Goal: Communication & Community: Answer question/provide support

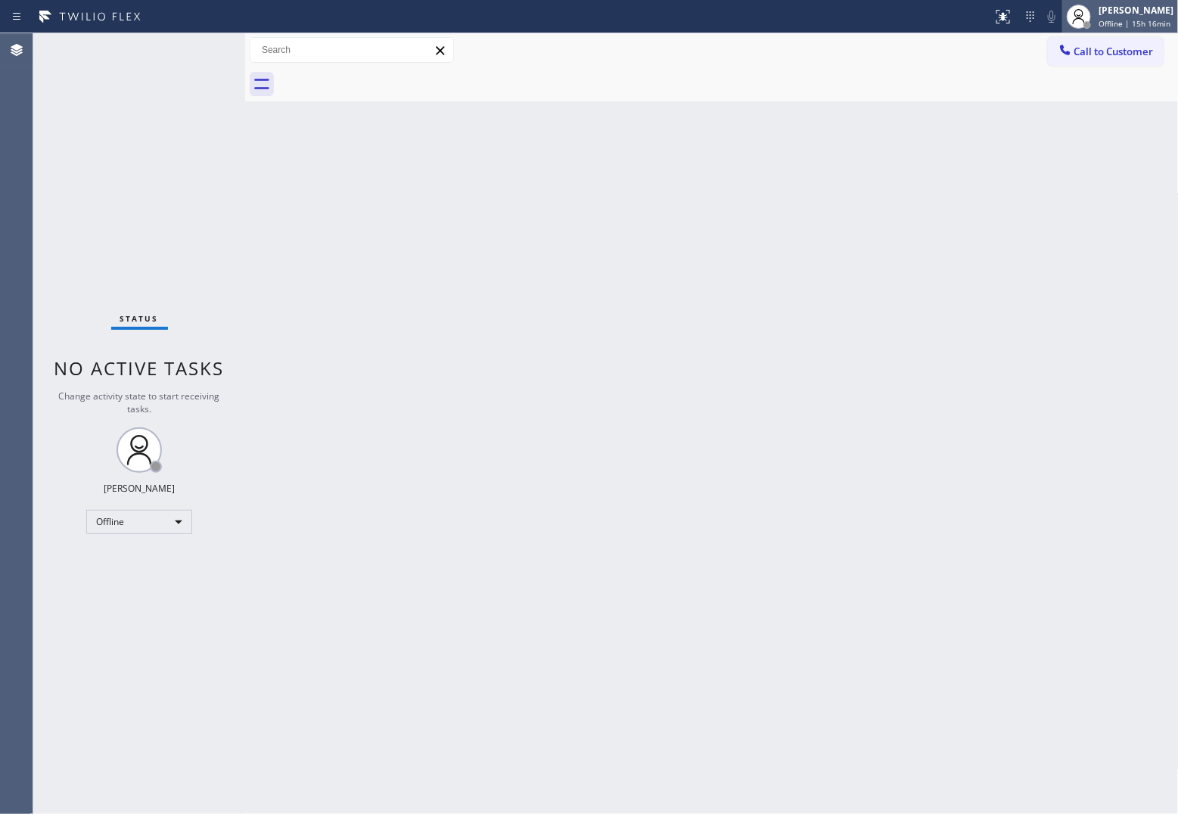
click at [940, 0] on div "[PERSON_NAME] Offline | 15h 16min" at bounding box center [1121, 16] width 116 height 33
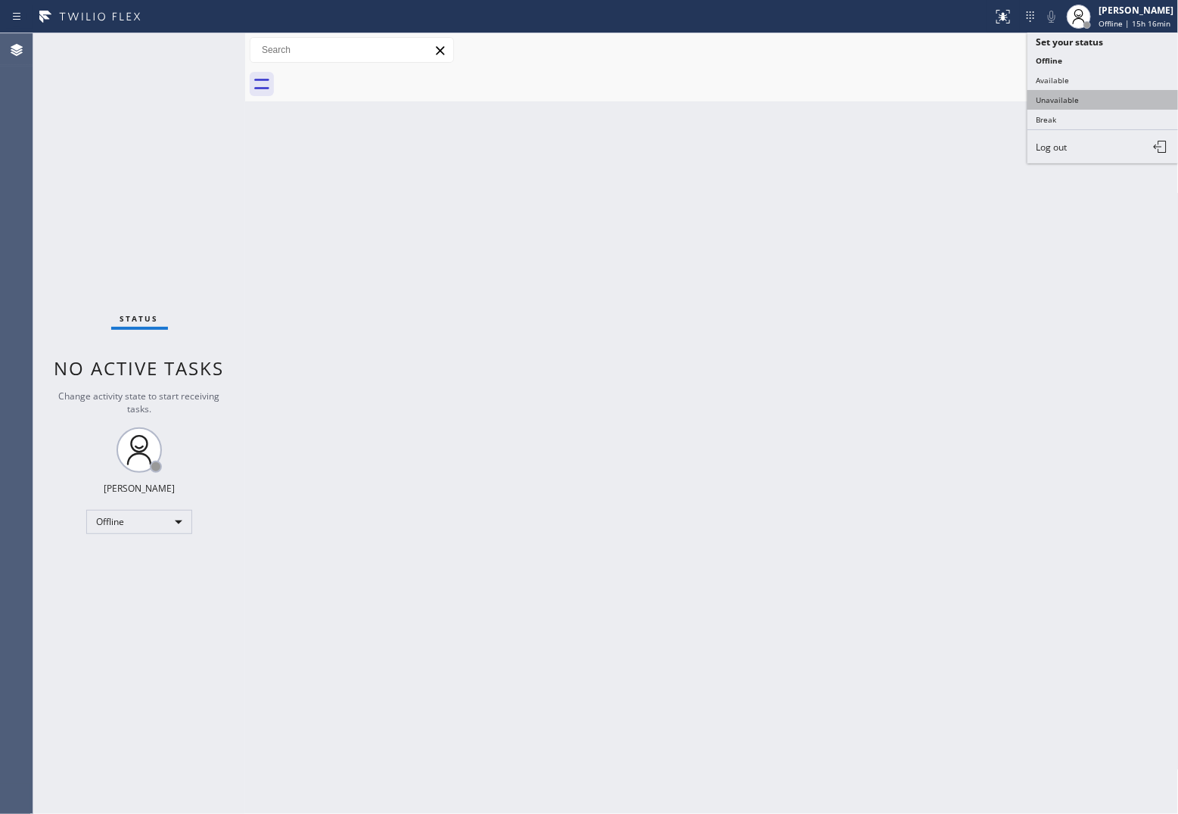
click at [940, 107] on button "Unavailable" at bounding box center [1103, 100] width 151 height 20
click at [940, 51] on span "Call to Customer" at bounding box center [1114, 52] width 79 height 14
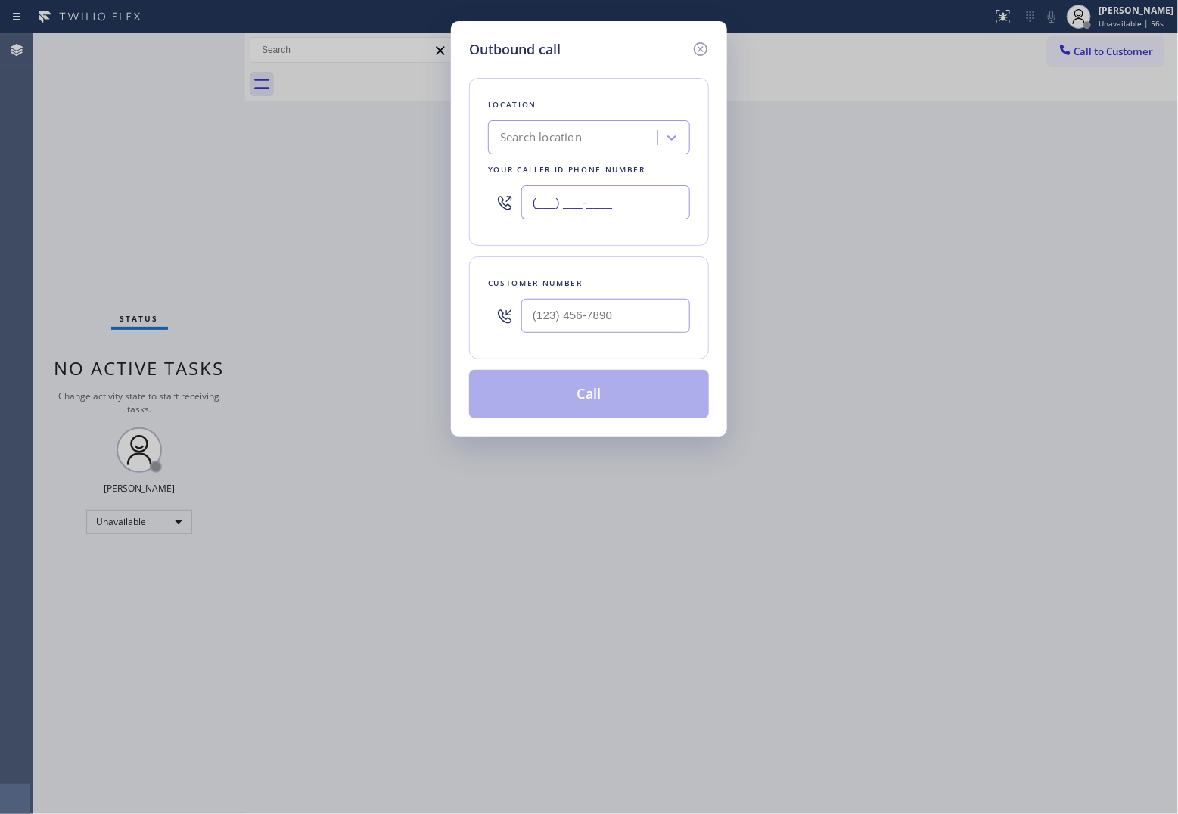
click at [621, 199] on input "(___) ___-____" at bounding box center [605, 202] width 169 height 34
paste input "908) 734-9262"
type input "[PHONE_NUMBER]"
type input "(___) ___-____"
click at [581, 313] on input "(___) ___-____" at bounding box center [605, 316] width 169 height 34
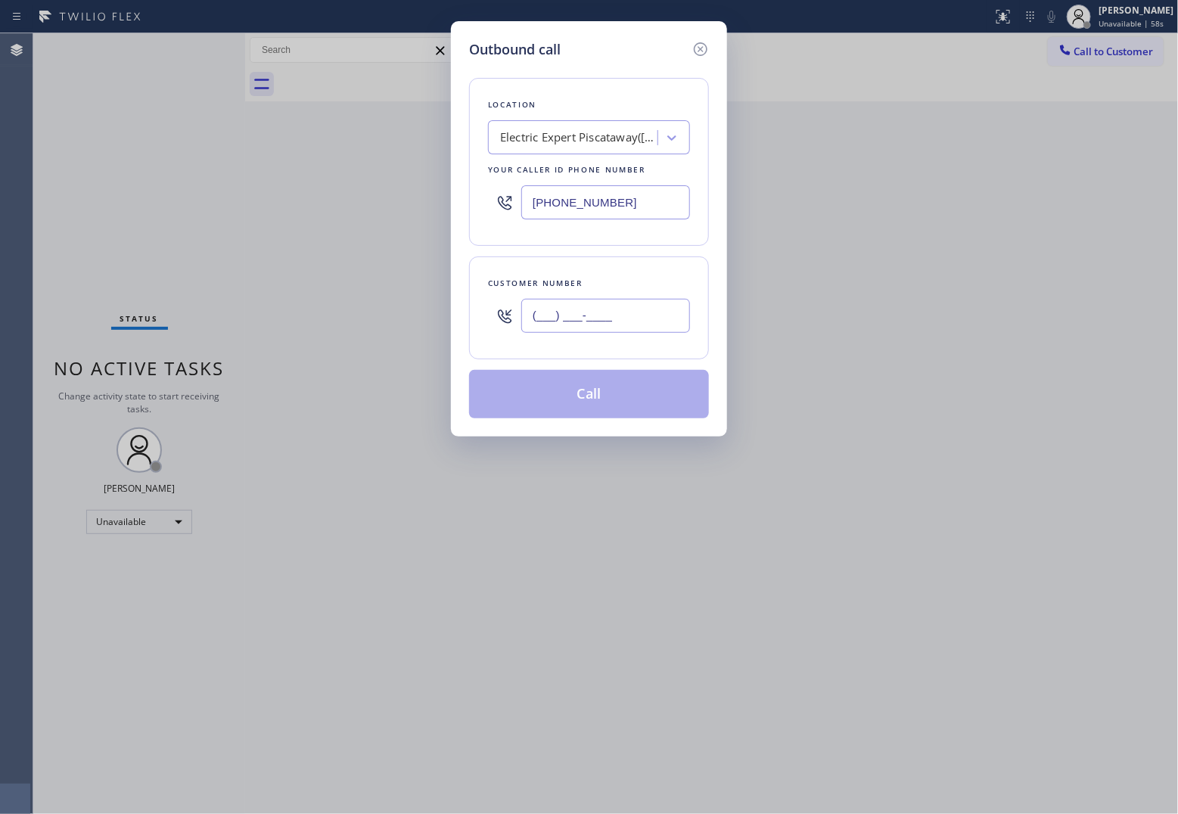
paste input "732) 207-7113"
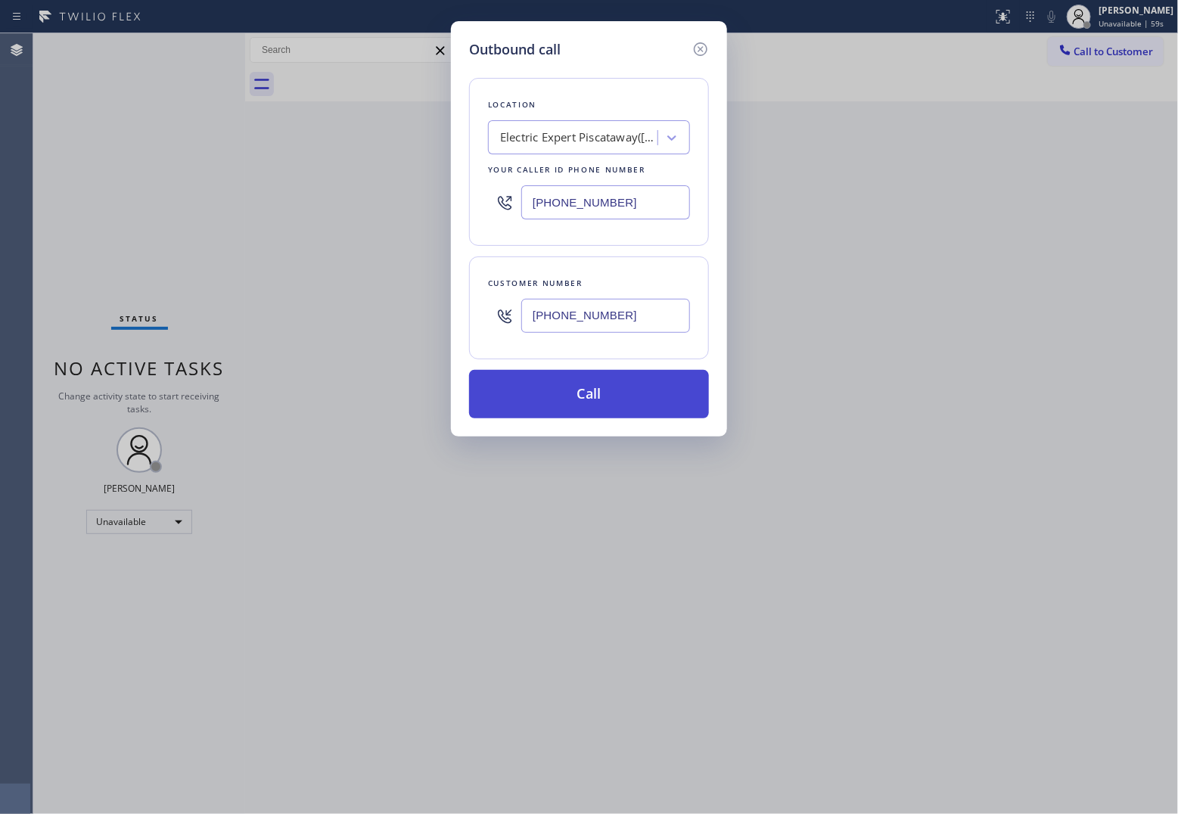
type input "[PHONE_NUMBER]"
click at [617, 391] on button "Call" at bounding box center [589, 394] width 240 height 48
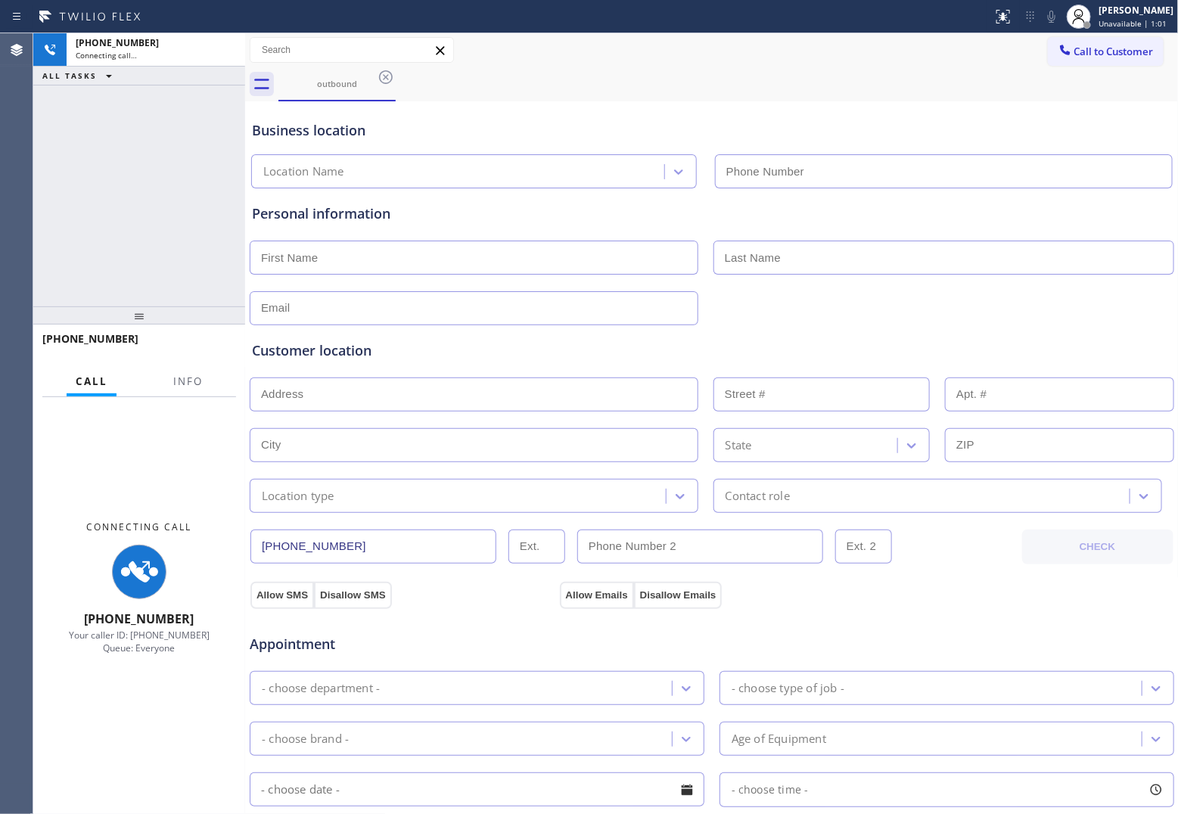
type input "[PHONE_NUMBER]"
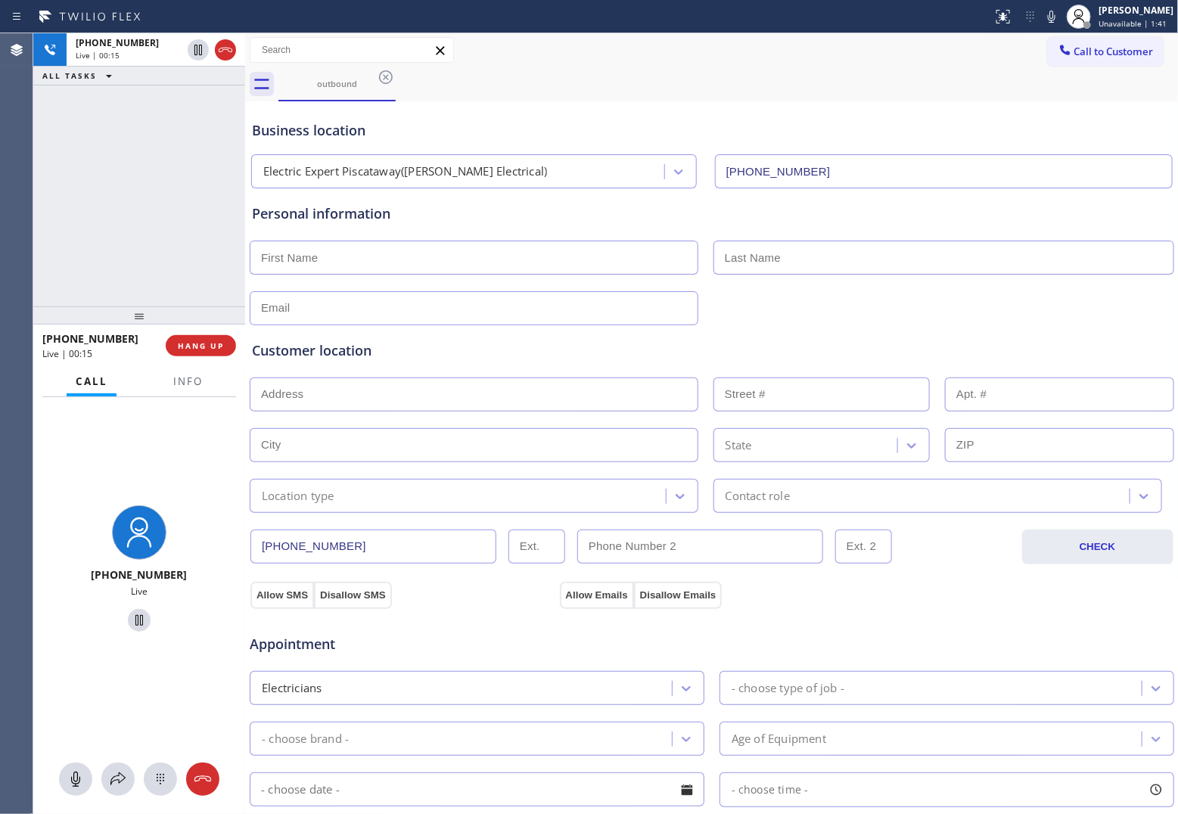
click at [24, 123] on div "Agent Desktop" at bounding box center [16, 423] width 33 height 781
click at [229, 53] on icon at bounding box center [225, 50] width 18 height 18
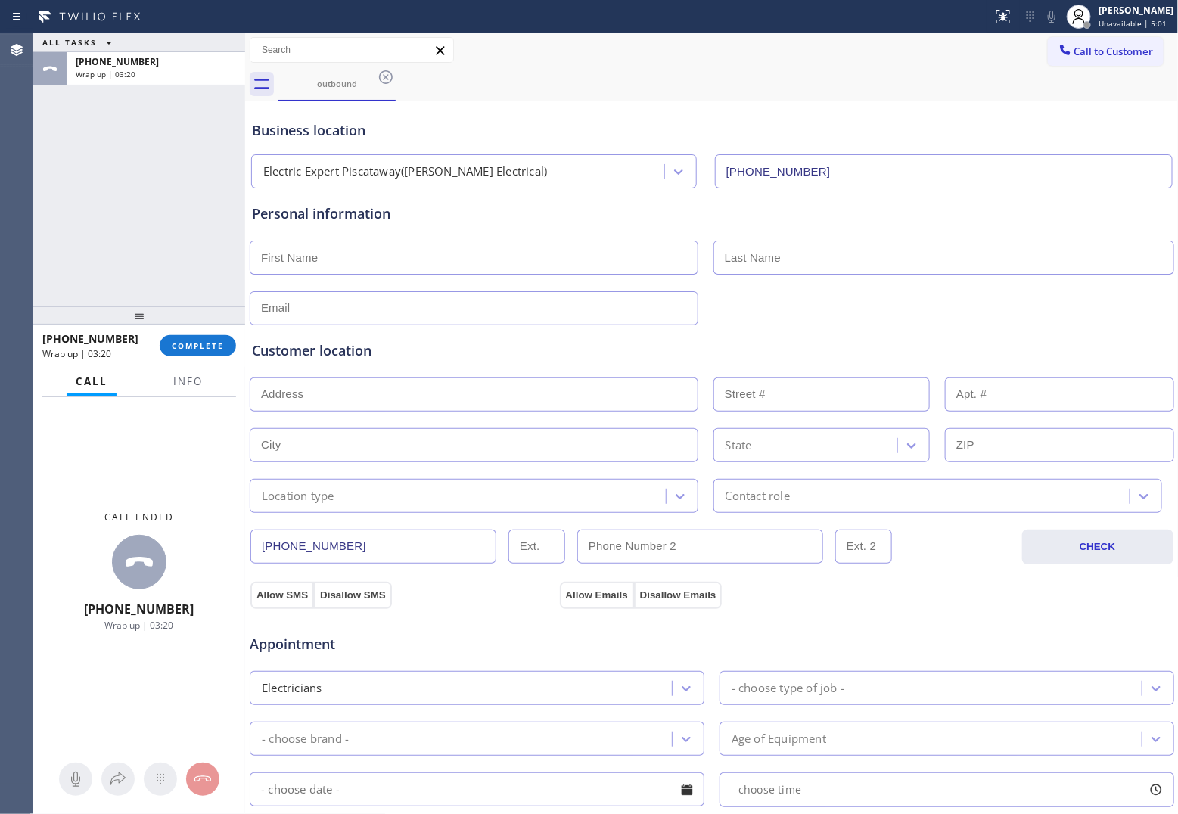
drag, startPoint x: 31, startPoint y: 199, endPoint x: 434, endPoint y: 179, distance: 403.2
click at [31, 198] on div "Agent Desktop" at bounding box center [16, 423] width 33 height 781
drag, startPoint x: 1057, startPoint y: 46, endPoint x: 848, endPoint y: 133, distance: 225.6
click at [940, 47] on icon at bounding box center [1065, 49] width 15 height 15
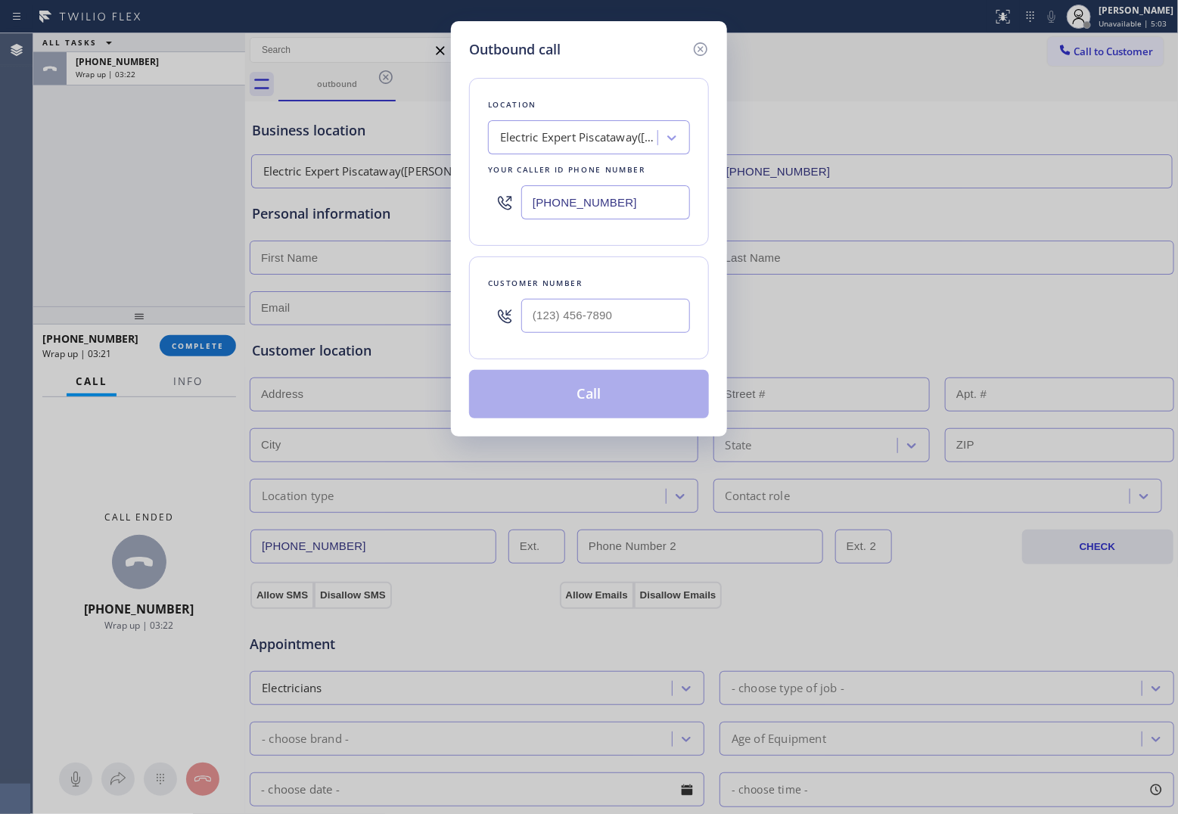
click at [657, 195] on input "[PHONE_NUMBER]" at bounding box center [605, 202] width 169 height 34
paste input "text"
type input "[PHONE_NUMBER]"
type input "(___) ___-____"
click at [640, 315] on input "text" at bounding box center [605, 316] width 169 height 34
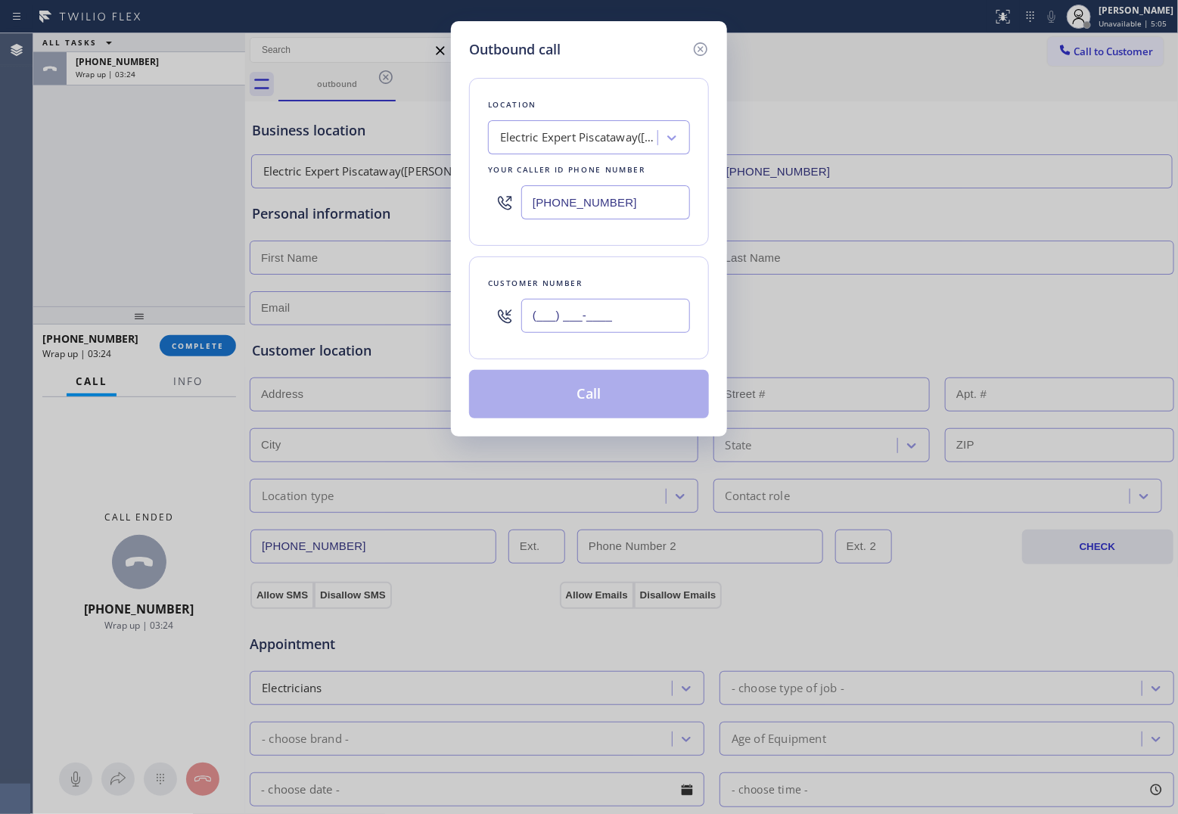
paste input "732) 207-7113"
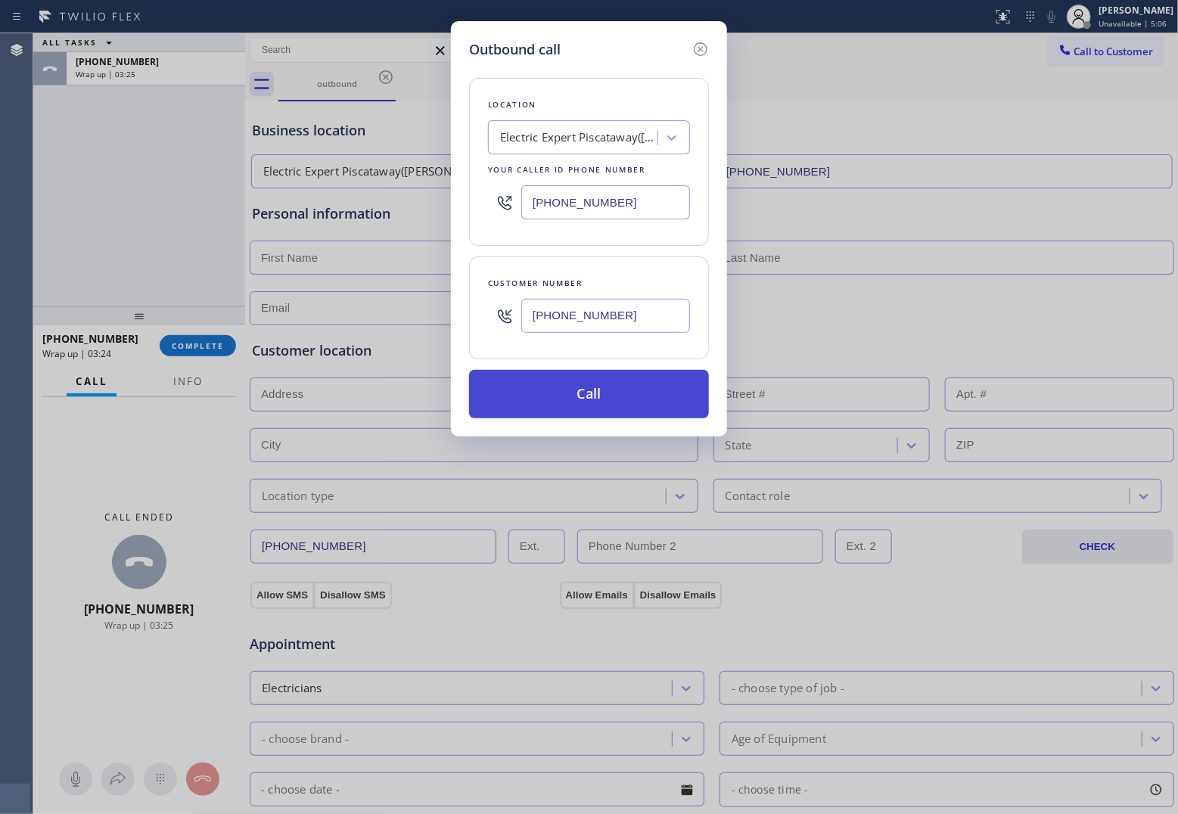
type input "[PHONE_NUMBER]"
click at [655, 403] on button "Call" at bounding box center [589, 394] width 240 height 48
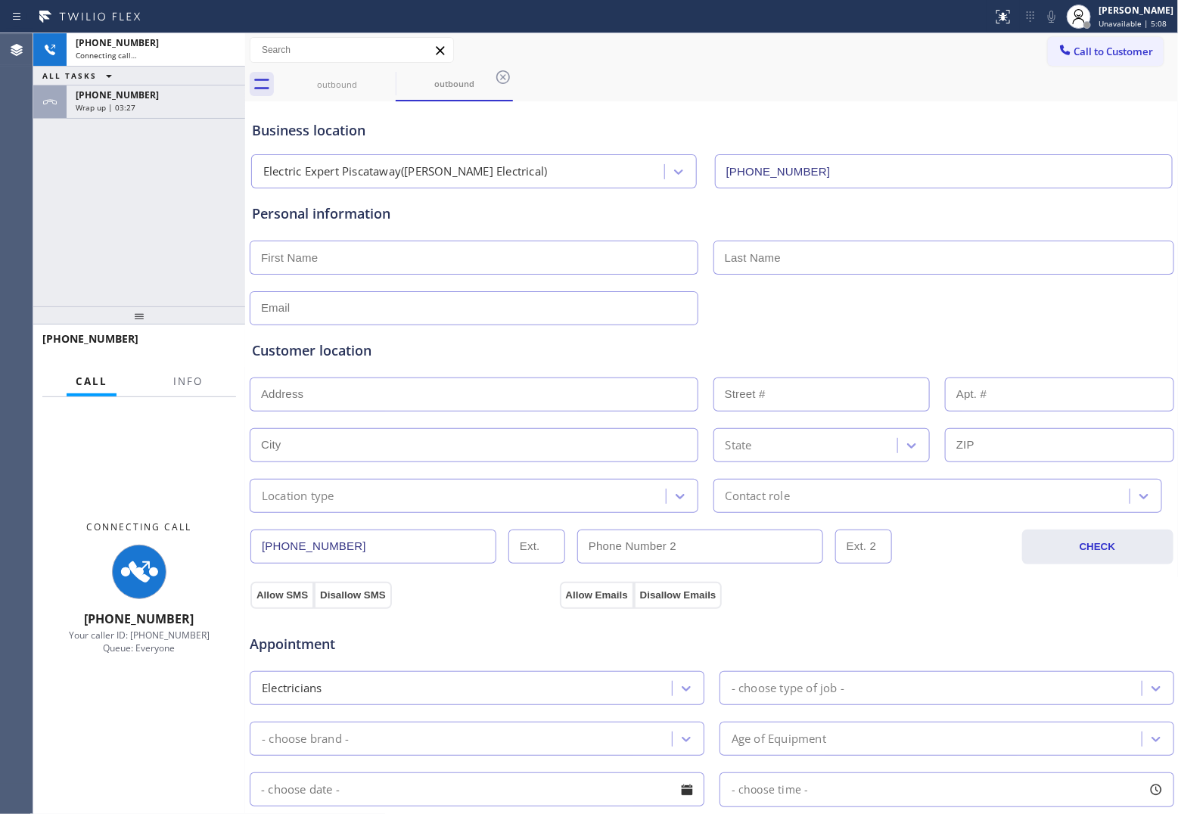
type input "[PHONE_NUMBER]"
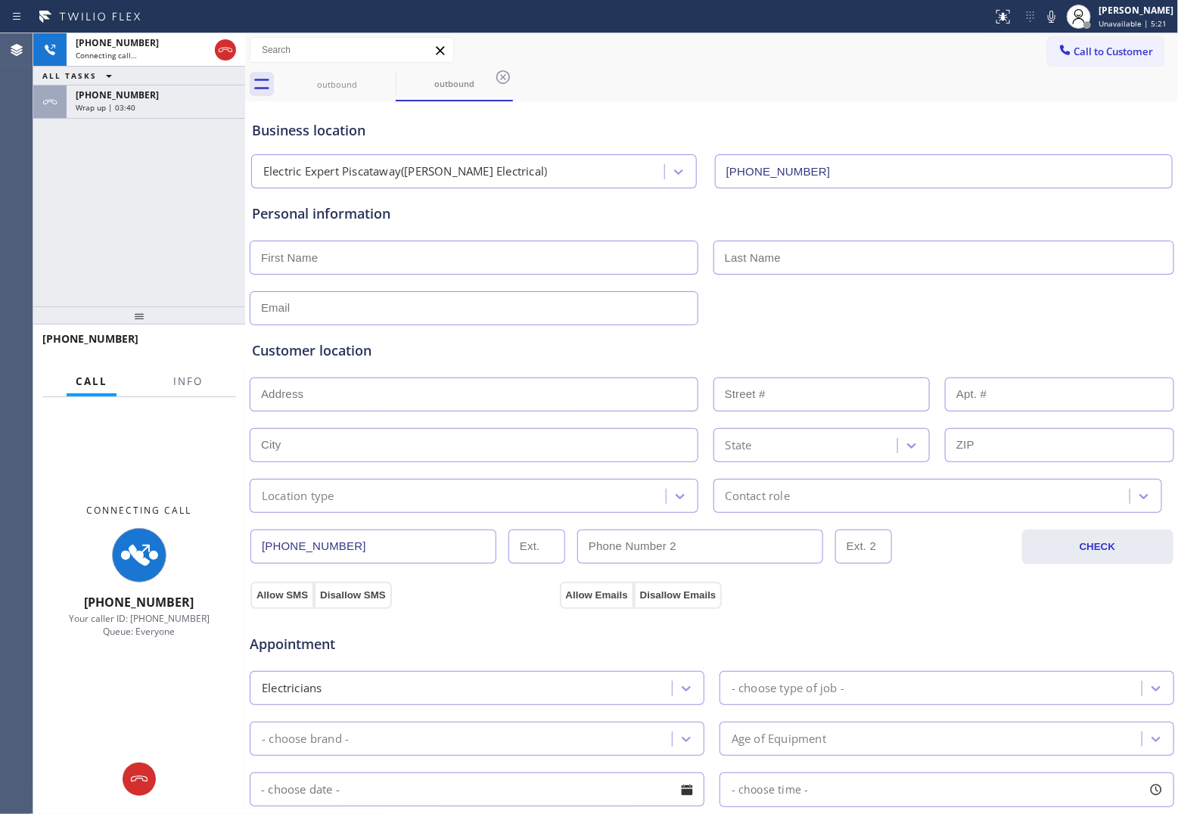
drag, startPoint x: 1113, startPoint y: 55, endPoint x: 731, endPoint y: 191, distance: 404.8
click at [940, 55] on span "Call to Customer" at bounding box center [1114, 52] width 79 height 14
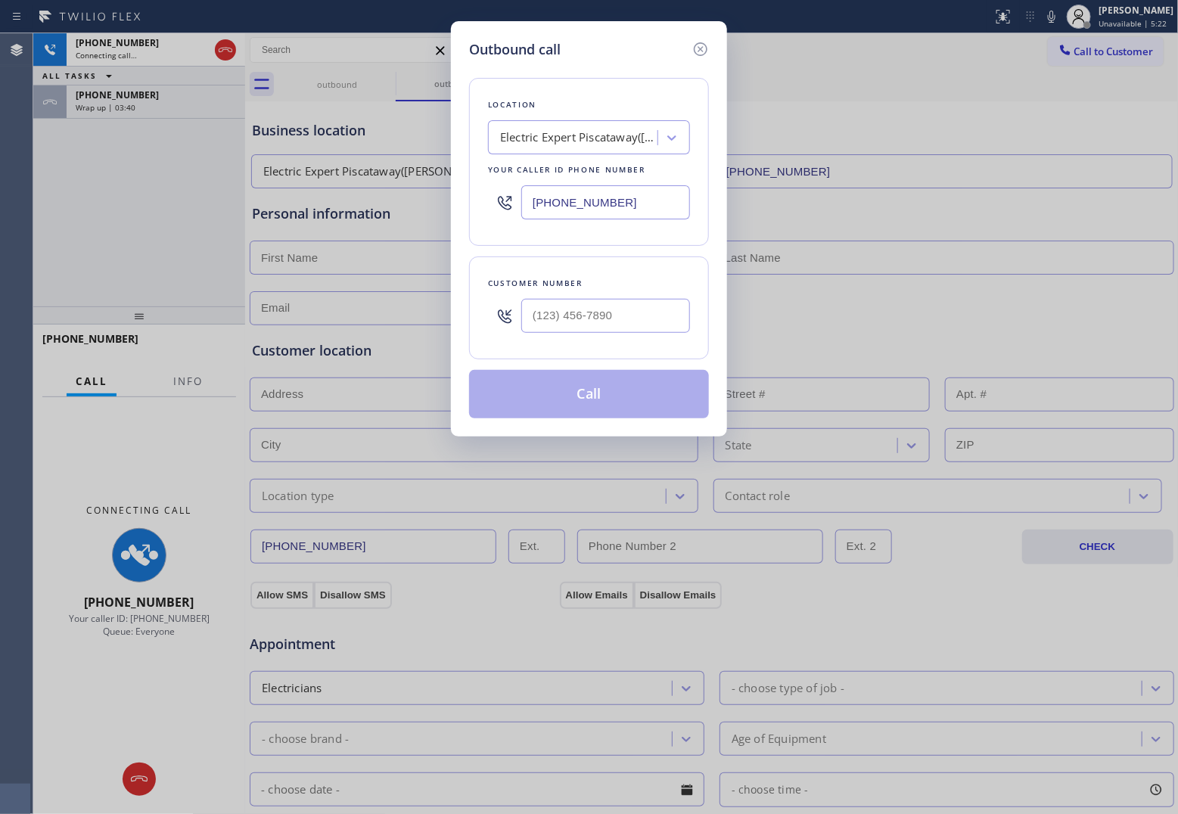
click at [637, 207] on input "[PHONE_NUMBER]" at bounding box center [605, 202] width 169 height 34
paste input "29) 203-9053"
type input "[PHONE_NUMBER]"
click at [700, 49] on icon at bounding box center [701, 49] width 18 height 18
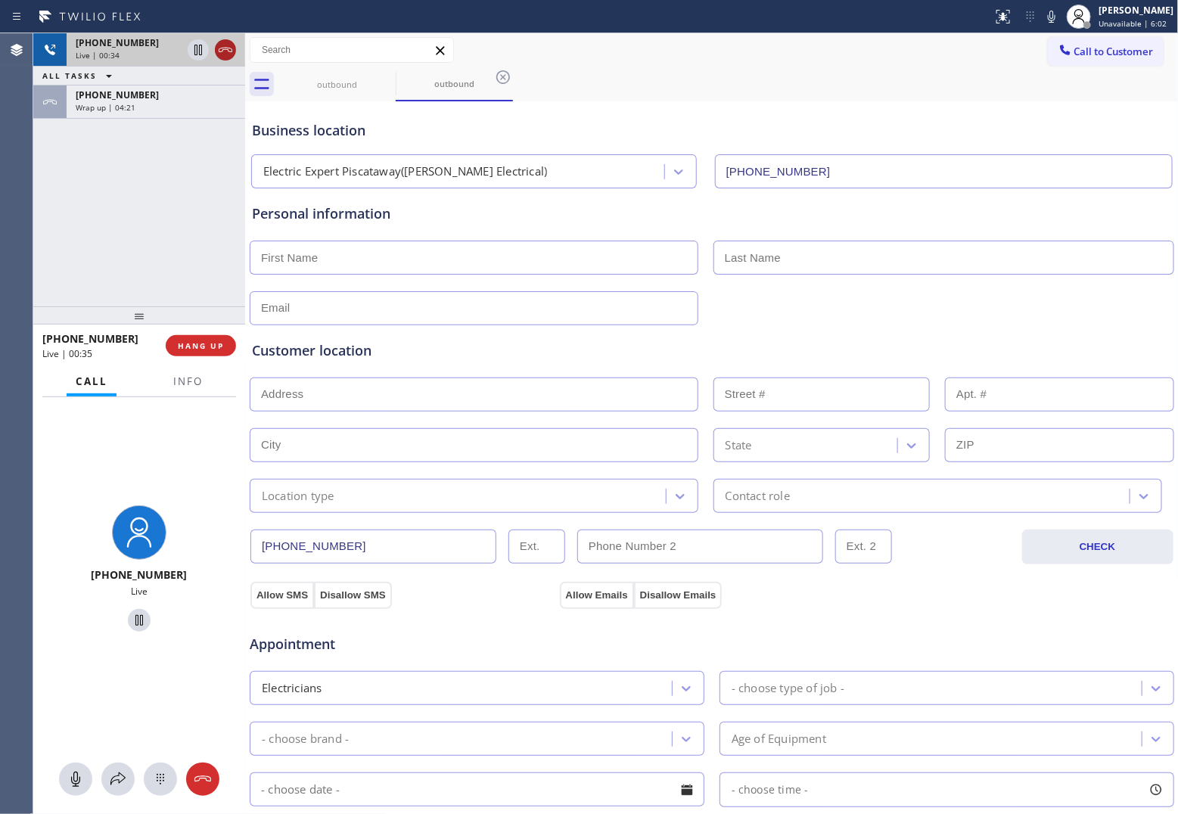
click at [235, 54] on div at bounding box center [225, 50] width 21 height 18
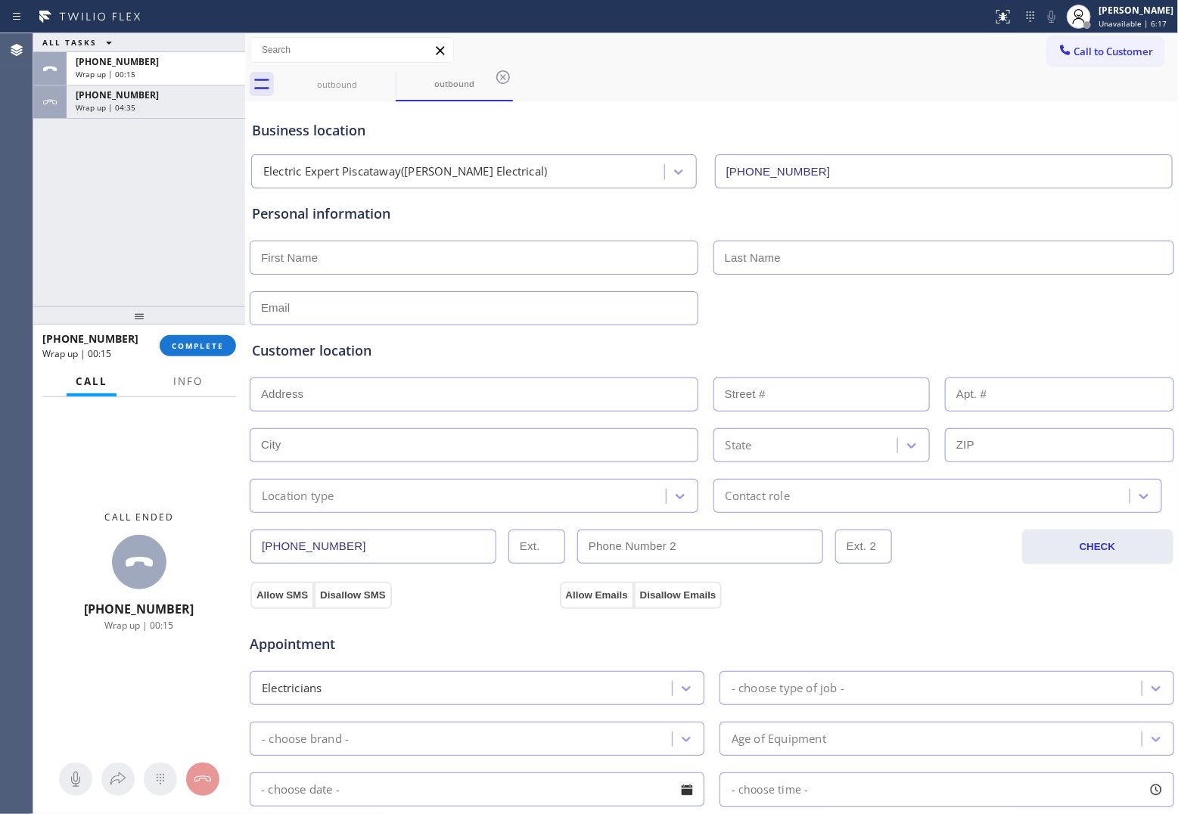
drag, startPoint x: 1129, startPoint y: 48, endPoint x: 799, endPoint y: 171, distance: 352.3
click at [940, 48] on span "Call to Customer" at bounding box center [1114, 52] width 79 height 14
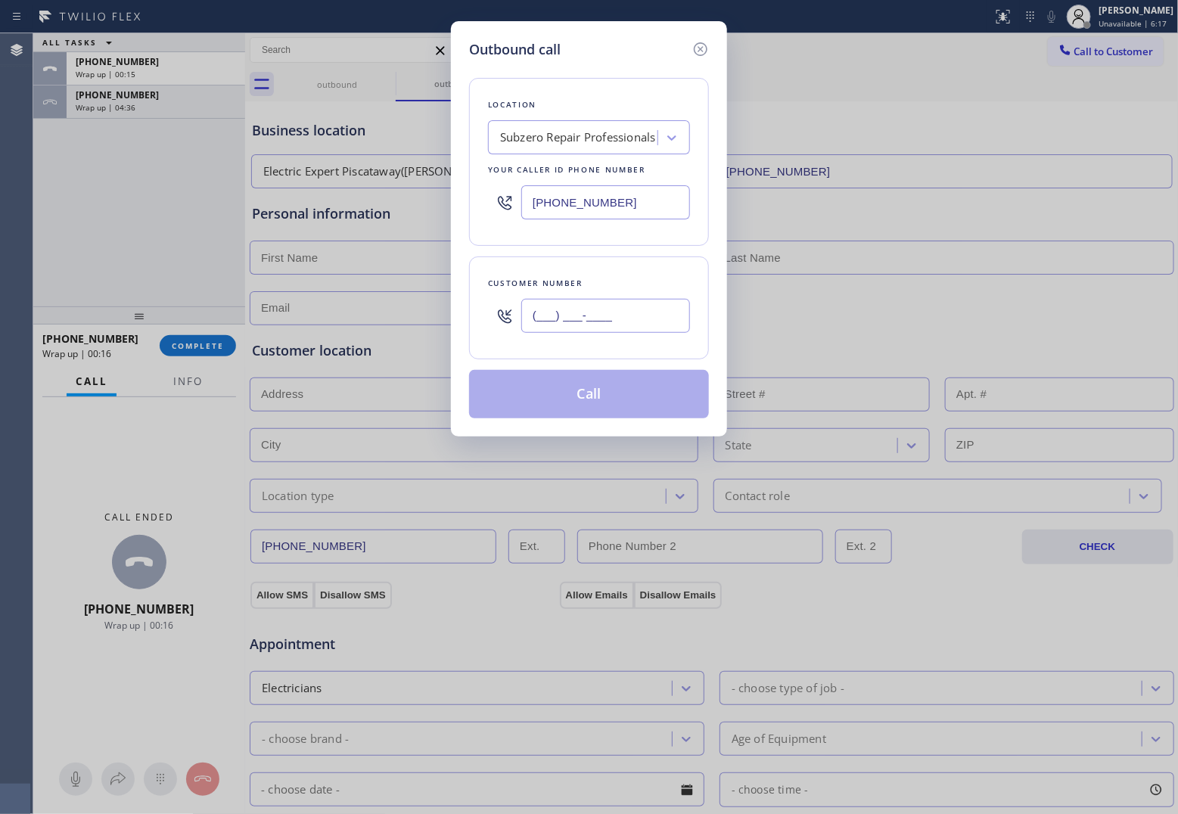
click at [599, 326] on input "(___) ___-____" at bounding box center [605, 316] width 169 height 34
paste input "518) 441-9161"
type input "[PHONE_NUMBER]"
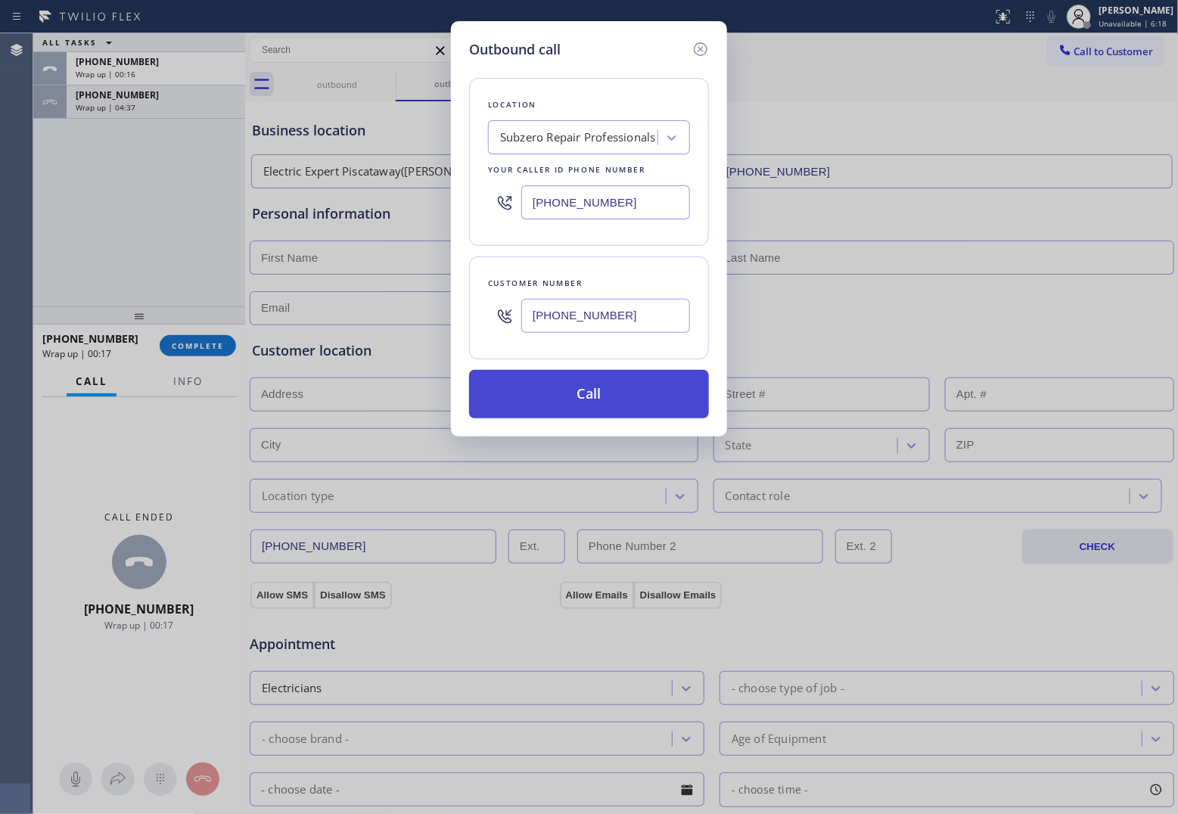
click at [600, 400] on button "Call" at bounding box center [589, 394] width 240 height 48
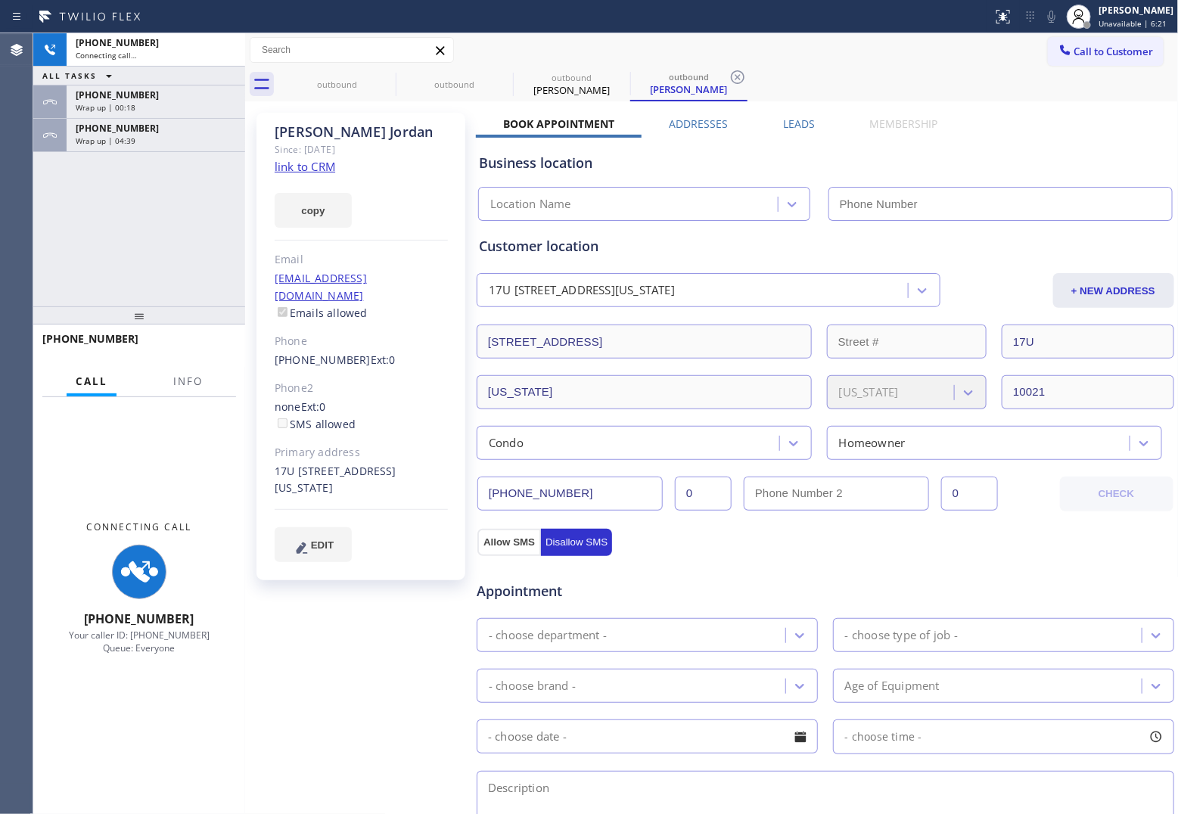
click at [320, 164] on link "link to CRM" at bounding box center [305, 166] width 61 height 15
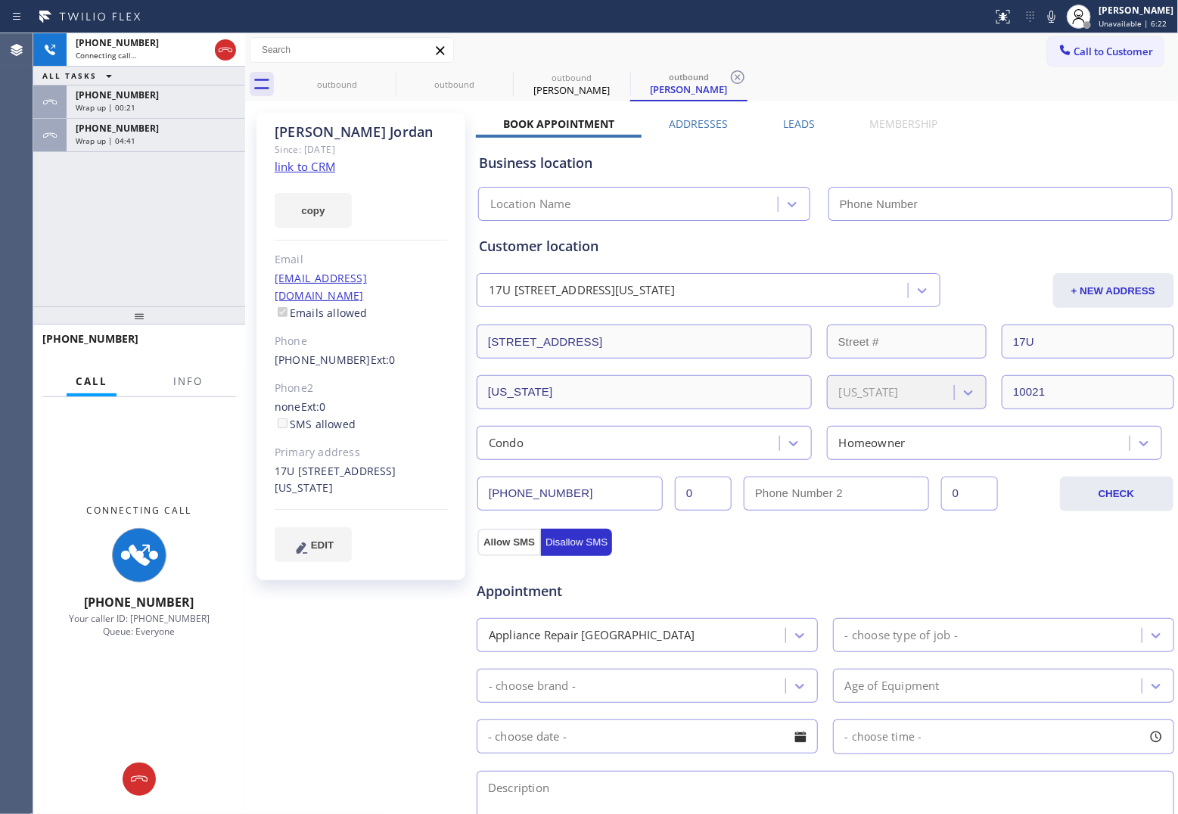
type input "[PHONE_NUMBER]"
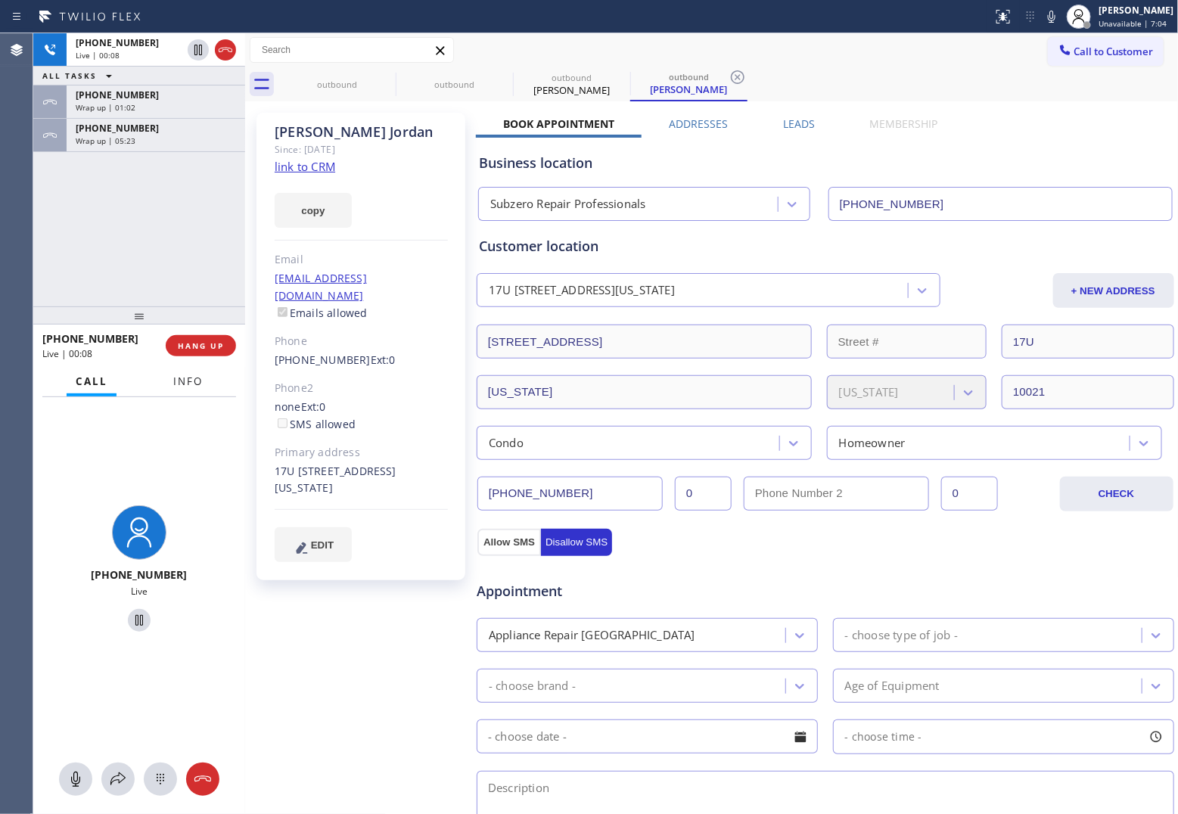
click at [182, 385] on span "Info" at bounding box center [188, 382] width 30 height 14
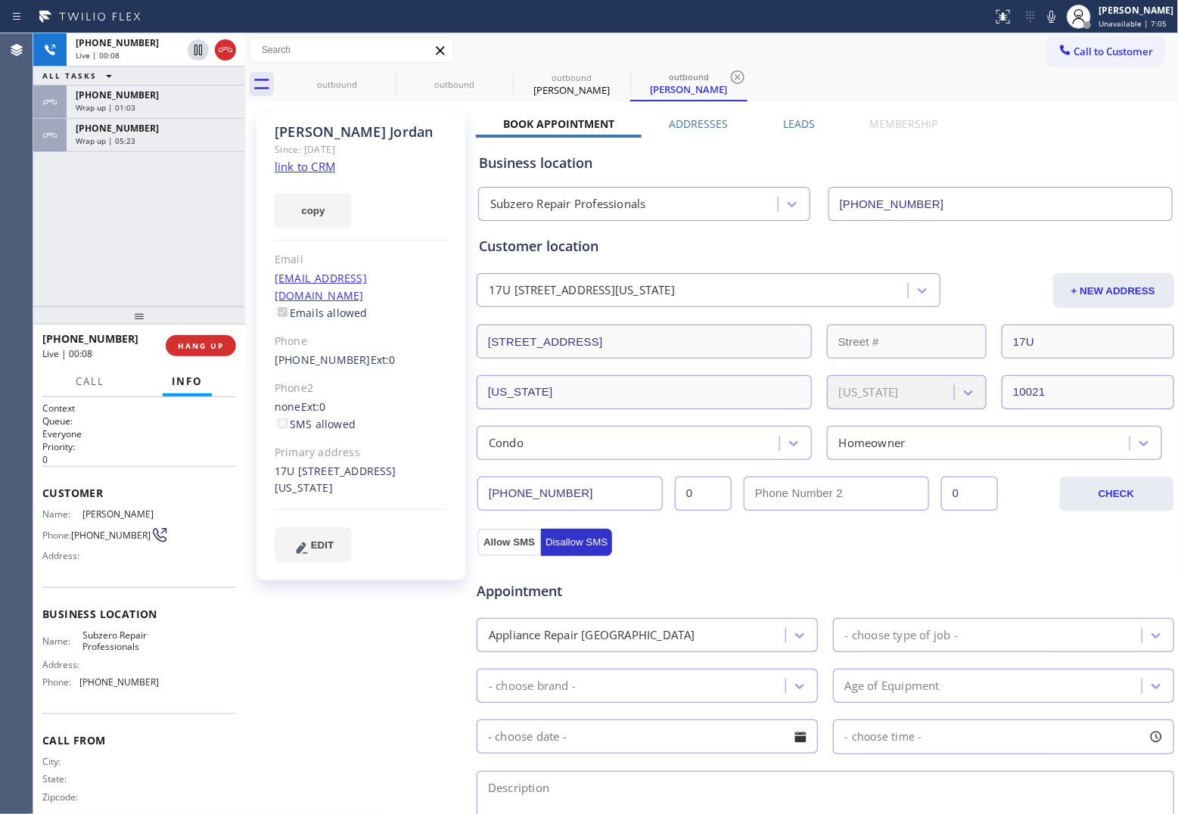
click at [207, 342] on span "HANG UP" at bounding box center [201, 346] width 46 height 11
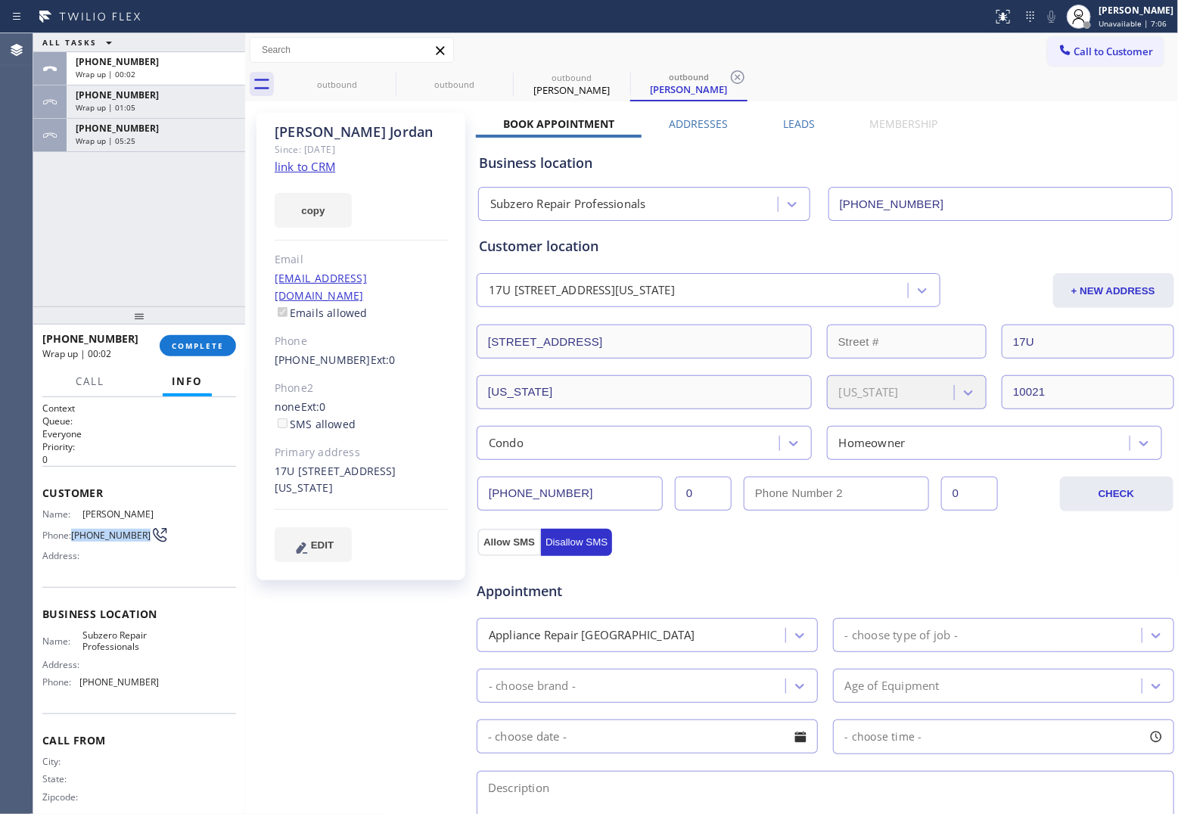
drag, startPoint x: 100, startPoint y: 539, endPoint x: 73, endPoint y: 526, distance: 29.5
click at [73, 530] on span "[PHONE_NUMBER]" at bounding box center [110, 535] width 79 height 11
copy span "[PHONE_NUMBER]"
drag, startPoint x: 1107, startPoint y: 55, endPoint x: 675, endPoint y: 275, distance: 484.7
click at [940, 55] on span "Call to Customer" at bounding box center [1114, 52] width 79 height 14
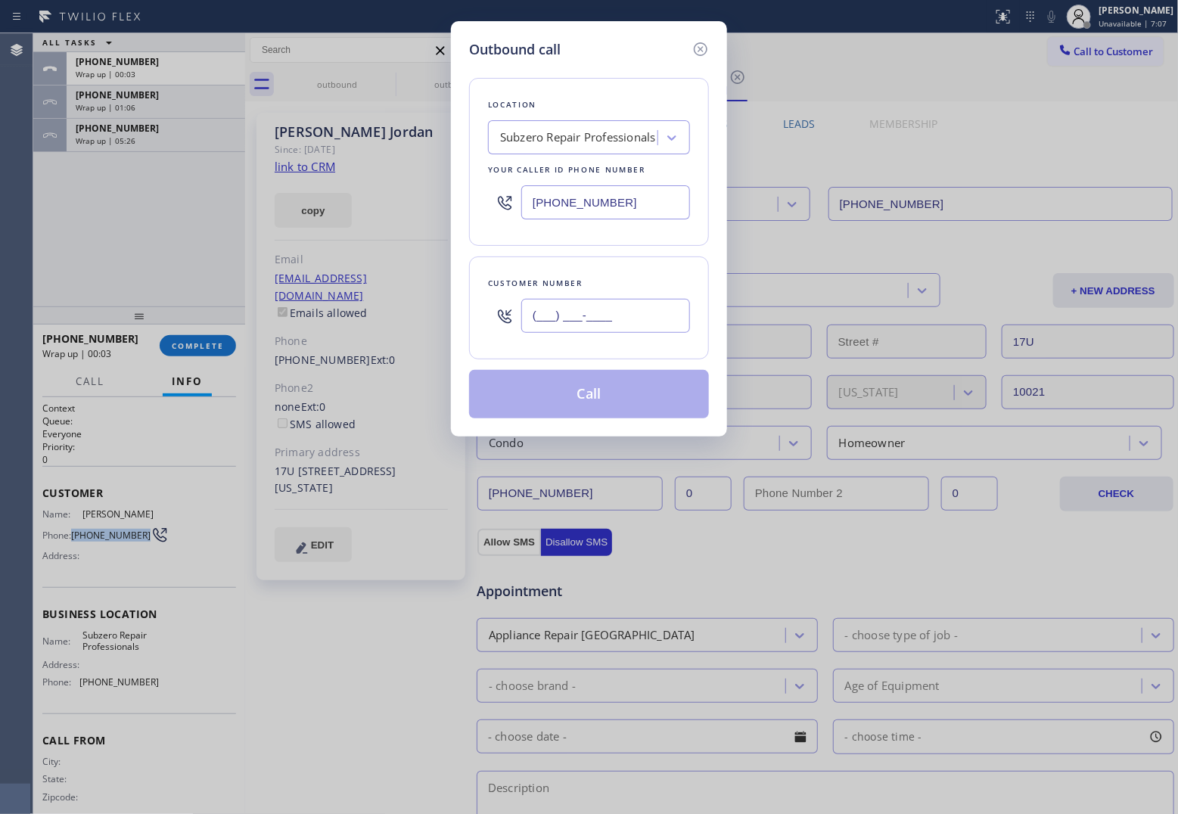
drag, startPoint x: 622, startPoint y: 310, endPoint x: 615, endPoint y: 319, distance: 11.8
click at [615, 319] on input "(___) ___-____" at bounding box center [605, 316] width 169 height 34
paste input "518) 441-9161"
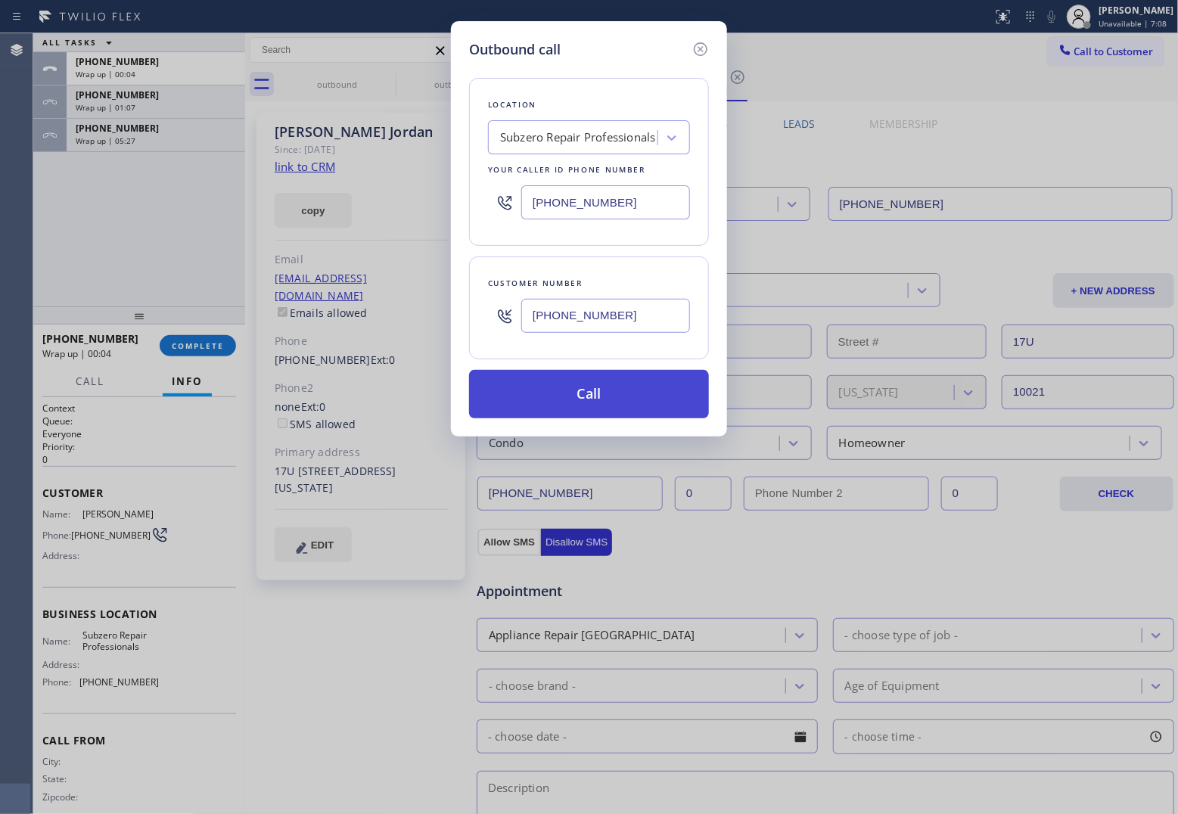
type input "[PHONE_NUMBER]"
click at [626, 413] on button "Call" at bounding box center [589, 394] width 240 height 48
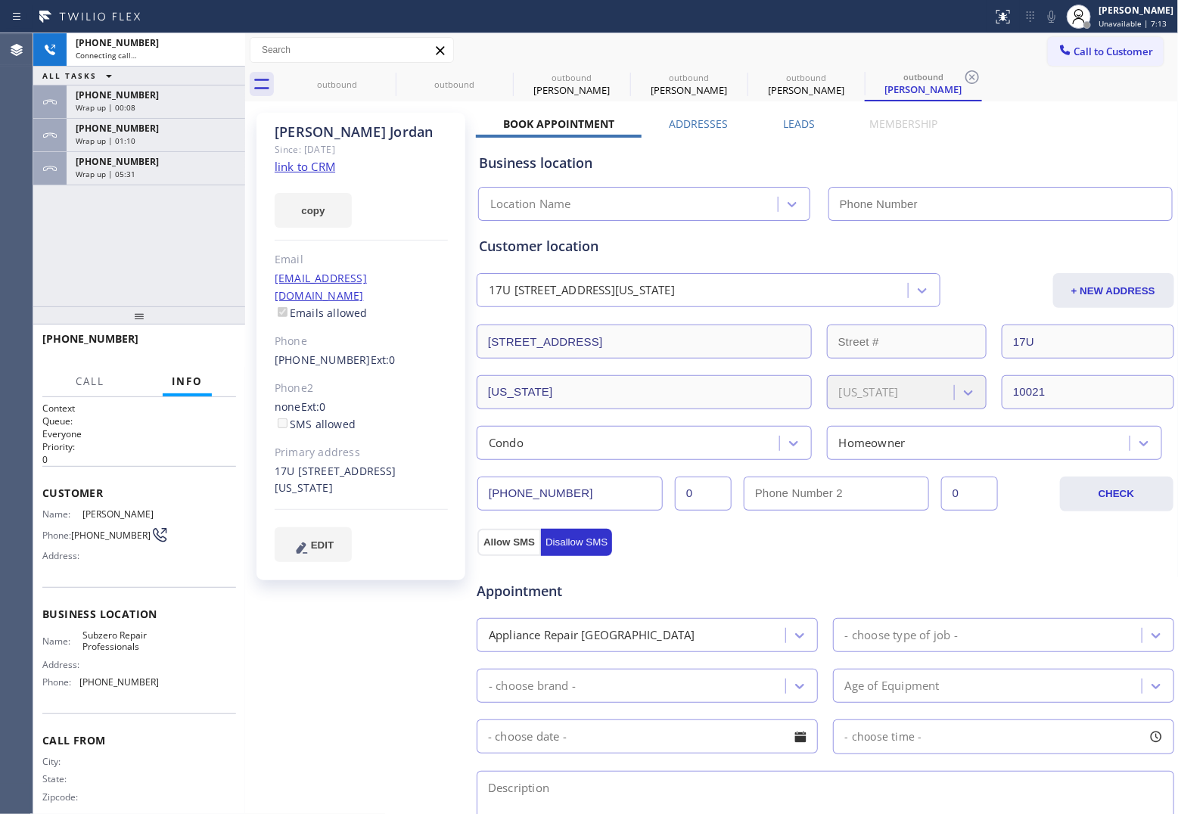
type input "[PHONE_NUMBER]"
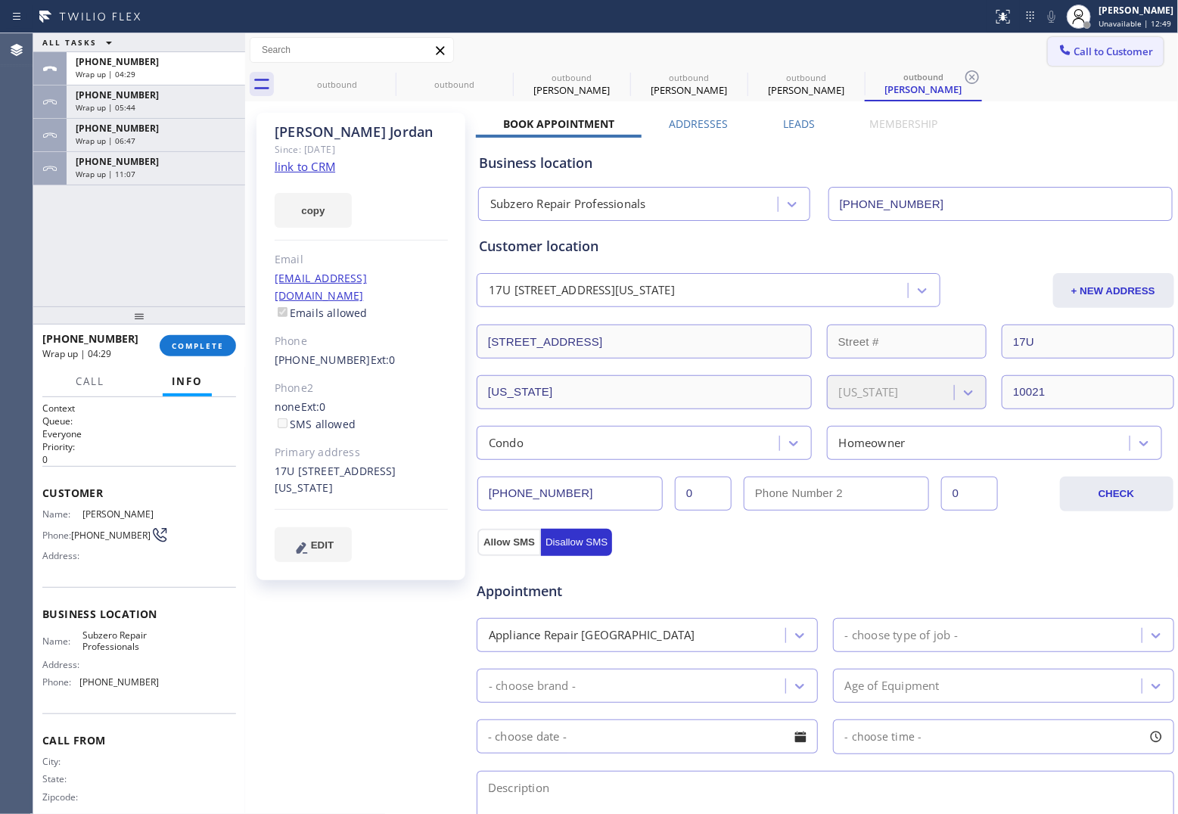
drag, startPoint x: 1109, startPoint y: 49, endPoint x: 1083, endPoint y: 57, distance: 26.8
click at [940, 51] on span "Call to Customer" at bounding box center [1114, 52] width 79 height 14
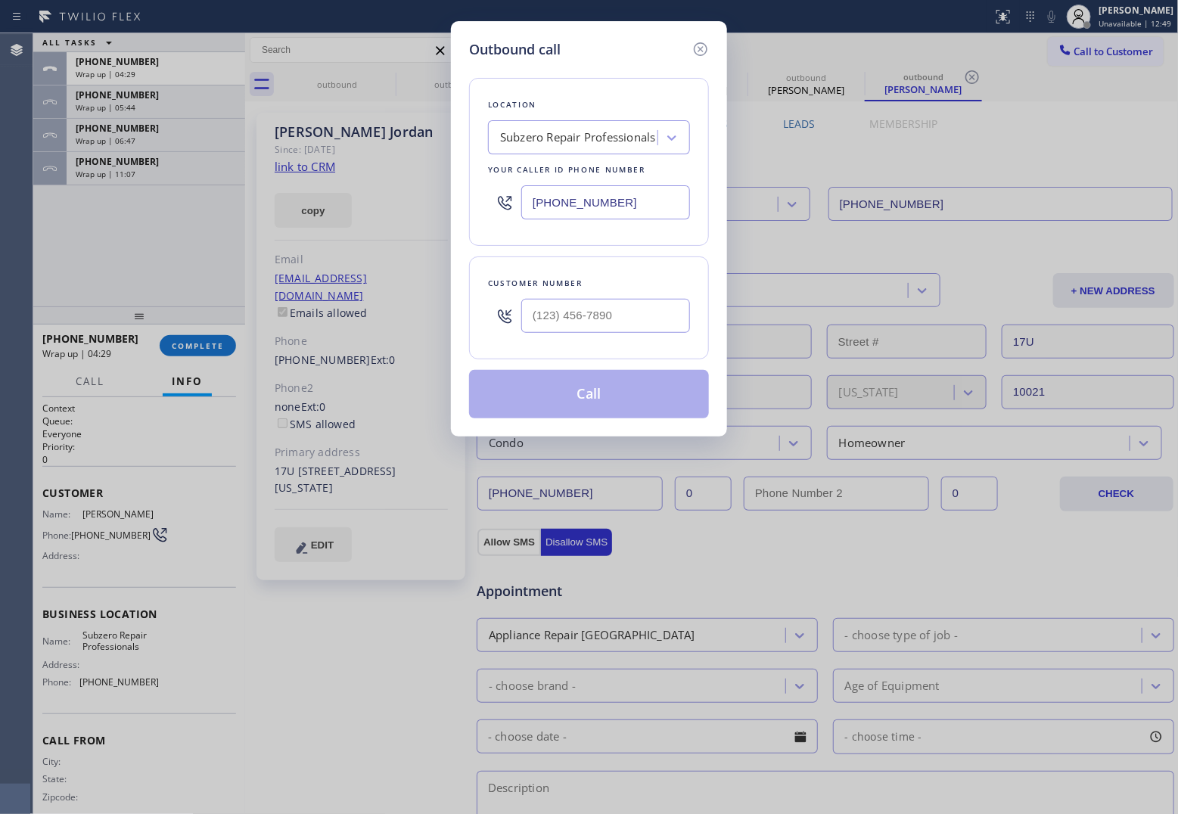
click at [607, 204] on input "[PHONE_NUMBER]" at bounding box center [605, 202] width 169 height 34
paste input "213) 817-5461"
type input "[PHONE_NUMBER]"
type input "(___) ___-____"
click at [634, 319] on input "(___) ___-____" at bounding box center [605, 316] width 169 height 34
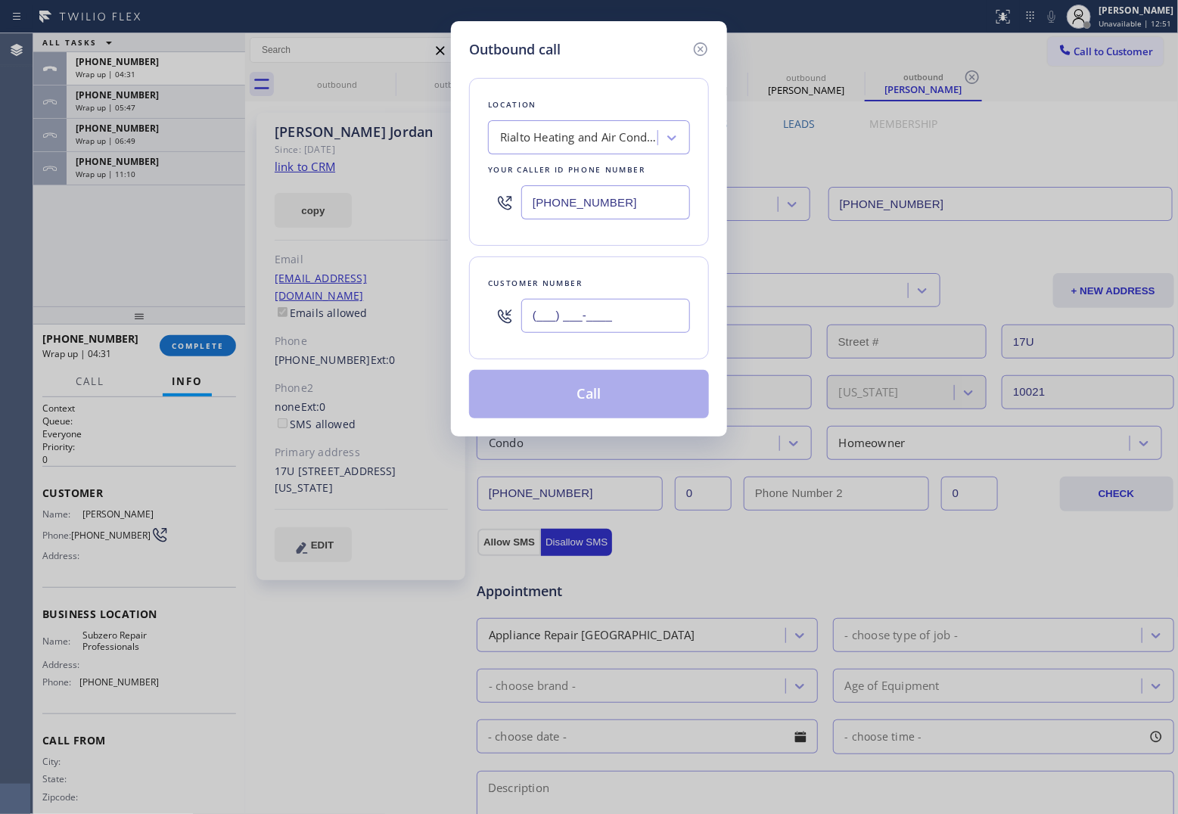
paste input "745) 994-3394"
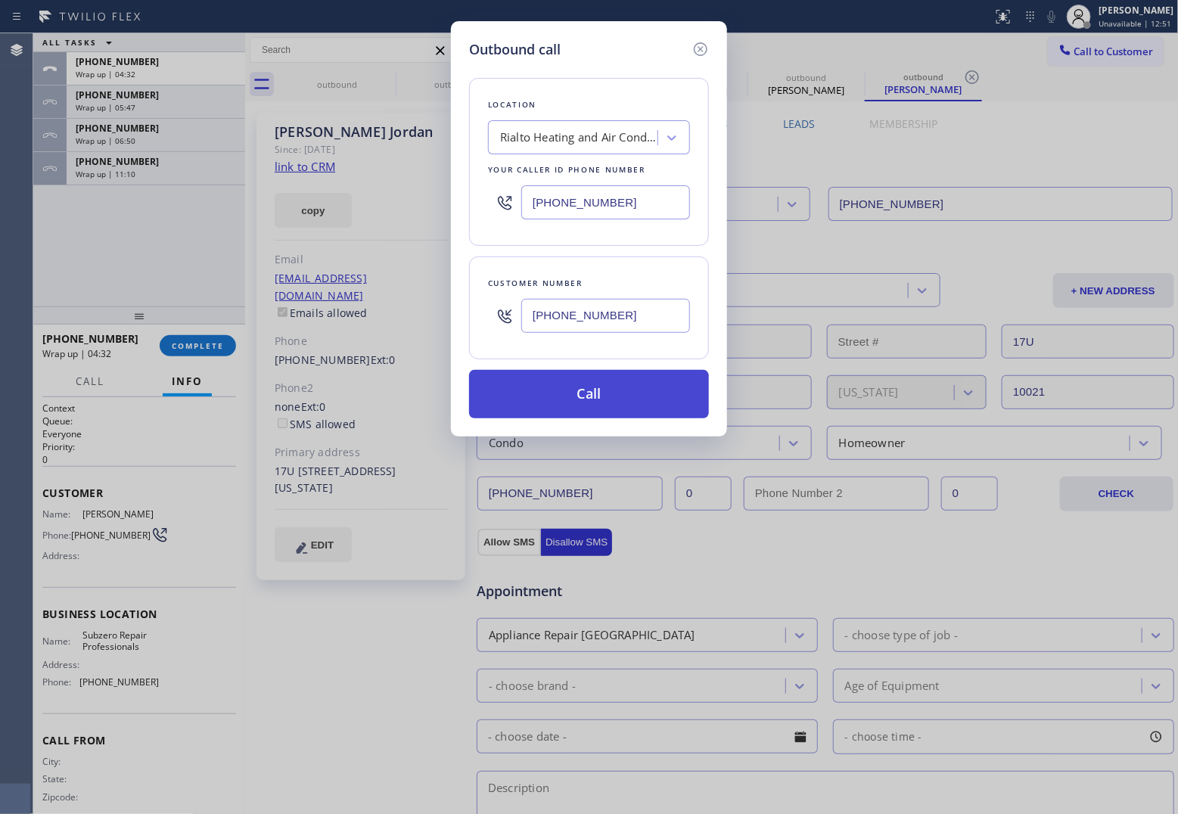
type input "[PHONE_NUMBER]"
drag, startPoint x: 611, startPoint y: 397, endPoint x: 823, endPoint y: 761, distance: 421.3
click at [615, 400] on button "Call" at bounding box center [589, 394] width 240 height 48
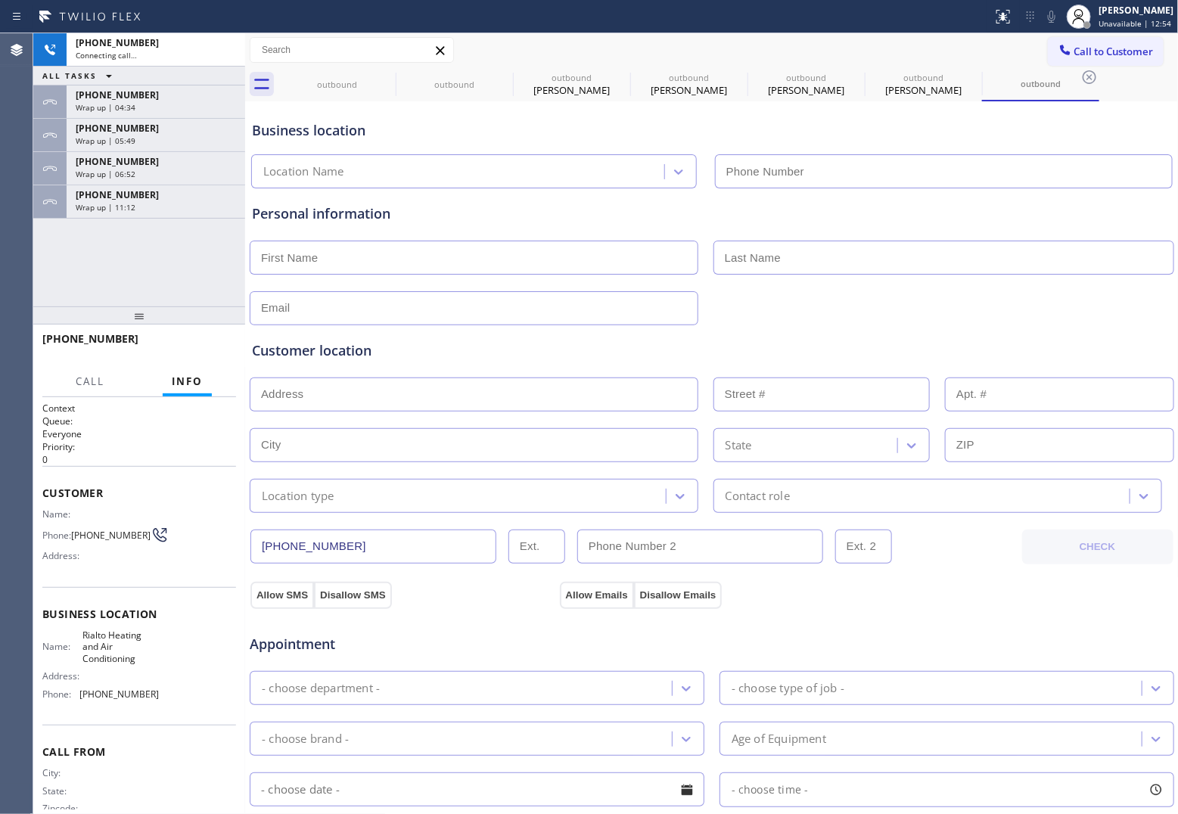
type input "[PHONE_NUMBER]"
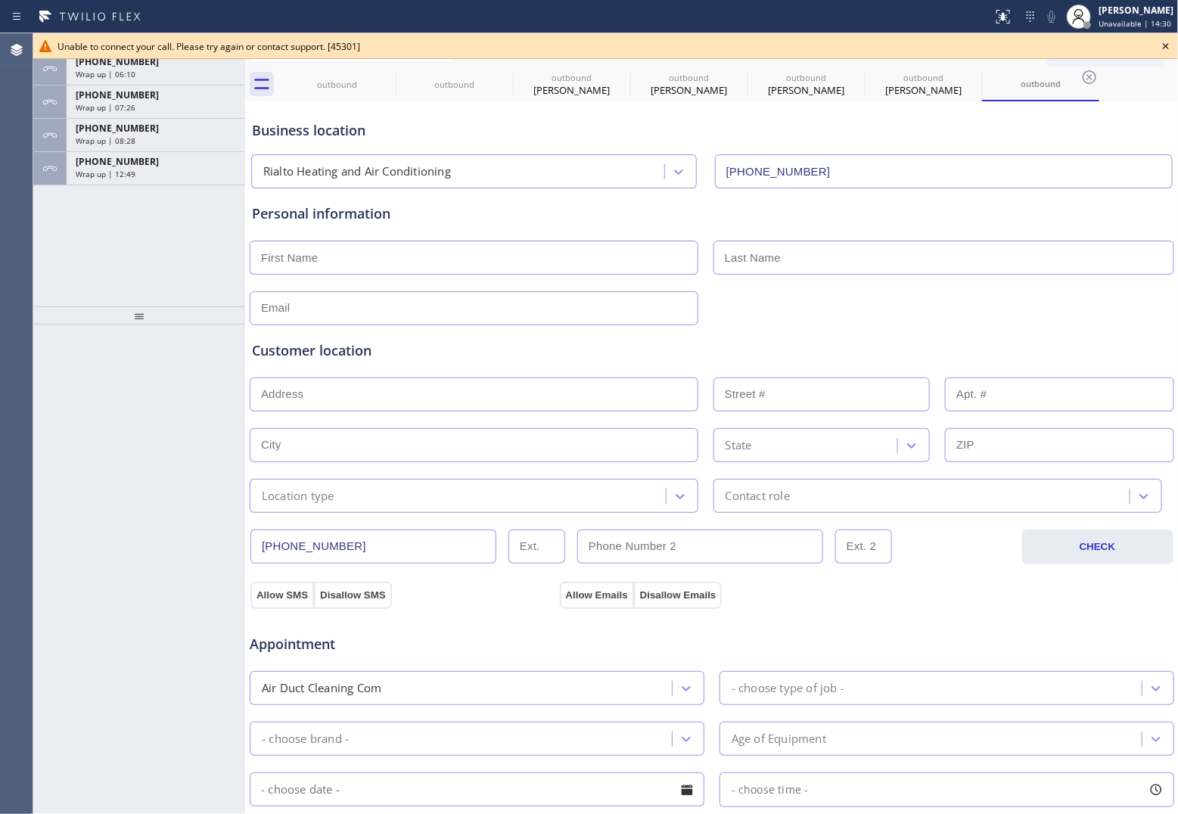
click at [64, 220] on div "ALL TASKS ALL TASKS ACTIVE TASKS TASKS IN WRAP UP [PHONE_NUMBER] Wrap up | 06:1…" at bounding box center [139, 169] width 212 height 273
click at [129, 170] on span "Wrap up | 12:49" at bounding box center [106, 174] width 60 height 11
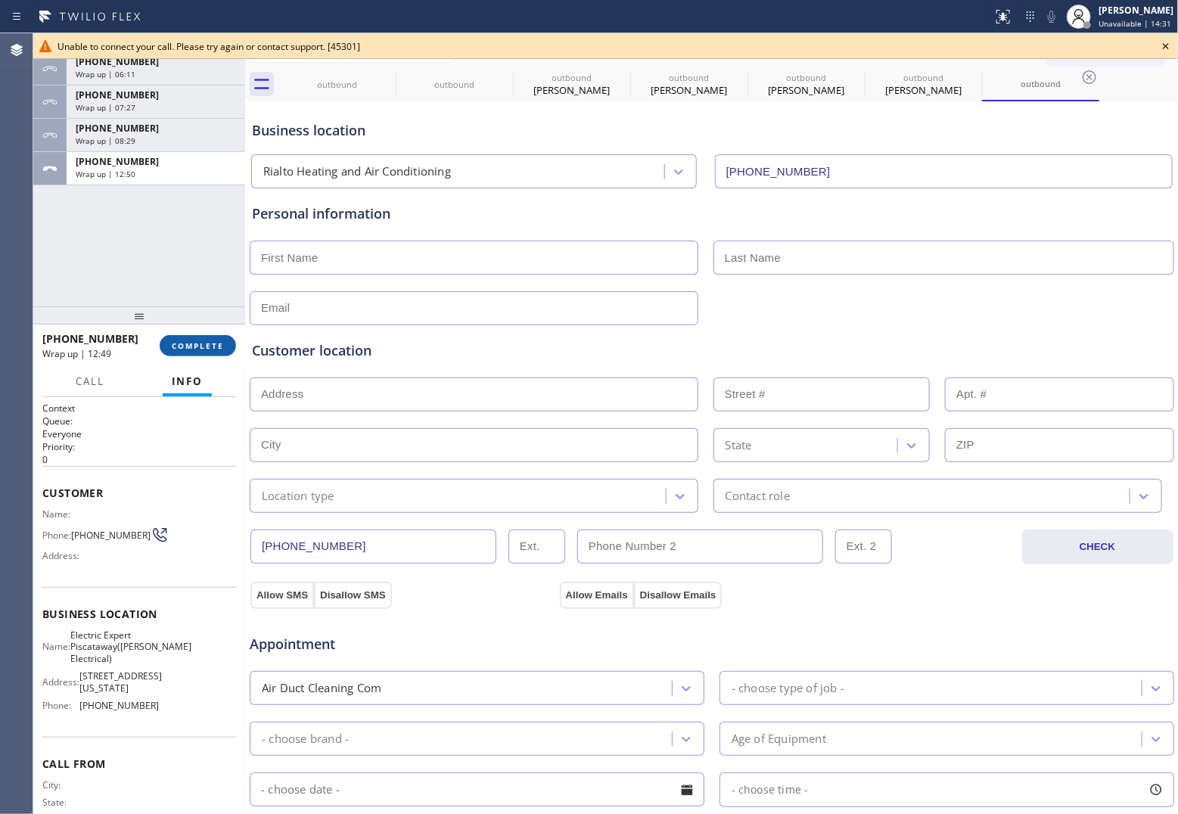
click at [226, 348] on button "COMPLETE" at bounding box center [198, 345] width 76 height 21
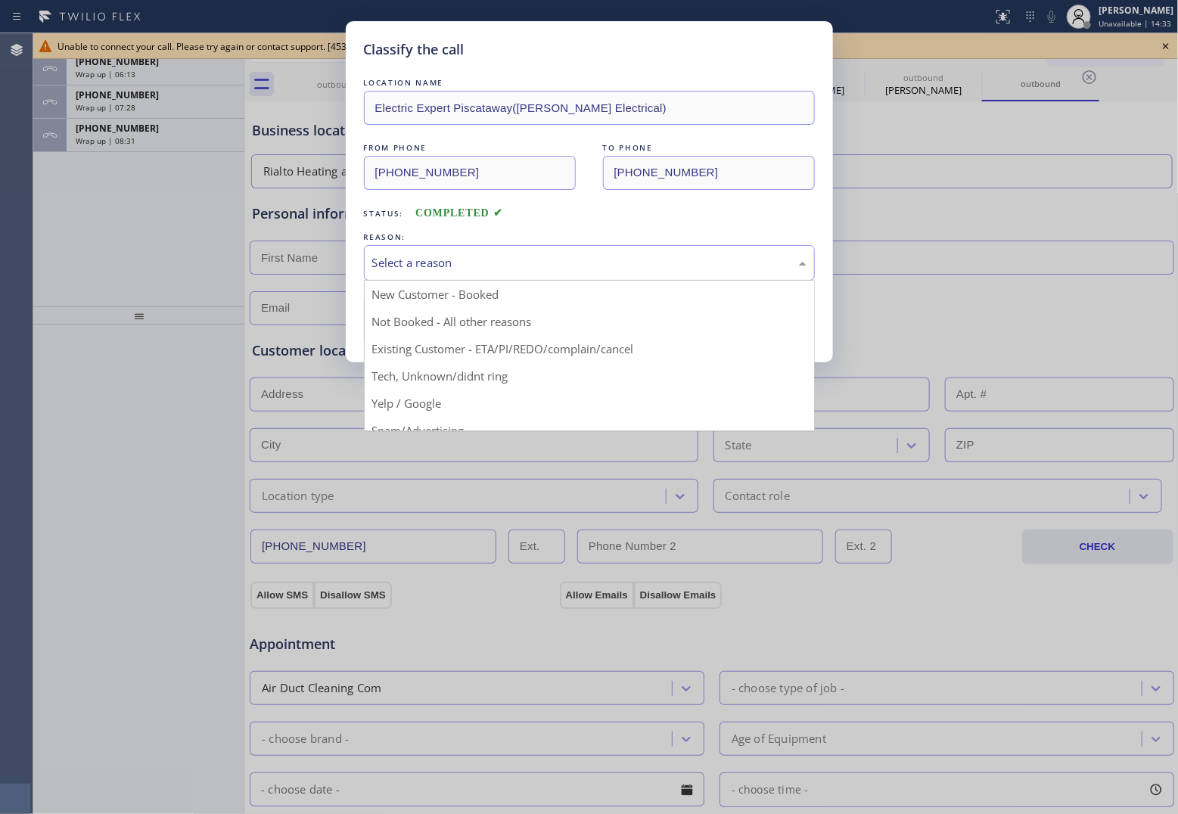
click at [444, 263] on div "Select a reason" at bounding box center [589, 262] width 434 height 17
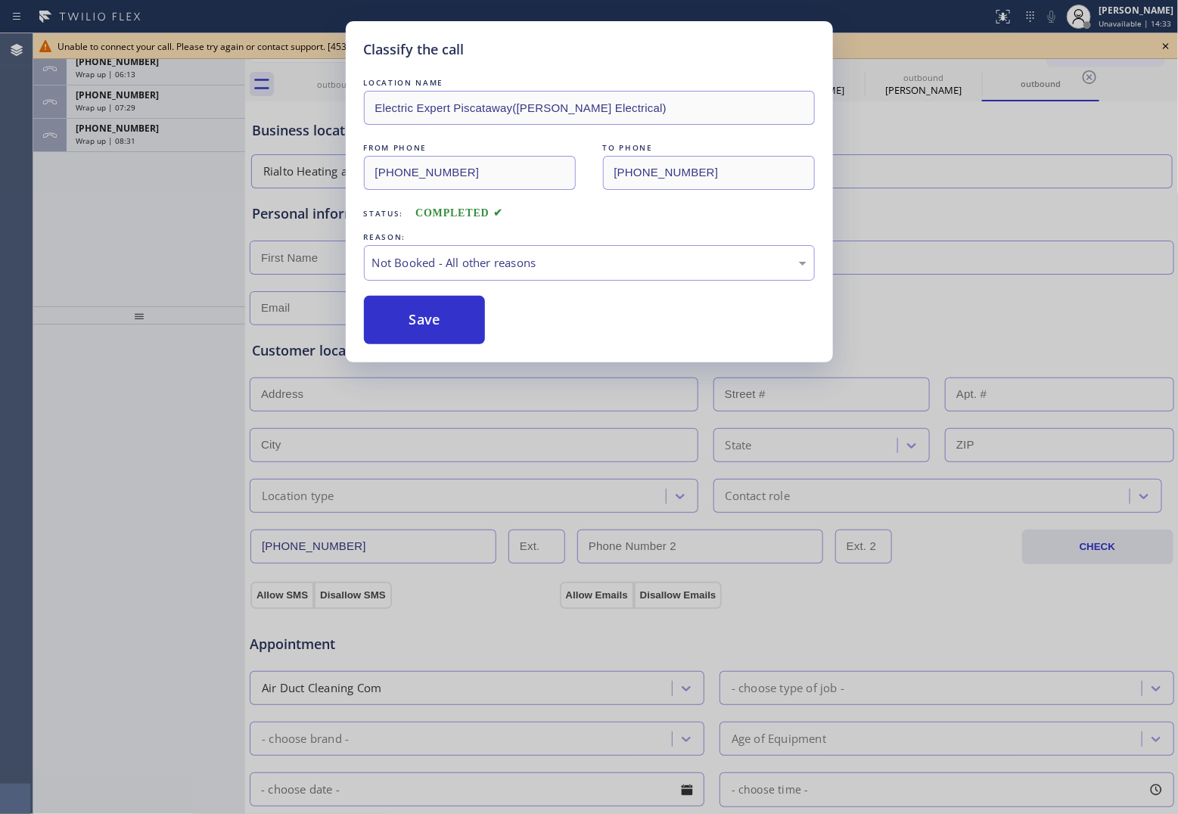
click at [426, 335] on button "Save" at bounding box center [425, 320] width 122 height 48
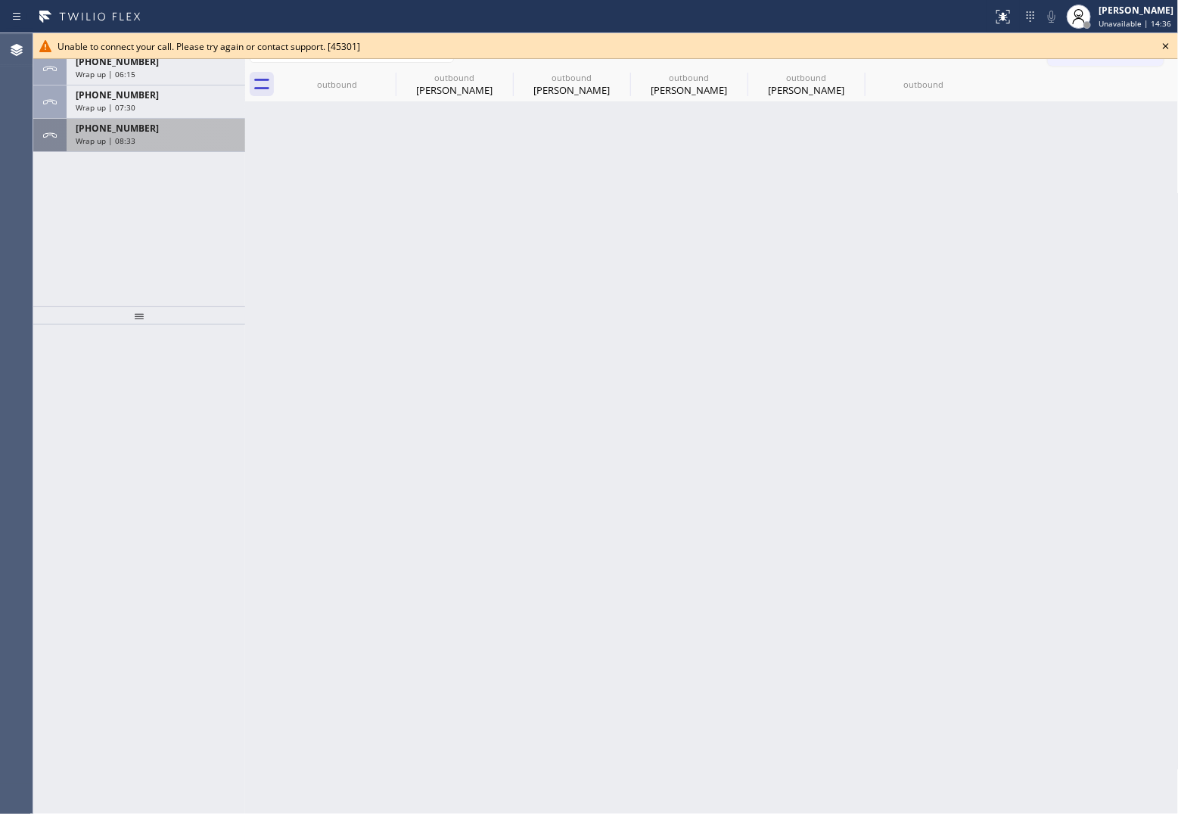
click at [149, 126] on div "[PHONE_NUMBER]" at bounding box center [156, 128] width 160 height 13
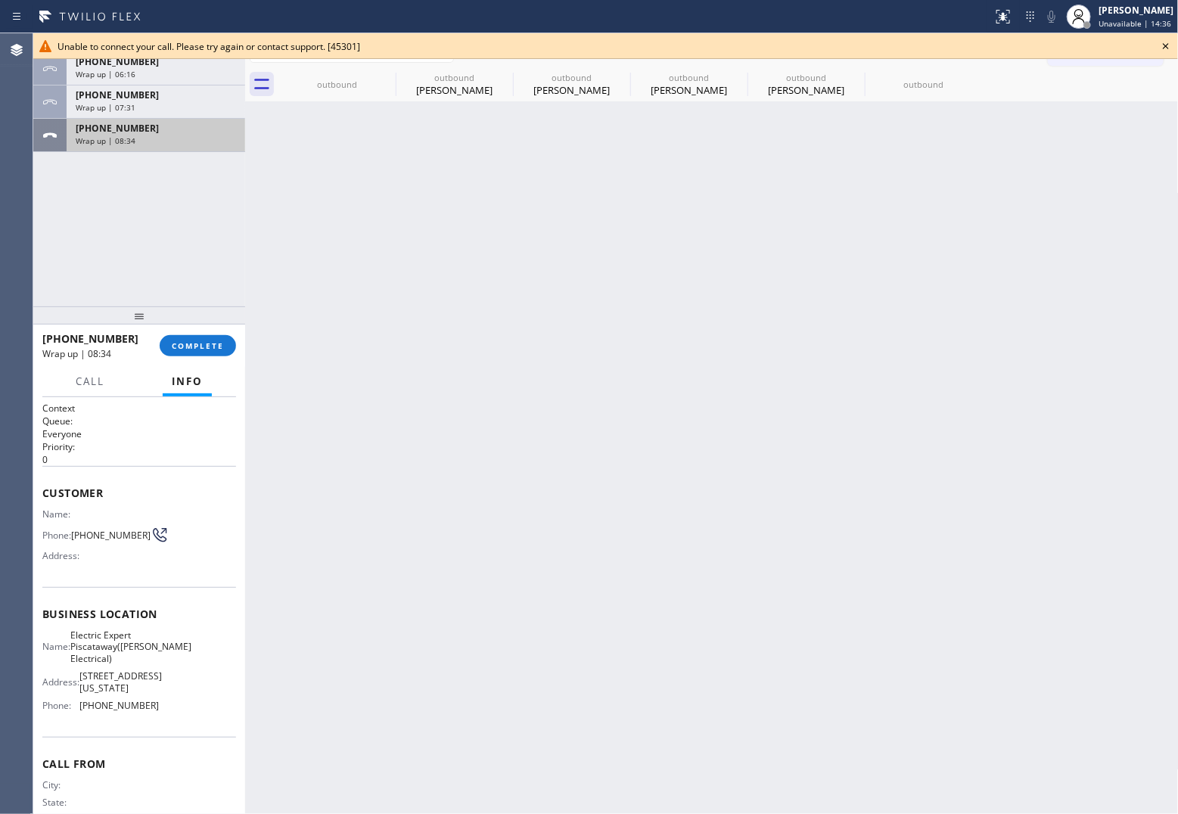
click at [149, 126] on div "[PHONE_NUMBER]" at bounding box center [156, 128] width 160 height 13
click at [213, 338] on button "COMPLETE" at bounding box center [198, 345] width 76 height 21
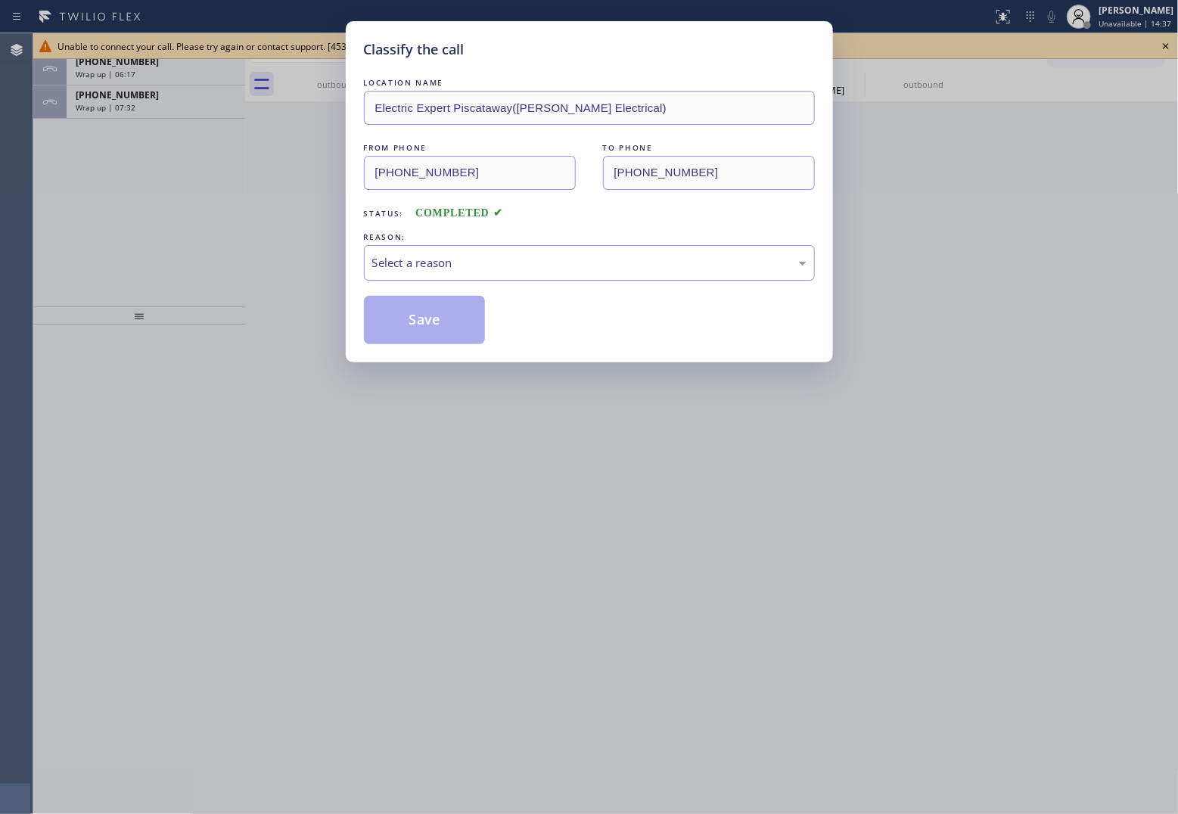
click at [493, 254] on div "Select a reason" at bounding box center [589, 263] width 451 height 36
click at [428, 310] on button "Save" at bounding box center [425, 320] width 122 height 48
type input "[PHONE_NUMBER]"
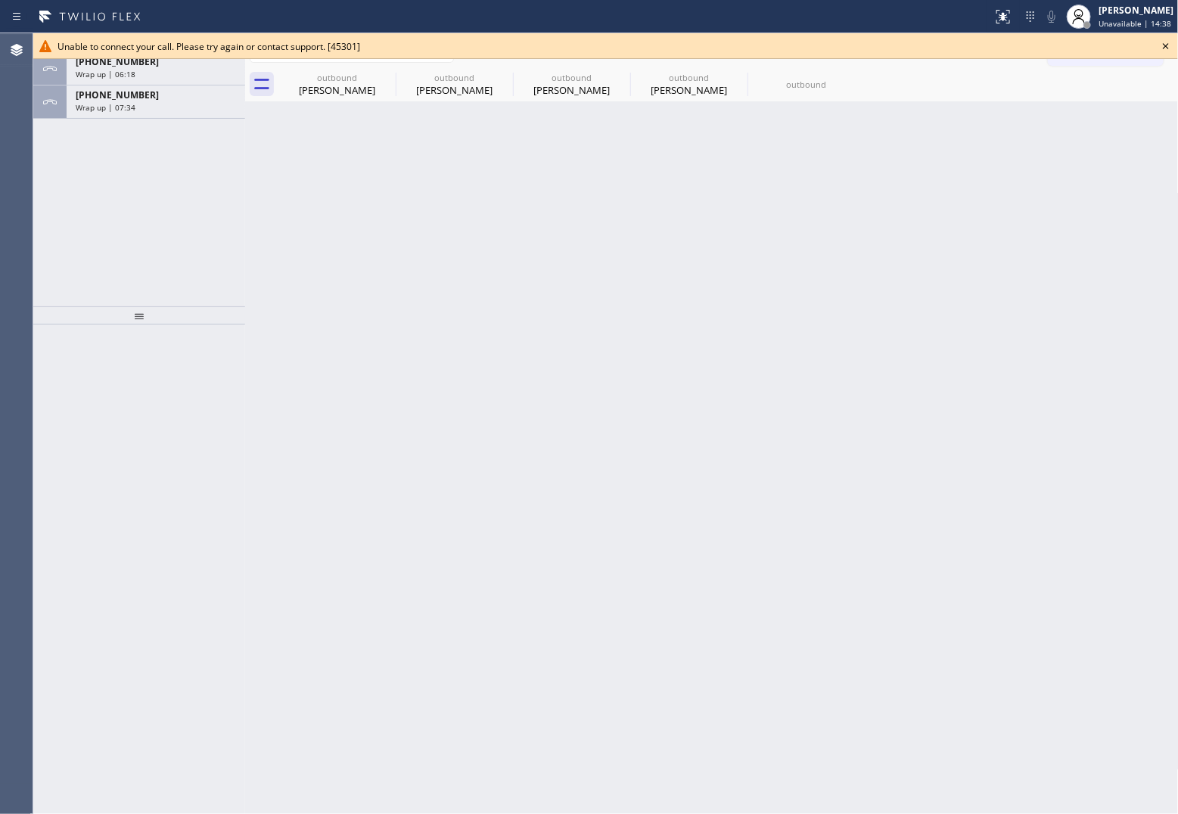
click at [940, 43] on icon at bounding box center [1166, 46] width 18 height 18
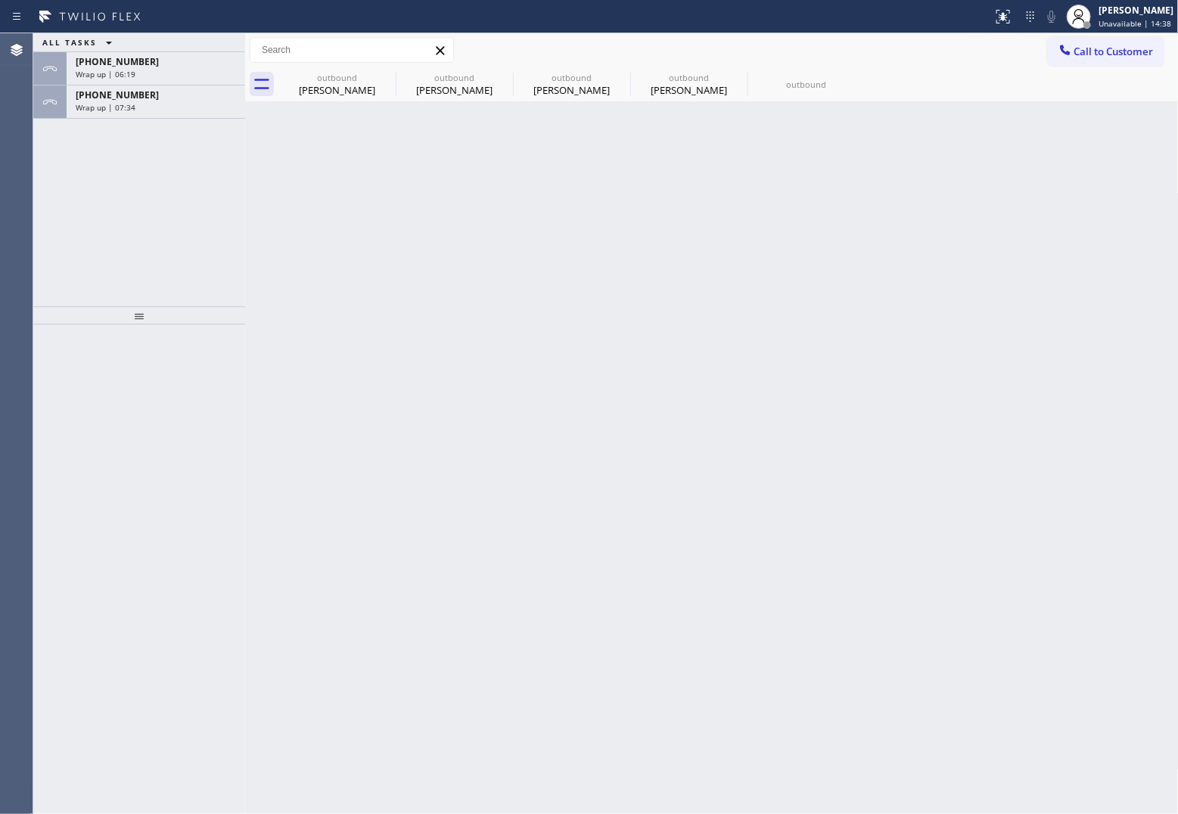
click at [940, 43] on div "Call to Customer Outbound call Location Rialto Heating and Air Conditioning You…" at bounding box center [1113, 50] width 131 height 26
click at [156, 99] on div "[PHONE_NUMBER]" at bounding box center [156, 95] width 160 height 13
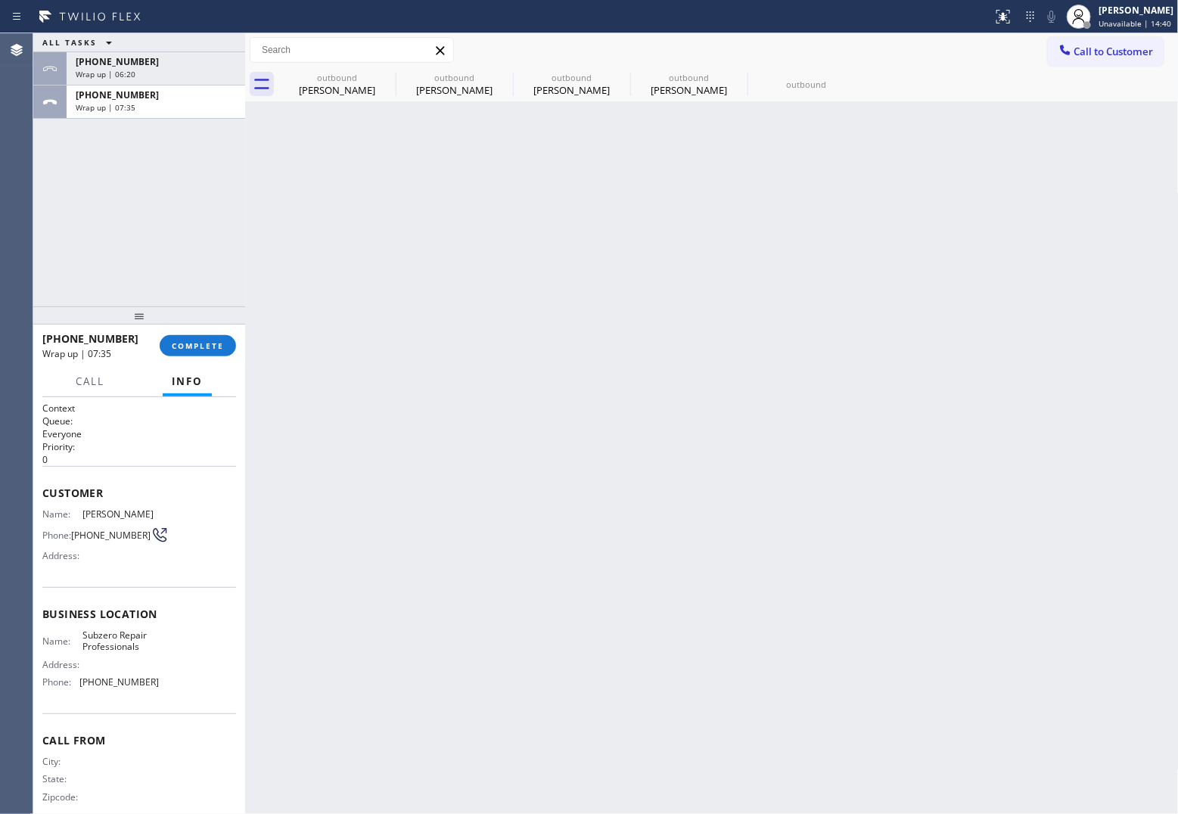
click at [199, 360] on div "[PHONE_NUMBER] Wrap up | 07:35 COMPLETE" at bounding box center [139, 345] width 194 height 39
click at [203, 345] on span "COMPLETE" at bounding box center [198, 346] width 52 height 11
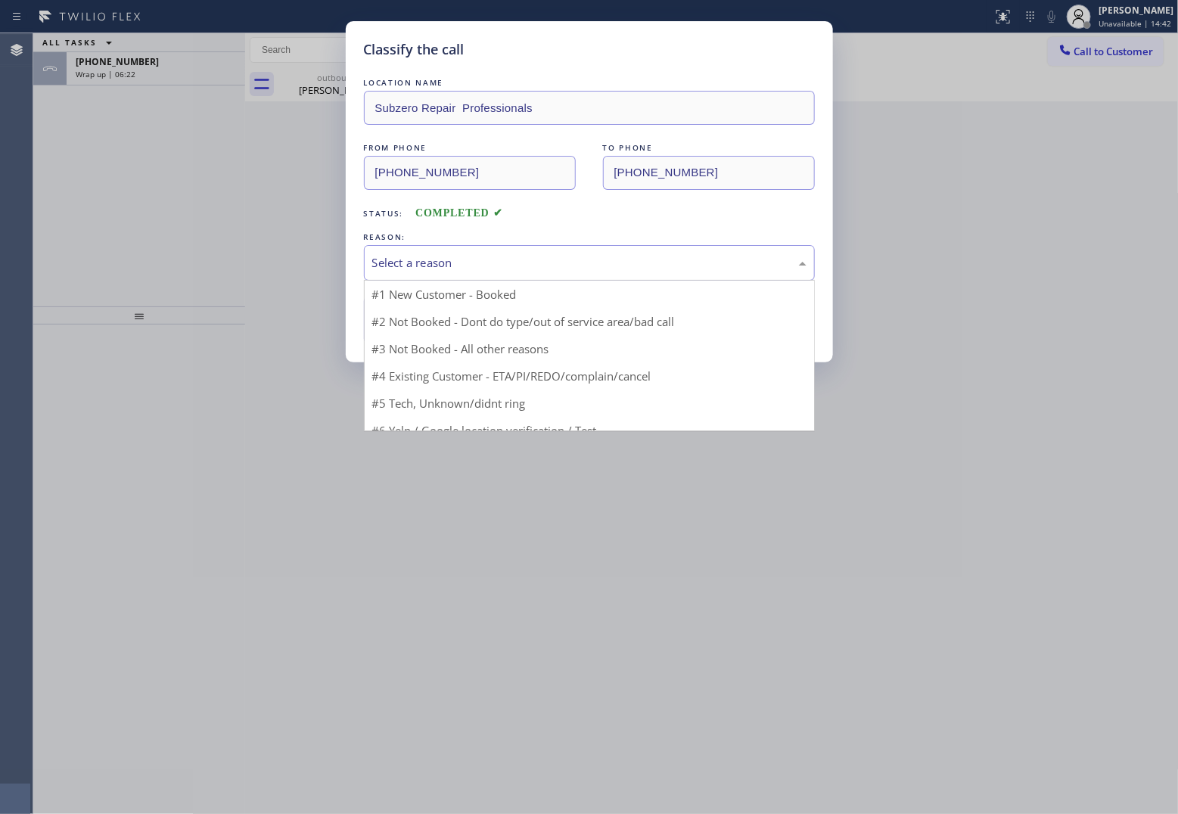
click at [440, 251] on div "Select a reason" at bounding box center [589, 263] width 451 height 36
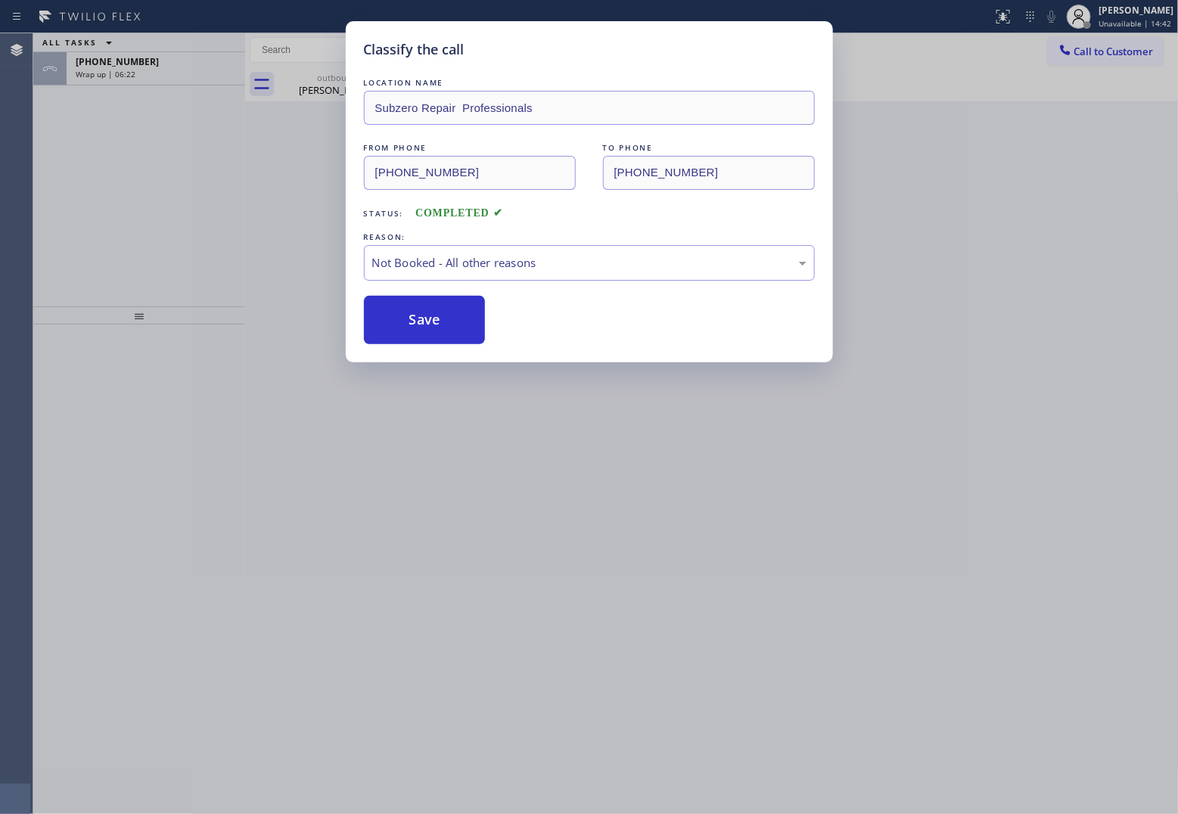
click at [441, 316] on button "Save" at bounding box center [425, 320] width 122 height 48
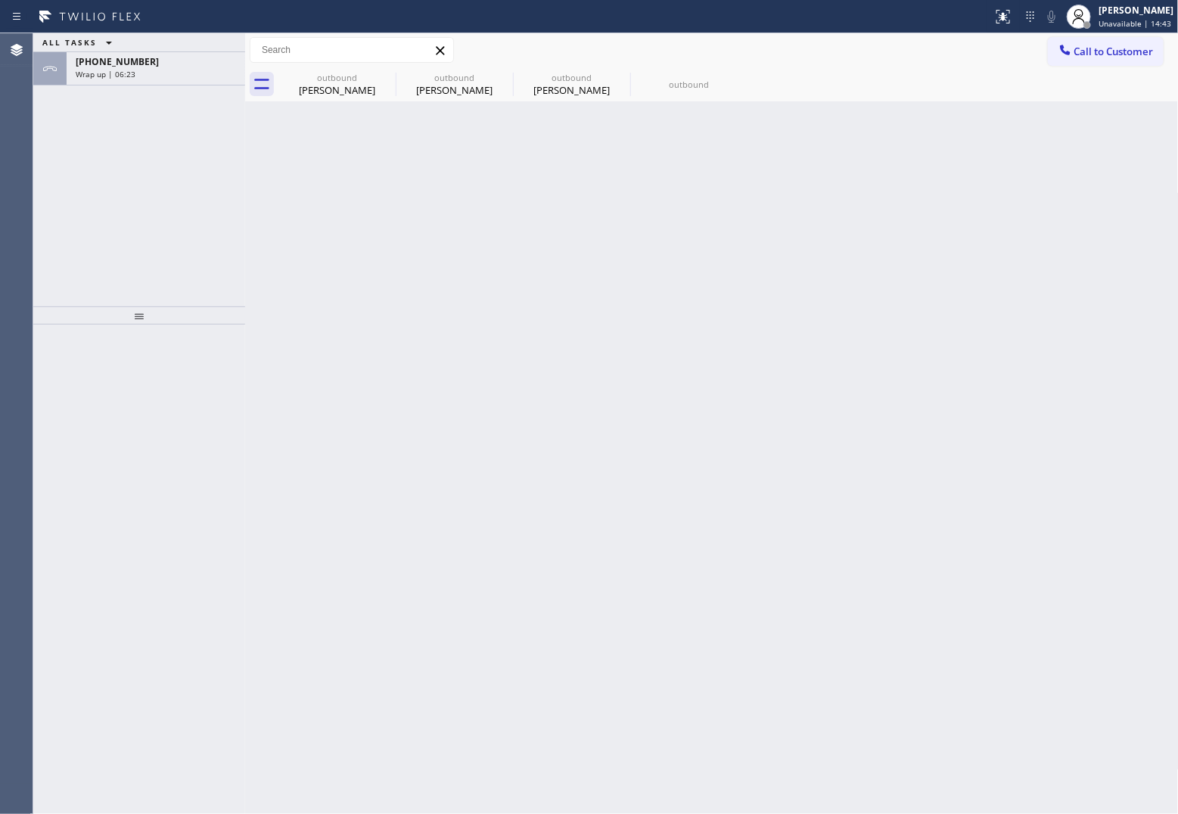
click at [114, 73] on span "Wrap up | 06:23" at bounding box center [106, 74] width 60 height 11
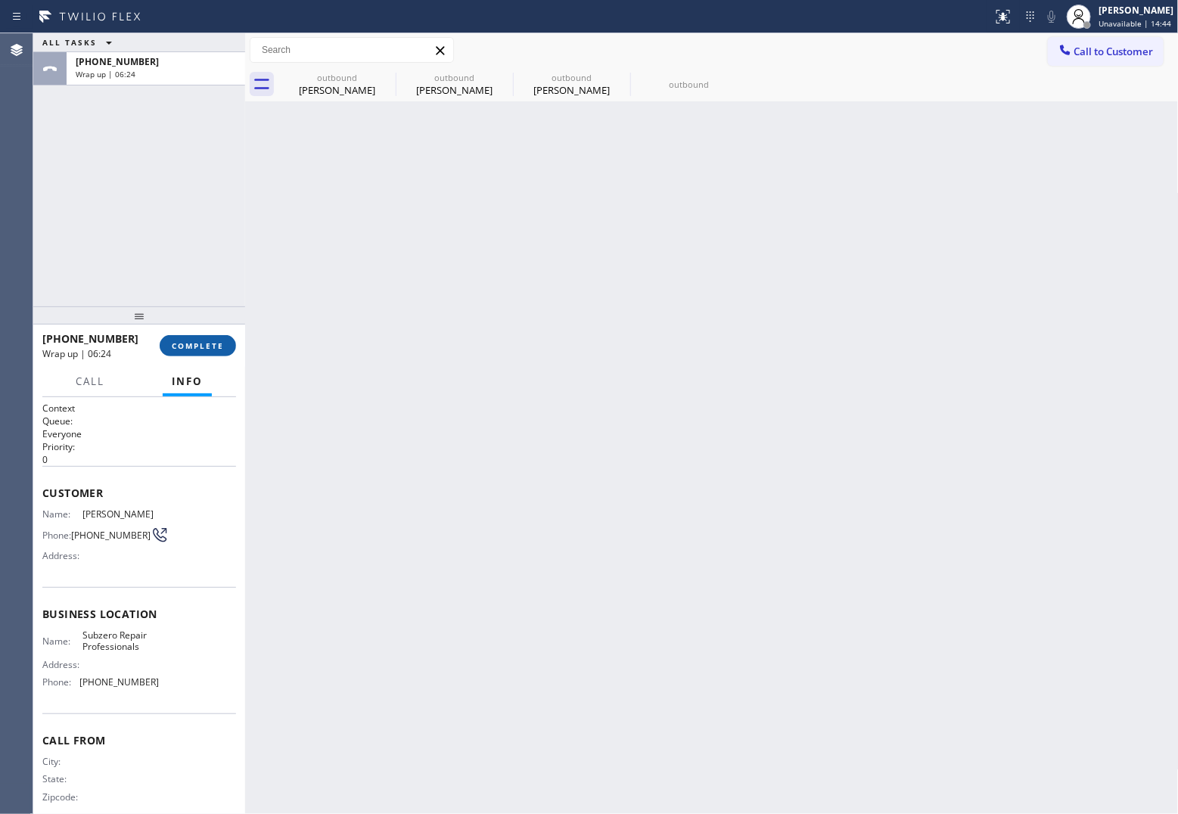
click at [202, 347] on span "COMPLETE" at bounding box center [198, 346] width 52 height 11
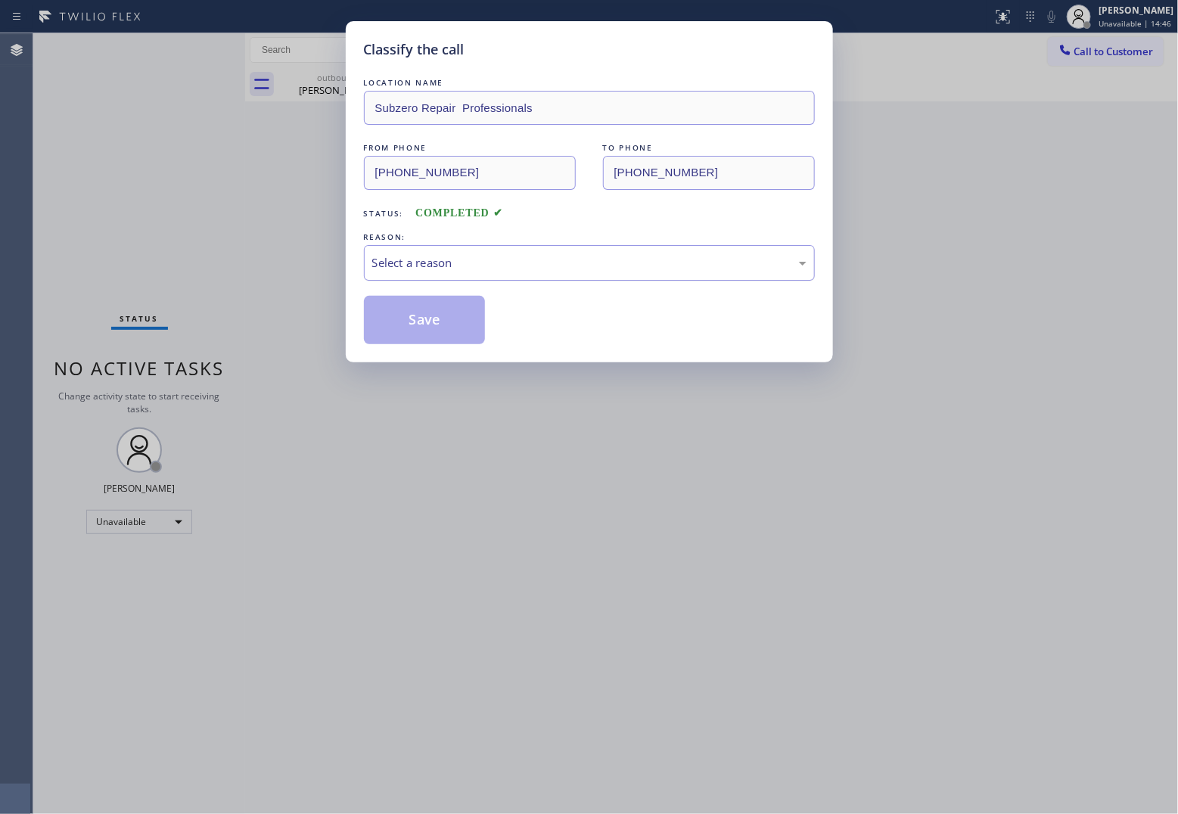
click at [464, 254] on div "Select a reason" at bounding box center [589, 262] width 434 height 17
click at [397, 326] on button "Save" at bounding box center [425, 320] width 122 height 48
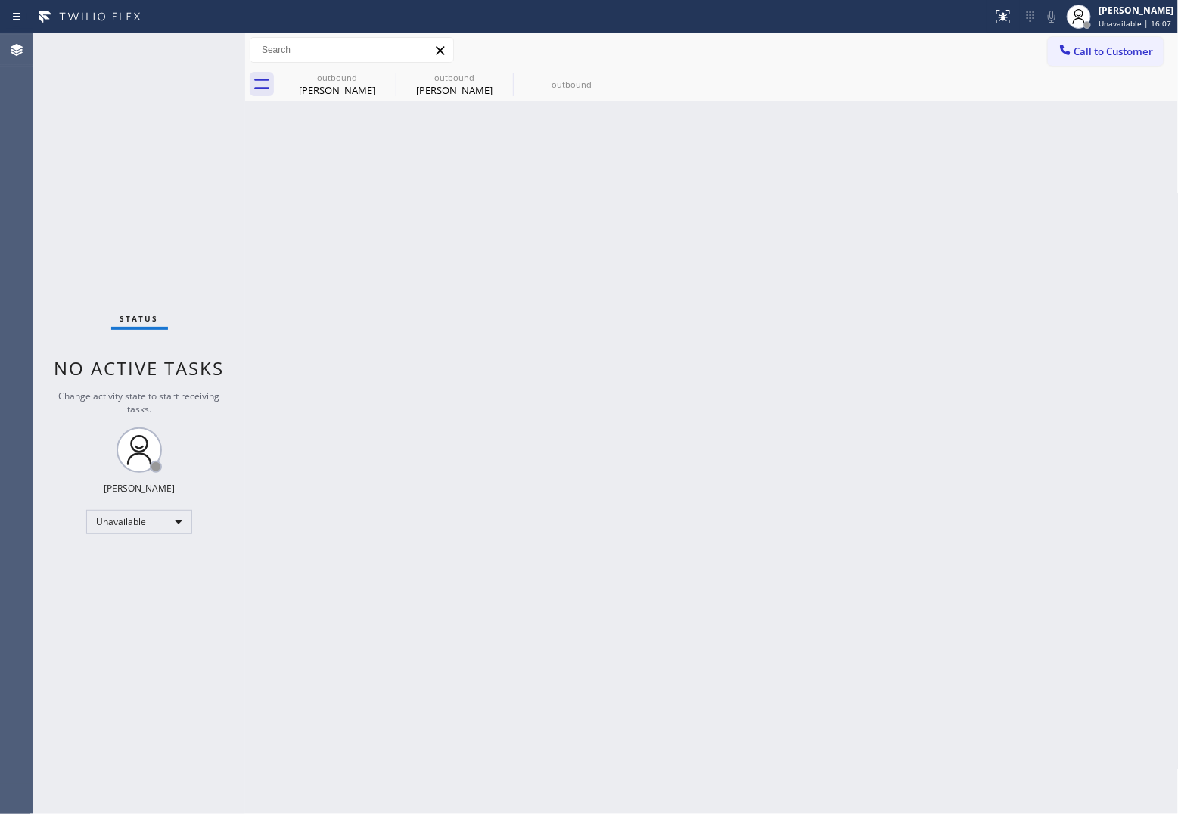
click at [49, 180] on div "Status No active tasks Change activity state to start receiving tasks. [PERSON_…" at bounding box center [139, 423] width 212 height 781
drag, startPoint x: 1106, startPoint y: 43, endPoint x: 1109, endPoint y: 51, distance: 8.9
click at [940, 47] on span "Call to Customer" at bounding box center [1114, 52] width 79 height 14
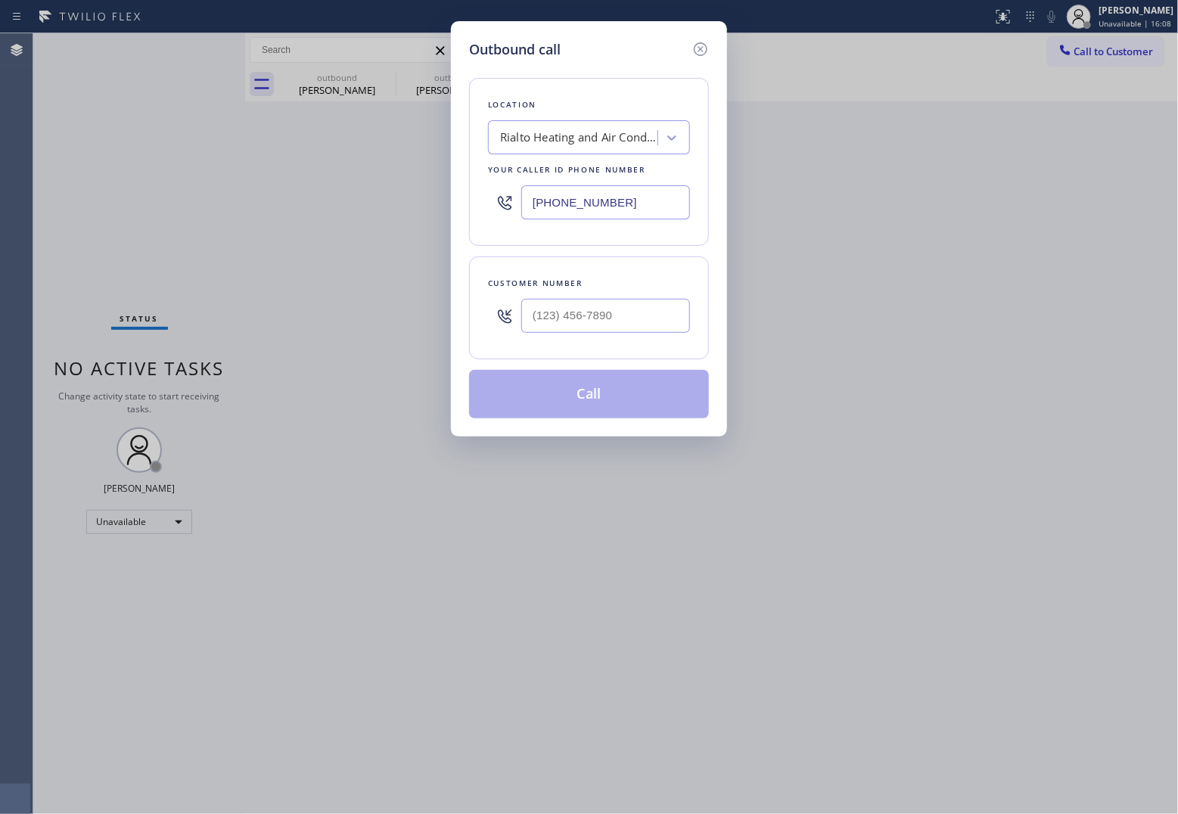
drag, startPoint x: 608, startPoint y: 201, endPoint x: 1173, endPoint y: 314, distance: 576.5
click at [607, 201] on input "[PHONE_NUMBER]" at bounding box center [605, 202] width 169 height 34
paste input "562) 262-9080"
type input "[PHONE_NUMBER]"
type input "(___) ___-____"
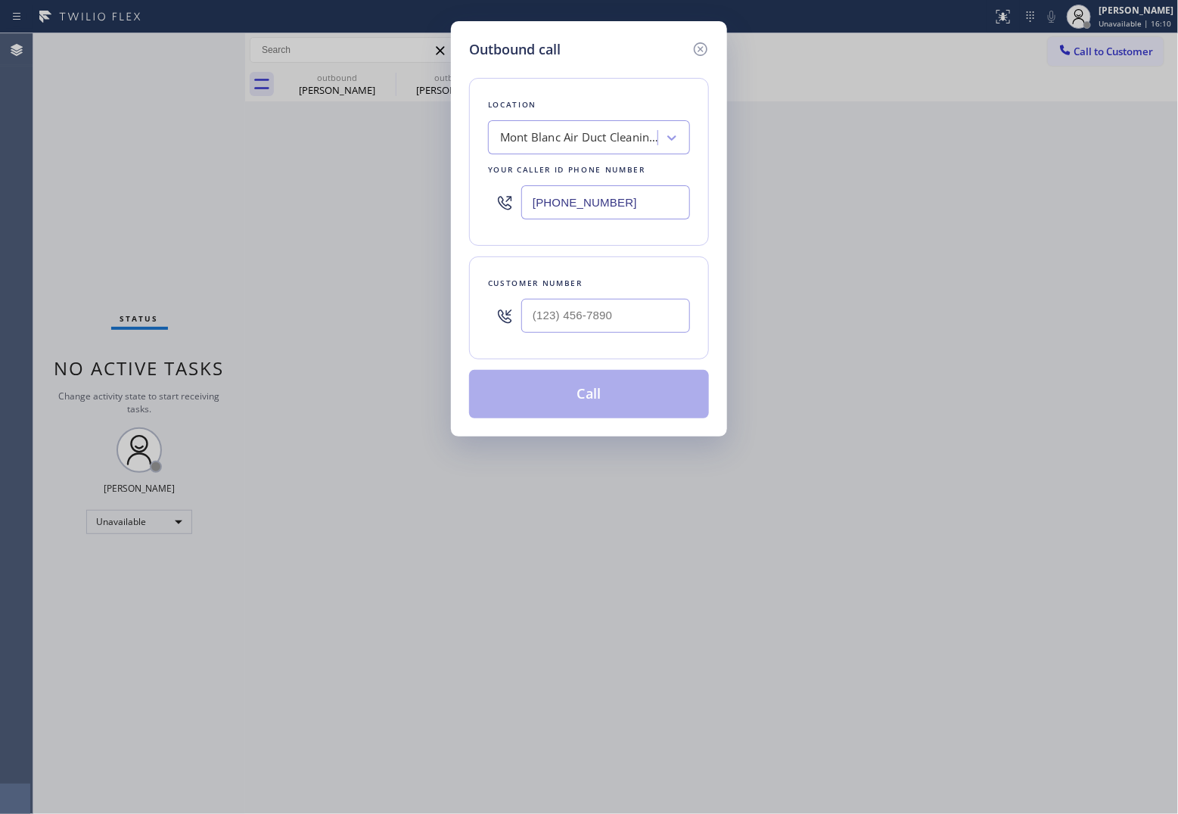
click at [575, 296] on div at bounding box center [605, 315] width 169 height 49
click at [590, 323] on input "(___) ___-____" at bounding box center [605, 316] width 169 height 34
paste input "562) 504-0665"
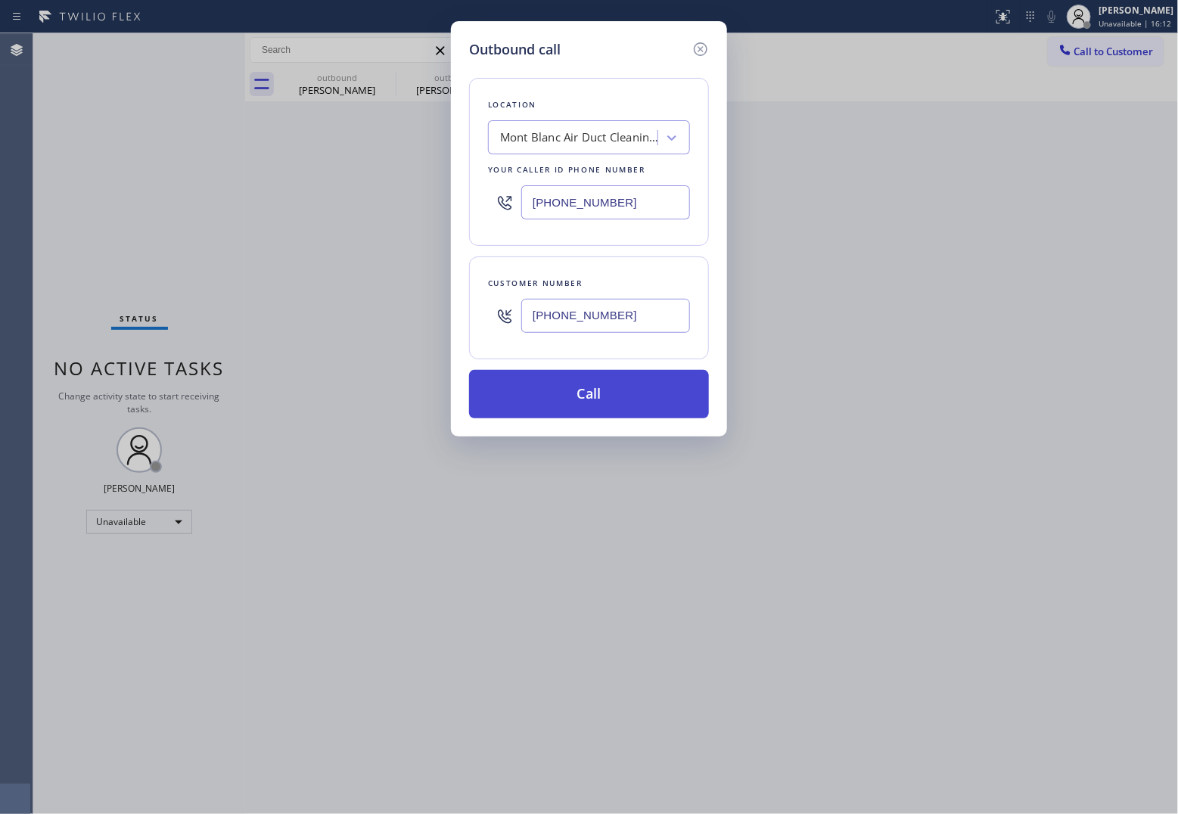
type input "[PHONE_NUMBER]"
click at [629, 398] on button "Call" at bounding box center [589, 394] width 240 height 48
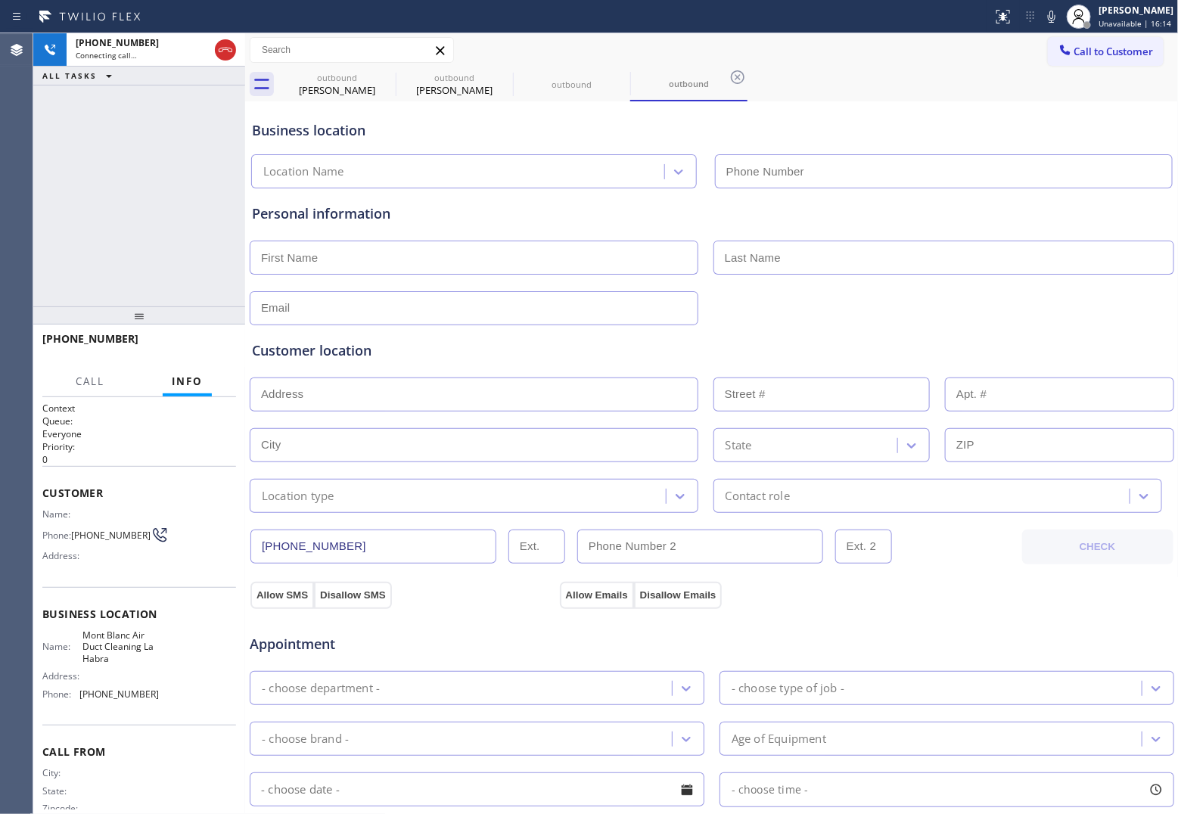
type input "[PHONE_NUMBER]"
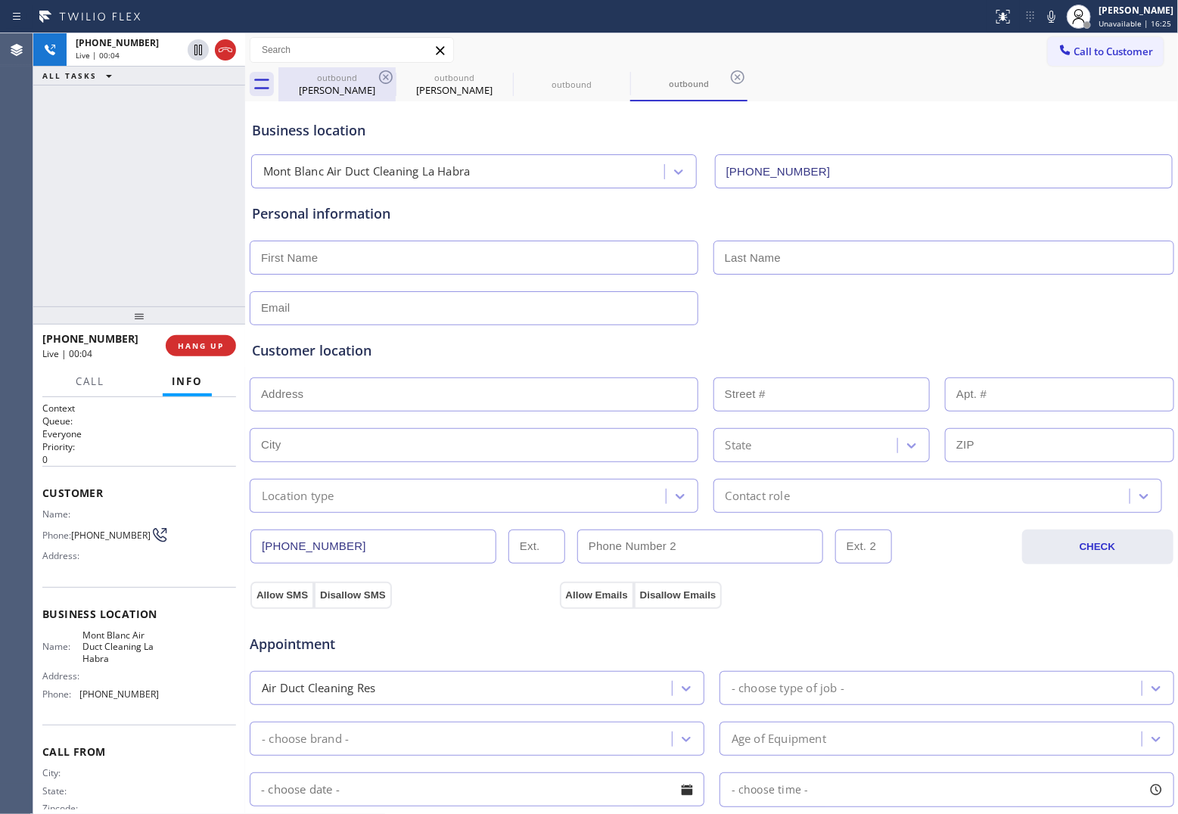
drag, startPoint x: 36, startPoint y: 125, endPoint x: 278, endPoint y: 76, distance: 247.2
click at [36, 125] on div "[PHONE_NUMBER] Live | 00:04 ALL TASKS ALL TASKS ACTIVE TASKS TASKS IN WRAP UP" at bounding box center [139, 169] width 212 height 273
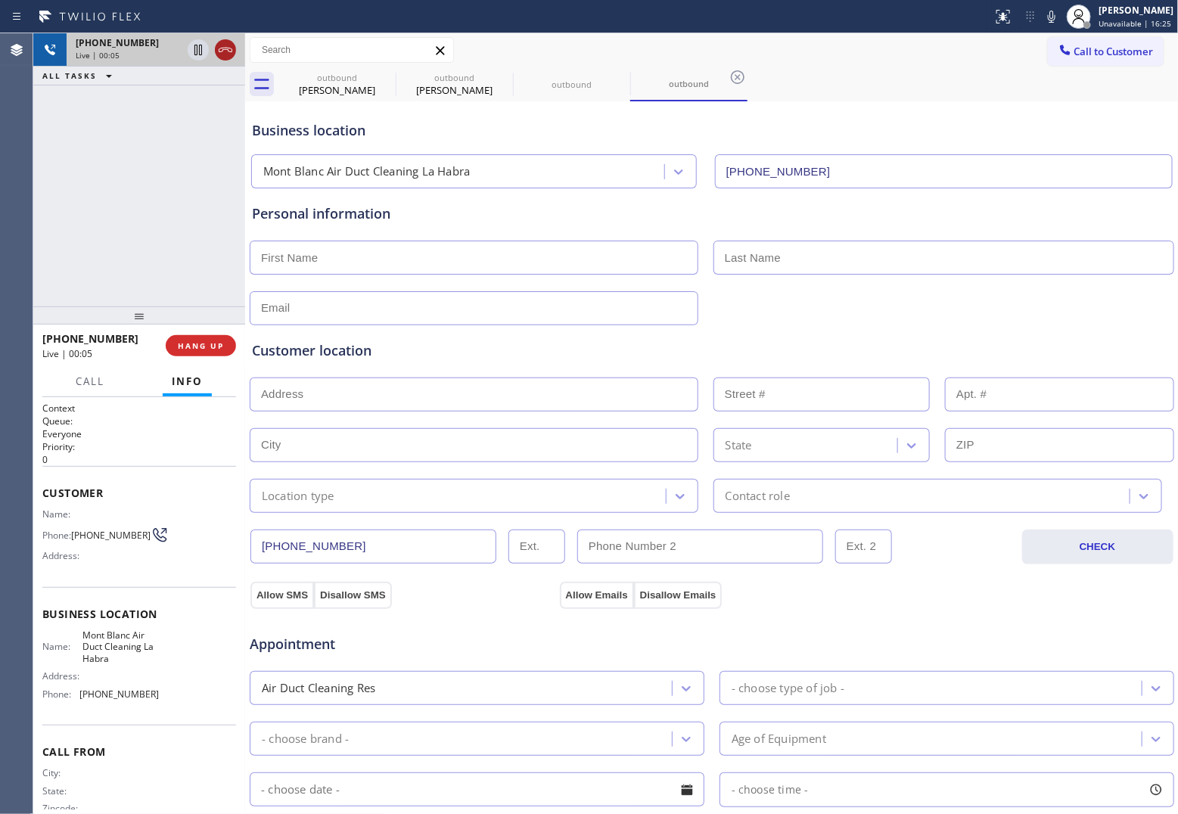
click at [233, 43] on icon at bounding box center [225, 50] width 18 height 18
click at [205, 344] on span "HANG UP" at bounding box center [201, 346] width 46 height 11
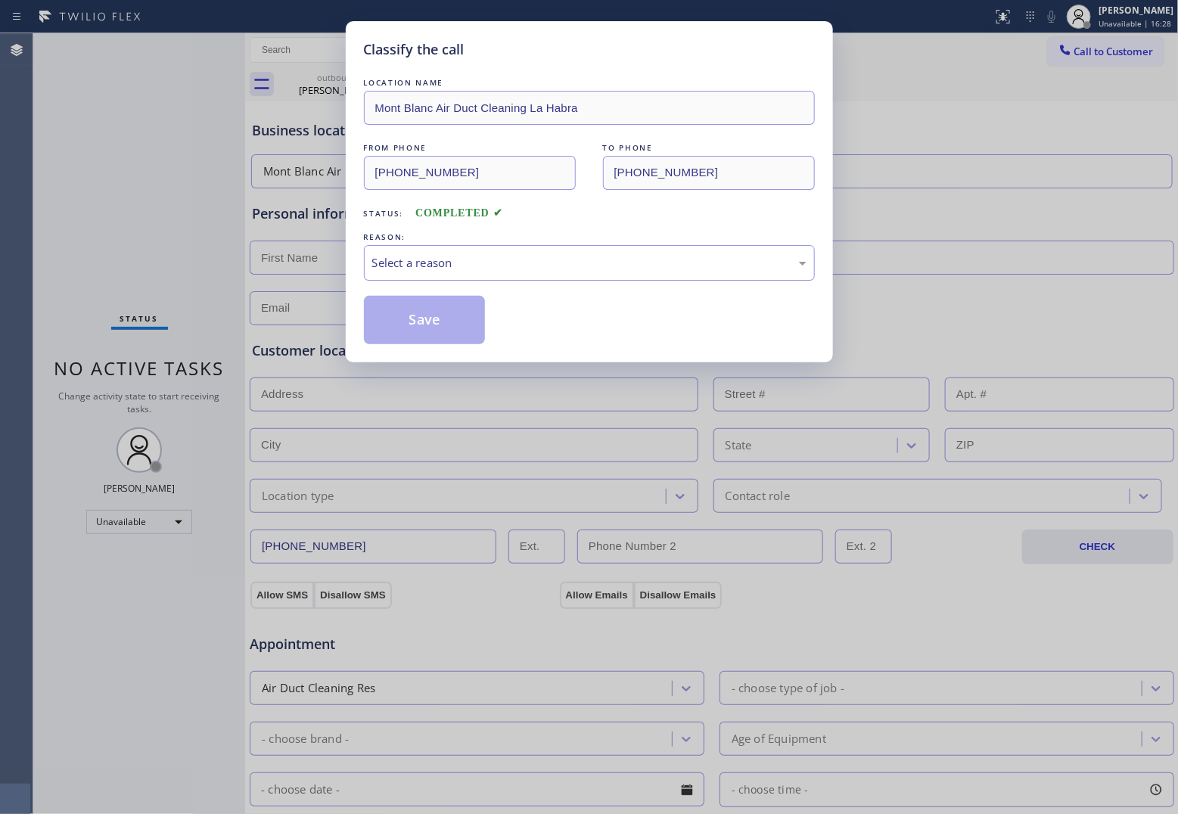
click at [468, 258] on div "Select a reason" at bounding box center [589, 262] width 434 height 17
click at [447, 326] on button "Save" at bounding box center [425, 320] width 122 height 48
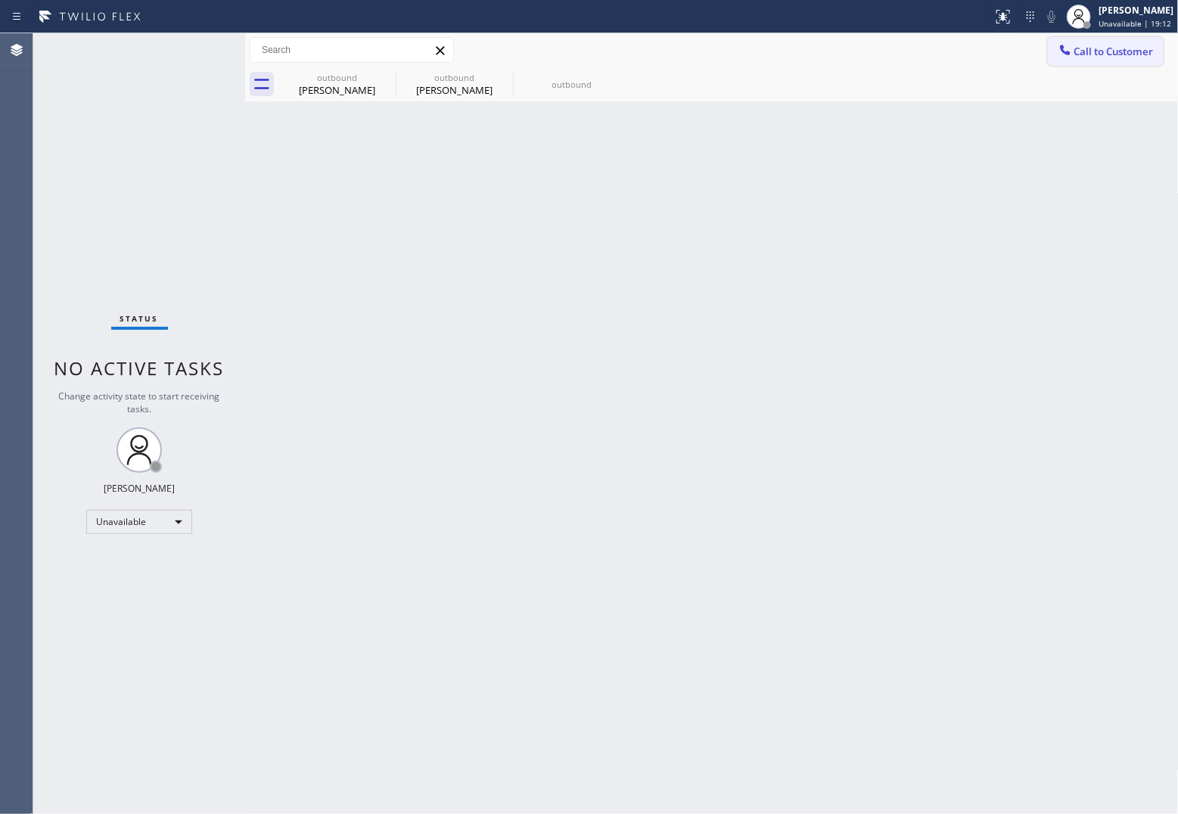
click at [940, 51] on span "Call to Customer" at bounding box center [1114, 52] width 79 height 14
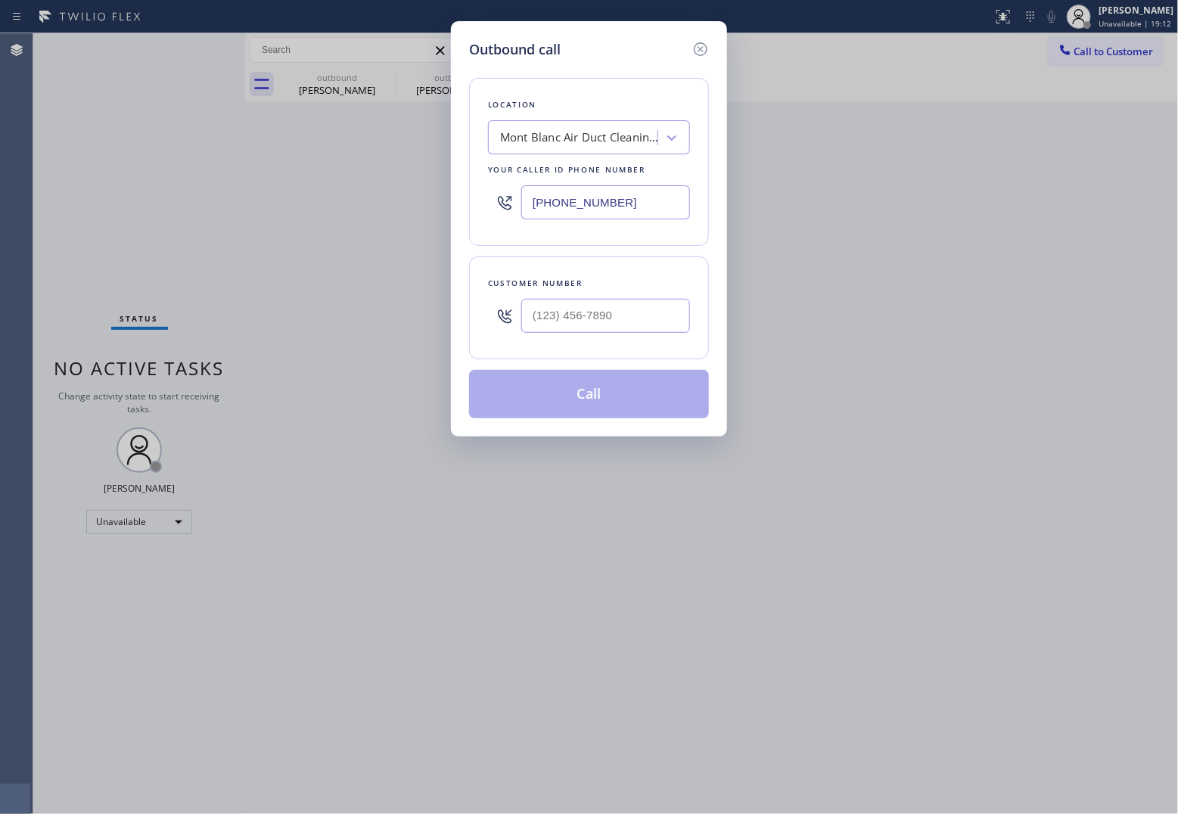
click at [637, 214] on input "[PHONE_NUMBER]" at bounding box center [605, 202] width 169 height 34
paste input "213) 817-5461"
type input "[PHONE_NUMBER]"
type input "(___) ___-____"
click at [608, 313] on input "(___) ___-____" at bounding box center [605, 316] width 169 height 34
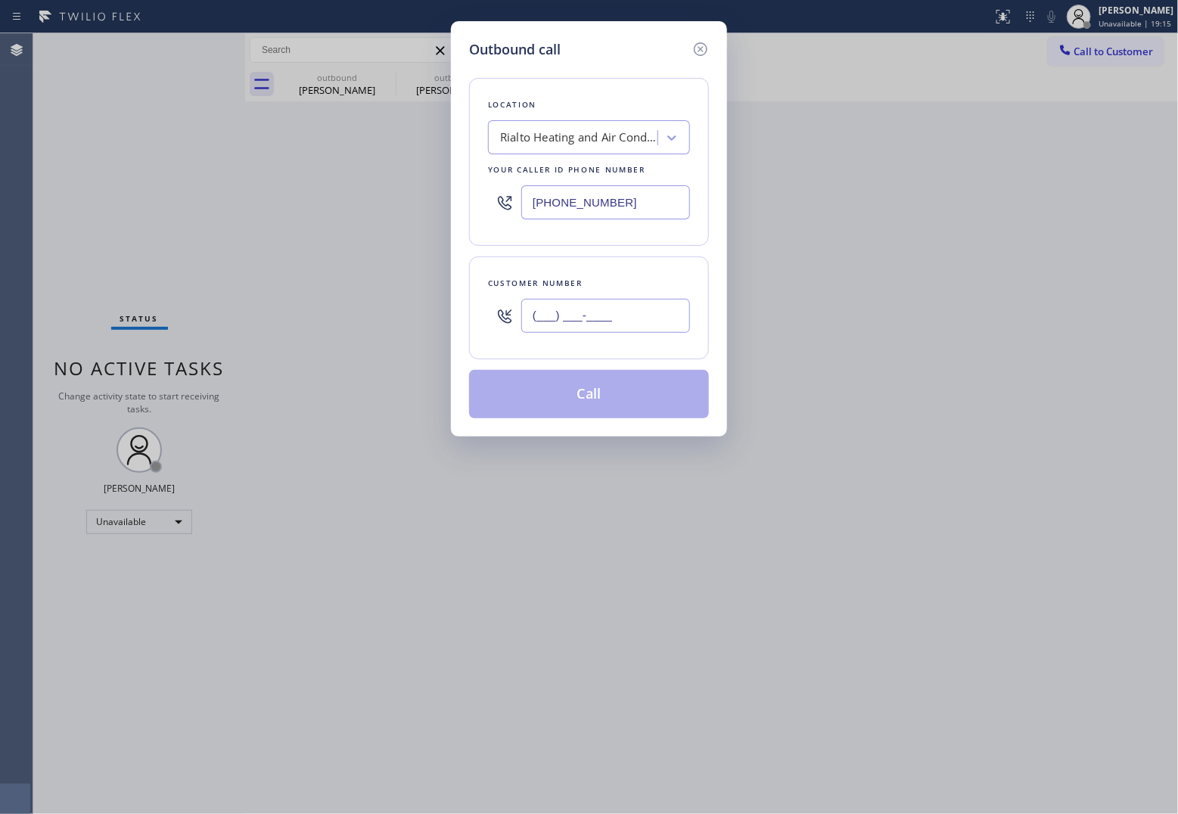
paste input "745) 994-3394"
type input "[PHONE_NUMBER]"
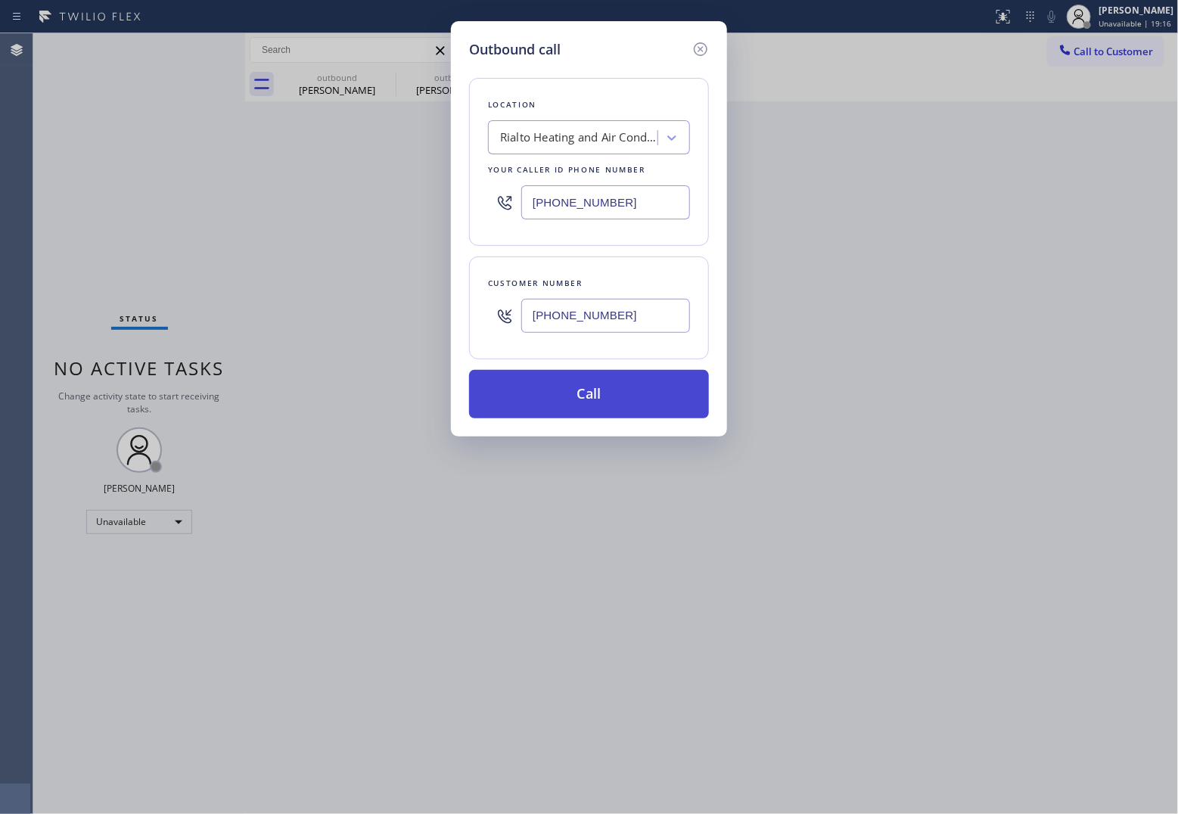
drag, startPoint x: 634, startPoint y: 396, endPoint x: 647, endPoint y: 371, distance: 28.1
click at [634, 397] on button "Call" at bounding box center [589, 394] width 240 height 48
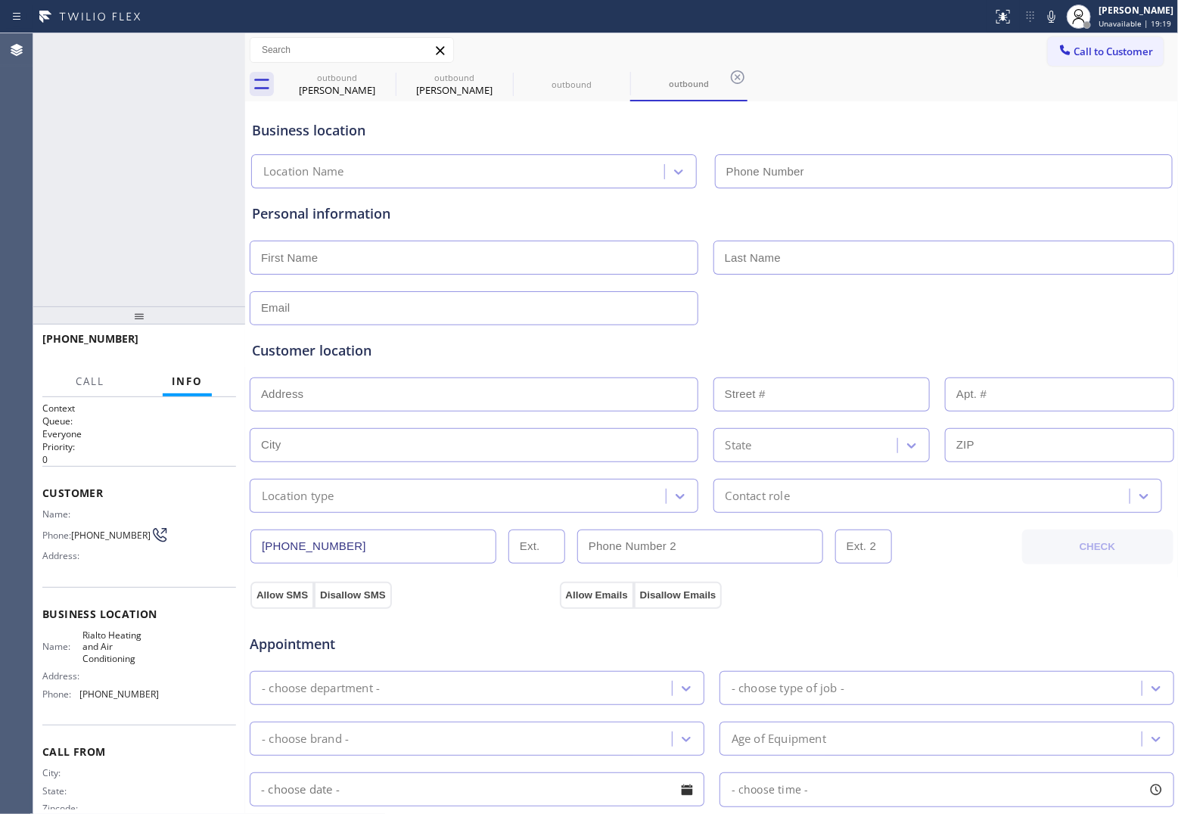
type input "[PHONE_NUMBER]"
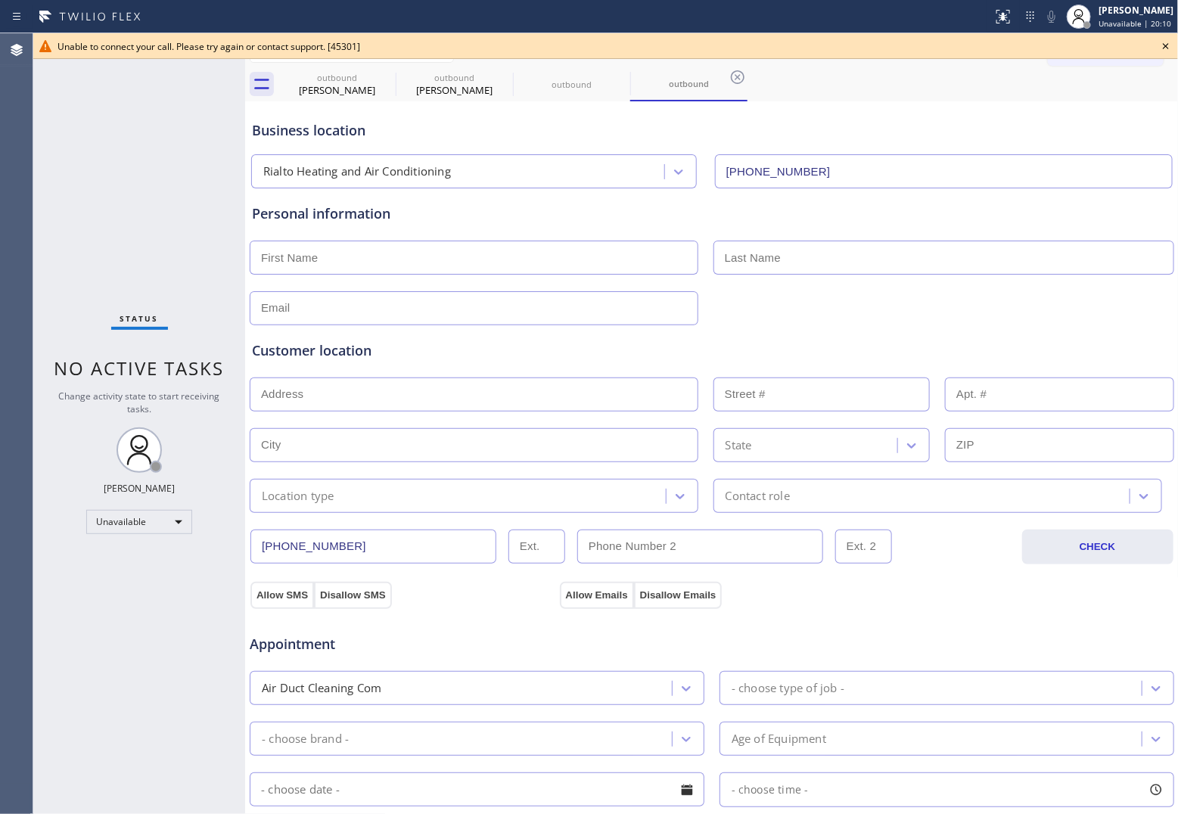
click at [940, 39] on div "Unable to connect your call. Please try again or contact support. [45301]" at bounding box center [605, 46] width 1145 height 26
click at [940, 51] on icon at bounding box center [1166, 46] width 18 height 18
click at [940, 51] on div "Call to Customer Outbound call Location Rialto Heating and Air Conditioning You…" at bounding box center [1113, 50] width 131 height 26
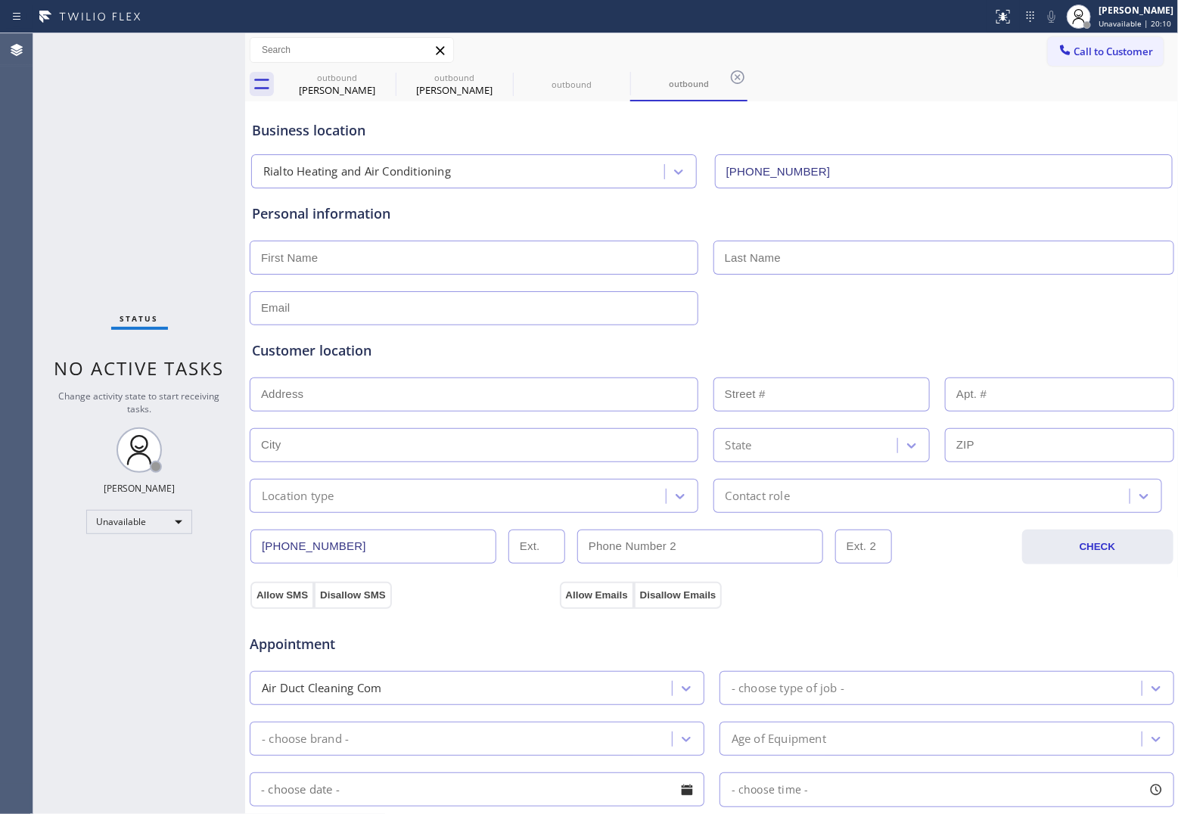
drag, startPoint x: 1113, startPoint y: 49, endPoint x: 1083, endPoint y: 86, distance: 46.8
click at [940, 51] on span "Call to Customer" at bounding box center [1114, 52] width 79 height 14
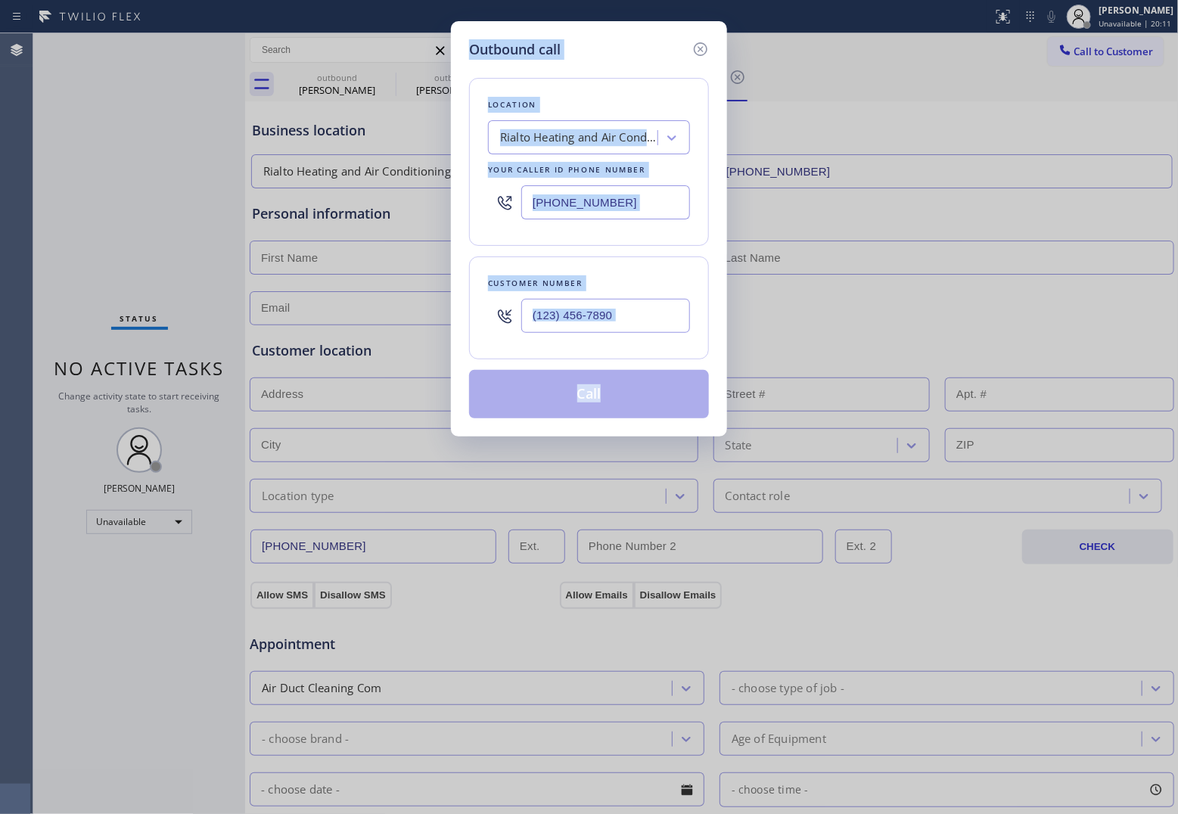
drag, startPoint x: 634, startPoint y: 213, endPoint x: 687, endPoint y: 214, distance: 53.0
click at [633, 213] on input "[PHONE_NUMBER]" at bounding box center [605, 202] width 169 height 34
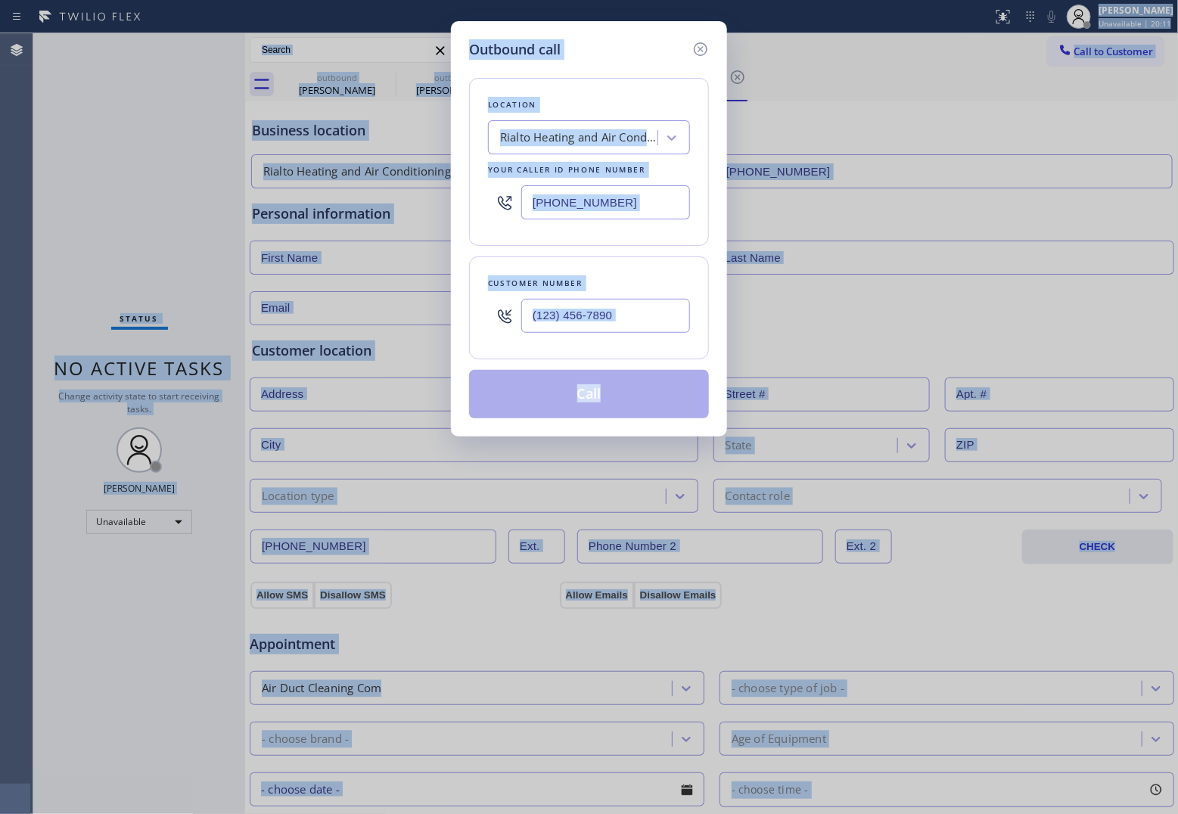
type input "(___) ___-____"
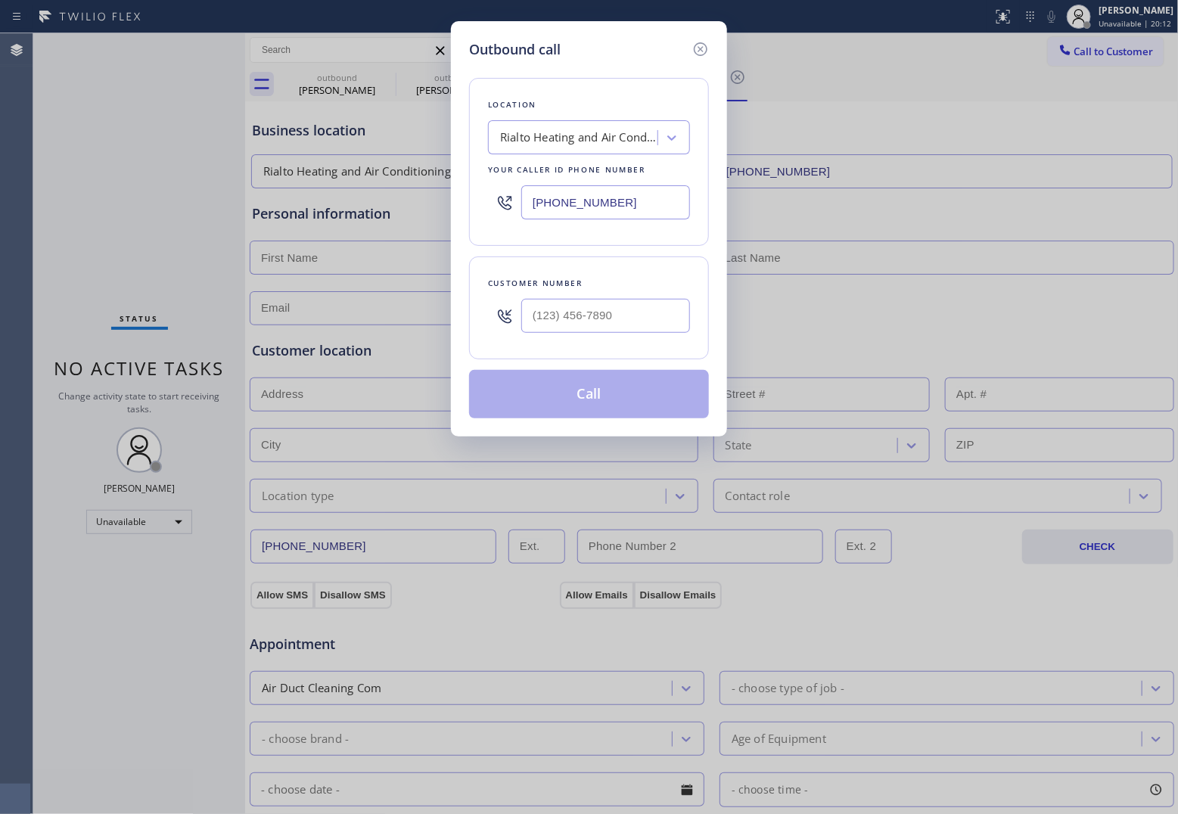
click at [630, 199] on input "[PHONE_NUMBER]" at bounding box center [605, 202] width 169 height 34
paste input "754) 704-1334"
type input "[PHONE_NUMBER]"
type input "(___) ___-____"
drag, startPoint x: 660, startPoint y: 322, endPoint x: 648, endPoint y: 325, distance: 12.5
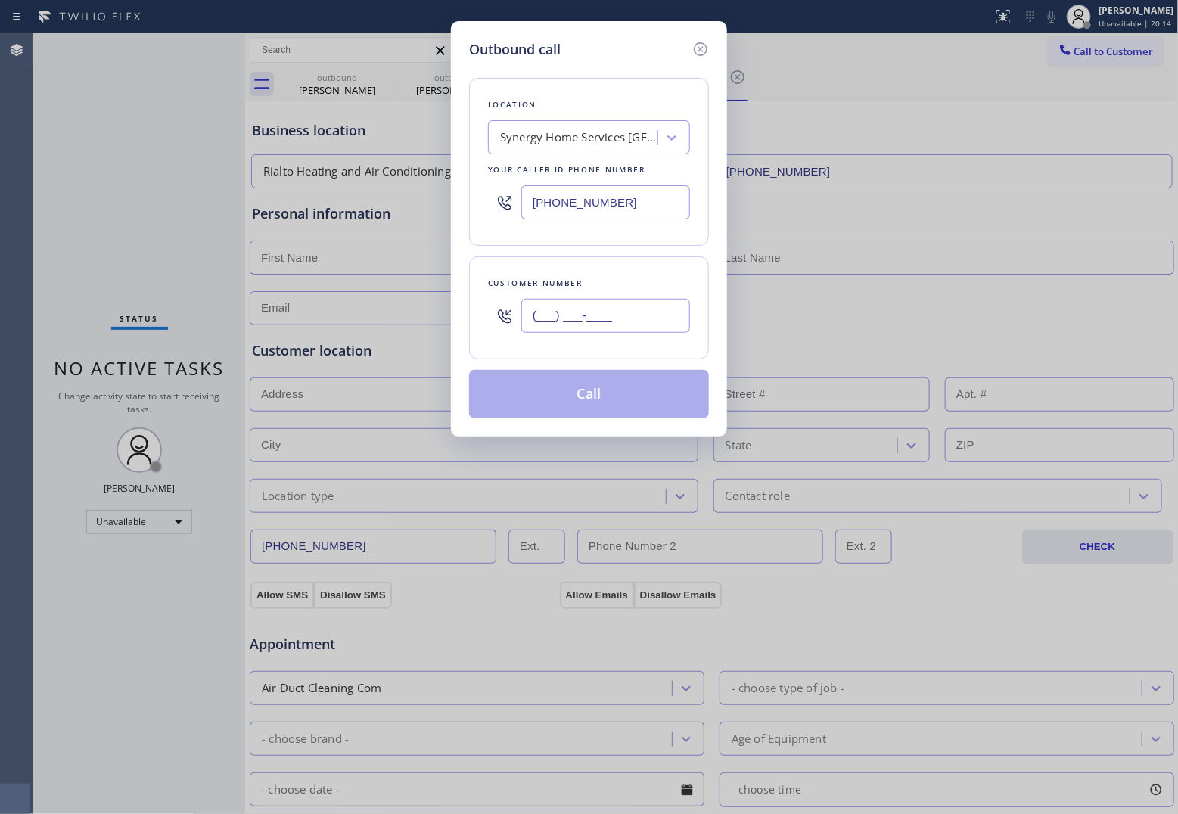
click at [659, 322] on input "(___) ___-____" at bounding box center [605, 316] width 169 height 34
paste input "266) 338-1425"
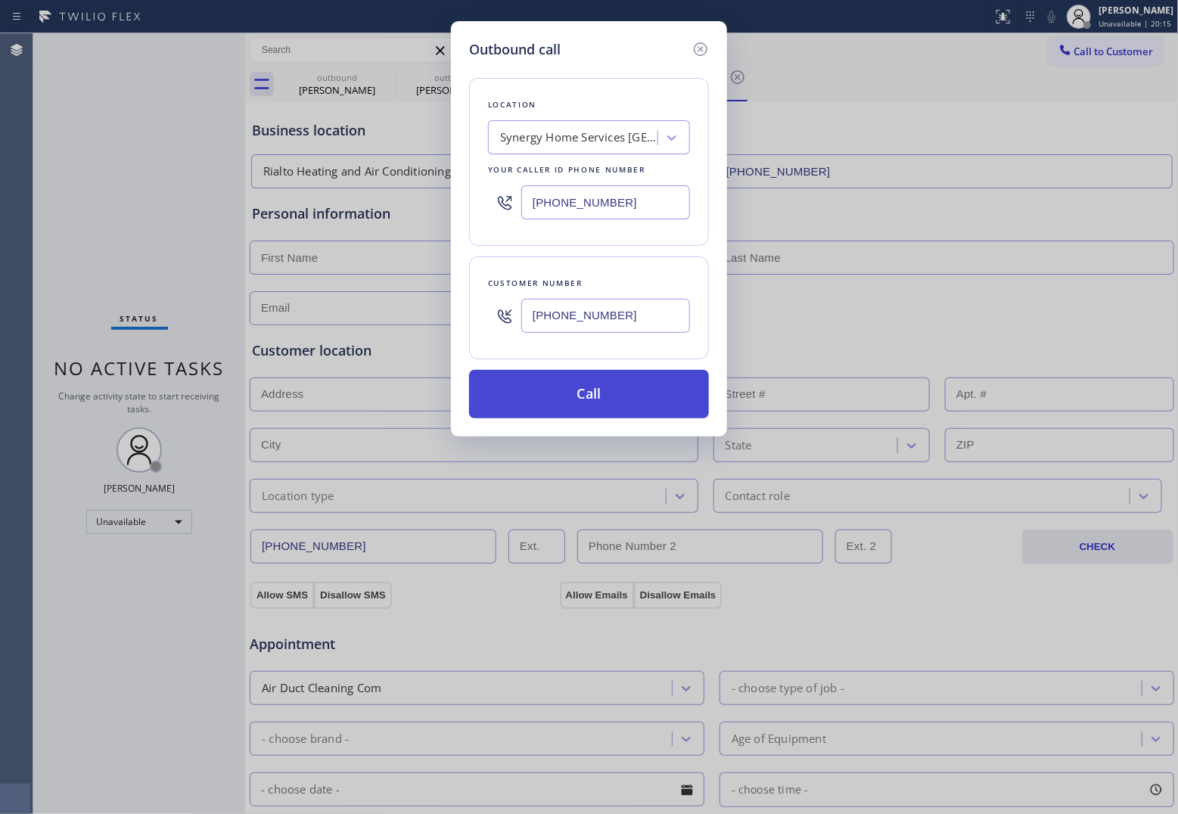
type input "[PHONE_NUMBER]"
click at [624, 390] on button "Call" at bounding box center [589, 394] width 240 height 48
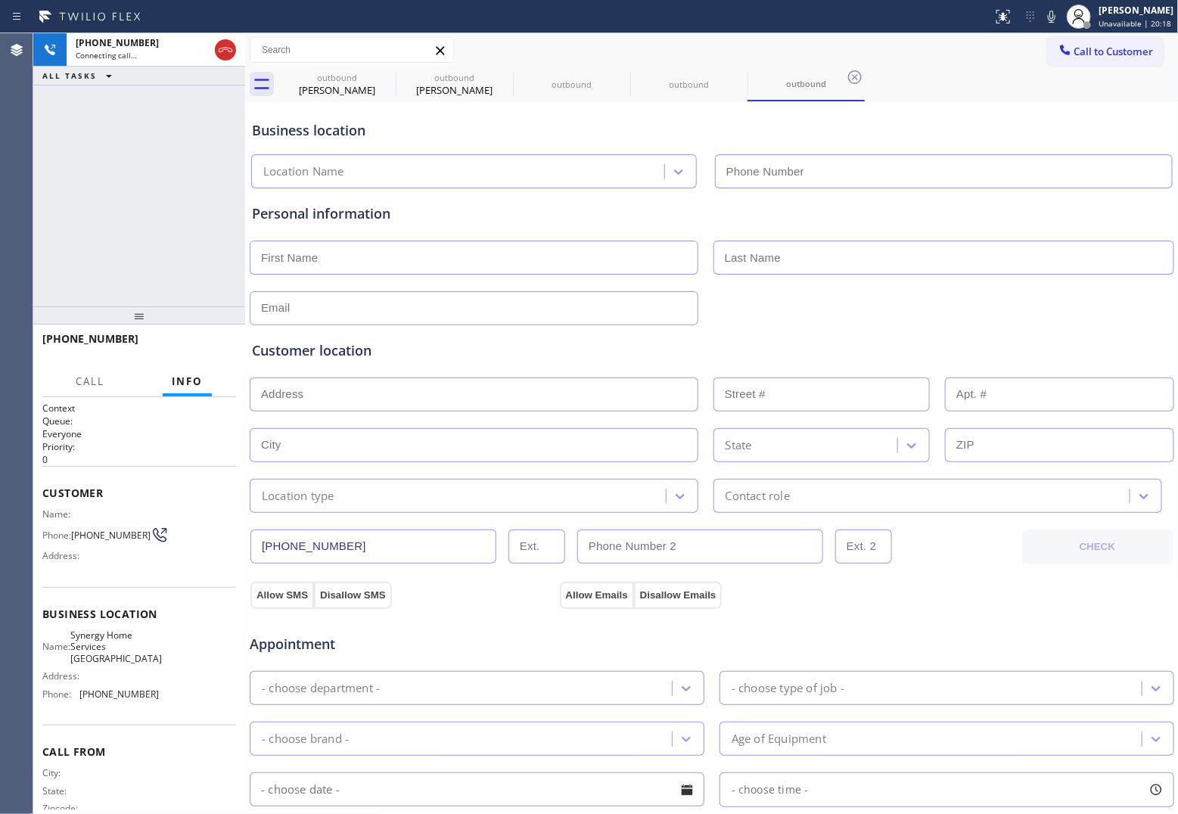
type input "[PHONE_NUMBER]"
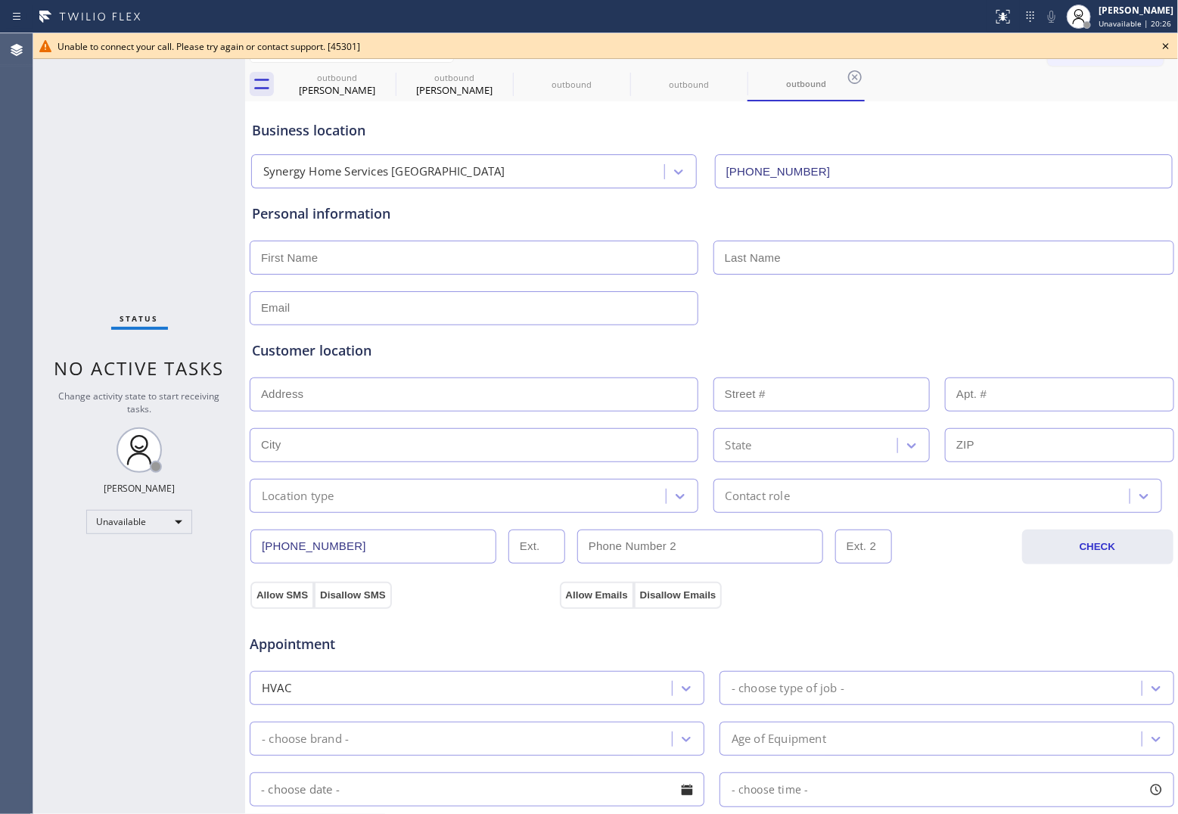
click at [39, 142] on div "Status No active tasks Change activity state to start receiving tasks. [PERSON_…" at bounding box center [139, 423] width 212 height 781
click at [940, 46] on icon at bounding box center [1166, 46] width 18 height 18
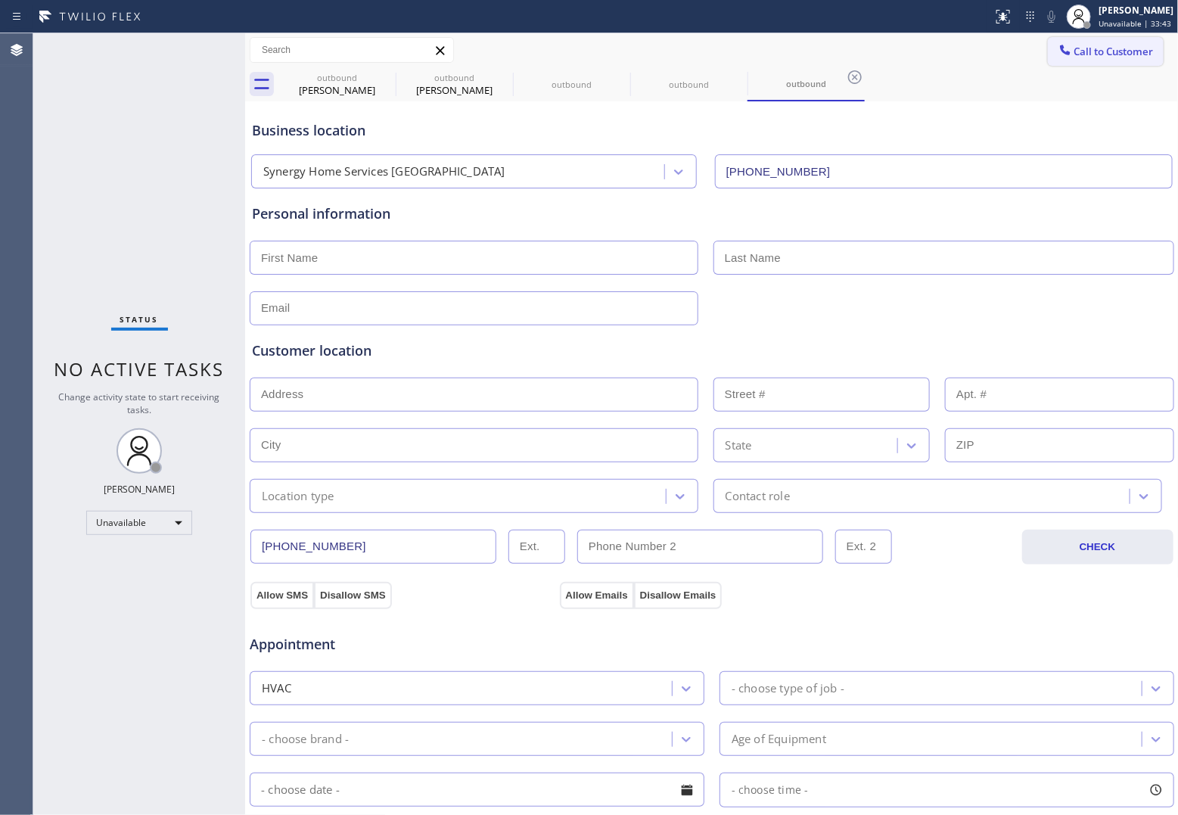
click at [940, 45] on span "Call to Customer" at bounding box center [1114, 52] width 79 height 14
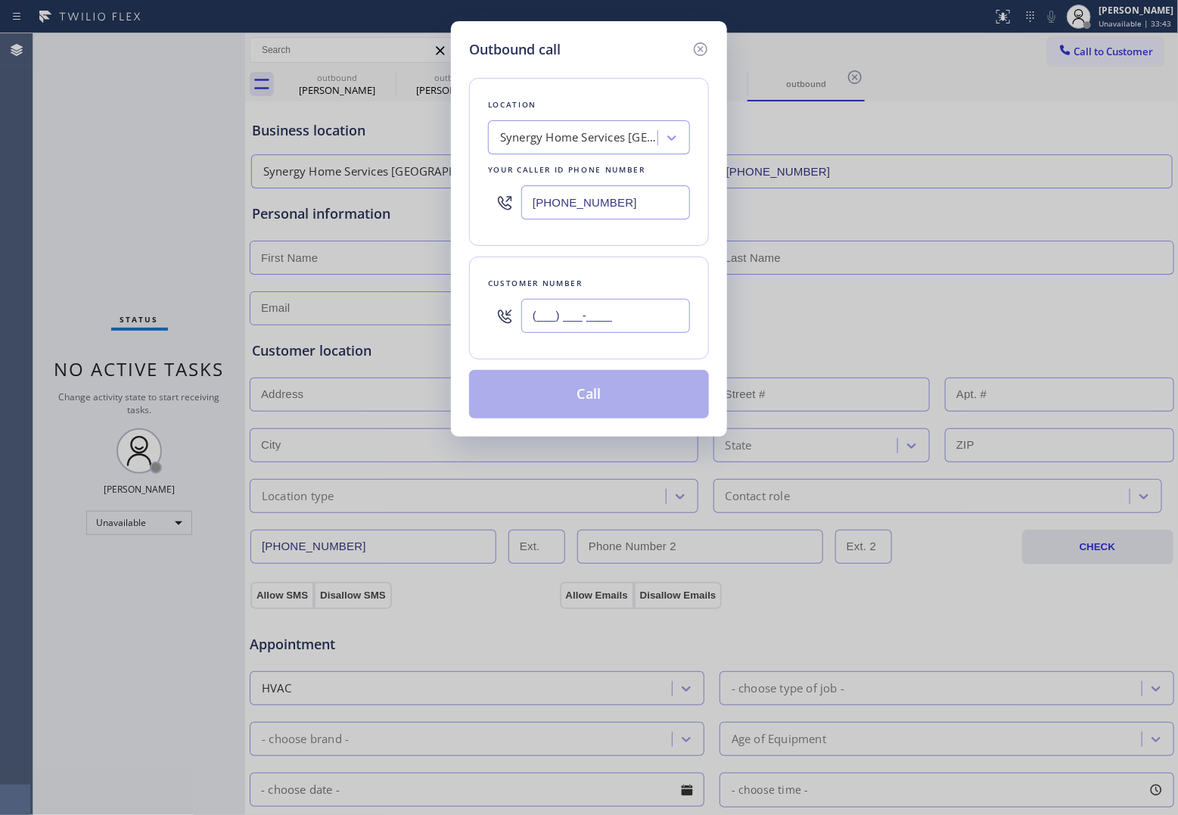
click at [599, 325] on input "(___) ___-____" at bounding box center [605, 316] width 169 height 34
paste input "661) 510-4783"
type input "[PHONE_NUMBER]"
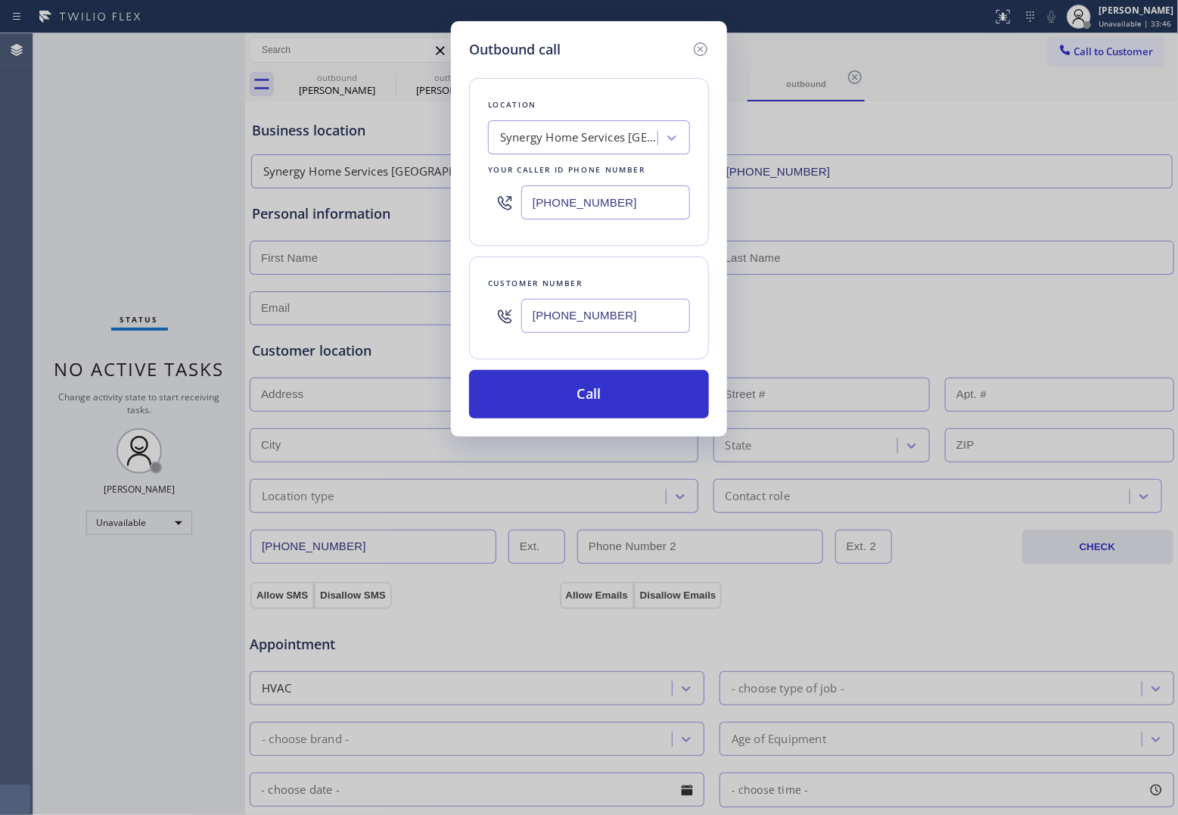
click at [600, 208] on input "[PHONE_NUMBER]" at bounding box center [605, 202] width 169 height 34
paste input "661) 368-9097"
type input "[PHONE_NUMBER]"
click at [624, 406] on button "Call" at bounding box center [589, 394] width 240 height 48
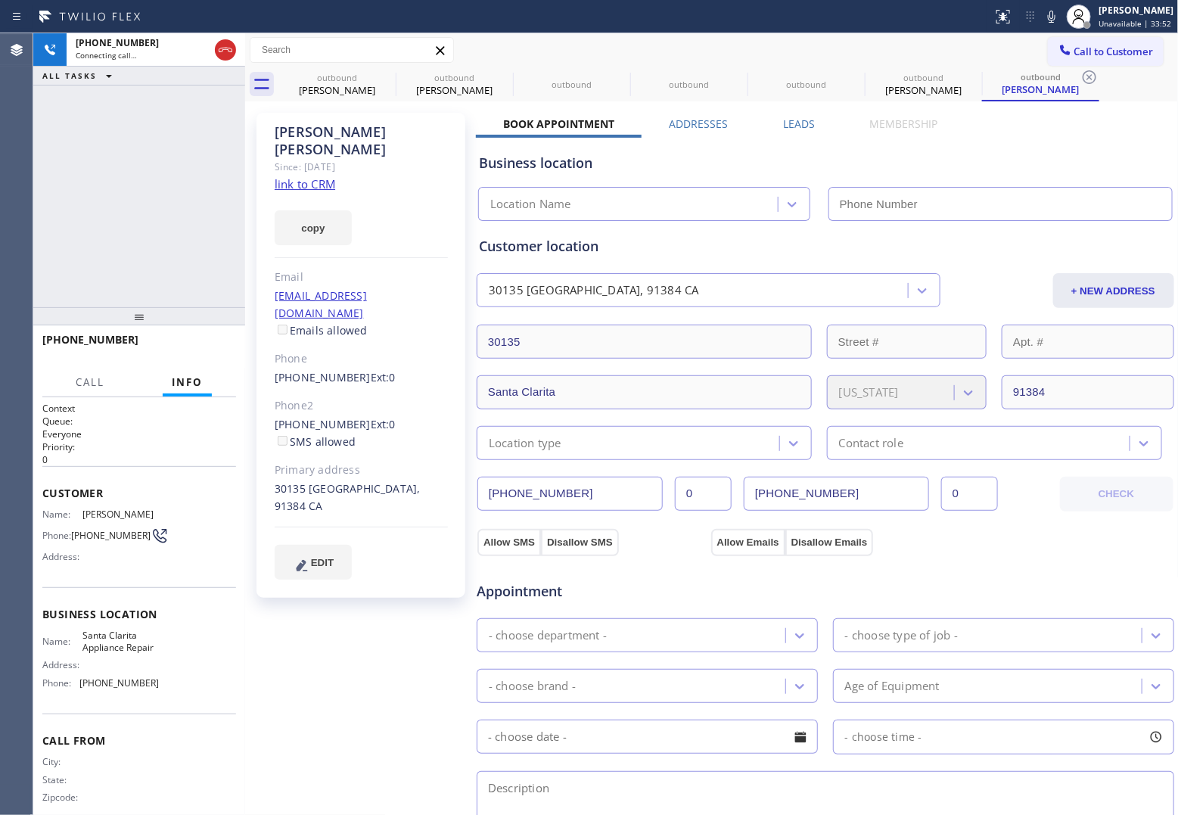
type input "[PHONE_NUMBER]"
click at [35, 232] on div "[PHONE_NUMBER] Connecting call… ALL TASKS ALL TASKS ACTIVE TASKS TASKS IN WRAP …" at bounding box center [139, 170] width 212 height 274
click at [940, 17] on icon at bounding box center [1052, 17] width 18 height 18
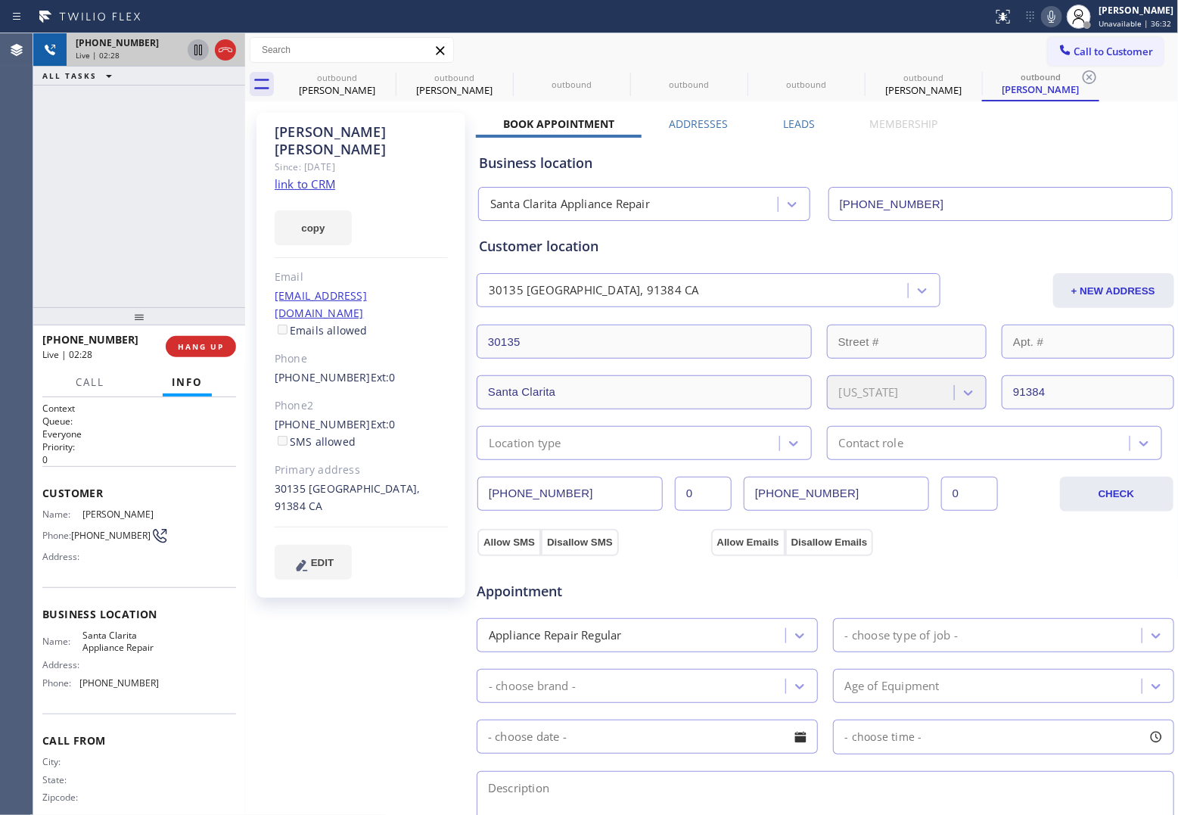
click at [197, 49] on icon at bounding box center [198, 50] width 18 height 18
click at [940, 14] on icon at bounding box center [1052, 17] width 18 height 18
click at [25, 175] on div "Agent Desktop" at bounding box center [16, 424] width 33 height 782
click at [388, 481] on div "30135 [GEOGRAPHIC_DATA], 91384 CA" at bounding box center [361, 498] width 173 height 35
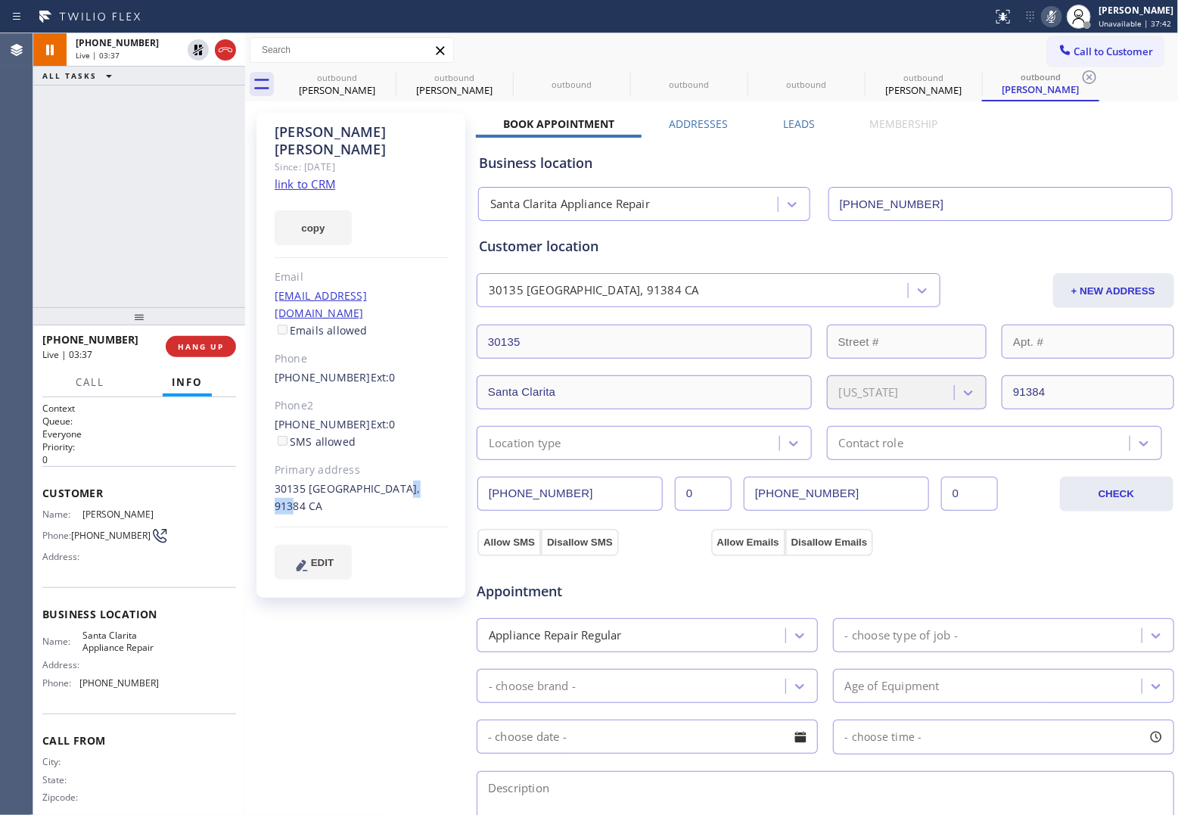
copy div "91384"
click at [198, 54] on icon at bounding box center [198, 50] width 18 height 18
click at [940, 17] on icon at bounding box center [1052, 17] width 18 height 18
drag, startPoint x: 104, startPoint y: 546, endPoint x: 76, endPoint y: 528, distance: 33.4
click at [76, 530] on span "[PHONE_NUMBER]" at bounding box center [110, 535] width 79 height 11
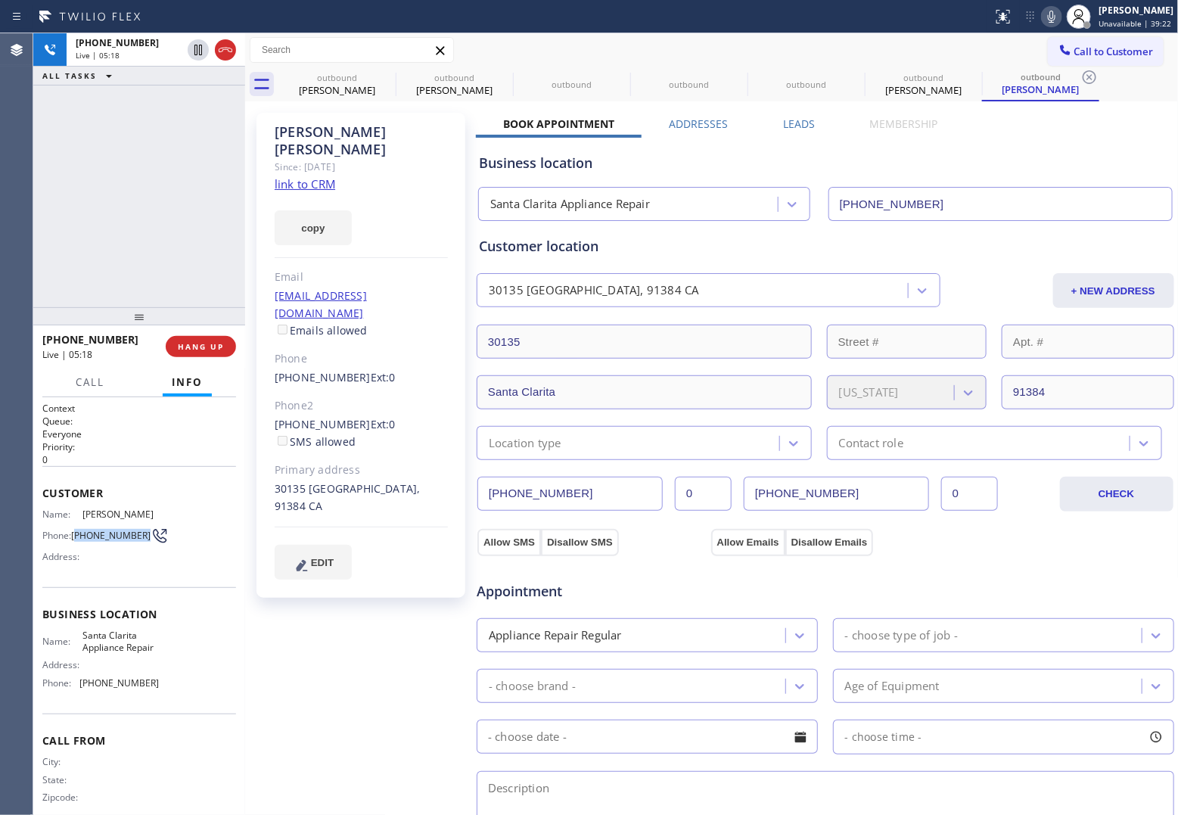
copy span "661) 510-4783"
drag, startPoint x: 349, startPoint y: 278, endPoint x: 277, endPoint y: 275, distance: 72.0
click at [277, 288] on div "[EMAIL_ADDRESS][DOMAIN_NAME] Emails allowed" at bounding box center [361, 314] width 173 height 52
copy link "[EMAIL_ADDRESS][DOMAIN_NAME]"
click at [76, 531] on span "[PHONE_NUMBER]" at bounding box center [110, 535] width 79 height 11
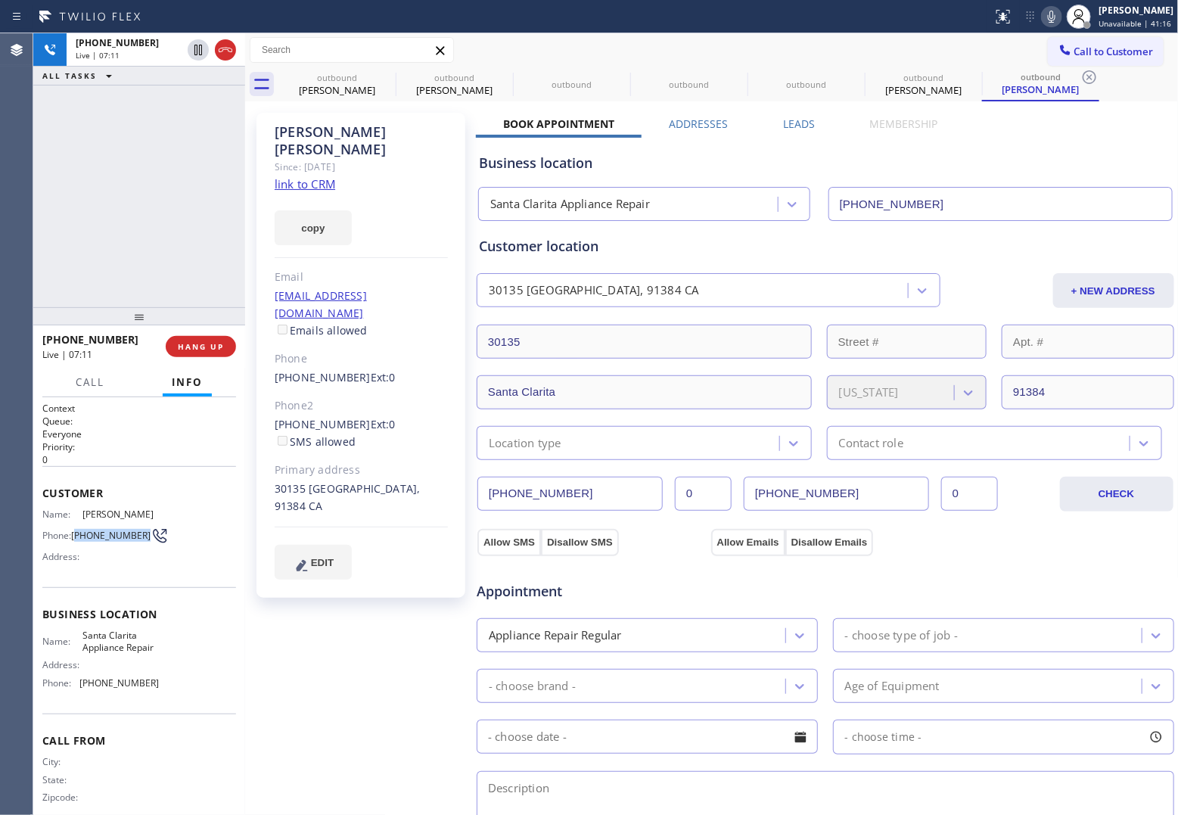
copy span "661) 510-4783"
drag, startPoint x: 33, startPoint y: 210, endPoint x: 992, endPoint y: 25, distance: 977.5
click at [62, 204] on div "Agent Desktop Classify the call LOCATION NAME Electric Expert Piscataway([PERSO…" at bounding box center [589, 424] width 1178 height 782
click at [44, 140] on div "[PHONE_NUMBER] Live | 07:49 ALL TASKS ALL TASKS ACTIVE TASKS TASKS IN WRAP UP" at bounding box center [139, 170] width 212 height 274
click at [42, 127] on div "[PHONE_NUMBER] Live | 07:53 ALL TASKS ALL TASKS ACTIVE TASKS TASKS IN WRAP UP" at bounding box center [139, 170] width 212 height 274
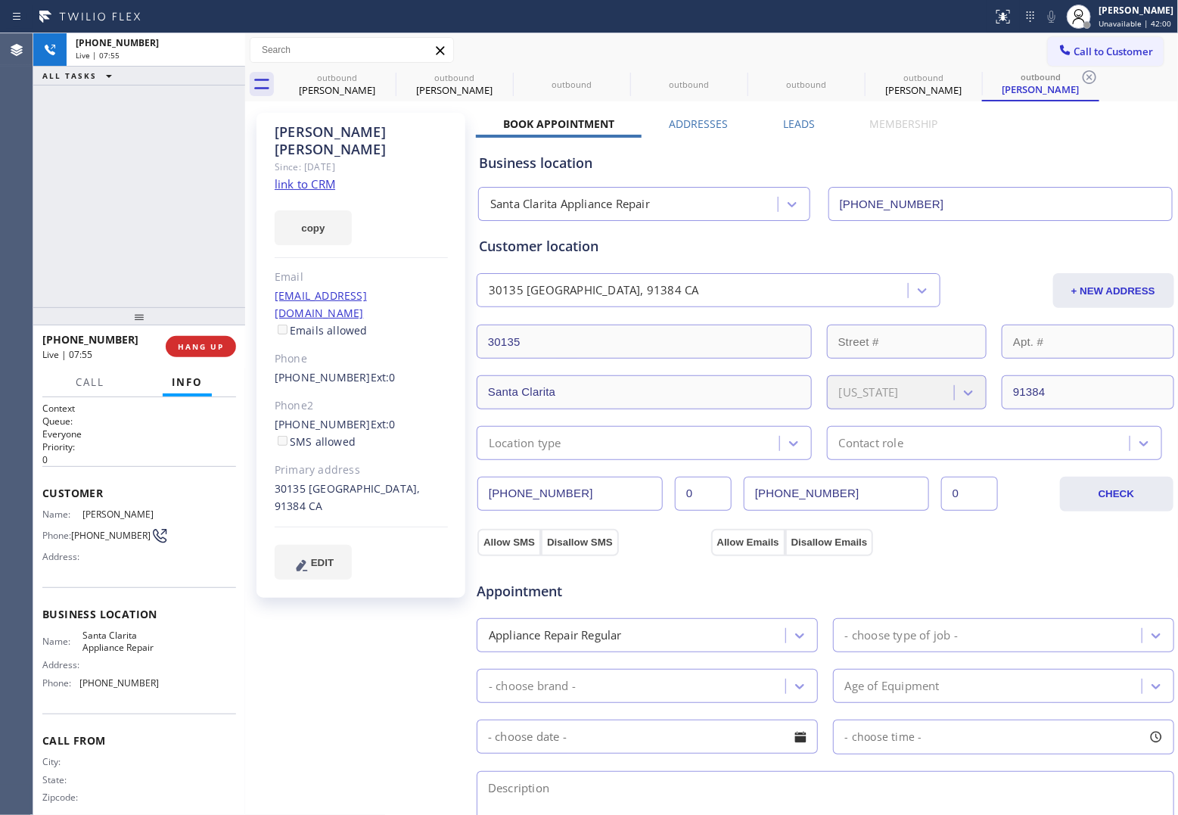
click at [225, 50] on div "Live | 07:55" at bounding box center [156, 55] width 160 height 11
click at [57, 142] on div "ALL TASKS ALL TASKS ACTIVE TASKS TASKS IN WRAP UP [PHONE_NUMBER] Wrap up | 00:08" at bounding box center [139, 170] width 212 height 274
click at [940, 70] on div "Call to Customer Outbound call Location [GEOGRAPHIC_DATA] Appliance Repair Your…" at bounding box center [712, 67] width 934 height 68
drag, startPoint x: 1110, startPoint y: 63, endPoint x: 642, endPoint y: 266, distance: 510.8
click at [940, 63] on button "Call to Customer" at bounding box center [1106, 51] width 116 height 29
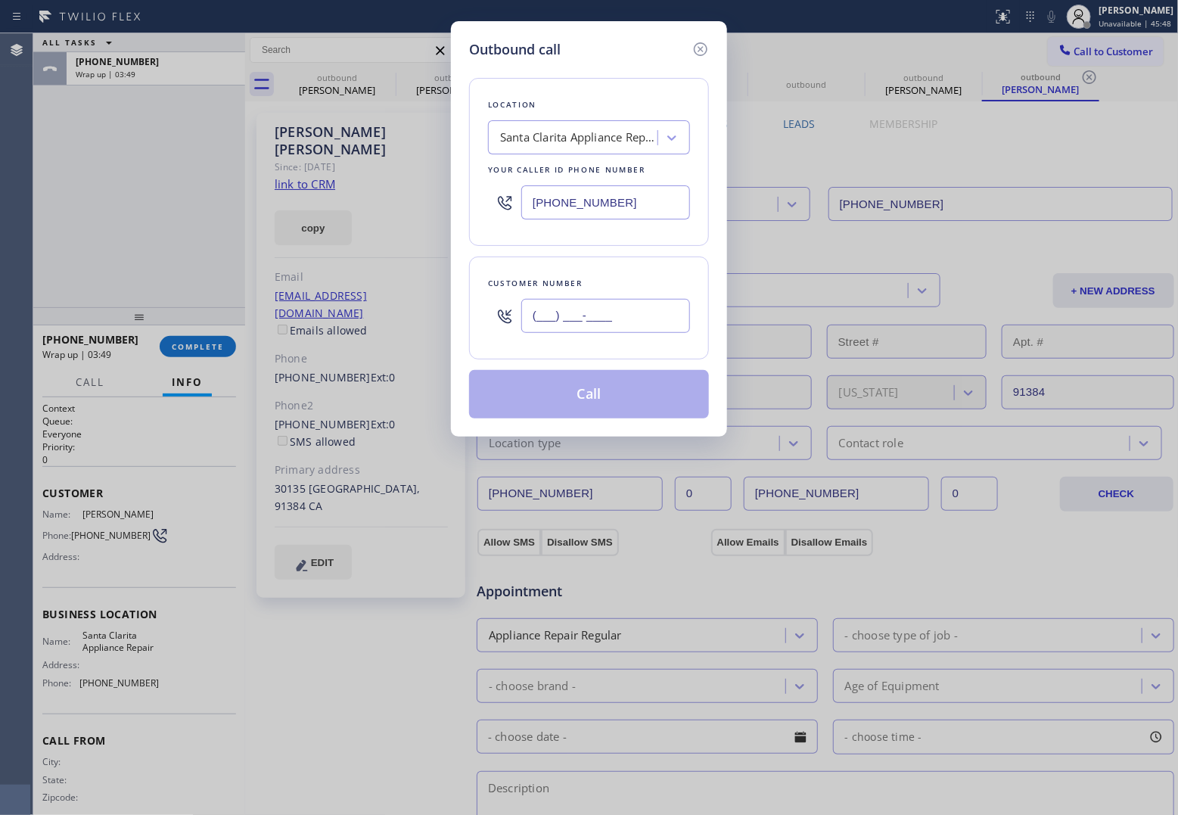
click at [565, 310] on input "(___) ___-____" at bounding box center [605, 316] width 169 height 34
paste input "415) 572-5681"
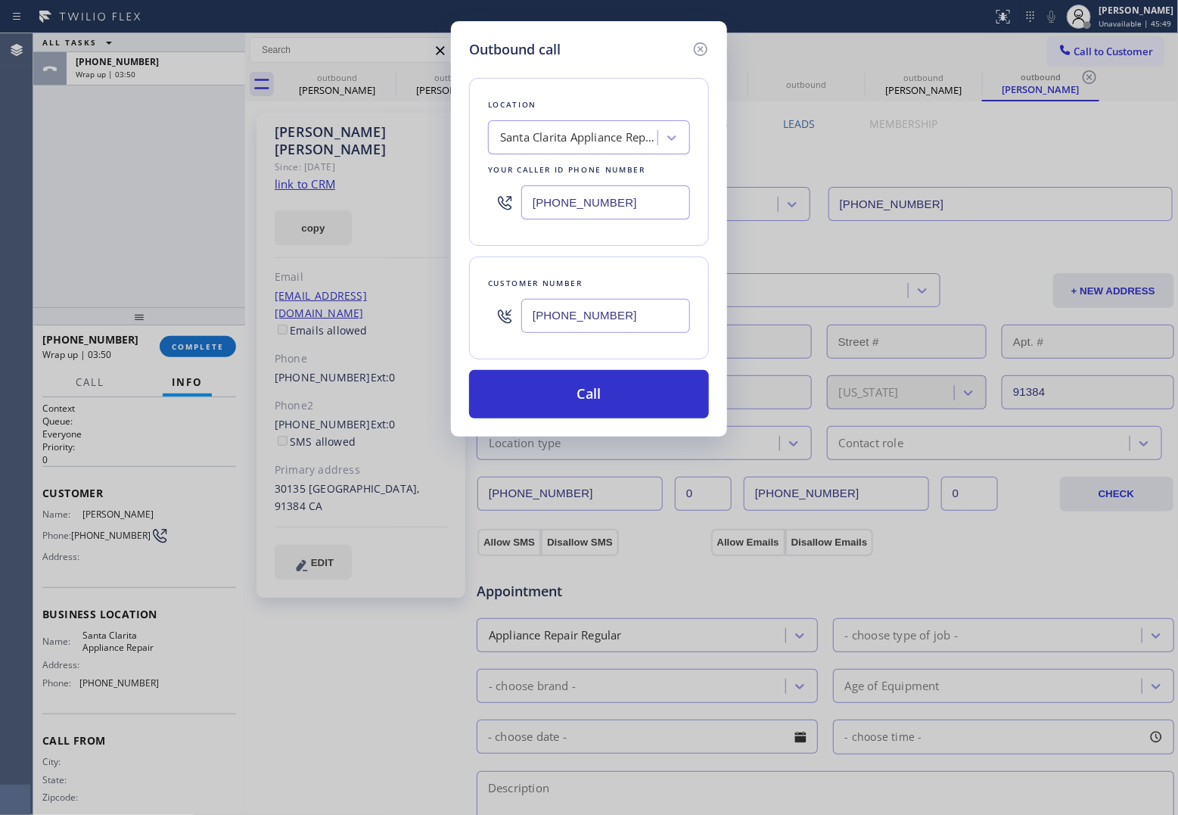
type input "[PHONE_NUMBER]"
click at [67, 228] on div "Outbound call Location [GEOGRAPHIC_DATA] Appliance Repair Your caller id phone …" at bounding box center [589, 407] width 1178 height 815
click at [564, 139] on div "Santa Clarita Appliance Repair" at bounding box center [579, 137] width 159 height 17
paste input "Menlo Park Appliance Co"
type input "Menlo Park Appliance Co"
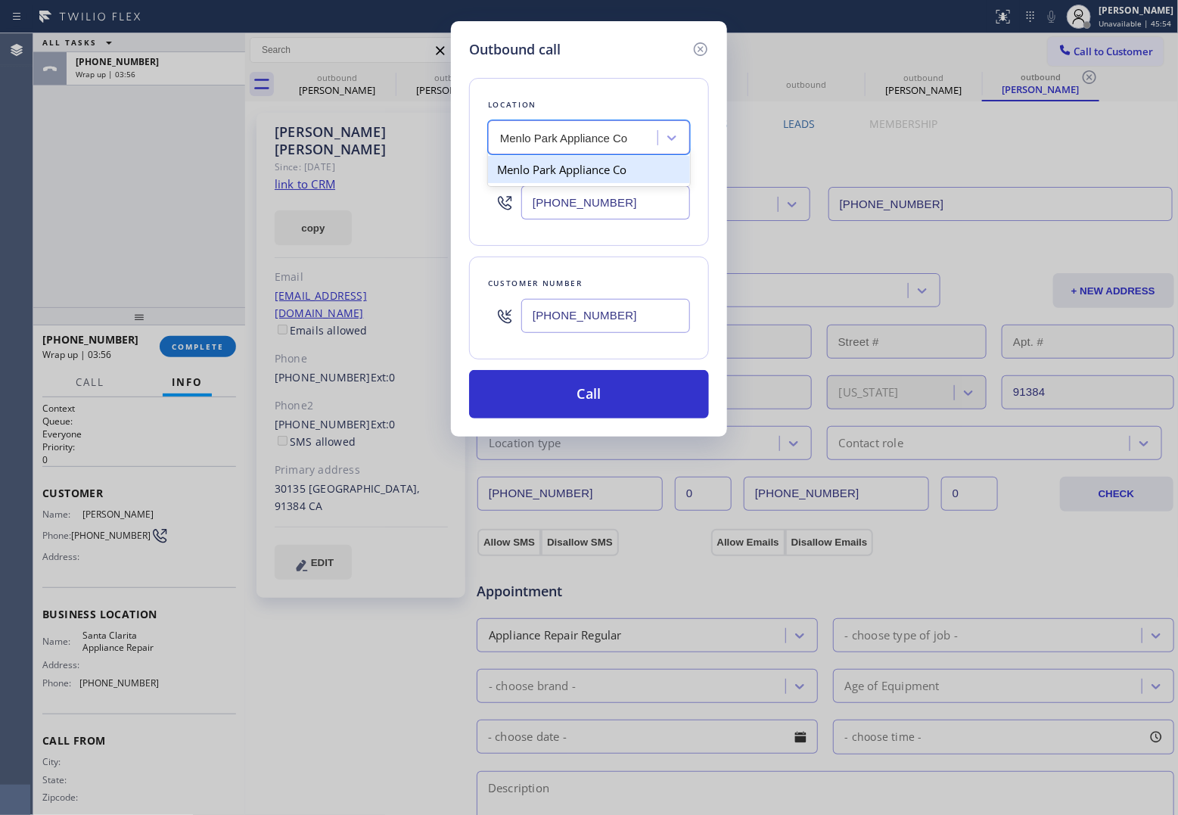
click at [576, 176] on div "Menlo Park Appliance Co" at bounding box center [589, 169] width 202 height 27
type input "[PHONE_NUMBER]"
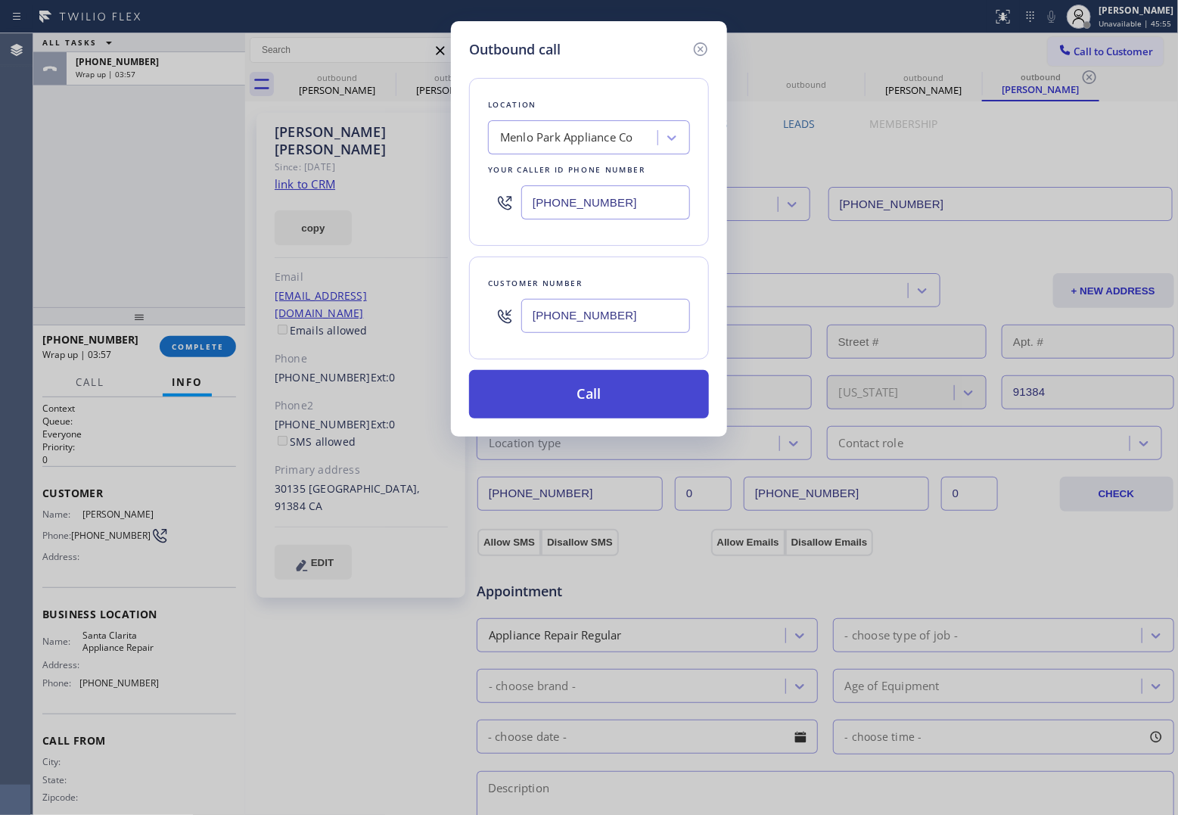
click at [604, 406] on button "Call" at bounding box center [589, 394] width 240 height 48
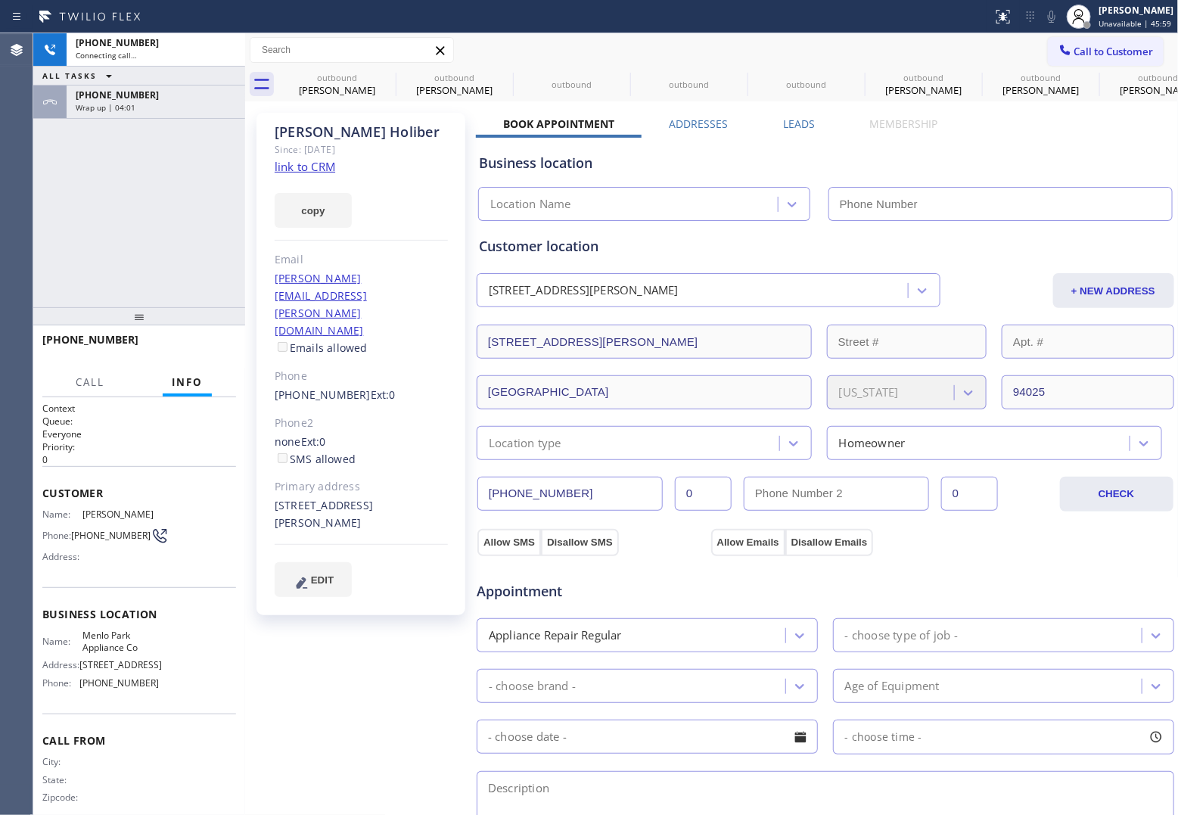
type input "[PHONE_NUMBER]"
click at [8, 173] on div "Agent Desktop" at bounding box center [16, 424] width 33 height 782
click at [43, 229] on div "[PHONE_NUMBER] Live | 00:06 ALL TASKS ALL TASKS ACTIVE TASKS TASKS IN WRAP UP […" at bounding box center [139, 170] width 212 height 274
drag, startPoint x: 61, startPoint y: 176, endPoint x: 559, endPoint y: 9, distance: 525.4
click at [61, 176] on div "[PHONE_NUMBER] Live | 01:56 ALL TASKS ALL TASKS ACTIVE TASKS TASKS IN WRAP UP […" at bounding box center [139, 170] width 212 height 274
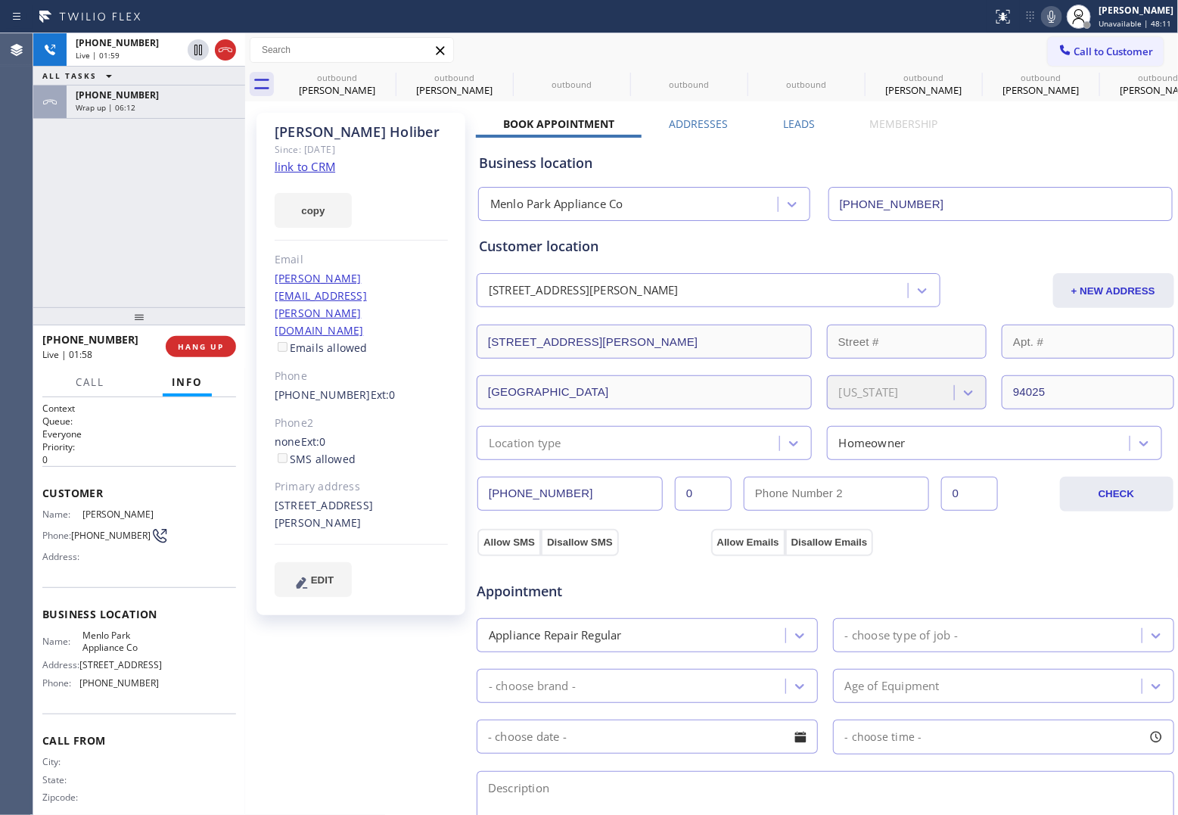
copy div "[STREET_ADDRESS][PERSON_NAME]"
drag, startPoint x: 334, startPoint y: 473, endPoint x: 276, endPoint y: 456, distance: 60.1
click at [276, 497] on div "[STREET_ADDRESS][PERSON_NAME]" at bounding box center [361, 514] width 173 height 35
click at [322, 164] on link "link to CRM" at bounding box center [305, 166] width 61 height 15
click at [228, 45] on icon at bounding box center [225, 50] width 18 height 18
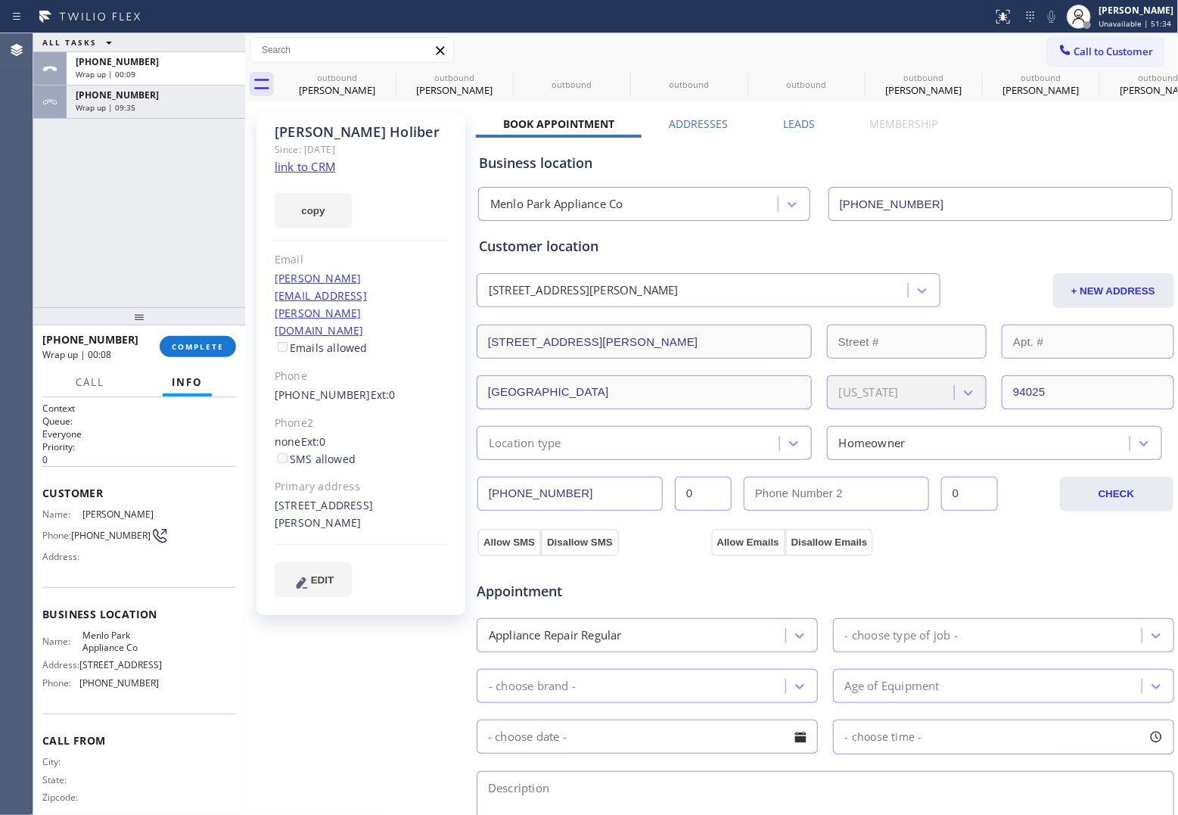
click at [312, 164] on link "link to CRM" at bounding box center [305, 166] width 61 height 15
drag, startPoint x: 144, startPoint y: 711, endPoint x: 81, endPoint y: 710, distance: 62.8
click at [81, 652] on span "[PHONE_NUMBER]" at bounding box center [118, 682] width 79 height 11
copy span "650) 229-6946"
click at [940, 45] on span "Call to Customer" at bounding box center [1114, 52] width 79 height 14
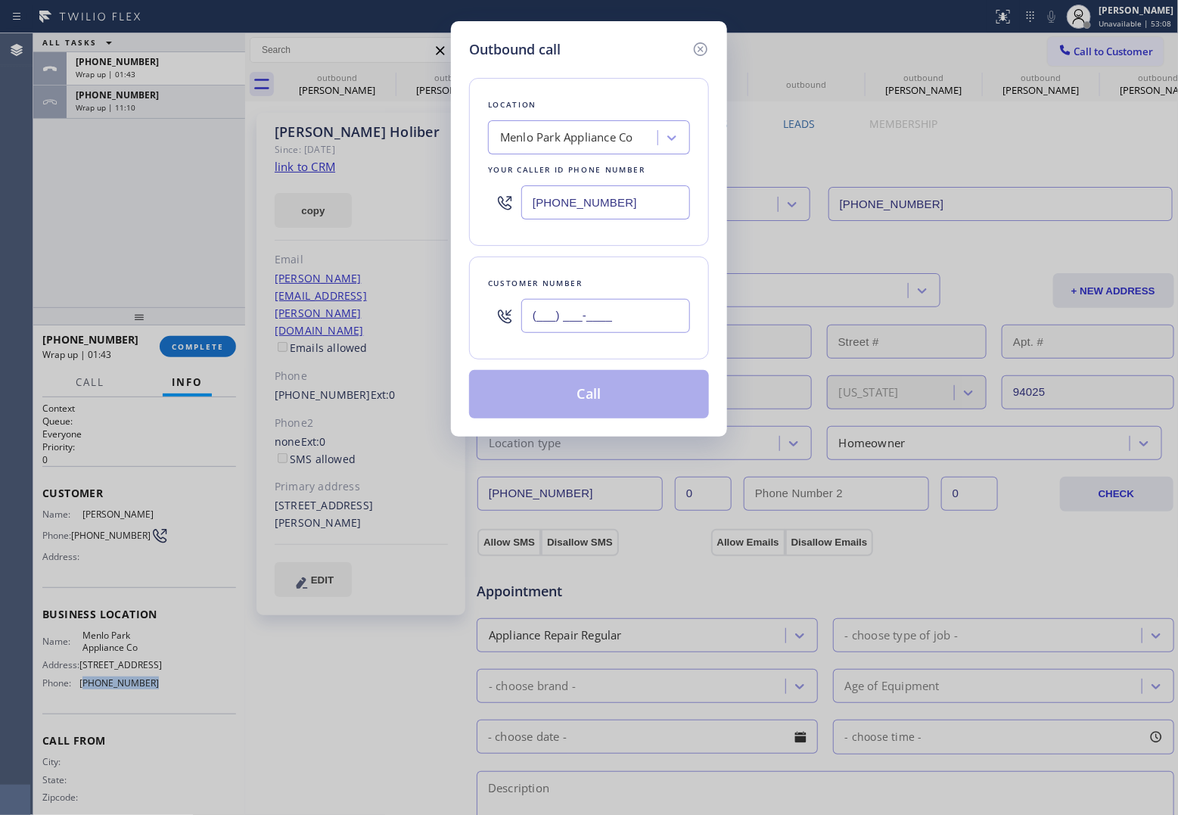
click at [607, 316] on input "(___) ___-____" at bounding box center [605, 316] width 169 height 34
paste input "314) 562-8865"
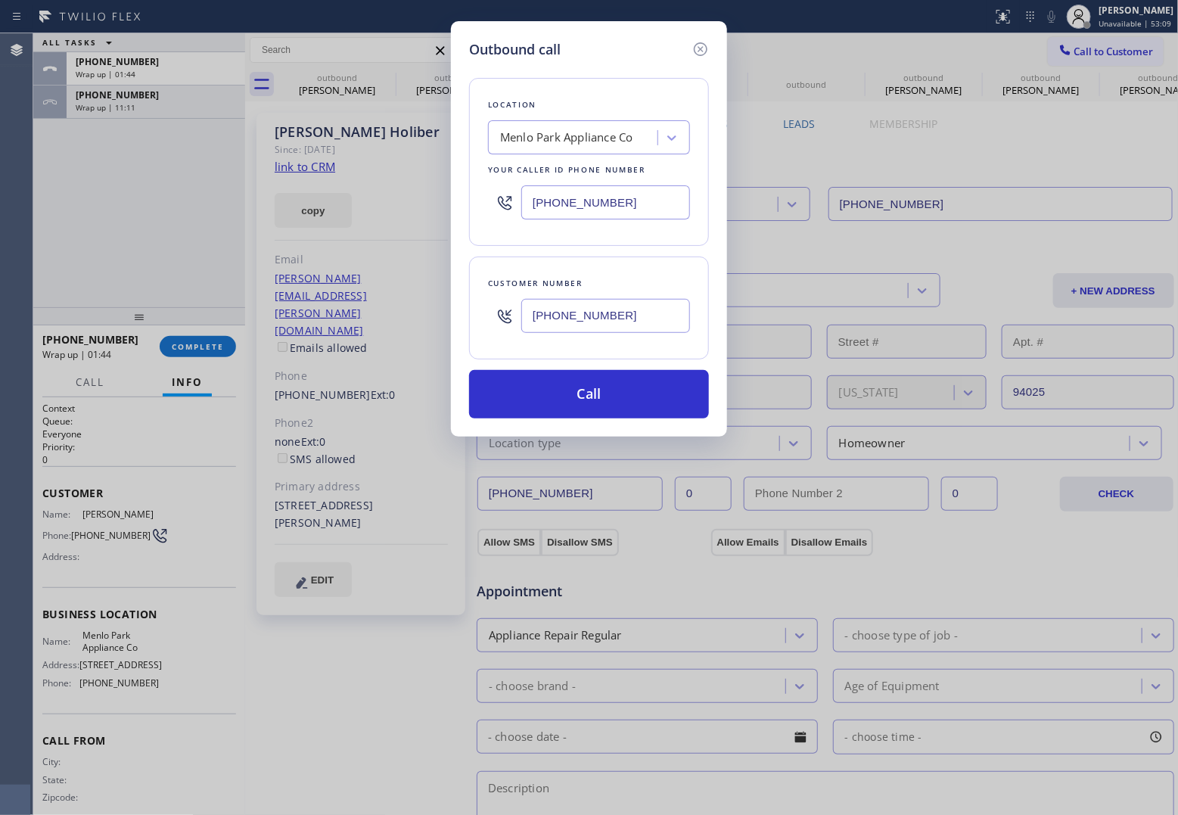
type input "[PHONE_NUMBER]"
drag, startPoint x: 576, startPoint y: 216, endPoint x: 609, endPoint y: 243, distance: 42.6
click at [576, 213] on input "[PHONE_NUMBER]" at bounding box center [605, 202] width 169 height 34
paste input "347) 404-5804"
type input "[PHONE_NUMBER]"
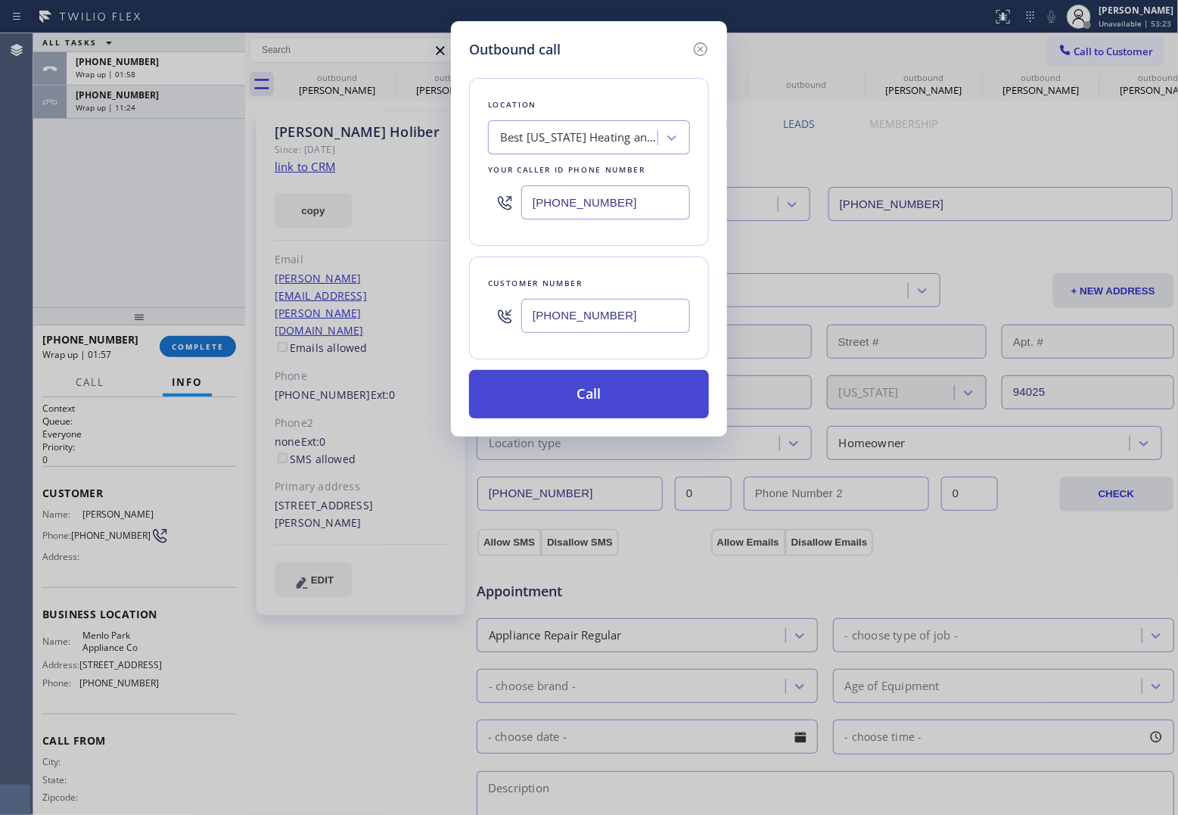
click at [612, 406] on button "Call" at bounding box center [589, 394] width 240 height 48
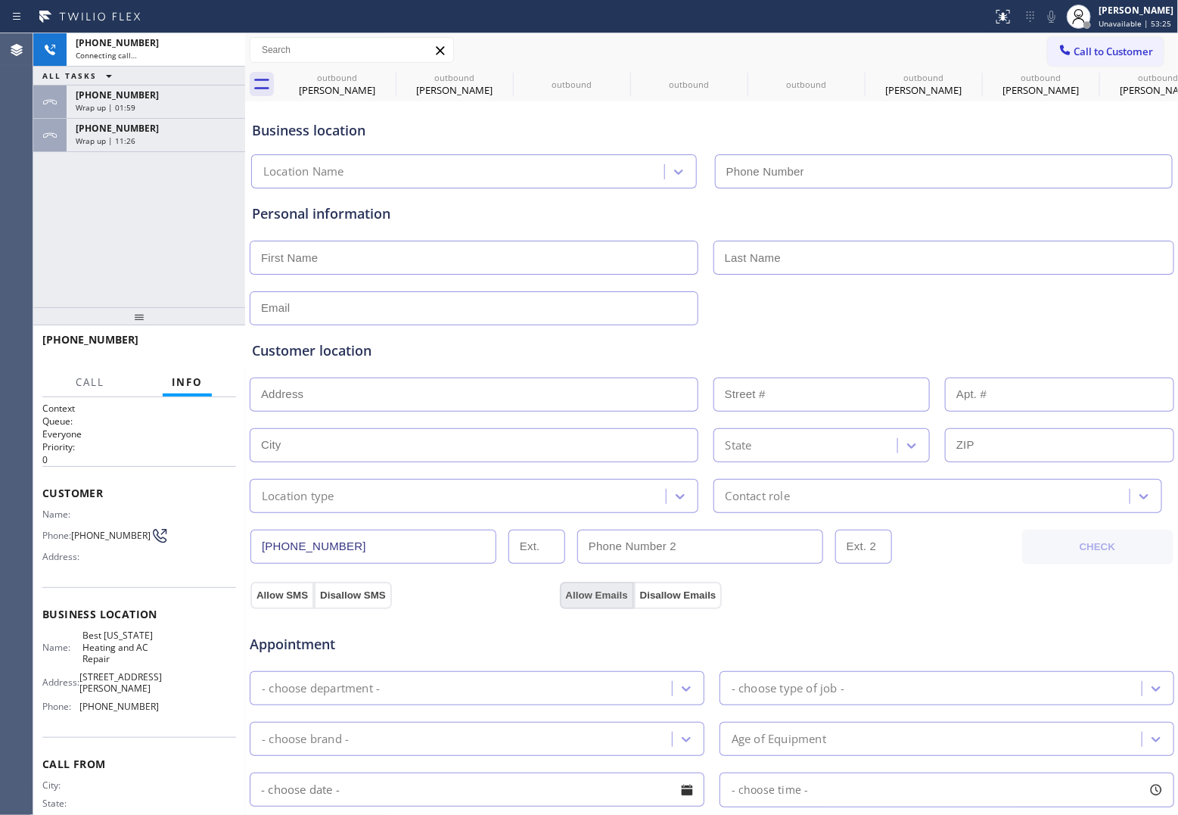
type input "[PHONE_NUMBER]"
click at [36, 238] on div "[PHONE_NUMBER] Connecting call… ALL TASKS ALL TASKS ACTIVE TASKS TASKS IN WRAP …" at bounding box center [139, 170] width 212 height 274
click at [940, 8] on icon at bounding box center [1052, 17] width 18 height 18
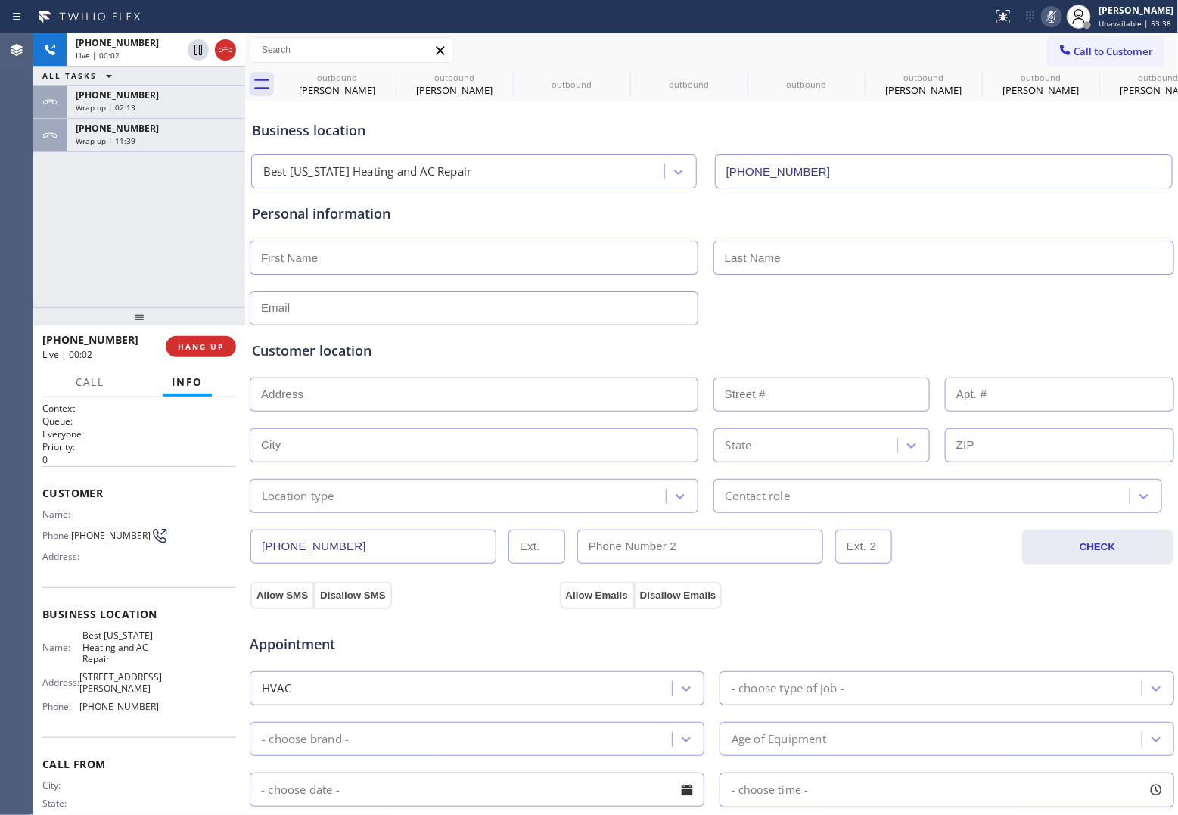
click at [940, 10] on icon at bounding box center [1052, 17] width 18 height 18
click at [27, 237] on div "Agent Desktop" at bounding box center [16, 424] width 33 height 782
click at [140, 142] on div "Wrap up | 11:44" at bounding box center [156, 140] width 160 height 11
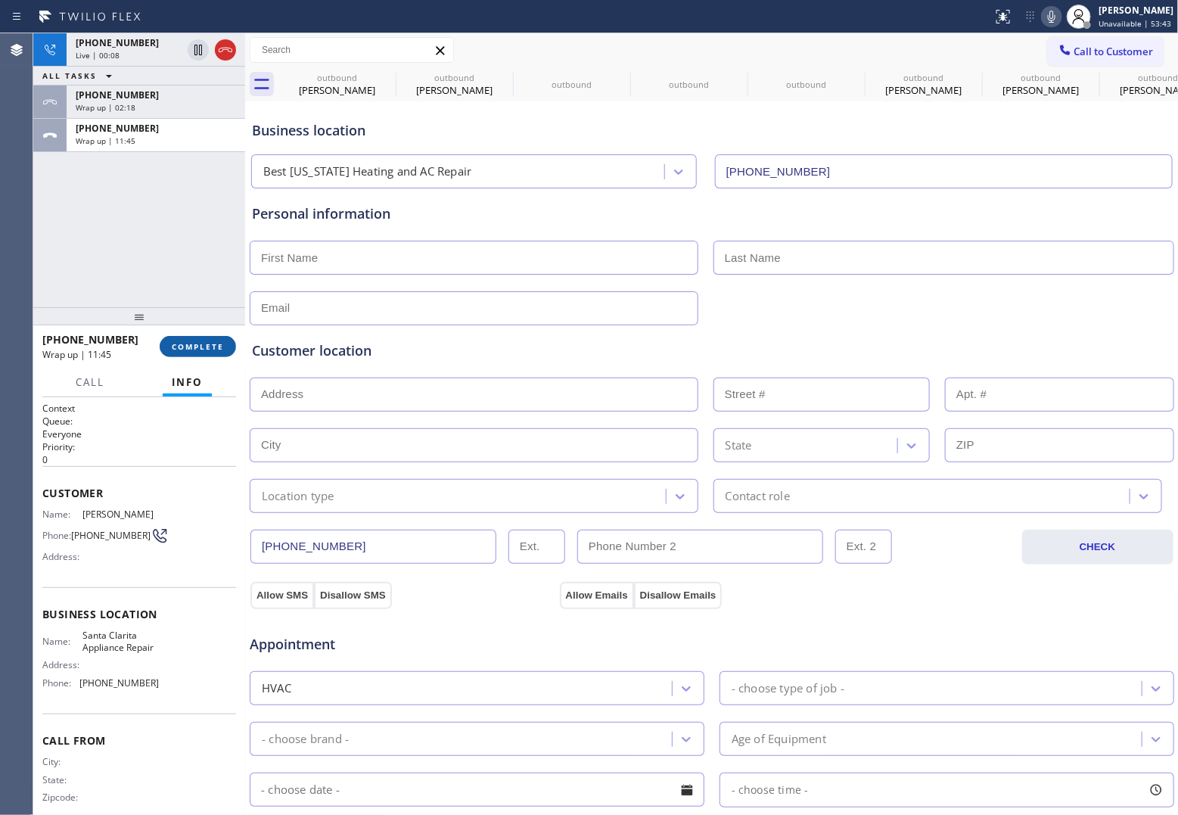
click at [201, 347] on span "COMPLETE" at bounding box center [198, 346] width 52 height 11
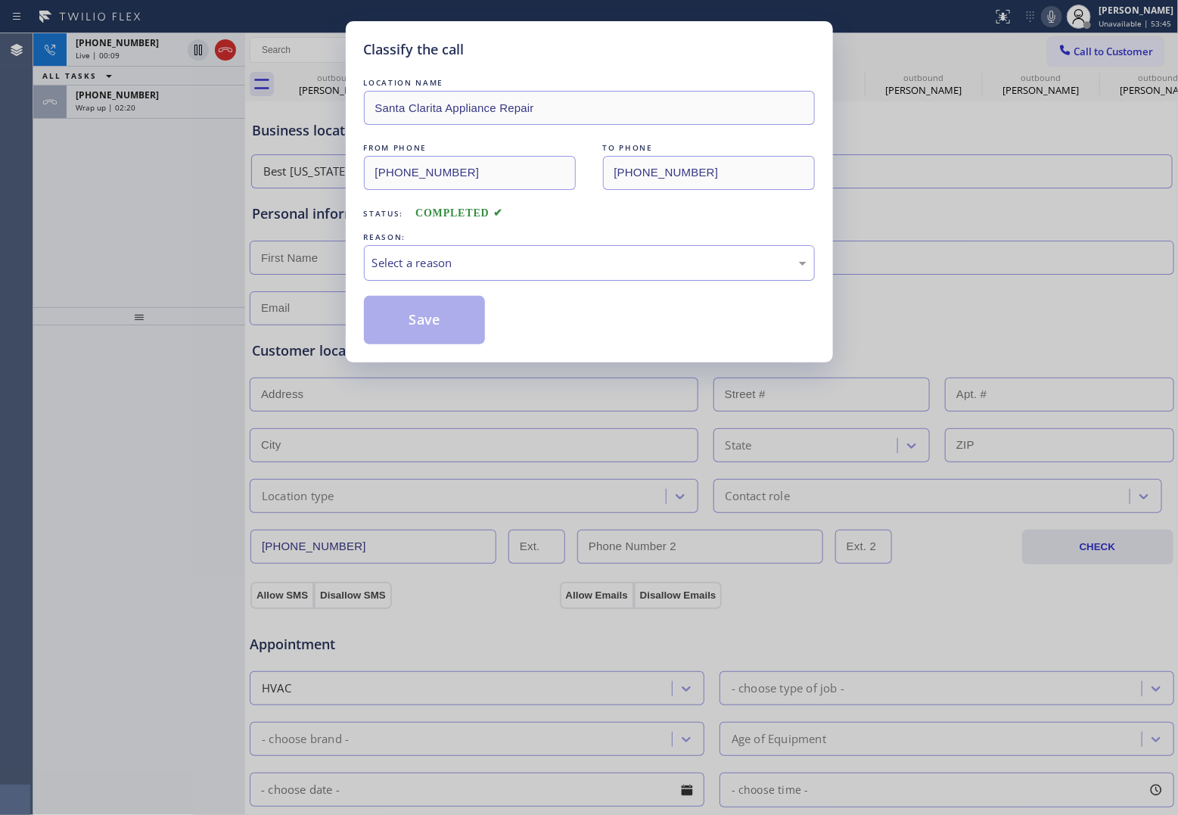
click at [460, 266] on div "Select a reason" at bounding box center [589, 262] width 434 height 17
click at [434, 324] on button "Save" at bounding box center [425, 320] width 122 height 48
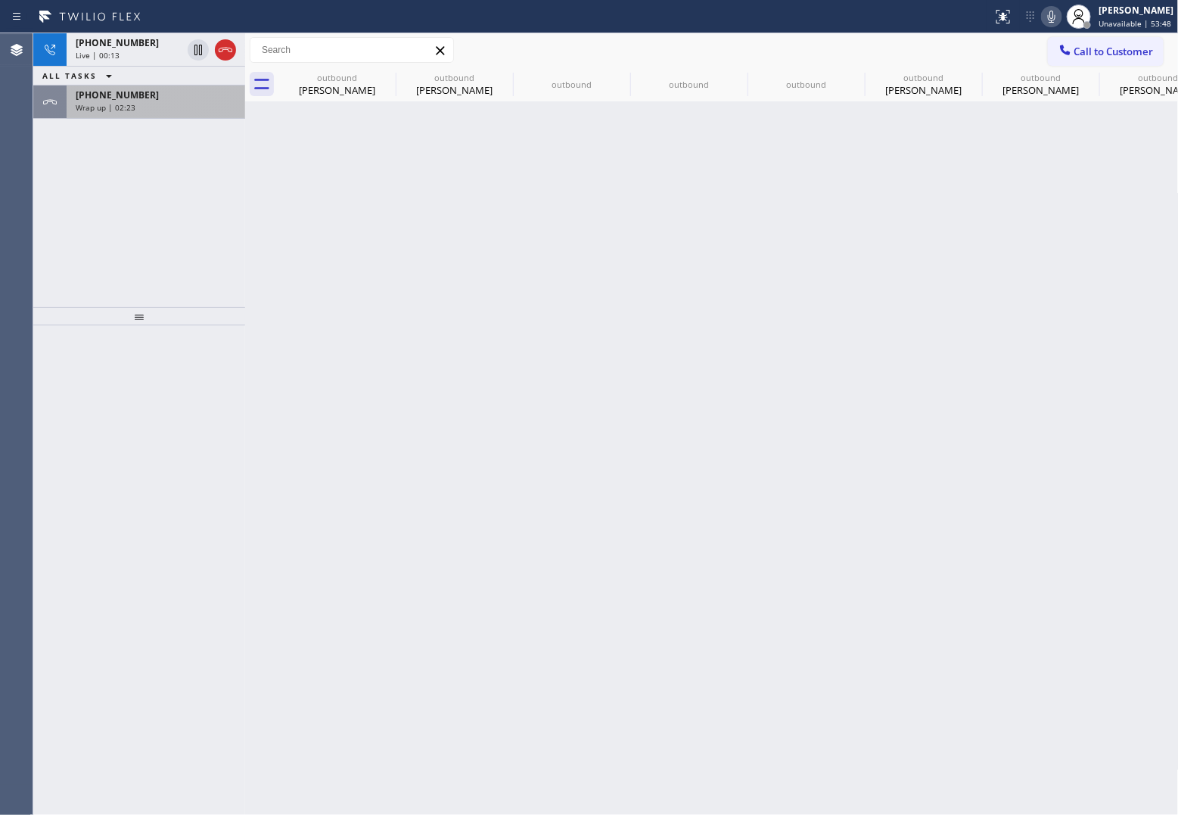
click at [138, 104] on div "Wrap up | 02:23" at bounding box center [156, 107] width 160 height 11
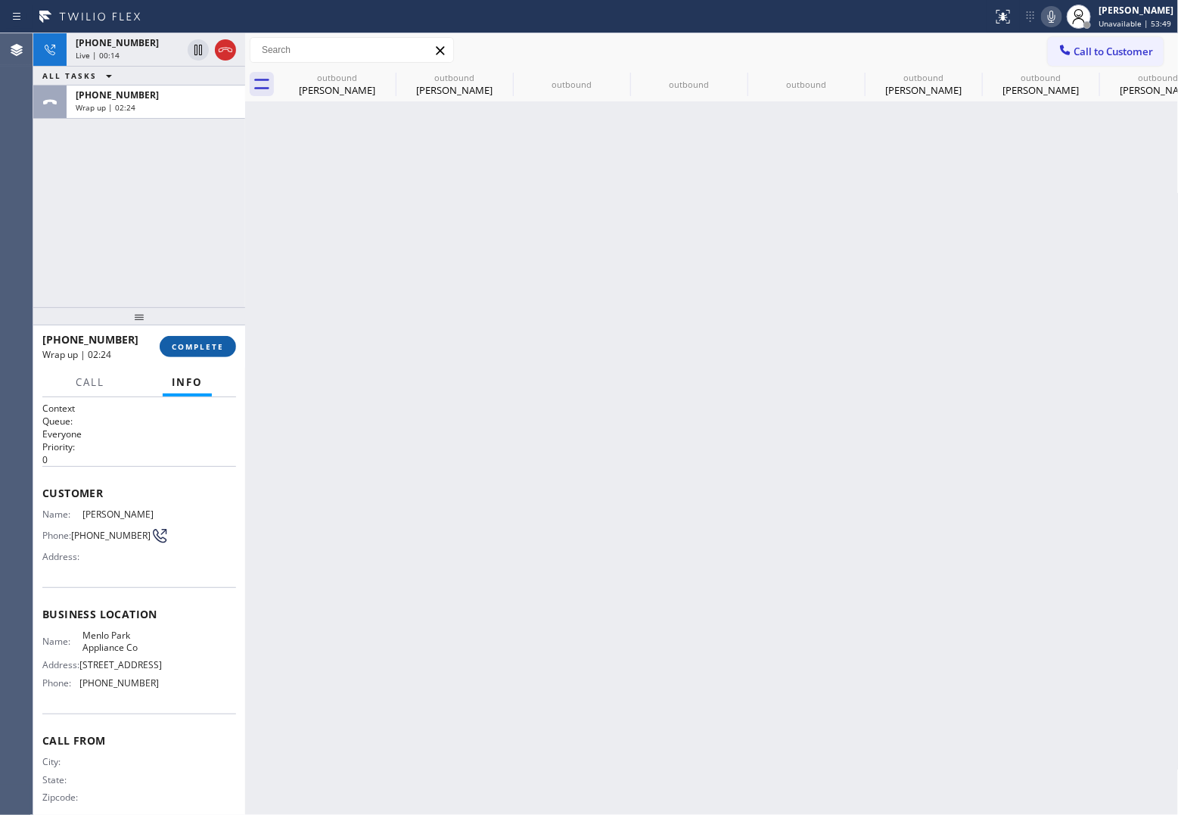
click at [190, 342] on span "COMPLETE" at bounding box center [198, 346] width 52 height 11
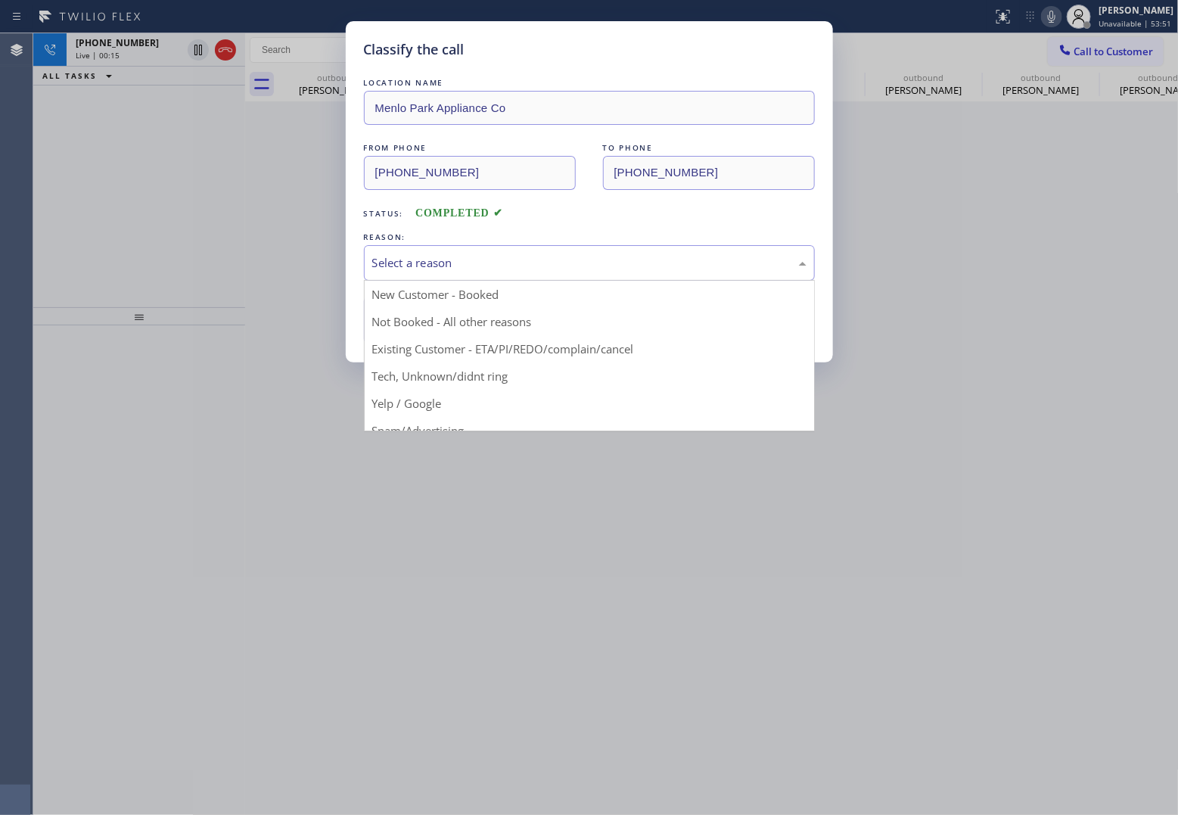
click at [531, 265] on div "Select a reason" at bounding box center [589, 262] width 434 height 17
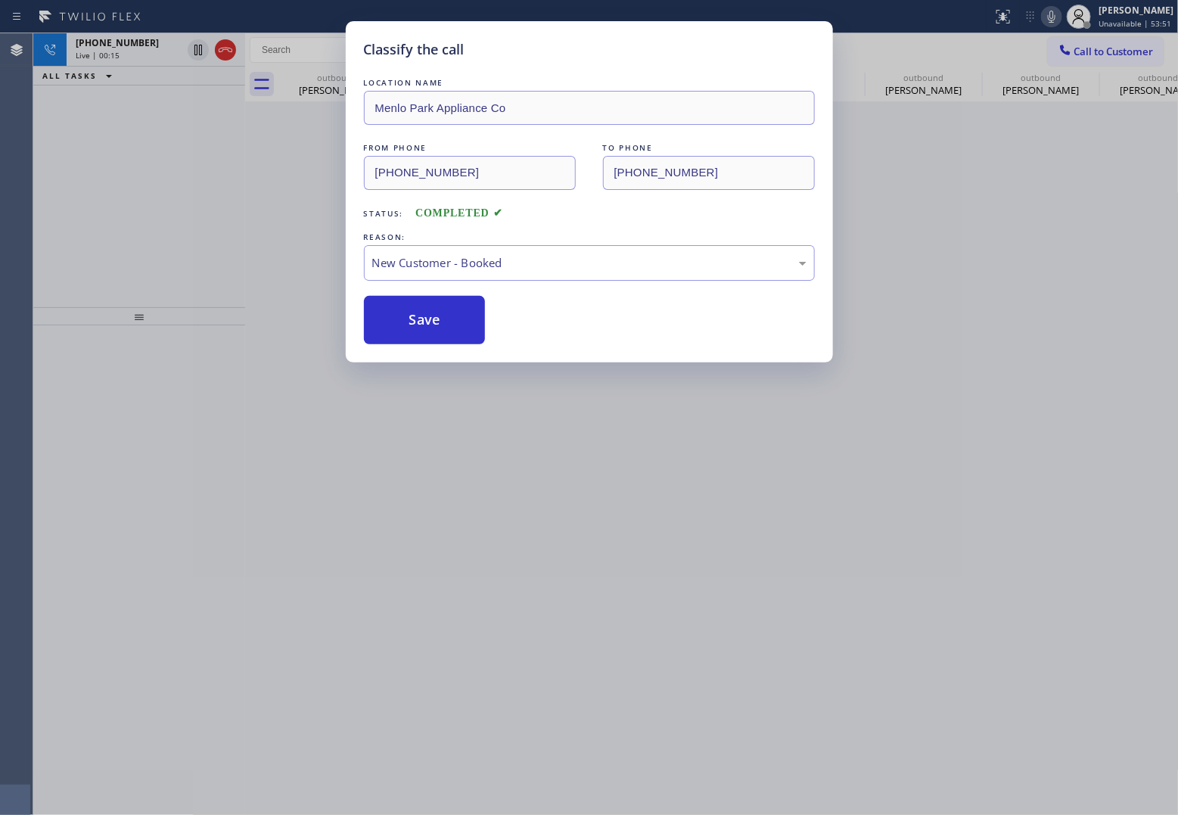
click at [439, 322] on button "Save" at bounding box center [425, 320] width 122 height 48
type input "[PHONE_NUMBER]"
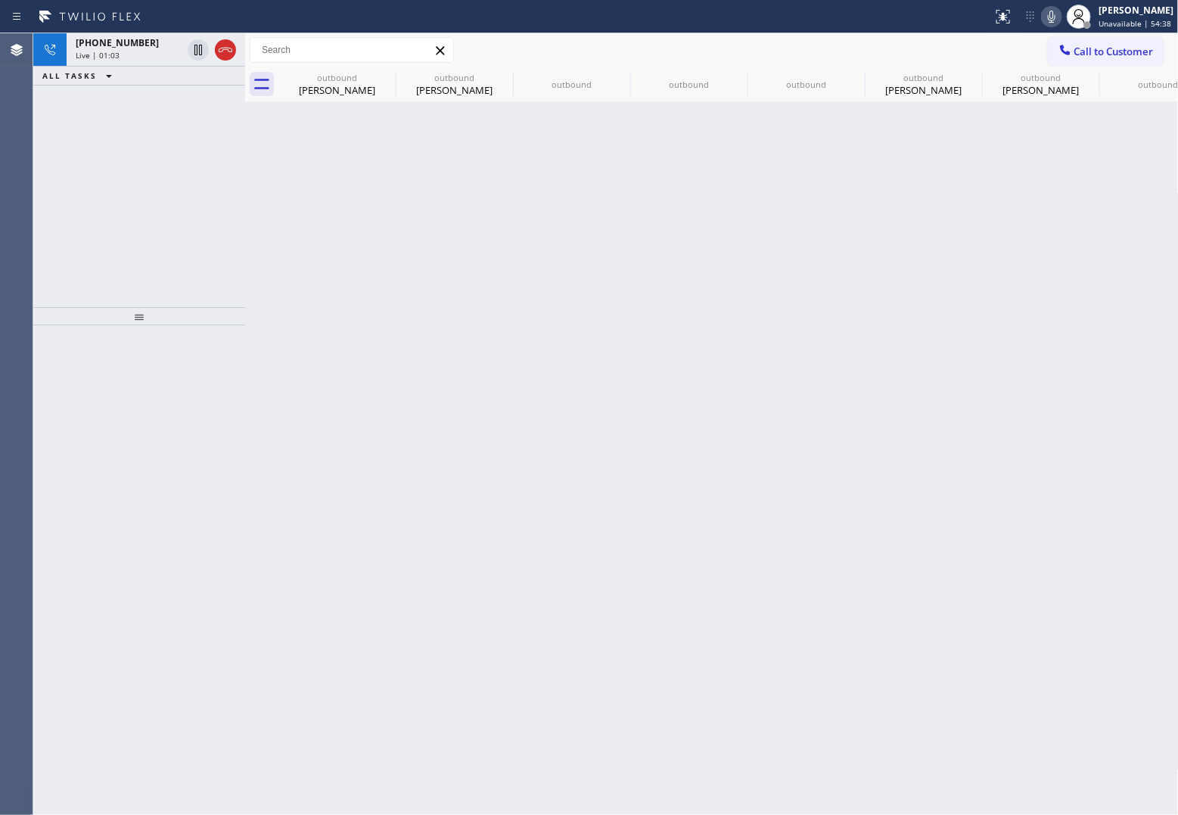
drag, startPoint x: 51, startPoint y: 220, endPoint x: 466, endPoint y: 170, distance: 418.5
click at [51, 220] on div "[PHONE_NUMBER] Live | 01:03 ALL TASKS ALL TASKS ACTIVE TASKS TASKS IN WRAP UP" at bounding box center [139, 170] width 212 height 274
click at [199, 46] on icon at bounding box center [199, 50] width 8 height 11
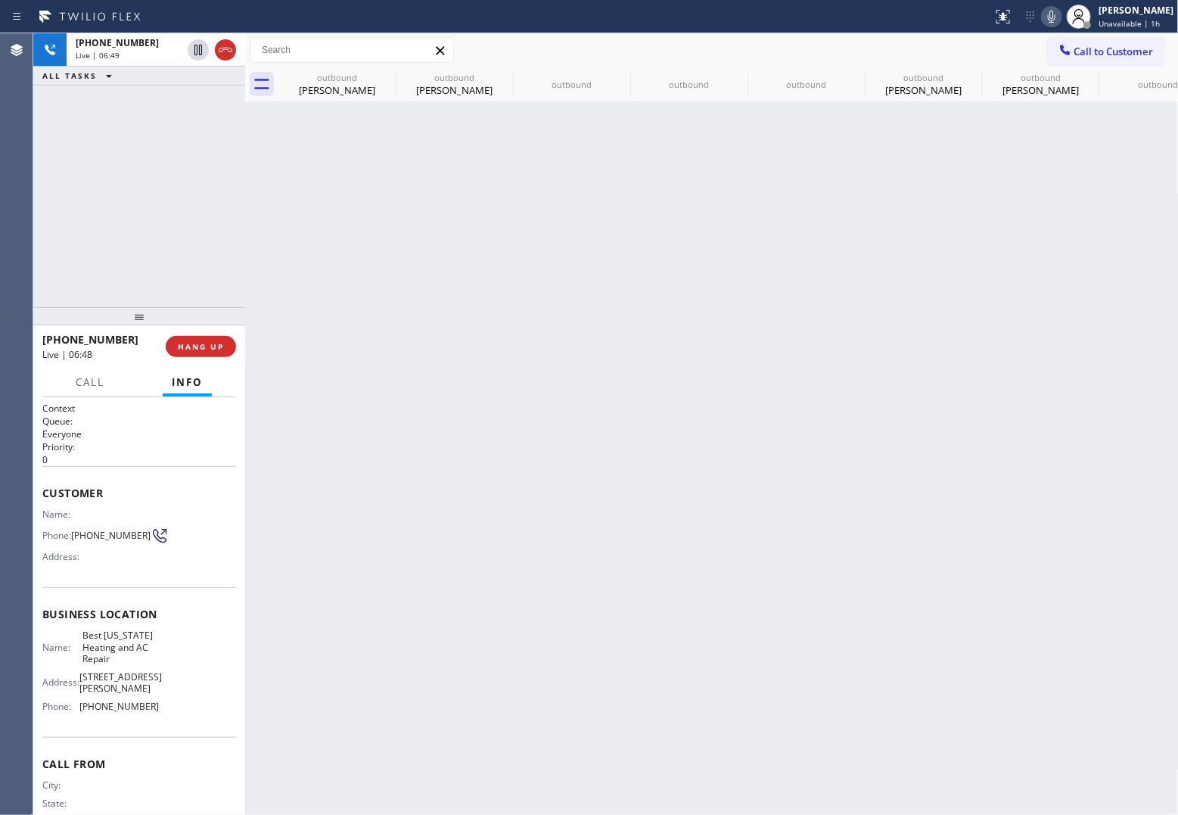
click at [940, 19] on icon at bounding box center [1052, 17] width 18 height 18
drag, startPoint x: 49, startPoint y: 214, endPoint x: 140, endPoint y: 165, distance: 103.3
click at [49, 214] on div "[PHONE_NUMBER] Live | 07:03 ALL TASKS ALL TASKS ACTIVE TASKS TASKS IN WRAP UP" at bounding box center [139, 170] width 212 height 274
click at [198, 50] on icon at bounding box center [198, 50] width 18 height 18
click at [940, 16] on icon at bounding box center [1045, 17] width 18 height 18
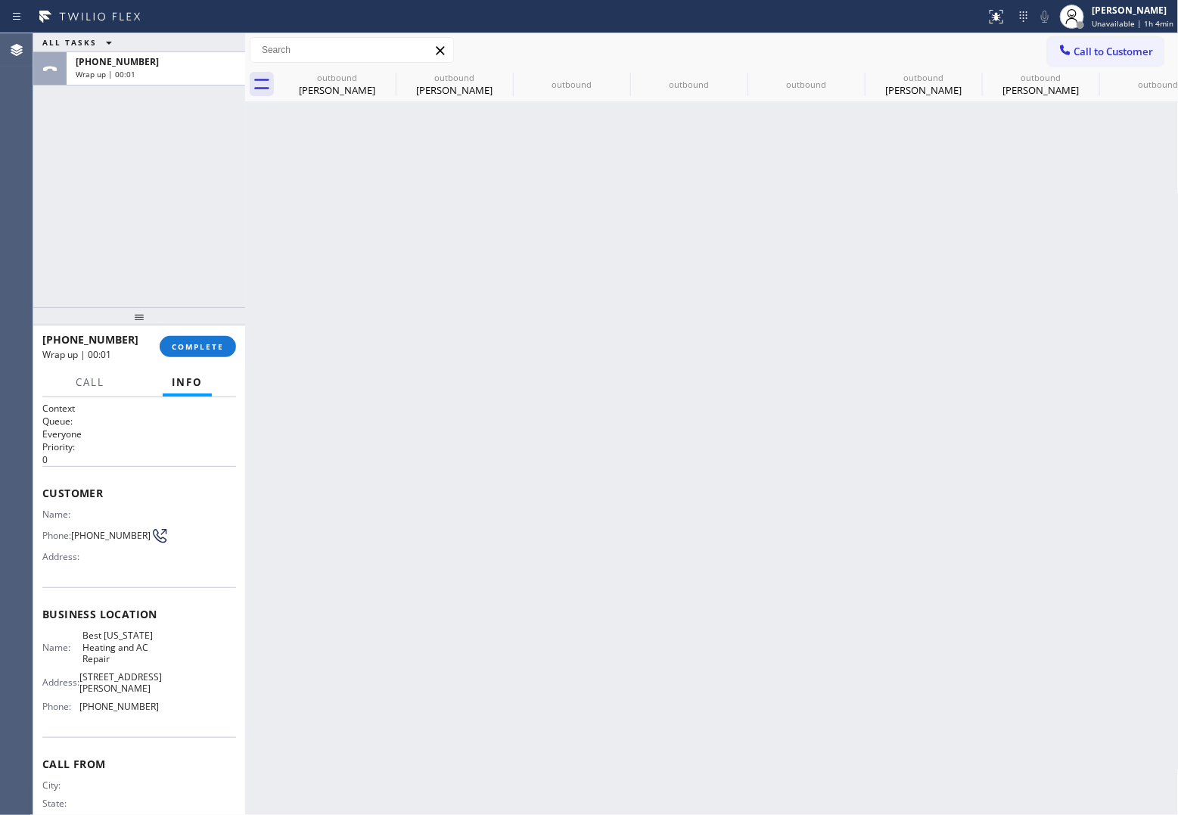
click at [57, 165] on div "ALL TASKS ALL TASKS ACTIVE TASKS TASKS IN WRAP UP [PHONE_NUMBER] Wrap up | 00:01" at bounding box center [139, 170] width 212 height 274
drag, startPoint x: 14, startPoint y: 183, endPoint x: 334, endPoint y: 183, distance: 320.2
click at [16, 183] on div "Agent Desktop" at bounding box center [16, 424] width 33 height 782
click at [940, 42] on button "Call to Customer" at bounding box center [1106, 51] width 116 height 29
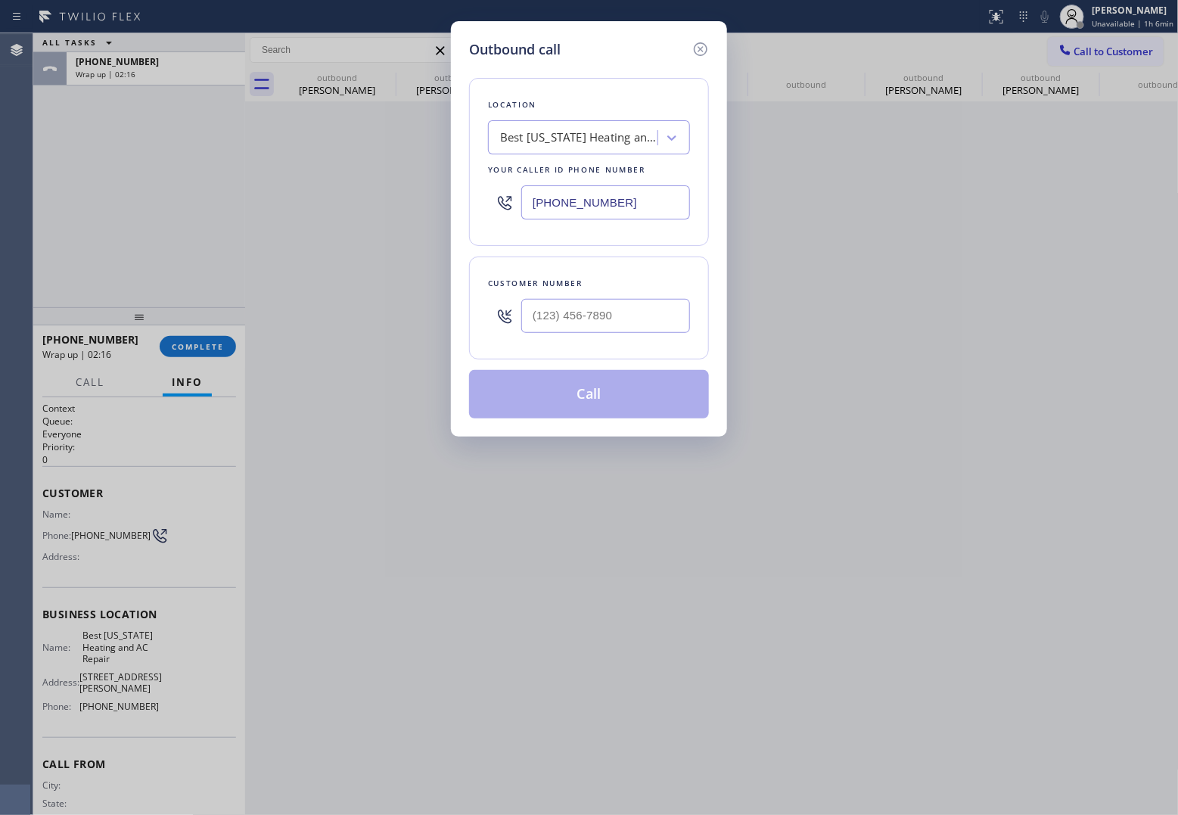
click at [551, 210] on input "[PHONE_NUMBER]" at bounding box center [605, 202] width 169 height 34
paste input "630) 791-5511"
type input "[PHONE_NUMBER]"
type input "(___) ___-____"
click at [606, 331] on input "text" at bounding box center [605, 316] width 169 height 34
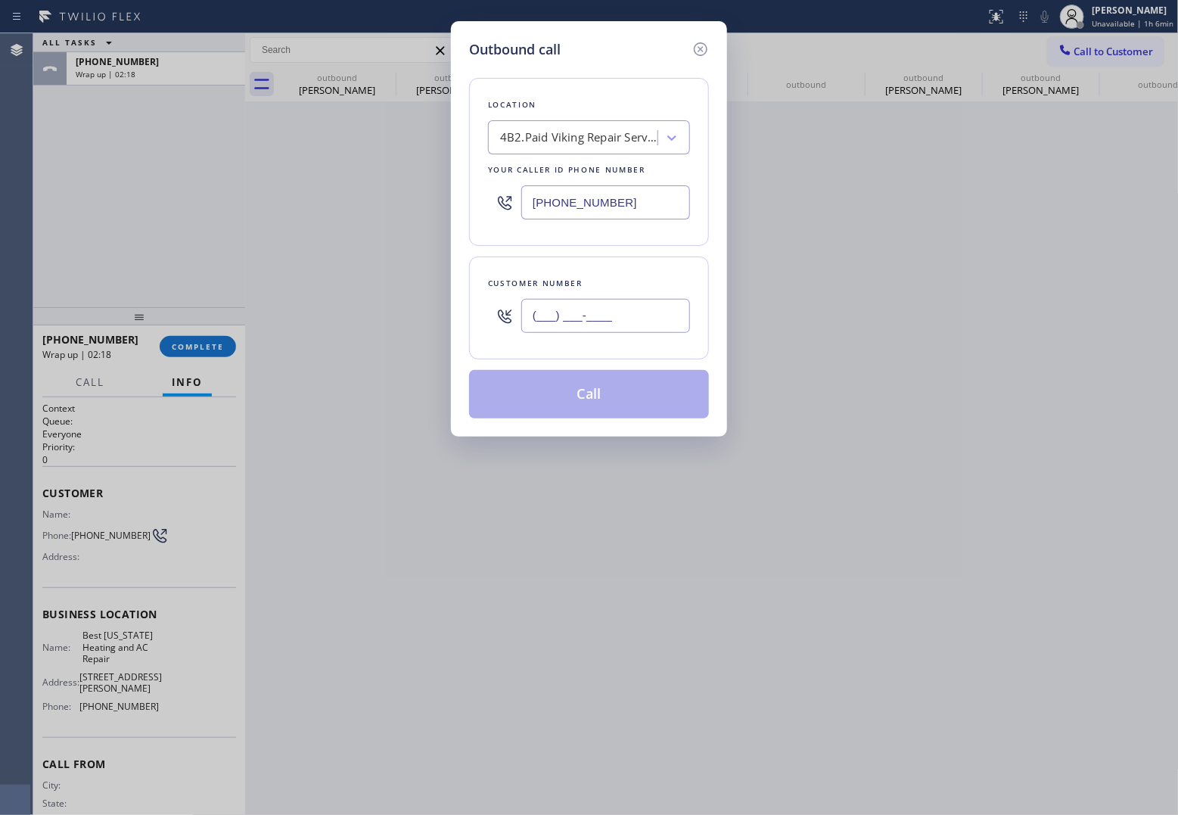
paste input "708) 261-4868"
type input "[PHONE_NUMBER]"
click at [614, 410] on button "Call" at bounding box center [589, 394] width 240 height 48
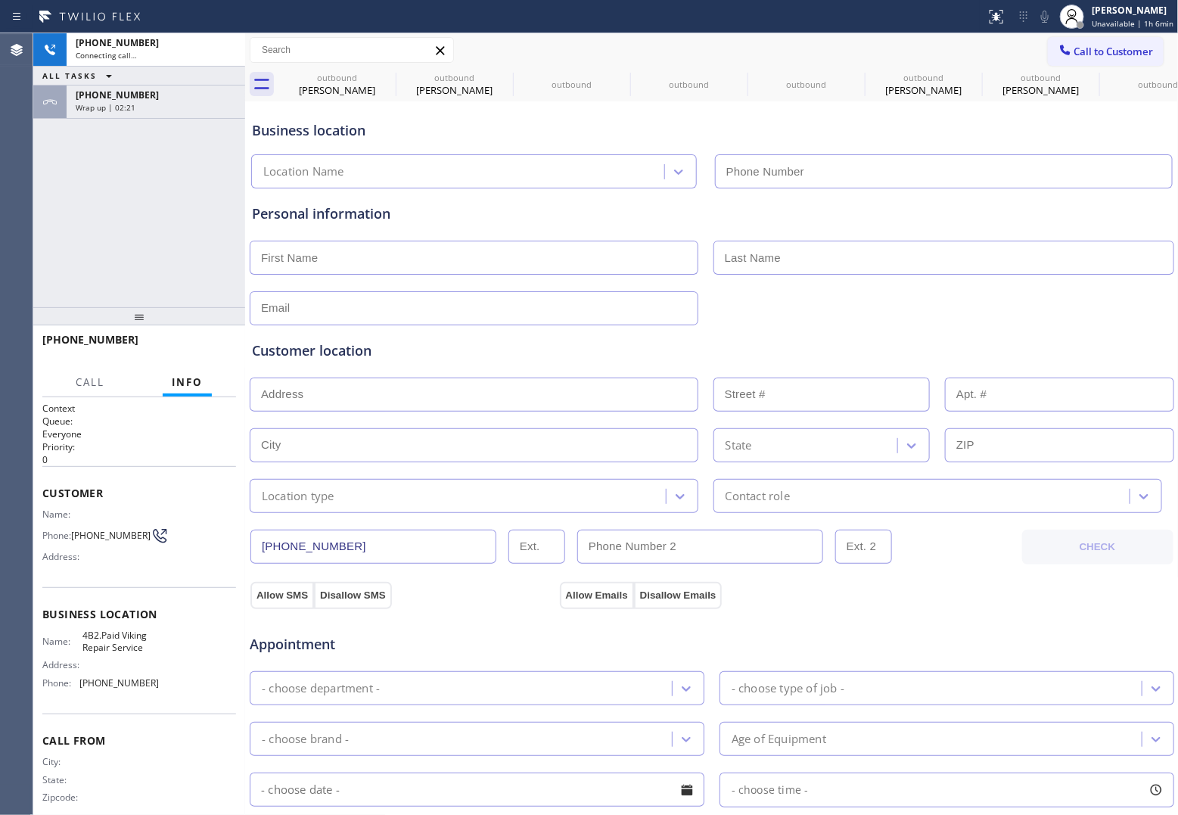
type input "[PHONE_NUMBER]"
click at [42, 261] on div "[PHONE_NUMBER] Connecting call… ALL TASKS ALL TASKS ACTIVE TASKS TASKS IN WRAP …" at bounding box center [139, 170] width 212 height 274
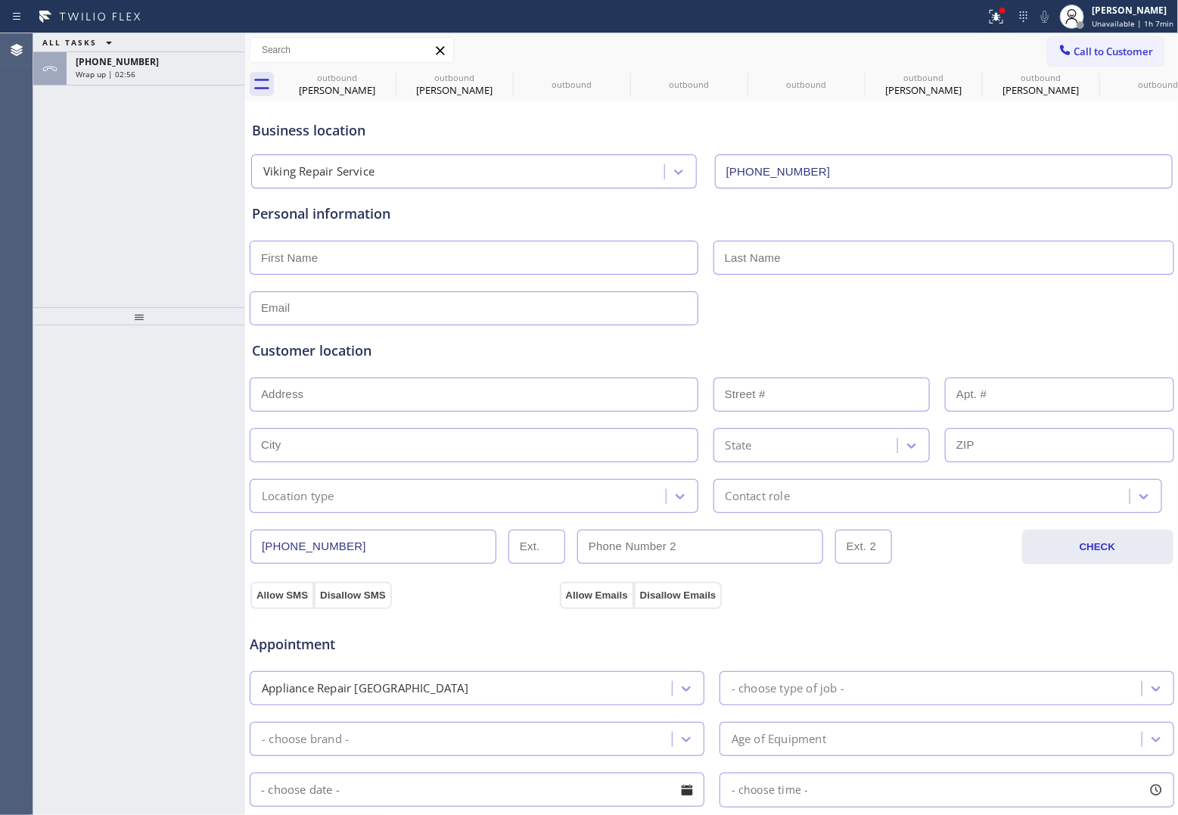
click at [49, 148] on div "ALL TASKS ALL TASKS ACTIVE TASKS TASKS IN WRAP UP [PHONE_NUMBER] Wrap up | 02:56" at bounding box center [139, 170] width 212 height 274
click at [940, 36] on div "Call to Customer Outbound call Location Viking Repair Service Your caller id ph…" at bounding box center [712, 50] width 934 height 34
click at [940, 49] on span "Call to Customer" at bounding box center [1114, 52] width 79 height 14
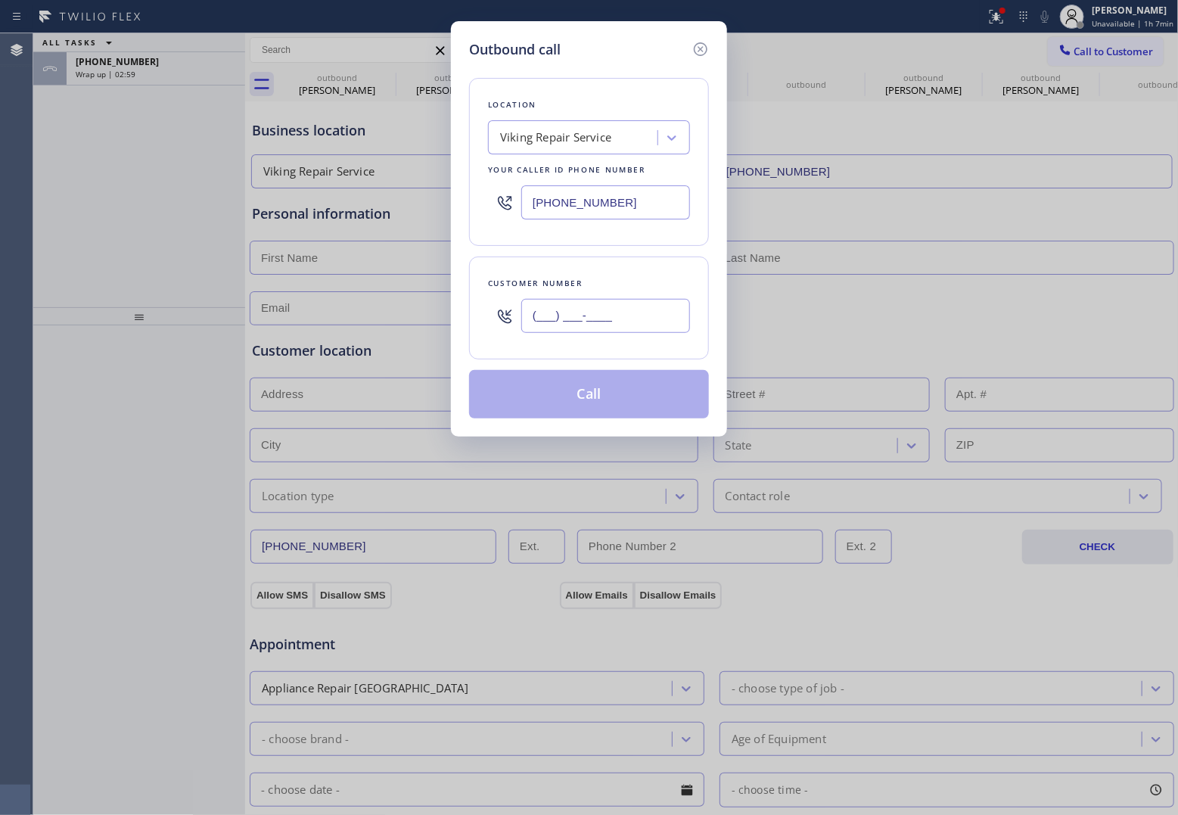
click at [611, 311] on input "(___) ___-____" at bounding box center [605, 316] width 169 height 34
paste input "708) 261-4868"
type input "[PHONE_NUMBER]"
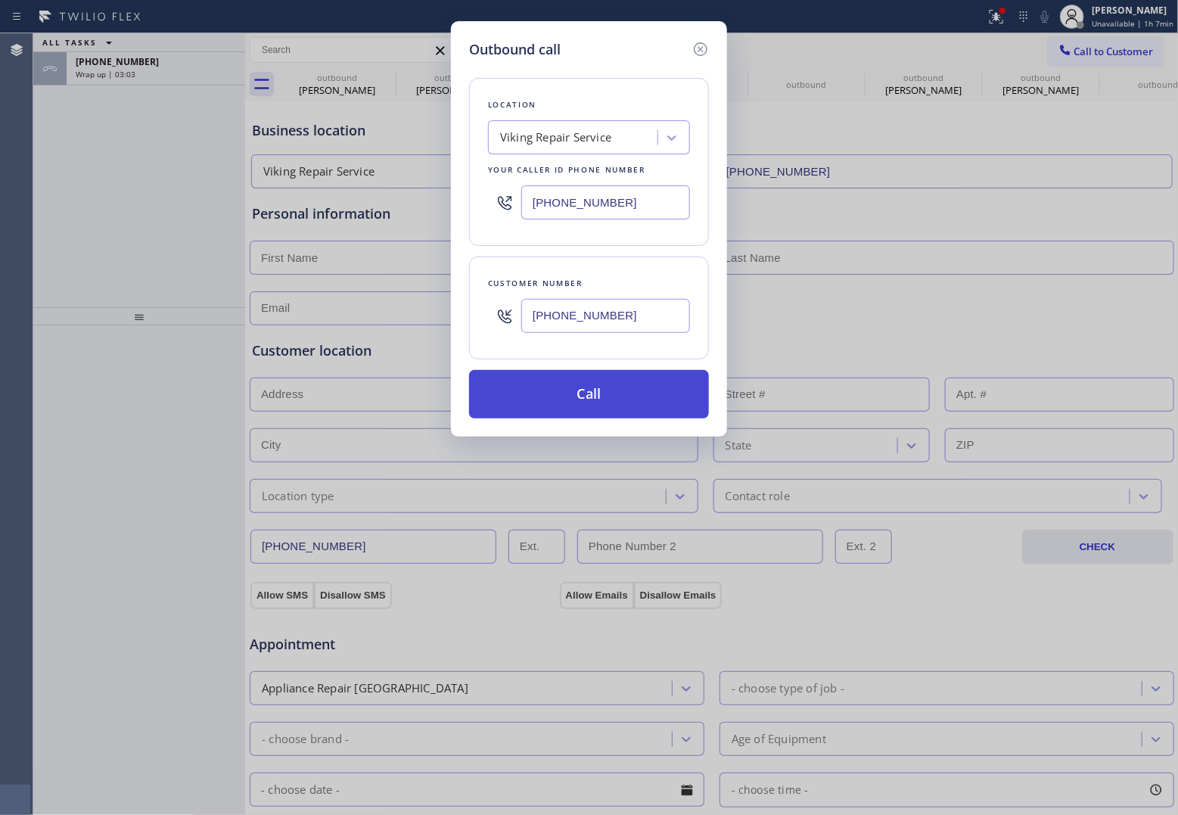
click at [587, 376] on button "Call" at bounding box center [589, 394] width 240 height 48
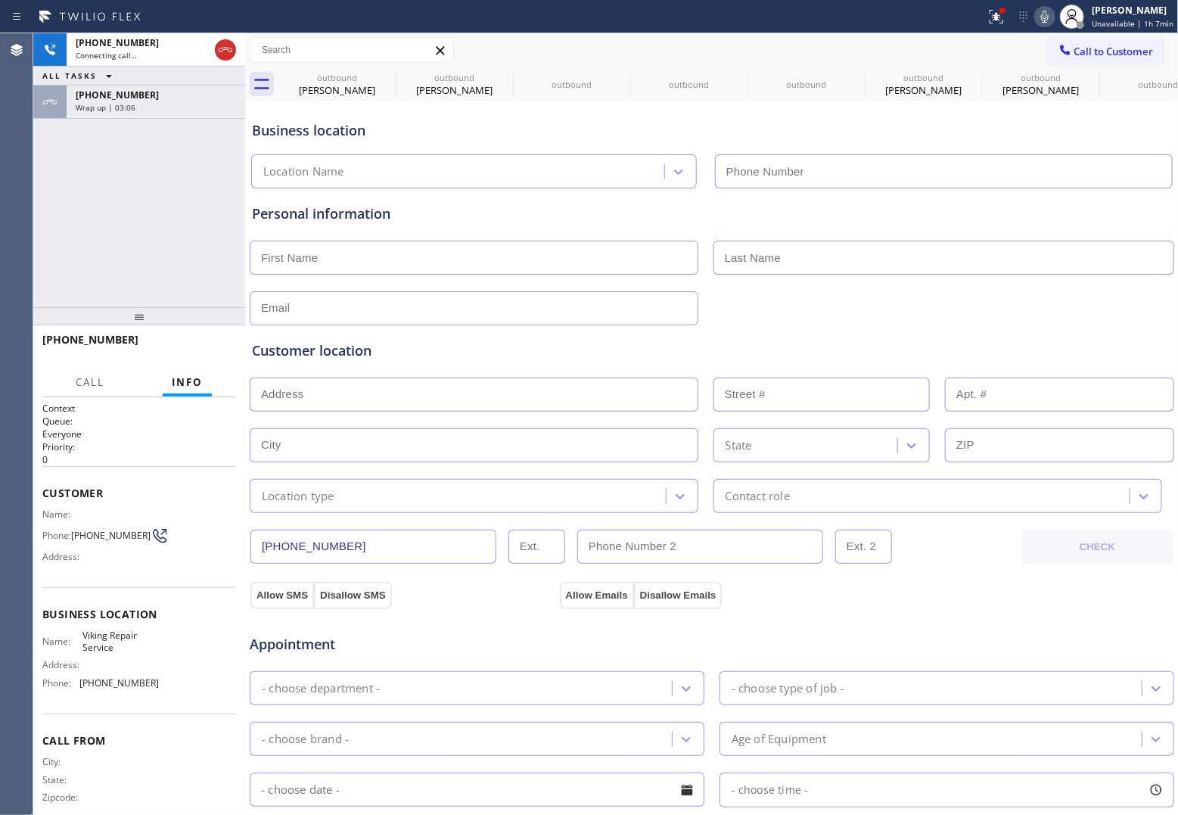
type input "[PHONE_NUMBER]"
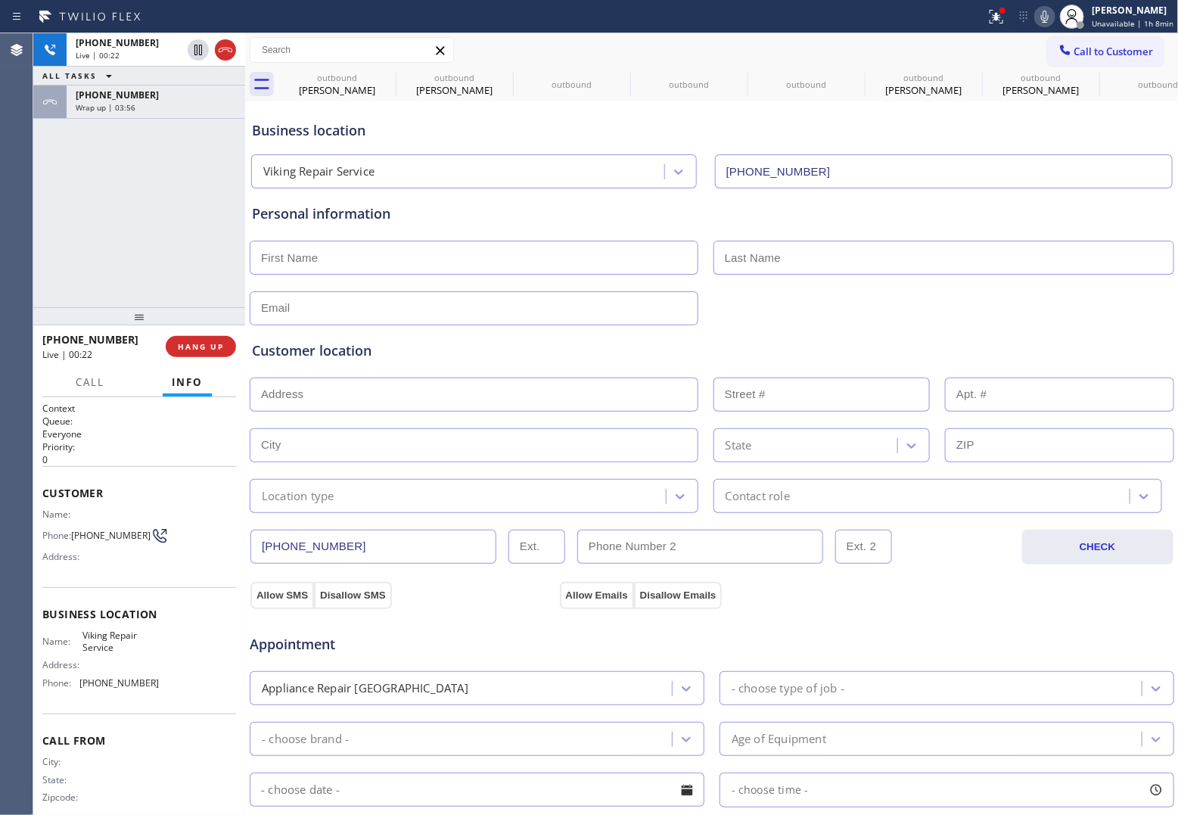
click at [49, 226] on div "[PHONE_NUMBER] Live | 00:22 ALL TASKS ALL TASKS ACTIVE TASKS TASKS IN WRAP UP […" at bounding box center [139, 170] width 212 height 274
click at [72, 198] on div "[PHONE_NUMBER] Live | 00:34 ALL TASKS ALL TASKS ACTIVE TASKS TASKS IN WRAP UP […" at bounding box center [139, 170] width 212 height 274
click at [32, 168] on div "Agent Desktop" at bounding box center [16, 424] width 33 height 782
drag, startPoint x: 232, startPoint y: 47, endPoint x: 1007, endPoint y: 717, distance: 1024.4
click at [232, 47] on icon at bounding box center [225, 50] width 18 height 18
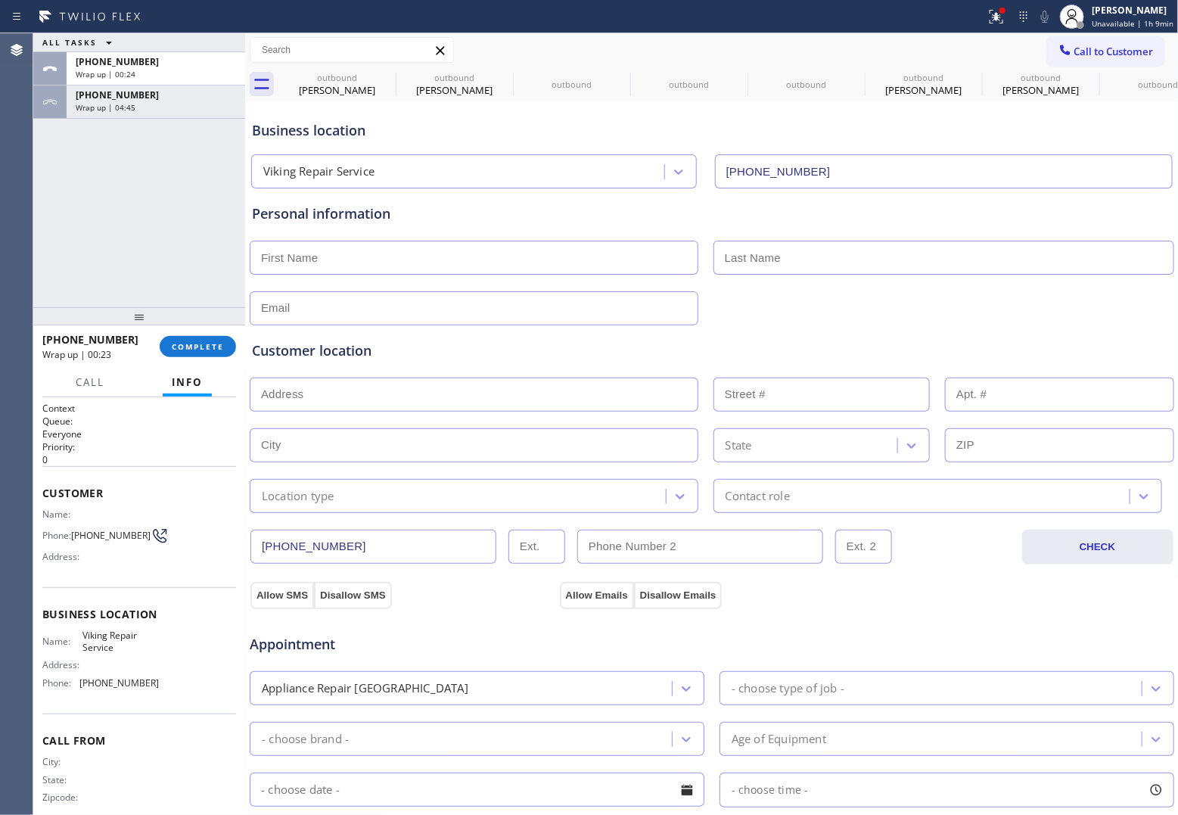
click at [39, 180] on div "ALL TASKS ALL TASKS ACTIVE TASKS TASKS IN WRAP UP [PHONE_NUMBER] Wrap up | 00:2…" at bounding box center [139, 170] width 212 height 274
drag, startPoint x: 1092, startPoint y: 51, endPoint x: 623, endPoint y: 191, distance: 489.7
click at [940, 58] on span "Call to Customer" at bounding box center [1114, 52] width 79 height 14
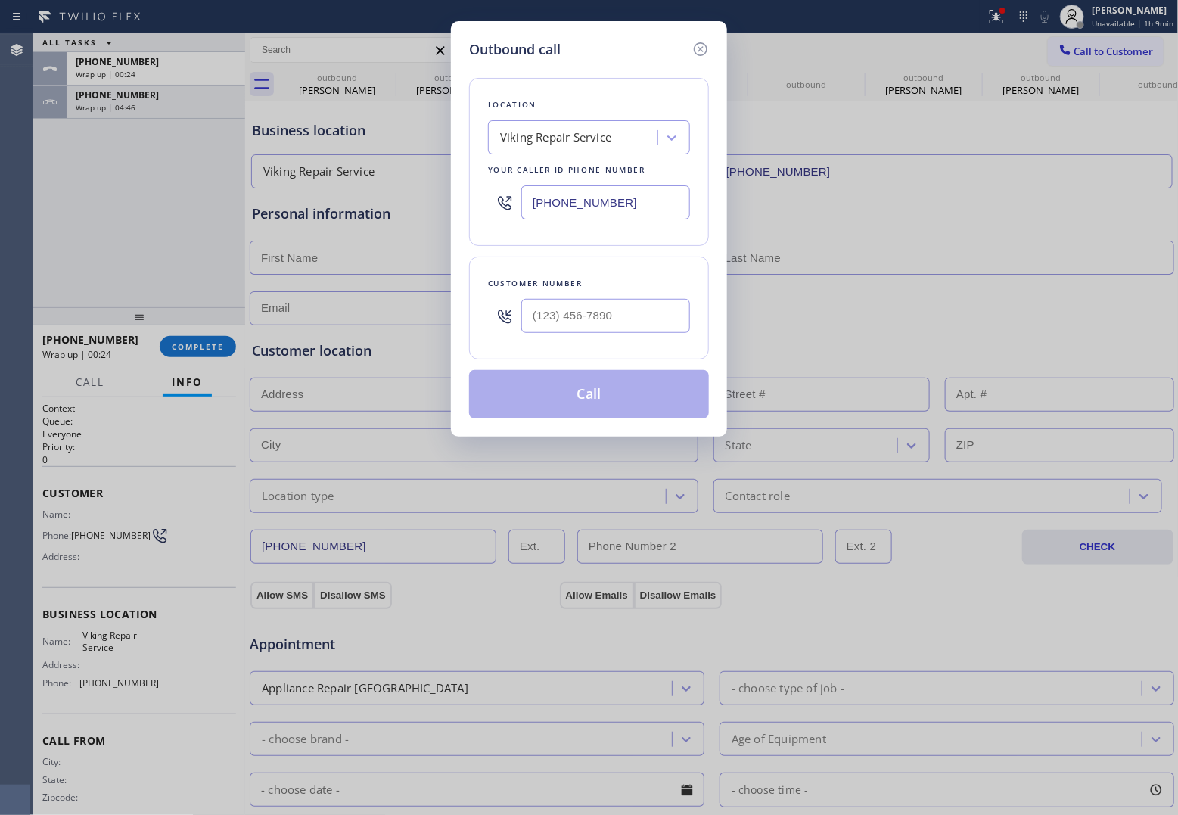
click at [614, 201] on input "[PHONE_NUMBER]" at bounding box center [605, 202] width 169 height 34
paste input "888) 990-7050"
type input "[PHONE_NUMBER]"
type input "(___) ___-____"
click at [577, 322] on input "(___) ___-____" at bounding box center [605, 316] width 169 height 34
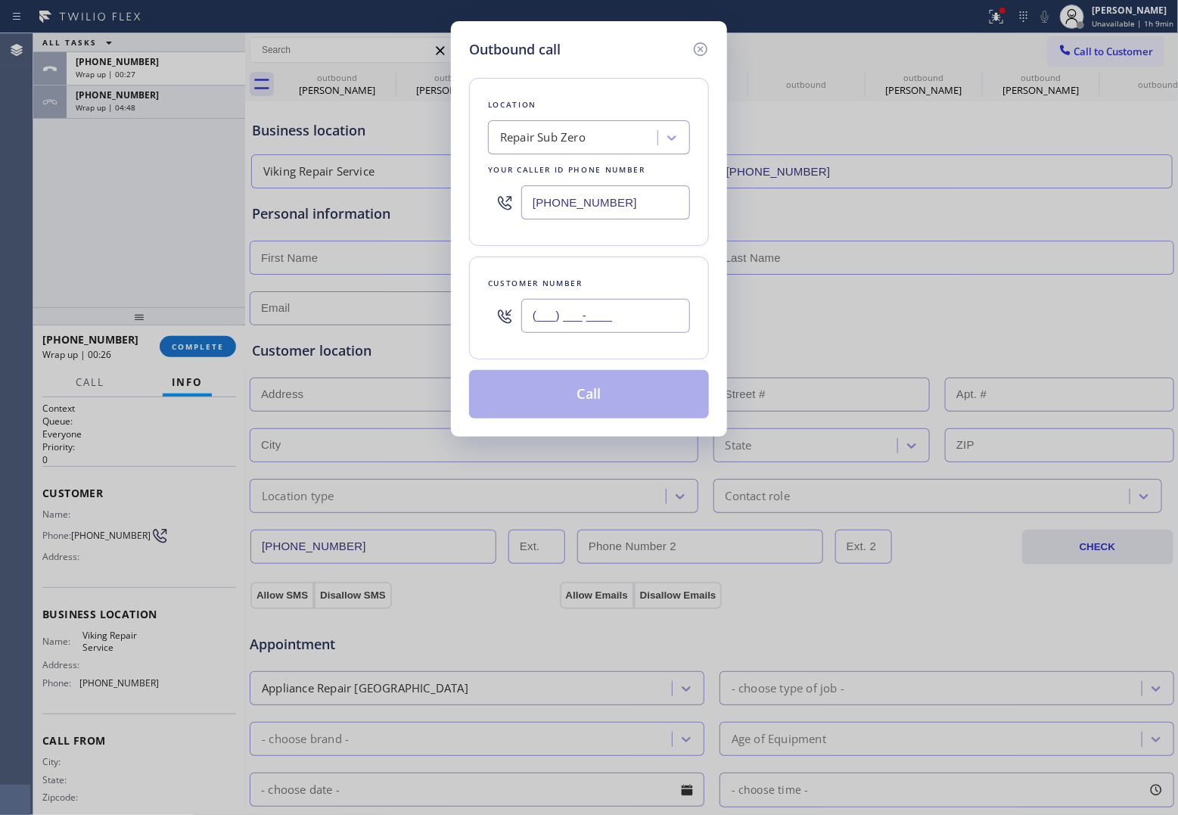
paste input "860) 919-1070"
type input "[PHONE_NUMBER]"
click at [615, 398] on button "Call" at bounding box center [589, 394] width 240 height 48
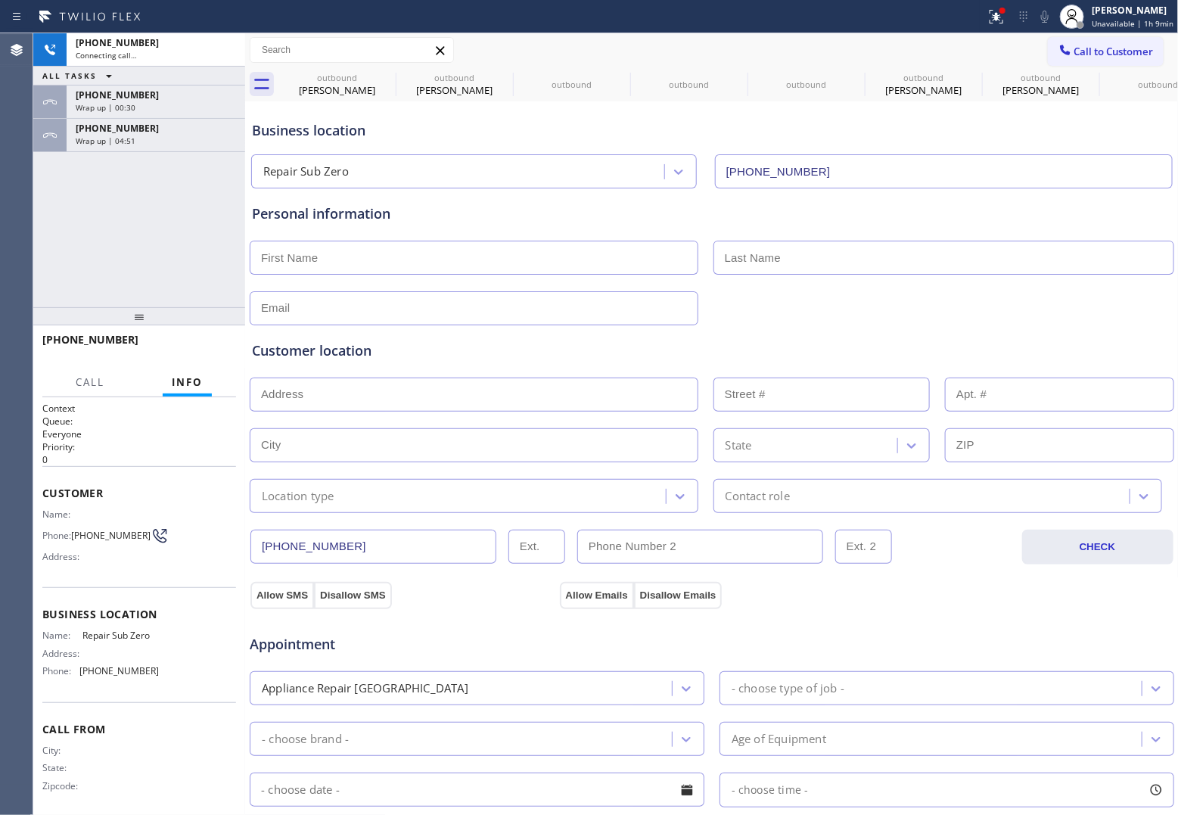
type input "[PHONE_NUMBER]"
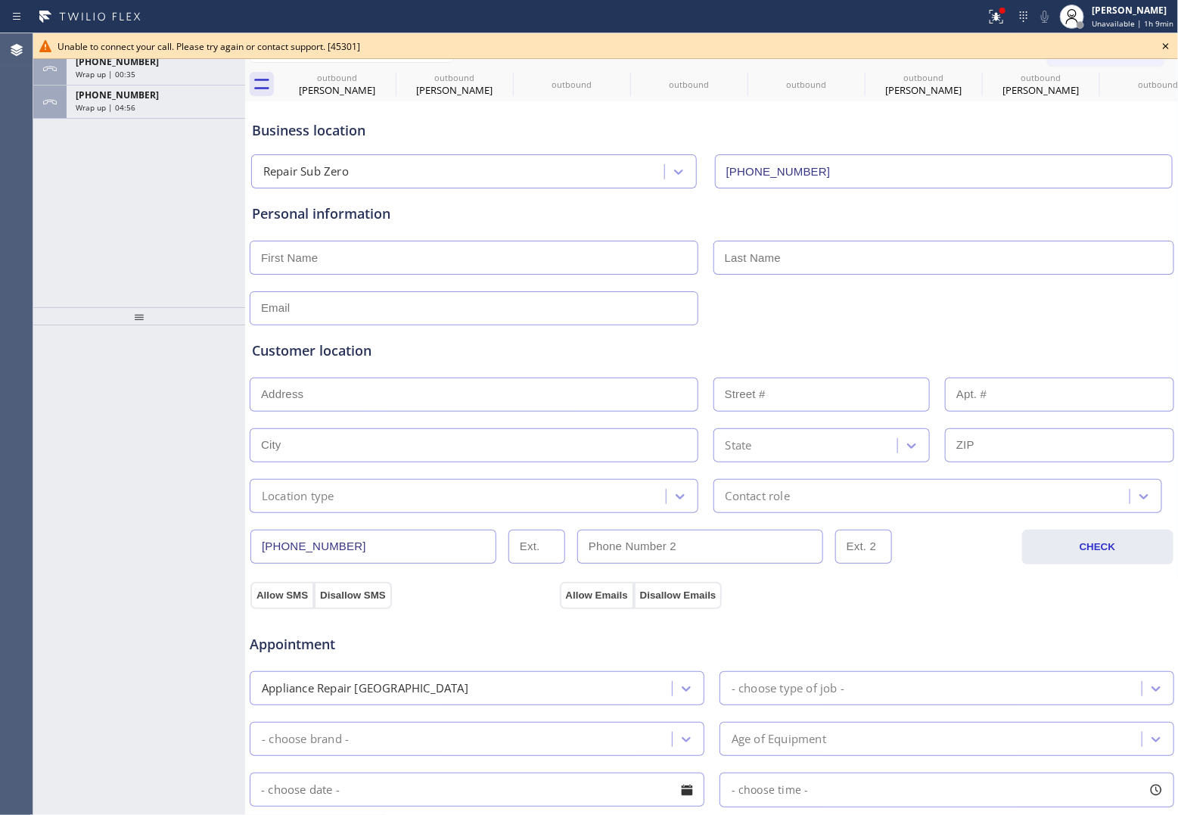
drag, startPoint x: 15, startPoint y: 228, endPoint x: 964, endPoint y: 151, distance: 951.5
click at [15, 228] on div "Agent Desktop" at bounding box center [16, 424] width 33 height 782
click at [940, 42] on icon at bounding box center [1166, 46] width 18 height 18
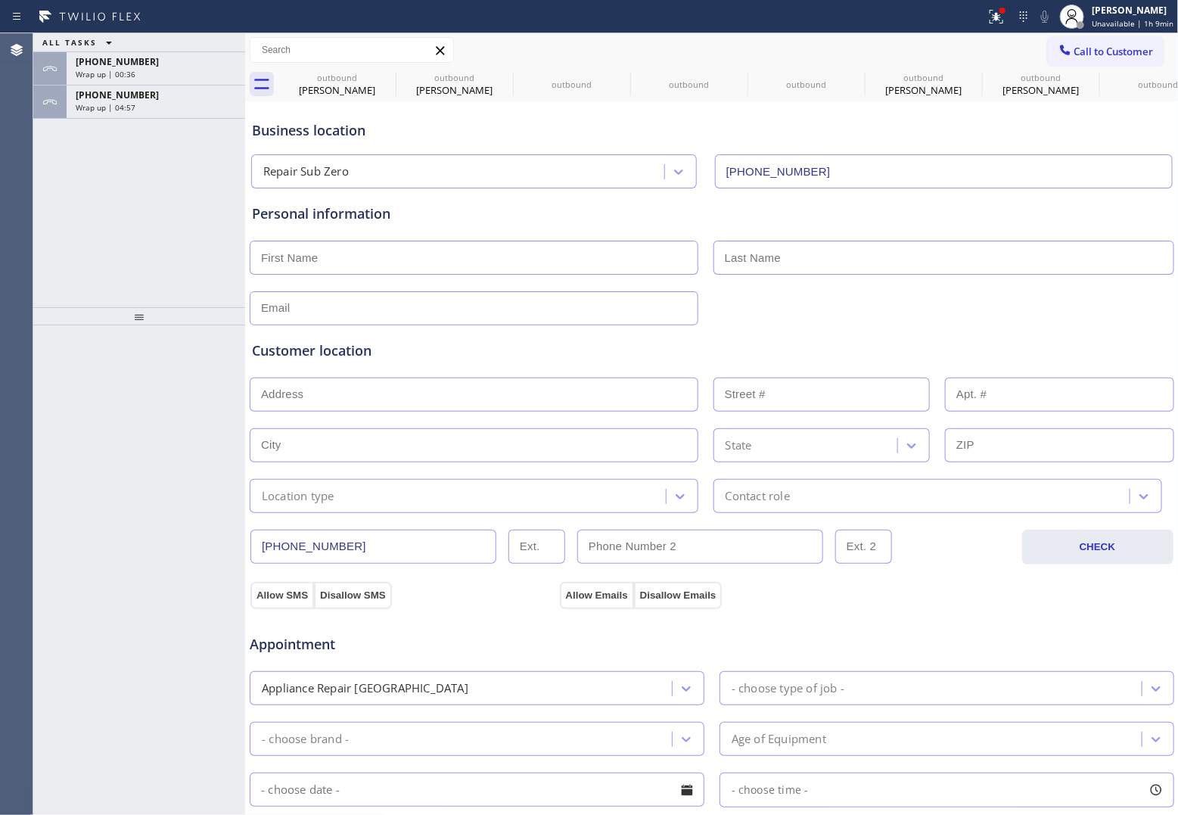
drag, startPoint x: 1134, startPoint y: 43, endPoint x: 792, endPoint y: 243, distance: 395.5
click at [940, 43] on button "Call to Customer" at bounding box center [1106, 51] width 116 height 29
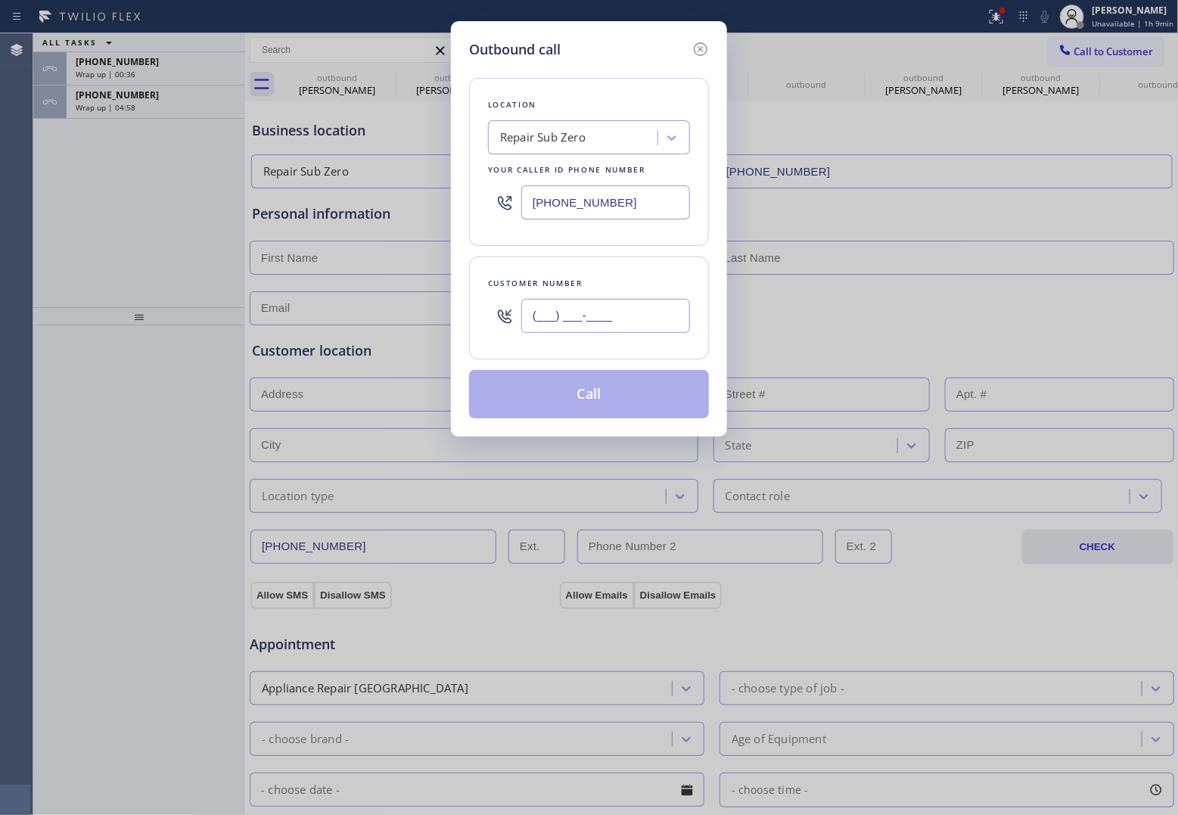
click at [603, 322] on input "(___) ___-____" at bounding box center [605, 316] width 169 height 34
paste input "860) 919-1070"
type input "[PHONE_NUMBER]"
click at [555, 137] on div "Repair Sub Zero" at bounding box center [543, 137] width 86 height 17
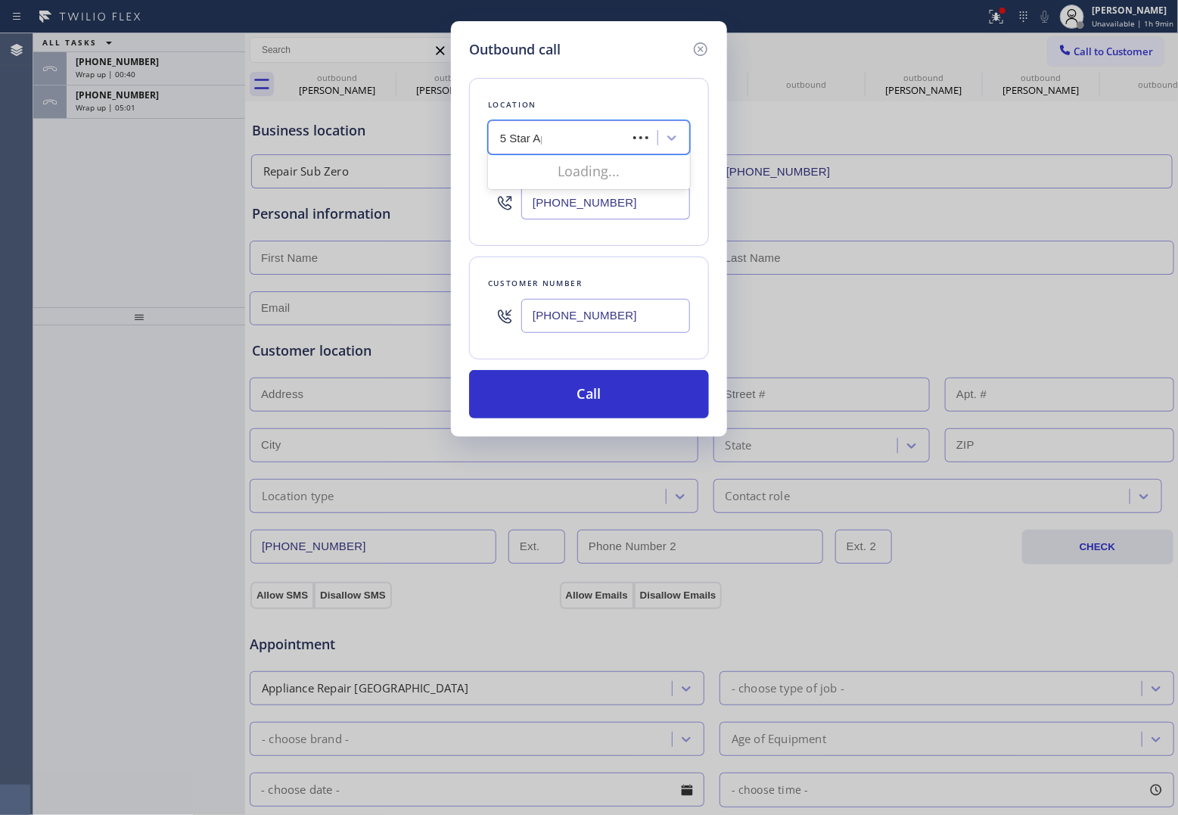
type input "5 Star App"
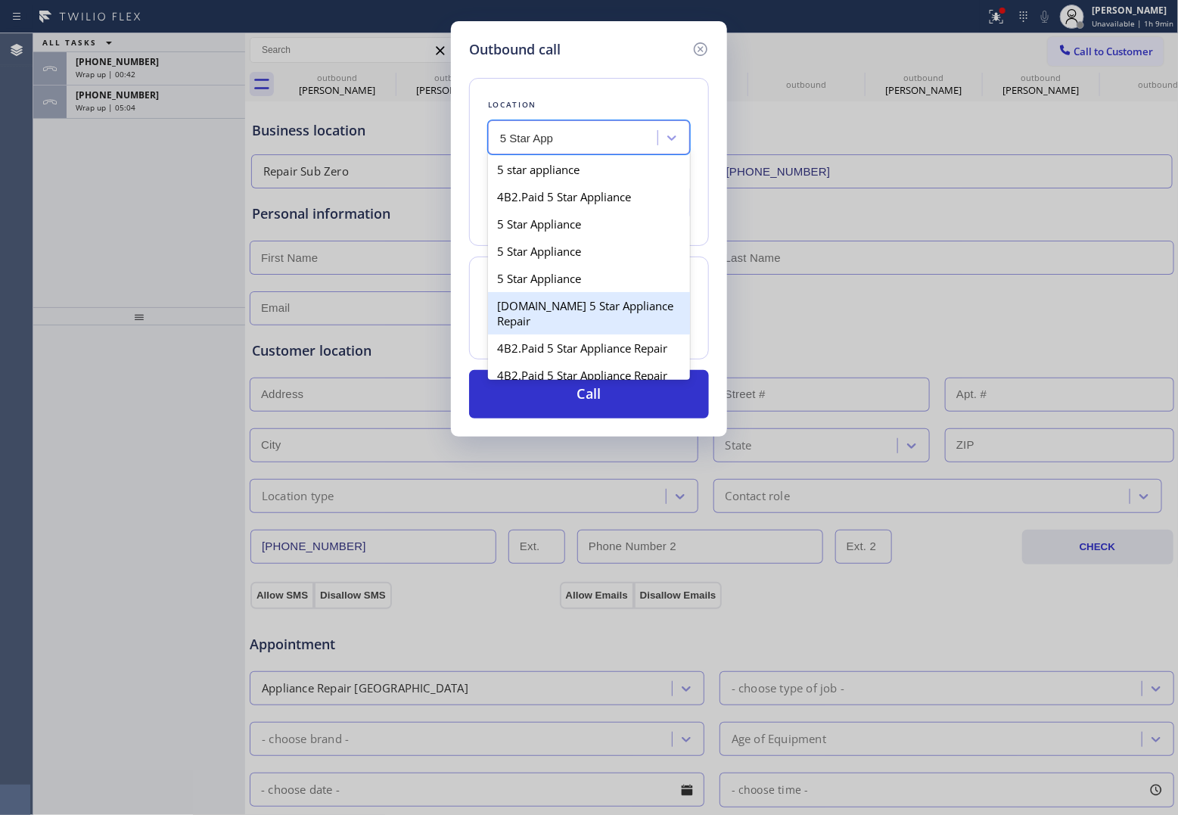
type input "[PHONE_NUMBER]"
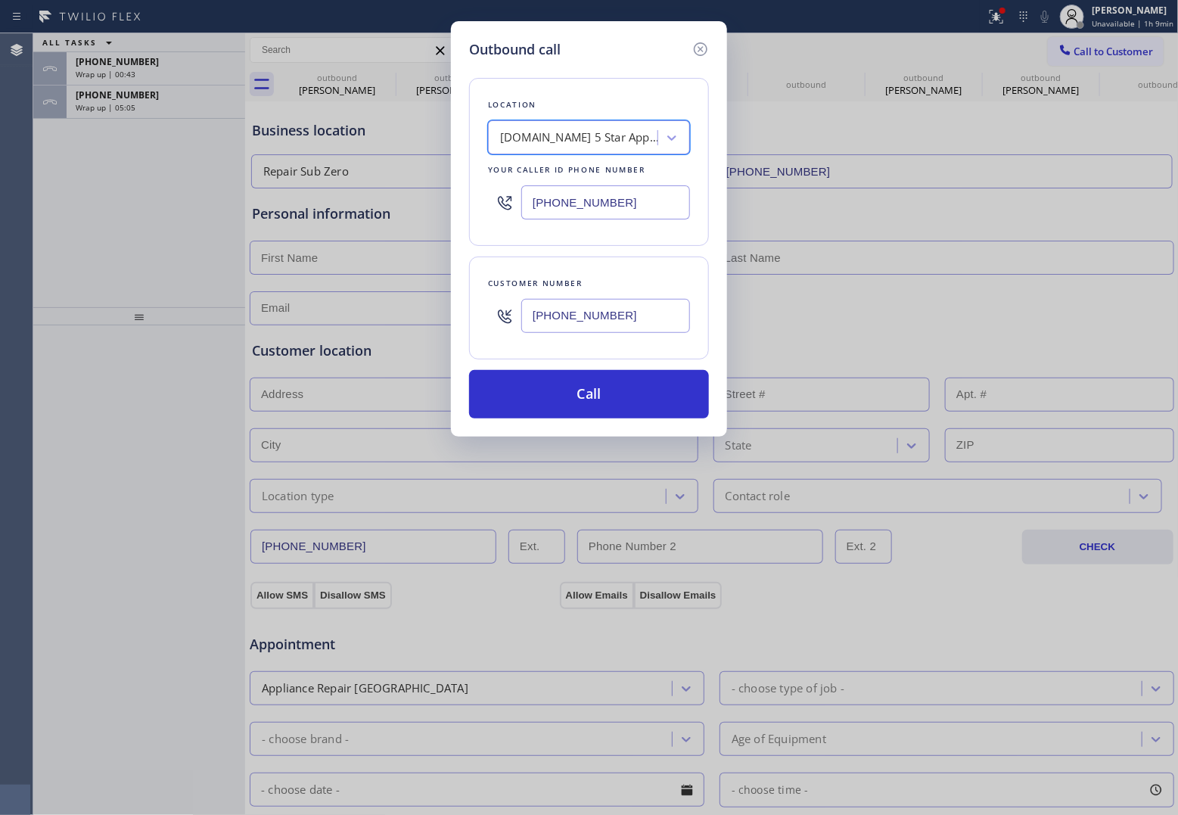
click at [662, 403] on button "Call" at bounding box center [589, 394] width 240 height 48
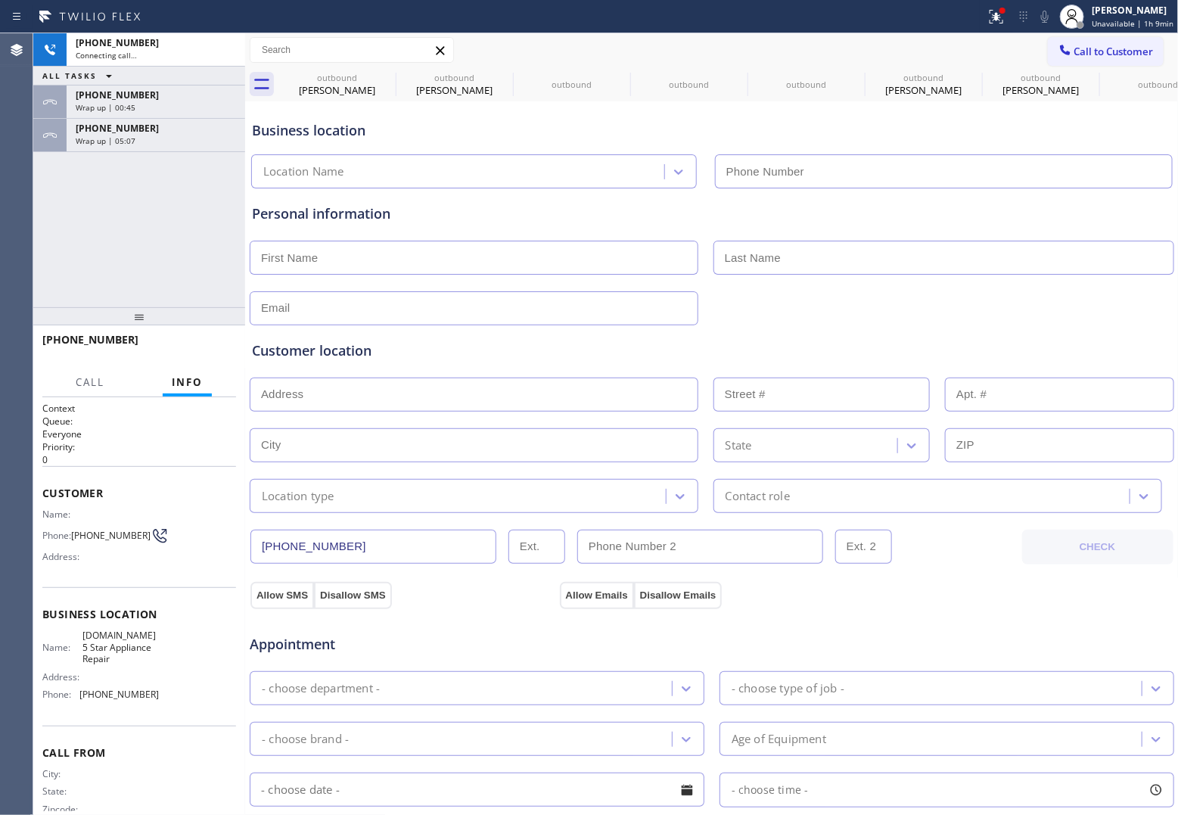
type input "[PHONE_NUMBER]"
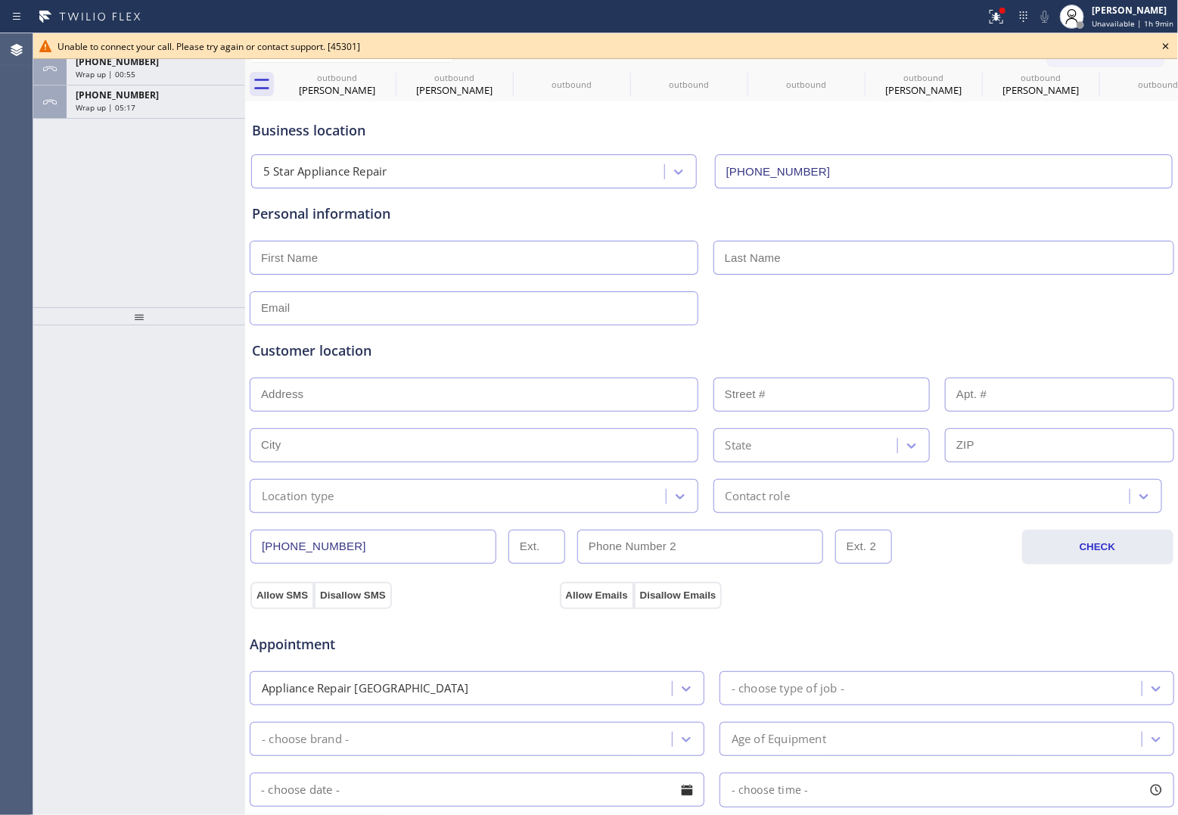
click at [33, 155] on div "Agent Desktop" at bounding box center [16, 424] width 33 height 782
click at [940, 48] on icon at bounding box center [1166, 46] width 18 height 18
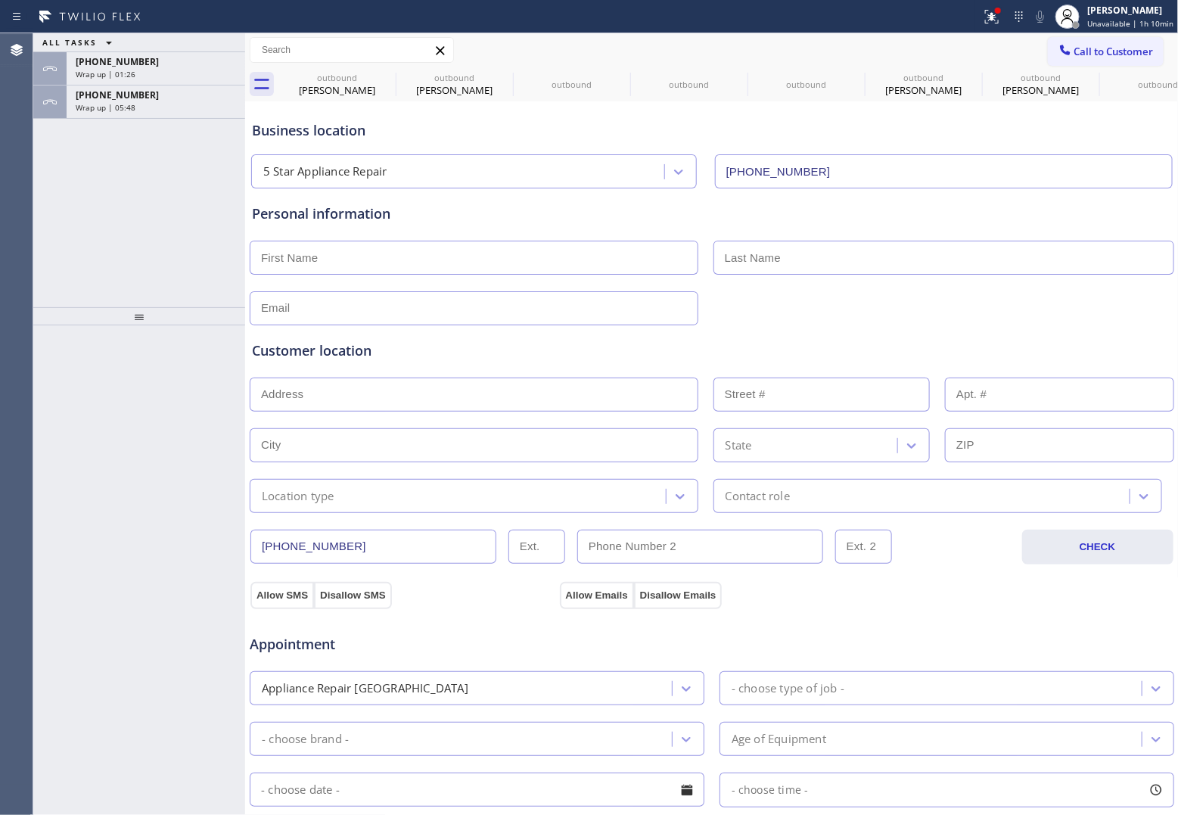
drag, startPoint x: 1118, startPoint y: 51, endPoint x: 1067, endPoint y: 81, distance: 58.7
click at [940, 51] on span "Call to Customer" at bounding box center [1114, 52] width 79 height 14
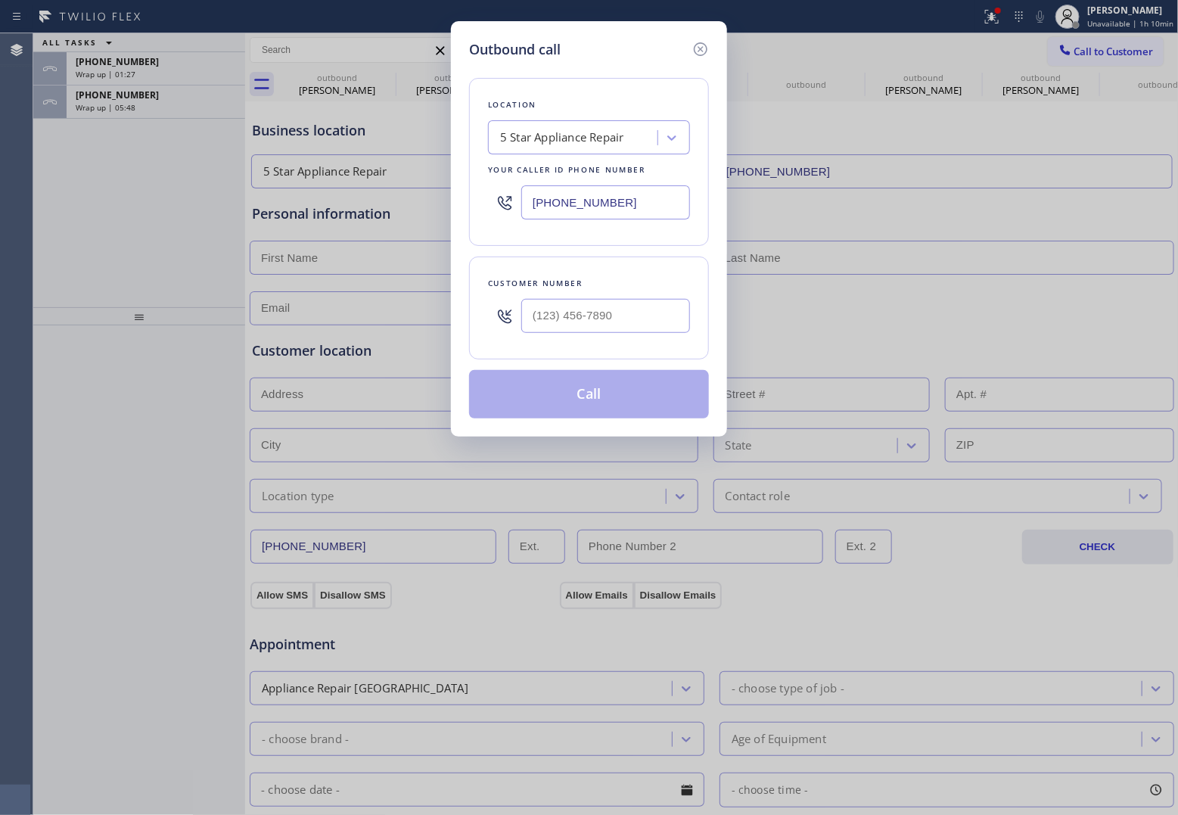
click at [596, 213] on input "[PHONE_NUMBER]" at bounding box center [605, 202] width 169 height 34
paste input "562) 268-0990"
type input "[PHONE_NUMBER]"
type input "(___) ___-____"
click at [600, 324] on input "(___) ___-____" at bounding box center [605, 316] width 169 height 34
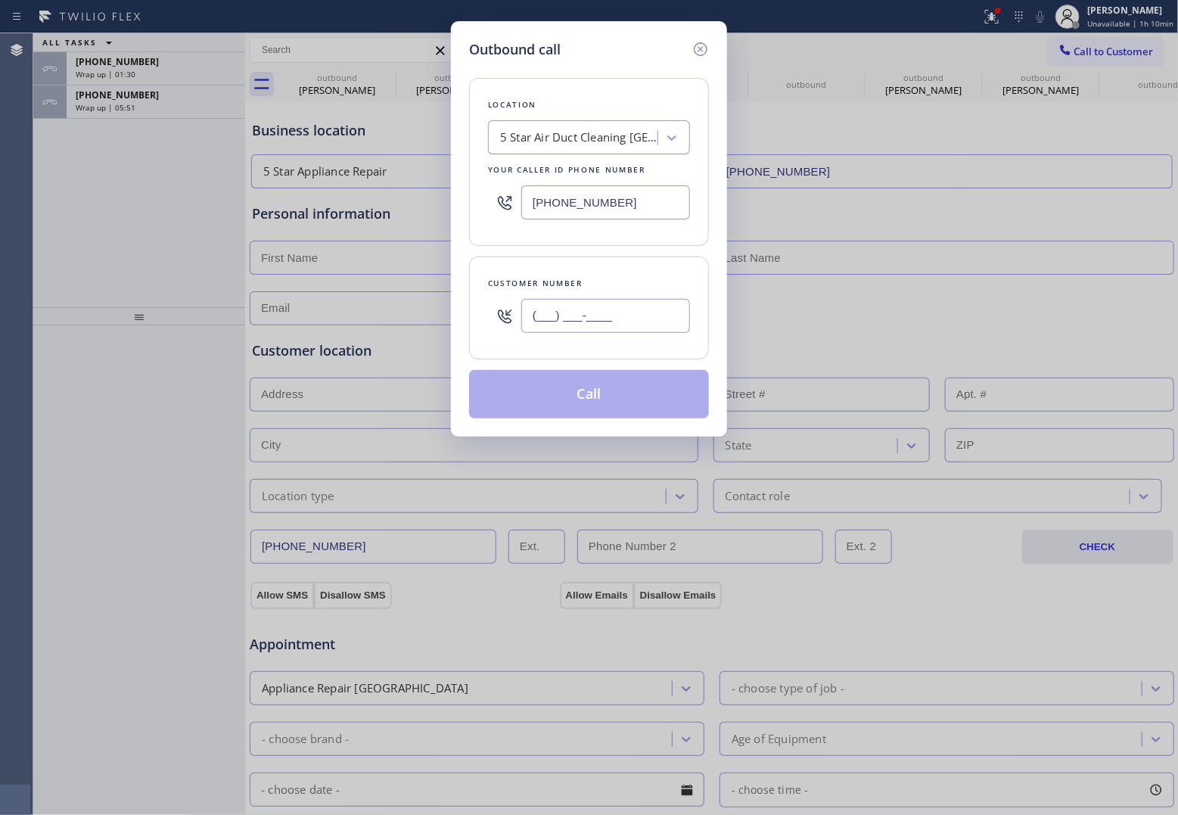
paste input "562) 724-7883"
type input "[PHONE_NUMBER]"
click at [625, 398] on button "Call" at bounding box center [589, 394] width 240 height 48
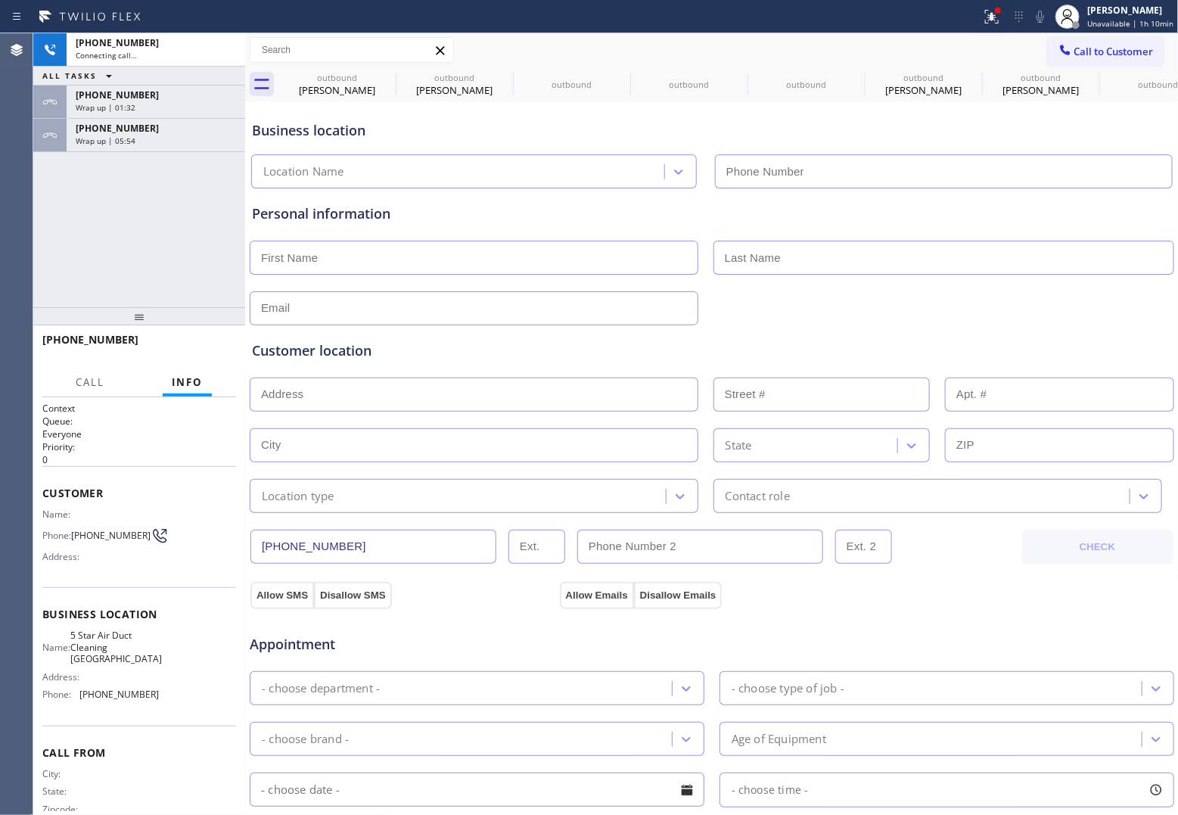
type input "[PHONE_NUMBER]"
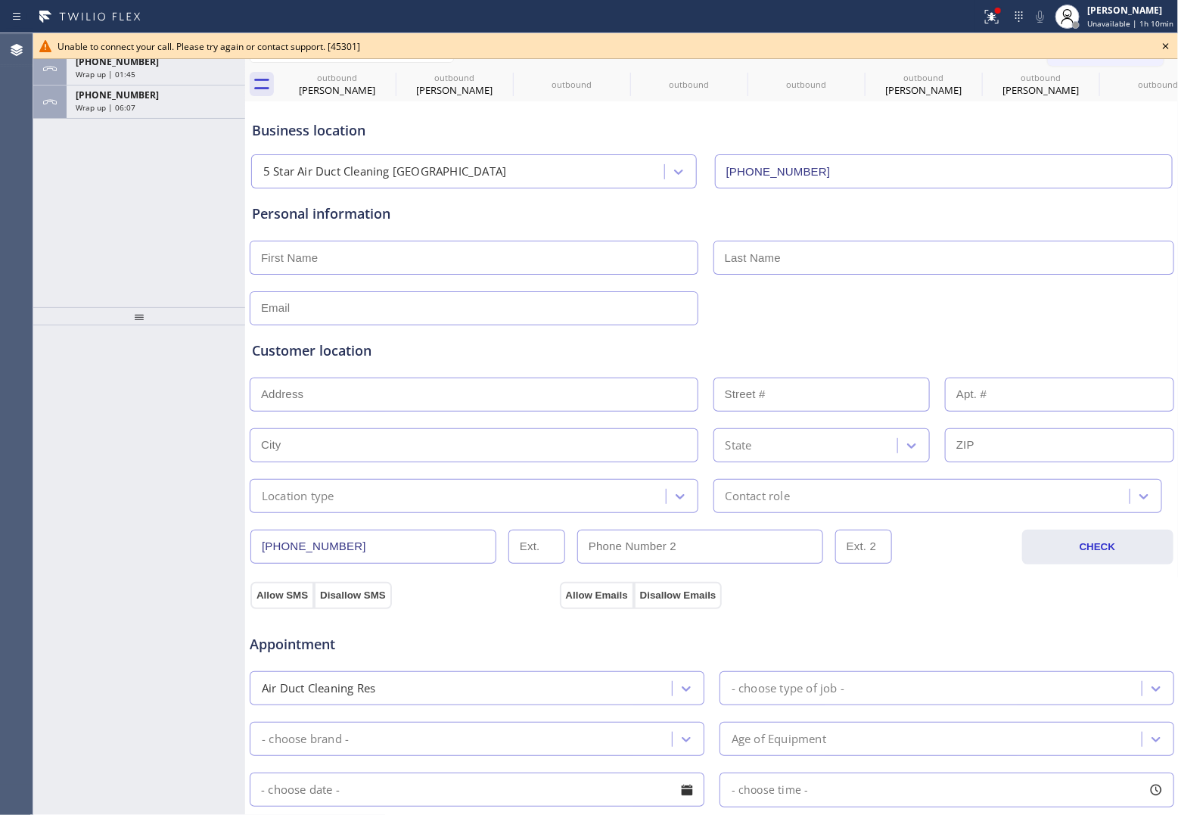
click at [51, 154] on div "ALL TASKS ALL TASKS ACTIVE TASKS TASKS IN WRAP UP [PHONE_NUMBER] Wrap up | 01:4…" at bounding box center [139, 170] width 212 height 274
click at [940, 45] on icon at bounding box center [1166, 46] width 18 height 18
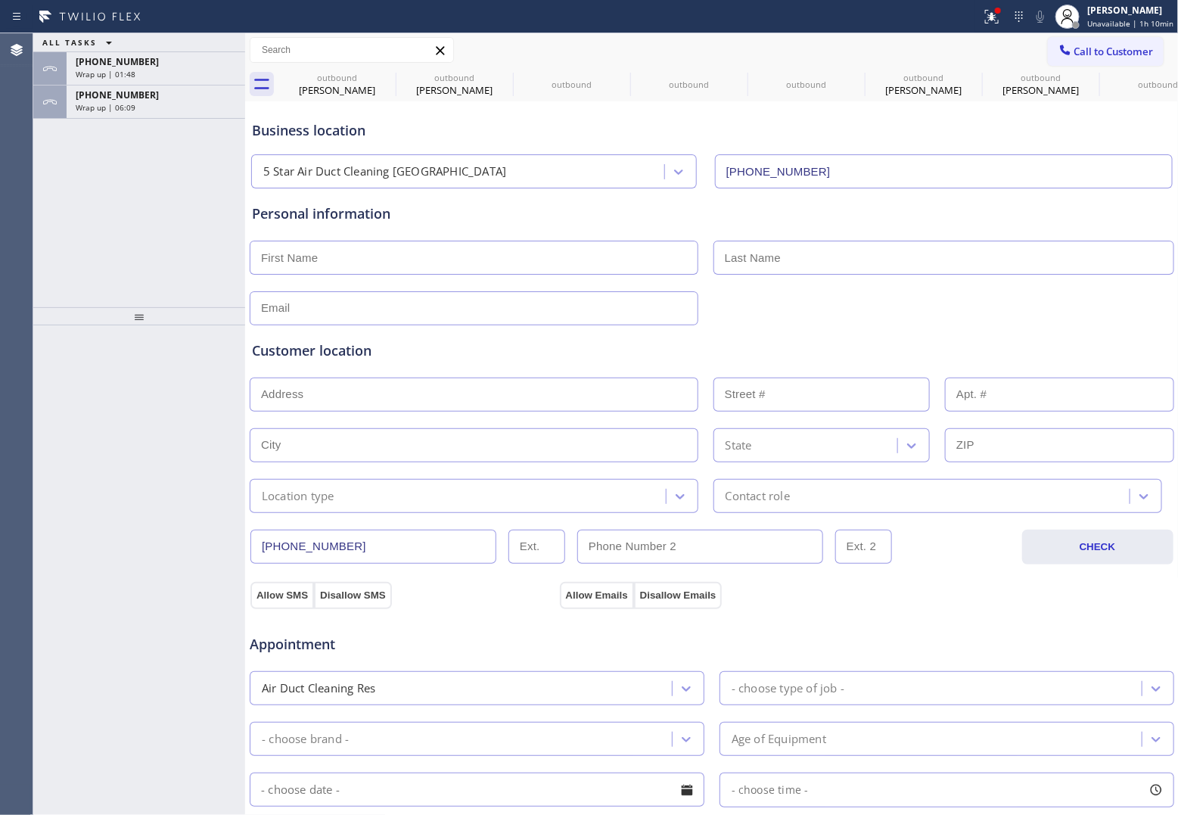
click at [940, 55] on span "Call to Customer" at bounding box center [1114, 52] width 79 height 14
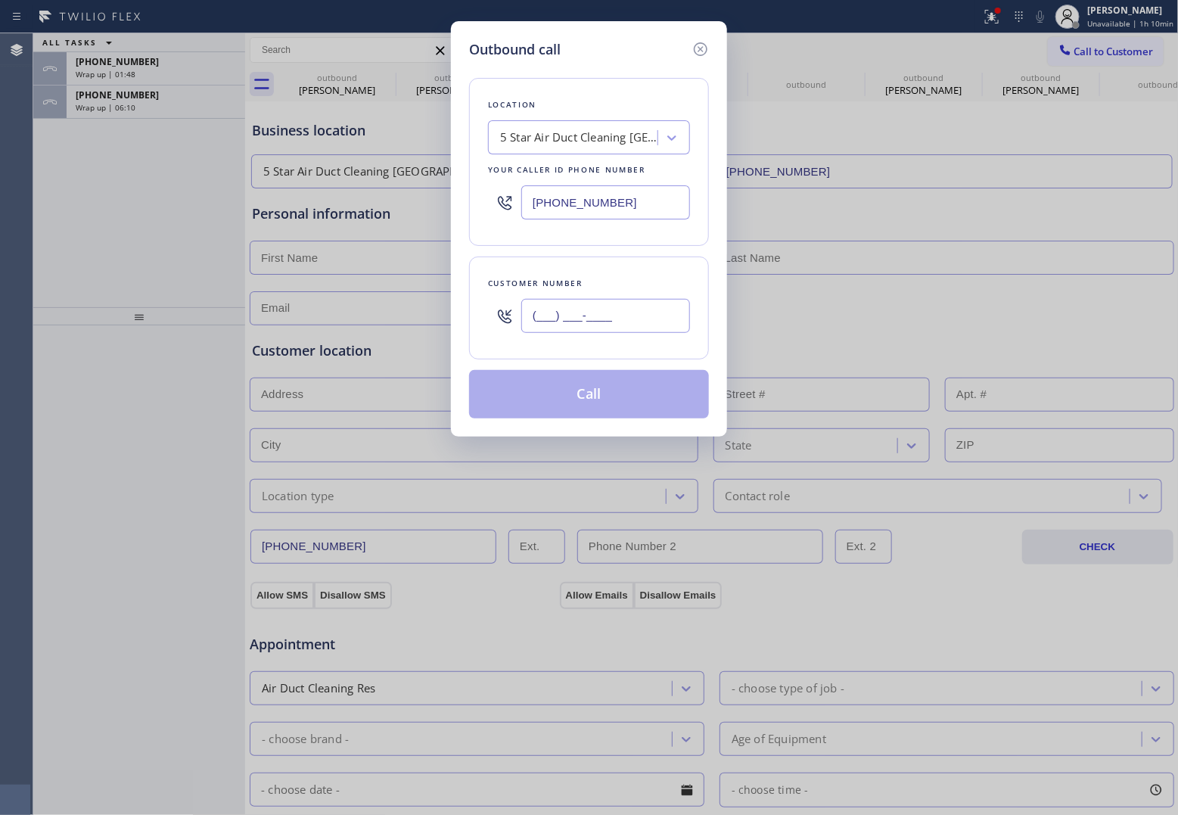
click at [576, 324] on input "(___) ___-____" at bounding box center [605, 316] width 169 height 34
paste input "562) 724-7883"
type input "[PHONE_NUMBER]"
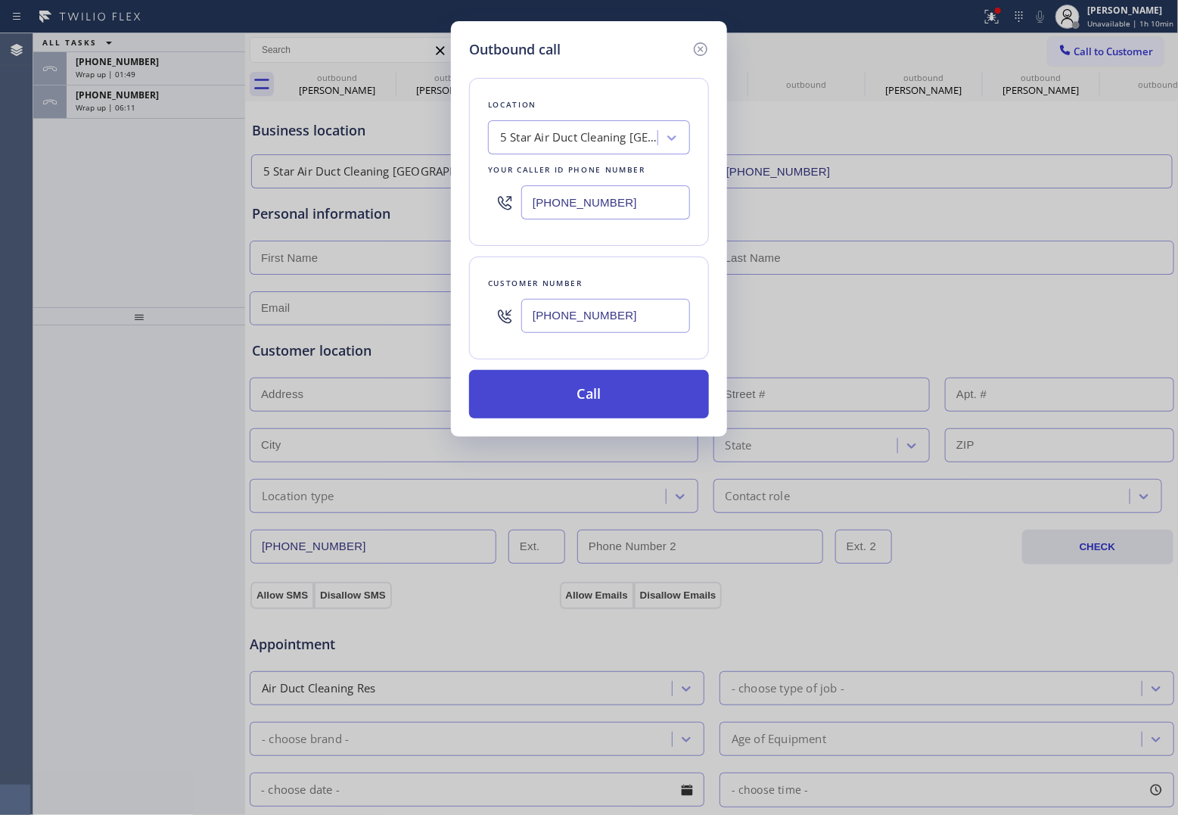
click at [637, 403] on button "Call" at bounding box center [589, 394] width 240 height 48
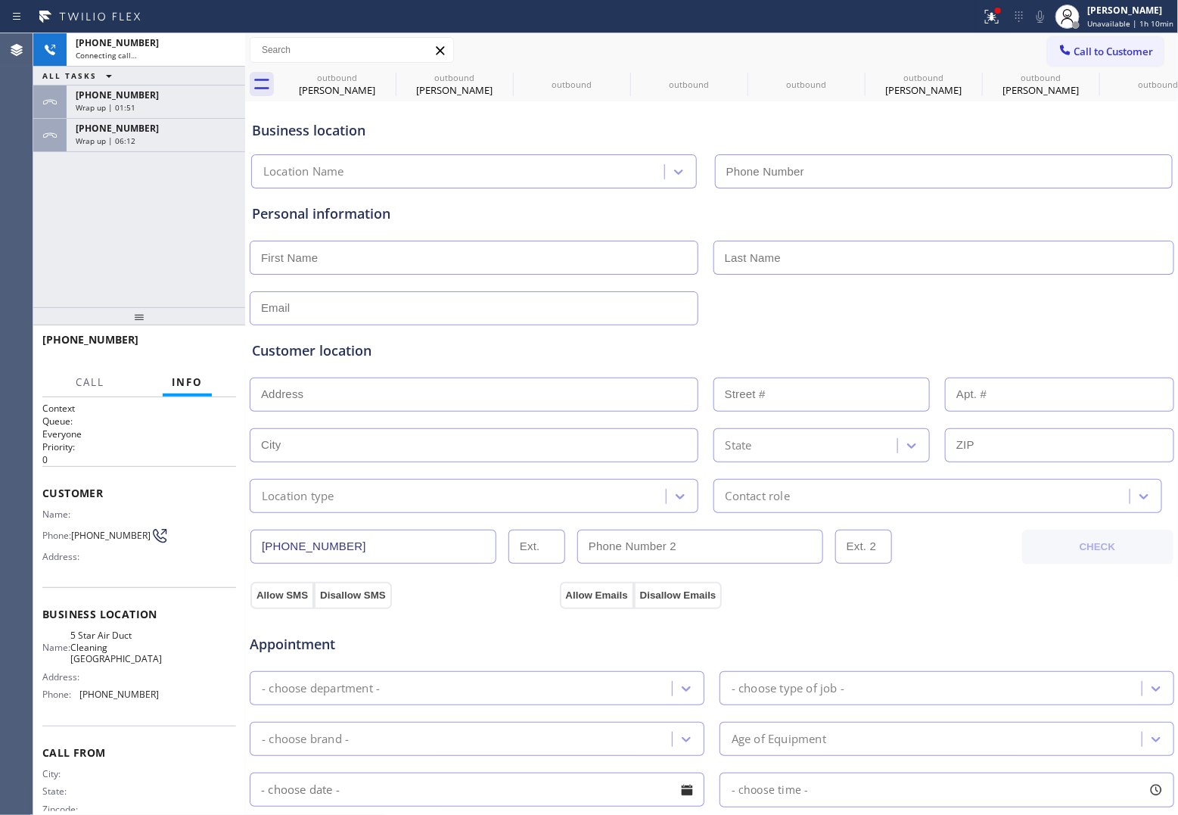
type input "[PHONE_NUMBER]"
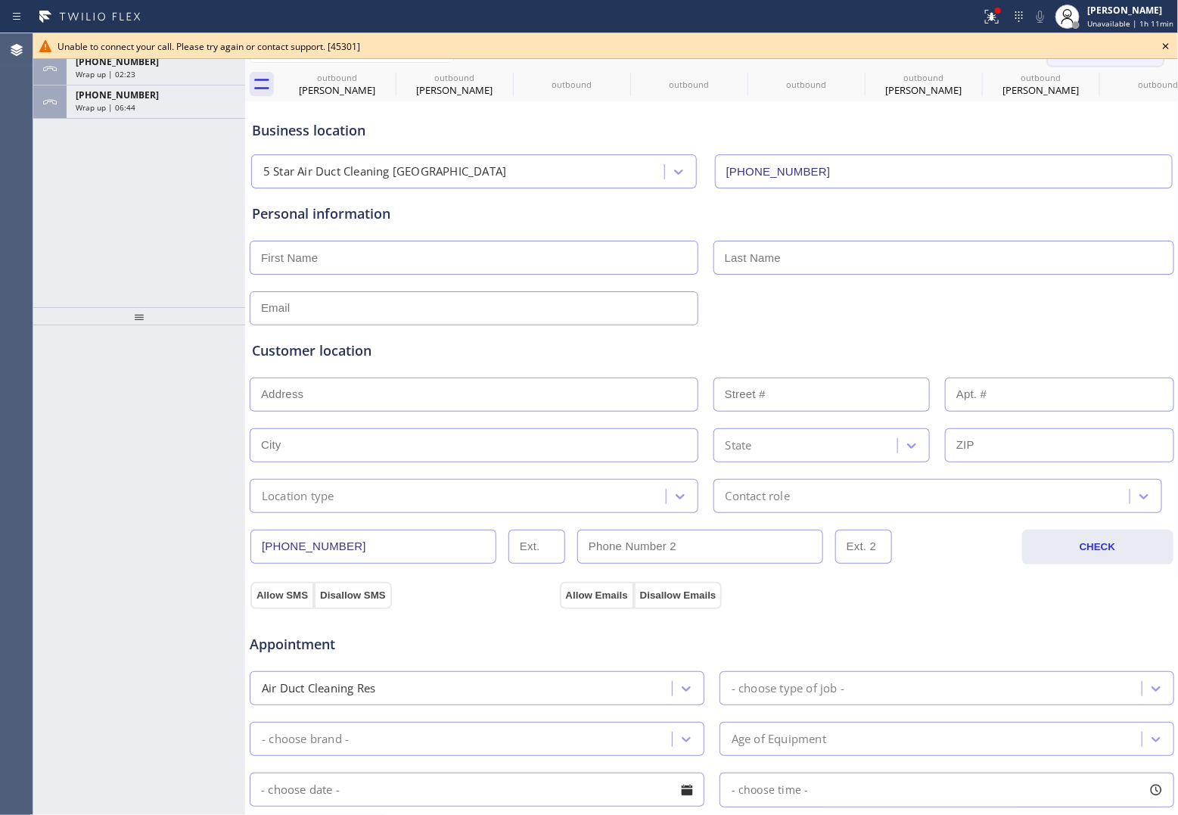
drag, startPoint x: 1166, startPoint y: 42, endPoint x: 1088, endPoint y: 55, distance: 79.0
click at [940, 43] on icon at bounding box center [1166, 46] width 18 height 18
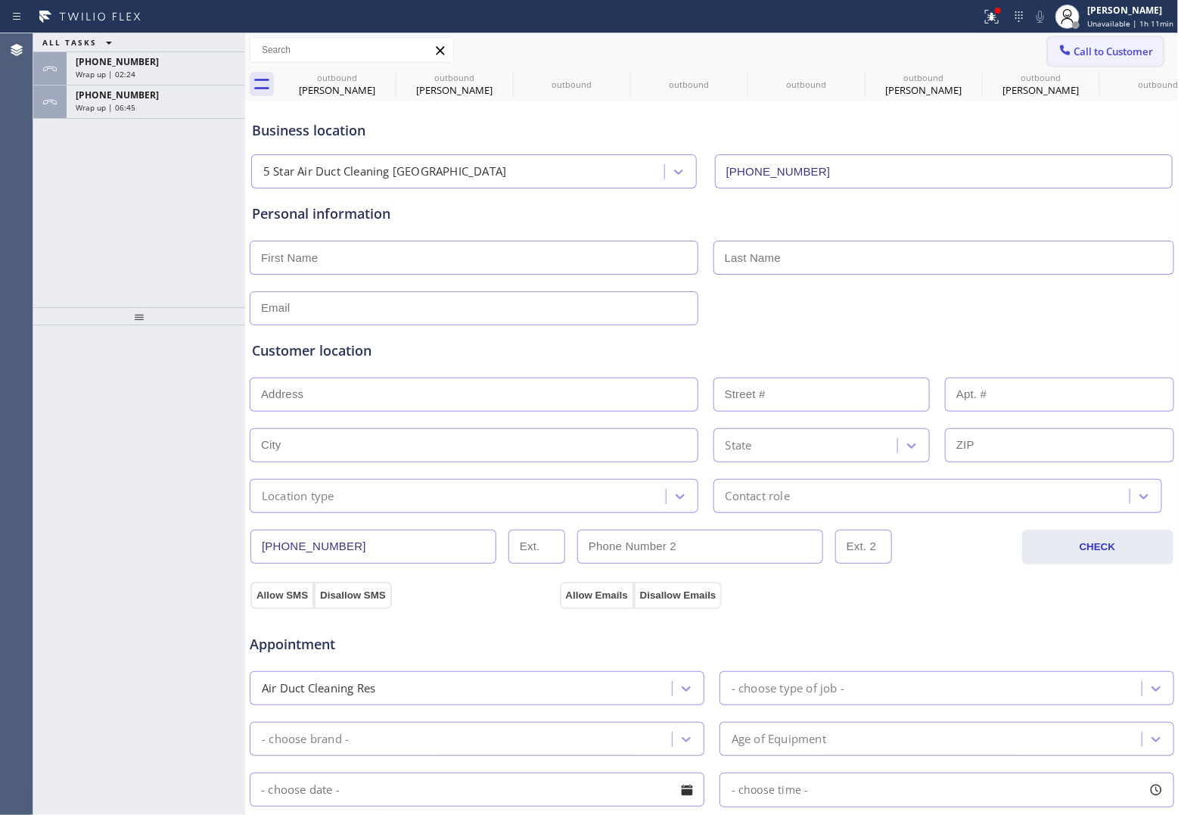
click at [940, 54] on span "Call to Customer" at bounding box center [1114, 52] width 79 height 14
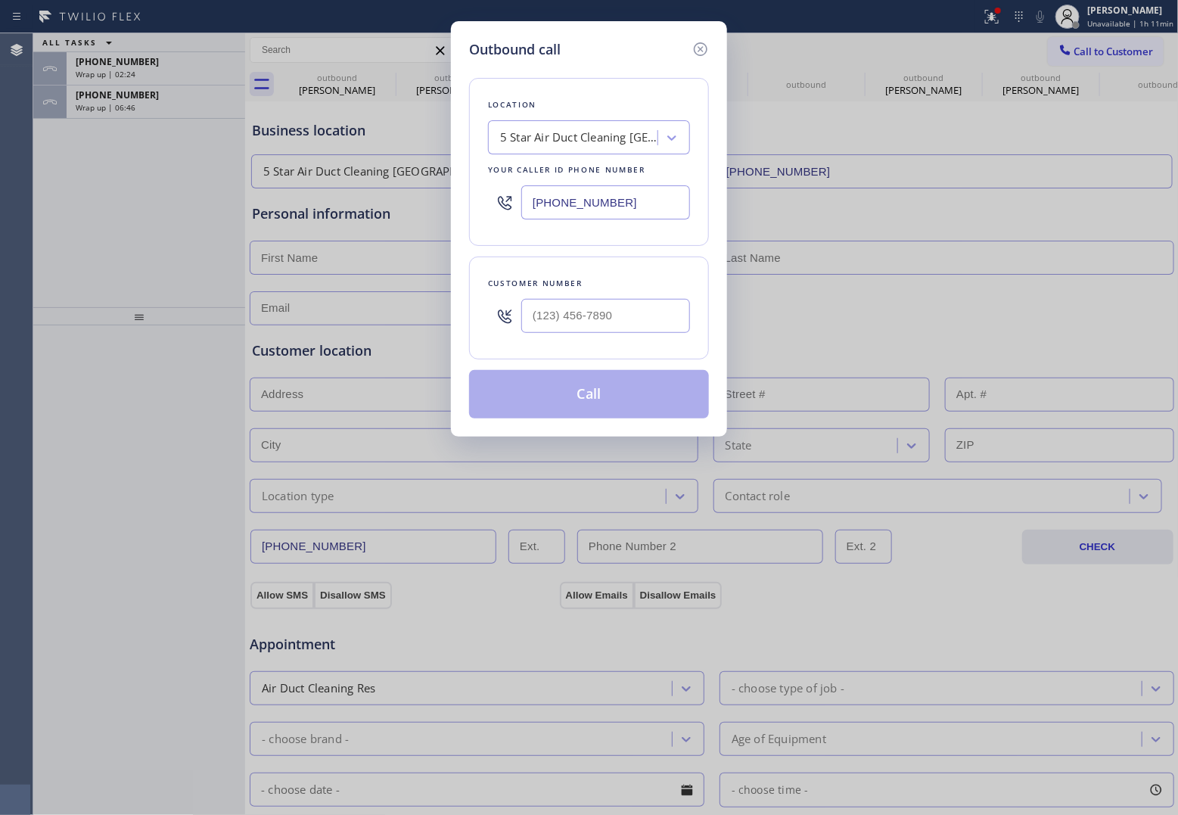
click at [556, 137] on div "5 Star Air Duct Cleaning [GEOGRAPHIC_DATA]" at bounding box center [579, 137] width 159 height 17
type input "5 Star Applian"
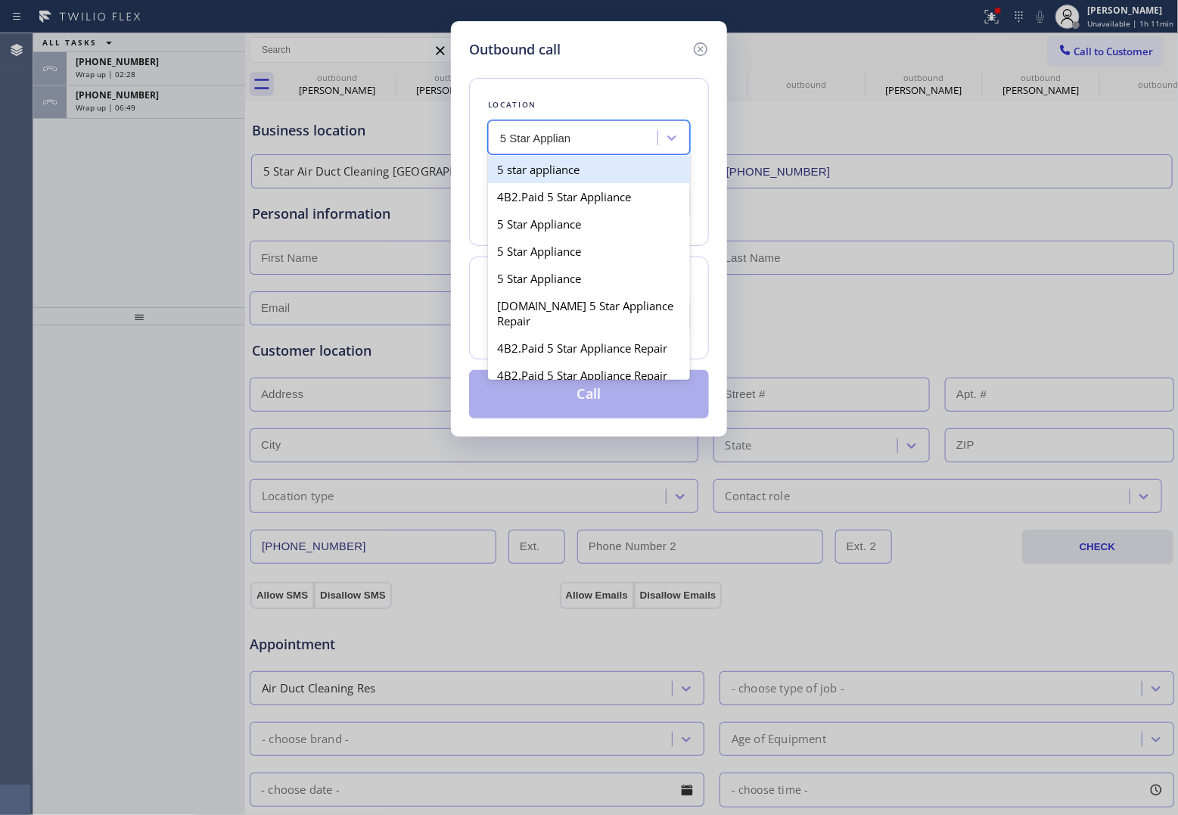
type input "[PHONE_NUMBER]"
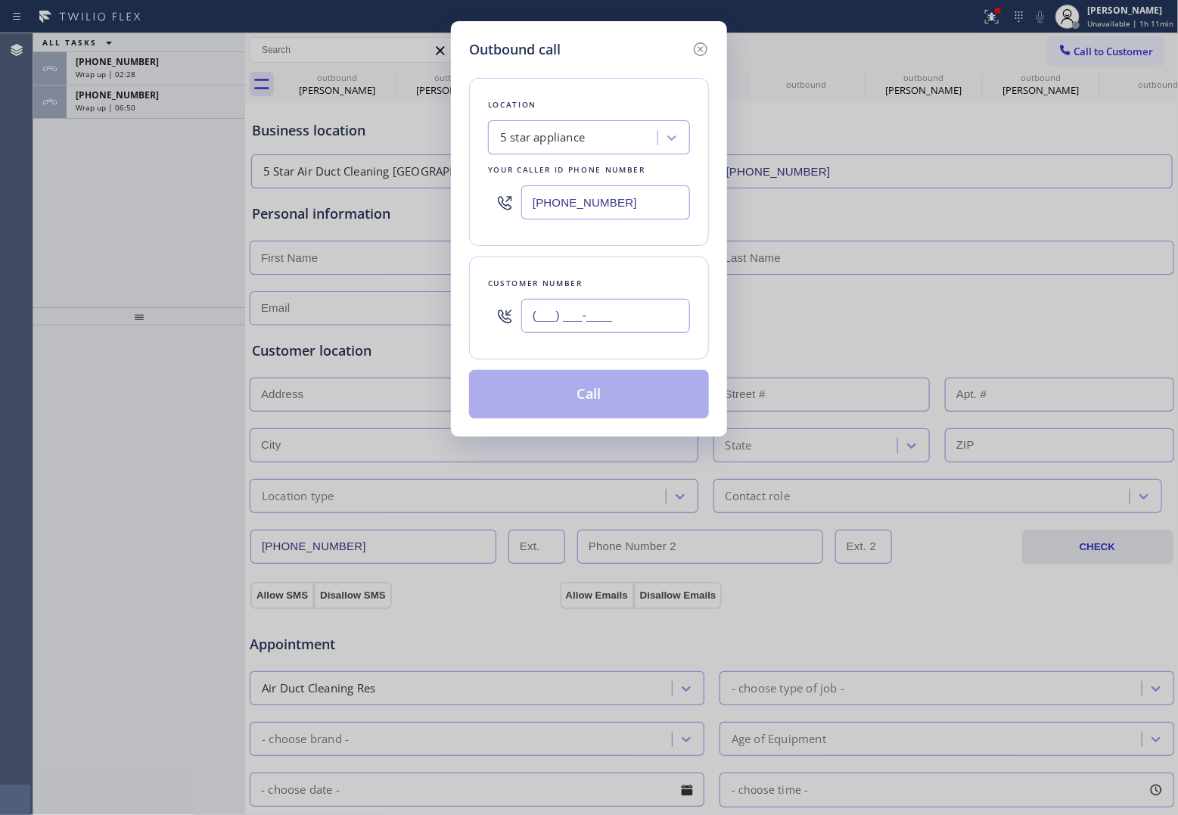
paste input "562) 724-7883"
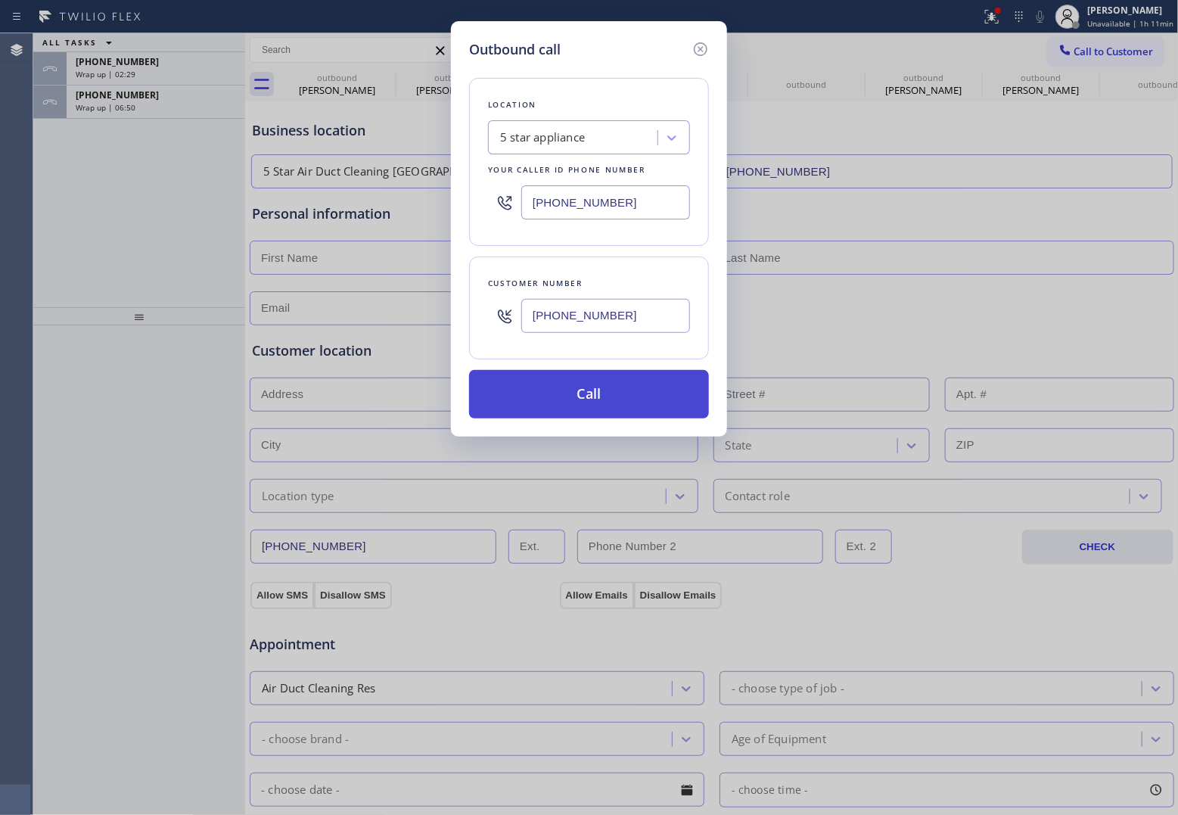
type input "[PHONE_NUMBER]"
click at [619, 401] on button "Call" at bounding box center [589, 394] width 240 height 48
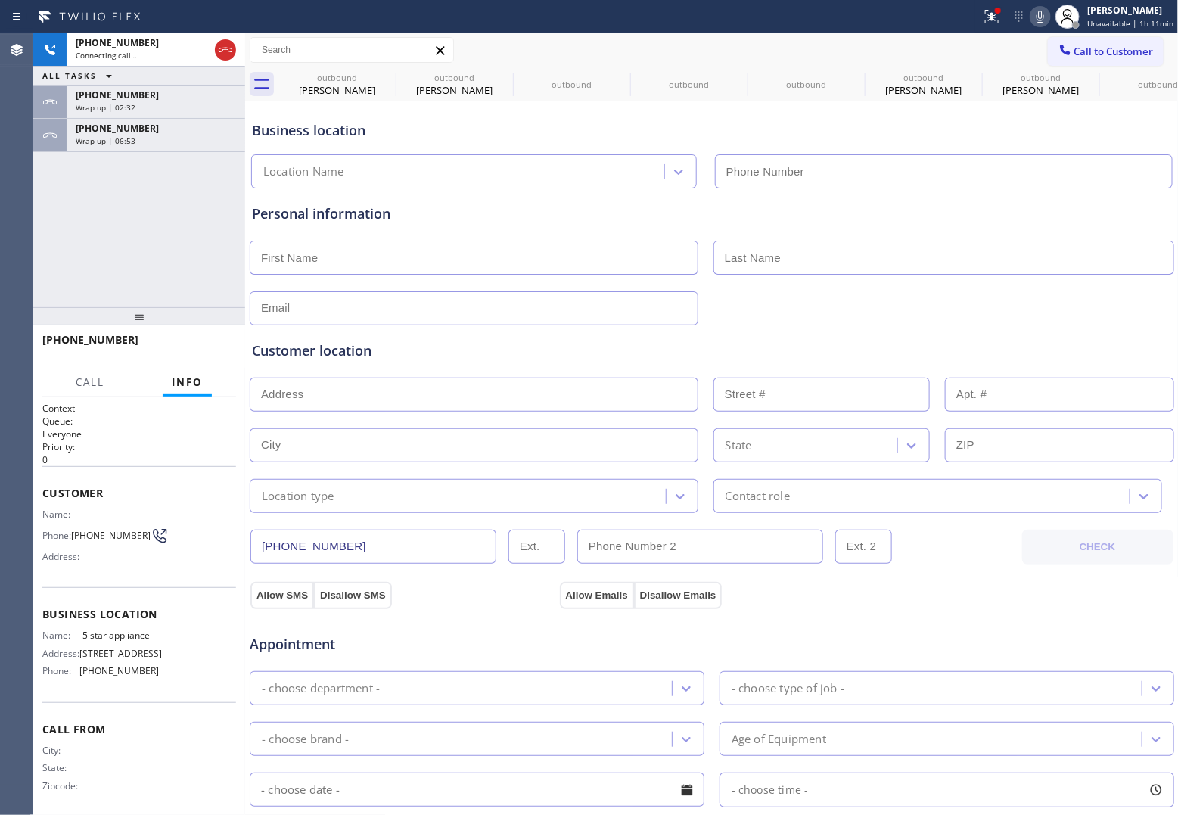
type input "[PHONE_NUMBER]"
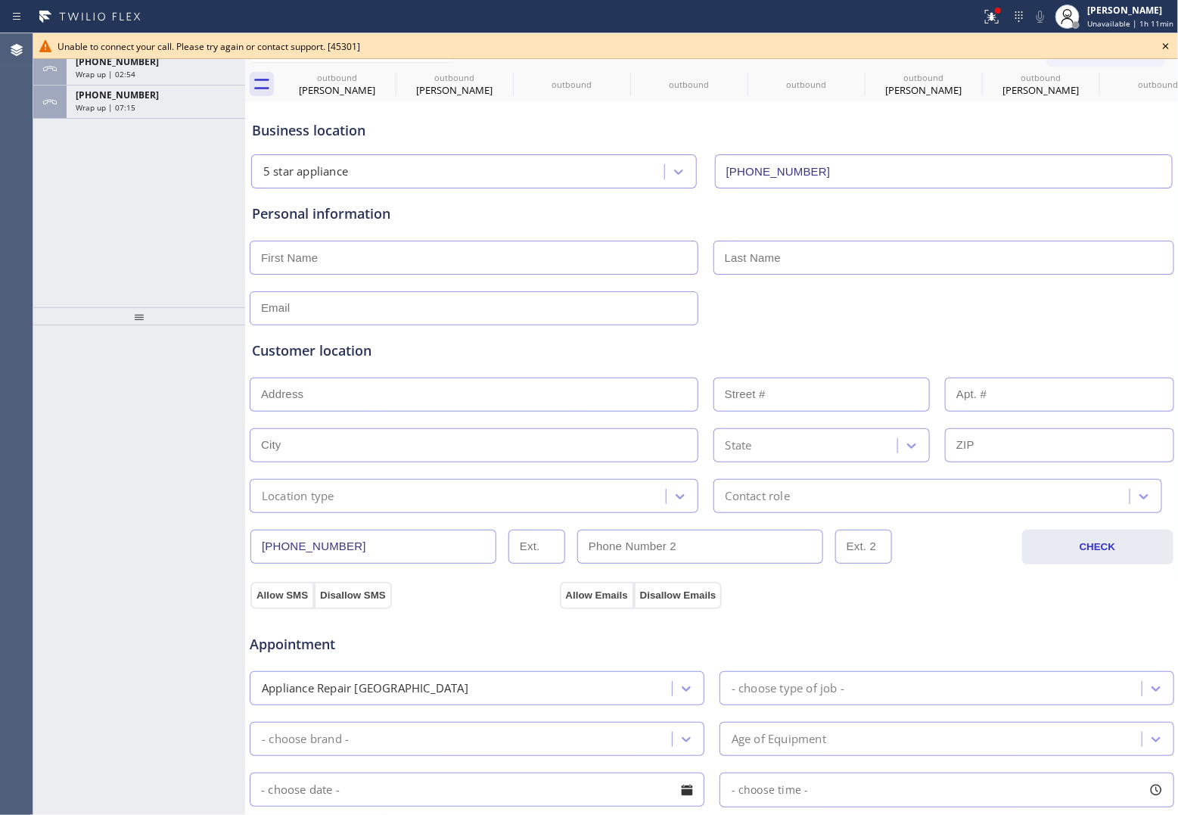
drag, startPoint x: 58, startPoint y: 186, endPoint x: 1107, endPoint y: 123, distance: 1051.7
click at [63, 186] on div "ALL TASKS ALL TASKS ACTIVE TASKS TASKS IN WRAP UP [PHONE_NUMBER] Wrap up | 02:5…" at bounding box center [139, 170] width 212 height 274
click at [940, 42] on icon at bounding box center [1166, 46] width 18 height 18
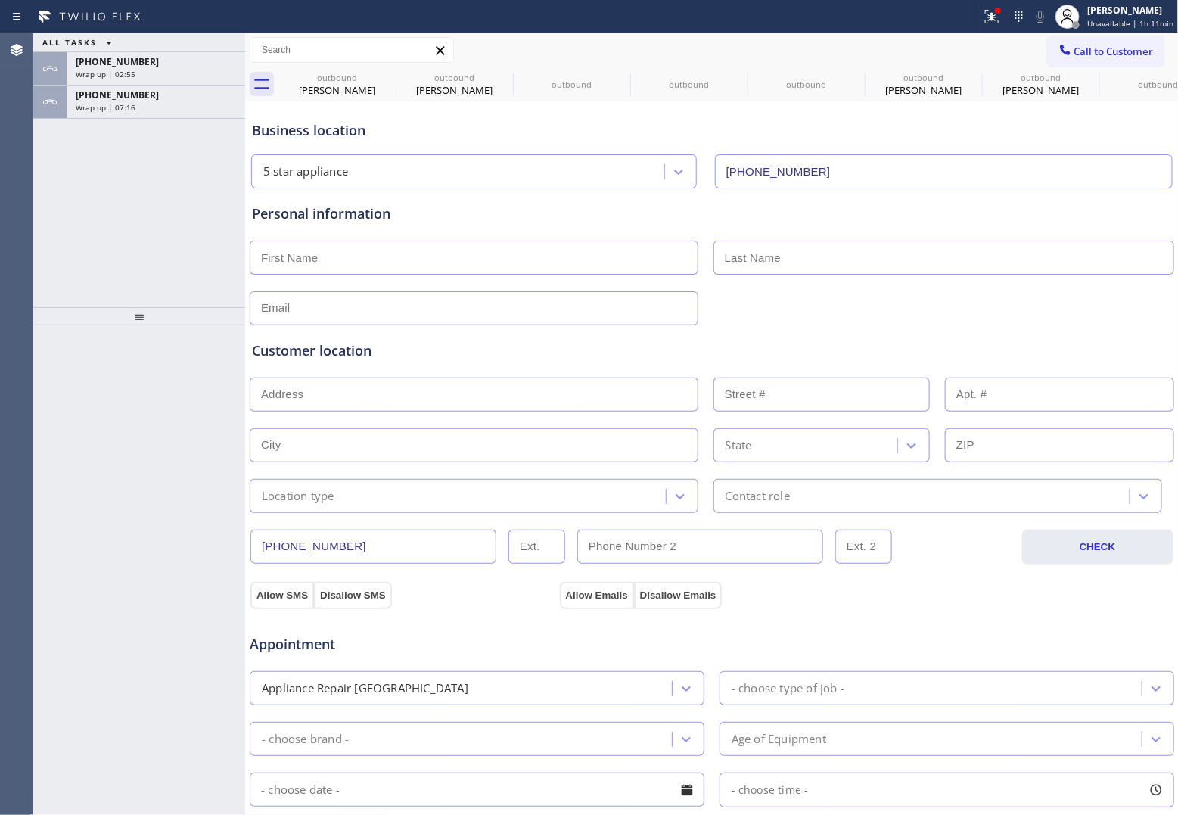
drag, startPoint x: 1109, startPoint y: 50, endPoint x: 1027, endPoint y: 72, distance: 84.6
click at [940, 50] on span "Call to Customer" at bounding box center [1114, 52] width 79 height 14
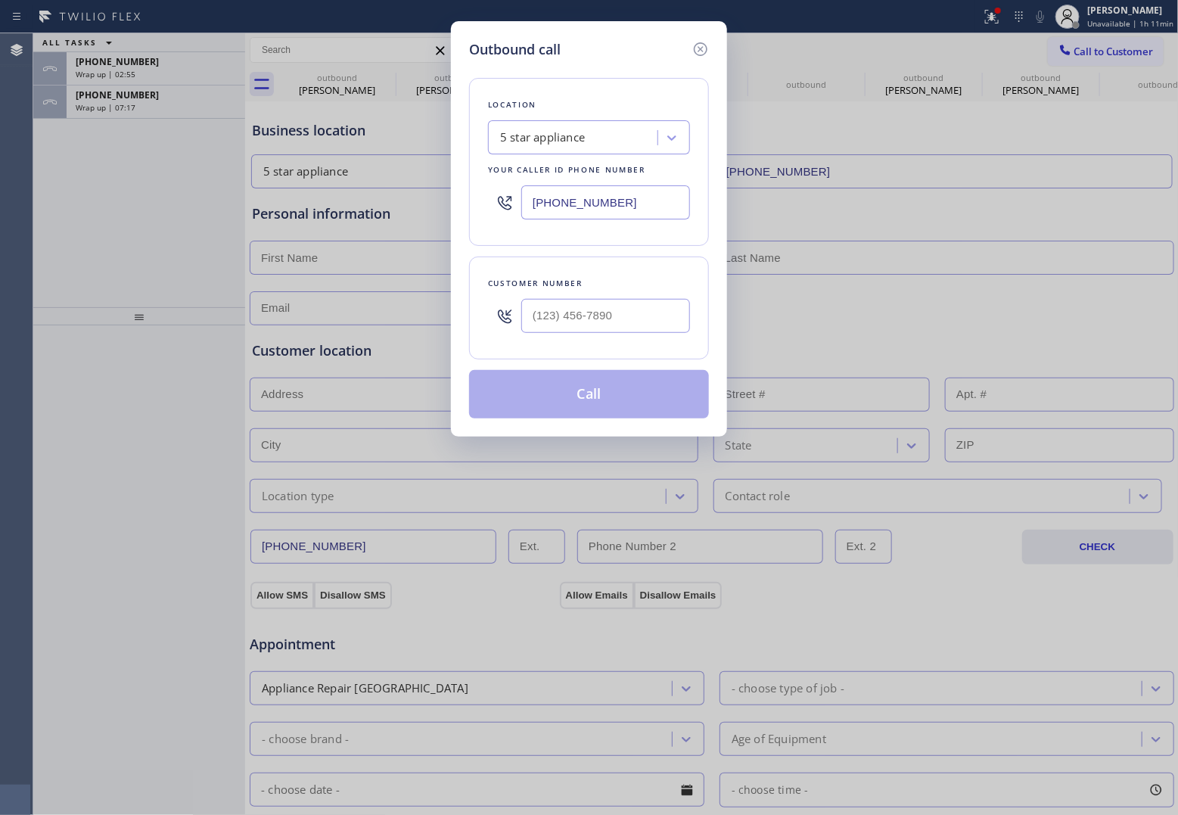
click at [558, 144] on div "5 star appliance" at bounding box center [542, 137] width 85 height 17
paste input "Expert Viking Appliance Repair [GEOGRAPHIC_DATA]"
type input "Expert Viking Appliance Repair [GEOGRAPHIC_DATA]"
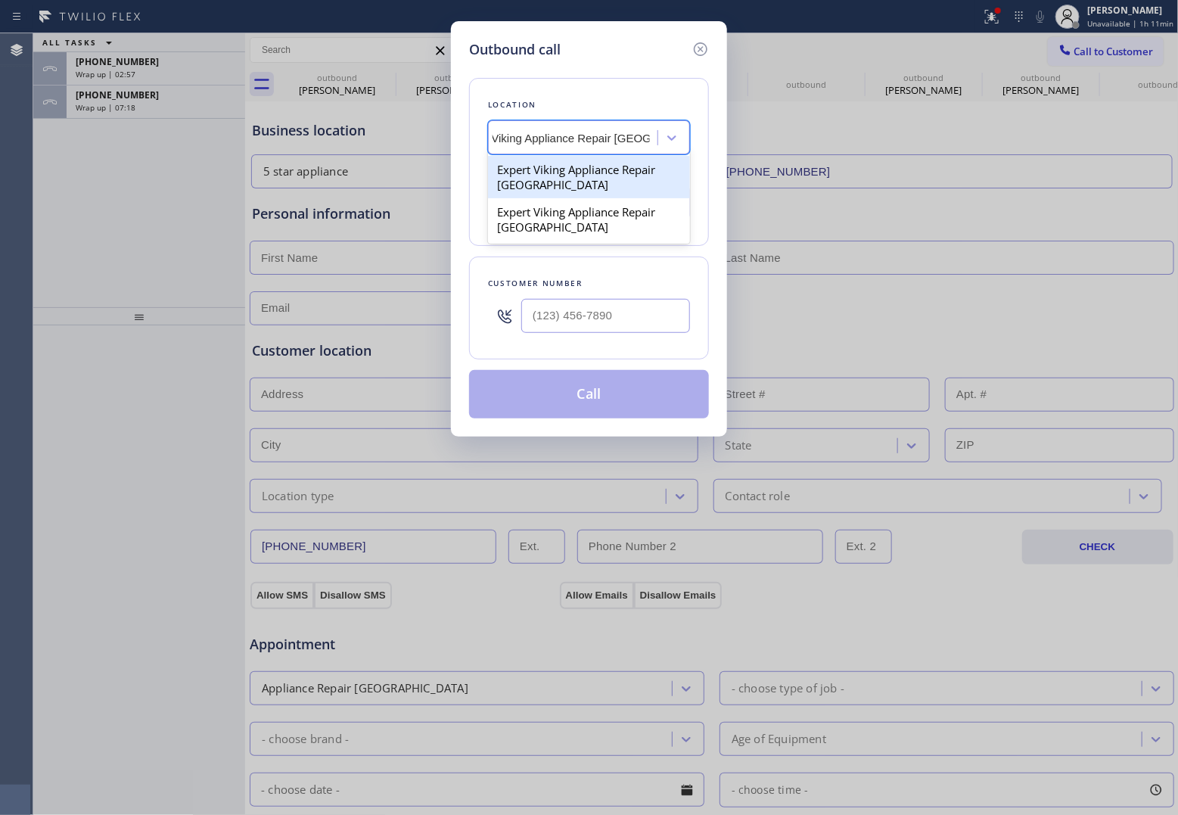
click at [569, 173] on div "Expert Viking Appliance Repair [GEOGRAPHIC_DATA]" at bounding box center [589, 177] width 202 height 42
type input "[PHONE_NUMBER]"
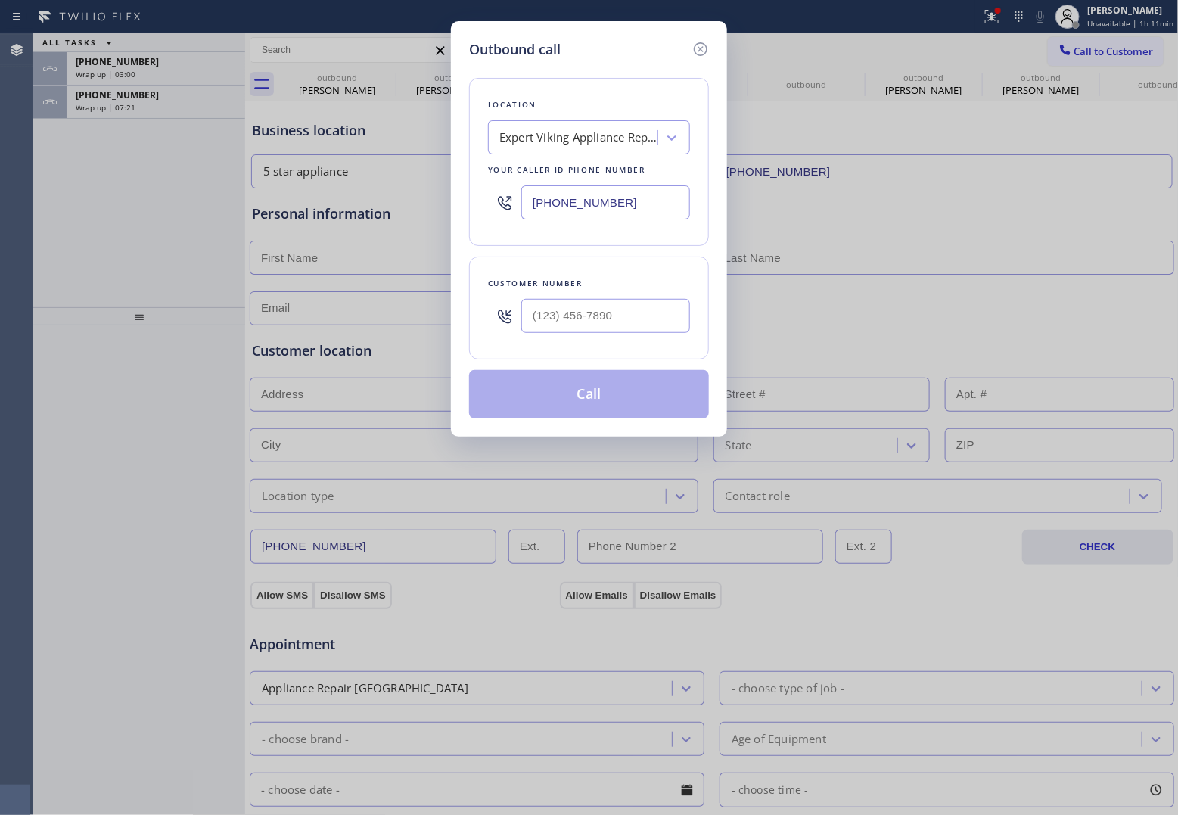
click at [572, 299] on div at bounding box center [605, 315] width 169 height 49
click at [578, 315] on input "(___) ___-____" at bounding box center [605, 316] width 169 height 34
paste input "310) 365-5717"
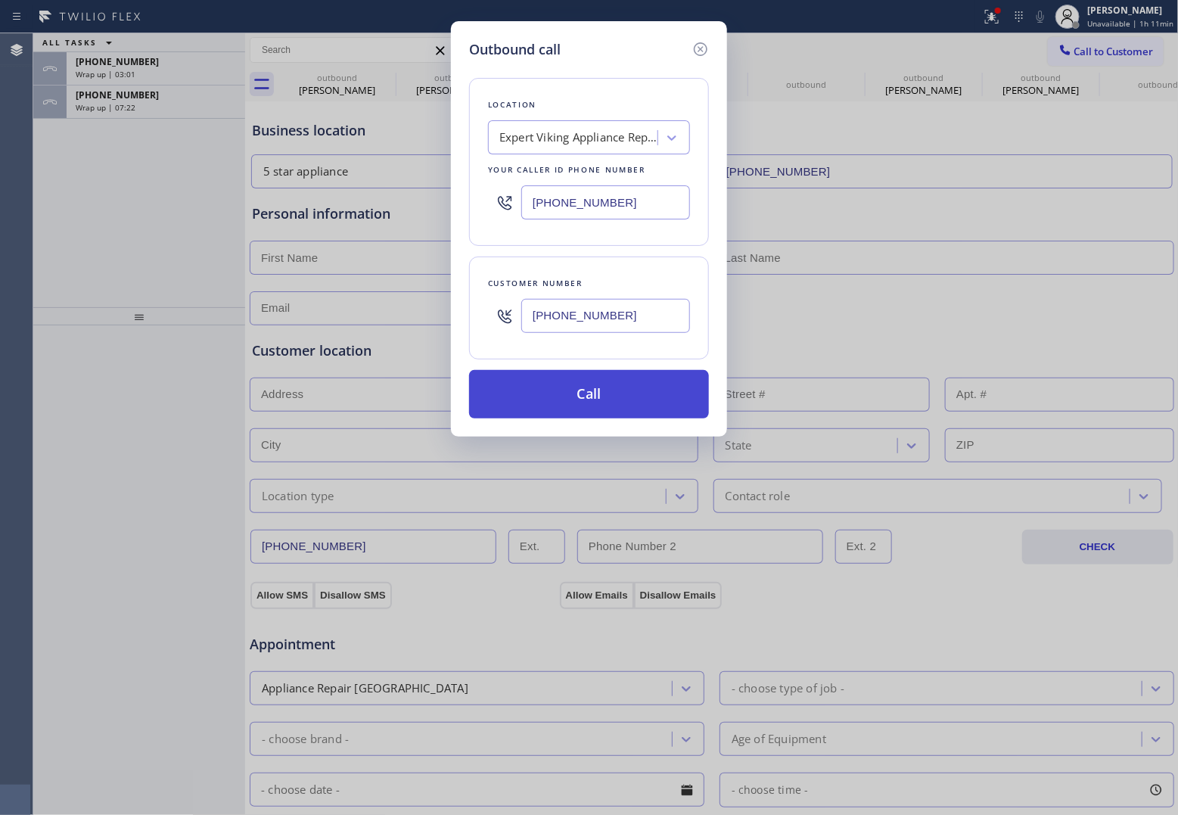
type input "[PHONE_NUMBER]"
click at [599, 409] on button "Call" at bounding box center [589, 394] width 240 height 48
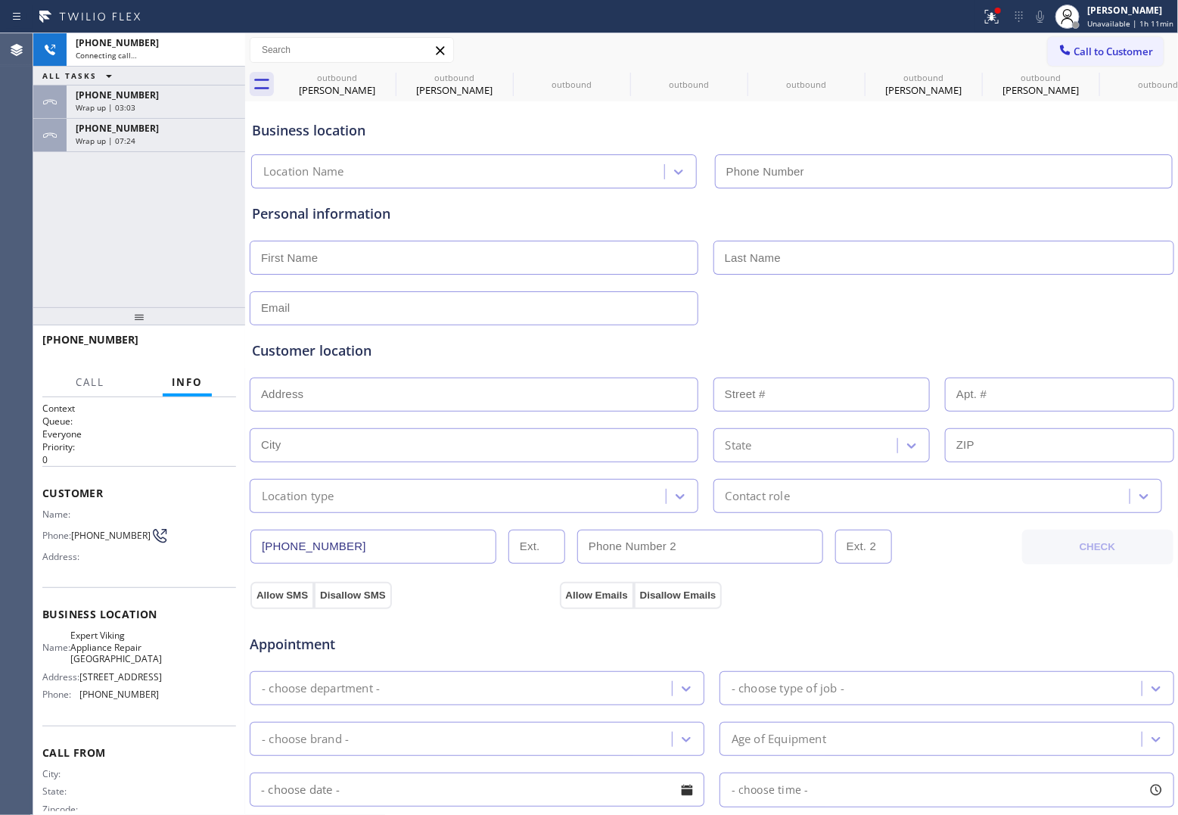
type input "[PHONE_NUMBER]"
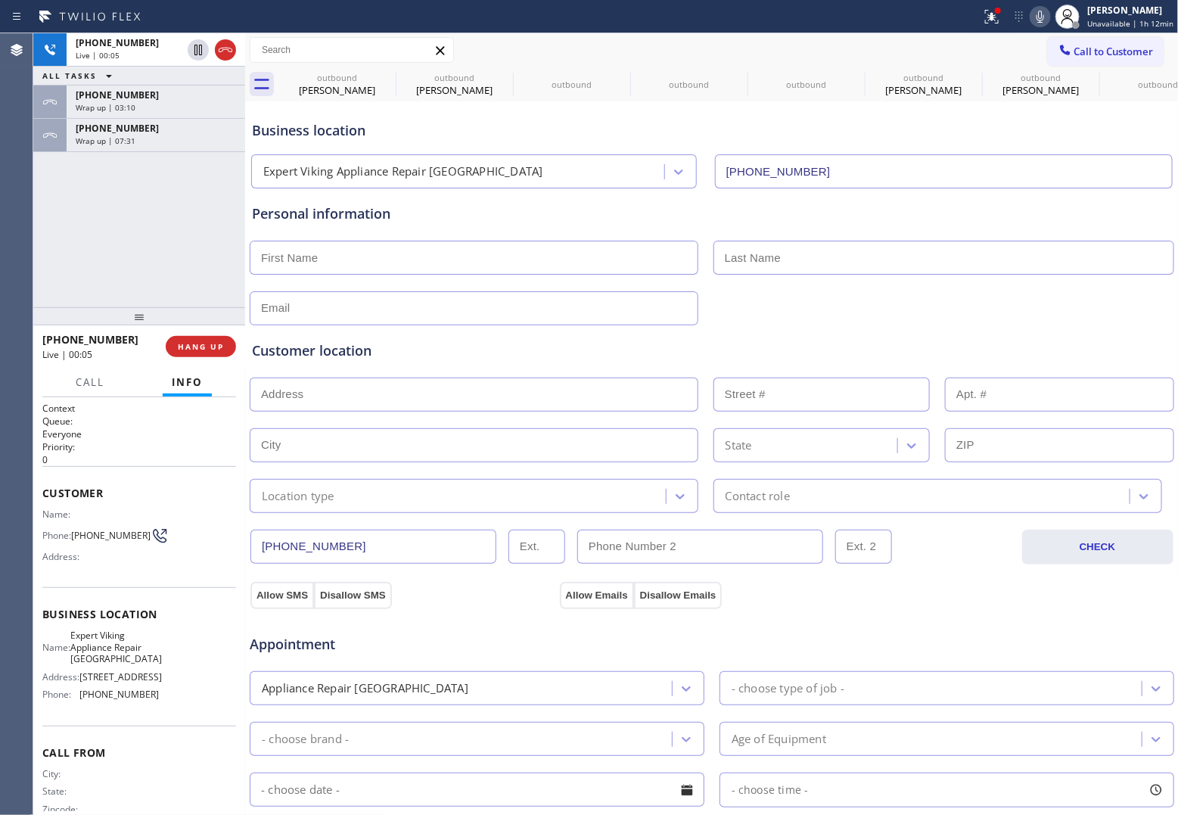
click at [36, 247] on div "[PHONE_NUMBER] Live | 00:05 ALL TASKS ALL TASKS ACTIVE TASKS TASKS IN WRAP UP […" at bounding box center [139, 170] width 212 height 274
click at [231, 50] on icon at bounding box center [225, 50] width 18 height 18
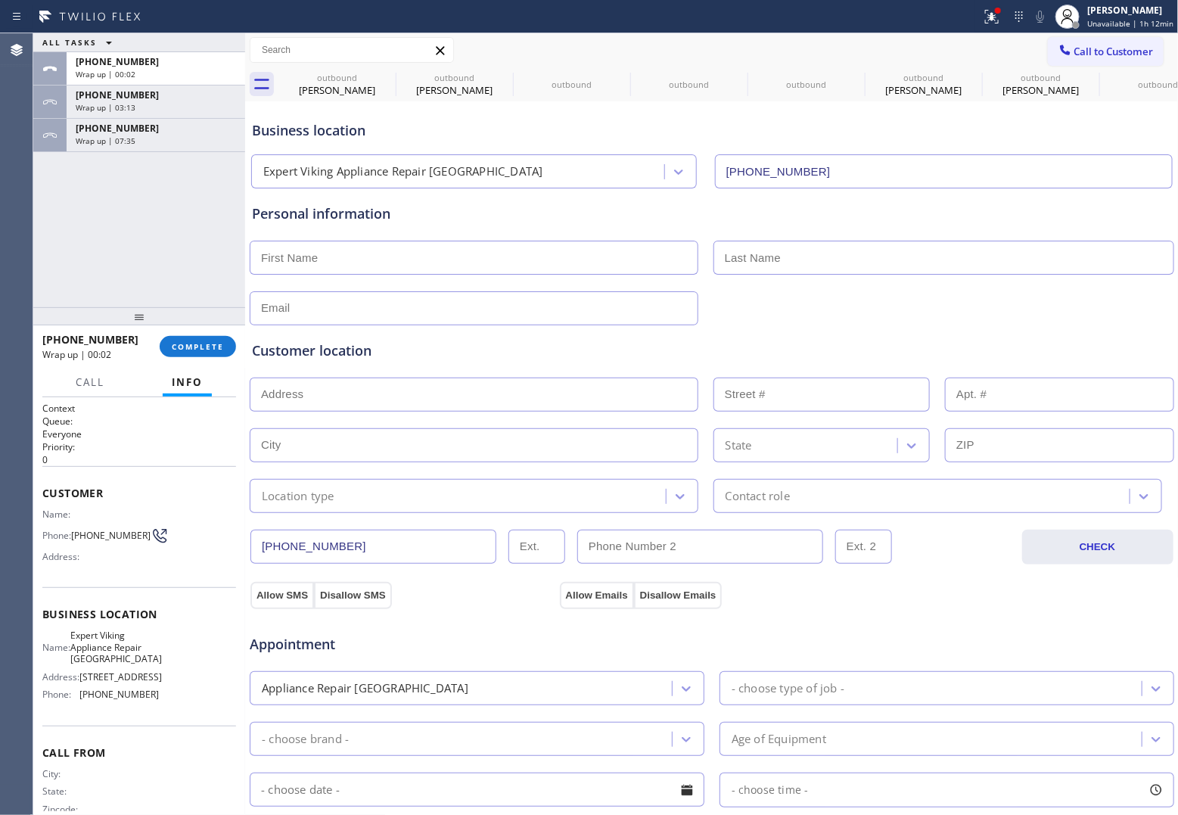
drag, startPoint x: 1061, startPoint y: 53, endPoint x: 682, endPoint y: 279, distance: 441.2
click at [940, 58] on button "Call to Customer" at bounding box center [1106, 51] width 116 height 29
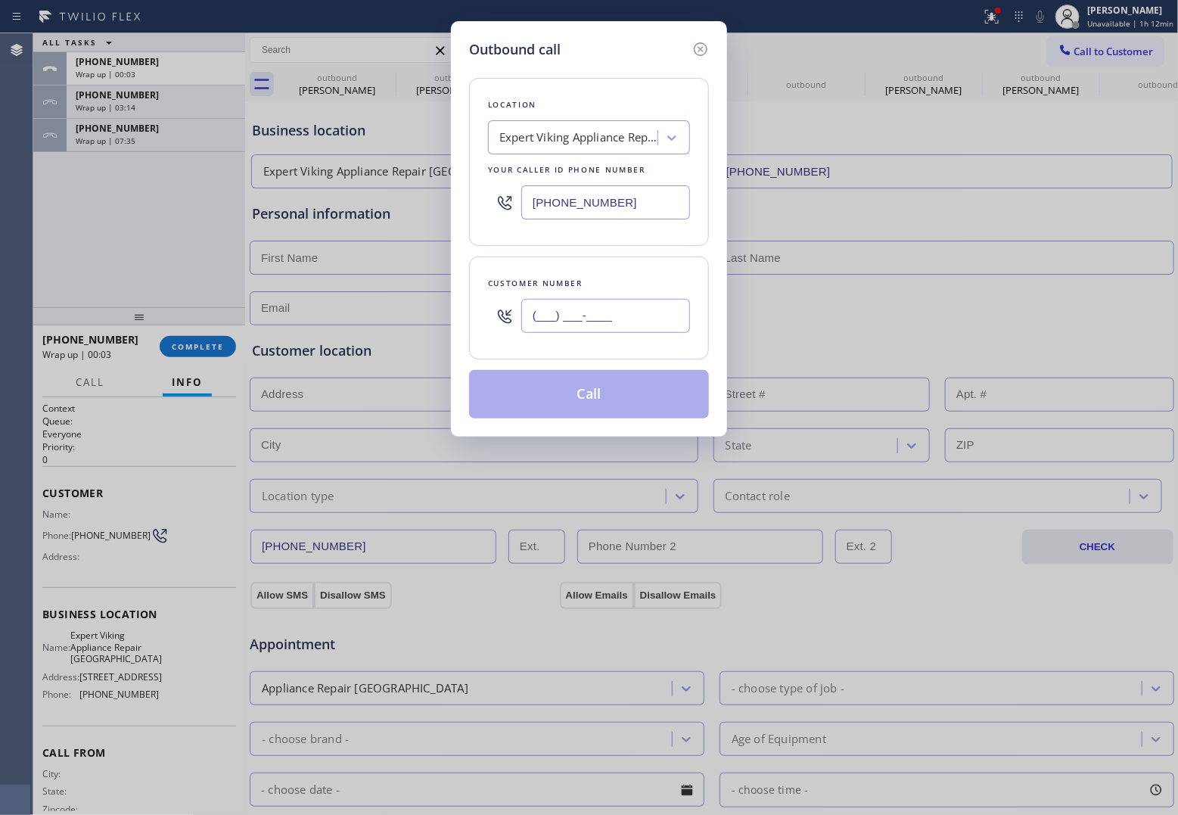
click at [583, 308] on input "(___) ___-____" at bounding box center [605, 316] width 169 height 34
paste input "310) 365-5717"
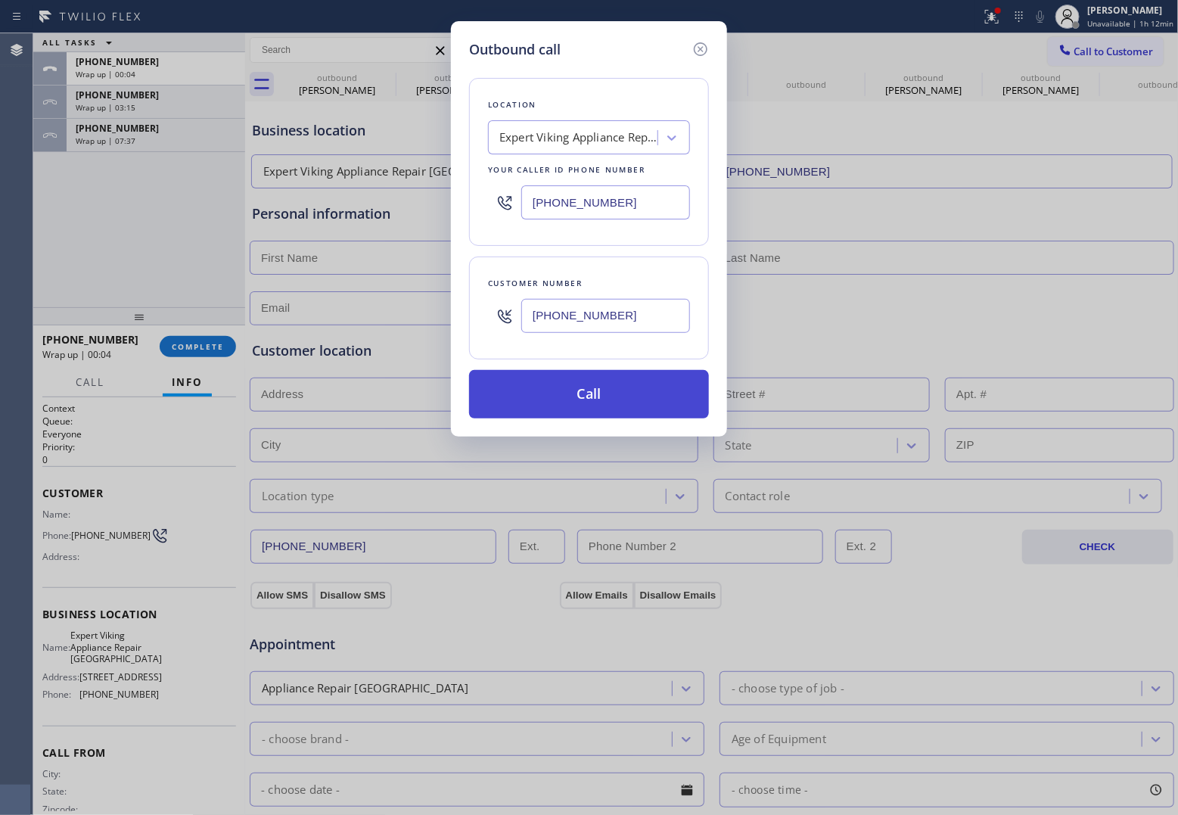
type input "[PHONE_NUMBER]"
click at [671, 400] on button "Call" at bounding box center [589, 394] width 240 height 48
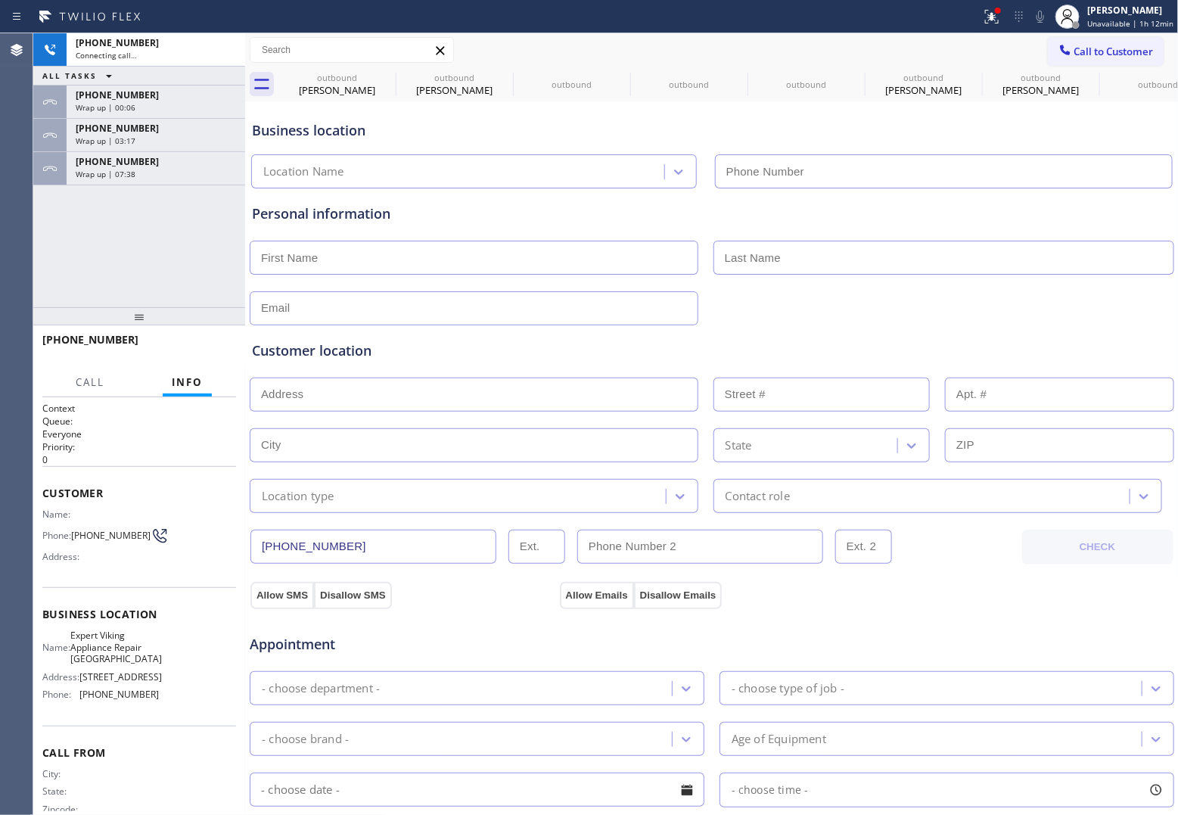
type input "[PHONE_NUMBER]"
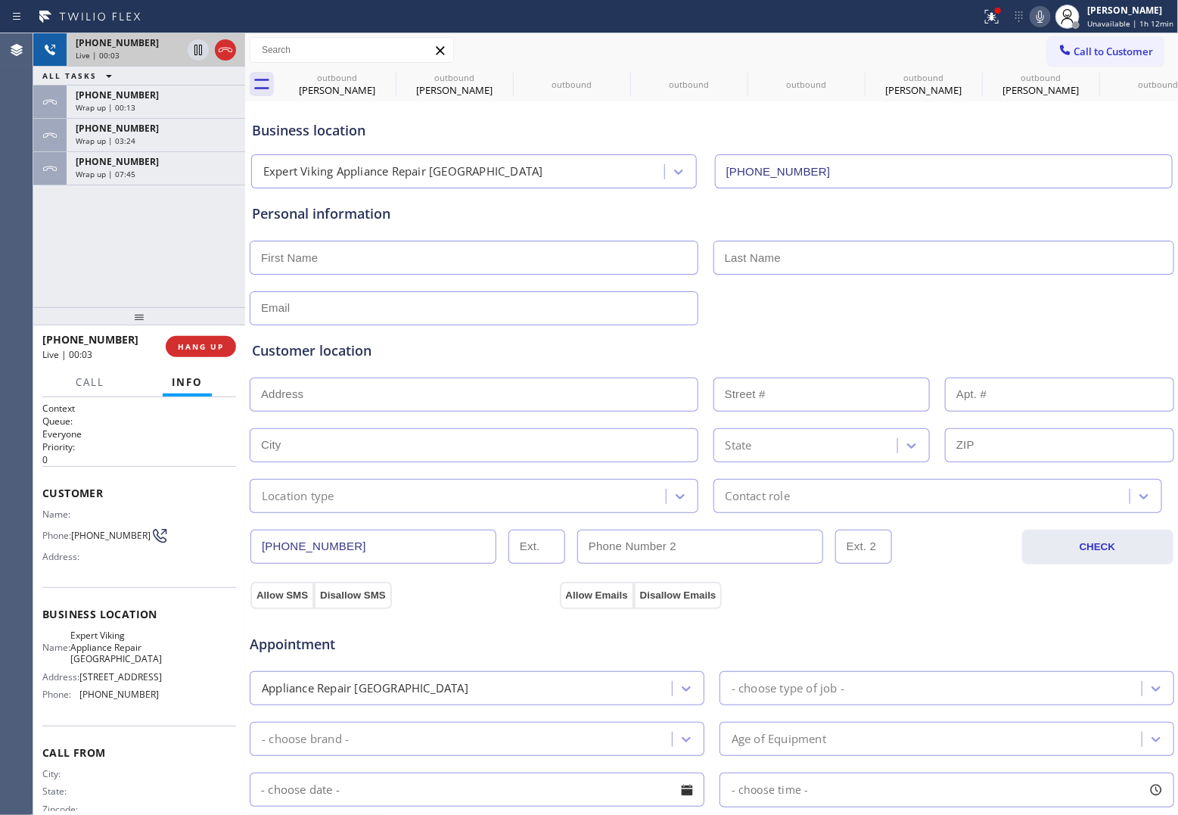
click at [237, 54] on div at bounding box center [212, 49] width 54 height 33
click at [228, 51] on icon at bounding box center [225, 50] width 18 height 18
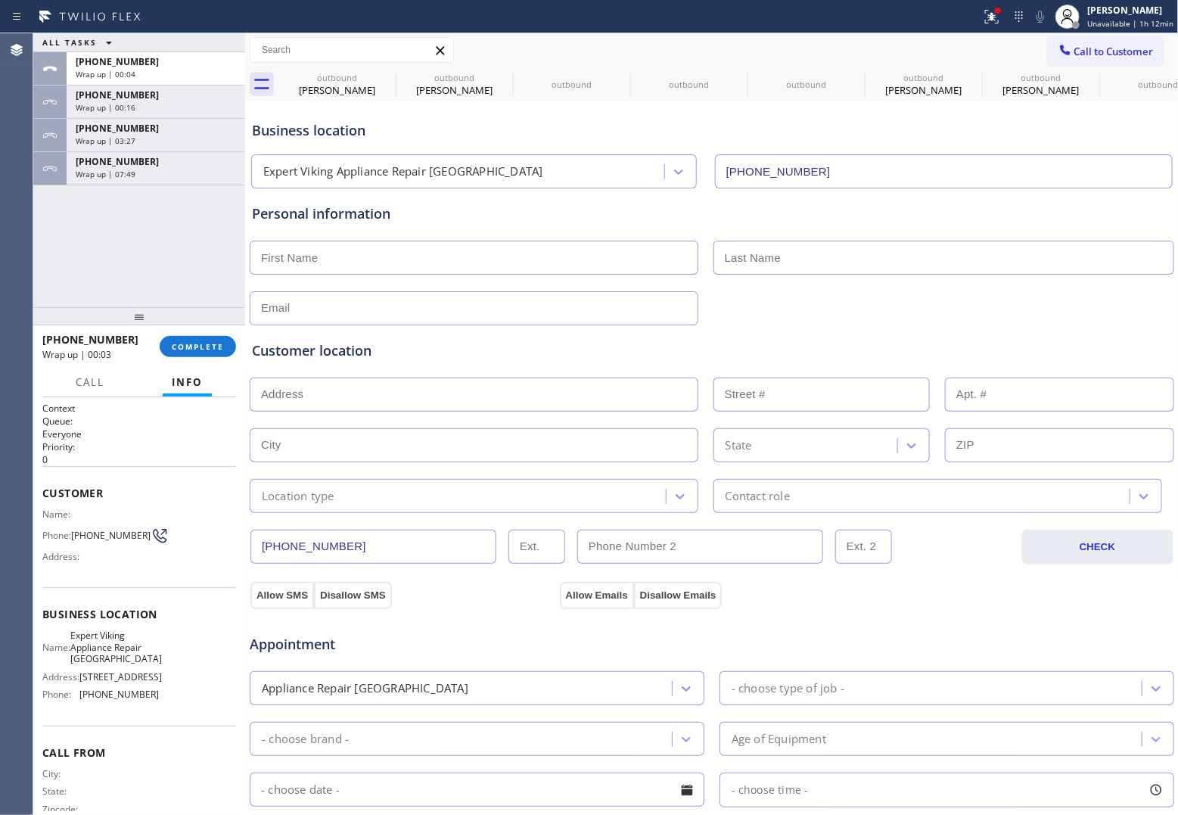
click at [940, 49] on button "Call to Customer" at bounding box center [1106, 51] width 116 height 29
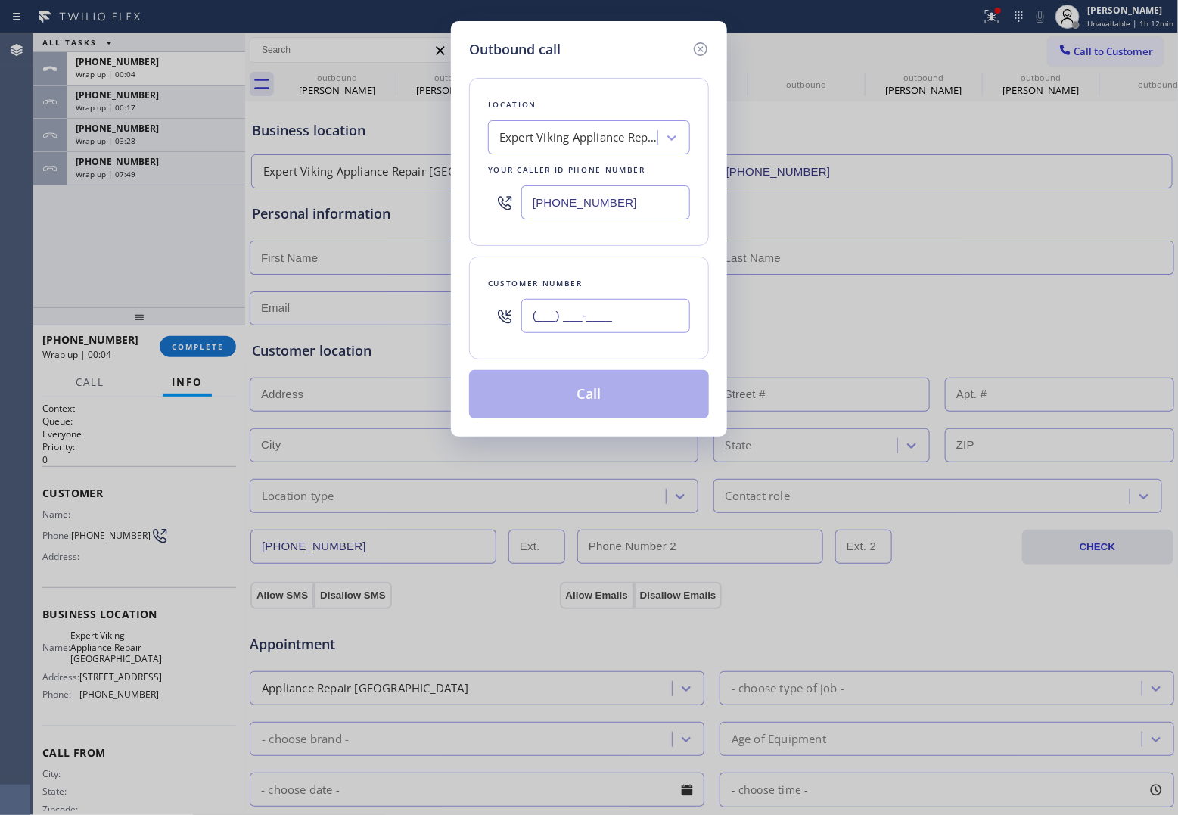
click at [553, 331] on input "(___) ___-____" at bounding box center [605, 316] width 169 height 34
paste input "708) 261-4868"
type input "[PHONE_NUMBER]"
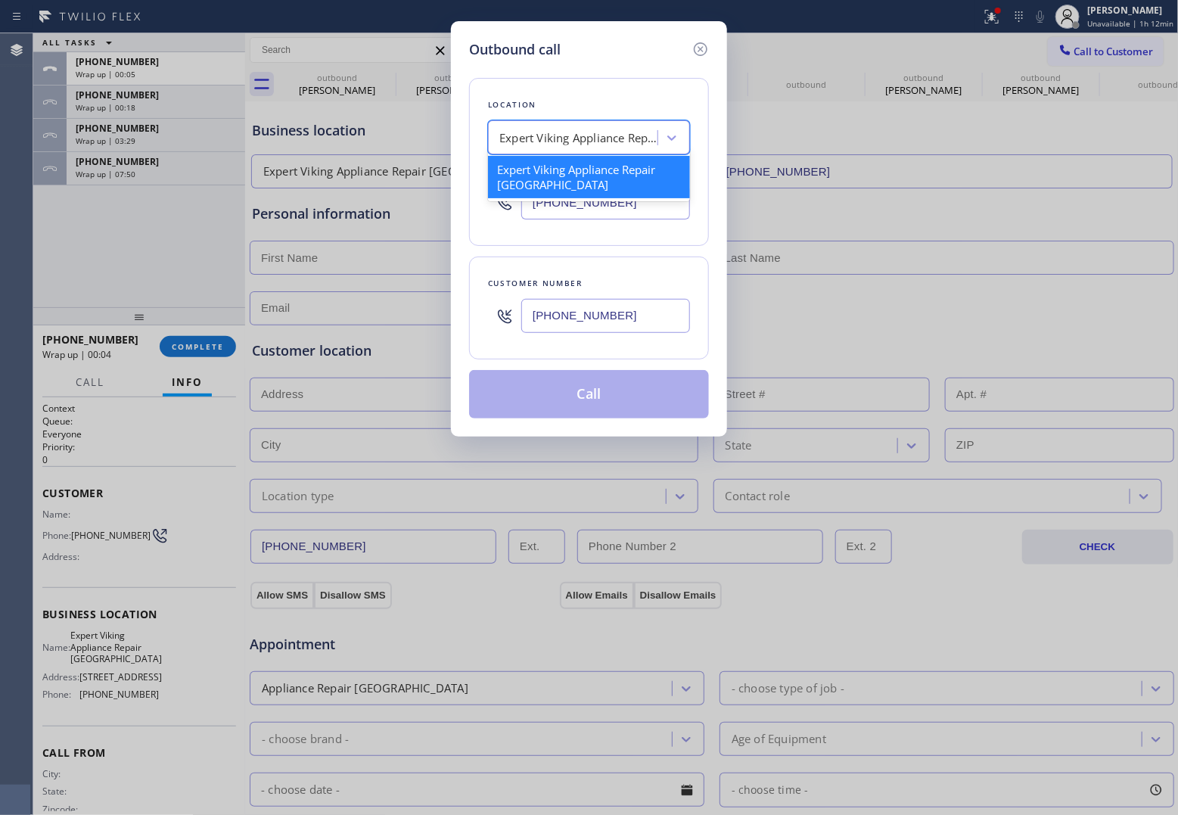
click at [549, 142] on div "Expert Viking Appliance Repair [GEOGRAPHIC_DATA]" at bounding box center [579, 137] width 159 height 17
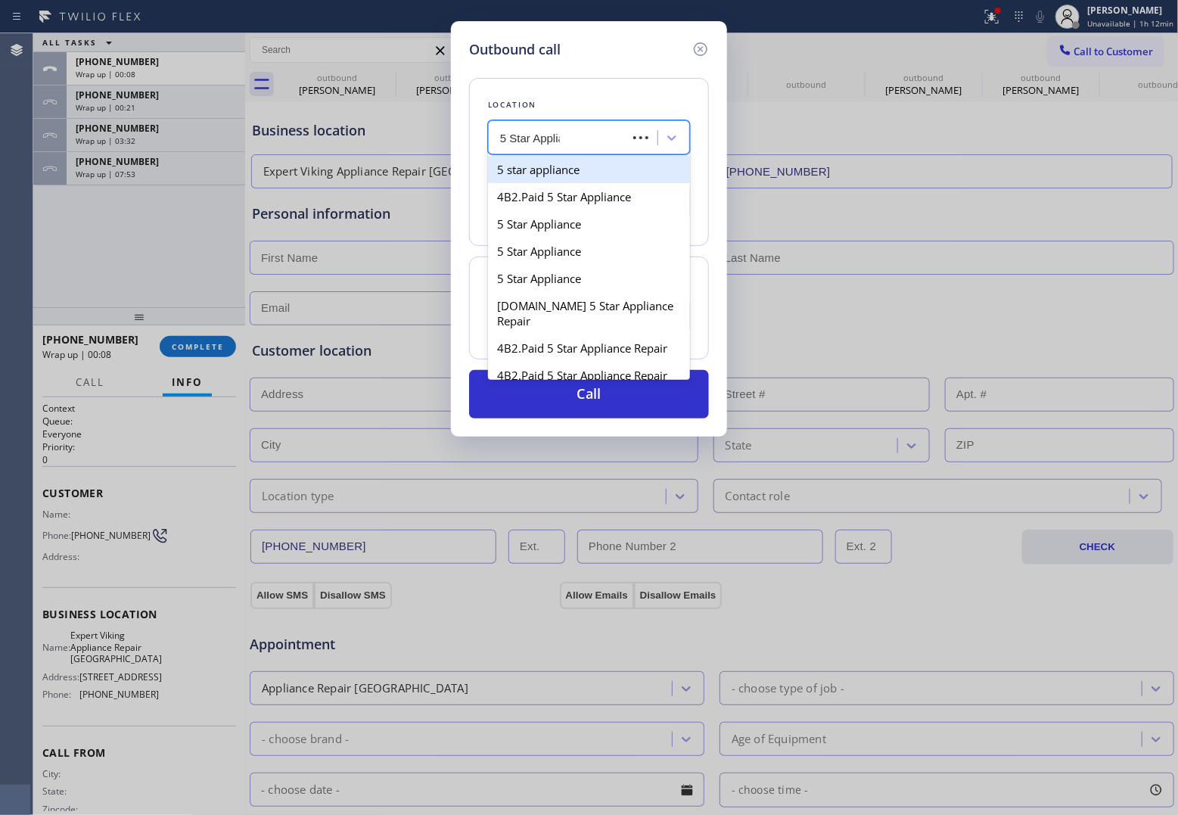
type input "5 Star Applian"
type input "[PHONE_NUMBER]"
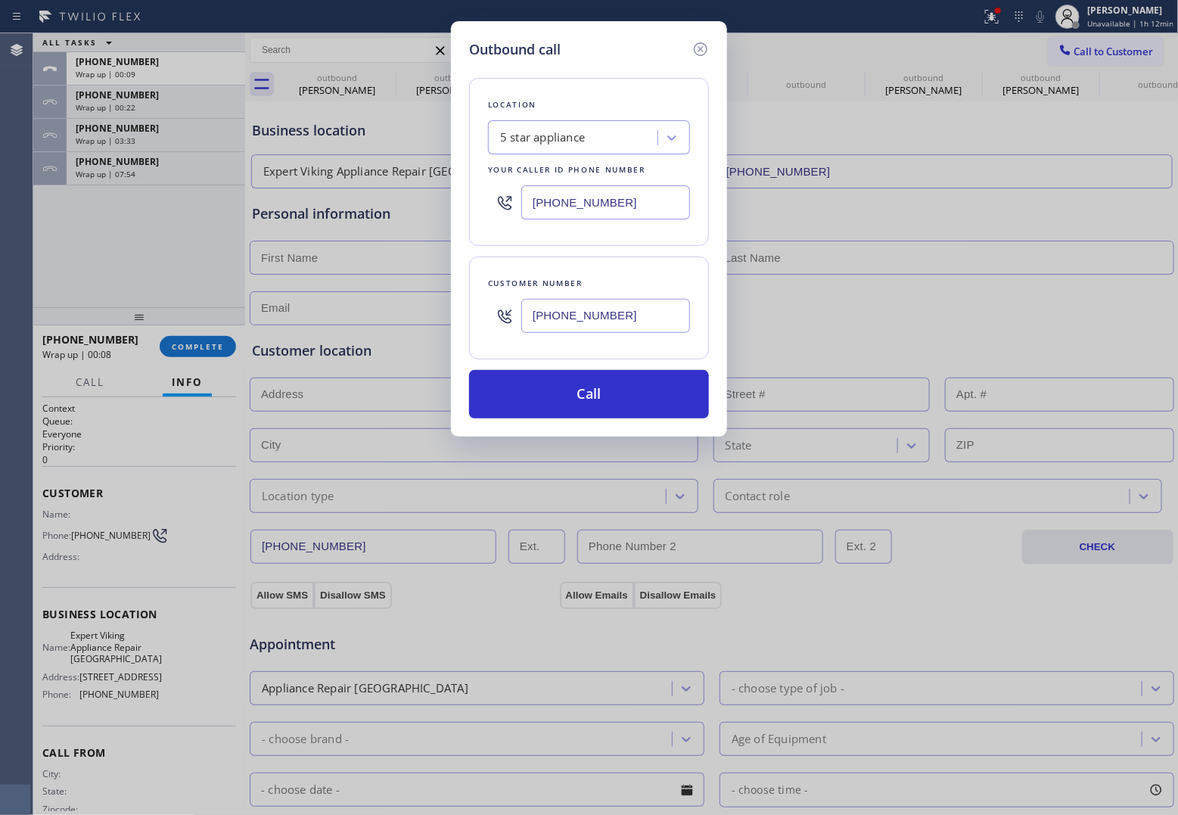
paste input "text"
type input "[PHONE_NUMBER]"
click at [609, 396] on button "Call" at bounding box center [589, 394] width 240 height 48
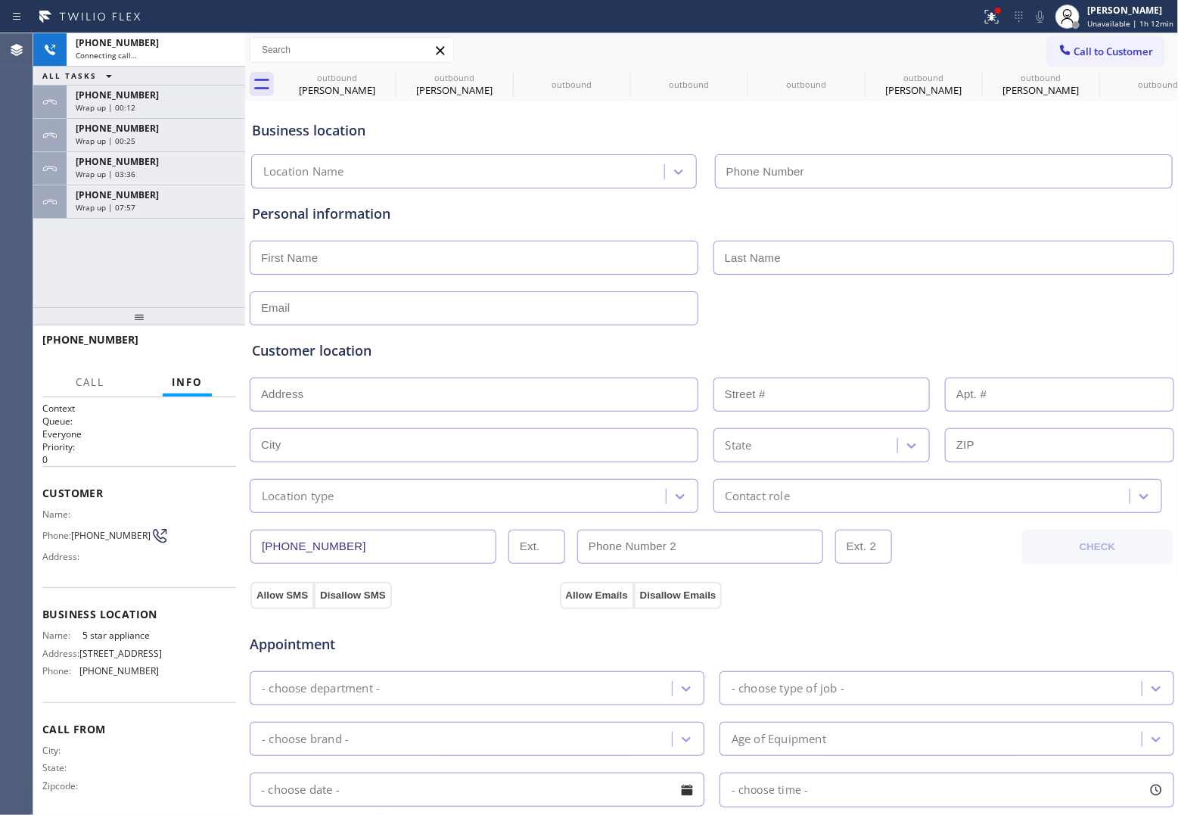
type input "[PHONE_NUMBER]"
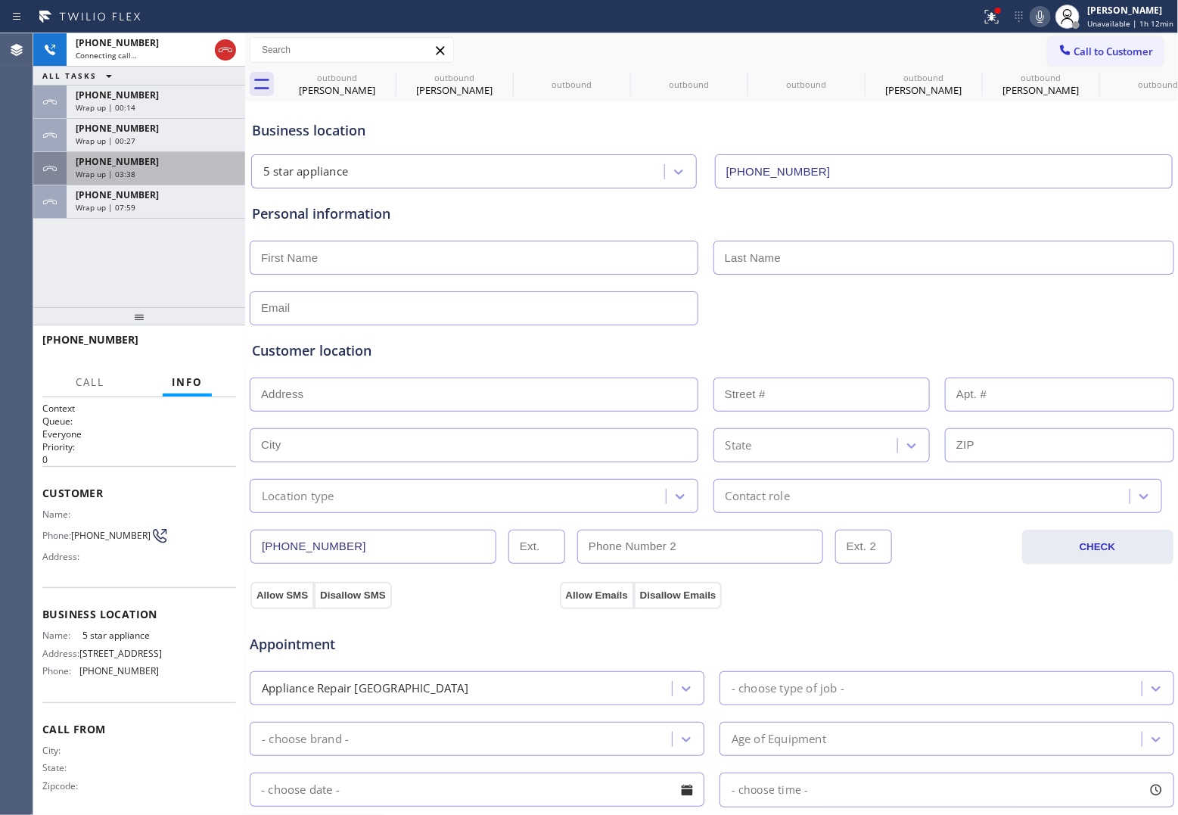
click at [155, 184] on div "[PHONE_NUMBER] Wrap up | 03:38" at bounding box center [153, 168] width 173 height 33
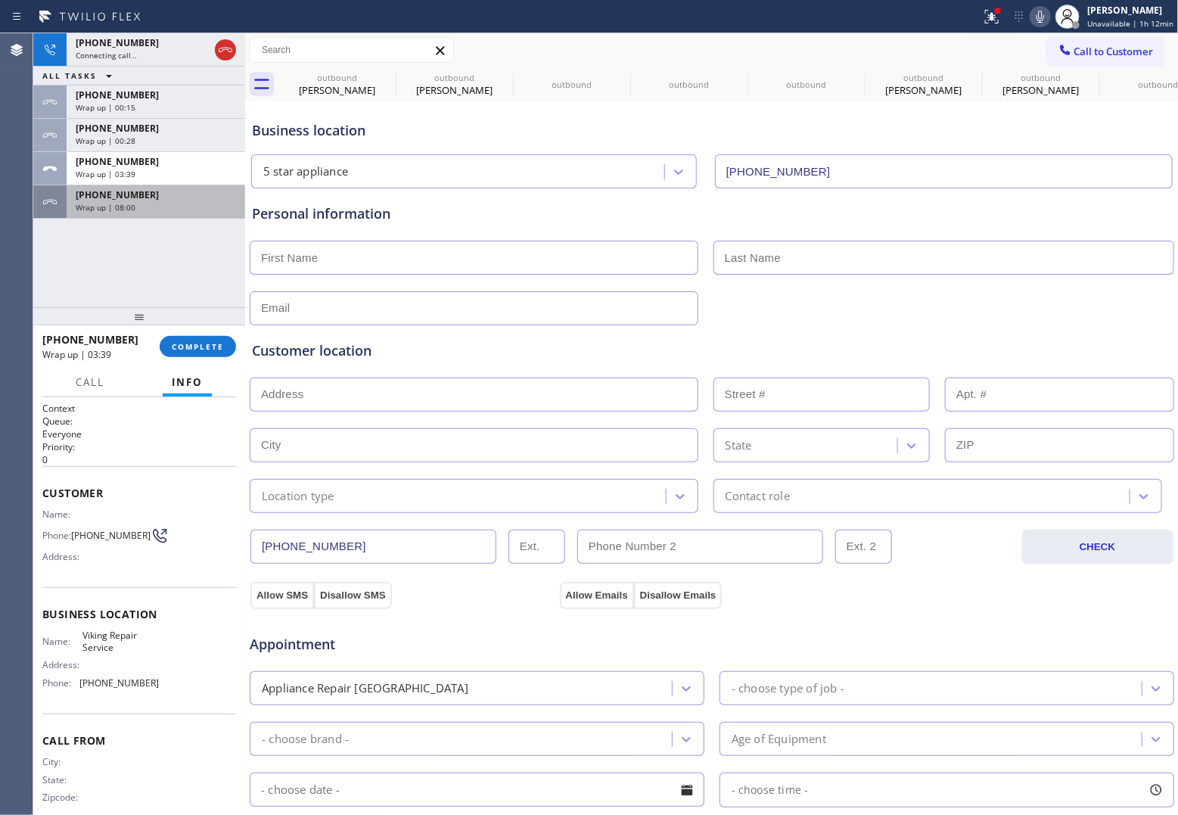
click at [150, 201] on div "[PHONE_NUMBER]" at bounding box center [156, 194] width 160 height 13
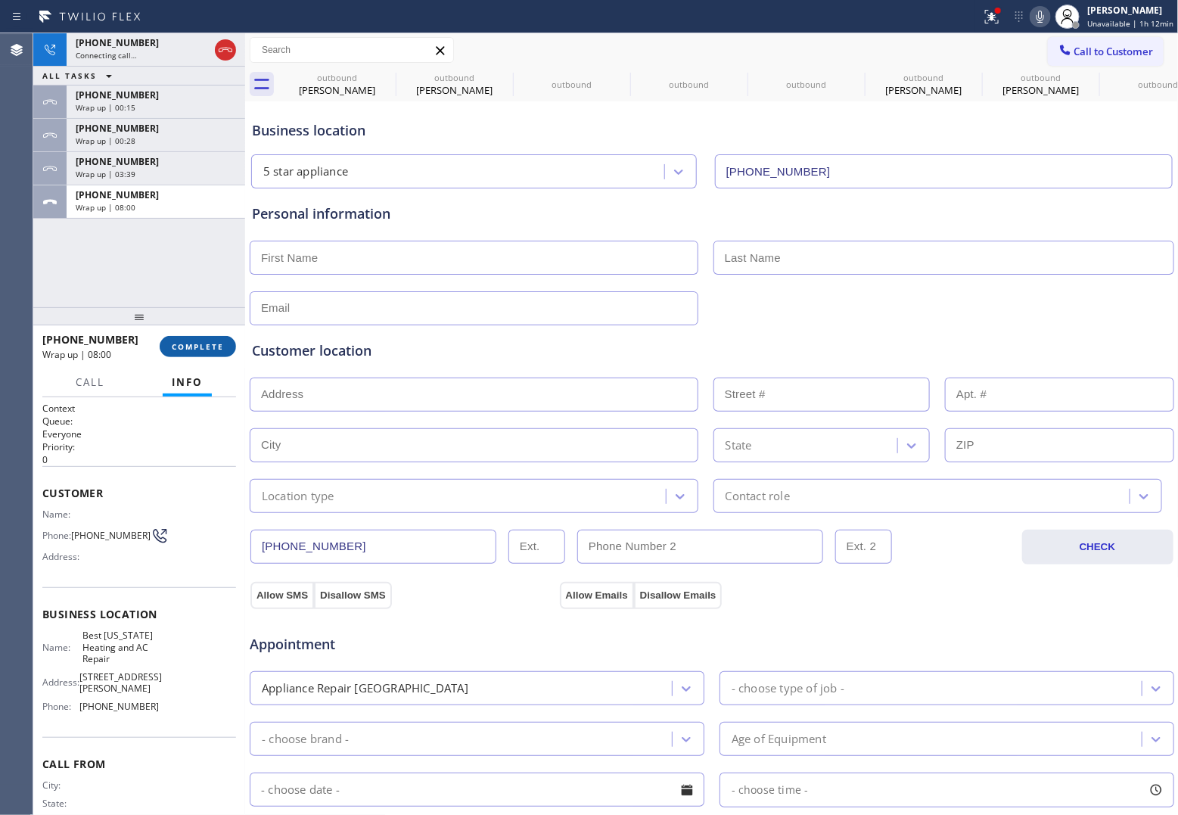
click at [201, 338] on button "COMPLETE" at bounding box center [198, 346] width 76 height 21
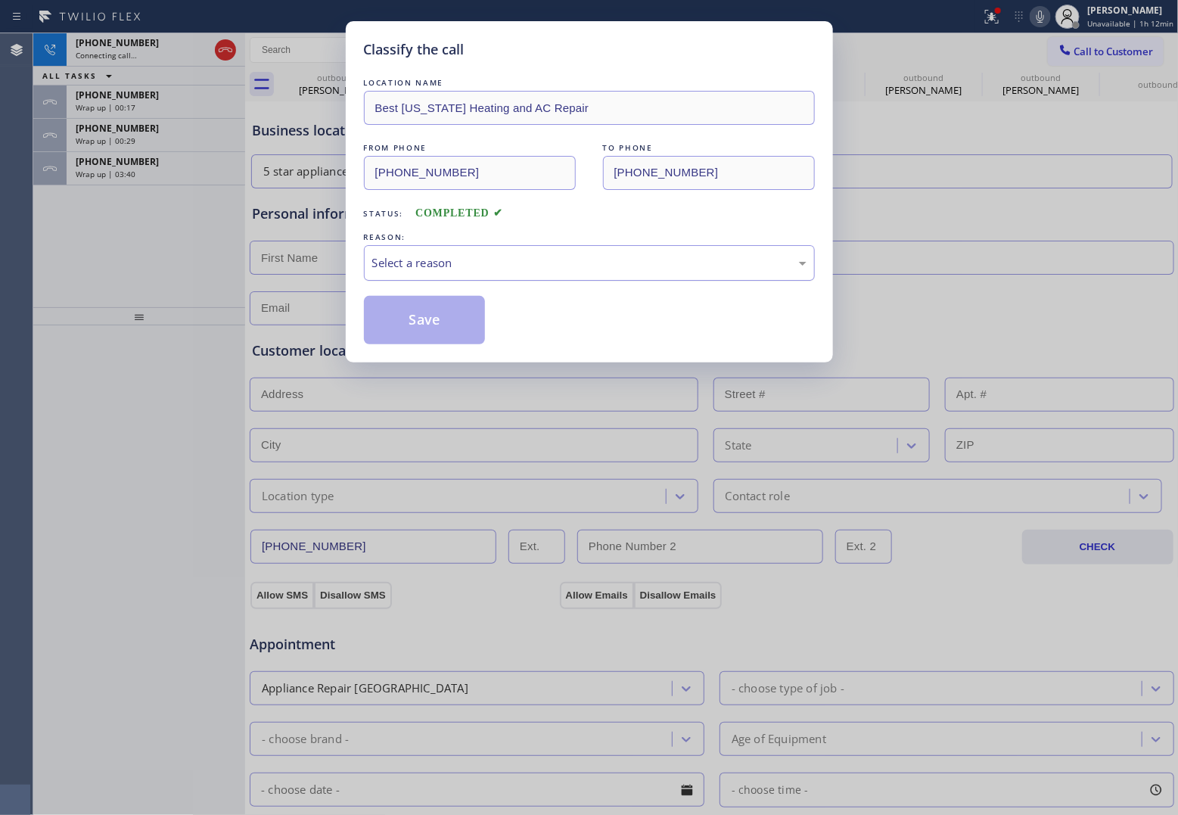
drag, startPoint x: 450, startPoint y: 257, endPoint x: 456, endPoint y: 273, distance: 17.0
click at [449, 258] on div "Select a reason" at bounding box center [589, 262] width 434 height 17
click at [439, 323] on button "Save" at bounding box center [425, 320] width 122 height 48
click at [129, 176] on span "Wrap up | 03:42" at bounding box center [106, 174] width 60 height 11
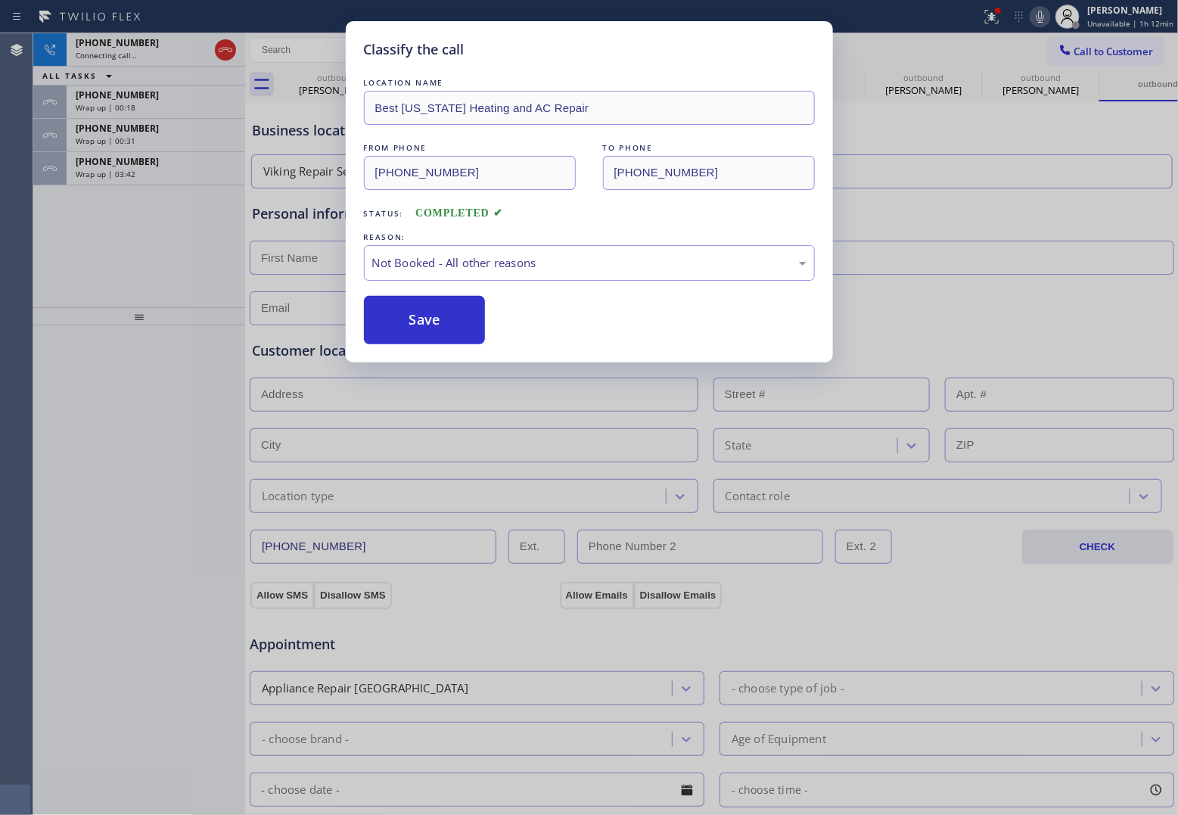
click at [129, 176] on span "Wrap up | 03:42" at bounding box center [106, 174] width 60 height 11
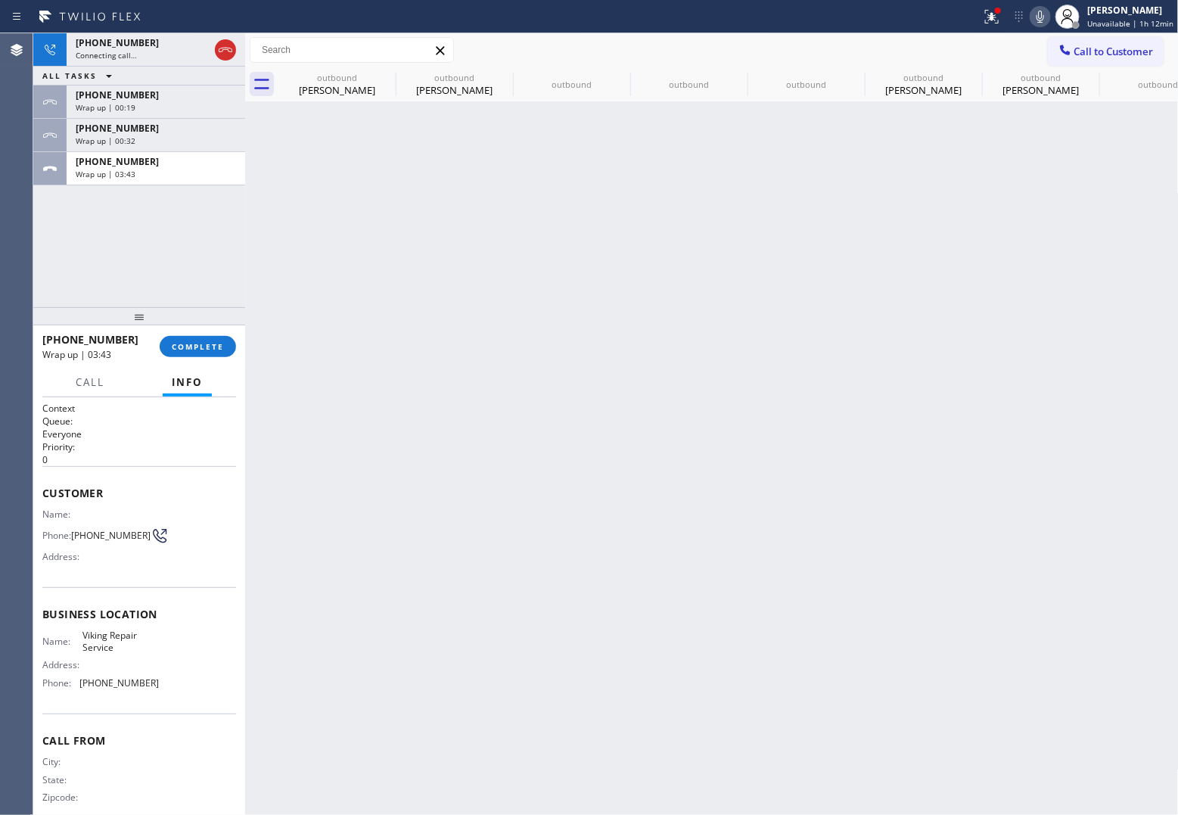
click at [129, 176] on span "Wrap up | 03:43" at bounding box center [106, 174] width 60 height 11
click at [129, 176] on span "Wrap up | 03:44" at bounding box center [106, 174] width 60 height 11
click at [212, 346] on span "COMPLETE" at bounding box center [198, 346] width 52 height 11
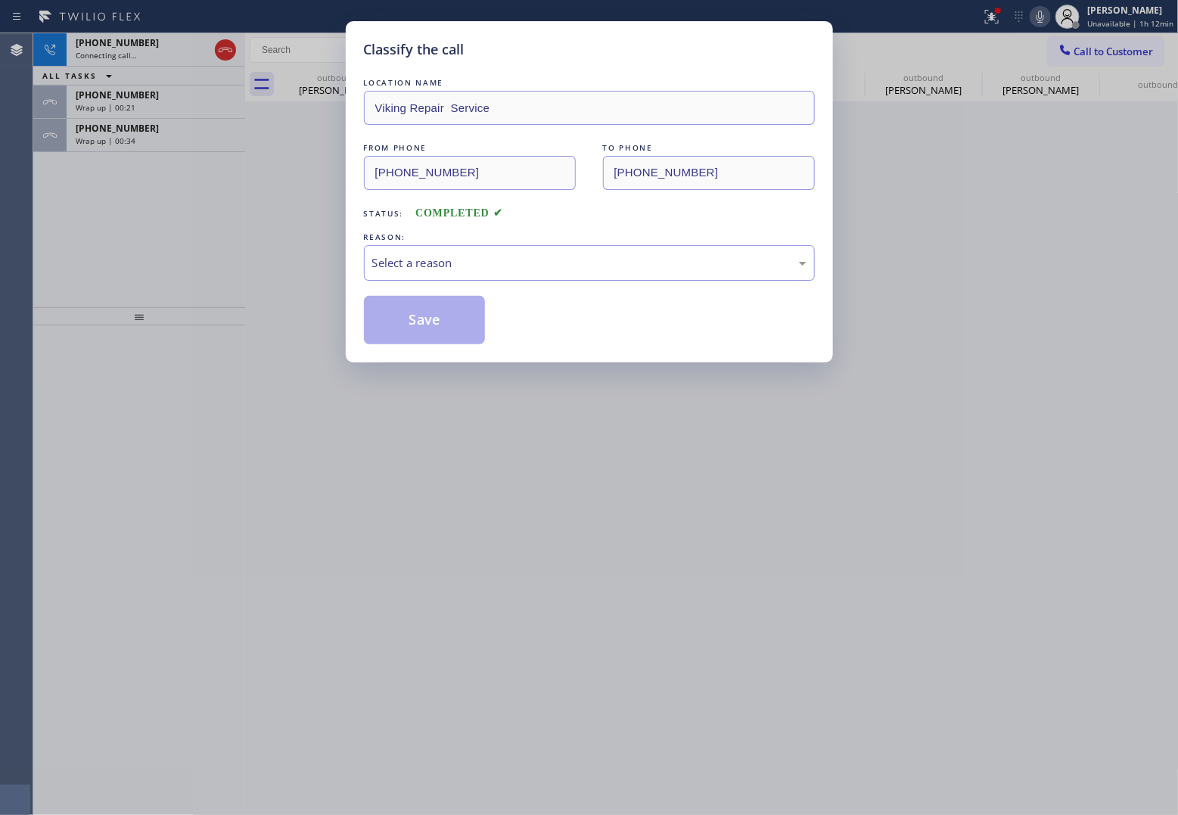
click at [428, 280] on div "Select a reason" at bounding box center [589, 263] width 451 height 36
click at [448, 329] on button "Save" at bounding box center [425, 320] width 122 height 48
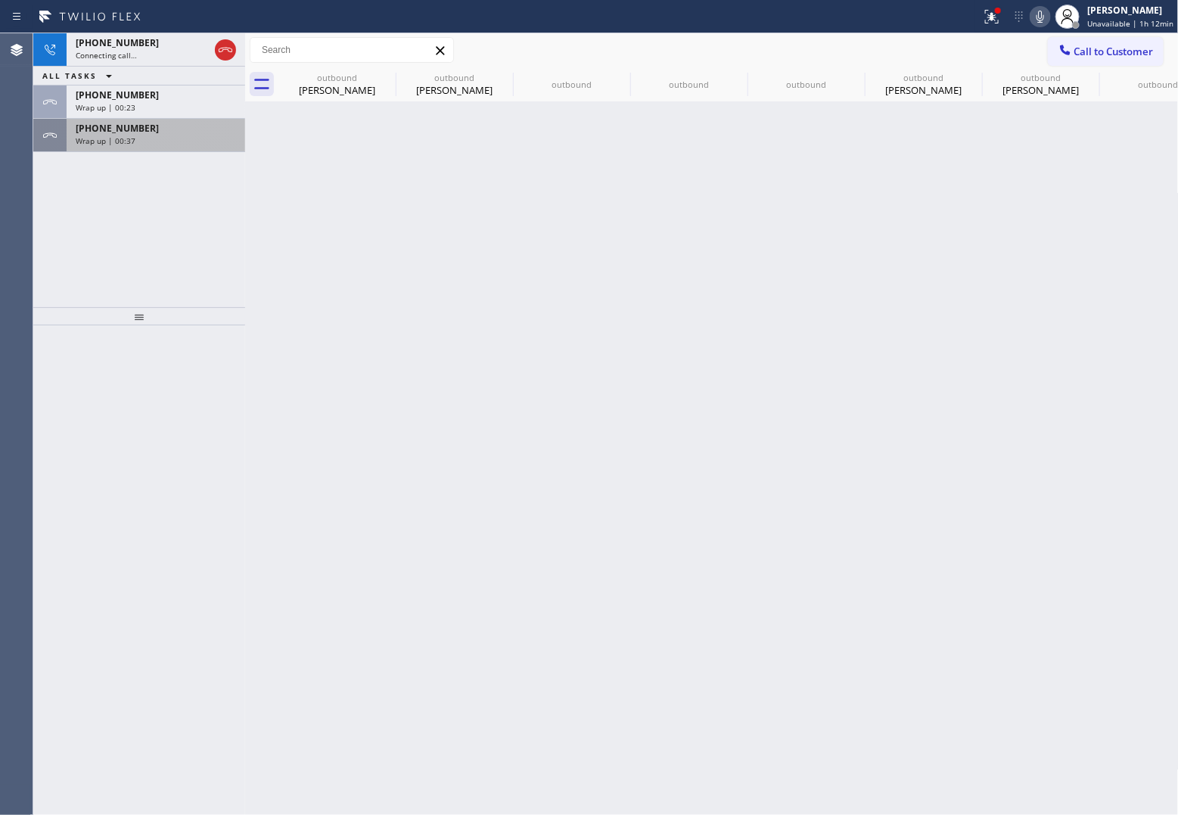
click at [142, 137] on div "Wrap up | 00:37" at bounding box center [156, 140] width 160 height 11
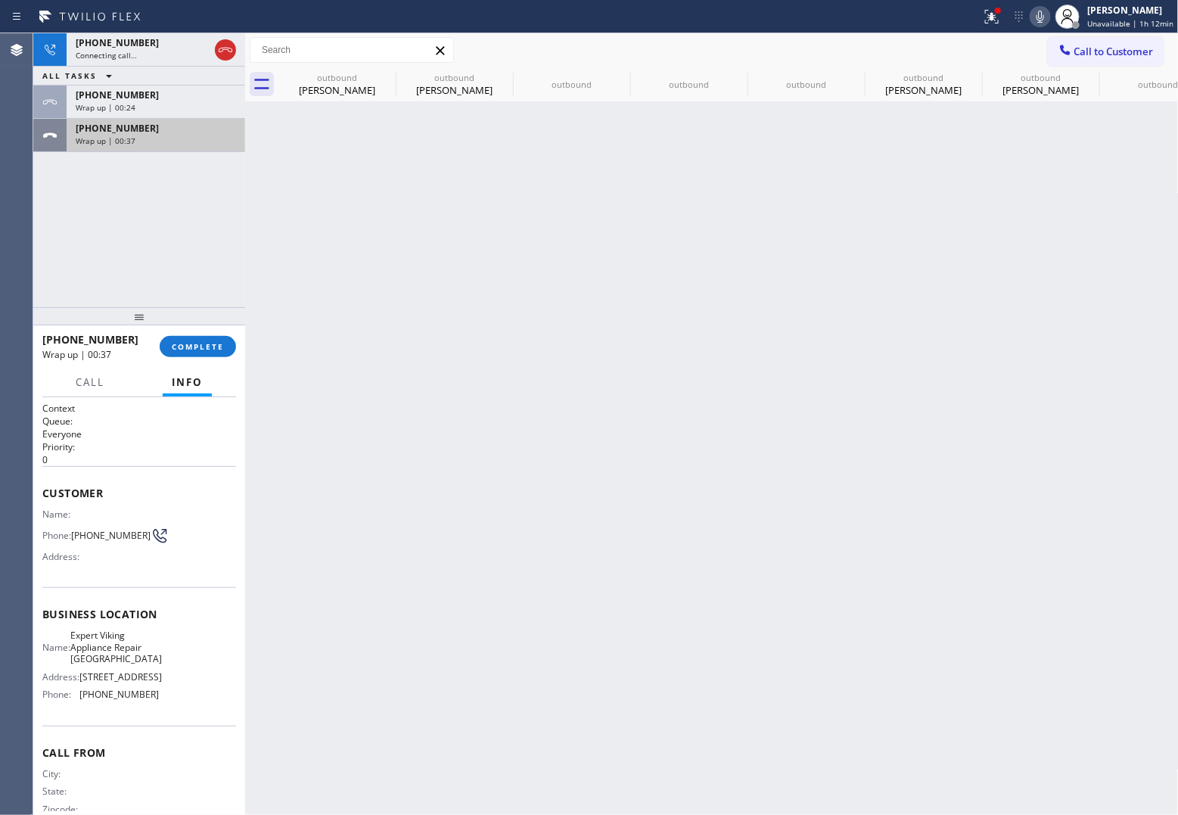
click at [142, 137] on div "Wrap up | 00:37" at bounding box center [156, 140] width 160 height 11
click at [205, 350] on span "COMPLETE" at bounding box center [198, 346] width 52 height 11
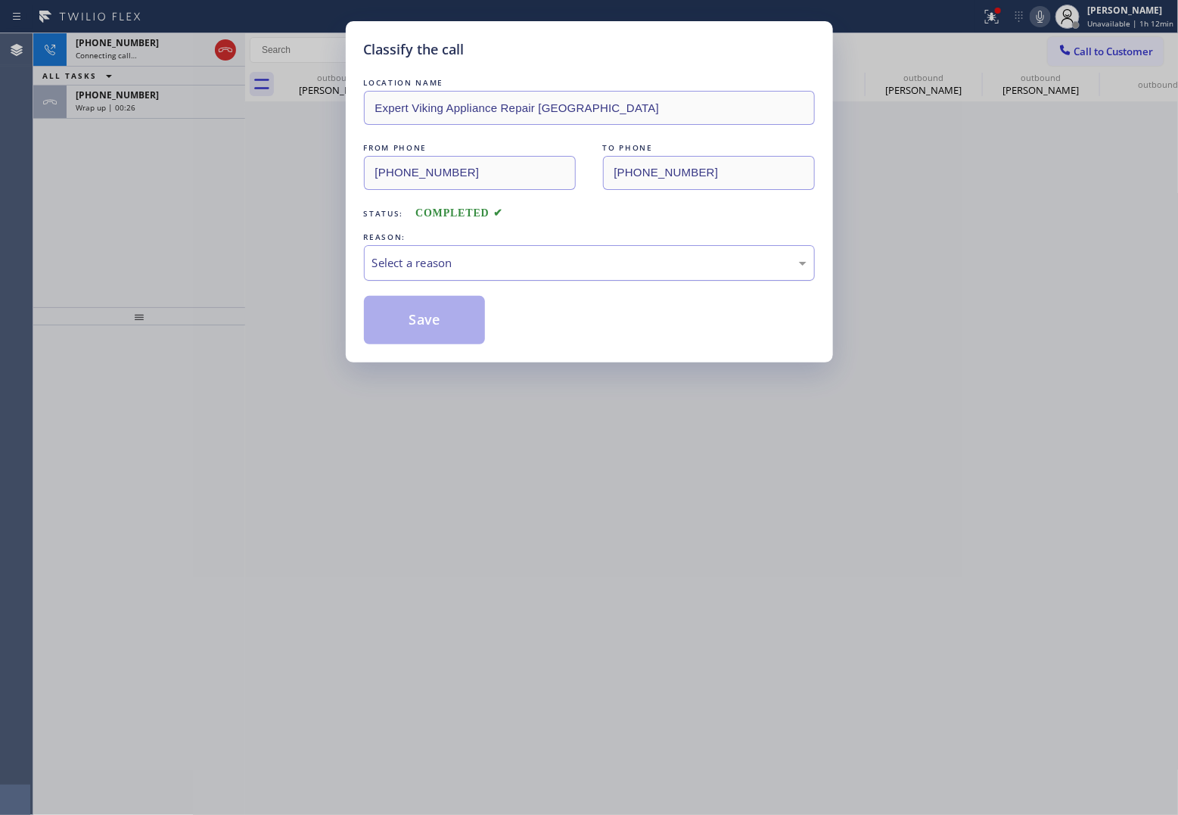
click at [485, 269] on div "Select a reason" at bounding box center [589, 262] width 434 height 17
click at [462, 319] on button "Save" at bounding box center [425, 320] width 122 height 48
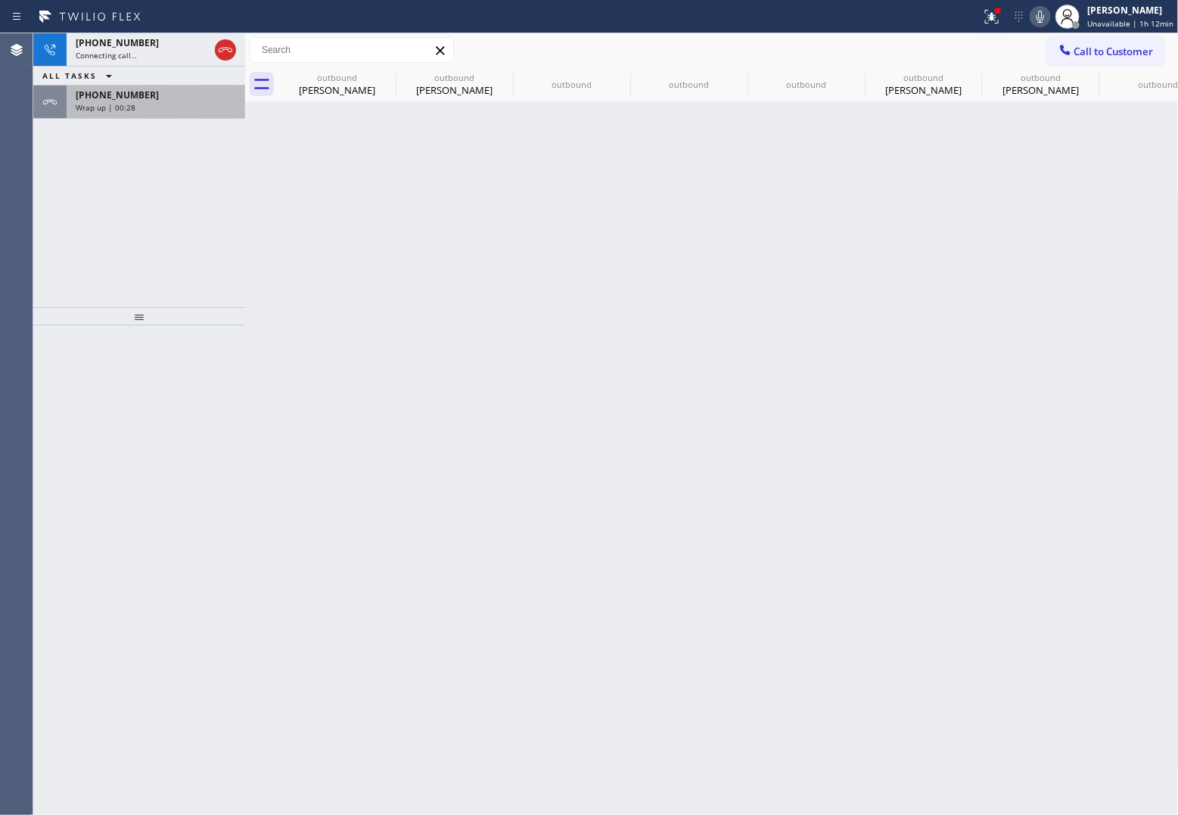
click at [167, 107] on div "Wrap up | 00:28" at bounding box center [156, 107] width 160 height 11
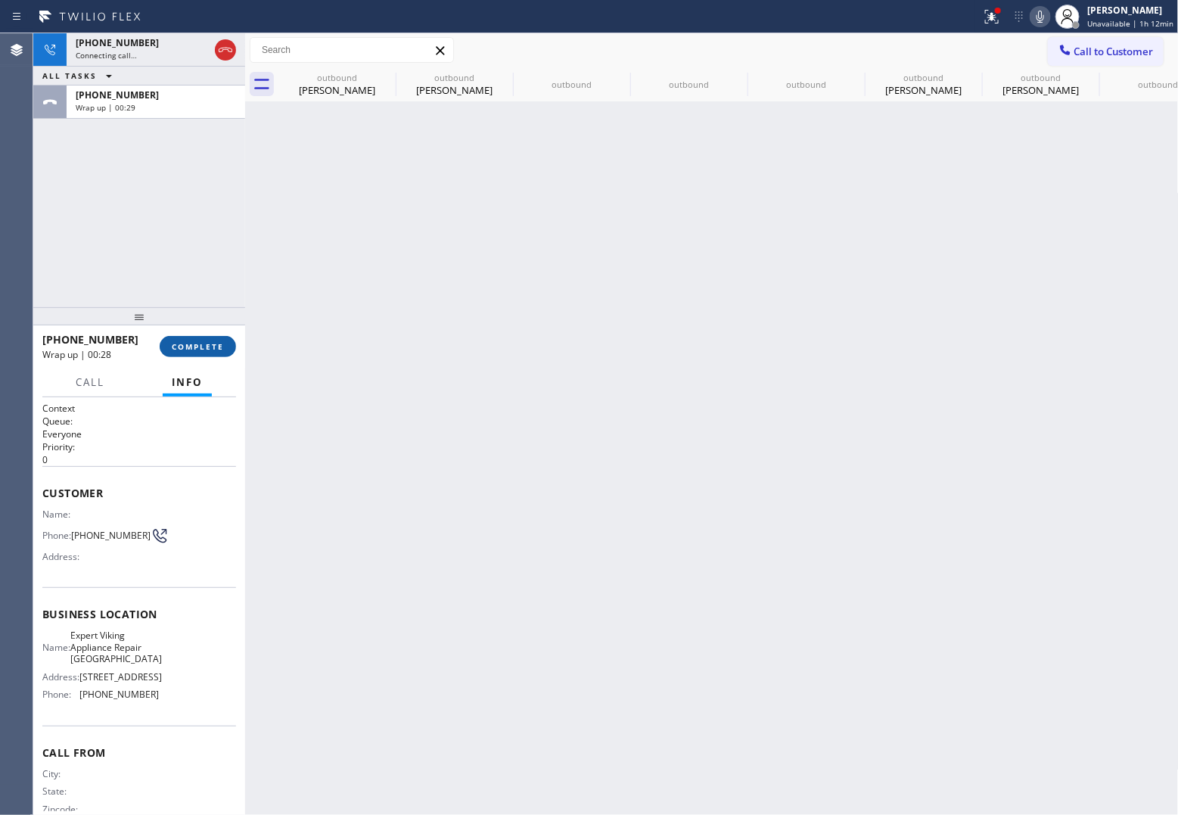
click at [222, 343] on span "COMPLETE" at bounding box center [198, 346] width 52 height 11
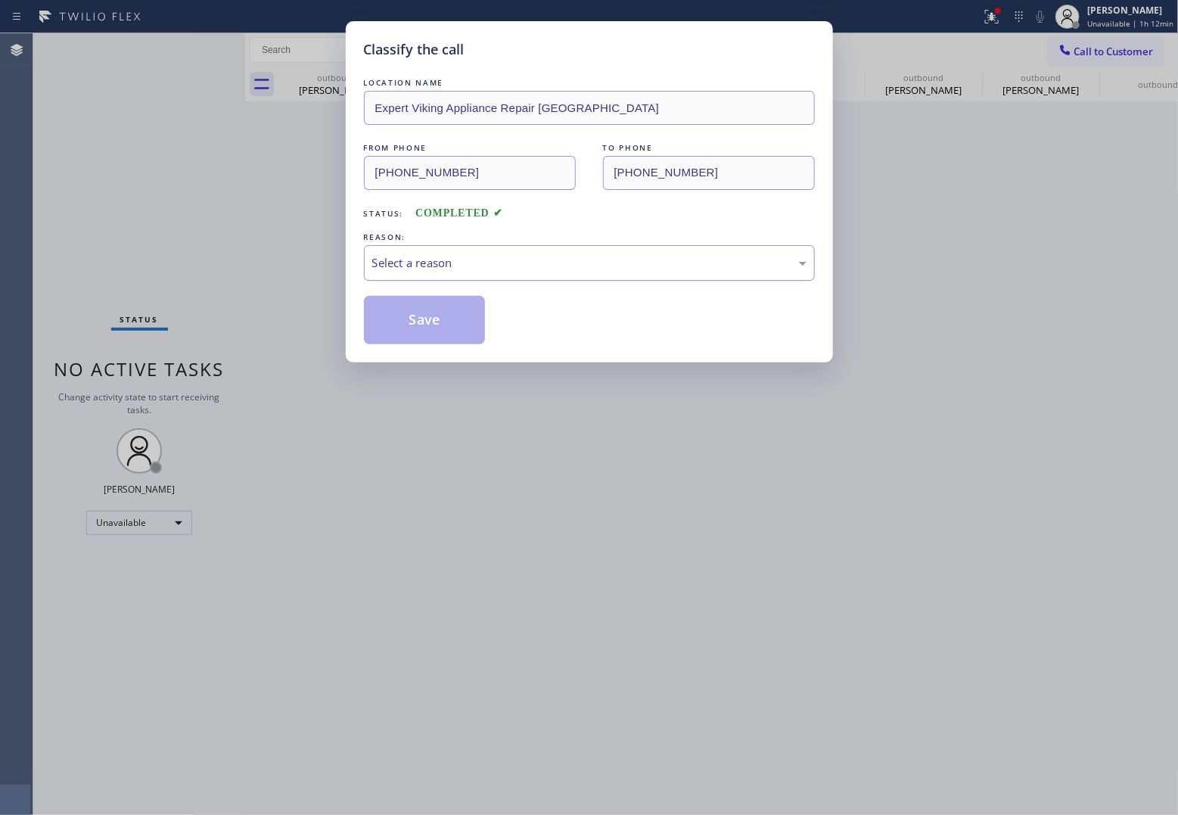
click at [487, 255] on div "Select a reason" at bounding box center [589, 263] width 451 height 36
drag, startPoint x: 444, startPoint y: 325, endPoint x: 1143, endPoint y: 375, distance: 701.1
click at [553, 337] on div "Save" at bounding box center [589, 320] width 451 height 48
click at [452, 326] on button "Save" at bounding box center [425, 320] width 122 height 48
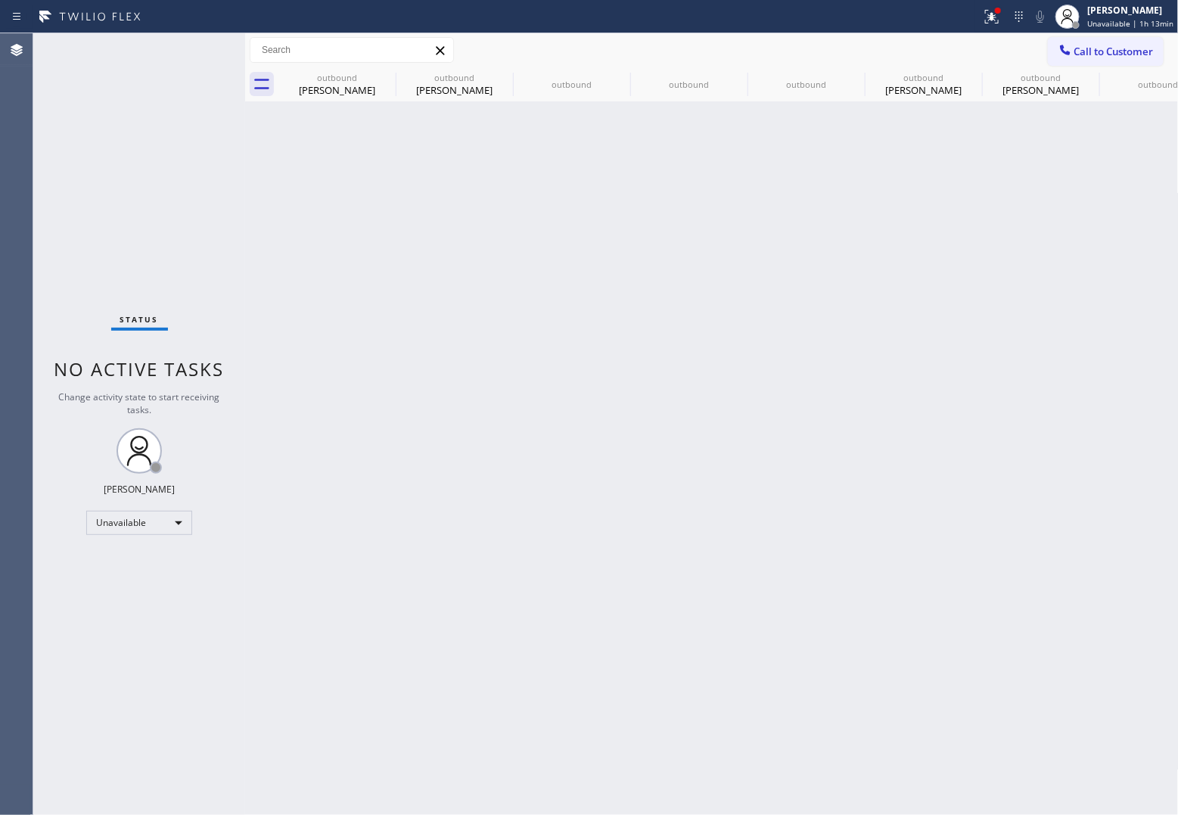
click at [20, 170] on div "Agent Desktop" at bounding box center [16, 424] width 33 height 782
click at [940, 54] on span "Call to Customer" at bounding box center [1114, 52] width 79 height 14
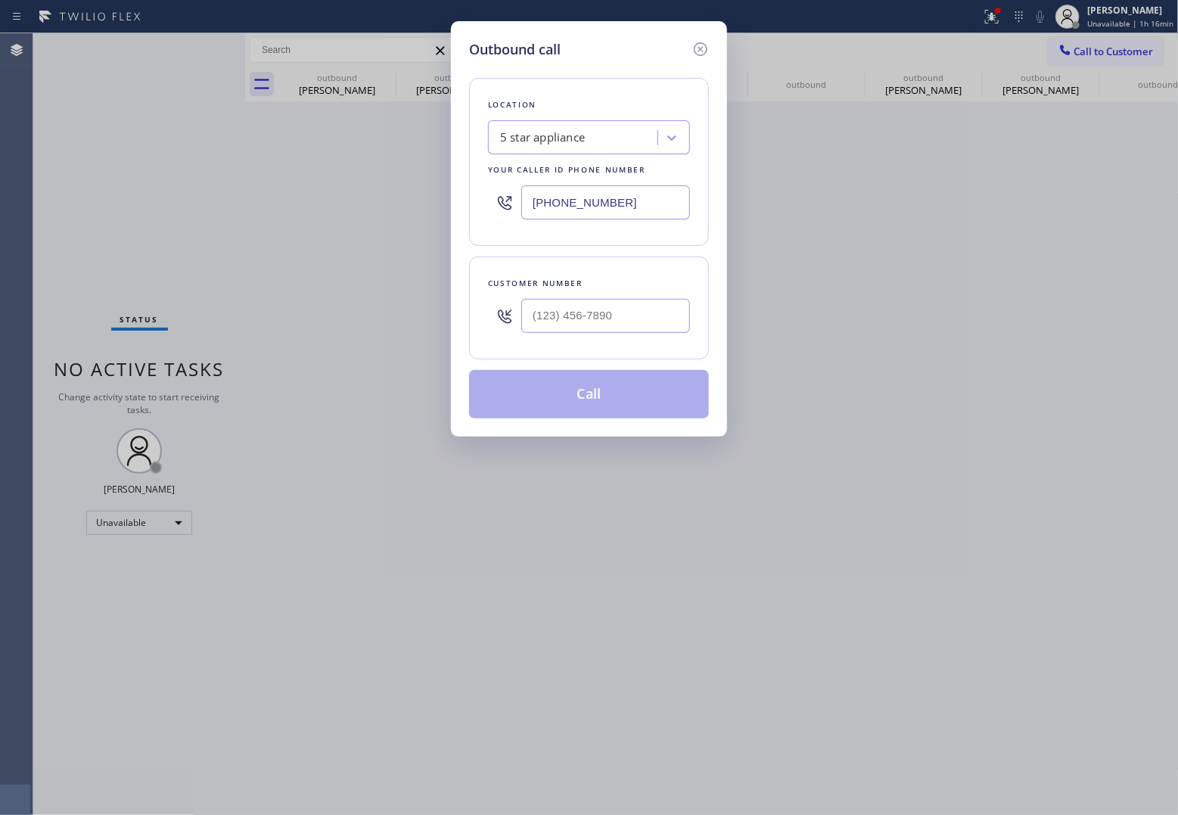
click at [585, 203] on input "[PHONE_NUMBER]" at bounding box center [605, 202] width 169 height 34
paste input "708) 616-1662"
type input "[PHONE_NUMBER]"
type input "(___) ___-____"
click at [589, 308] on input "(___) ___-____" at bounding box center [605, 316] width 169 height 34
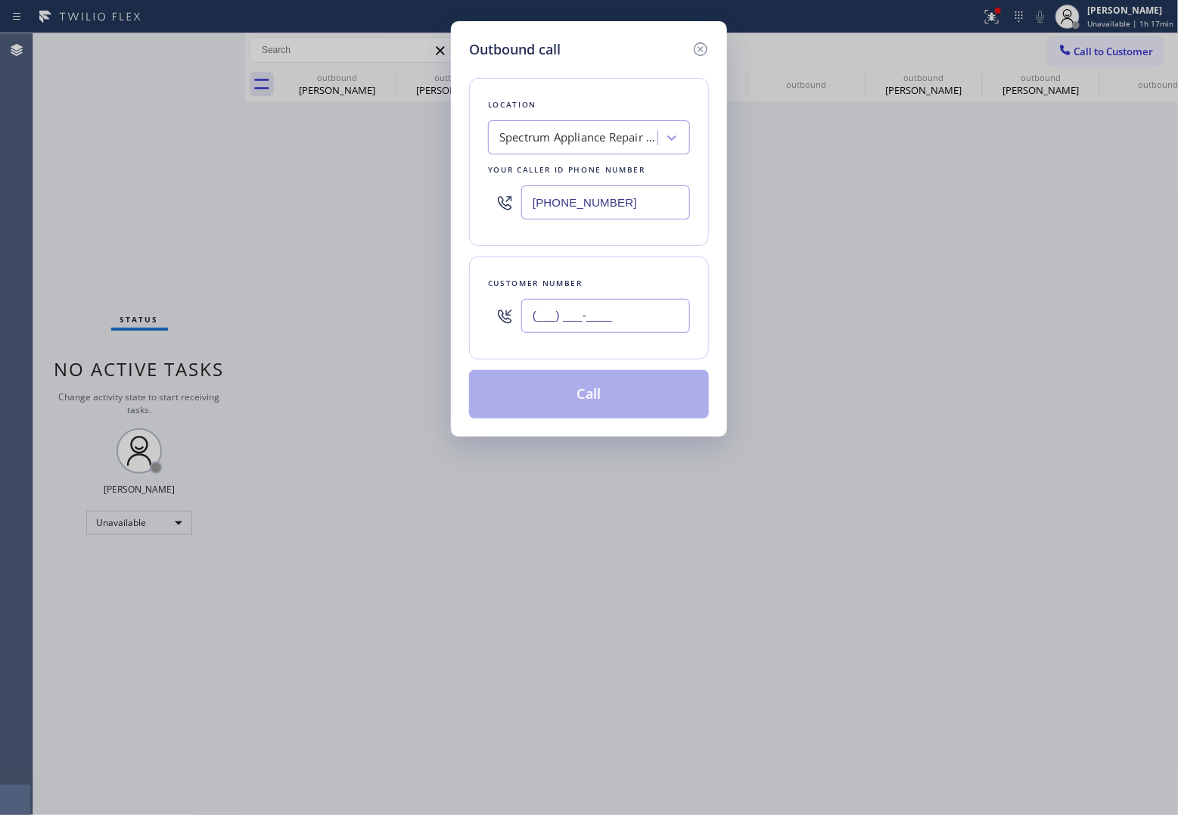
paste input "325) 728-6674"
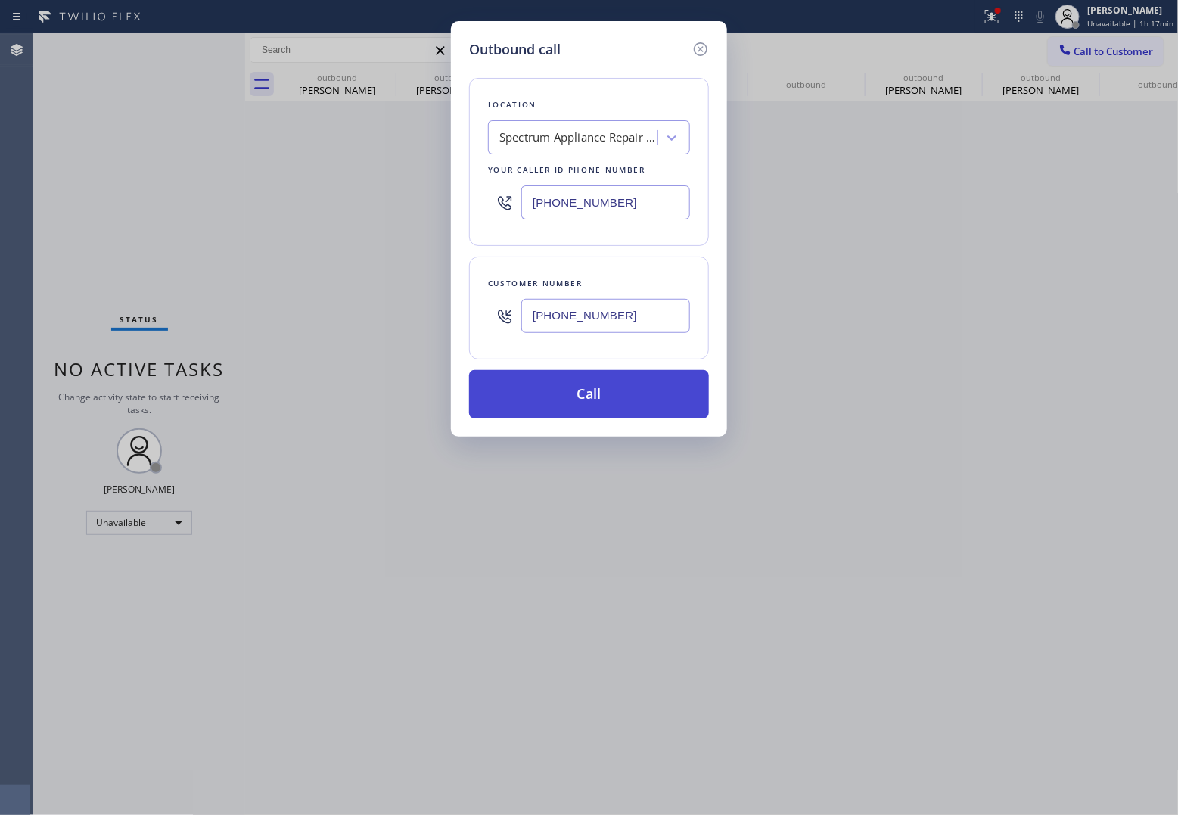
type input "[PHONE_NUMBER]"
click at [606, 407] on button "Call" at bounding box center [589, 394] width 240 height 48
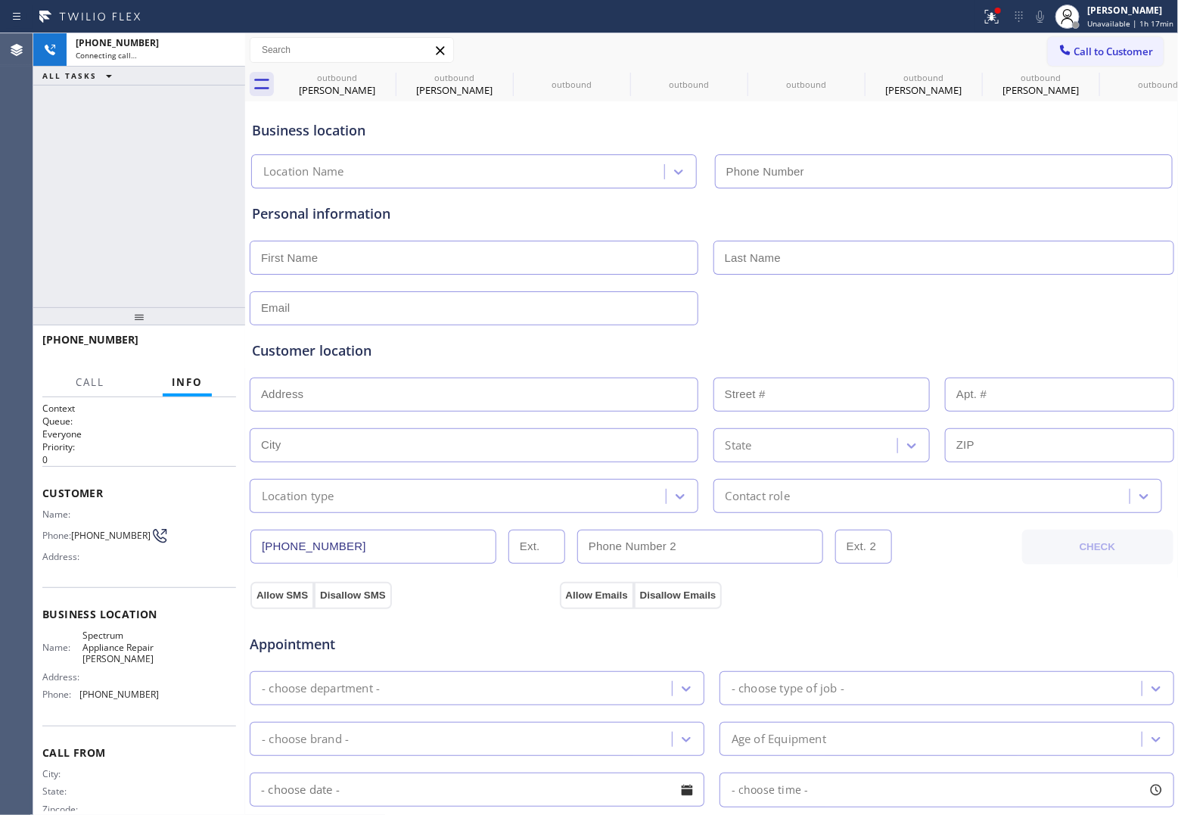
type input "[PHONE_NUMBER]"
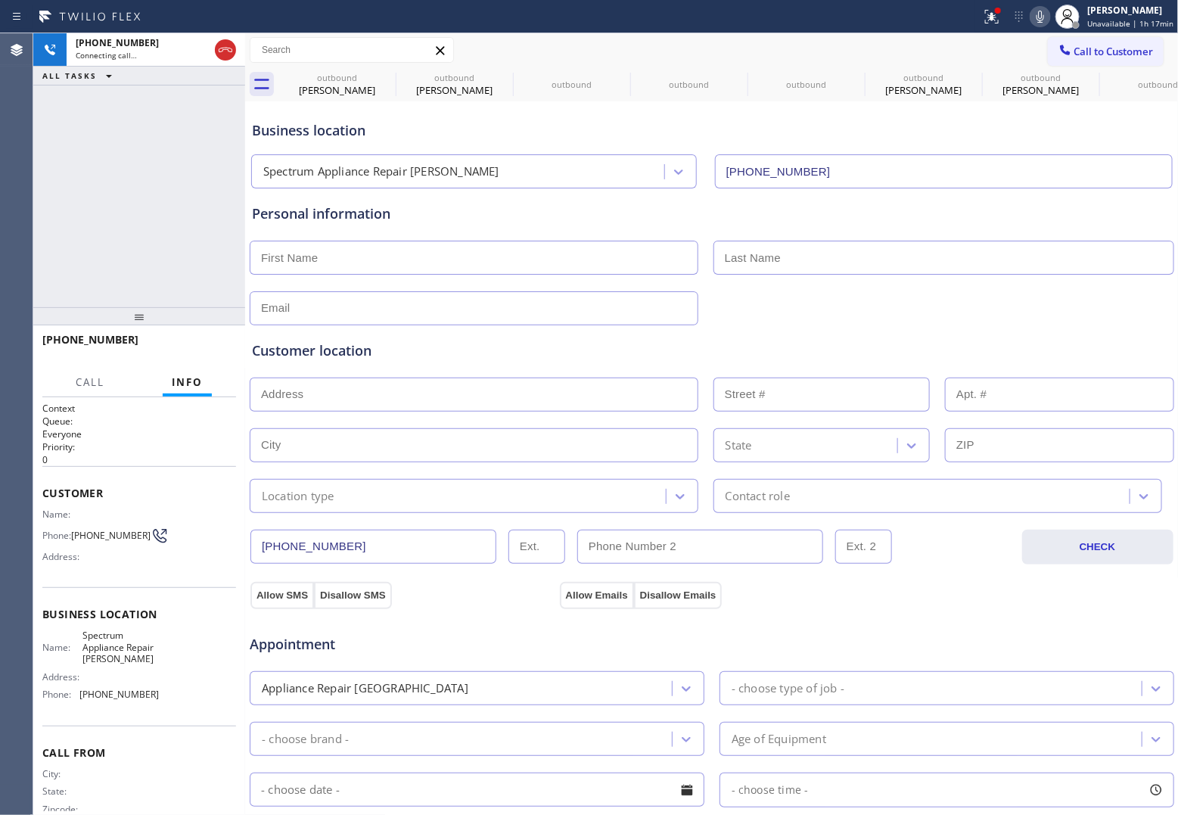
click at [39, 203] on div "[PHONE_NUMBER] Connecting call… ALL TASKS ALL TASKS ACTIVE TASKS TASKS IN WRAP …" at bounding box center [139, 170] width 212 height 274
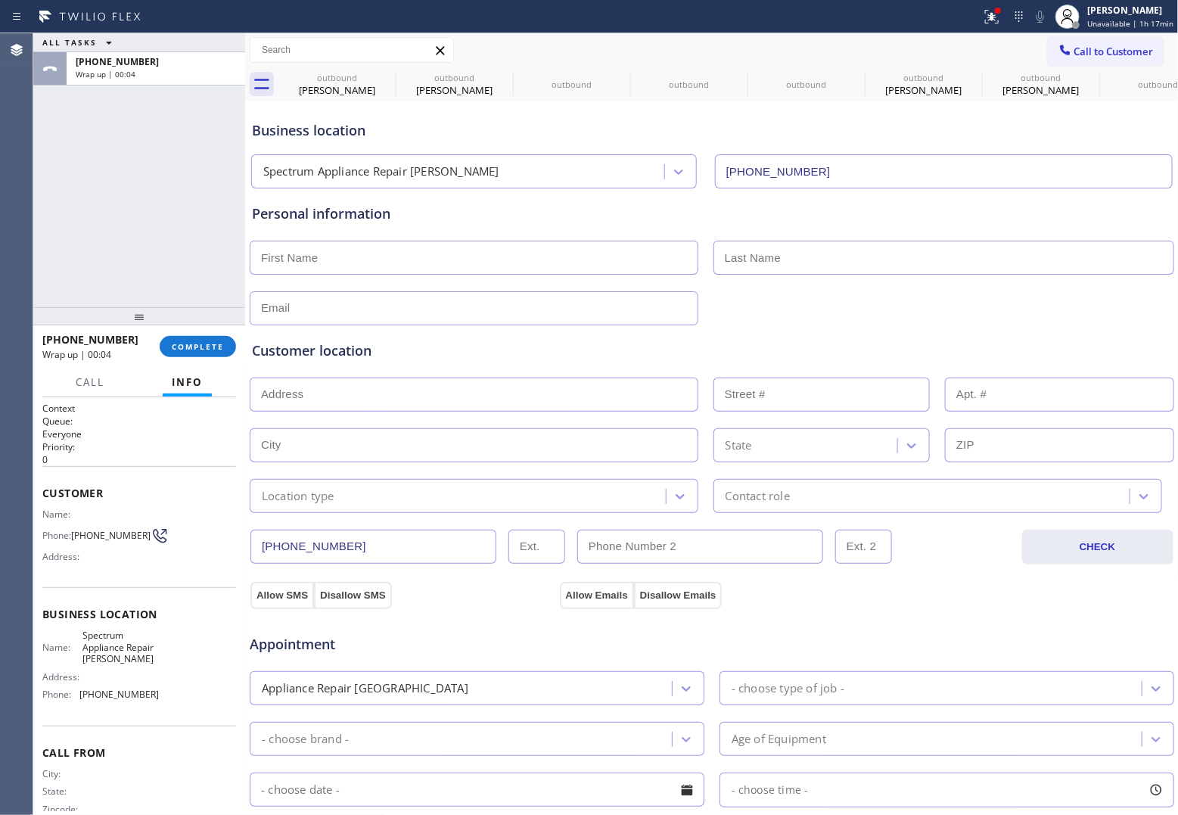
drag, startPoint x: 35, startPoint y: 144, endPoint x: 655, endPoint y: 127, distance: 620.1
click at [35, 144] on div "ALL TASKS ALL TASKS ACTIVE TASKS TASKS IN WRAP UP [PHONE_NUMBER] Wrap up | 00:04" at bounding box center [139, 170] width 212 height 274
drag, startPoint x: 1126, startPoint y: 42, endPoint x: 817, endPoint y: 208, distance: 350.5
click at [940, 42] on button "Call to Customer" at bounding box center [1106, 51] width 116 height 29
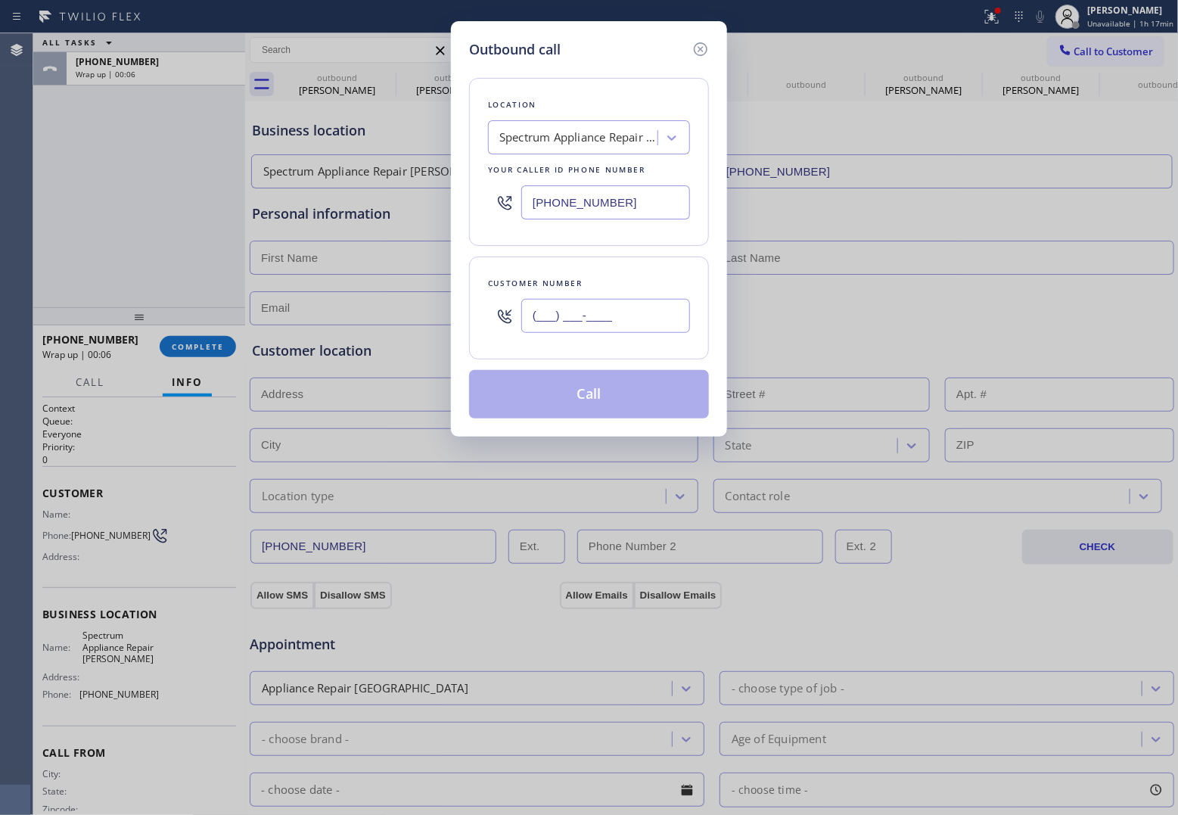
click at [612, 322] on input "(___) ___-____" at bounding box center [605, 316] width 169 height 34
paste input "325) 728-6674"
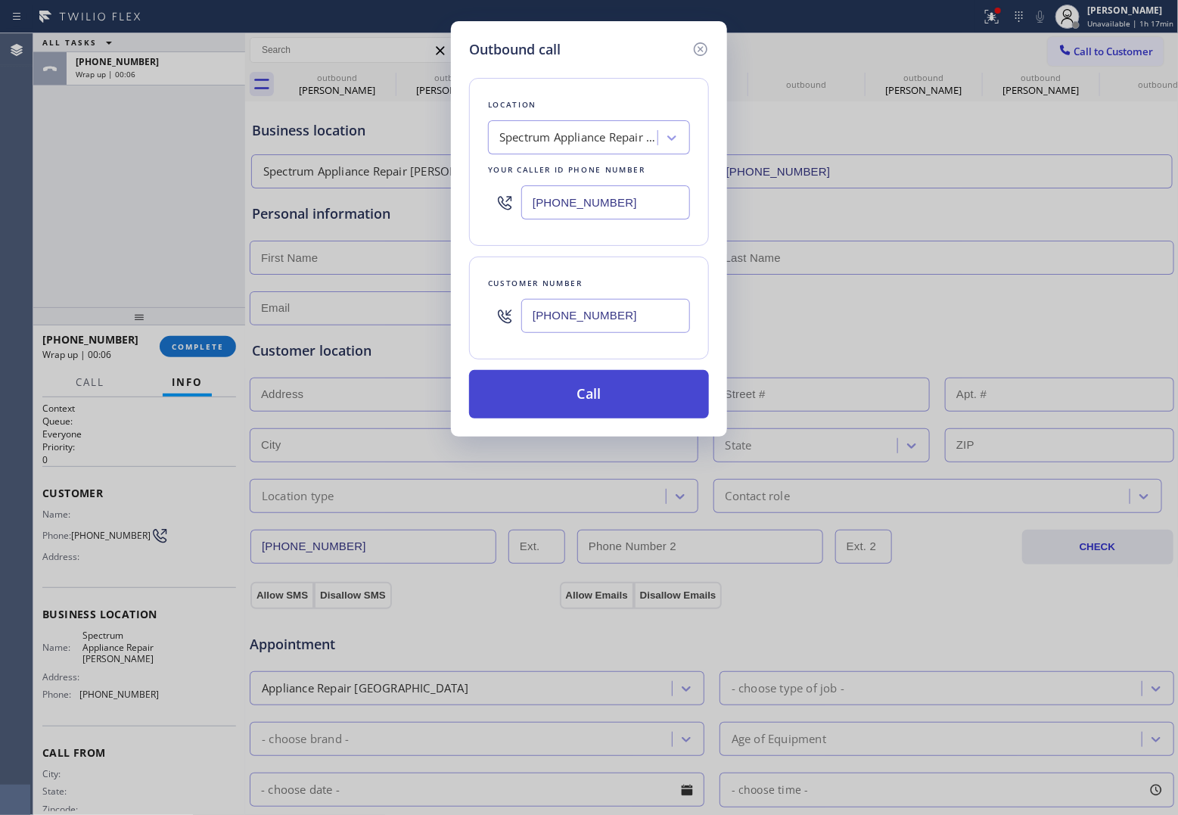
type input "[PHONE_NUMBER]"
click at [649, 413] on button "Call" at bounding box center [589, 394] width 240 height 48
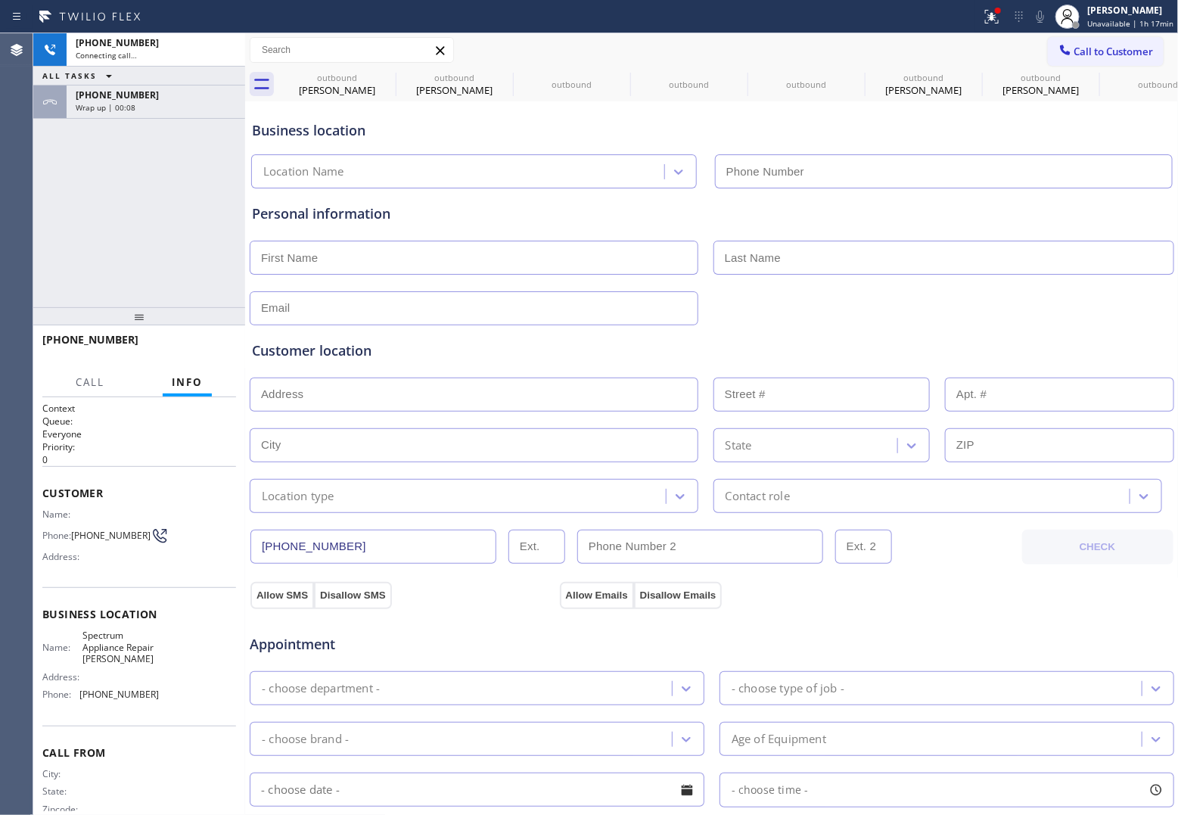
type input "[PHONE_NUMBER]"
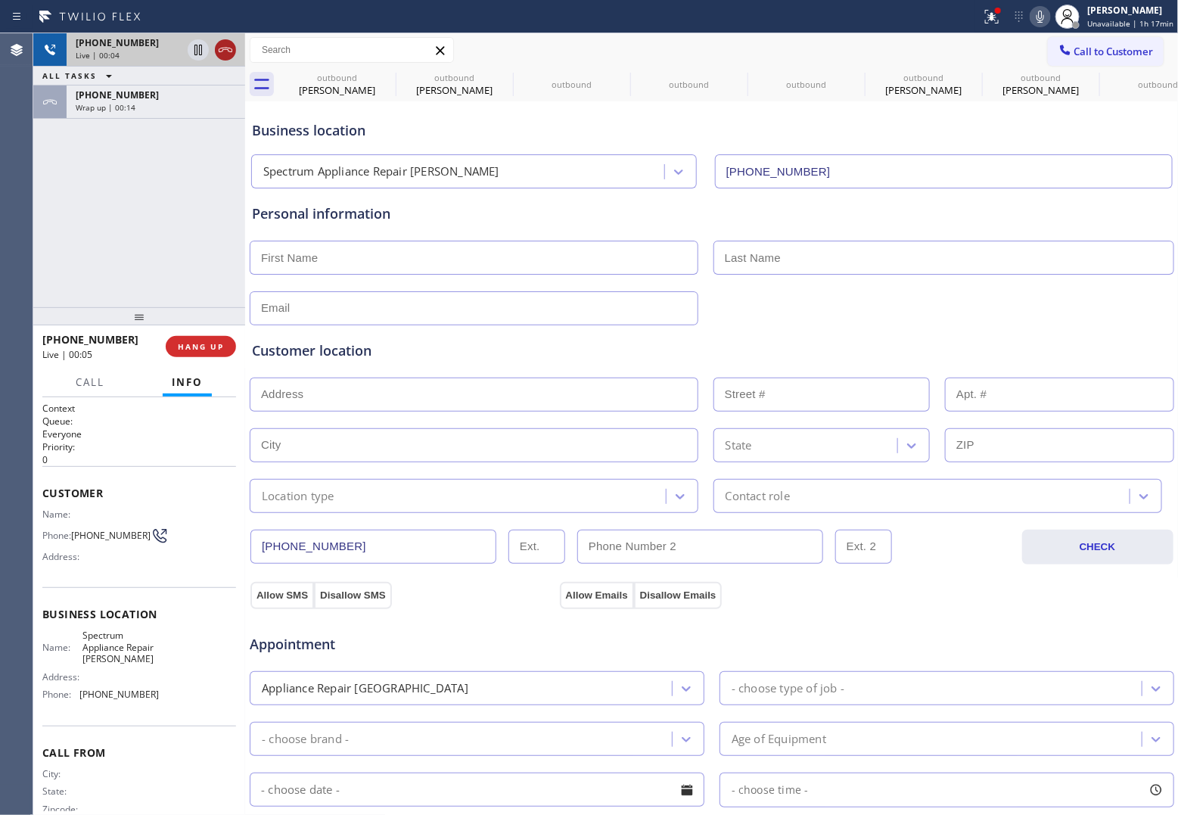
click at [232, 51] on icon at bounding box center [226, 50] width 14 height 5
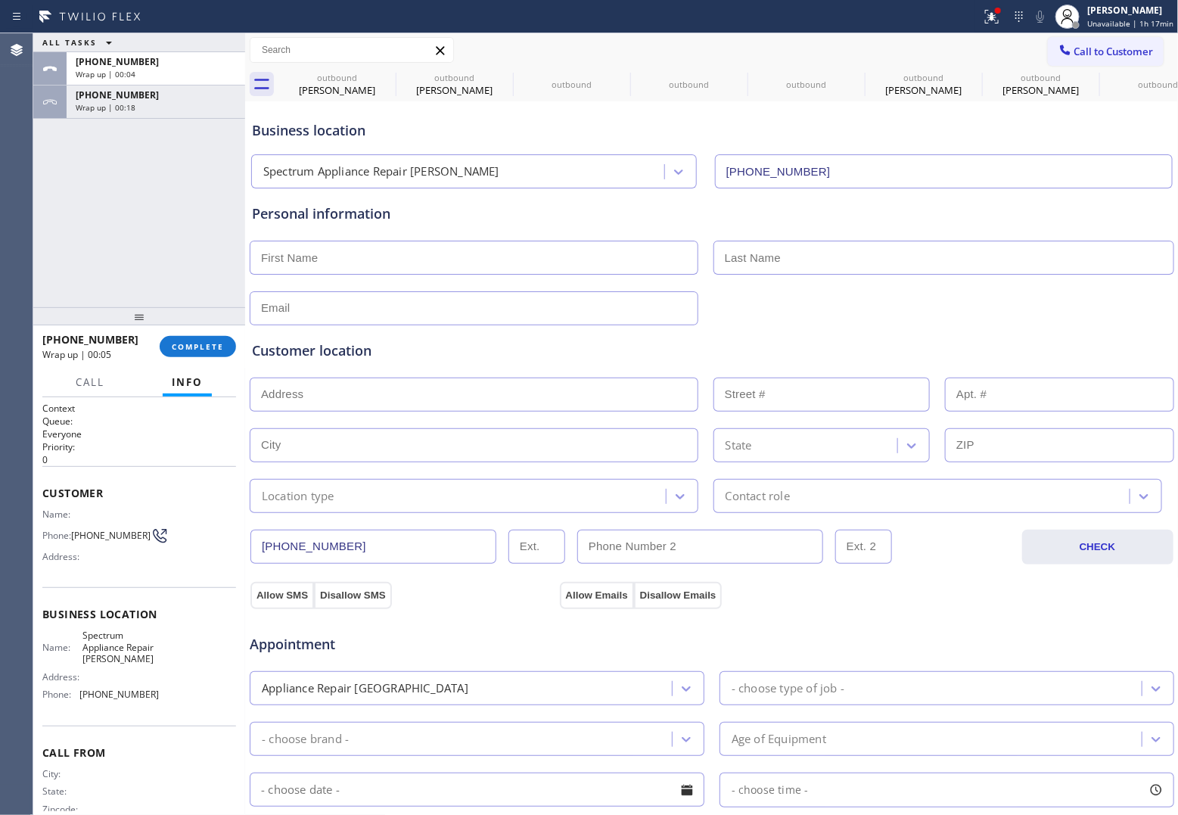
drag, startPoint x: 45, startPoint y: 194, endPoint x: 226, endPoint y: 10, distance: 257.4
click at [51, 186] on div "ALL TASKS ALL TASKS ACTIVE TASKS TASKS IN WRAP UP [PHONE_NUMBER] Wrap up | 00:0…" at bounding box center [139, 170] width 212 height 274
click at [940, 53] on span "Call to Customer" at bounding box center [1114, 52] width 79 height 14
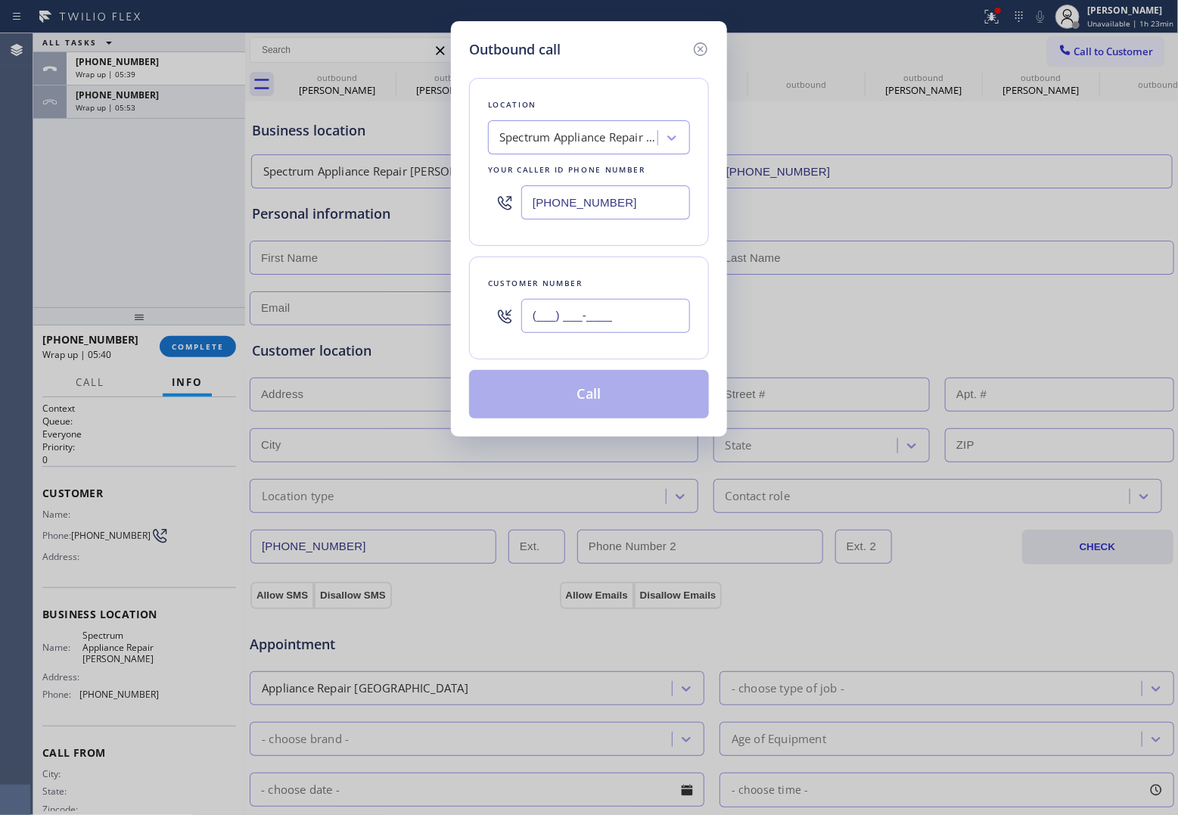
click at [590, 322] on input "(___) ___-____" at bounding box center [605, 316] width 169 height 34
paste input "406) 299-4196"
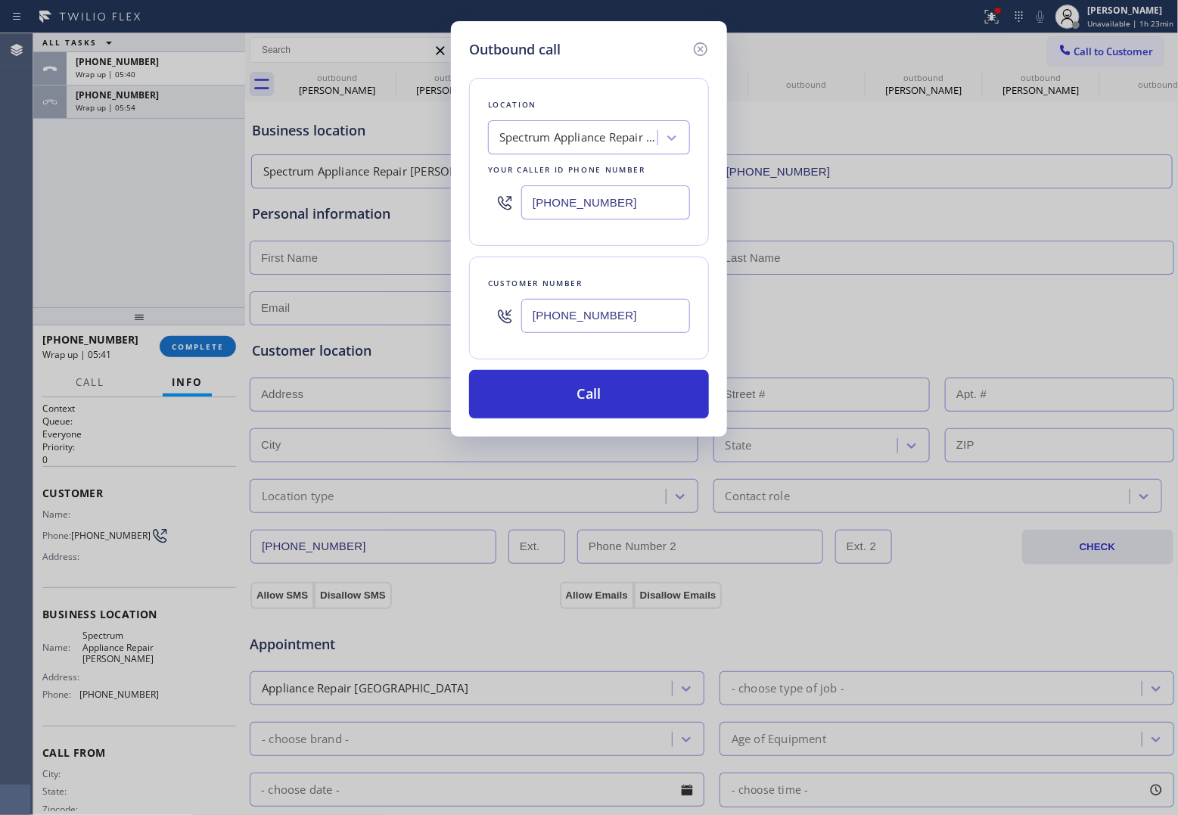
type input "[PHONE_NUMBER]"
click at [51, 189] on div "Outbound call Location Spectrum Appliance Repair Cicero Your caller id phone nu…" at bounding box center [589, 407] width 1178 height 815
click at [560, 210] on input "[PHONE_NUMBER]" at bounding box center [605, 202] width 169 height 34
paste input "908) 913-8985"
type input "[PHONE_NUMBER]"
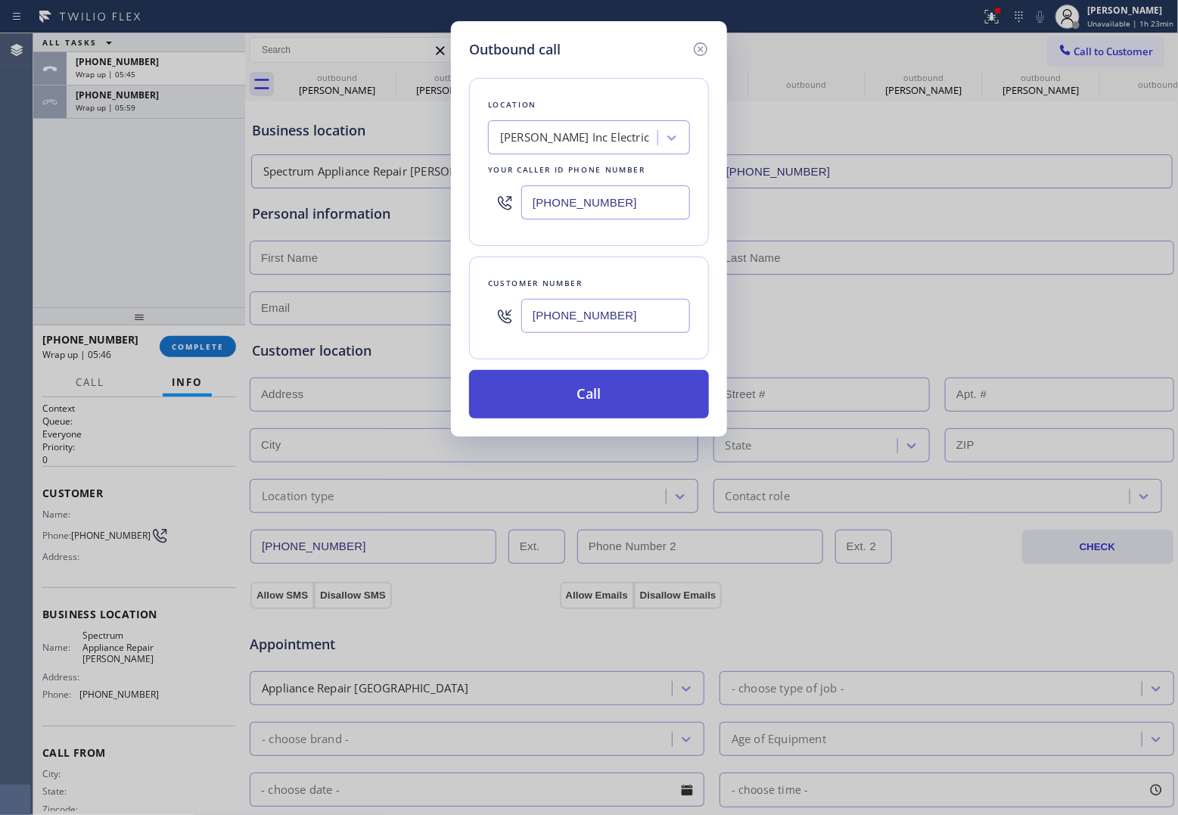
click at [638, 403] on button "Call" at bounding box center [589, 394] width 240 height 48
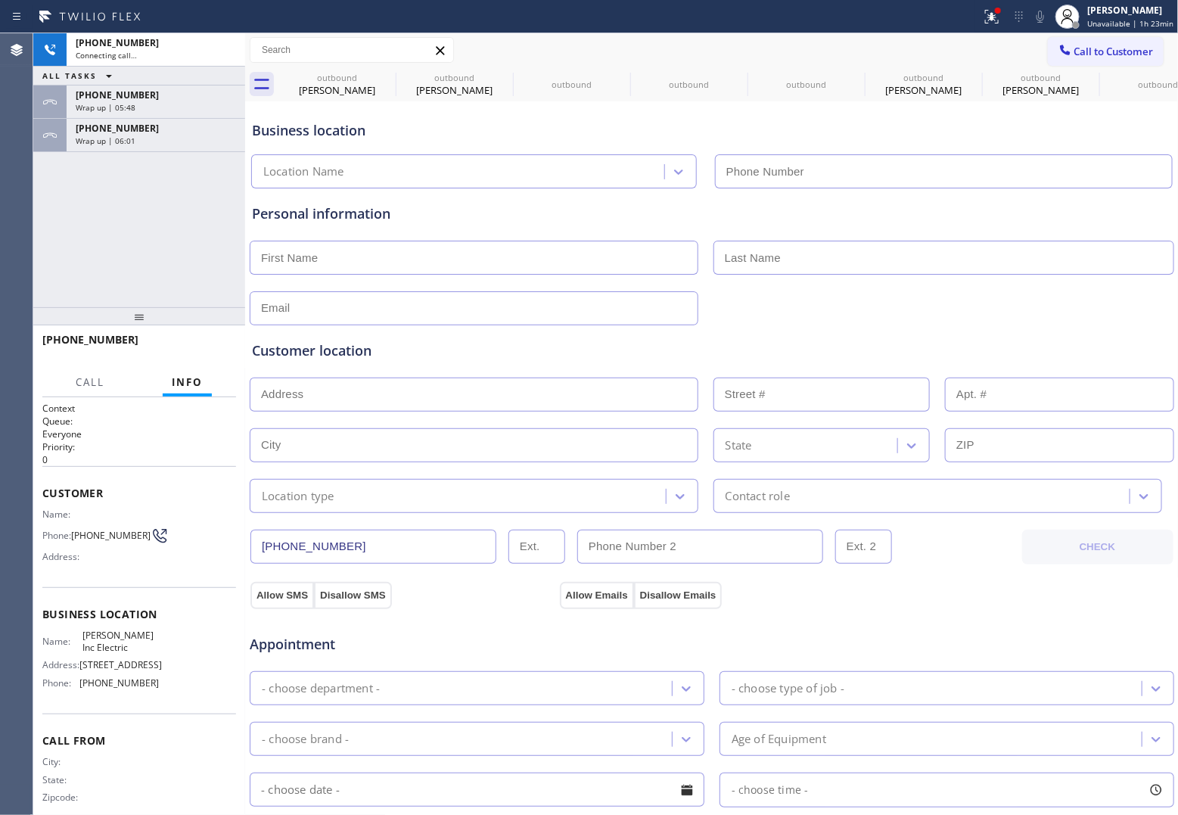
type input "[PHONE_NUMBER]"
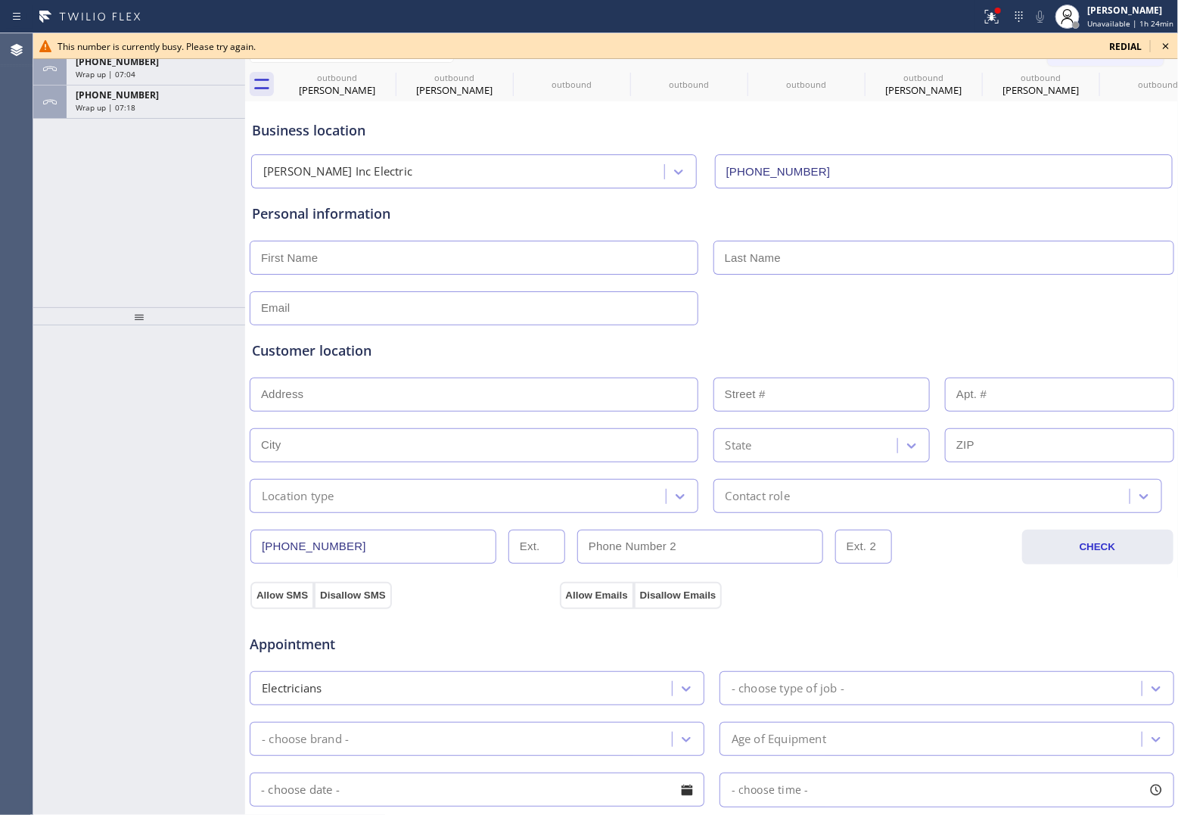
click at [20, 290] on div "Agent Desktop" at bounding box center [16, 424] width 33 height 782
click at [157, 116] on div "[PHONE_NUMBER] Wrap up | 07:19" at bounding box center [153, 102] width 173 height 33
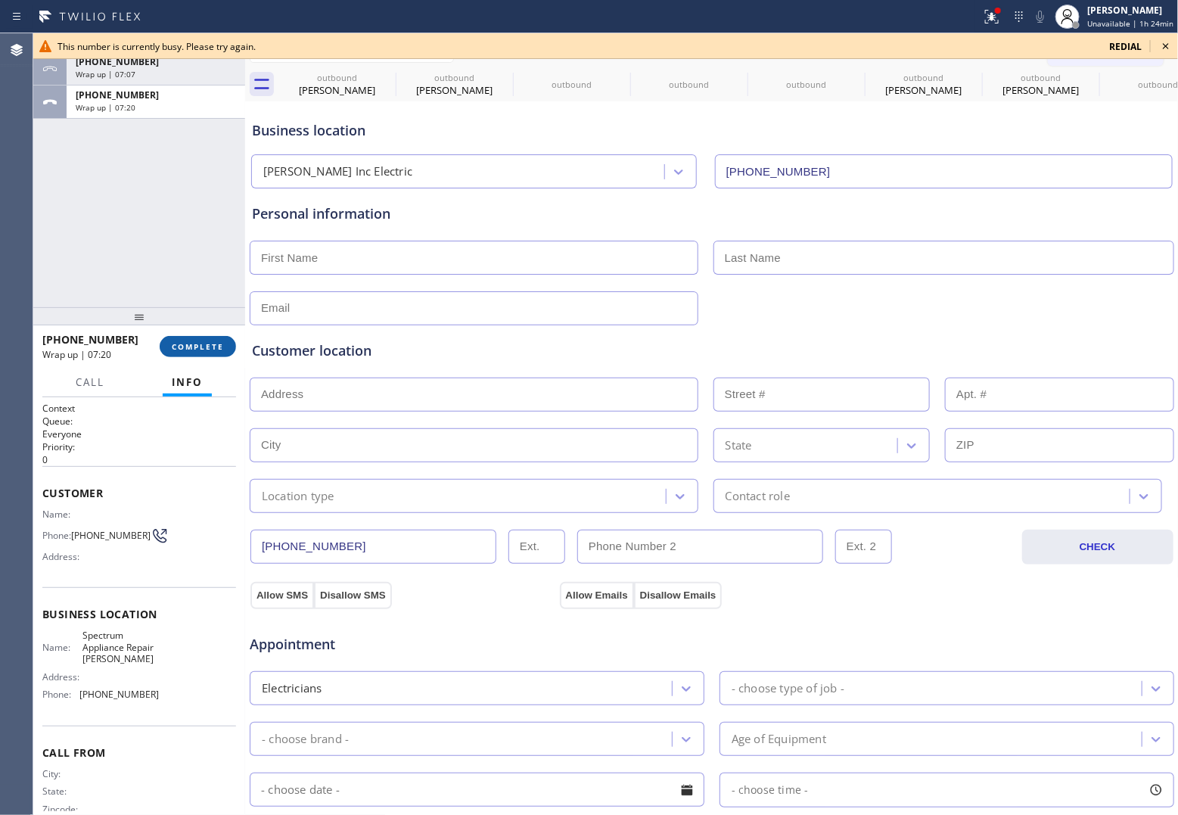
click at [182, 349] on span "COMPLETE" at bounding box center [198, 346] width 52 height 11
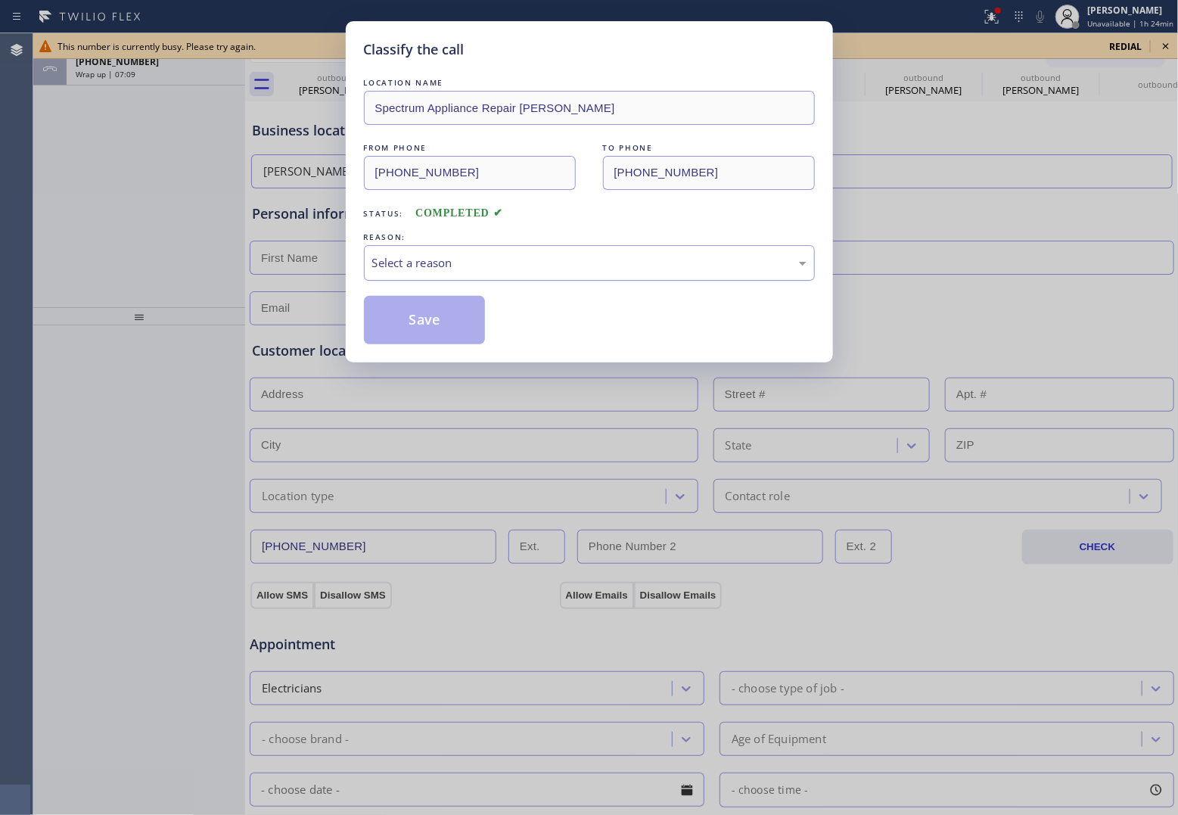
click at [465, 272] on div "Select a reason" at bounding box center [589, 262] width 434 height 17
click at [425, 320] on button "Save" at bounding box center [425, 320] width 122 height 48
click at [155, 77] on div "Wrap up | 07:10" at bounding box center [156, 74] width 160 height 11
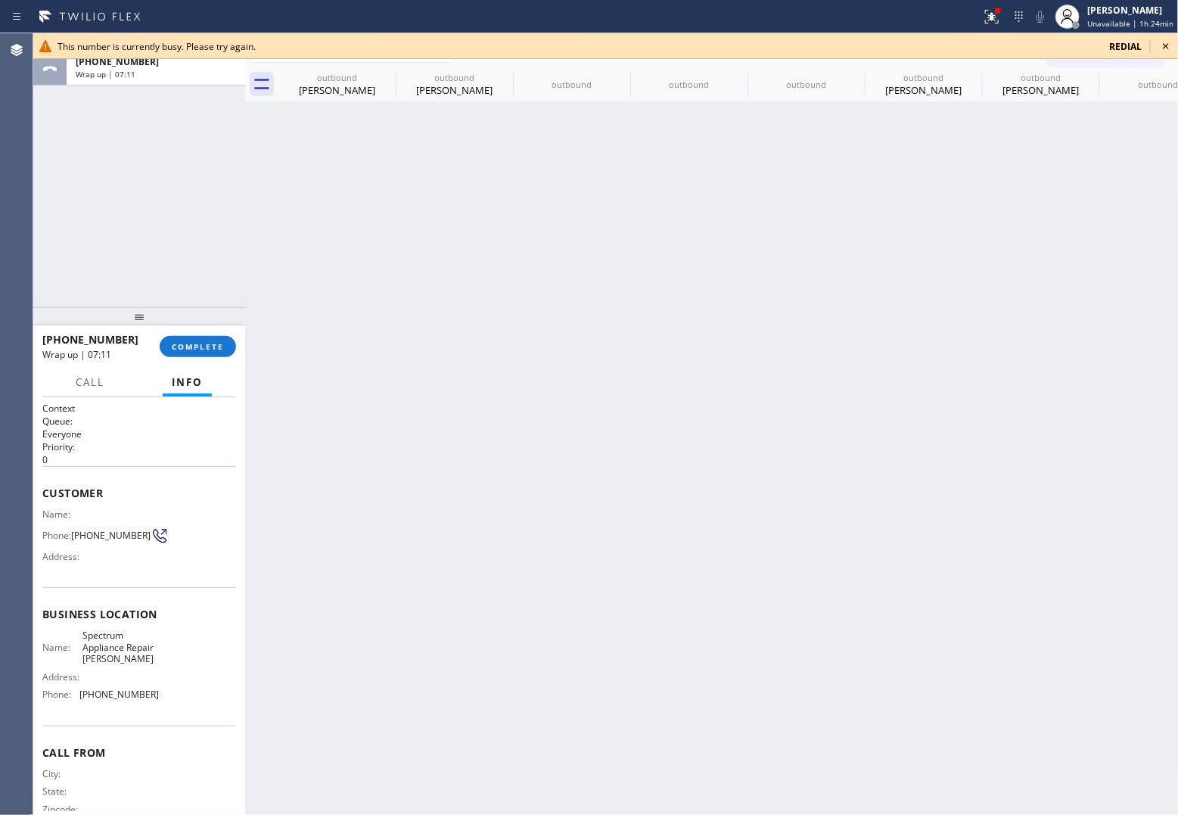
click at [155, 77] on div "Wrap up | 07:11" at bounding box center [156, 74] width 160 height 11
click at [185, 354] on button "COMPLETE" at bounding box center [198, 346] width 76 height 21
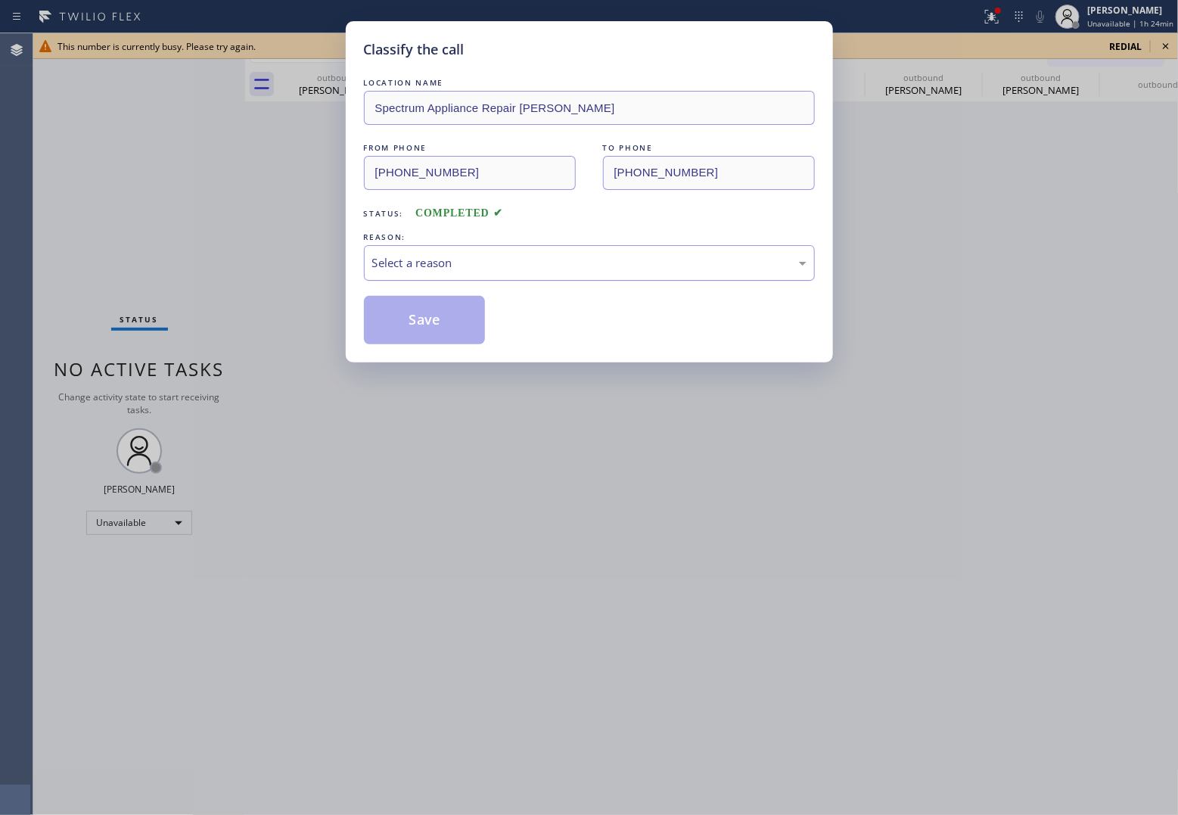
click at [444, 262] on div "Select a reason" at bounding box center [589, 262] width 434 height 17
click at [439, 270] on div "New Customer - Booked" at bounding box center [589, 262] width 434 height 17
click at [453, 322] on button "Save" at bounding box center [425, 320] width 122 height 48
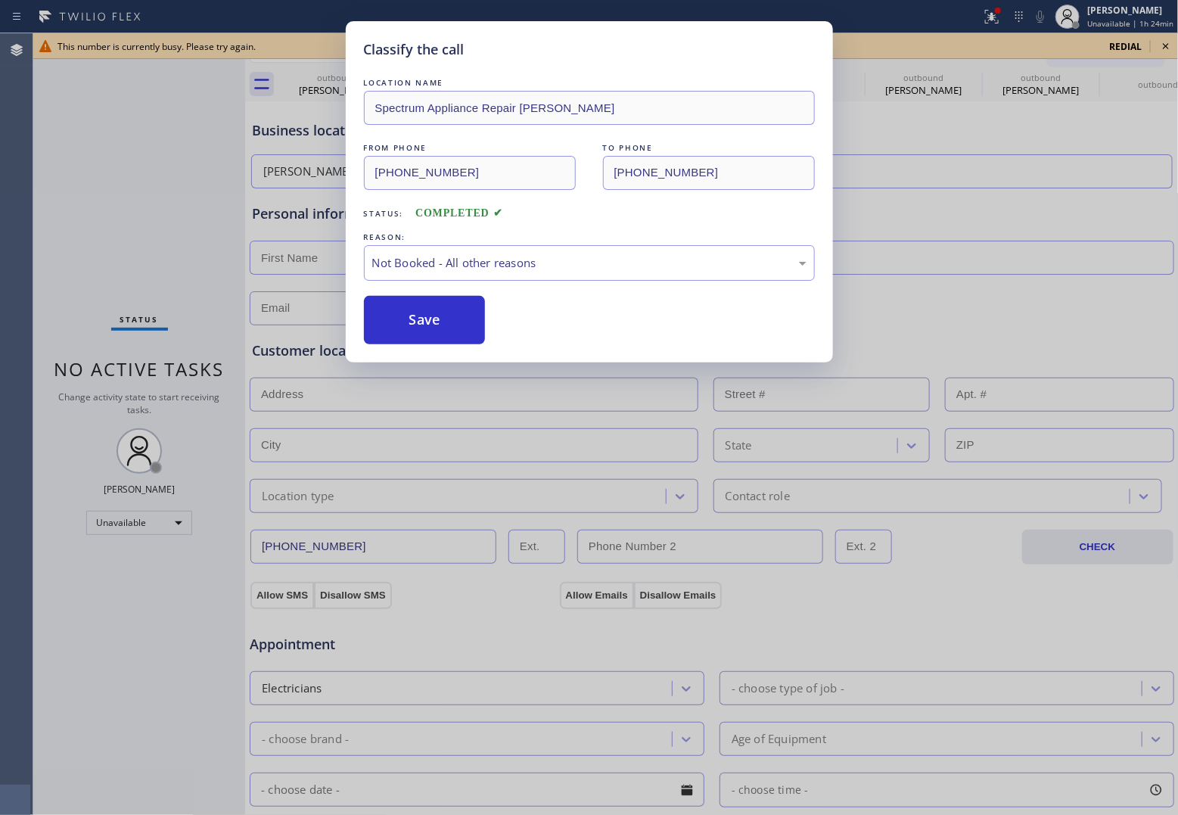
click at [940, 45] on icon at bounding box center [1166, 46] width 18 height 18
click at [940, 45] on button "Call to Customer" at bounding box center [1106, 51] width 116 height 29
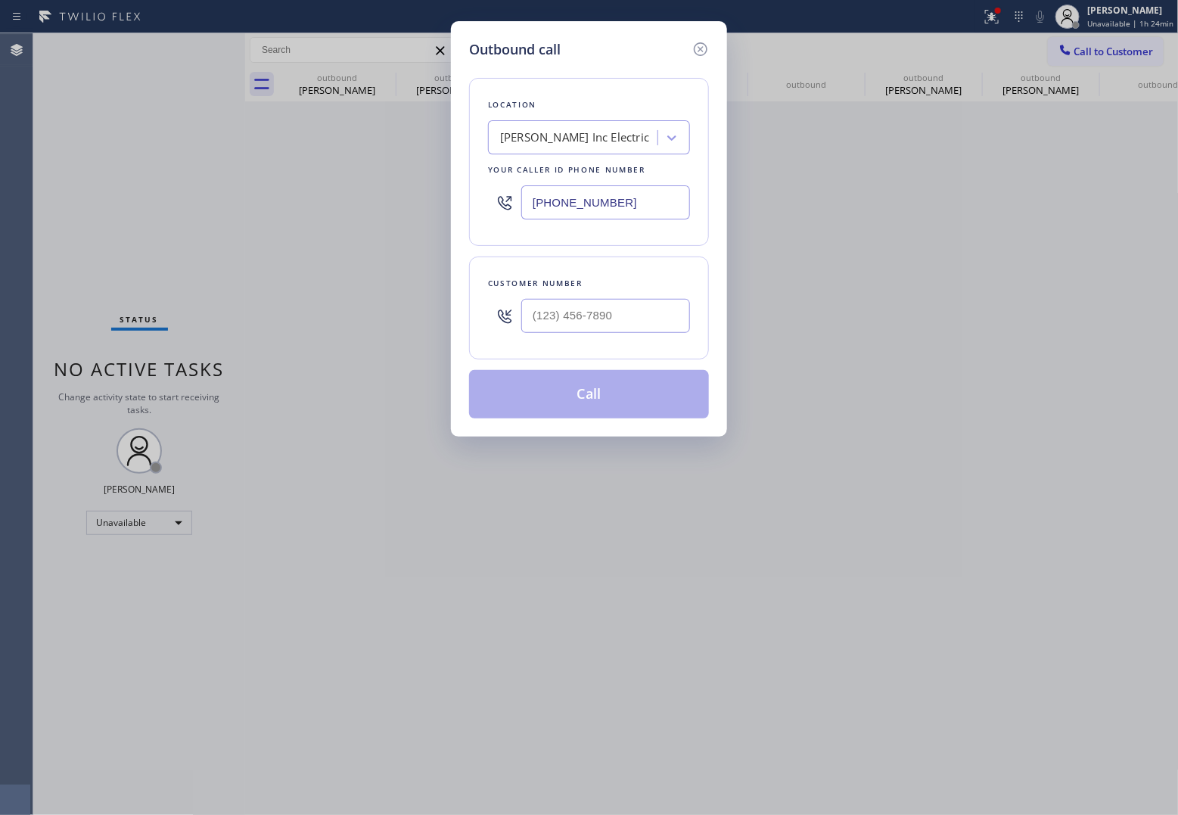
click at [940, 45] on div "Outbound call Location [PERSON_NAME] Inc Electric Your caller id phone number […" at bounding box center [589, 407] width 1178 height 815
click at [700, 47] on icon at bounding box center [701, 49] width 18 height 18
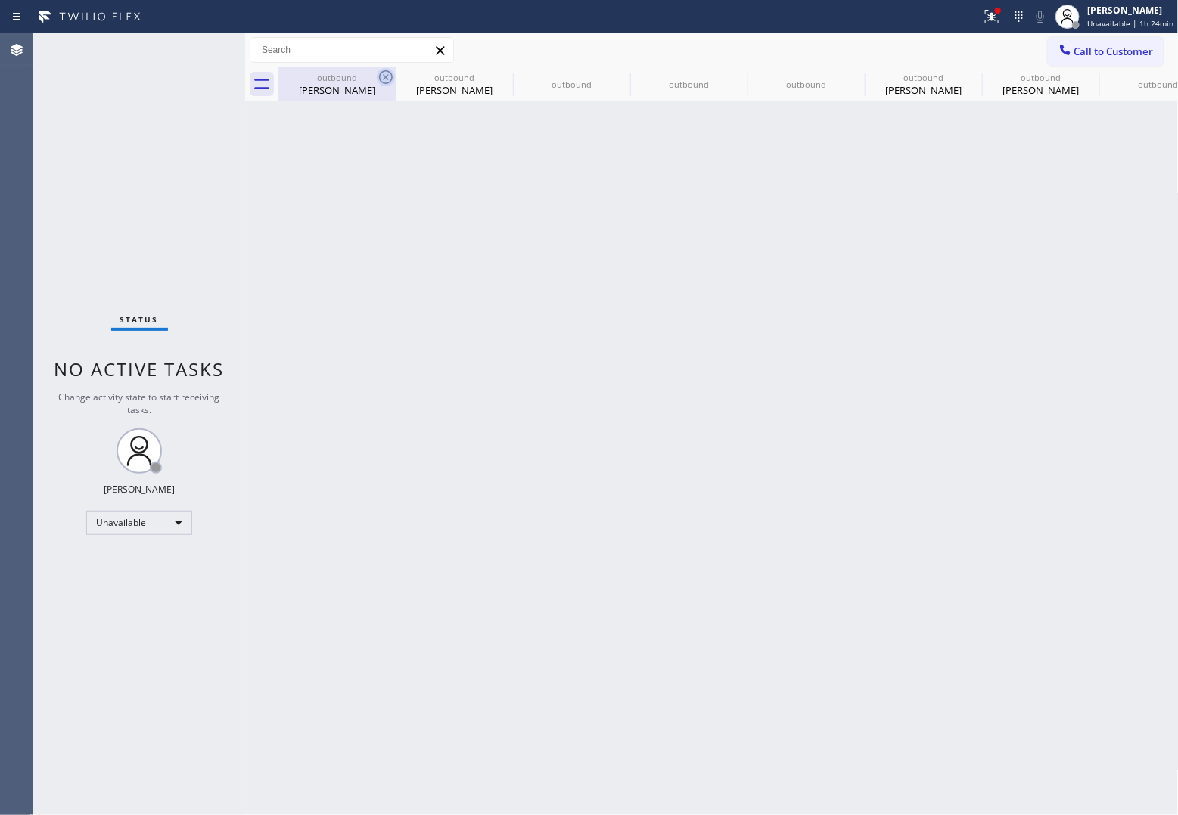
click at [382, 76] on icon at bounding box center [386, 77] width 18 height 18
click at [494, 76] on icon at bounding box center [503, 77] width 18 height 18
click at [0, 0] on icon at bounding box center [0, 0] width 0 height 0
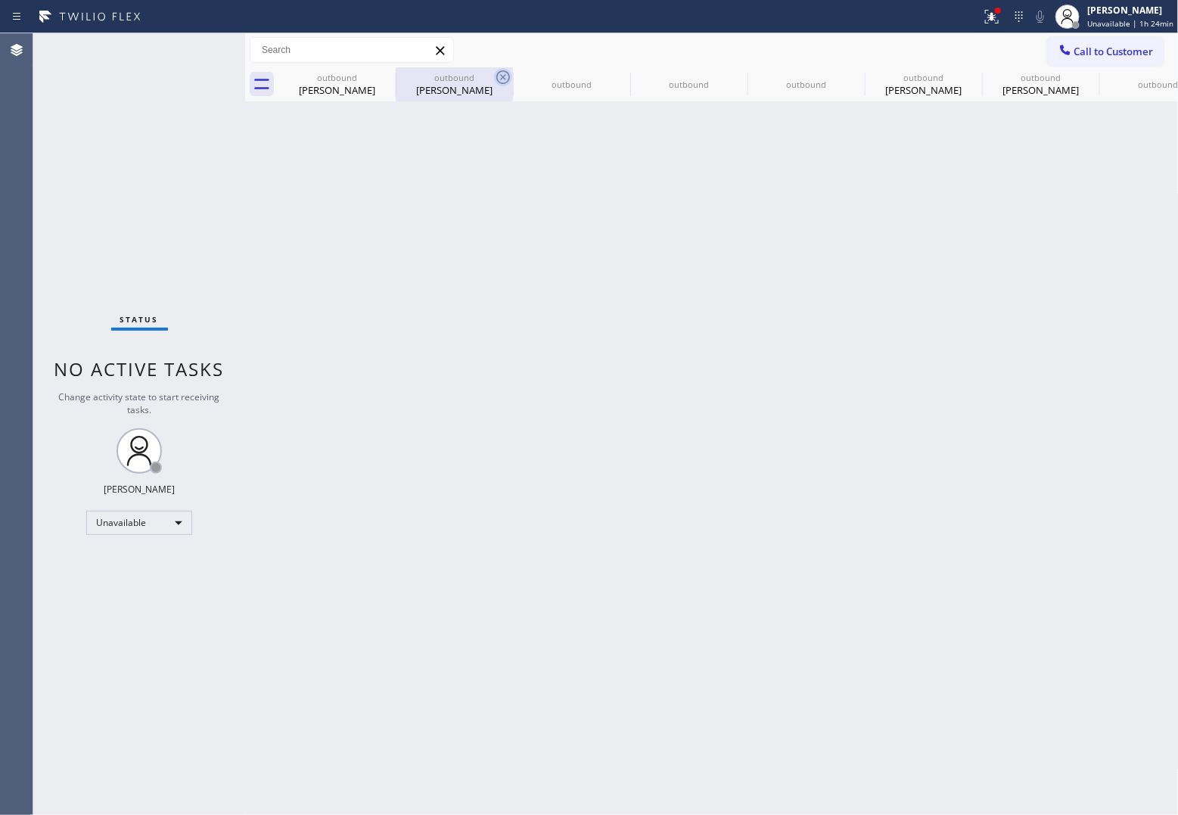
click at [0, 0] on icon at bounding box center [0, 0] width 0 height 0
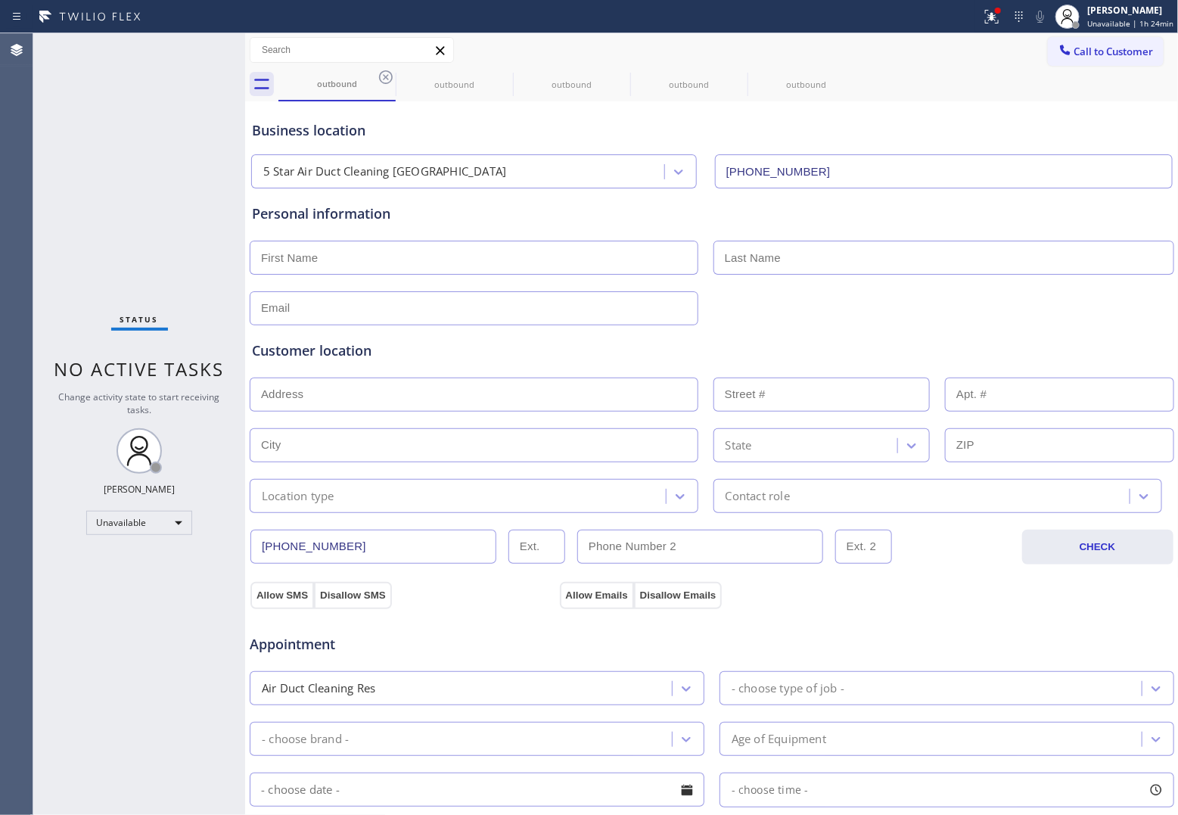
click at [382, 76] on icon at bounding box center [386, 77] width 18 height 18
click at [0, 0] on icon at bounding box center [0, 0] width 0 height 0
click at [382, 76] on icon at bounding box center [386, 77] width 18 height 18
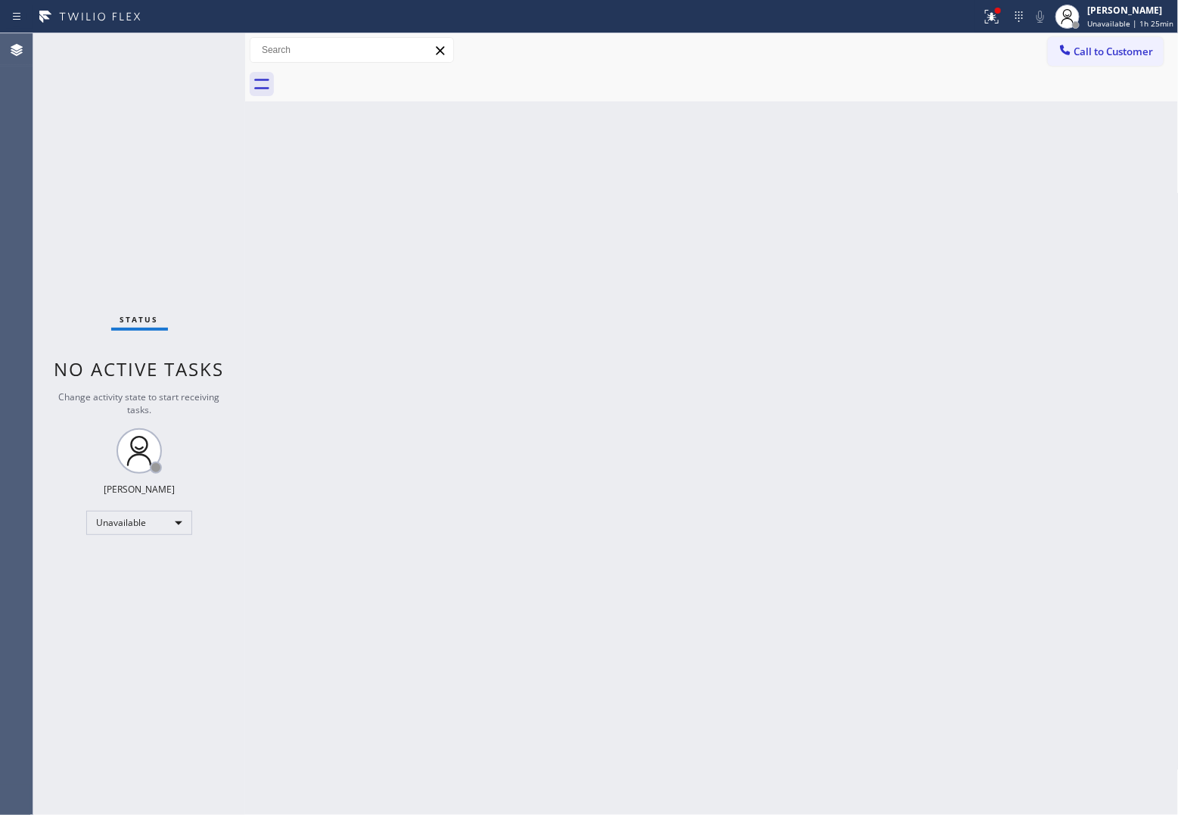
click at [36, 227] on div "Status No active tasks Change activity state to start receiving tasks. [PERSON_…" at bounding box center [139, 424] width 212 height 782
click at [16, 175] on div "Agent Desktop" at bounding box center [16, 424] width 33 height 782
click at [940, 61] on button "Call to Customer" at bounding box center [1106, 51] width 116 height 29
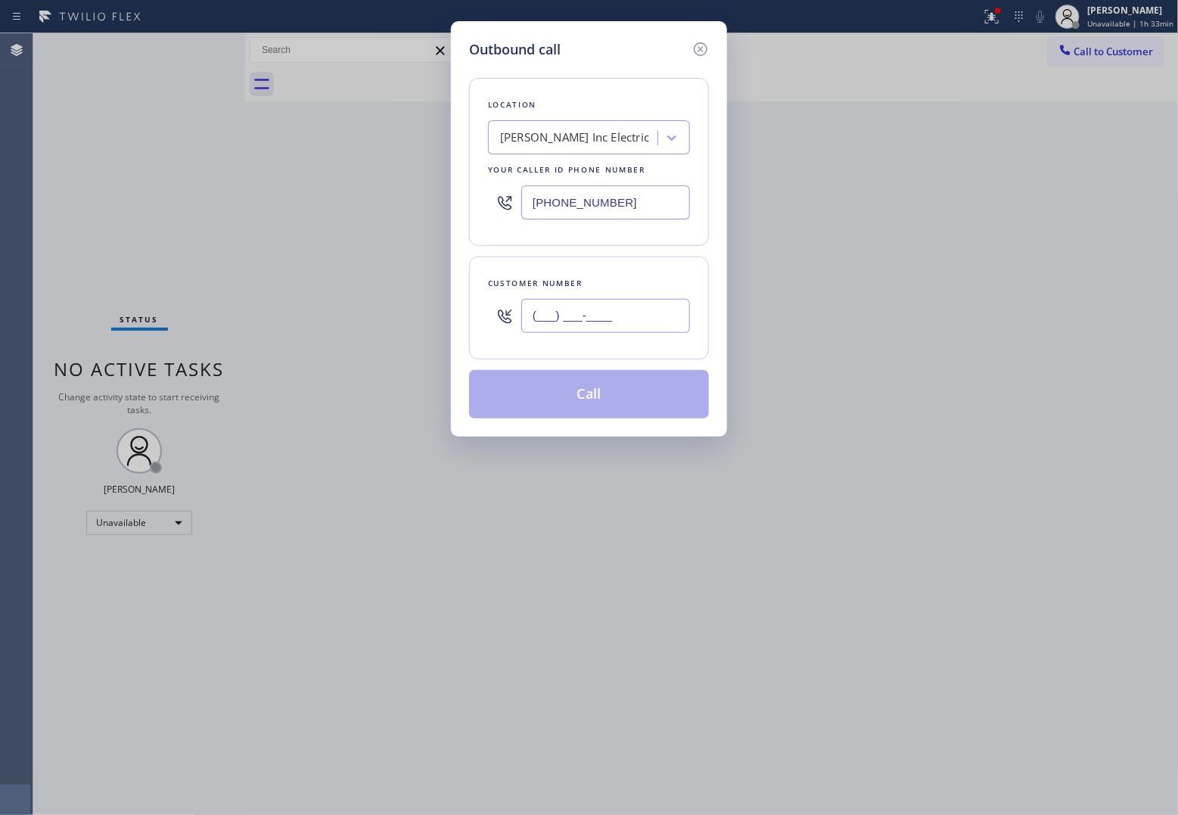
click at [623, 304] on input "(___) ___-____" at bounding box center [605, 316] width 169 height 34
paste input "714) 595-9056"
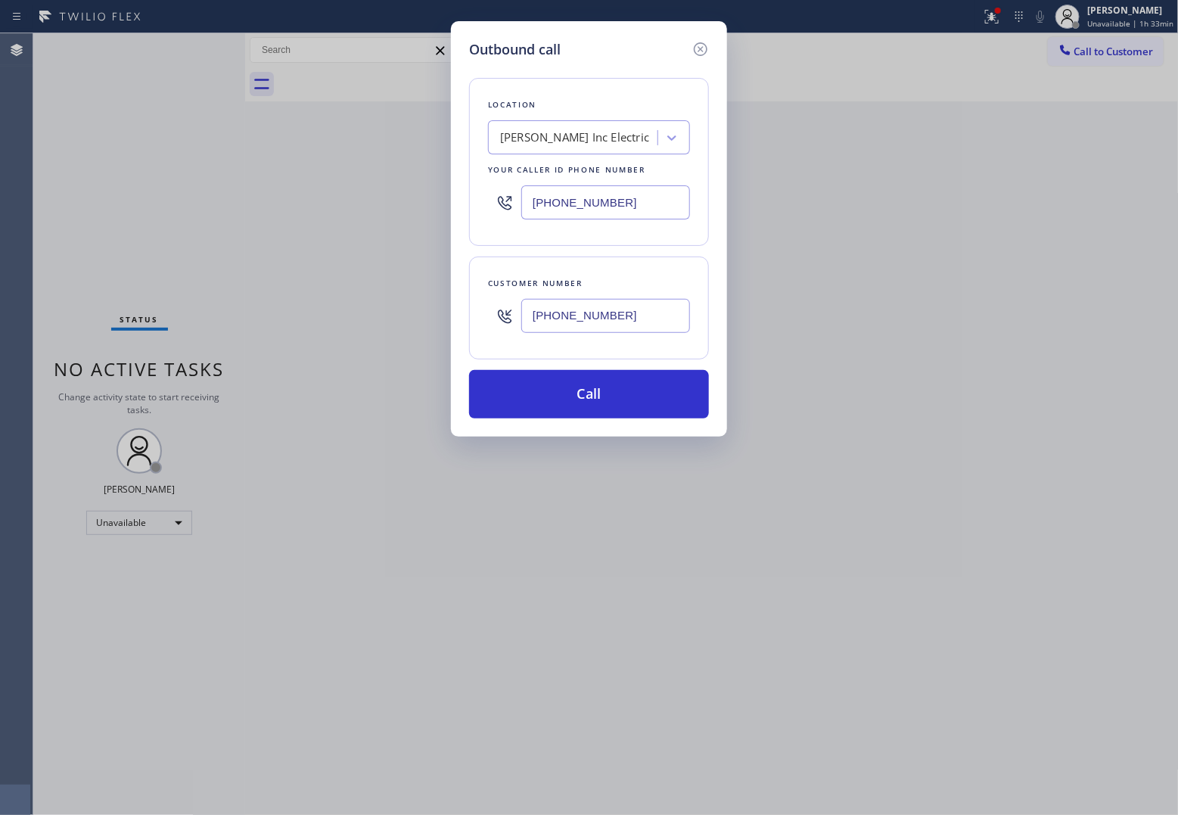
type input "[PHONE_NUMBER]"
click at [12, 207] on div "Outbound call Location [PERSON_NAME] Inc Electric Your caller id phone number […" at bounding box center [589, 407] width 1178 height 815
click at [648, 197] on input "[PHONE_NUMBER]" at bounding box center [605, 202] width 169 height 34
paste input "657) 529-7397"
type input "[PHONE_NUMBER]"
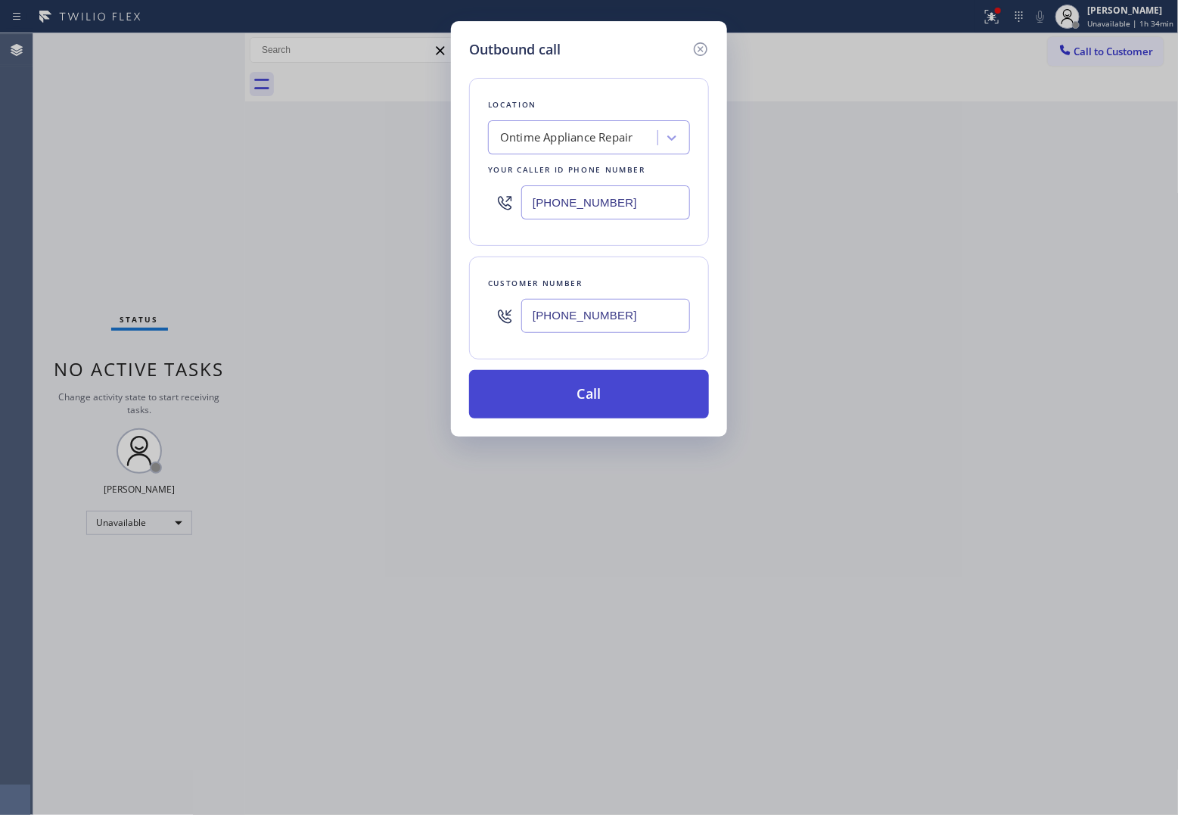
click at [632, 397] on button "Call" at bounding box center [589, 394] width 240 height 48
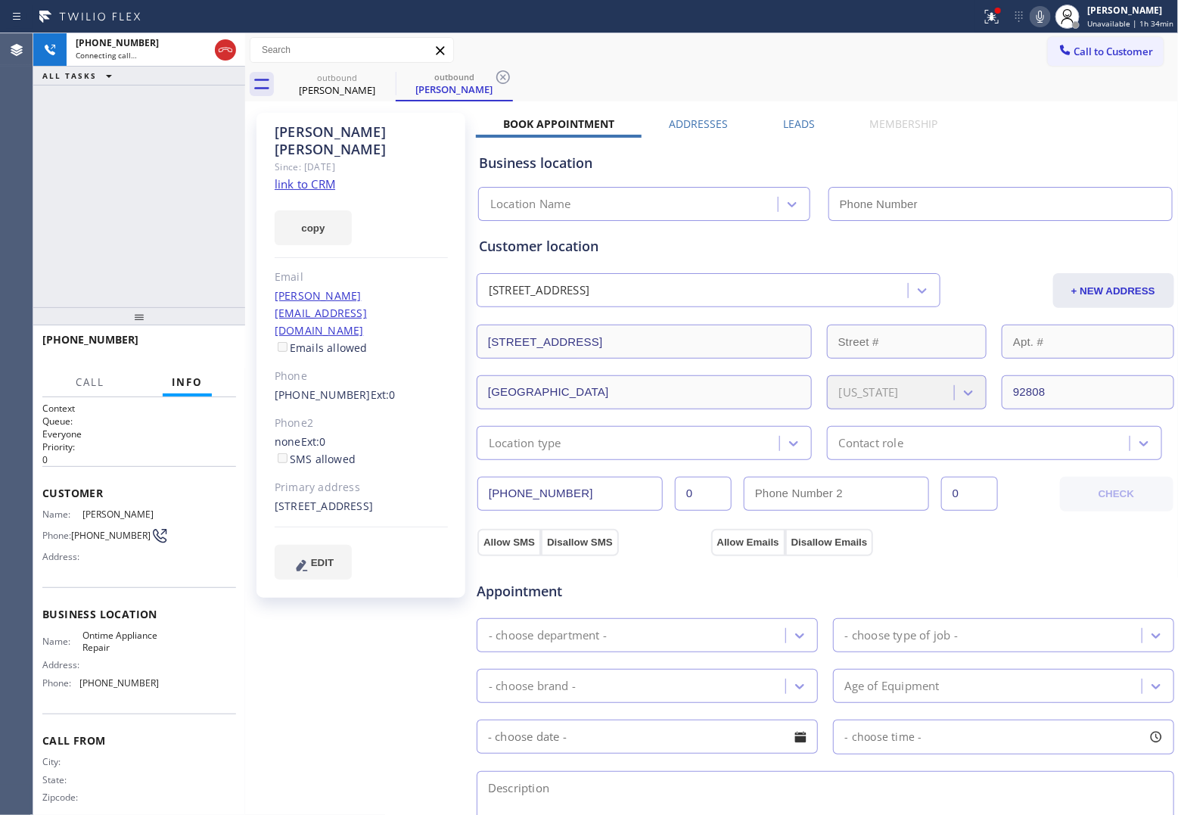
type input "[PHONE_NUMBER]"
click at [16, 208] on div "Agent Desktop" at bounding box center [16, 424] width 33 height 782
click at [301, 176] on link "link to CRM" at bounding box center [305, 183] width 61 height 15
drag, startPoint x: 335, startPoint y: 477, endPoint x: 272, endPoint y: 453, distance: 67.3
click at [272, 453] on div "[PERSON_NAME] Since: [DATE] link to CRM copy Email [PERSON_NAME][EMAIL_ADDRESS]…" at bounding box center [361, 355] width 209 height 485
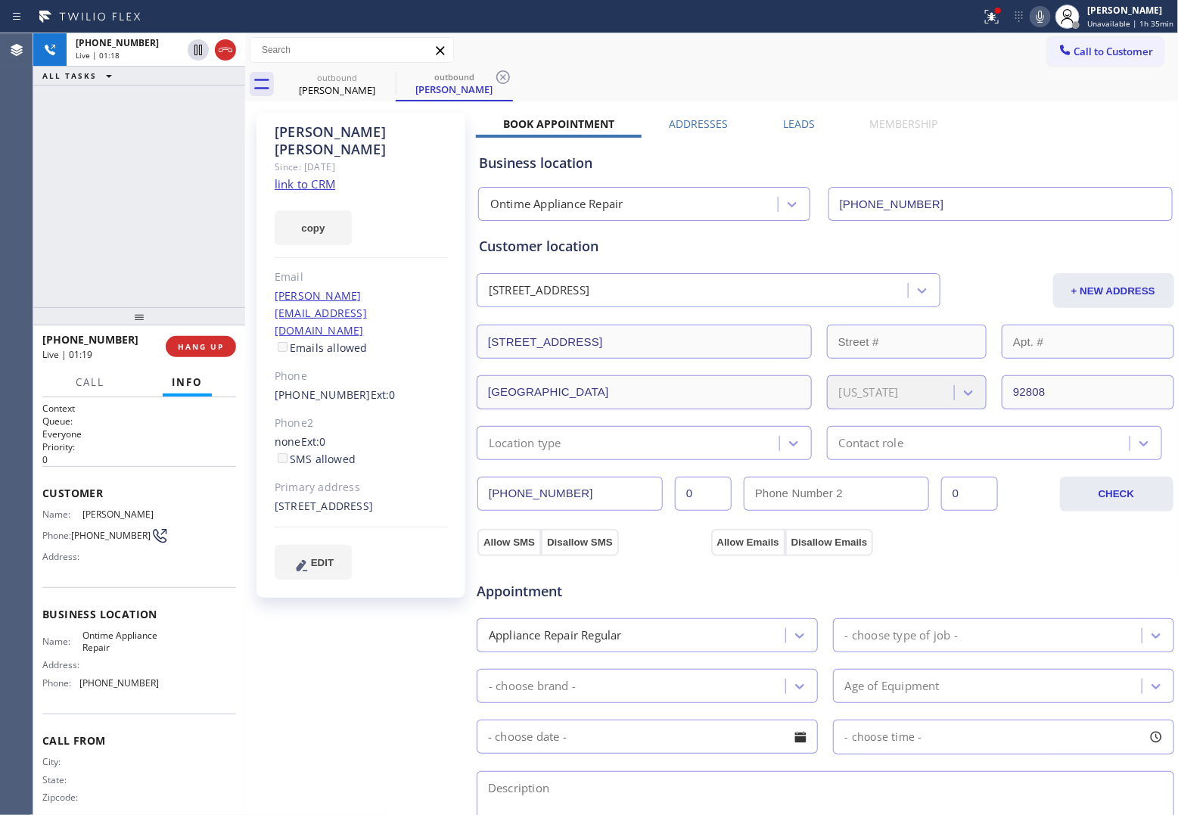
copy div "[STREET_ADDRESS]"
drag, startPoint x: 410, startPoint y: 277, endPoint x: 275, endPoint y: 278, distance: 135.5
click at [275, 288] on div "[PERSON_NAME][EMAIL_ADDRESS][DOMAIN_NAME] Emails allowed" at bounding box center [361, 323] width 173 height 70
copy link "[PERSON_NAME][EMAIL_ADDRESS][DOMAIN_NAME]"
click at [350, 125] on div "[PERSON_NAME]" at bounding box center [361, 140] width 173 height 35
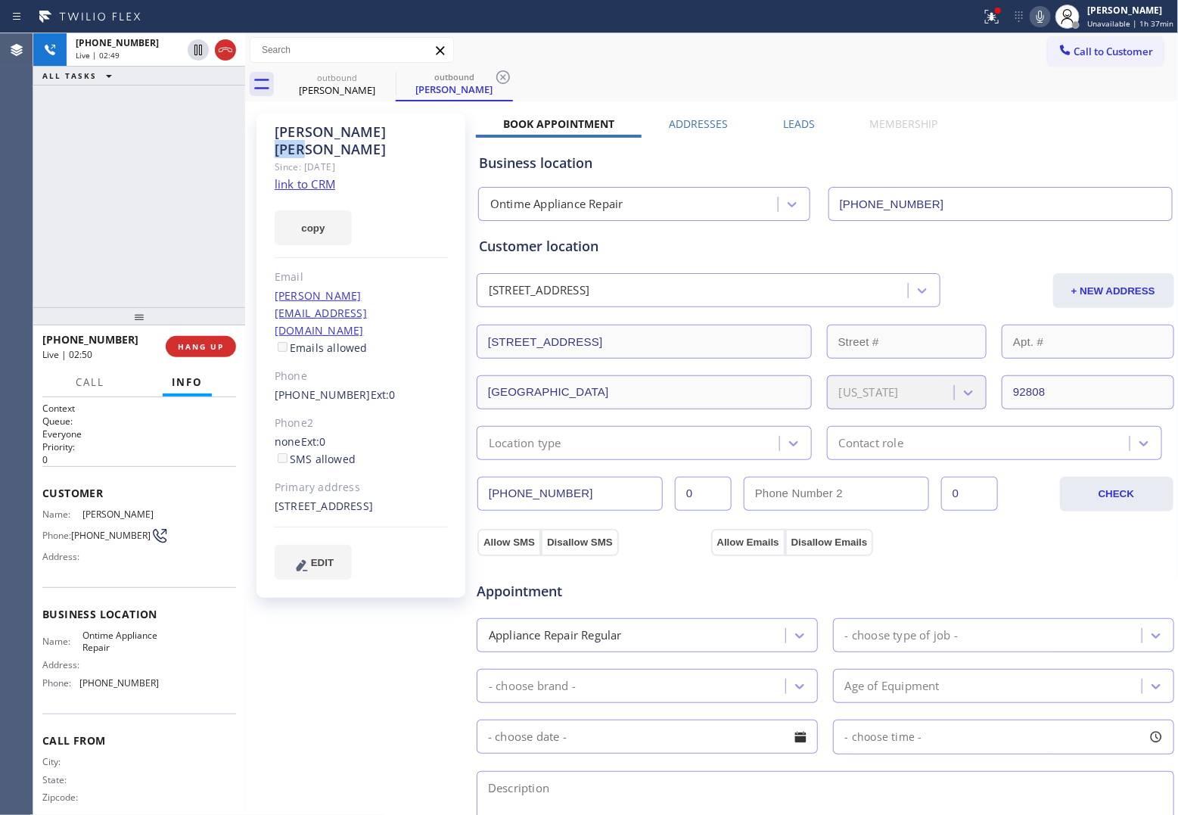
click at [350, 125] on div "[PERSON_NAME]" at bounding box center [361, 140] width 173 height 35
copy div "[PERSON_NAME]"
drag, startPoint x: 98, startPoint y: 540, endPoint x: 73, endPoint y: 528, distance: 27.8
click at [73, 530] on span "[PHONE_NUMBER]" at bounding box center [110, 535] width 79 height 11
click at [40, 179] on div "[PHONE_NUMBER] Live | 03:17 ALL TASKS ALL TASKS ACTIVE TASKS TASKS IN WRAP UP" at bounding box center [139, 170] width 212 height 274
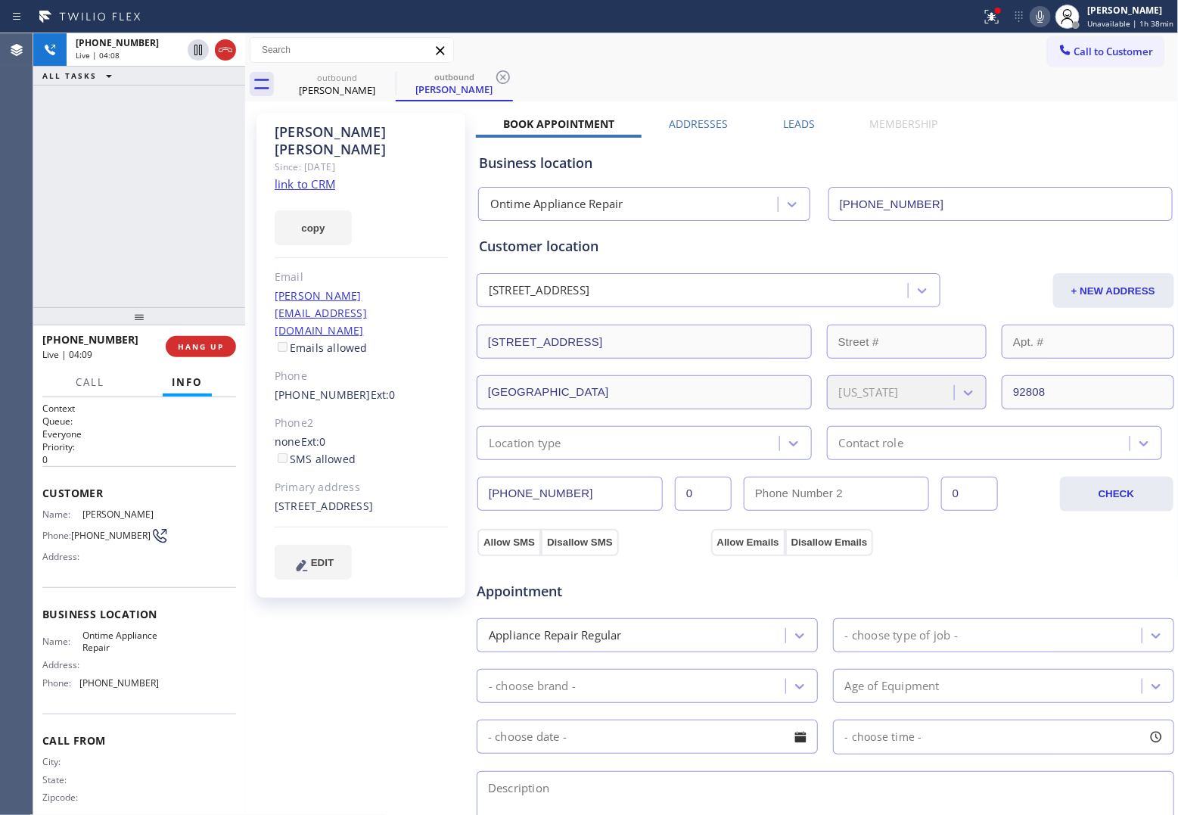
click at [30, 210] on div "Agent Desktop" at bounding box center [16, 424] width 33 height 782
click at [224, 348] on button "HANG UP" at bounding box center [201, 346] width 70 height 21
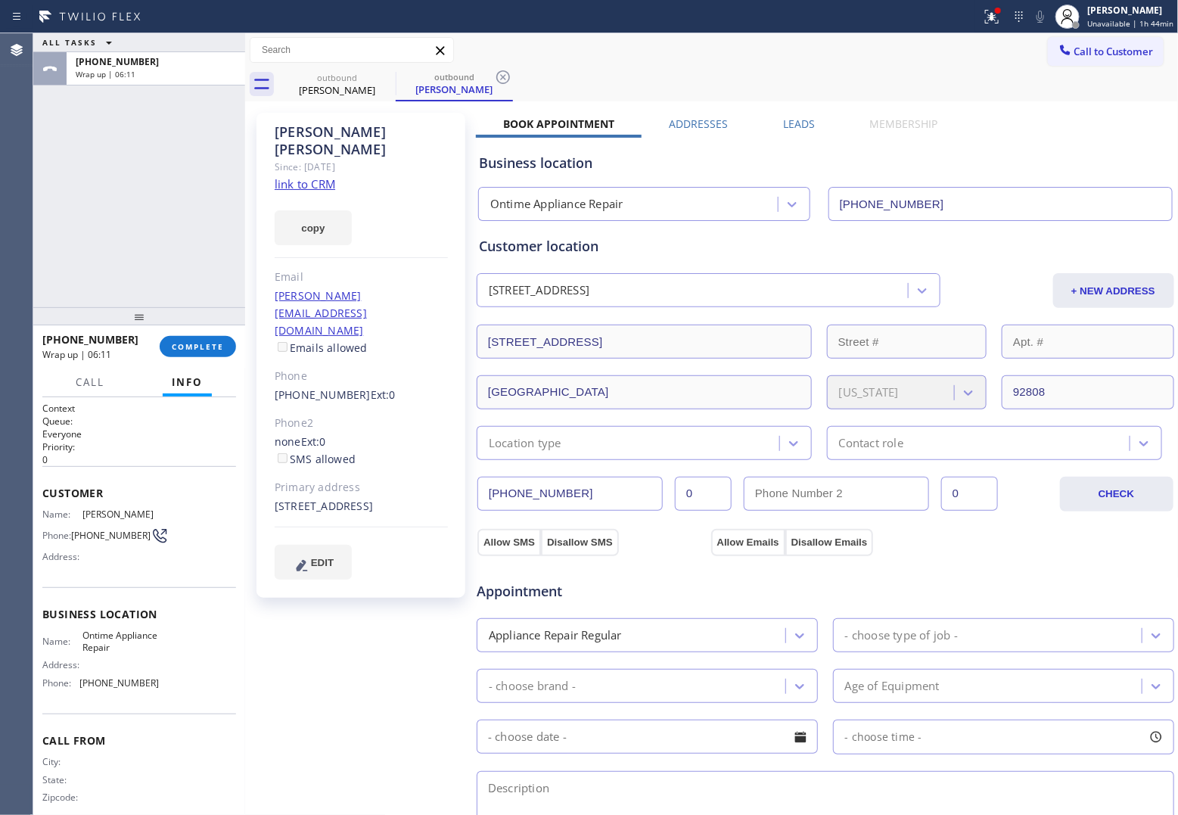
drag, startPoint x: 31, startPoint y: 235, endPoint x: 30, endPoint y: 226, distance: 9.9
click at [32, 235] on div "Agent Desktop" at bounding box center [16, 424] width 33 height 782
click at [46, 172] on div "ALL TASKS ALL TASKS ACTIVE TASKS TASKS IN WRAP UP [PHONE_NUMBER] Wrap up | 07:08" at bounding box center [139, 170] width 212 height 274
drag, startPoint x: 92, startPoint y: 537, endPoint x: 76, endPoint y: 530, distance: 17.6
click at [76, 530] on span "[PHONE_NUMBER]" at bounding box center [110, 535] width 79 height 11
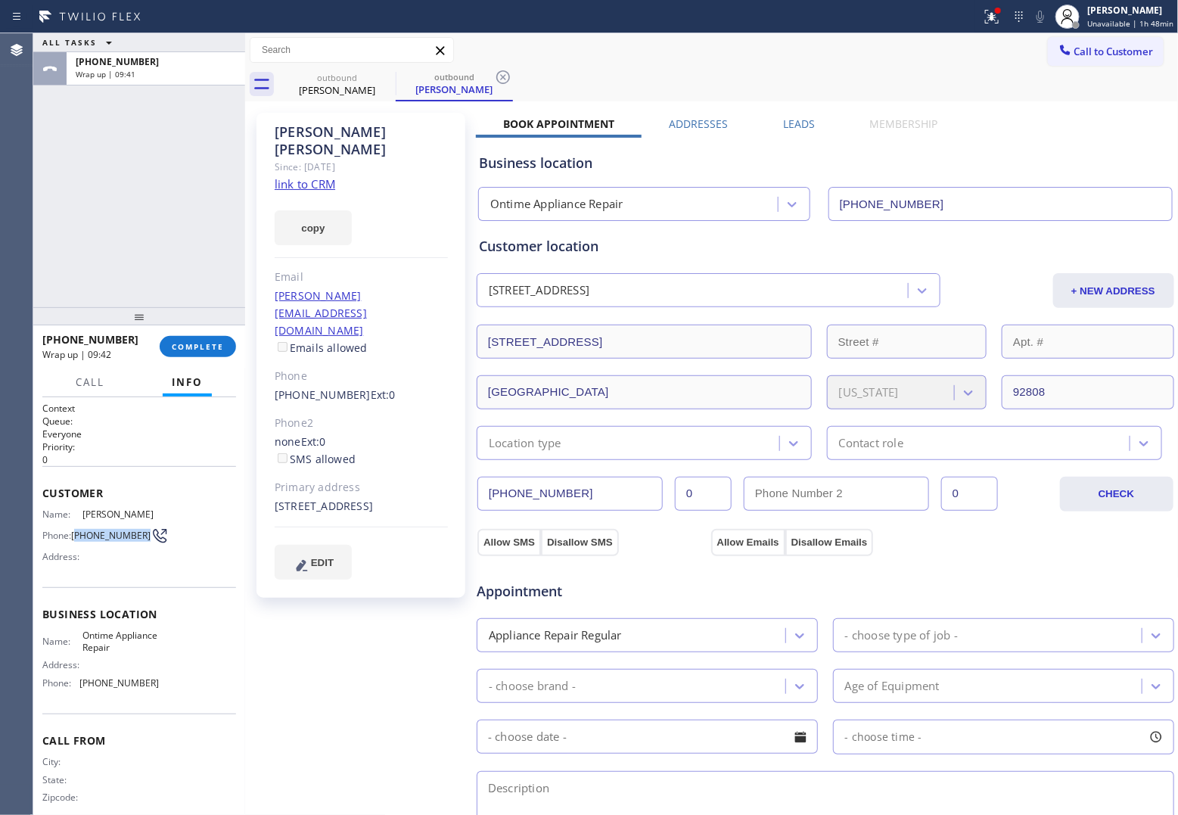
click at [50, 187] on div "ALL TASKS ALL TASKS ACTIVE TASKS TASKS IN WRAP UP [PHONE_NUMBER] Wrap up | 09:41" at bounding box center [139, 170] width 212 height 274
drag, startPoint x: 102, startPoint y: 545, endPoint x: 108, endPoint y: 528, distance: 18.4
click at [74, 531] on span "[PHONE_NUMBER]" at bounding box center [110, 535] width 79 height 11
click at [54, 195] on div "ALL TASKS ALL TASKS ACTIVE TASKS TASKS IN WRAP UP [PHONE_NUMBER] Wrap up | 09:45" at bounding box center [139, 170] width 212 height 274
click at [940, 47] on span "Call to Customer" at bounding box center [1114, 52] width 79 height 14
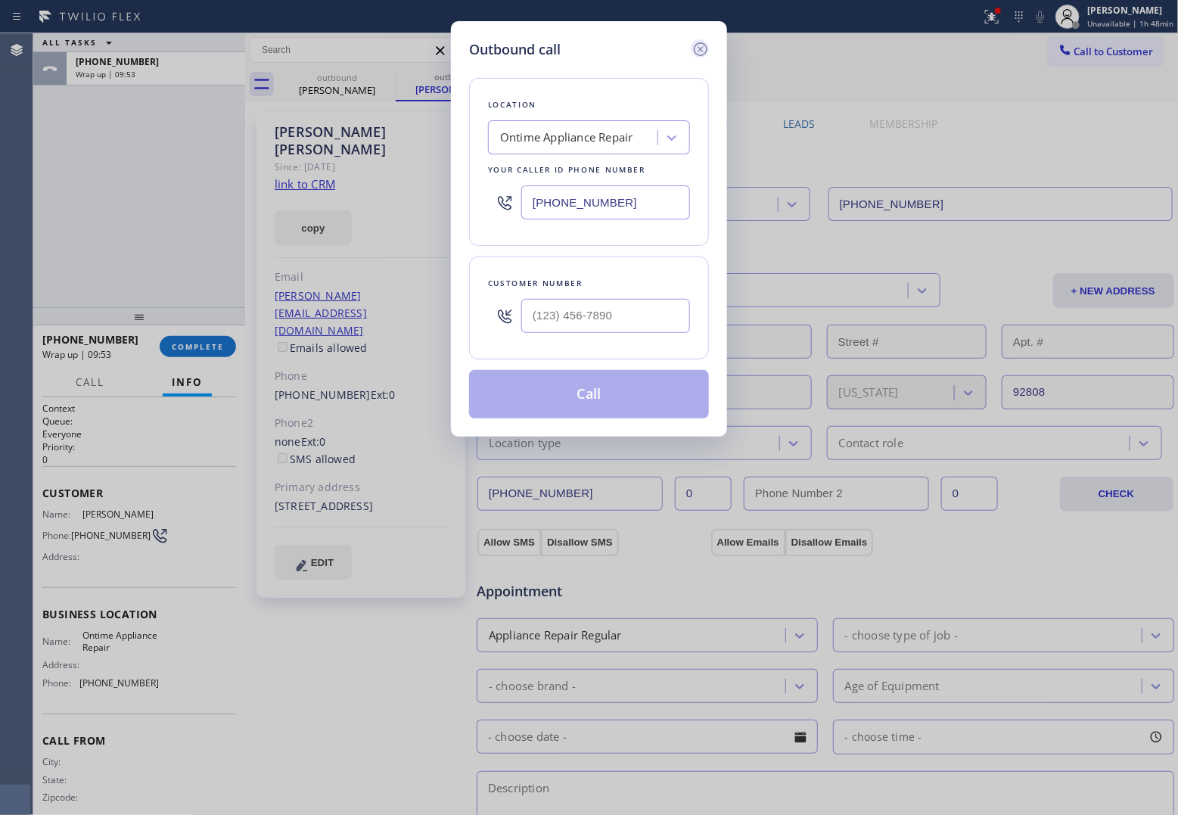
click at [697, 44] on icon at bounding box center [701, 49] width 14 height 14
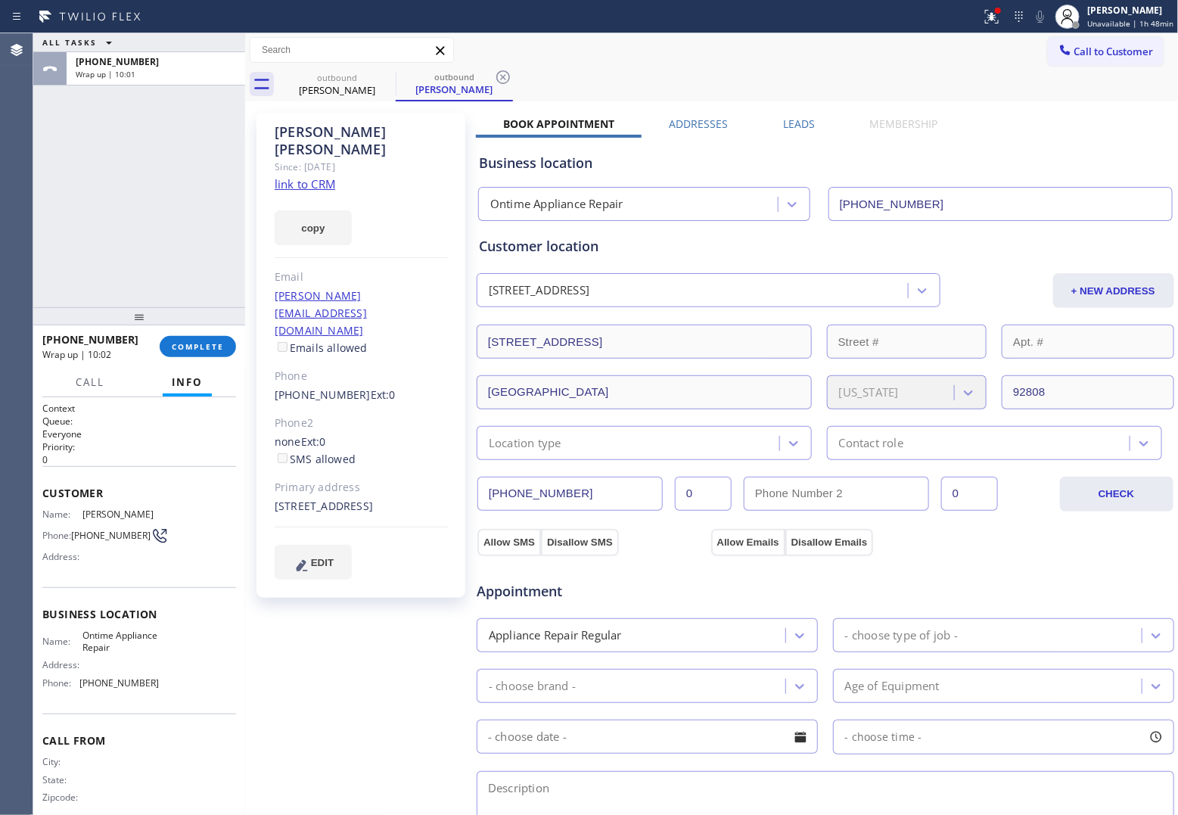
click at [47, 149] on div "ALL TASKS ALL TASKS ACTIVE TASKS TASKS IN WRAP UP [PHONE_NUMBER] Wrap up | 10:01" at bounding box center [139, 170] width 212 height 274
click at [940, 61] on button "Call to Customer" at bounding box center [1106, 51] width 116 height 29
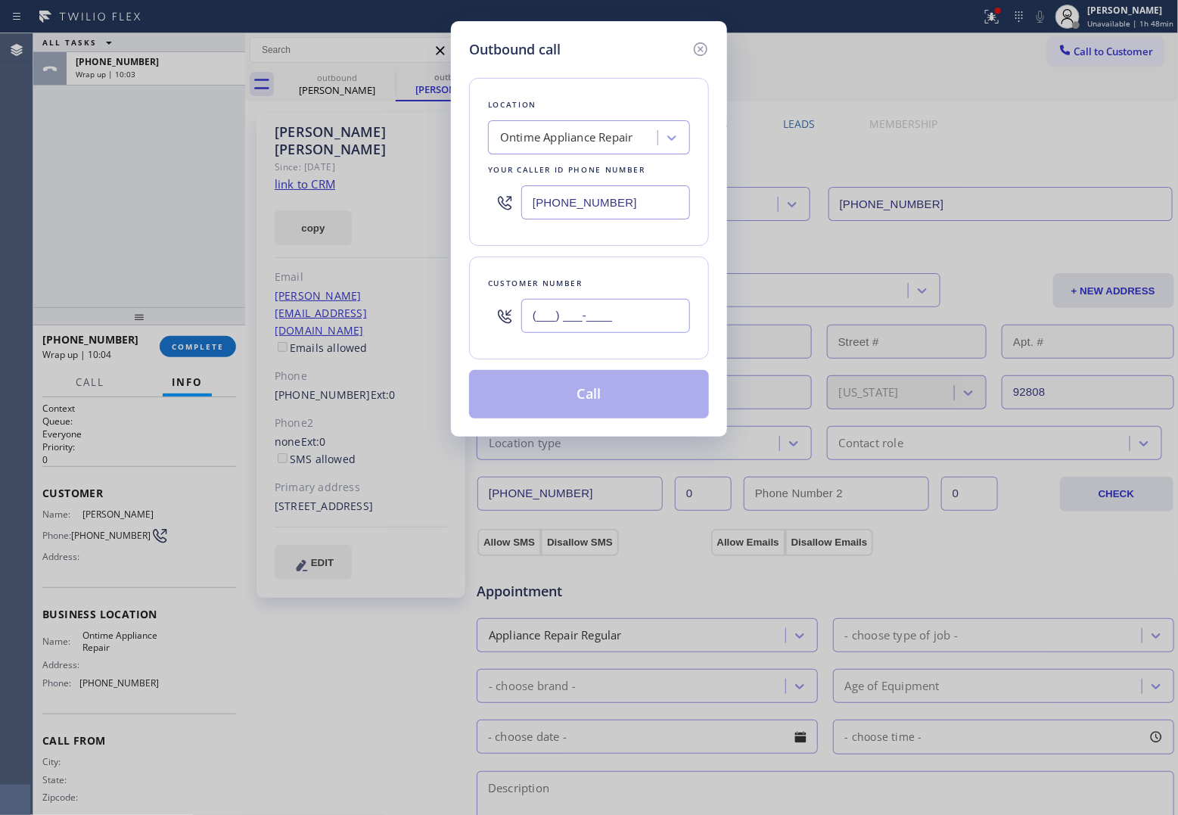
click at [577, 329] on input "(___) ___-____" at bounding box center [605, 316] width 169 height 34
paste input "714) 595-9056"
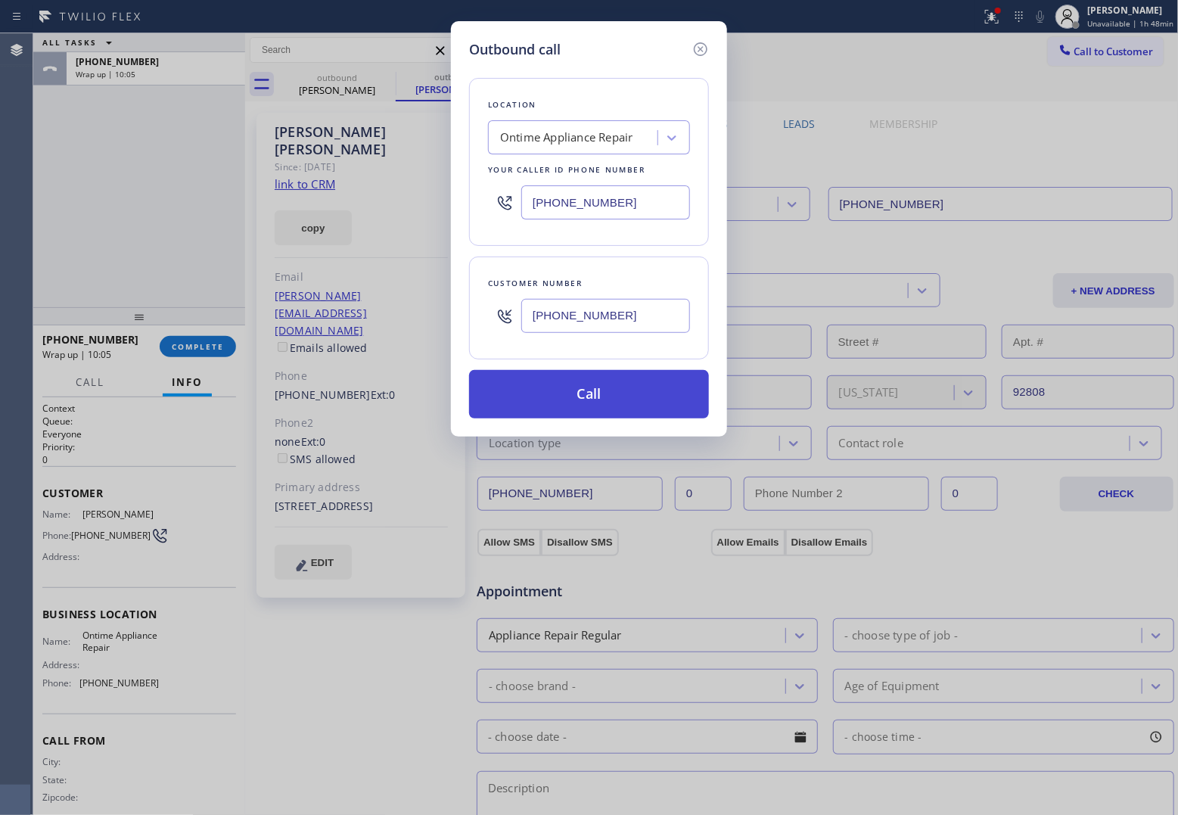
type input "[PHONE_NUMBER]"
click at [664, 409] on button "Call" at bounding box center [589, 394] width 240 height 48
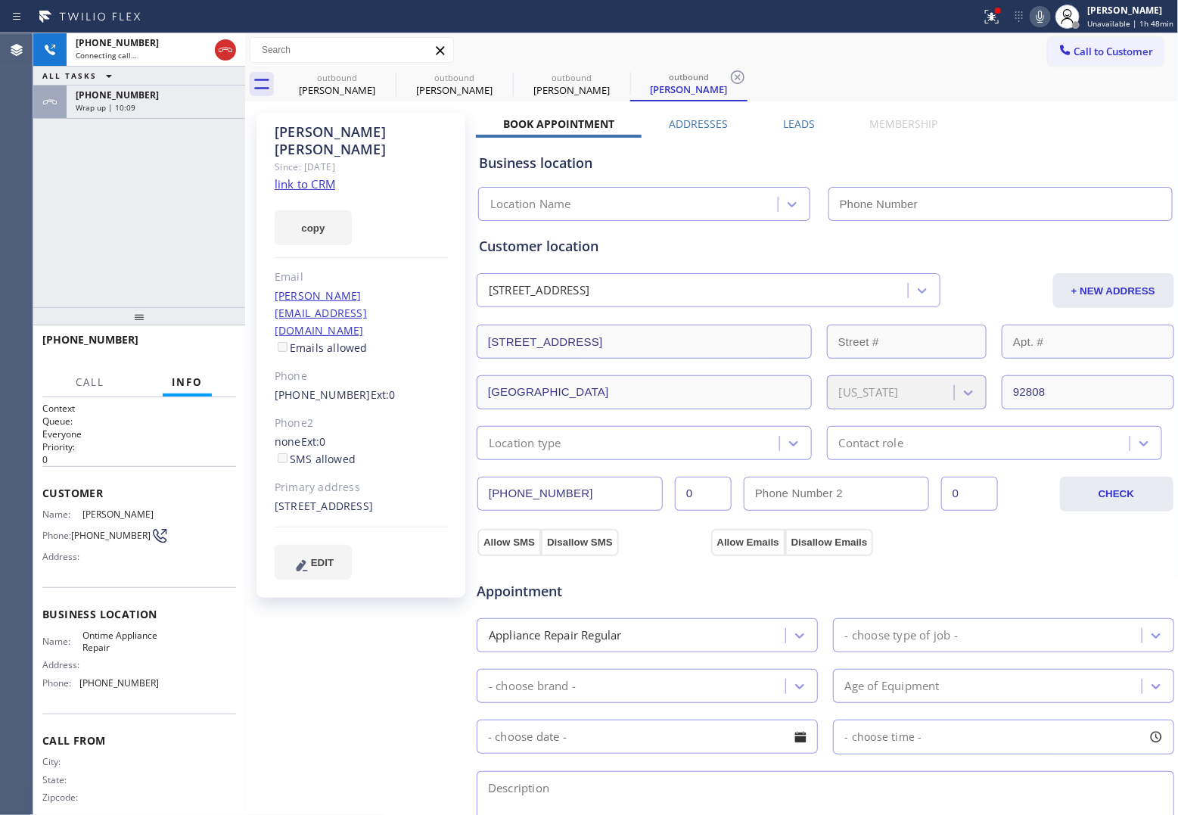
type input "[PHONE_NUMBER]"
click at [46, 145] on div "[PHONE_NUMBER] Connecting call… ALL TASKS ALL TASKS ACTIVE TASKS TASKS IN WRAP …" at bounding box center [139, 170] width 212 height 274
click at [229, 39] on div at bounding box center [225, 49] width 27 height 33
click at [225, 51] on icon at bounding box center [225, 50] width 18 height 18
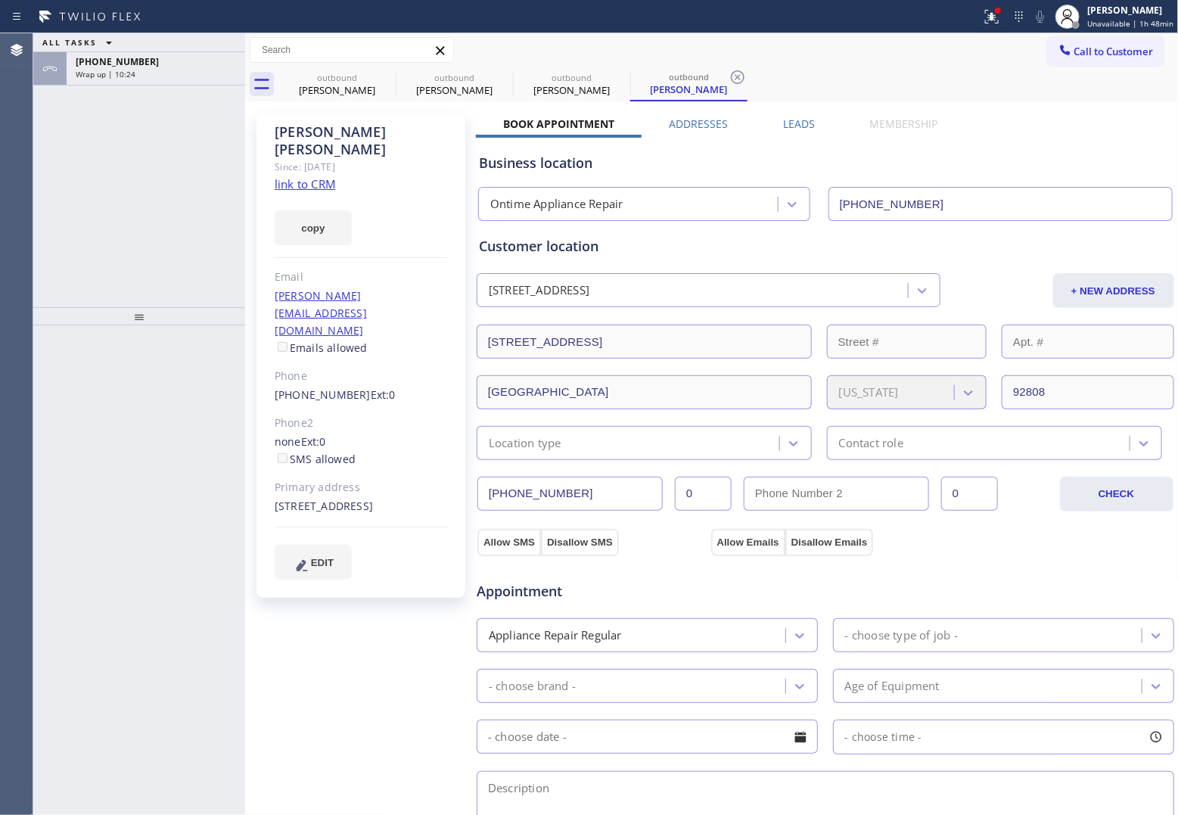
drag, startPoint x: 57, startPoint y: 138, endPoint x: 282, endPoint y: 4, distance: 261.7
click at [55, 137] on div "ALL TASKS ALL TASKS ACTIVE TASKS TASKS IN WRAP UP [PHONE_NUMBER] Wrap up | 10:24" at bounding box center [139, 170] width 212 height 274
drag, startPoint x: 1091, startPoint y: 61, endPoint x: 1098, endPoint y: 59, distance: 7.9
click at [940, 59] on button "Call to Customer" at bounding box center [1106, 51] width 116 height 29
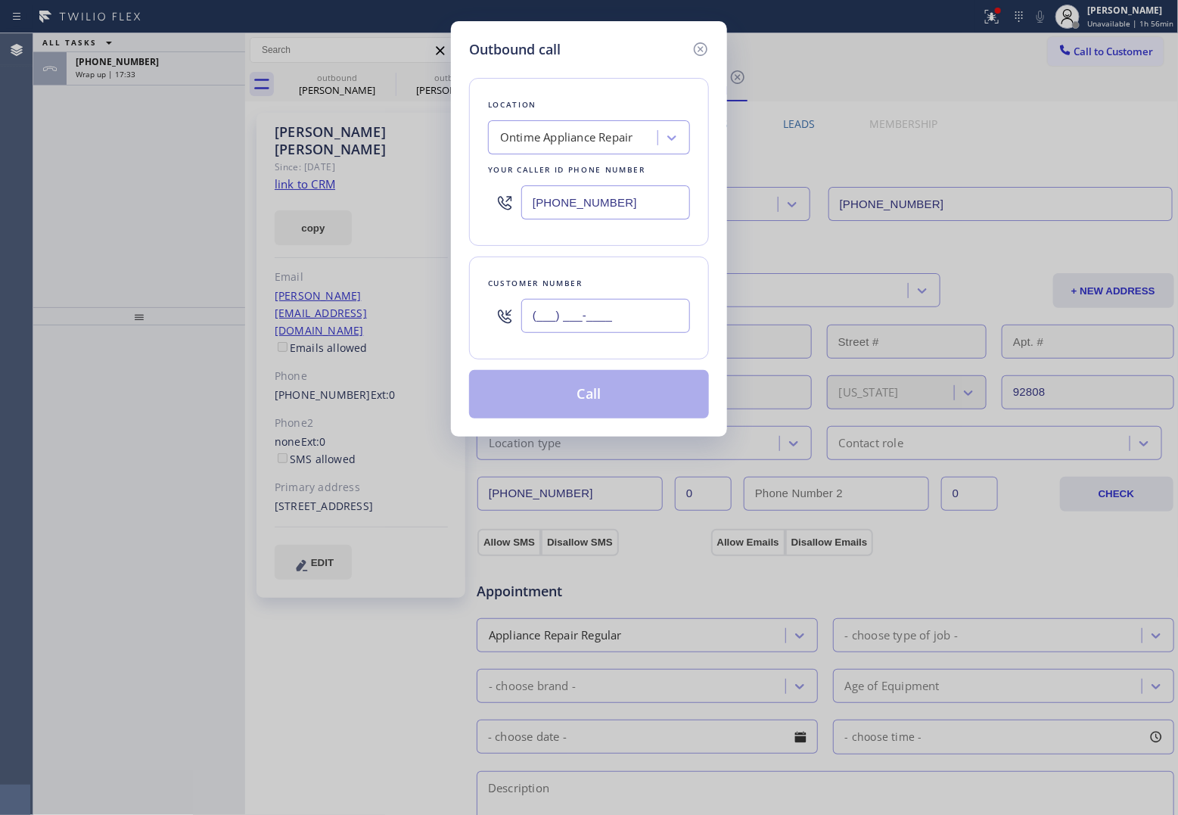
click at [581, 319] on input "(___) ___-____" at bounding box center [605, 316] width 169 height 34
paste input "818) 497-6341"
type input "[PHONE_NUMBER]"
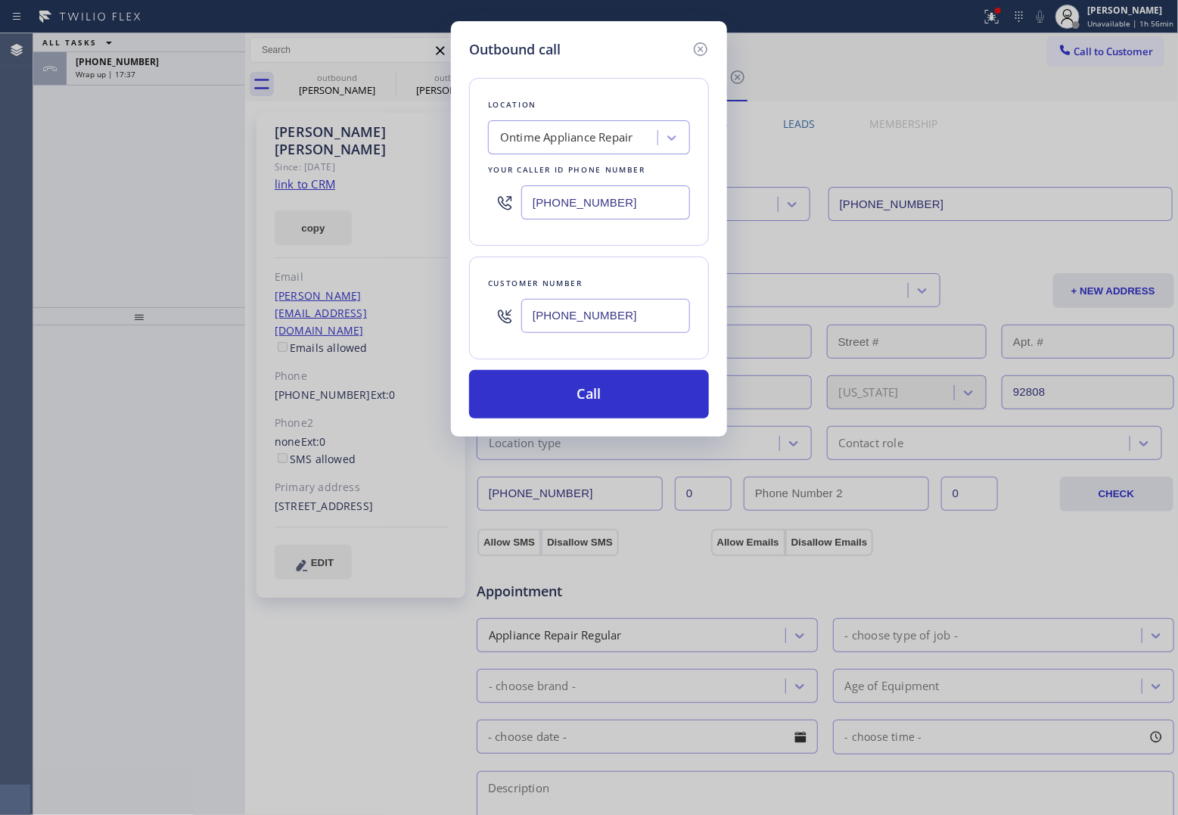
click at [634, 195] on input "[PHONE_NUMBER]" at bounding box center [605, 202] width 169 height 34
paste input "61) 493-9035"
type input "[PHONE_NUMBER]"
click at [634, 395] on button "Call" at bounding box center [589, 394] width 240 height 48
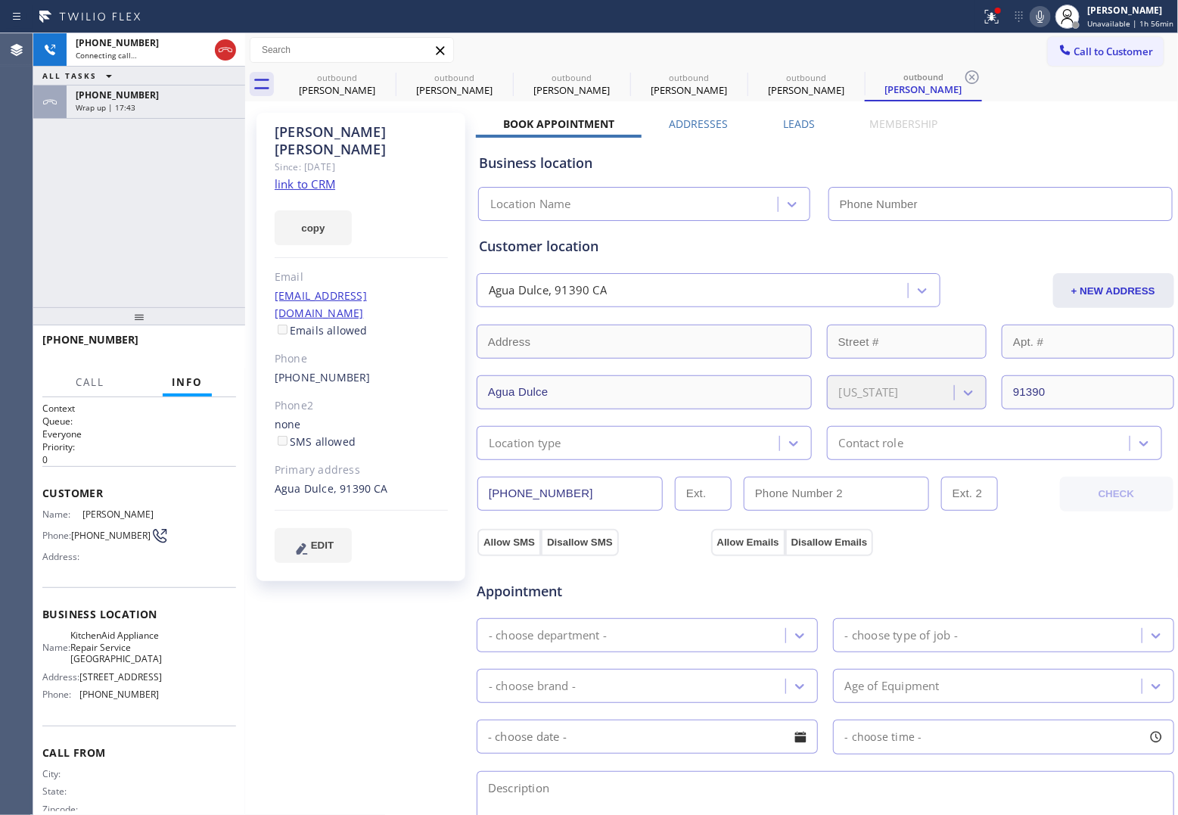
type input "[PHONE_NUMBER]"
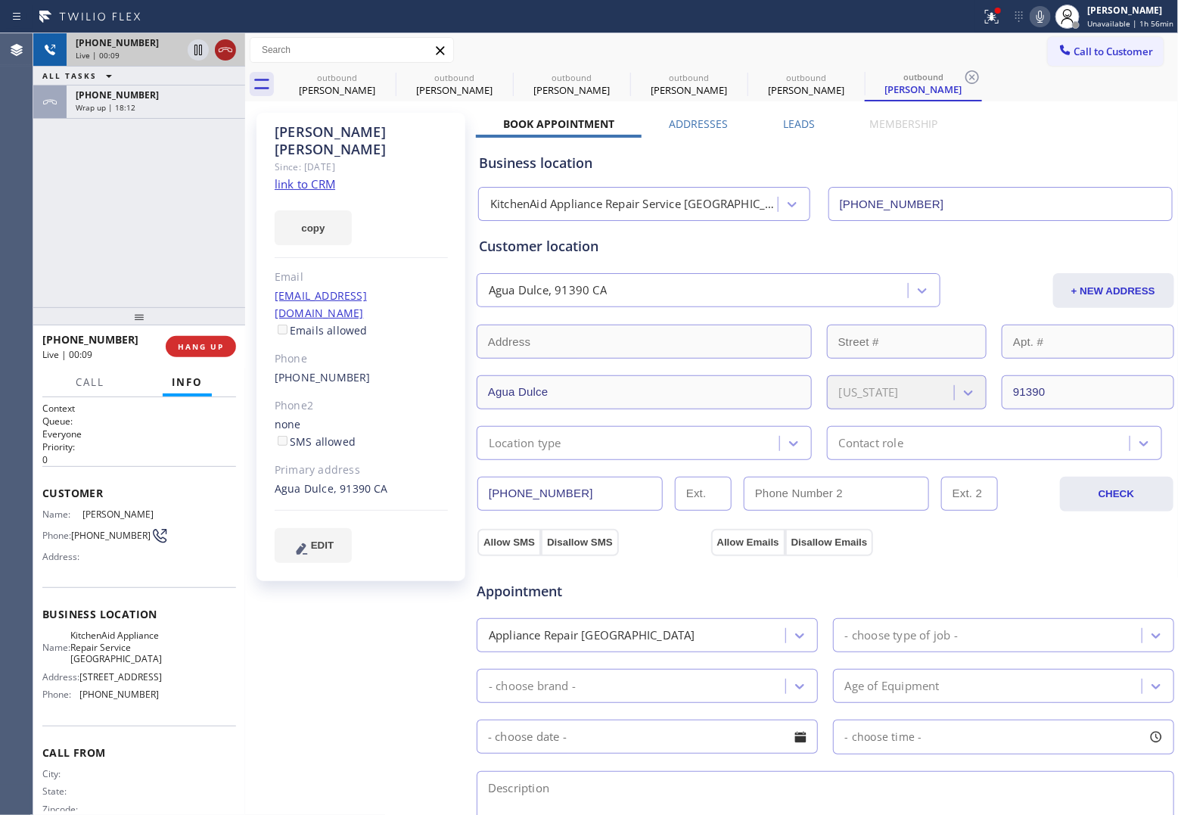
click at [223, 49] on icon at bounding box center [226, 50] width 14 height 5
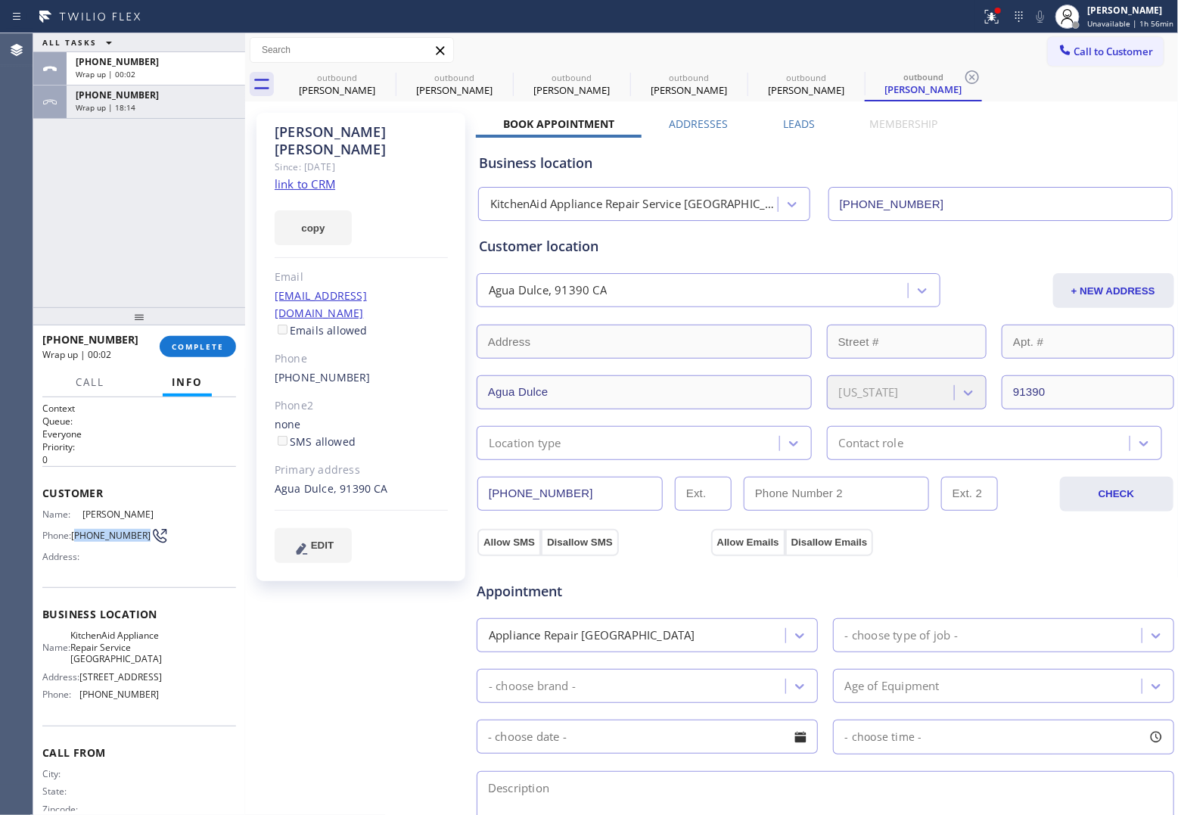
drag, startPoint x: 95, startPoint y: 543, endPoint x: 77, endPoint y: 531, distance: 21.6
click at [77, 531] on span "[PHONE_NUMBER]" at bounding box center [110, 535] width 79 height 11
click at [940, 51] on span "Call to Customer" at bounding box center [1114, 52] width 79 height 14
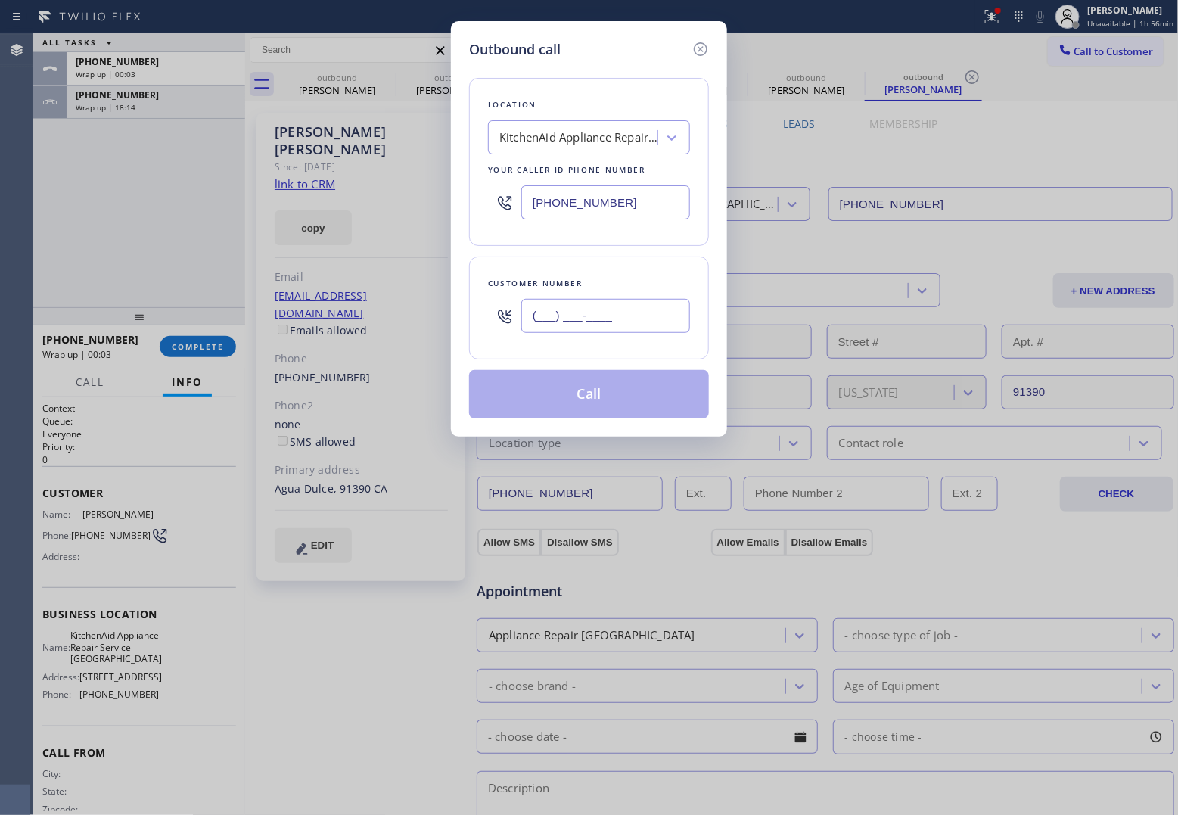
click at [647, 314] on input "(___) ___-____" at bounding box center [605, 316] width 169 height 34
paste input "818) 497-6341"
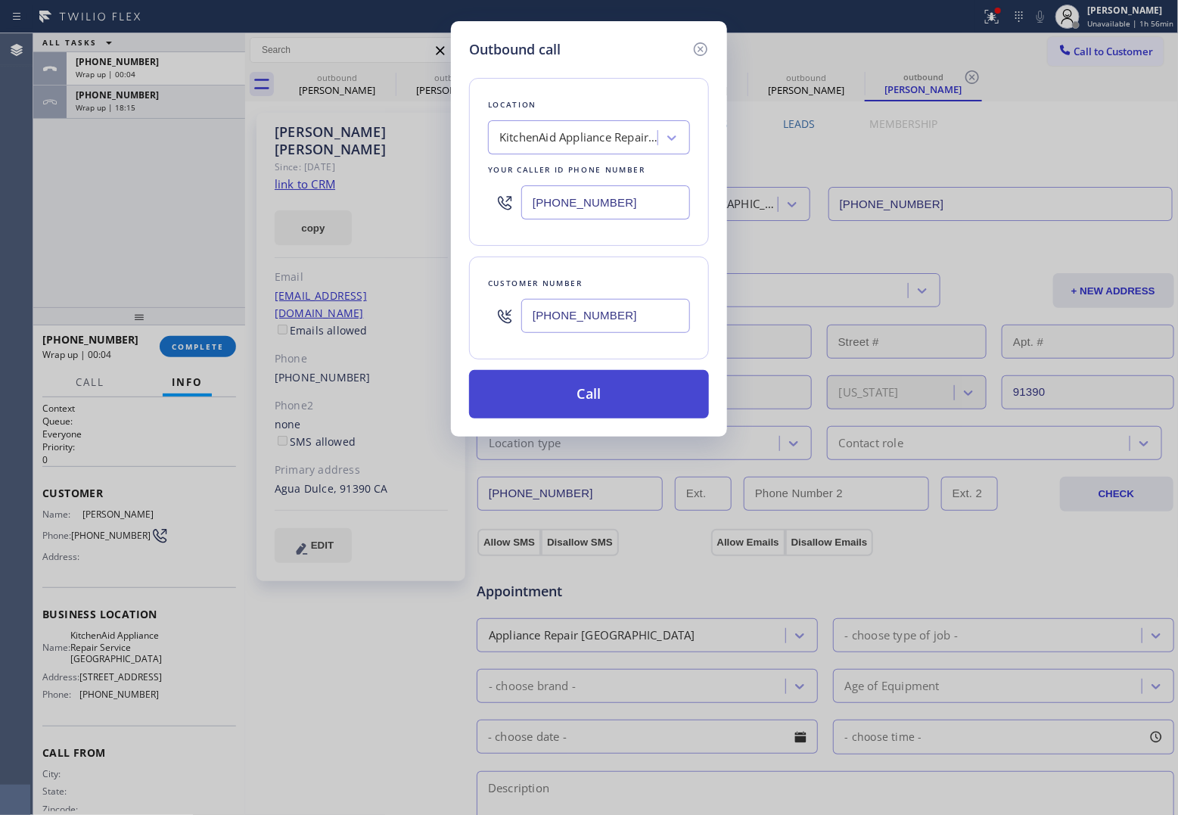
type input "[PHONE_NUMBER]"
click at [652, 405] on button "Call" at bounding box center [589, 394] width 240 height 48
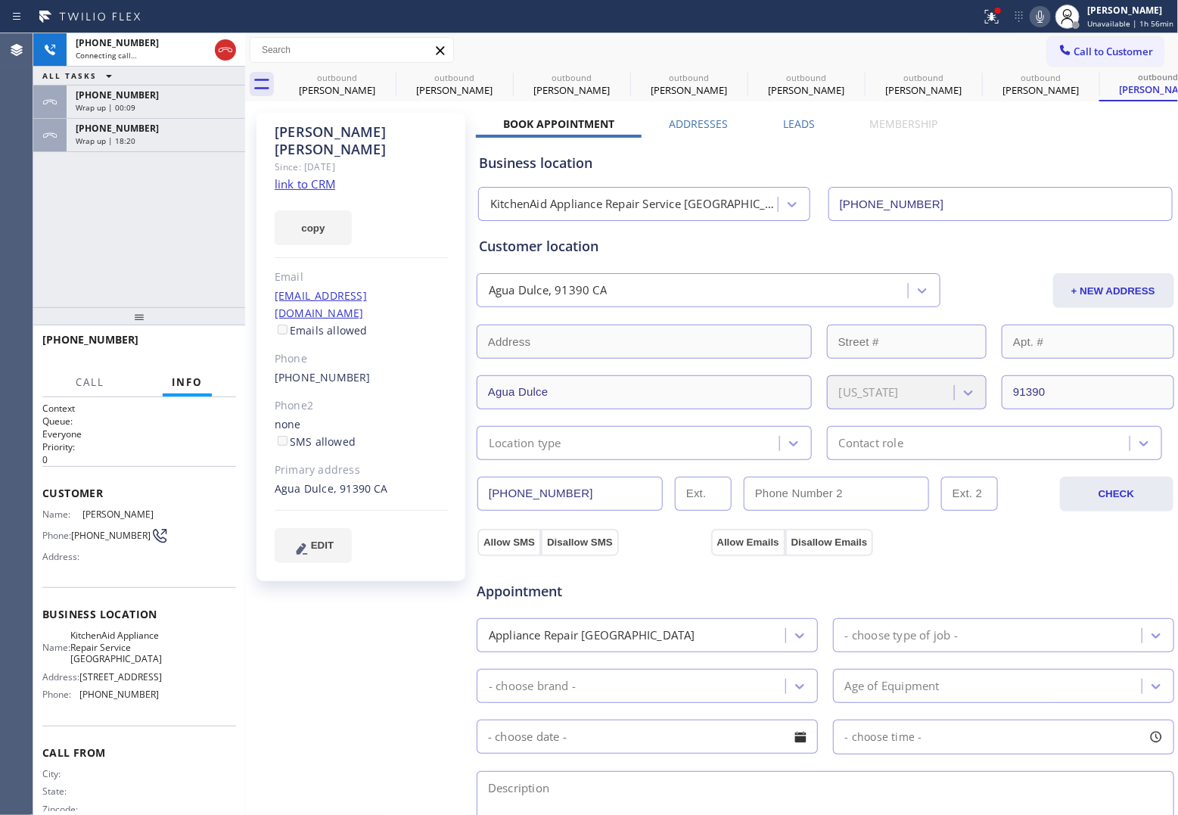
type input "[PHONE_NUMBER]"
click at [40, 229] on div "[PHONE_NUMBER] Live | 00:01 ALL TASKS ALL TASKS ACTIVE TASKS TASKS IN WRAP UP […" at bounding box center [139, 170] width 212 height 274
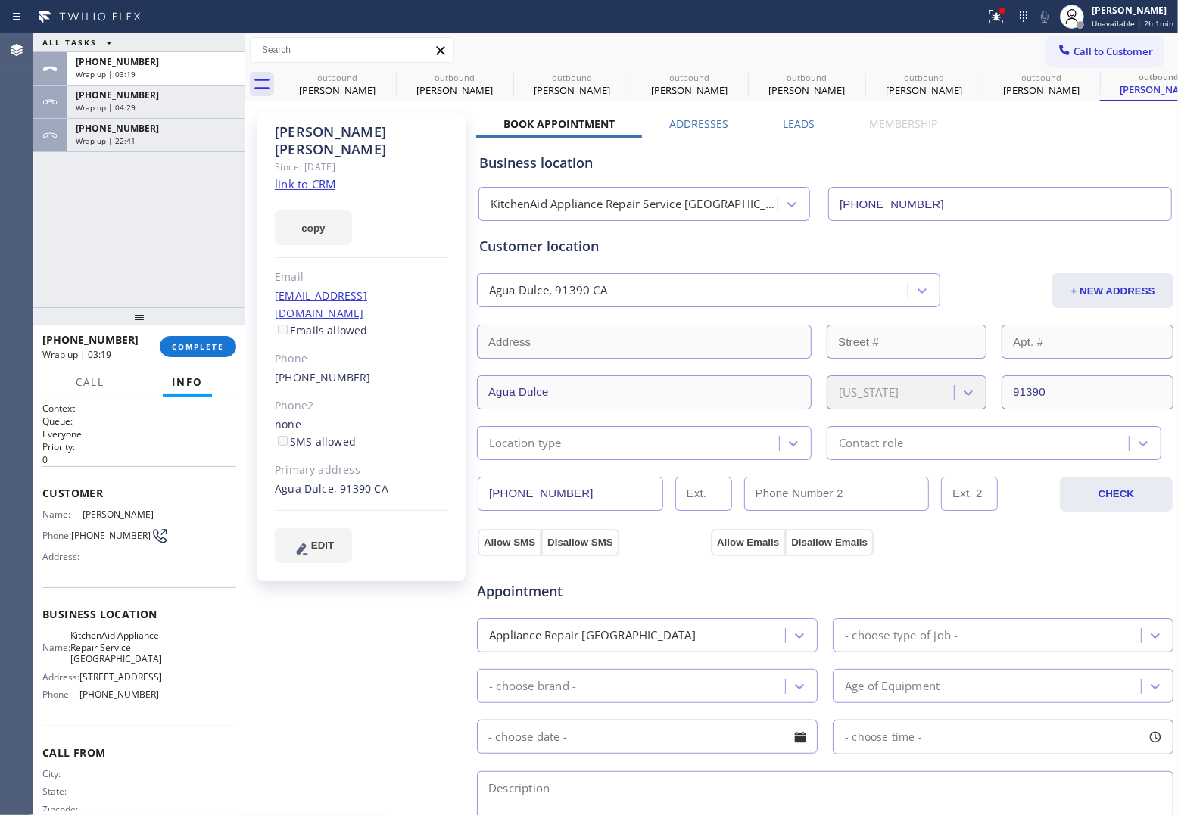
click at [940, 49] on span "Call to Customer" at bounding box center [1112, 52] width 79 height 14
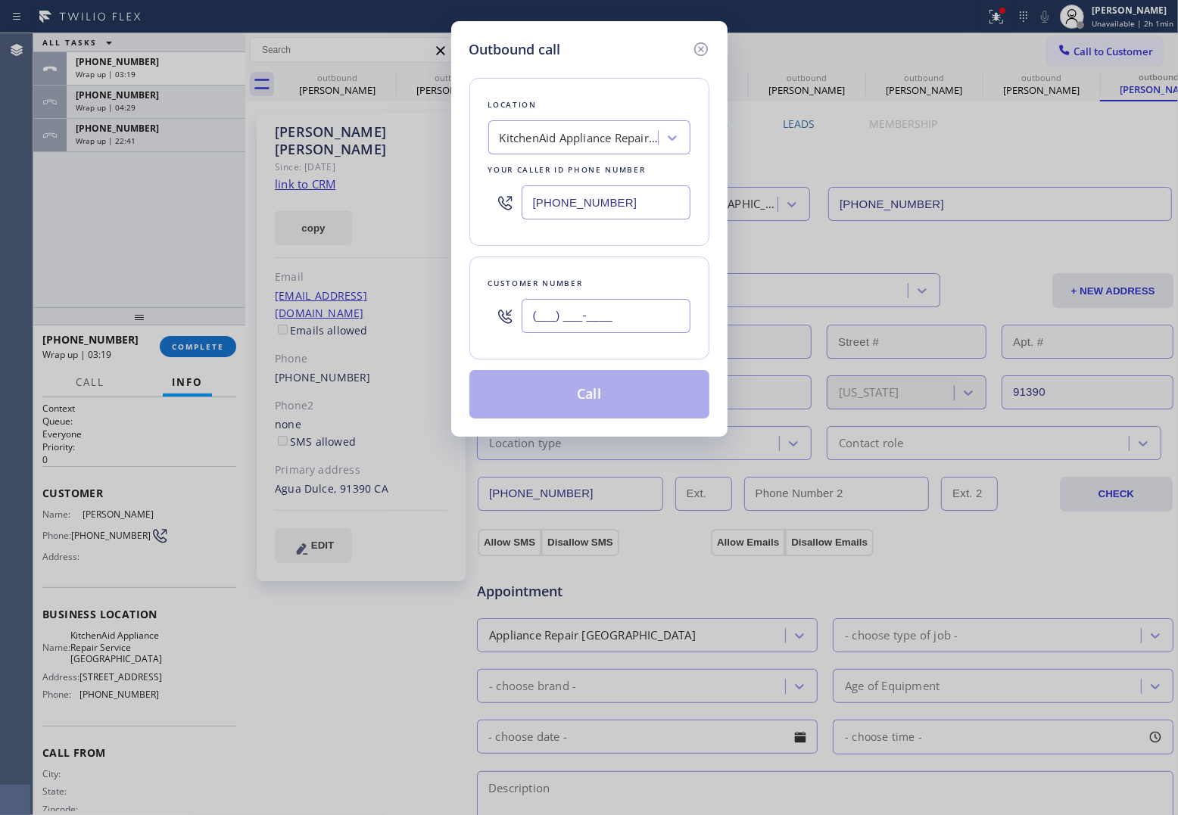
click at [614, 319] on input "(___) ___-____" at bounding box center [605, 316] width 169 height 34
paste input "310) 709-6248"
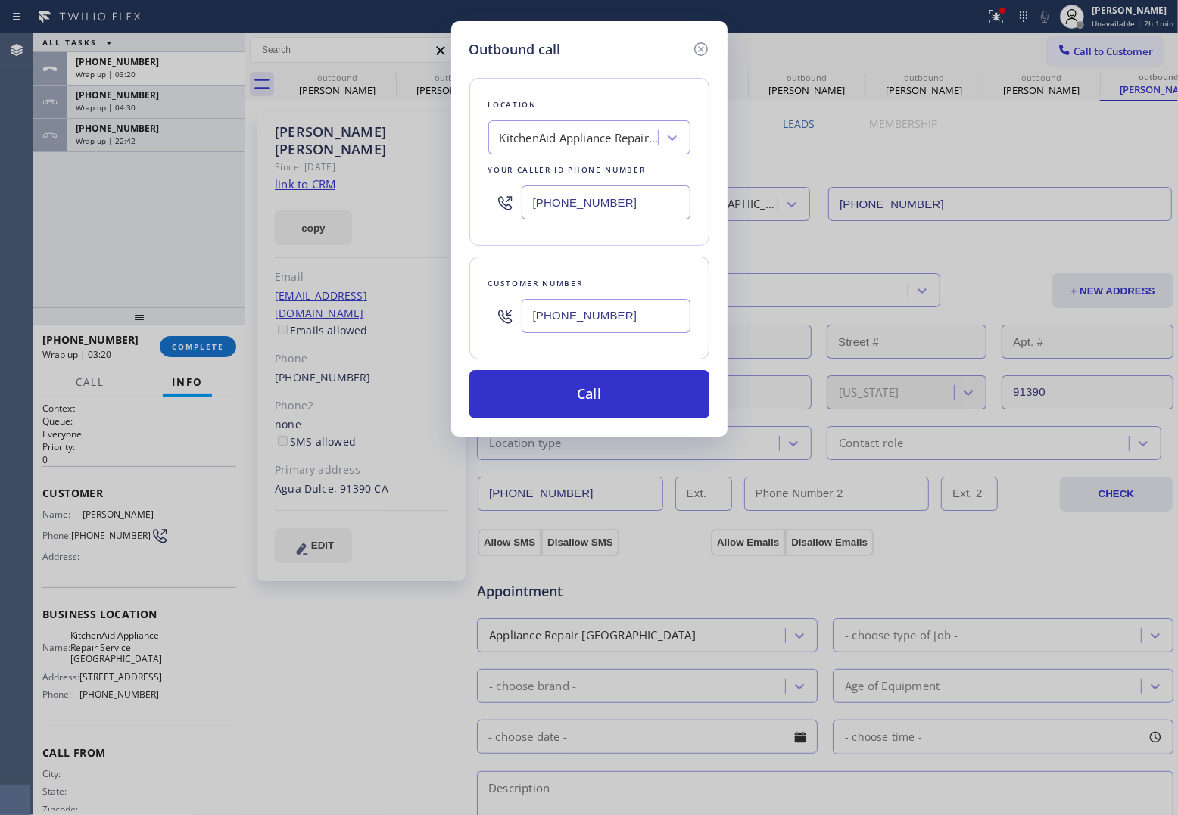
type input "[PHONE_NUMBER]"
click at [598, 216] on input "[PHONE_NUMBER]" at bounding box center [605, 202] width 169 height 34
paste input "424) 364-1950"
type input "[PHONE_NUMBER]"
click at [599, 401] on button "Call" at bounding box center [589, 394] width 240 height 48
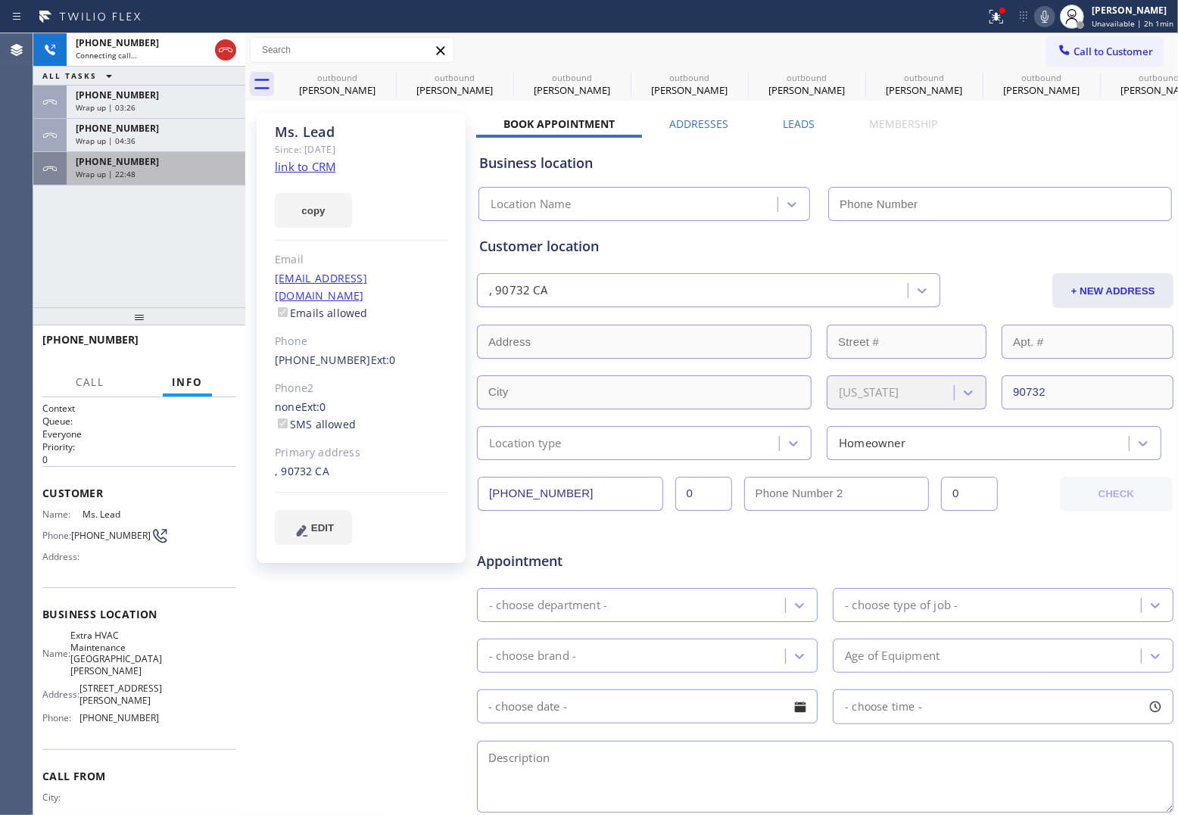
click at [179, 169] on div "Wrap up | 22:48" at bounding box center [156, 174] width 160 height 11
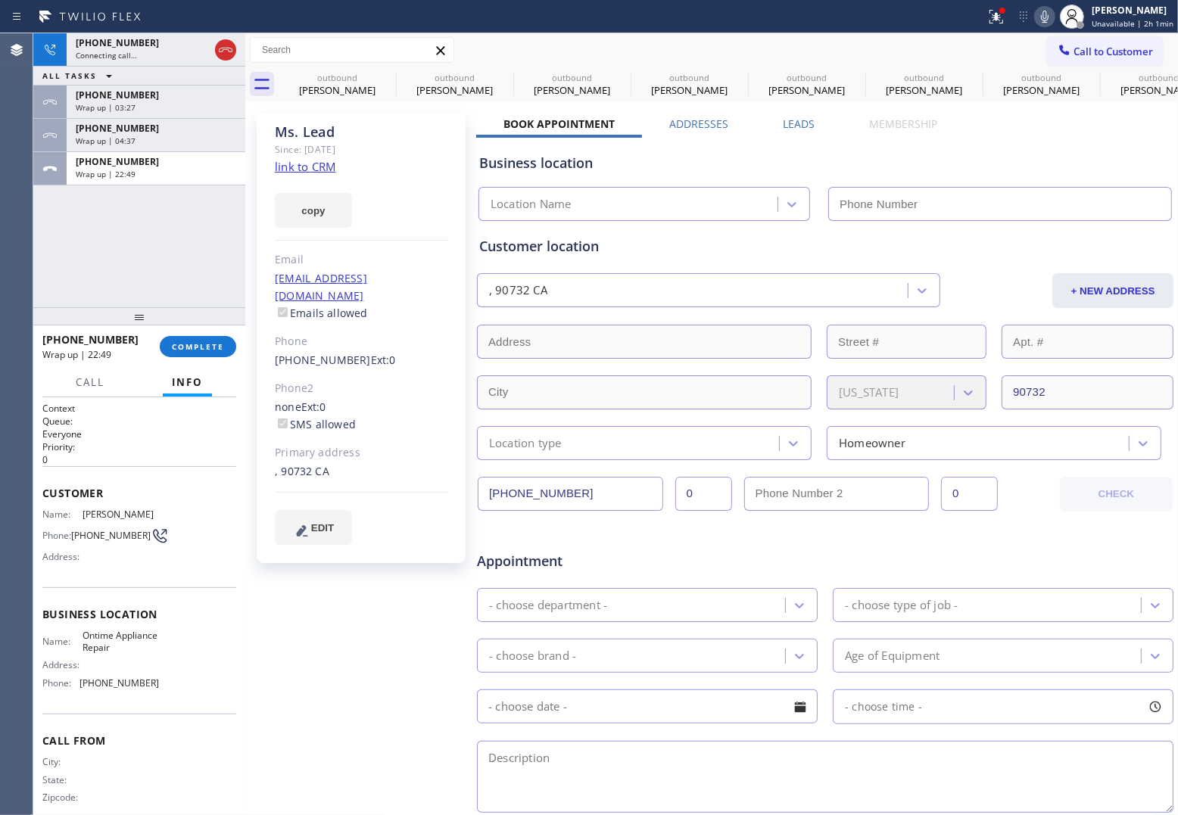
click at [197, 333] on div "[PHONE_NUMBER] Wrap up | 22:49 COMPLETE" at bounding box center [139, 346] width 194 height 39
type input "[PHONE_NUMBER]"
click at [195, 341] on button "COMPLETE" at bounding box center [198, 346] width 76 height 21
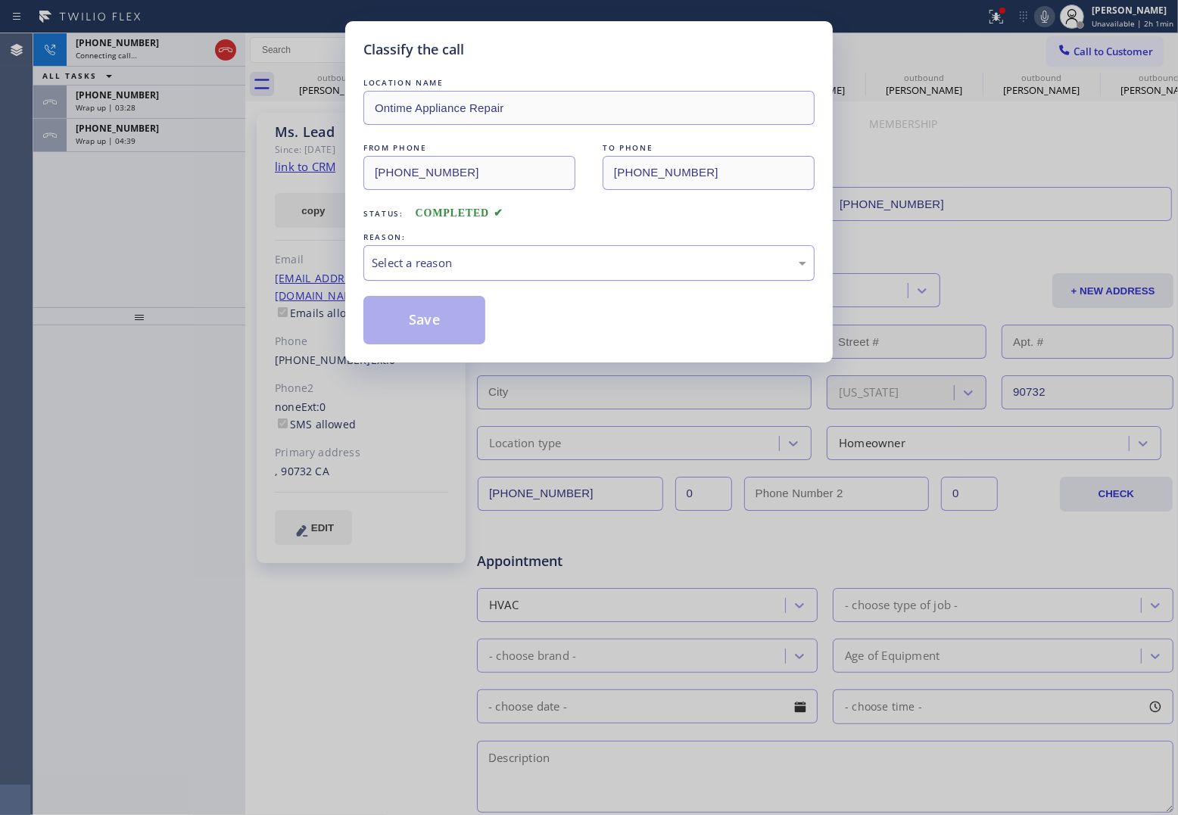
click at [445, 274] on div "Select a reason" at bounding box center [588, 263] width 451 height 36
click at [431, 326] on button "Save" at bounding box center [424, 320] width 122 height 48
type input "[PHONE_NUMBER]"
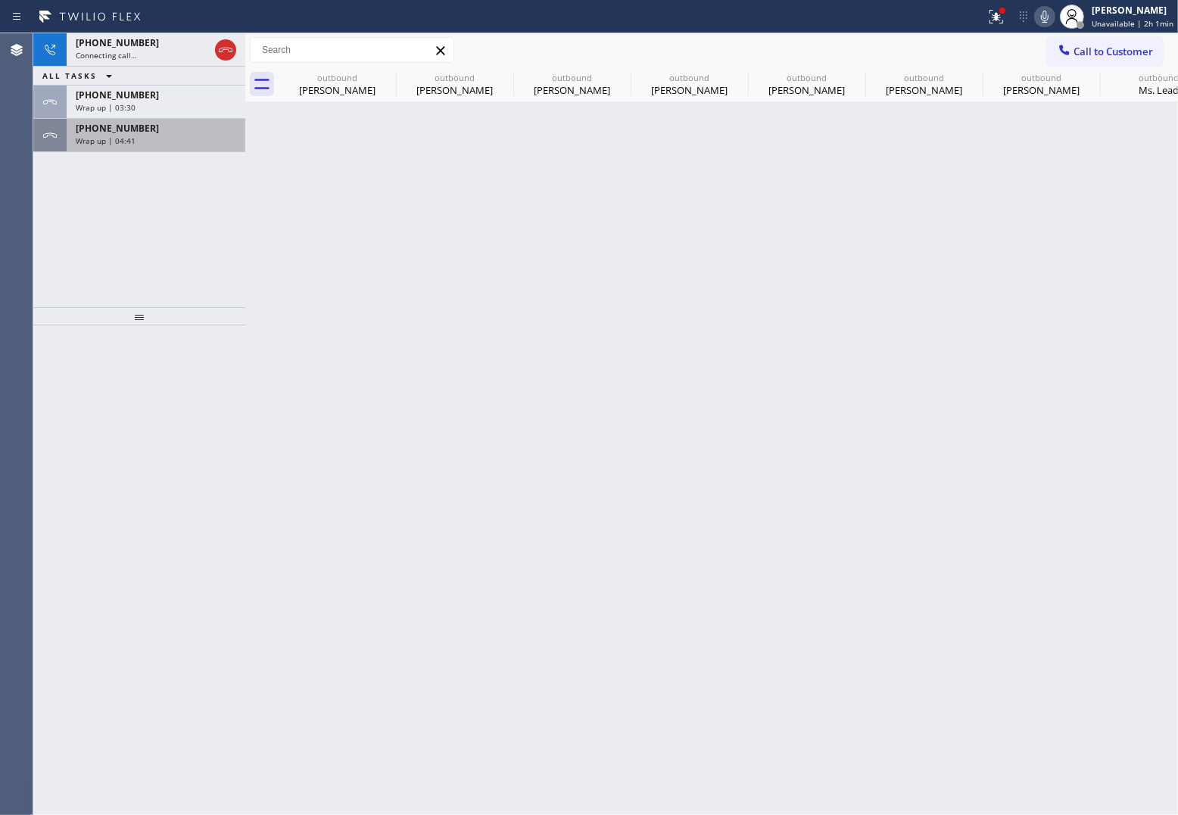
click at [114, 139] on span "Wrap up | 04:41" at bounding box center [106, 140] width 60 height 11
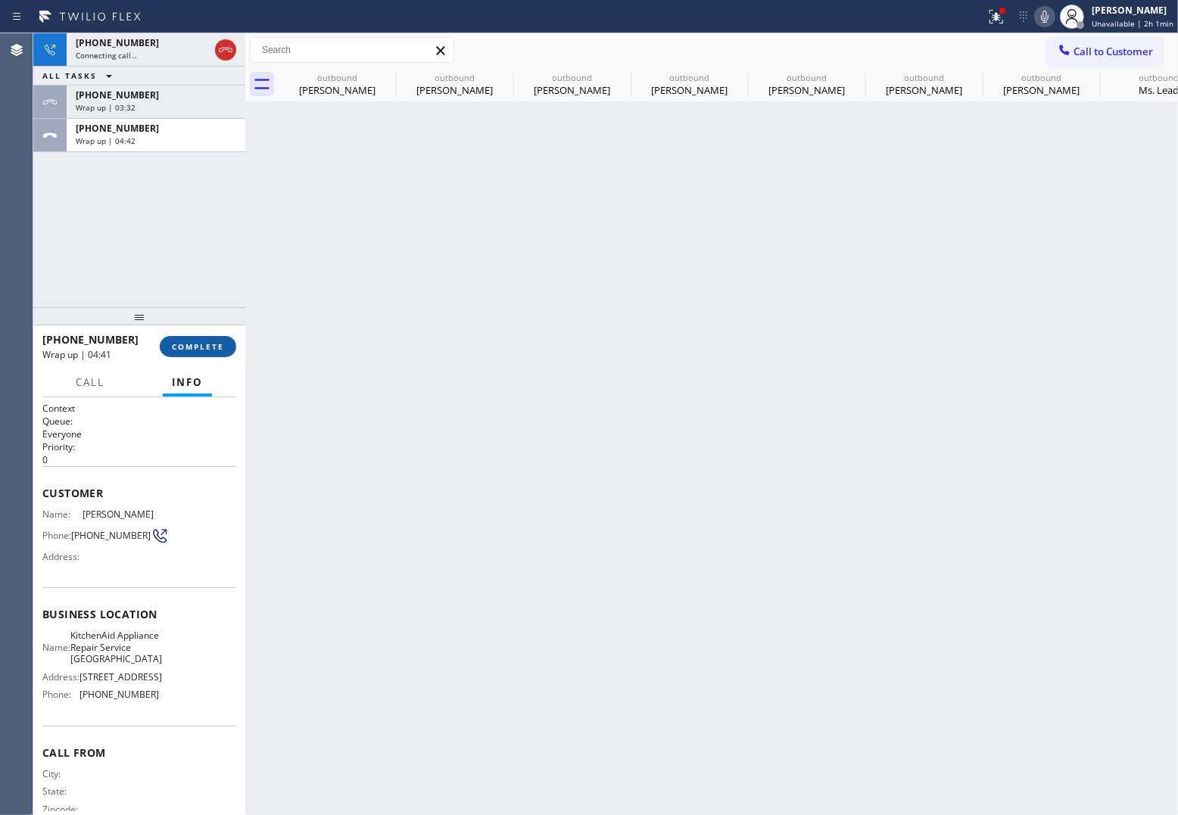
click at [193, 345] on span "COMPLETE" at bounding box center [198, 346] width 52 height 11
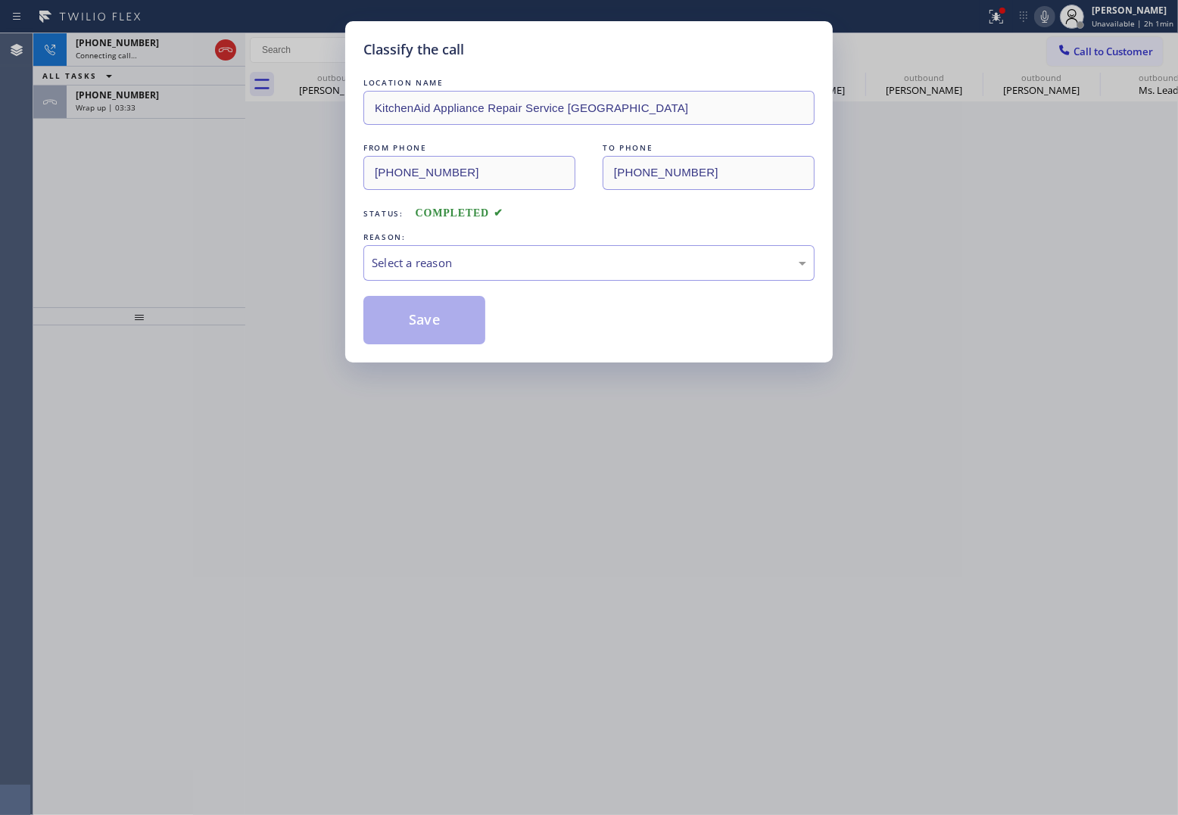
click at [443, 238] on div "REASON:" at bounding box center [588, 237] width 451 height 16
drag, startPoint x: 450, startPoint y: 254, endPoint x: 459, endPoint y: 266, distance: 14.7
click at [450, 254] on div "Select a reason" at bounding box center [588, 263] width 451 height 36
click at [434, 329] on button "Save" at bounding box center [424, 320] width 122 height 48
type input "[PHONE_NUMBER]"
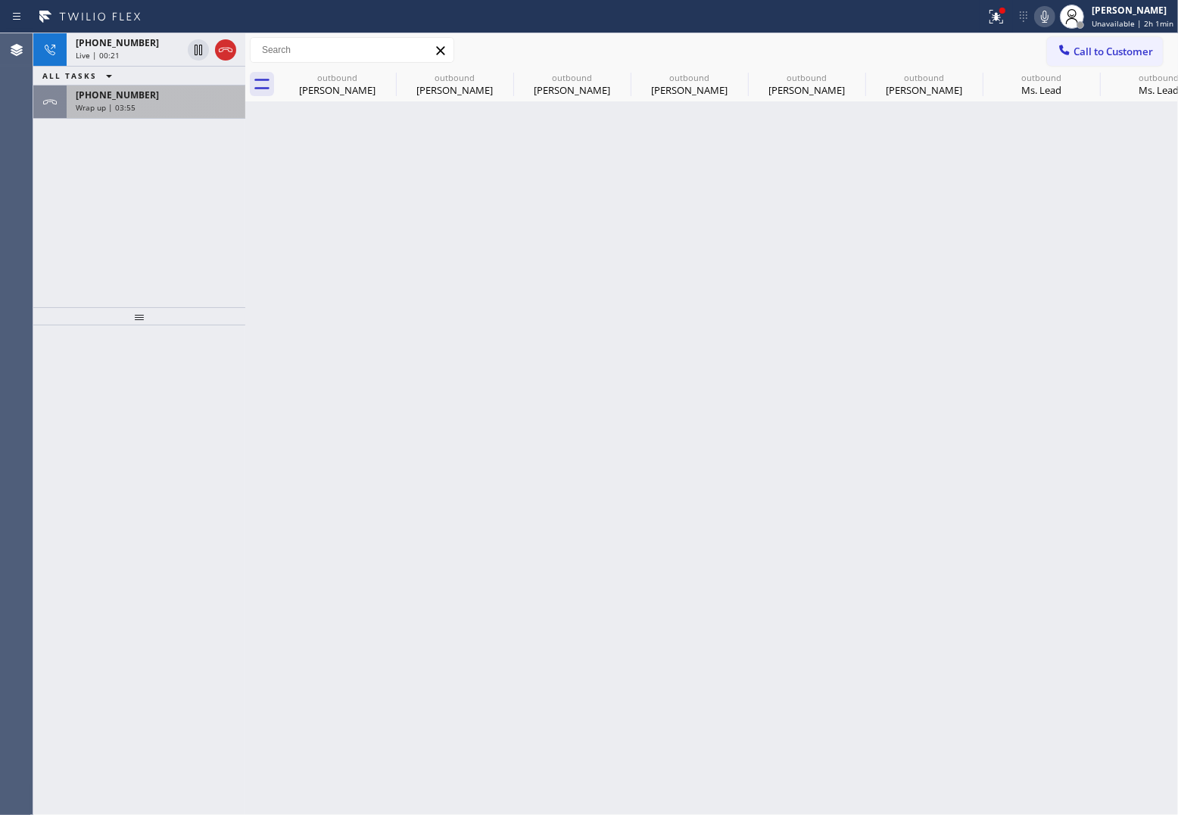
click at [171, 111] on div "Wrap up | 03:55" at bounding box center [156, 107] width 160 height 11
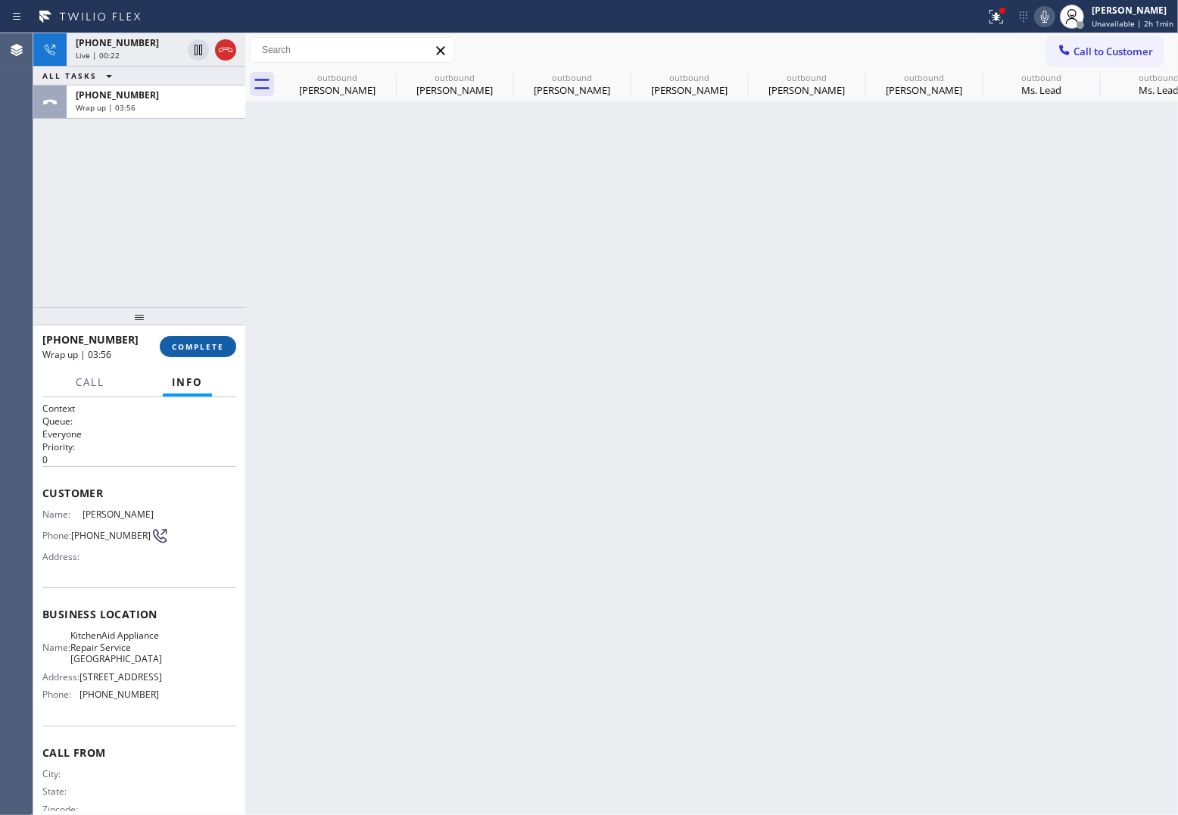
click at [213, 350] on span "COMPLETE" at bounding box center [198, 346] width 52 height 11
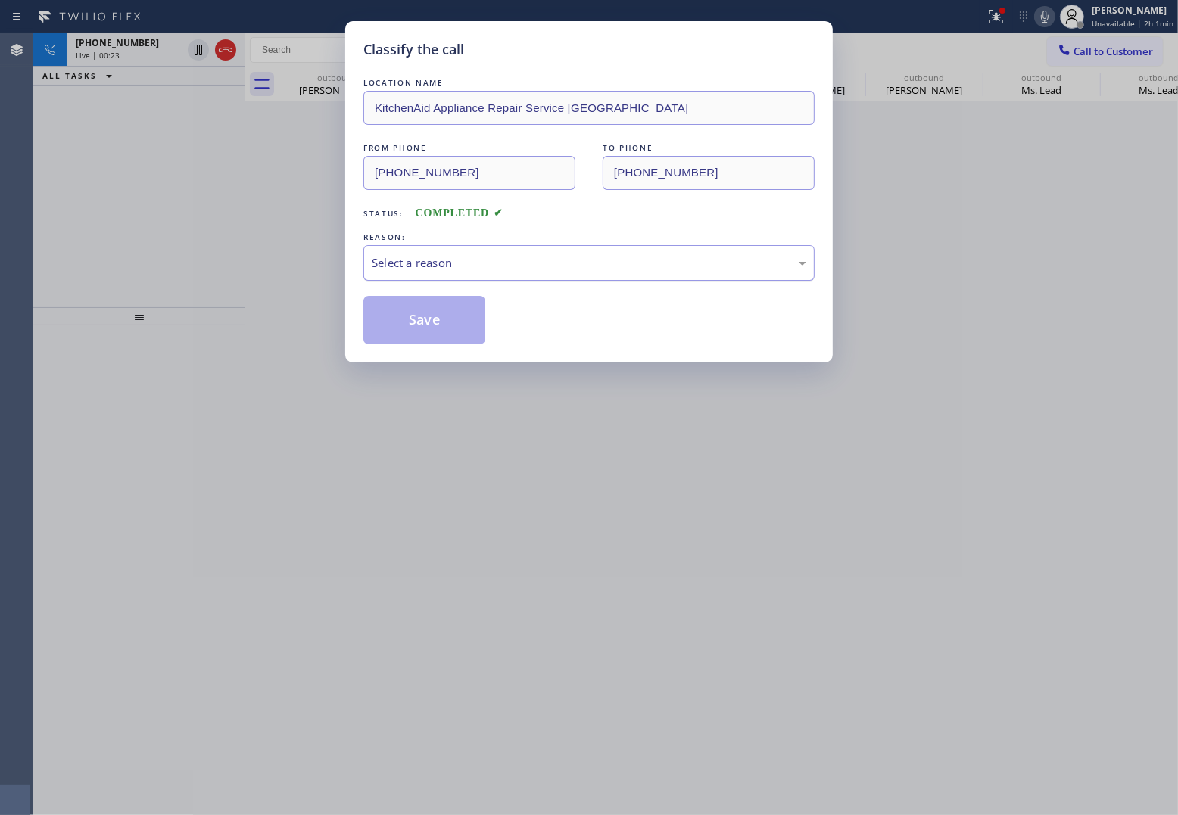
click at [425, 266] on div "Select a reason" at bounding box center [589, 262] width 434 height 17
click at [431, 322] on button "Save" at bounding box center [424, 320] width 122 height 48
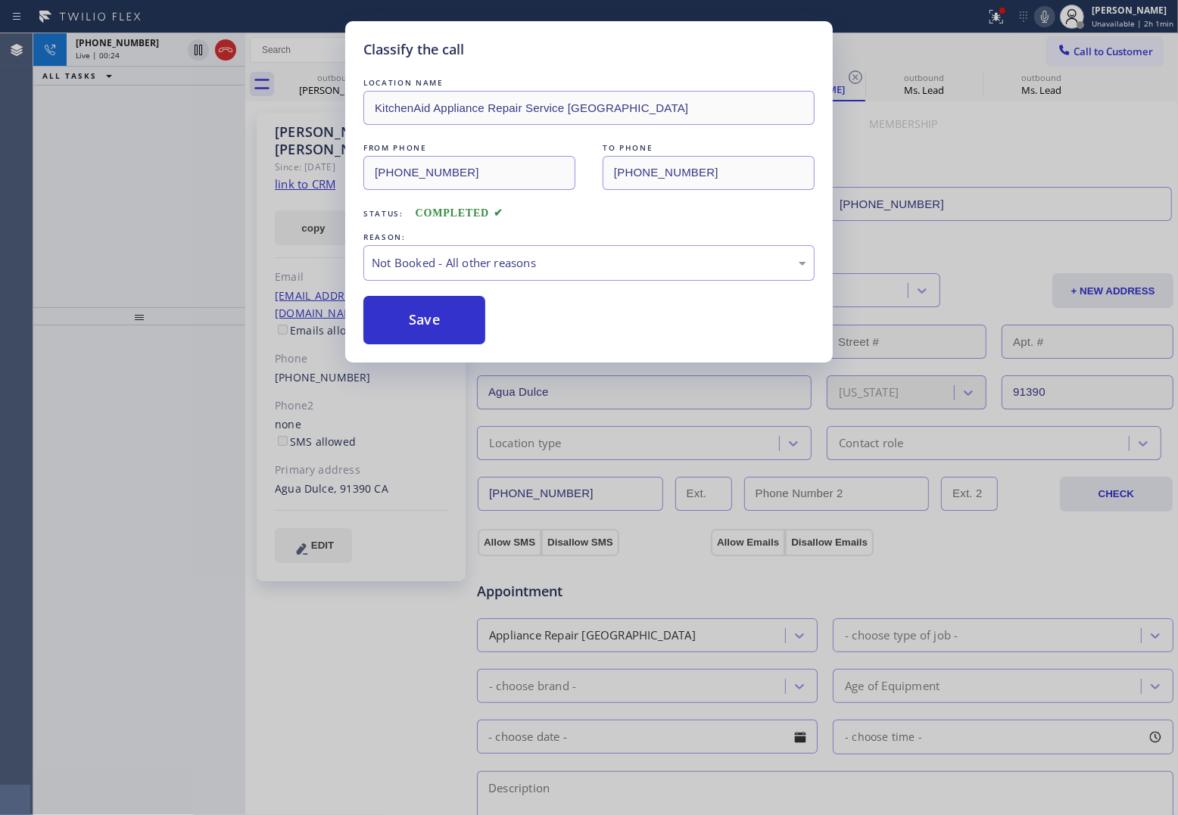
click at [431, 322] on button "Save" at bounding box center [424, 320] width 122 height 48
type input "[PHONE_NUMBER]"
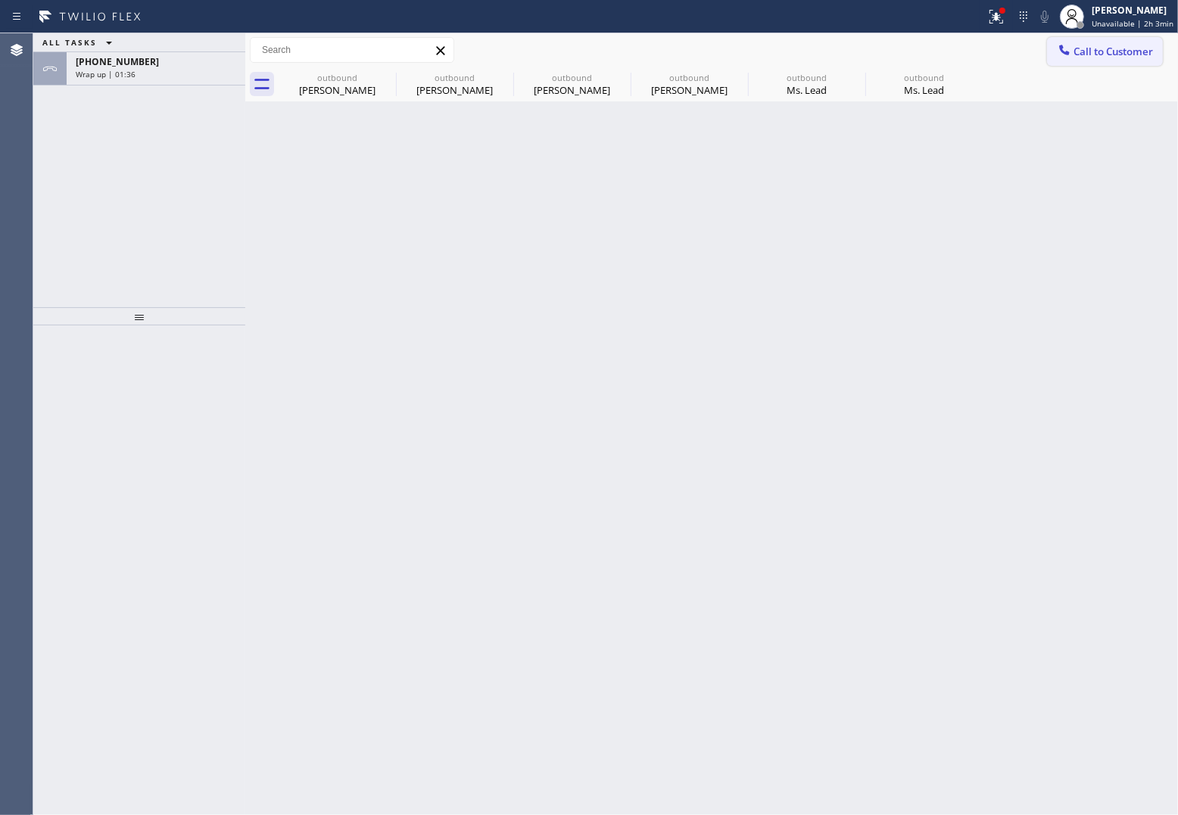
click at [940, 57] on span "Call to Customer" at bounding box center [1112, 52] width 79 height 14
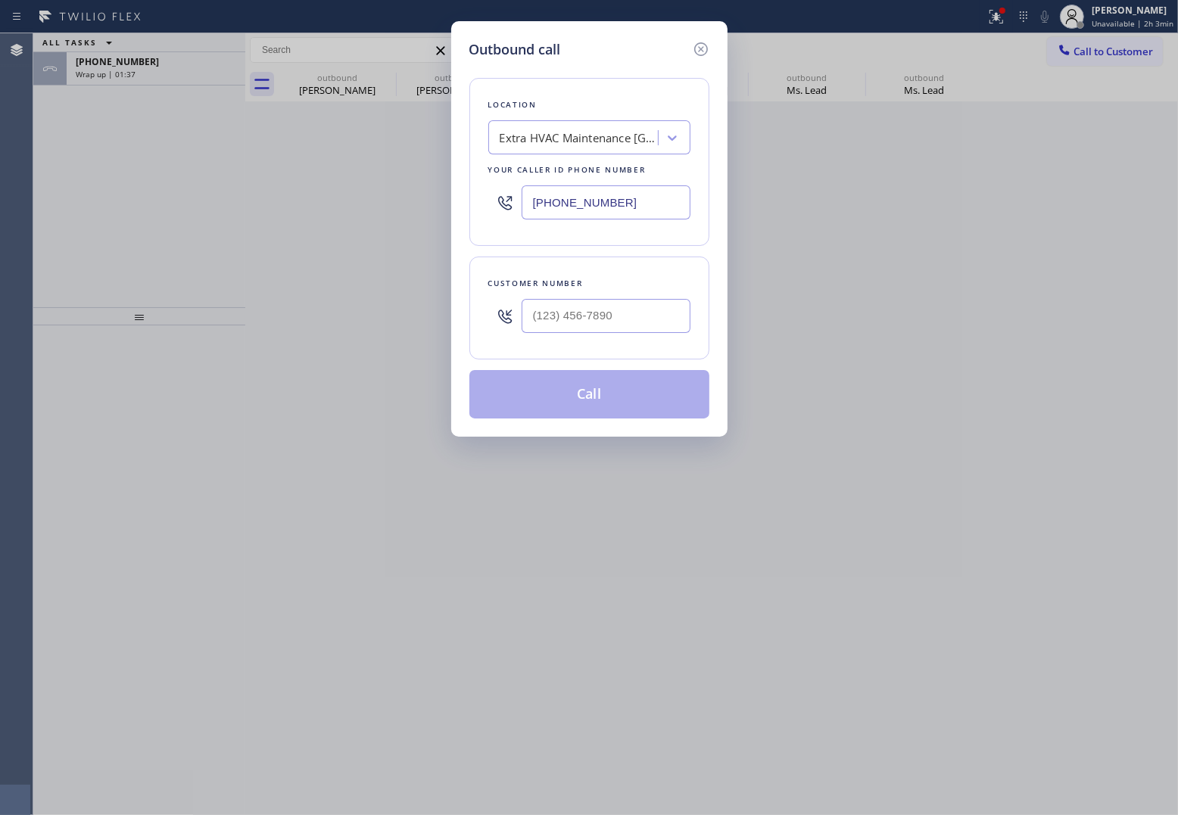
click at [628, 199] on input "[PHONE_NUMBER]" at bounding box center [605, 202] width 169 height 34
paste input "630) 791-5511"
type input "[PHONE_NUMBER]"
type input "(___) ___-____"
click at [618, 322] on input "(___) ___-____" at bounding box center [605, 316] width 169 height 34
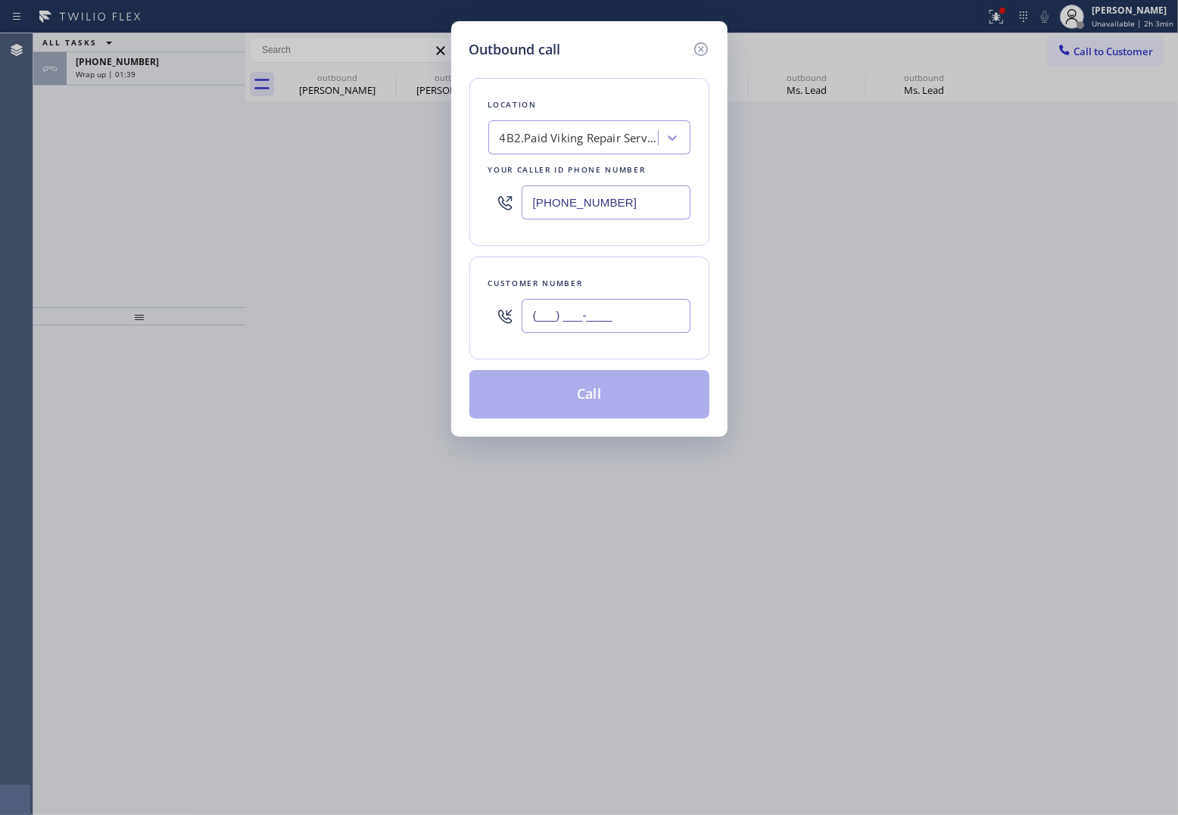
paste input "708) 261-4868"
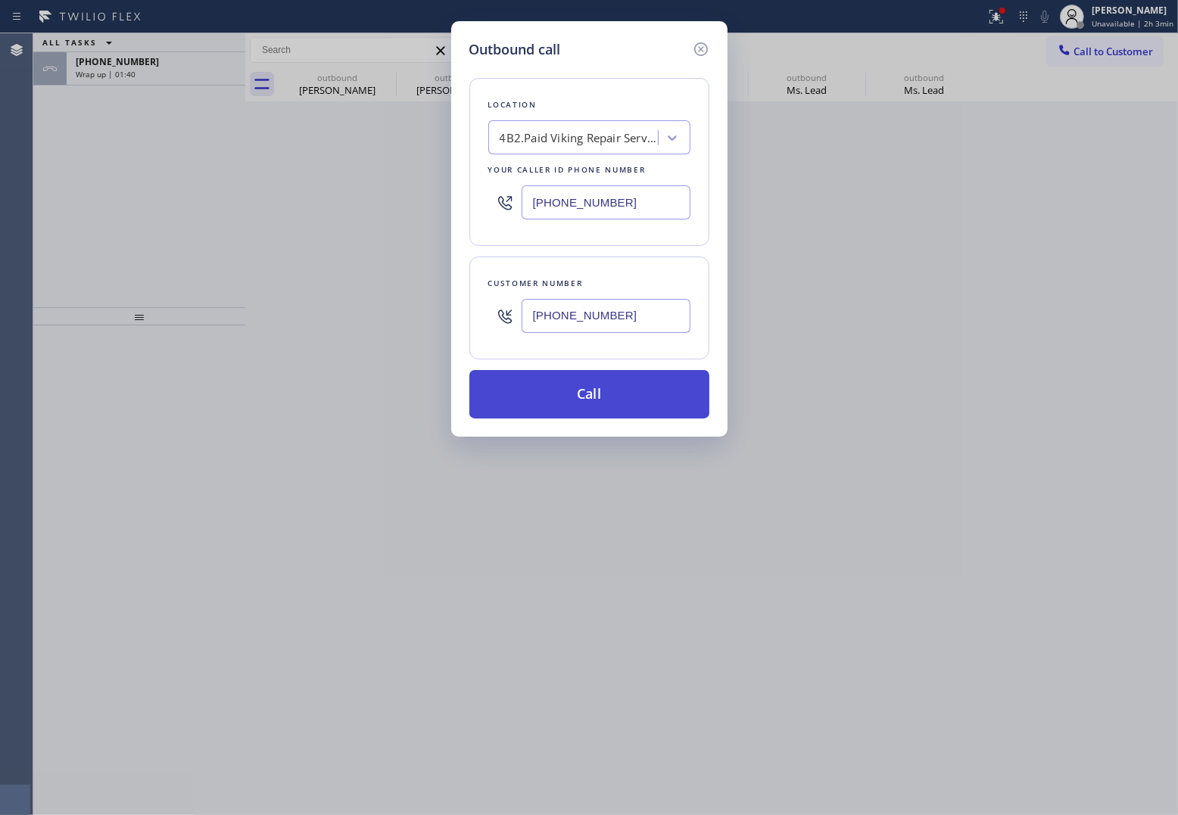
type input "[PHONE_NUMBER]"
click at [596, 397] on button "Call" at bounding box center [589, 394] width 240 height 48
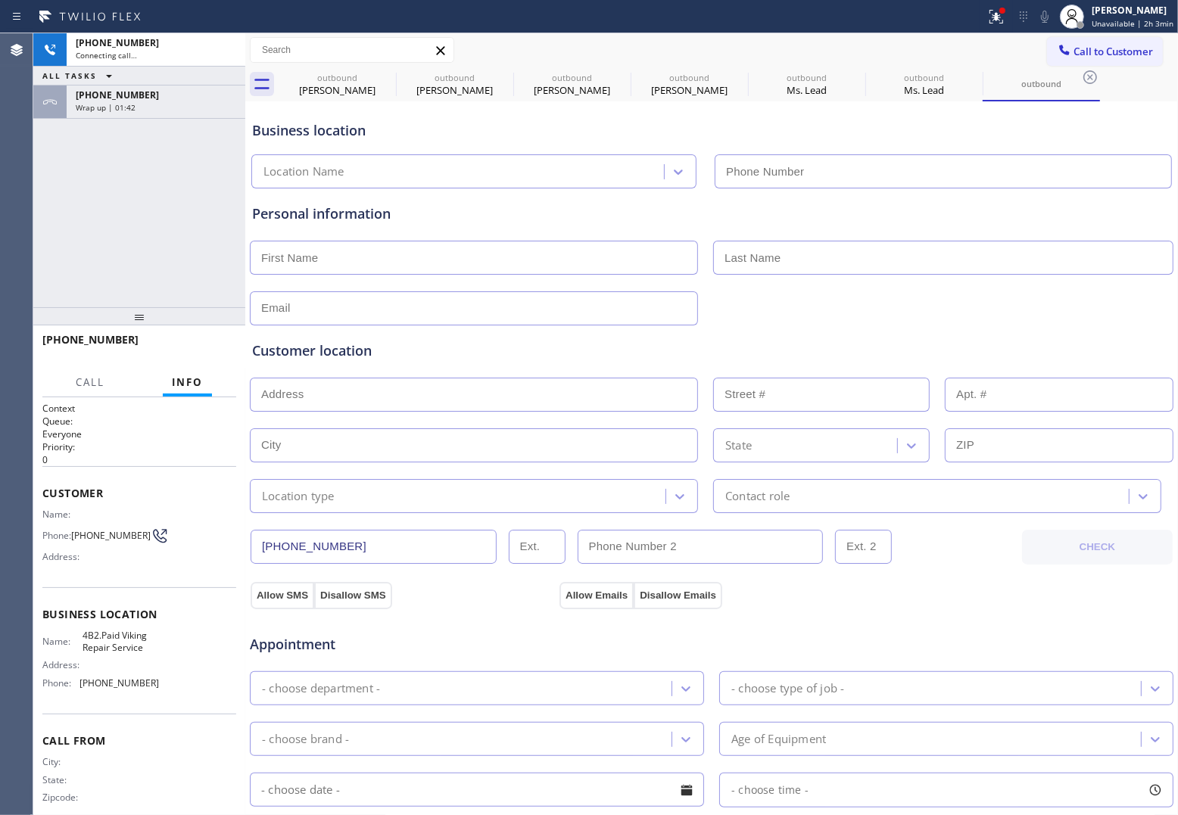
type input "[PHONE_NUMBER]"
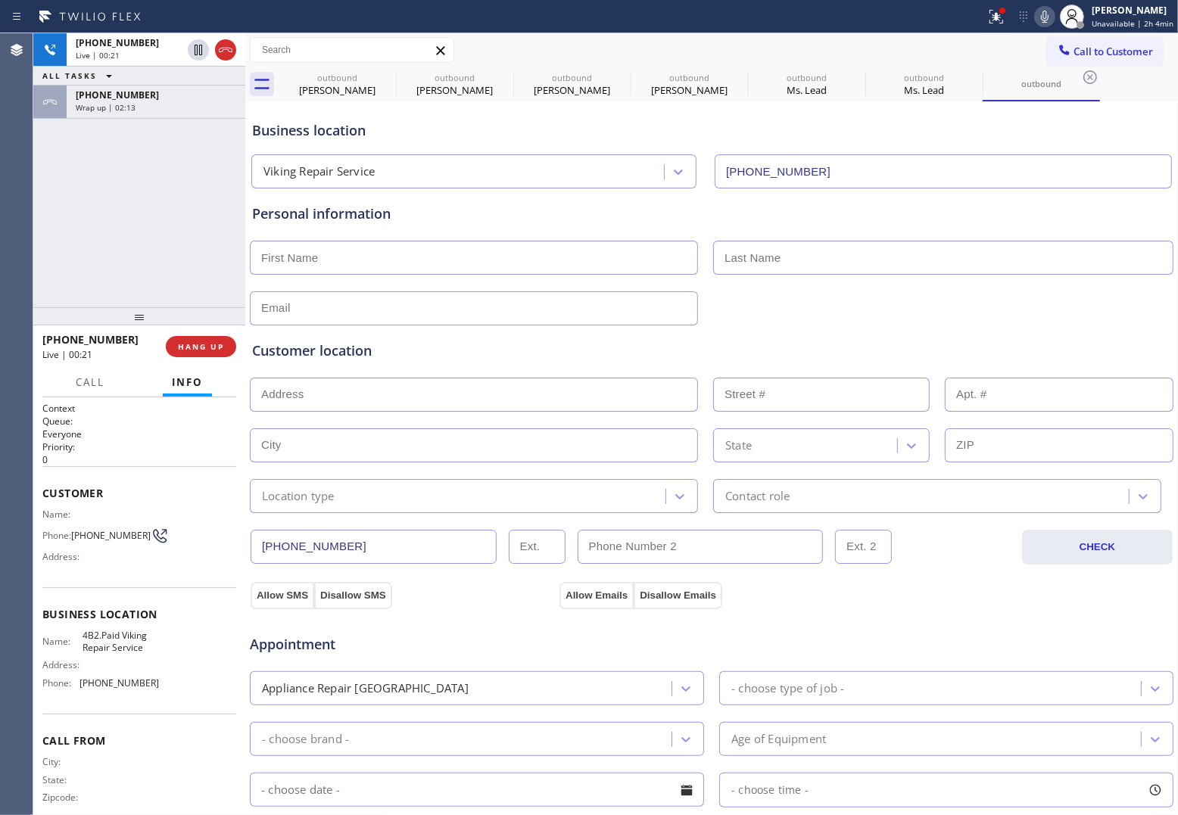
drag, startPoint x: 38, startPoint y: 160, endPoint x: 154, endPoint y: 2, distance: 196.0
click at [39, 160] on div "[PHONE_NUMBER] Live | 00:21 ALL TASKS ALL TASKS ACTIVE TASKS TASKS IN WRAP UP […" at bounding box center [139, 170] width 212 height 274
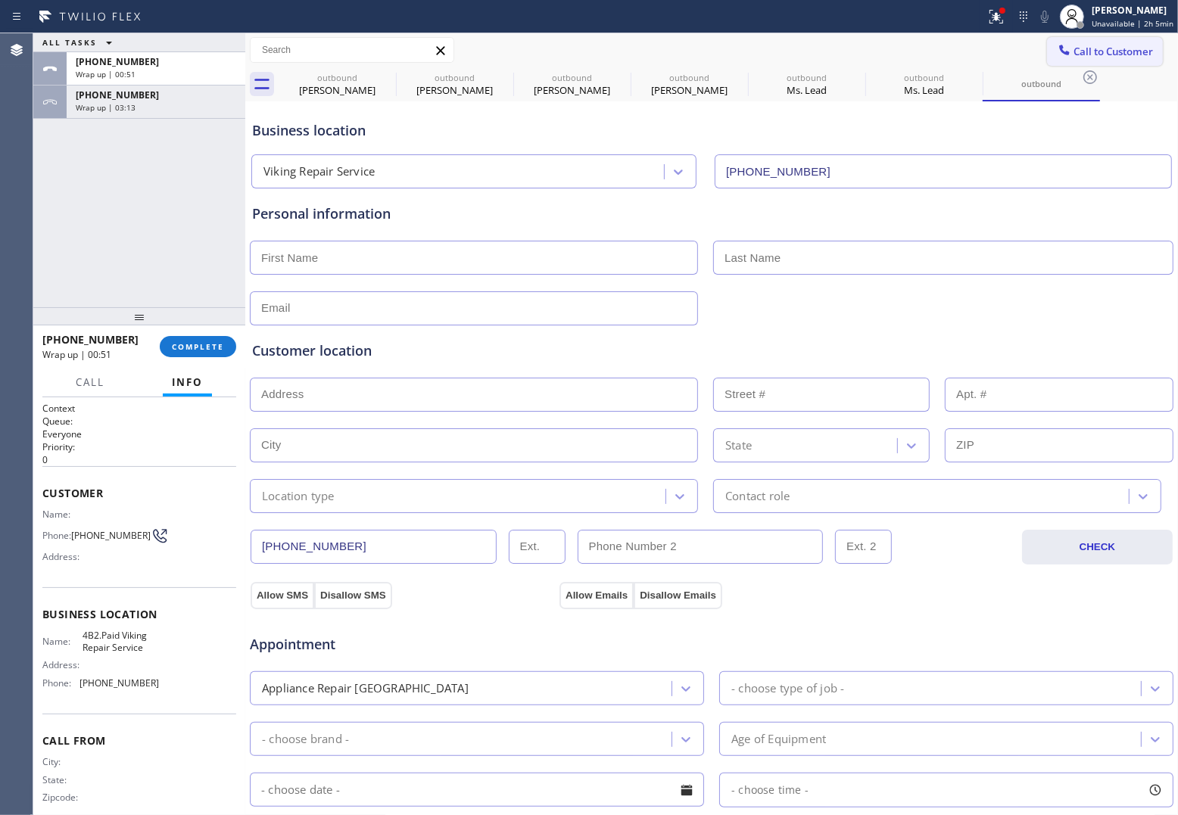
drag, startPoint x: 1090, startPoint y: 51, endPoint x: 747, endPoint y: 131, distance: 352.1
click at [940, 51] on span "Call to Customer" at bounding box center [1112, 52] width 79 height 14
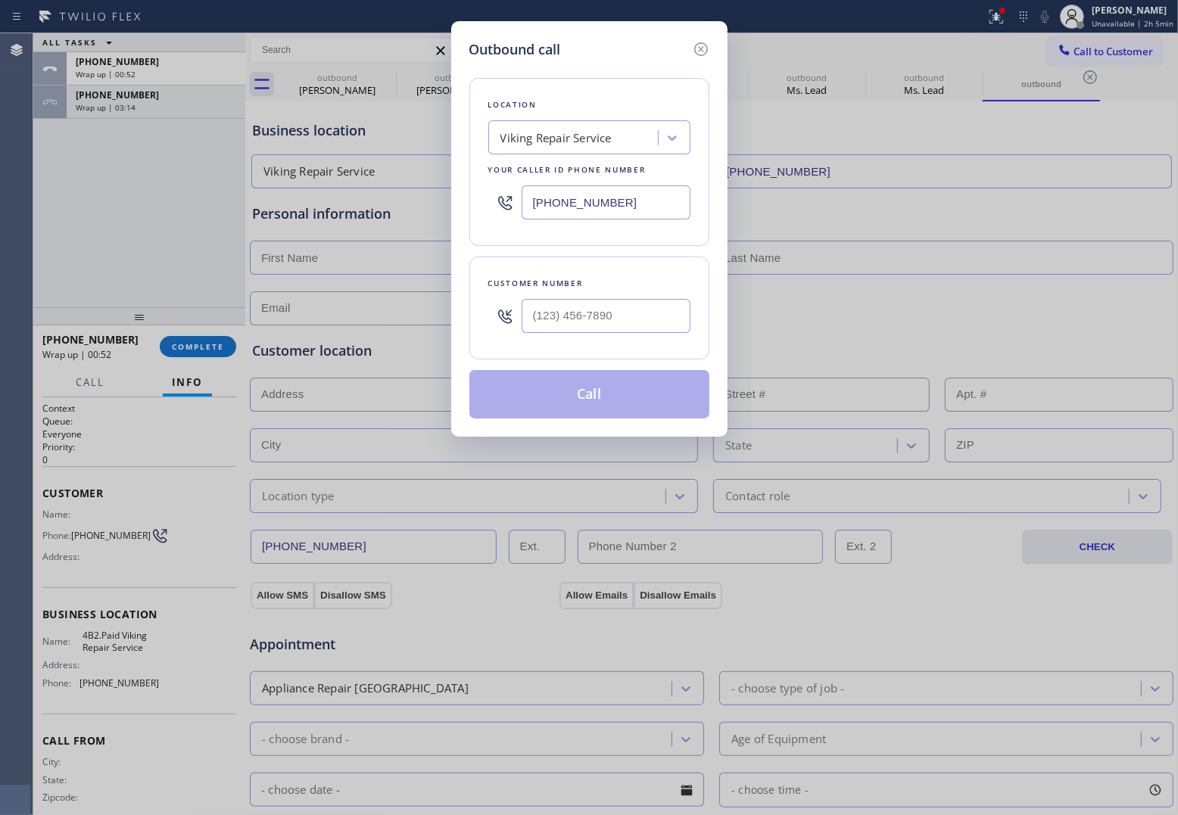
click at [598, 187] on input "[PHONE_NUMBER]" at bounding box center [605, 202] width 169 height 34
click at [596, 212] on input "[PHONE_NUMBER]" at bounding box center [605, 202] width 169 height 34
paste input "206) 309-512"
type input "[PHONE_NUMBER]"
type input "(___) ___-____"
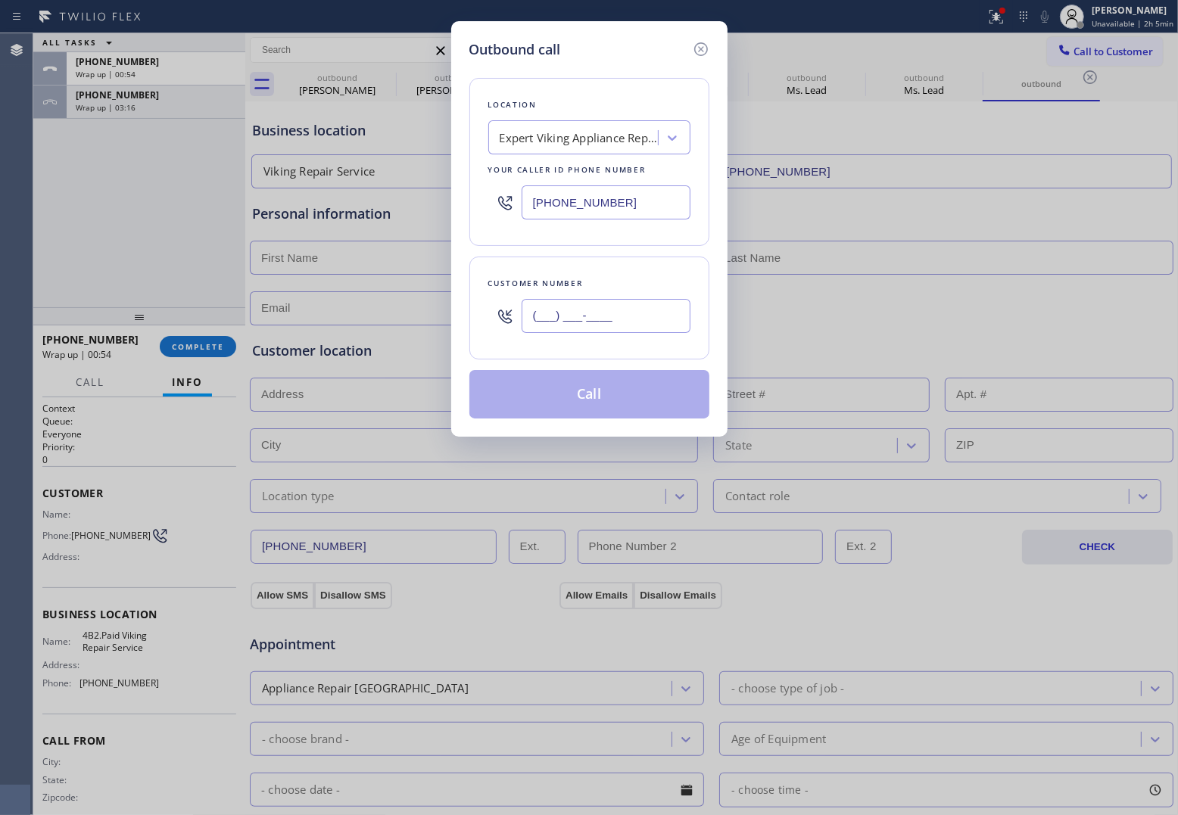
click at [630, 325] on input "(___) ___-____" at bounding box center [605, 316] width 169 height 34
paste input "812) 343-8382"
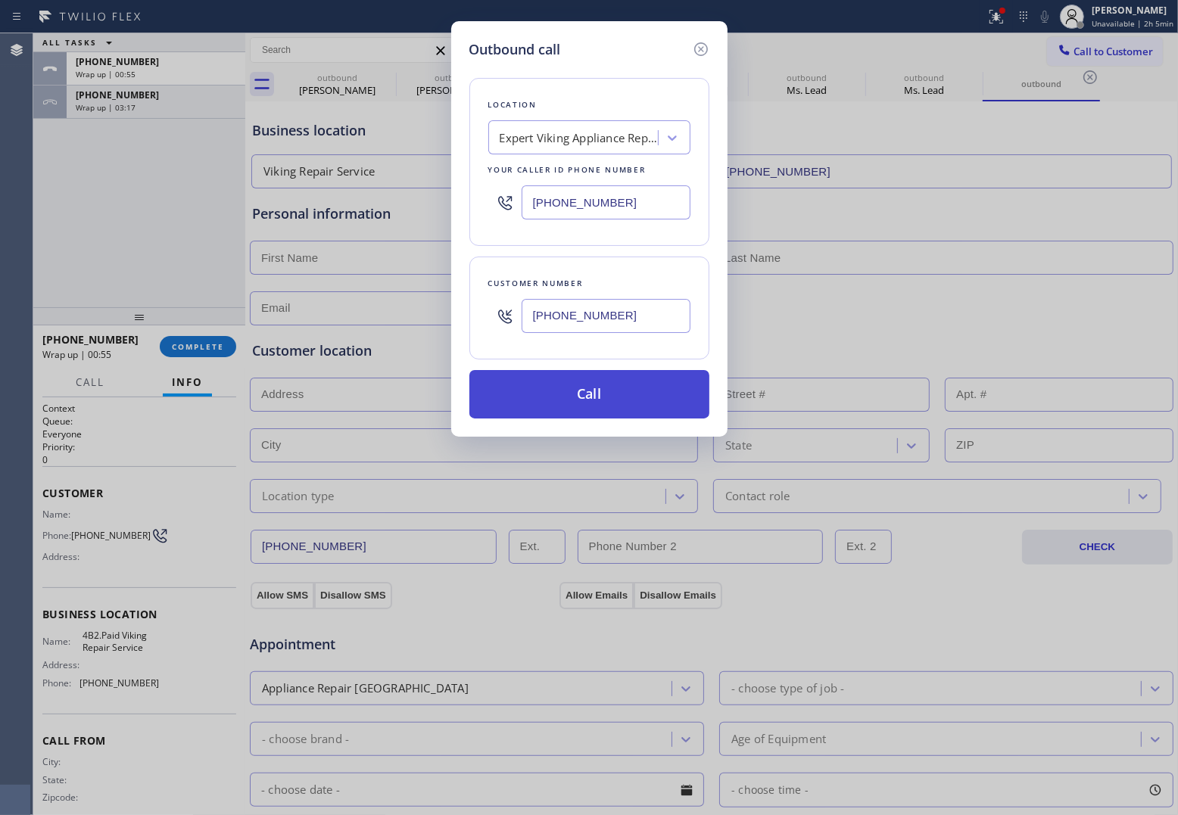
type input "[PHONE_NUMBER]"
click at [617, 405] on button "Call" at bounding box center [589, 394] width 240 height 48
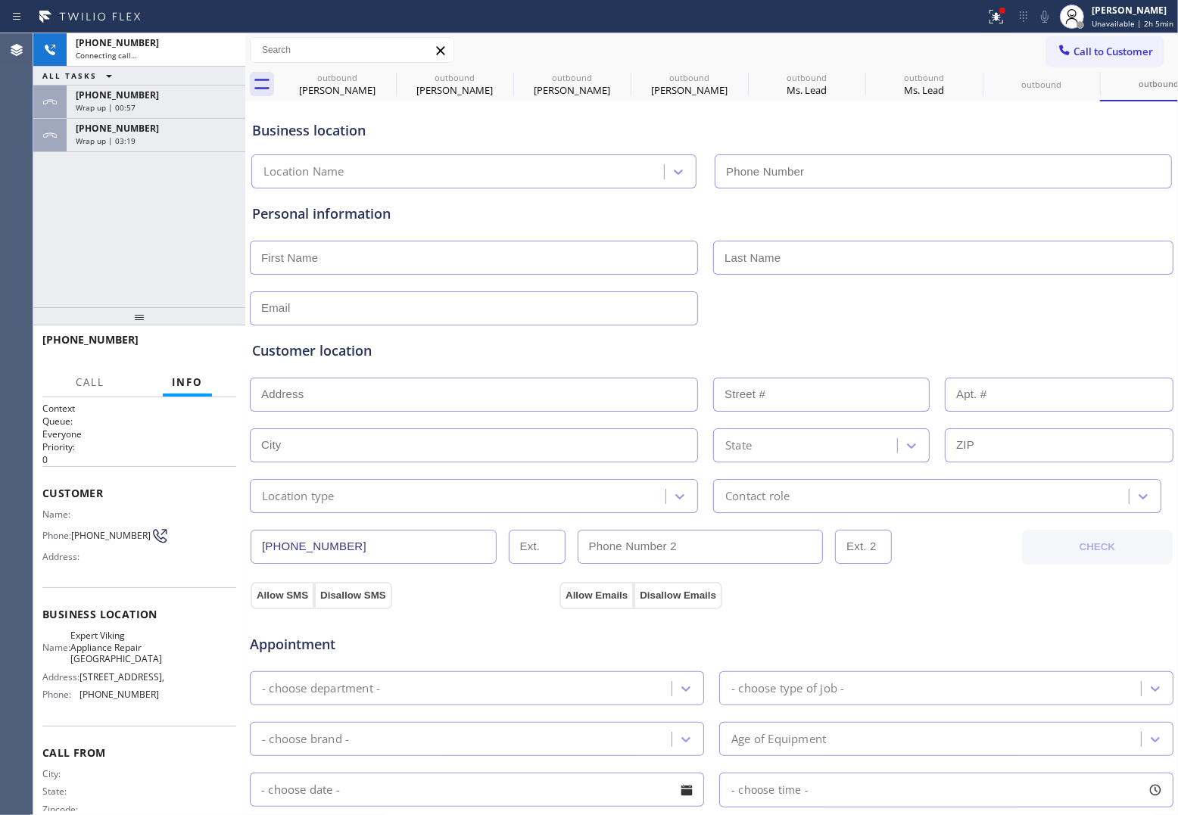
type input "[PHONE_NUMBER]"
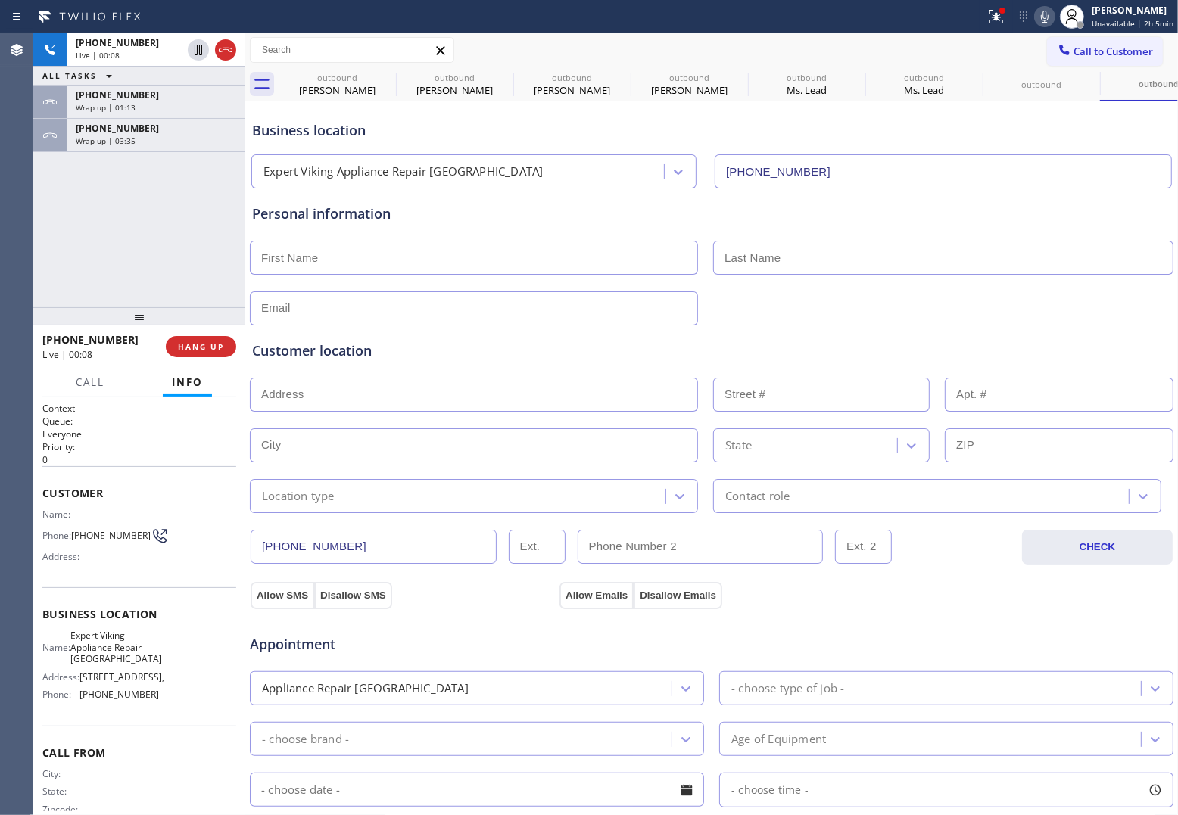
drag, startPoint x: 58, startPoint y: 256, endPoint x: 76, endPoint y: 301, distance: 49.2
click at [58, 256] on div "[PHONE_NUMBER] Live | 00:08 ALL TASKS ALL TASKS ACTIVE TASKS TASKS IN WRAP UP […" at bounding box center [139, 170] width 212 height 274
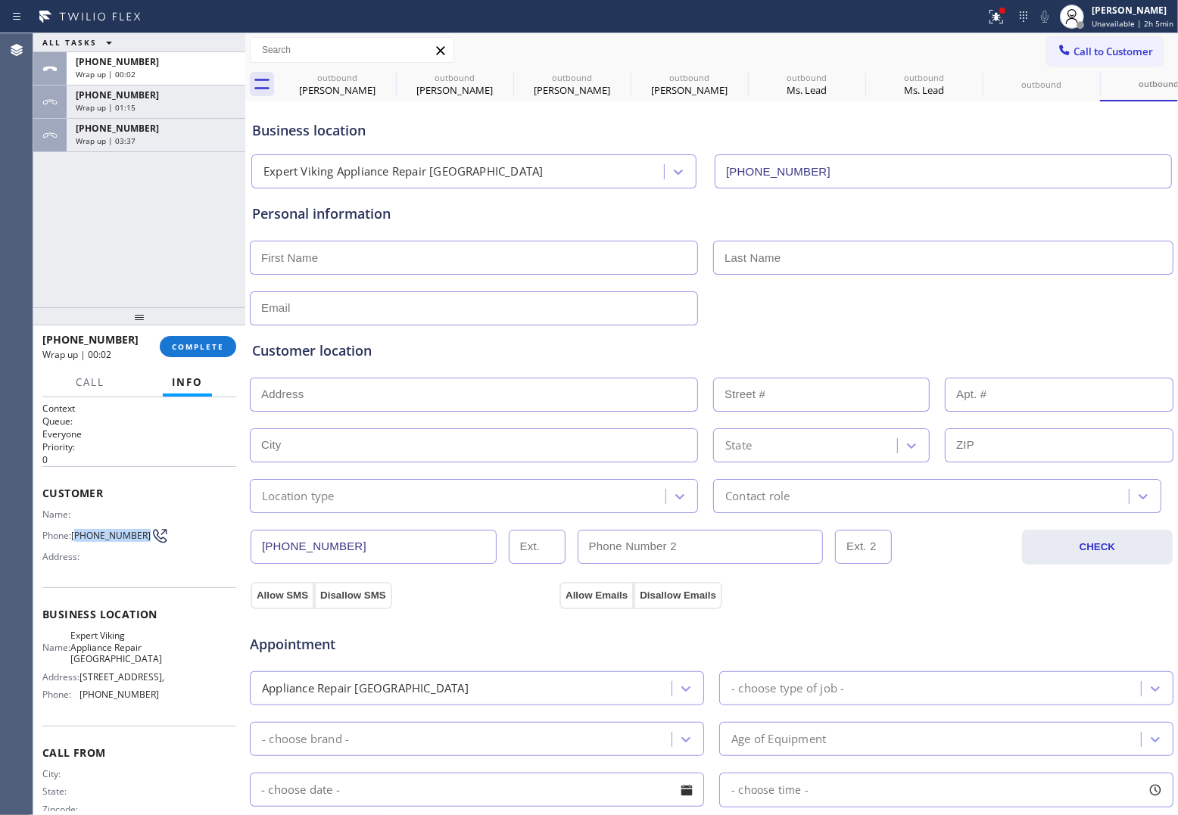
drag, startPoint x: 98, startPoint y: 541, endPoint x: 95, endPoint y: 522, distance: 19.3
click at [76, 530] on span "[PHONE_NUMBER]" at bounding box center [110, 535] width 79 height 11
click at [940, 51] on span "Call to Customer" at bounding box center [1112, 52] width 79 height 14
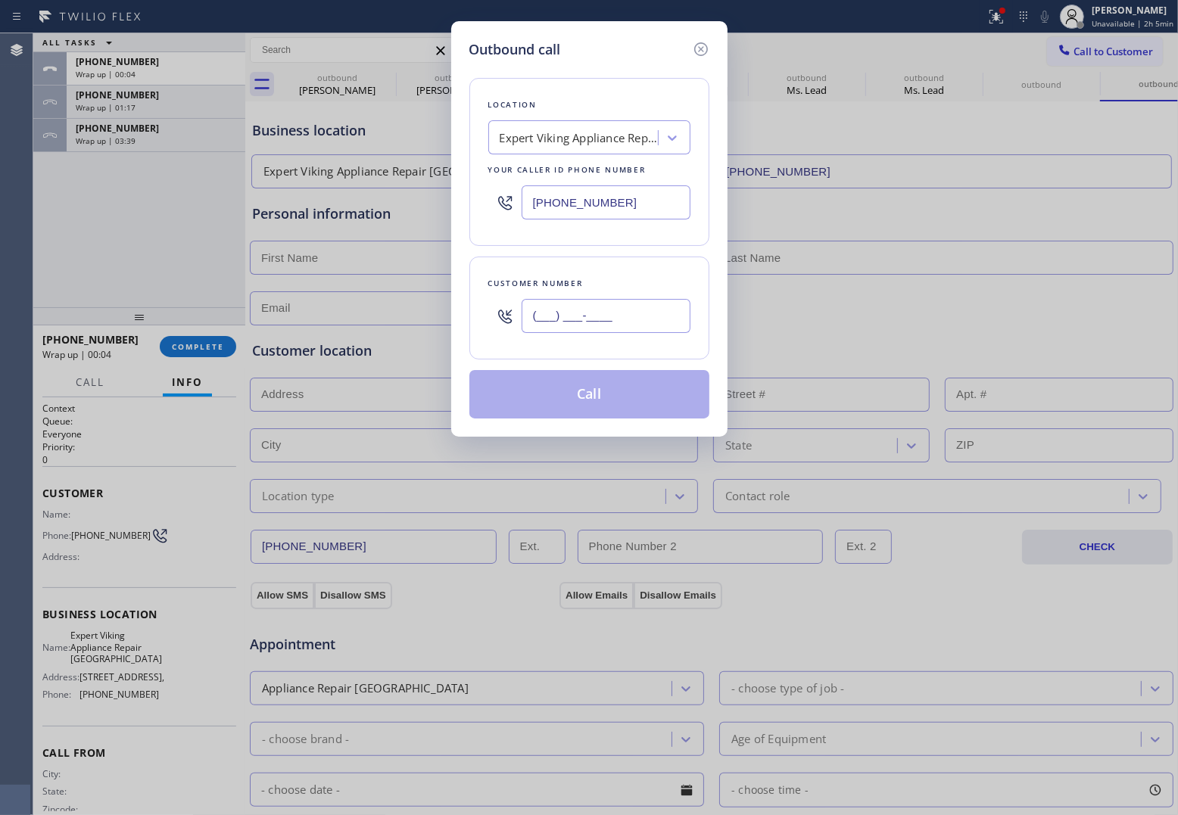
click at [593, 304] on input "(___) ___-____" at bounding box center [605, 316] width 169 height 34
paste input "812) 343-8382"
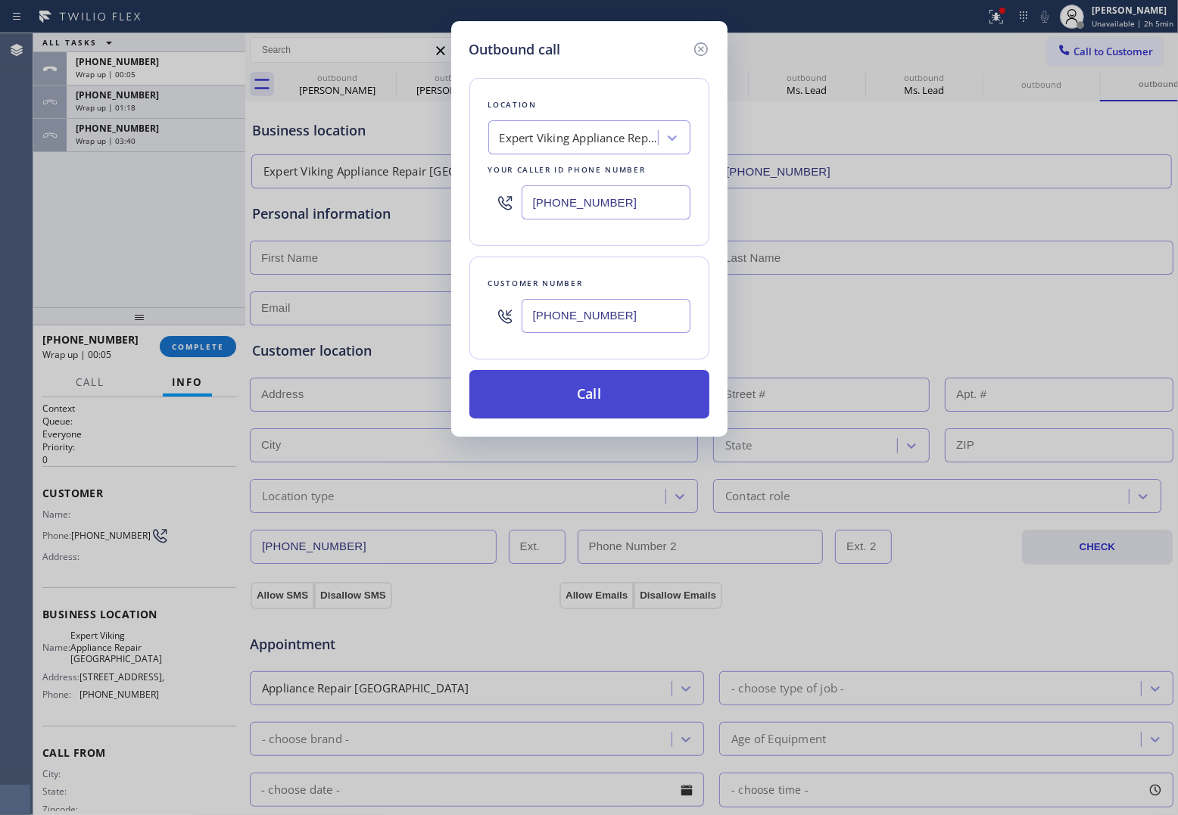
type input "[PHONE_NUMBER]"
click at [640, 396] on button "Call" at bounding box center [589, 394] width 240 height 48
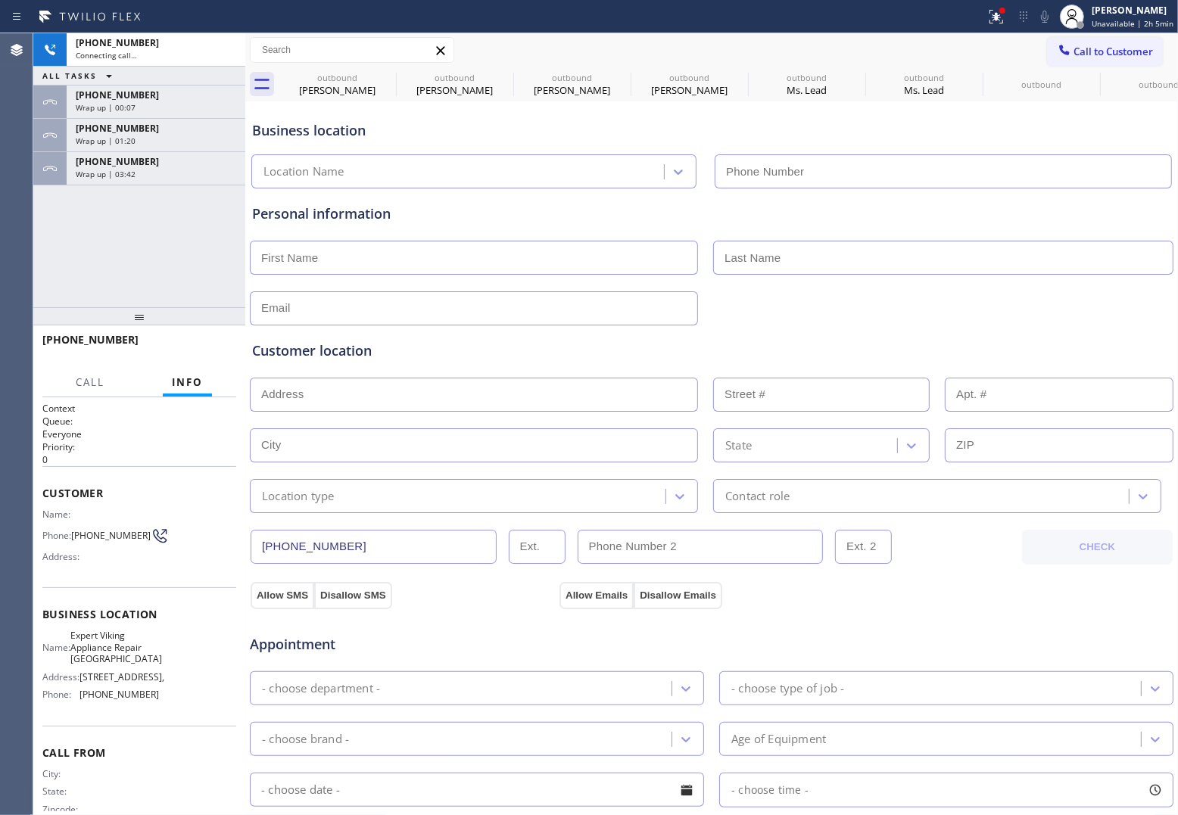
type input "[PHONE_NUMBER]"
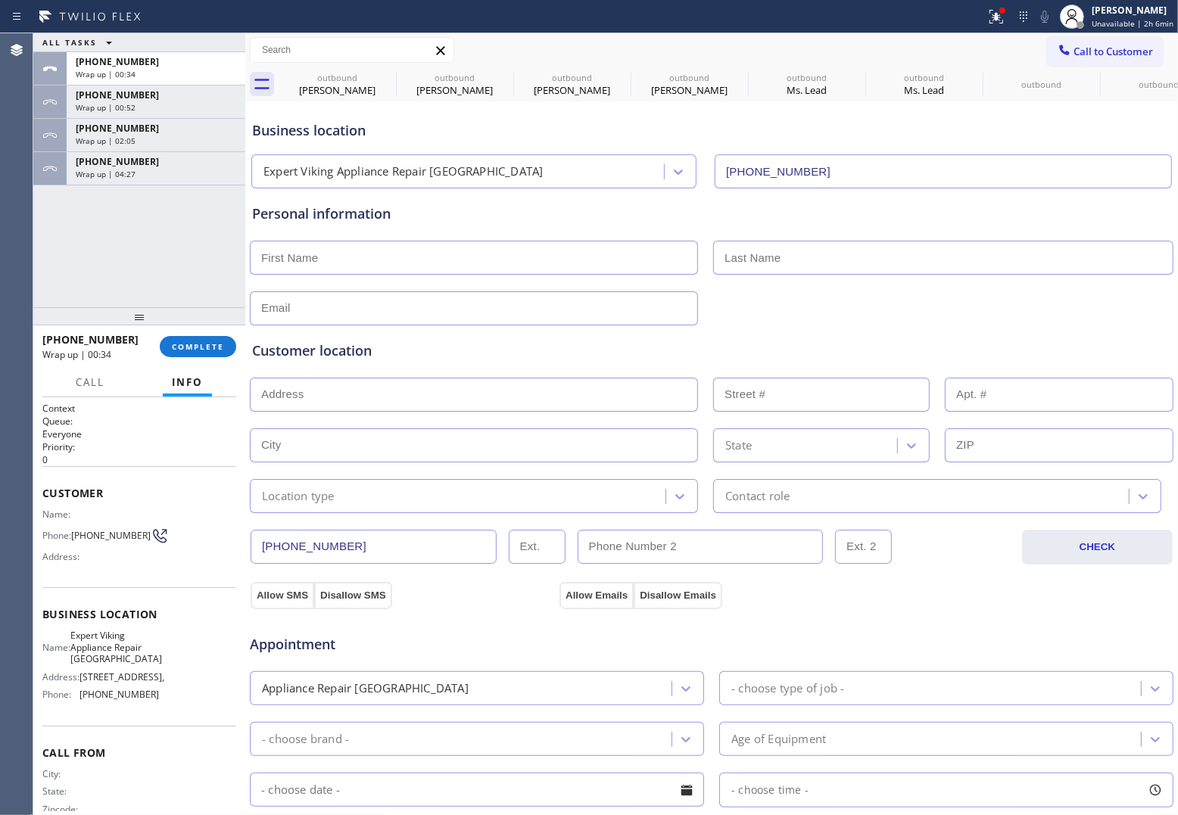
click at [39, 247] on div "ALL TASKS ALL TASKS ACTIVE TASKS TASKS IN WRAP UP [PHONE_NUMBER] Wrap up | 00:3…" at bounding box center [139, 170] width 212 height 274
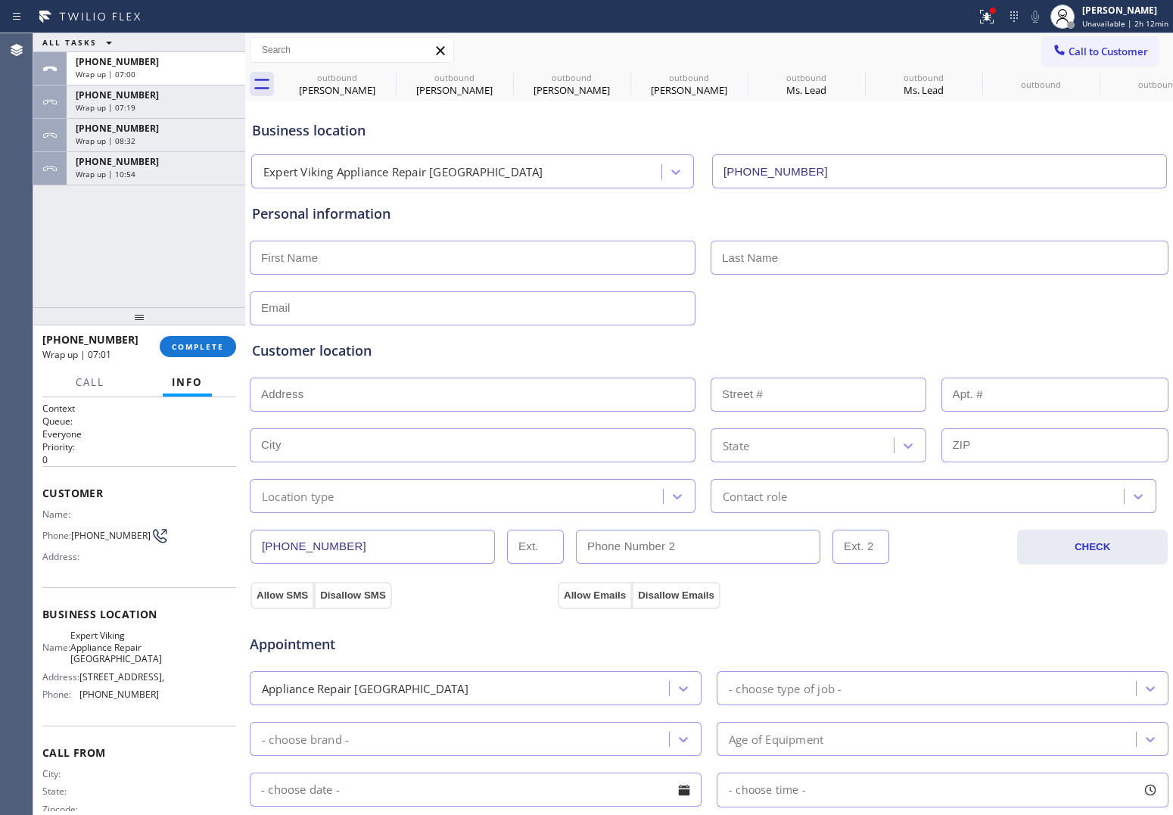
click at [197, 325] on div at bounding box center [139, 316] width 212 height 18
click at [198, 344] on span "COMPLETE" at bounding box center [198, 346] width 52 height 11
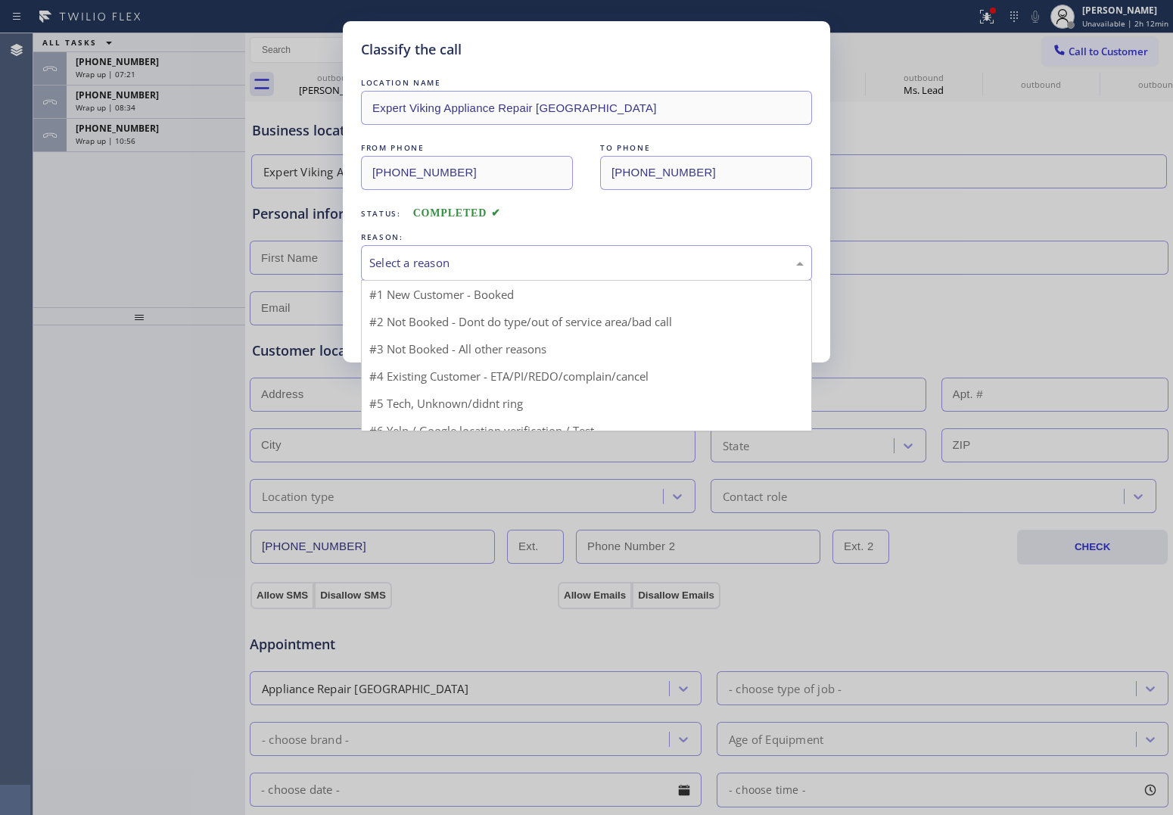
click at [455, 263] on div "Select a reason" at bounding box center [586, 262] width 434 height 17
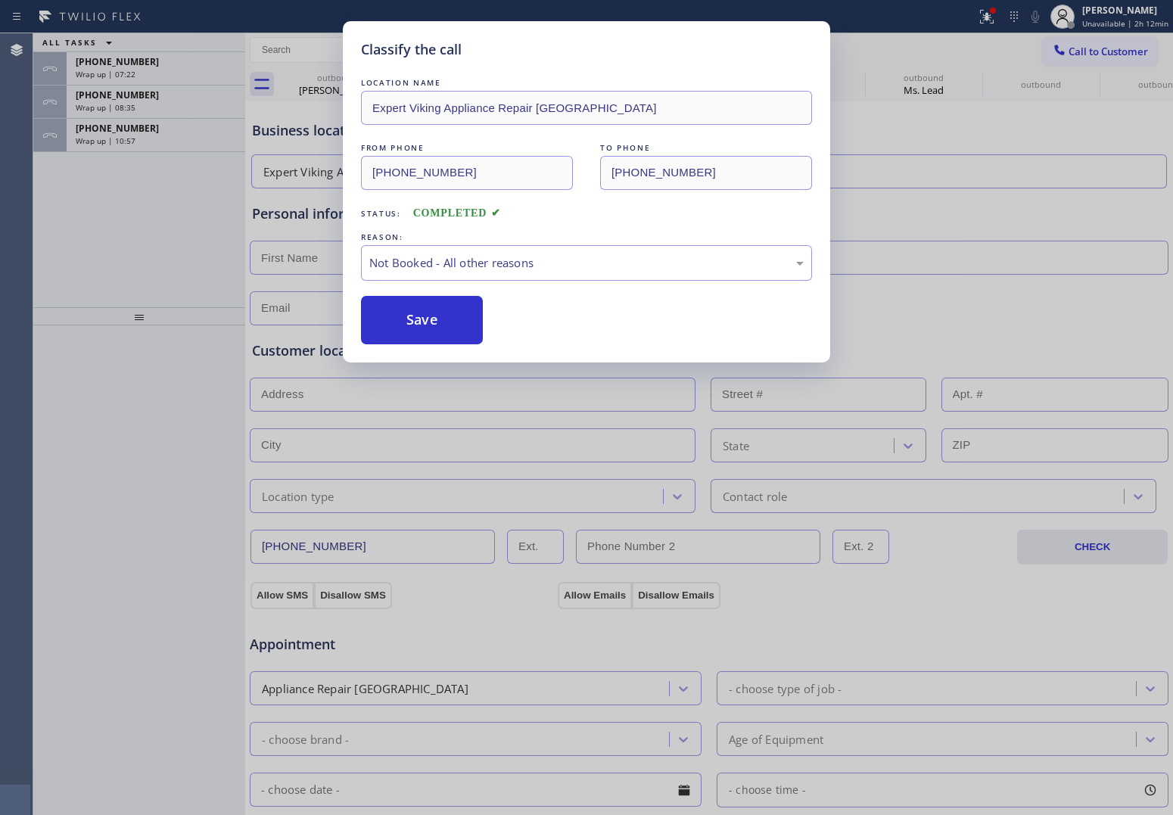
click at [401, 324] on button "Save" at bounding box center [422, 320] width 122 height 48
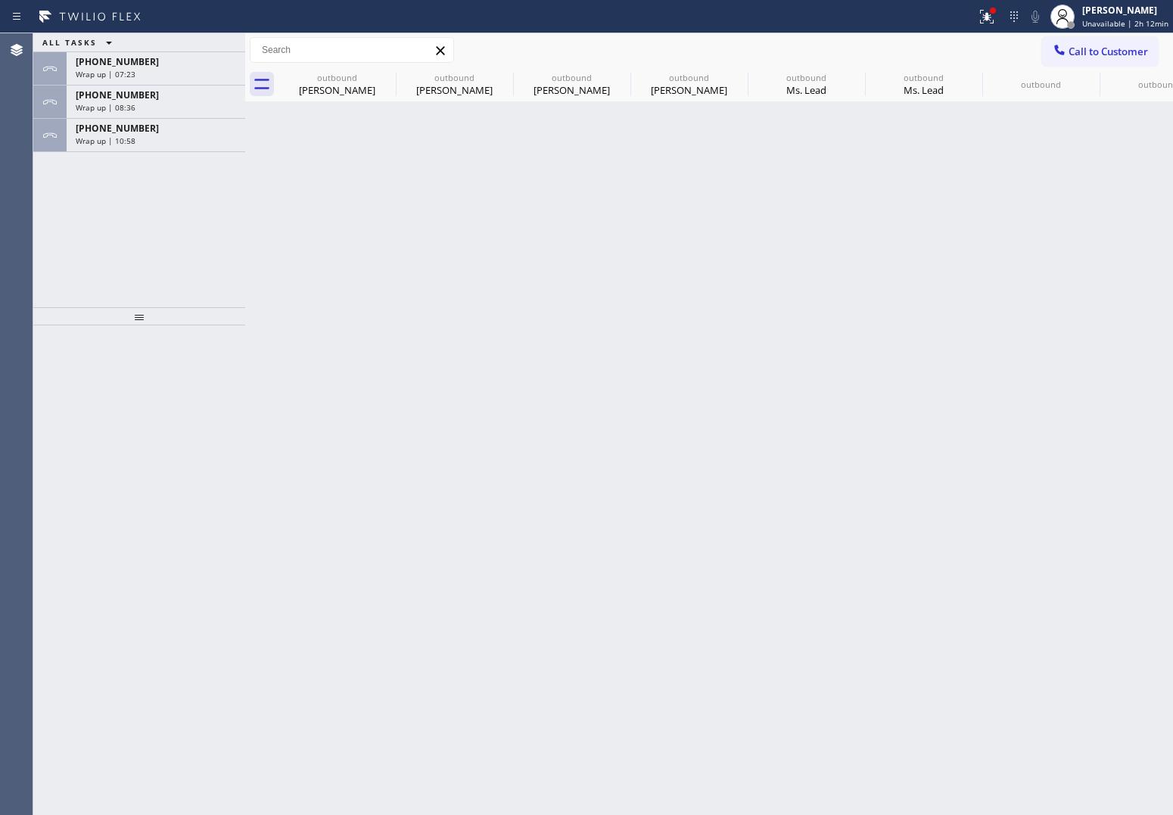
click at [116, 145] on div "[PHONE_NUMBER] Wrap up | 10:58" at bounding box center [153, 135] width 173 height 33
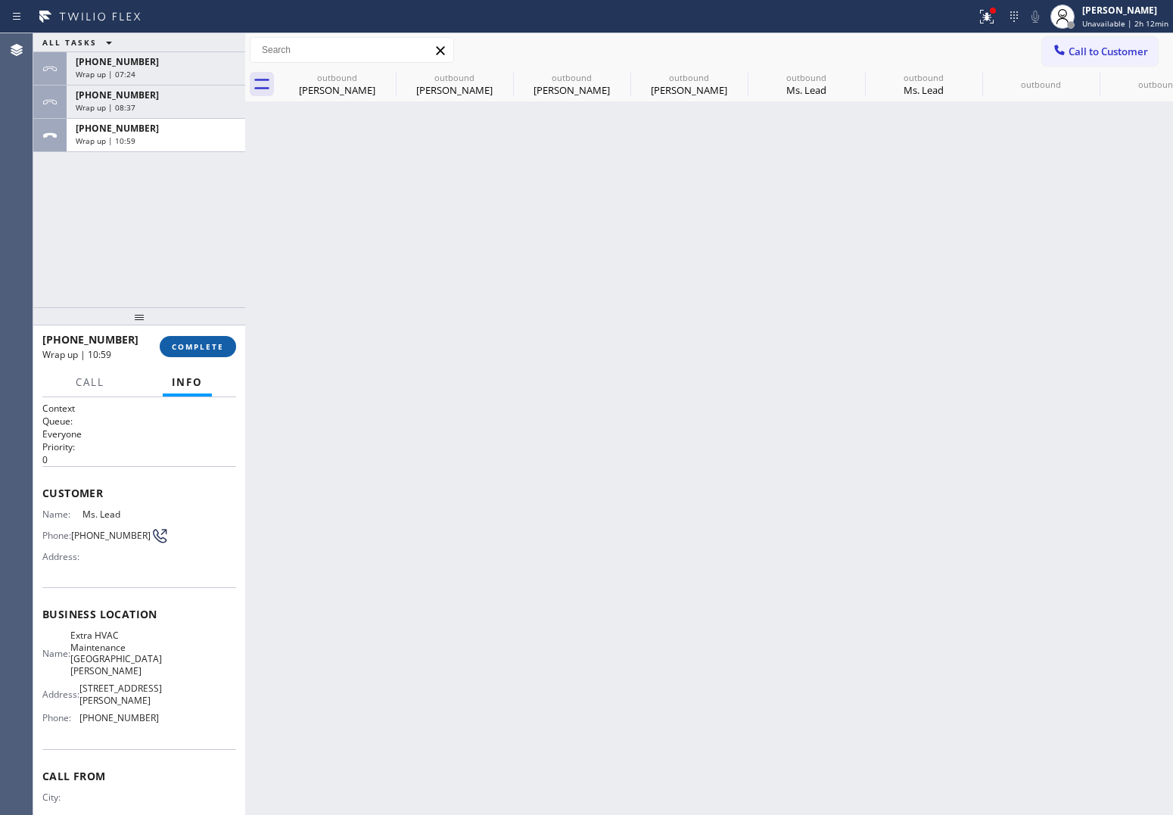
click at [197, 350] on span "COMPLETE" at bounding box center [198, 346] width 52 height 11
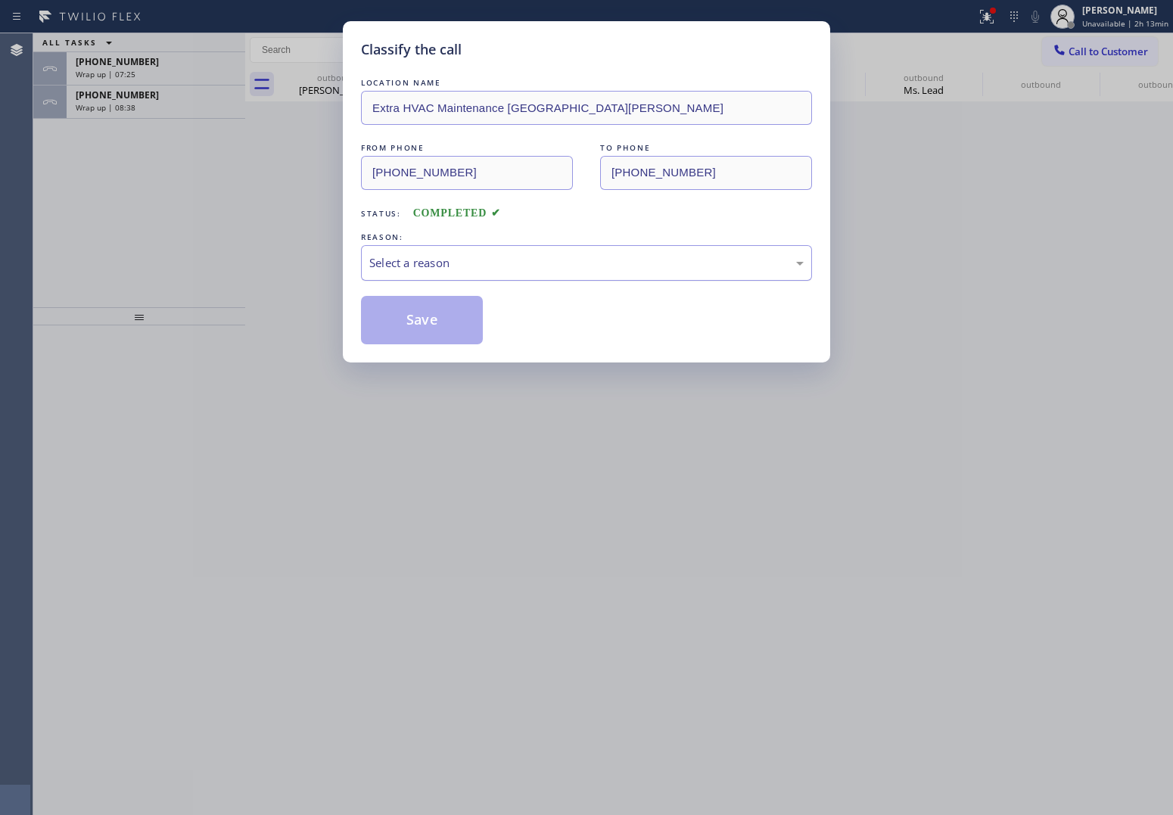
click at [420, 271] on div "Select a reason" at bounding box center [586, 262] width 434 height 17
click at [425, 331] on button "Save" at bounding box center [422, 320] width 122 height 48
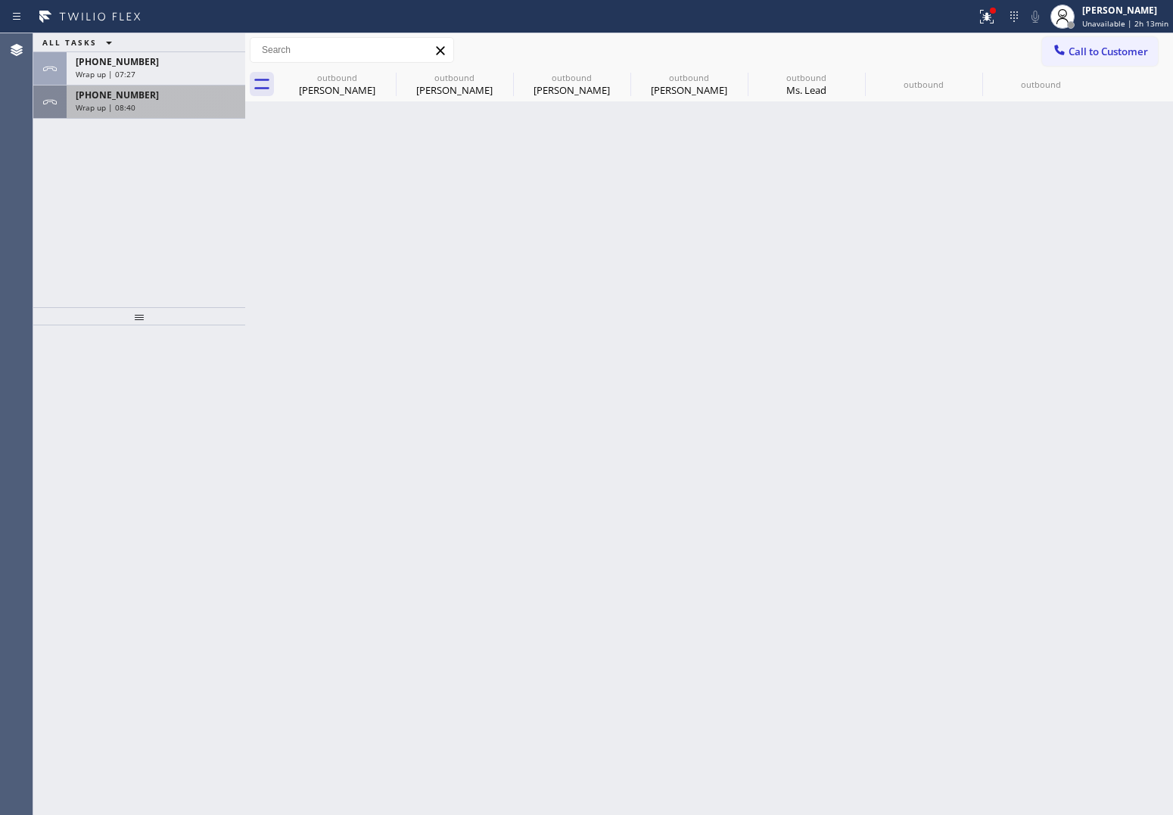
click at [117, 107] on span "Wrap up | 08:40" at bounding box center [106, 107] width 60 height 11
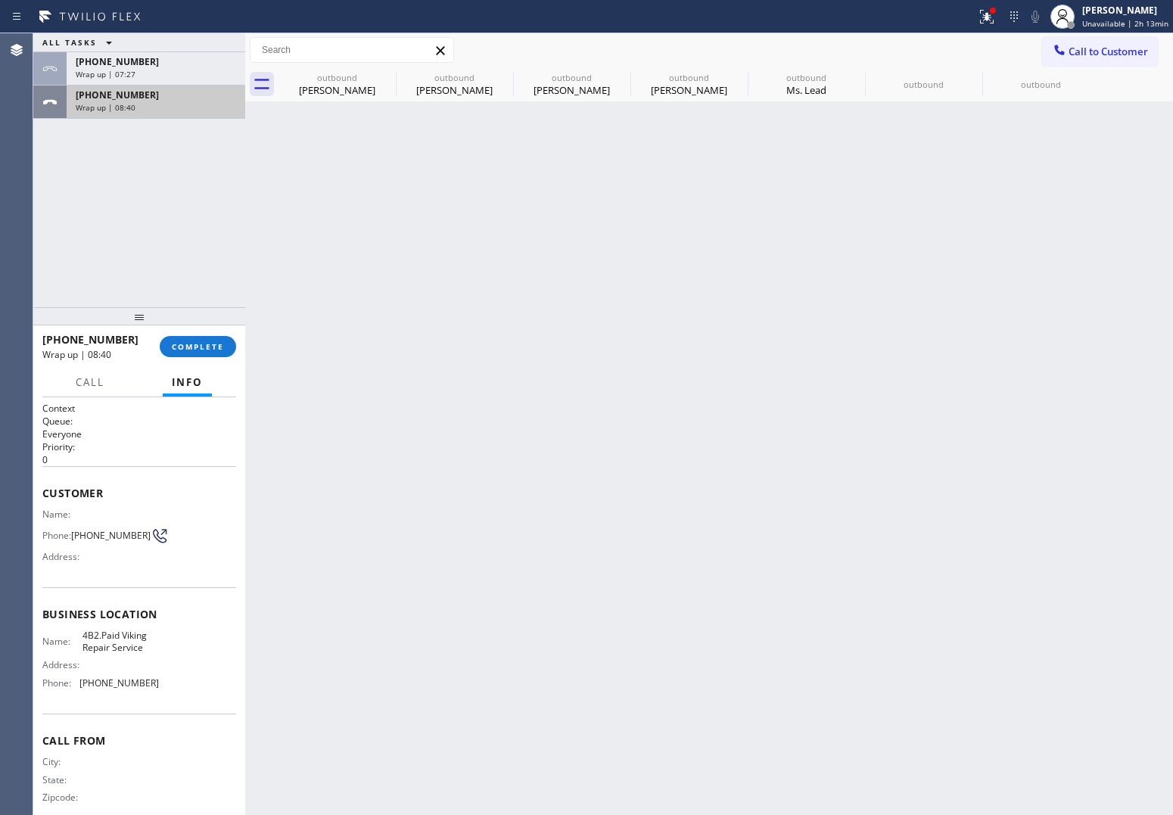
click at [117, 107] on span "Wrap up | 08:40" at bounding box center [106, 107] width 60 height 11
click at [190, 349] on span "COMPLETE" at bounding box center [198, 346] width 52 height 11
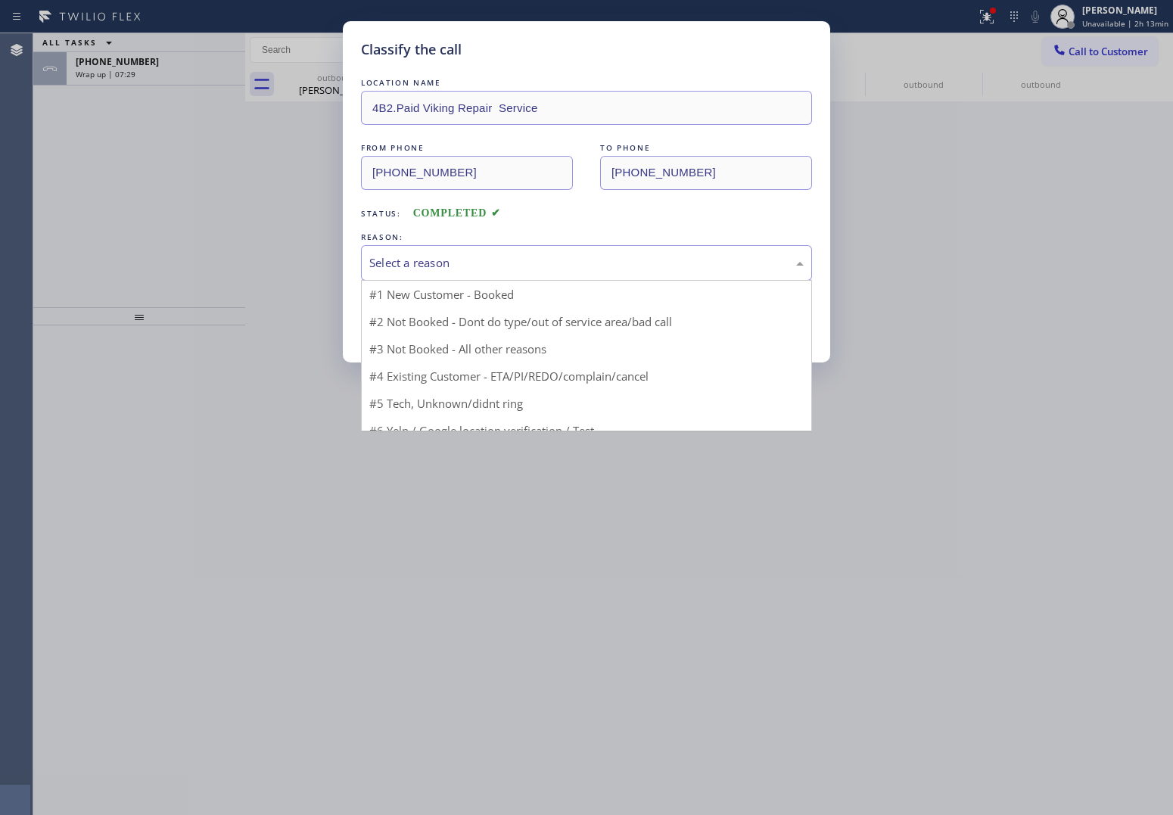
click at [453, 273] on div "Select a reason" at bounding box center [586, 263] width 451 height 36
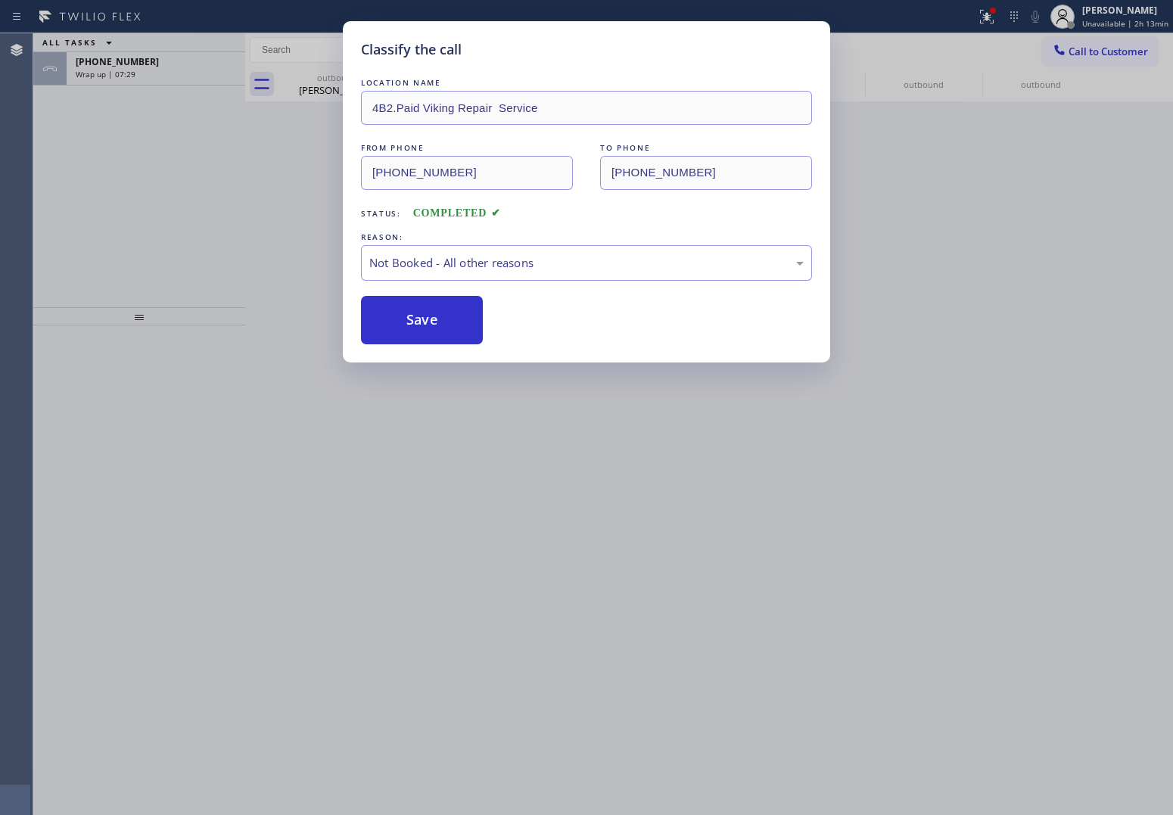
click at [444, 326] on button "Save" at bounding box center [422, 320] width 122 height 48
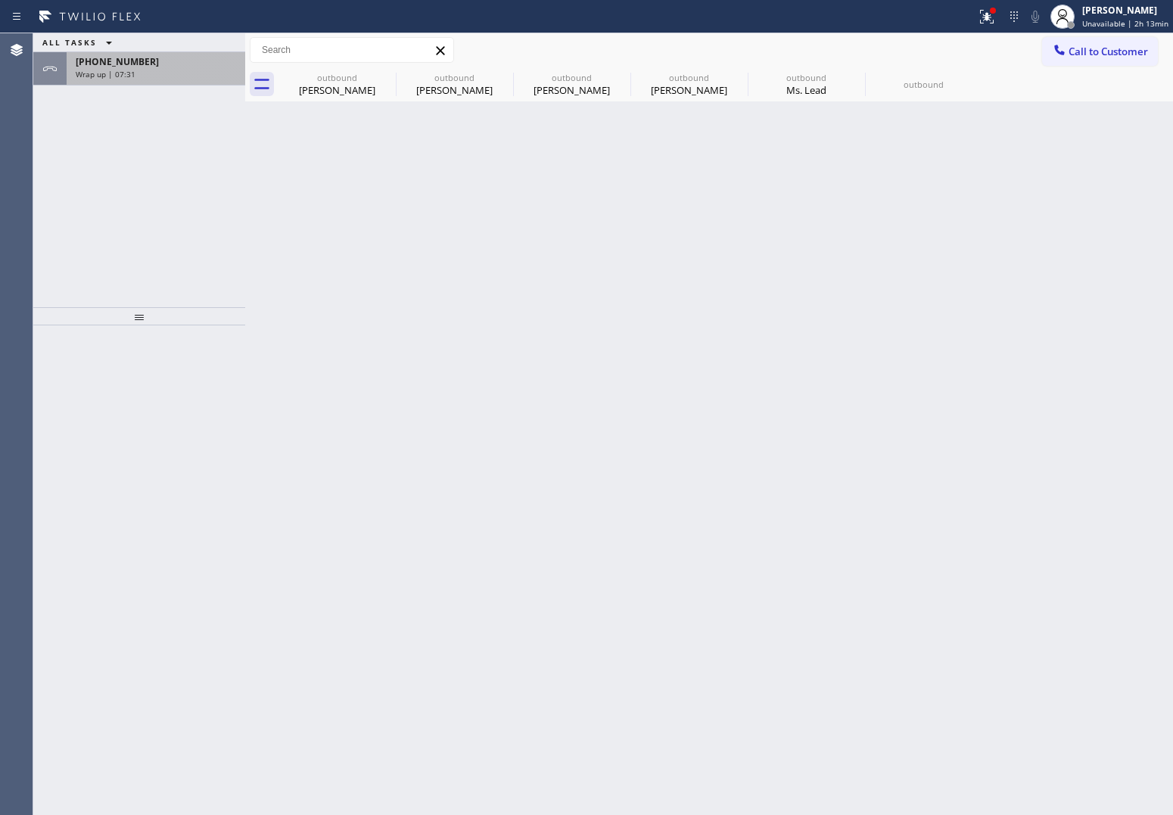
drag, startPoint x: 88, startPoint y: 61, endPoint x: 250, endPoint y: 132, distance: 177.2
click at [91, 61] on span "[PHONE_NUMBER]" at bounding box center [117, 61] width 83 height 13
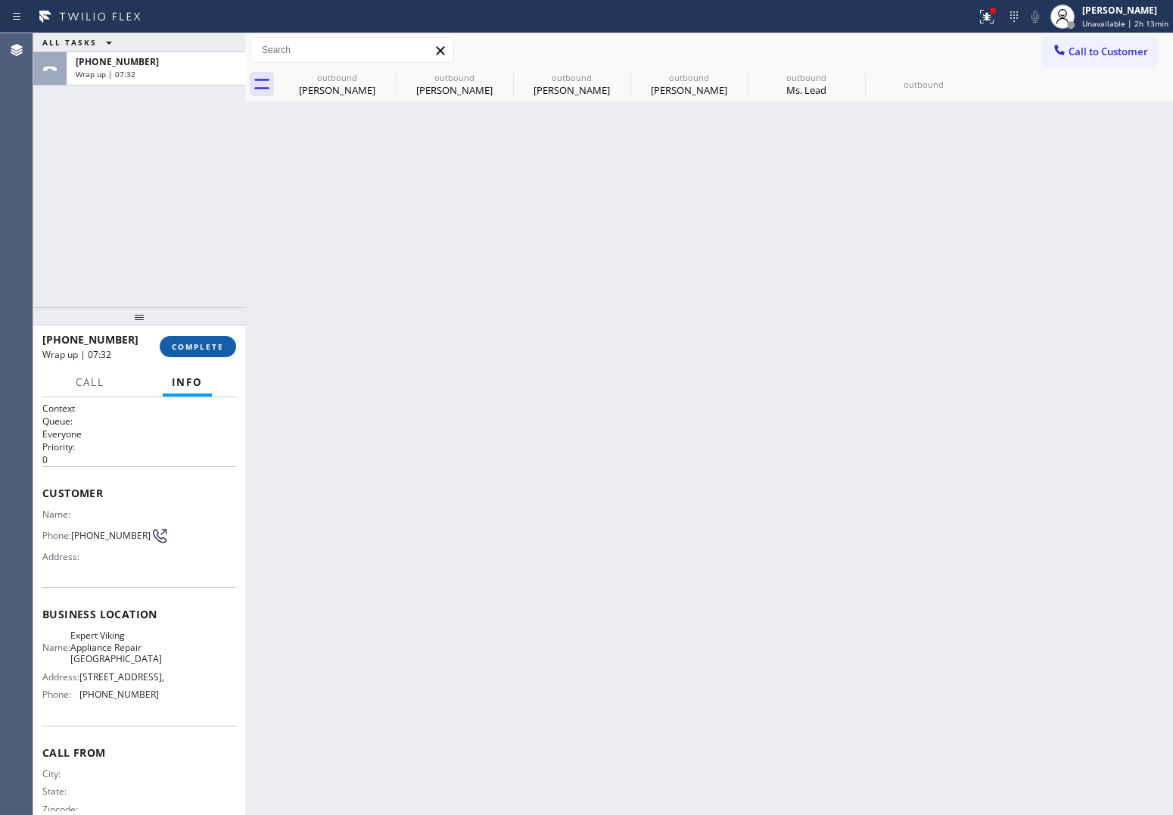
click at [216, 342] on span "COMPLETE" at bounding box center [198, 346] width 52 height 11
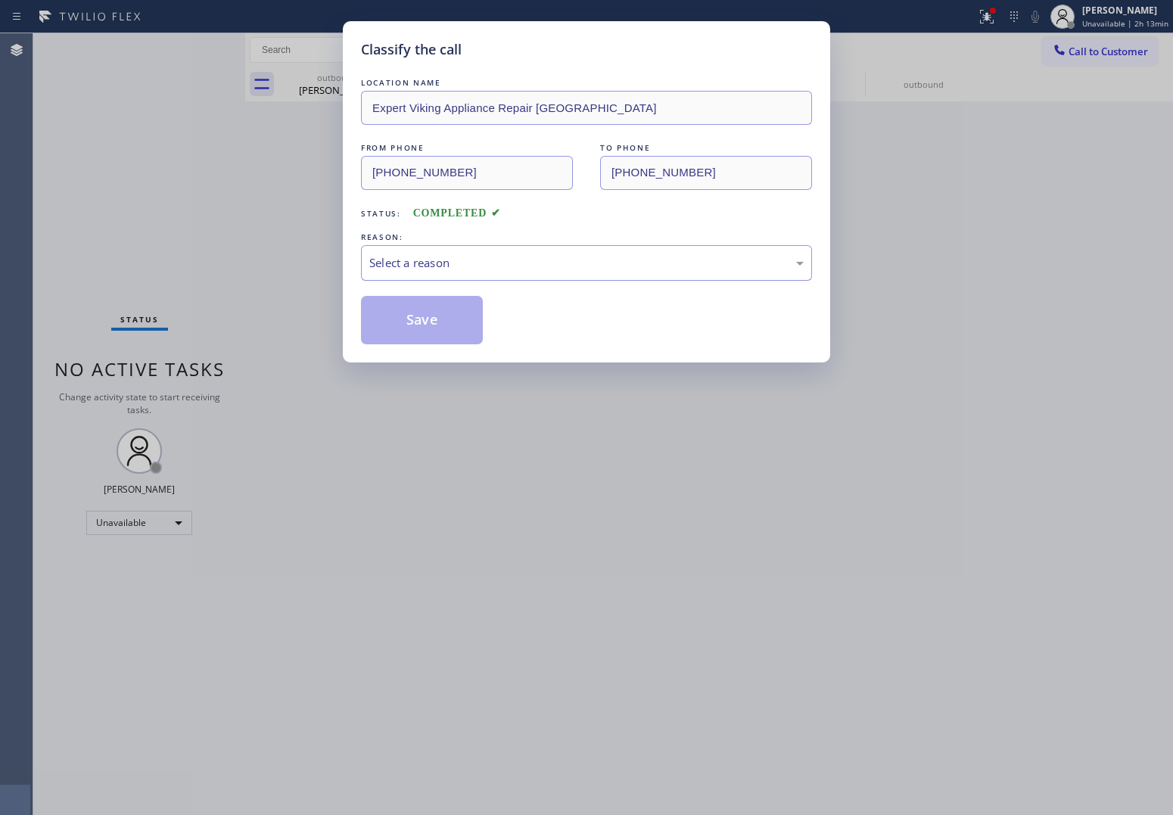
click at [453, 263] on div "Select a reason" at bounding box center [586, 262] width 434 height 17
click at [419, 314] on button "Save" at bounding box center [422, 320] width 122 height 48
type input "[PHONE_NUMBER]"
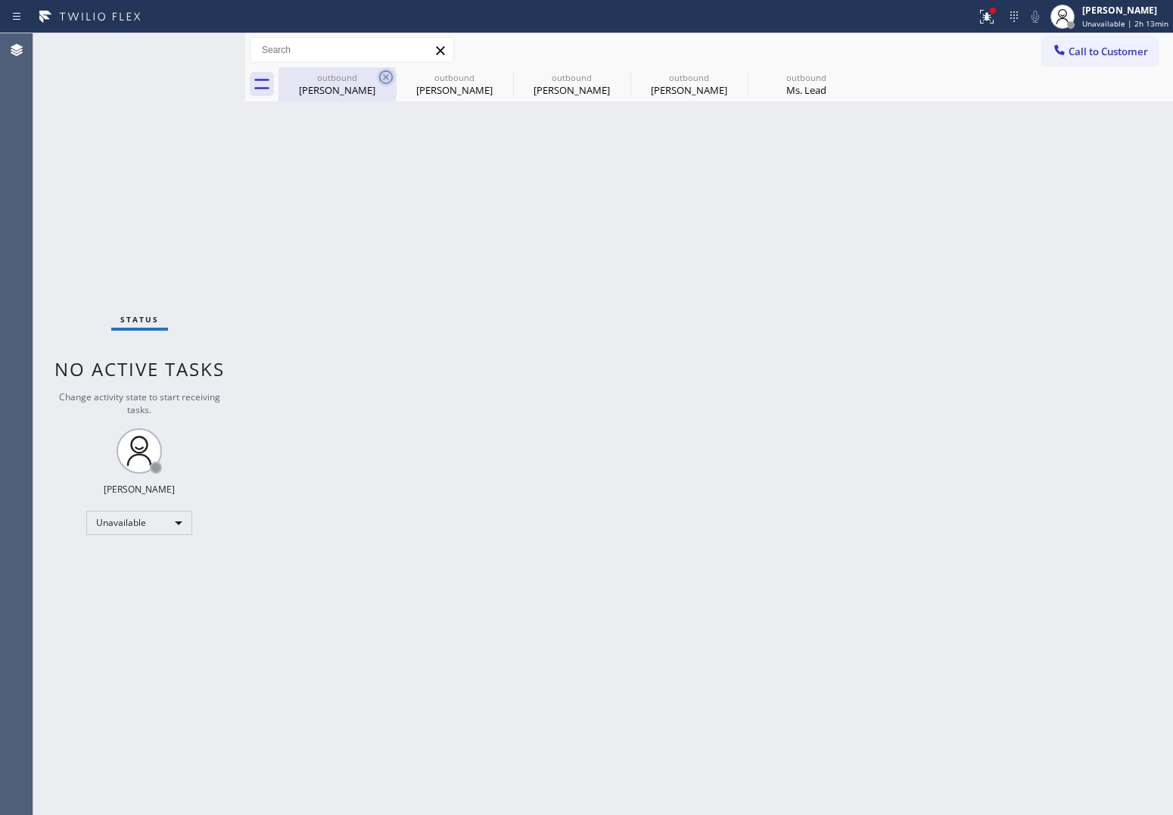
click at [378, 76] on icon at bounding box center [386, 77] width 18 height 18
click at [0, 0] on icon at bounding box center [0, 0] width 0 height 0
type input "[PHONE_NUMBER]"
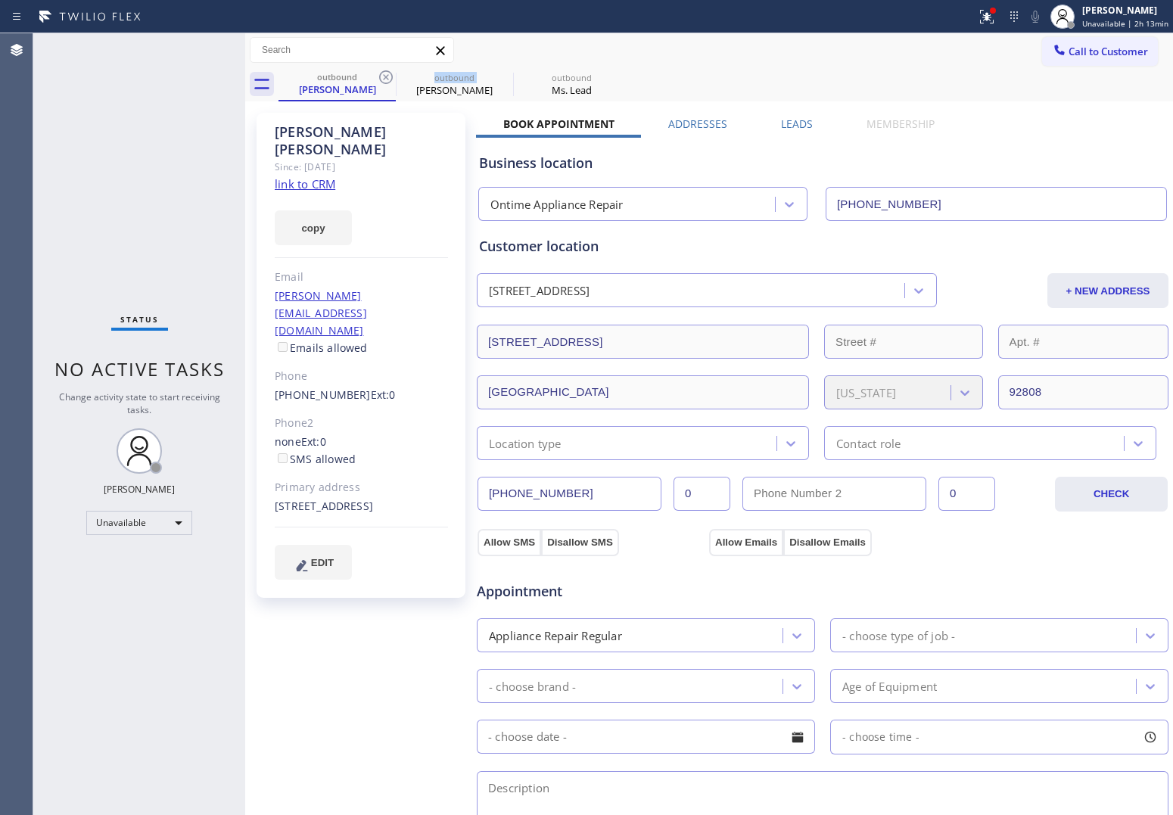
click at [378, 76] on icon at bounding box center [386, 77] width 18 height 18
type input "[PHONE_NUMBER]"
click at [0, 0] on icon at bounding box center [0, 0] width 0 height 0
type input "[PHONE_NUMBER]"
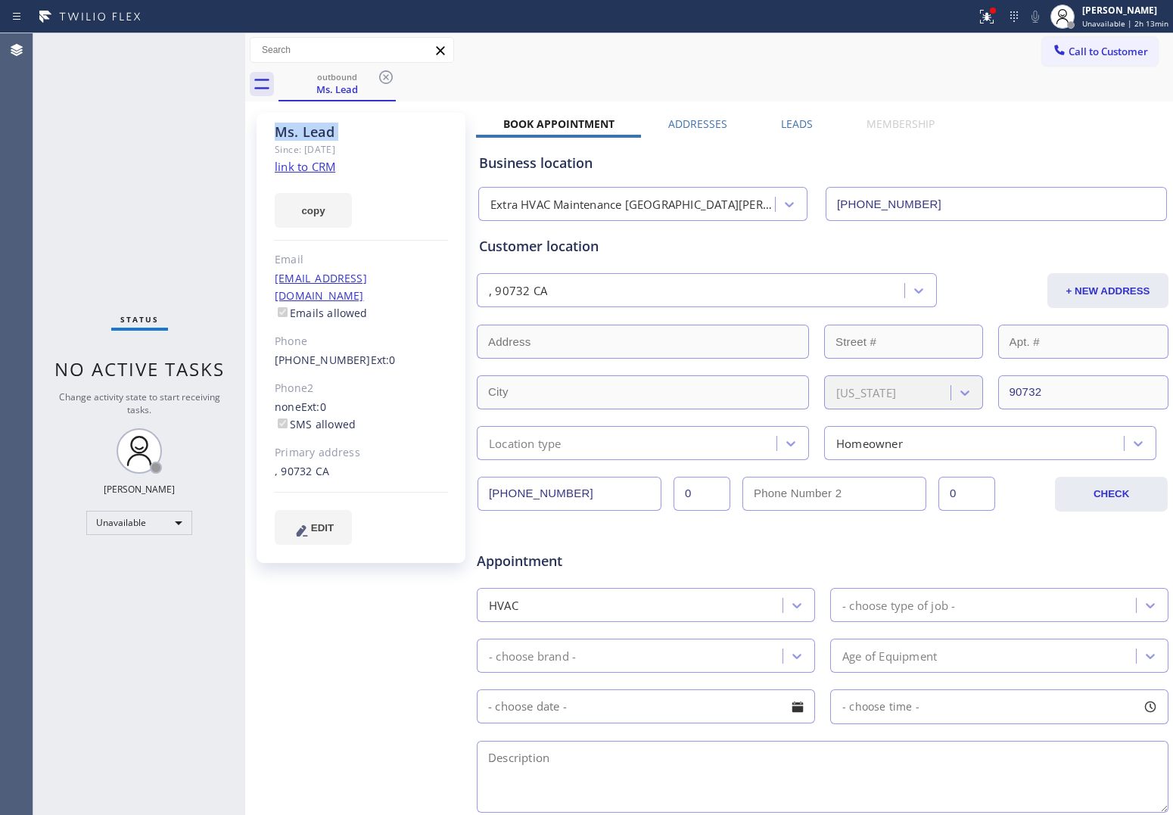
click at [378, 76] on icon at bounding box center [386, 77] width 18 height 18
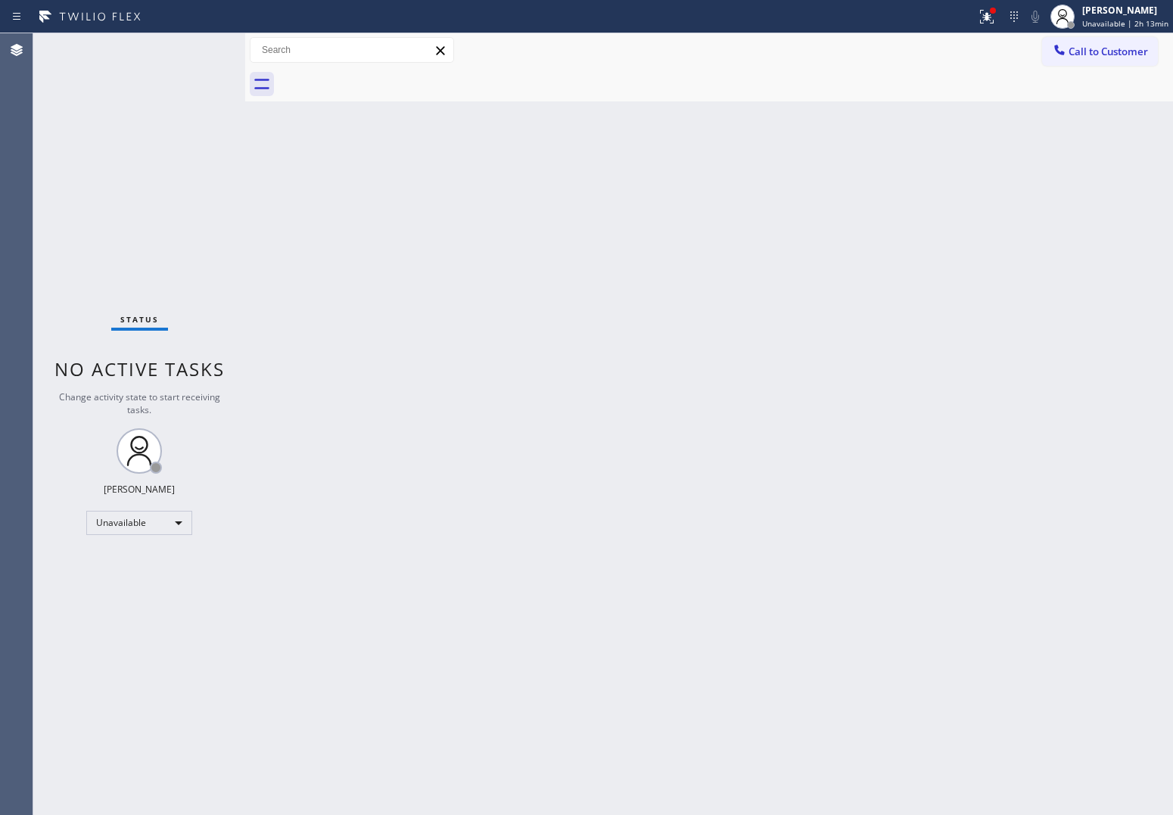
click at [378, 76] on div at bounding box center [726, 84] width 895 height 34
click at [940, 59] on button "Call to Customer" at bounding box center [1100, 51] width 116 height 29
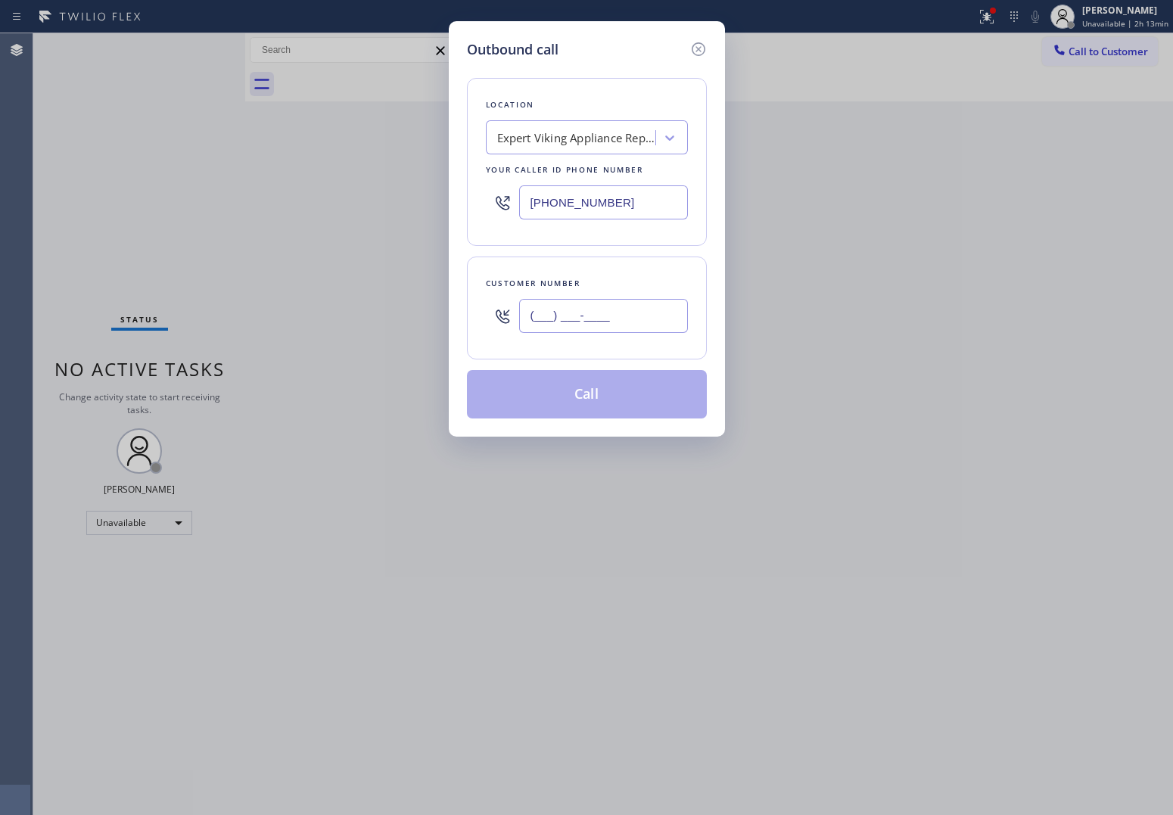
click at [581, 319] on input "(___) ___-____" at bounding box center [603, 316] width 169 height 34
paste input "858) 603-3200"
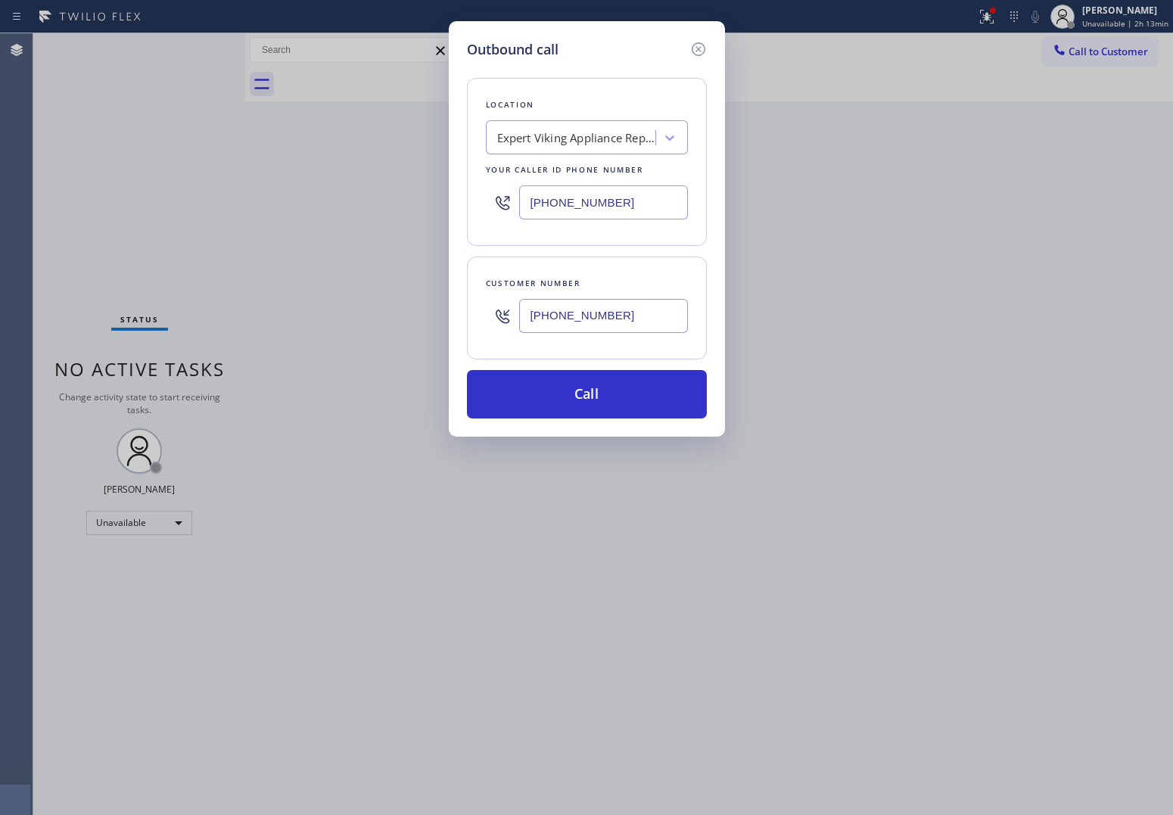
type input "[PHONE_NUMBER]"
drag, startPoint x: 34, startPoint y: 145, endPoint x: 494, endPoint y: 228, distance: 467.7
click at [34, 145] on div "Outbound call Location Expert Viking Appliance Repair [GEOGRAPHIC_DATA] Your ca…" at bounding box center [586, 407] width 1173 height 815
click at [622, 199] on input "[PHONE_NUMBER]" at bounding box center [603, 202] width 169 height 34
click at [571, 152] on div "Expert Viking Appliance Repair [GEOGRAPHIC_DATA]" at bounding box center [587, 137] width 202 height 34
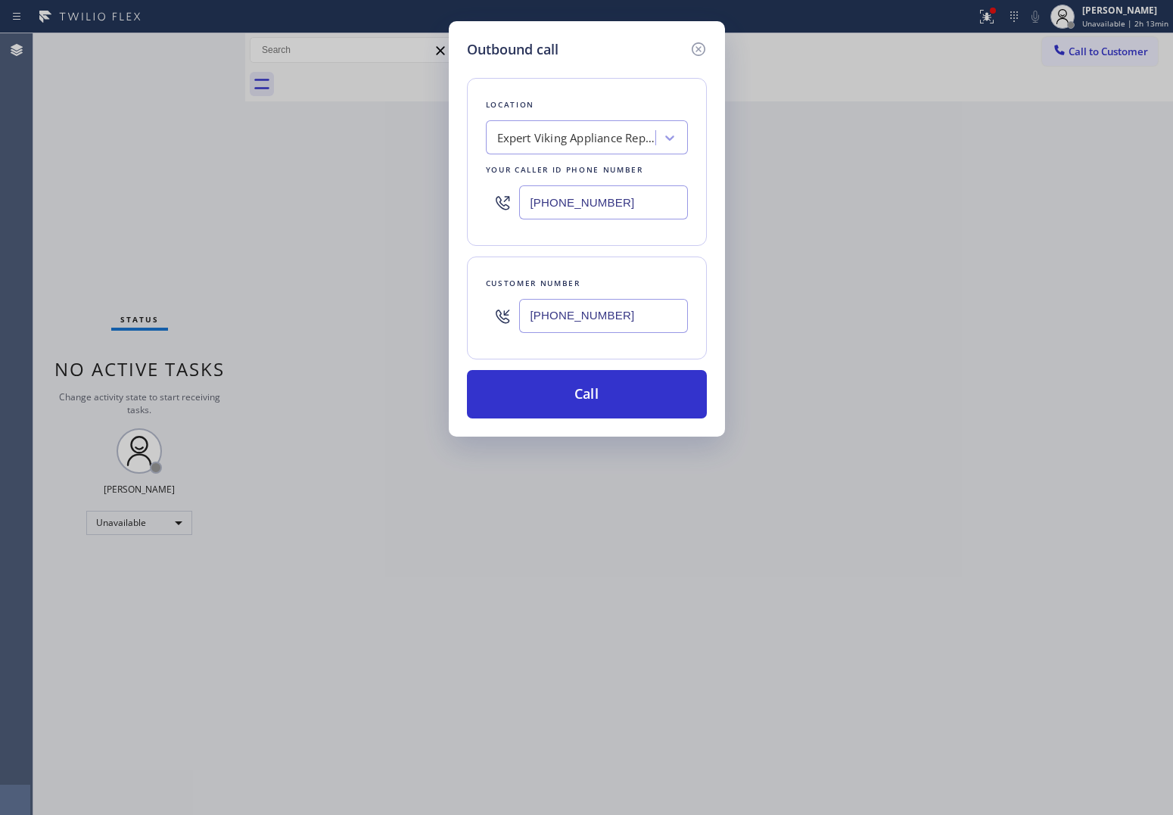
paste input "Best AC Service"
type input "Best AC Service"
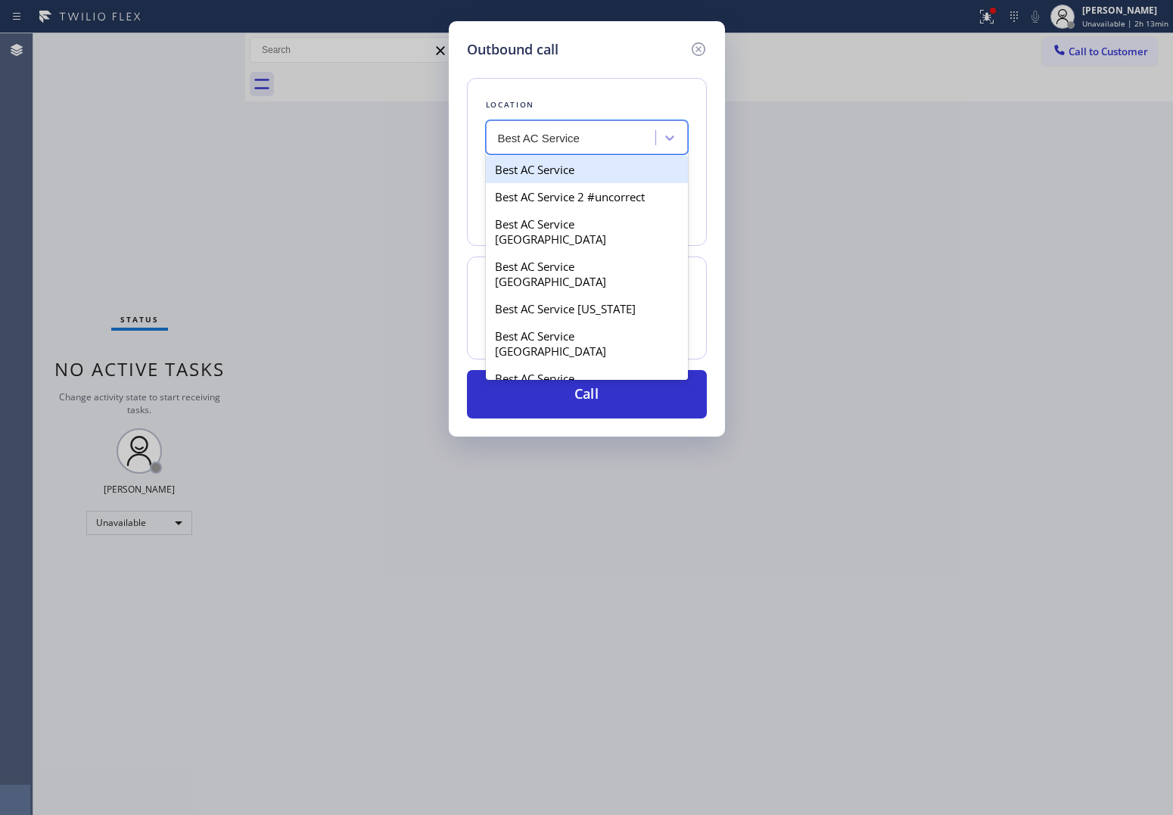
click at [570, 174] on div "Best AC Service" at bounding box center [587, 169] width 202 height 27
type input "[PHONE_NUMBER]"
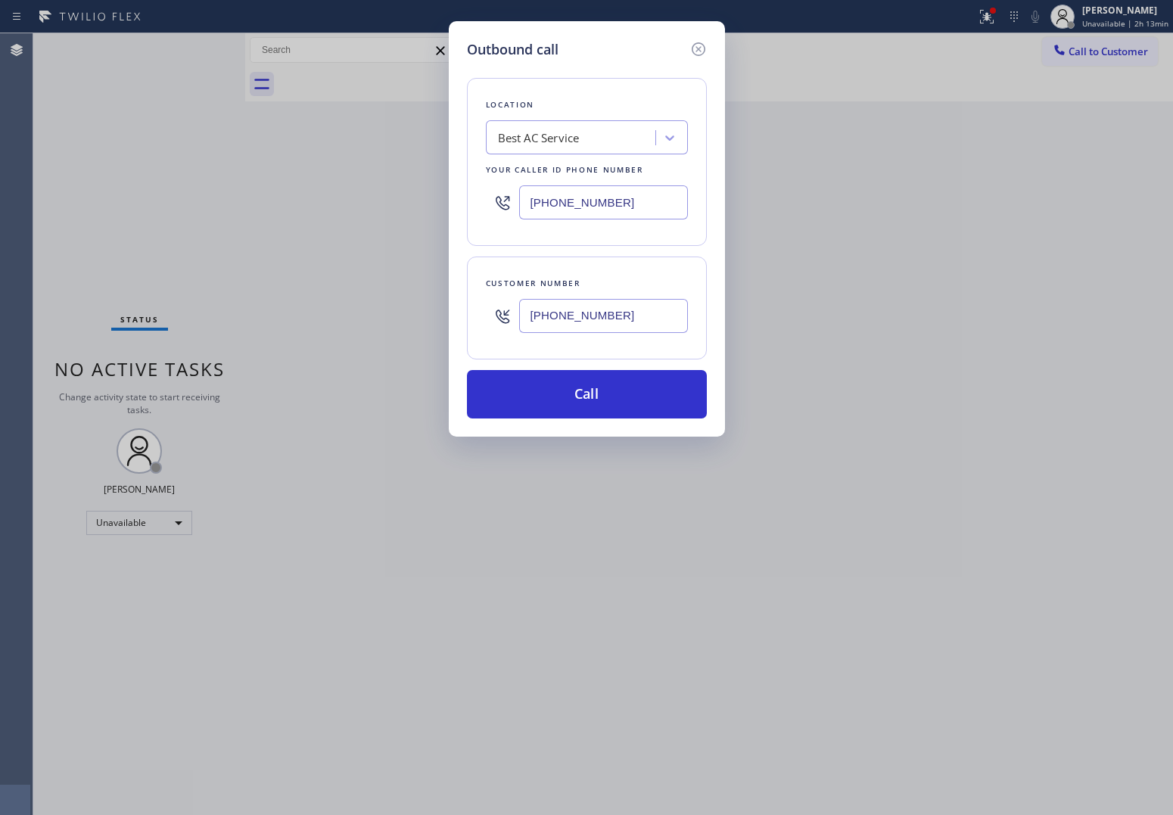
click at [29, 235] on div "Outbound call Location Best AC Service Your caller id phone number [PHONE_NUMBE…" at bounding box center [586, 407] width 1173 height 815
click at [623, 394] on button "Call" at bounding box center [587, 394] width 240 height 48
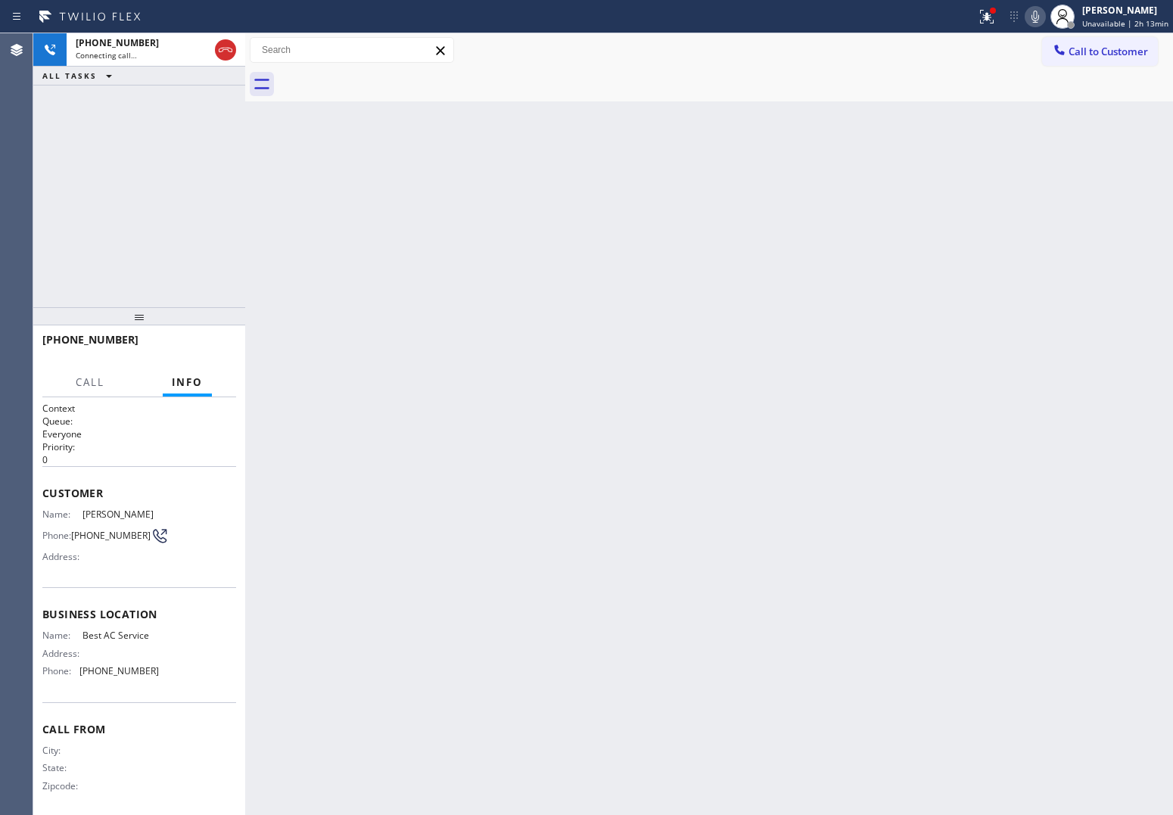
click at [48, 155] on div "[PHONE_NUMBER] Connecting call… ALL TASKS ALL TASKS ACTIVE TASKS TASKS IN WRAP …" at bounding box center [139, 170] width 212 height 274
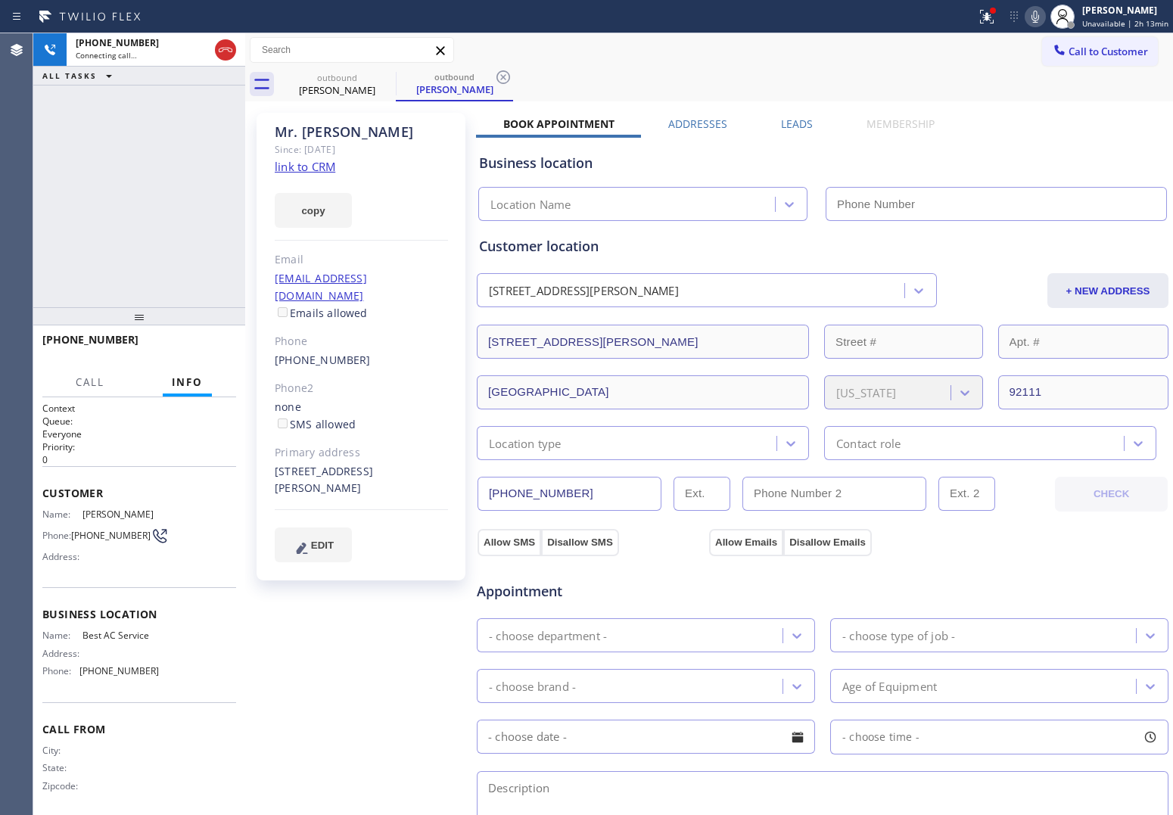
type input "[PHONE_NUMBER]"
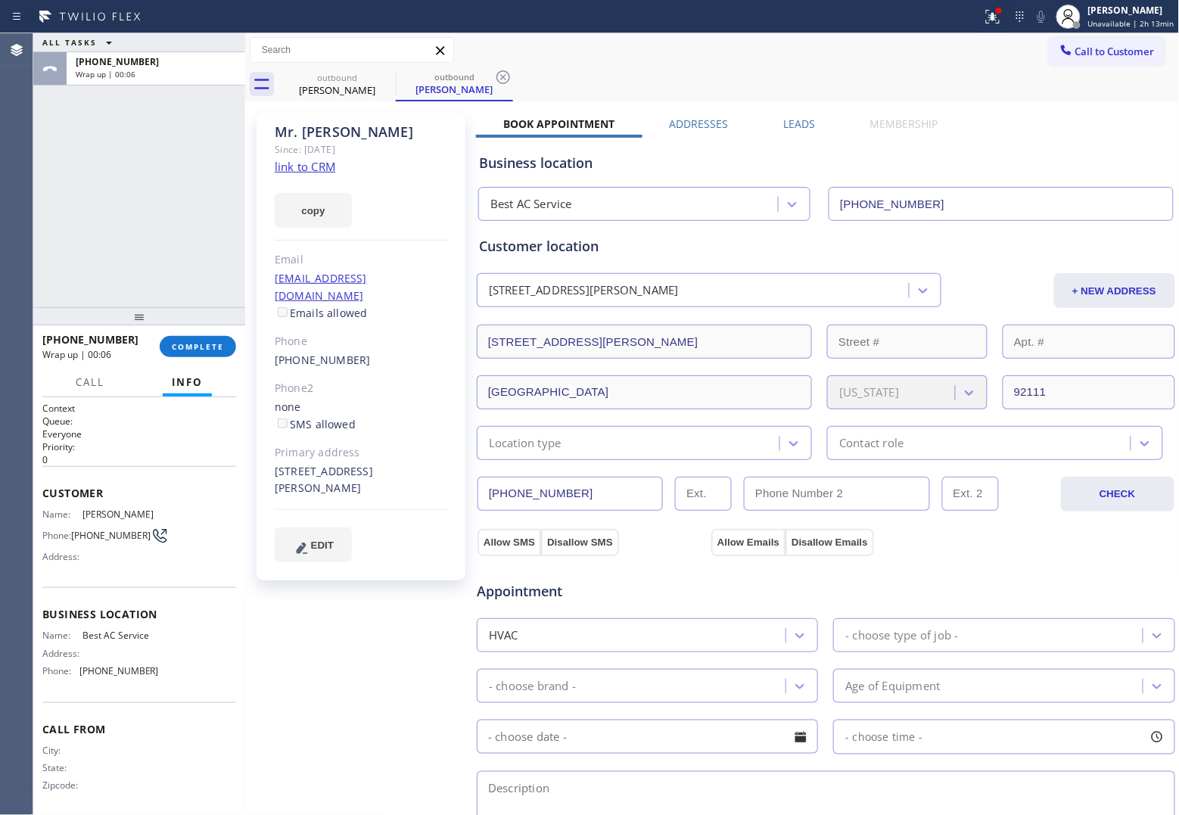
drag, startPoint x: 50, startPoint y: 168, endPoint x: 549, endPoint y: 17, distance: 521.3
click at [66, 167] on div "ALL TASKS ALL TASKS ACTIVE TASKS TASKS IN WRAP UP [PHONE_NUMBER] Wrap up | 00:06" at bounding box center [139, 170] width 212 height 274
click at [940, 53] on span "Call to Customer" at bounding box center [1115, 52] width 79 height 14
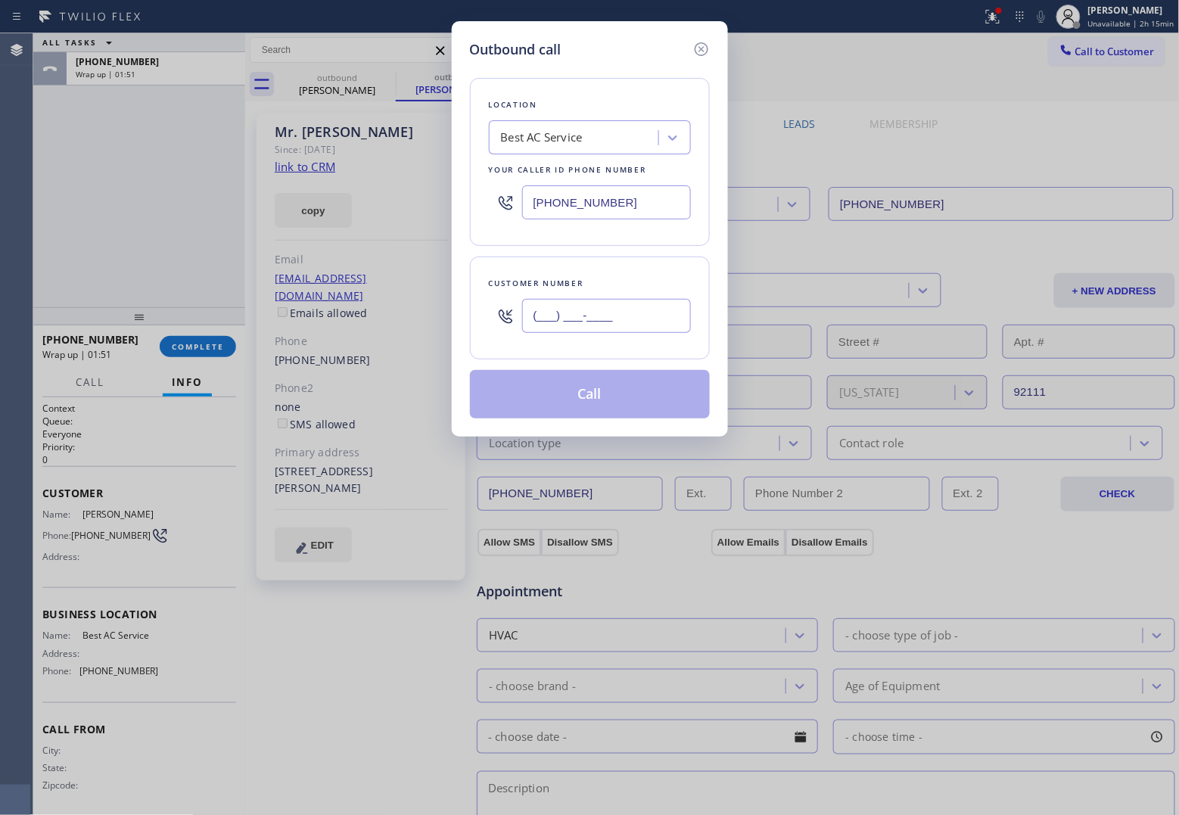
click at [568, 316] on input "(___) ___-____" at bounding box center [606, 316] width 169 height 34
paste input "970) 319-0800"
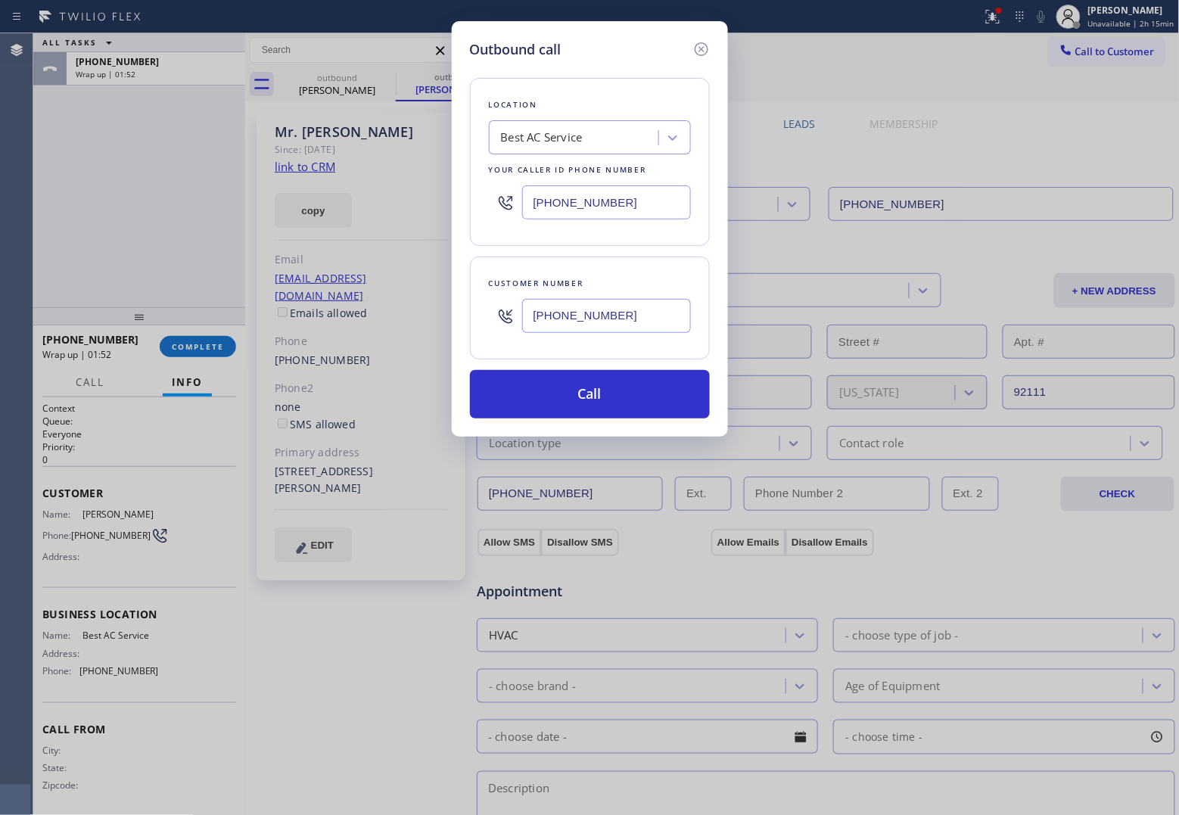
type input "[PHONE_NUMBER]"
click at [50, 195] on div "Outbound call Location Best AC Service Your caller id phone number [PHONE_NUMBE…" at bounding box center [589, 407] width 1179 height 815
click at [603, 184] on div "[PHONE_NUMBER]" at bounding box center [590, 202] width 202 height 49
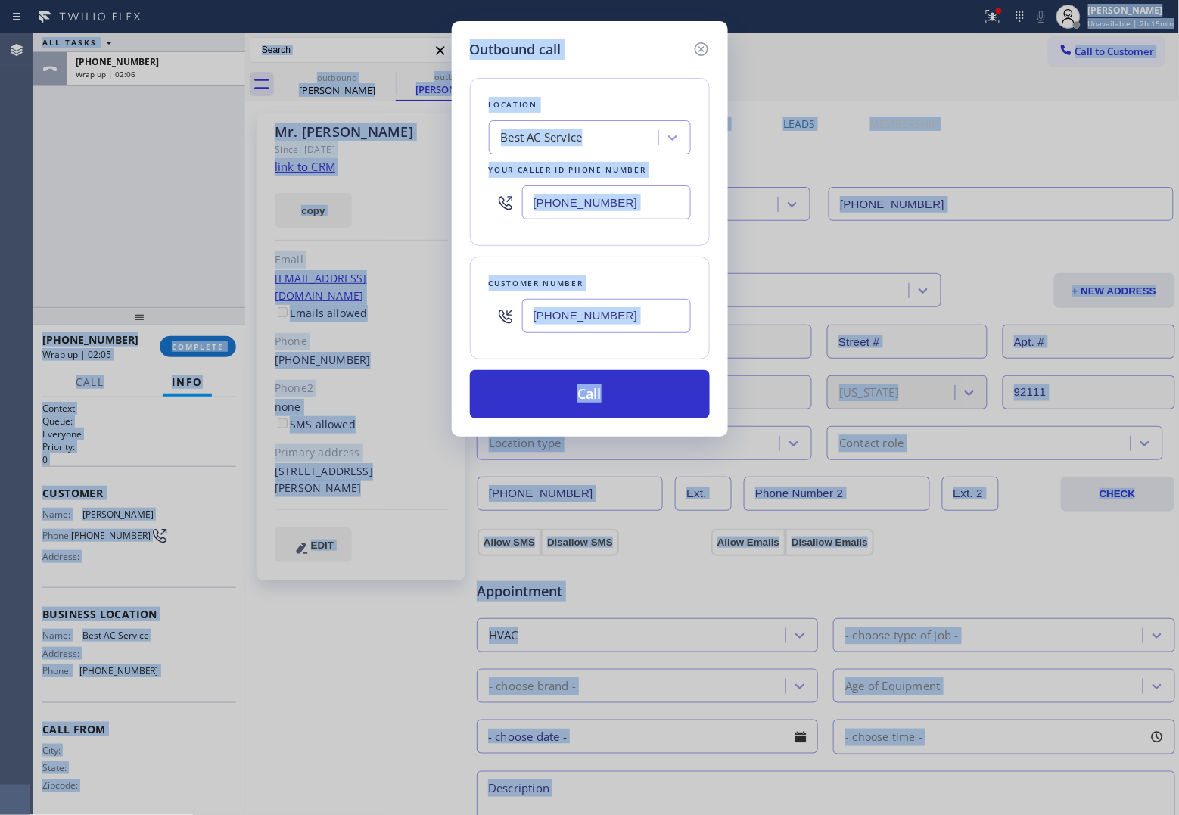
click at [615, 210] on input "[PHONE_NUMBER]" at bounding box center [606, 202] width 169 height 34
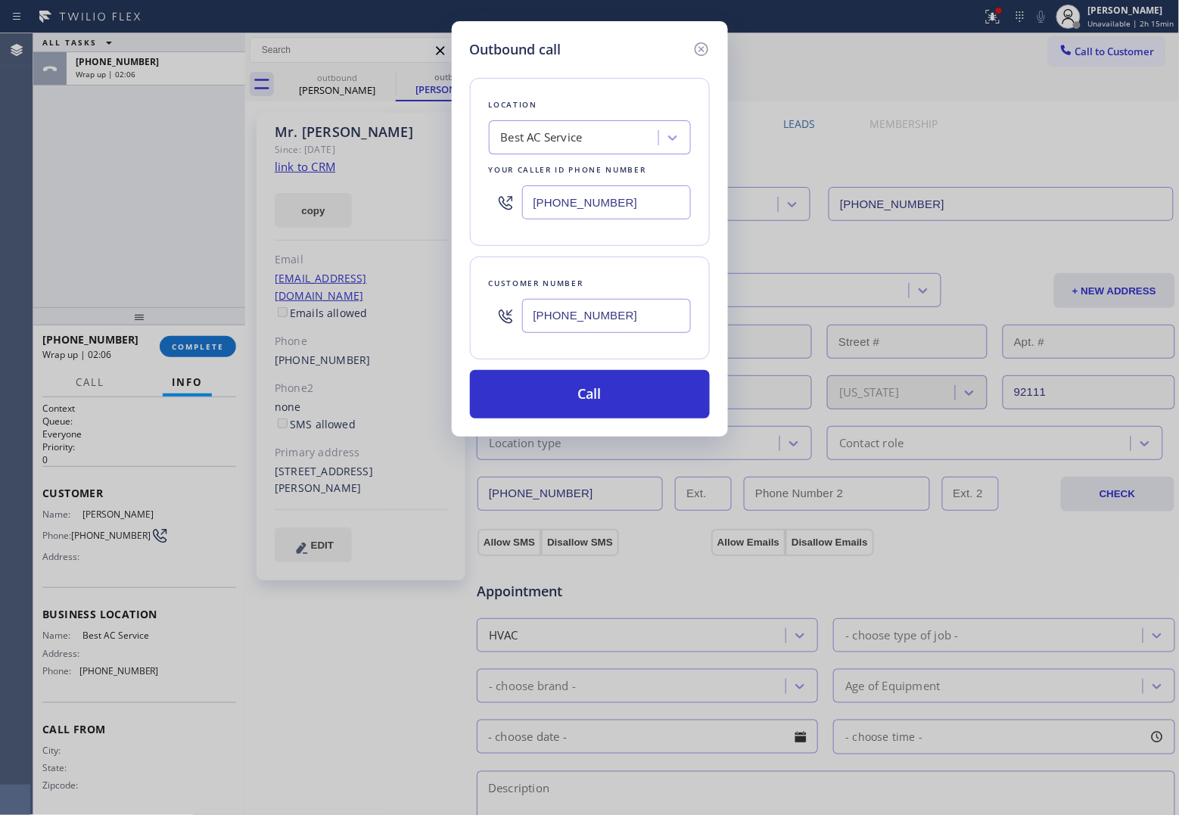
paste input "949) 536-944"
type input "[PHONE_NUMBER]"
click at [606, 405] on button "Call" at bounding box center [590, 394] width 240 height 48
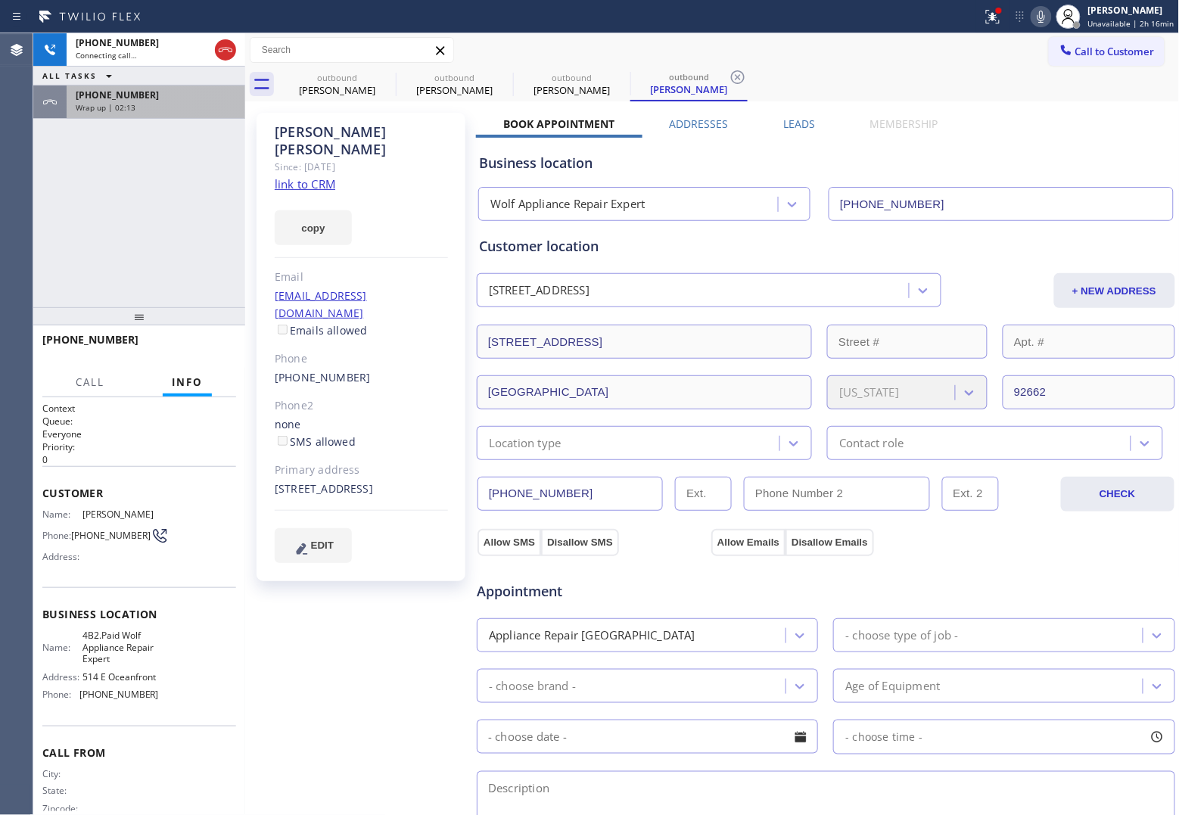
click at [101, 115] on div "[PHONE_NUMBER] Wrap up | 02:13" at bounding box center [153, 102] width 173 height 33
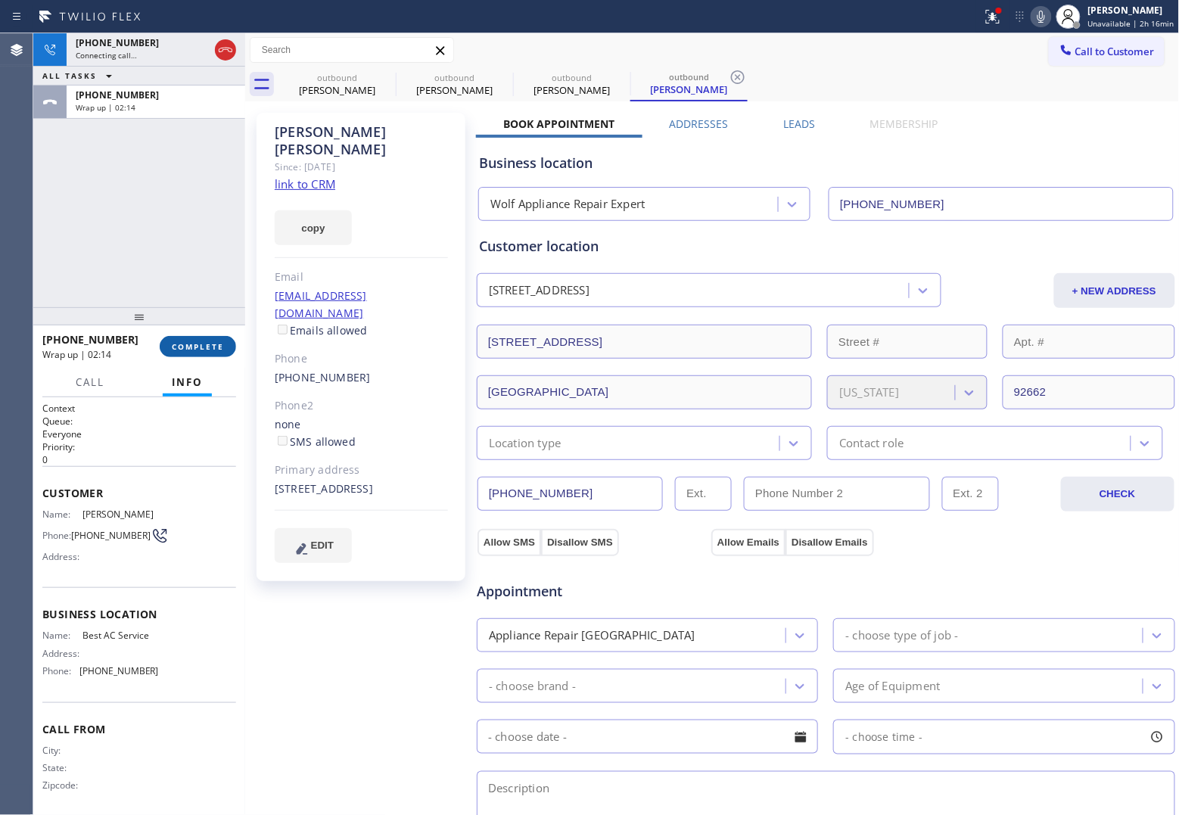
click at [210, 336] on button "COMPLETE" at bounding box center [198, 346] width 76 height 21
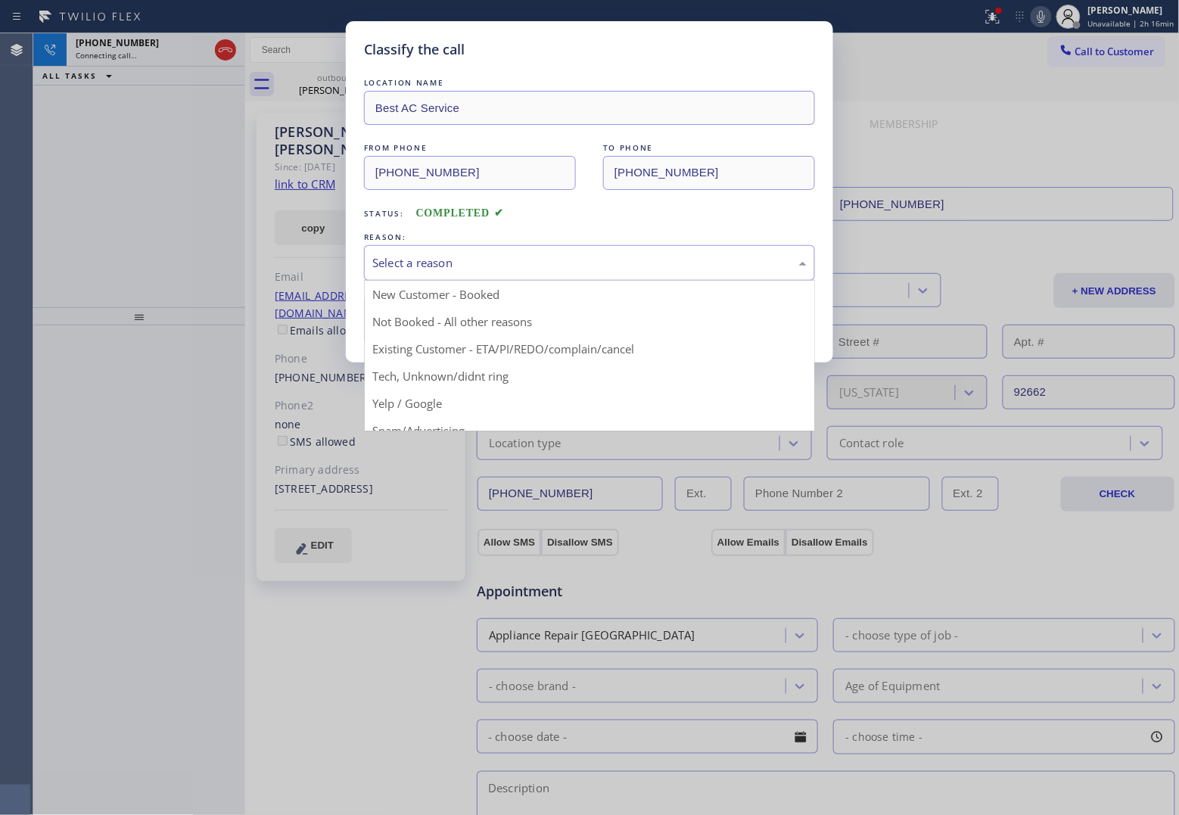
click at [503, 265] on div "Select a reason" at bounding box center [589, 262] width 434 height 17
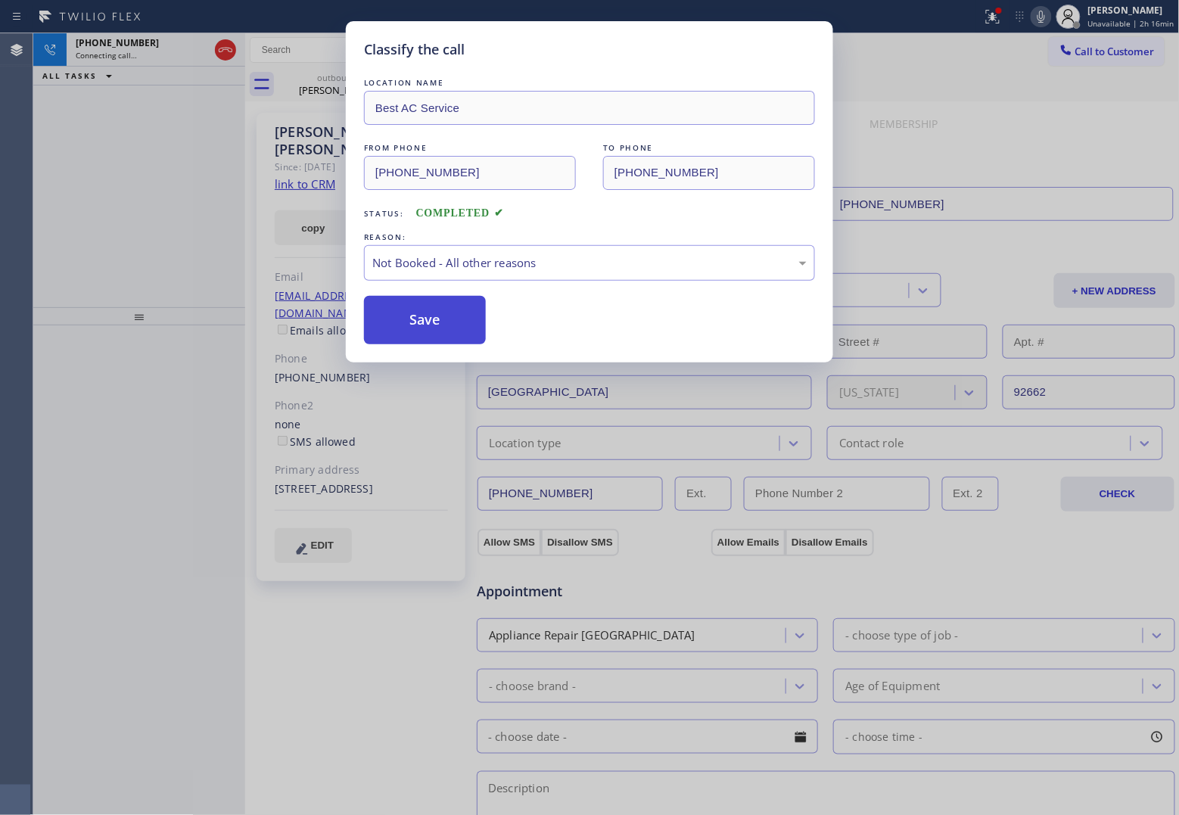
drag, startPoint x: 445, startPoint y: 318, endPoint x: 459, endPoint y: 315, distance: 14.7
click at [444, 318] on button "Save" at bounding box center [425, 320] width 122 height 48
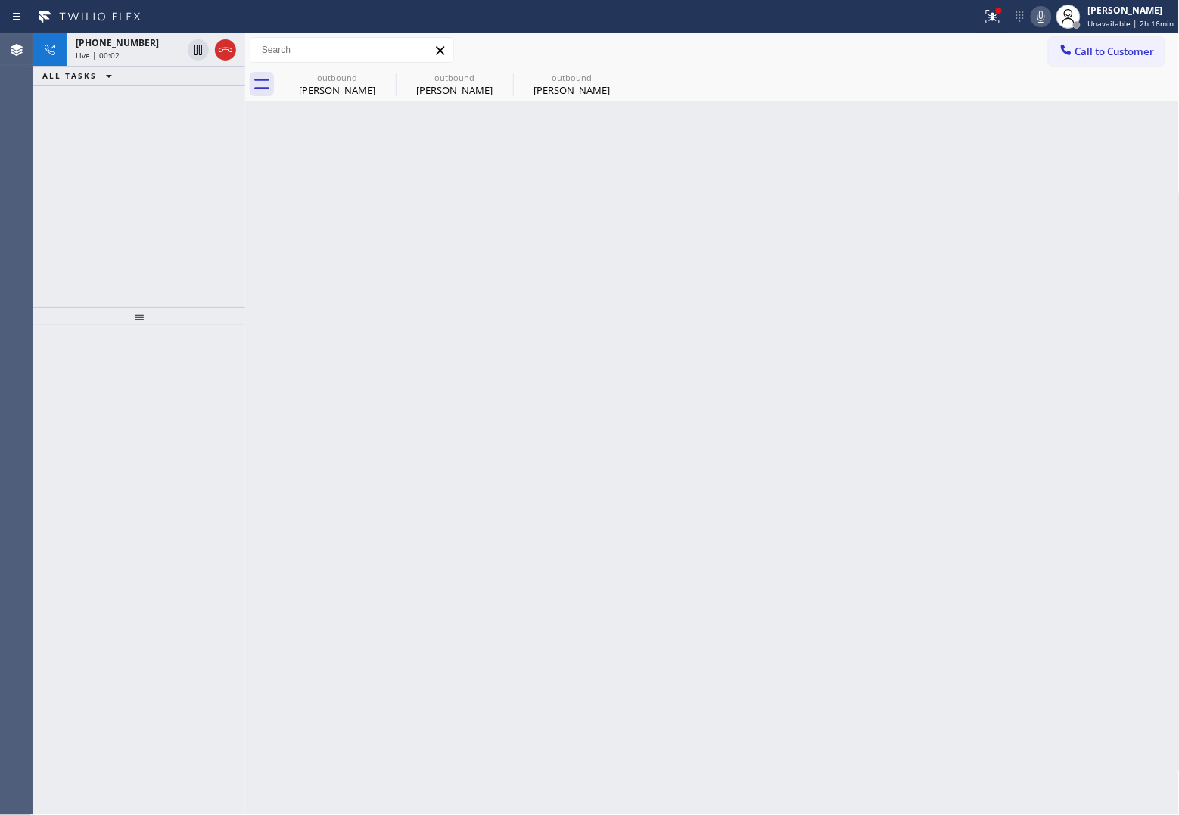
click at [43, 180] on div "[PHONE_NUMBER] Live | 00:02 ALL TASKS ALL TASKS ACTIVE TASKS TASKS IN WRAP UP" at bounding box center [139, 170] width 212 height 274
click at [85, 65] on div "[PHONE_NUMBER] Live | 00:02" at bounding box center [126, 49] width 118 height 33
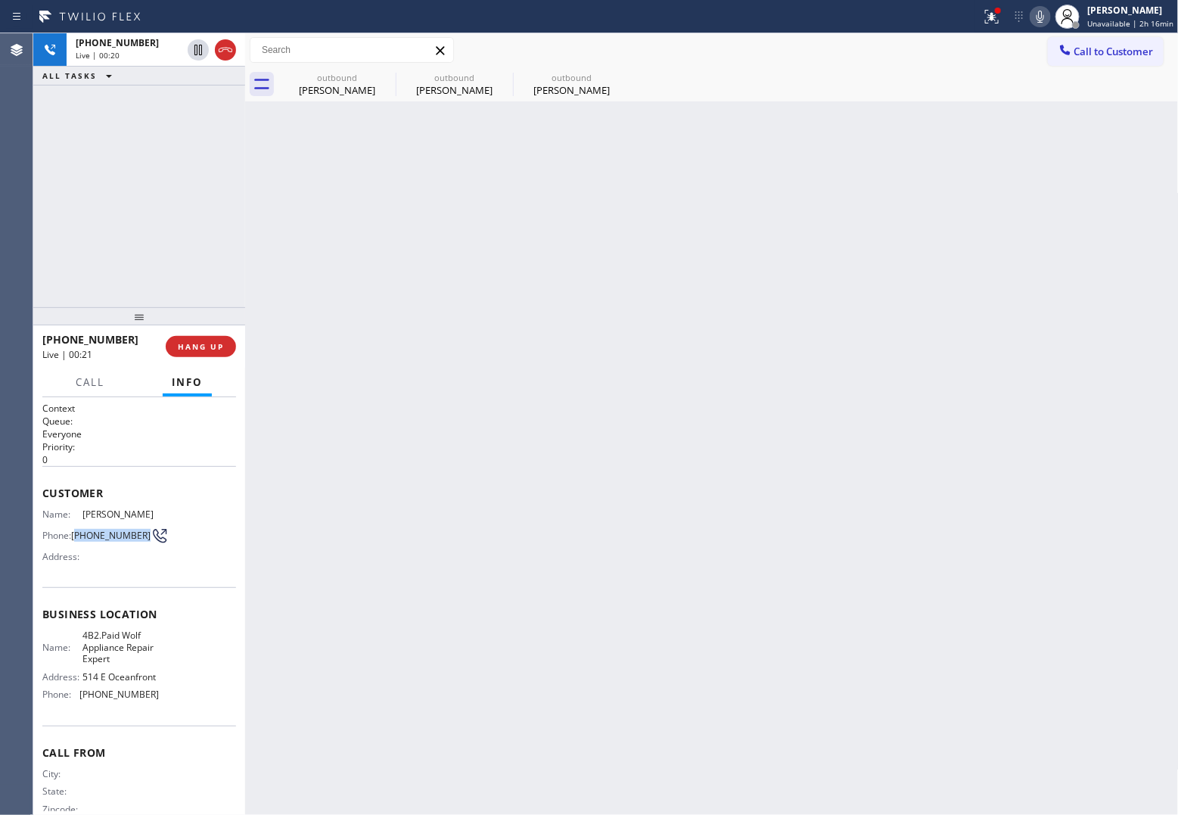
drag, startPoint x: 96, startPoint y: 546, endPoint x: 76, endPoint y: 528, distance: 26.8
click at [76, 528] on div "Name: [PERSON_NAME] Phone: [PHONE_NUMBER] Address:" at bounding box center [100, 539] width 117 height 60
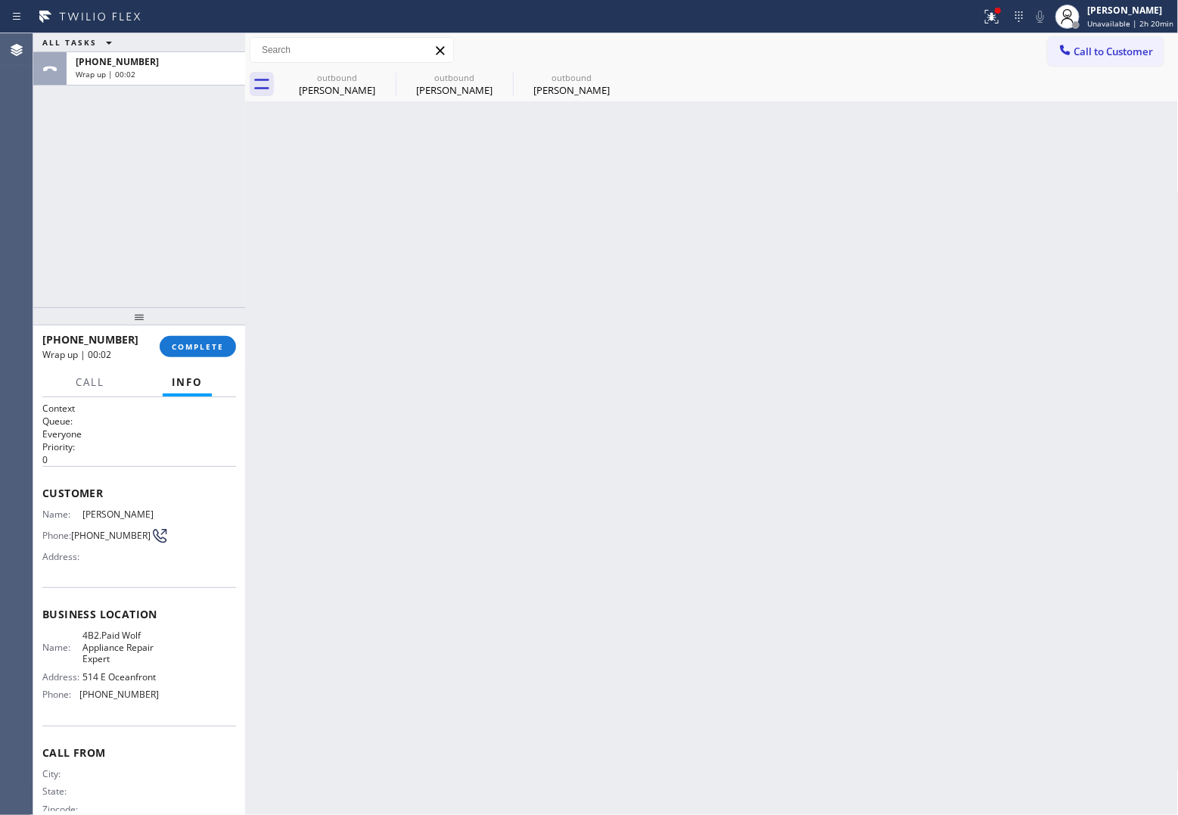
click at [194, 360] on div "[PHONE_NUMBER] Wrap up | 00:02 COMPLETE" at bounding box center [139, 346] width 194 height 39
click at [194, 350] on span "COMPLETE" at bounding box center [198, 346] width 52 height 11
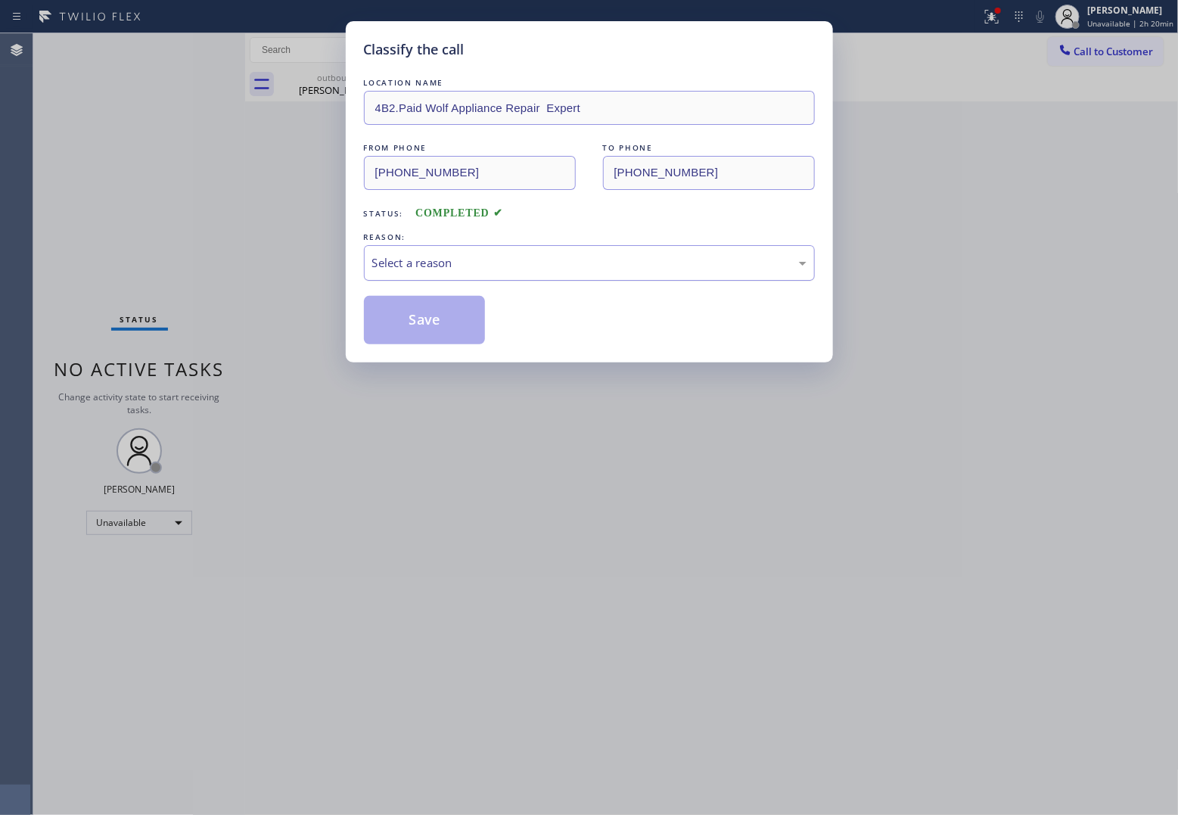
click at [466, 265] on div "Select a reason" at bounding box center [589, 262] width 434 height 17
drag, startPoint x: 443, startPoint y: 322, endPoint x: 818, endPoint y: 721, distance: 547.8
click at [450, 331] on button "Save" at bounding box center [425, 320] width 122 height 48
type input "[PHONE_NUMBER]"
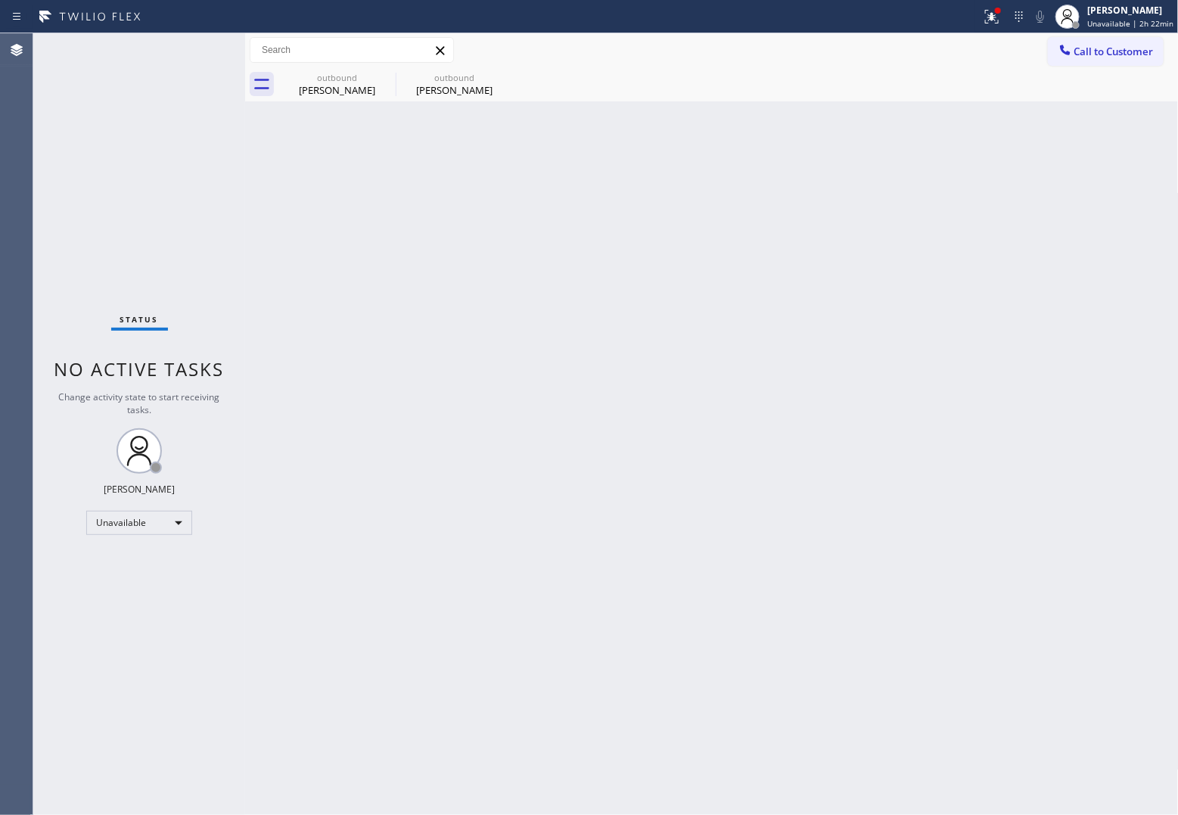
click at [29, 207] on div "Agent Desktop" at bounding box center [16, 424] width 33 height 782
click at [940, 48] on span "Call to Customer" at bounding box center [1114, 52] width 79 height 14
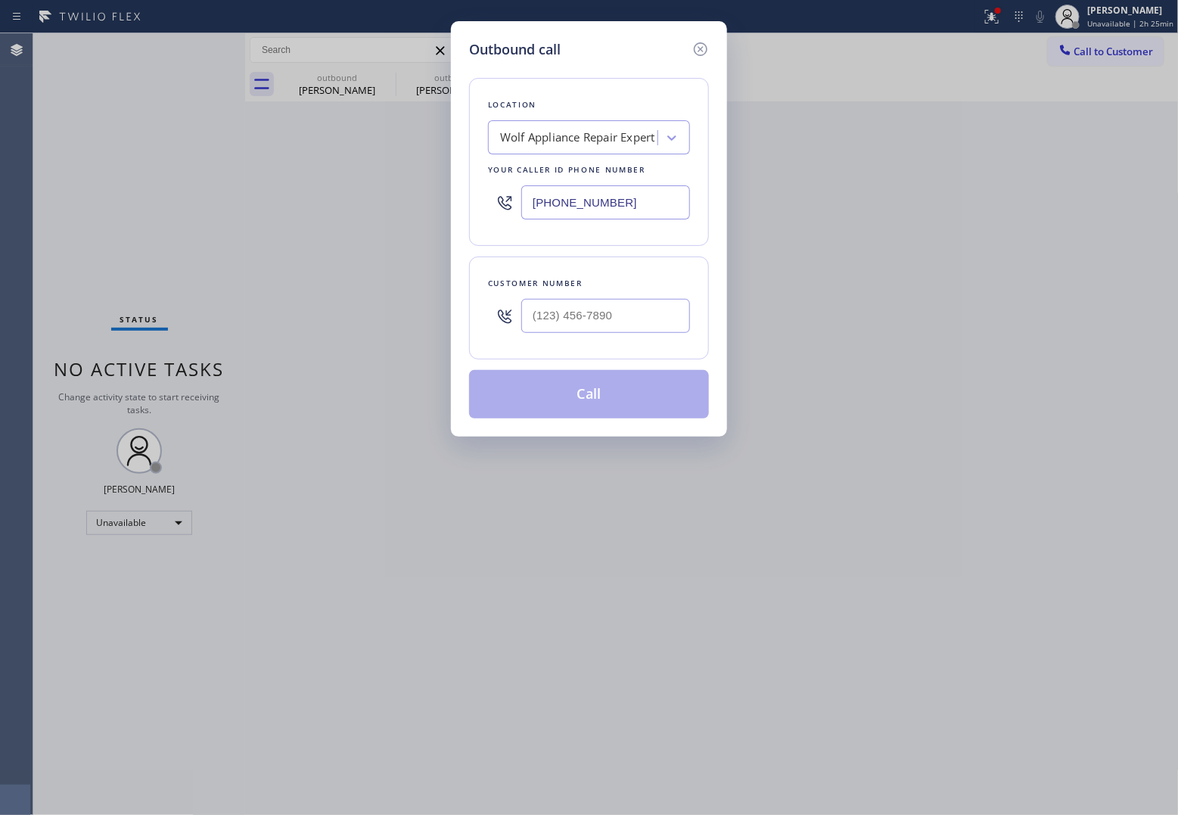
click at [627, 195] on input "[PHONE_NUMBER]" at bounding box center [605, 202] width 169 height 34
paste input "310) 868-0820"
type input "[PHONE_NUMBER]"
type input "(___) ___-____"
click at [570, 319] on input "(___) ___-____" at bounding box center [605, 316] width 169 height 34
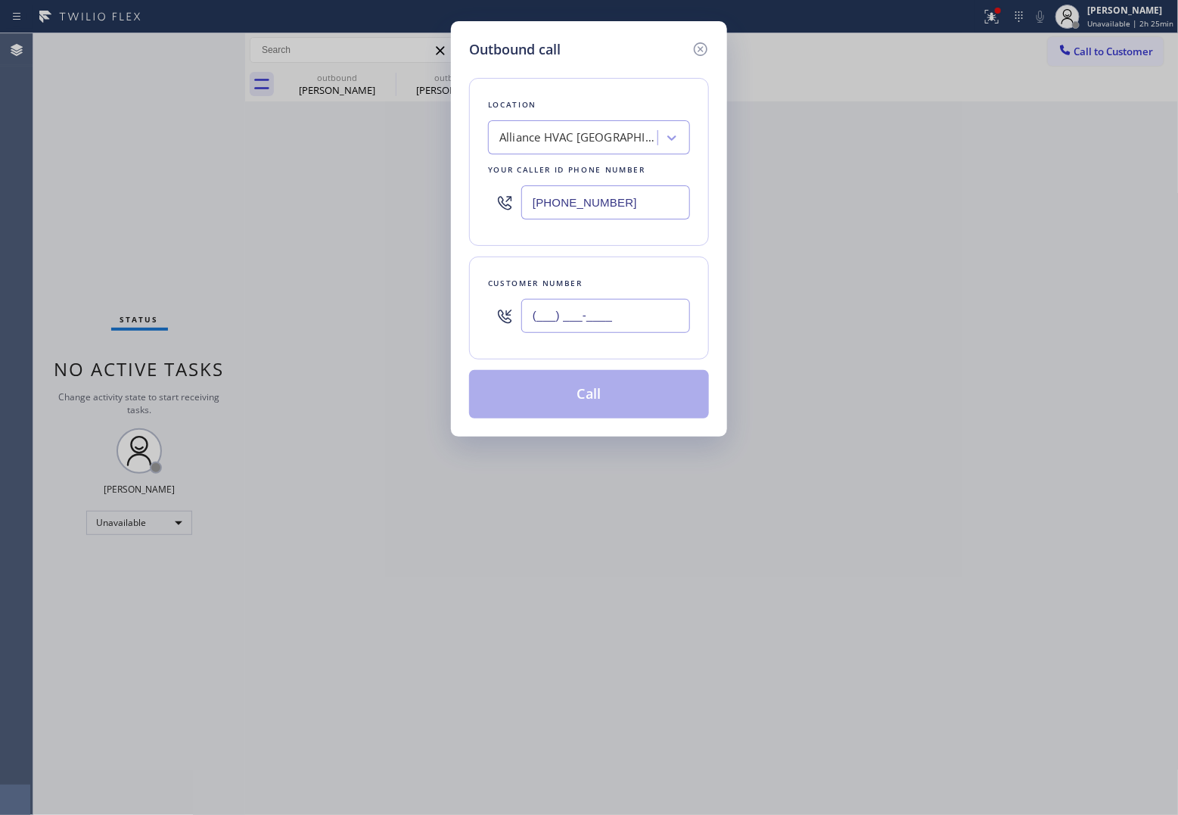
paste input "310) 921-5660"
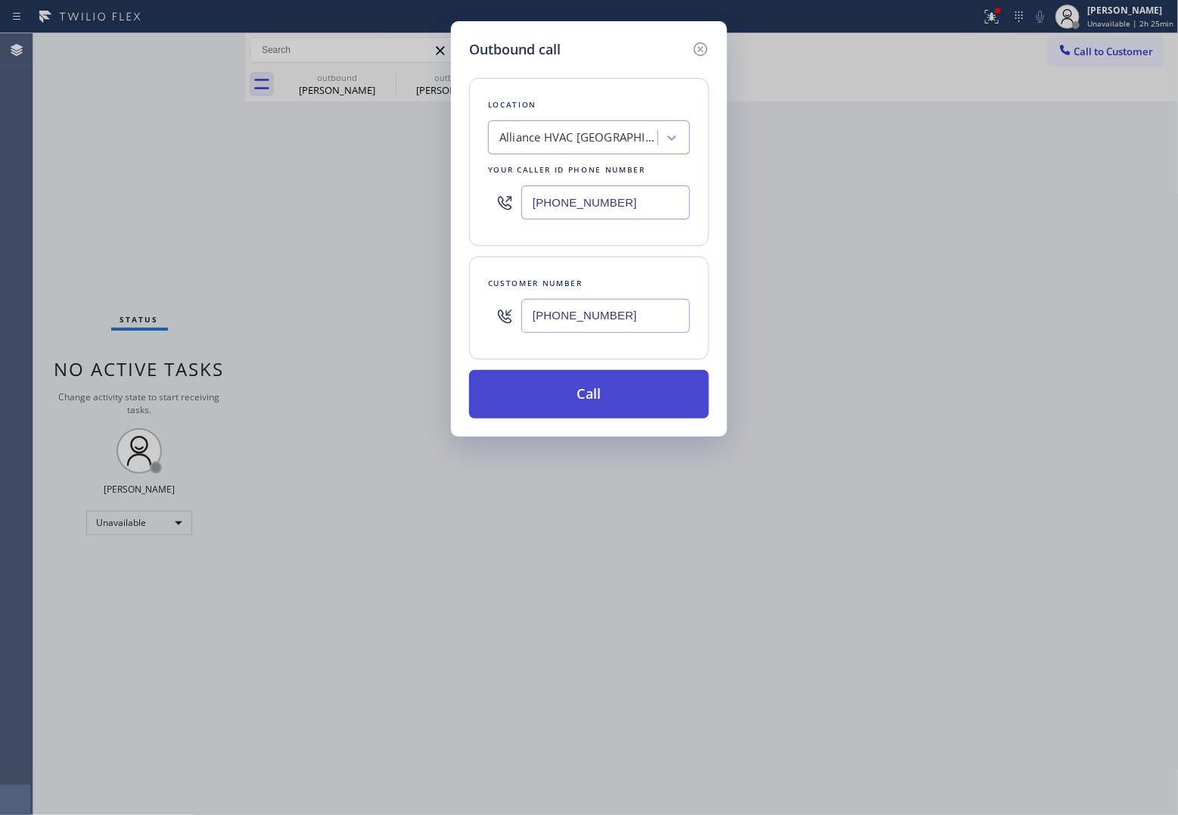
type input "[PHONE_NUMBER]"
click at [603, 403] on button "Call" at bounding box center [589, 394] width 240 height 48
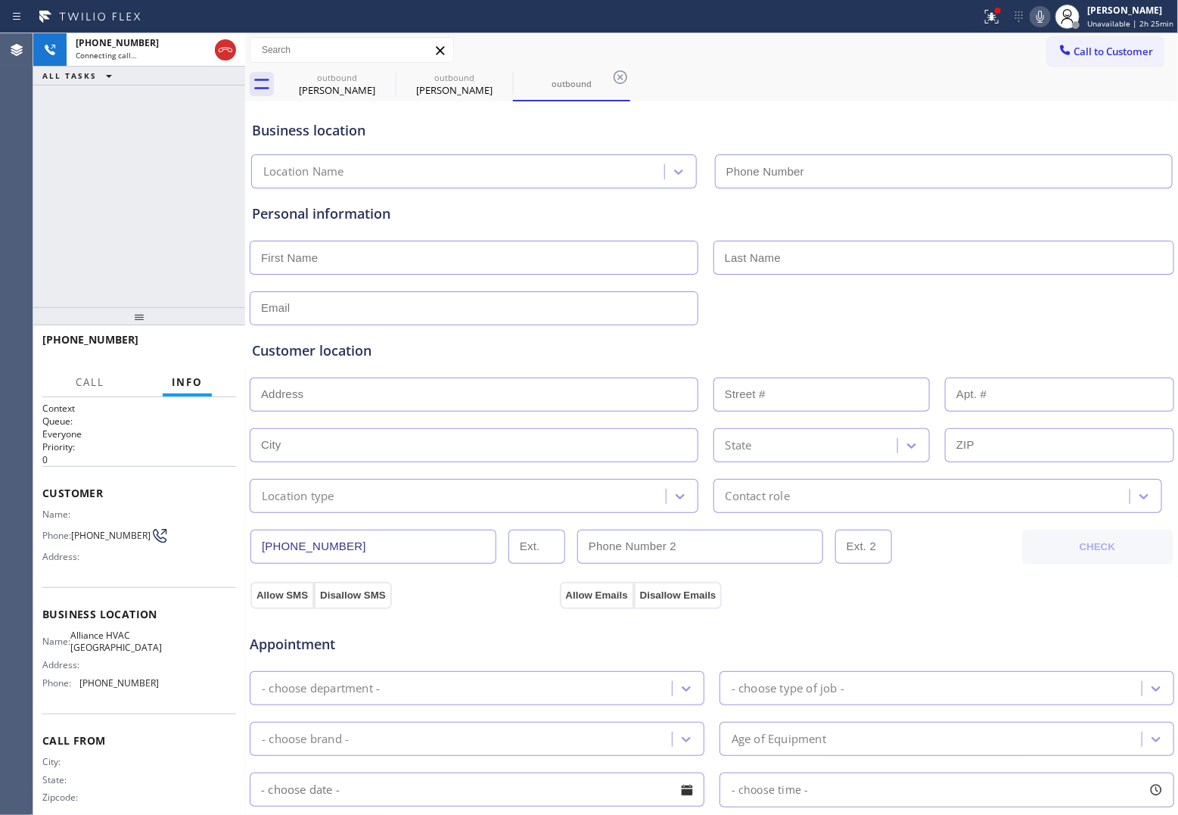
type input "[PHONE_NUMBER]"
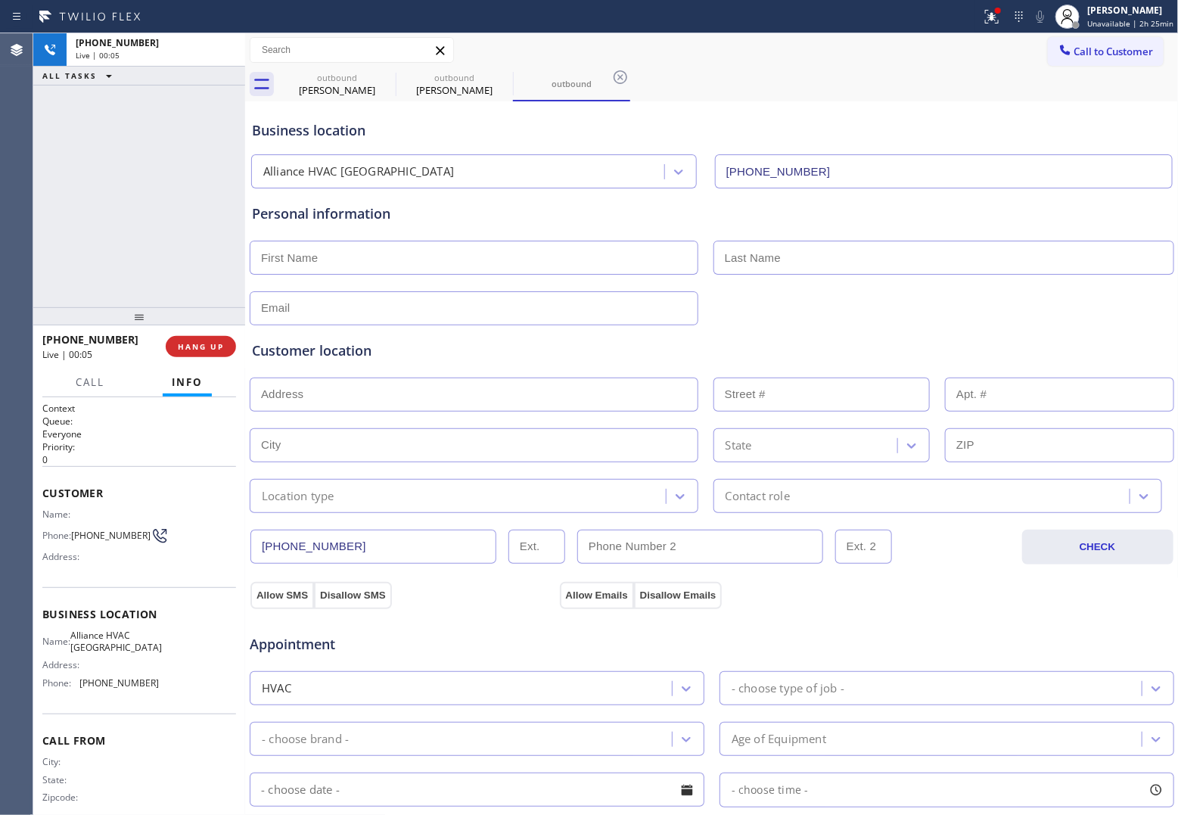
click at [48, 224] on div "[PHONE_NUMBER] Live | 00:05 ALL TASKS ALL TASKS ACTIVE TASKS TASKS IN WRAP UP" at bounding box center [139, 170] width 212 height 274
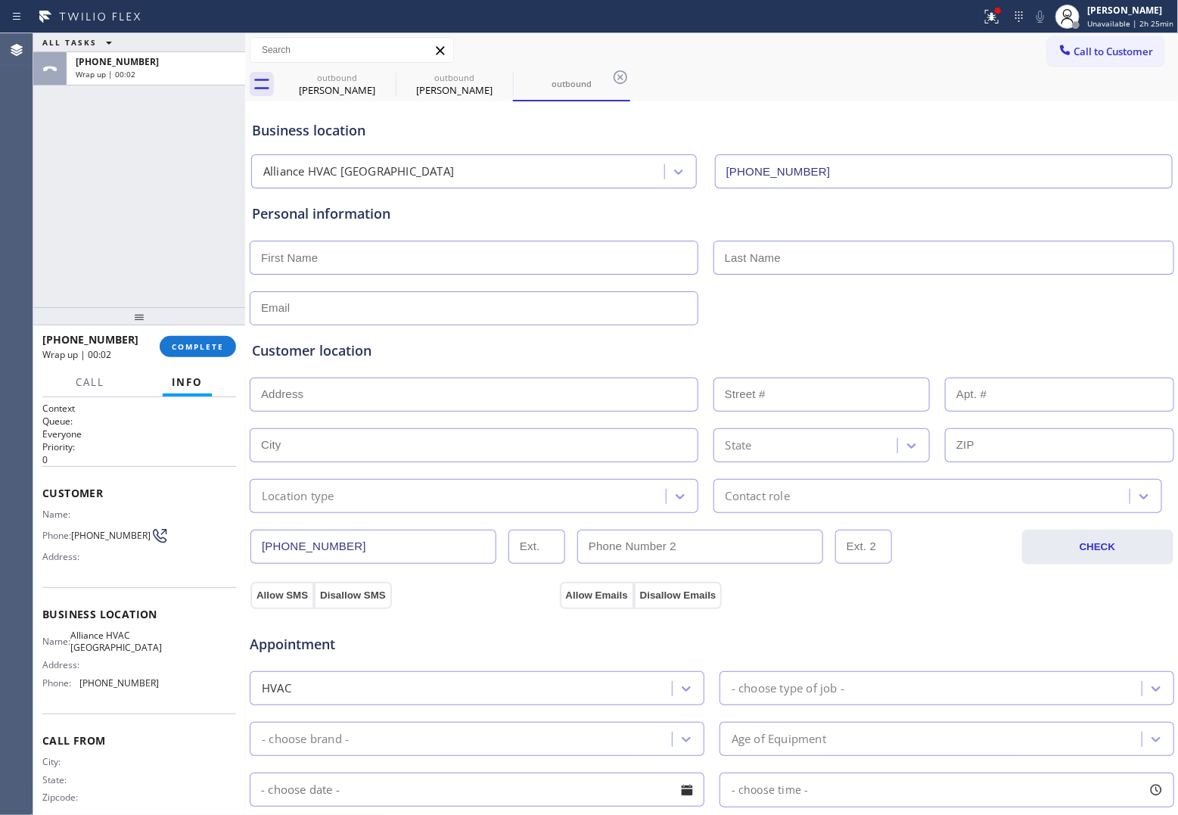
drag, startPoint x: 212, startPoint y: 350, endPoint x: 610, endPoint y: 633, distance: 488.5
click at [212, 350] on span "COMPLETE" at bounding box center [198, 346] width 52 height 11
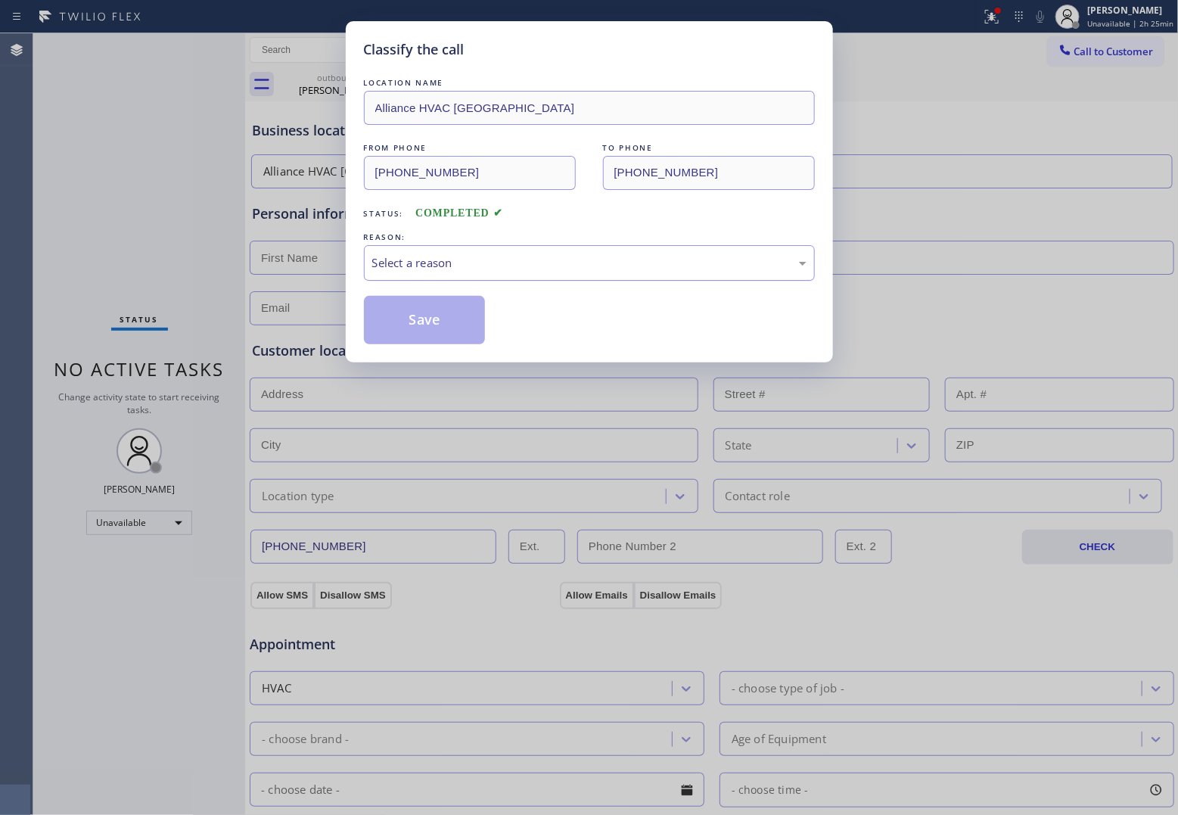
drag, startPoint x: 467, startPoint y: 288, endPoint x: 477, endPoint y: 282, distance: 11.6
click at [468, 285] on div "LOCATION NAME Alliance HVAC [GEOGRAPHIC_DATA] FROM PHONE [PHONE_NUMBER] TO PHON…" at bounding box center [589, 209] width 451 height 269
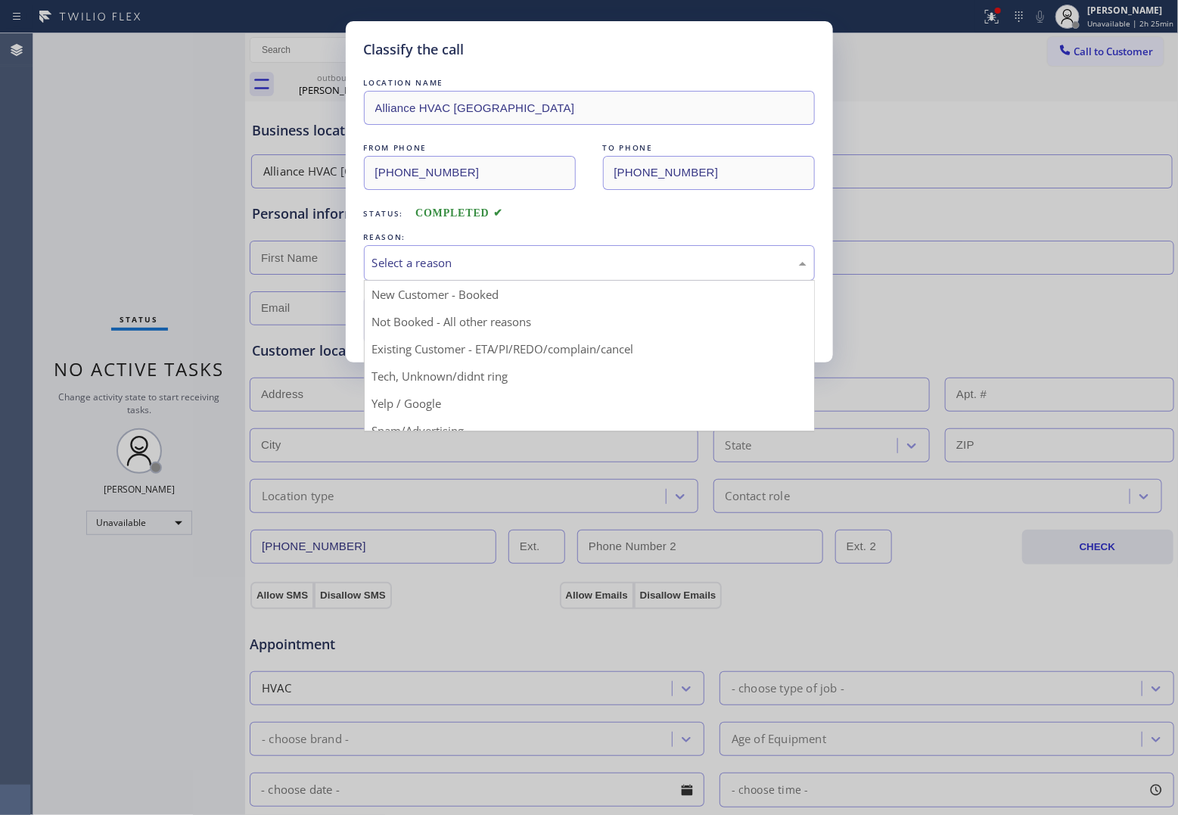
click at [464, 266] on div "Select a reason" at bounding box center [589, 262] width 434 height 17
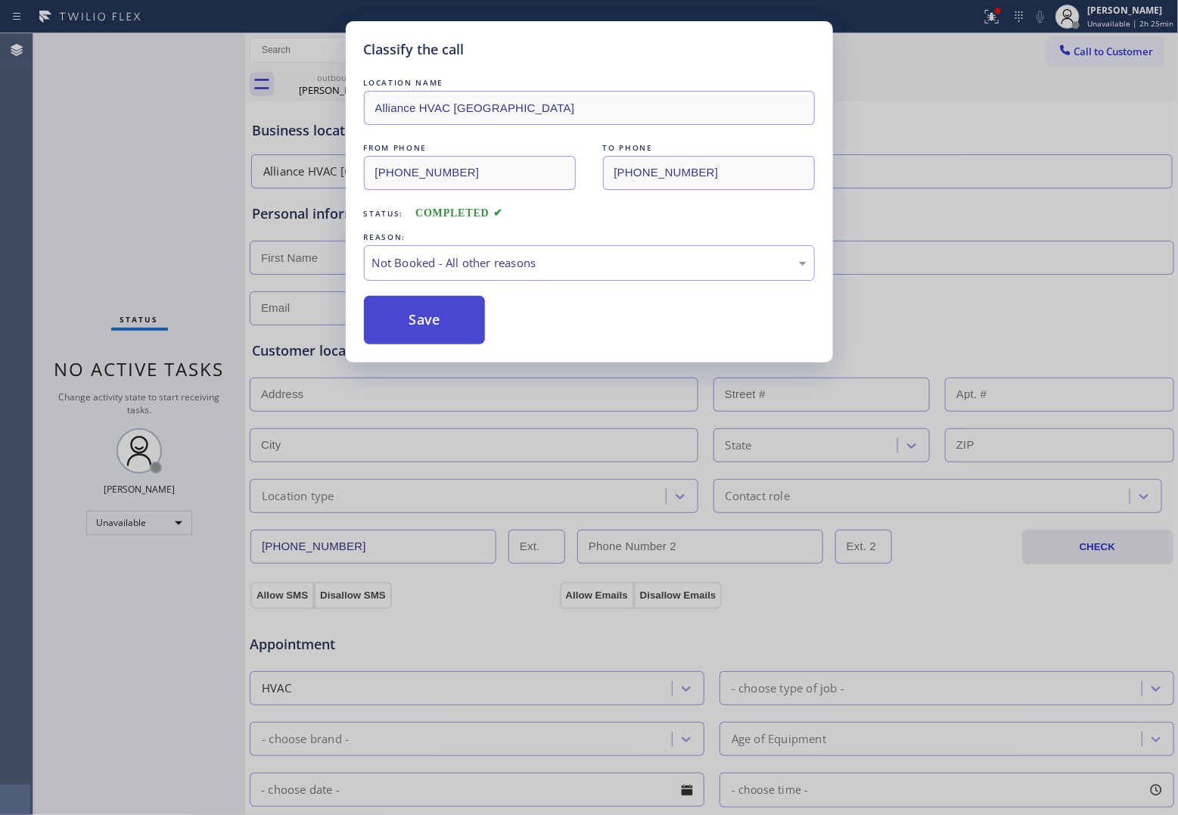
click at [431, 318] on button "Save" at bounding box center [425, 320] width 122 height 48
type input "[PHONE_NUMBER]"
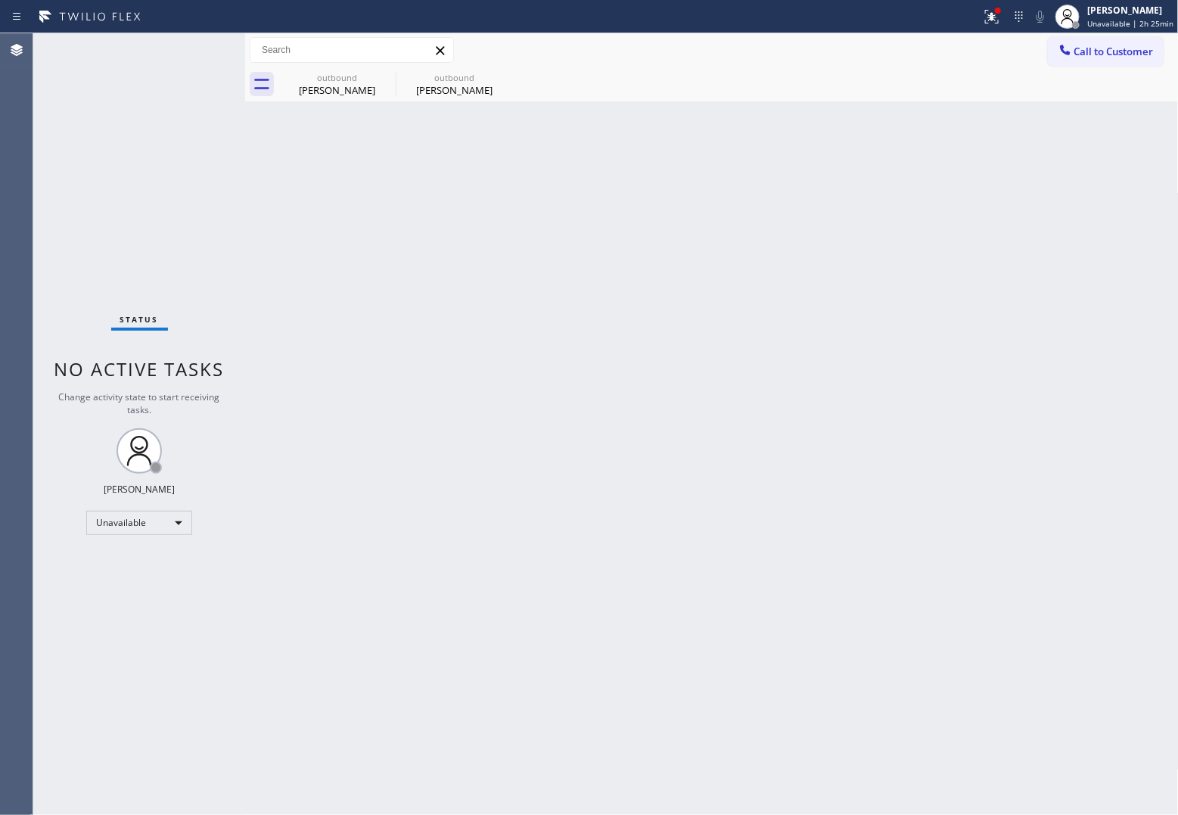
drag, startPoint x: 1138, startPoint y: 42, endPoint x: 1100, endPoint y: 58, distance: 41.0
click at [940, 42] on button "Call to Customer" at bounding box center [1106, 51] width 116 height 29
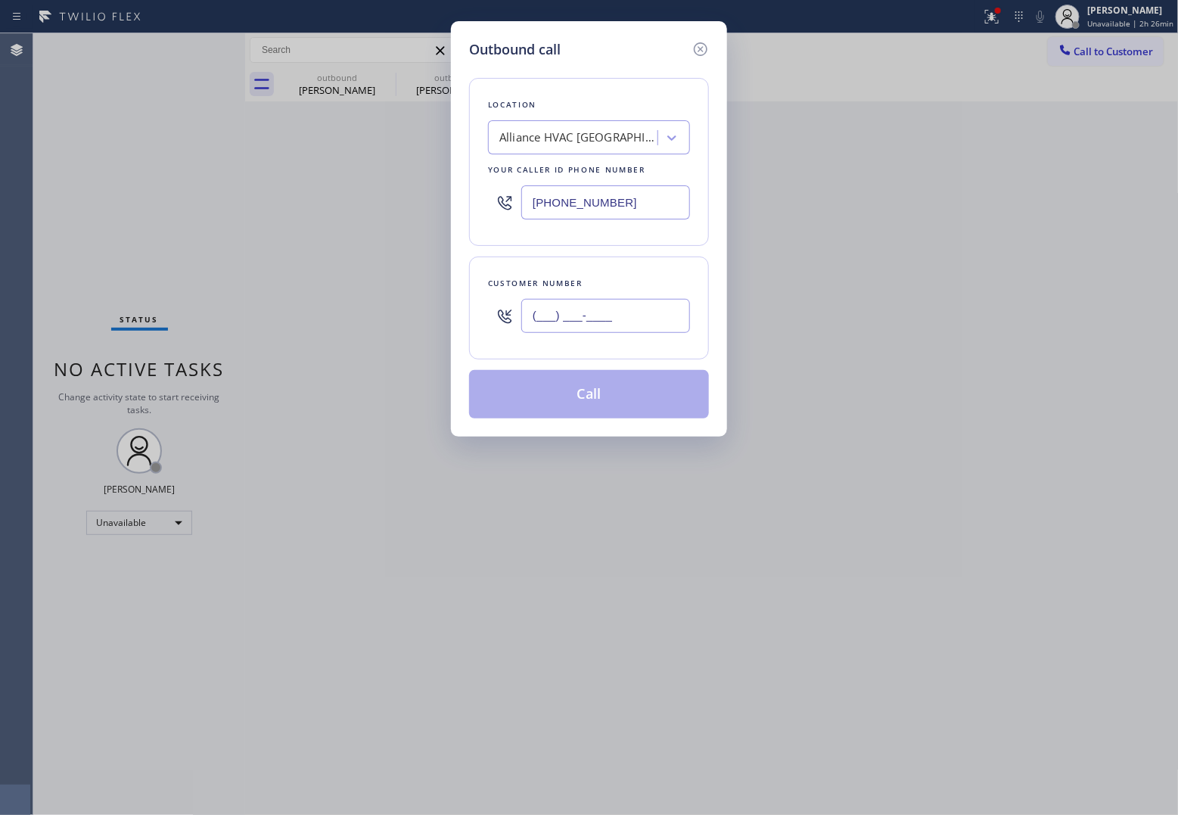
click at [557, 324] on input "(___) ___-____" at bounding box center [605, 316] width 169 height 34
paste input "314) 562-8865"
type input "[PHONE_NUMBER]"
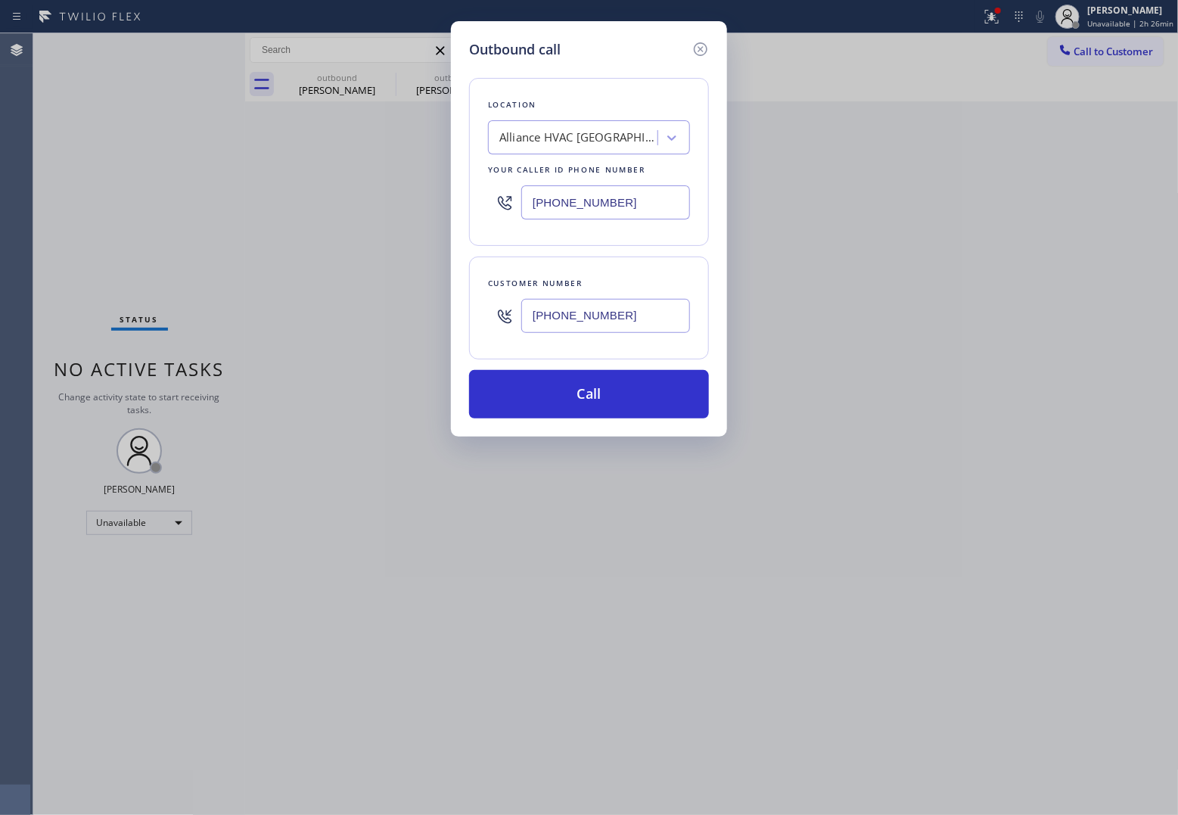
click at [606, 195] on input "[PHONE_NUMBER]" at bounding box center [605, 202] width 169 height 34
paste input "47) 404-5804"
type input "[PHONE_NUMBER]"
click at [630, 413] on button "Call" at bounding box center [589, 394] width 240 height 48
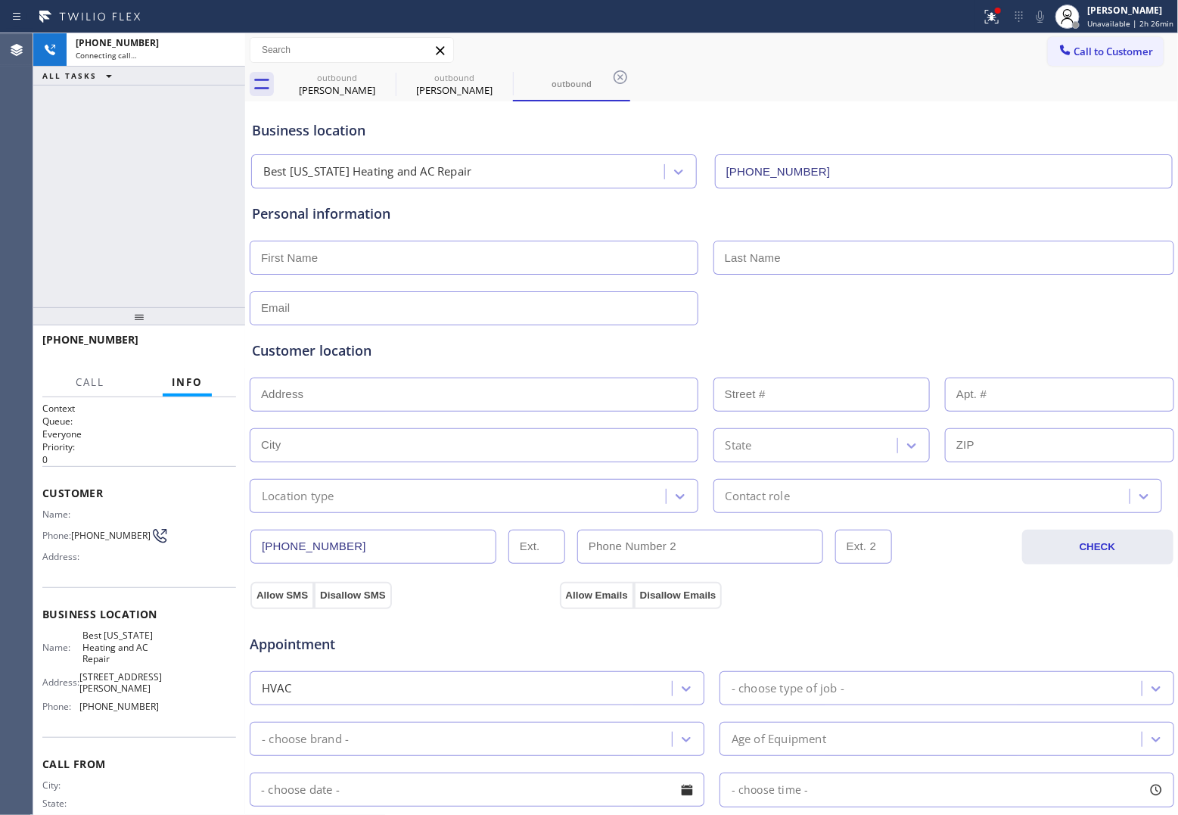
type input "[PHONE_NUMBER]"
drag, startPoint x: 27, startPoint y: 228, endPoint x: 191, endPoint y: 156, distance: 179.3
click at [28, 227] on div "Agent Desktop" at bounding box center [16, 424] width 33 height 782
click at [54, 235] on div "[PHONE_NUMBER] Live | 00:05 ALL TASKS ALL TASKS ACTIVE TASKS TASKS IN WRAP UP" at bounding box center [139, 170] width 212 height 274
drag, startPoint x: 58, startPoint y: 176, endPoint x: 232, endPoint y: 148, distance: 176.4
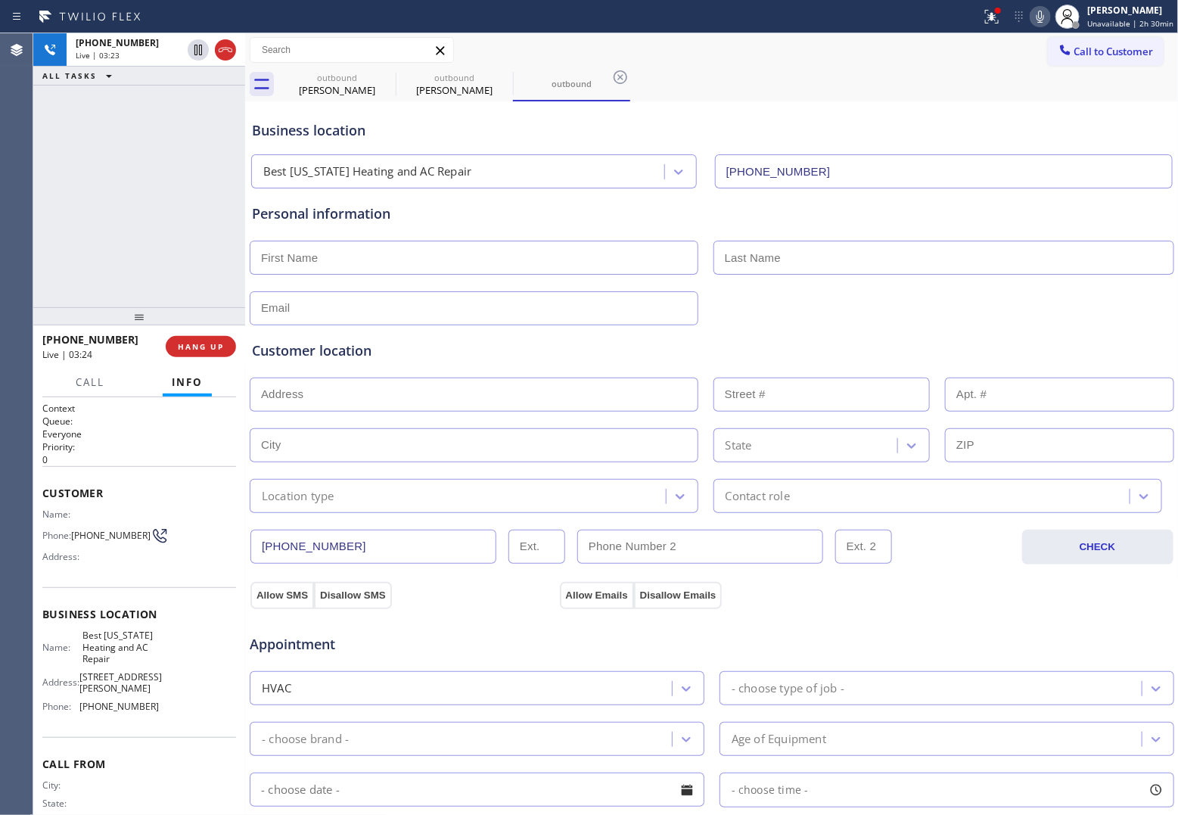
click at [58, 176] on div "[PHONE_NUMBER] Live | 03:23 ALL TASKS ALL TASKS ACTIVE TASKS TASKS IN WRAP UP" at bounding box center [139, 170] width 212 height 274
click at [381, 76] on icon at bounding box center [386, 77] width 18 height 18
type input "[PHONE_NUMBER]"
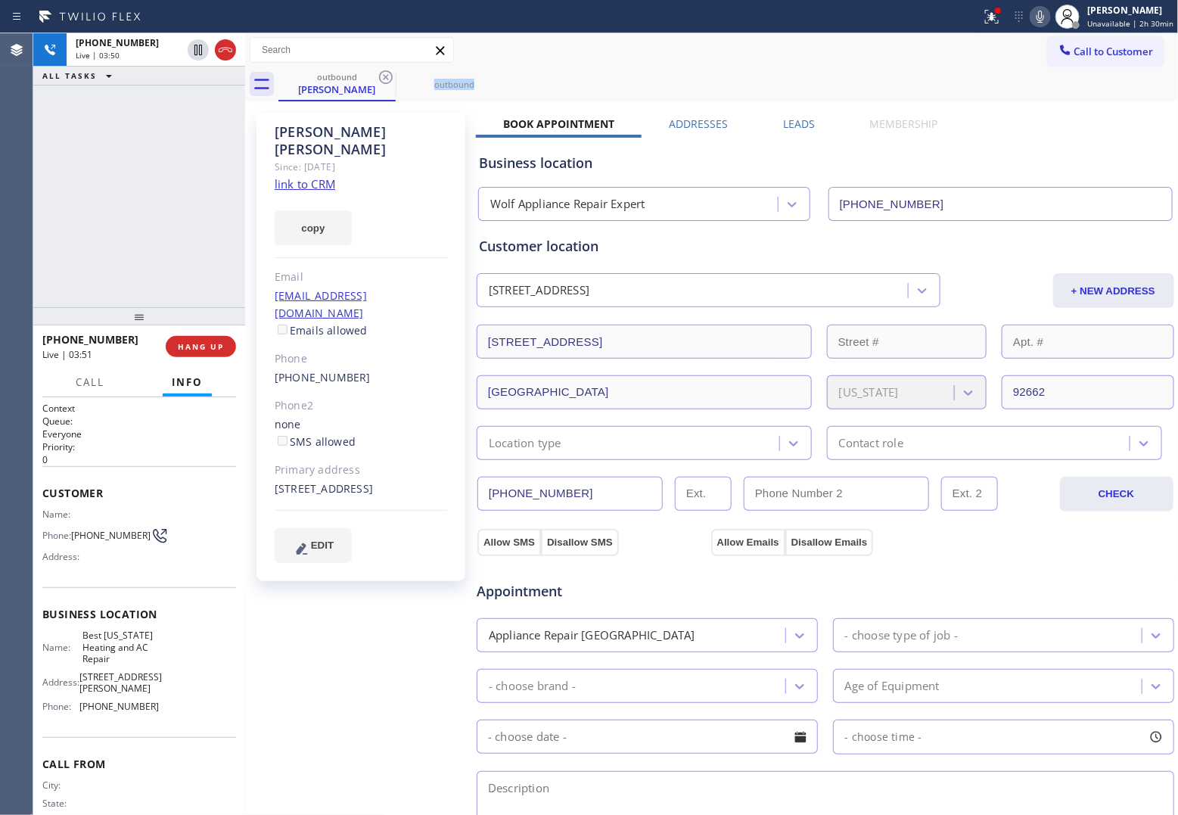
click at [381, 76] on icon at bounding box center [386, 77] width 18 height 18
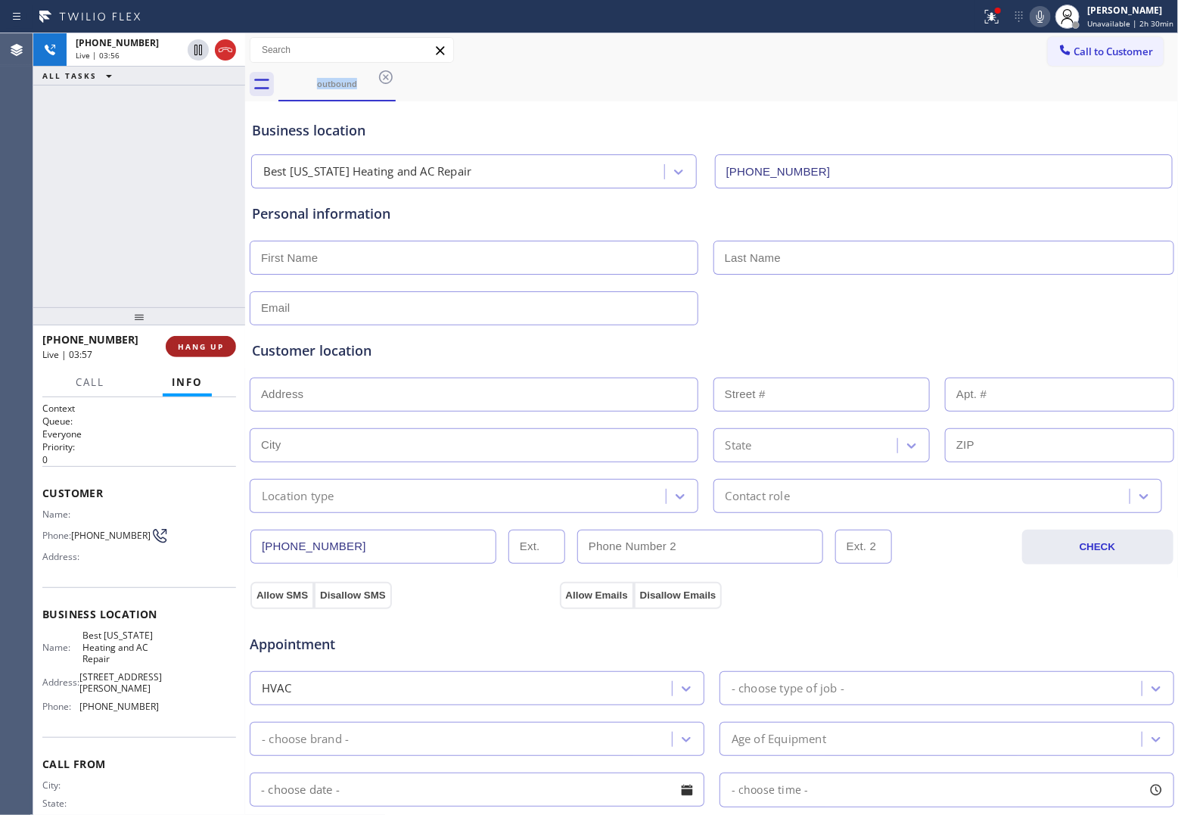
click at [213, 346] on span "HANG UP" at bounding box center [201, 346] width 46 height 11
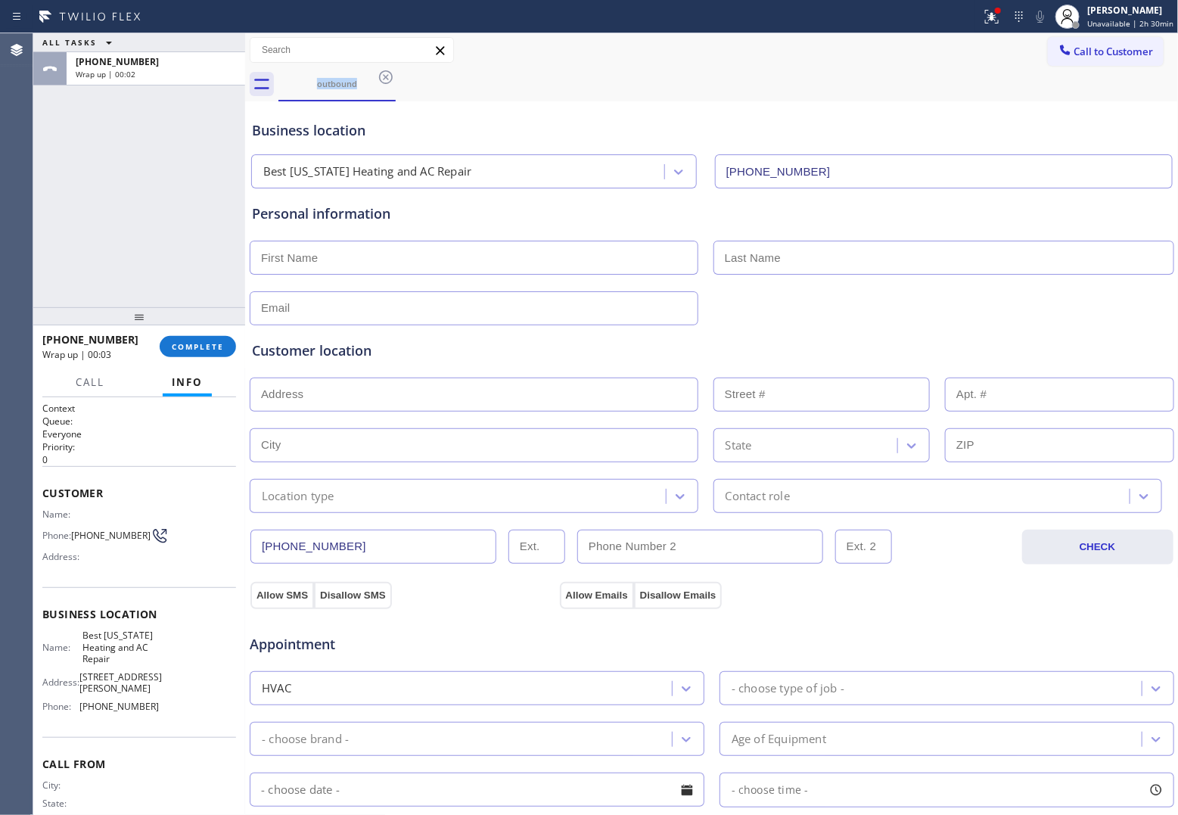
drag, startPoint x: 1095, startPoint y: 50, endPoint x: 1011, endPoint y: 74, distance: 87.4
click at [940, 50] on span "Call to Customer" at bounding box center [1114, 52] width 79 height 14
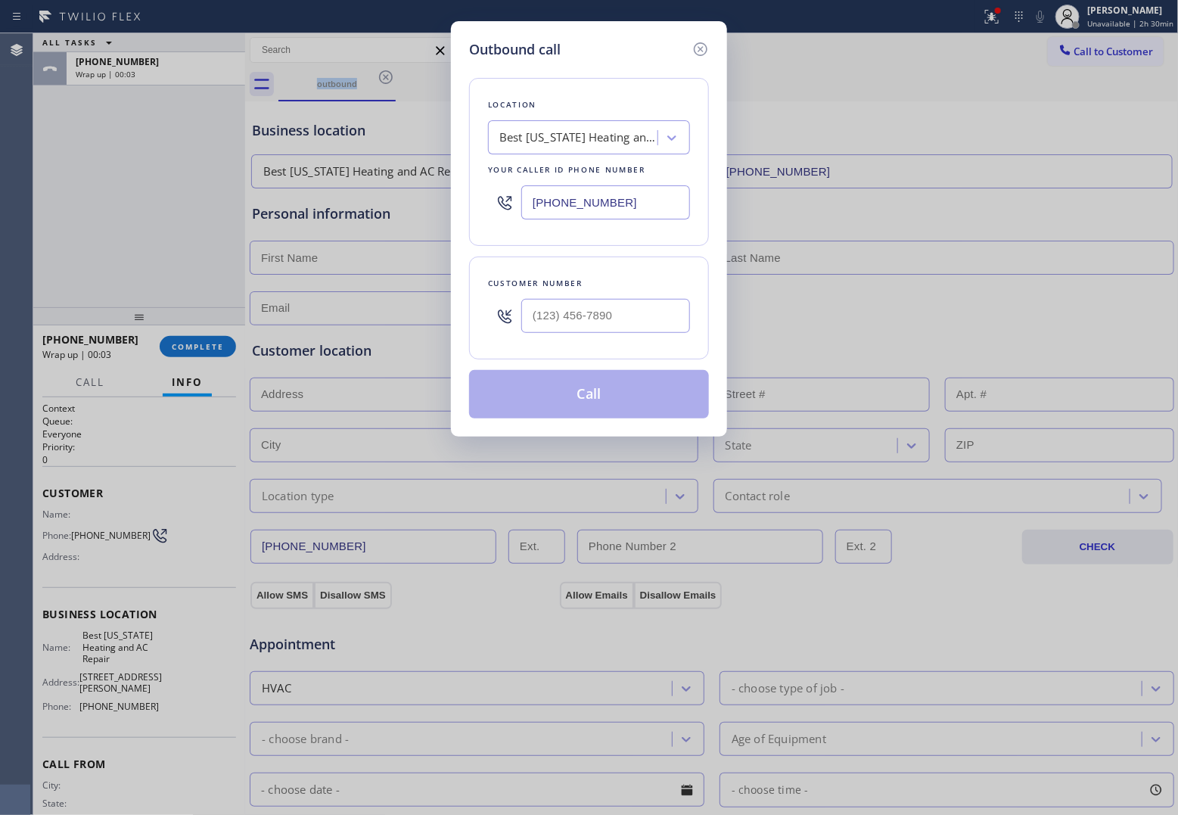
click at [596, 206] on input "[PHONE_NUMBER]" at bounding box center [605, 202] width 169 height 34
paste input "630) 791-5511"
type input "[PHONE_NUMBER]"
type input "(___) ___-____"
click at [623, 338] on div at bounding box center [605, 315] width 169 height 49
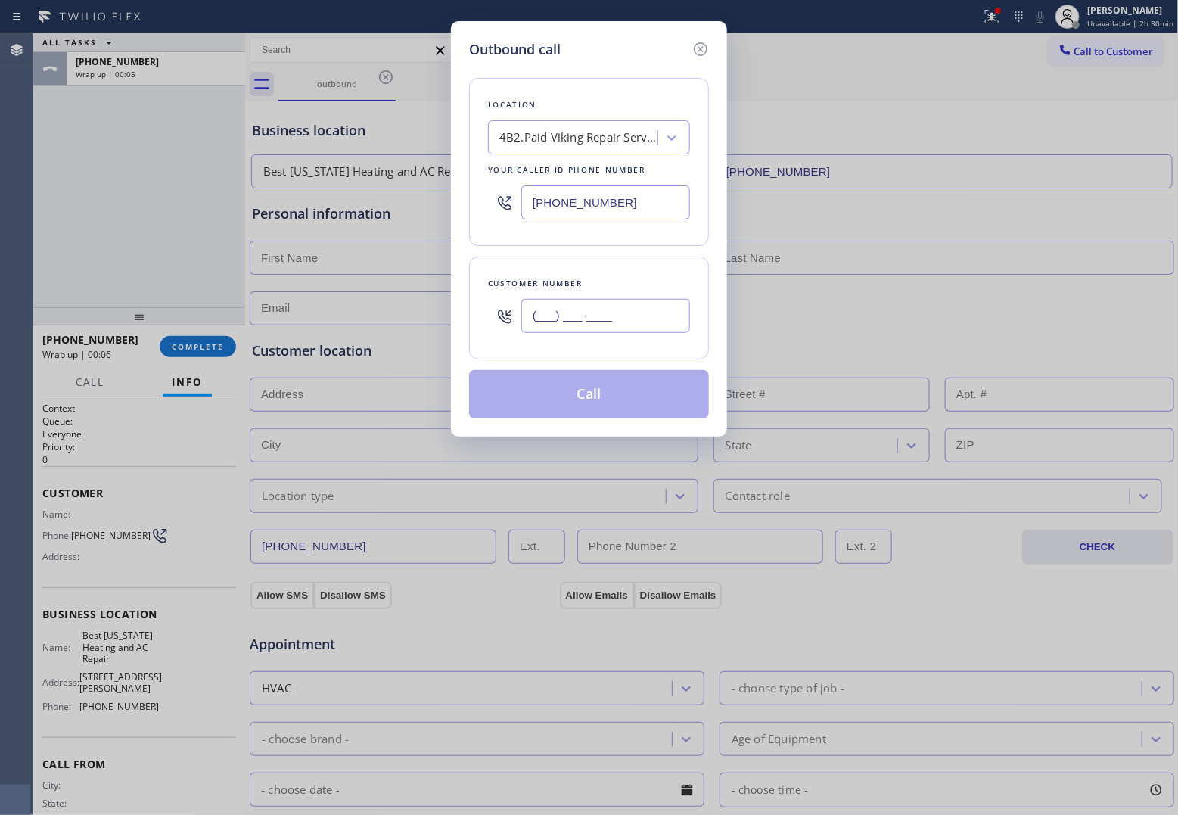
click at [600, 322] on input "(___) ___-____" at bounding box center [605, 316] width 169 height 34
paste input "708) 261-4868"
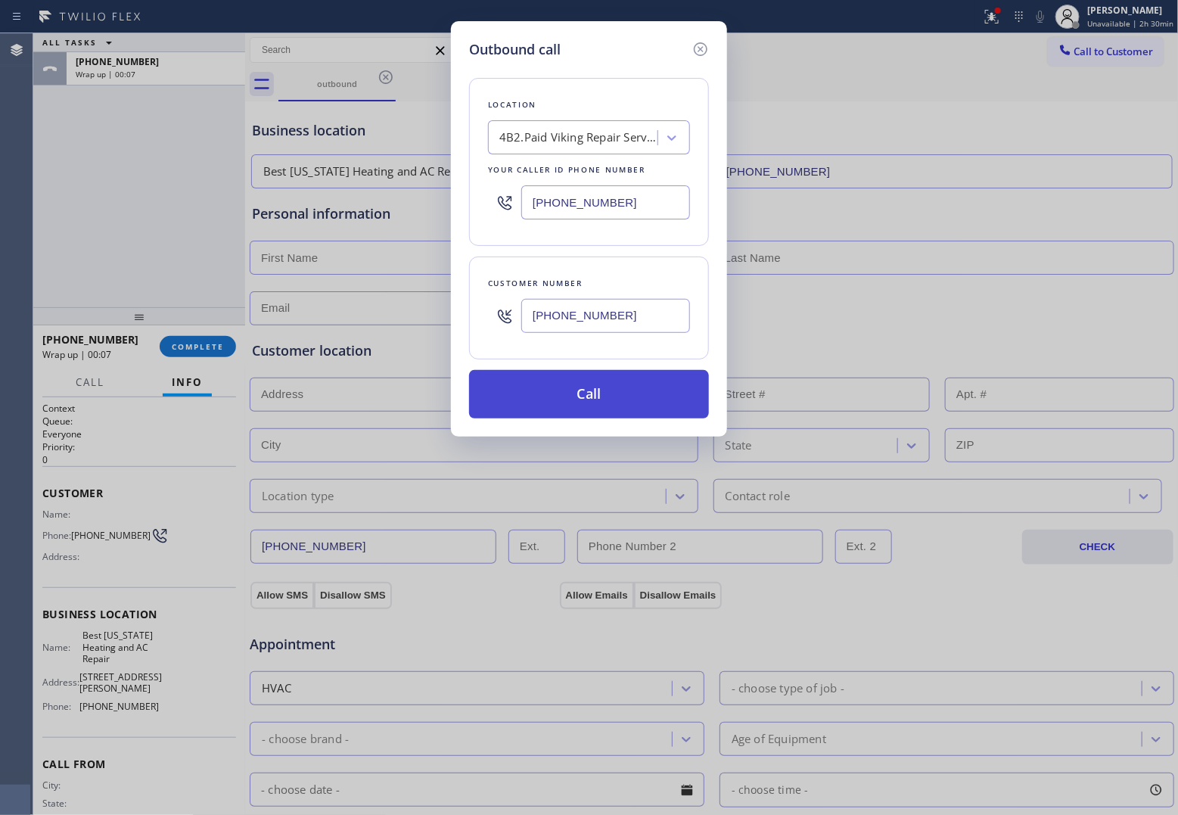
type input "[PHONE_NUMBER]"
click at [606, 395] on button "Call" at bounding box center [589, 394] width 240 height 48
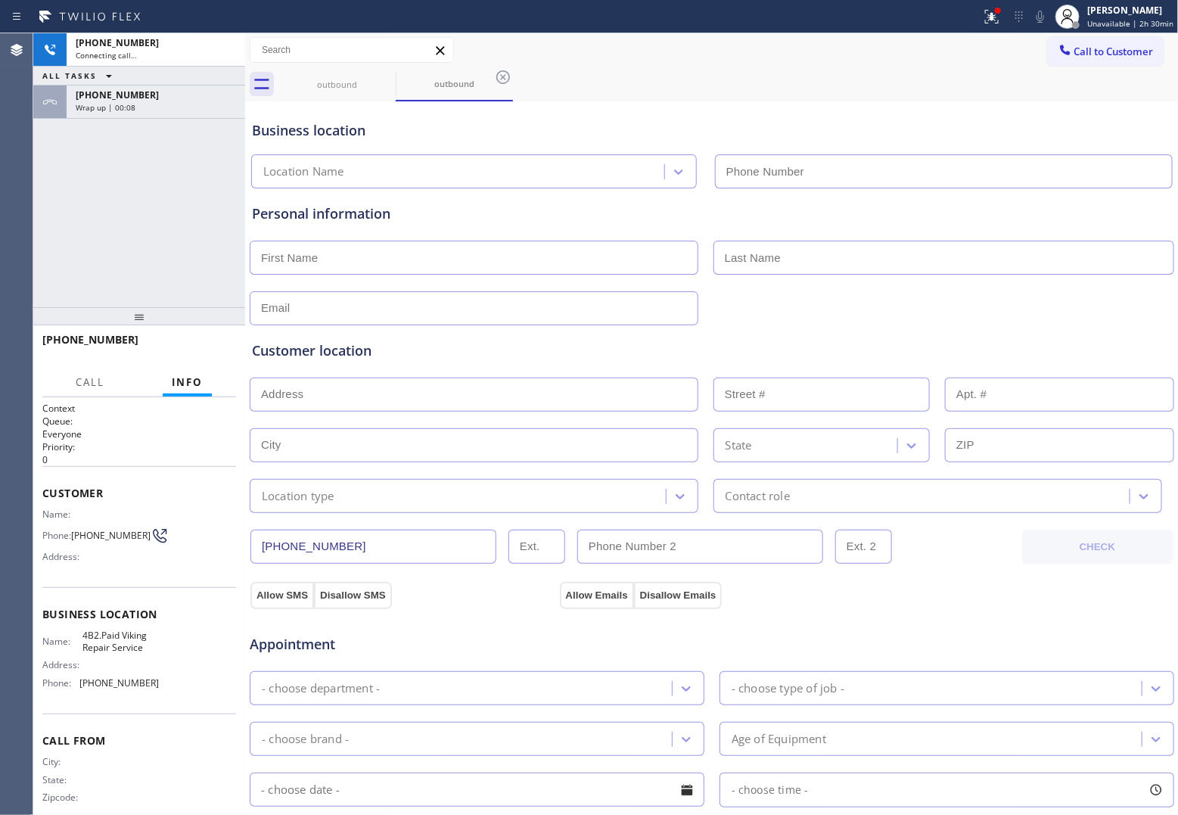
type input "[PHONE_NUMBER]"
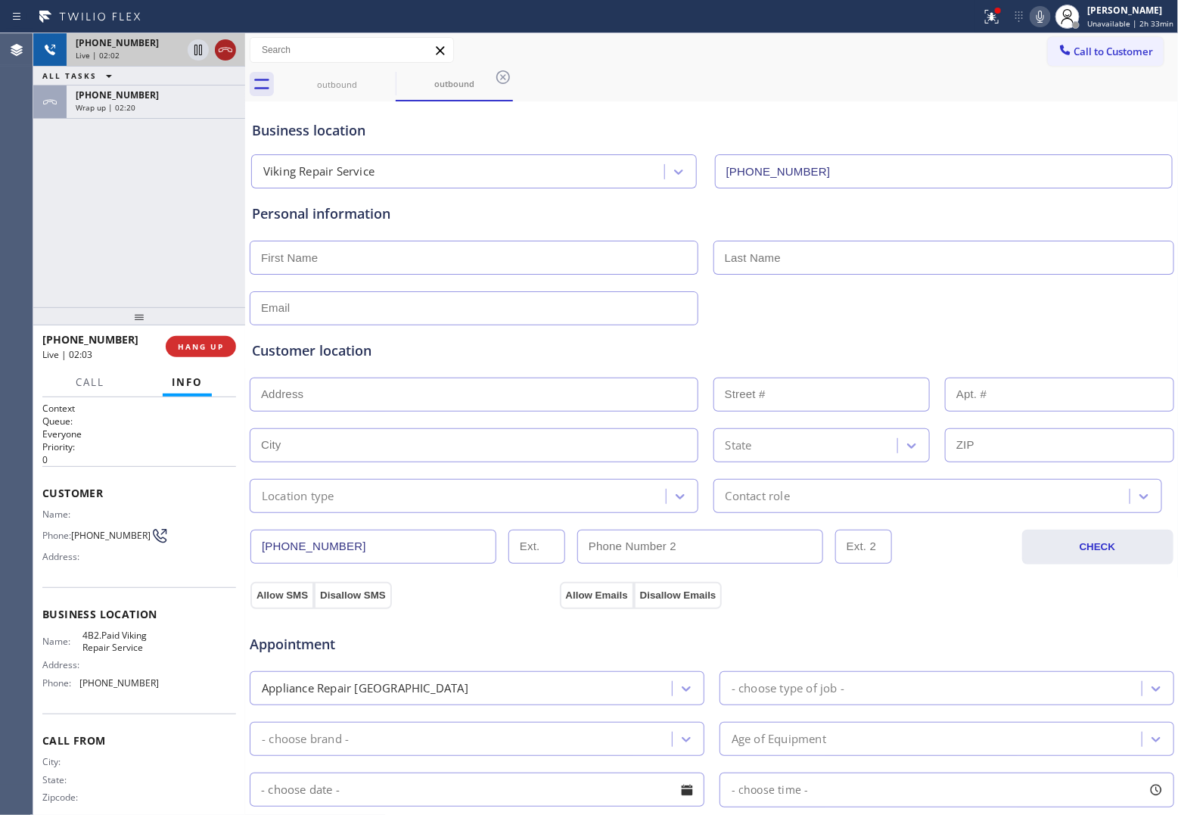
click at [228, 51] on icon at bounding box center [225, 50] width 18 height 18
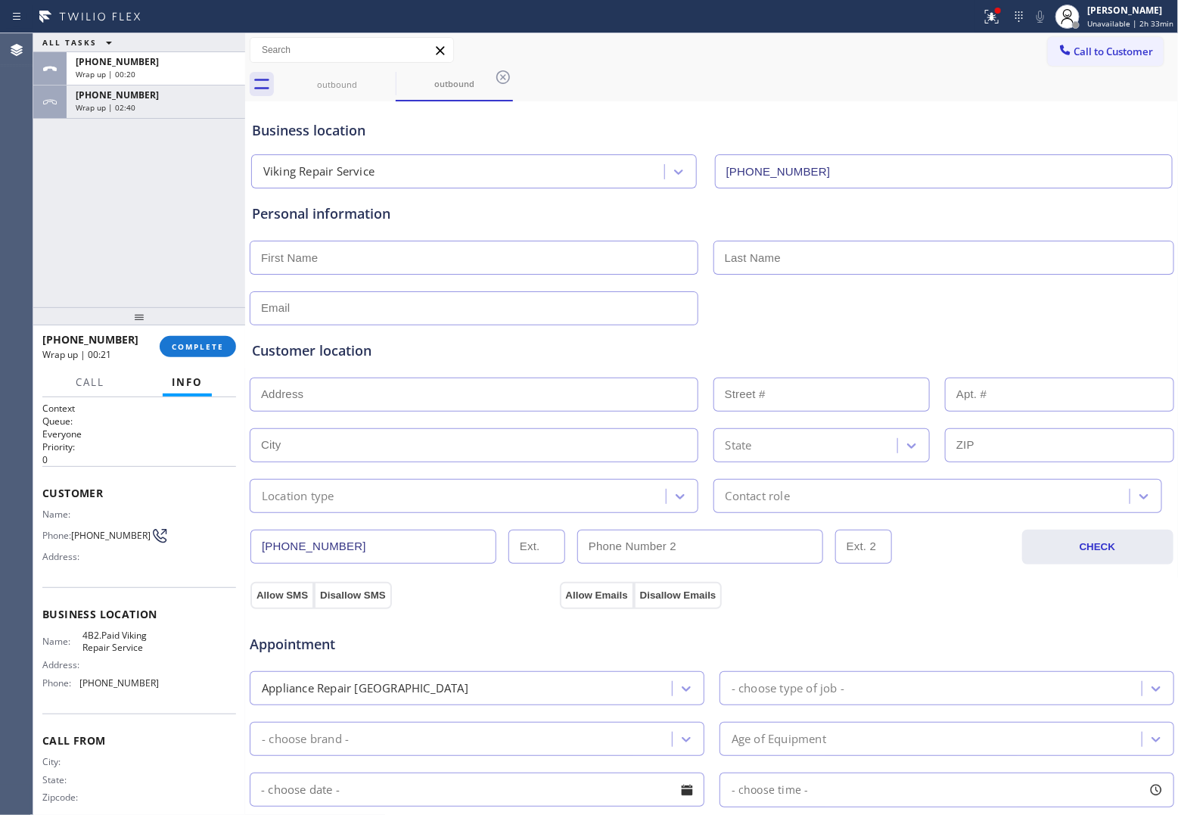
click at [43, 221] on div "ALL TASKS ALL TASKS ACTIVE TASKS TASKS IN WRAP UP [PHONE_NUMBER] Wrap up | 00:2…" at bounding box center [139, 170] width 212 height 274
click at [506, 77] on icon at bounding box center [503, 77] width 18 height 18
click at [344, 269] on input "text" at bounding box center [474, 258] width 449 height 34
paste input "[PERSON_NAME]"
type input "[PERSON_NAME]"
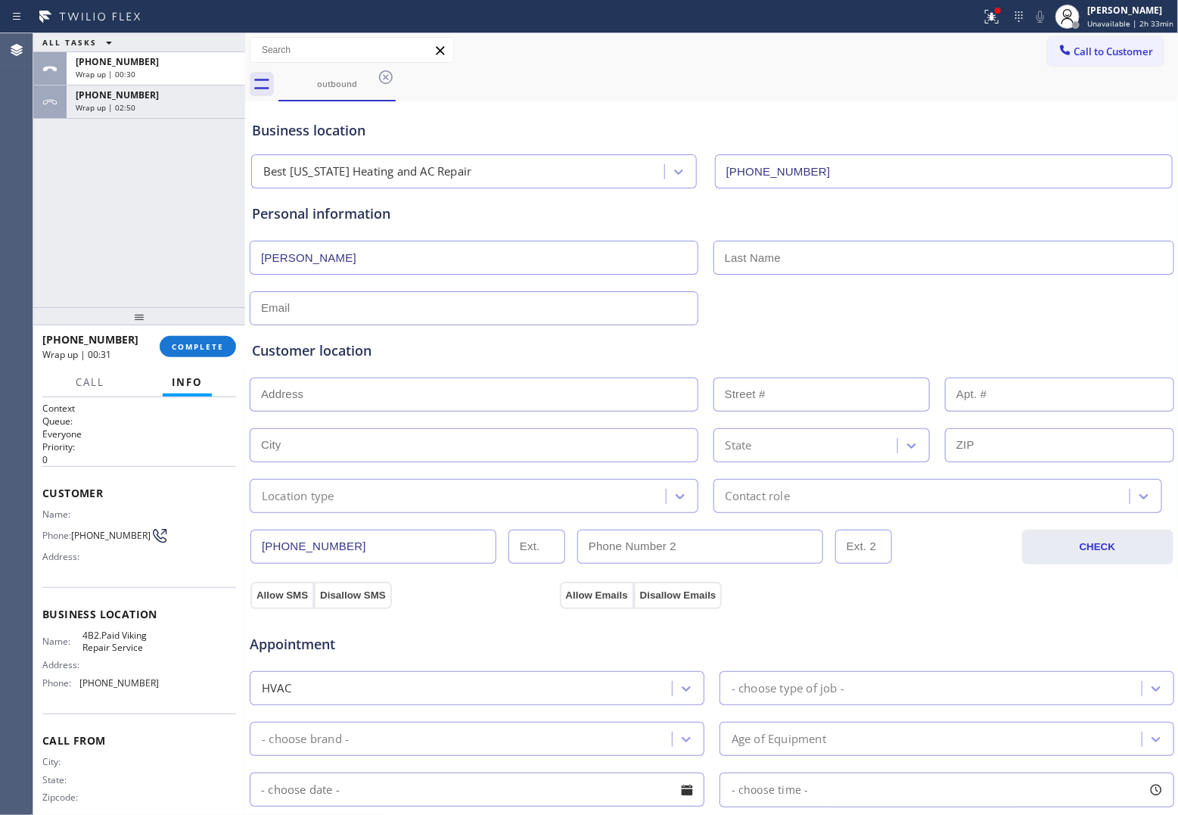
click at [859, 266] on input "text" at bounding box center [944, 258] width 461 height 34
paste input "[PERSON_NAME]"
type input "[PERSON_NAME]"
click at [395, 294] on input "text" at bounding box center [474, 308] width 449 height 34
type input "avv"
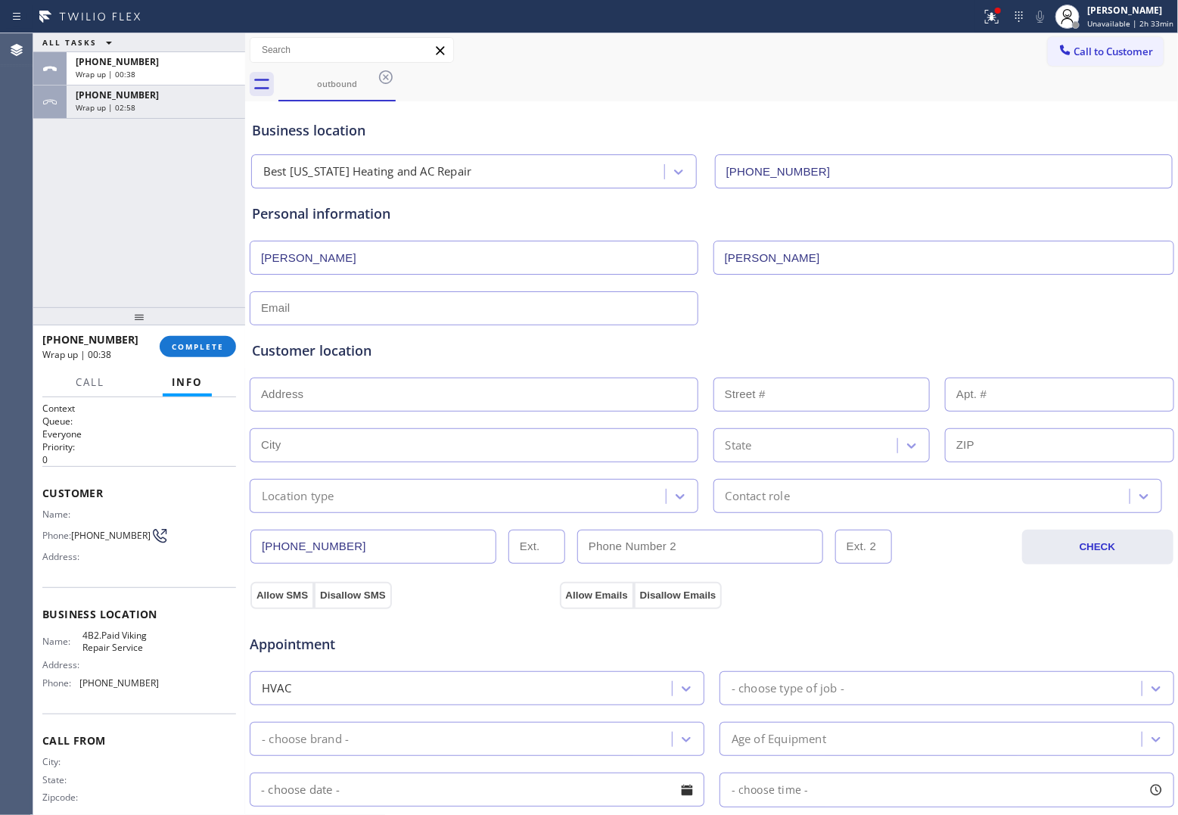
paste input "[EMAIL_ADDRESS][DOMAIN_NAME]"
type input "[EMAIL_ADDRESS][DOMAIN_NAME]"
click at [383, 400] on input "text" at bounding box center [474, 395] width 449 height 34
paste input "[STREET_ADDRESS] Condo HO"
type input "[STREET_ADDRESS]"
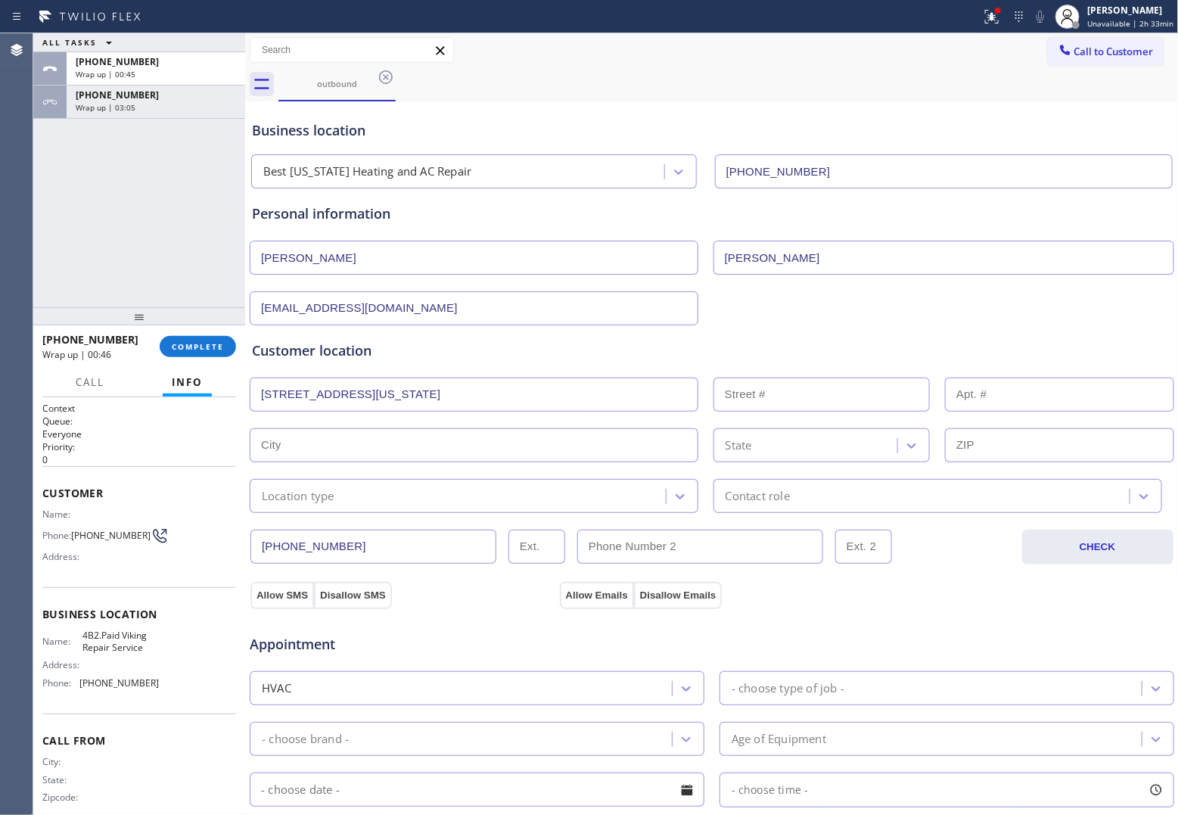
type input "30"
type input "[US_STATE]"
type input "10016"
click at [940, 398] on input "text" at bounding box center [1059, 395] width 229 height 34
type input "35 B"
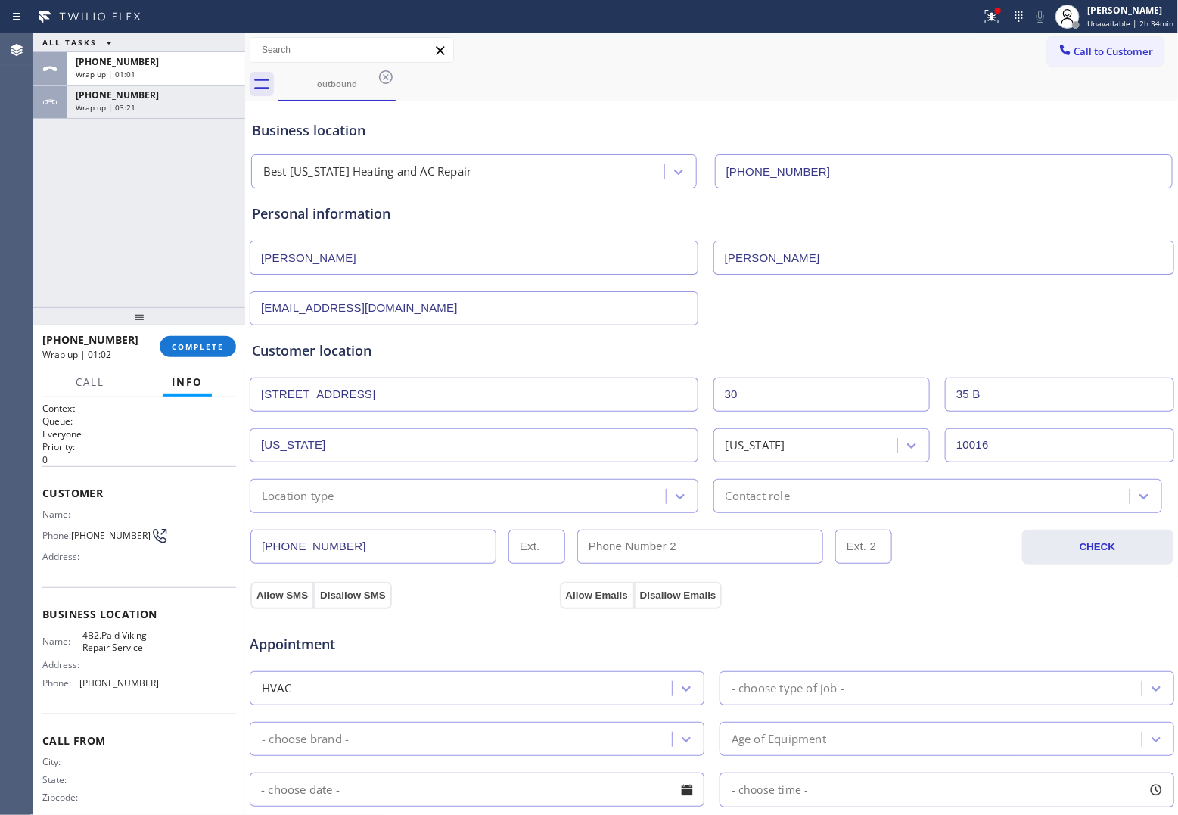
drag, startPoint x: 46, startPoint y: 183, endPoint x: 223, endPoint y: 257, distance: 192.0
click at [46, 183] on div "ALL TASKS ALL TASKS ACTIVE TASKS TASKS IN WRAP UP [PHONE_NUMBER] Wrap up | 01:0…" at bounding box center [139, 170] width 212 height 274
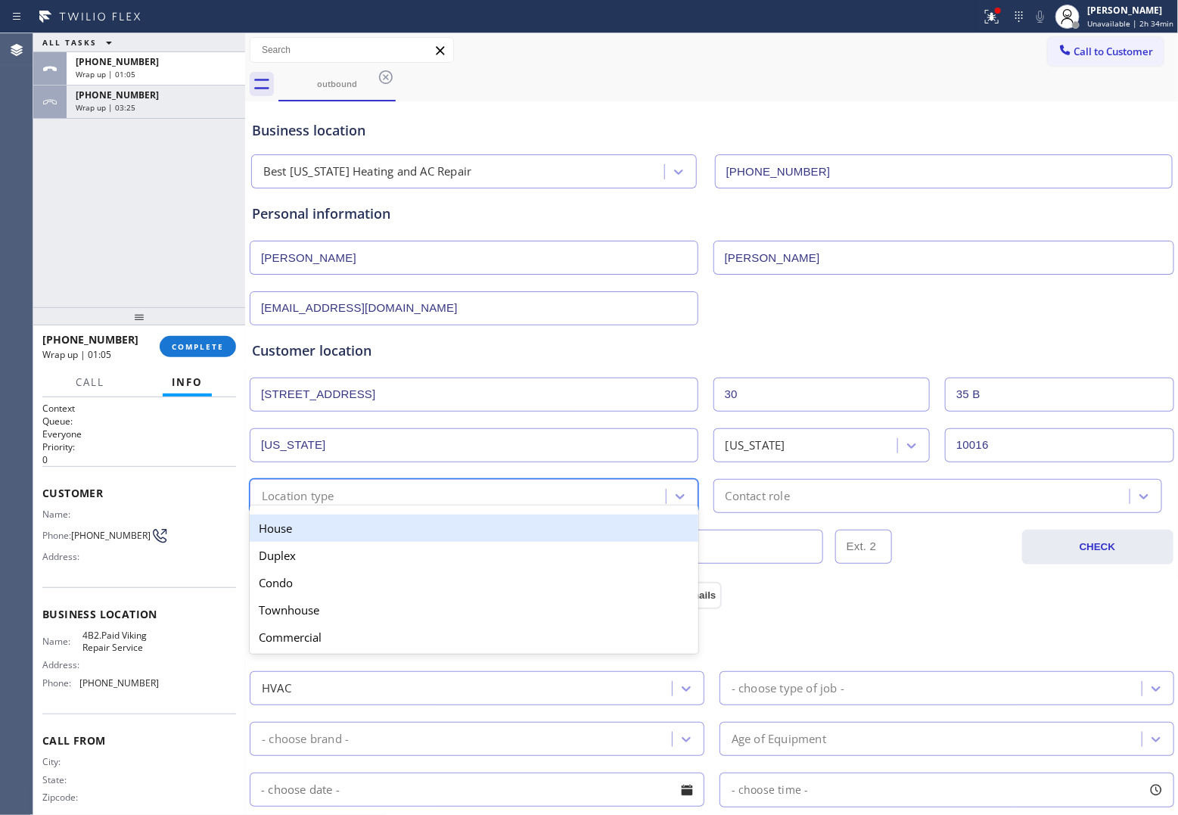
click at [462, 502] on div "Location type" at bounding box center [460, 496] width 412 height 26
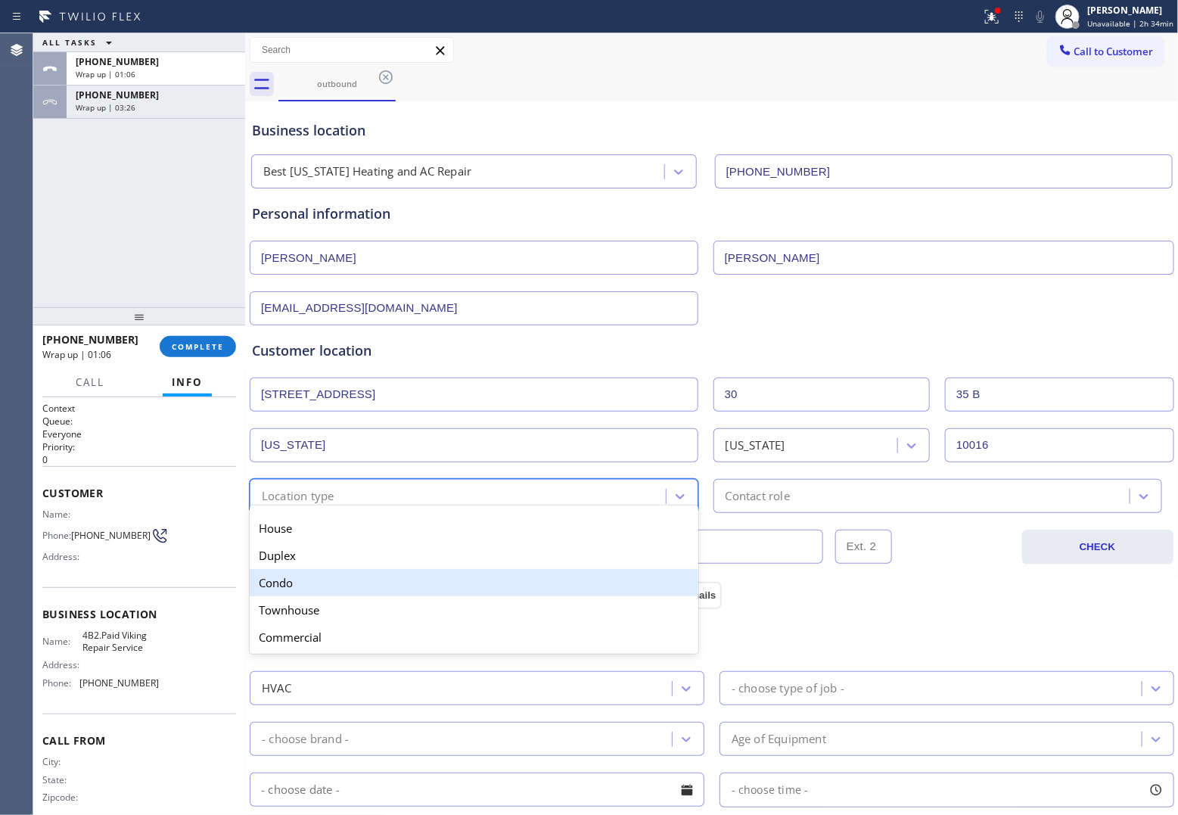
click at [325, 594] on div "Condo" at bounding box center [474, 582] width 449 height 27
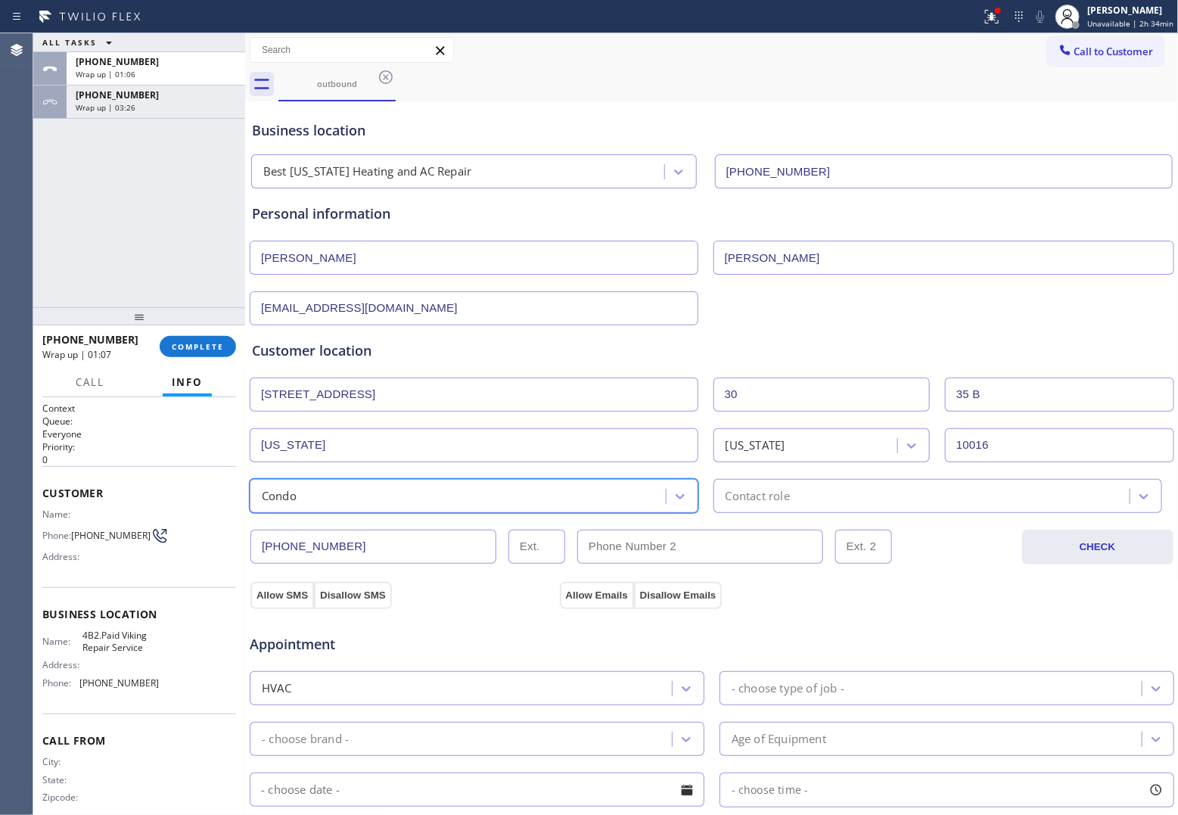
click at [879, 503] on div "Contact role" at bounding box center [924, 496] width 412 height 26
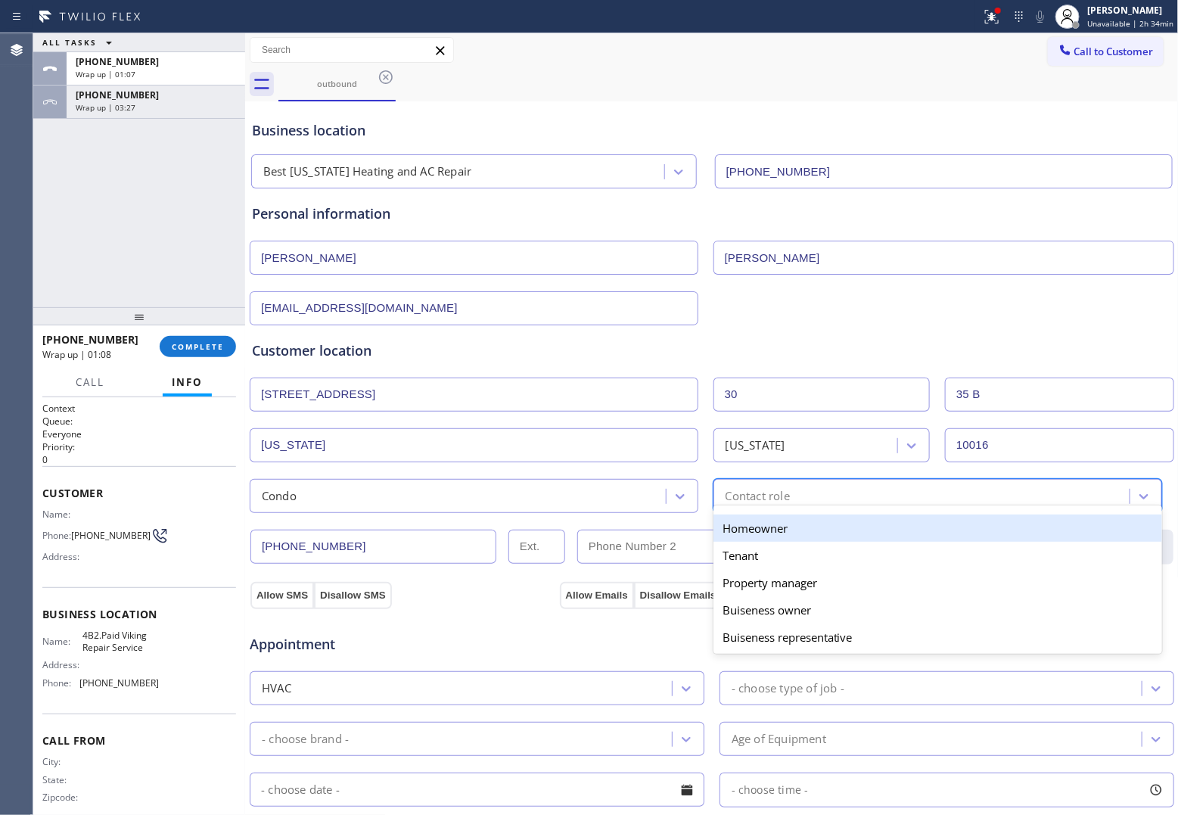
click at [784, 528] on div "Homeowner" at bounding box center [938, 528] width 449 height 27
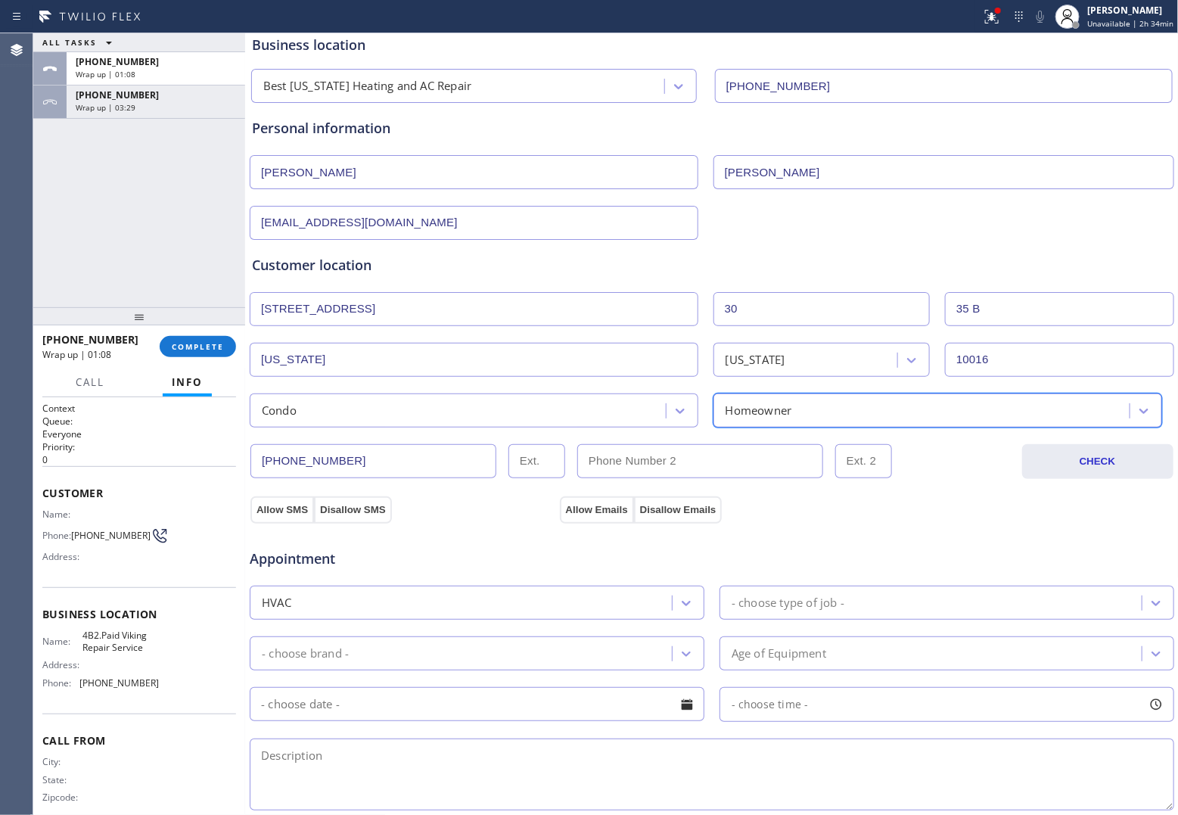
scroll to position [189, 0]
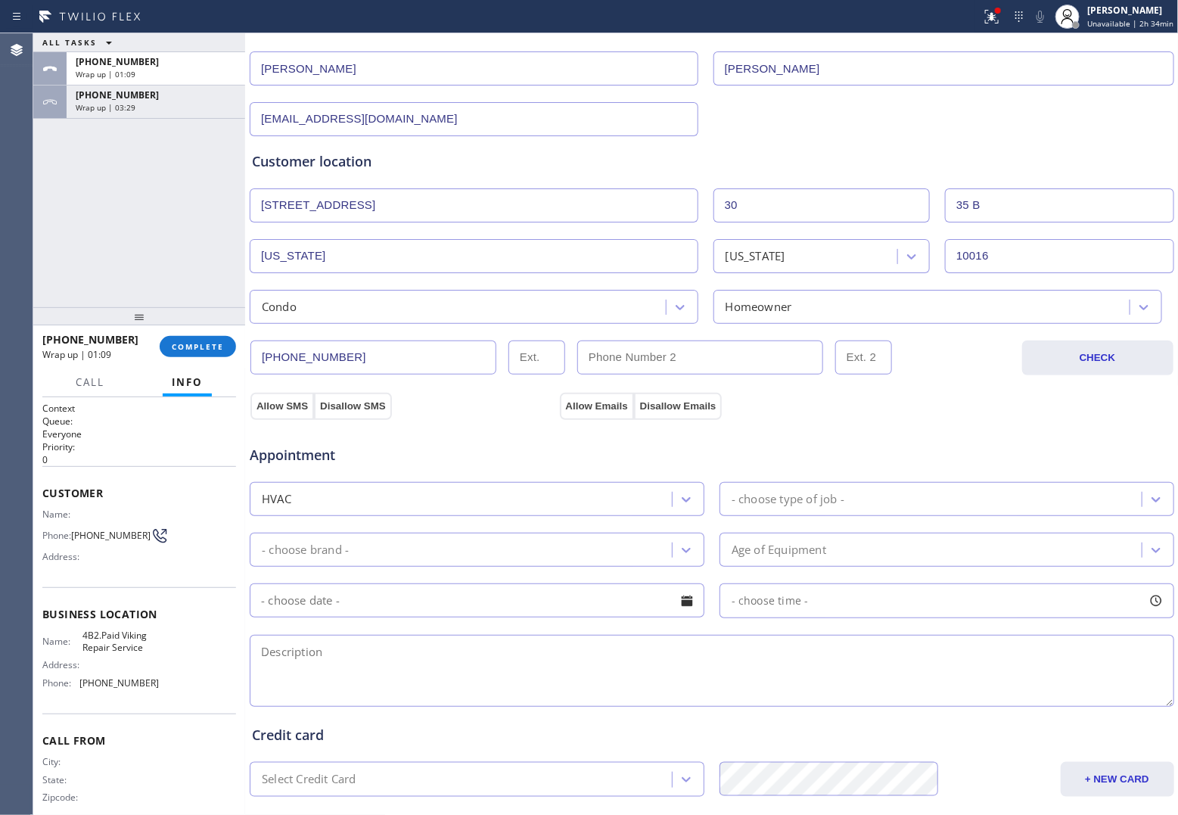
click at [459, 652] on textarea at bounding box center [712, 671] width 925 height 72
paste textarea "Central HVAC Unit | 4-5 Yrs Out of warranty | VSHP 030/R410A. | AC stop working…"
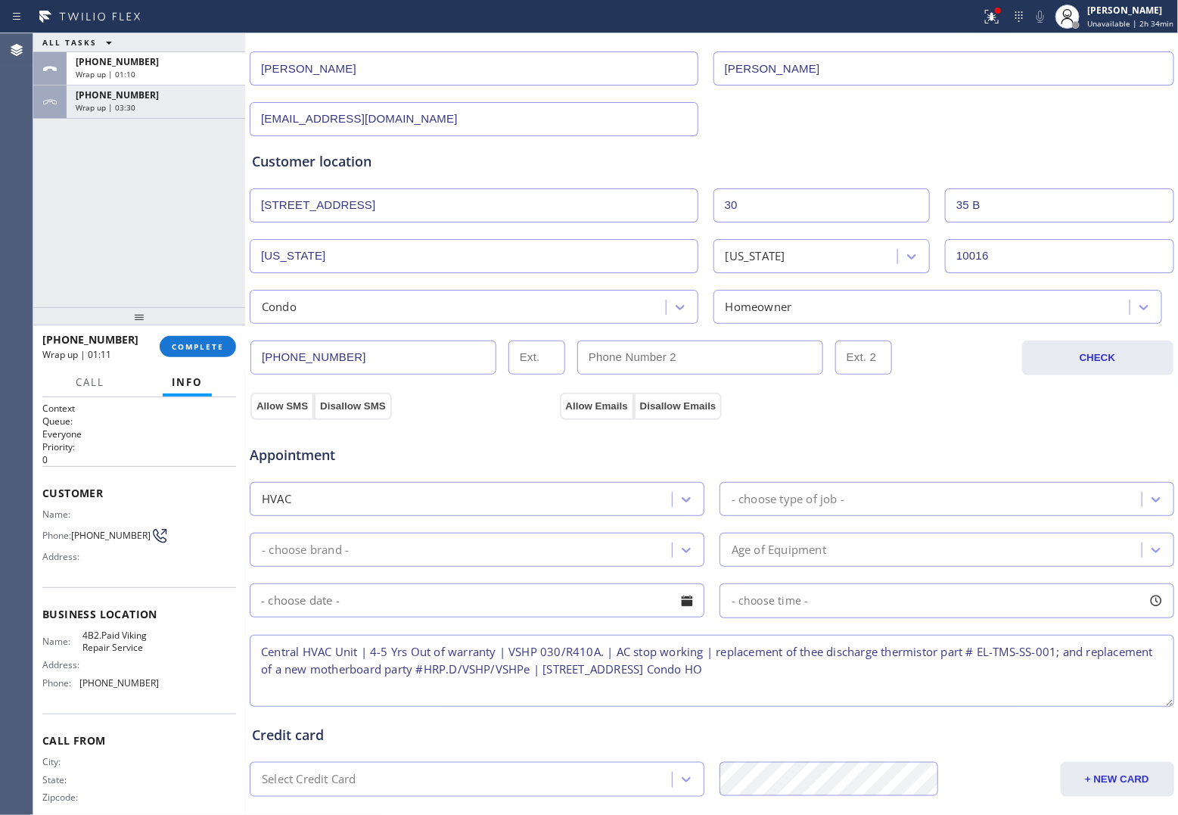
type textarea "Central HVAC Unit | 4-5 Yrs Out of warranty | VSHP 030/R410A. | AC stop working…"
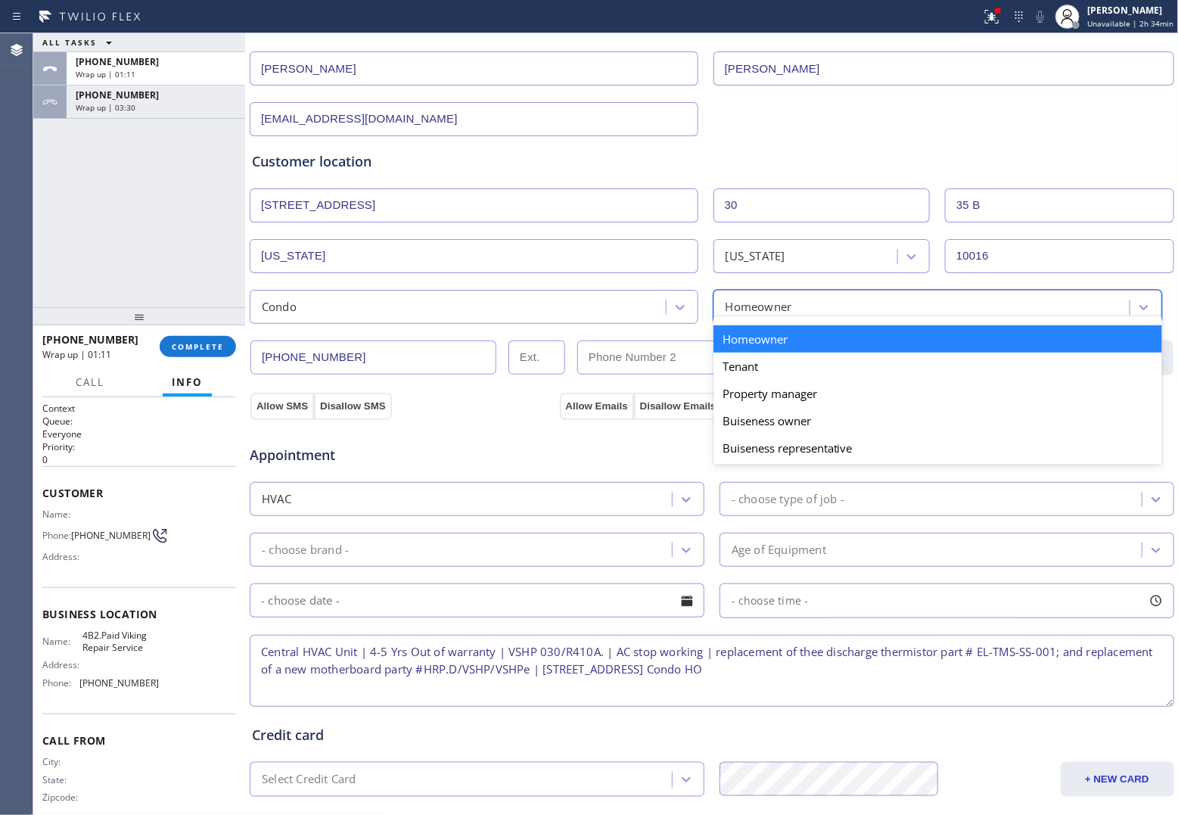
click at [804, 312] on div "Homeowner" at bounding box center [924, 307] width 412 height 26
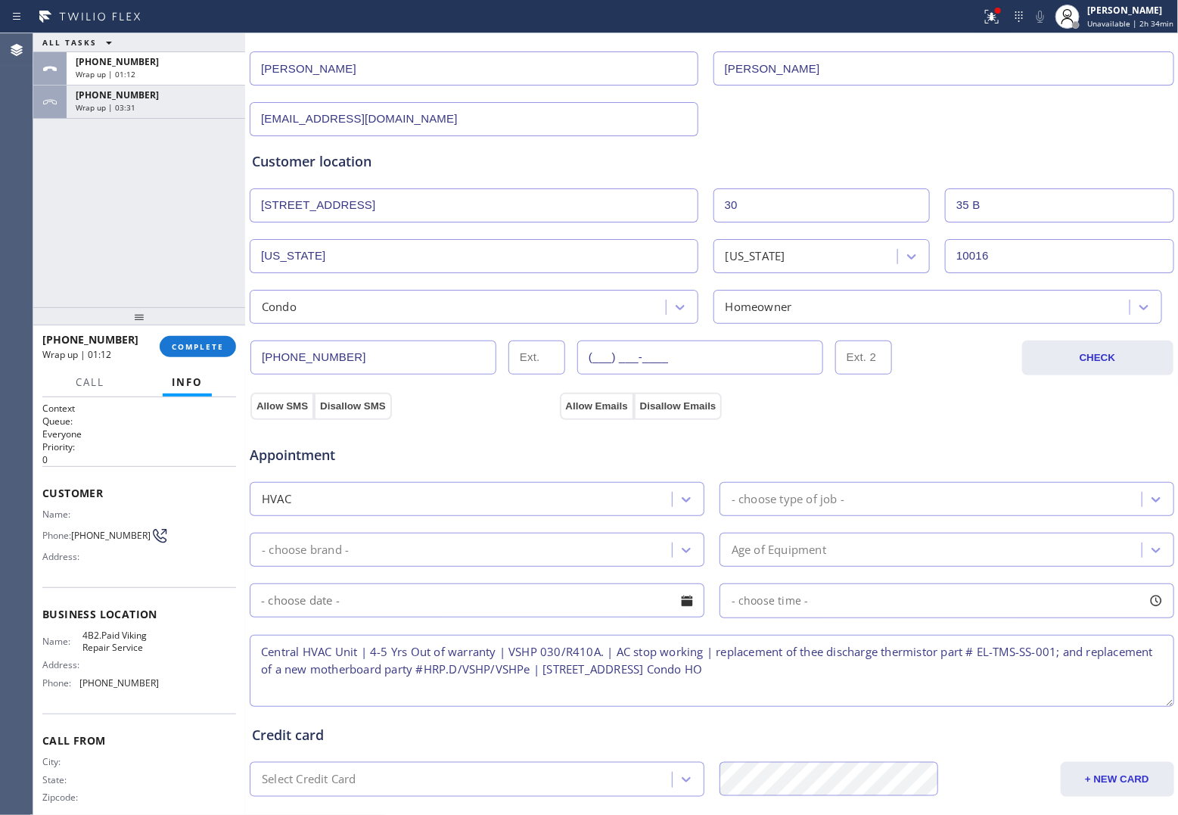
type input "(___) ___-____"
click at [638, 361] on input "(___) ___-____" at bounding box center [701, 358] width 246 height 34
click at [619, 354] on input "text" at bounding box center [701, 358] width 246 height 34
paste input "203) 524-1896"
type input "[PHONE_NUMBER]"
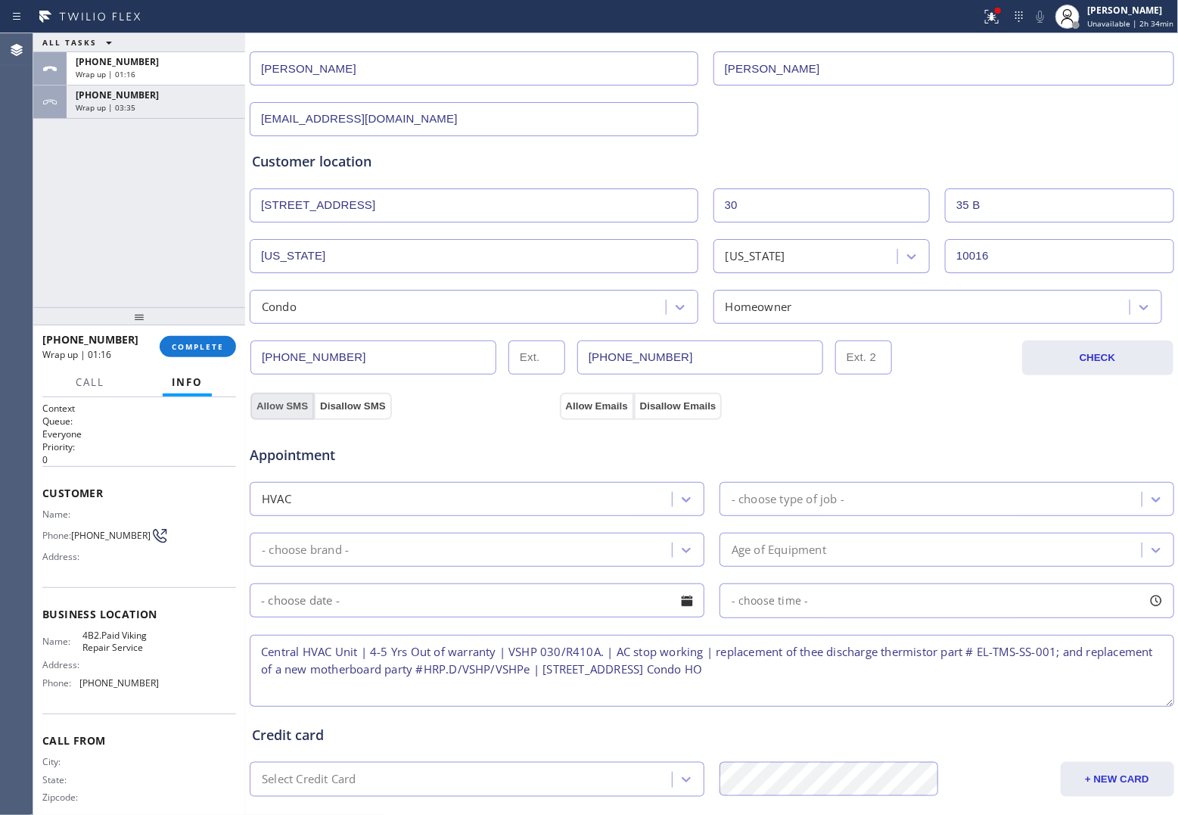
click at [284, 405] on button "Allow SMS" at bounding box center [283, 406] width 64 height 27
click at [589, 406] on button "Allow Emails" at bounding box center [597, 406] width 74 height 27
click at [265, 652] on textarea "Central HVAC Unit | 4-5 Yrs Out of warranty | VSHP 030/R410A. | AC stop working…" at bounding box center [712, 671] width 925 height 72
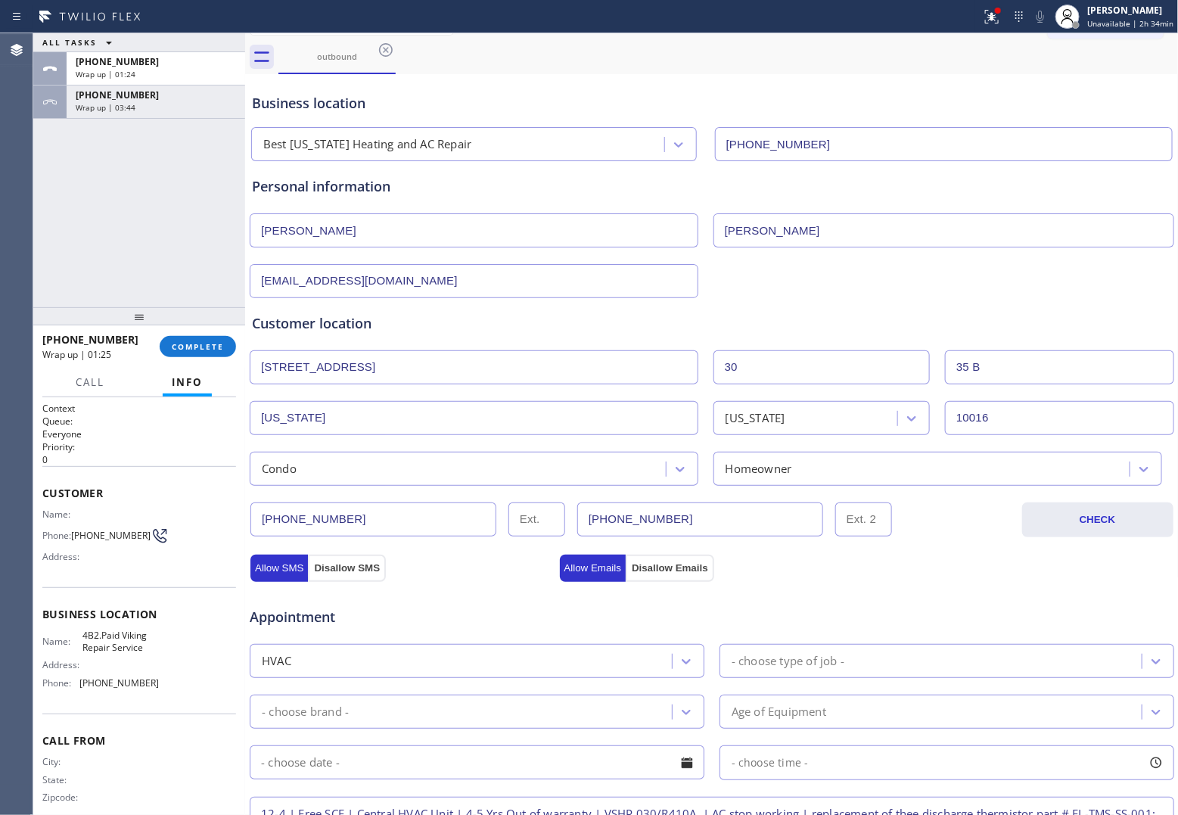
scroll to position [0, 0]
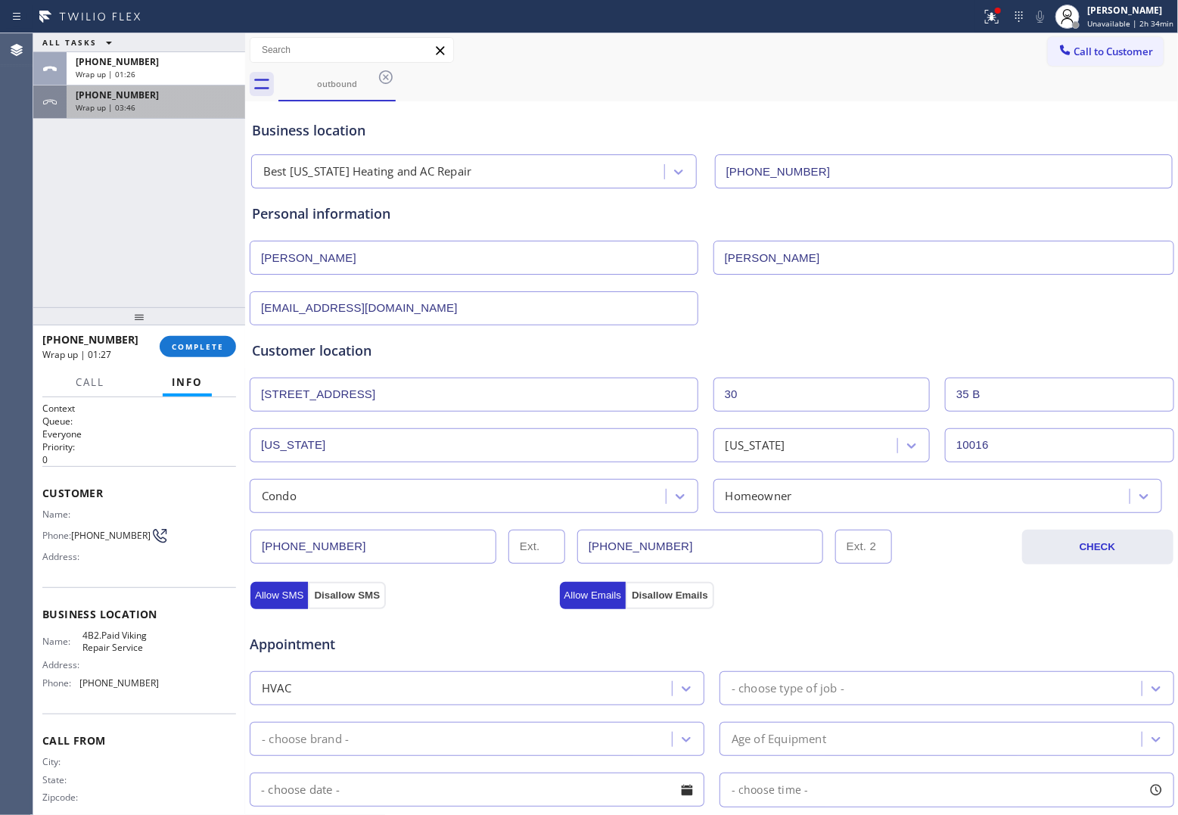
type textarea "12-4 | Free SCF | Central HVAC Unit | 4-5 Yrs Out of warranty | VSHP 030/R410A.…"
click at [189, 107] on div "Wrap up | 03:46" at bounding box center [156, 107] width 160 height 11
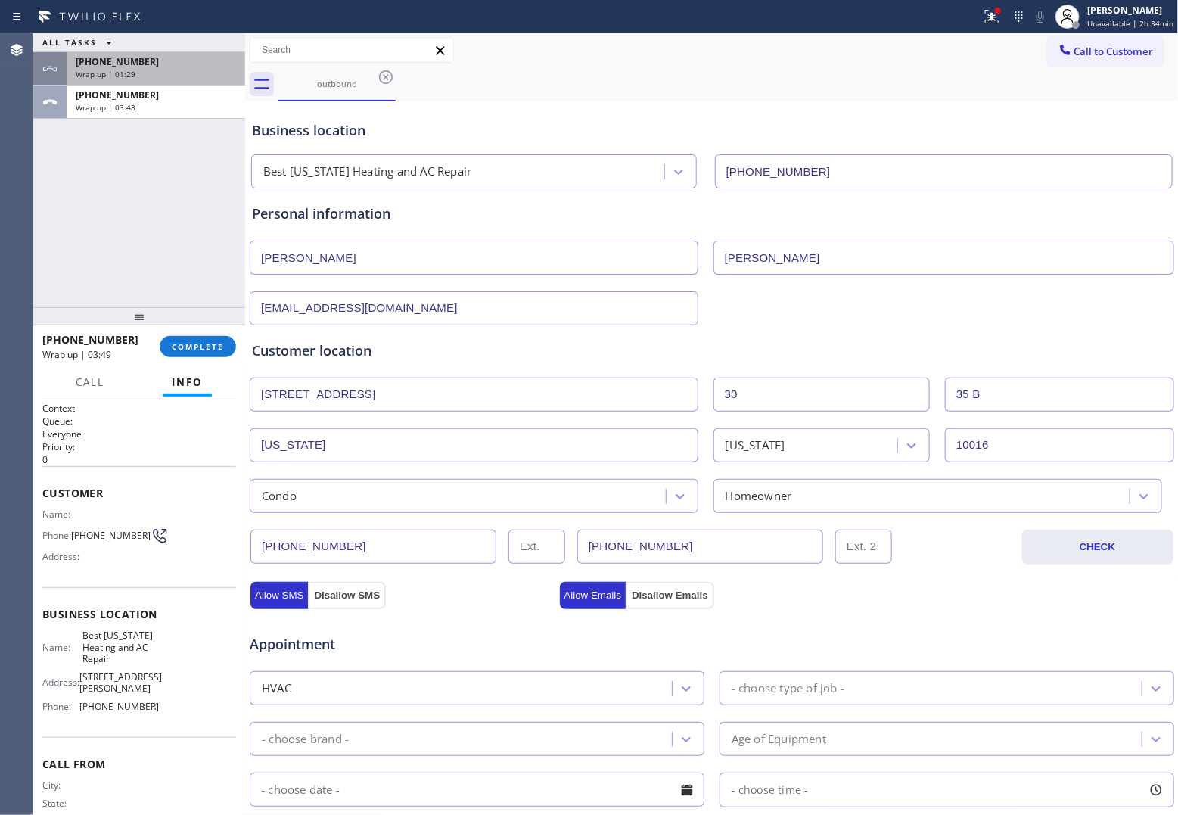
click at [176, 77] on div "Wrap up | 01:29" at bounding box center [156, 74] width 160 height 11
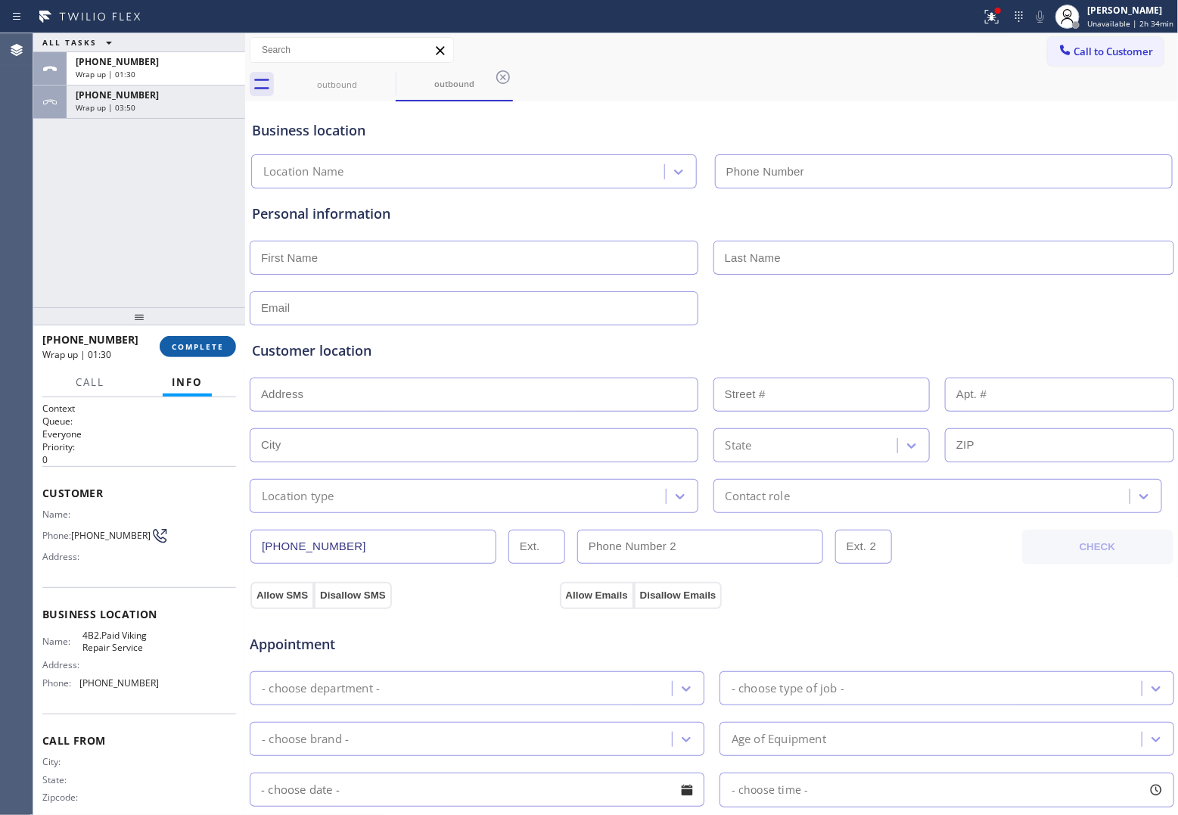
click at [204, 338] on button "COMPLETE" at bounding box center [198, 346] width 76 height 21
type input "[PHONE_NUMBER]"
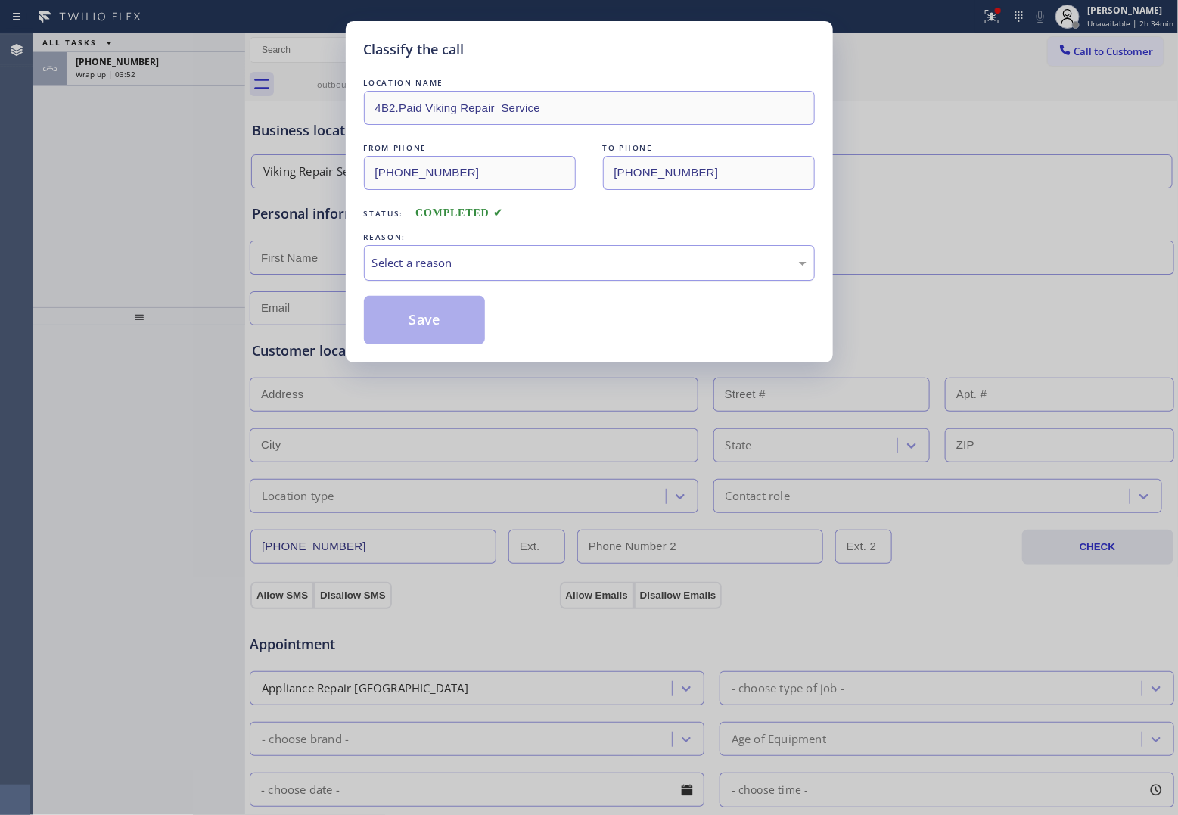
click at [470, 263] on div "Select a reason" at bounding box center [589, 262] width 434 height 17
click at [439, 324] on button "Save" at bounding box center [425, 320] width 122 height 48
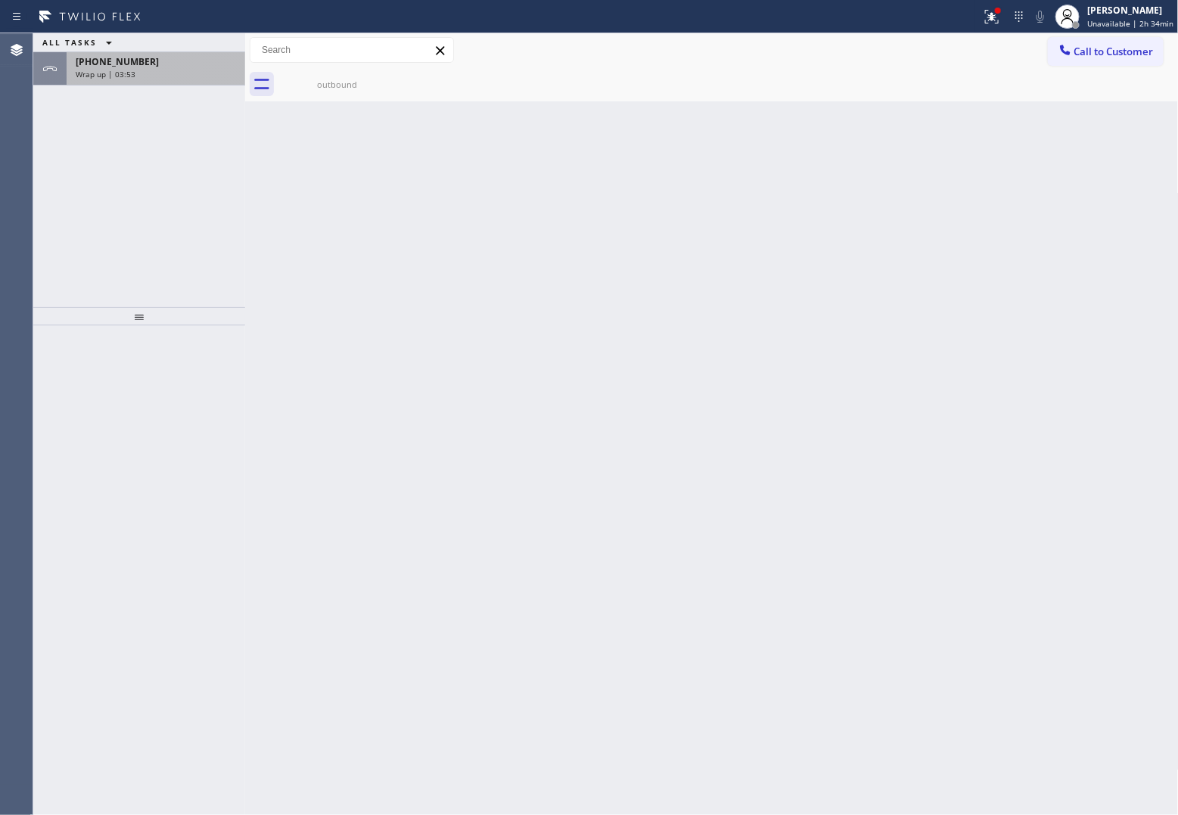
click at [161, 67] on div "[PHONE_NUMBER]" at bounding box center [156, 61] width 160 height 13
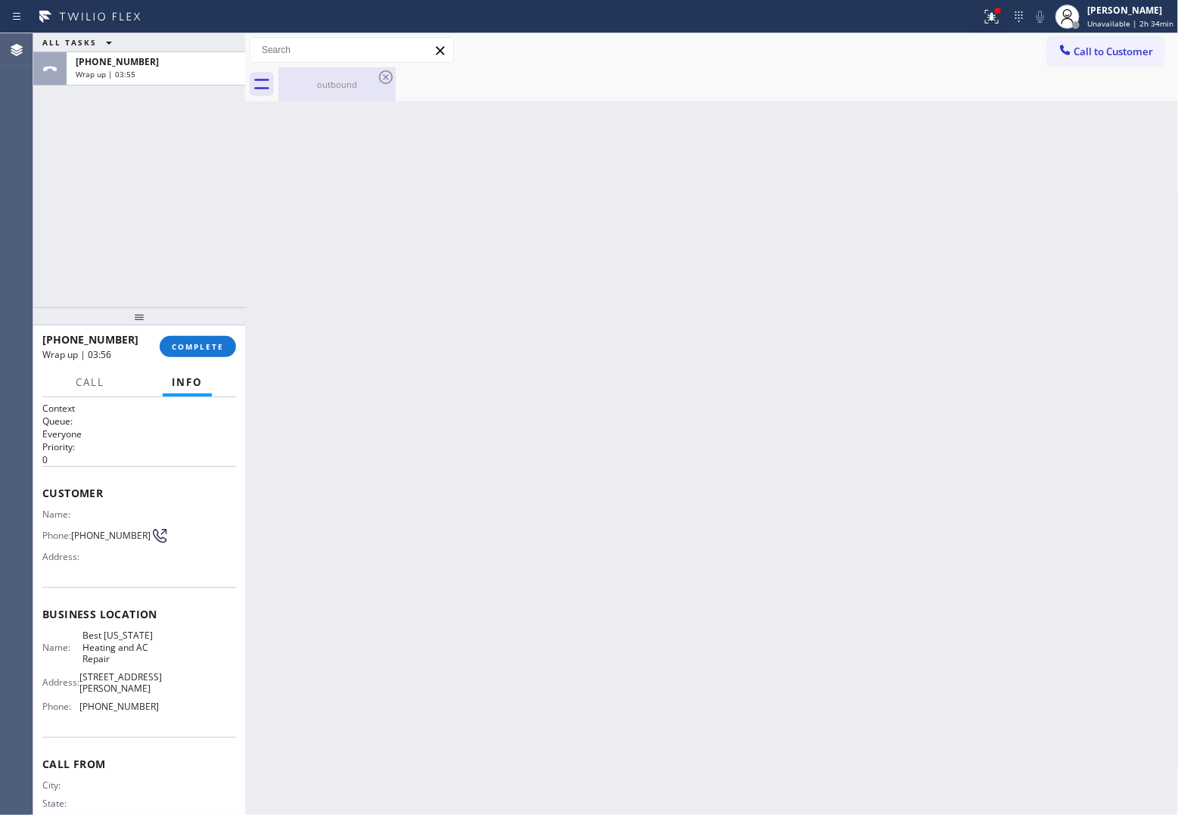
click at [304, 92] on div "outbound" at bounding box center [337, 84] width 114 height 34
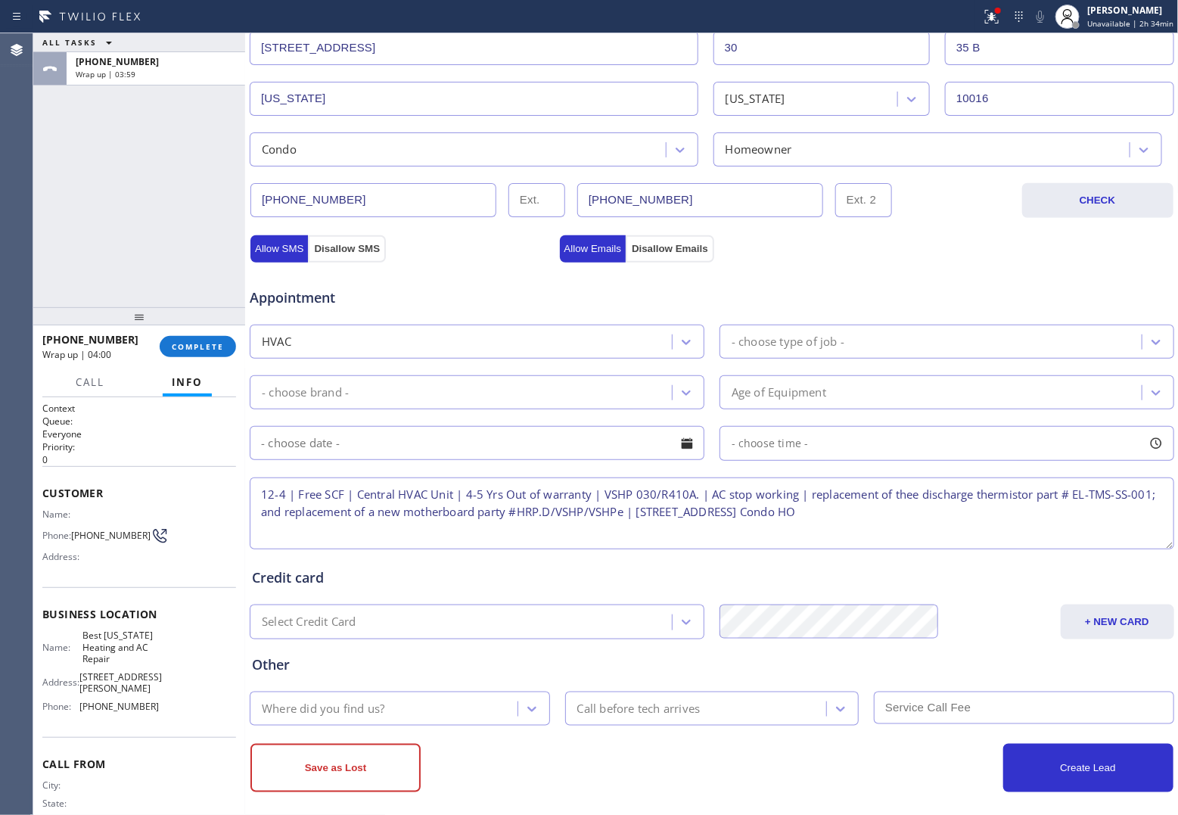
scroll to position [360, 0]
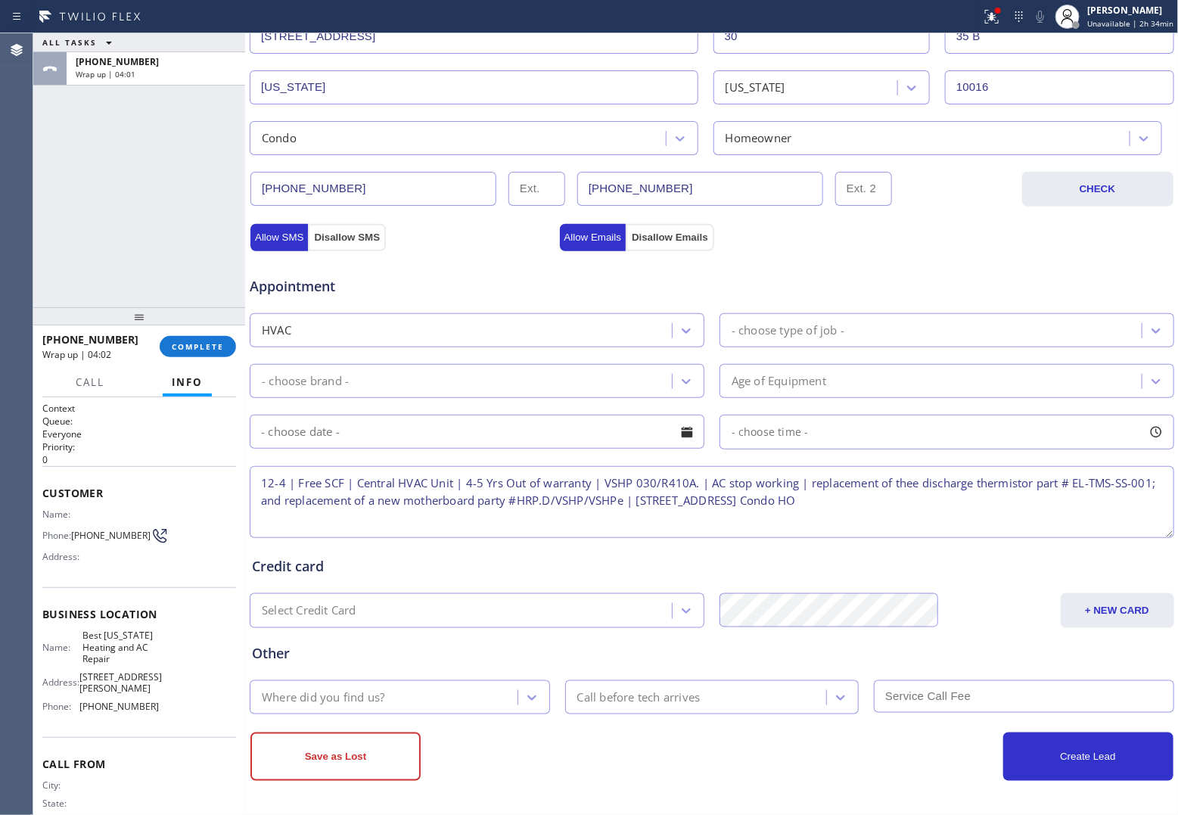
click at [940, 506] on textarea "12-4 | Free SCF | Central HVAC Unit | 4-5 Yrs Out of warranty | VSHP 030/R410A.…" at bounding box center [712, 502] width 925 height 72
drag, startPoint x: 89, startPoint y: 649, endPoint x: 78, endPoint y: 640, distance: 15.0
click at [78, 640] on div "Name: Best [US_STATE] Heating and AC Repair" at bounding box center [100, 647] width 117 height 35
click at [940, 508] on textarea "12-4 | Free SCF | Central HVAC Unit | 4-5 Yrs Out of warranty | VSHP 030/R410A.…" at bounding box center [712, 502] width 925 height 72
paste textarea "Best [US_STATE] Heating and AC Repair"
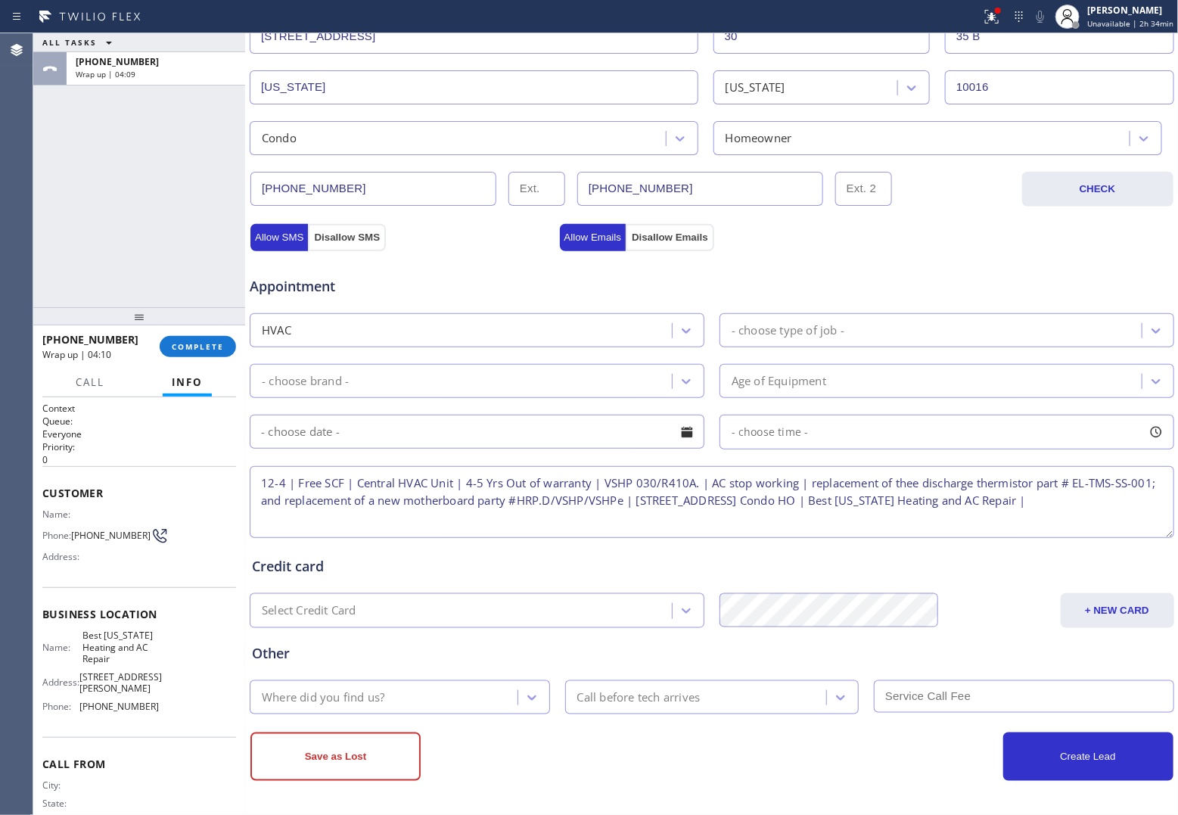
click at [379, 523] on textarea "12-4 | Free SCF | Central HVAC Unit | 4-5 Yrs Out of warranty | VSHP 030/R410A.…" at bounding box center [712, 502] width 925 height 72
paste textarea "Please call 30 minutes prior to arrival."
click at [565, 518] on textarea "12-4 | Free SCF | Central HVAC Unit | 4-5 Yrs Out of warranty | VSHP 030/R410A.…" at bounding box center [712, 502] width 925 height 72
paste textarea "3145628865"
drag, startPoint x: 555, startPoint y: 516, endPoint x: 611, endPoint y: 521, distance: 56.2
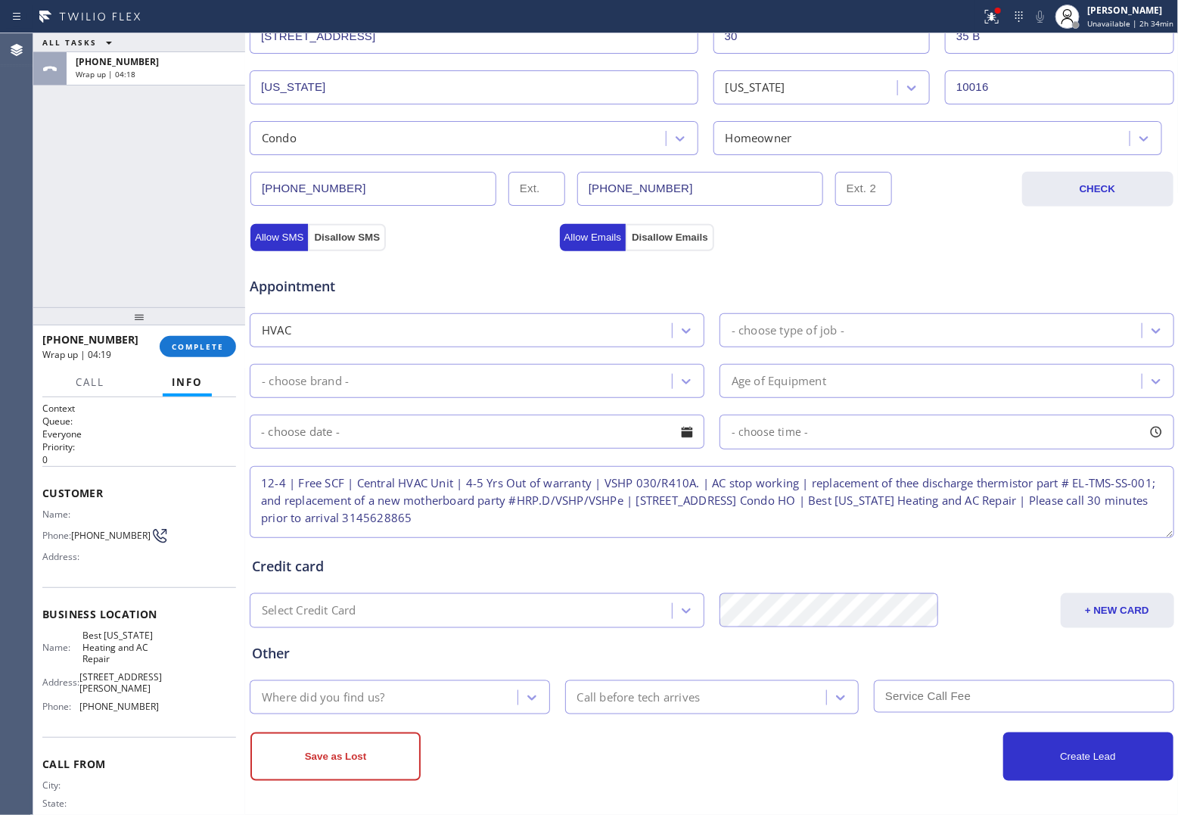
click at [555, 516] on textarea "12-4 | Free SCF | Central HVAC Unit | 4-5 Yrs Out of warranty | VSHP 030/R410A.…" at bounding box center [712, 502] width 925 height 72
paste textarea "[PERSON_NAME]"
click at [638, 519] on textarea "12-4 | Free SCF | Central HVAC Unit | 4-5 Yrs Out of warranty | VSHP 030/R410A.…" at bounding box center [712, 502] width 925 height 72
paste textarea "2035241896 [PERSON_NAME]"
type textarea "12-4 | Free SCF | Central HVAC Unit | 4-5 Yrs Out of warranty | VSHP 030/R410A.…"
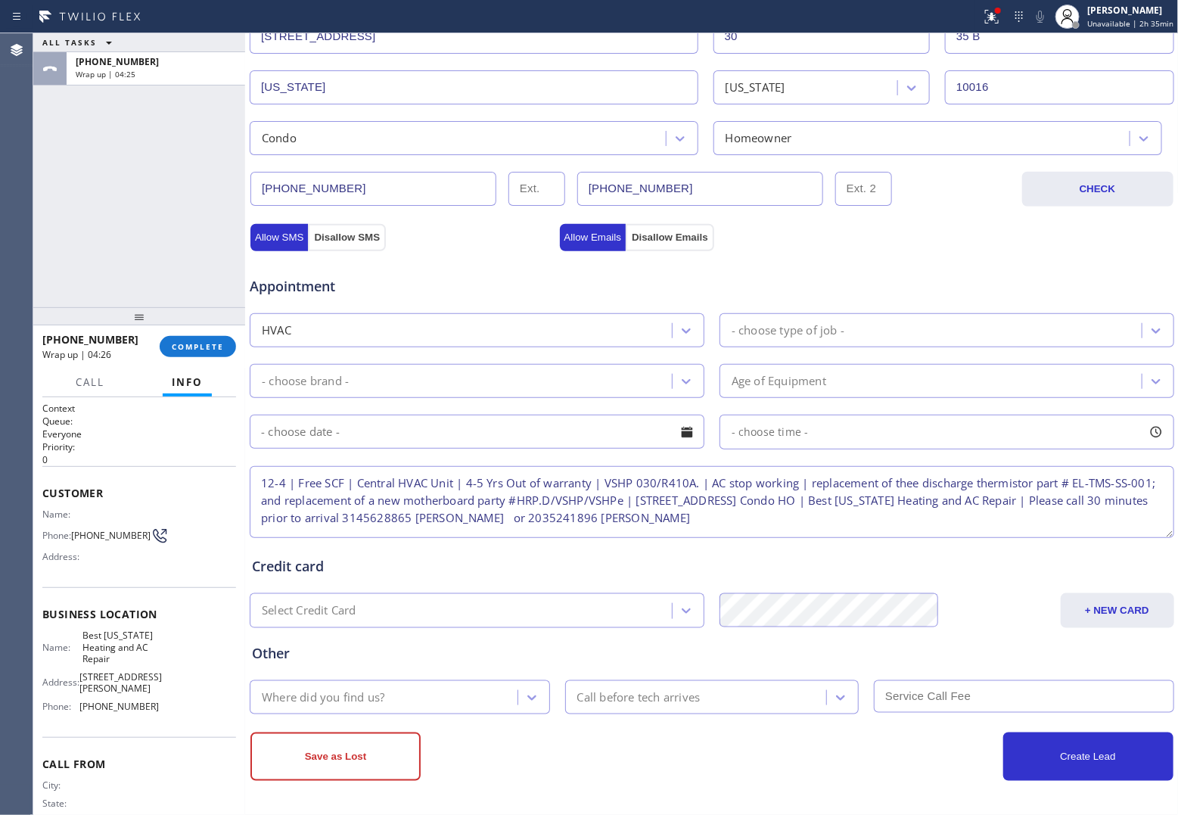
click at [411, 652] on div "Where did you find us?" at bounding box center [385, 697] width 263 height 26
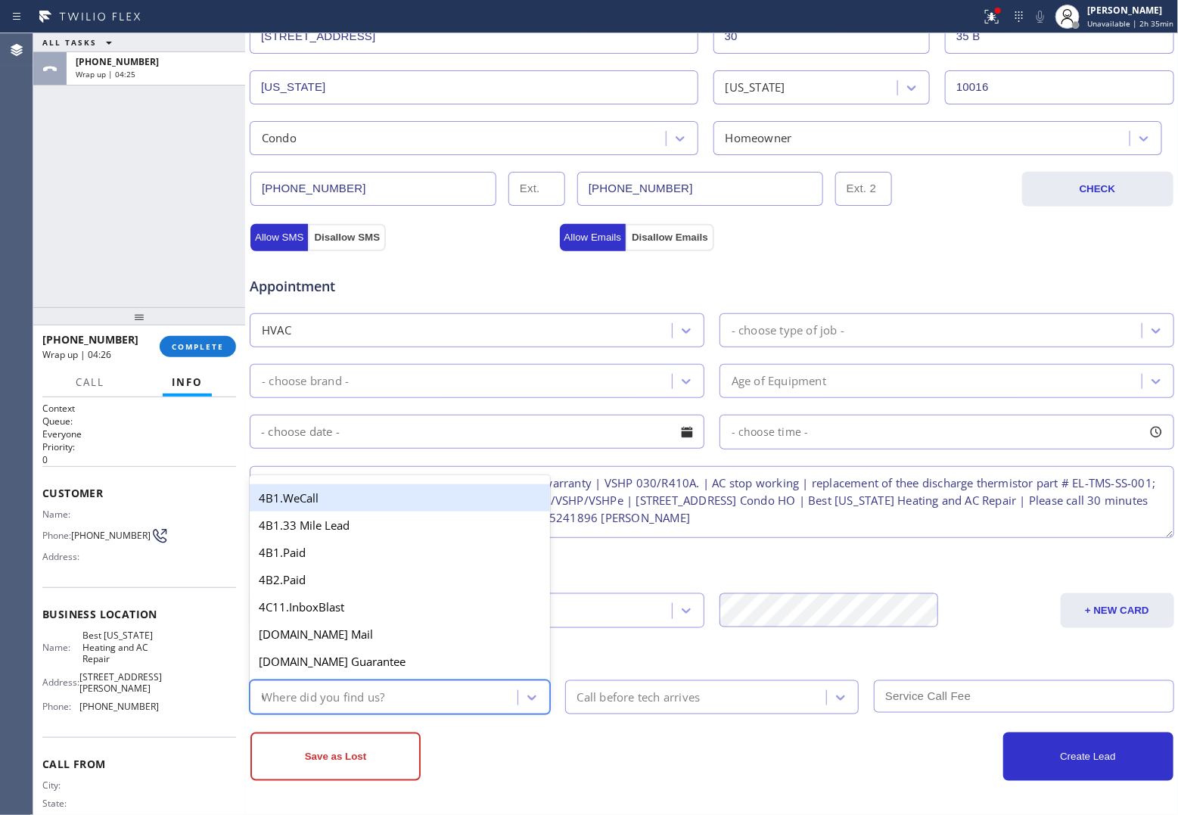
type input "we"
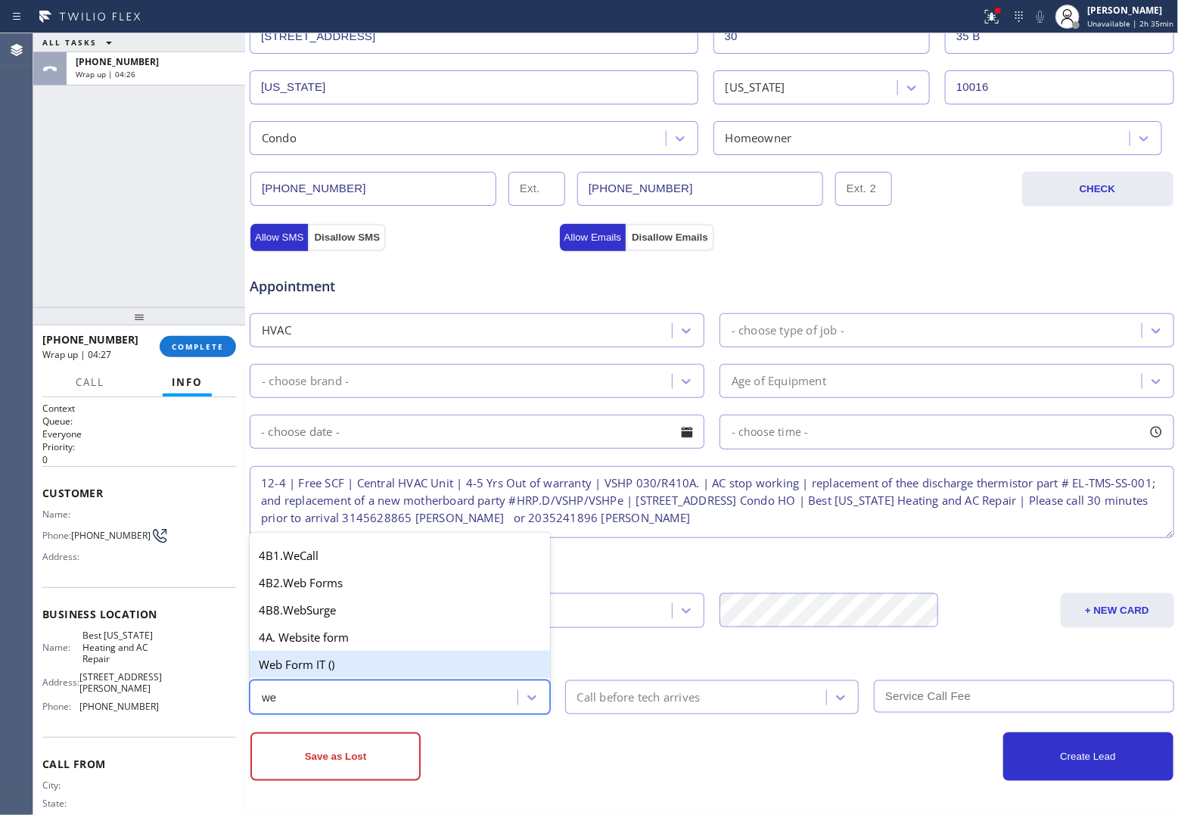
click at [308, 652] on div "Web Form IT ()" at bounding box center [400, 664] width 300 height 27
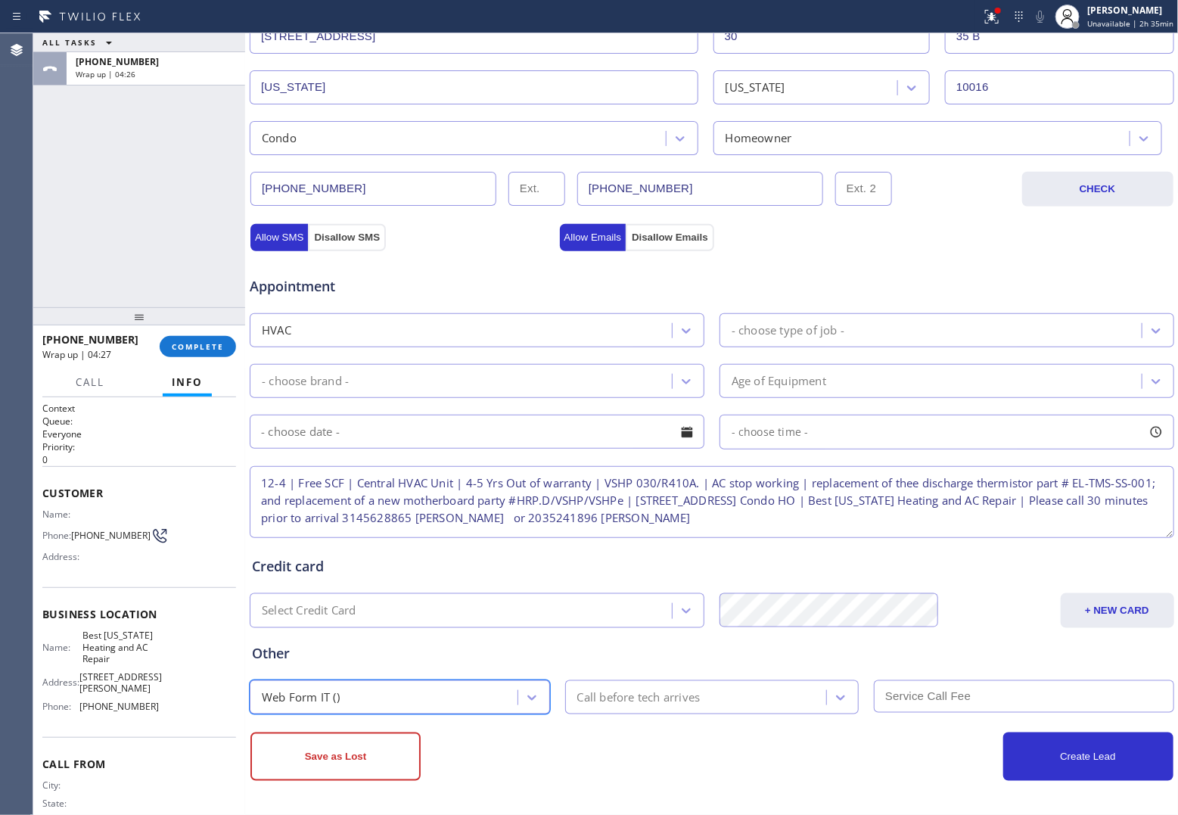
click at [668, 652] on div "Call before tech arrives" at bounding box center [698, 697] width 257 height 26
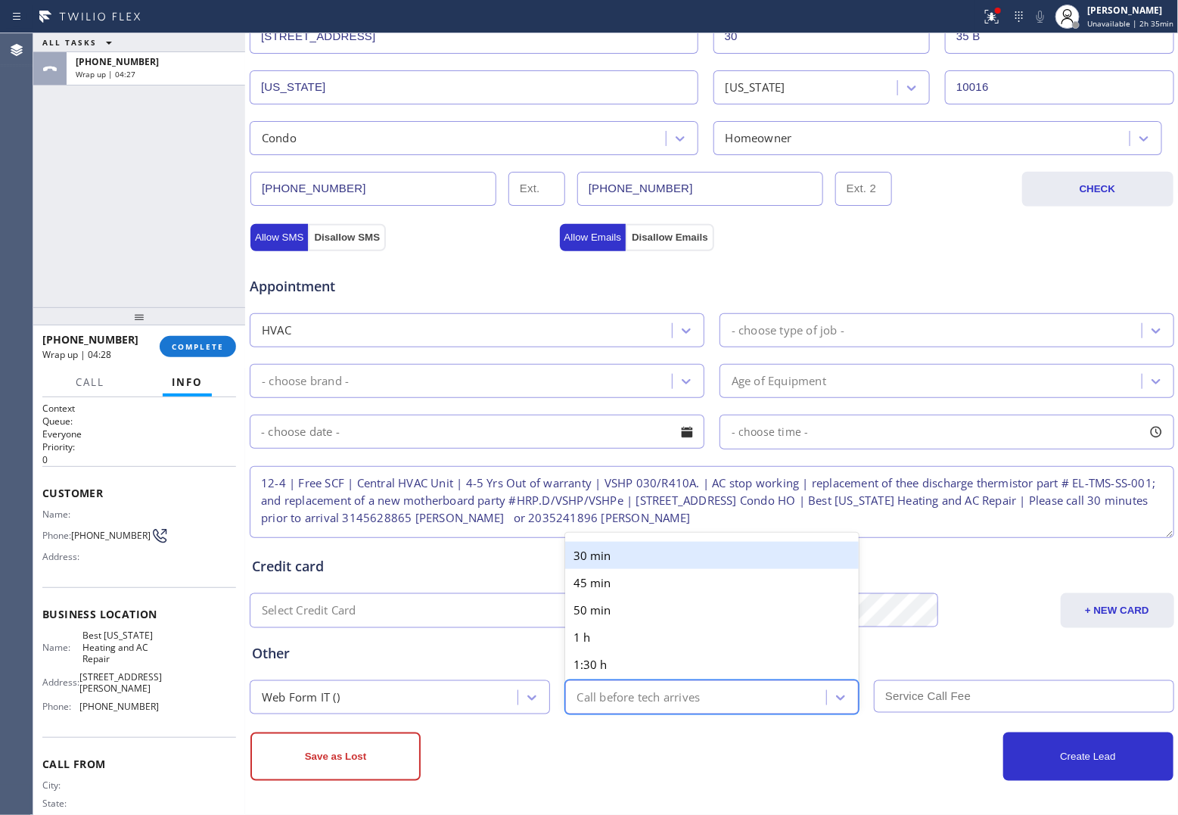
drag, startPoint x: 621, startPoint y: 553, endPoint x: 802, endPoint y: 588, distance: 185.0
click at [621, 553] on div "30 min" at bounding box center [712, 555] width 294 height 27
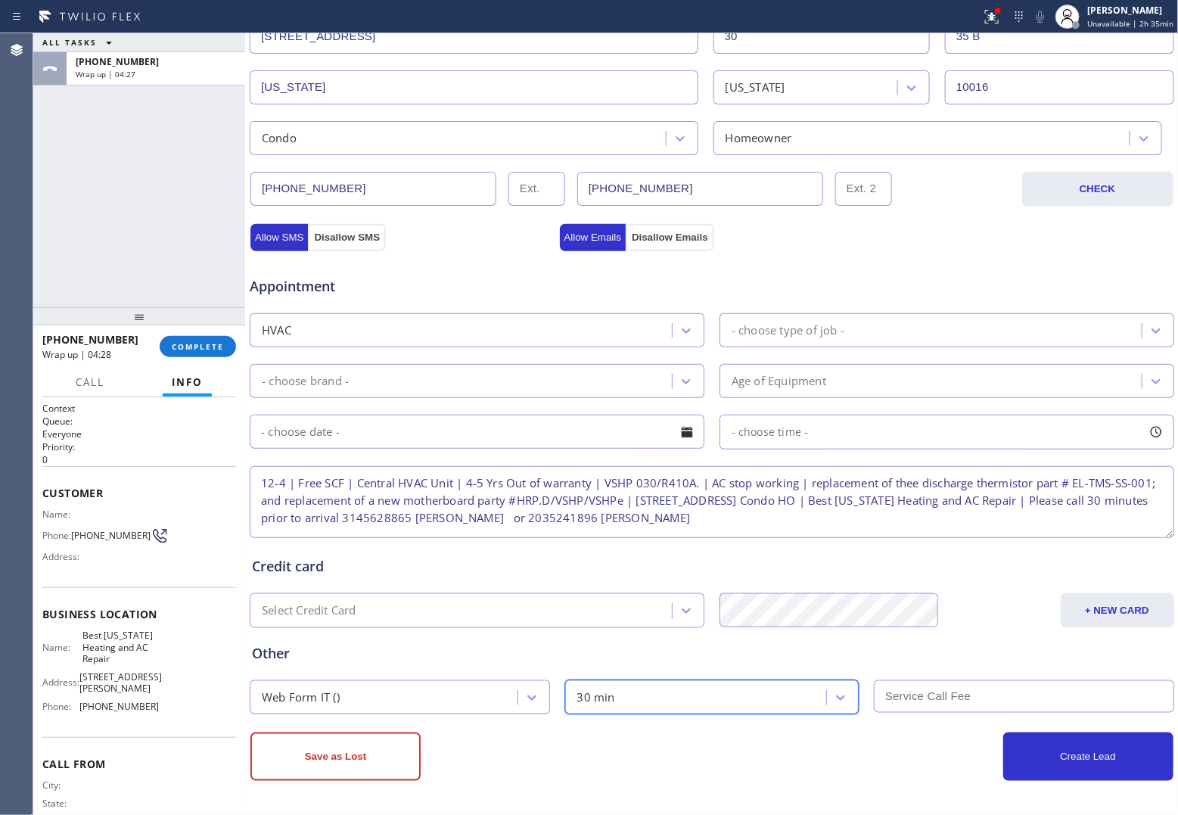
click at [940, 652] on input "text" at bounding box center [1024, 696] width 300 height 33
type input "0"
click at [793, 334] on div "- choose type of job -" at bounding box center [788, 330] width 113 height 17
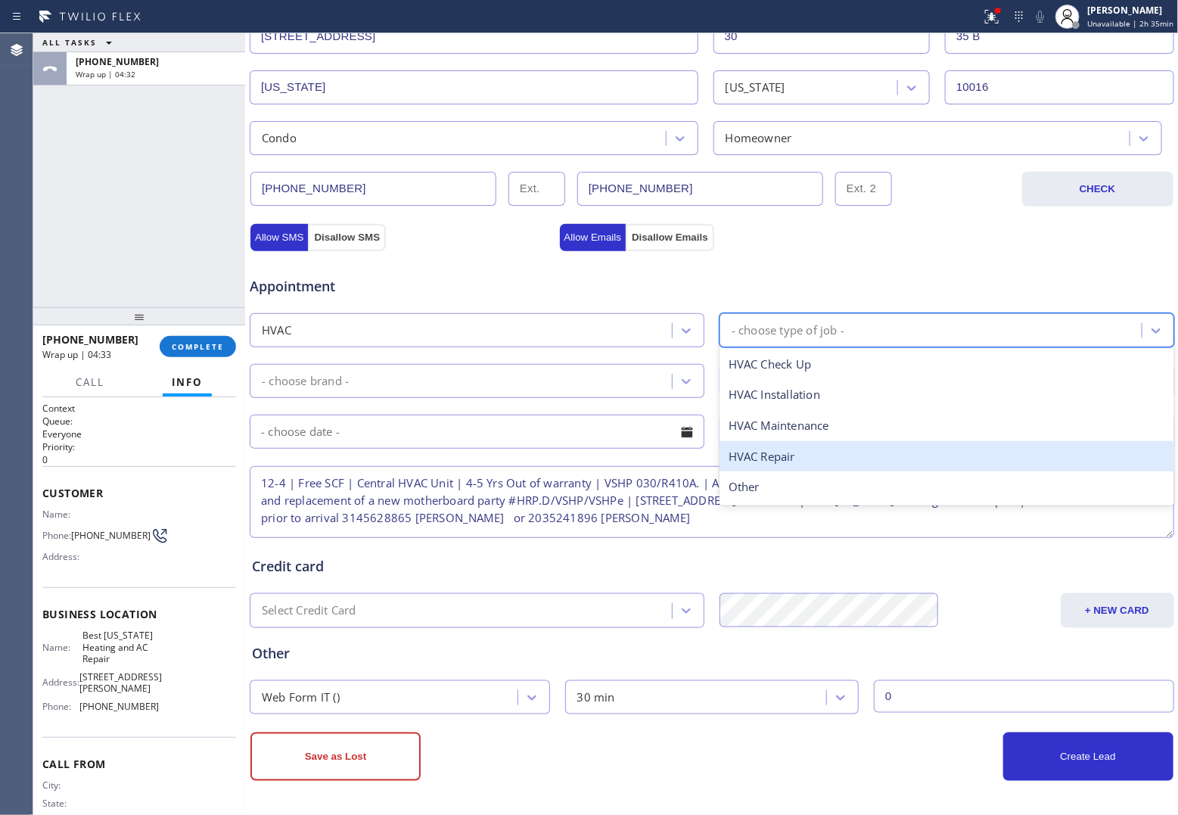
click at [804, 447] on div "HVAC Repair" at bounding box center [947, 456] width 455 height 31
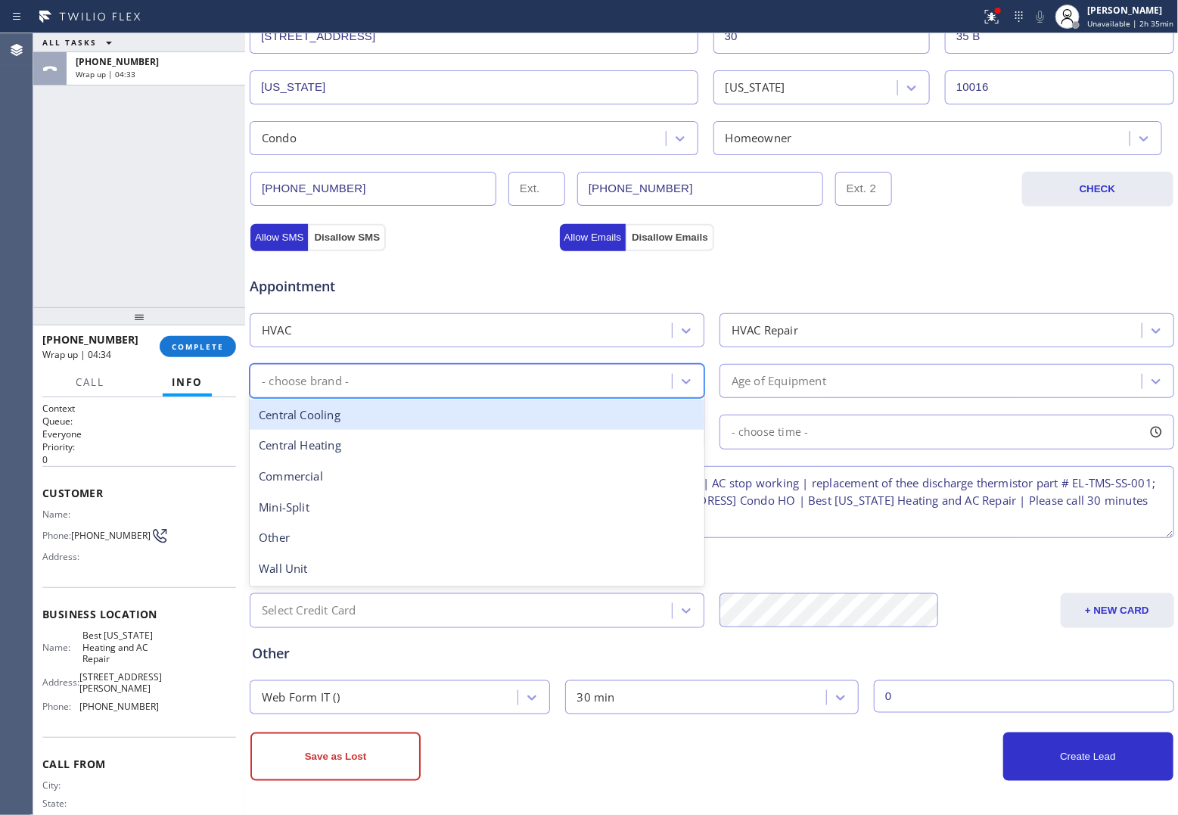
click at [459, 385] on div "- choose brand -" at bounding box center [463, 381] width 418 height 26
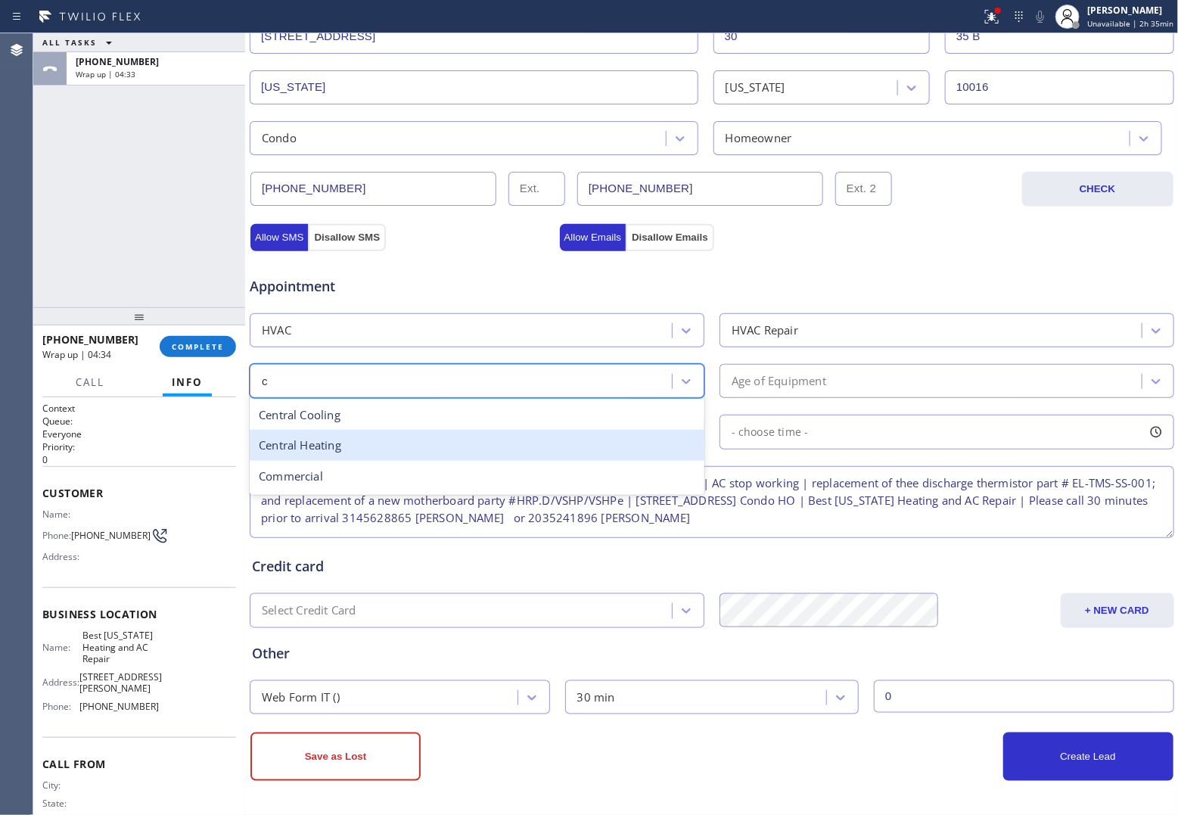
type input "ce"
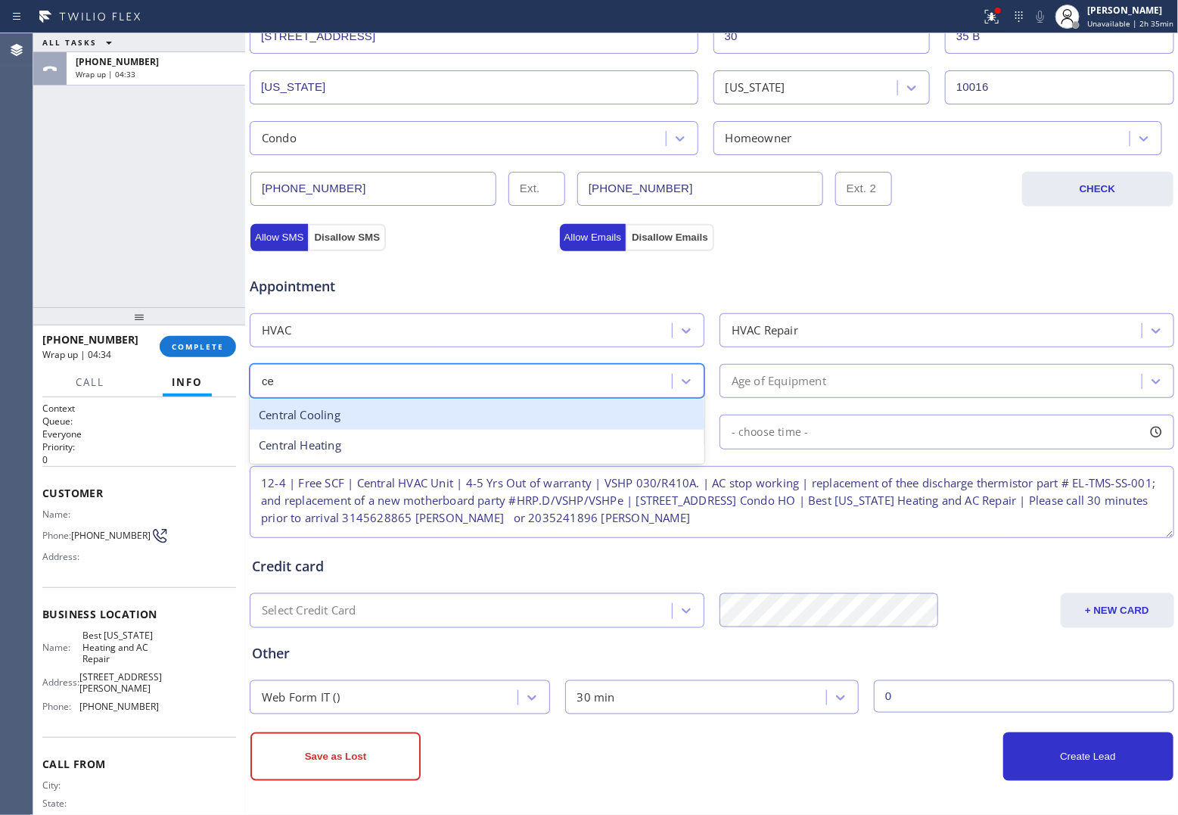
click at [300, 418] on div "Central Cooling" at bounding box center [477, 415] width 455 height 31
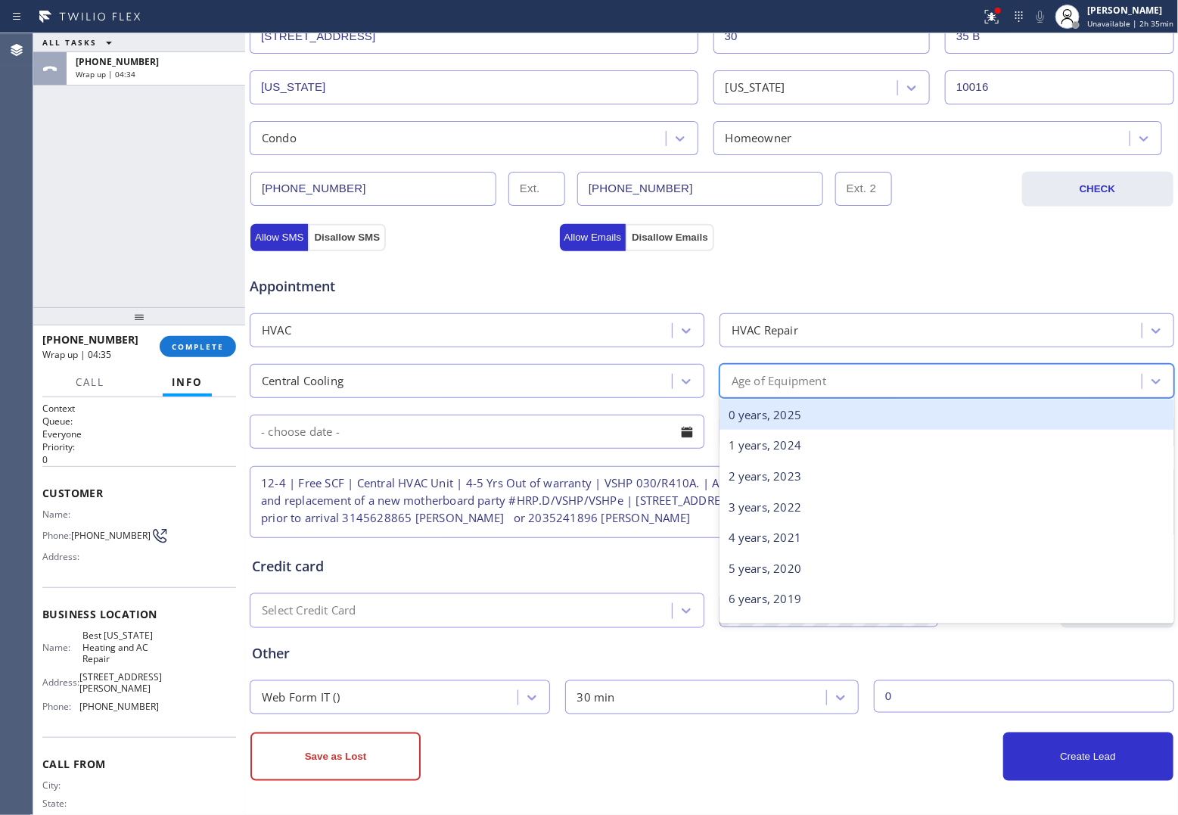
click at [863, 391] on div "Age of Equipment" at bounding box center [933, 381] width 418 height 26
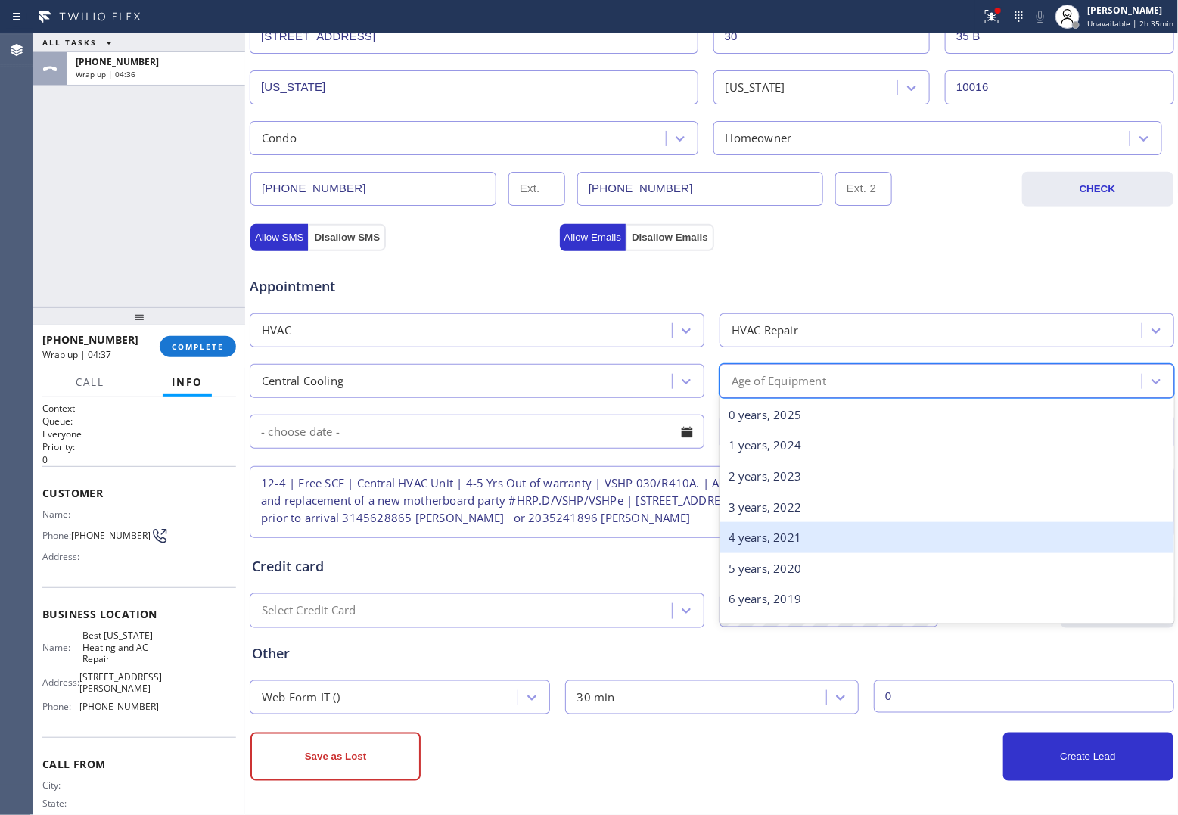
click at [784, 543] on div "4 years, 2021" at bounding box center [947, 537] width 455 height 31
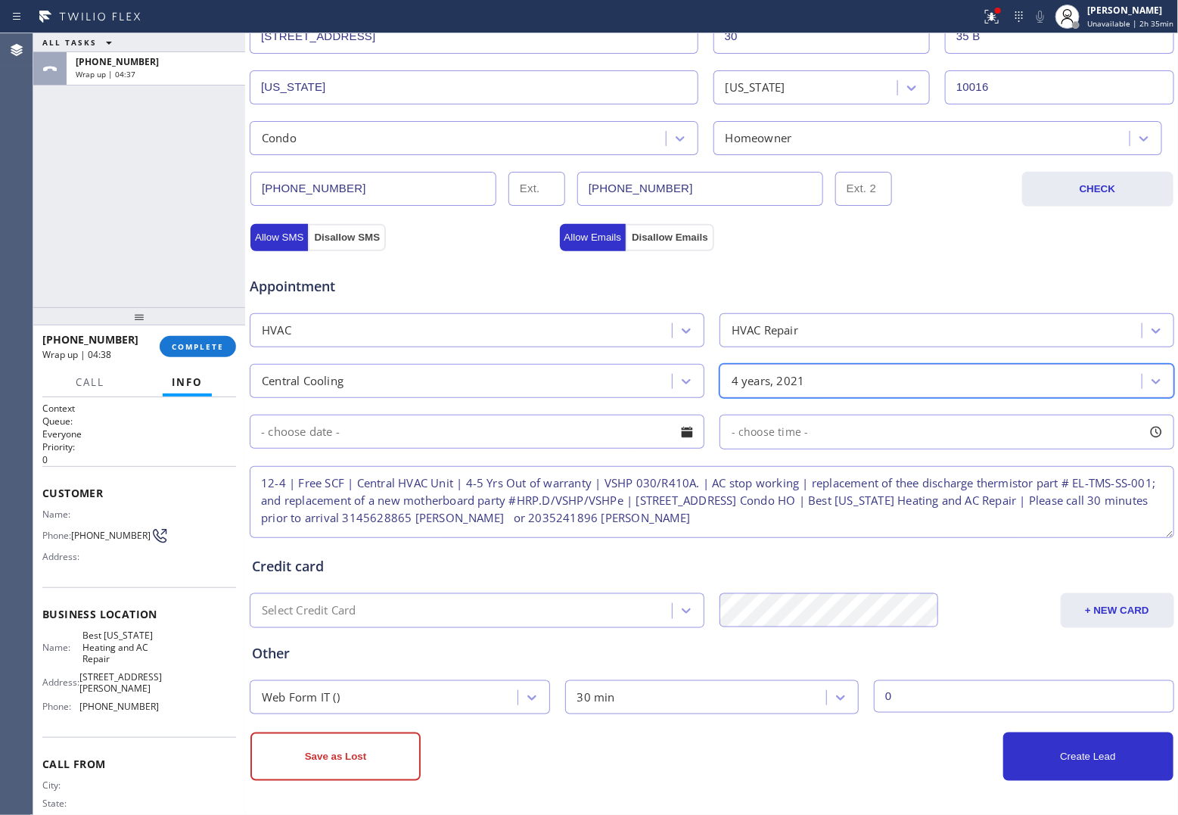
click at [358, 441] on input "text" at bounding box center [477, 432] width 455 height 34
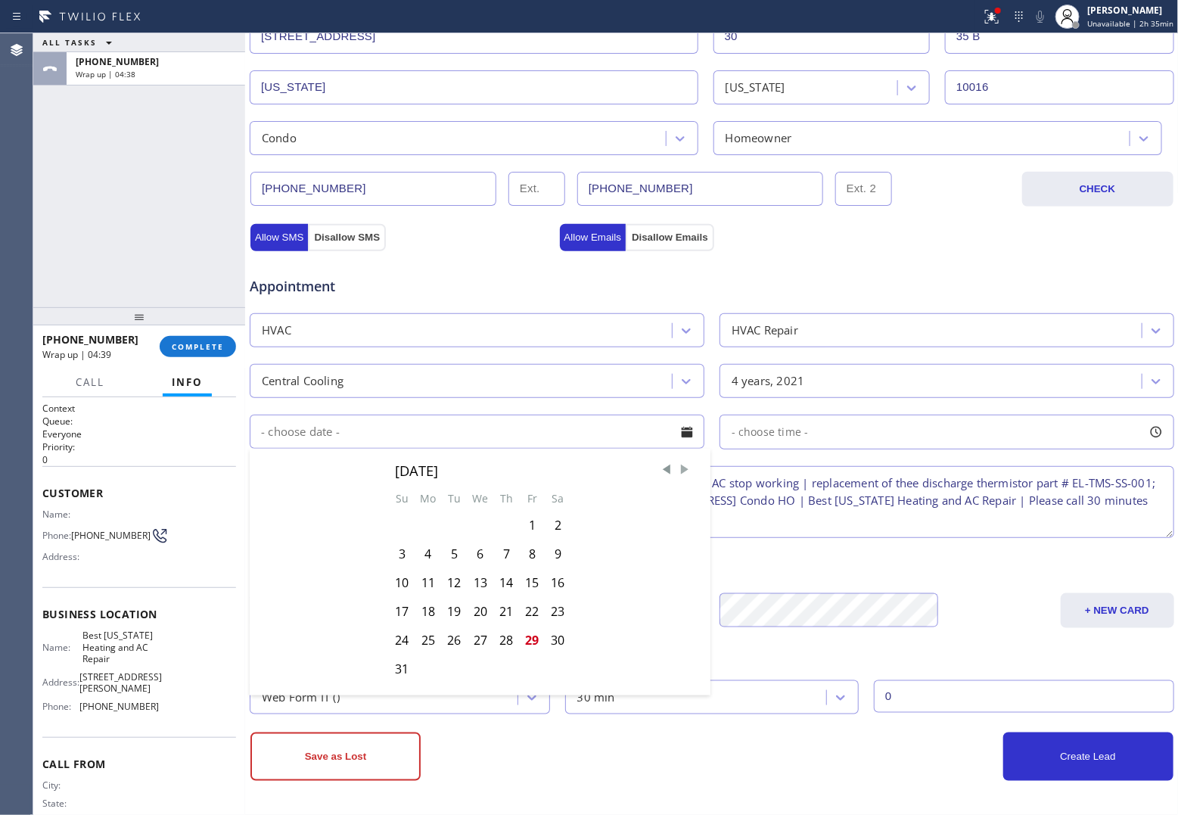
click at [677, 469] on span "Next Month" at bounding box center [684, 469] width 15 height 15
click at [475, 528] on div "3" at bounding box center [480, 525] width 26 height 29
type input "[DATE]"
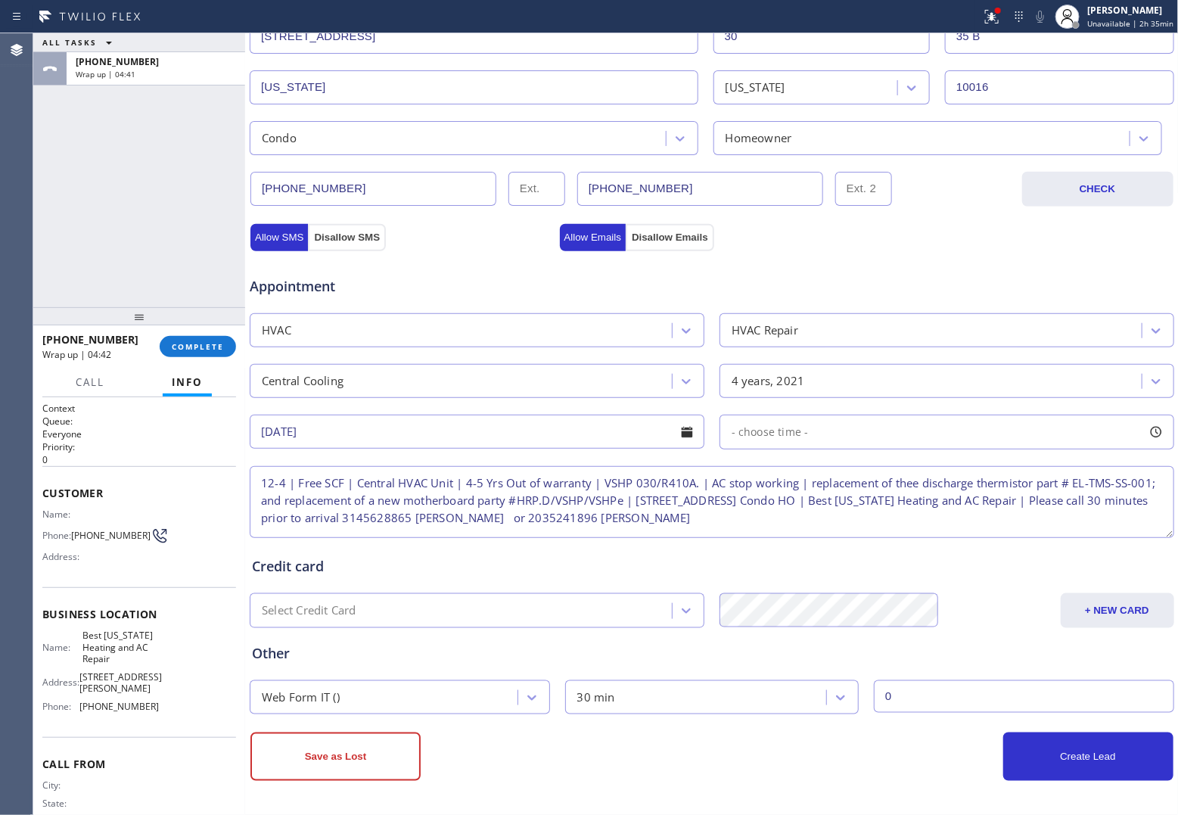
click at [814, 444] on div "- choose time -" at bounding box center [947, 432] width 455 height 35
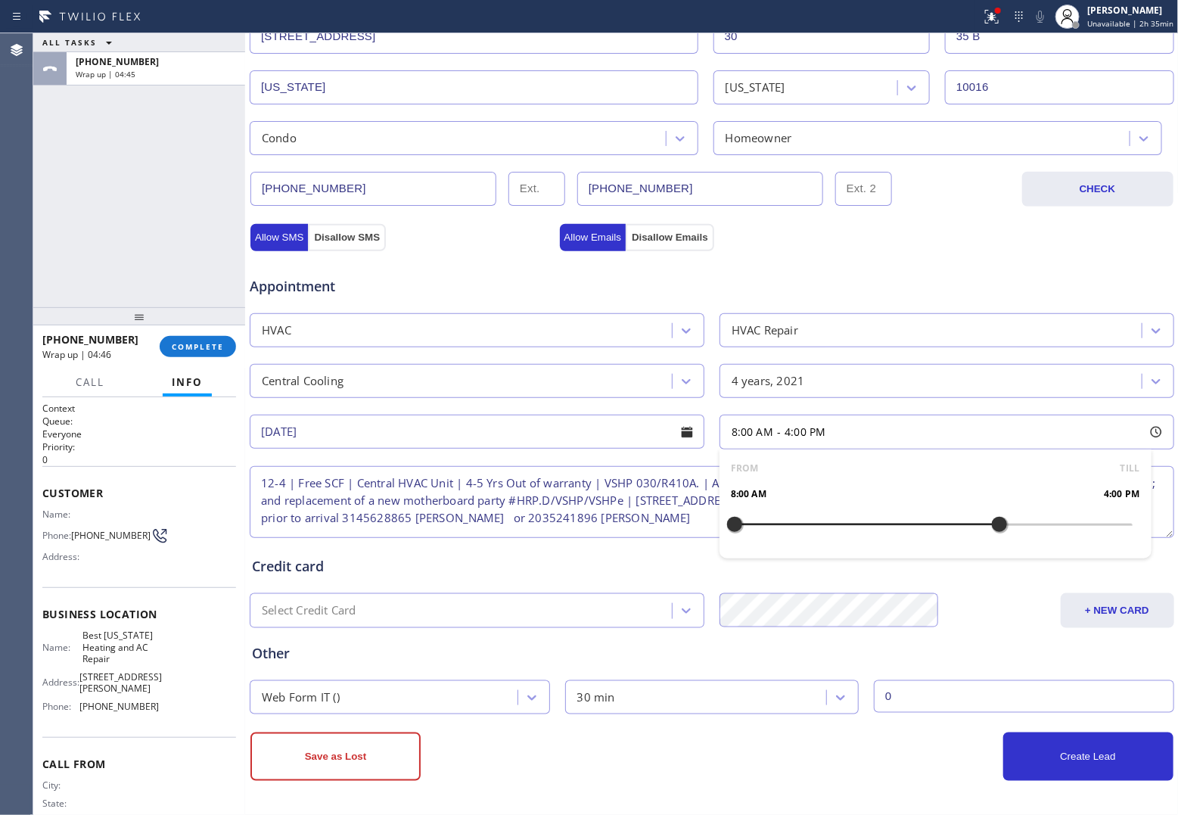
drag, startPoint x: 733, startPoint y: 531, endPoint x: 993, endPoint y: 546, distance: 260.8
click at [940, 546] on div "FROM TILL 8:00 AM 4:00 PM" at bounding box center [936, 504] width 432 height 109
drag, startPoint x: 721, startPoint y: 527, endPoint x: 864, endPoint y: 538, distance: 142.7
click at [864, 538] on div at bounding box center [867, 525] width 18 height 32
click at [870, 652] on div "Create Lead" at bounding box center [943, 757] width 462 height 48
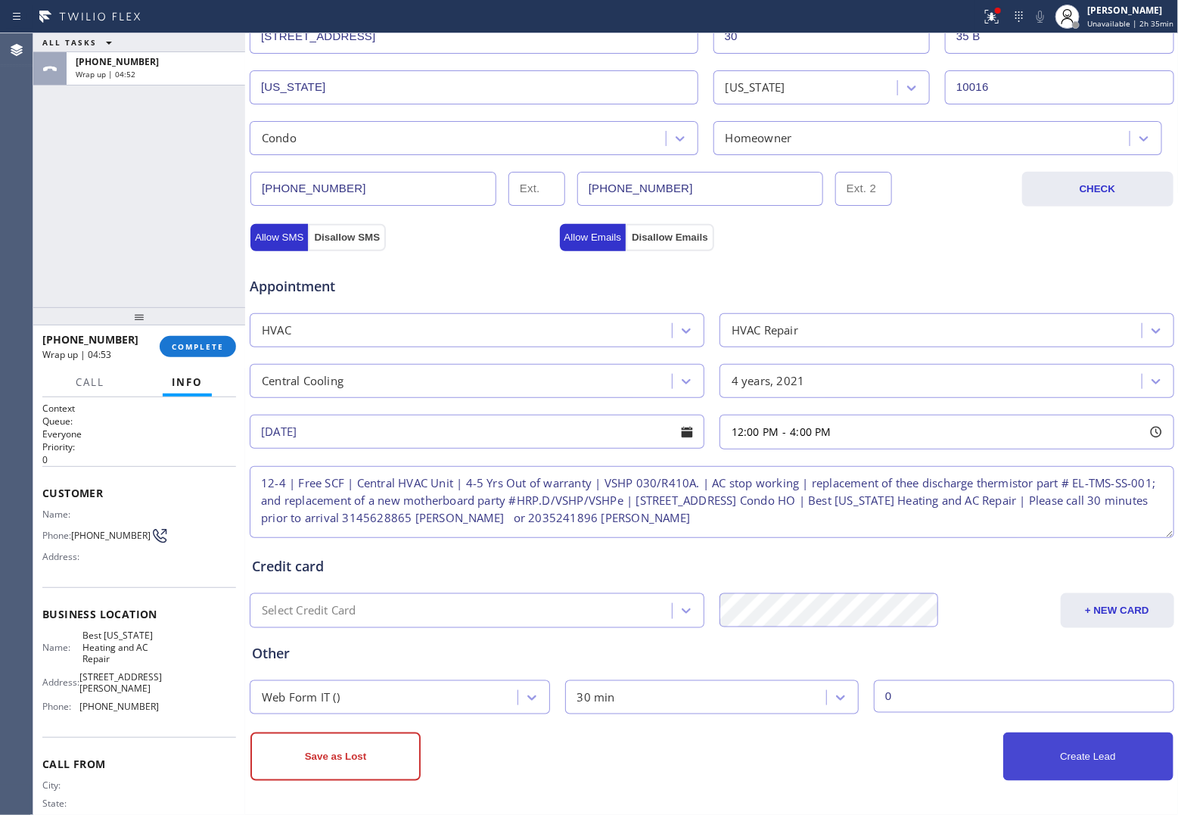
click at [940, 652] on button "Create Lead" at bounding box center [1089, 757] width 170 height 48
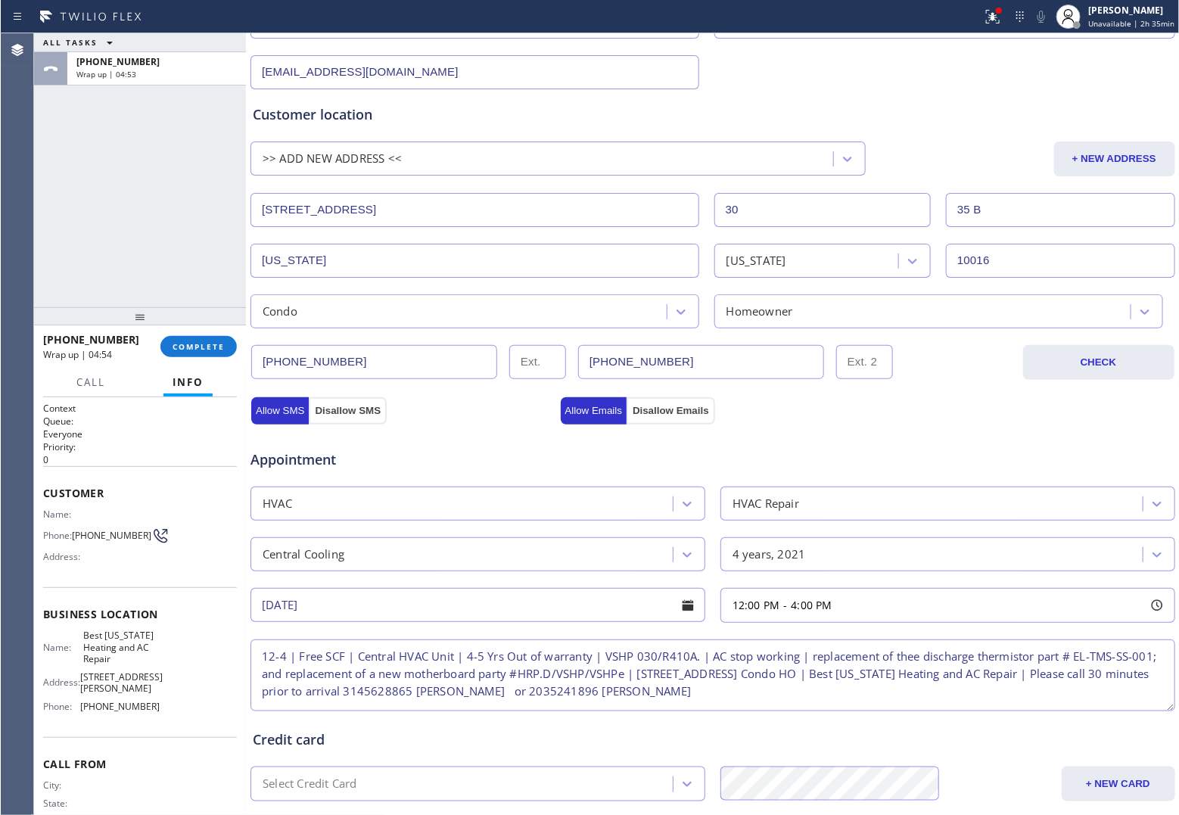
scroll to position [0, 0]
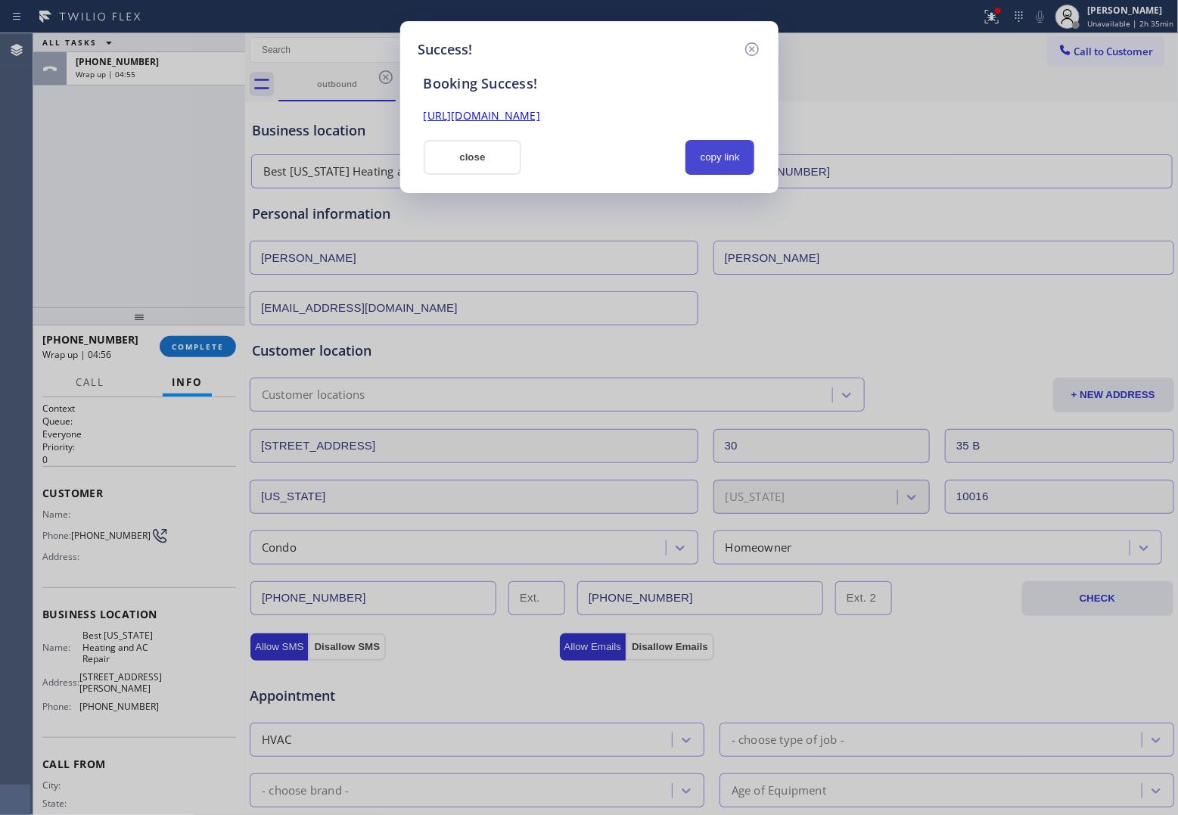
click at [718, 152] on button "copy link" at bounding box center [721, 157] width 70 height 35
click at [43, 178] on div "Success! Booking Success! [URL][DOMAIN_NAME] close copy link" at bounding box center [589, 407] width 1178 height 815
click at [481, 155] on button "close" at bounding box center [473, 157] width 98 height 35
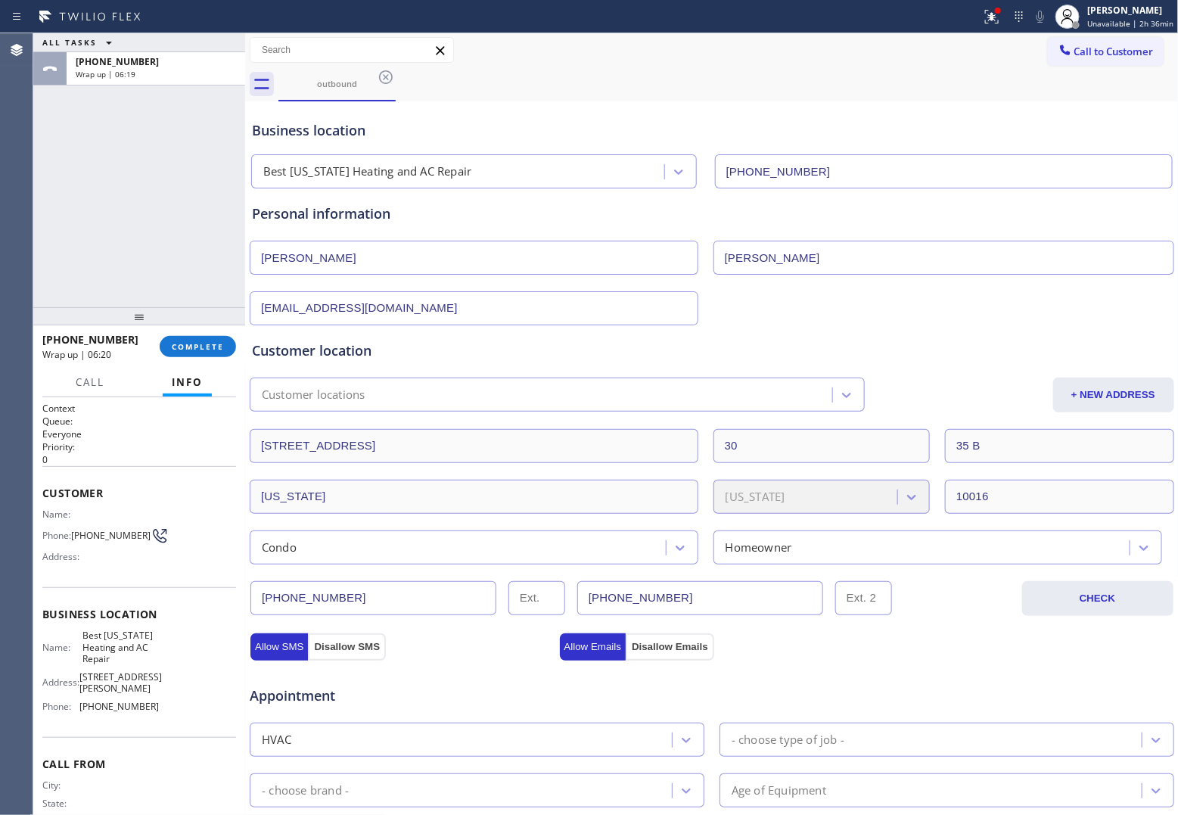
click at [191, 329] on div "[PHONE_NUMBER] Wrap up | 06:20 COMPLETE" at bounding box center [139, 346] width 194 height 39
click at [204, 353] on button "COMPLETE" at bounding box center [198, 346] width 76 height 21
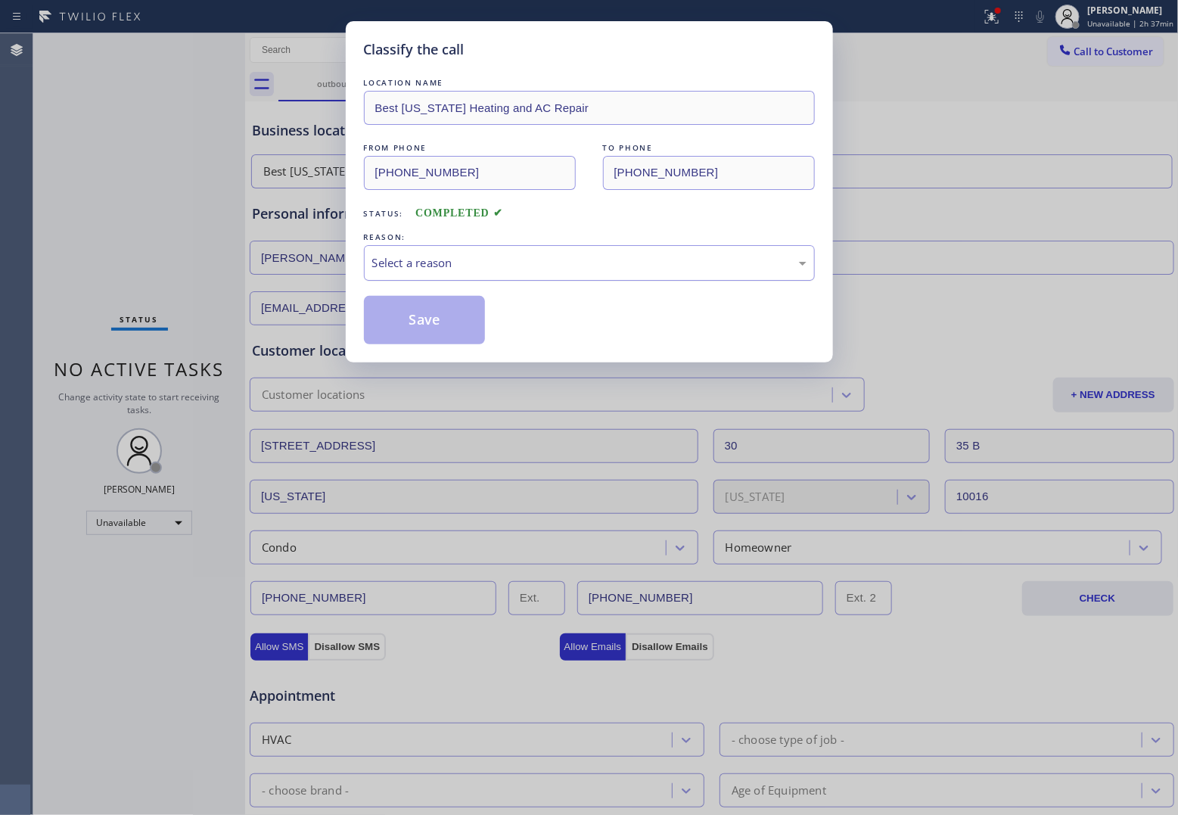
click at [462, 260] on div "Select a reason" at bounding box center [589, 262] width 434 height 17
click at [444, 307] on button "Save" at bounding box center [425, 320] width 122 height 48
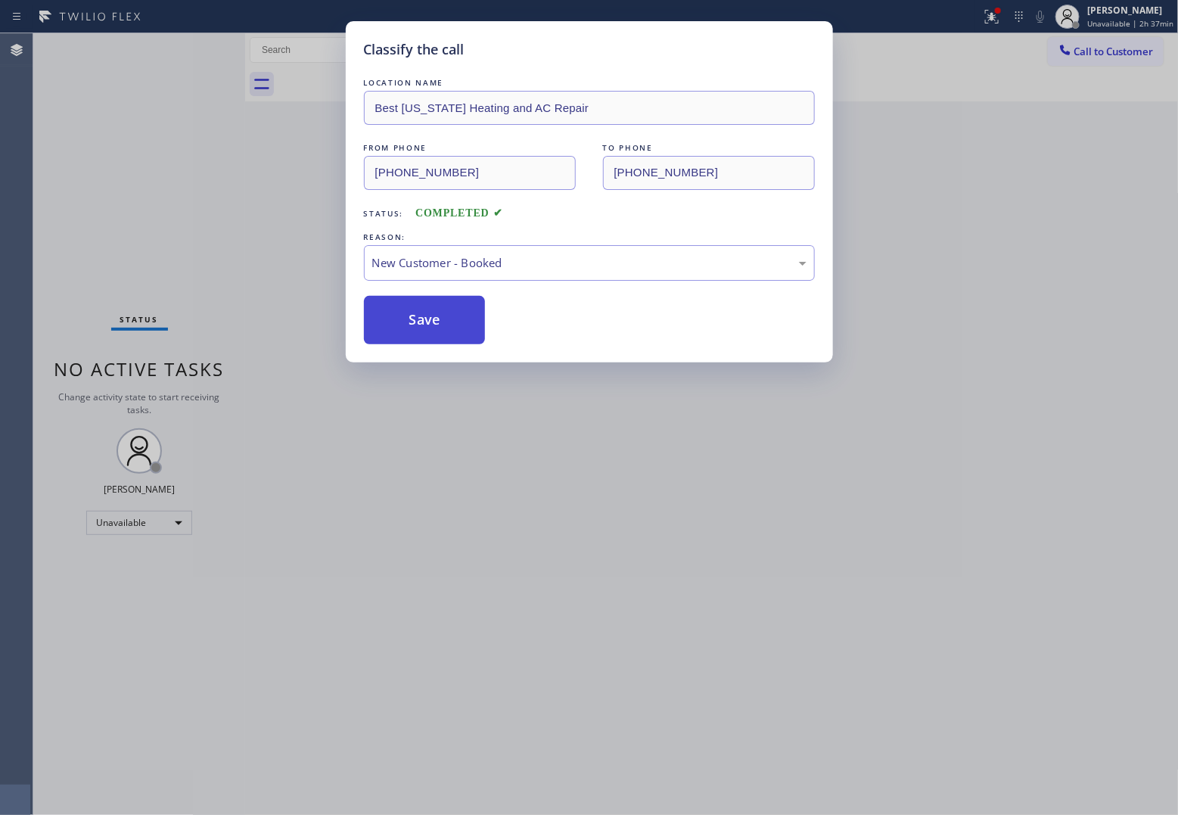
drag, startPoint x: 447, startPoint y: 328, endPoint x: 1038, endPoint y: 808, distance: 761.4
click at [454, 330] on button "Save" at bounding box center [425, 320] width 122 height 48
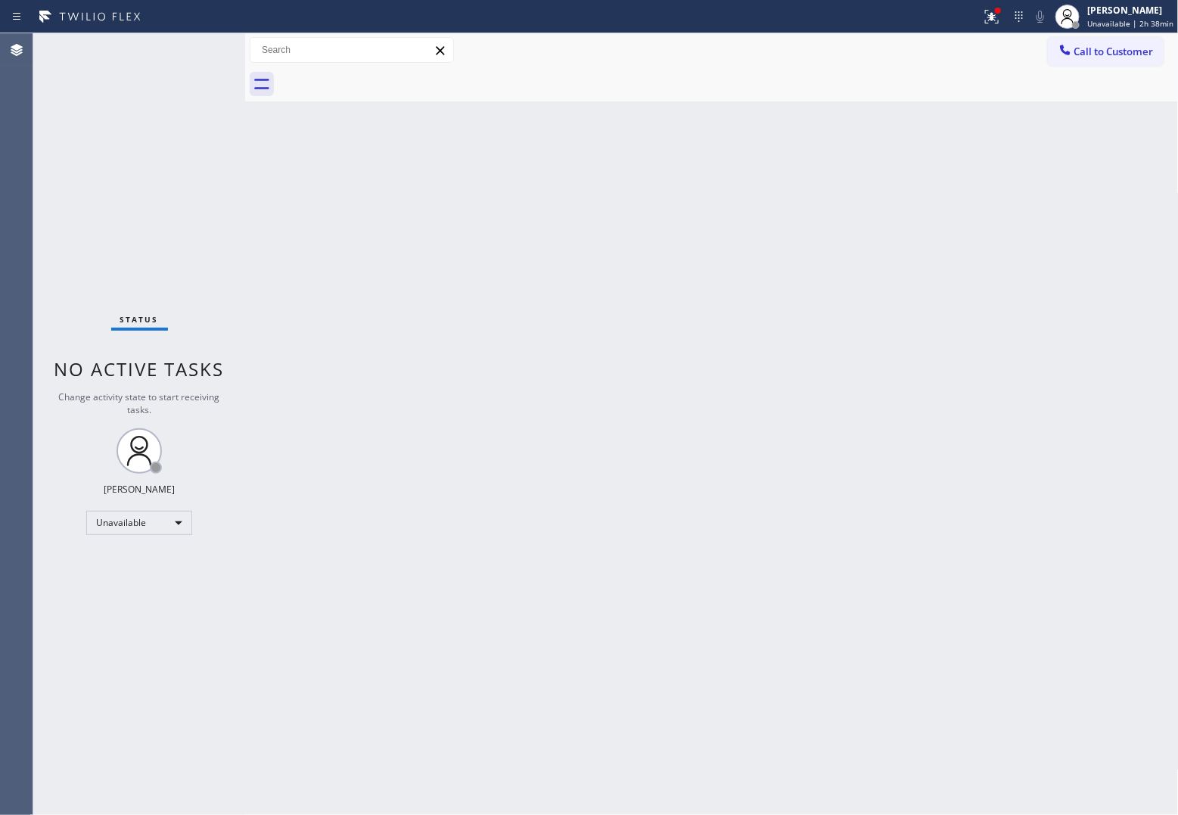
click at [55, 189] on div "Status No active tasks Change activity state to start receiving tasks. [PERSON_…" at bounding box center [139, 424] width 212 height 782
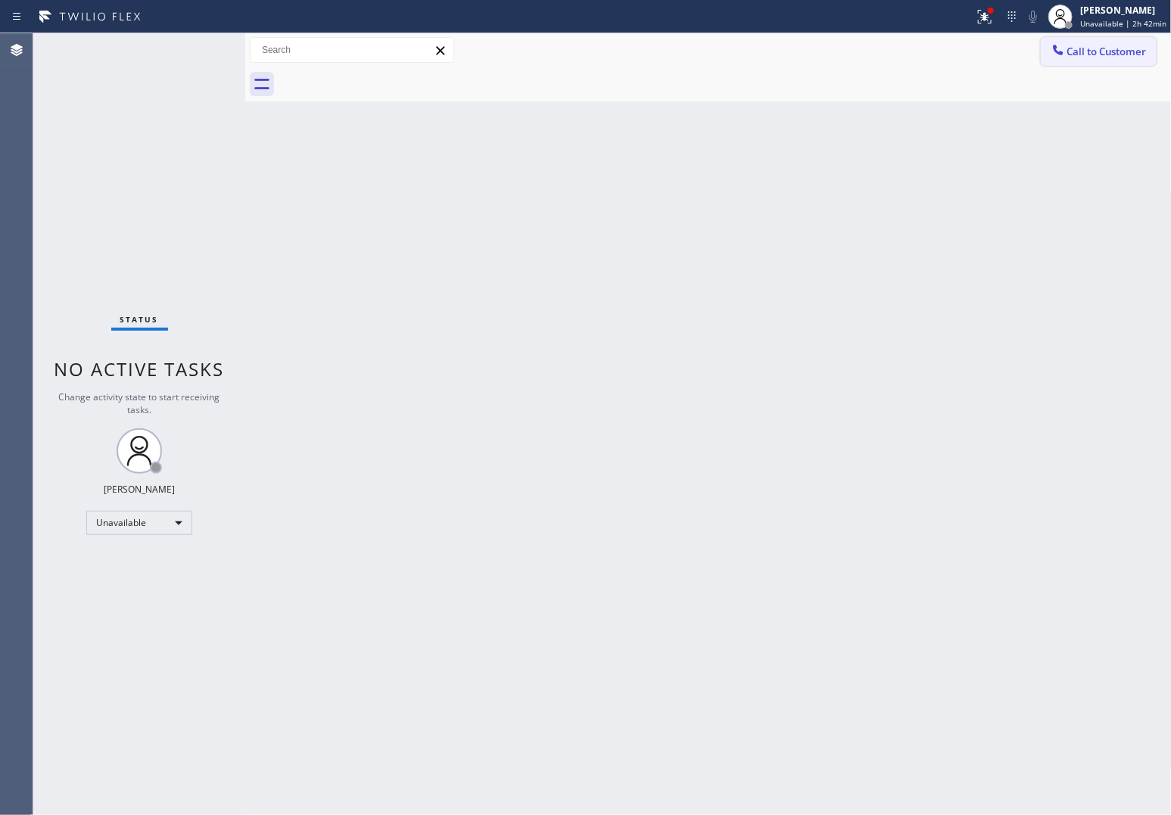
drag, startPoint x: 1092, startPoint y: 51, endPoint x: 795, endPoint y: 167, distance: 319.5
click at [940, 57] on span "Call to Customer" at bounding box center [1106, 52] width 79 height 14
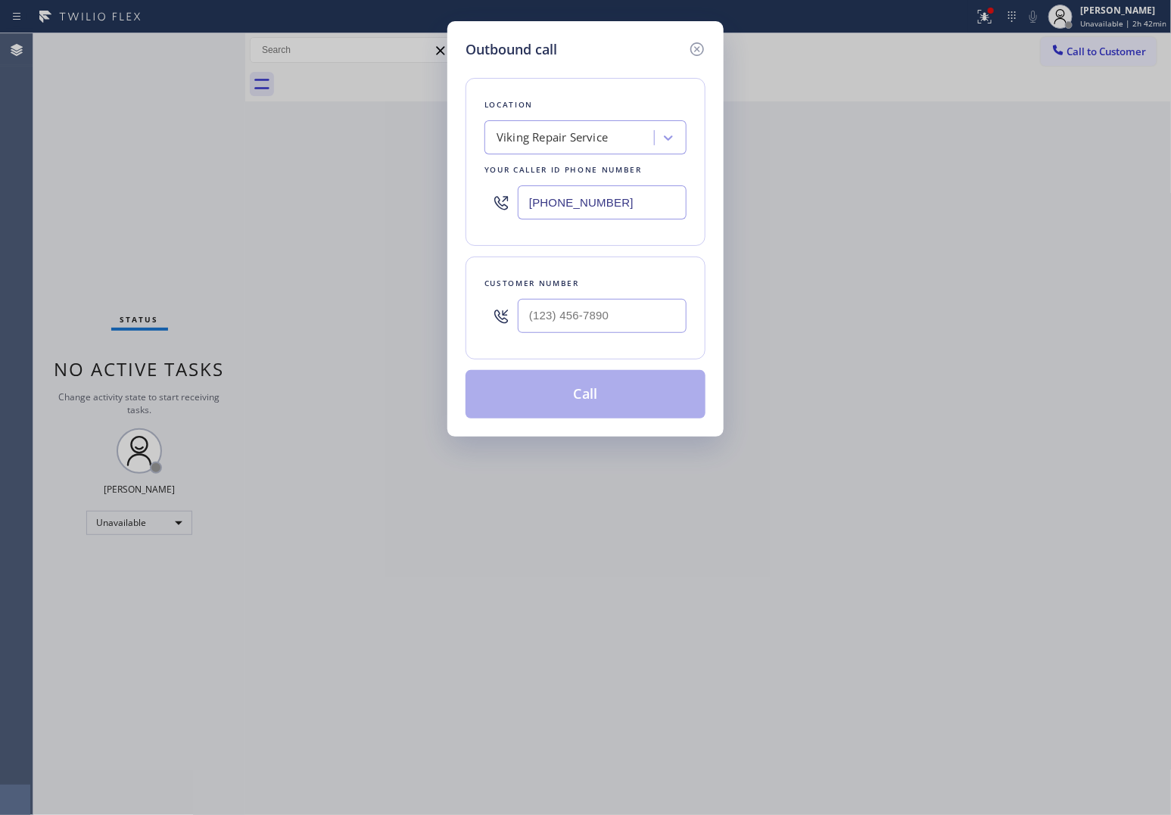
click at [640, 212] on input "[PHONE_NUMBER]" at bounding box center [602, 202] width 169 height 34
paste input "408) 617-8880"
type input "[PHONE_NUMBER]"
type input "(___) ___-____"
drag, startPoint x: 594, startPoint y: 314, endPoint x: 609, endPoint y: 329, distance: 21.4
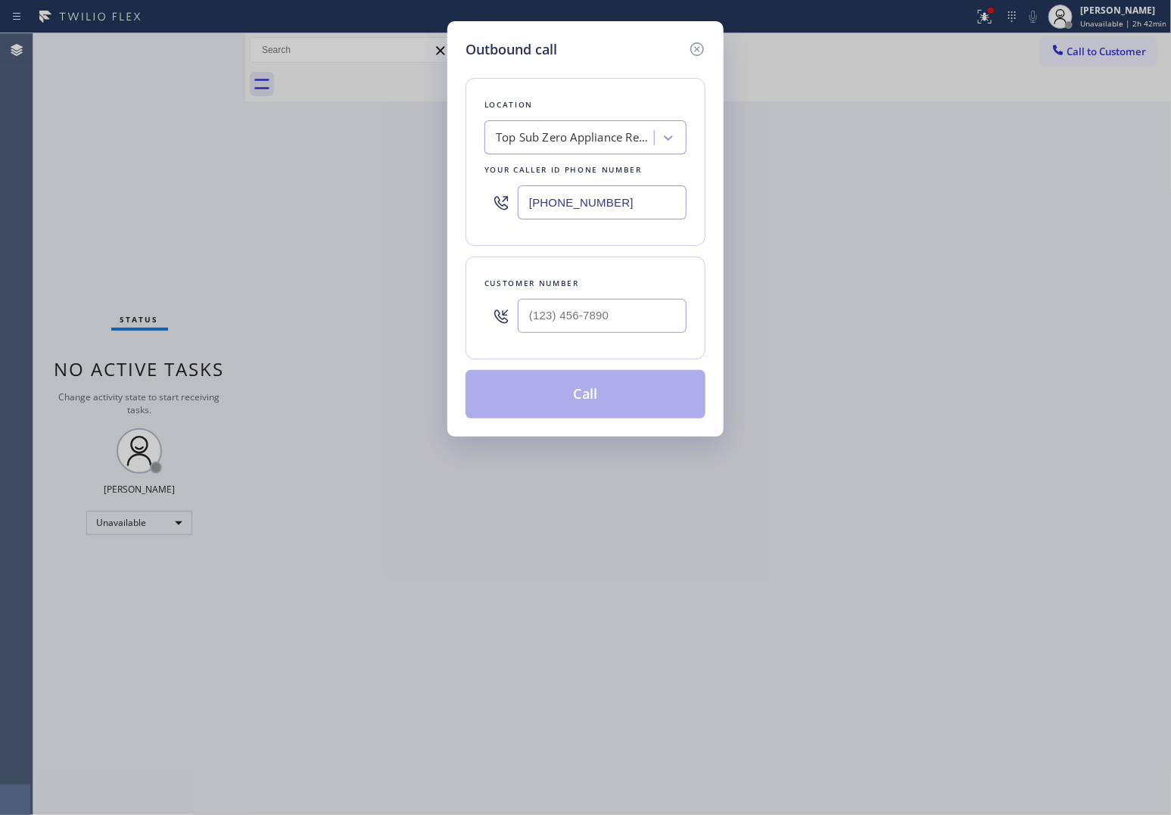
click at [594, 314] on input "text" at bounding box center [602, 316] width 169 height 34
paste input "415) 609-4188"
type input "[PHONE_NUMBER]"
click at [634, 402] on button "Call" at bounding box center [585, 394] width 240 height 48
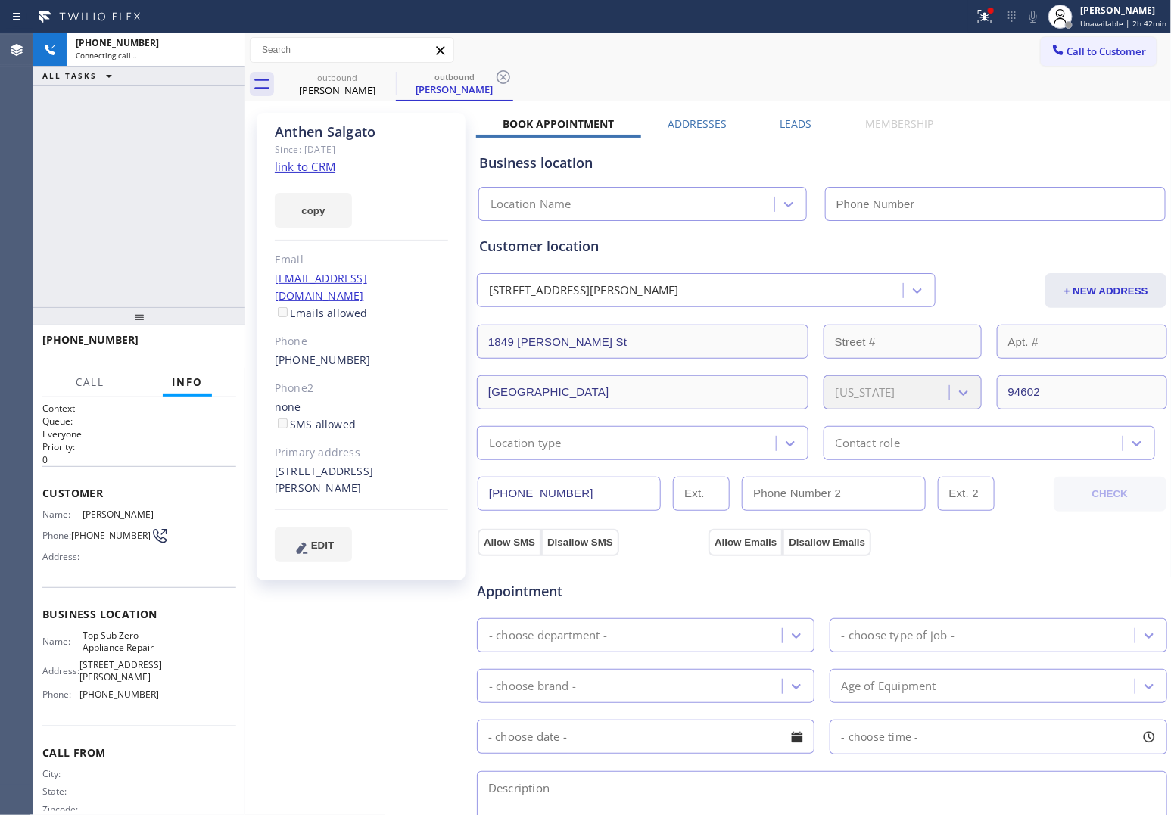
click at [313, 167] on link "link to CRM" at bounding box center [305, 166] width 61 height 15
type input "[PHONE_NUMBER]"
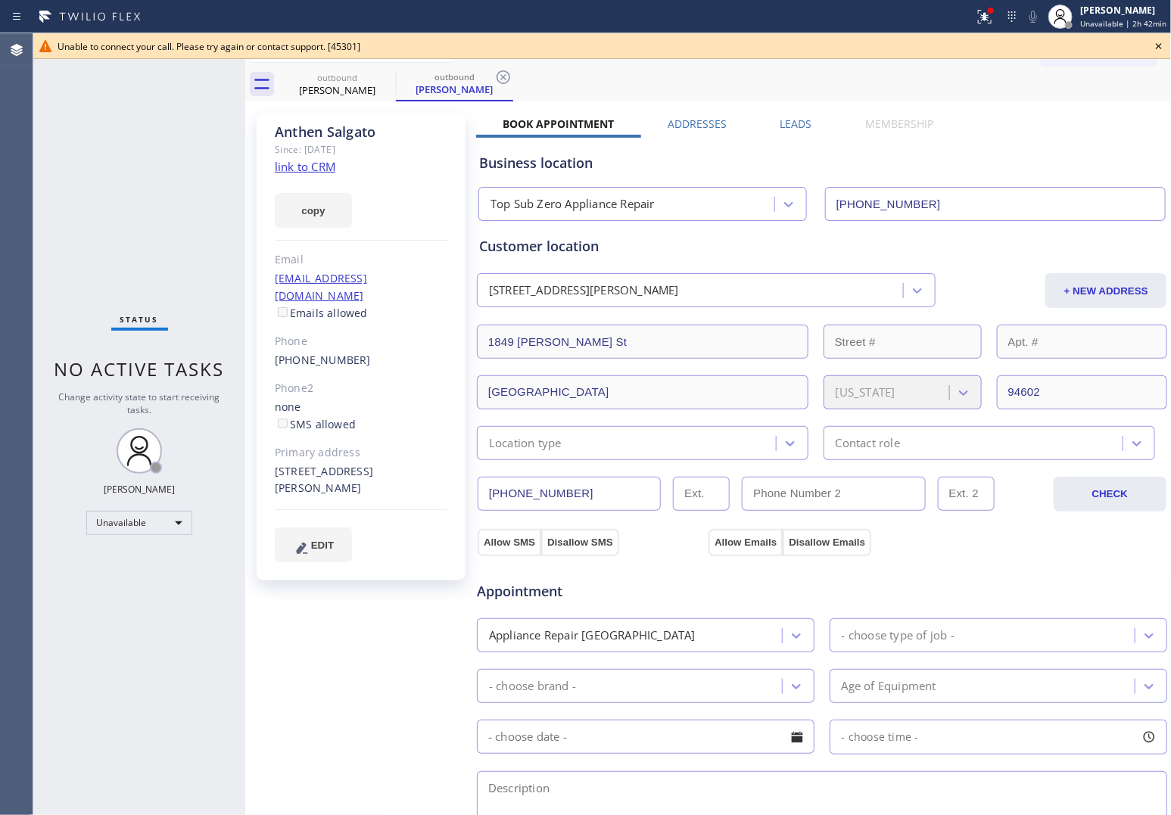
click at [940, 42] on icon at bounding box center [1159, 46] width 18 height 18
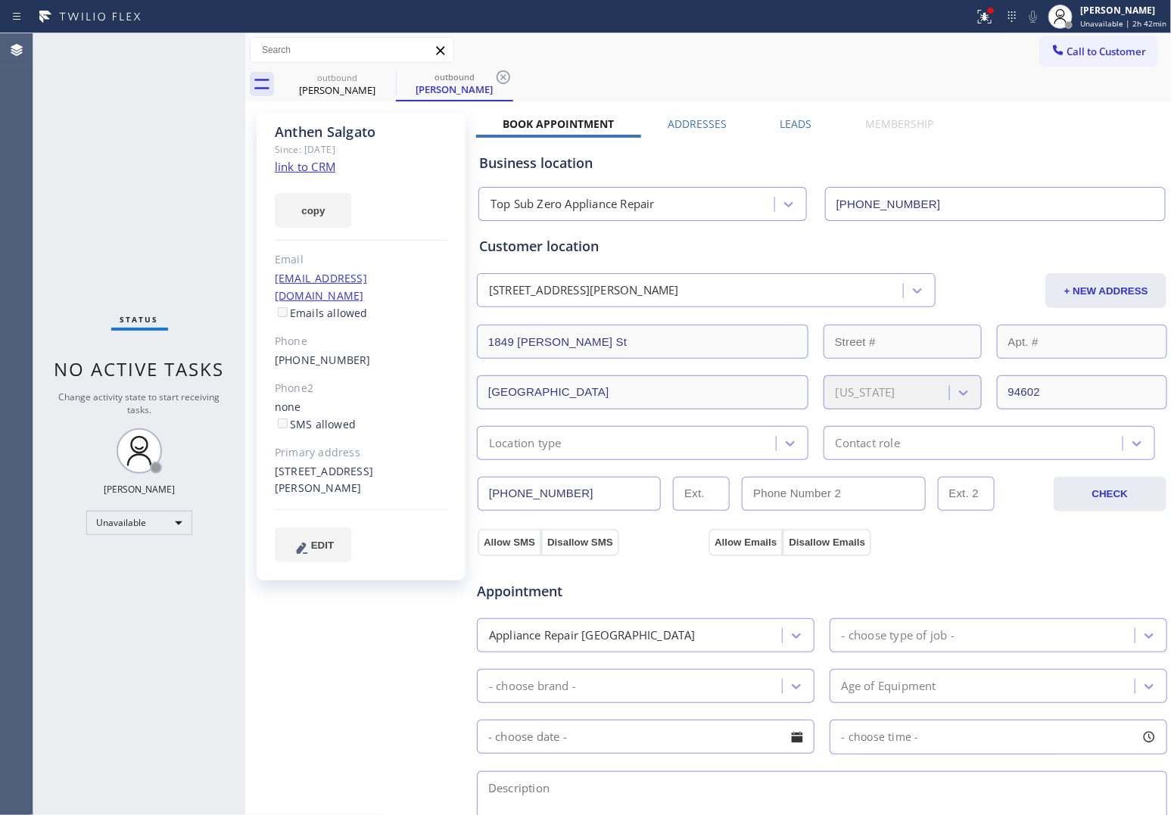
click at [940, 55] on span "Call to Customer" at bounding box center [1106, 52] width 79 height 14
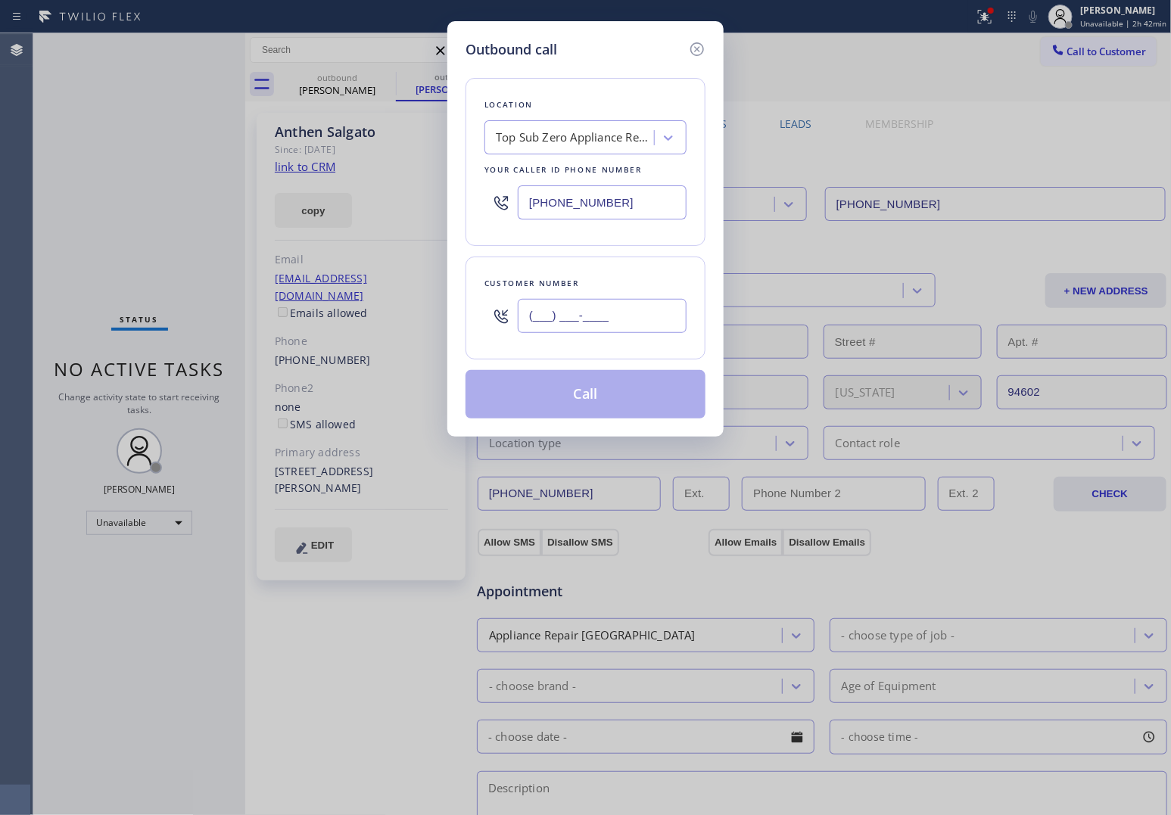
click at [600, 330] on input "(___) ___-____" at bounding box center [602, 316] width 169 height 34
paste input "415) 609-4188"
type input "[PHONE_NUMBER]"
click at [538, 132] on div "Top Sub Zero Appliance Repair" at bounding box center [575, 137] width 159 height 17
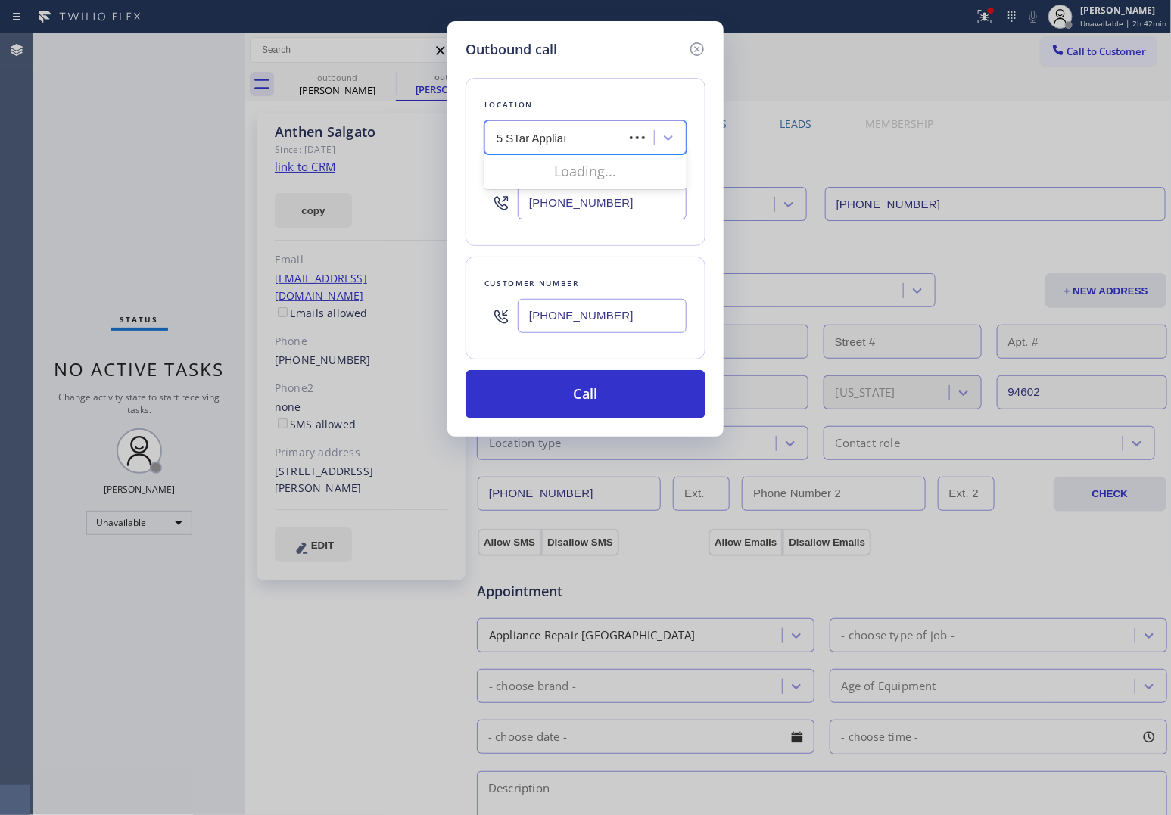
type input "5 STar Applianc"
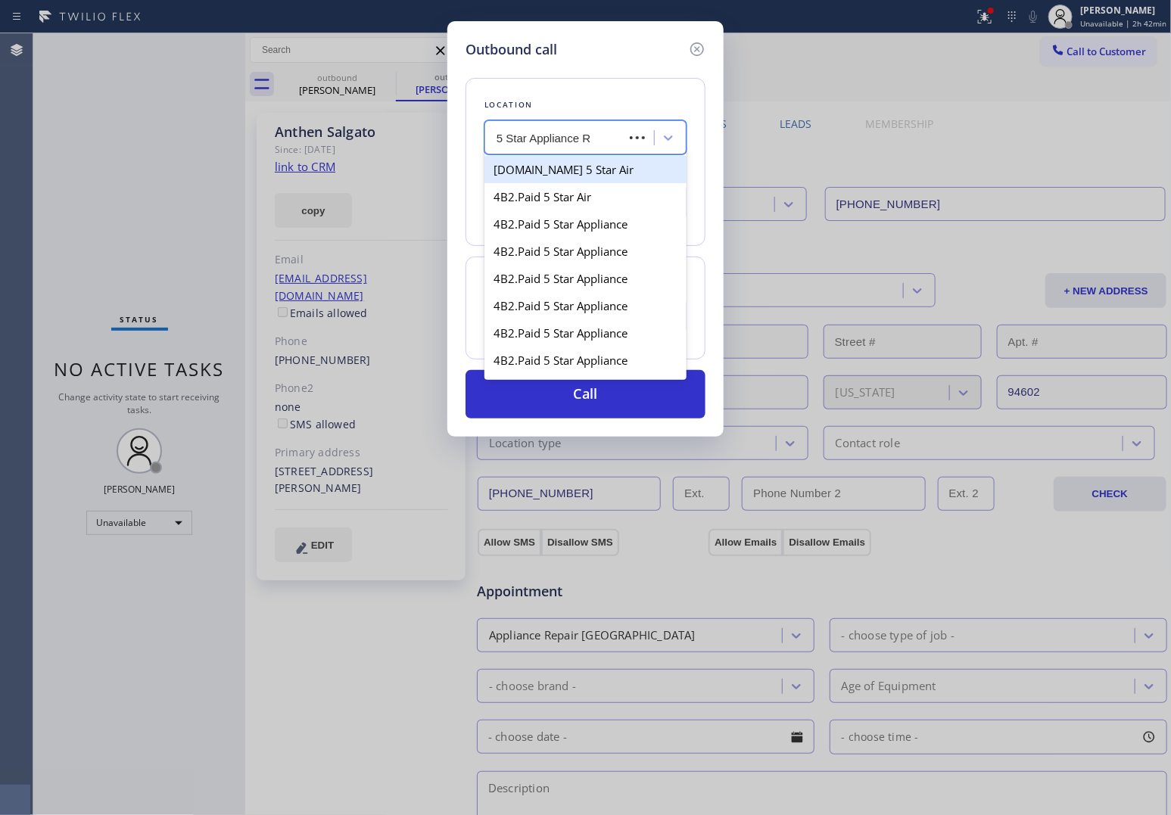
type input "5 Star Appliance Re"
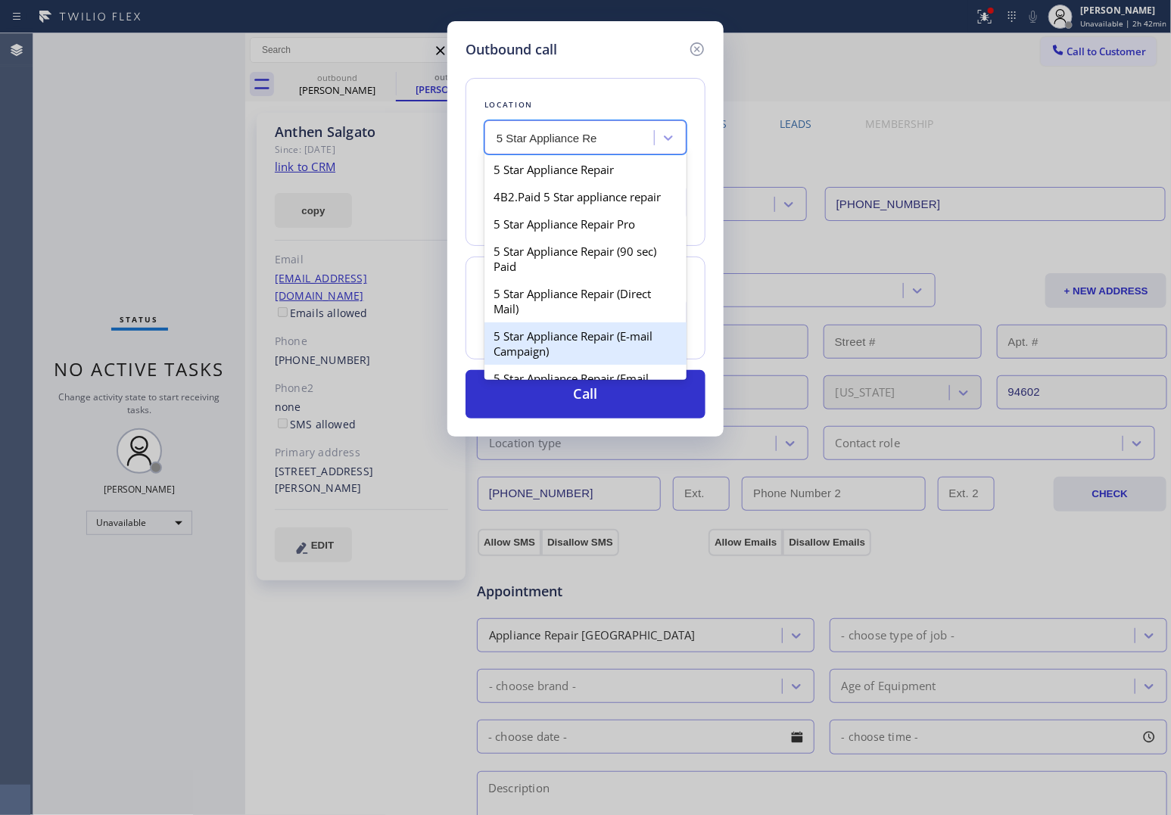
click at [634, 345] on div "5 Star Appliance Repair (E-mail Campaign)" at bounding box center [585, 343] width 202 height 42
type input "[PHONE_NUMBER]"
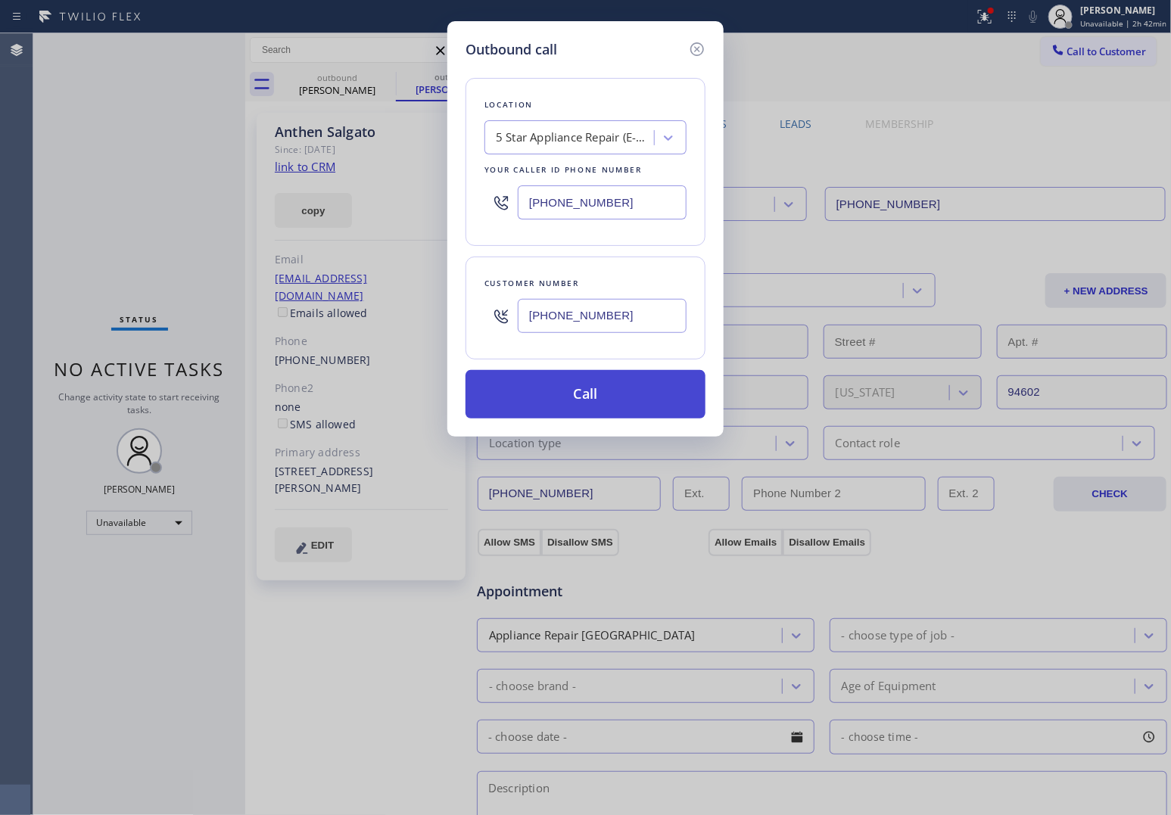
click at [610, 398] on button "Call" at bounding box center [585, 394] width 240 height 48
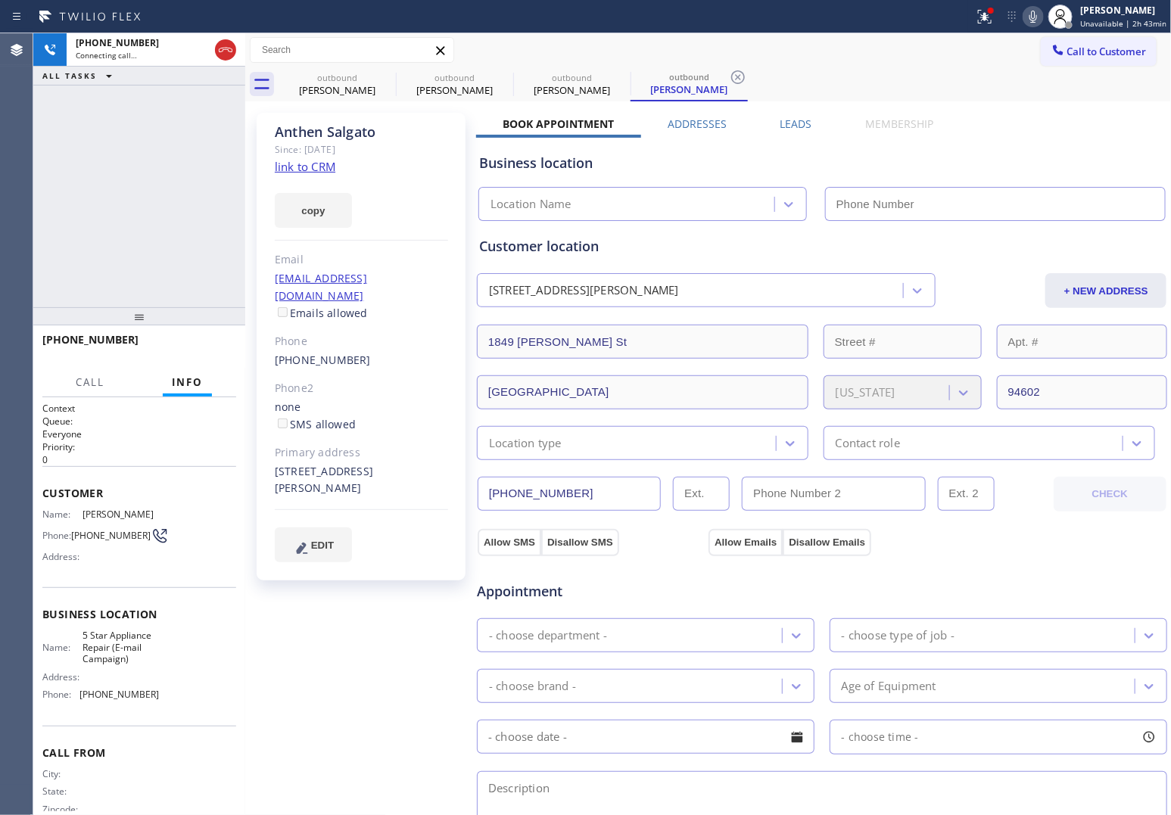
type input "[PHONE_NUMBER]"
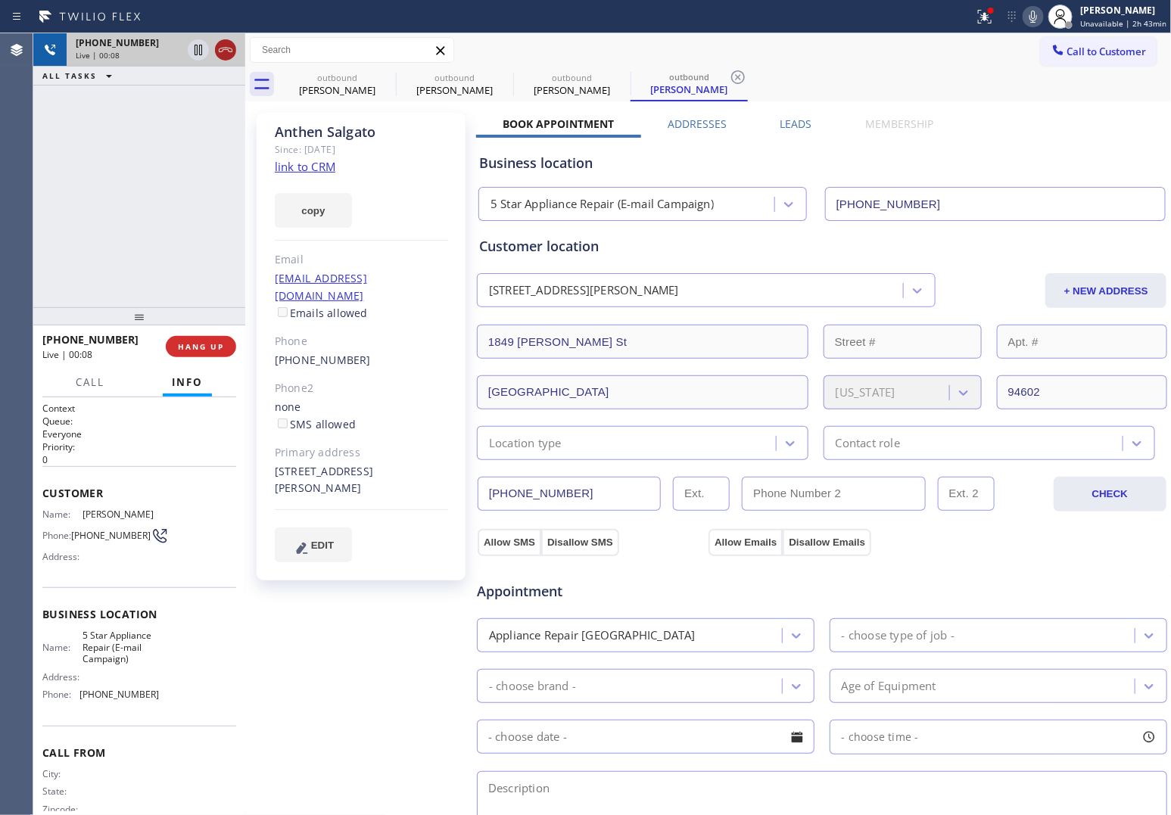
click at [231, 45] on icon at bounding box center [225, 50] width 18 height 18
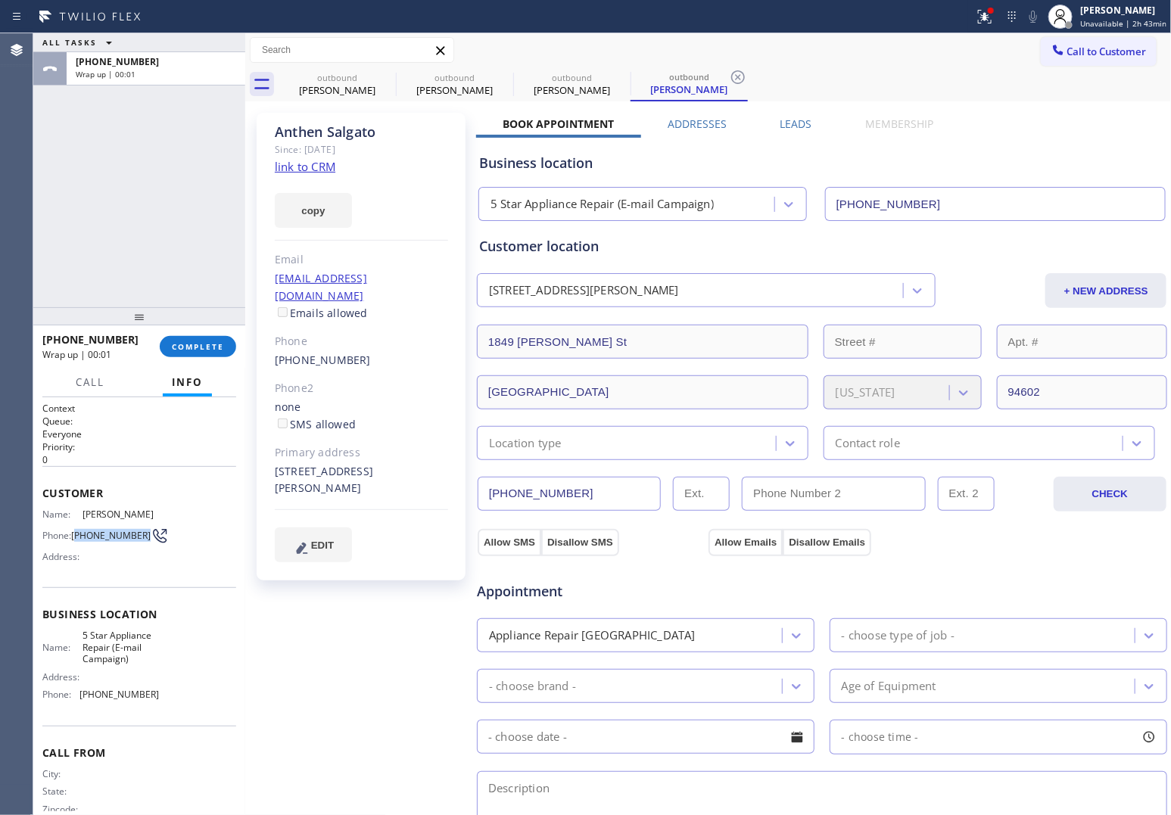
drag, startPoint x: 98, startPoint y: 540, endPoint x: 76, endPoint y: 530, distance: 24.1
click at [76, 530] on span "[PHONE_NUMBER]" at bounding box center [110, 535] width 79 height 11
click at [940, 54] on span "Call to Customer" at bounding box center [1106, 52] width 79 height 14
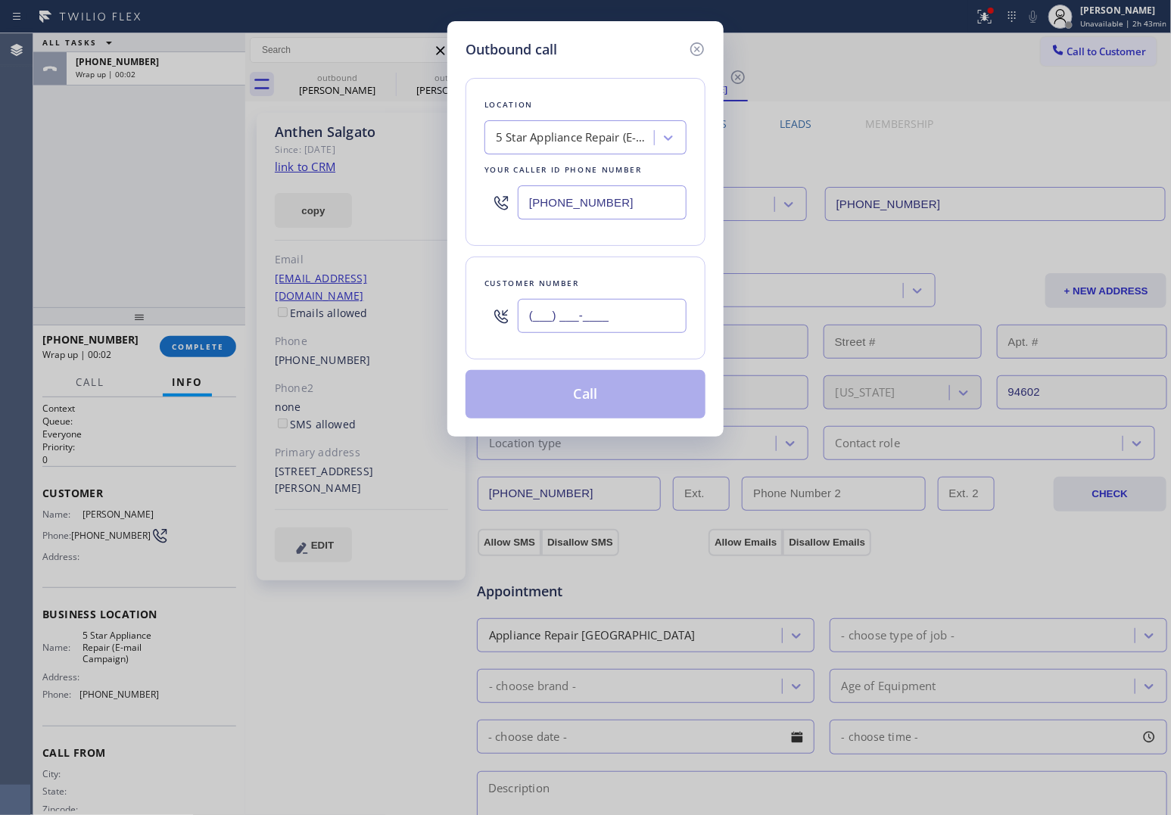
click at [579, 320] on input "(___) ___-____" at bounding box center [602, 316] width 169 height 34
paste input "415) 609-4188"
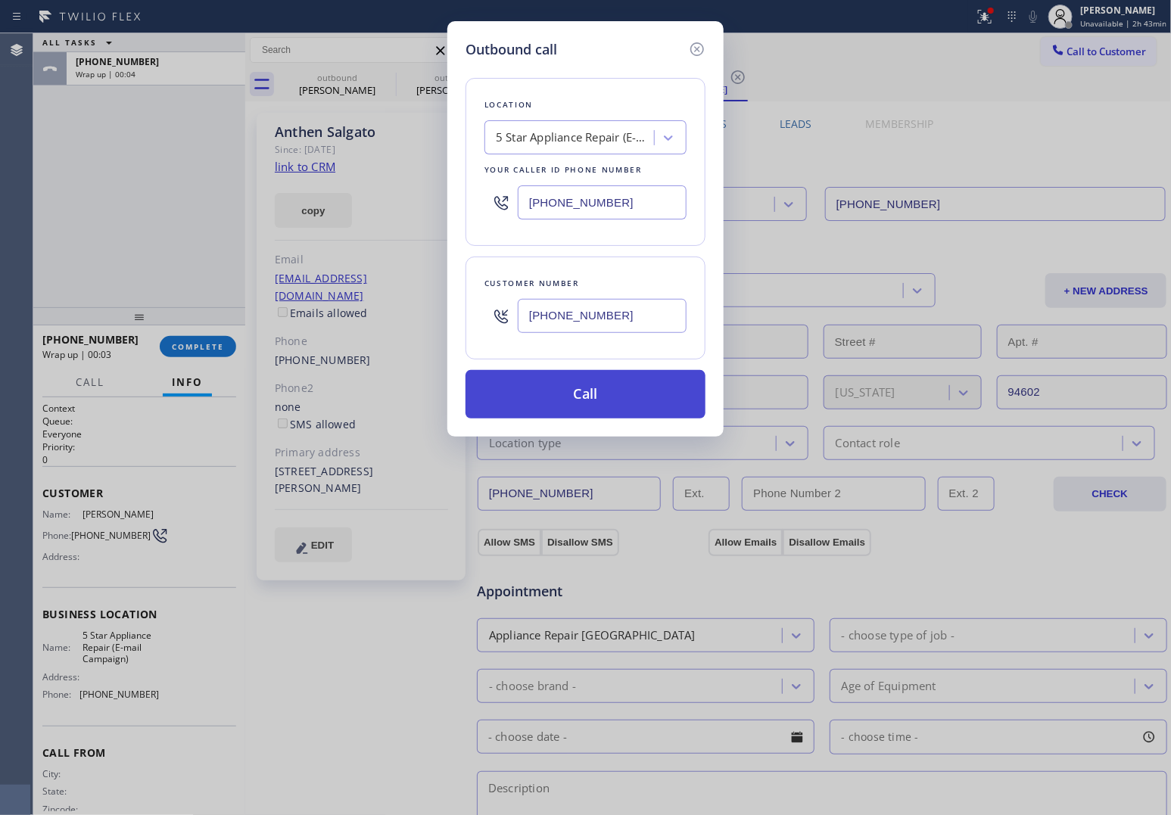
type input "[PHONE_NUMBER]"
click at [614, 405] on button "Call" at bounding box center [585, 394] width 240 height 48
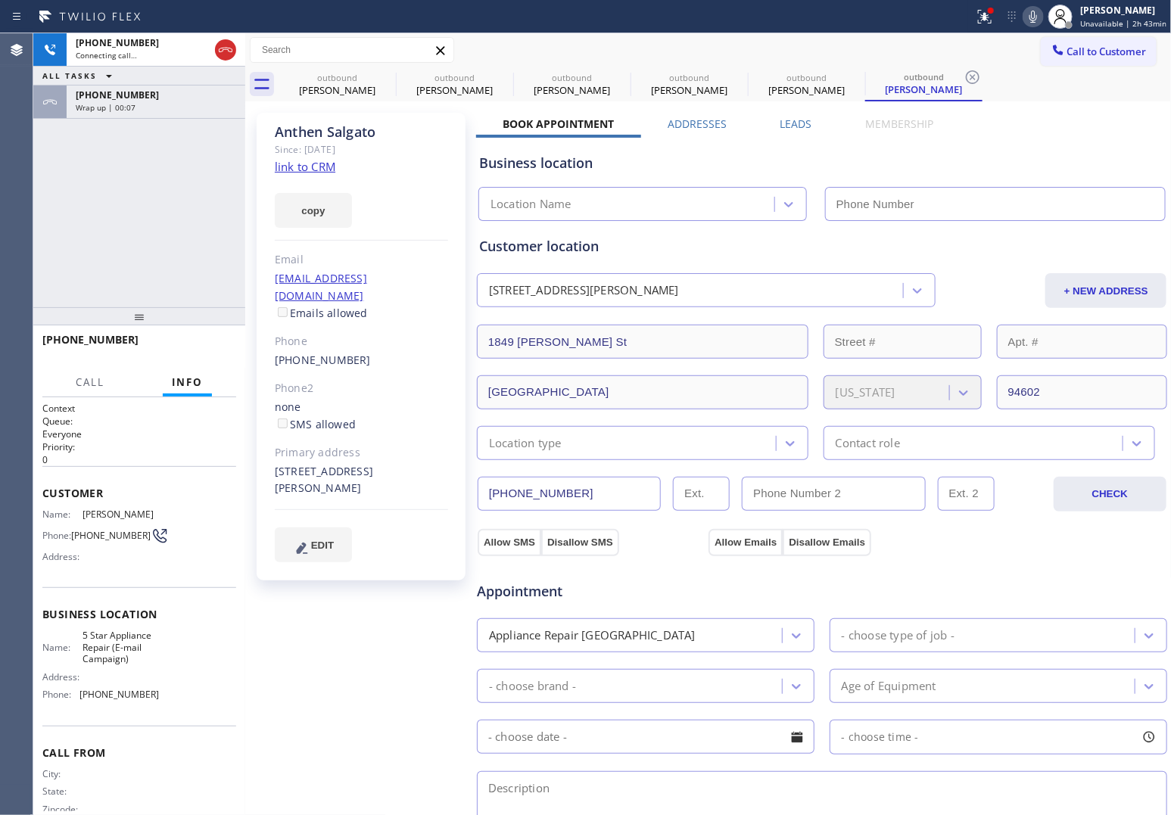
type input "[PHONE_NUMBER]"
click at [318, 163] on link "link to CRM" at bounding box center [305, 166] width 61 height 15
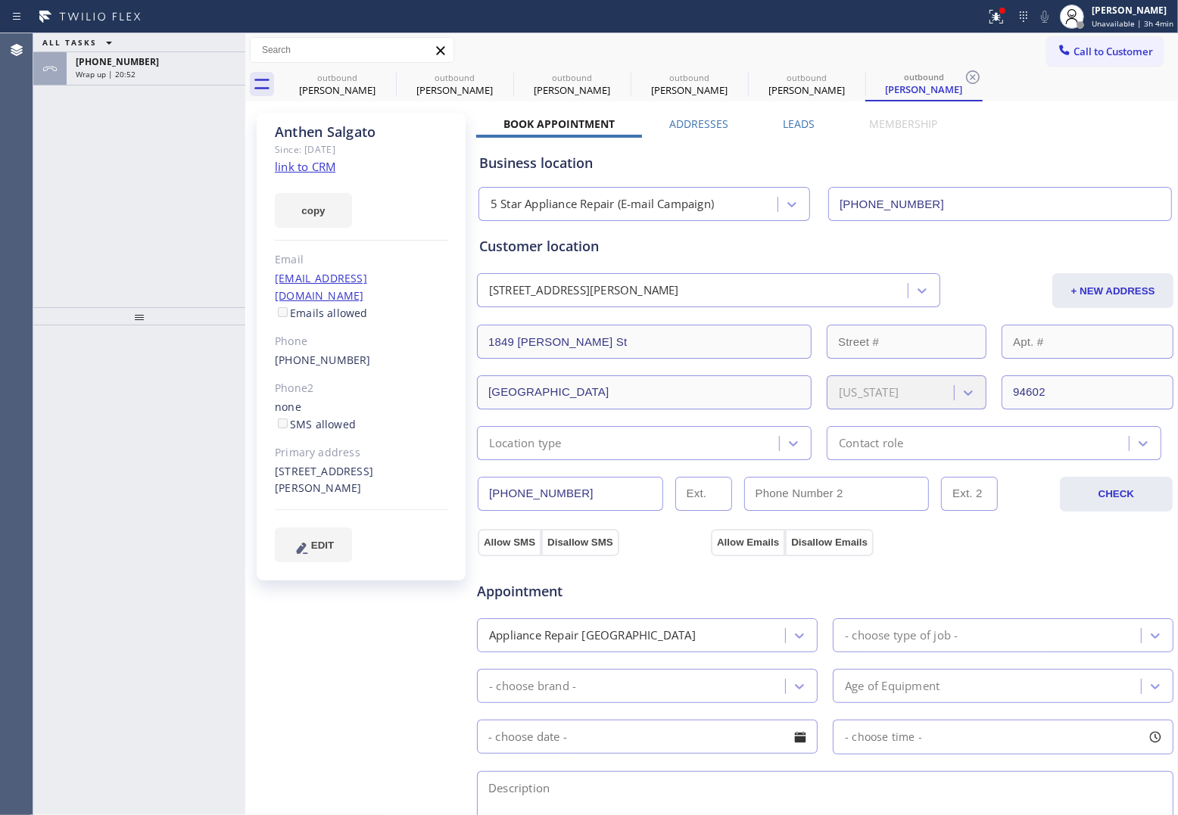
drag, startPoint x: 1110, startPoint y: 55, endPoint x: 727, endPoint y: 202, distance: 410.2
click at [940, 58] on button "Call to Customer" at bounding box center [1105, 51] width 116 height 29
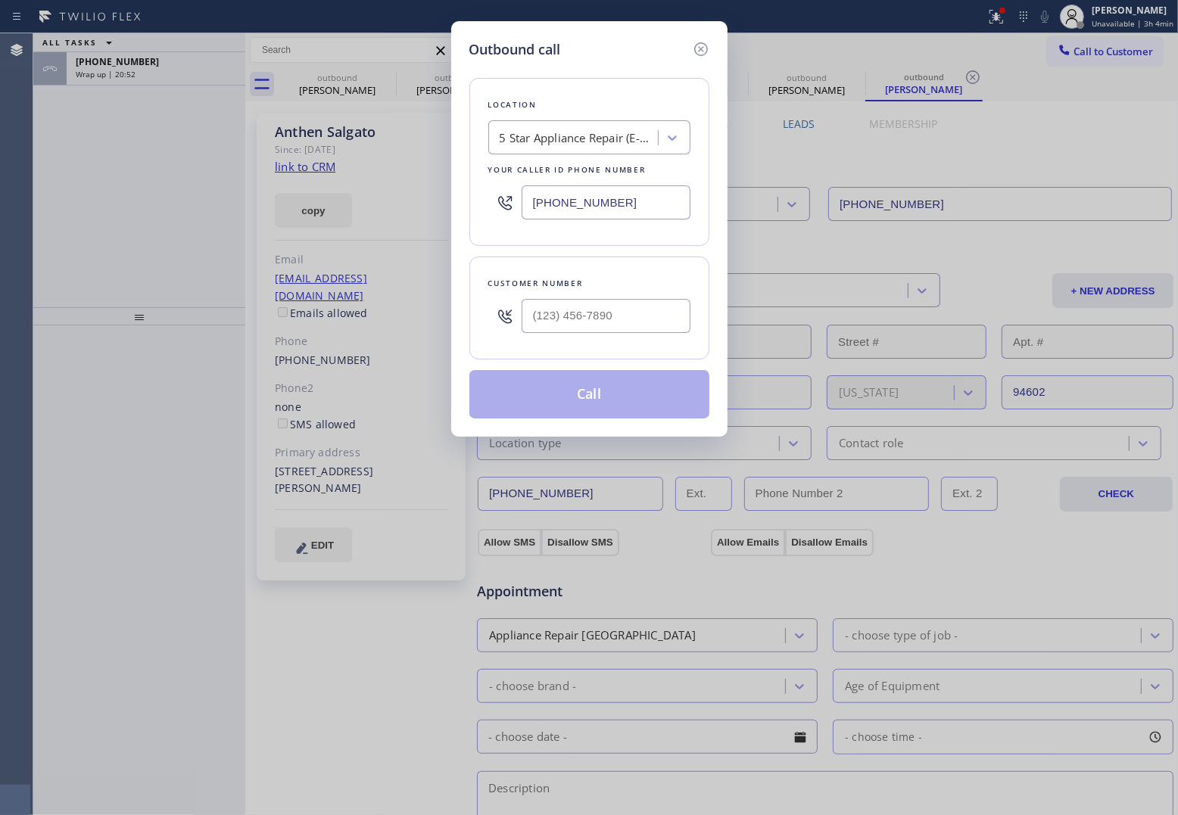
click at [645, 204] on input "[PHONE_NUMBER]" at bounding box center [605, 202] width 169 height 34
paste input "408) 617-8880"
type input "[PHONE_NUMBER]"
type input "(___) ___-____"
click at [58, 155] on div "Outbound call Location Top Sub Zero Appliance Repair Your caller id phone numbe…" at bounding box center [589, 407] width 1178 height 815
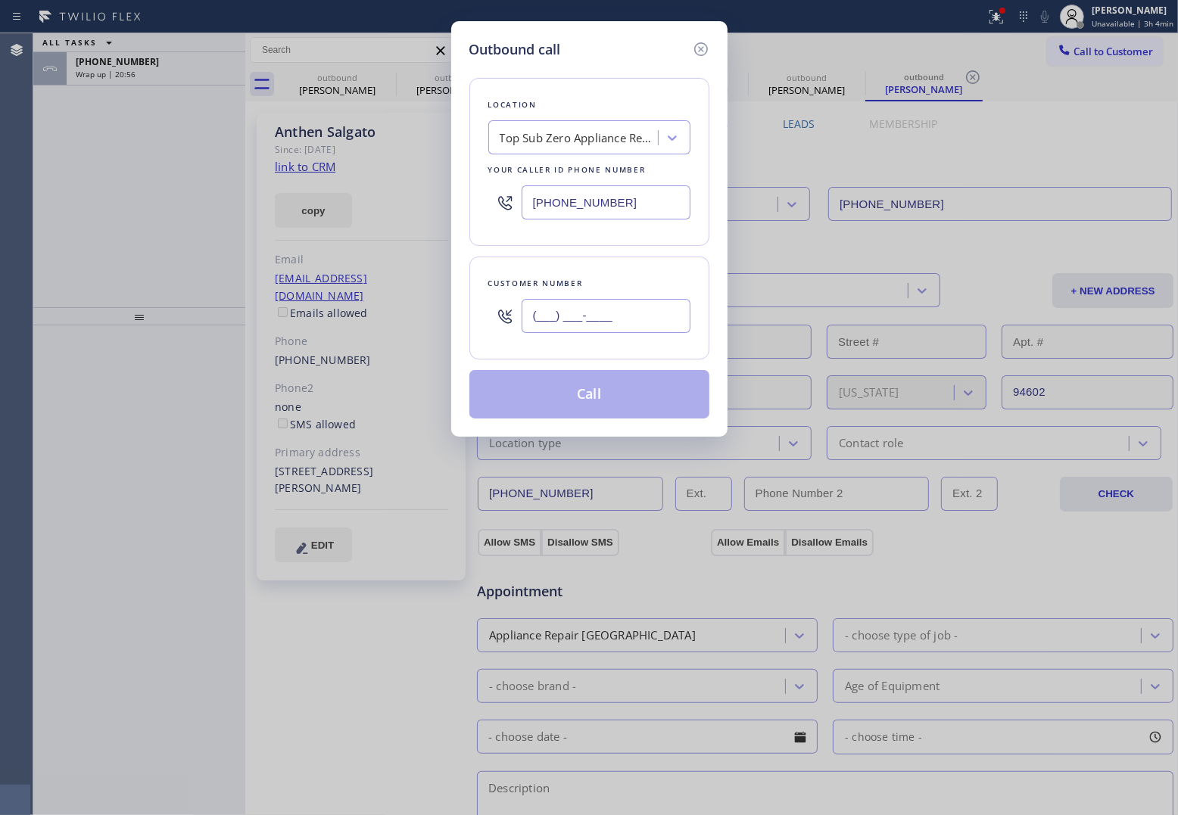
click at [590, 329] on input "(___) ___-____" at bounding box center [605, 316] width 169 height 34
paste input "415) 609-4188"
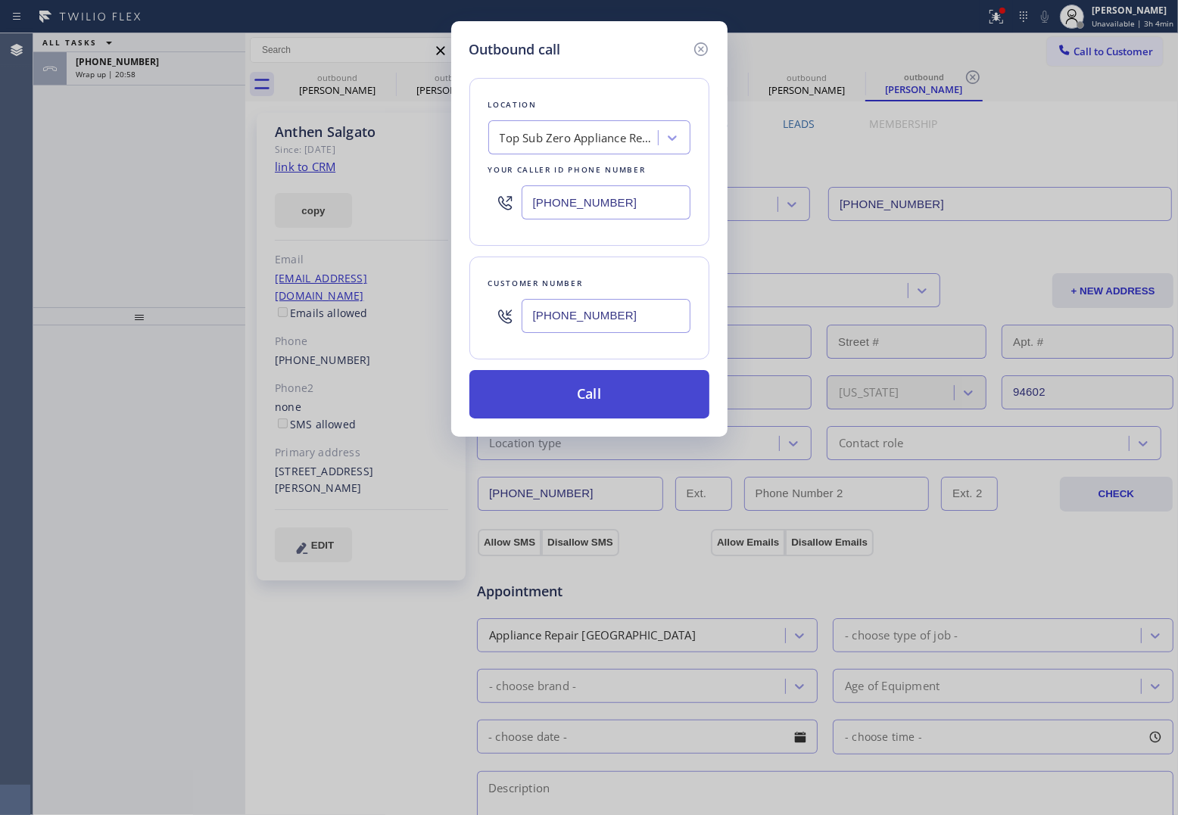
type input "[PHONE_NUMBER]"
click at [680, 391] on button "Call" at bounding box center [589, 394] width 240 height 48
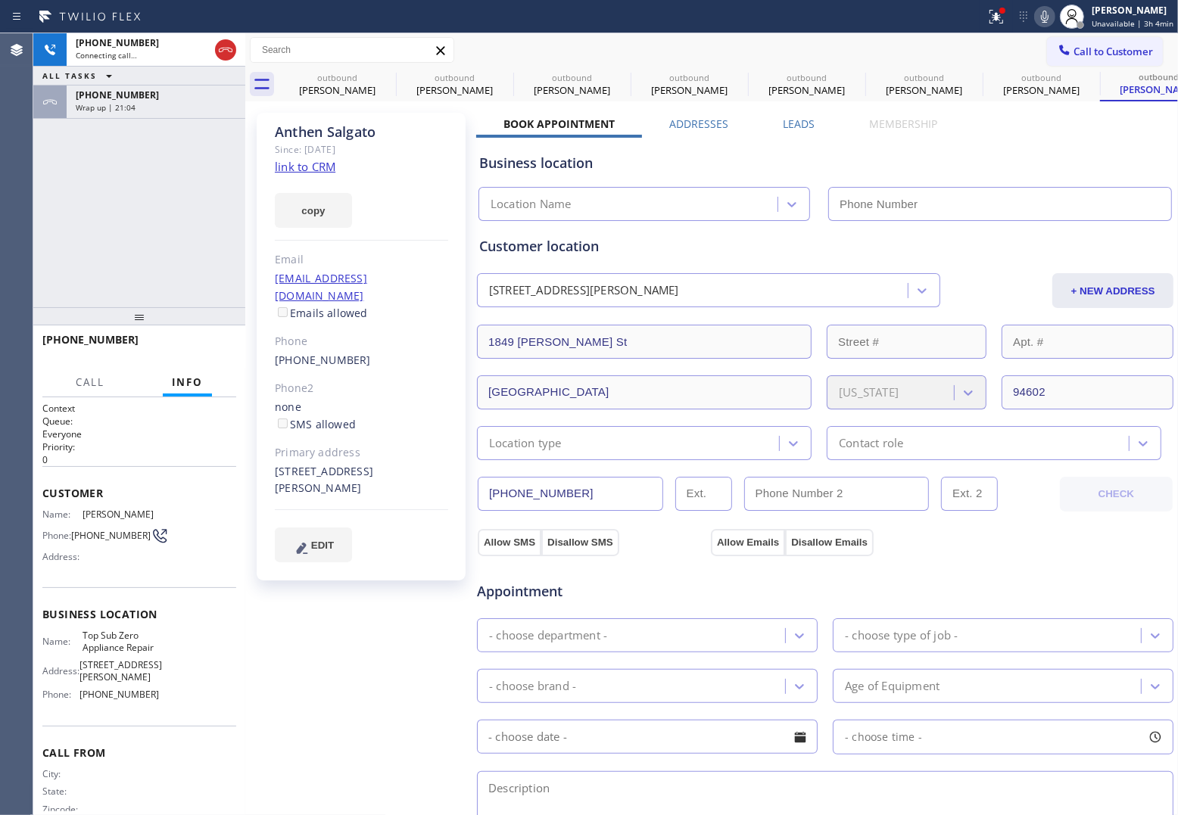
type input "[PHONE_NUMBER]"
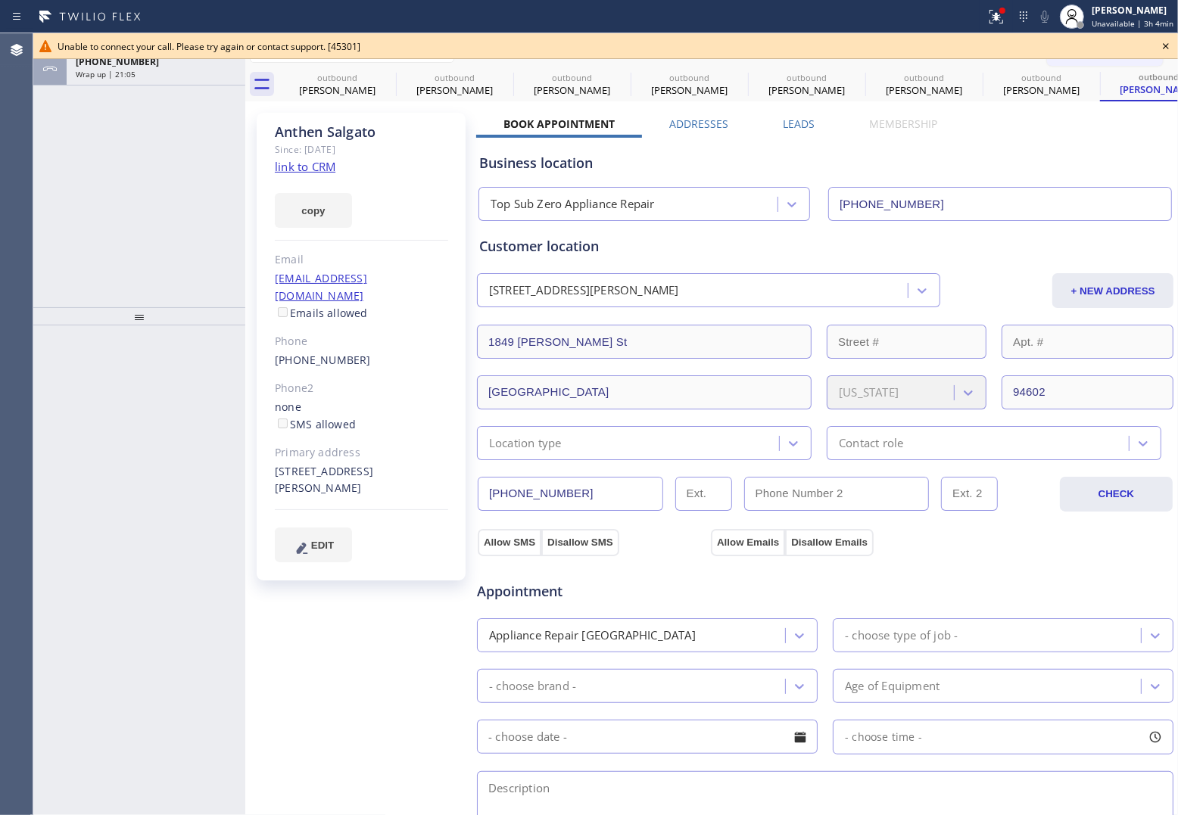
click at [33, 169] on div "Agent Desktop" at bounding box center [16, 424] width 33 height 782
drag, startPoint x: 360, startPoint y: 341, endPoint x: 277, endPoint y: 346, distance: 83.4
click at [277, 352] on div "[PHONE_NUMBER]" at bounding box center [361, 360] width 173 height 17
click at [940, 47] on icon at bounding box center [1166, 46] width 18 height 18
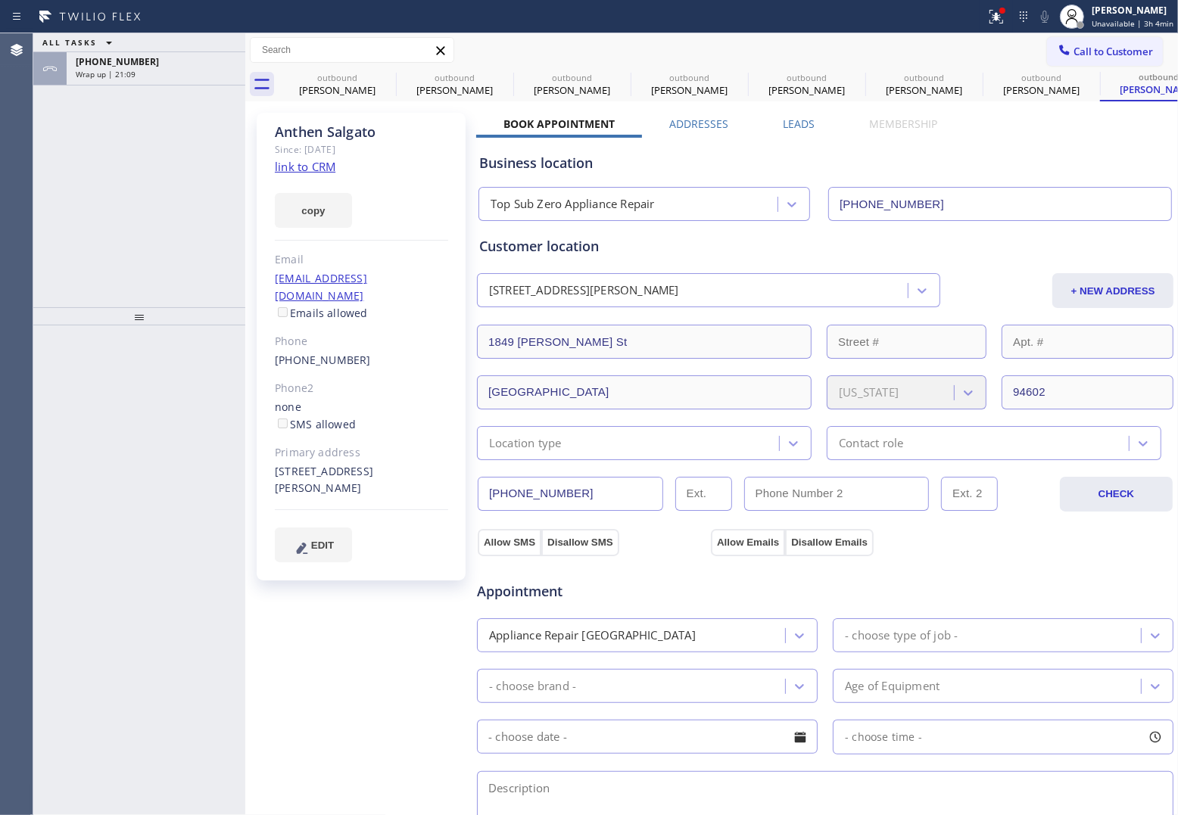
click at [940, 46] on span "Call to Customer" at bounding box center [1112, 52] width 79 height 14
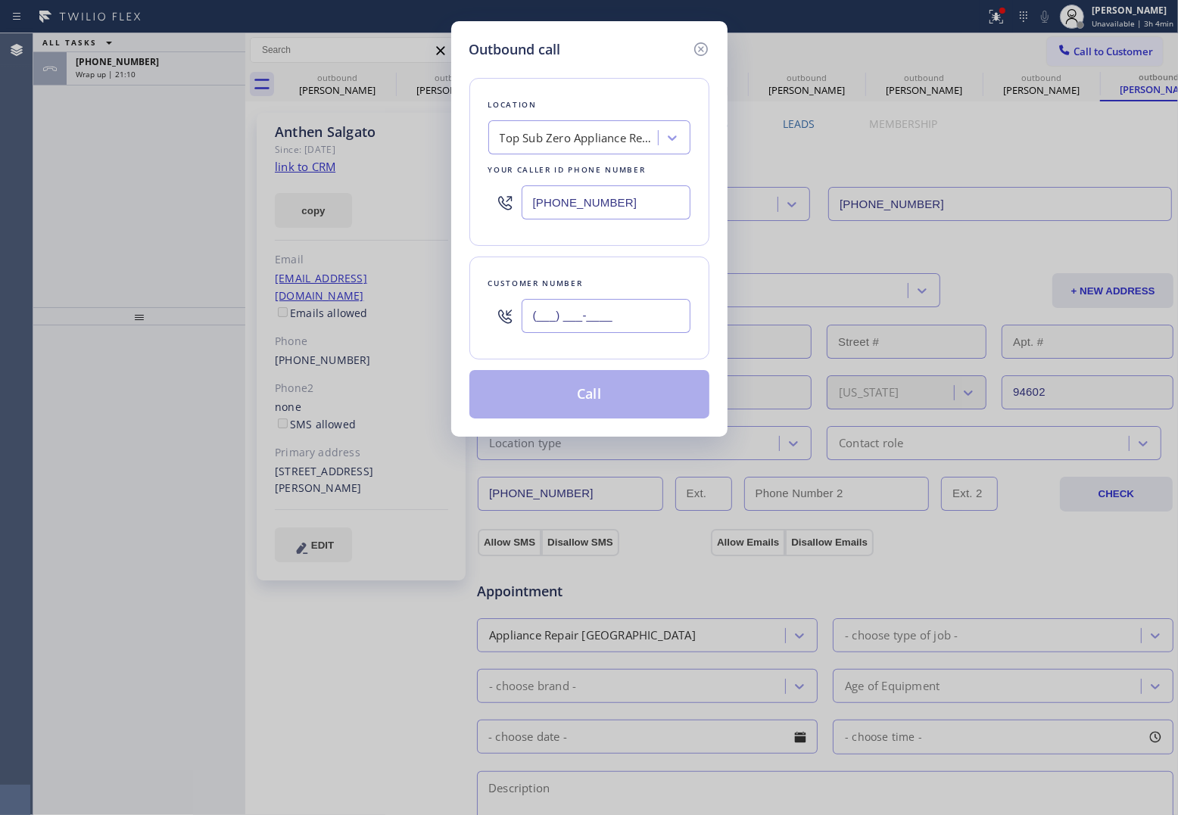
click at [584, 310] on input "(___) ___-____" at bounding box center [605, 316] width 169 height 34
paste input "415) 609-4188"
type input "[PHONE_NUMBER]"
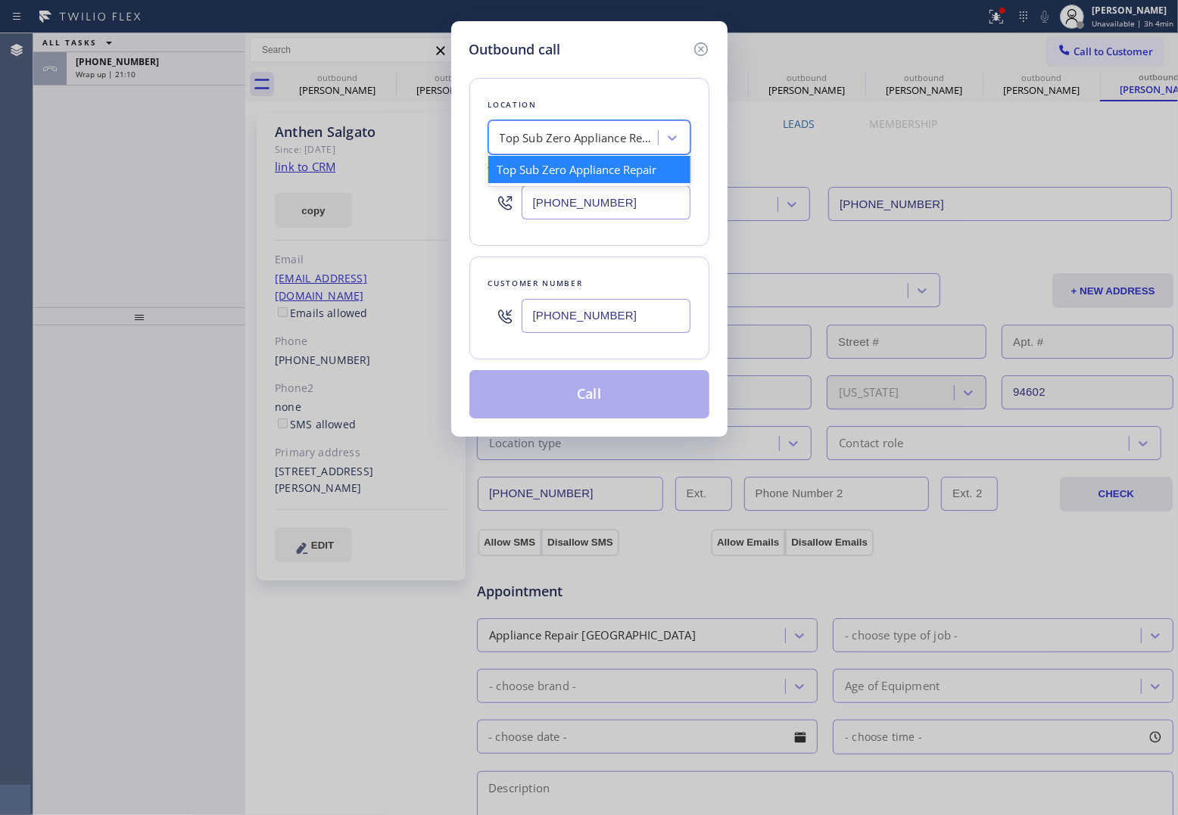
click at [573, 145] on div "Top Sub Zero Appliance Repair" at bounding box center [579, 137] width 159 height 17
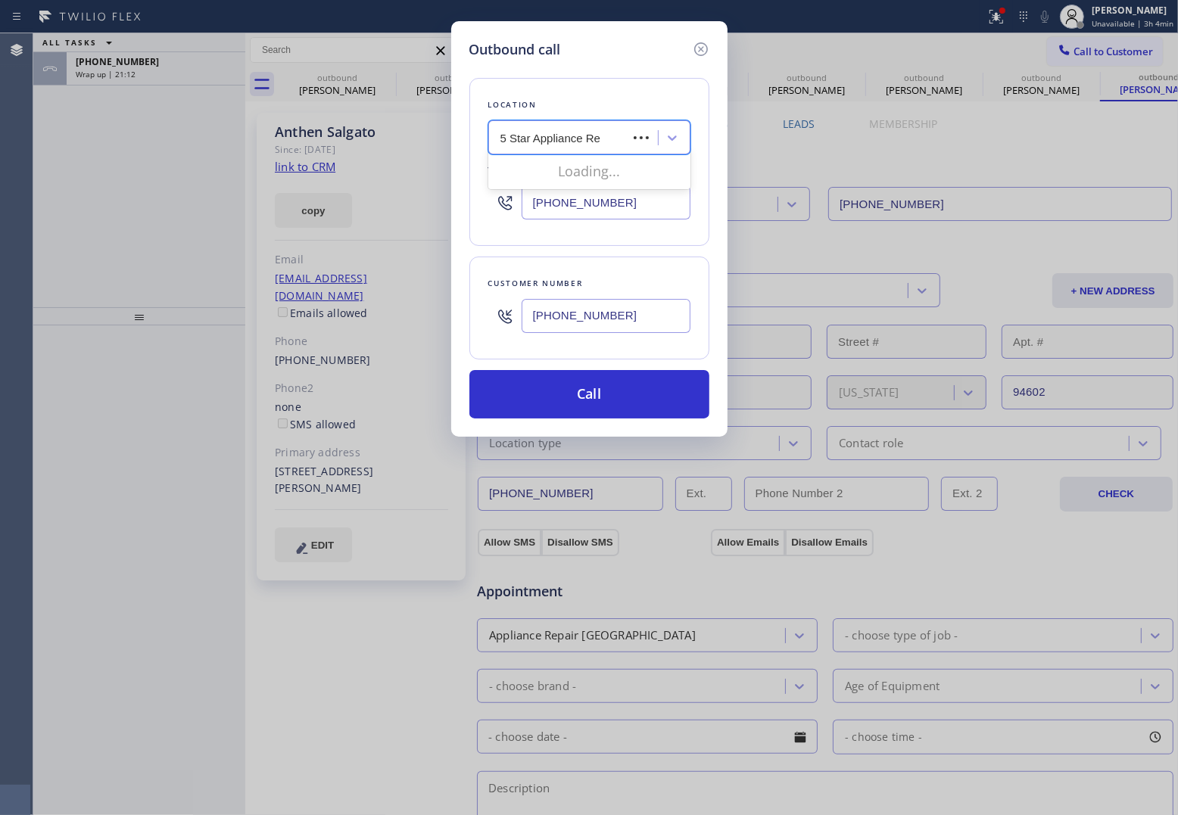
type input "5 Star Appliance Rep"
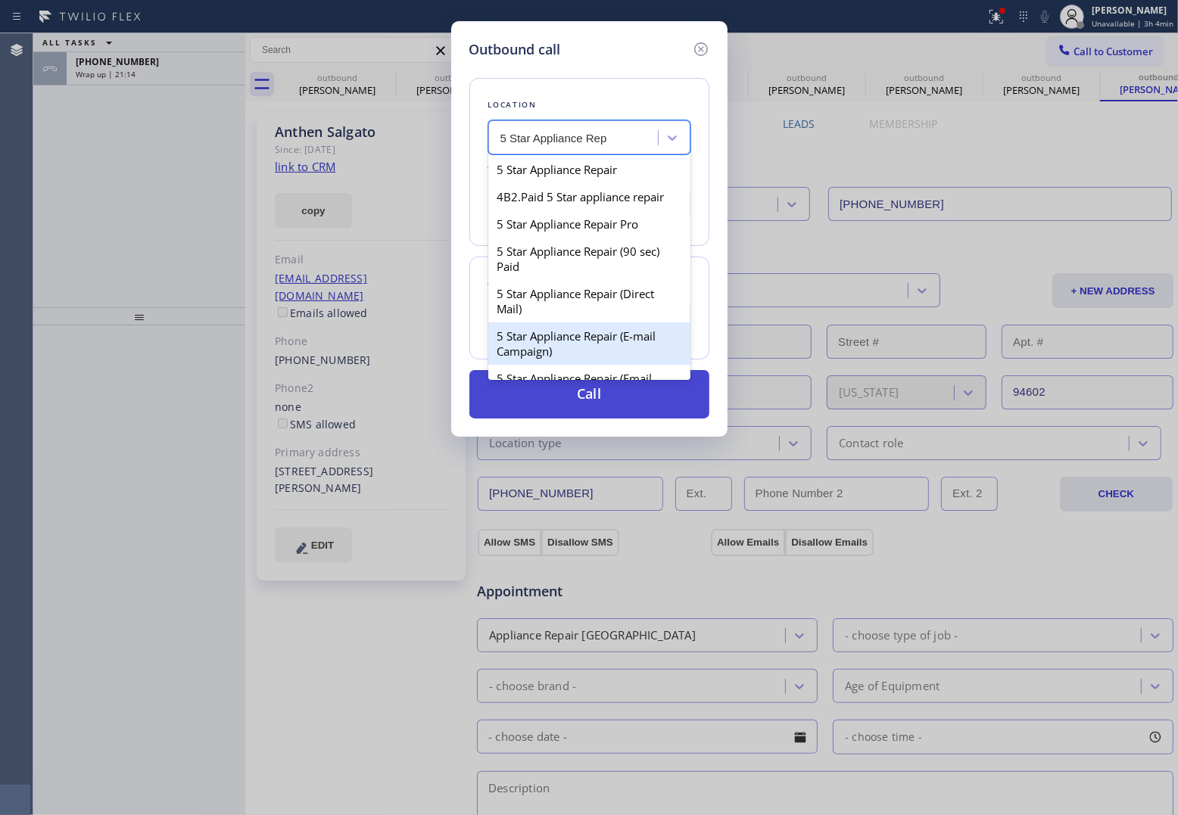
click at [634, 362] on div "5 Star Appliance Repair (E-mail Campaign)" at bounding box center [589, 343] width 202 height 42
type input "[PHONE_NUMBER]"
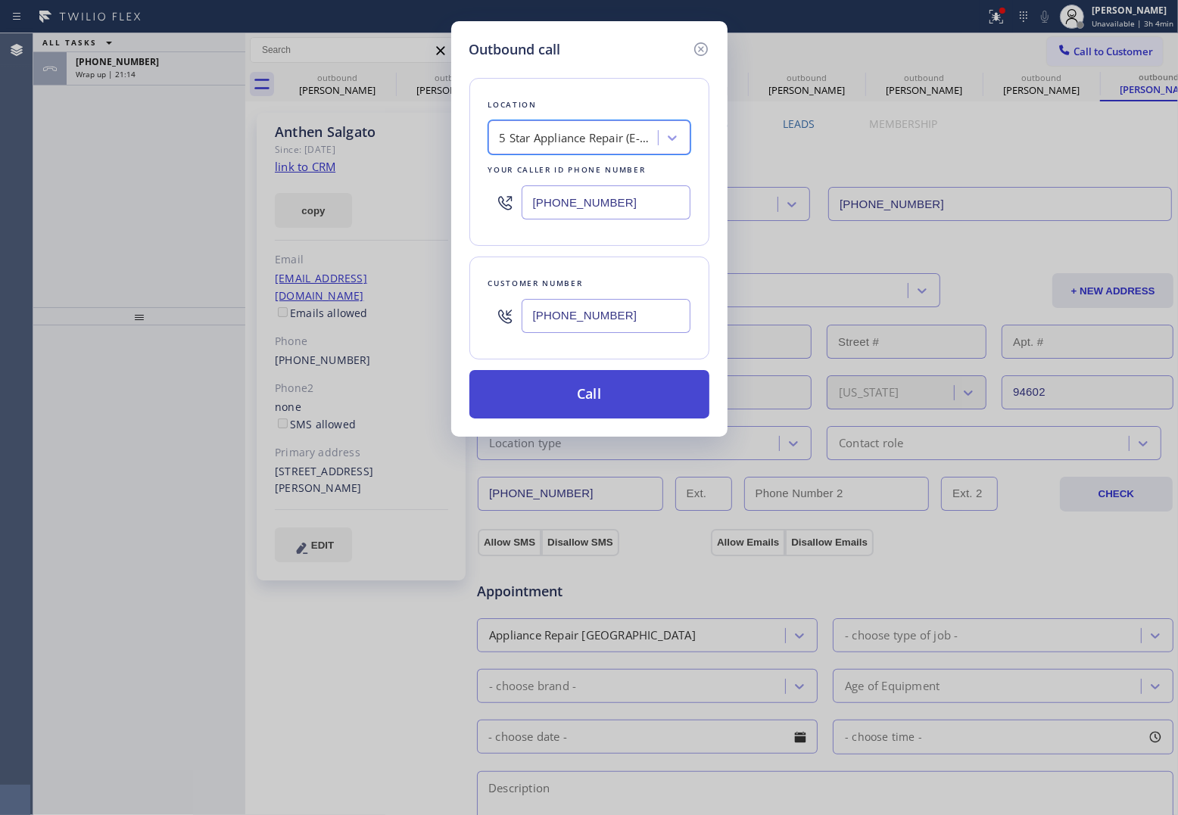
click at [629, 413] on button "Call" at bounding box center [589, 394] width 240 height 48
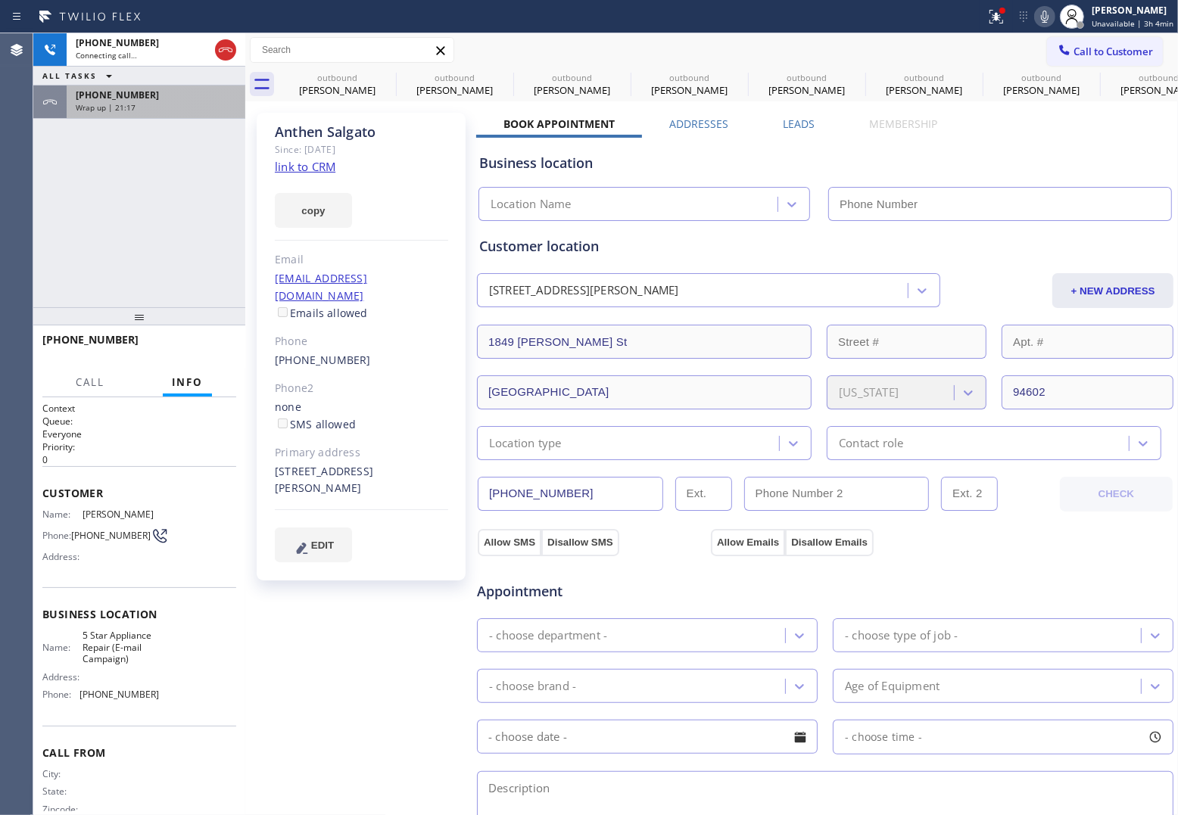
click at [126, 104] on span "Wrap up | 21:17" at bounding box center [106, 107] width 60 height 11
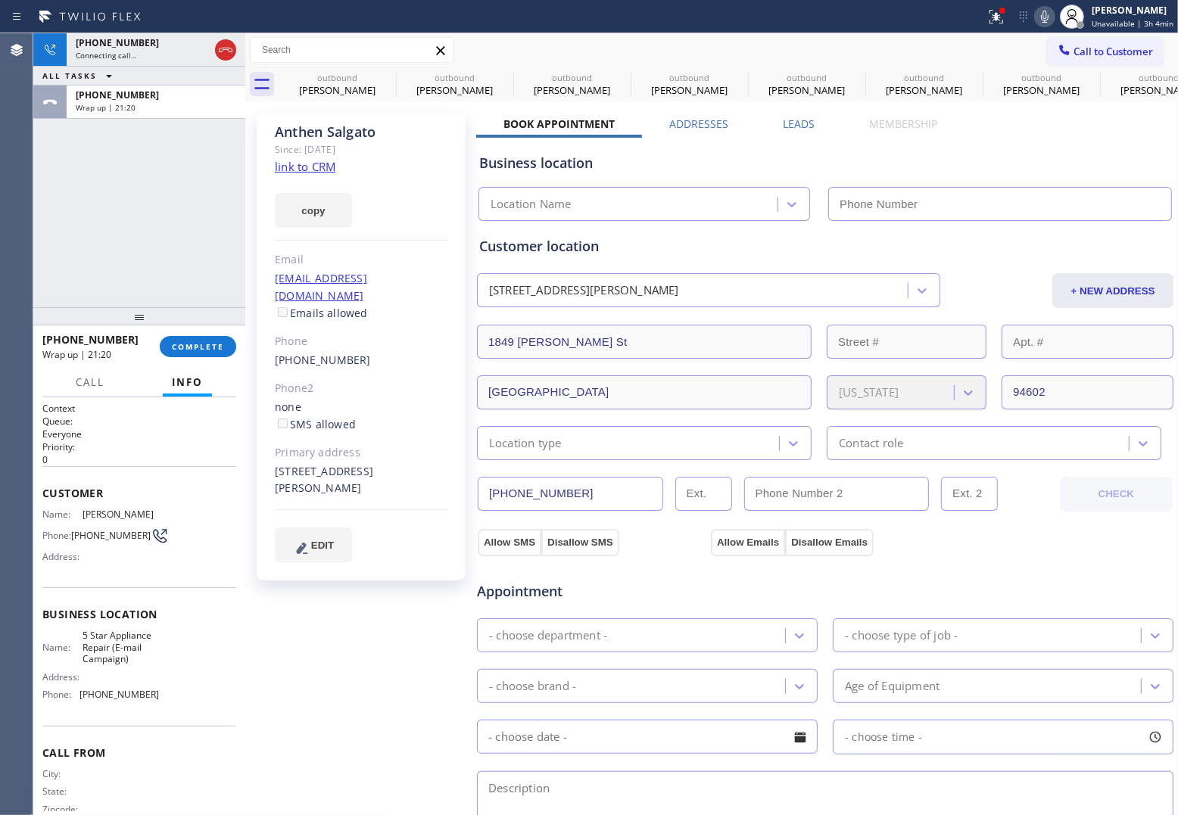
type input "[PHONE_NUMBER]"
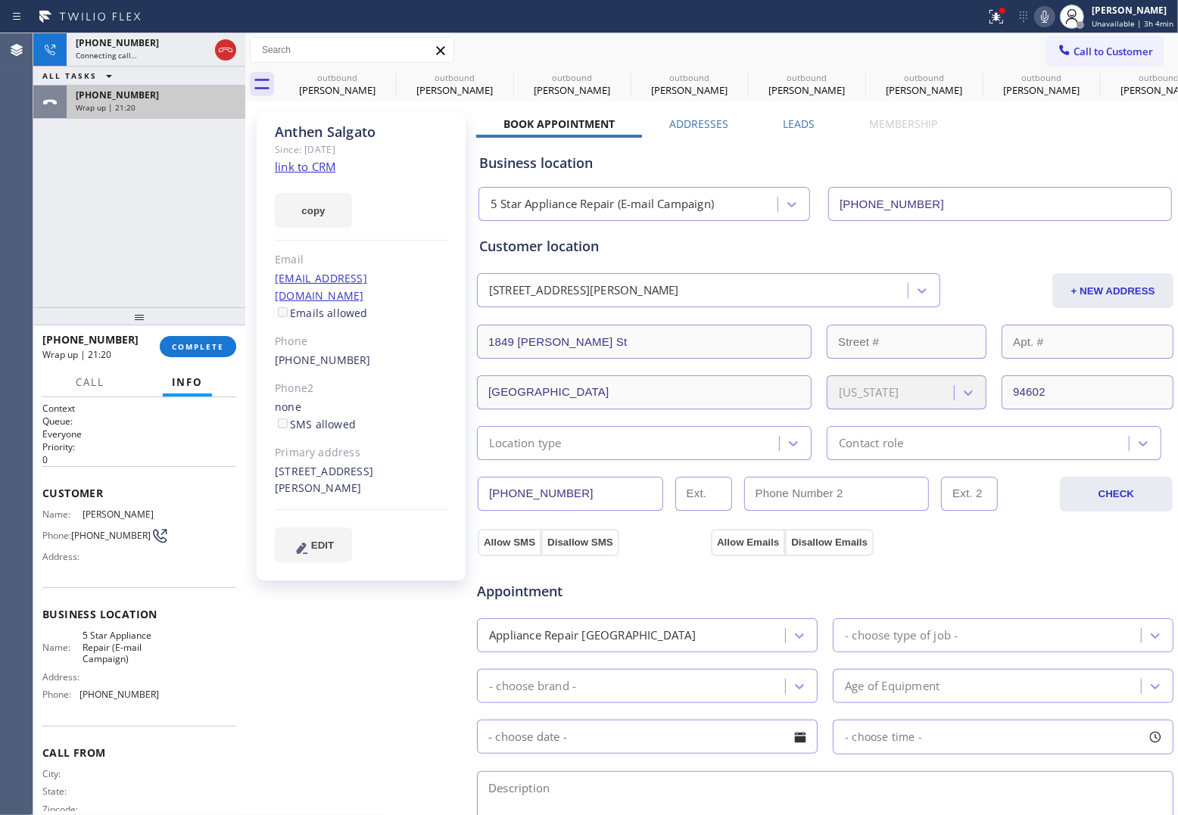
click at [160, 103] on div "Wrap up | 21:20" at bounding box center [156, 107] width 160 height 11
click at [195, 331] on div "[PHONE_NUMBER] Wrap up | 21:21 COMPLETE" at bounding box center [139, 346] width 194 height 39
click at [204, 350] on span "COMPLETE" at bounding box center [198, 346] width 52 height 11
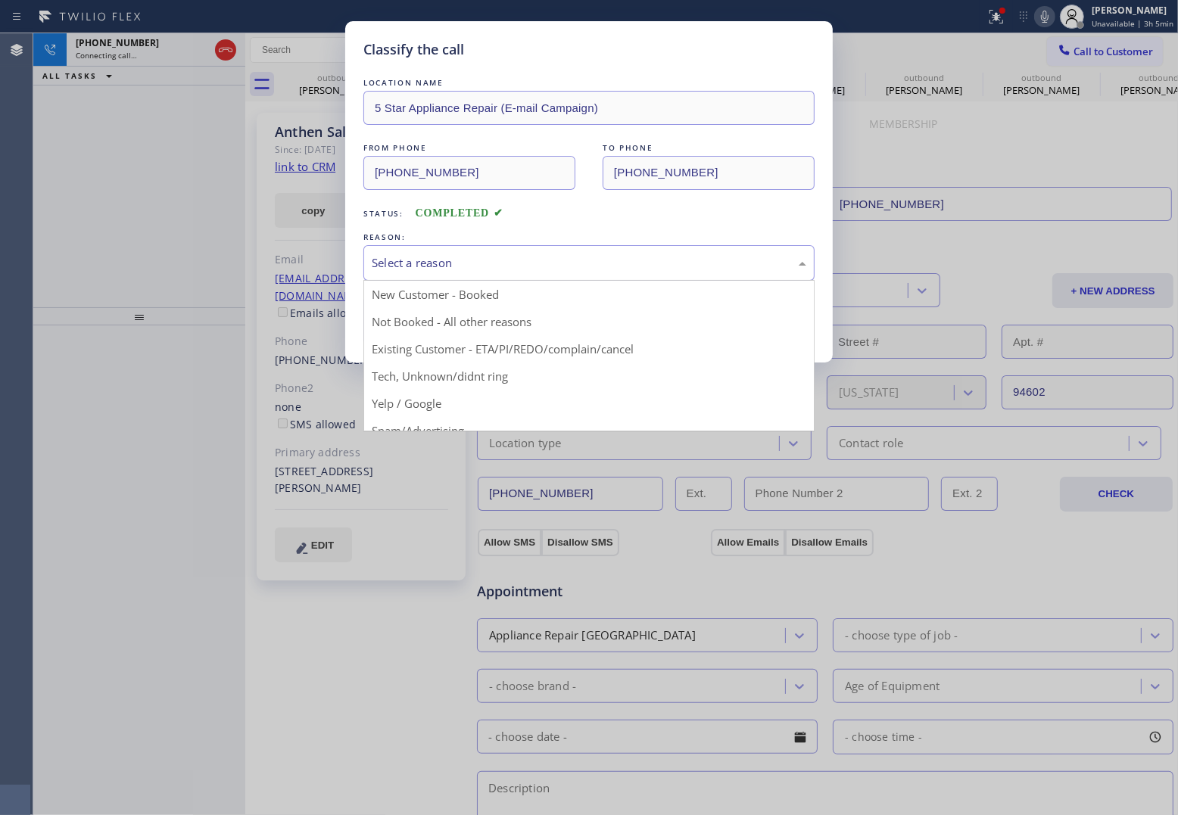
click at [524, 271] on div "Select a reason" at bounding box center [589, 262] width 434 height 17
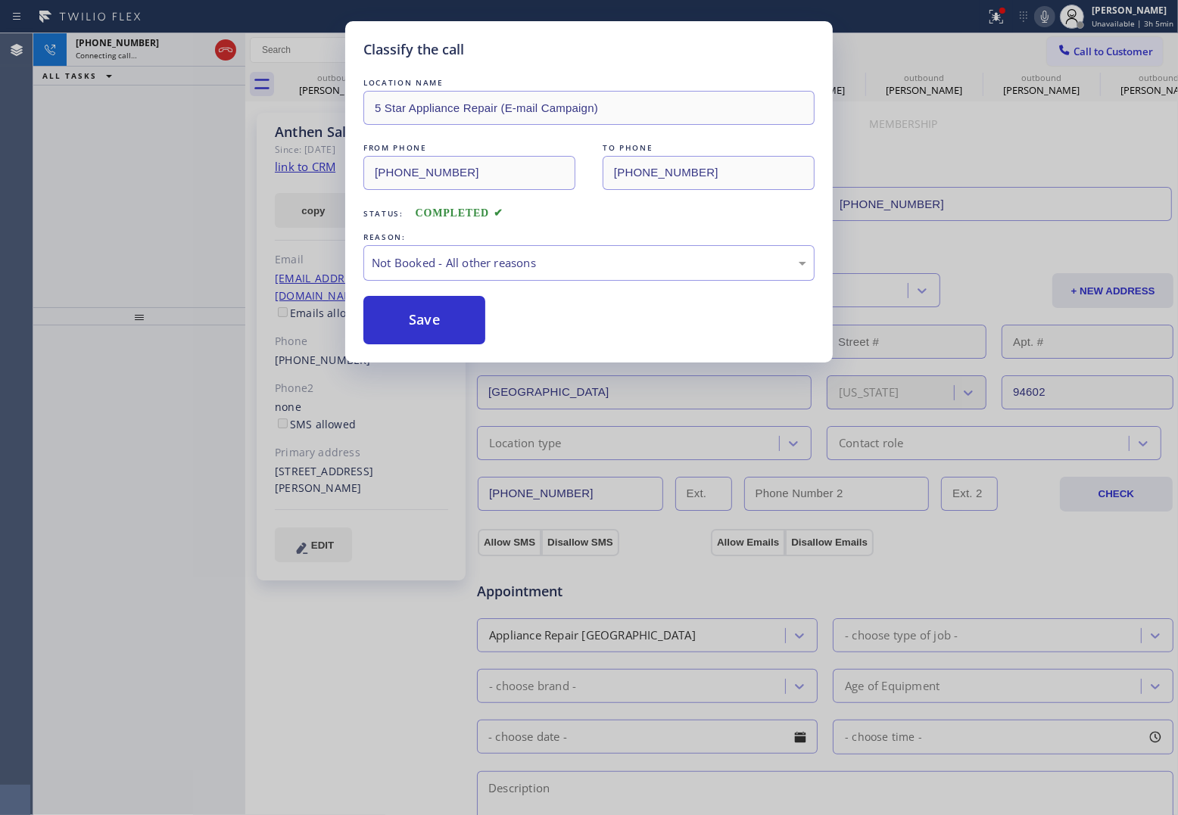
click at [464, 319] on button "Save" at bounding box center [424, 320] width 122 height 48
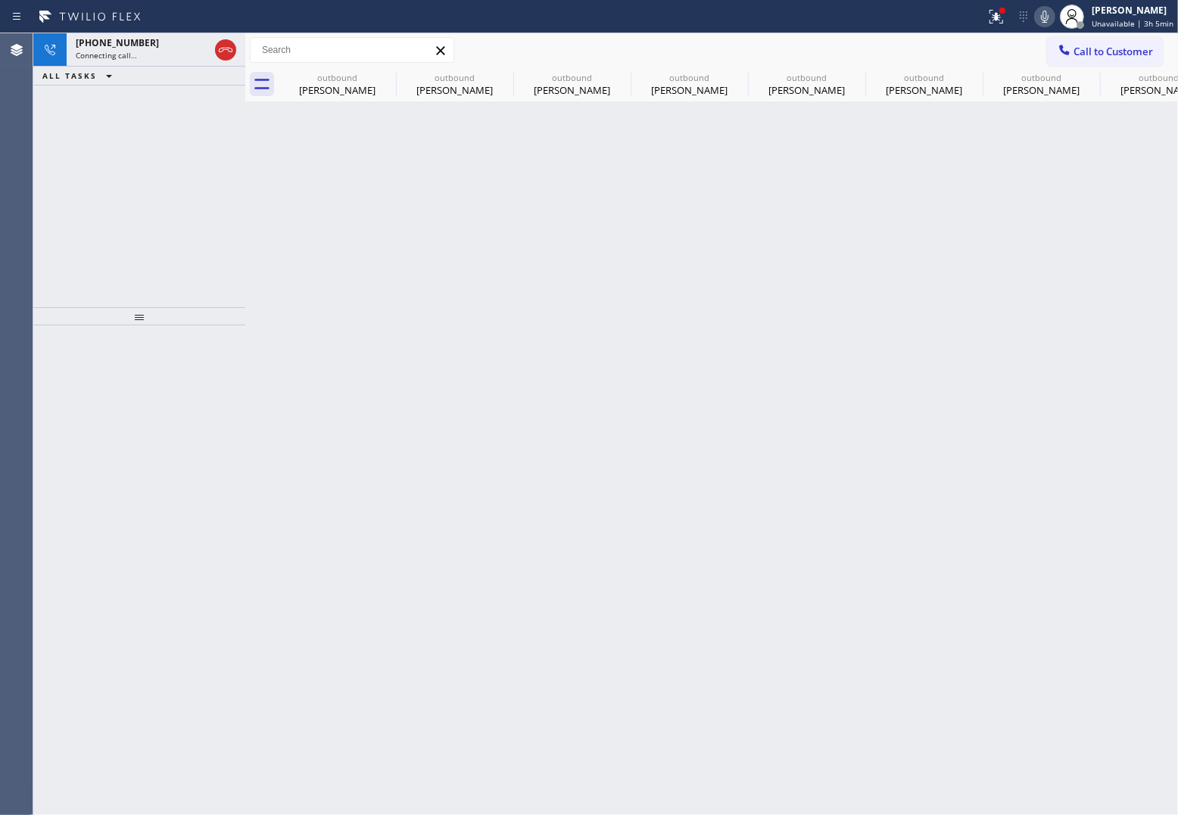
click at [36, 353] on div at bounding box center [139, 570] width 212 height 490
click at [130, 58] on span "Connecting call…" at bounding box center [106, 55] width 61 height 11
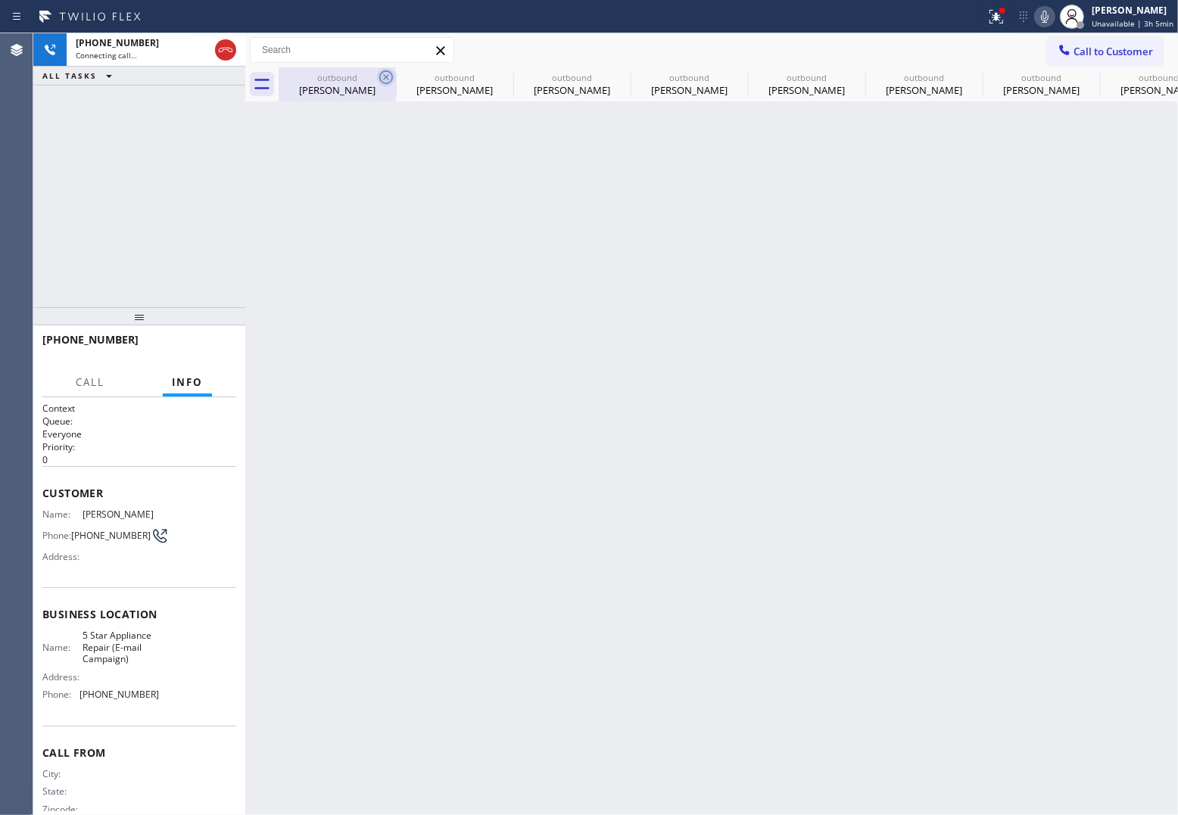
click at [385, 74] on icon at bounding box center [386, 77] width 18 height 18
click at [0, 0] on icon at bounding box center [0, 0] width 0 height 0
type input "[PHONE_NUMBER]"
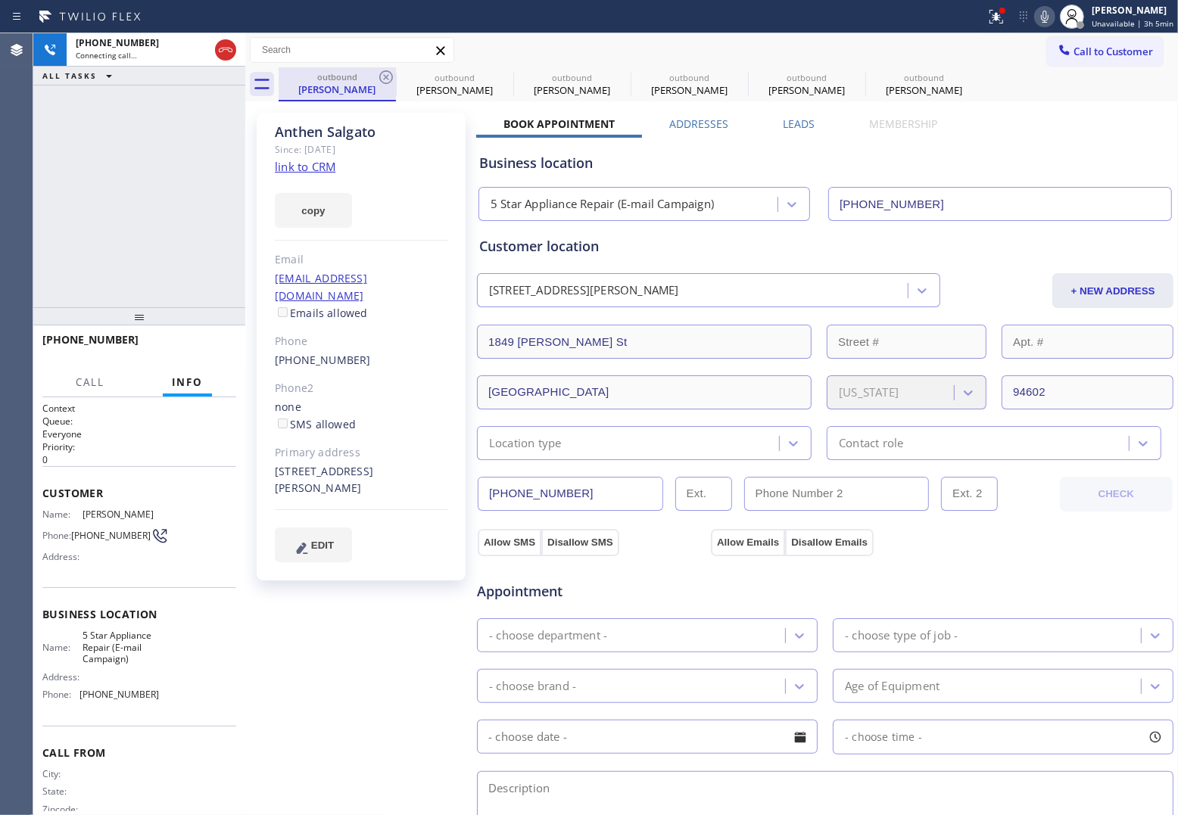
click at [304, 83] on div "[PERSON_NAME]" at bounding box center [337, 90] width 114 height 14
click at [315, 84] on div "[PERSON_NAME]" at bounding box center [337, 90] width 114 height 14
click at [390, 76] on icon at bounding box center [386, 77] width 18 height 18
click at [386, 76] on icon at bounding box center [386, 77] width 14 height 14
type input "[PHONE_NUMBER]"
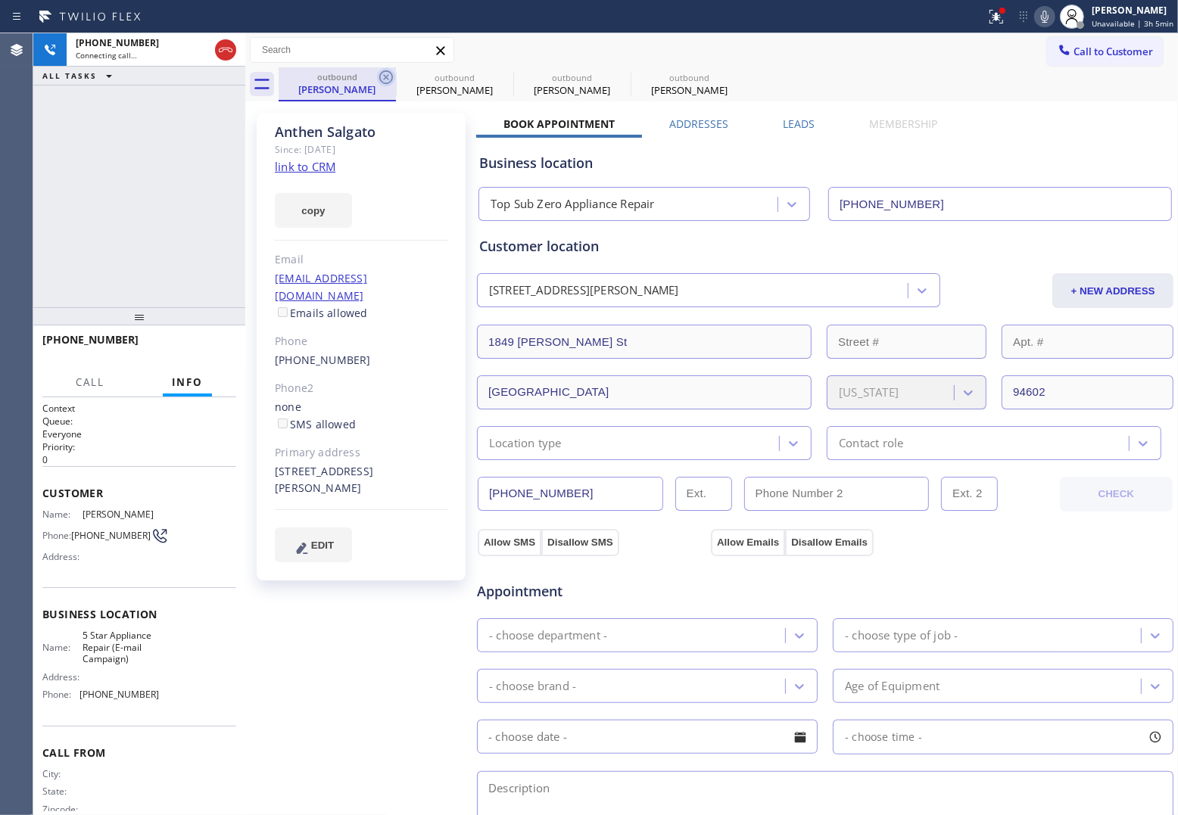
click at [390, 73] on icon at bounding box center [386, 77] width 18 height 18
type input "[PHONE_NUMBER]"
click at [390, 73] on icon at bounding box center [386, 77] width 18 height 18
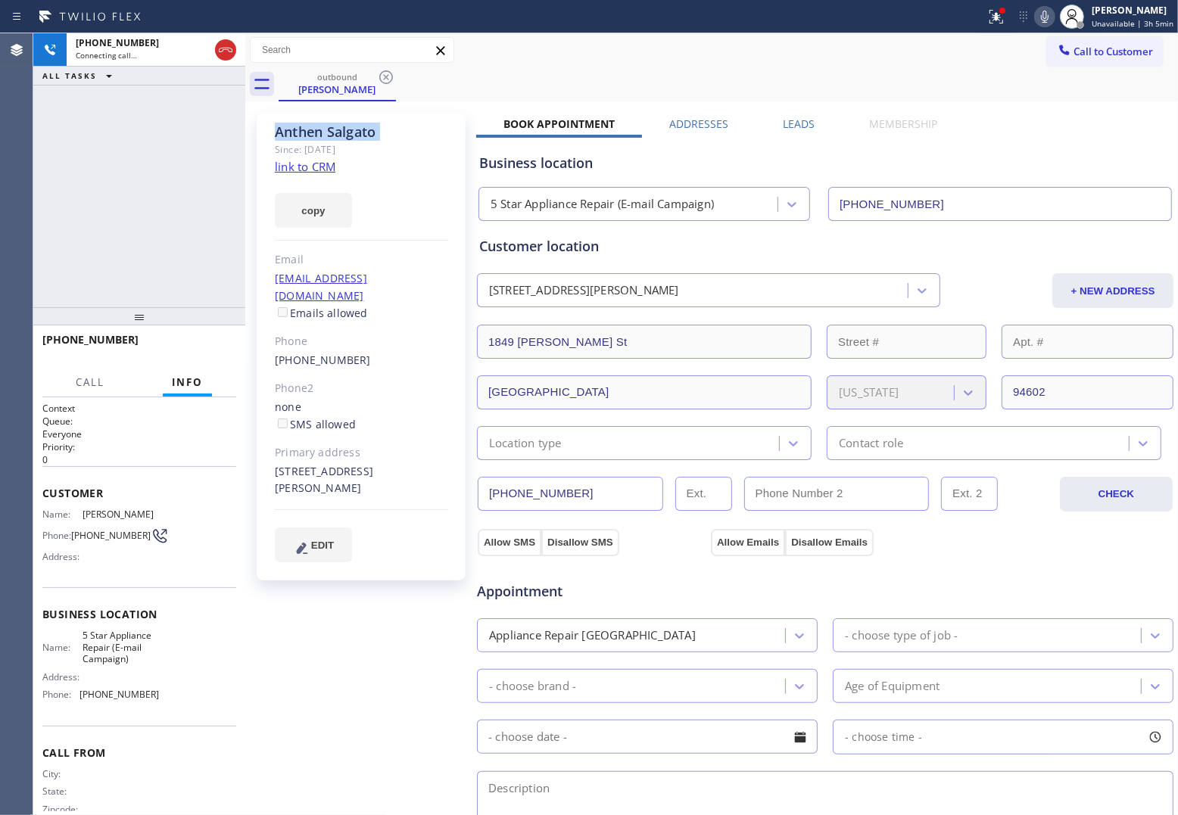
click at [390, 73] on icon at bounding box center [386, 77] width 18 height 18
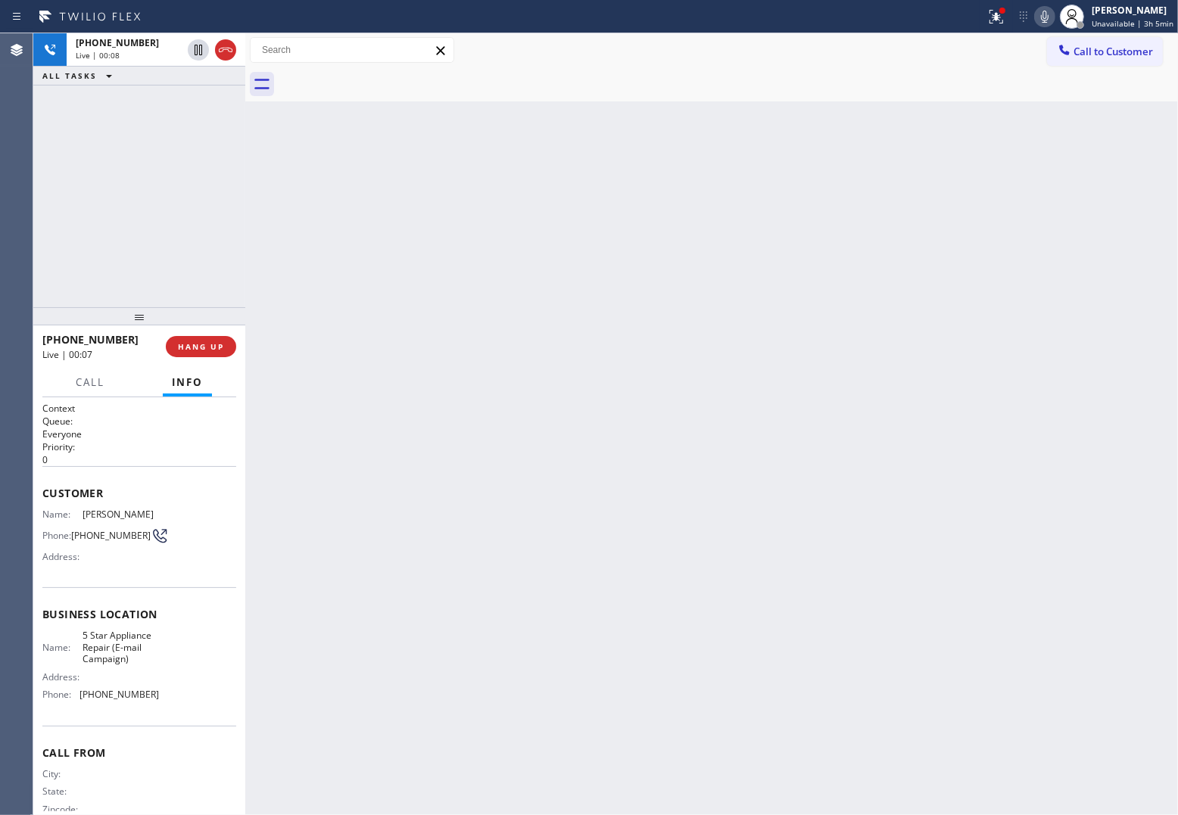
click at [36, 240] on div "[PHONE_NUMBER] Live | 00:08 ALL TASKS ALL TASKS ACTIVE TASKS TASKS IN WRAP UP" at bounding box center [139, 170] width 212 height 274
click at [36, 114] on div "[PHONE_NUMBER] Live | 00:32 ALL TASKS ALL TASKS ACTIVE TASKS TASKS IN WRAP UP" at bounding box center [139, 170] width 212 height 274
click at [223, 49] on icon at bounding box center [226, 50] width 14 height 5
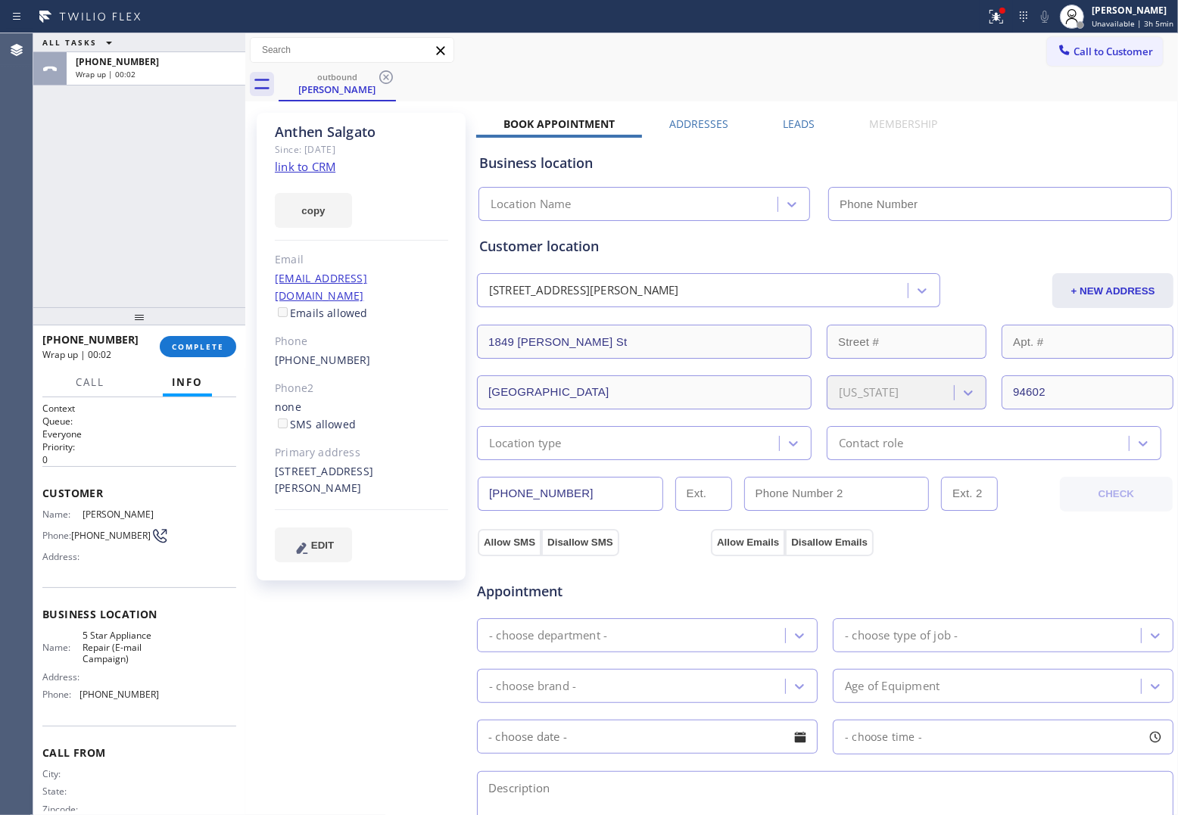
type input "[PHONE_NUMBER]"
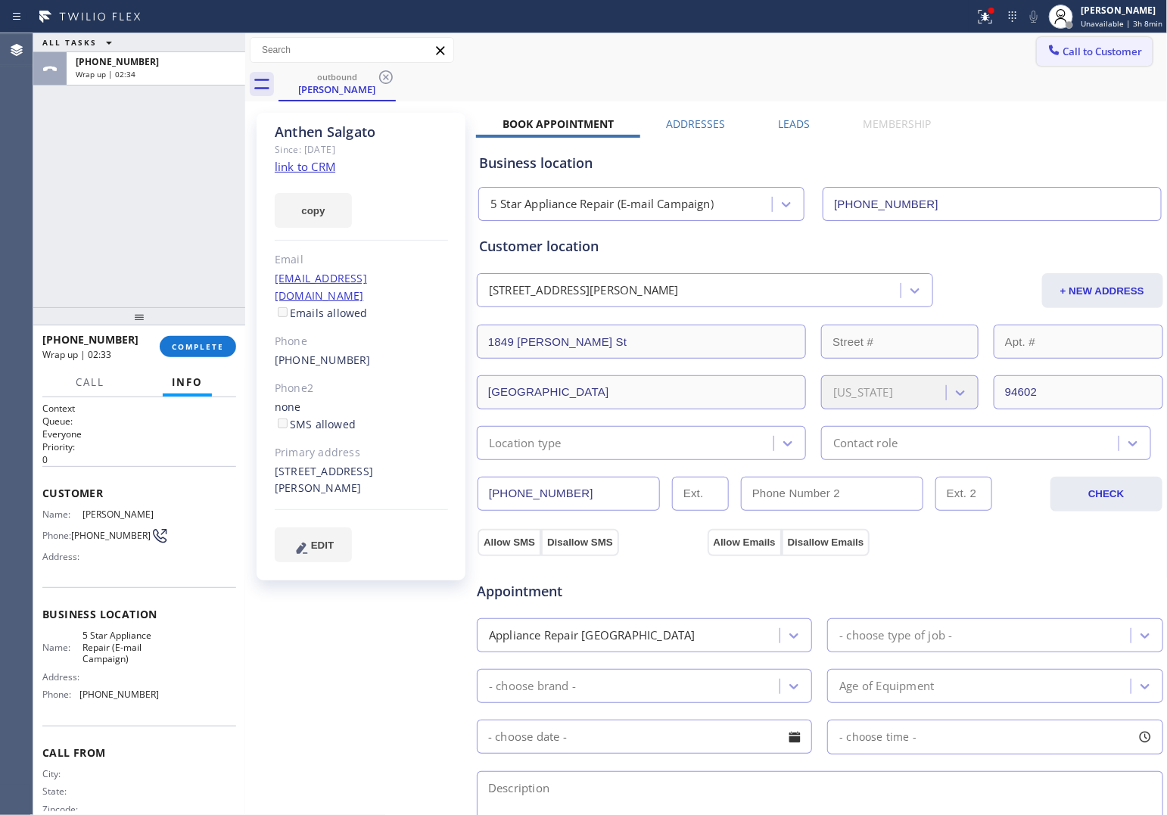
click at [940, 61] on button "Call to Customer" at bounding box center [1095, 51] width 116 height 29
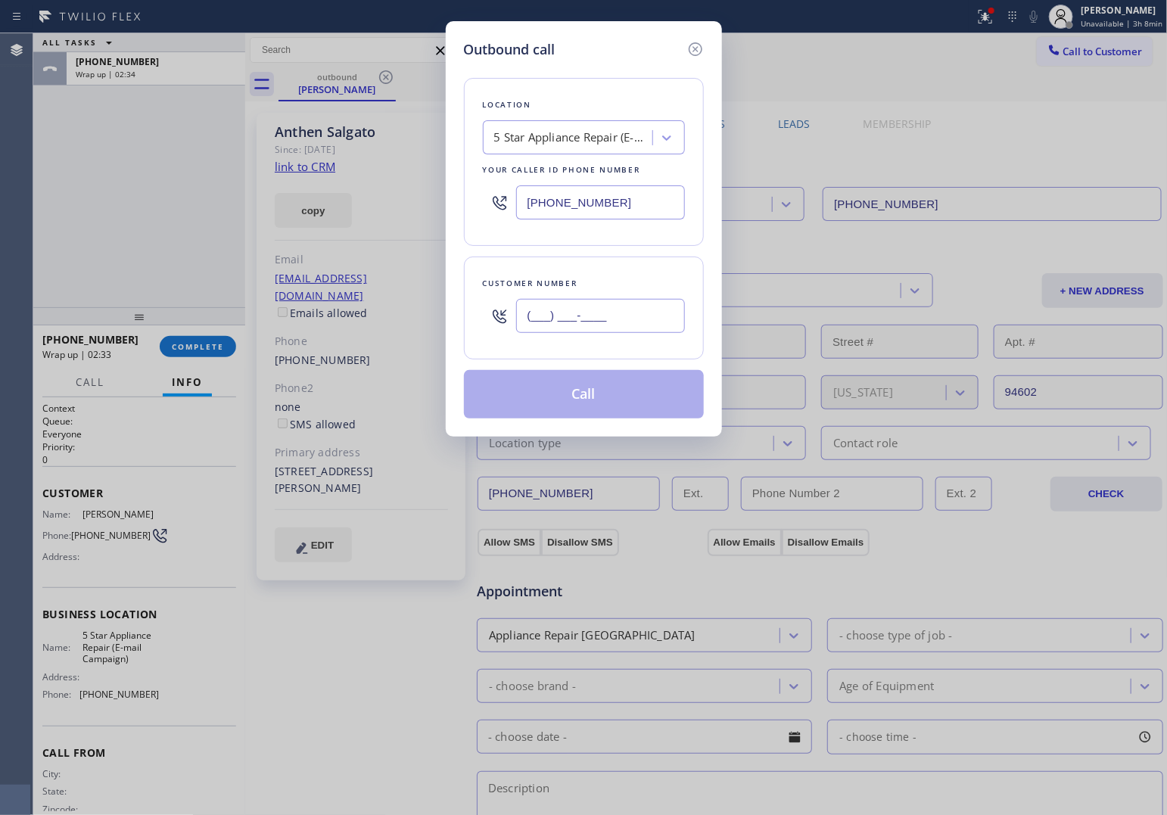
click at [583, 319] on input "(___) ___-____" at bounding box center [600, 316] width 169 height 34
paste input "510) 706-6994"
type input "[PHONE_NUMBER]"
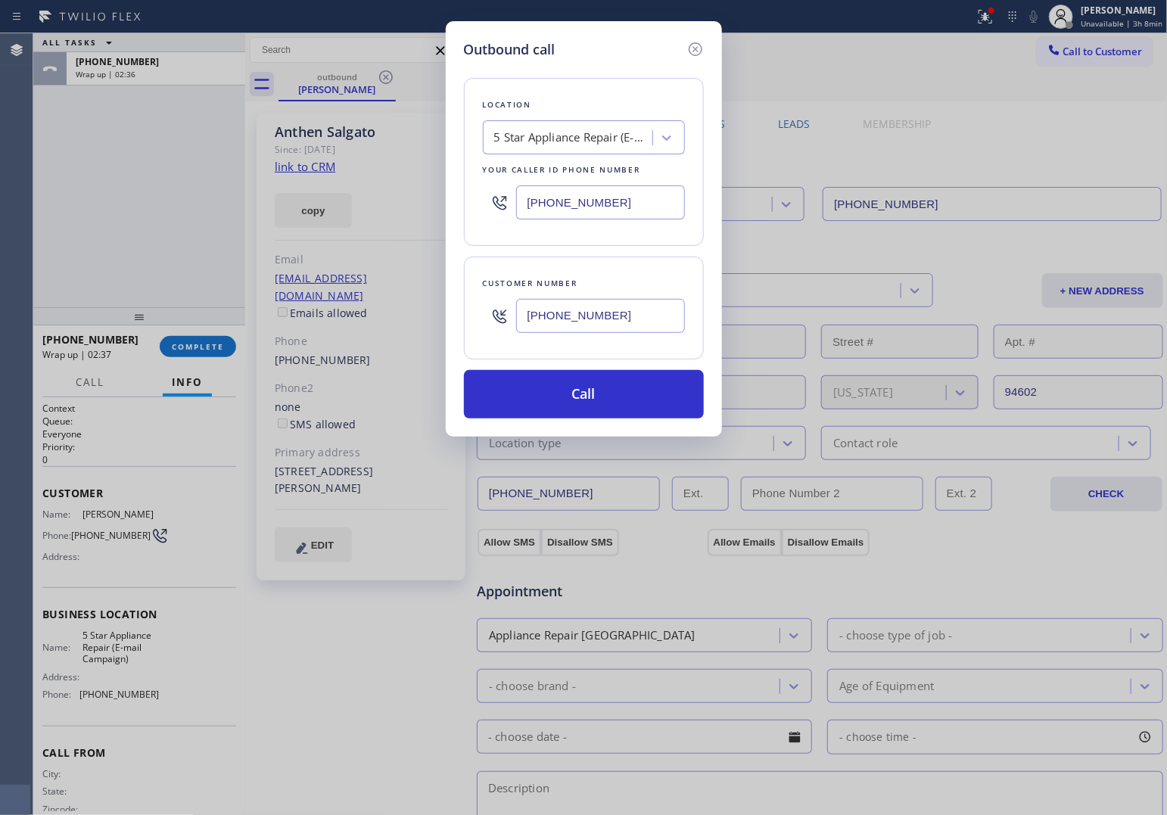
drag, startPoint x: 625, startPoint y: 189, endPoint x: 611, endPoint y: 289, distance: 100.9
click at [624, 189] on input "[PHONE_NUMBER]" at bounding box center [600, 202] width 169 height 34
paste input "510) 851-8664"
type input "[PHONE_NUMBER]"
click at [589, 316] on input "[PHONE_NUMBER]" at bounding box center [600, 316] width 169 height 34
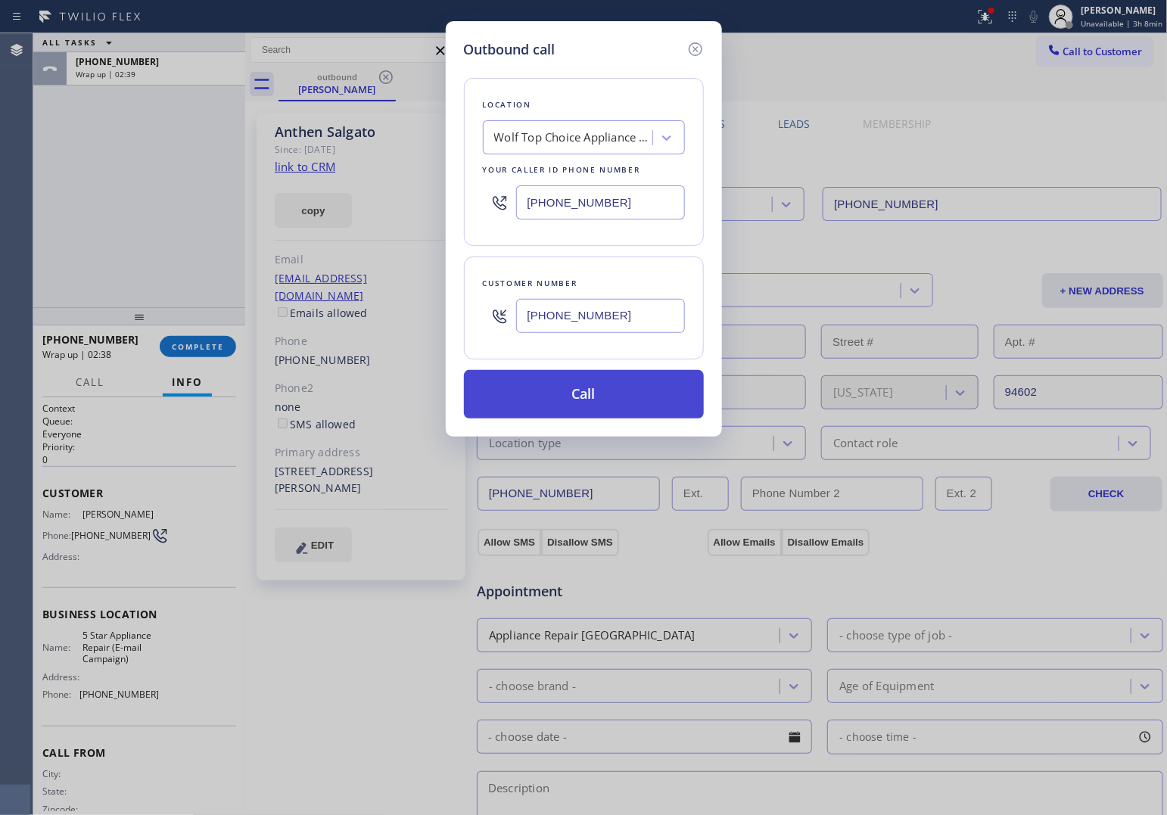
click at [628, 406] on button "Call" at bounding box center [584, 394] width 240 height 48
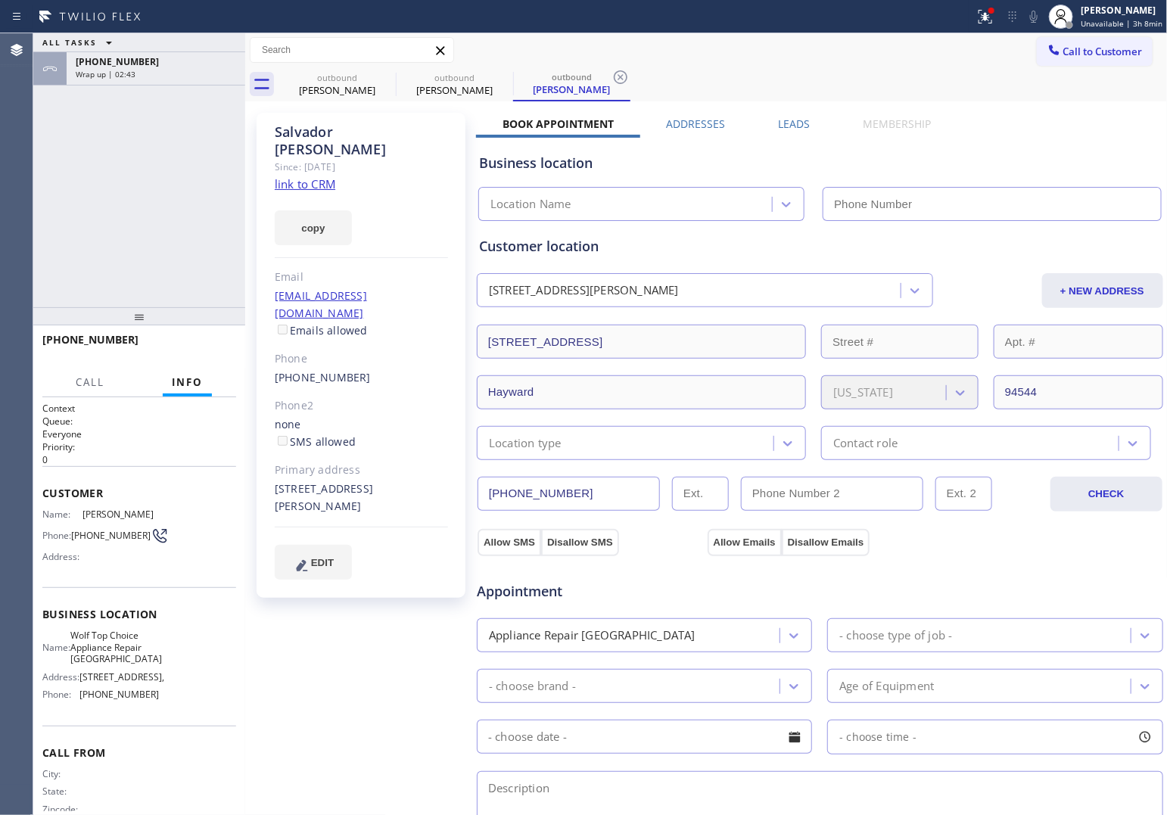
type input "[PHONE_NUMBER]"
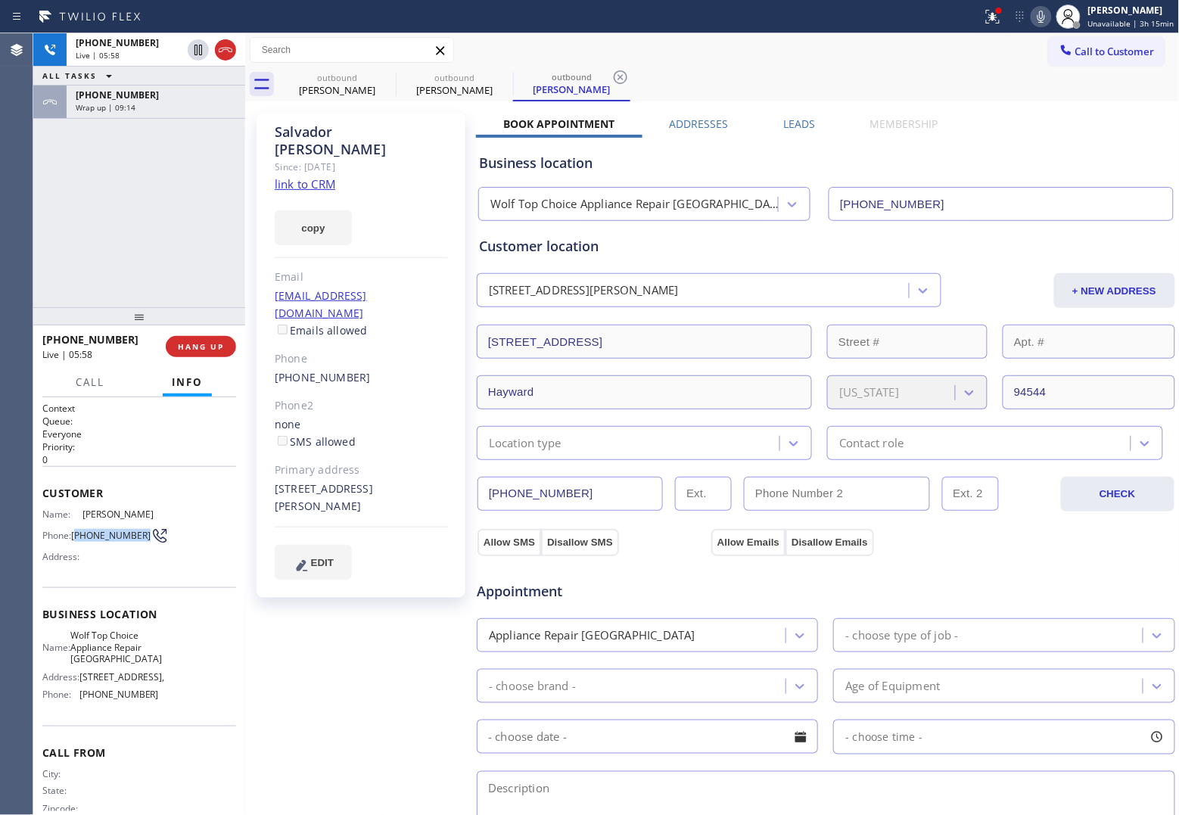
drag, startPoint x: 100, startPoint y: 557, endPoint x: 76, endPoint y: 543, distance: 28.2
click at [76, 541] on span "[PHONE_NUMBER]" at bounding box center [110, 535] width 79 height 11
click at [58, 193] on div "[PHONE_NUMBER] Live | 06:43 ALL TASKS ALL TASKS ACTIVE TASKS TASKS IN WRAP UP […" at bounding box center [139, 170] width 212 height 274
click at [36, 257] on div "[PHONE_NUMBER] Live | 06:47 ALL TASKS ALL TASKS ACTIVE TASKS TASKS IN WRAP UP […" at bounding box center [139, 170] width 212 height 274
click at [25, 256] on div "Agent Desktop" at bounding box center [16, 424] width 33 height 782
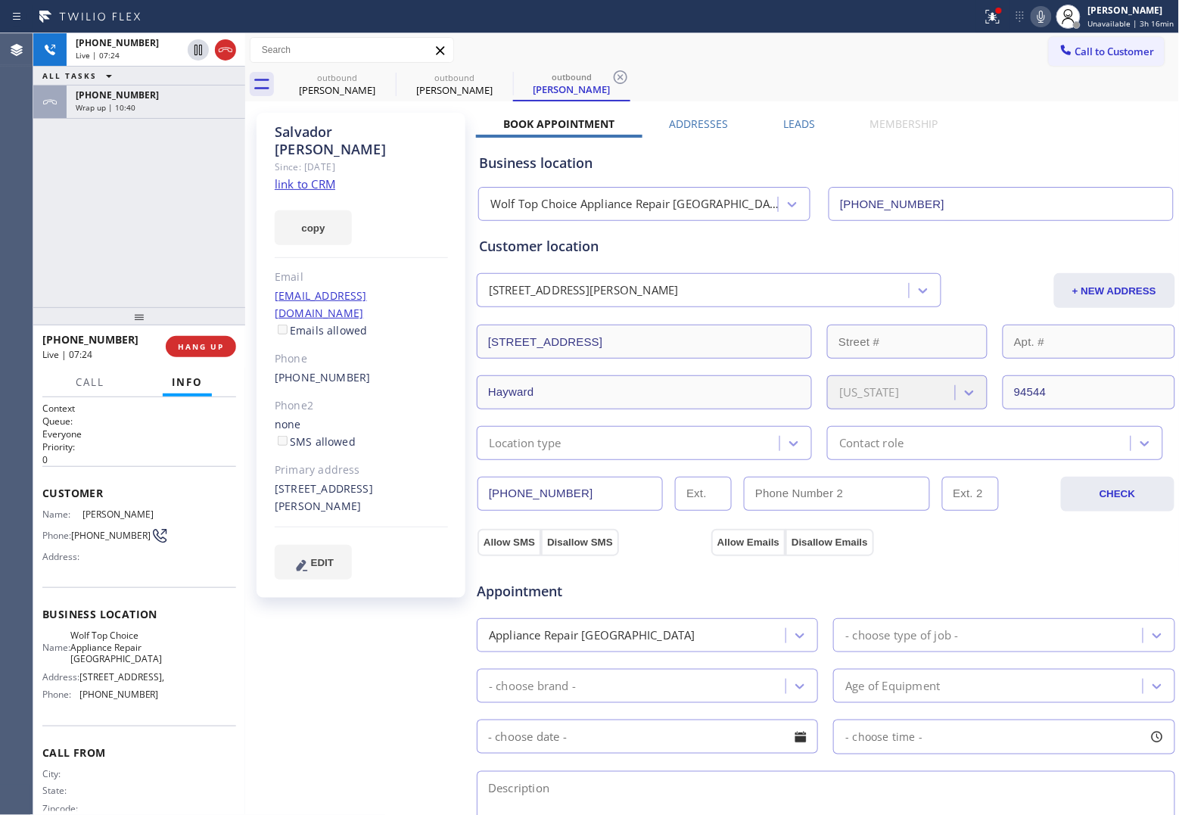
click at [45, 255] on div "[PHONE_NUMBER] Live | 07:24 ALL TASKS ALL TASKS ACTIVE TASKS TASKS IN WRAP UP […" at bounding box center [139, 170] width 212 height 274
click at [47, 235] on div "[PHONE_NUMBER] Live | 08:15 ALL TASKS ALL TASKS ACTIVE TASKS TASKS IN WRAP UP […" at bounding box center [139, 170] width 212 height 274
click at [301, 131] on div "[PERSON_NAME]" at bounding box center [361, 140] width 173 height 35
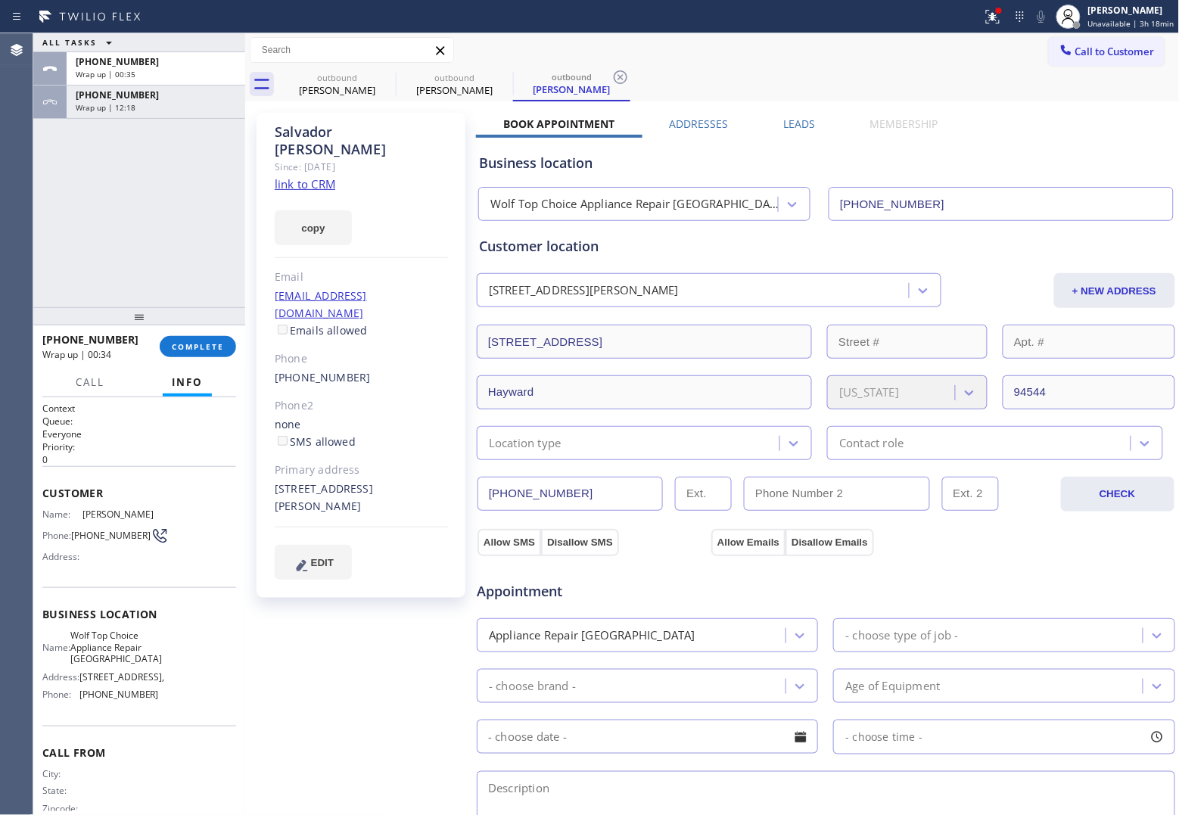
click at [373, 131] on div "[PERSON_NAME]" at bounding box center [361, 140] width 173 height 35
drag, startPoint x: 212, startPoint y: 335, endPoint x: 205, endPoint y: 338, distance: 7.8
click at [210, 336] on button "COMPLETE" at bounding box center [198, 346] width 76 height 21
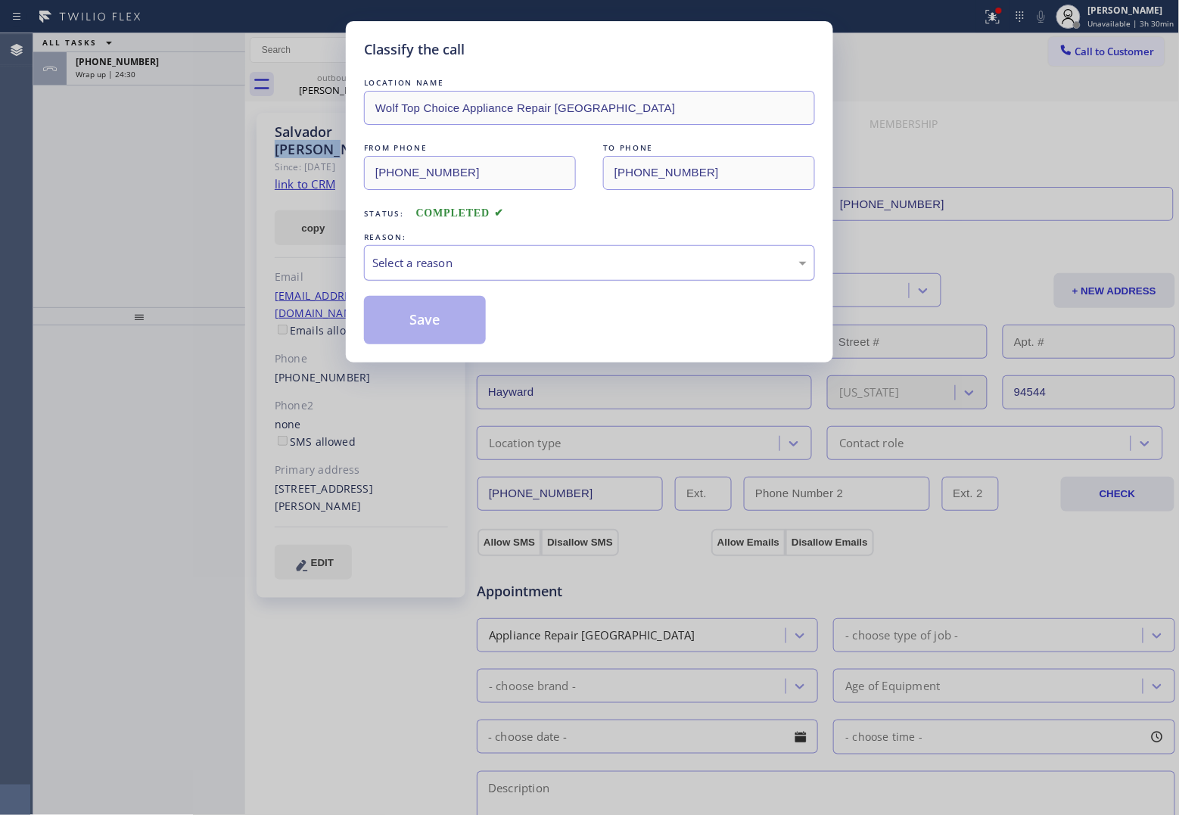
click at [509, 263] on div "Select a reason" at bounding box center [589, 262] width 434 height 17
click at [437, 322] on button "Save" at bounding box center [425, 320] width 122 height 48
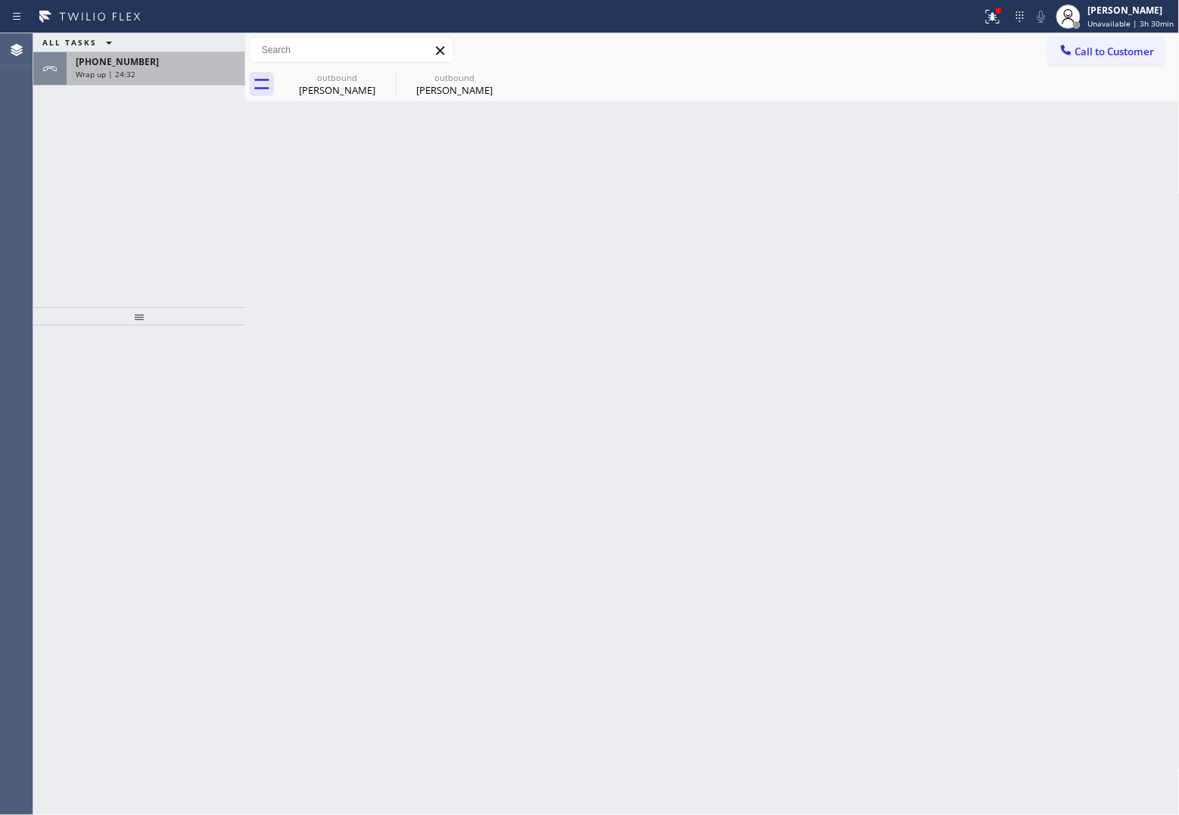
click at [96, 61] on span "[PHONE_NUMBER]" at bounding box center [117, 61] width 83 height 13
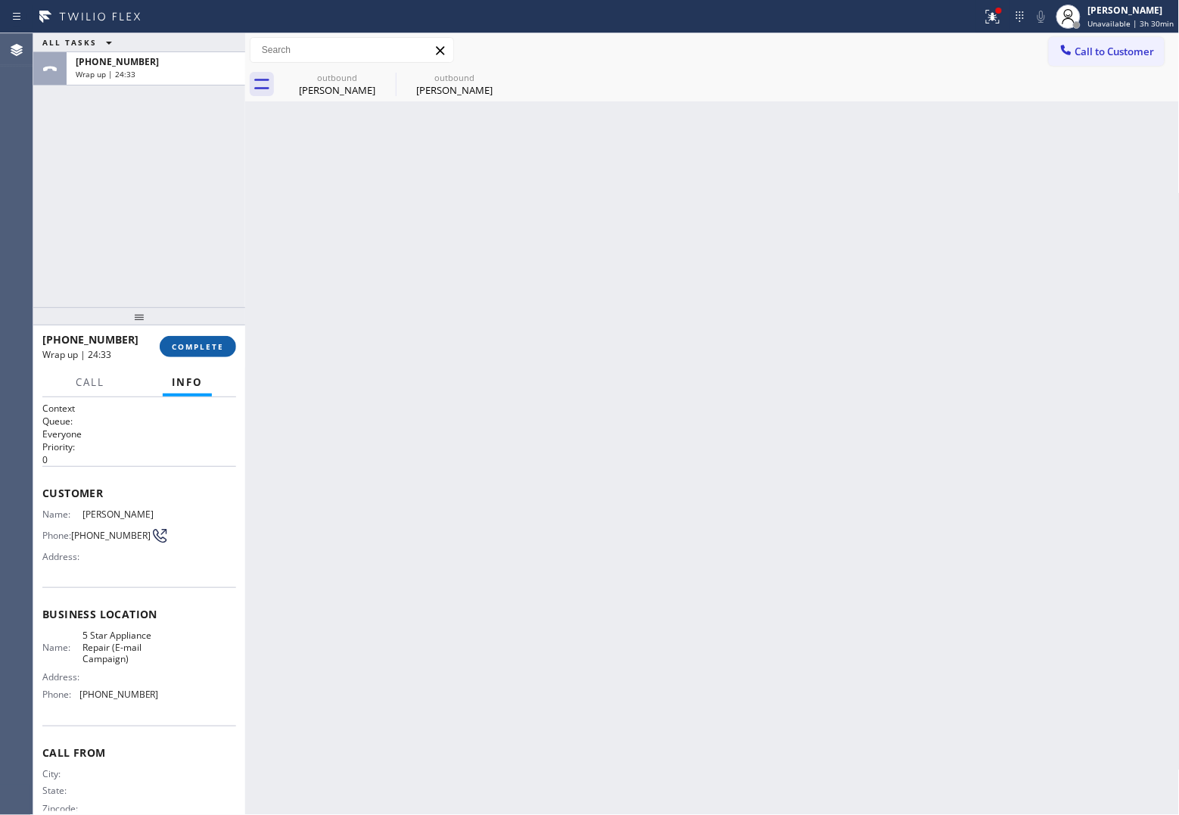
click at [213, 352] on button "COMPLETE" at bounding box center [198, 346] width 76 height 21
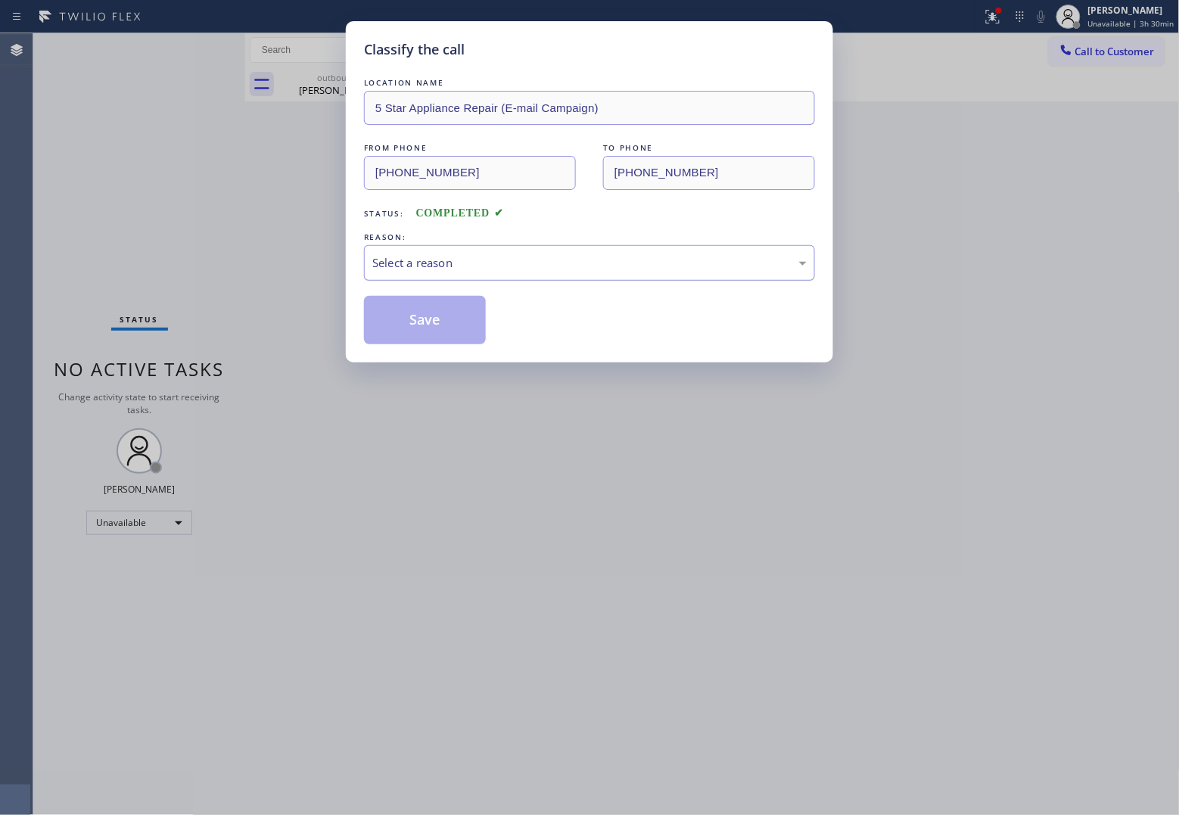
click at [448, 262] on div "Select a reason" at bounding box center [589, 262] width 434 height 17
click at [426, 316] on button "Save" at bounding box center [425, 320] width 122 height 48
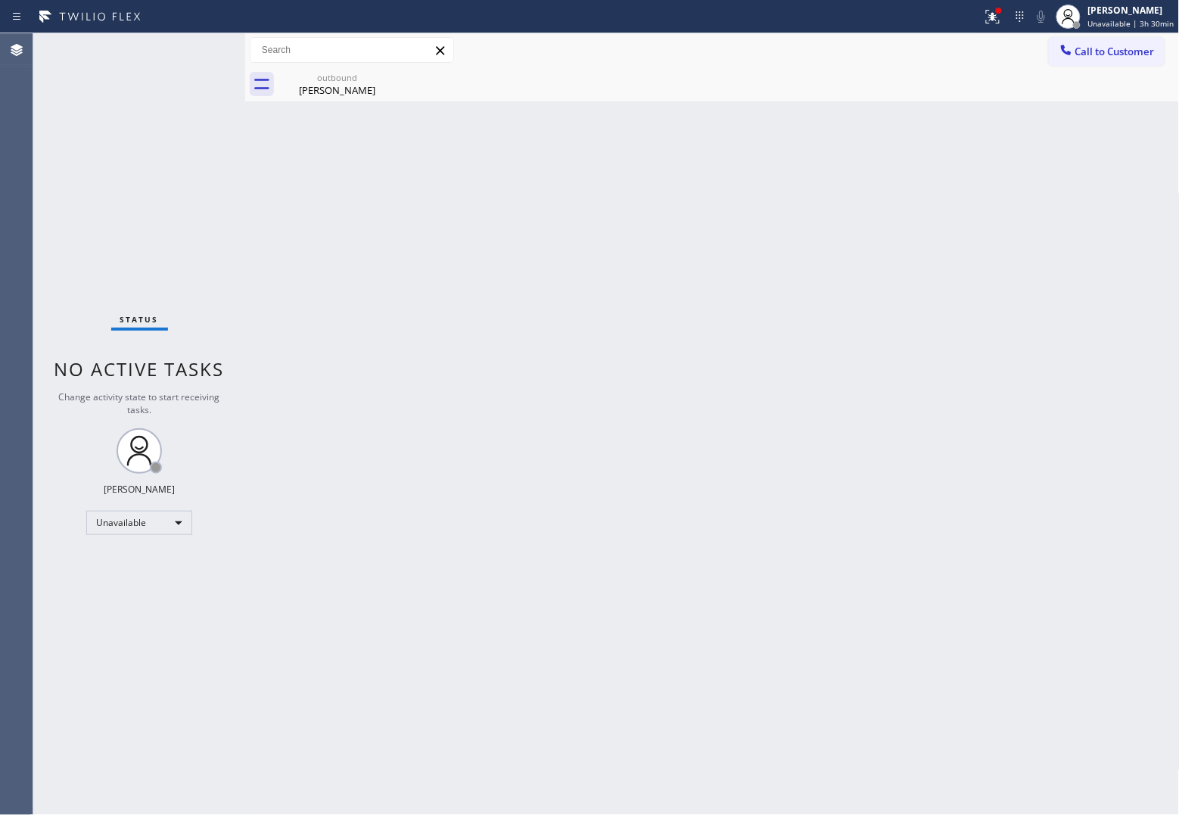
drag, startPoint x: 21, startPoint y: 138, endPoint x: 279, endPoint y: 5, distance: 289.8
click at [26, 137] on div "Agent Desktop" at bounding box center [16, 424] width 33 height 782
drag, startPoint x: 1117, startPoint y: 53, endPoint x: 696, endPoint y: 285, distance: 480.4
click at [940, 55] on span "Call to Customer" at bounding box center [1115, 52] width 79 height 14
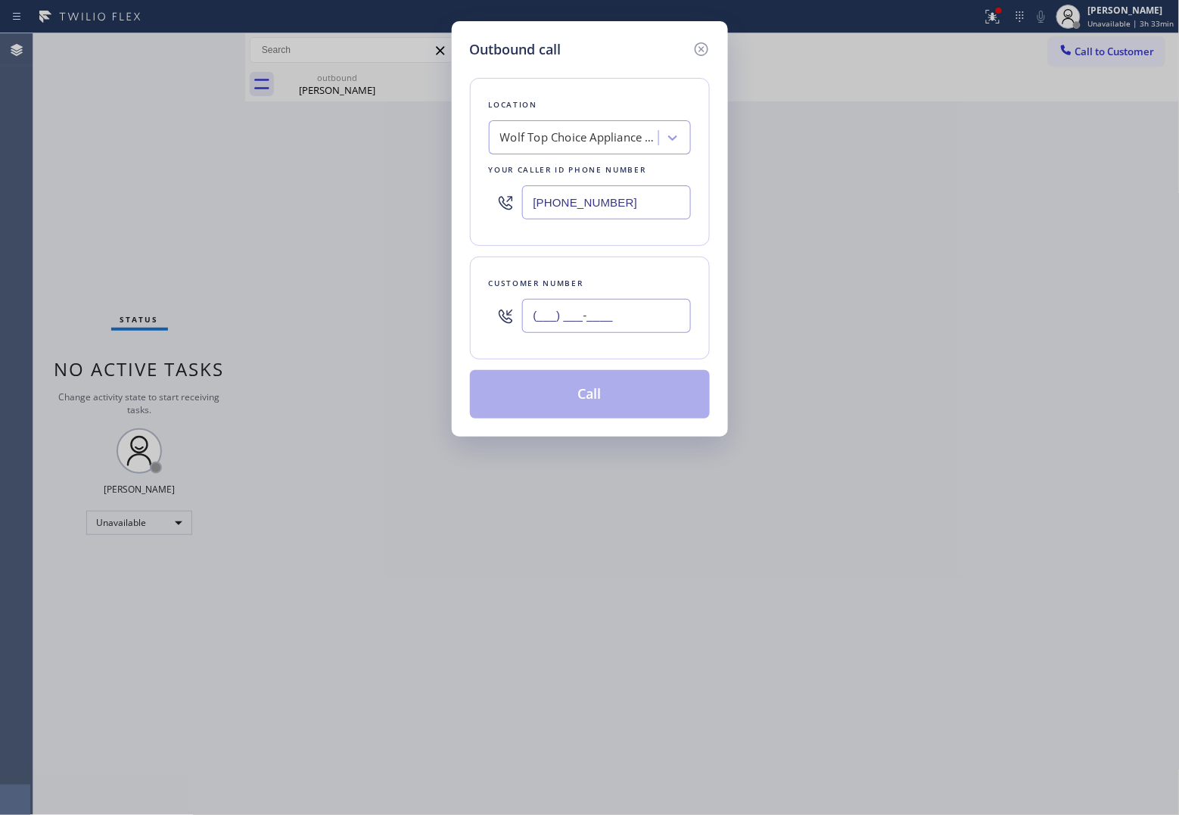
drag, startPoint x: 664, startPoint y: 308, endPoint x: 766, endPoint y: 101, distance: 231.2
click at [663, 308] on input "(___) ___-____" at bounding box center [606, 316] width 169 height 34
paste input "718) 792-4878"
type input "[PHONE_NUMBER]"
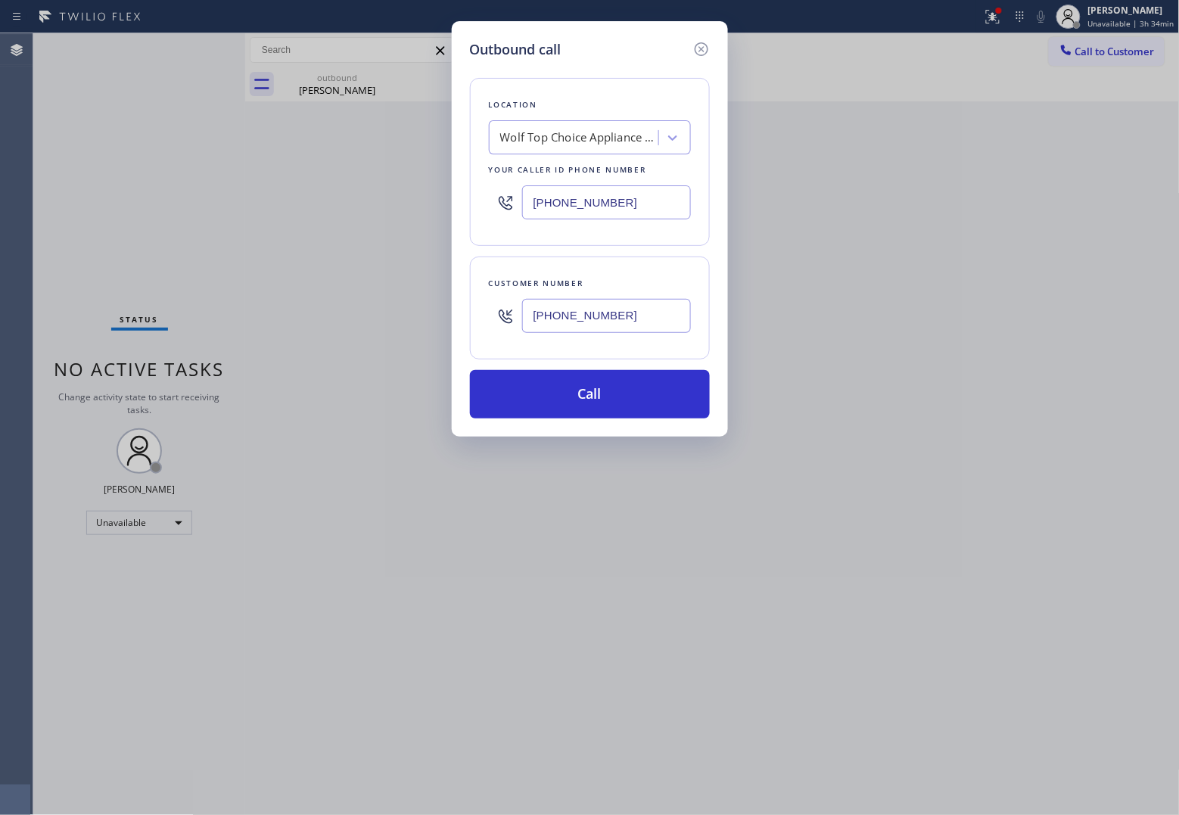
click at [596, 203] on input "[PHONE_NUMBER]" at bounding box center [606, 202] width 169 height 34
paste input "6) 430-7756"
type input "[PHONE_NUMBER]"
click at [634, 397] on button "Call" at bounding box center [590, 394] width 240 height 48
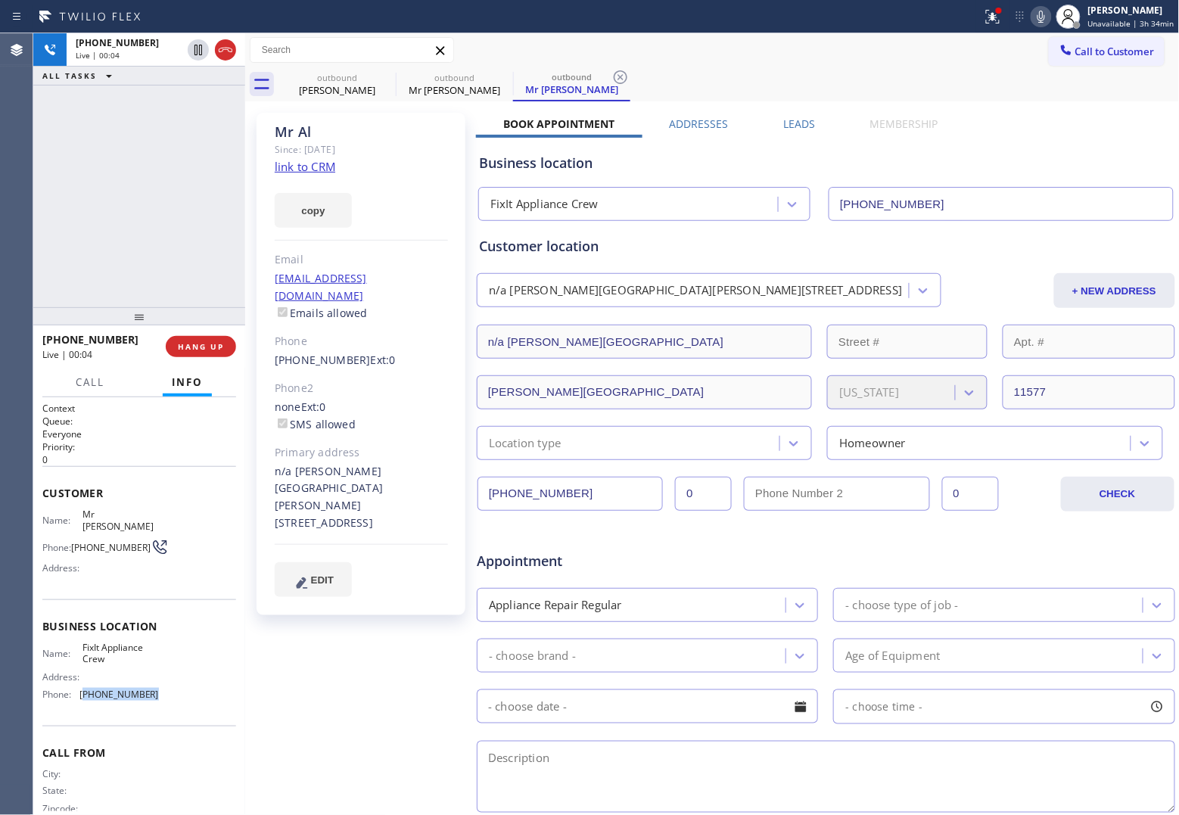
drag, startPoint x: 146, startPoint y: 686, endPoint x: 83, endPoint y: 687, distance: 62.8
click at [83, 652] on span "[PHONE_NUMBER]" at bounding box center [118, 694] width 79 height 11
drag, startPoint x: 88, startPoint y: 540, endPoint x: 76, endPoint y: 525, distance: 19.4
click at [76, 542] on span "[PHONE_NUMBER]" at bounding box center [110, 547] width 79 height 11
drag, startPoint x: 229, startPoint y: 48, endPoint x: 599, endPoint y: 8, distance: 372.2
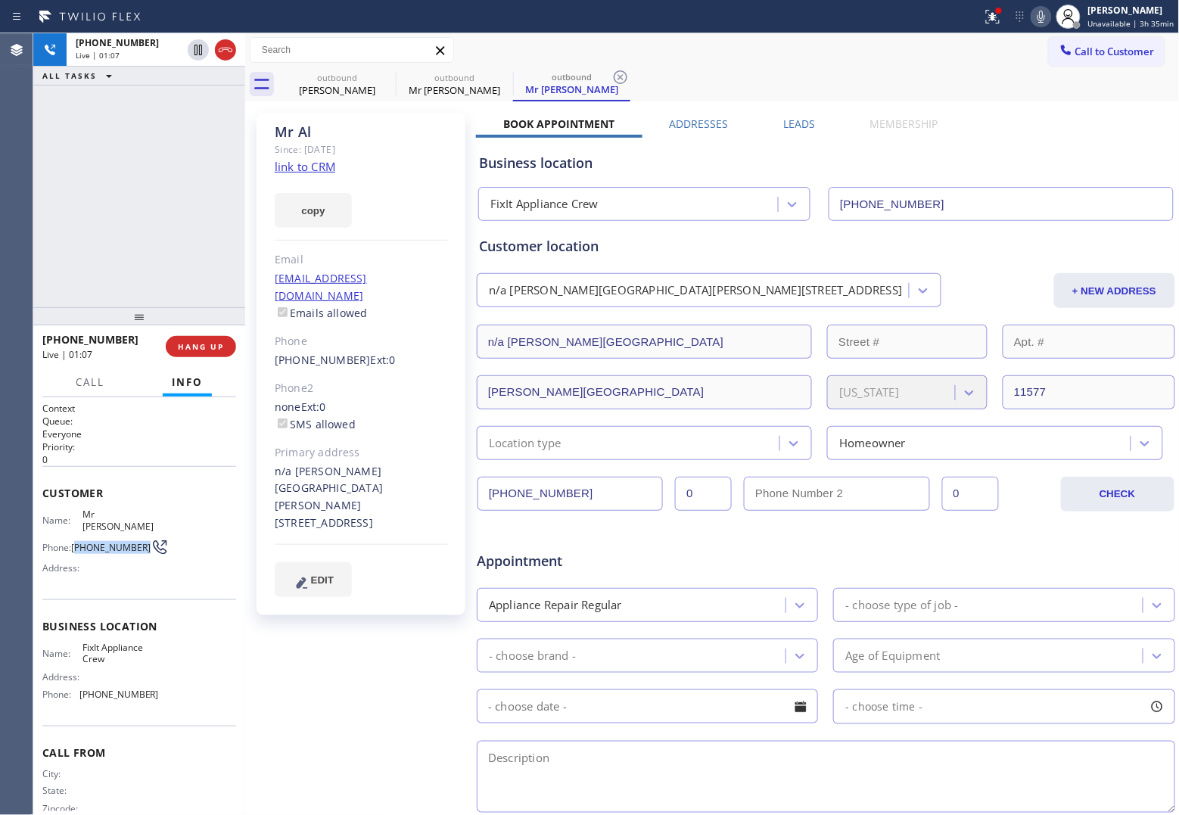
click at [229, 48] on icon at bounding box center [226, 50] width 14 height 5
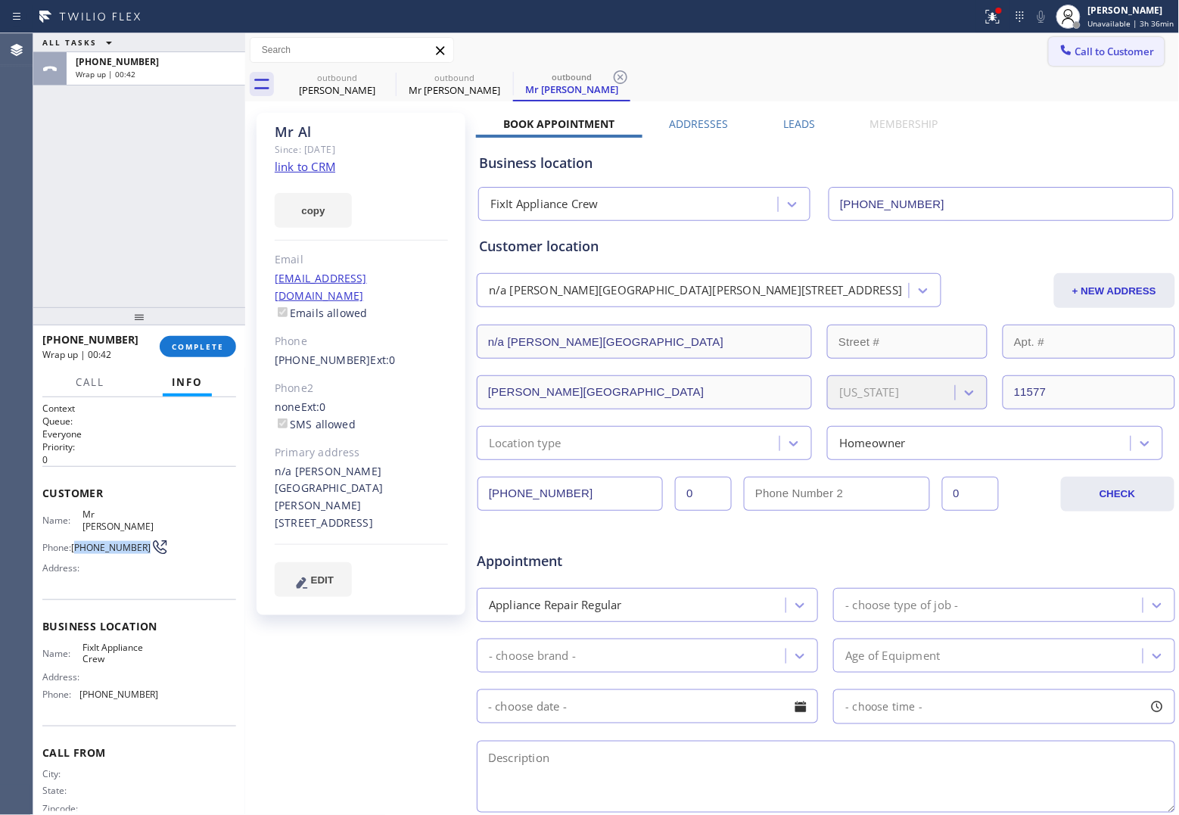
click at [940, 46] on span "Call to Customer" at bounding box center [1115, 52] width 79 height 14
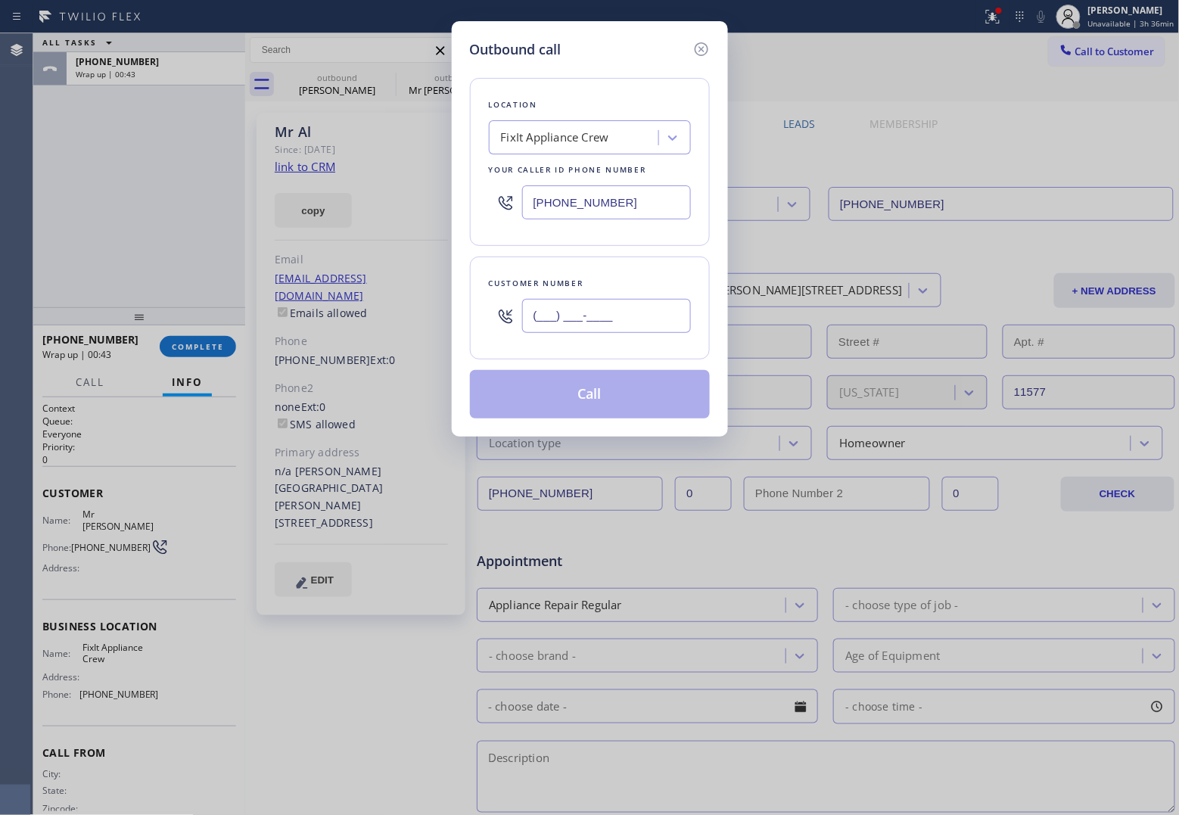
click at [637, 316] on input "(___) ___-____" at bounding box center [606, 316] width 169 height 34
paste input "480) 275-0668"
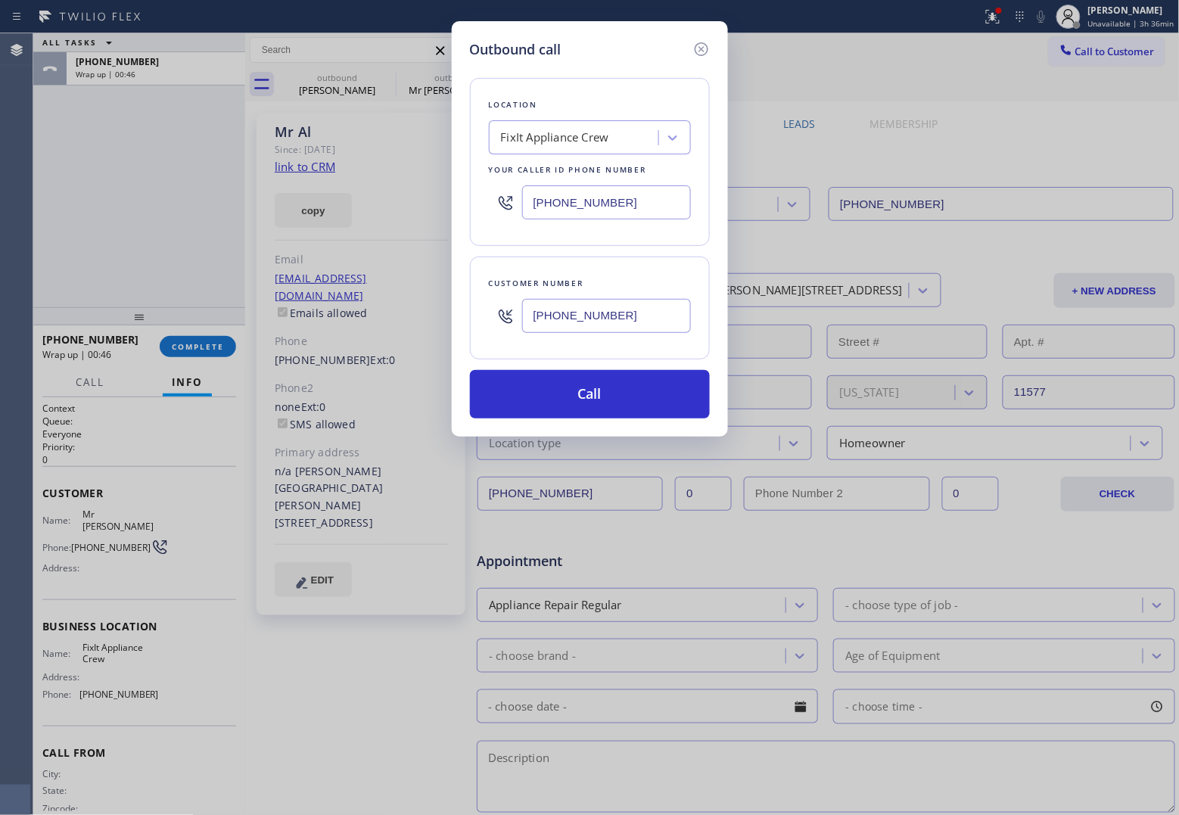
click at [637, 204] on input "[PHONE_NUMBER]" at bounding box center [606, 202] width 169 height 34
paste input "480) 680-9844"
click at [606, 391] on button "Call" at bounding box center [590, 394] width 240 height 48
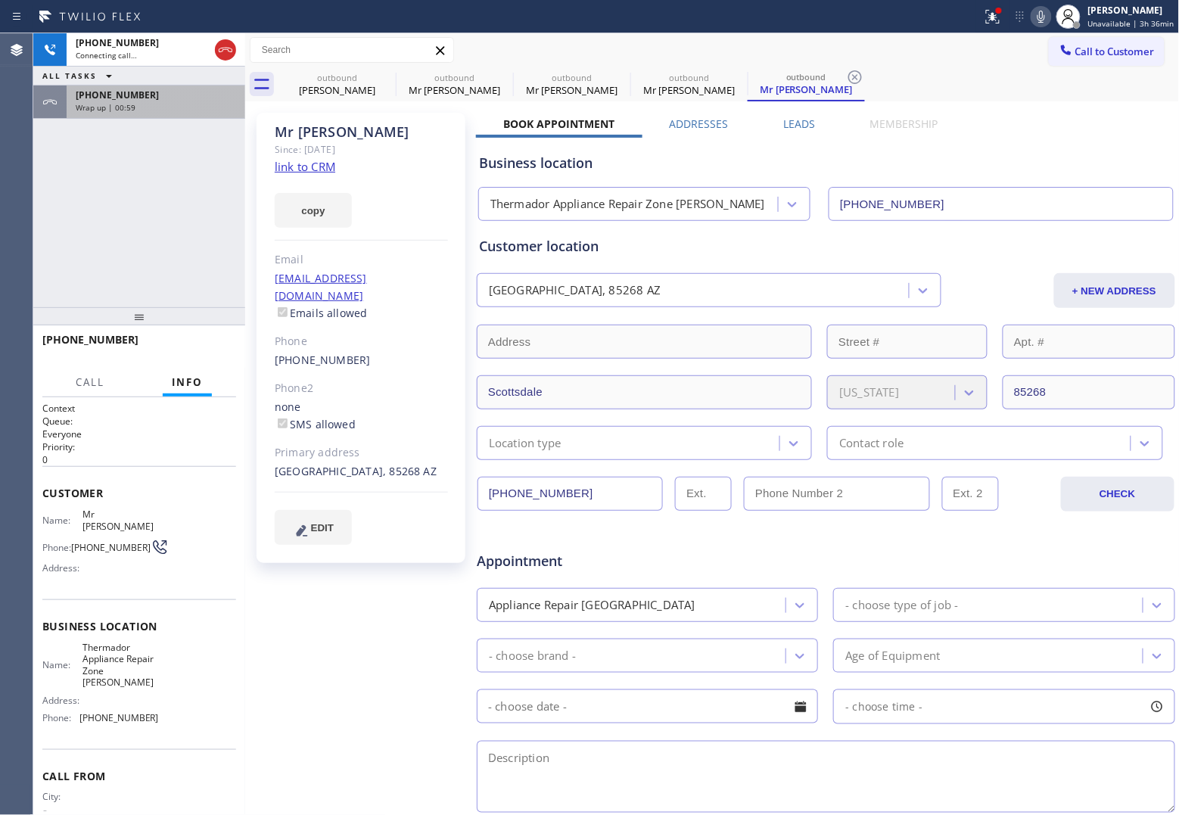
click at [164, 111] on div "Wrap up | 00:59" at bounding box center [156, 107] width 160 height 11
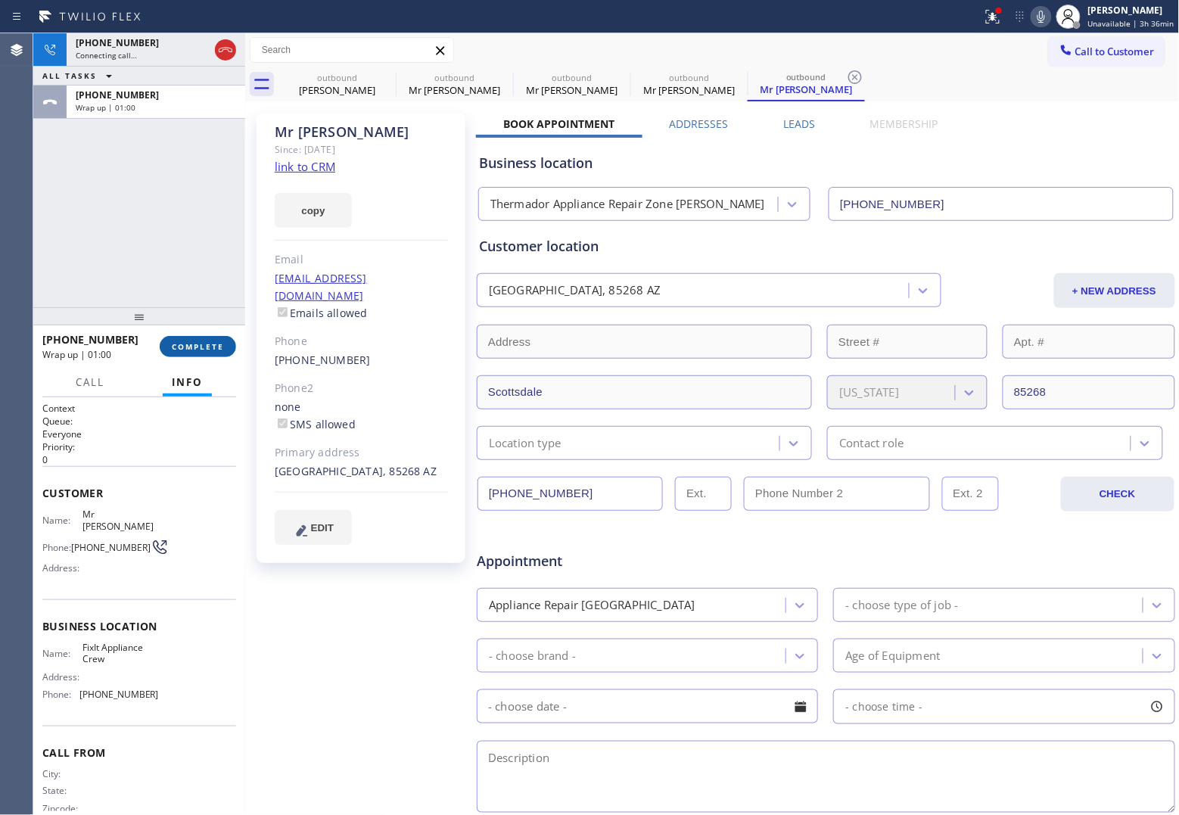
click at [169, 342] on button "COMPLETE" at bounding box center [198, 346] width 76 height 21
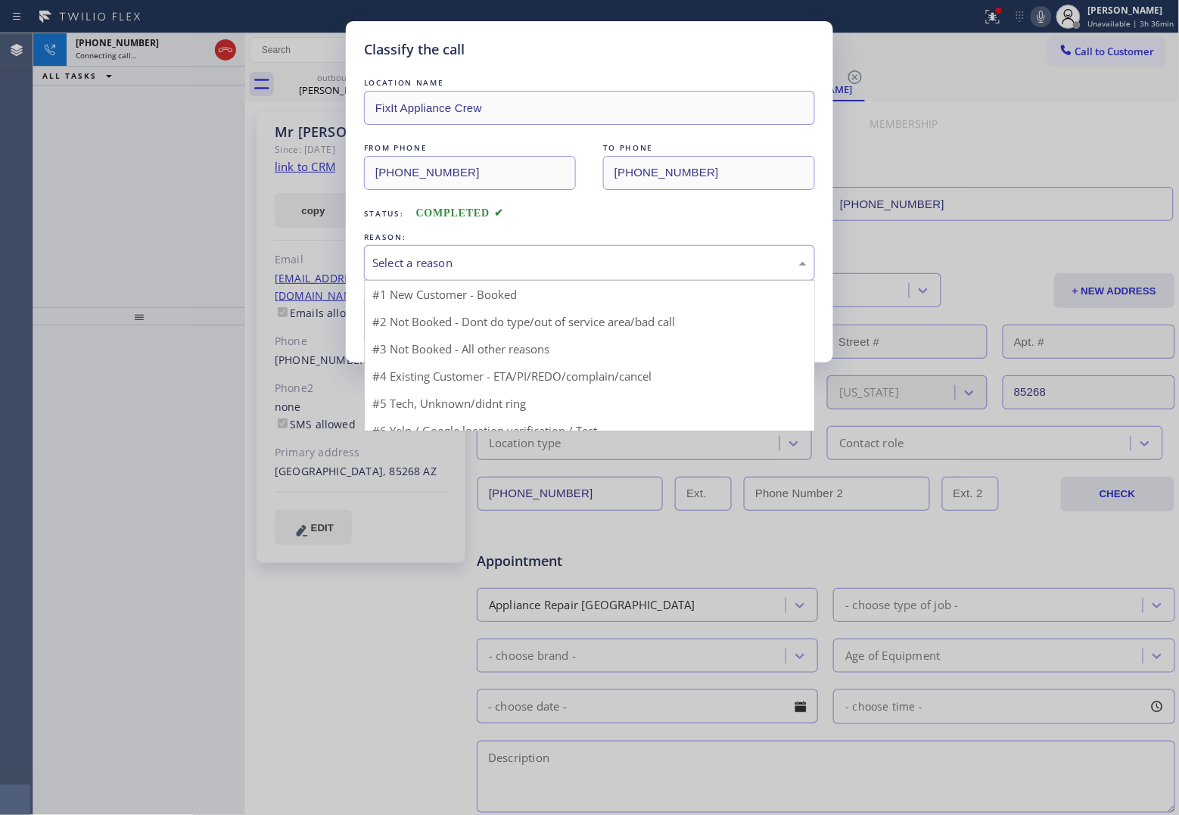
click at [465, 270] on div "Select a reason" at bounding box center [589, 262] width 434 height 17
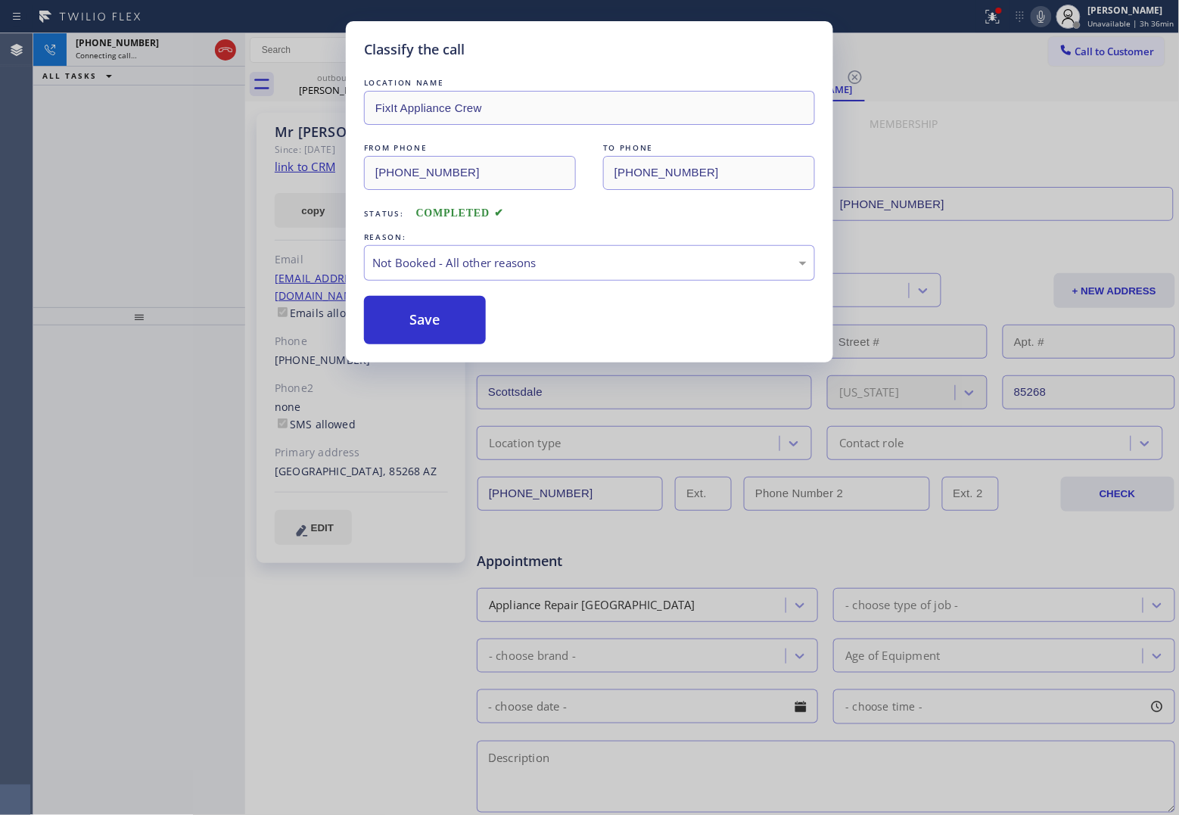
click at [459, 324] on button "Save" at bounding box center [425, 320] width 122 height 48
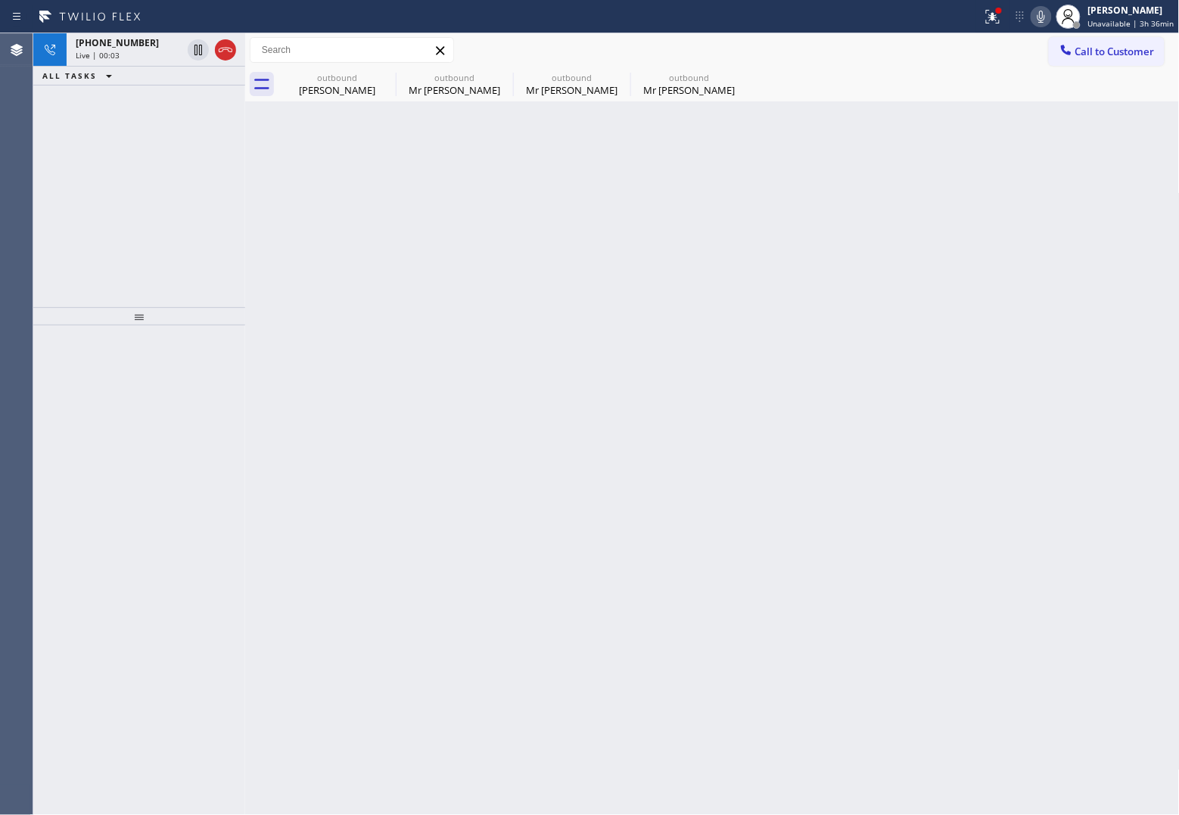
click at [55, 179] on div "[PHONE_NUMBER] Live | 00:03 ALL TASKS ALL TASKS ACTIVE TASKS TASKS IN WRAP UP" at bounding box center [139, 170] width 212 height 274
click at [107, 47] on span "[PHONE_NUMBER]" at bounding box center [117, 42] width 83 height 13
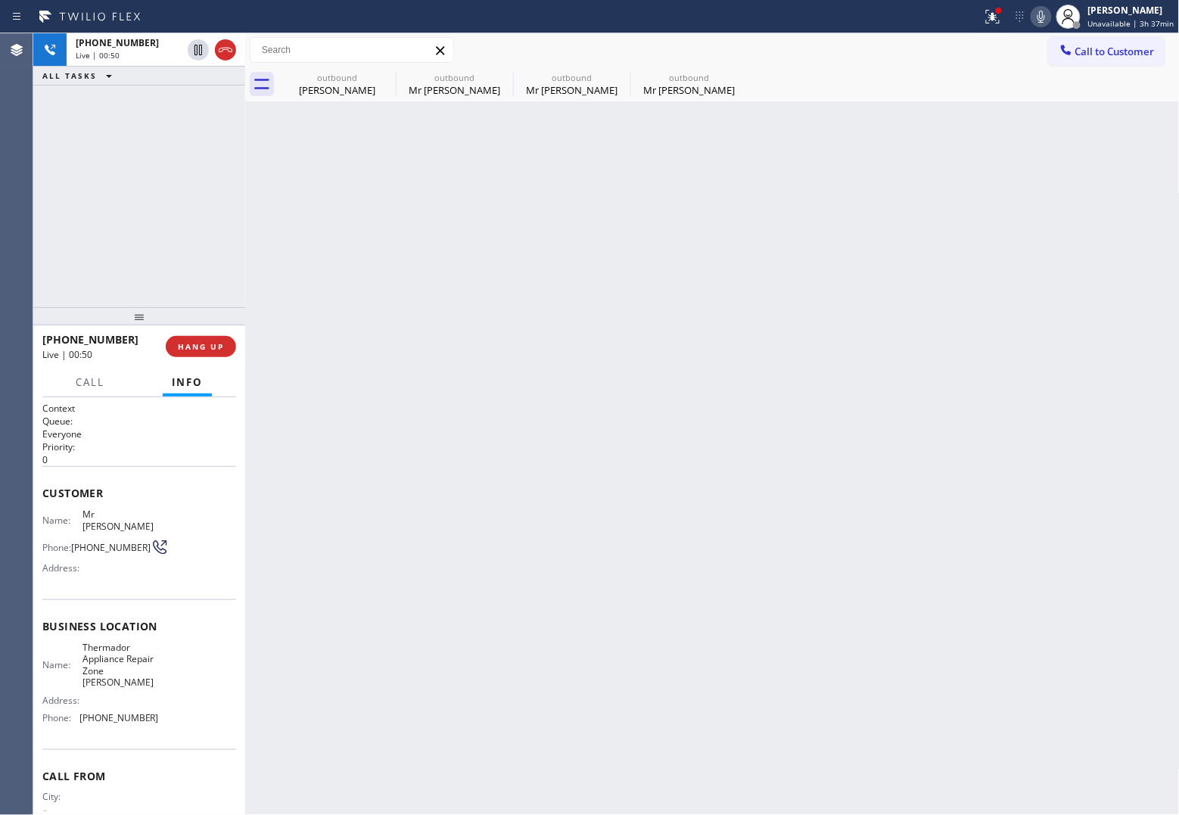
drag, startPoint x: 49, startPoint y: 173, endPoint x: 78, endPoint y: 157, distance: 32.9
click at [49, 173] on div "[PHONE_NUMBER] Live | 00:50 ALL TASKS ALL TASKS ACTIVE TASKS TASKS IN WRAP UP" at bounding box center [139, 170] width 212 height 274
click at [235, 47] on div at bounding box center [212, 49] width 54 height 33
click at [229, 42] on icon at bounding box center [225, 50] width 18 height 18
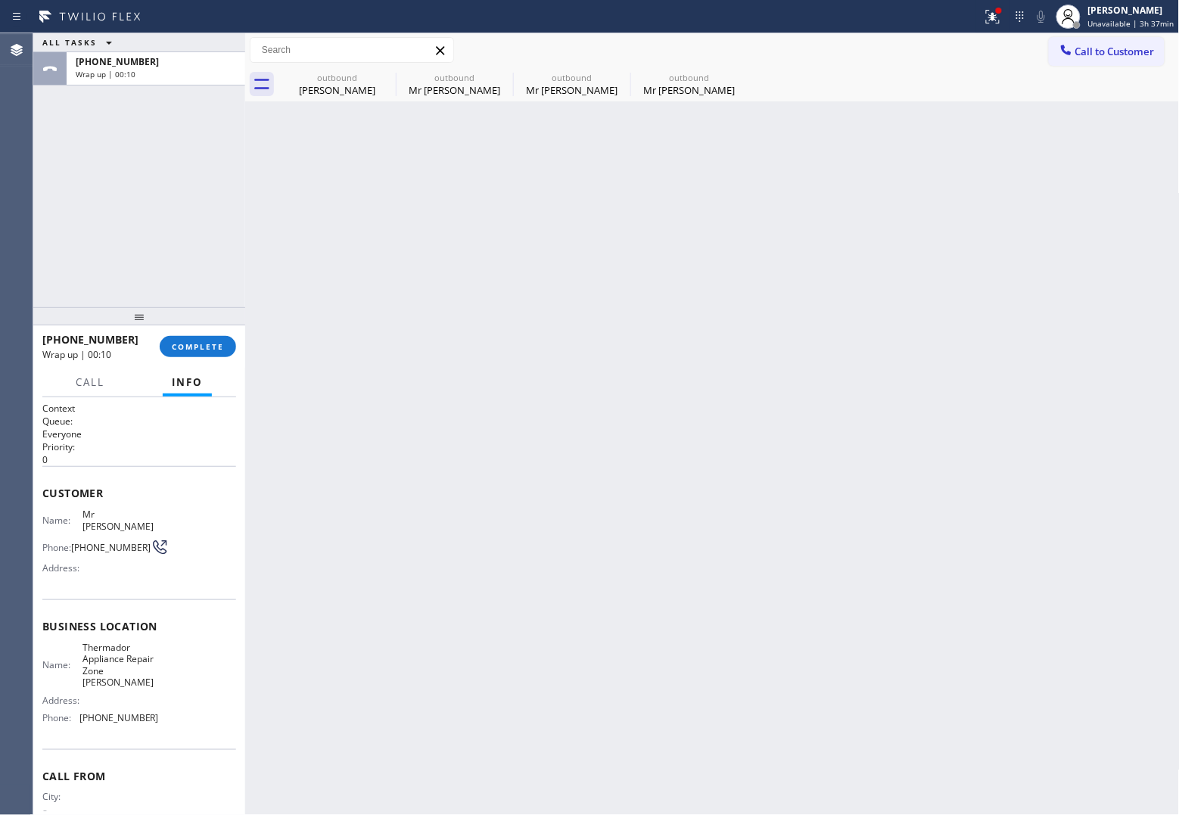
click at [31, 188] on div "Agent Desktop" at bounding box center [16, 424] width 33 height 782
click at [940, 35] on div "Call to Customer Outbound call Location Thermador Appliance Repair Zone [PERSON…" at bounding box center [712, 50] width 935 height 34
click at [940, 48] on span "Call to Customer" at bounding box center [1115, 52] width 79 height 14
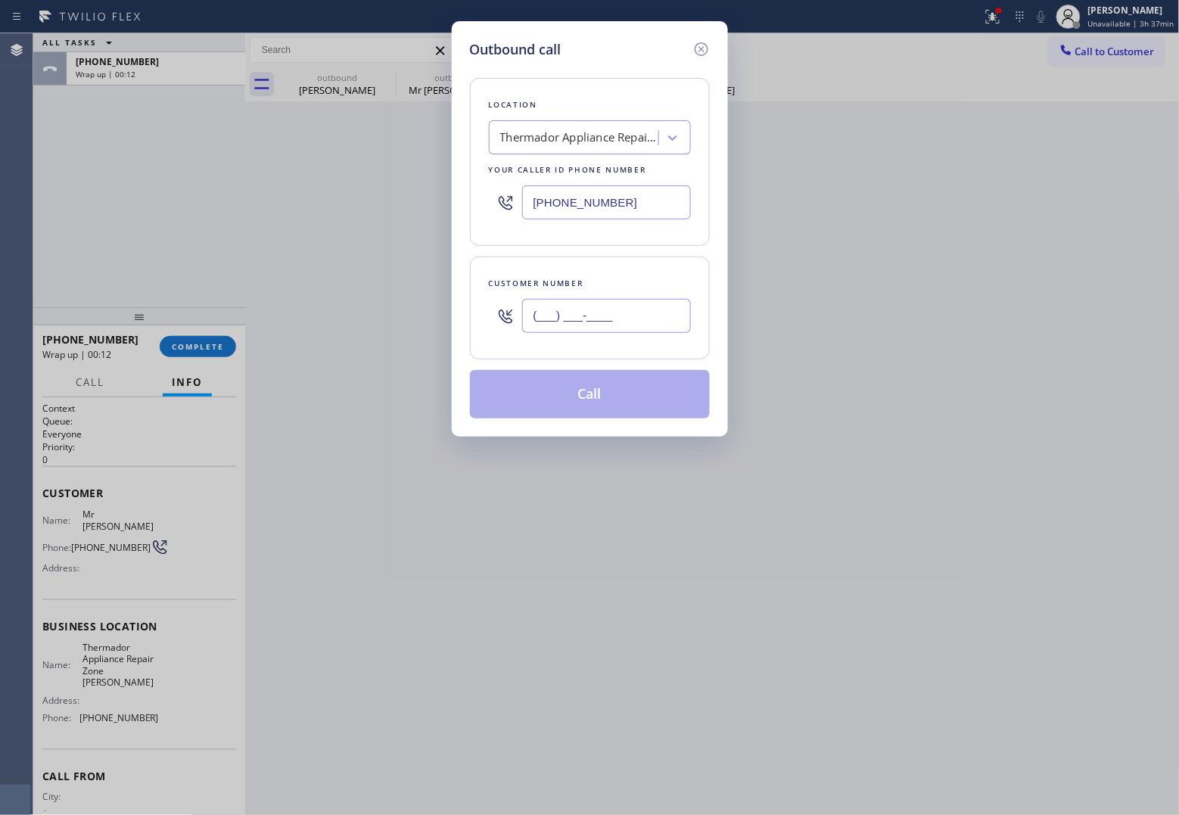
click at [614, 323] on input "(___) ___-____" at bounding box center [606, 316] width 169 height 34
paste input "310) 866-7685"
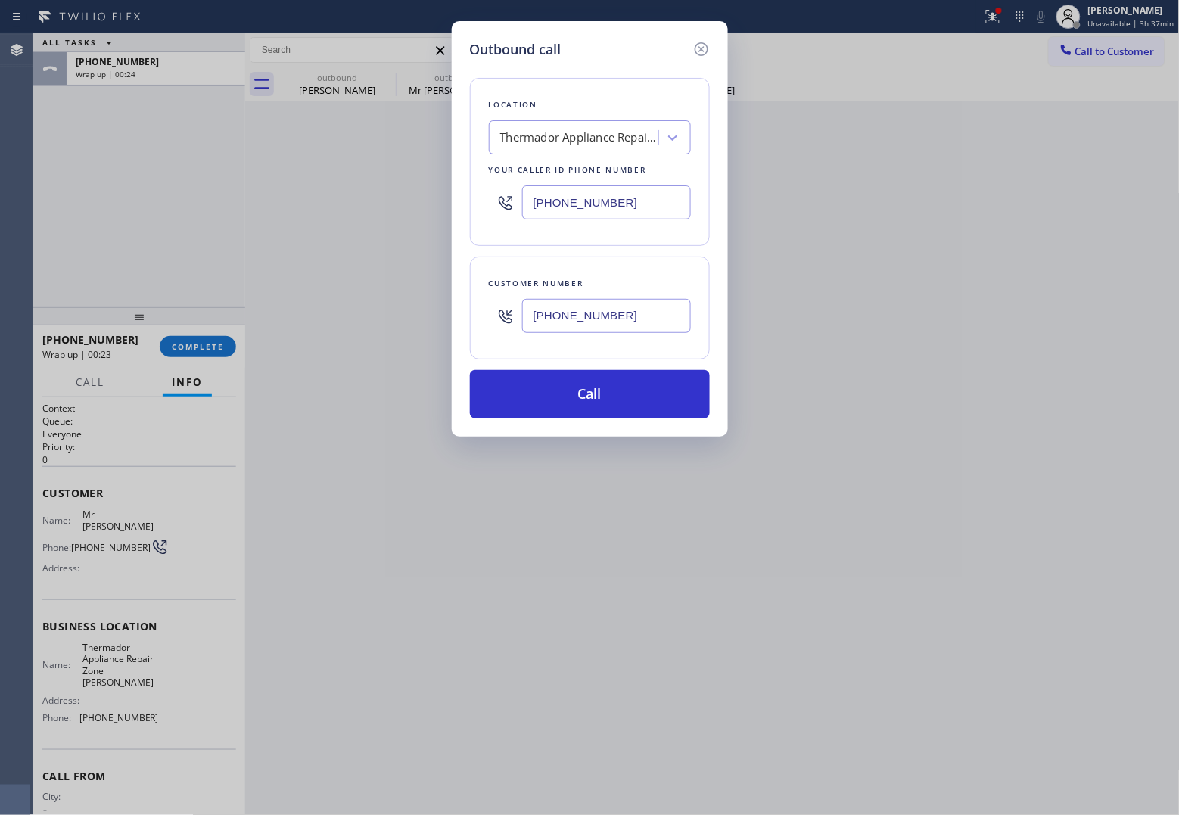
drag, startPoint x: 49, startPoint y: 235, endPoint x: 61, endPoint y: 235, distance: 11.4
click at [49, 235] on div "Outbound call Location Thermador Appliance Repair Zone [PERSON_NAME] Your calle…" at bounding box center [589, 407] width 1179 height 815
click at [538, 145] on div "Thermador Appliance Repair Zone [PERSON_NAME]" at bounding box center [579, 137] width 159 height 17
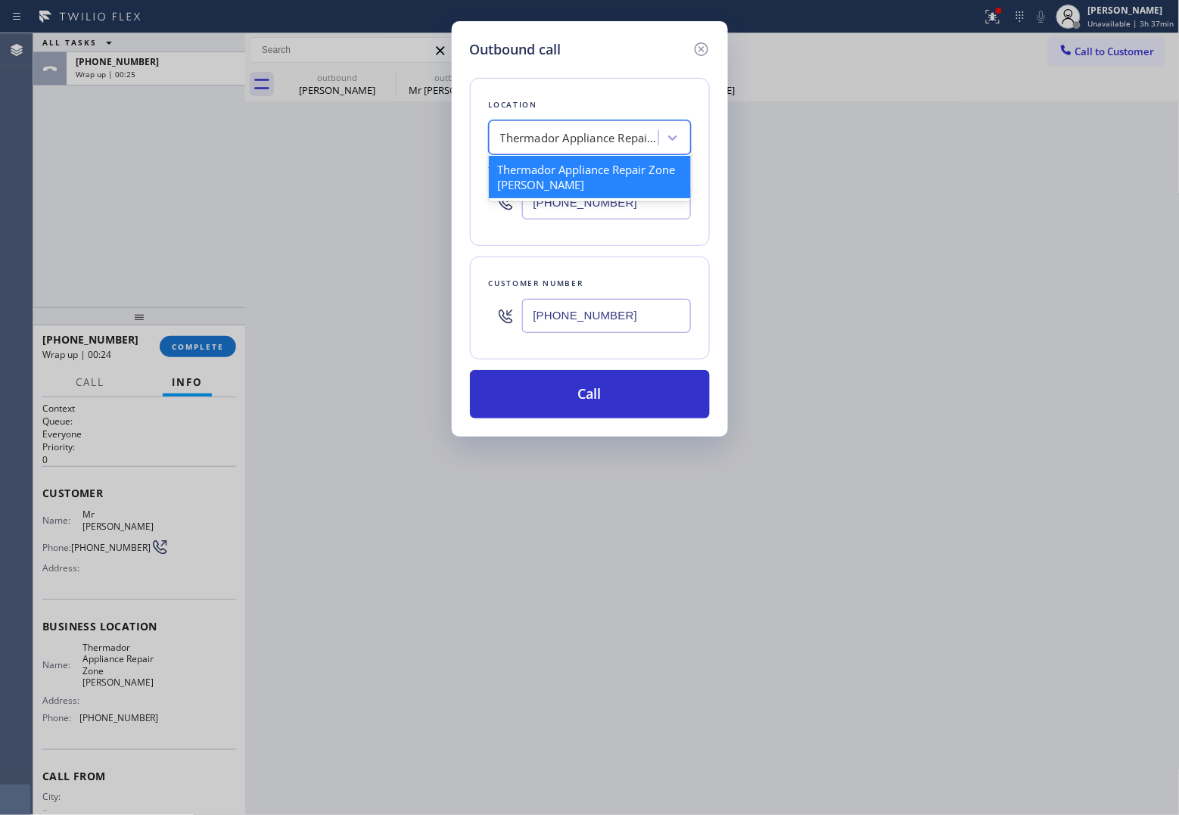
paste input "Culver City Appliances Repair"
click at [546, 170] on div "Culver City Appliances Repair" at bounding box center [590, 169] width 202 height 27
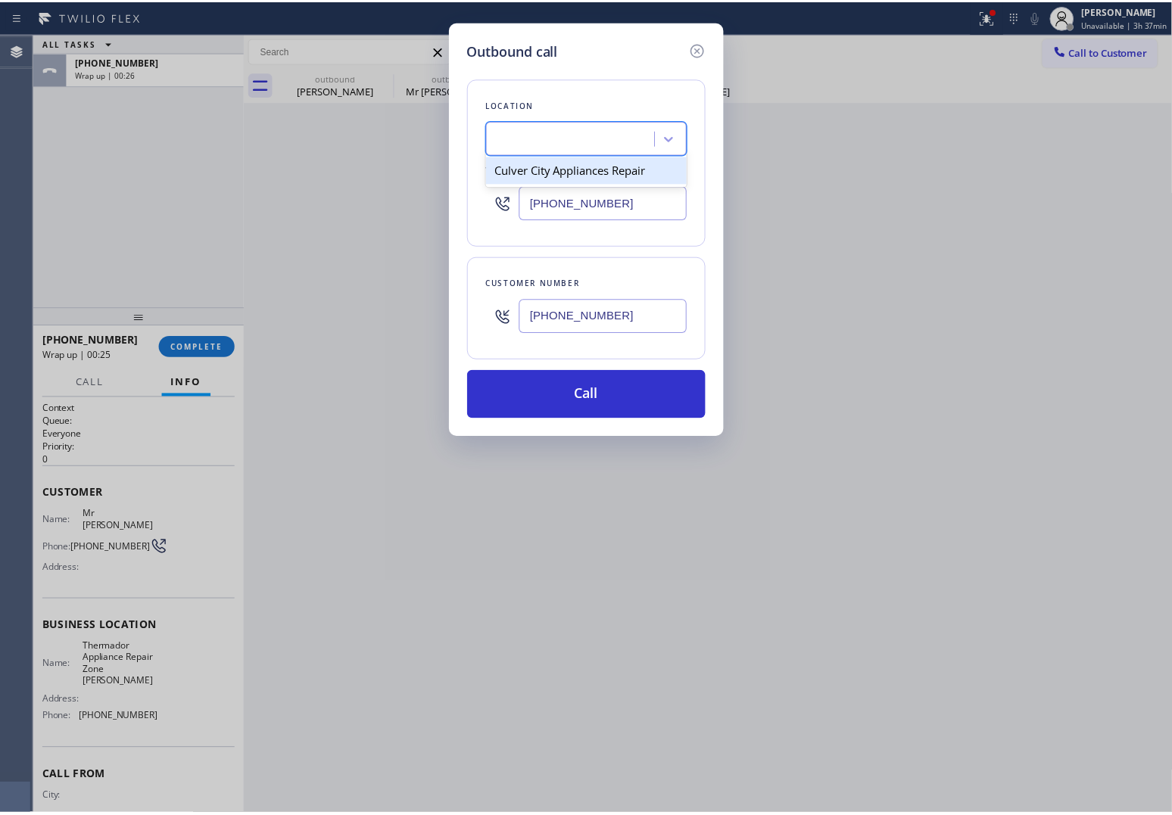
scroll to position [0, 1]
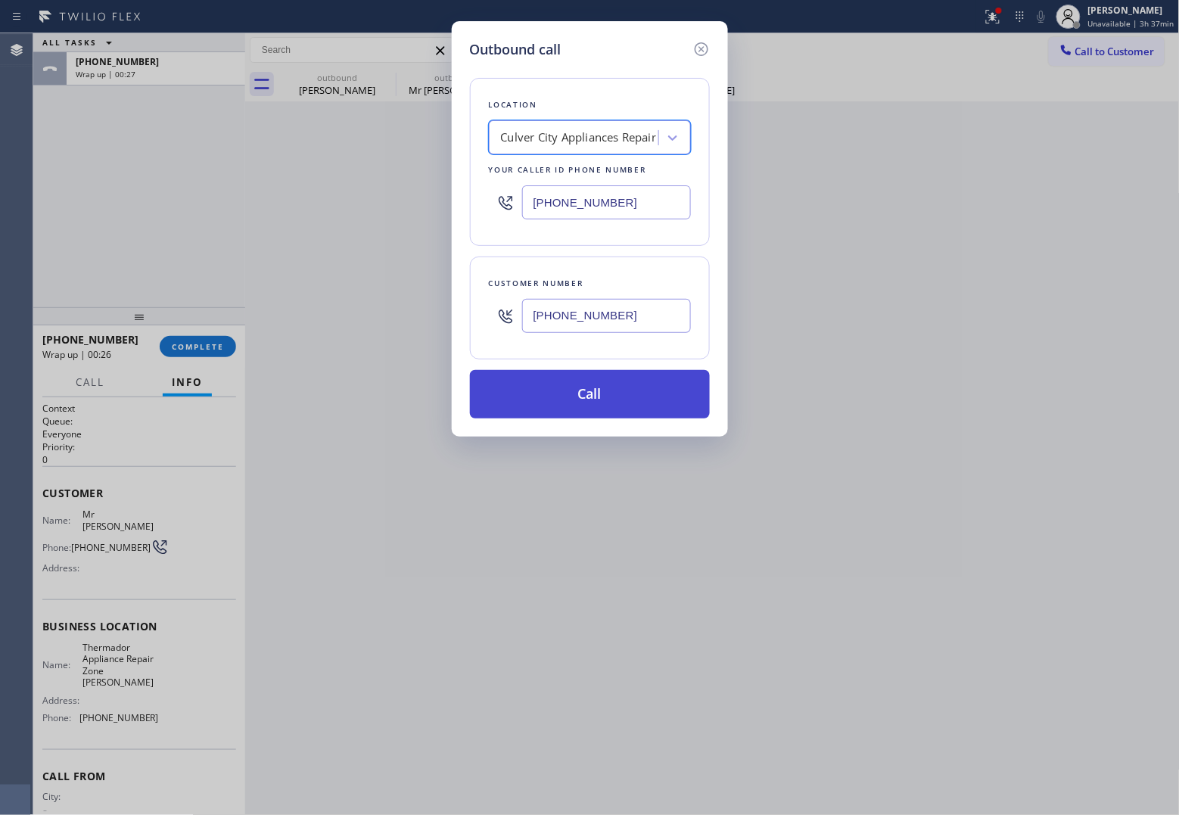
click at [606, 406] on button "Call" at bounding box center [590, 394] width 240 height 48
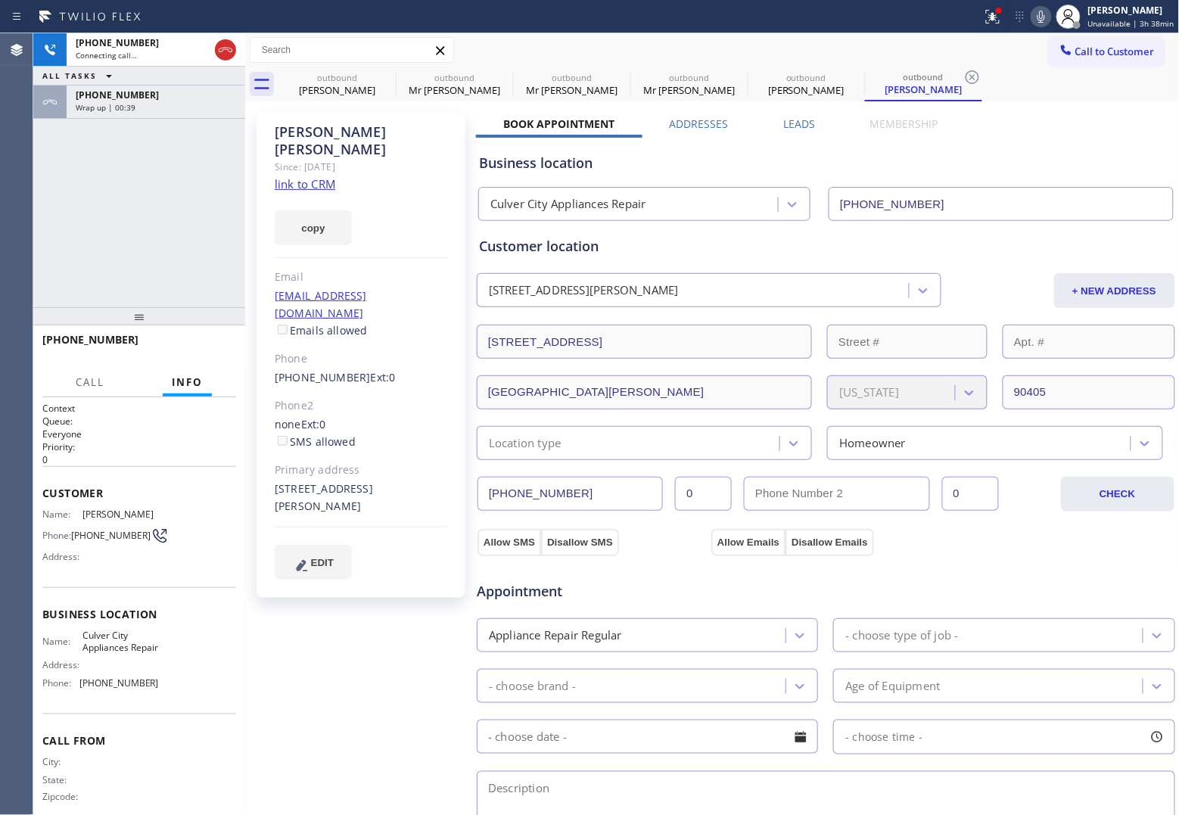
click at [42, 216] on div "[PHONE_NUMBER] Connecting call… ALL TASKS ALL TASKS ACTIVE TASKS TASKS IN WRAP …" at bounding box center [139, 170] width 212 height 274
click at [25, 247] on div "Agent Desktop" at bounding box center [16, 424] width 33 height 782
click at [40, 254] on div "[PHONE_NUMBER] Live | 00:56 ALL TASKS ALL TASKS ACTIVE TASKS TASKS IN WRAP UP […" at bounding box center [139, 170] width 212 height 274
click at [291, 176] on link "link to CRM" at bounding box center [305, 183] width 61 height 15
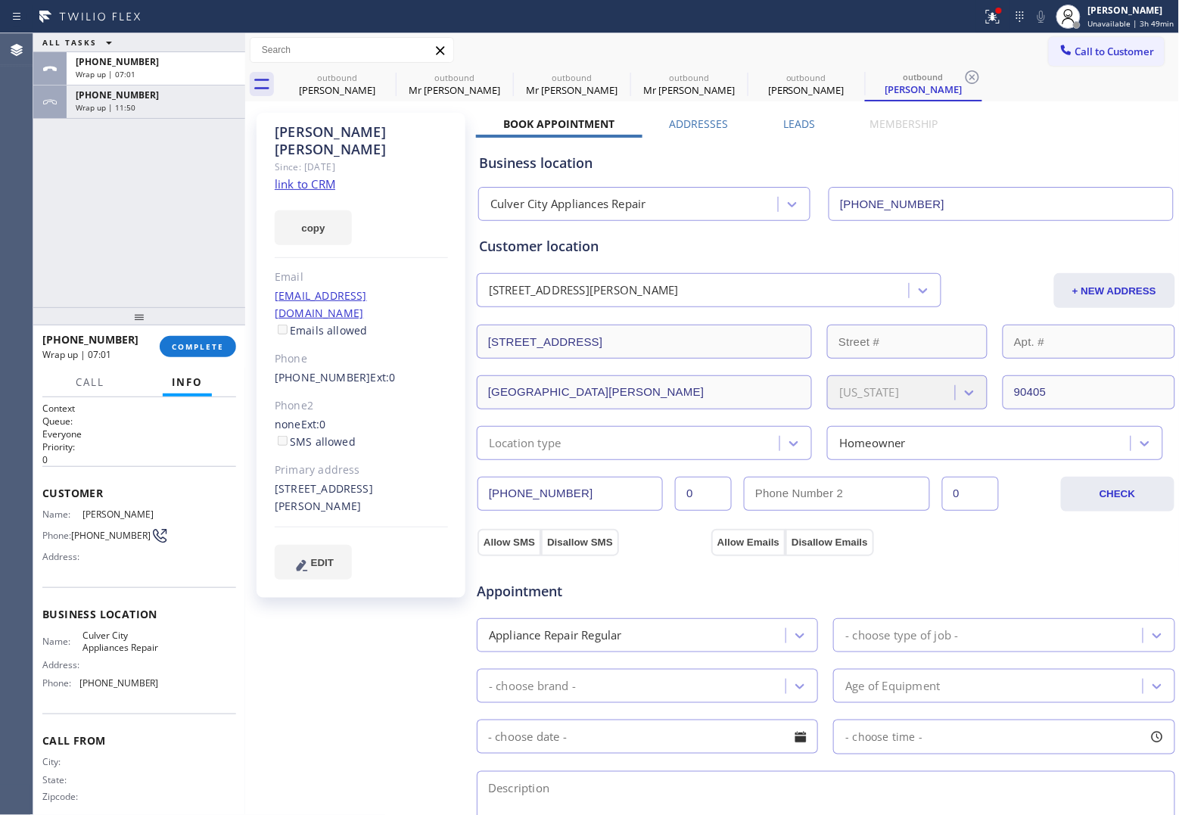
click at [188, 357] on div "[PHONE_NUMBER] Wrap up | 07:01 COMPLETE" at bounding box center [139, 346] width 194 height 39
click at [190, 350] on button "COMPLETE" at bounding box center [198, 346] width 76 height 21
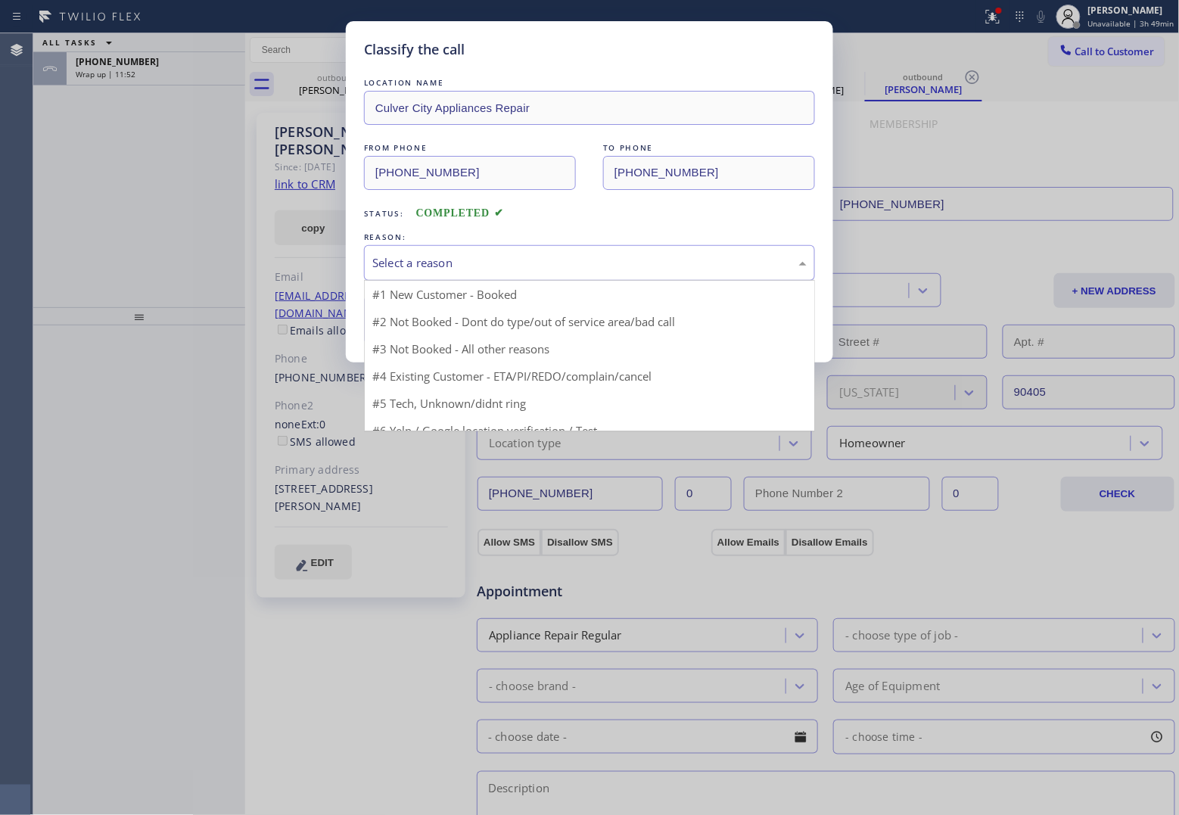
click at [459, 263] on div "Select a reason" at bounding box center [589, 262] width 434 height 17
click at [420, 329] on button "Save" at bounding box center [425, 320] width 122 height 48
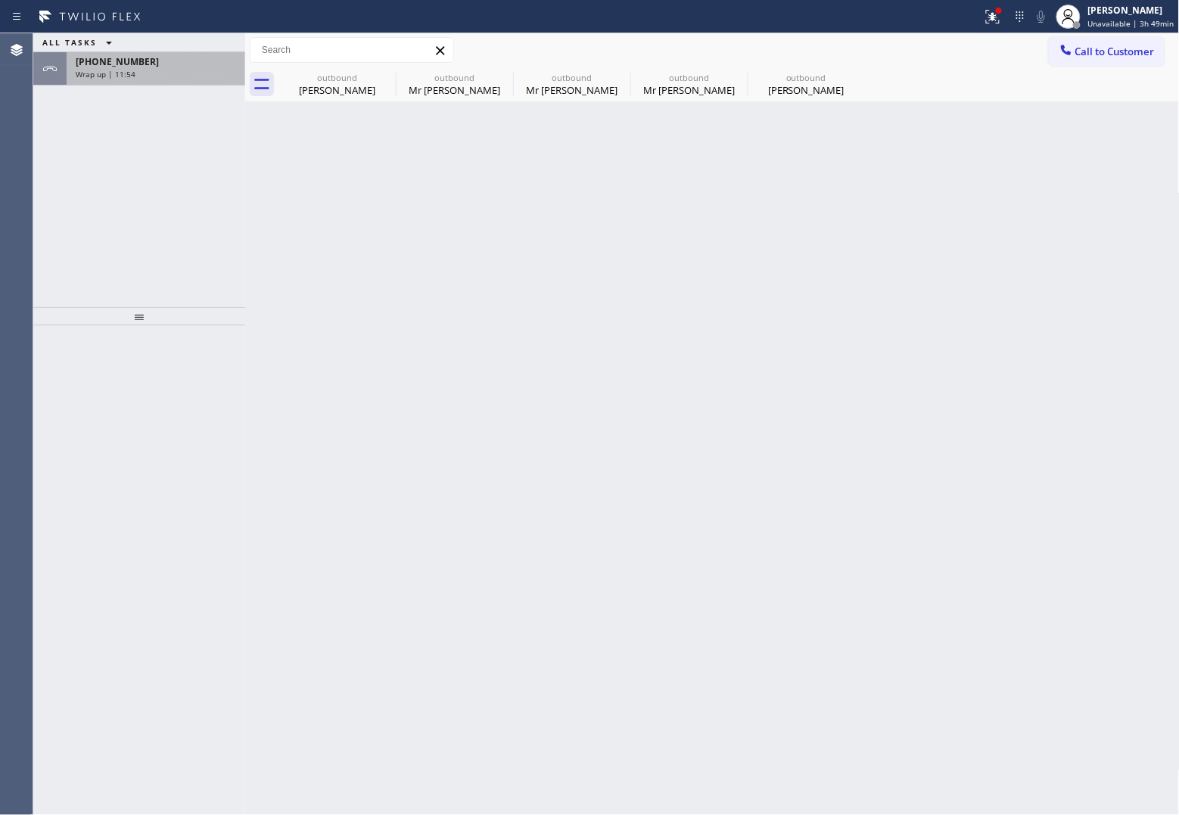
click at [126, 77] on span "Wrap up | 11:54" at bounding box center [106, 74] width 60 height 11
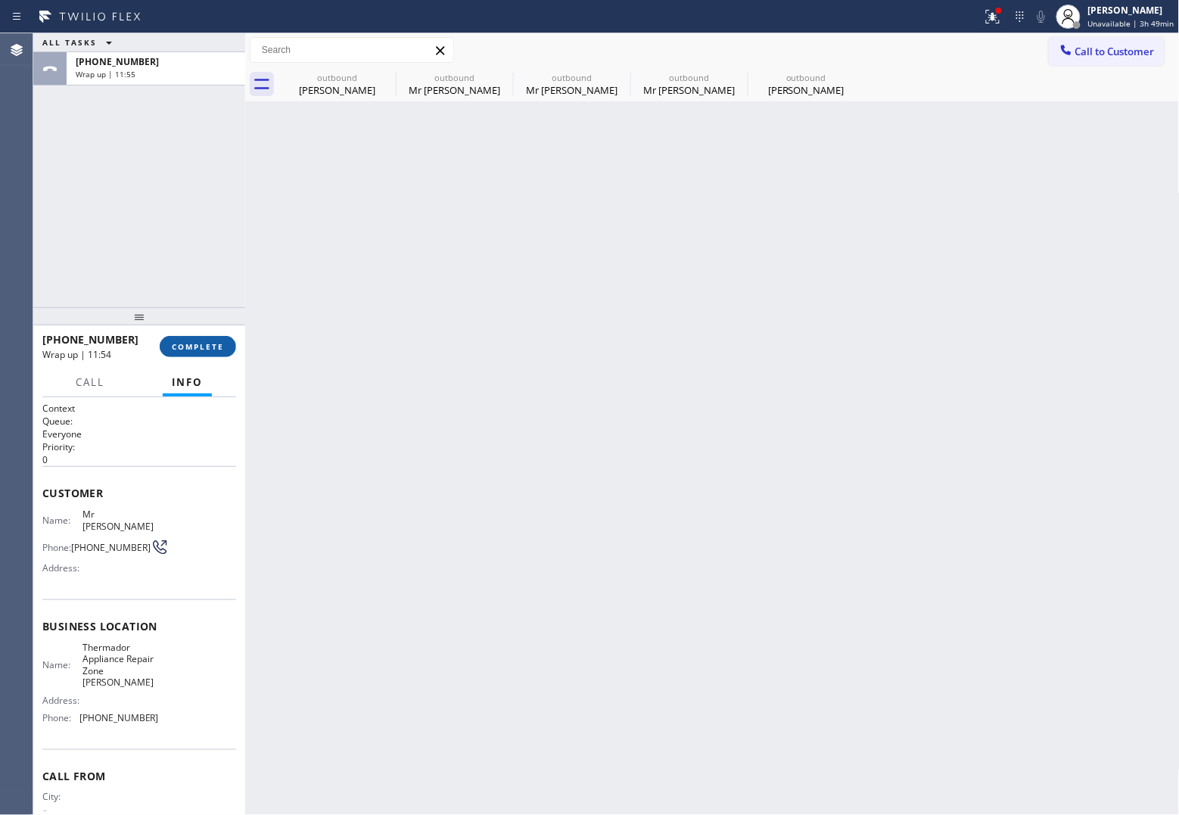
click at [210, 353] on button "COMPLETE" at bounding box center [198, 346] width 76 height 21
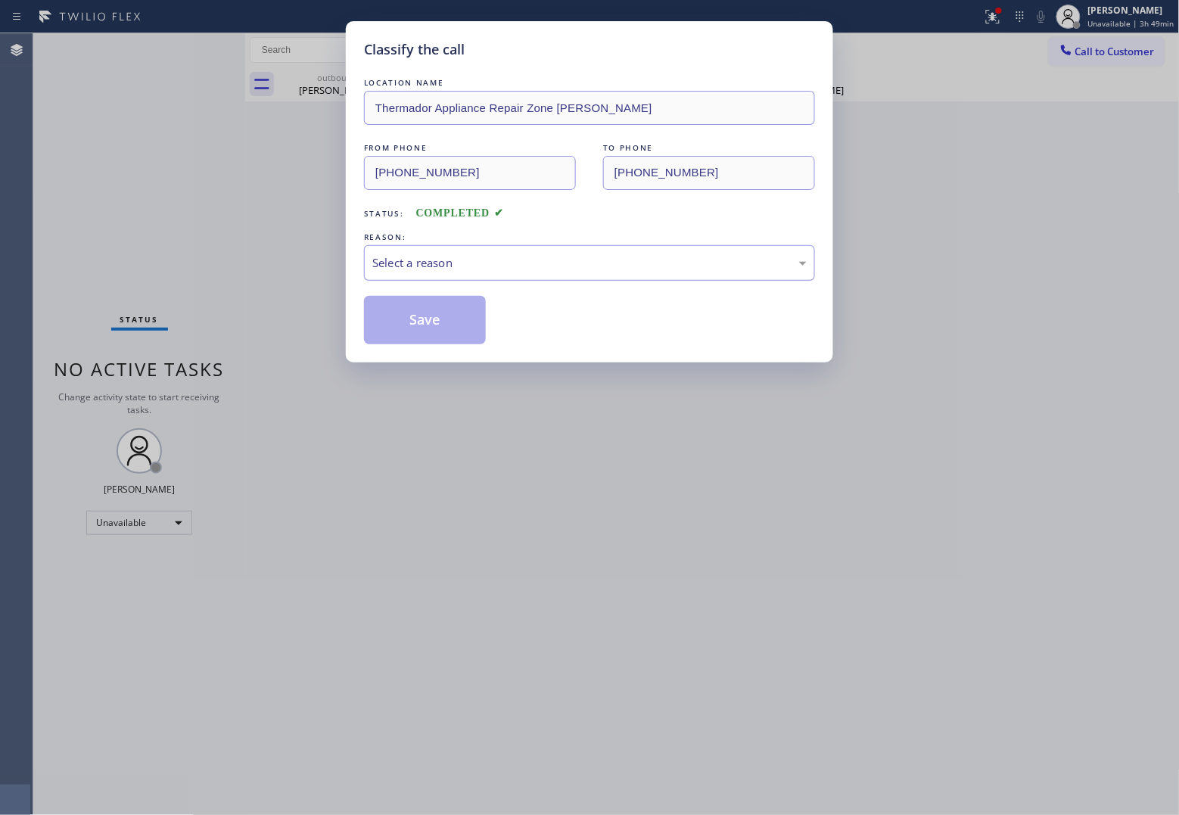
click at [428, 256] on div "Select a reason" at bounding box center [589, 262] width 434 height 17
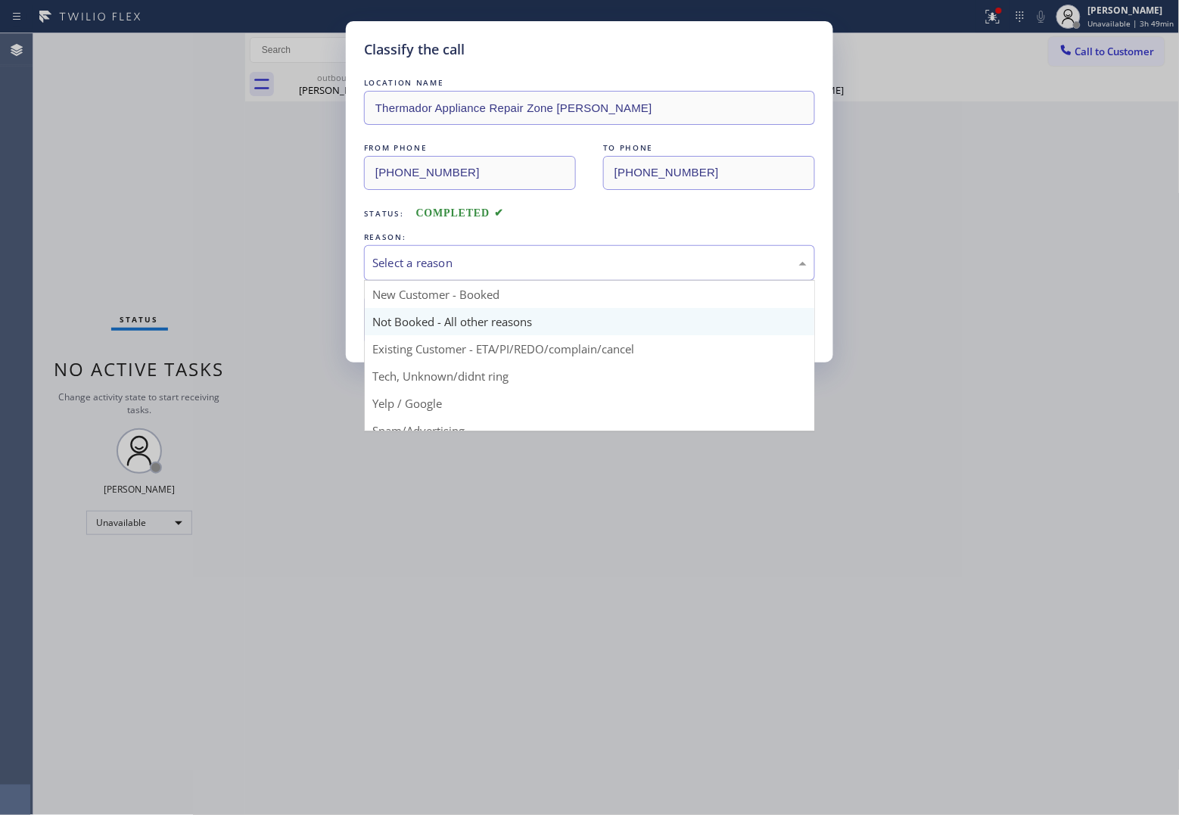
click at [443, 331] on button "Save" at bounding box center [425, 320] width 122 height 48
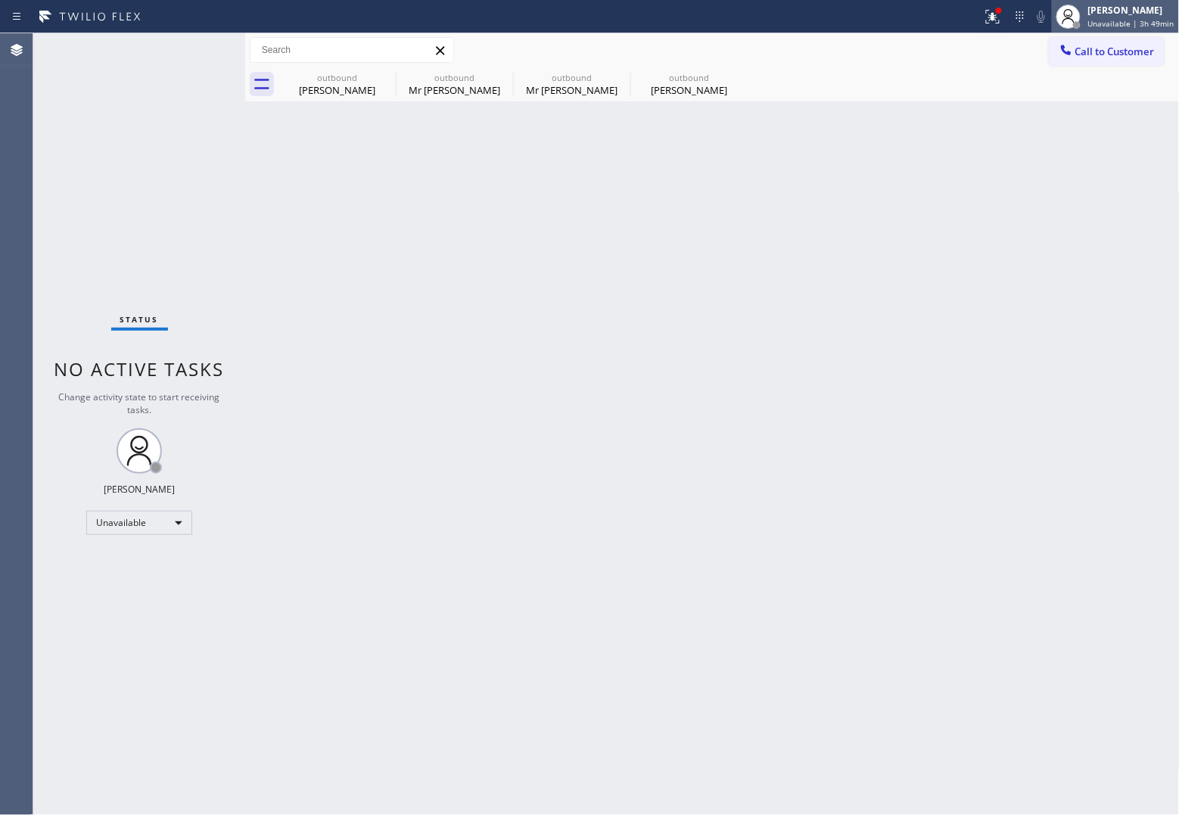
click at [940, 18] on span "Unavailable | 3h 49min" at bounding box center [1131, 23] width 86 height 11
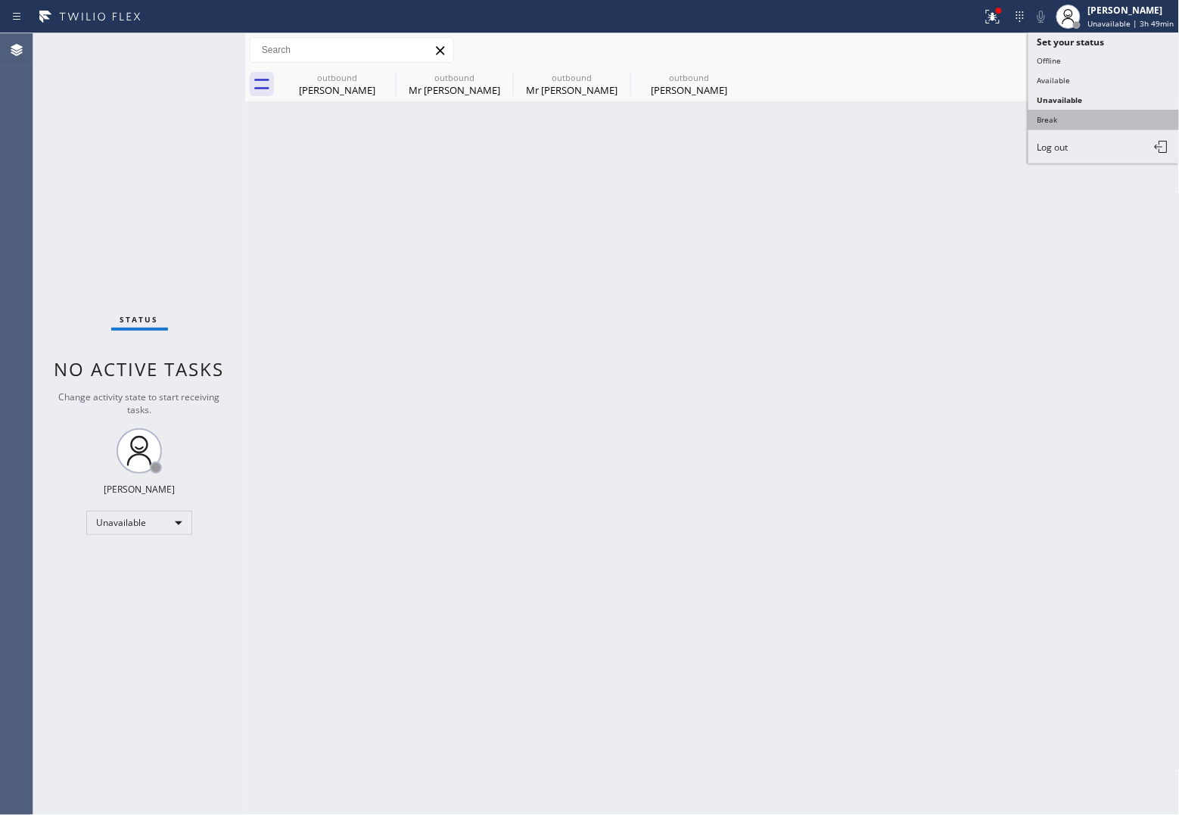
click at [940, 119] on button "Break" at bounding box center [1104, 120] width 151 height 20
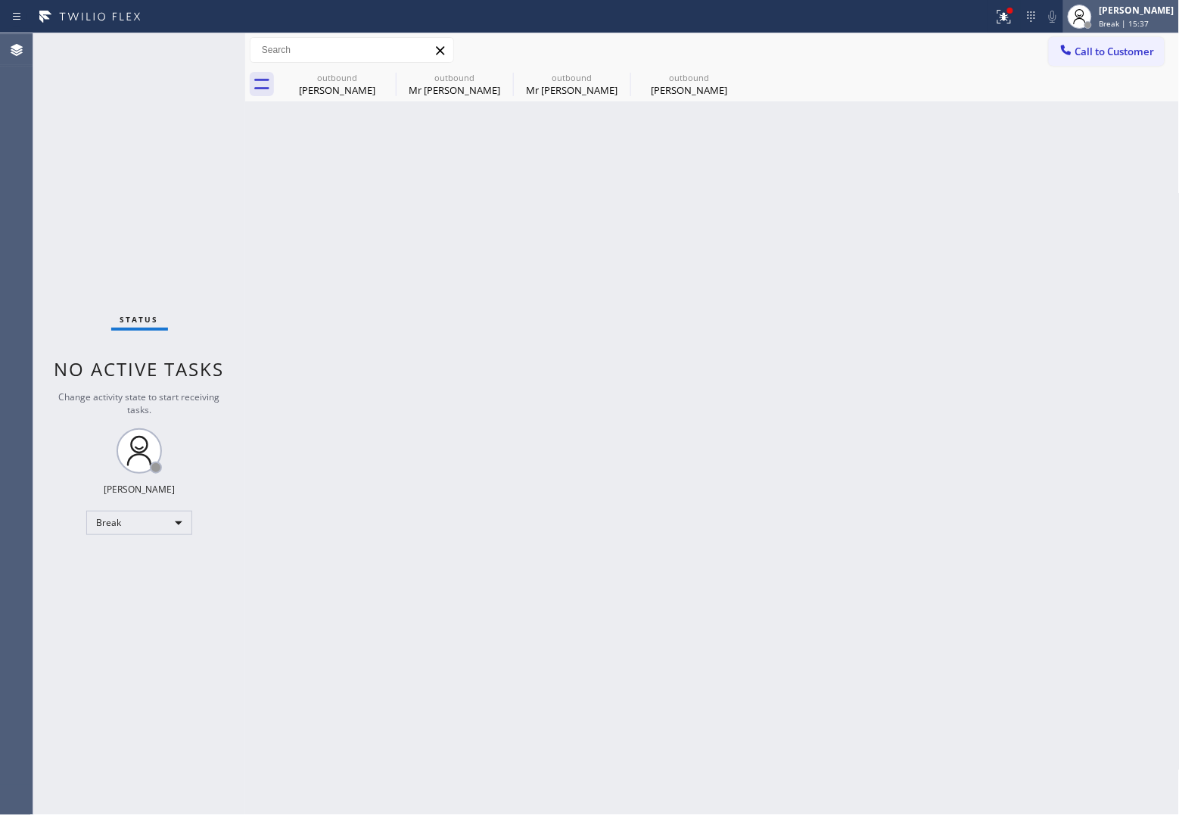
click at [940, 13] on div "[PERSON_NAME]" at bounding box center [1137, 10] width 75 height 13
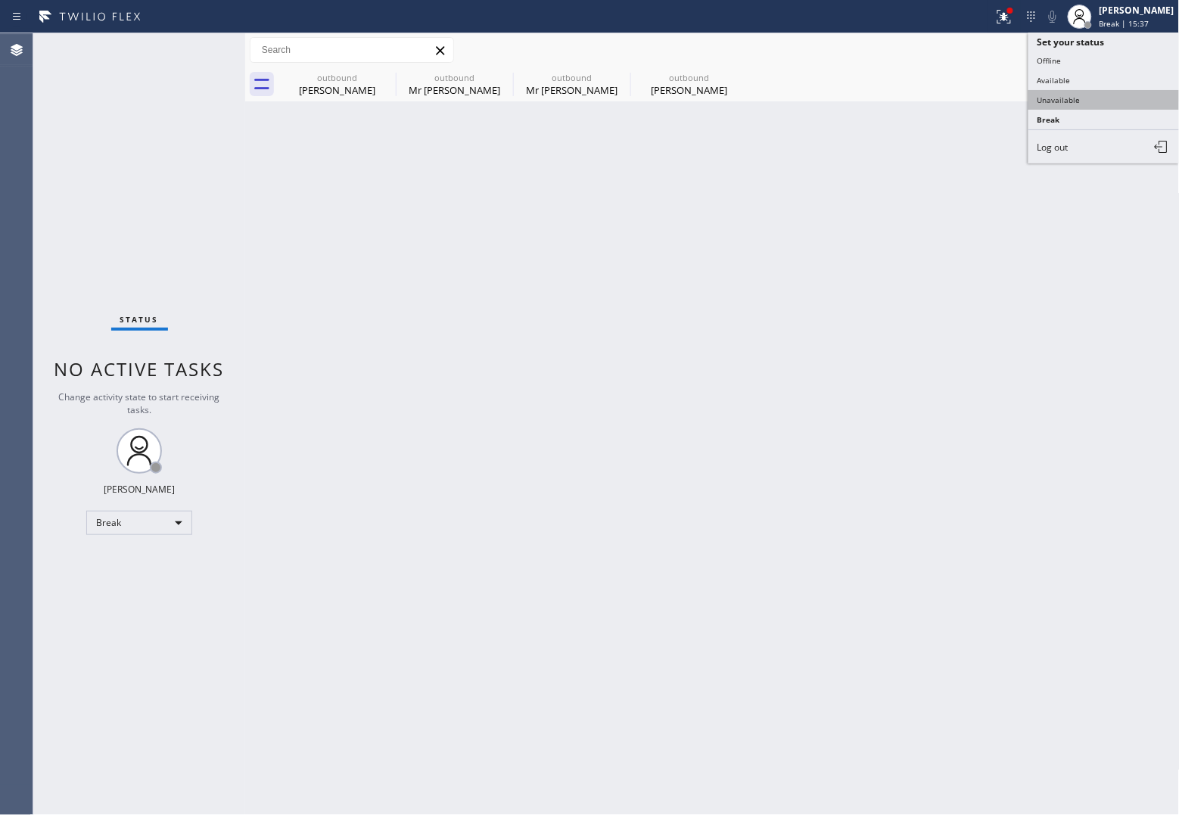
click at [940, 99] on button "Unavailable" at bounding box center [1104, 100] width 151 height 20
click at [940, 51] on span "Call to Customer" at bounding box center [1115, 52] width 79 height 14
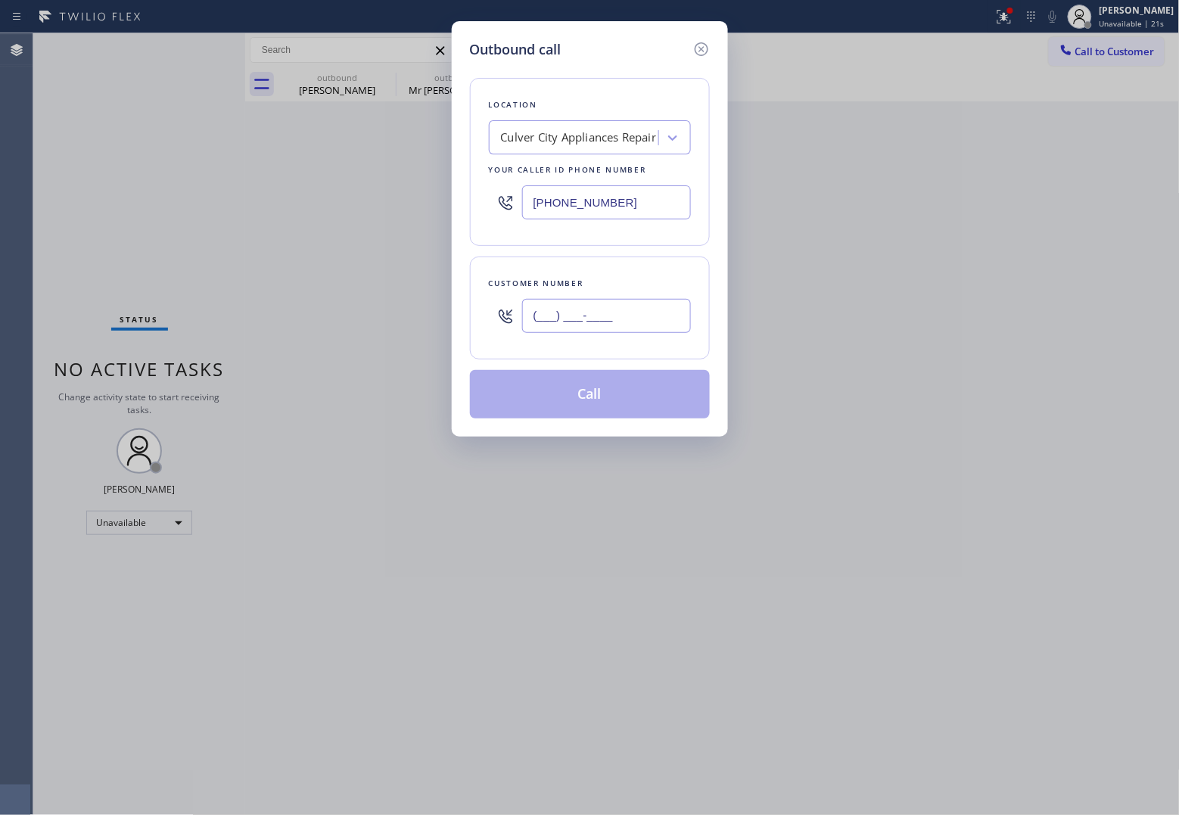
click at [629, 316] on input "(___) ___-____" at bounding box center [606, 316] width 169 height 34
paste input "510) 410-7083"
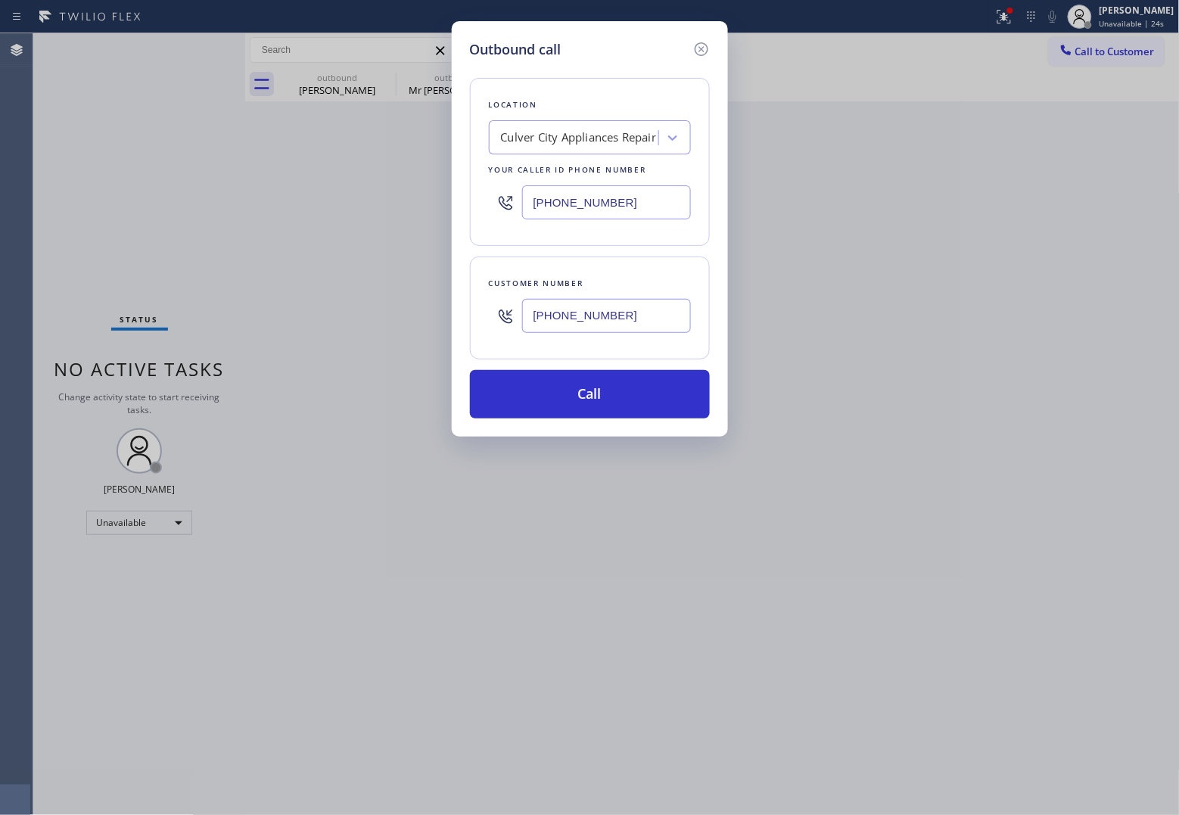
drag, startPoint x: 614, startPoint y: 207, endPoint x: 652, endPoint y: 316, distance: 116.3
click at [614, 206] on input "[PHONE_NUMBER]" at bounding box center [606, 202] width 169 height 34
paste input "833) 692-2271"
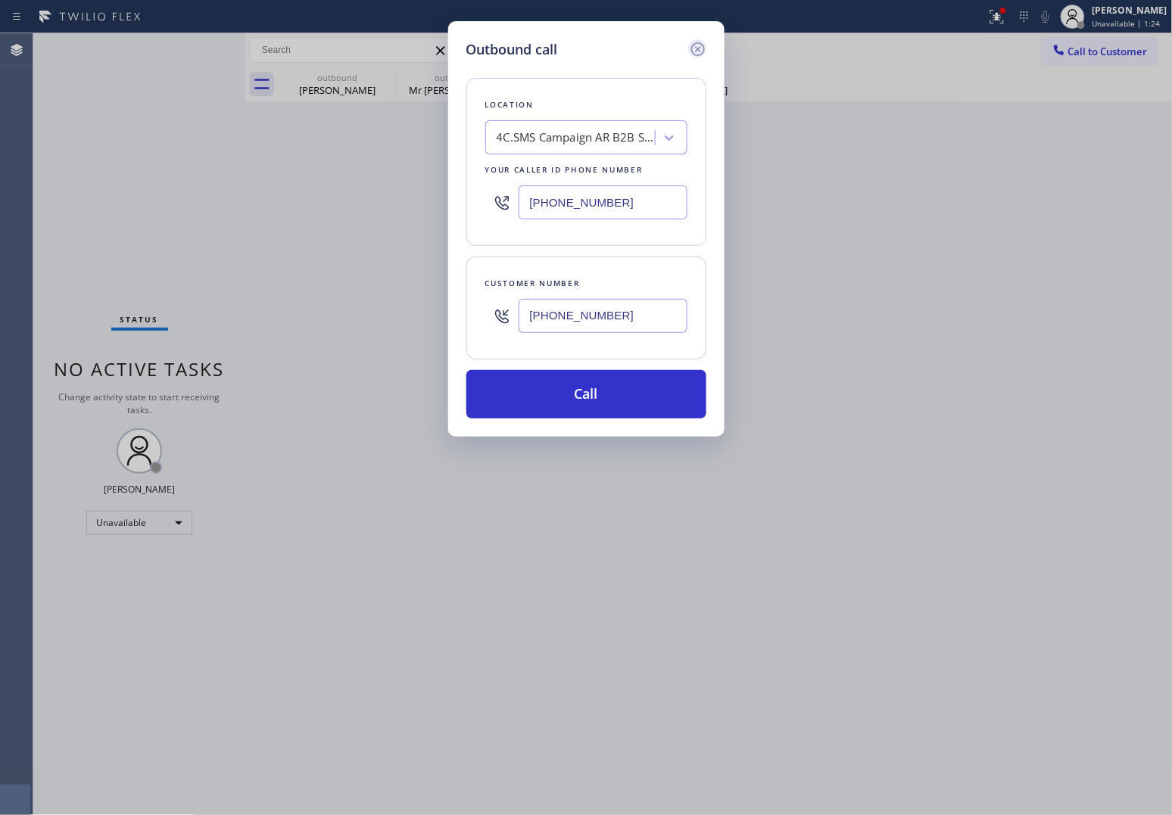
click at [695, 51] on icon at bounding box center [698, 49] width 18 height 18
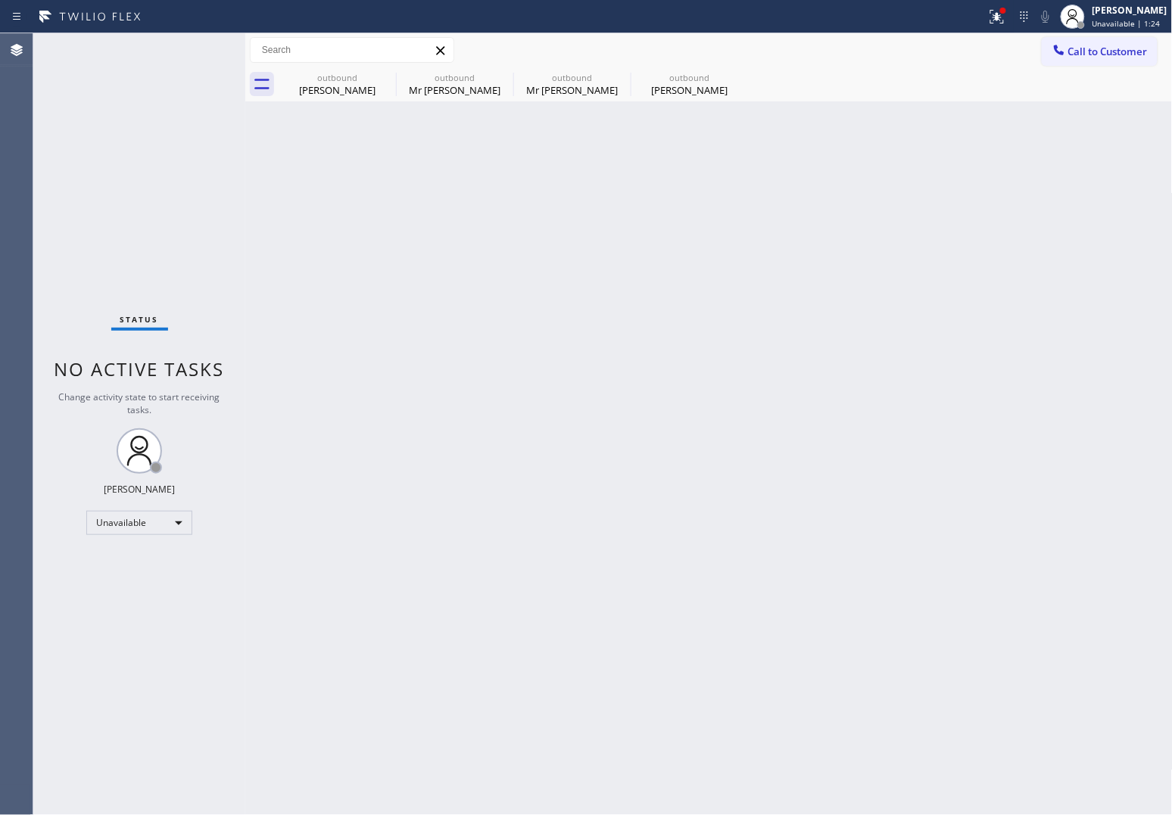
click at [940, 50] on span "Call to Customer" at bounding box center [1107, 52] width 79 height 14
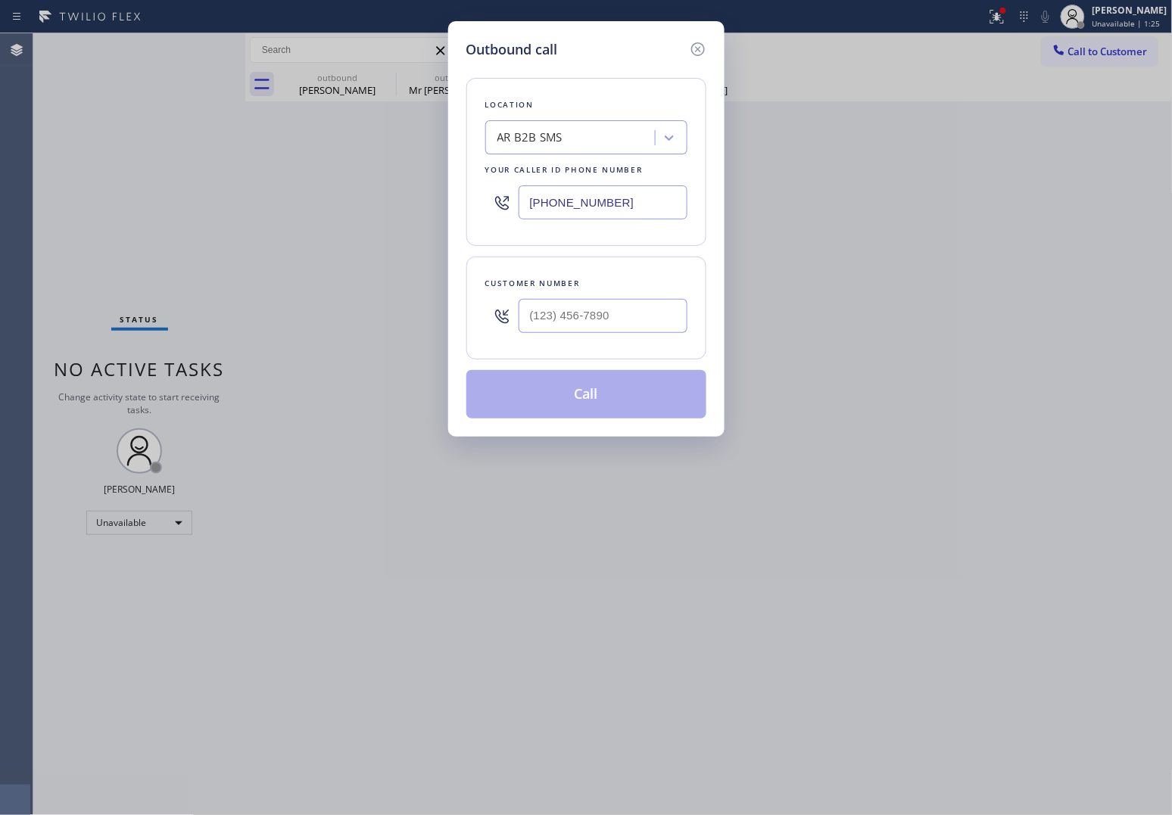
click at [634, 213] on input "[PHONE_NUMBER]" at bounding box center [602, 202] width 169 height 34
paste input "347) 757-4373"
click at [607, 326] on input "(___) ___-____" at bounding box center [602, 316] width 169 height 34
paste input "631) 413-1147"
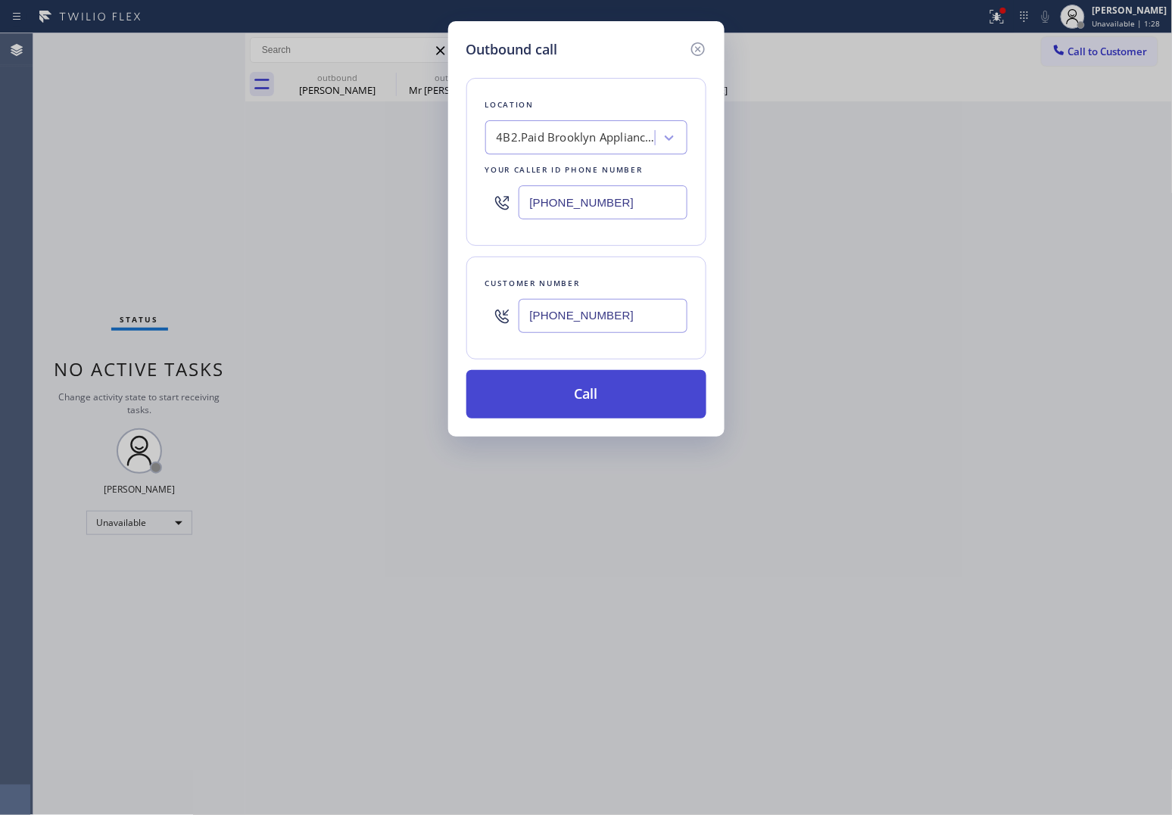
click at [615, 406] on button "Call" at bounding box center [586, 394] width 240 height 48
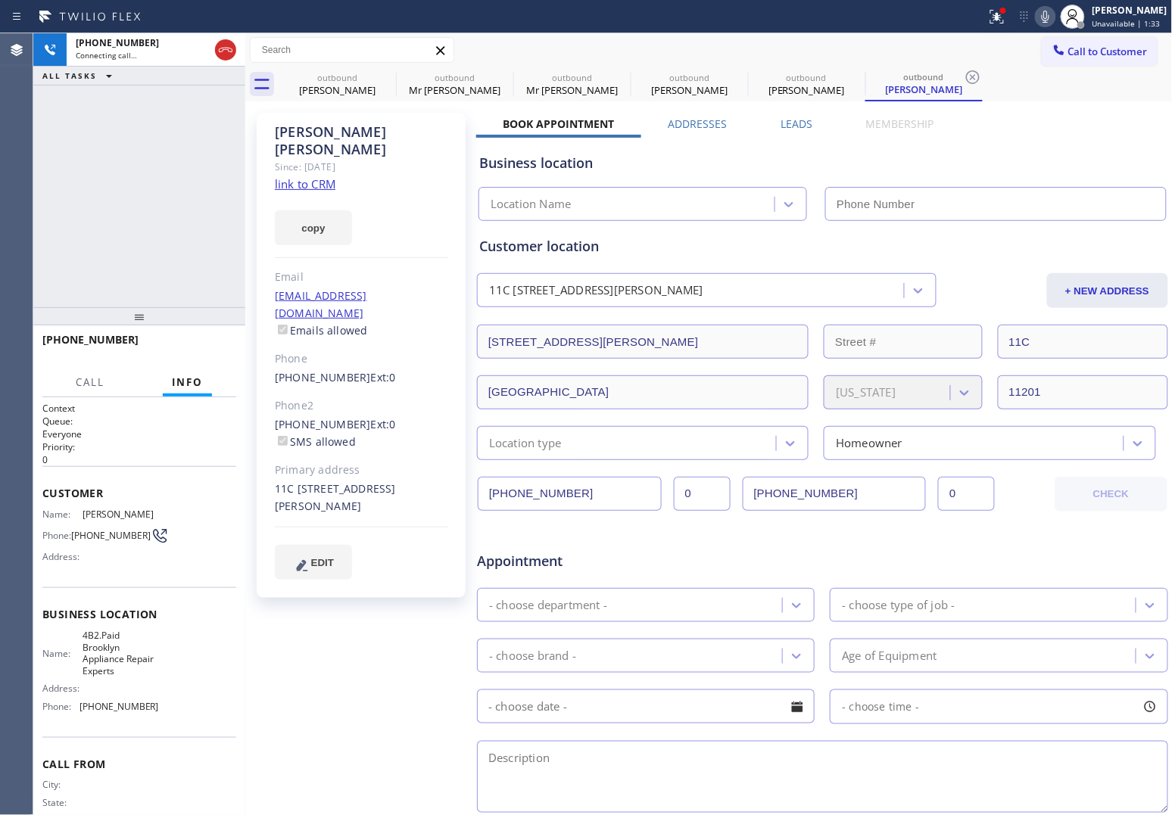
click at [304, 176] on link "link to CRM" at bounding box center [305, 183] width 61 height 15
type input "[PHONE_NUMBER]"
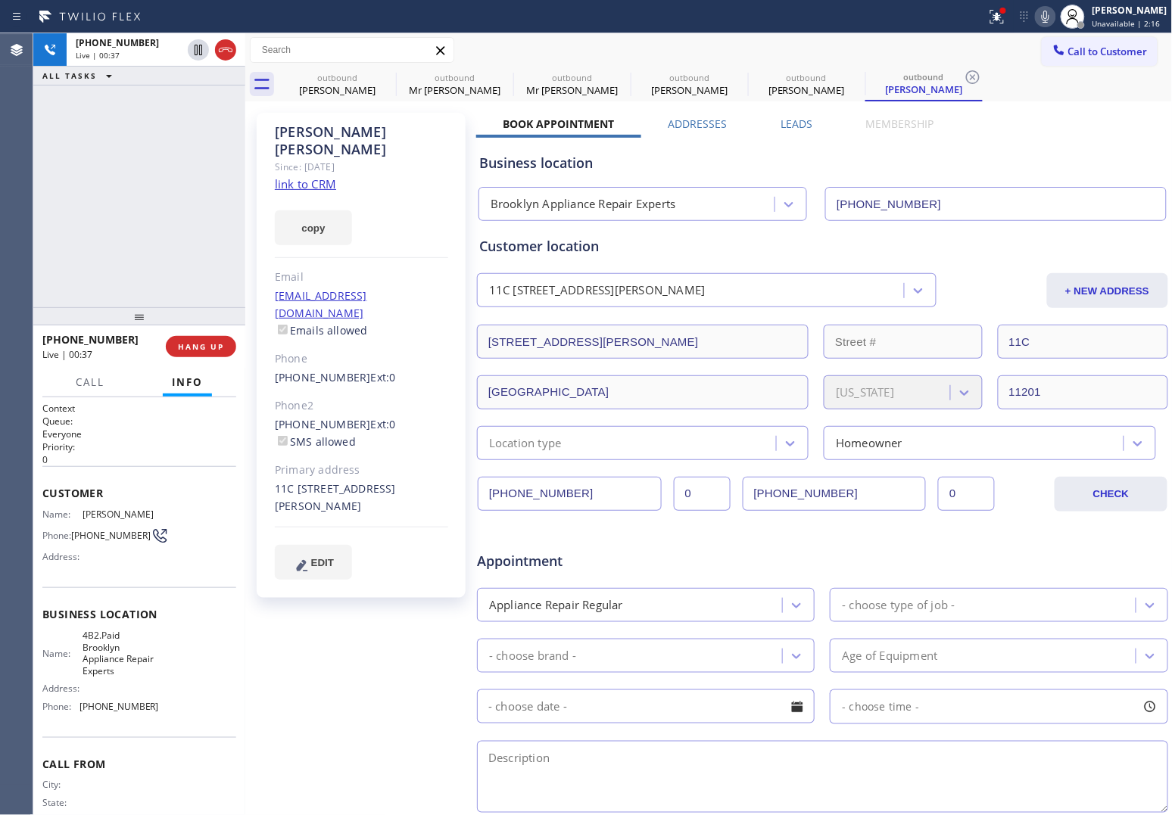
click at [1038, 23] on icon at bounding box center [1045, 17] width 18 height 18
click at [1041, 17] on icon at bounding box center [1045, 17] width 8 height 12
click at [1041, 20] on icon at bounding box center [1045, 17] width 8 height 12
drag, startPoint x: 39, startPoint y: 220, endPoint x: 689, endPoint y: 218, distance: 649.4
click at [39, 220] on div "+16314131147 Live | 01:08 ALL TASKS ALL TASKS ACTIVE TASKS TASKS IN WRAP UP" at bounding box center [139, 170] width 212 height 274
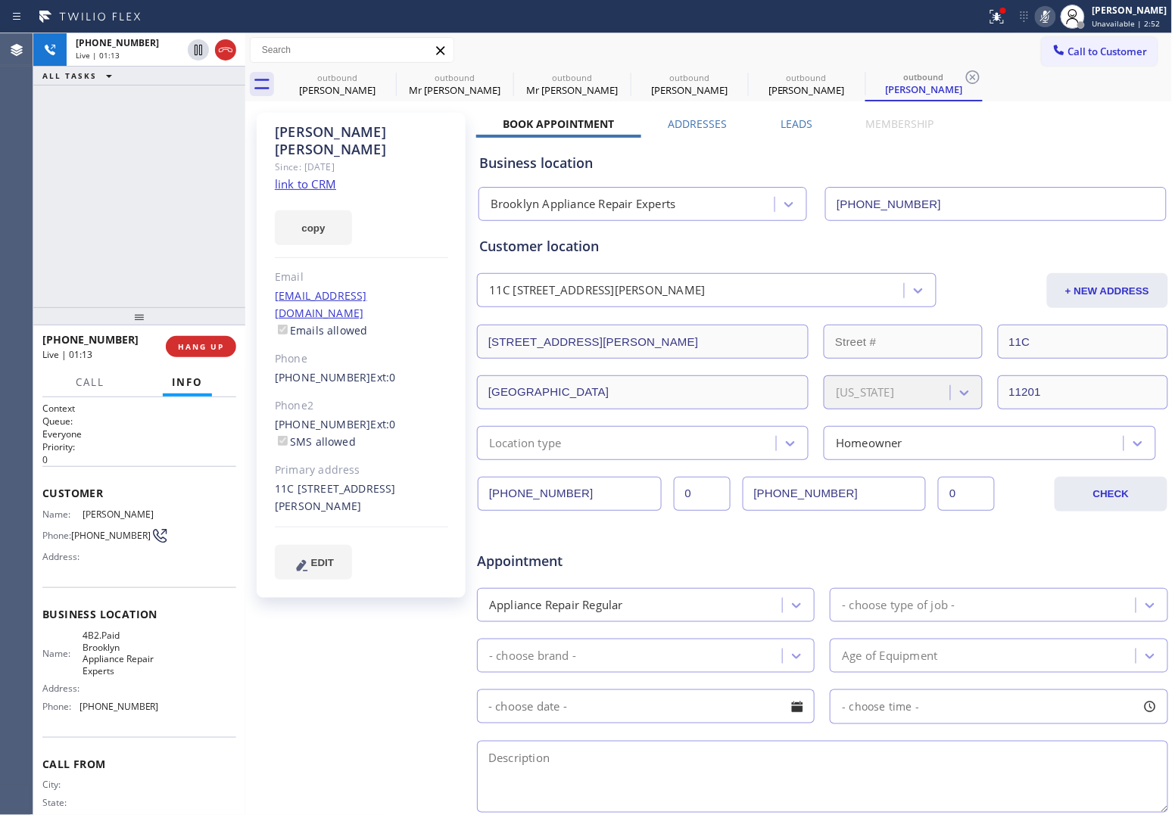
click at [39, 142] on div "+16314131147 Live | 01:13 ALL TASKS ALL TASKS ACTIVE TASKS TASKS IN WRAP UP" at bounding box center [139, 170] width 212 height 274
drag, startPoint x: 42, startPoint y: 170, endPoint x: 224, endPoint y: 160, distance: 182.7
click at [58, 169] on div "+16314131147 Live | 01:26 ALL TASKS ALL TASKS ACTIVE TASKS TASKS IN WRAP UP" at bounding box center [139, 170] width 212 height 274
click at [1045, 9] on icon at bounding box center [1045, 17] width 18 height 18
click at [1041, 11] on icon at bounding box center [1045, 17] width 8 height 12
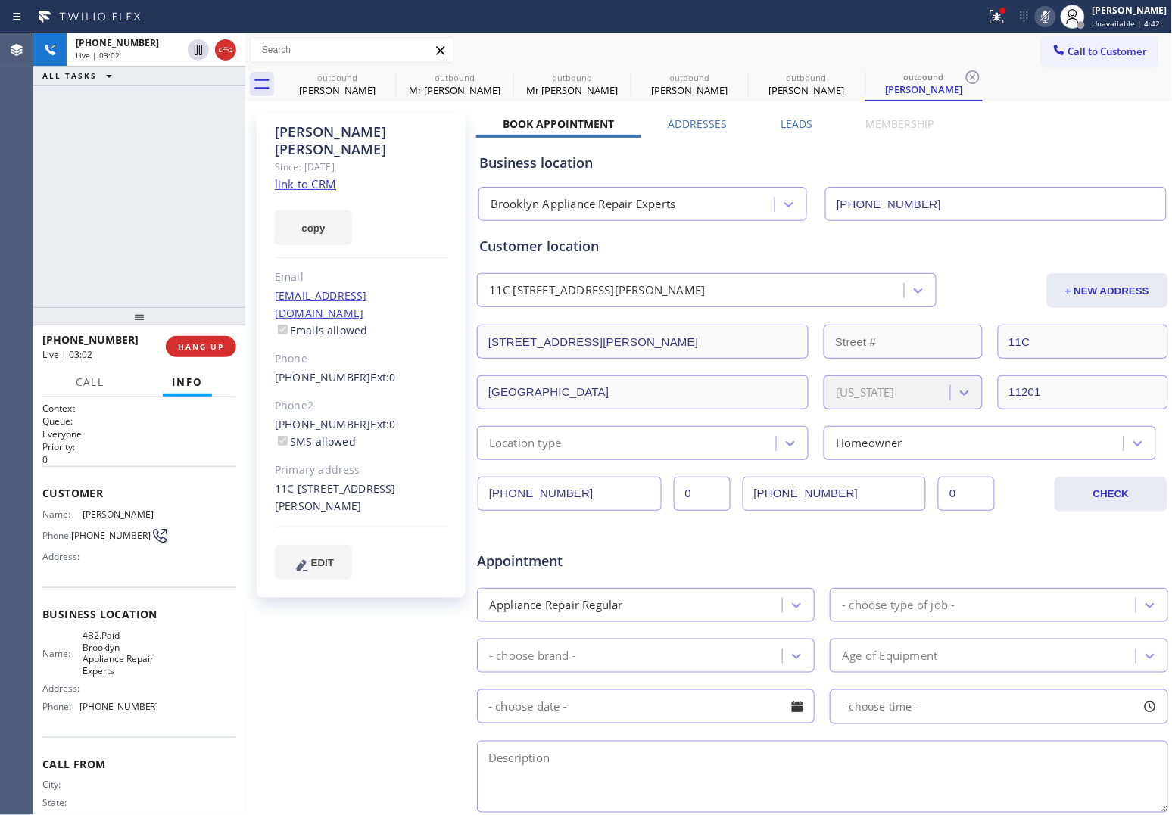
click at [31, 194] on div "Agent Desktop" at bounding box center [16, 424] width 33 height 782
click at [1045, 20] on icon at bounding box center [1047, 17] width 18 height 18
click at [58, 217] on div "+16314131147 Live | 04:06 ALL TASKS ALL TASKS ACTIVE TASKS TASKS IN WRAP UP" at bounding box center [139, 170] width 212 height 274
click at [1041, 9] on icon at bounding box center [1047, 17] width 18 height 18
click at [58, 214] on div "+16314131147 Live | 04:20 ALL TASKS ALL TASKS ACTIVE TASKS TASKS IN WRAP UP" at bounding box center [139, 170] width 212 height 274
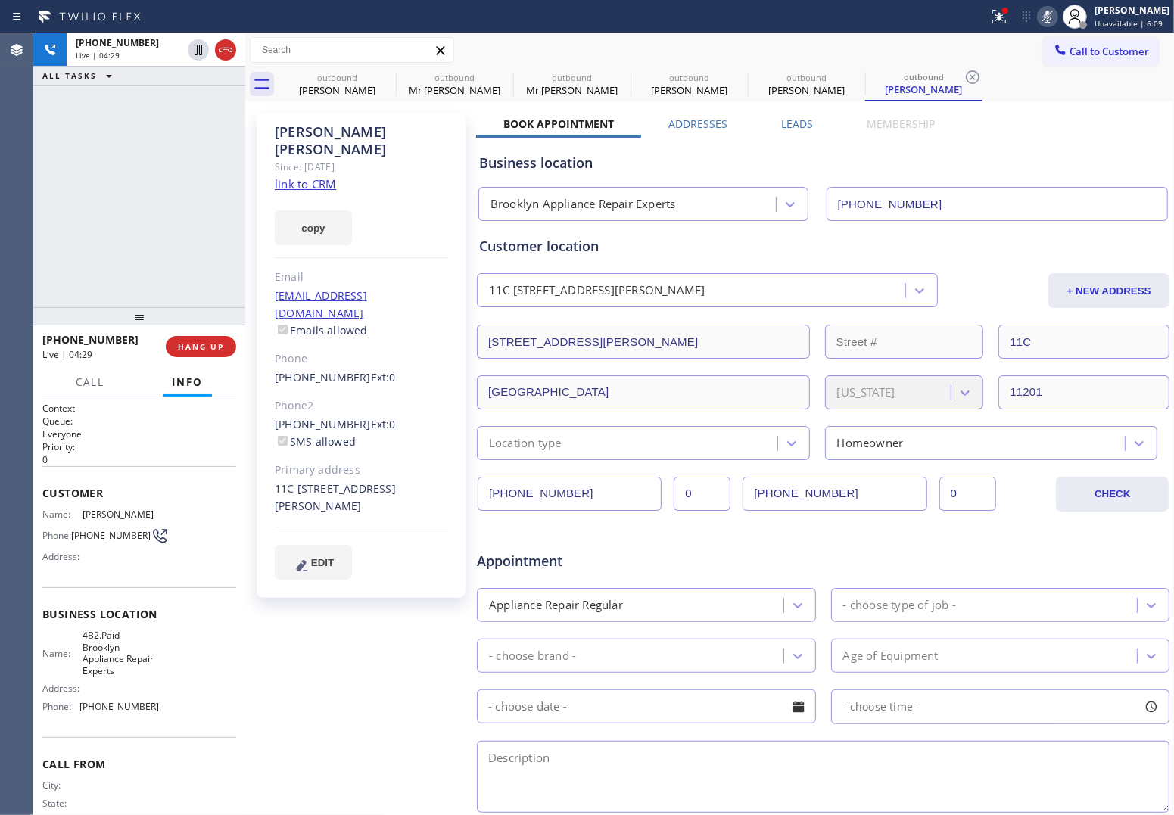
click at [1044, 11] on icon at bounding box center [1048, 17] width 8 height 12
click at [61, 207] on div "+16314131147 Live | 04:48 ALL TASKS ALL TASKS ACTIVE TASKS TASKS IN WRAP UP" at bounding box center [139, 170] width 212 height 274
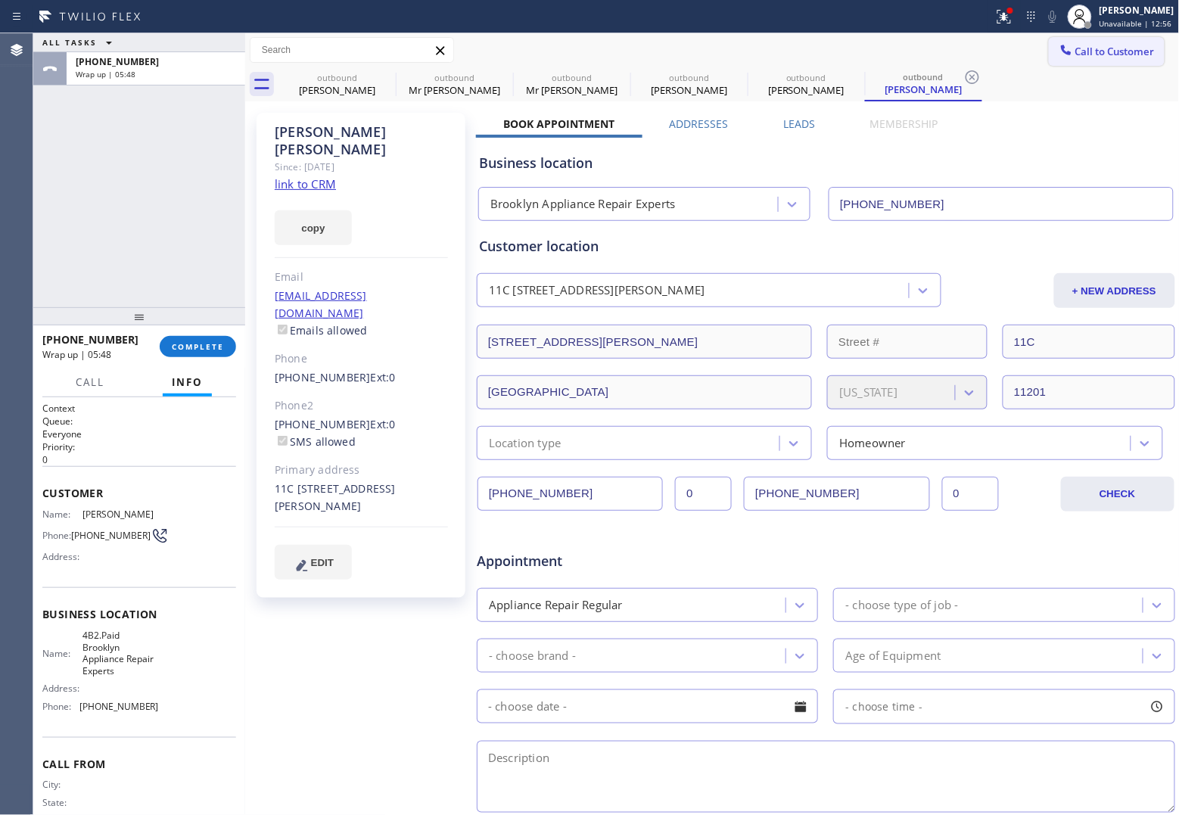
click at [1125, 49] on span "Call to Customer" at bounding box center [1115, 52] width 79 height 14
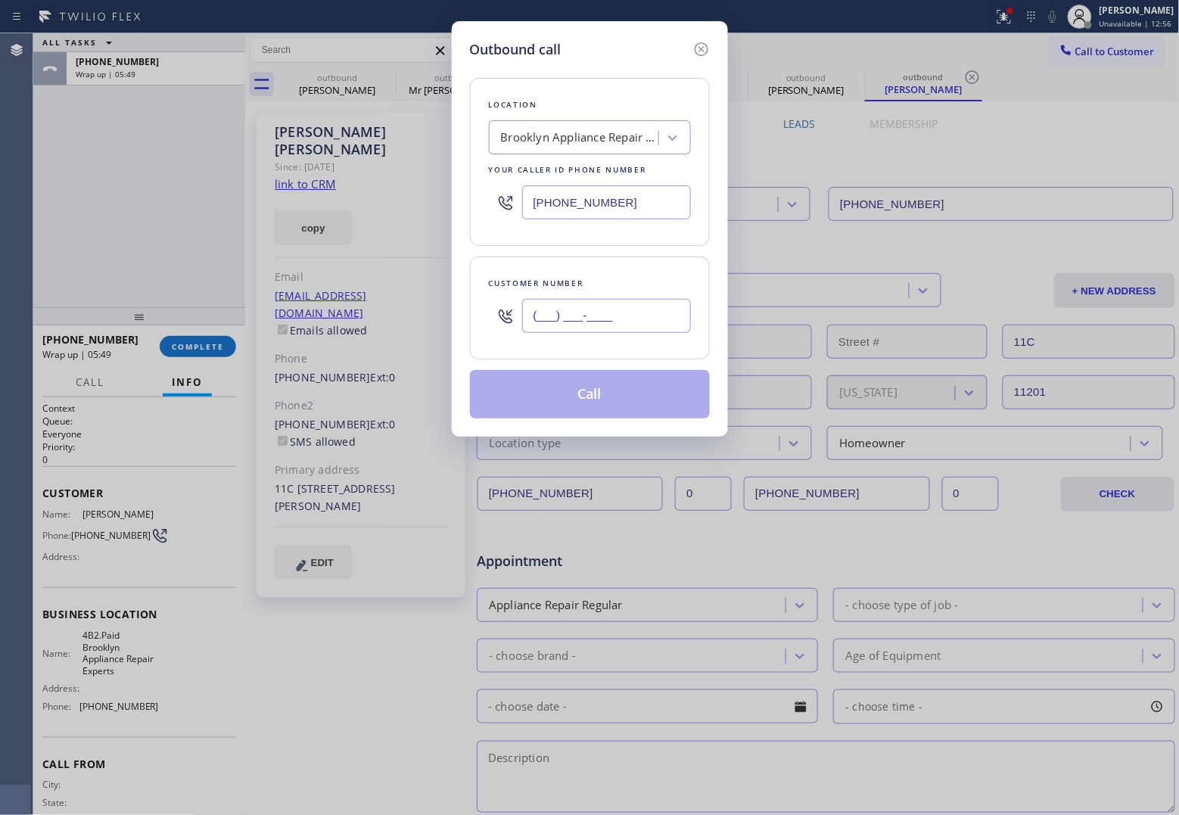
click at [574, 320] on input "(___) ___-____" at bounding box center [606, 316] width 169 height 34
paste input "708) 261-4868"
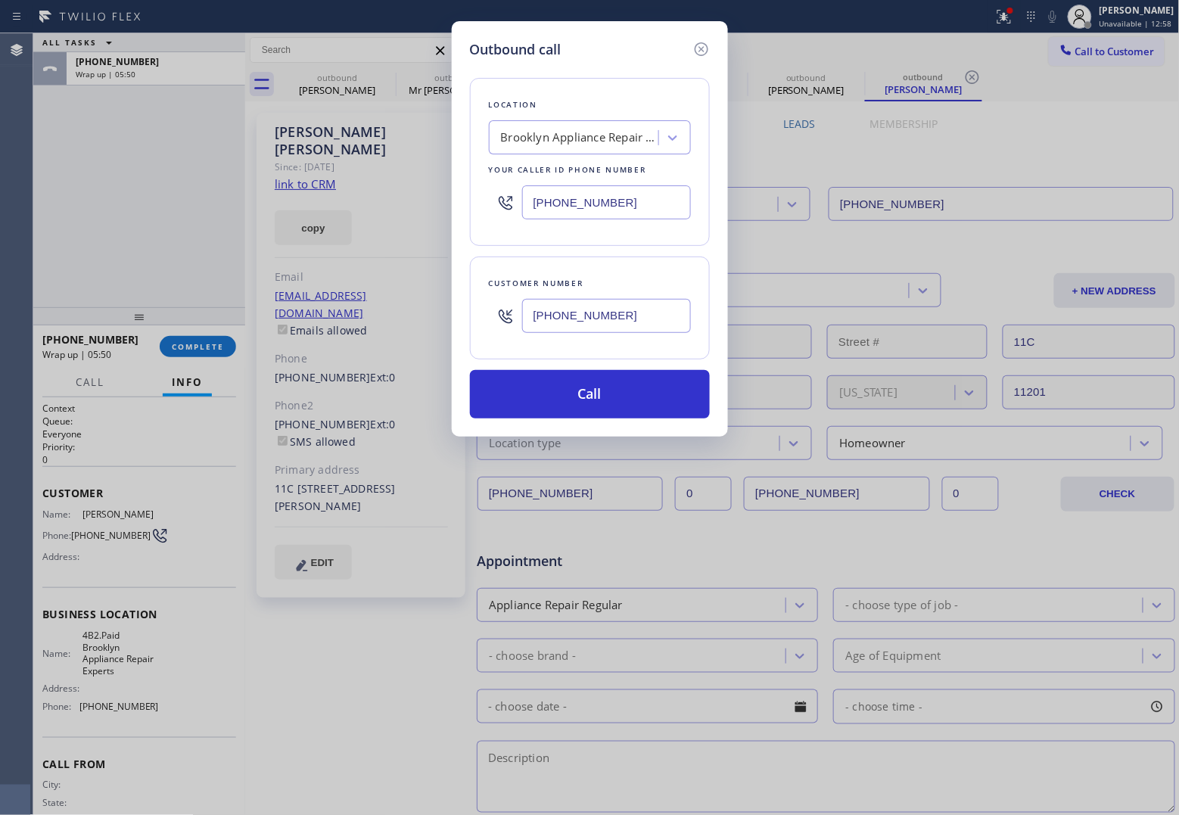
type input "[PHONE_NUMBER]"
drag, startPoint x: 61, startPoint y: 232, endPoint x: 814, endPoint y: 771, distance: 925.0
click at [61, 232] on div "Outbound call Location Brooklyn Appliance Repair Experts Your caller id phone n…" at bounding box center [589, 407] width 1179 height 815
drag, startPoint x: 49, startPoint y: 163, endPoint x: 73, endPoint y: 156, distance: 24.4
click at [49, 163] on div "Outbound call Location Brooklyn Appliance Repair Experts Your caller id phone n…" at bounding box center [589, 407] width 1179 height 815
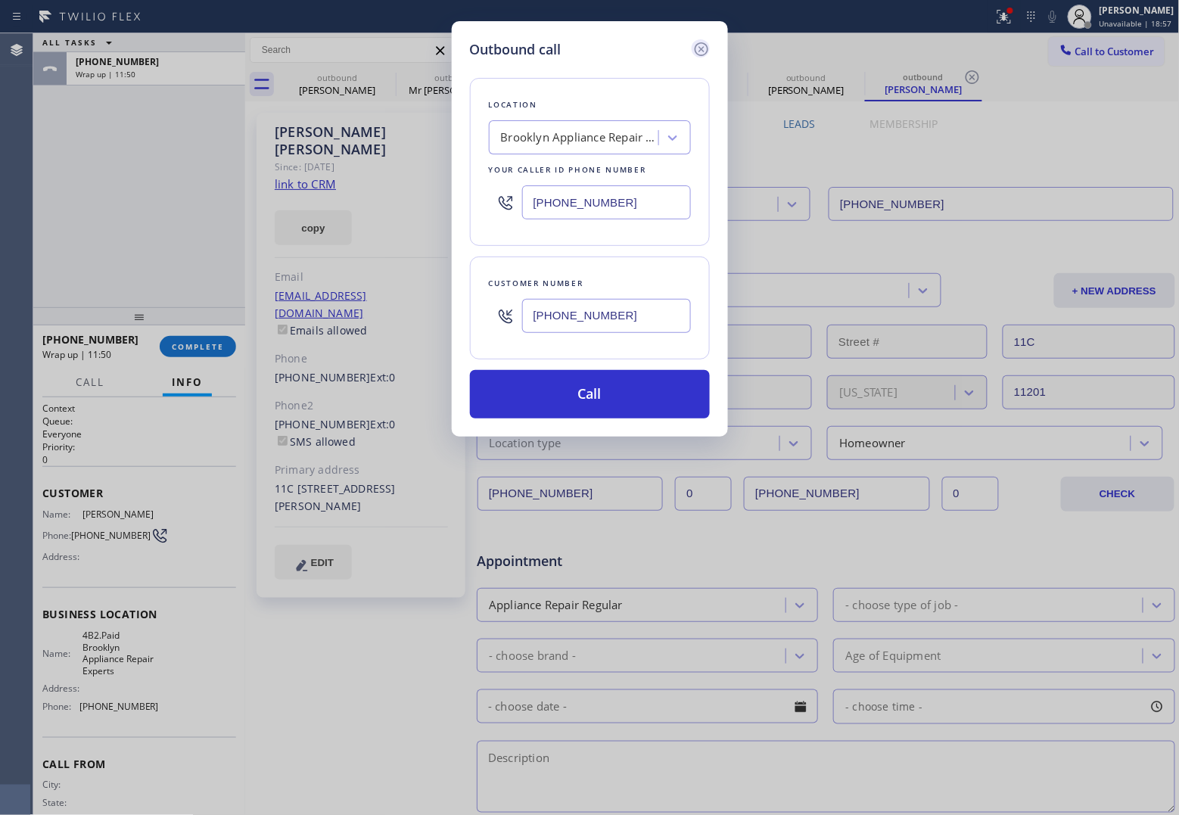
click at [704, 47] on icon at bounding box center [701, 49] width 14 height 14
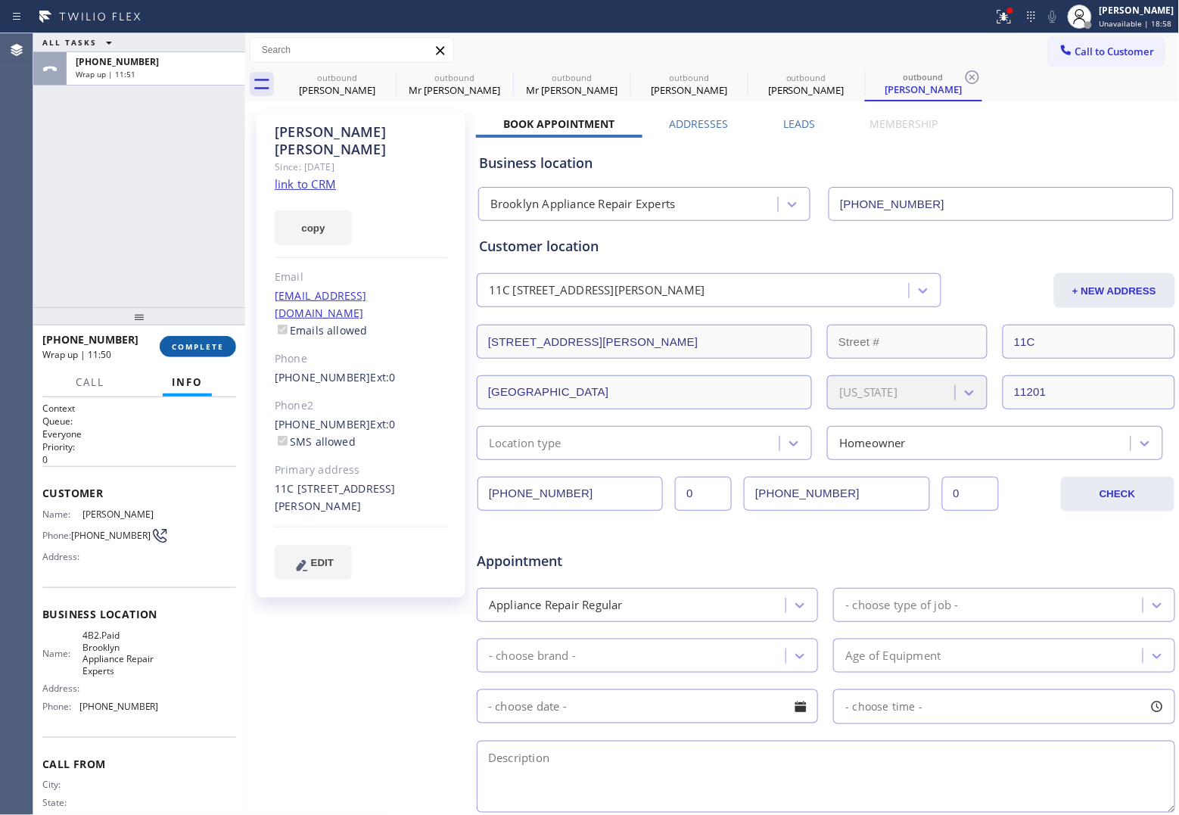
click at [204, 341] on span "COMPLETE" at bounding box center [198, 346] width 52 height 11
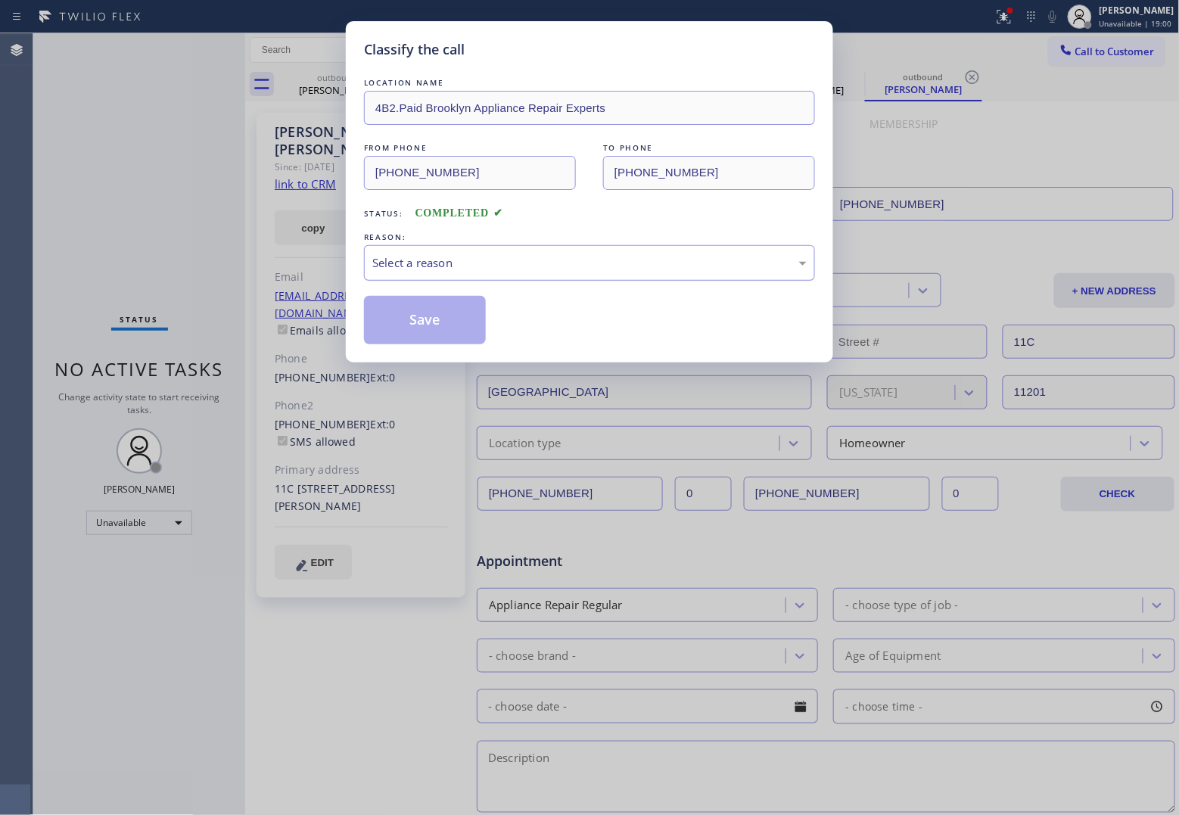
click at [506, 263] on div "Select a reason" at bounding box center [589, 262] width 434 height 17
click at [471, 324] on button "Save" at bounding box center [425, 320] width 122 height 48
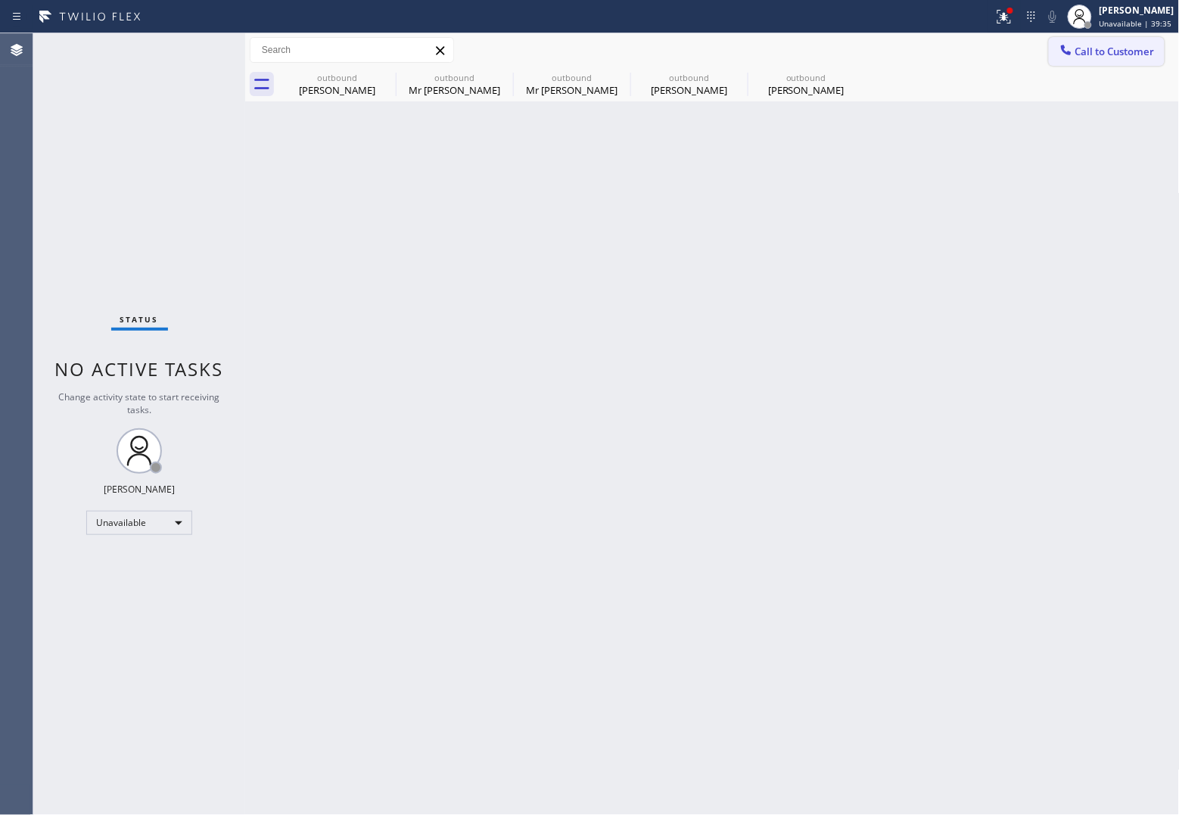
click at [1099, 57] on span "Call to Customer" at bounding box center [1115, 52] width 79 height 14
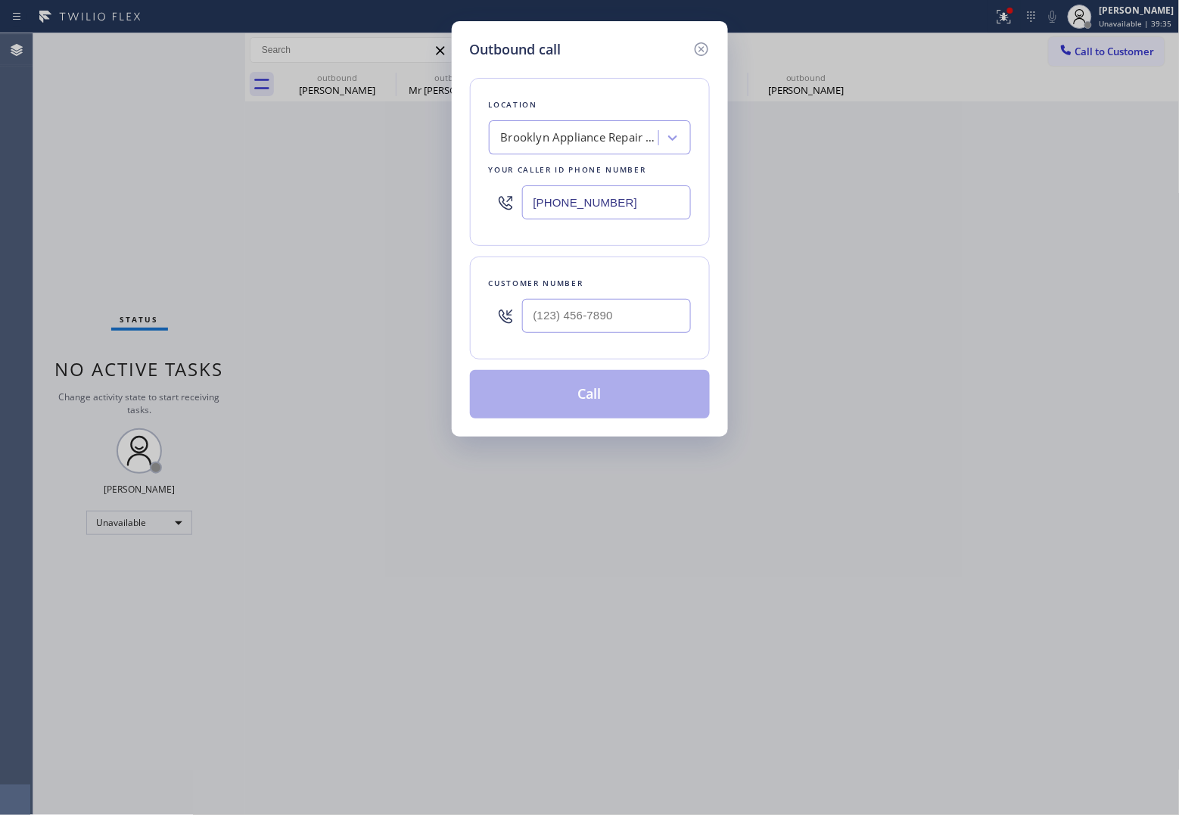
click at [633, 201] on input "[PHONE_NUMBER]" at bounding box center [606, 202] width 169 height 34
paste input "284-6179"
type input "(347) 284-6179"
type input "(___) ___-____"
click at [579, 300] on input "(___) ___-____" at bounding box center [606, 316] width 169 height 34
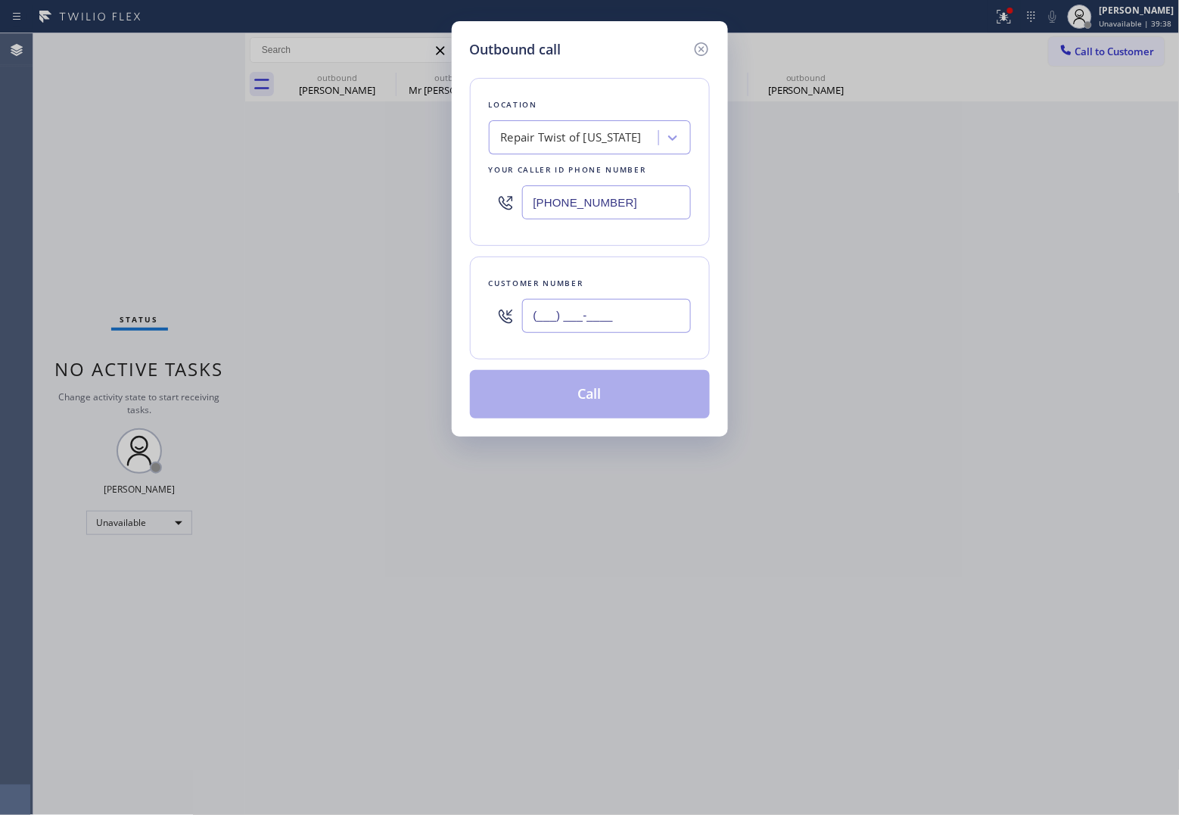
paste input "347) 935-7769"
type input "(347) 935-7769"
click at [610, 396] on button "Call" at bounding box center [590, 394] width 240 height 48
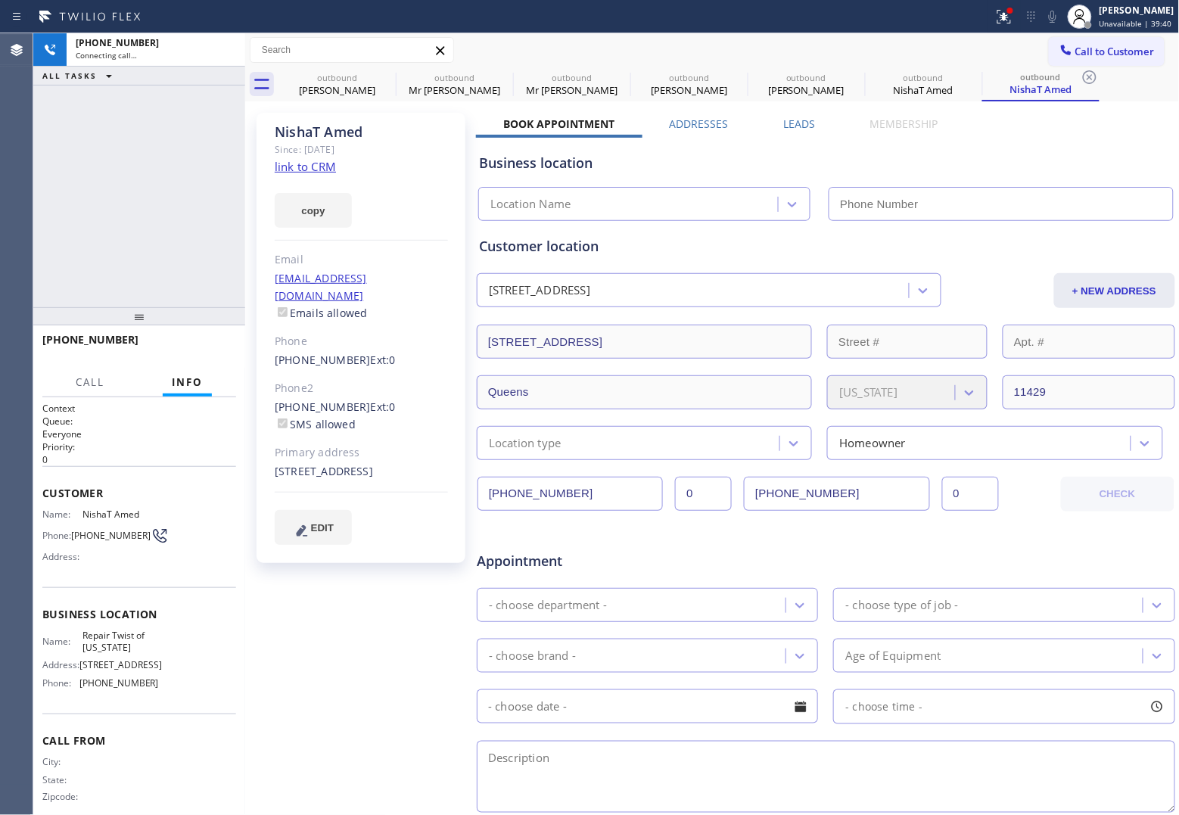
drag, startPoint x: 319, startPoint y: 269, endPoint x: 324, endPoint y: 164, distance: 105.3
click at [324, 164] on link "link to CRM" at bounding box center [305, 166] width 61 height 15
type input "(347) 284-6179"
click at [1044, 17] on icon at bounding box center [1053, 17] width 18 height 18
click at [51, 152] on div "+13479357769 Live | 02:31 ALL TASKS ALL TASKS ACTIVE TASKS TASKS IN WRAP UP" at bounding box center [139, 170] width 212 height 274
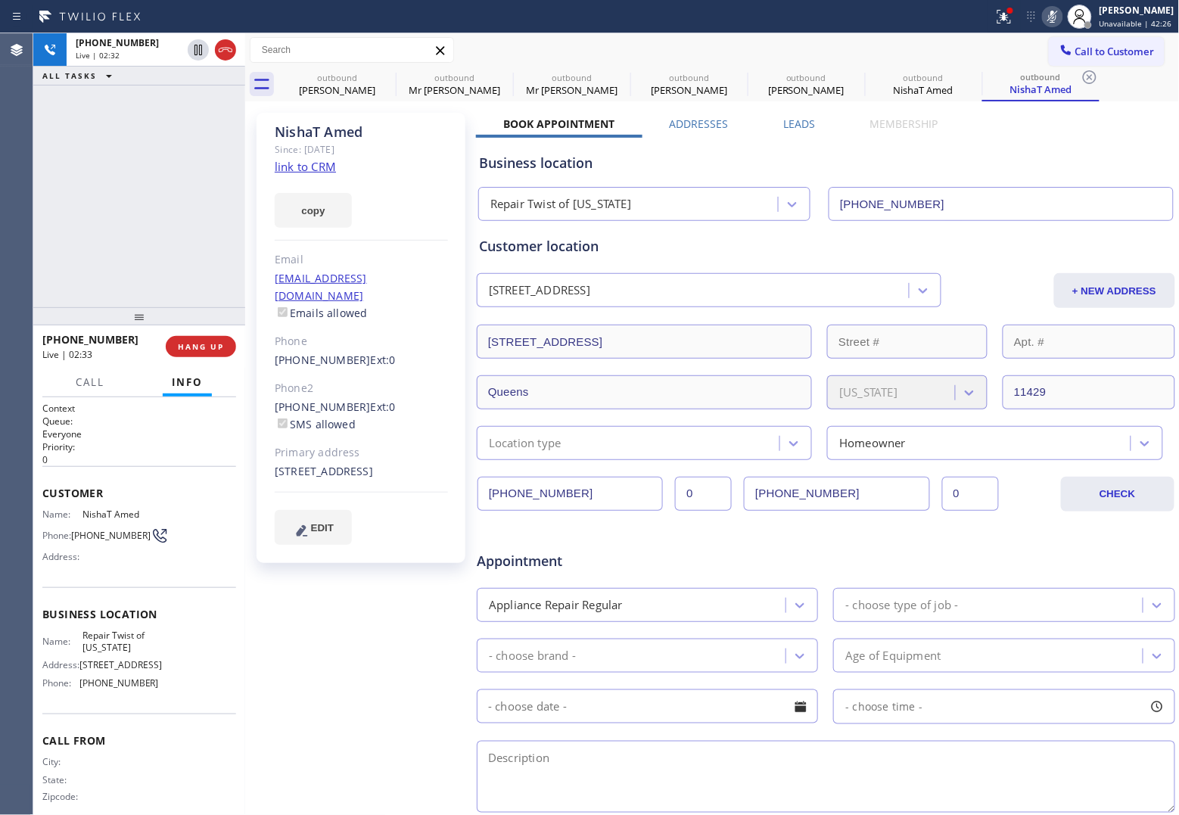
click at [1050, 20] on icon at bounding box center [1053, 17] width 18 height 18
click at [55, 225] on div "+13479357769 Live | 03:03 ALL TASKS ALL TASKS ACTIVE TASKS TASKS IN WRAP UP" at bounding box center [139, 170] width 212 height 274
click at [32, 225] on div "Agent Desktop" at bounding box center [16, 424] width 33 height 782
drag, startPoint x: 96, startPoint y: 534, endPoint x: 83, endPoint y: 535, distance: 13.0
click at [83, 535] on span "(347) 935-7769" at bounding box center [110, 535] width 79 height 11
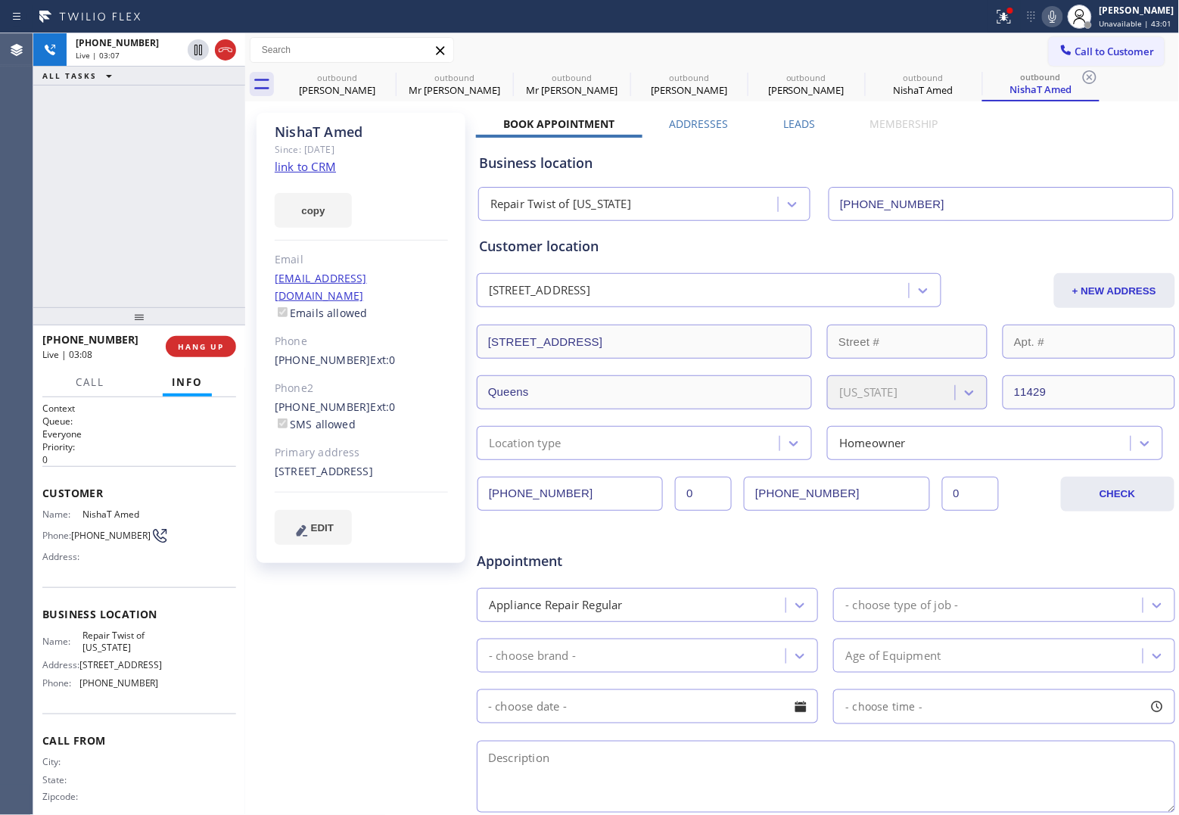
click at [100, 541] on span "(347) 935-7769" at bounding box center [110, 535] width 79 height 11
drag, startPoint x: 100, startPoint y: 543, endPoint x: 79, endPoint y: 534, distance: 22.7
click at [79, 534] on span "(347) 935-7769" at bounding box center [110, 535] width 79 height 11
click at [77, 531] on span "(347) 935-7769" at bounding box center [110, 535] width 79 height 11
drag, startPoint x: 104, startPoint y: 542, endPoint x: 70, endPoint y: 527, distance: 37.3
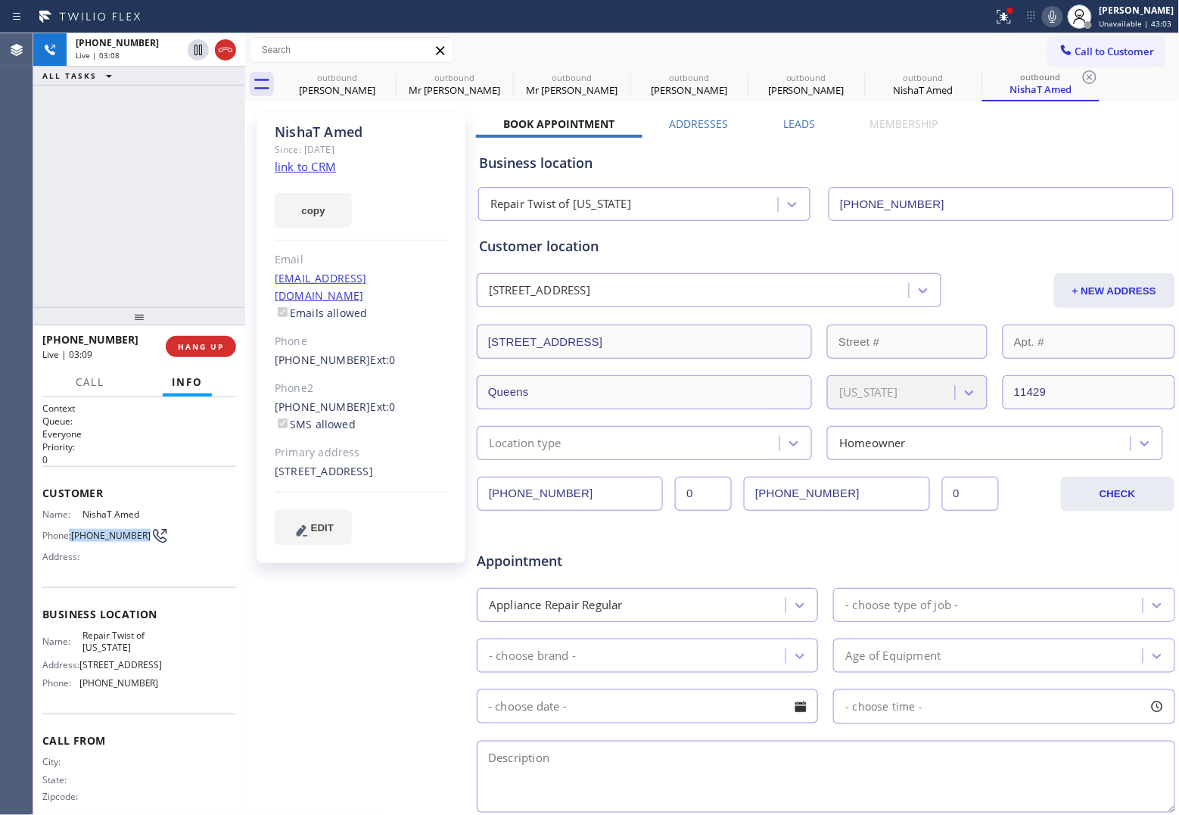
click at [70, 527] on div "Phone: (347) 935-7769" at bounding box center [100, 536] width 117 height 18
copy div ": (347) 935-7769"
click at [111, 547] on div "Name: NishaT Amed Phone: (347) 935-7769 Address:" at bounding box center [100, 539] width 117 height 60
drag, startPoint x: 92, startPoint y: 543, endPoint x: 72, endPoint y: 534, distance: 21.7
click at [72, 534] on div "Phone: (347) 935-7769" at bounding box center [100, 536] width 117 height 18
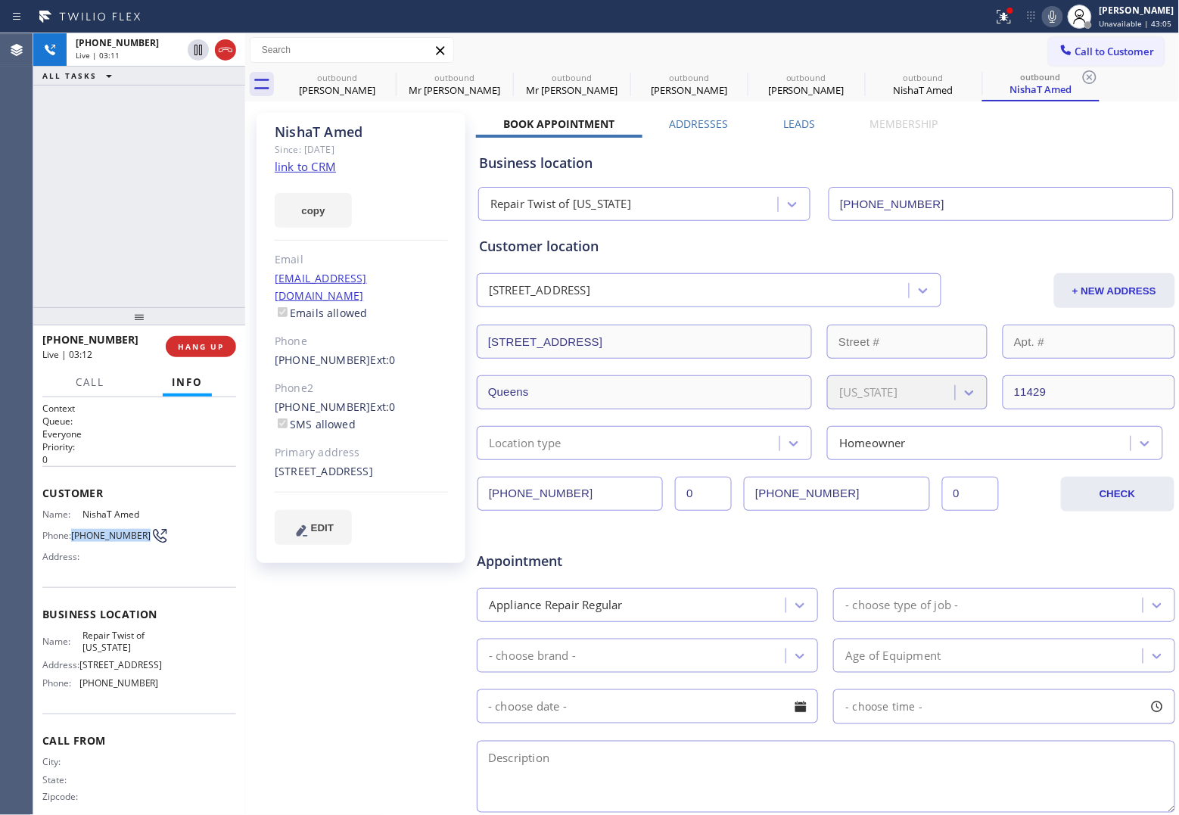
copy div "(347) 935-7769"
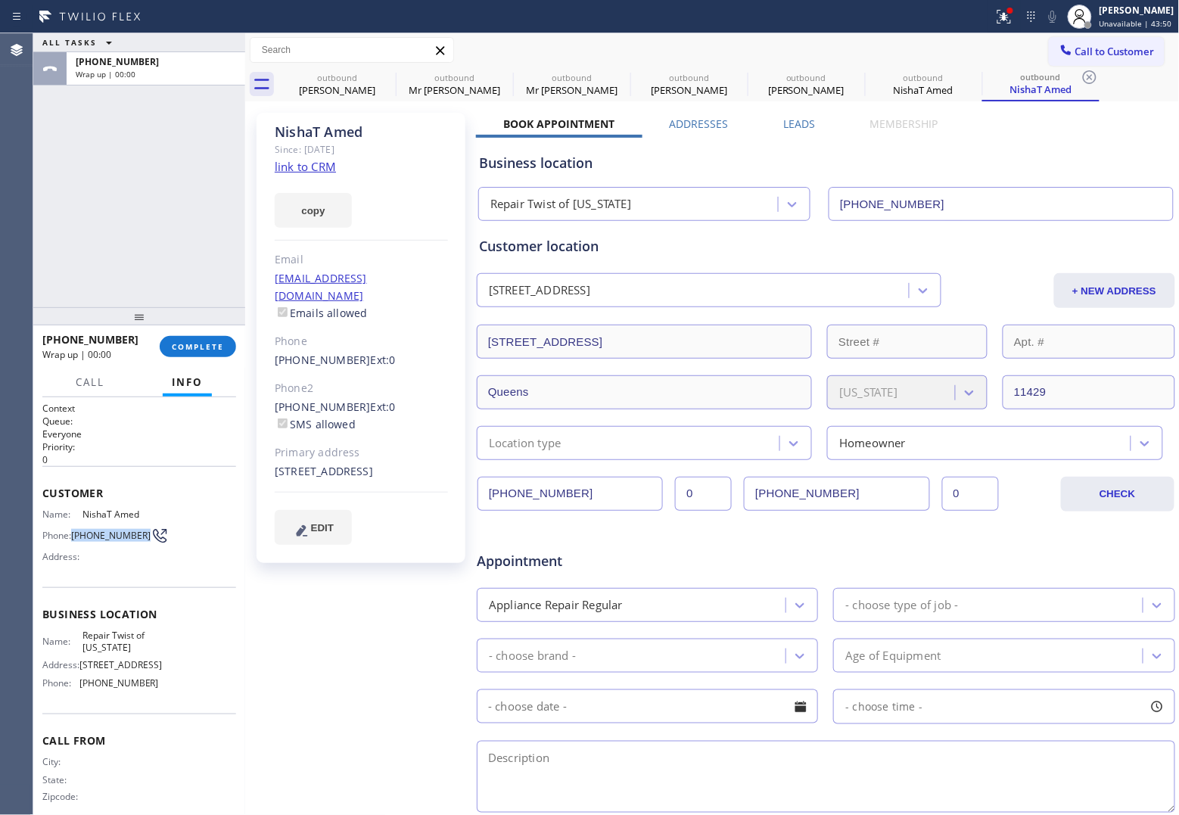
drag, startPoint x: 54, startPoint y: 205, endPoint x: 437, endPoint y: 360, distance: 412.2
click at [54, 205] on div "ALL TASKS ALL TASKS ACTIVE TASKS TASKS IN WRAP UP +13479357769 Wrap up | 00:00" at bounding box center [139, 170] width 212 height 274
click at [193, 347] on span "COMPLETE" at bounding box center [198, 346] width 52 height 11
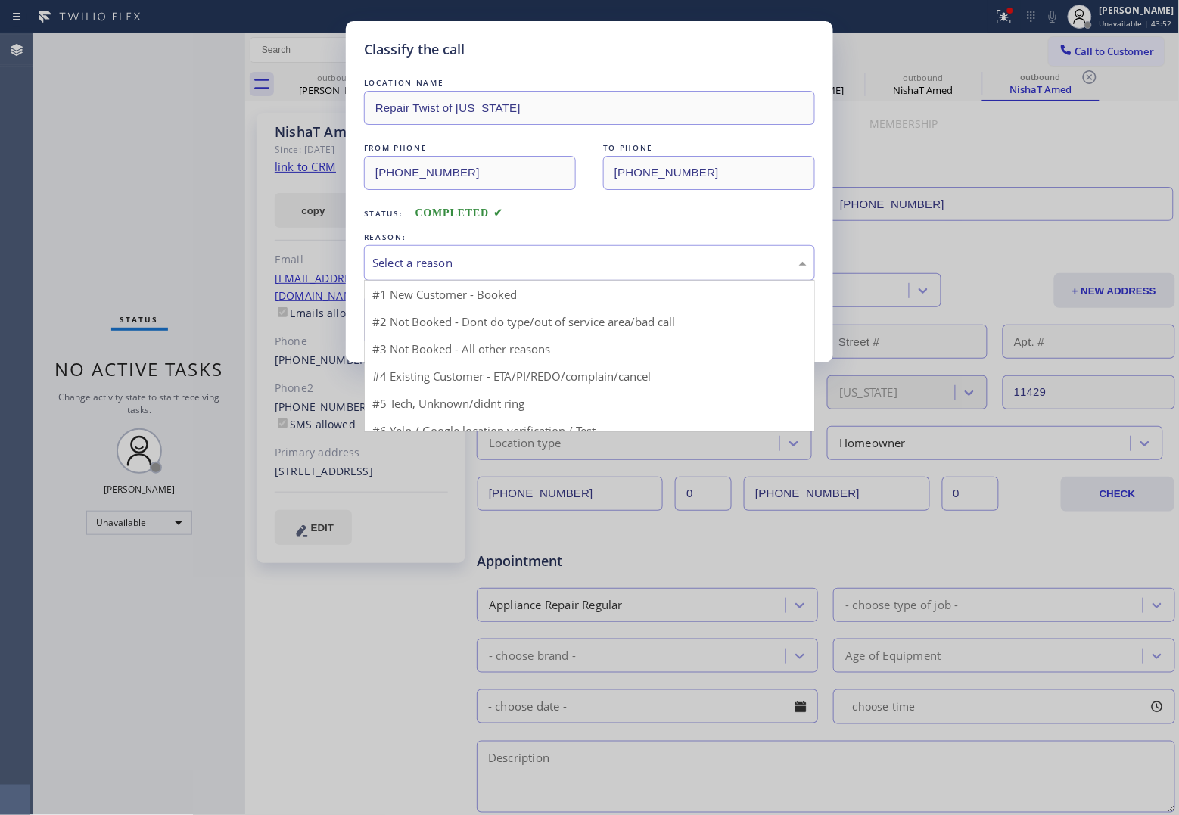
click at [474, 279] on div "Select a reason" at bounding box center [589, 263] width 451 height 36
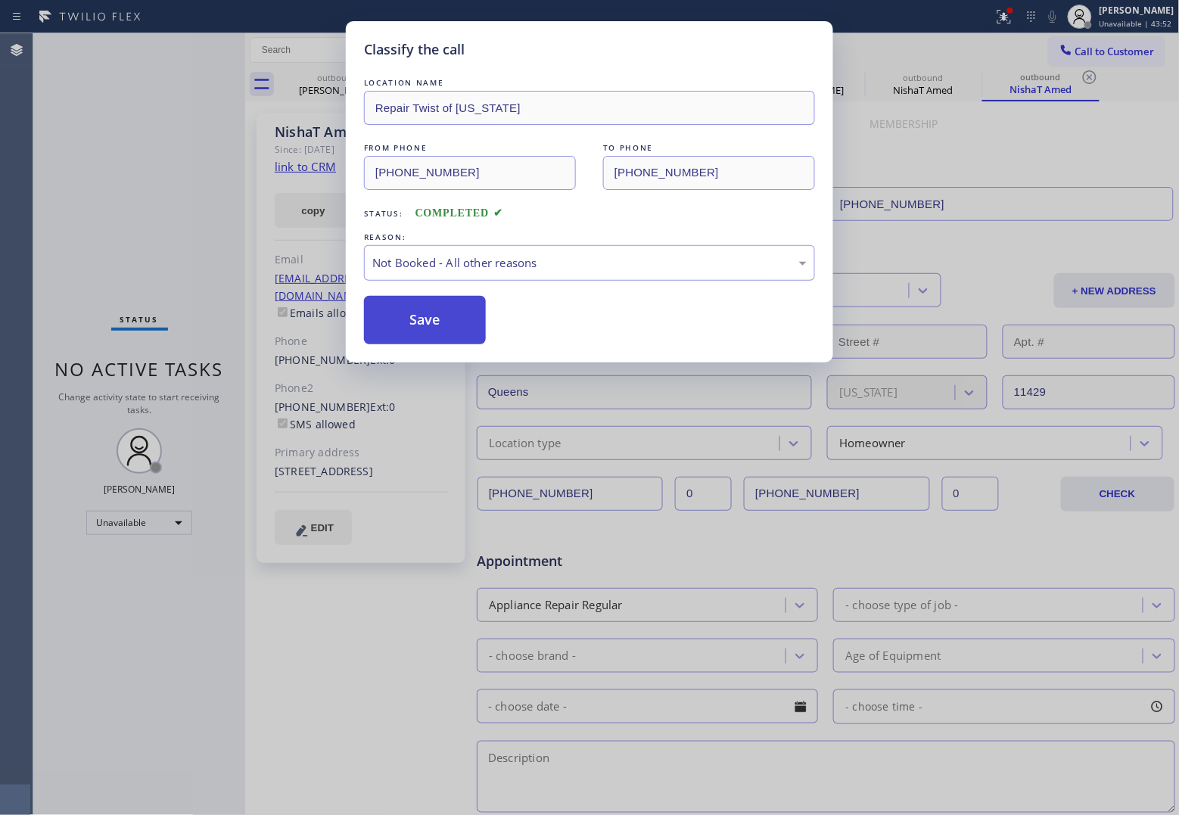
click at [414, 332] on button "Save" at bounding box center [425, 320] width 122 height 48
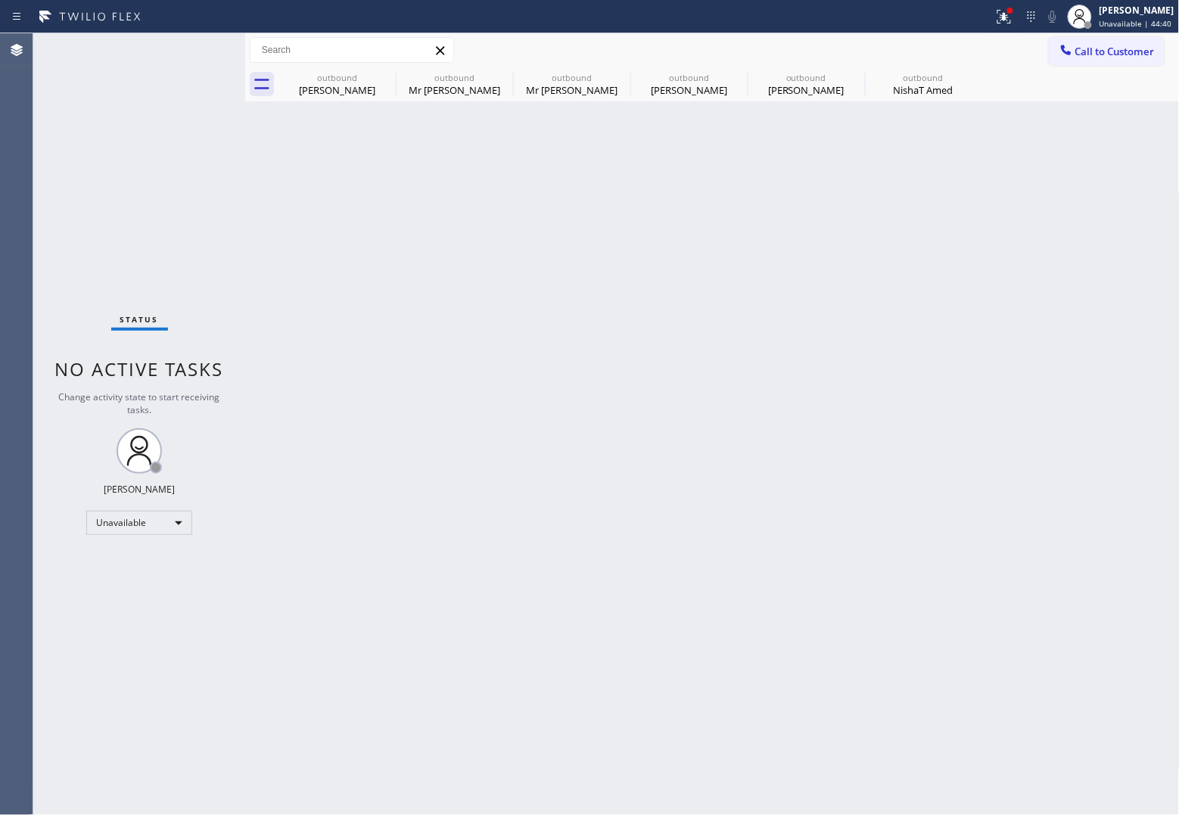
click at [61, 108] on div "Status No active tasks Change activity state to start receiving tasks. [PERSON_…" at bounding box center [139, 424] width 212 height 782
click at [1117, 63] on button "Call to Customer" at bounding box center [1107, 51] width 116 height 29
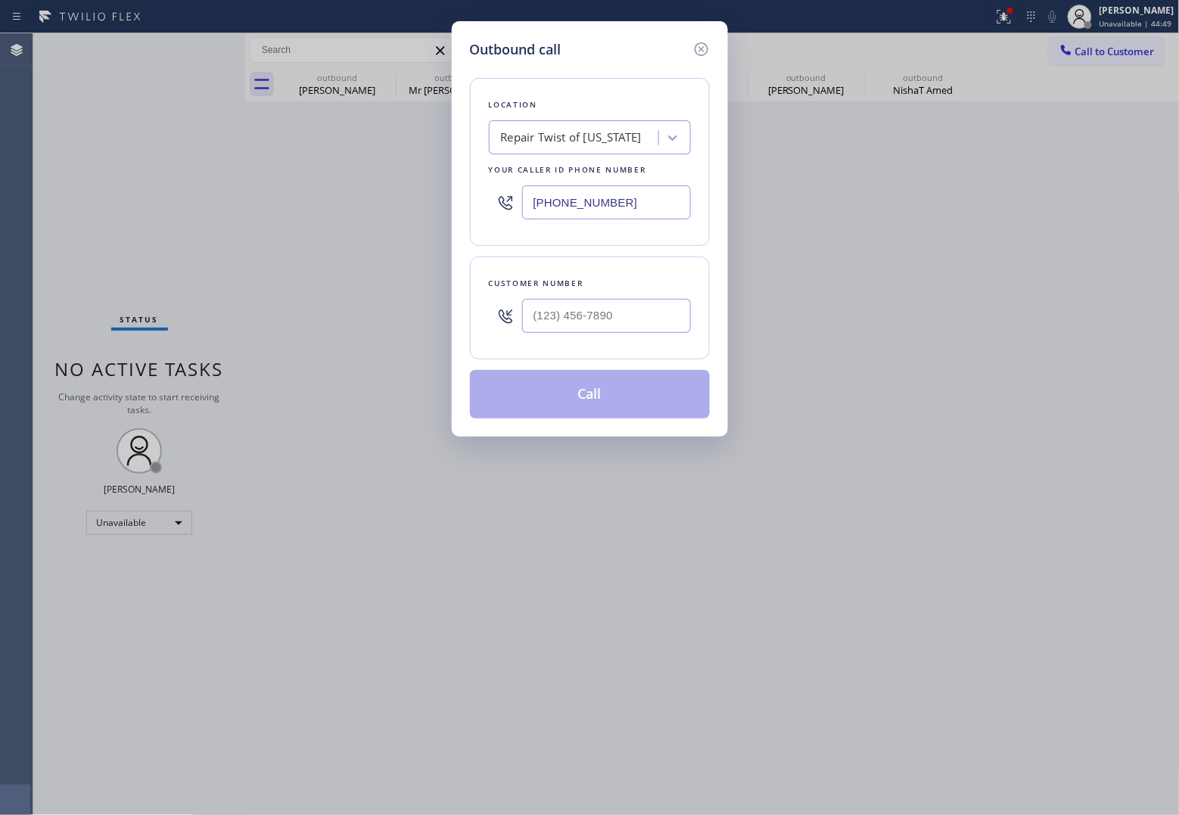
click at [623, 337] on div at bounding box center [606, 315] width 169 height 49
click at [622, 330] on input "(___) ___-____" at bounding box center [606, 316] width 169 height 34
paste input "760) 917-6485"
type input "(760) 917-6485"
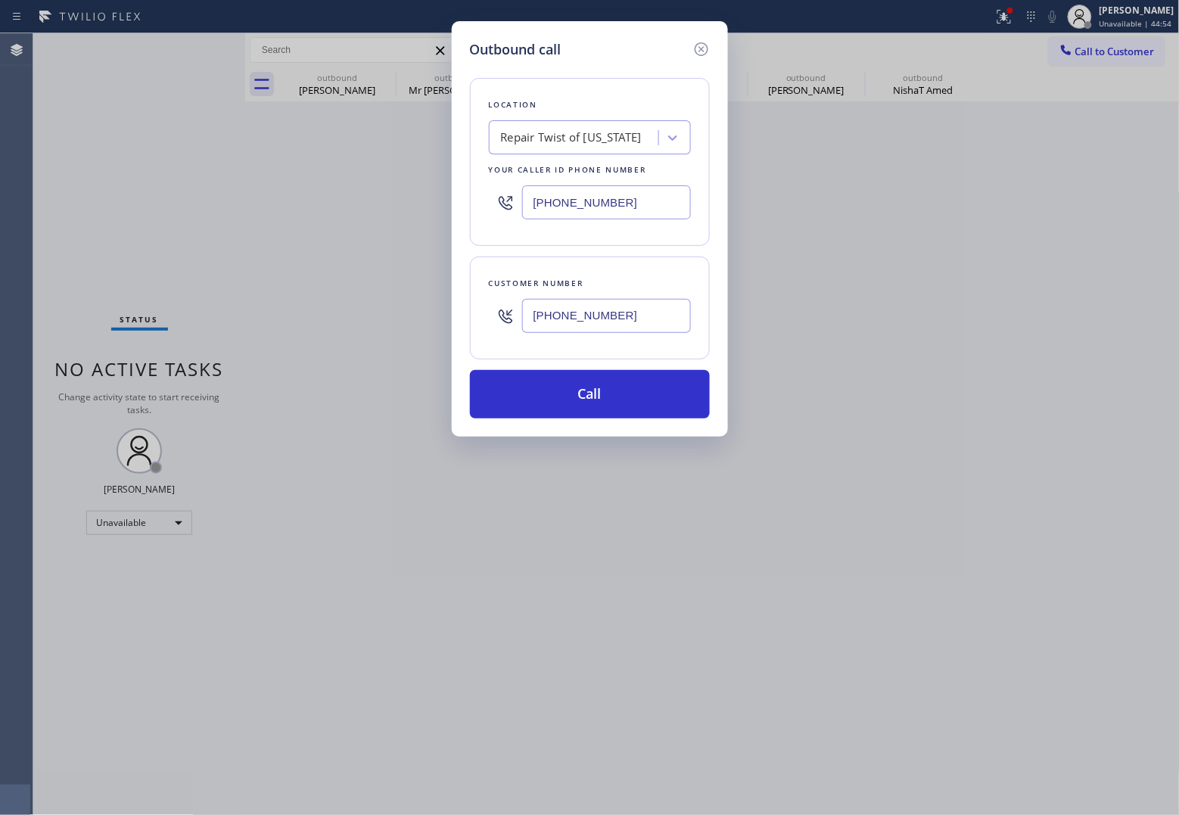
drag, startPoint x: 593, startPoint y: 206, endPoint x: 630, endPoint y: 263, distance: 68.4
click at [592, 206] on input "(347) 284-6179" at bounding box center [606, 202] width 169 height 34
paste input "760) 239-5576"
type input "(760) 239-5576"
click at [619, 403] on button "Call" at bounding box center [590, 394] width 240 height 48
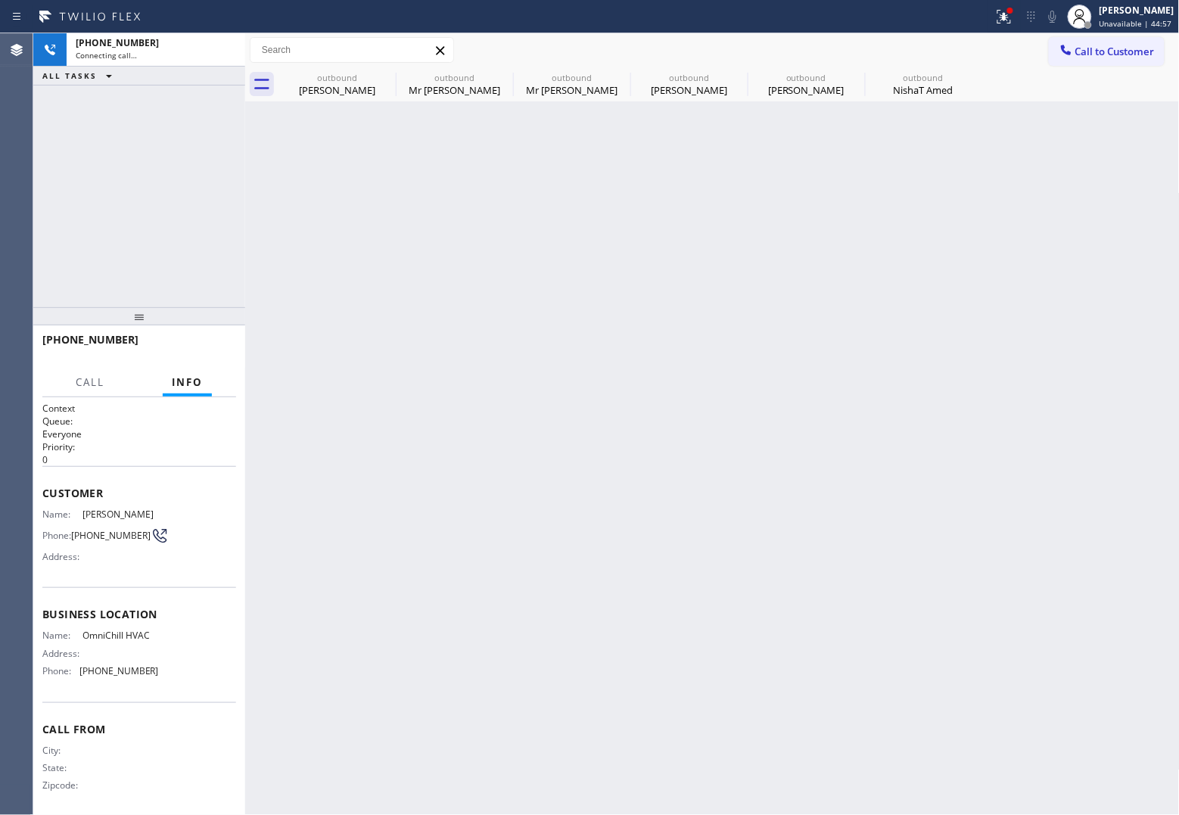
click at [34, 190] on div "+17609176485 Connecting call… ALL TASKS ALL TASKS ACTIVE TASKS TASKS IN WRAP UP" at bounding box center [139, 170] width 212 height 274
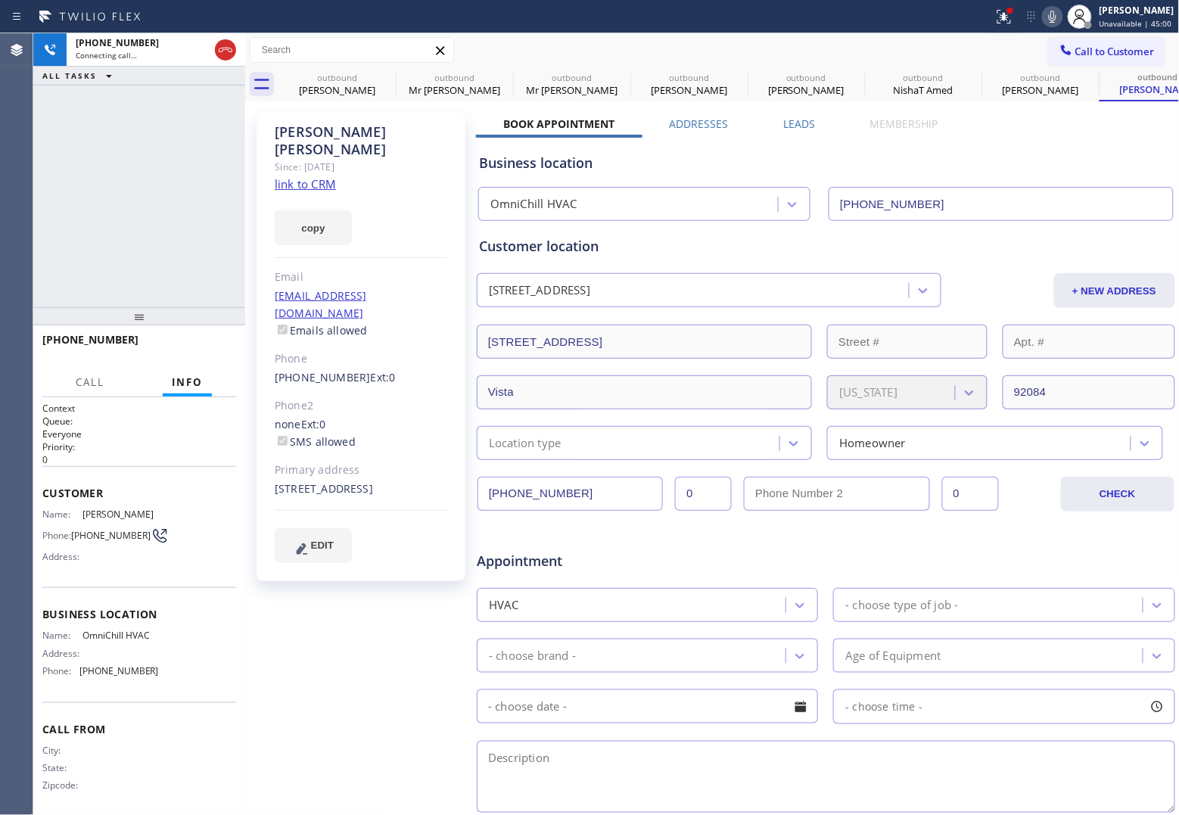
type input "(760) 239-5576"
click at [46, 256] on div "+17609176485 Connecting call… ALL TASKS ALL TASKS ACTIVE TASKS TASKS IN WRAP UP" at bounding box center [139, 170] width 212 height 274
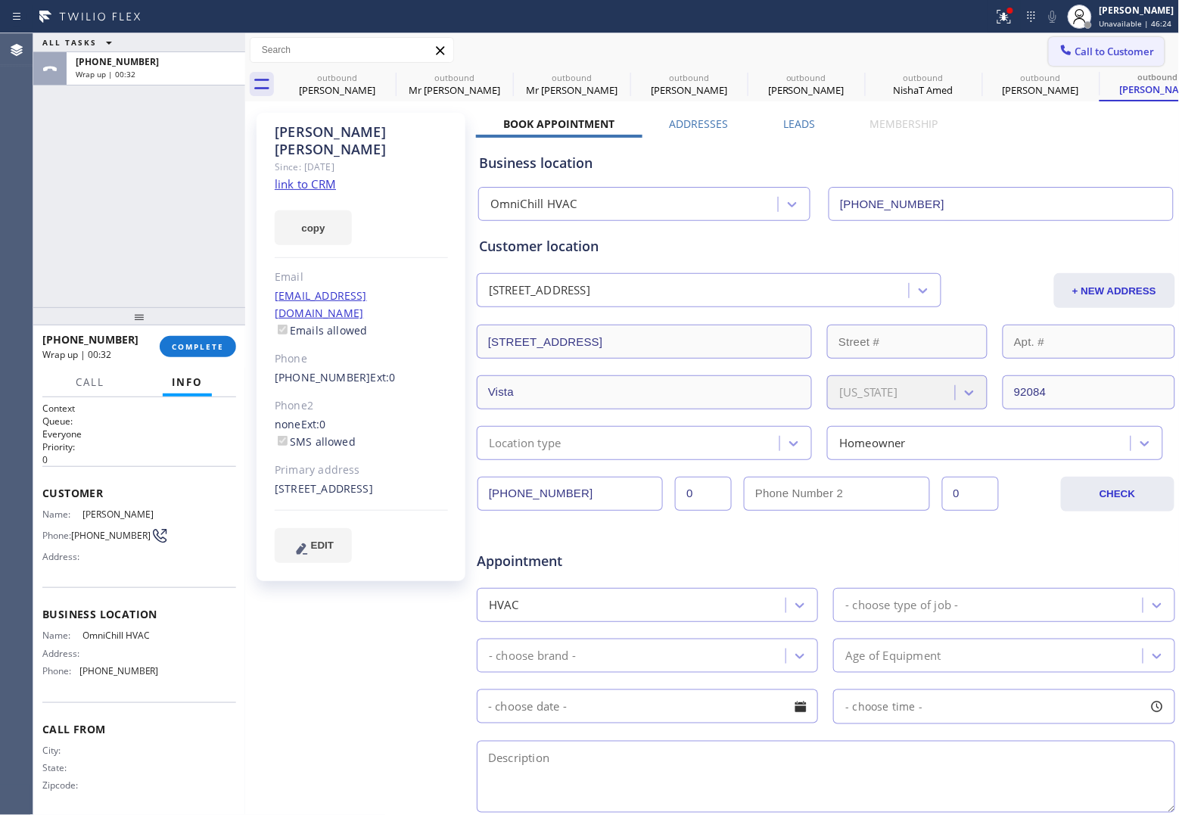
click at [1103, 50] on span "Call to Customer" at bounding box center [1115, 52] width 79 height 14
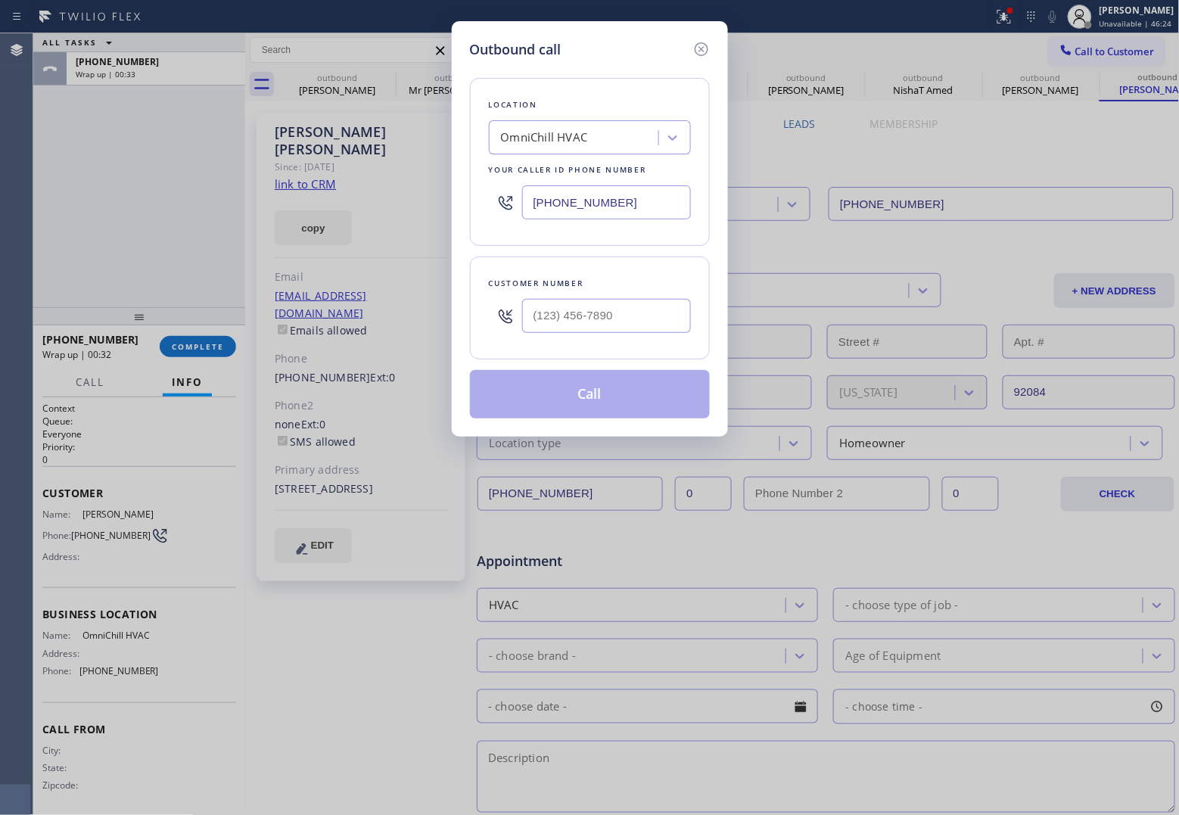
click at [642, 198] on input "(760) 239-5576" at bounding box center [606, 202] width 169 height 34
paste input "408) 762-4242"
type input "(408) 762-4242"
type input "(___) ___-____"
click at [612, 318] on input "(___) ___-____" at bounding box center [606, 316] width 169 height 34
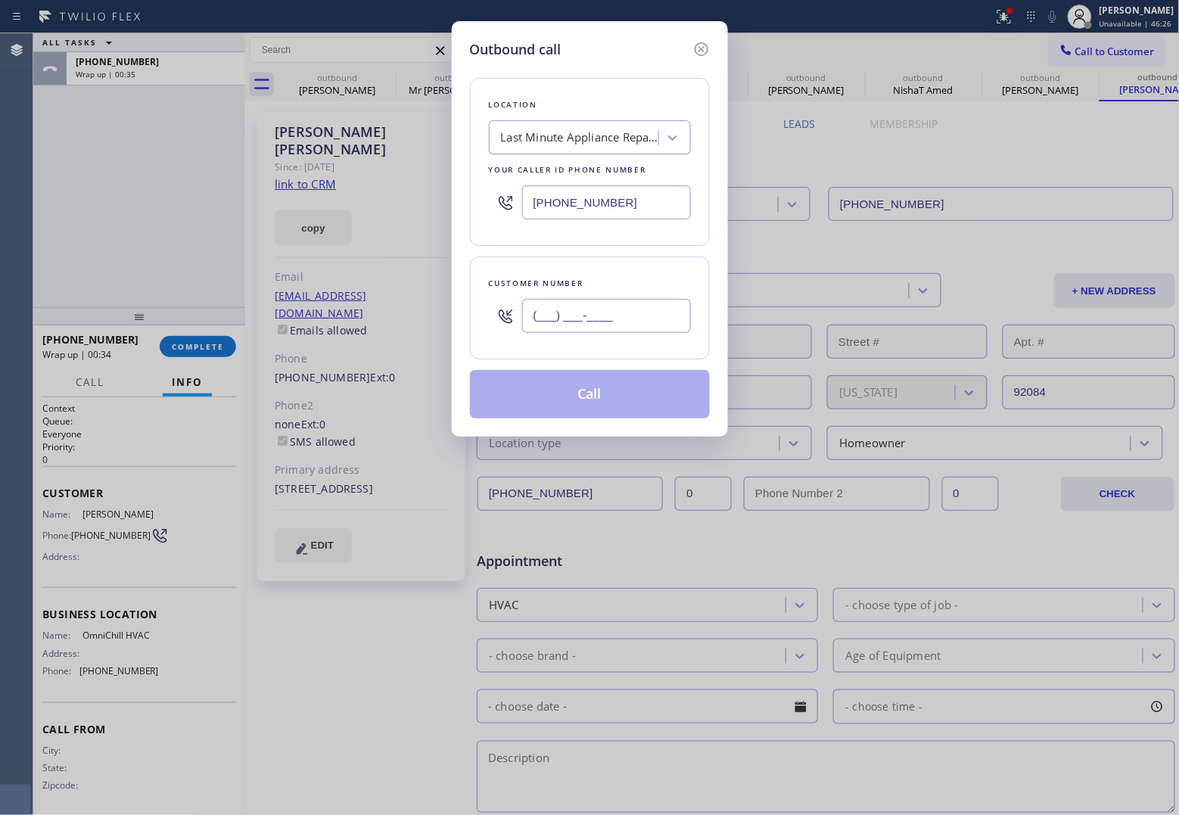
paste input "510) 243-9403"
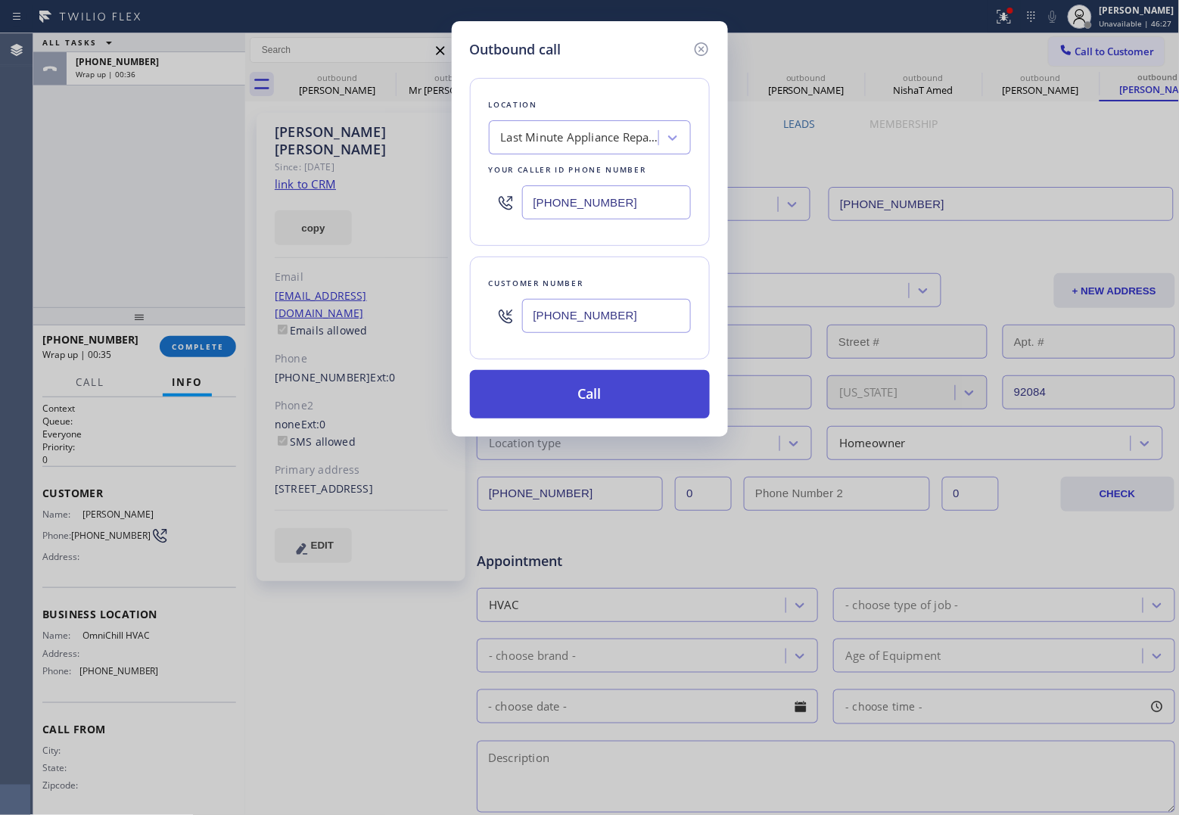
type input "(510) 243-9403"
click at [636, 403] on button "Call" at bounding box center [590, 394] width 240 height 48
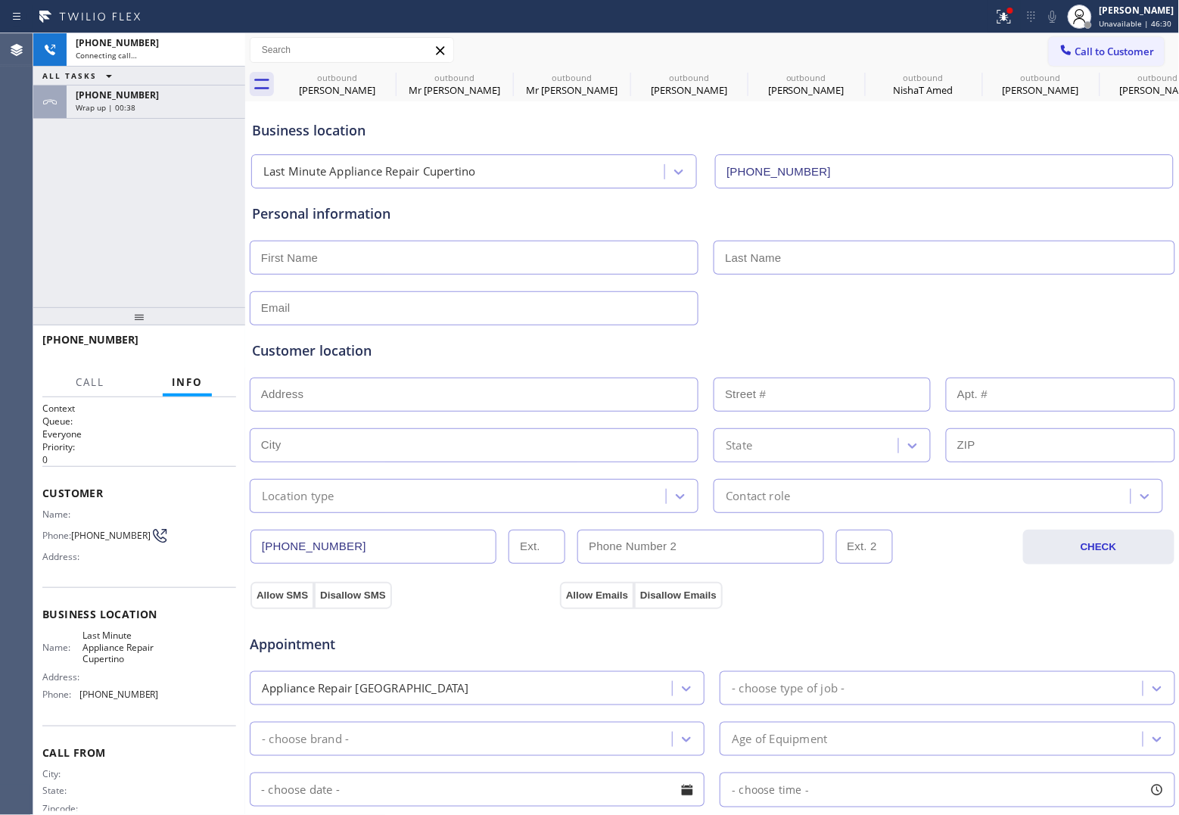
type input "(408) 762-4242"
click at [59, 247] on div "+15102439403 Connecting call… ALL TASKS ALL TASKS ACTIVE TASKS TASKS IN WRAP UP…" at bounding box center [139, 170] width 212 height 274
click at [226, 49] on icon at bounding box center [226, 50] width 14 height 5
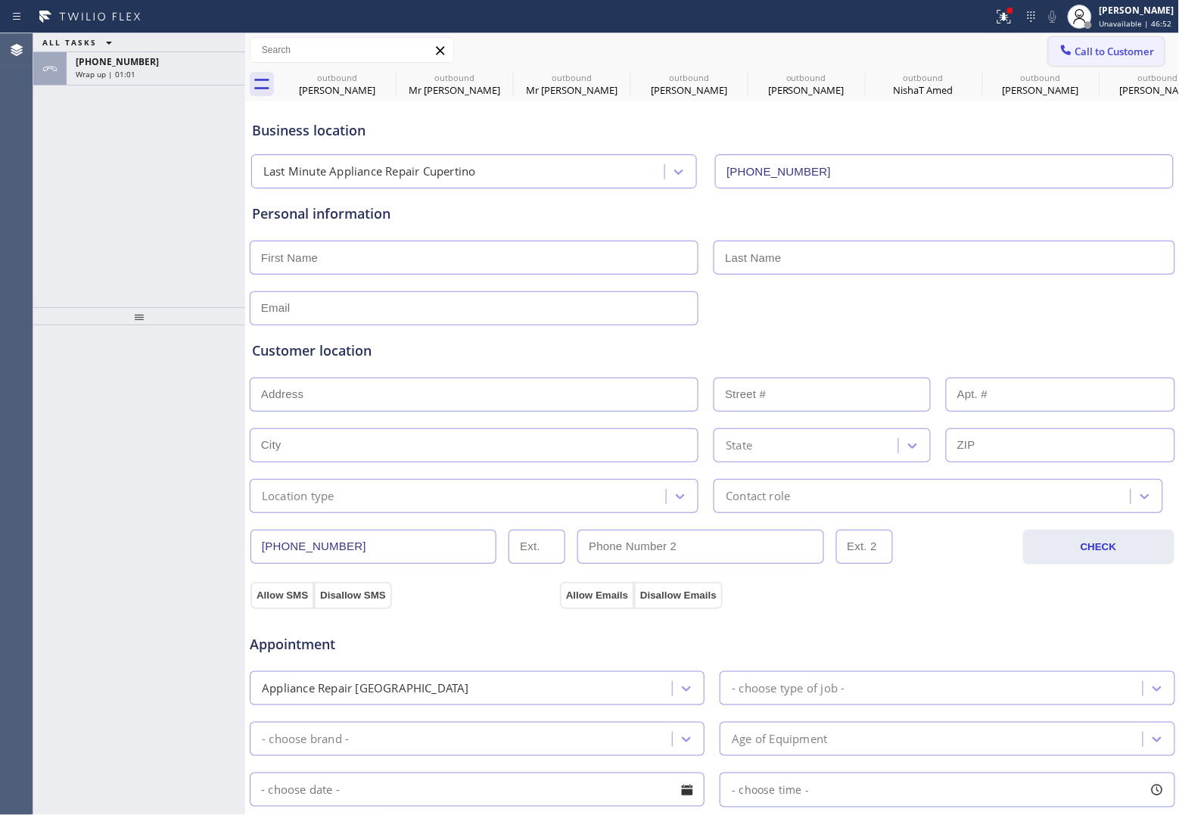
click at [1097, 48] on span "Call to Customer" at bounding box center [1115, 52] width 79 height 14
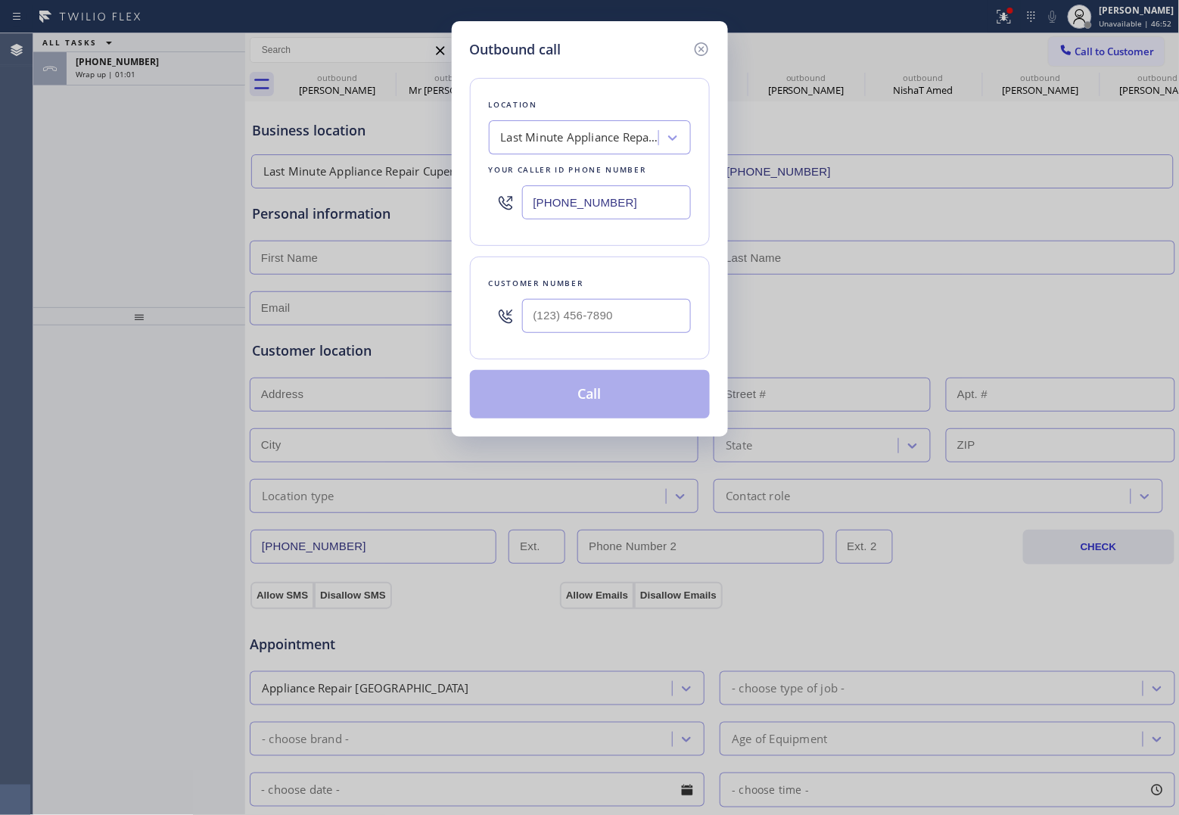
click at [611, 201] on input "(408) 762-4242" at bounding box center [606, 202] width 169 height 34
paste input "805) 870-8225"
type input "(805) 870-8225"
type input "(___) ___-____"
click at [621, 315] on input "(___) ___-____" at bounding box center [606, 316] width 169 height 34
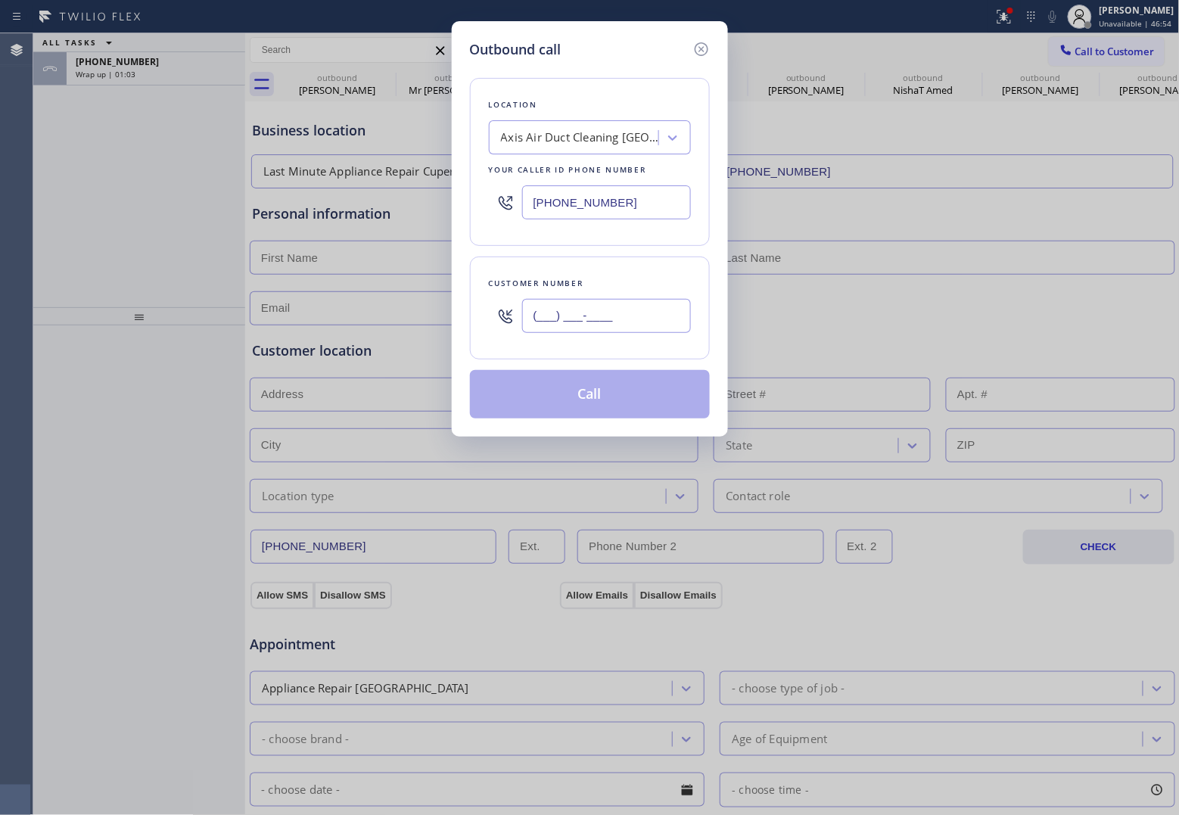
paste input "805) 722-4878"
type input "(805) 722-4878"
click at [625, 407] on button "Call" at bounding box center [590, 394] width 240 height 48
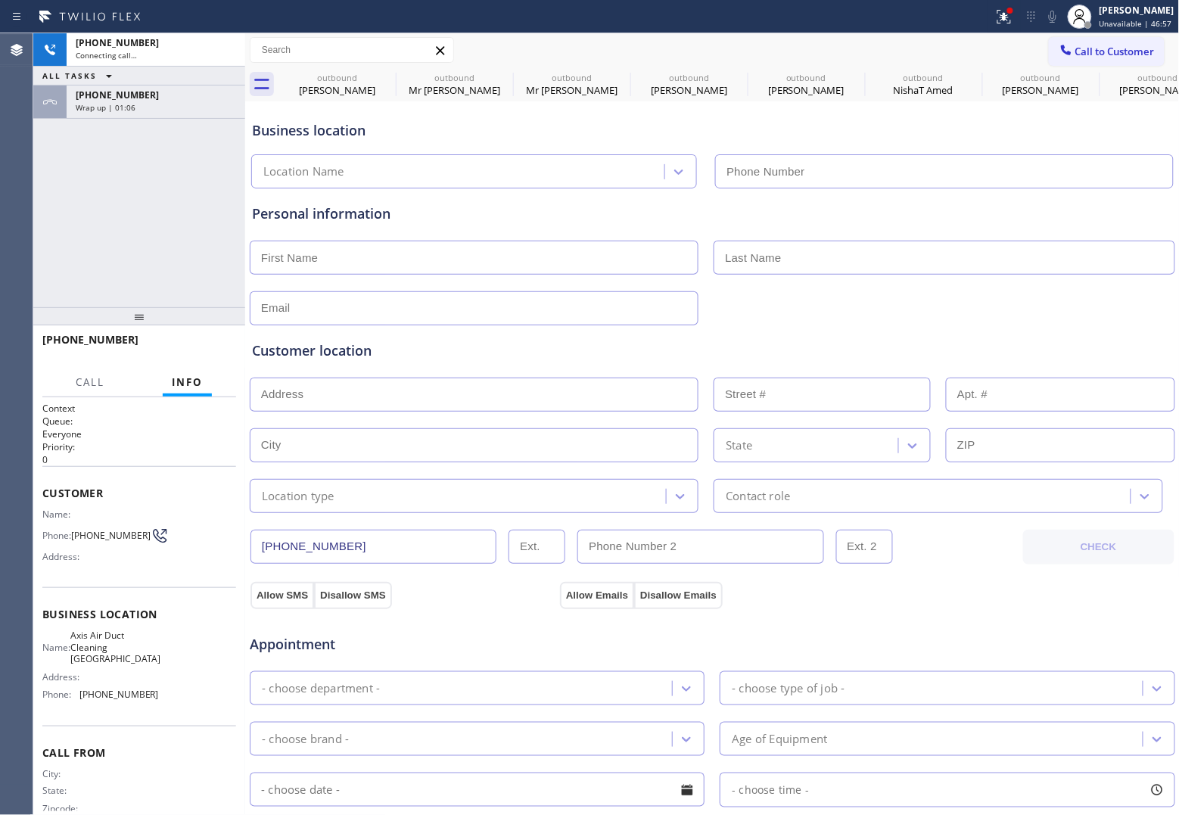
type input "(805) 870-8225"
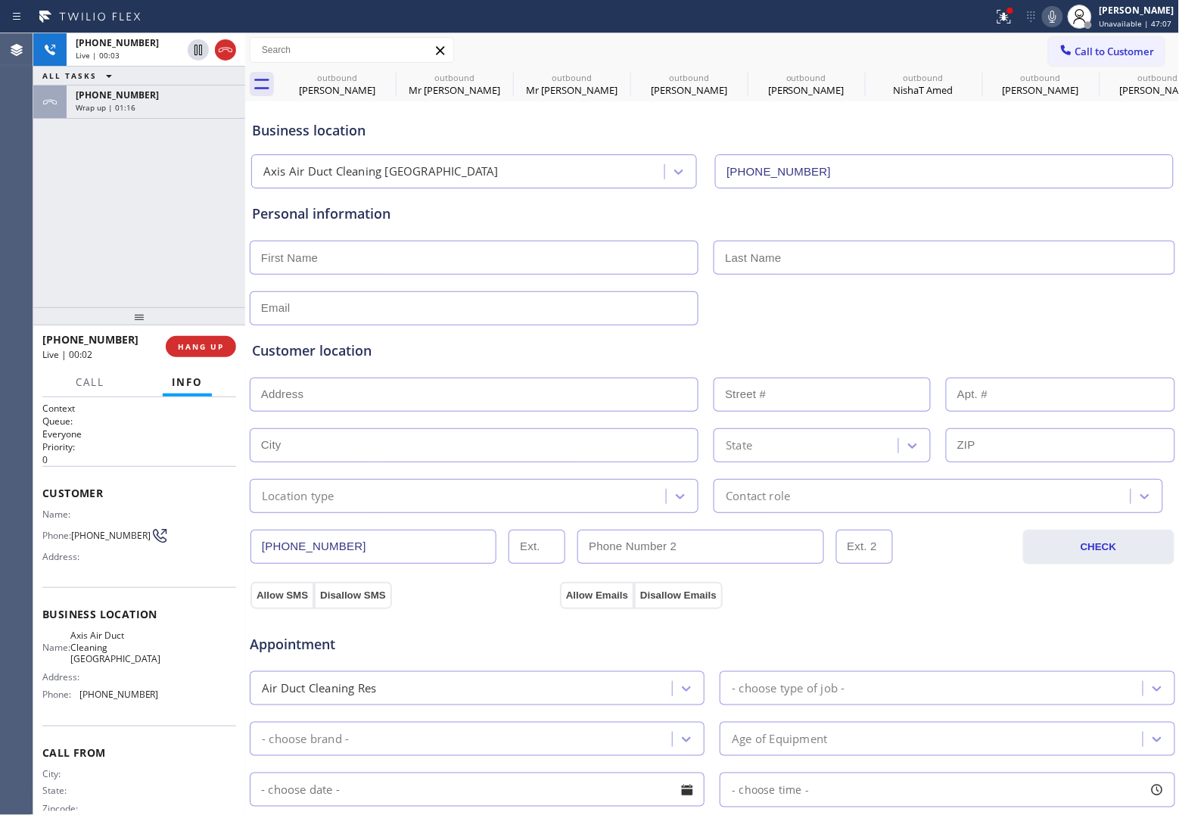
click at [50, 210] on div "+18057224878 Live | 00:03 ALL TASKS ALL TASKS ACTIVE TASKS TASKS IN WRAP UP +17…" at bounding box center [139, 170] width 212 height 274
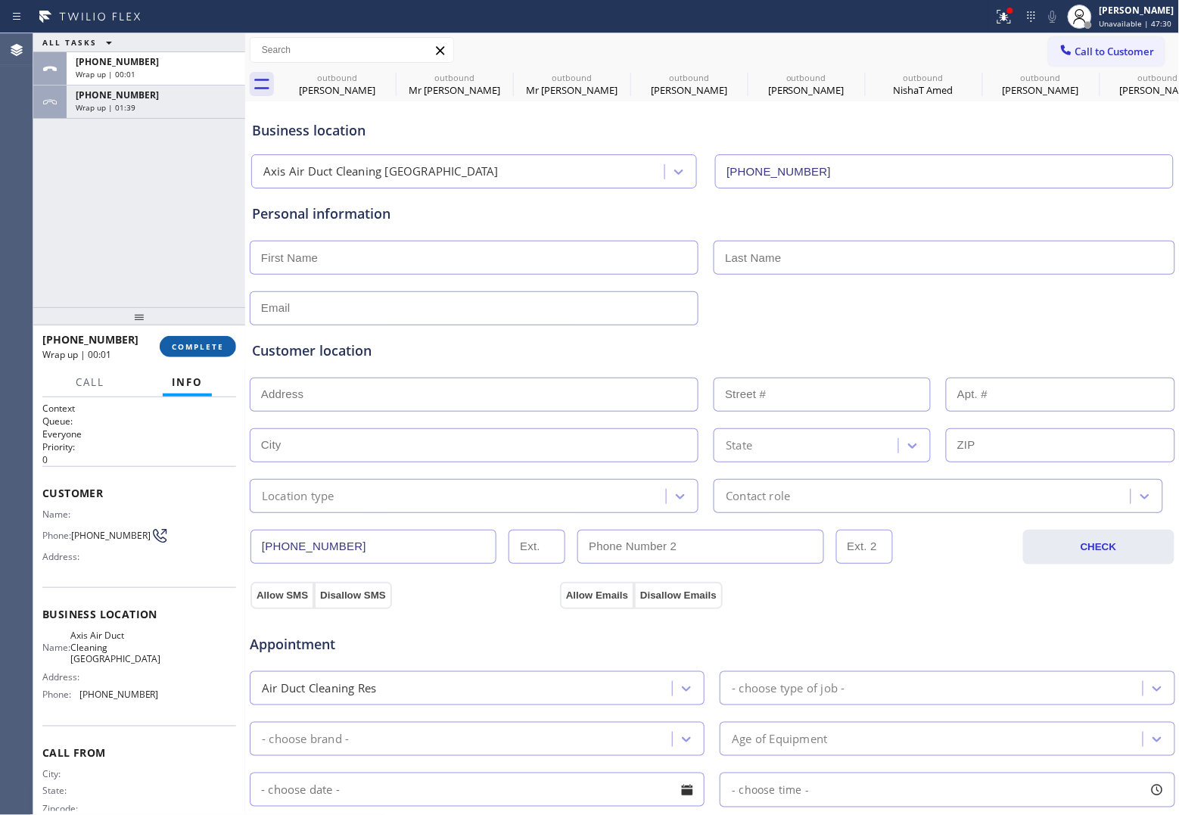
click at [187, 335] on div "+18057224878 Wrap up | 00:01 COMPLETE" at bounding box center [139, 346] width 194 height 39
click at [195, 346] on span "COMPLETE" at bounding box center [198, 346] width 52 height 11
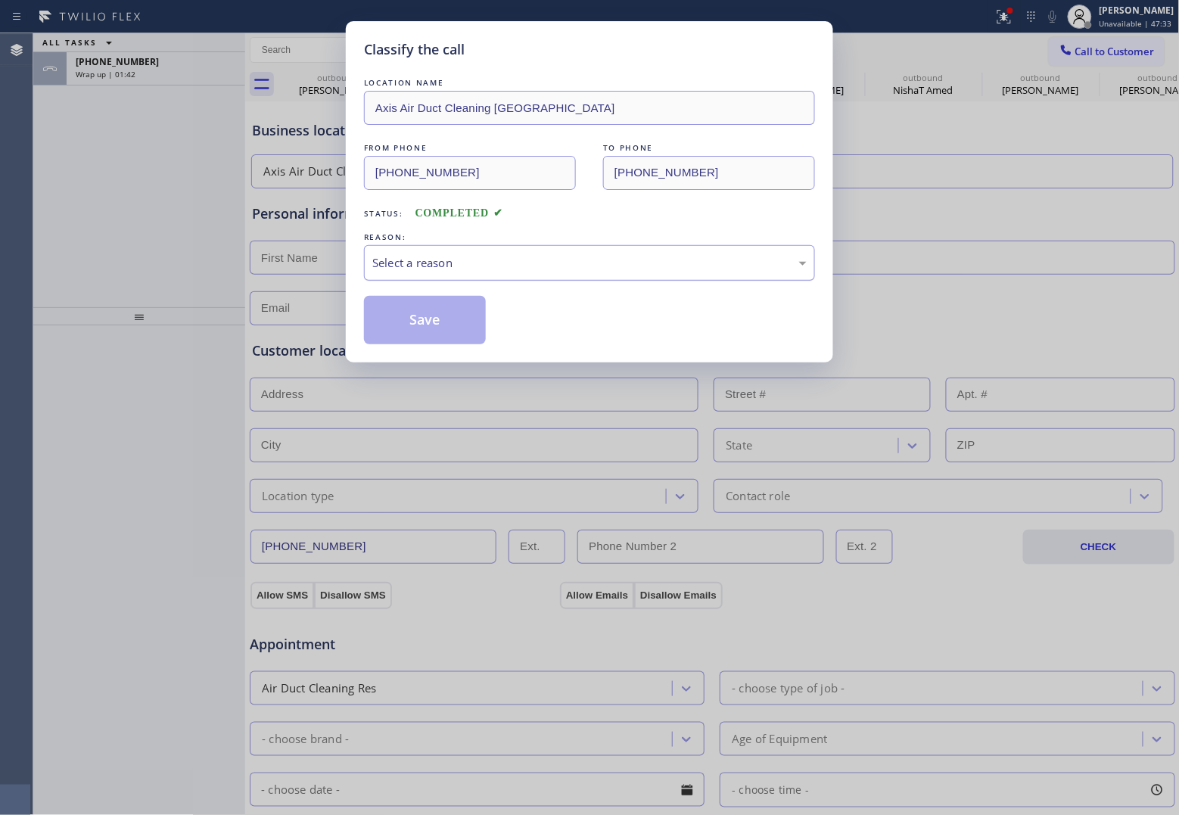
click at [621, 278] on div "Select a reason" at bounding box center [589, 263] width 451 height 36
click at [444, 337] on button "Save" at bounding box center [425, 320] width 122 height 48
click at [176, 69] on div "Wrap up | 01:44" at bounding box center [156, 74] width 160 height 11
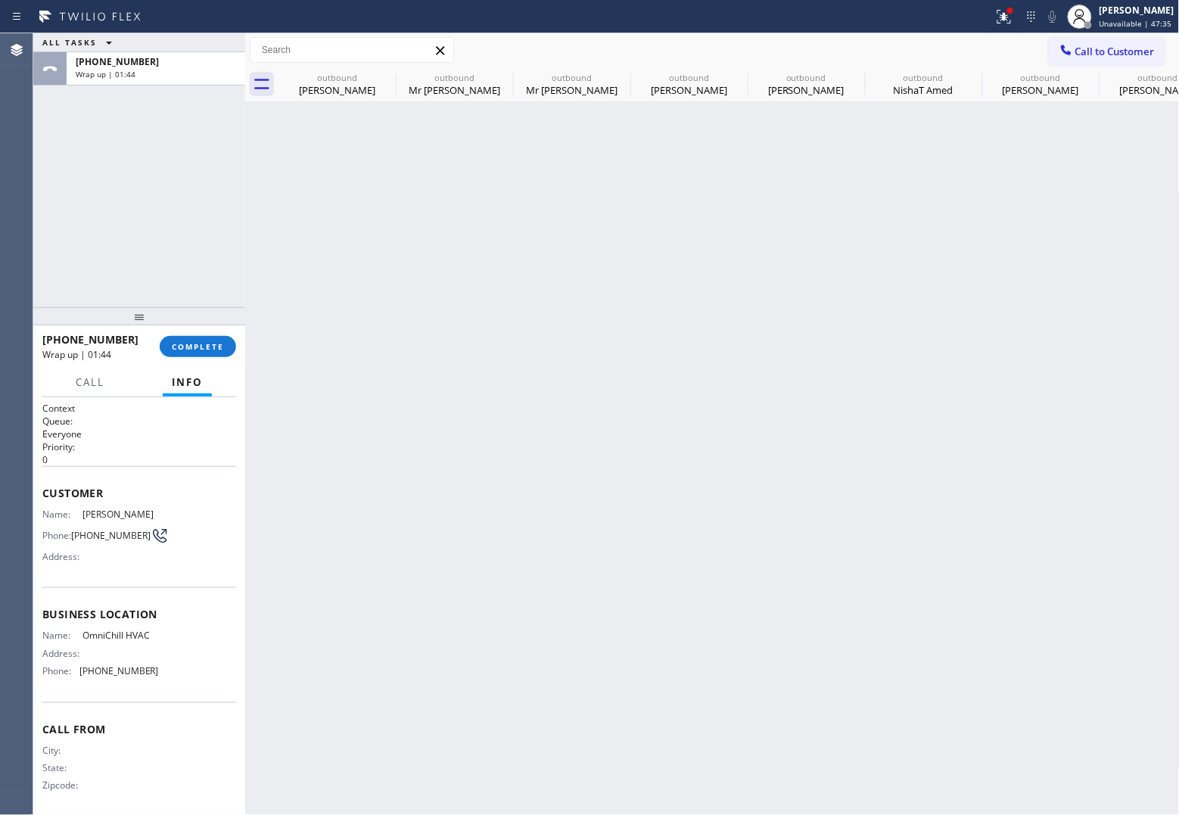
click at [176, 69] on div "Wrap up | 01:44" at bounding box center [156, 74] width 160 height 11
click at [183, 350] on span "COMPLETE" at bounding box center [198, 346] width 52 height 11
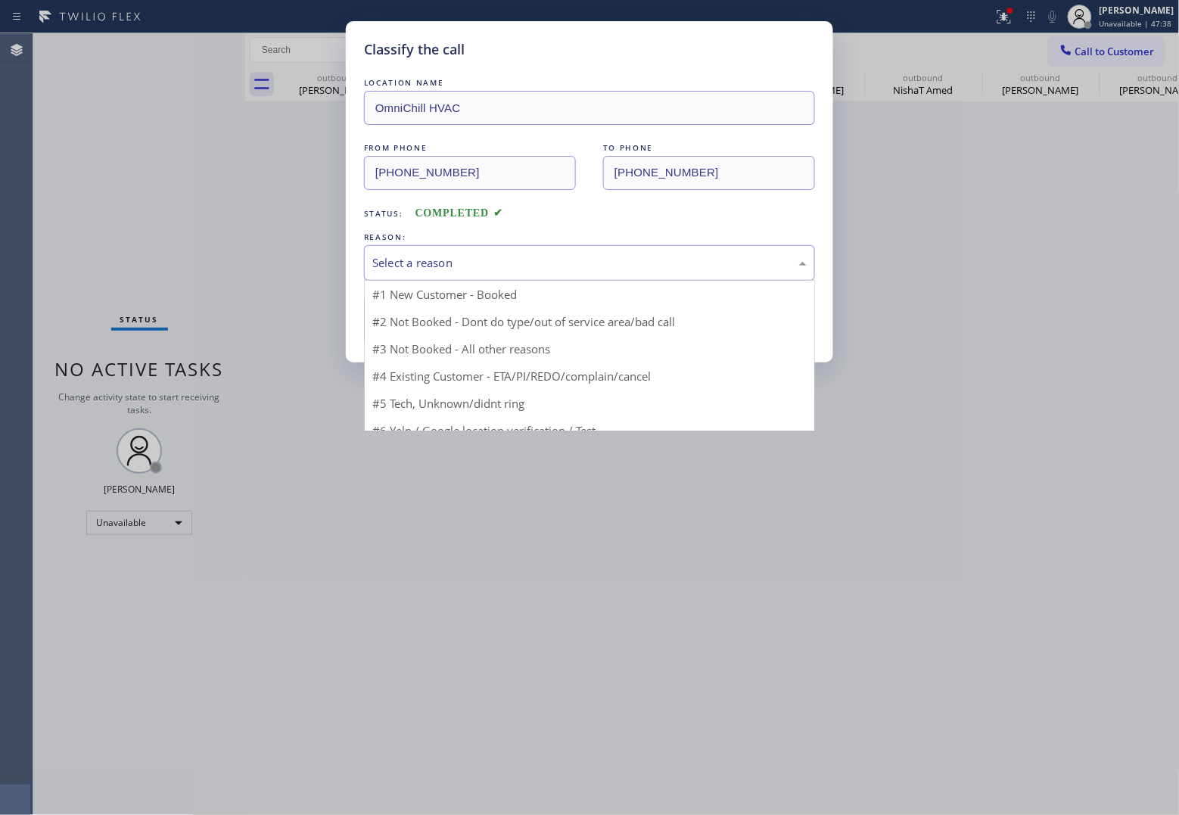
click at [441, 265] on div "Select a reason" at bounding box center [589, 262] width 434 height 17
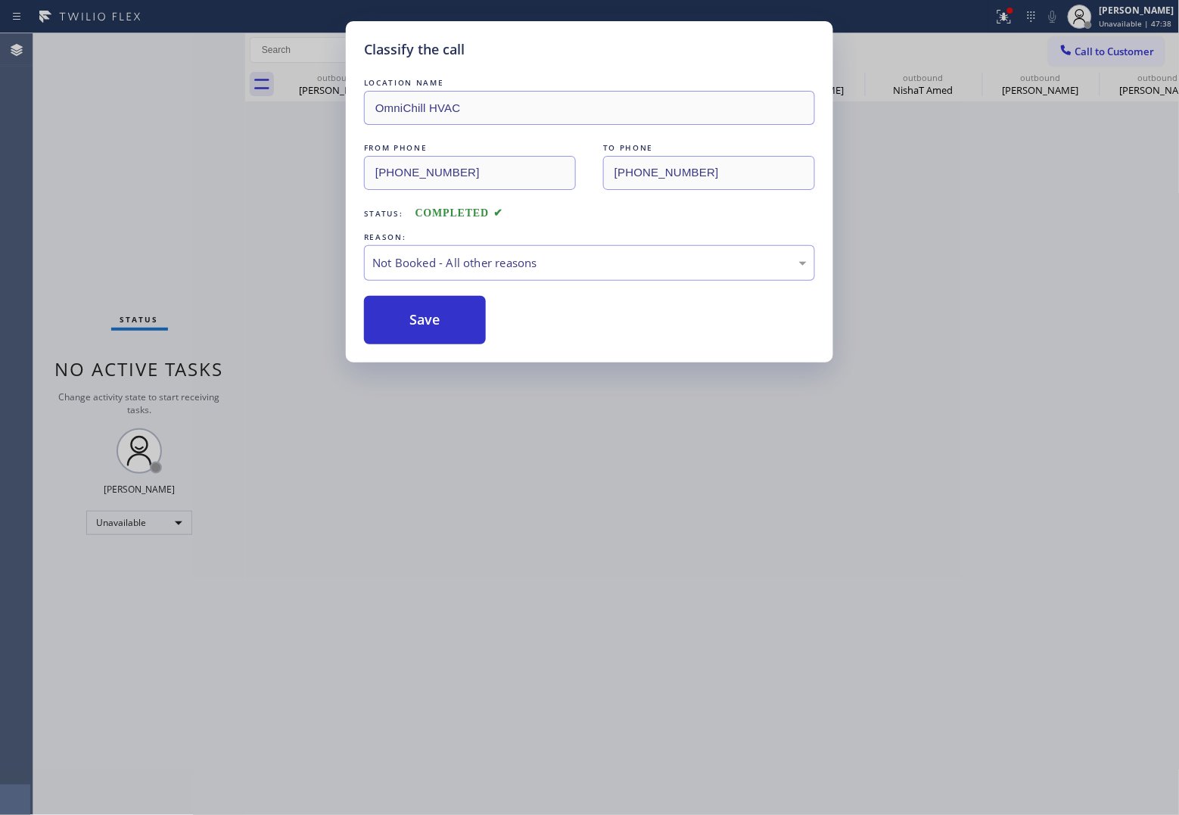
click at [441, 322] on button "Save" at bounding box center [425, 320] width 122 height 48
type input "(760) 239-5576"
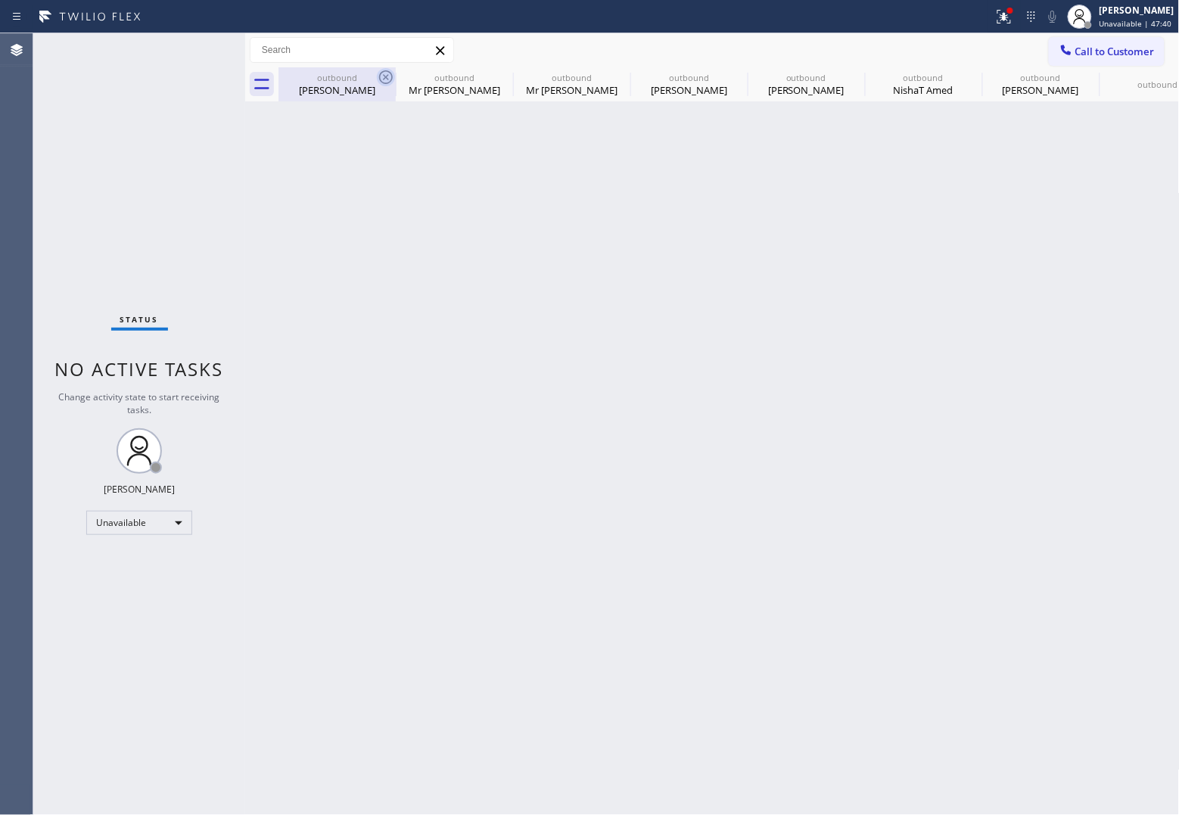
click at [385, 73] on icon at bounding box center [386, 77] width 18 height 18
click at [0, 0] on icon at bounding box center [0, 0] width 0 height 0
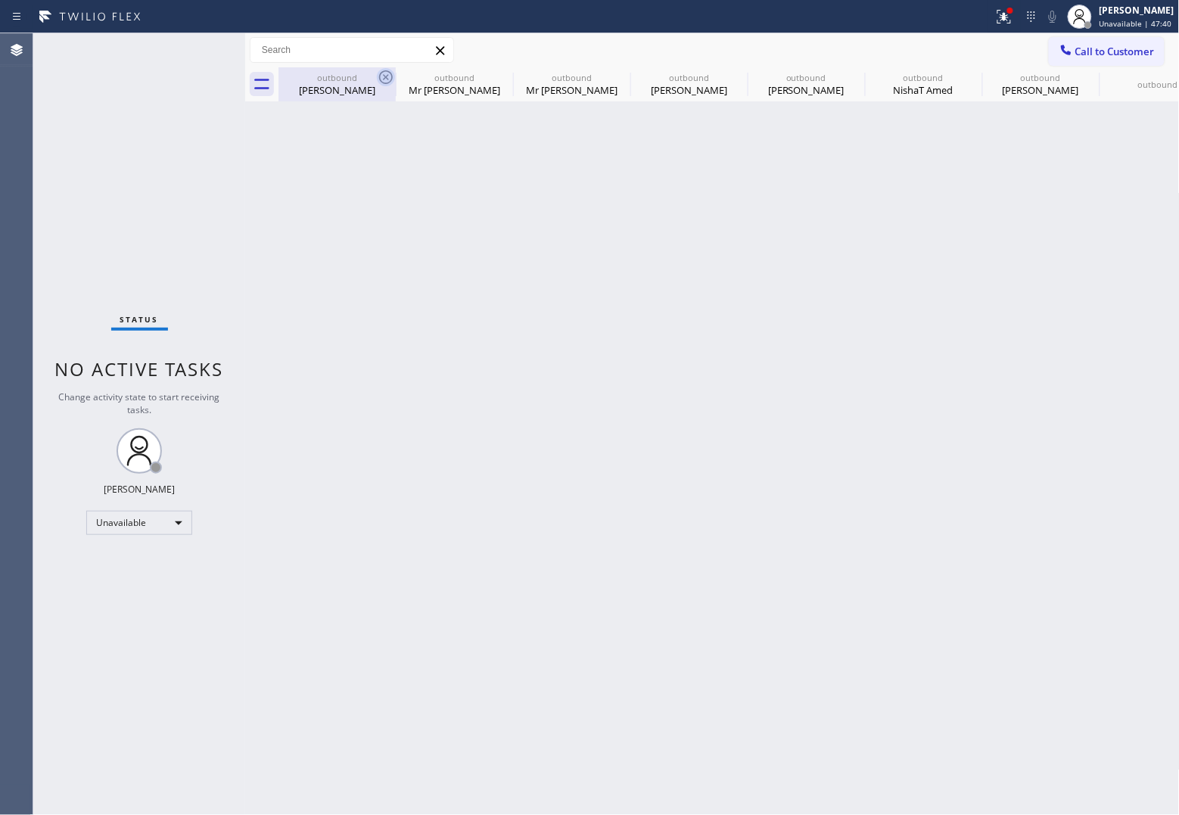
click at [0, 0] on icon at bounding box center [0, 0] width 0 height 0
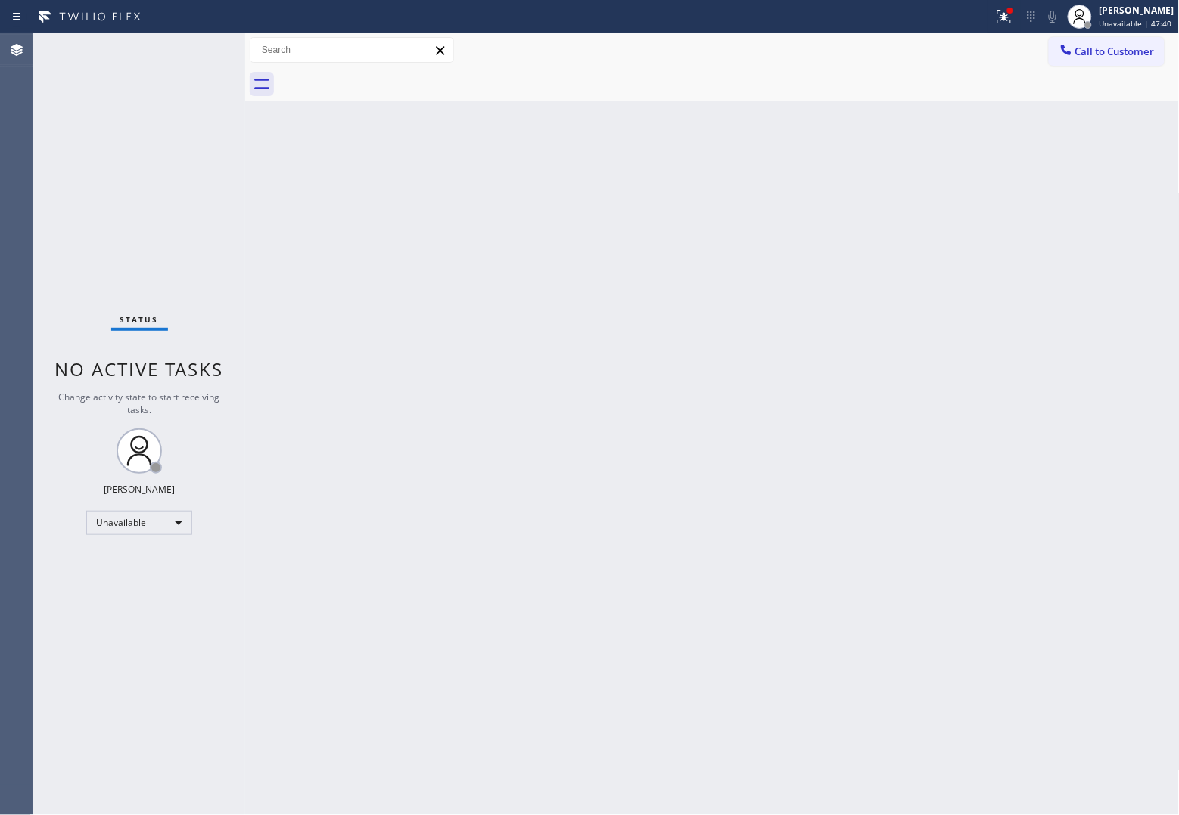
click at [385, 73] on div at bounding box center [729, 84] width 901 height 34
click at [50, 123] on div "Status No active tasks Change activity state to start receiving tasks. [PERSON_…" at bounding box center [139, 424] width 212 height 782
click at [1141, 42] on button "Call to Customer" at bounding box center [1107, 51] width 116 height 29
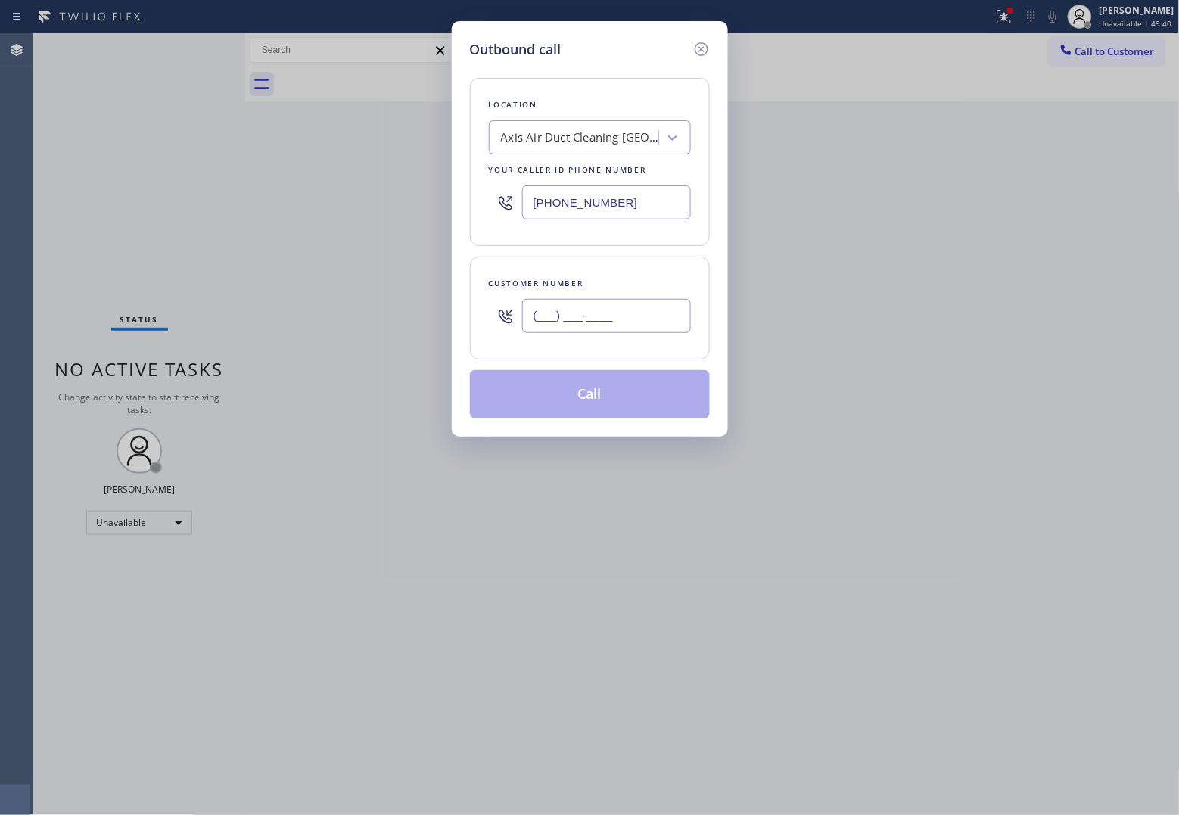
click at [615, 324] on input "(___) ___-____" at bounding box center [606, 316] width 169 height 34
paste input "714) 454-5718"
type input "(714) 454-5718"
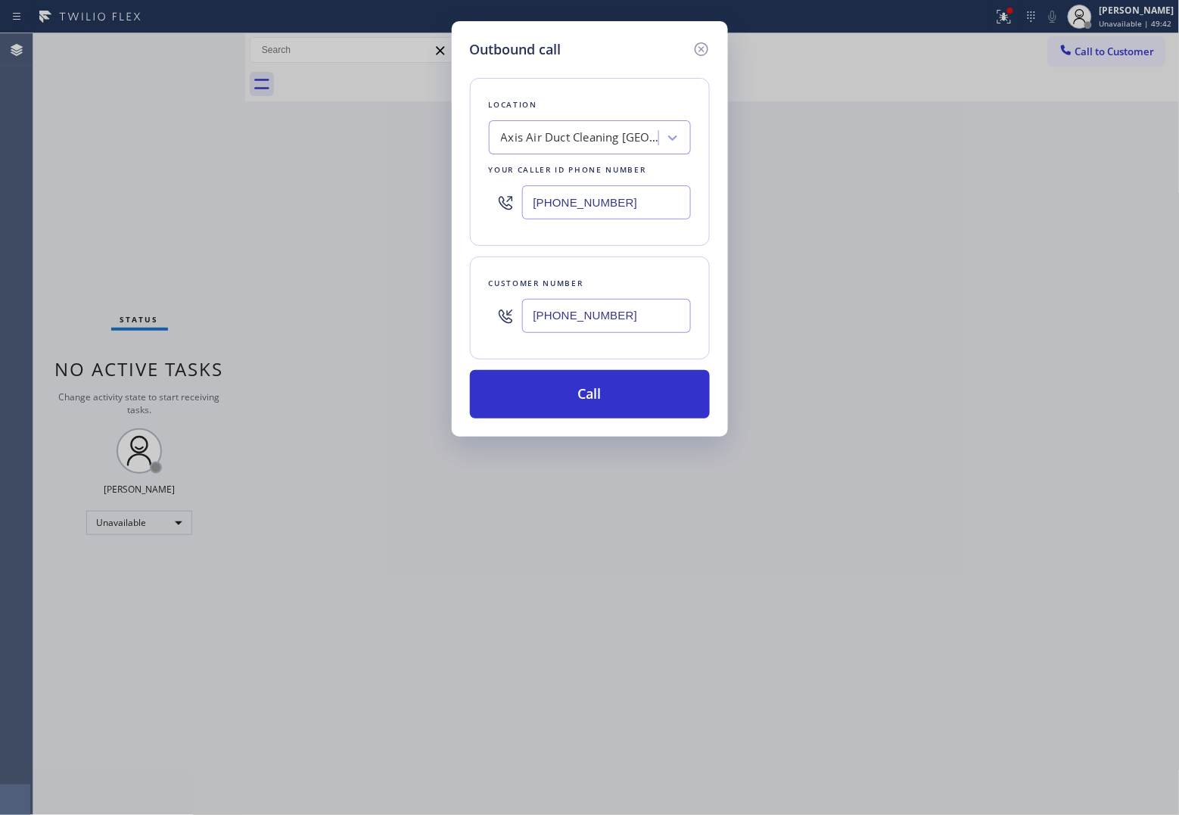
click at [622, 203] on input "(805) 870-8225" at bounding box center [606, 202] width 169 height 34
paste input "949) 239-1524"
type input "(949) 239-1524"
click at [622, 328] on input "(714) 454-5718" at bounding box center [606, 316] width 169 height 34
click at [667, 399] on button "Call" at bounding box center [590, 394] width 240 height 48
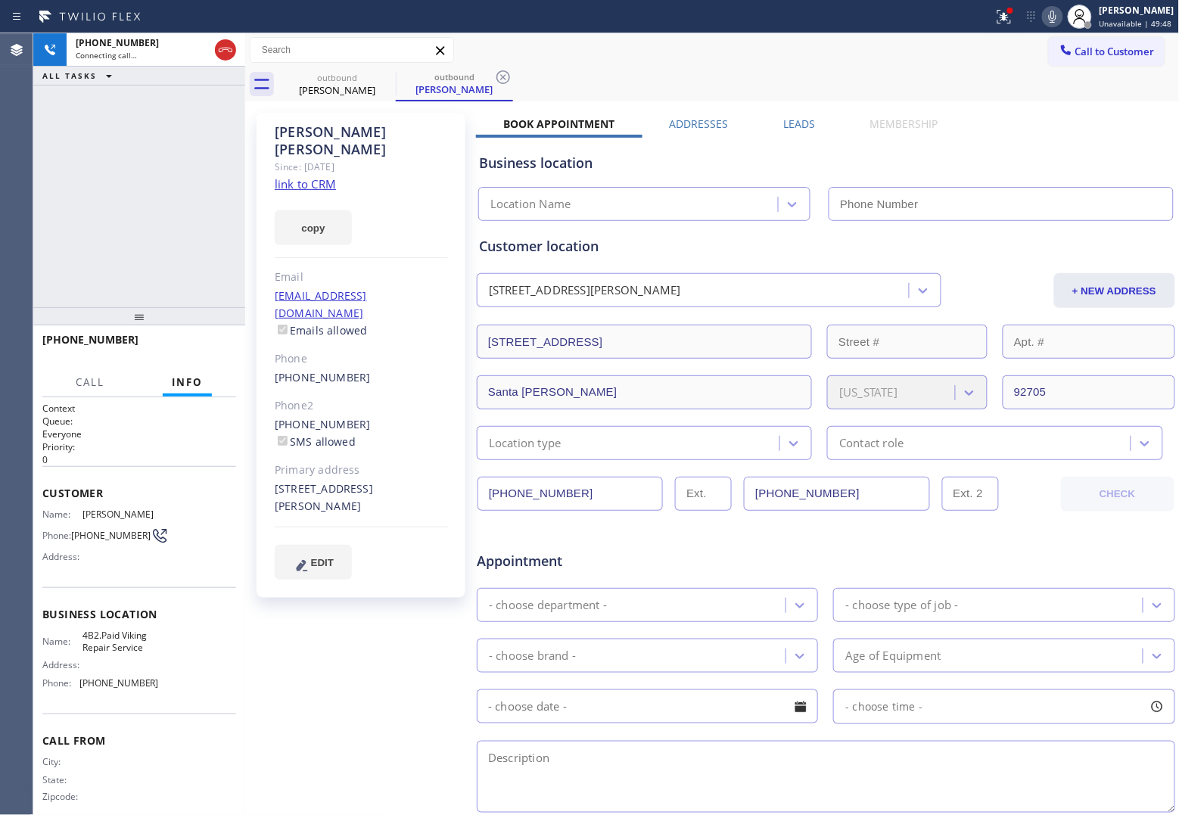
type input "(949) 239-1524"
click at [29, 201] on div "Agent Desktop" at bounding box center [16, 424] width 33 height 782
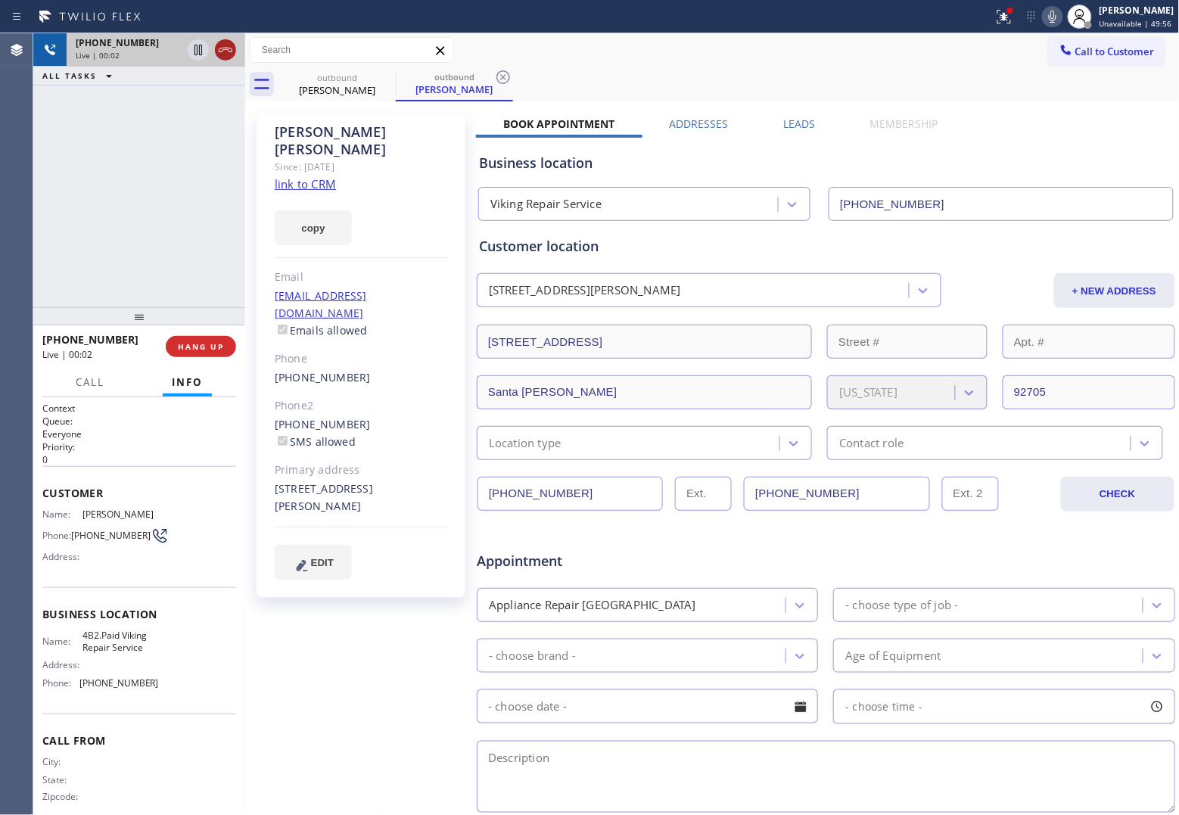
click at [226, 48] on icon at bounding box center [225, 50] width 18 height 18
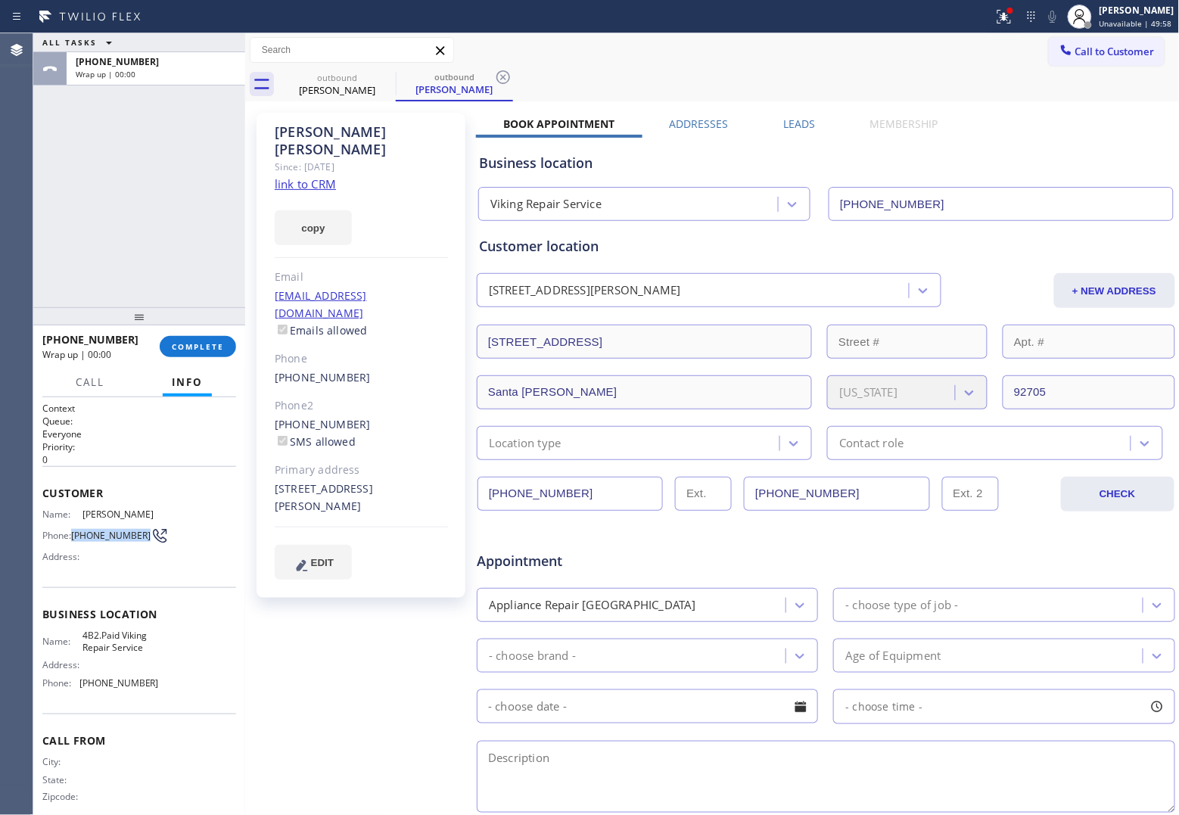
drag, startPoint x: 104, startPoint y: 539, endPoint x: 74, endPoint y: 530, distance: 30.9
click at [74, 530] on span "(714) 454-5718" at bounding box center [110, 535] width 79 height 11
copy span "(714) 454-5718"
click at [1076, 57] on span "Call to Customer" at bounding box center [1115, 52] width 79 height 14
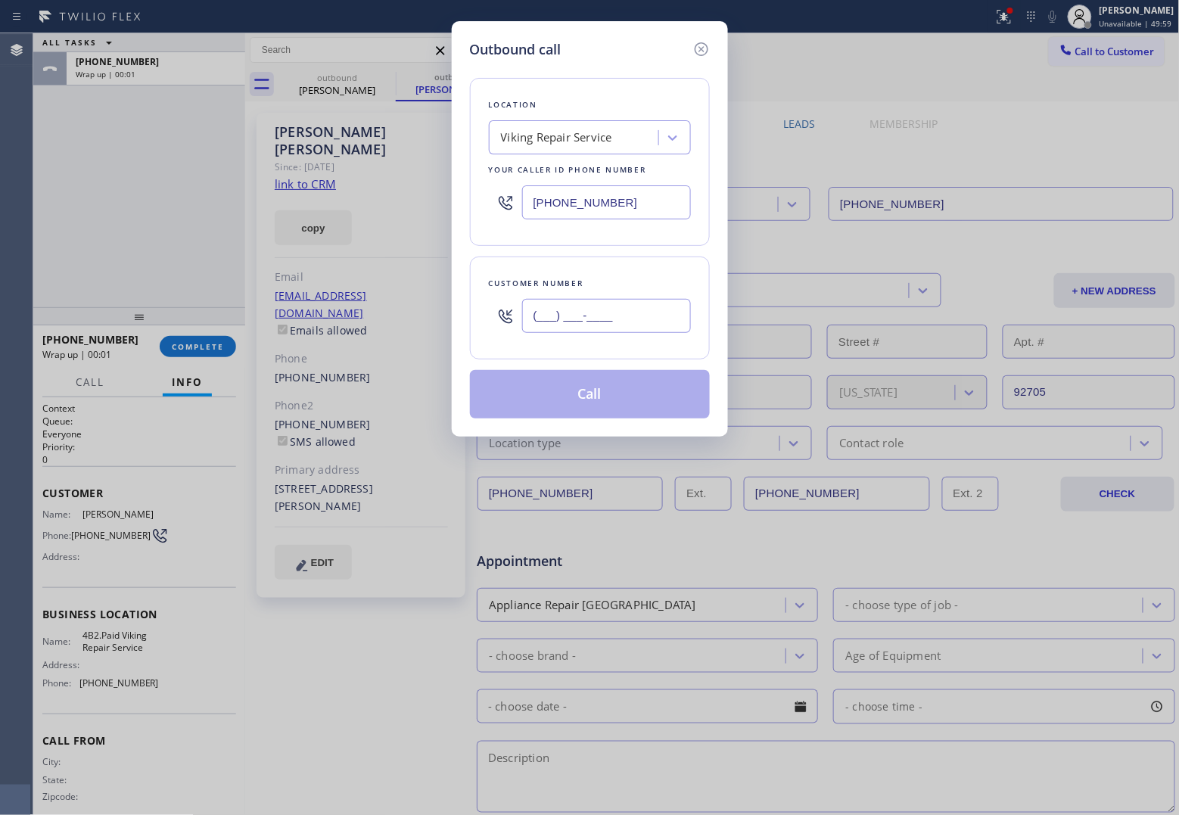
click at [596, 319] on input "(___) ___-____" at bounding box center [606, 316] width 169 height 34
paste input "714) 454-5718"
type input "(714) 454-5718"
click at [571, 141] on div "Viking Repair Service" at bounding box center [556, 137] width 111 height 17
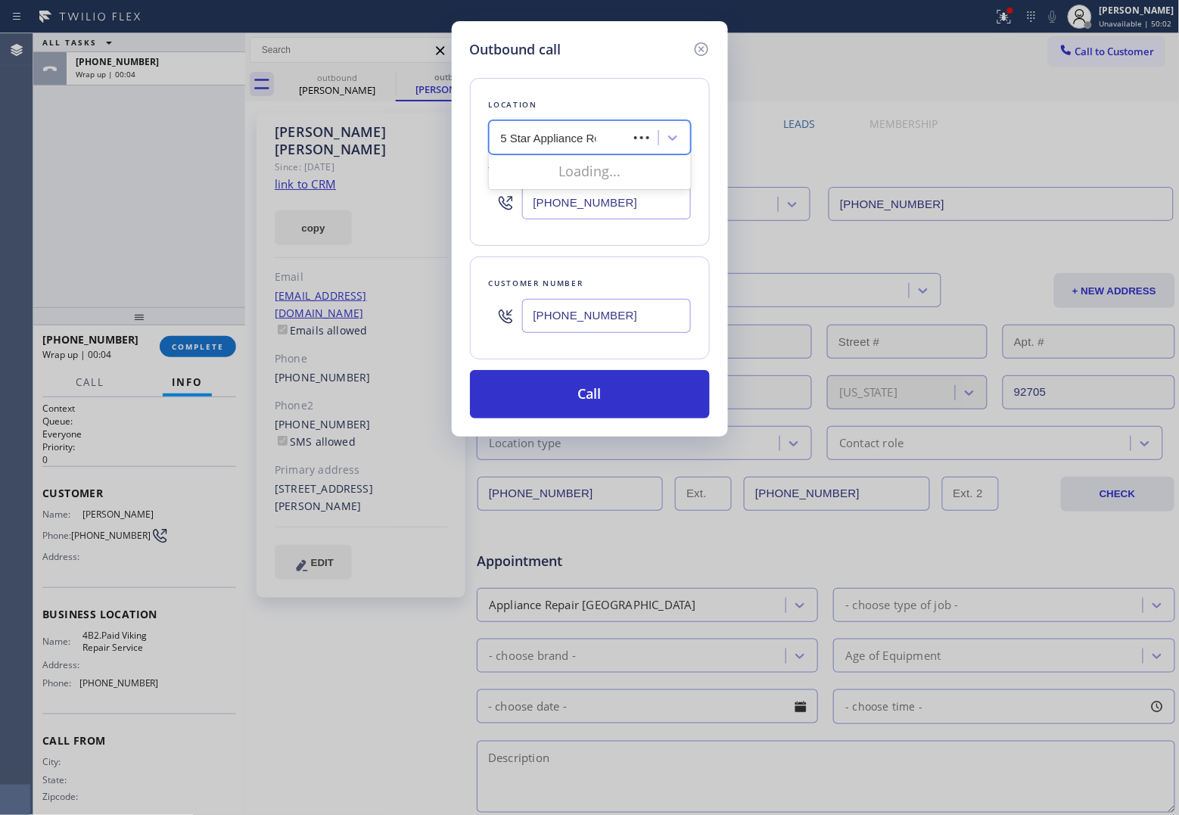
type input "5 Star Appliance Rep"
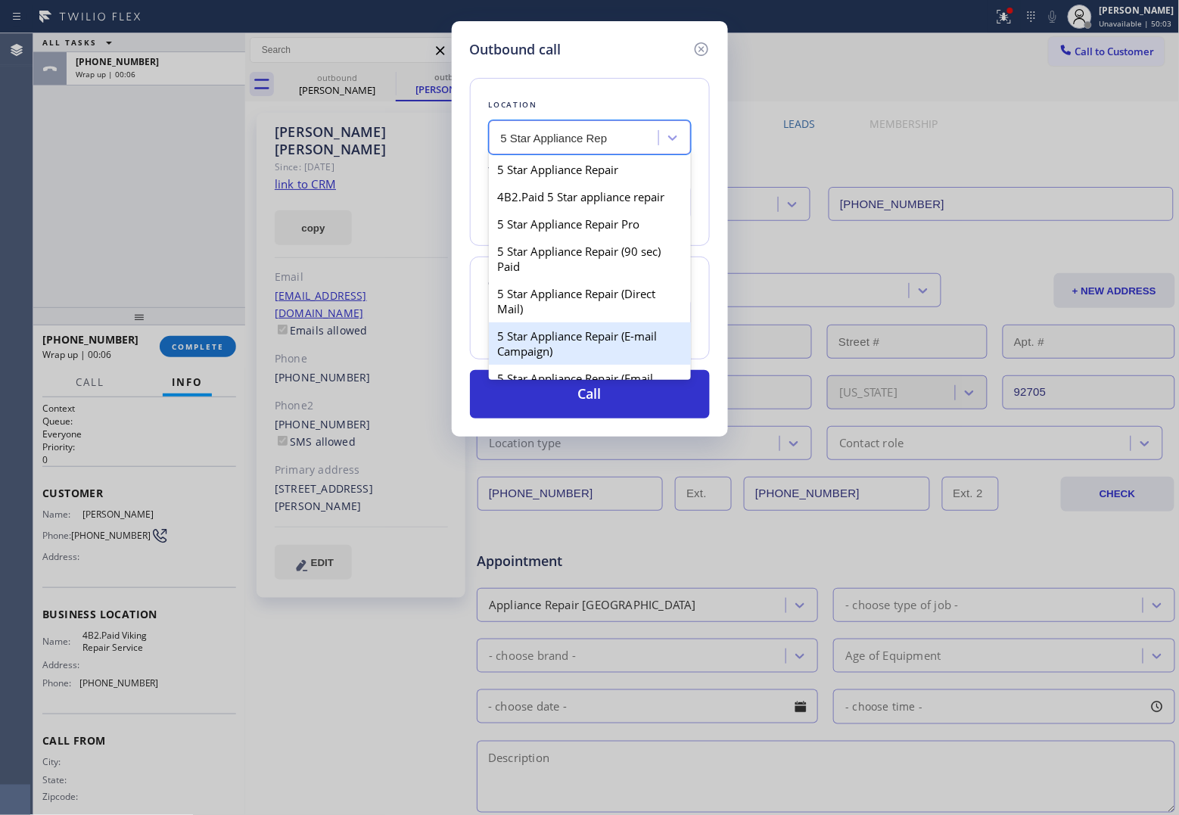
click at [615, 342] on div "5 Star Appliance Repair (E-mail Campaign)" at bounding box center [590, 343] width 202 height 42
type input "[PHONE_NUMBER]"
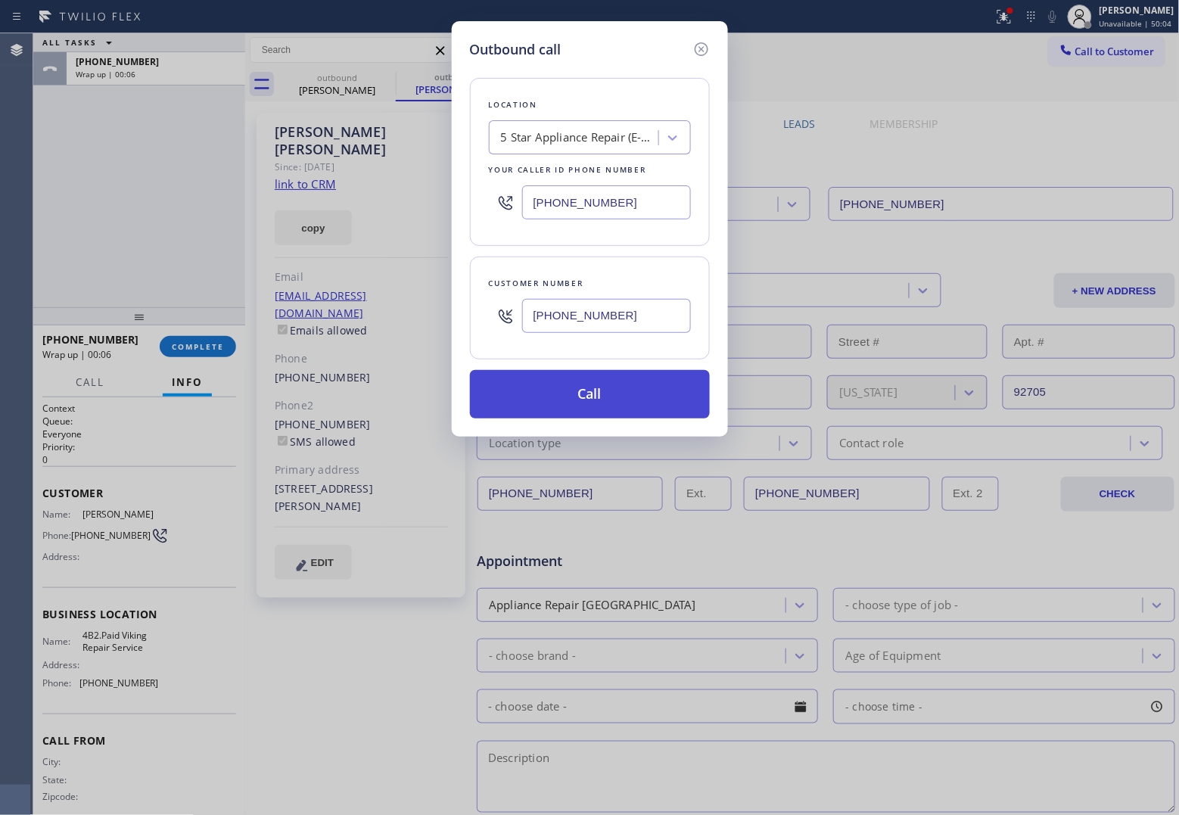
click at [581, 392] on button "Call" at bounding box center [590, 394] width 240 height 48
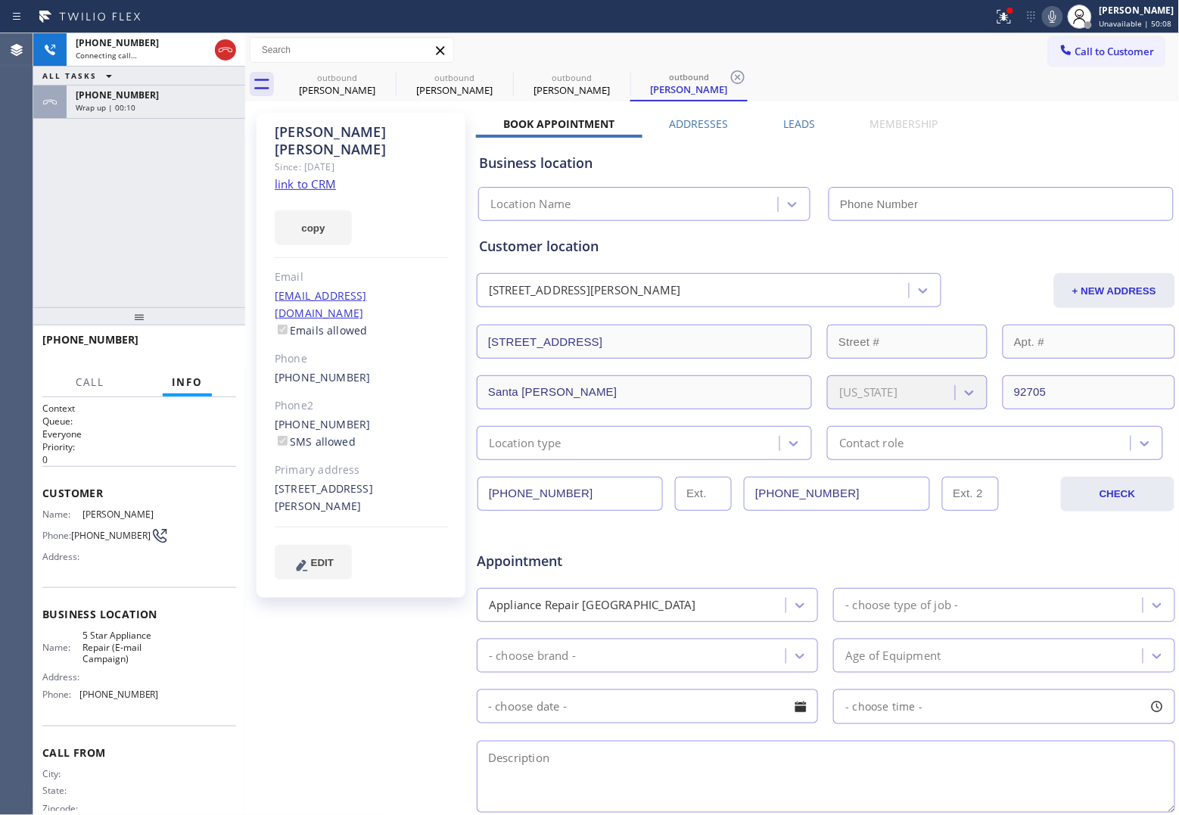
type input "[PHONE_NUMBER]"
click at [65, 214] on div "+17144545718 Connecting call… ALL TASKS ALL TASKS ACTIVE TASKS TASKS IN WRAP UP…" at bounding box center [139, 170] width 212 height 274
click at [88, 112] on div "+17144545718 Wrap up | 00:13" at bounding box center [153, 102] width 173 height 33
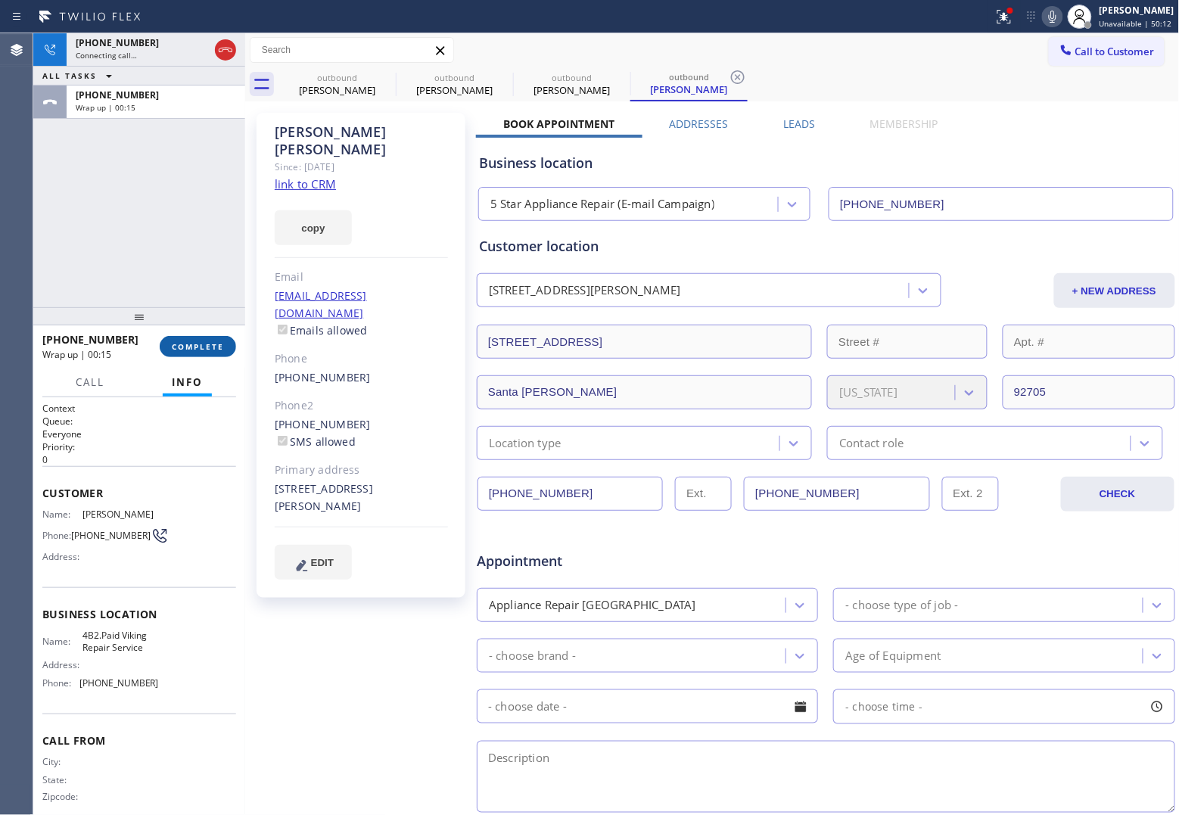
click at [205, 348] on span "COMPLETE" at bounding box center [198, 346] width 52 height 11
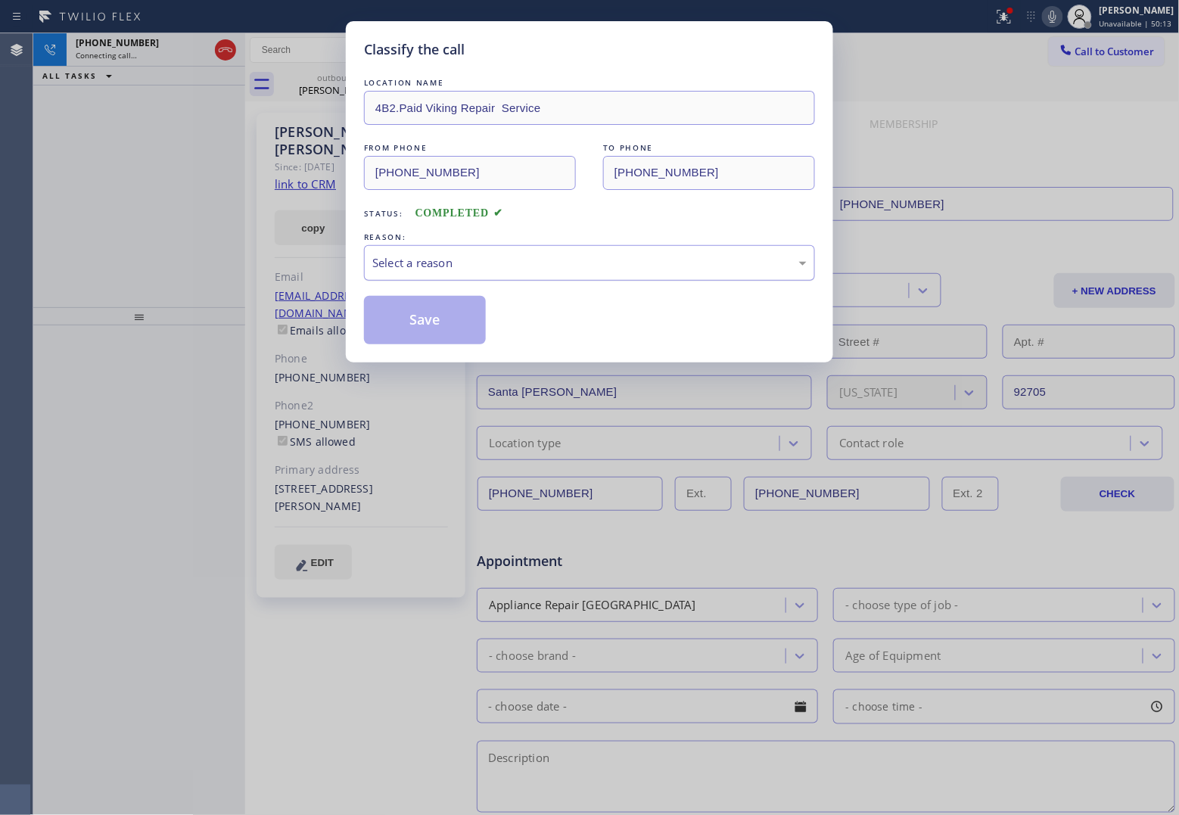
click at [478, 269] on div "Select a reason" at bounding box center [589, 262] width 434 height 17
click at [440, 326] on button "Save" at bounding box center [425, 320] width 122 height 48
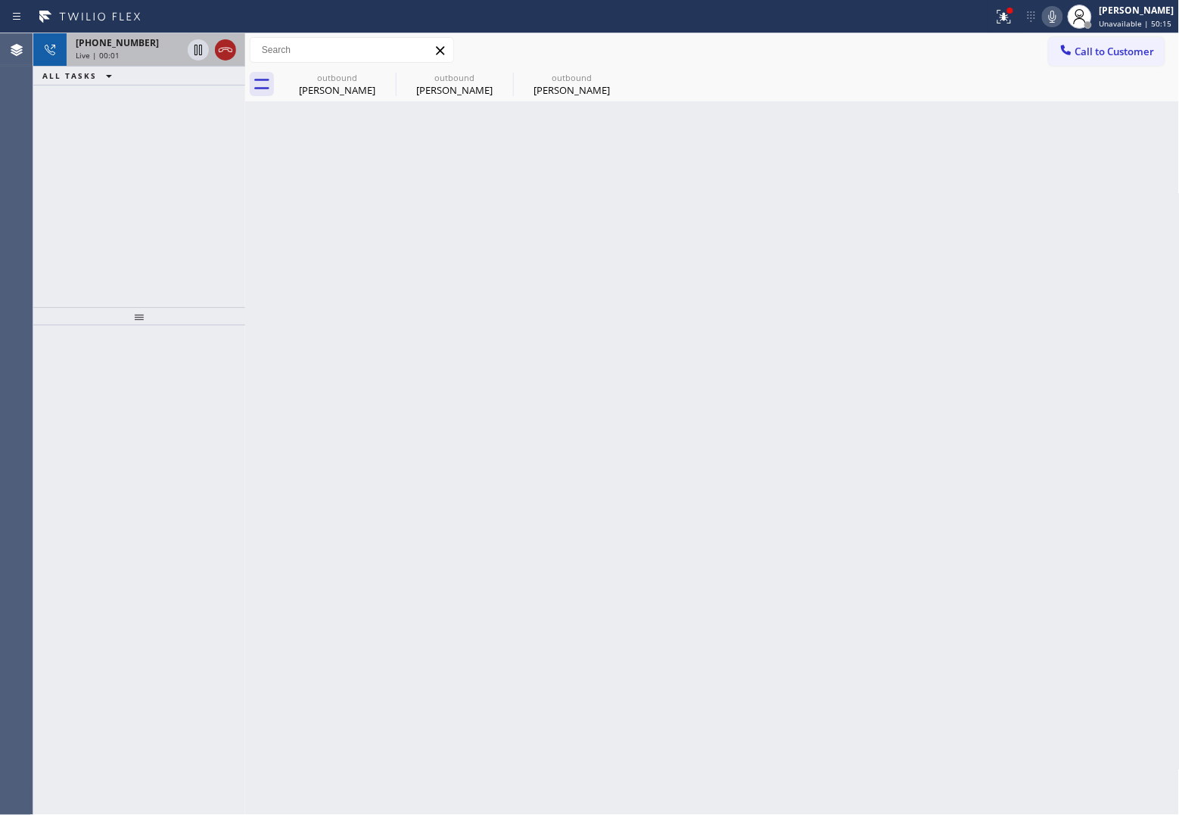
click at [229, 53] on icon at bounding box center [225, 50] width 18 height 18
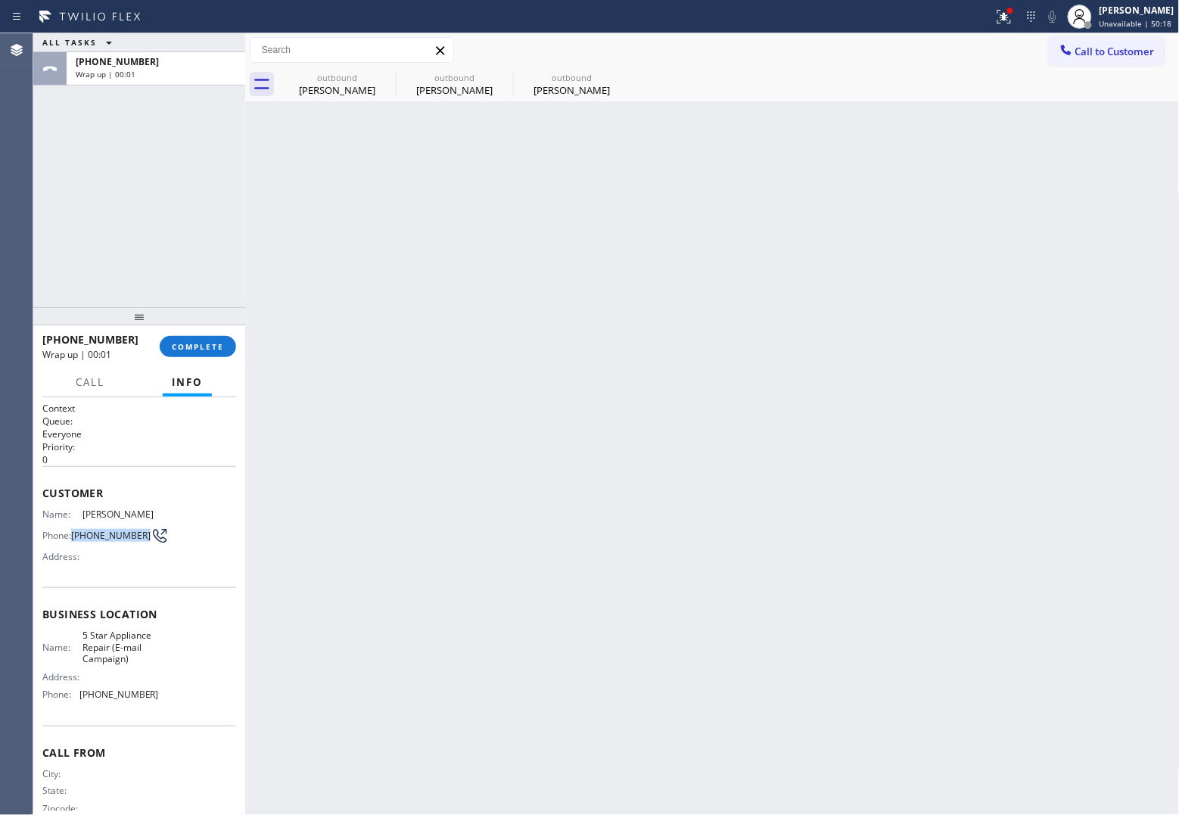
drag, startPoint x: 101, startPoint y: 549, endPoint x: 74, endPoint y: 532, distance: 31.3
click at [74, 532] on div "Name: Mike Nguyen Phone: (714) 454-5718 Address:" at bounding box center [100, 539] width 117 height 60
copy span "(714) 454-5718"
click at [1088, 59] on button "Call to Customer" at bounding box center [1107, 51] width 116 height 29
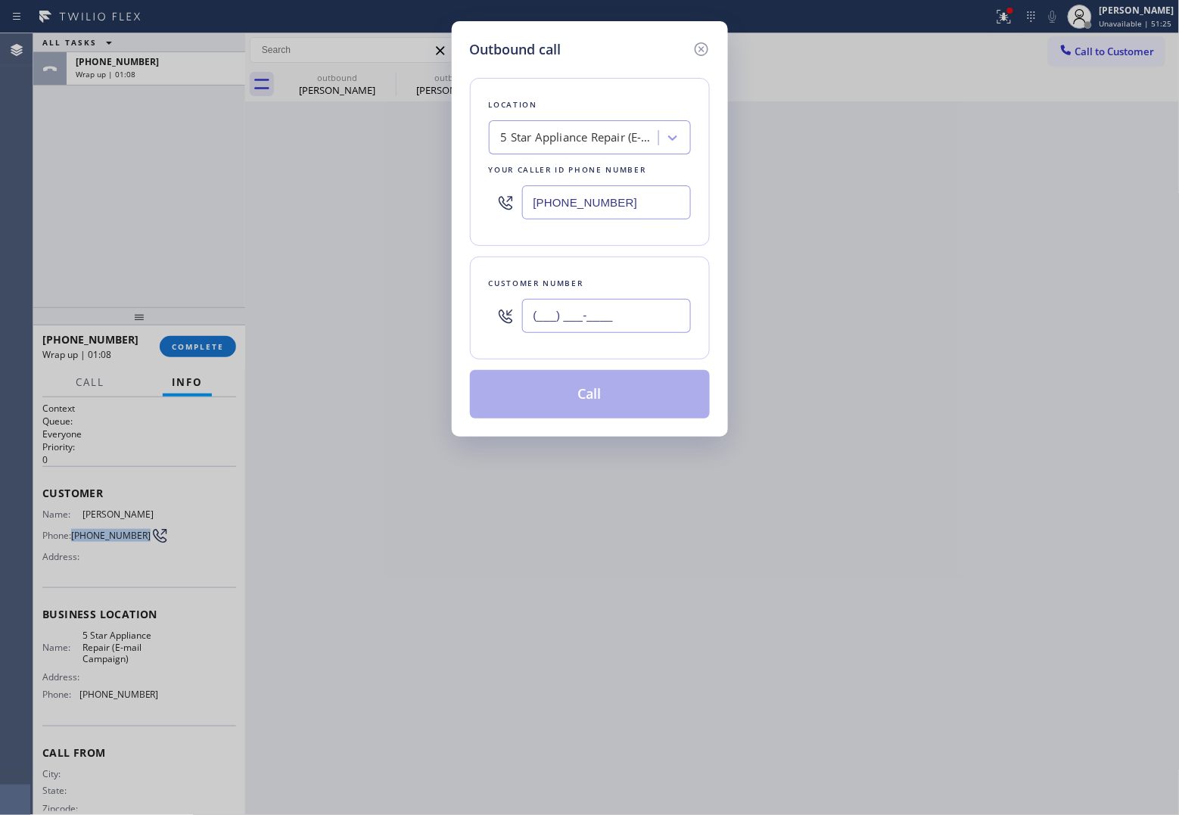
click at [568, 316] on input "(___) ___-____" at bounding box center [606, 316] width 169 height 34
paste input "206) 323-3354"
type input "(206) 323-3354"
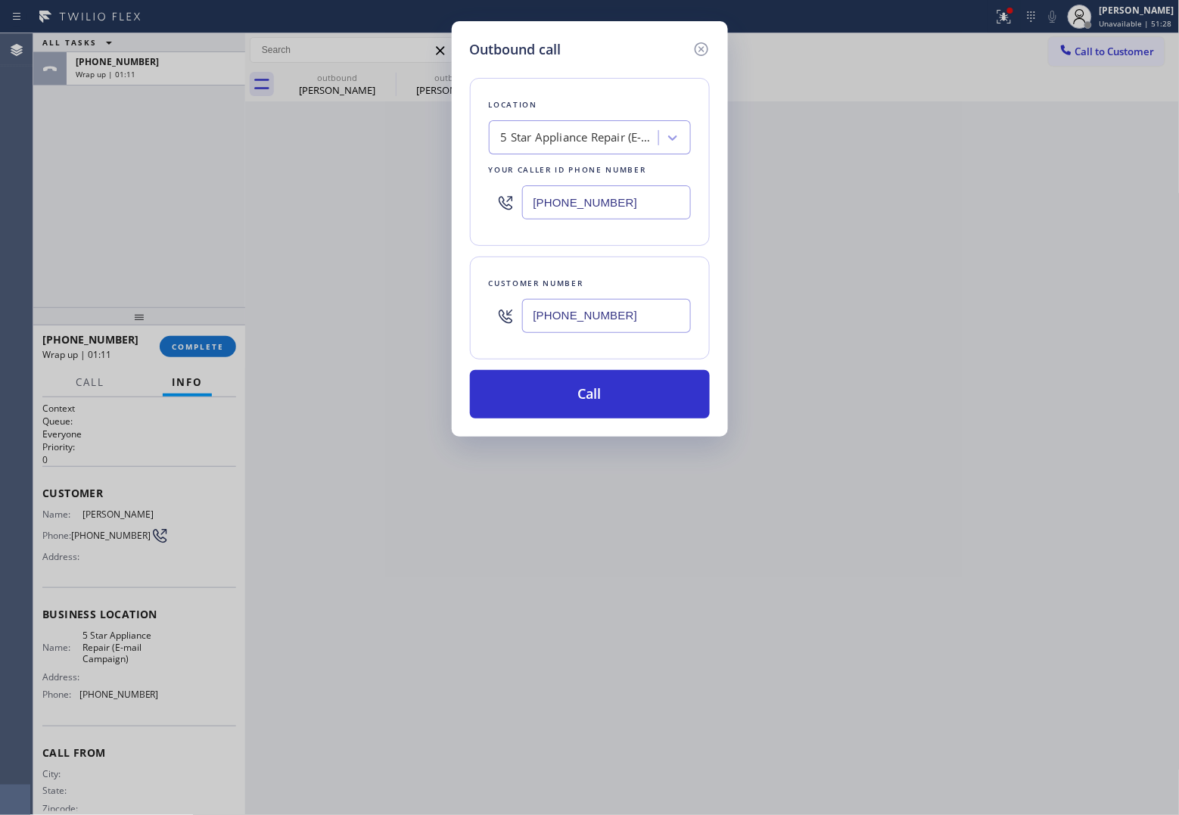
click at [596, 206] on input "[PHONE_NUMBER]" at bounding box center [606, 202] width 169 height 34
paste input "206) 557-6220"
type input "(206) 557-6220"
click at [624, 390] on button "Call" at bounding box center [590, 394] width 240 height 48
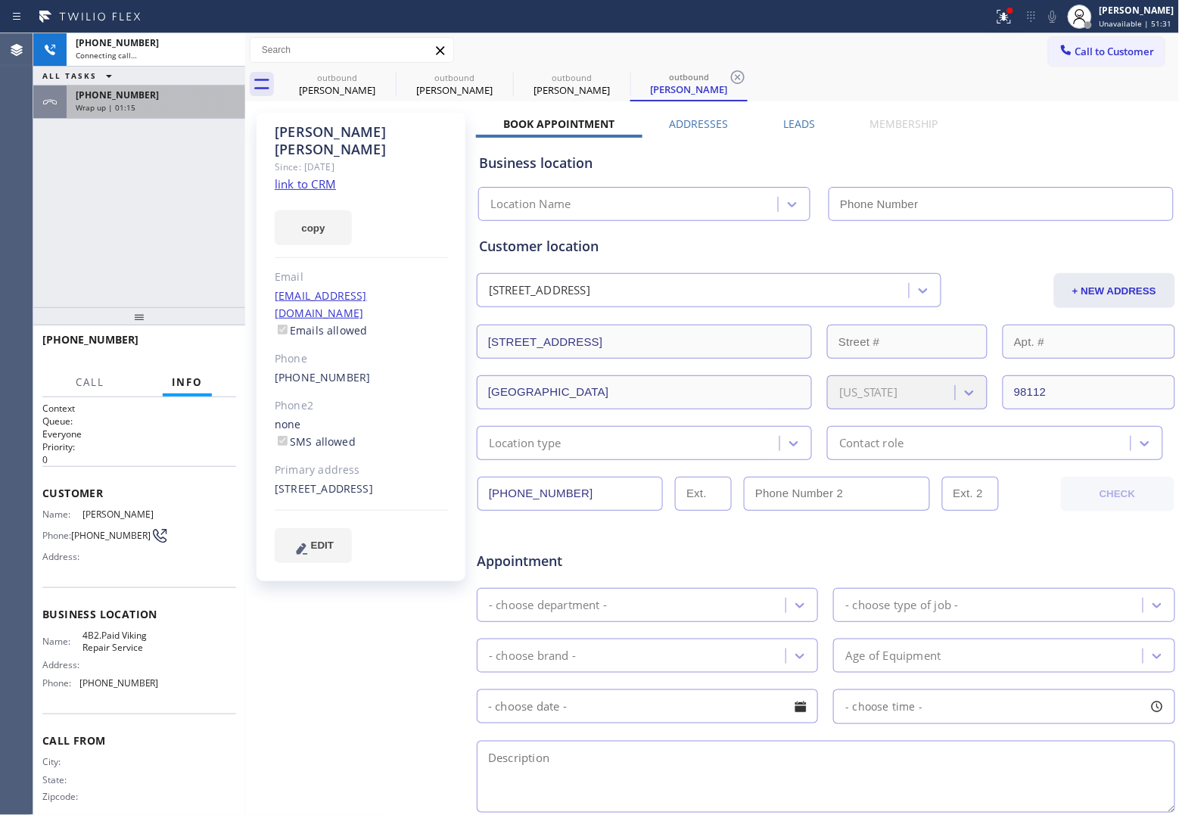
click at [145, 98] on div "+17144545718" at bounding box center [156, 95] width 160 height 13
click at [141, 108] on div "Wrap up | 01:15" at bounding box center [156, 107] width 160 height 11
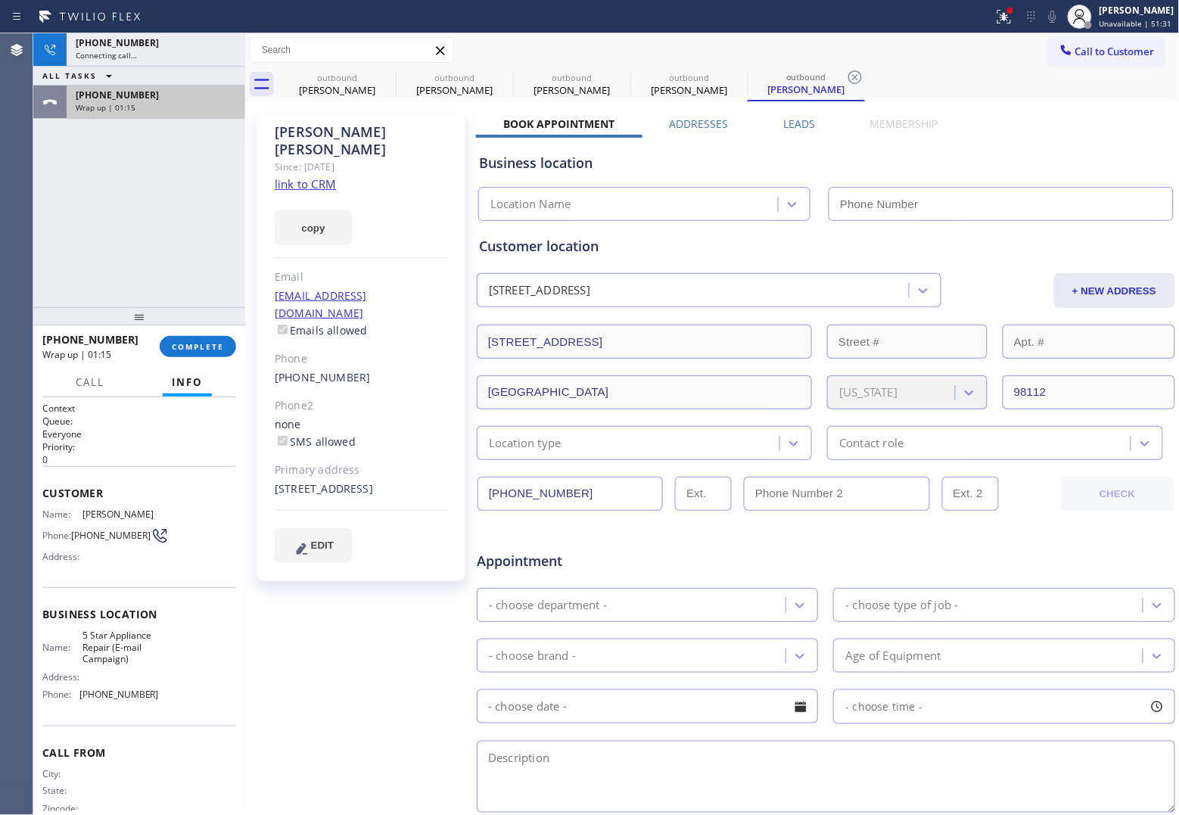
click at [141, 108] on div "Wrap up | 01:15" at bounding box center [156, 107] width 160 height 11
click at [199, 356] on button "COMPLETE" at bounding box center [198, 346] width 76 height 21
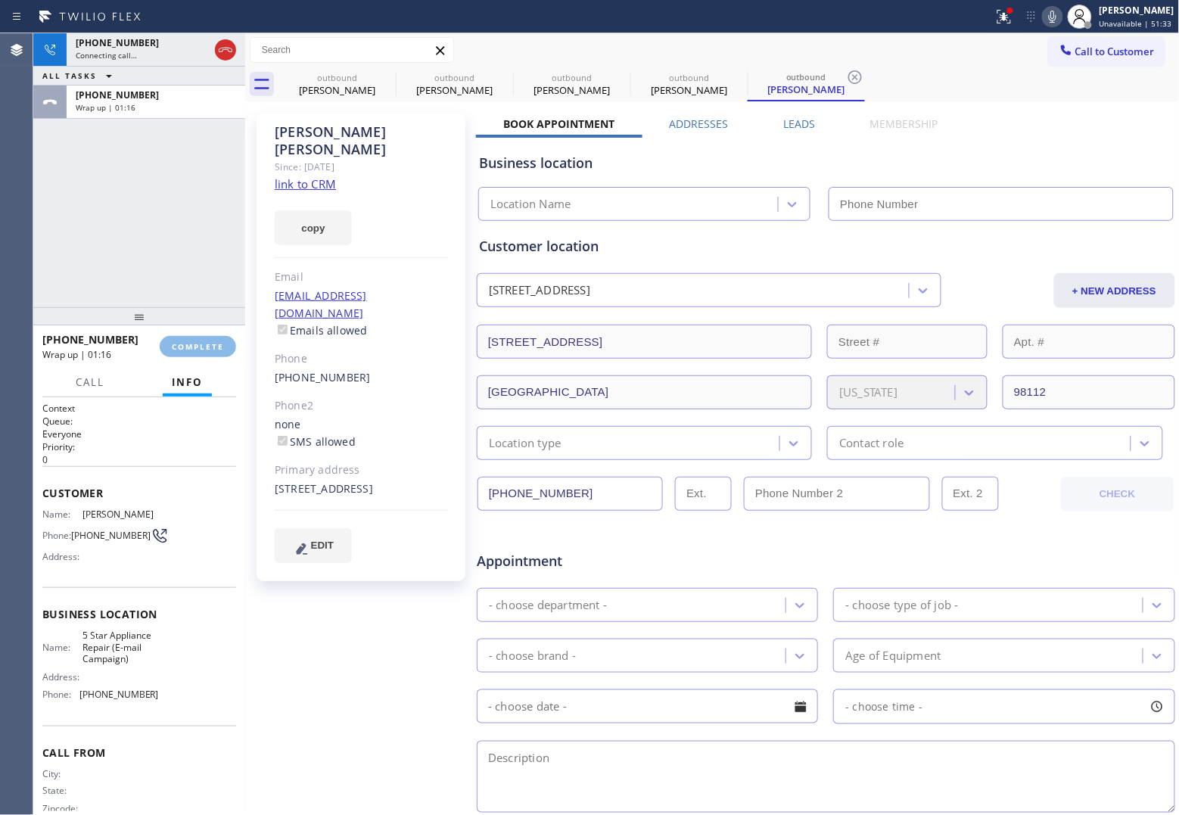
type input "(206) 557-6220"
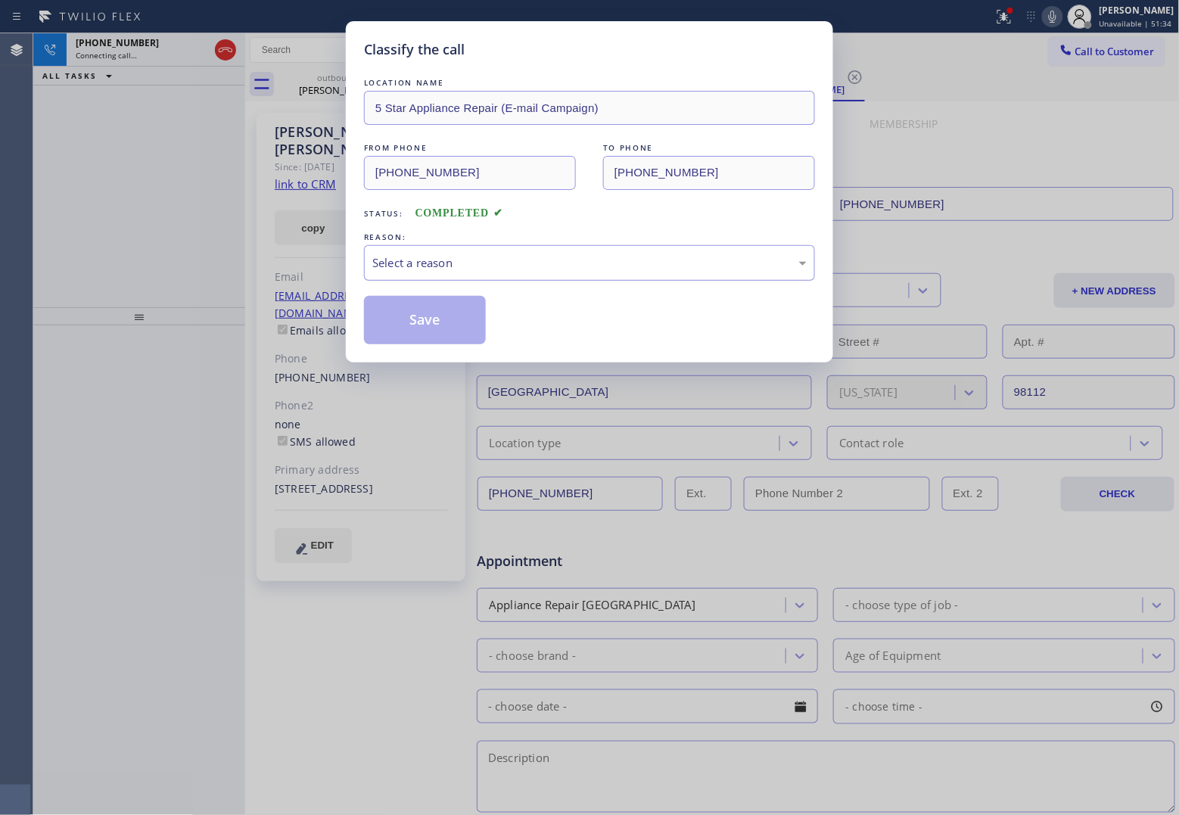
click at [542, 267] on div "Select a reason" at bounding box center [589, 262] width 434 height 17
drag, startPoint x: 424, startPoint y: 322, endPoint x: 944, endPoint y: 808, distance: 712.2
click at [435, 326] on button "Save" at bounding box center [425, 320] width 122 height 48
type input "[PHONE_NUMBER]"
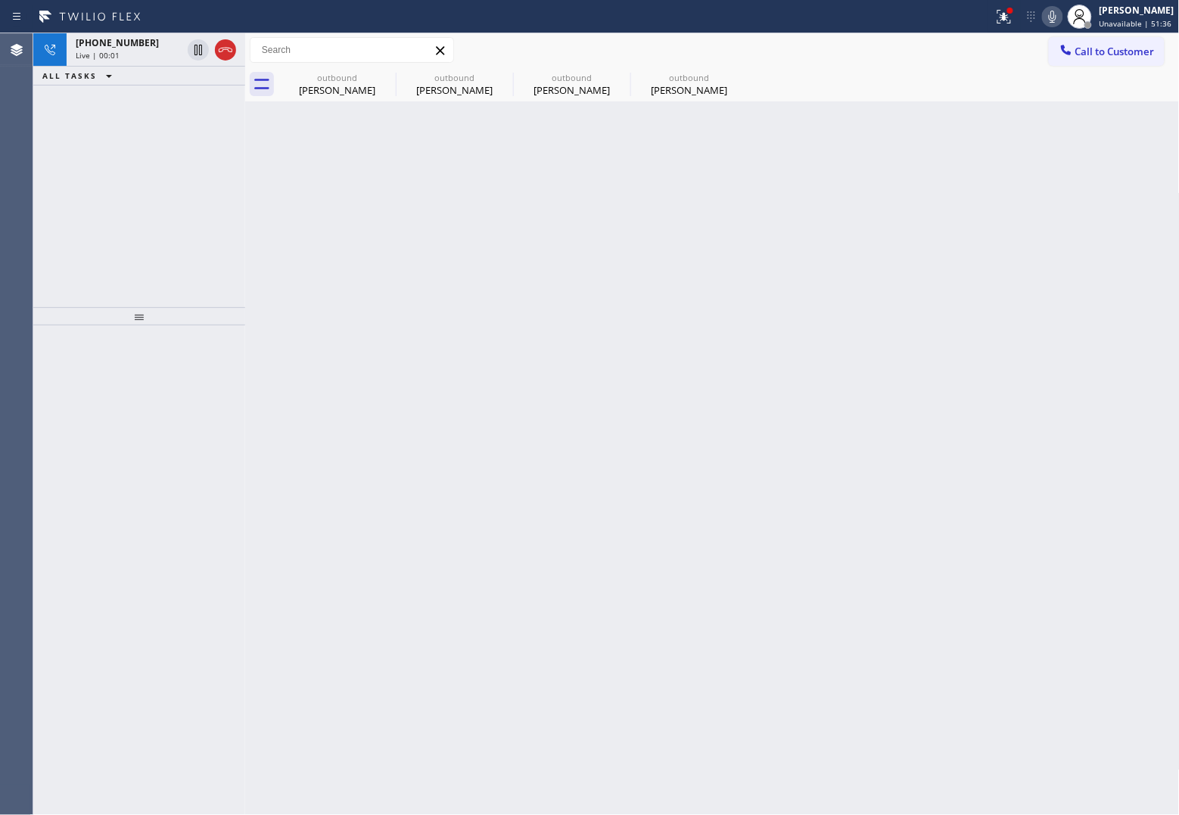
click at [32, 175] on div "Agent Desktop" at bounding box center [16, 424] width 33 height 782
click at [136, 50] on div "Live | 00:01" at bounding box center [129, 55] width 106 height 11
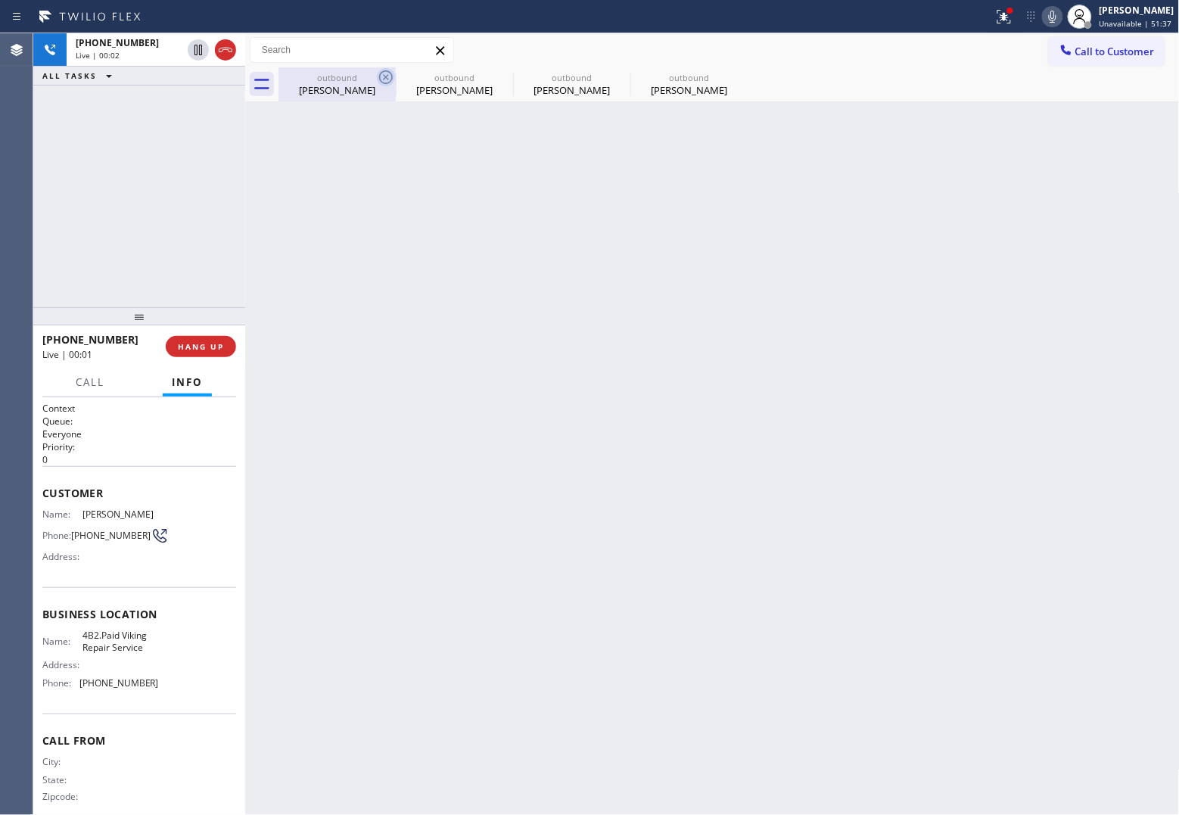
click at [383, 77] on icon at bounding box center [386, 77] width 18 height 18
click at [0, 0] on icon at bounding box center [0, 0] width 0 height 0
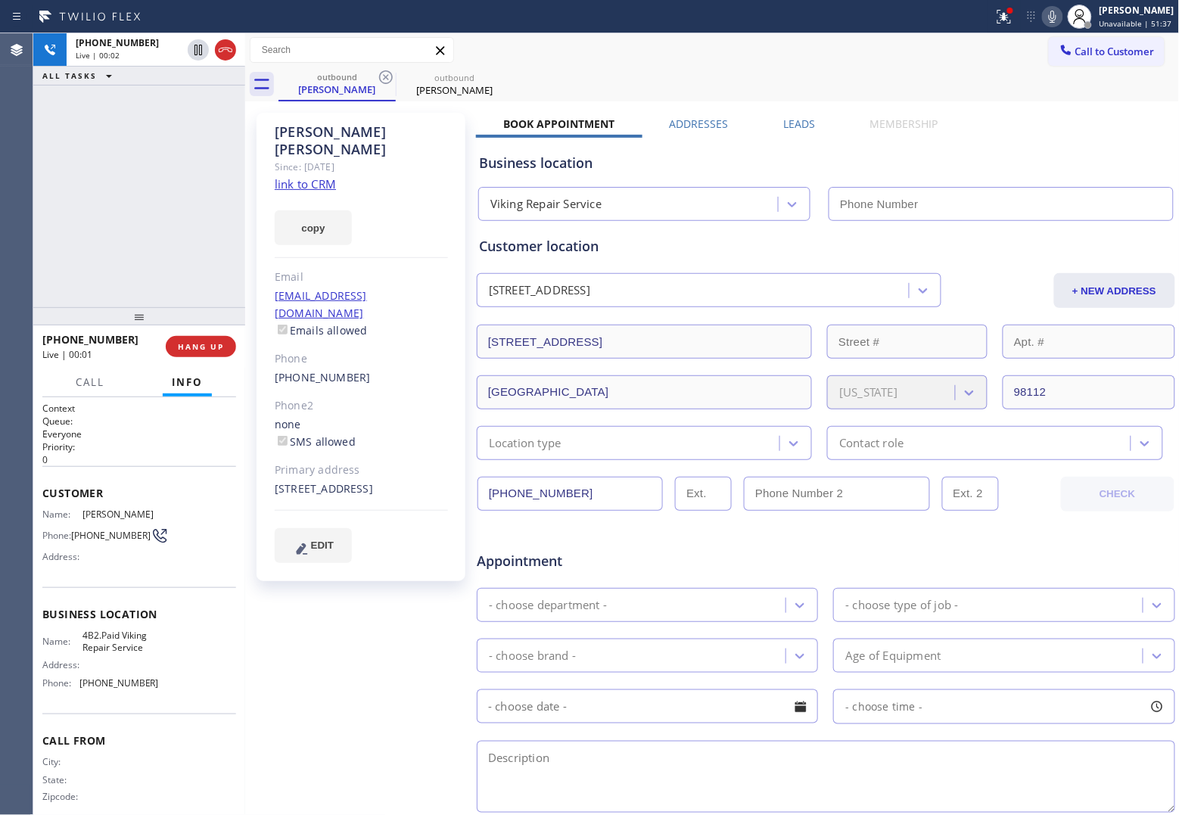
type input "(206) 557-6220"
click at [383, 77] on icon at bounding box center [386, 77] width 18 height 18
click at [378, 69] on icon at bounding box center [386, 77] width 18 height 18
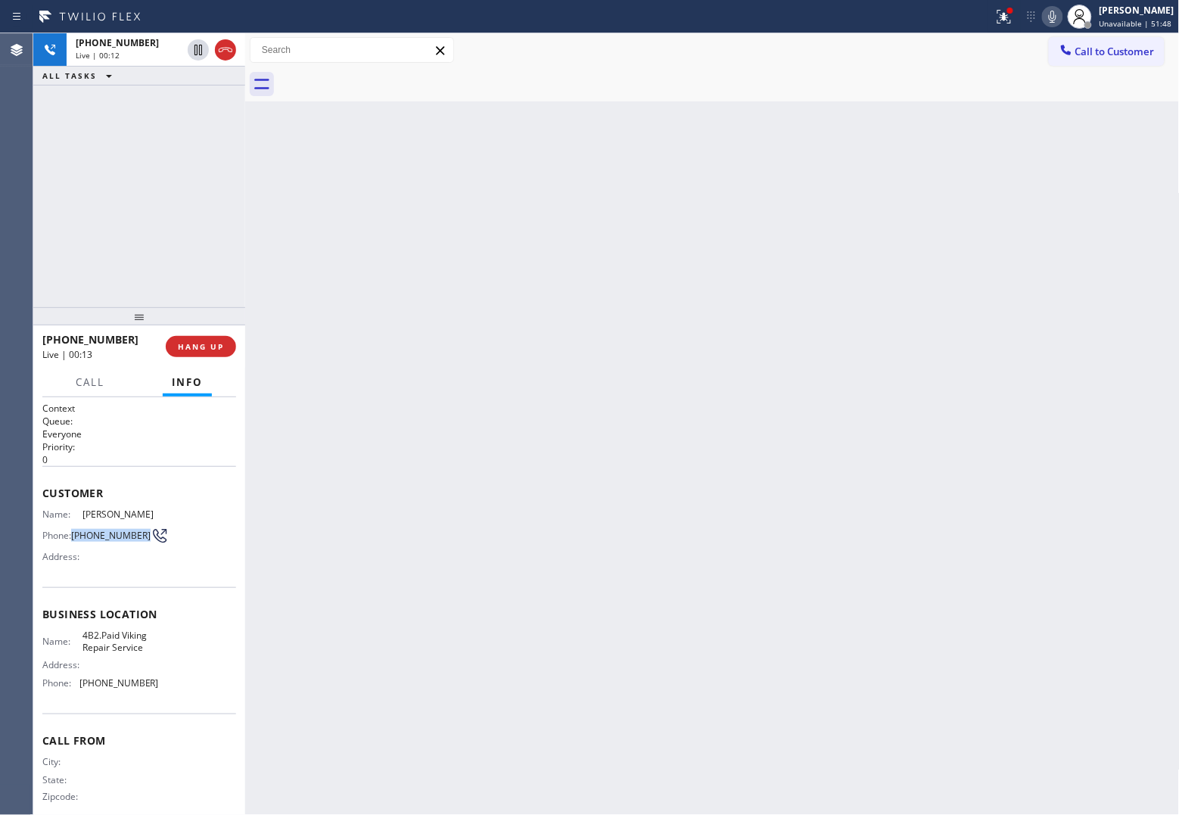
drag, startPoint x: 103, startPoint y: 543, endPoint x: 88, endPoint y: 524, distance: 24.2
click at [73, 530] on span "(206) 323-3354" at bounding box center [110, 535] width 79 height 11
copy span "(206) 323-3354"
click at [222, 349] on span "HANG UP" at bounding box center [201, 346] width 46 height 11
click at [1122, 42] on button "Call to Customer" at bounding box center [1107, 51] width 116 height 29
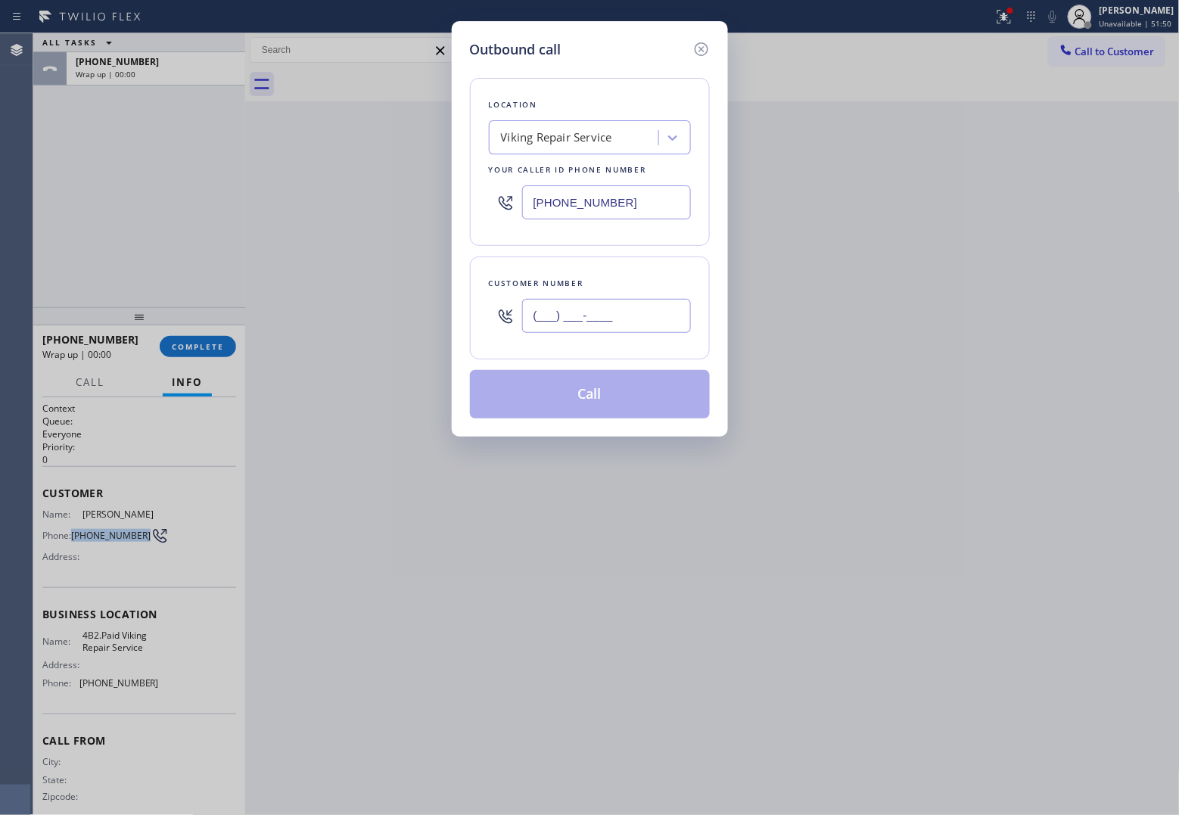
click at [623, 327] on input "(___) ___-____" at bounding box center [606, 316] width 169 height 34
paste input "206) 323-3354"
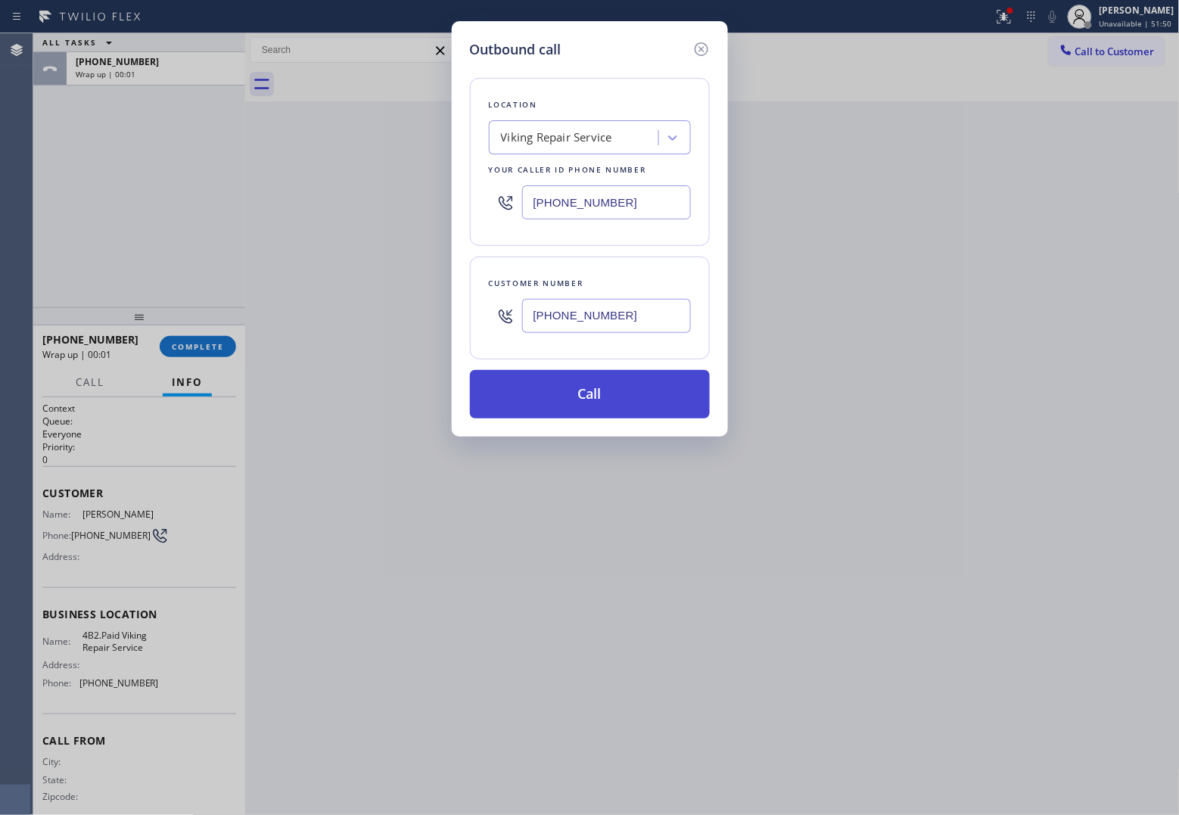
type input "(206) 323-3354"
click at [623, 403] on button "Call" at bounding box center [590, 394] width 240 height 48
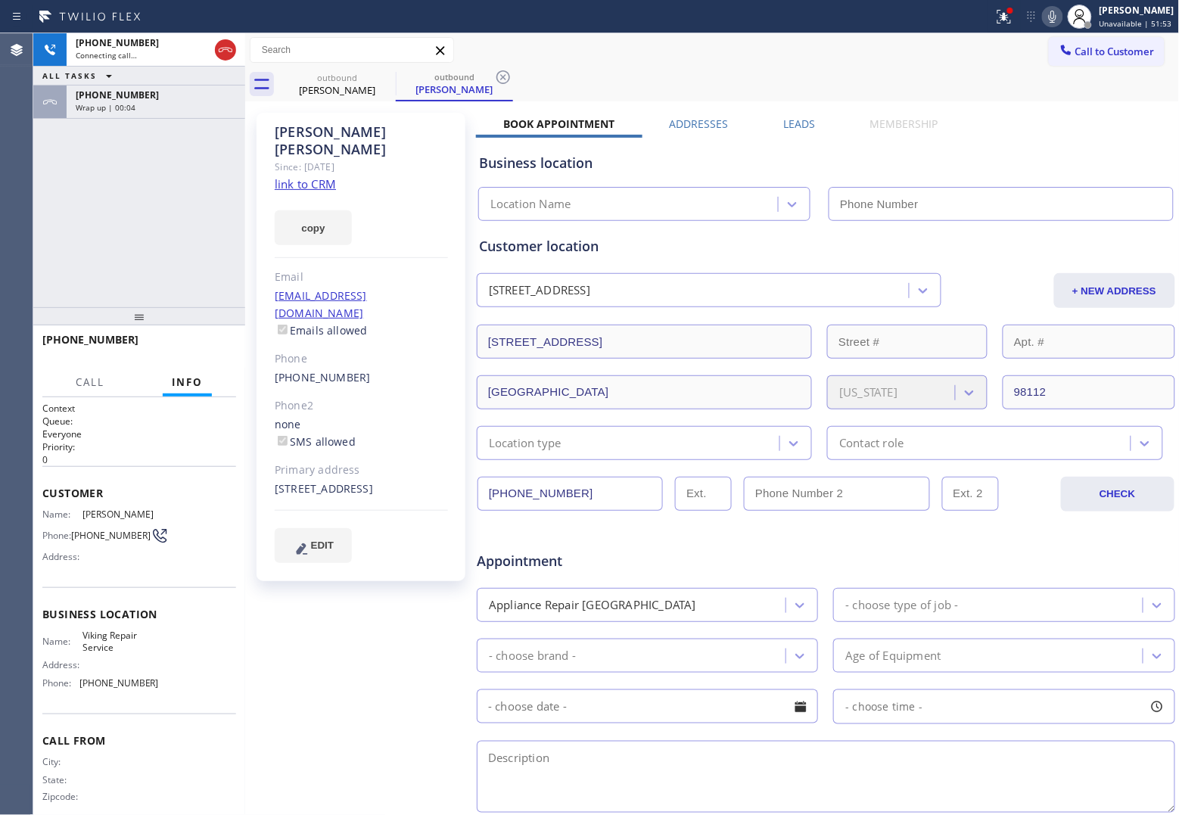
type input "(206) 557-6220"
drag, startPoint x: 110, startPoint y: 652, endPoint x: 82, endPoint y: 640, distance: 30.5
click at [82, 640] on div "Name: Viking Repair Service Address: Phone: (206) 557-6220" at bounding box center [100, 662] width 117 height 65
copy span "Viking Repair Service"
drag, startPoint x: 96, startPoint y: 541, endPoint x: 77, endPoint y: 531, distance: 21.7
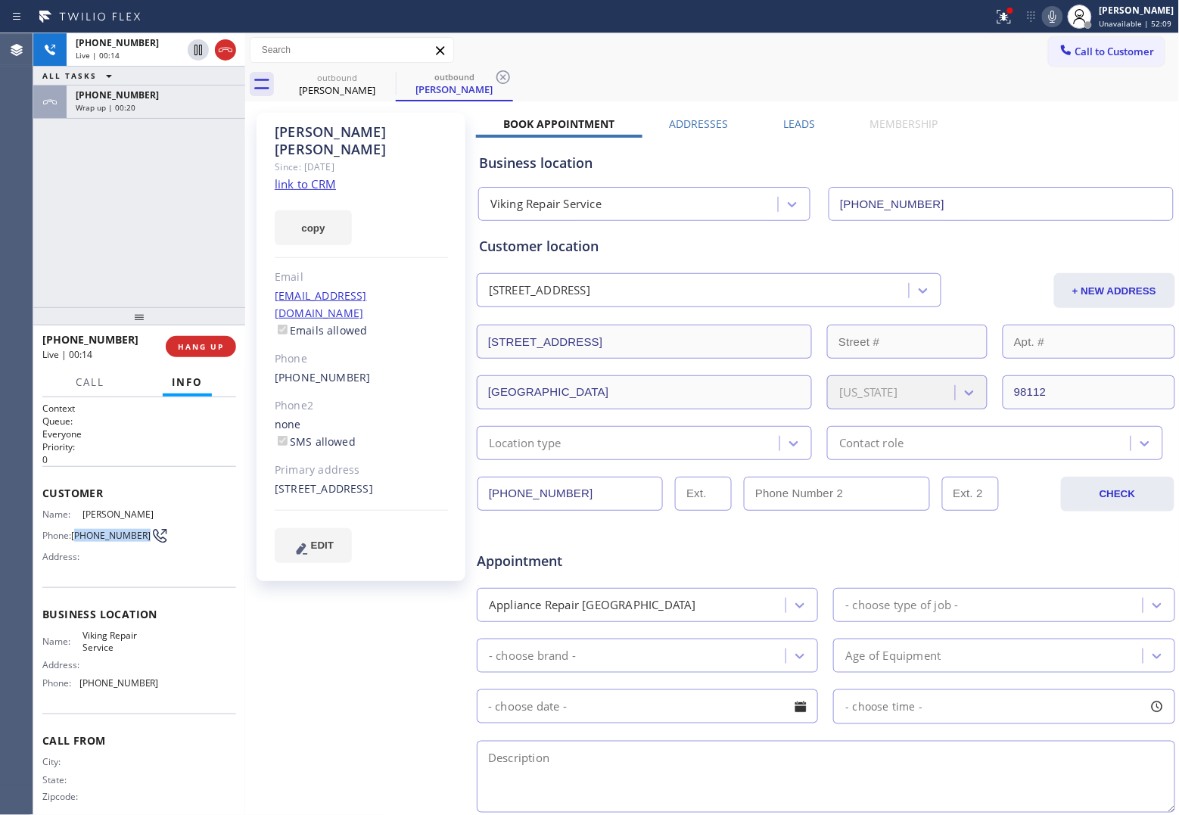
click at [77, 531] on span "(206) 323-3354" at bounding box center [110, 535] width 79 height 11
copy span "206) 323-3354"
click at [228, 350] on button "HANG UP" at bounding box center [201, 346] width 70 height 21
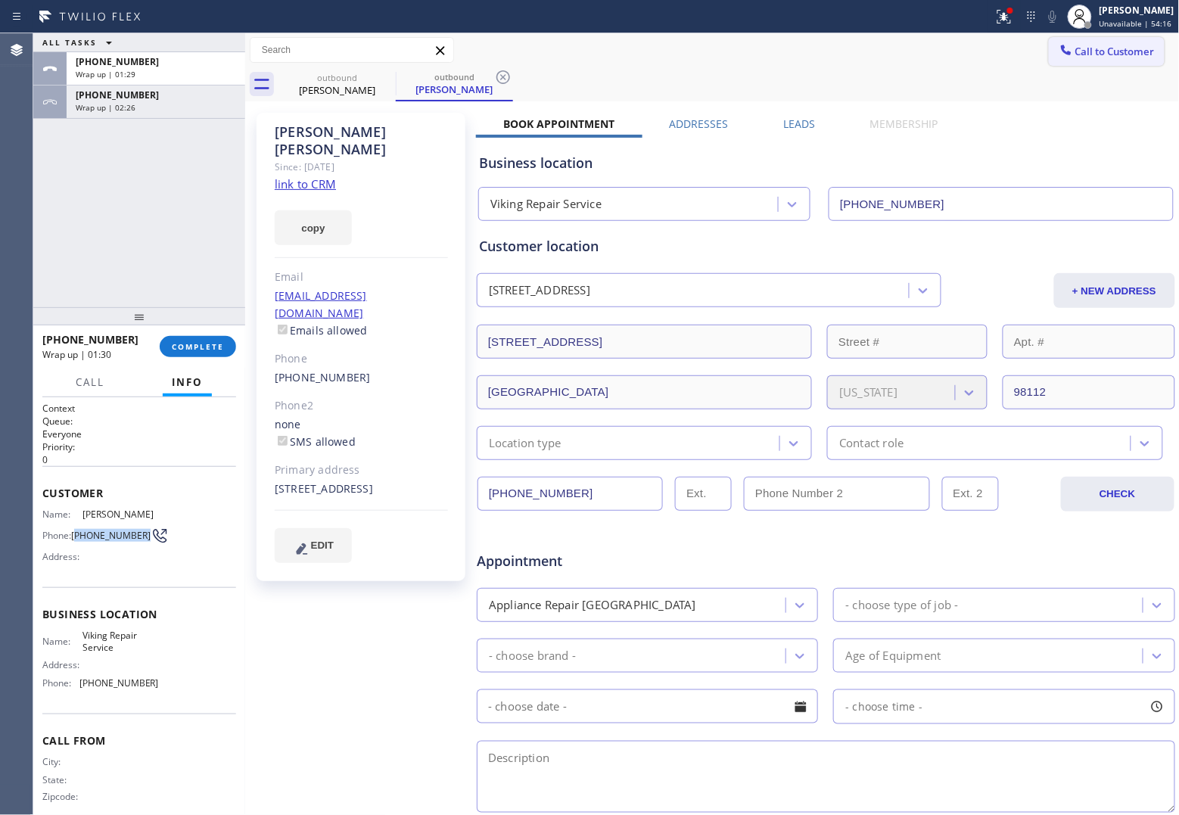
click at [1076, 54] on span "Call to Customer" at bounding box center [1115, 52] width 79 height 14
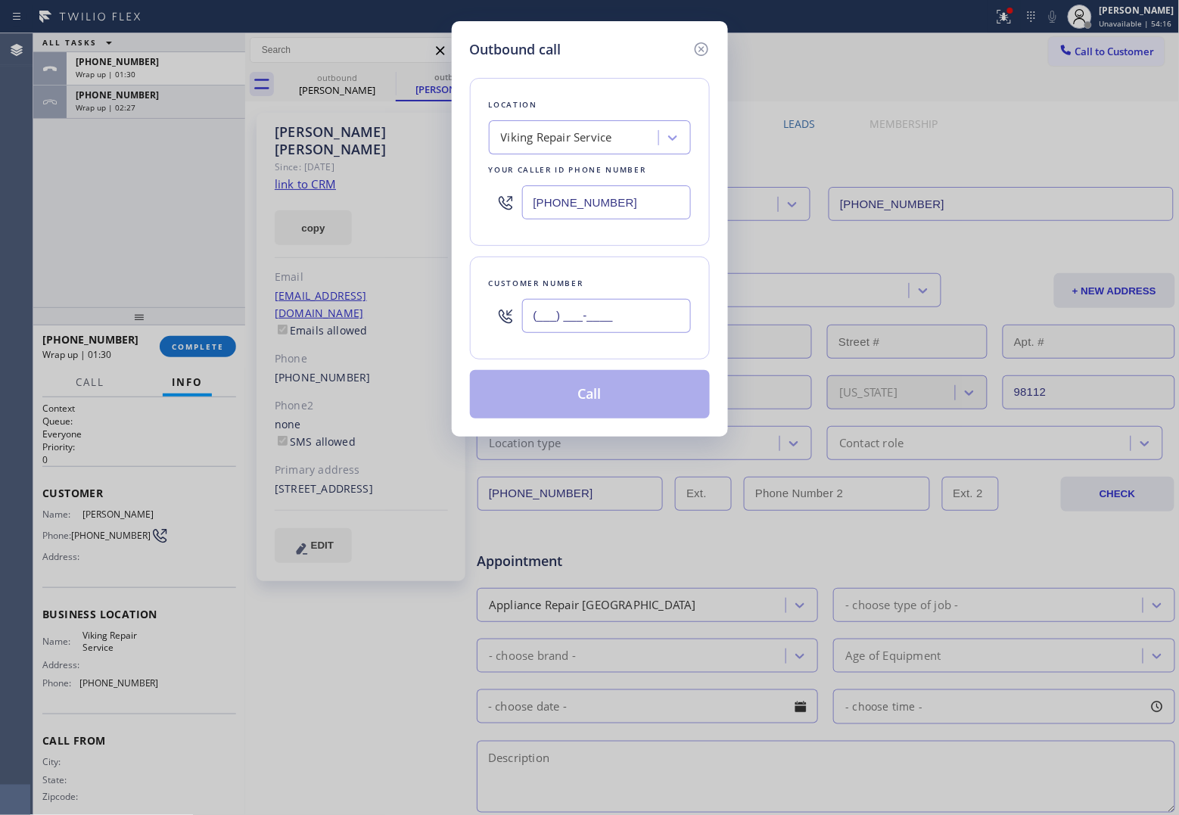
click at [574, 333] on input "(___) ___-____" at bounding box center [606, 316] width 169 height 34
paste input "786) 213-3855"
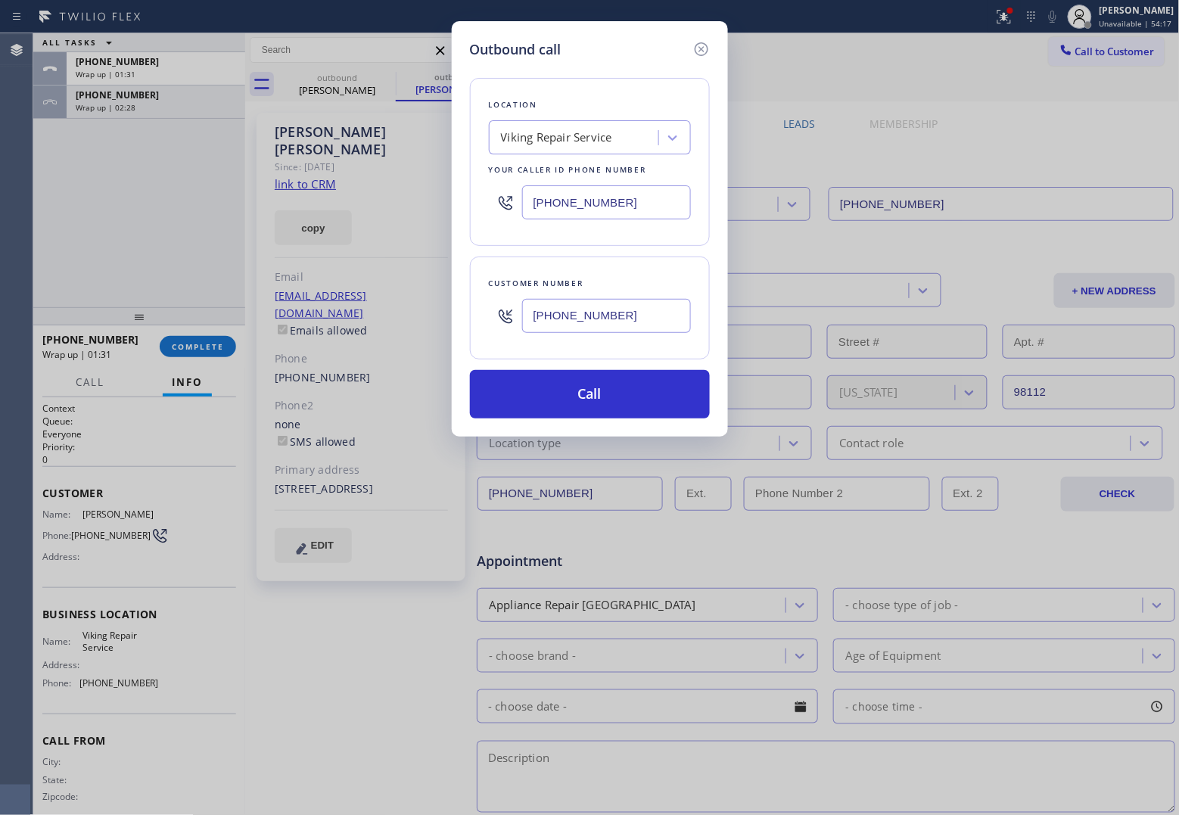
type input "(786) 213-3855"
click at [570, 213] on input "(206) 557-6220" at bounding box center [606, 202] width 169 height 34
paste input "855) 731-4952"
type input "(855) 731-4952"
click at [608, 400] on button "Call" at bounding box center [590, 394] width 240 height 48
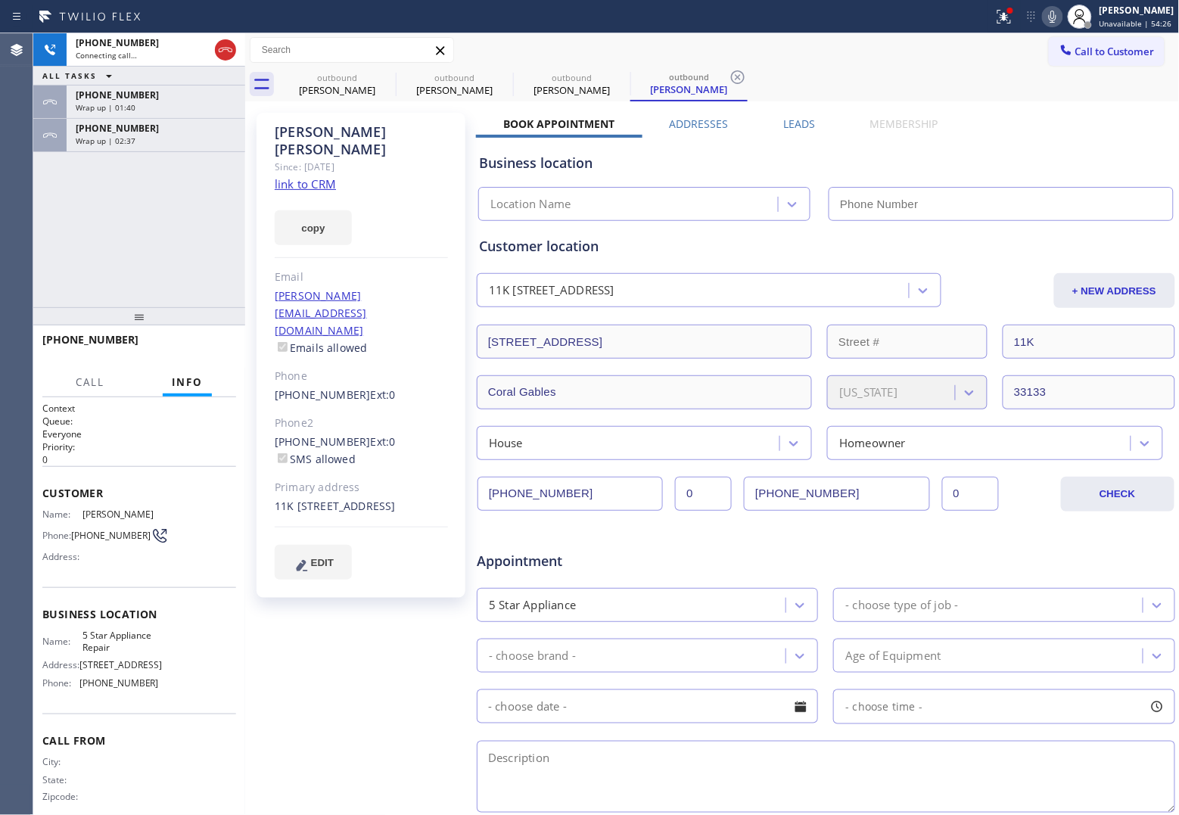
type input "(855) 731-4952"
click at [223, 48] on icon at bounding box center [225, 50] width 18 height 18
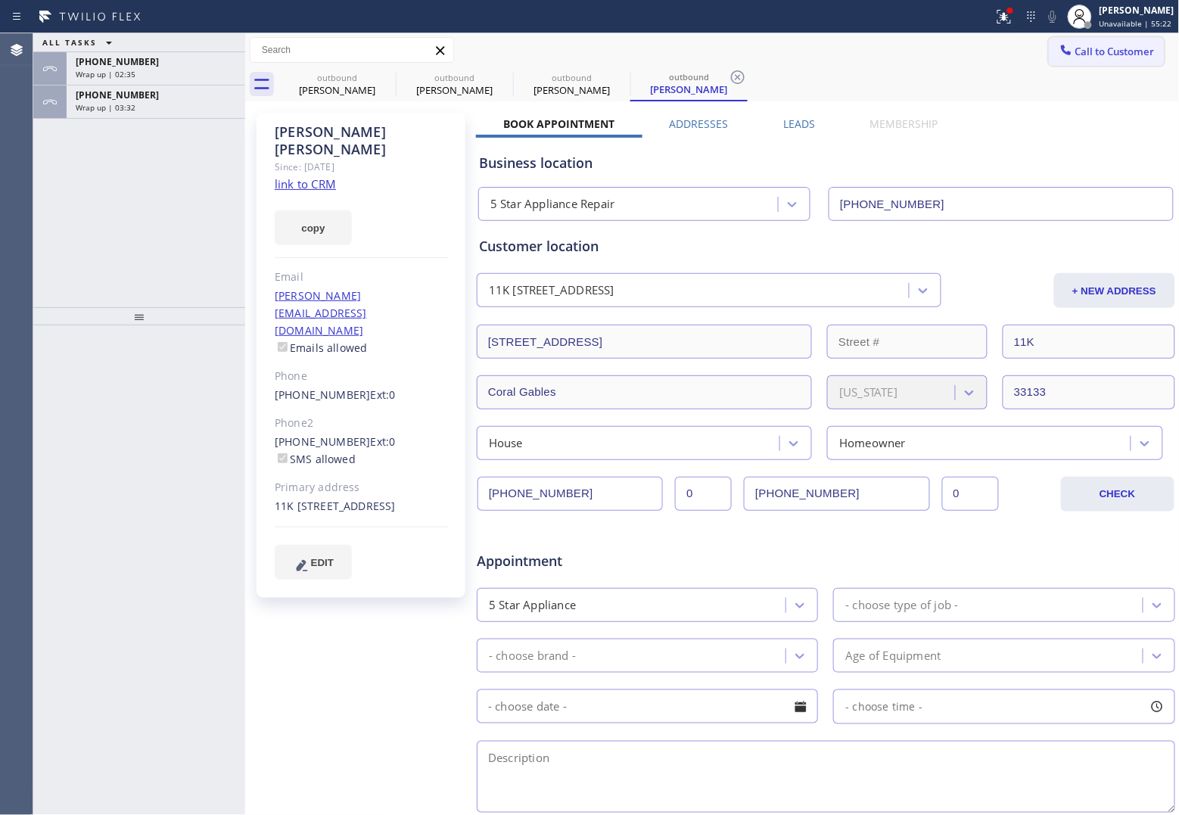
click at [1122, 57] on span "Call to Customer" at bounding box center [1115, 52] width 79 height 14
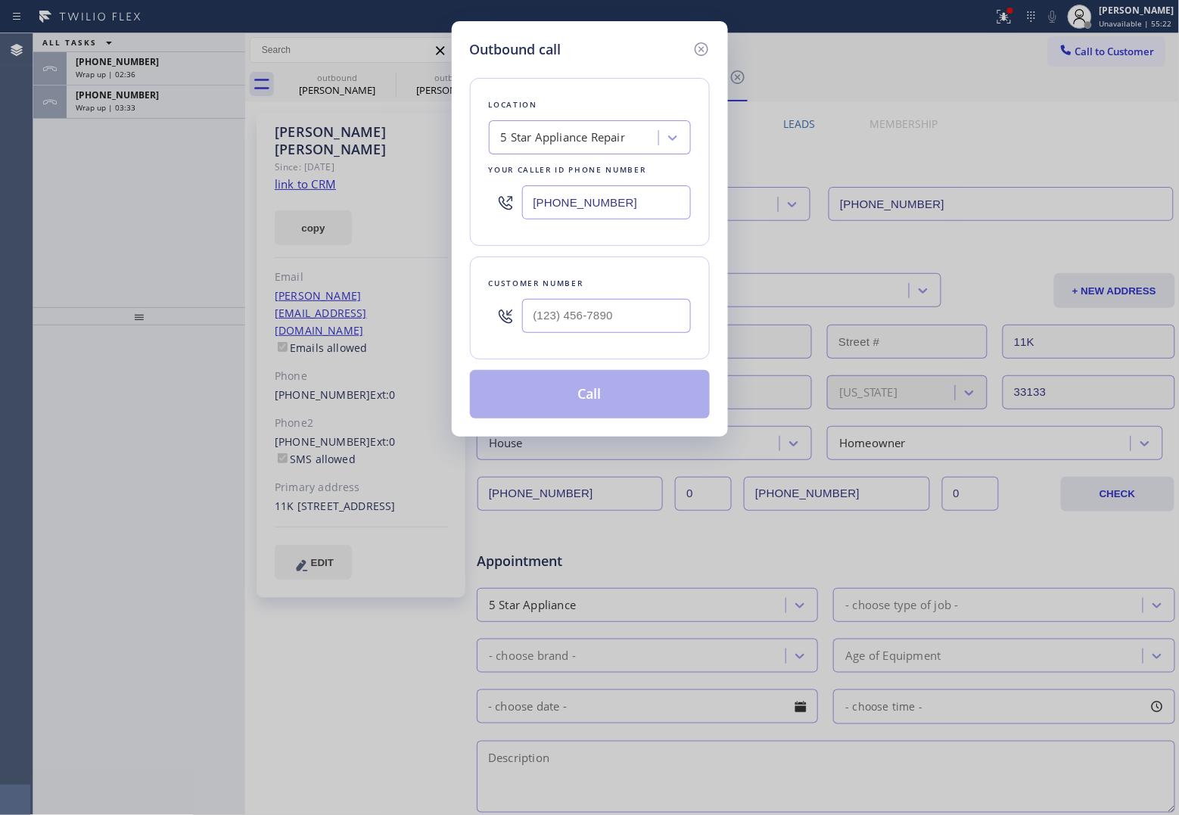
click at [619, 338] on div at bounding box center [606, 315] width 169 height 49
click at [611, 330] on input "(___) ___-____" at bounding box center [606, 316] width 169 height 34
paste input "786) 213-3855"
type input "(786) 213-3855"
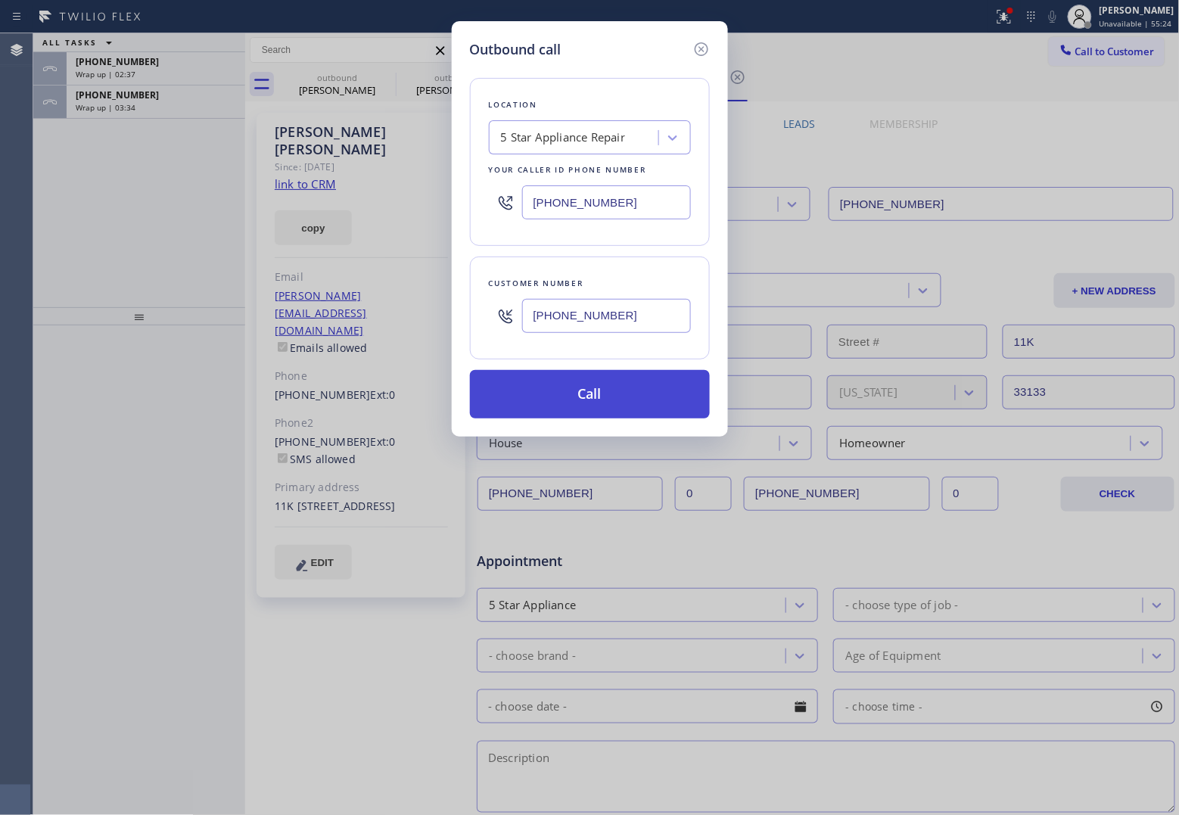
click at [600, 401] on button "Call" at bounding box center [590, 394] width 240 height 48
click at [36, 235] on div "Outbound call Location 5 Star Appliance Repair Your caller id phone number (855…" at bounding box center [589, 407] width 1179 height 815
click at [615, 391] on button "Call" at bounding box center [590, 394] width 240 height 48
click at [470, 370] on button "Call" at bounding box center [590, 394] width 240 height 48
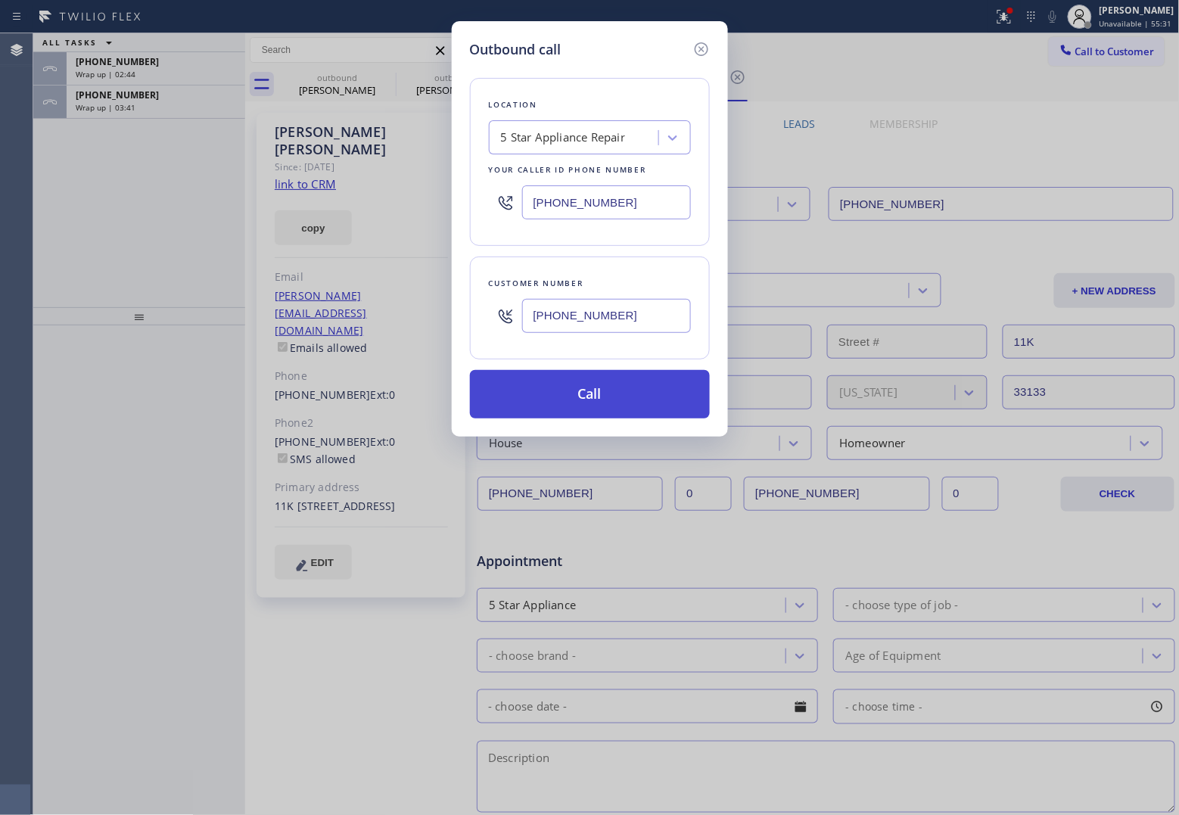
click button "Call" at bounding box center [590, 394] width 240 height 48
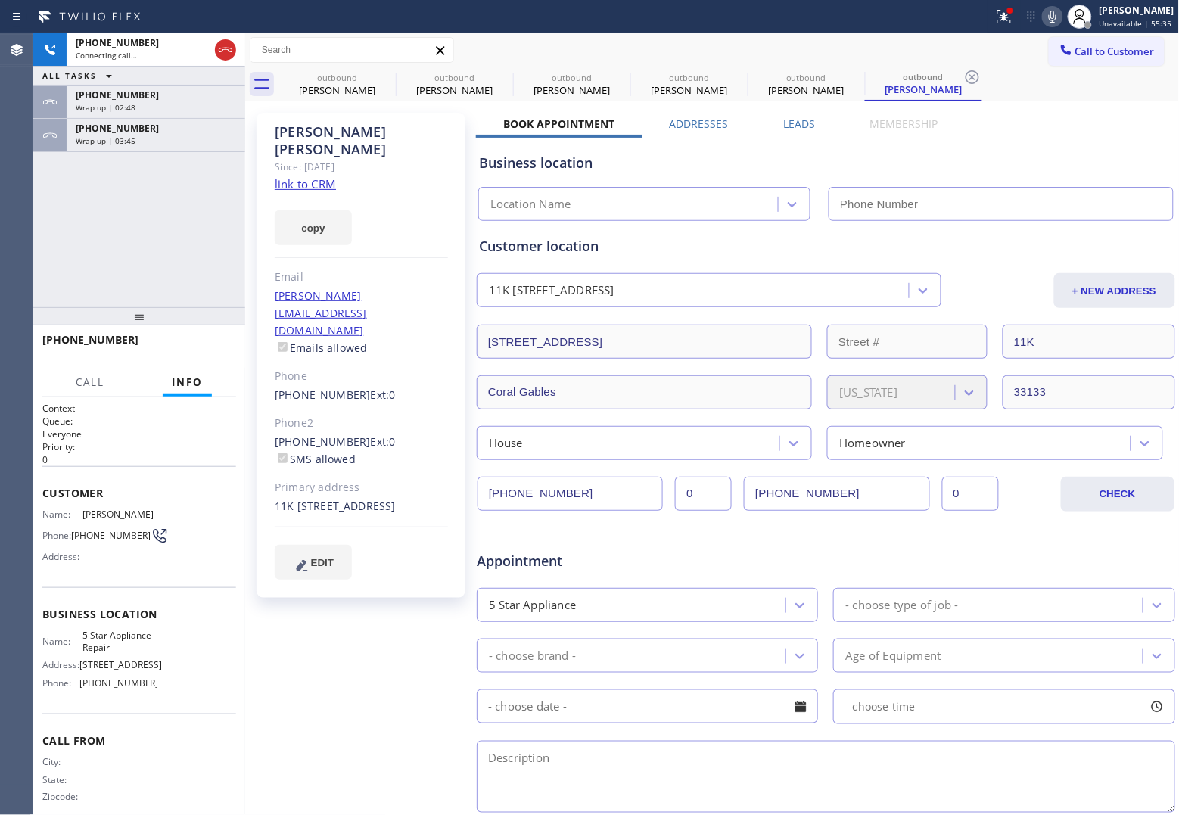
type input "(855) 731-4952"
click at [217, 47] on icon at bounding box center [225, 50] width 18 height 18
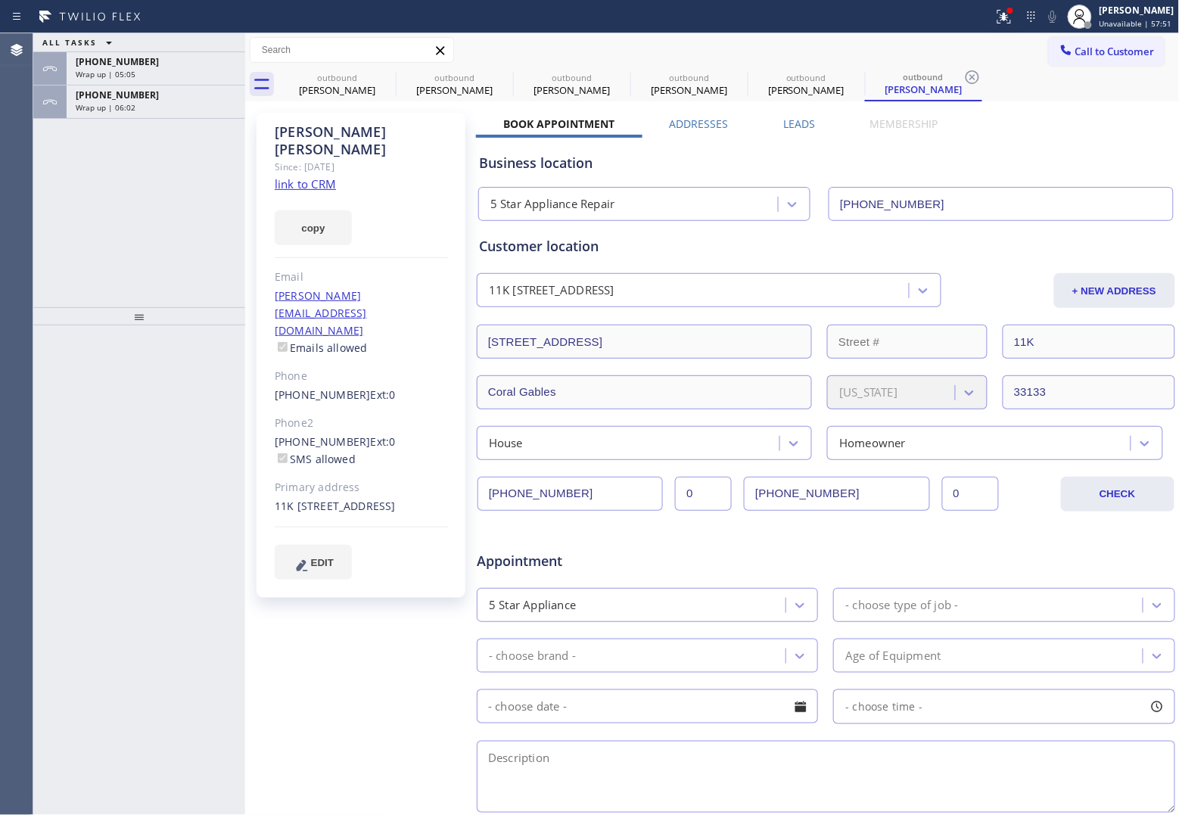
click at [1083, 57] on span "Call to Customer" at bounding box center [1115, 52] width 79 height 14
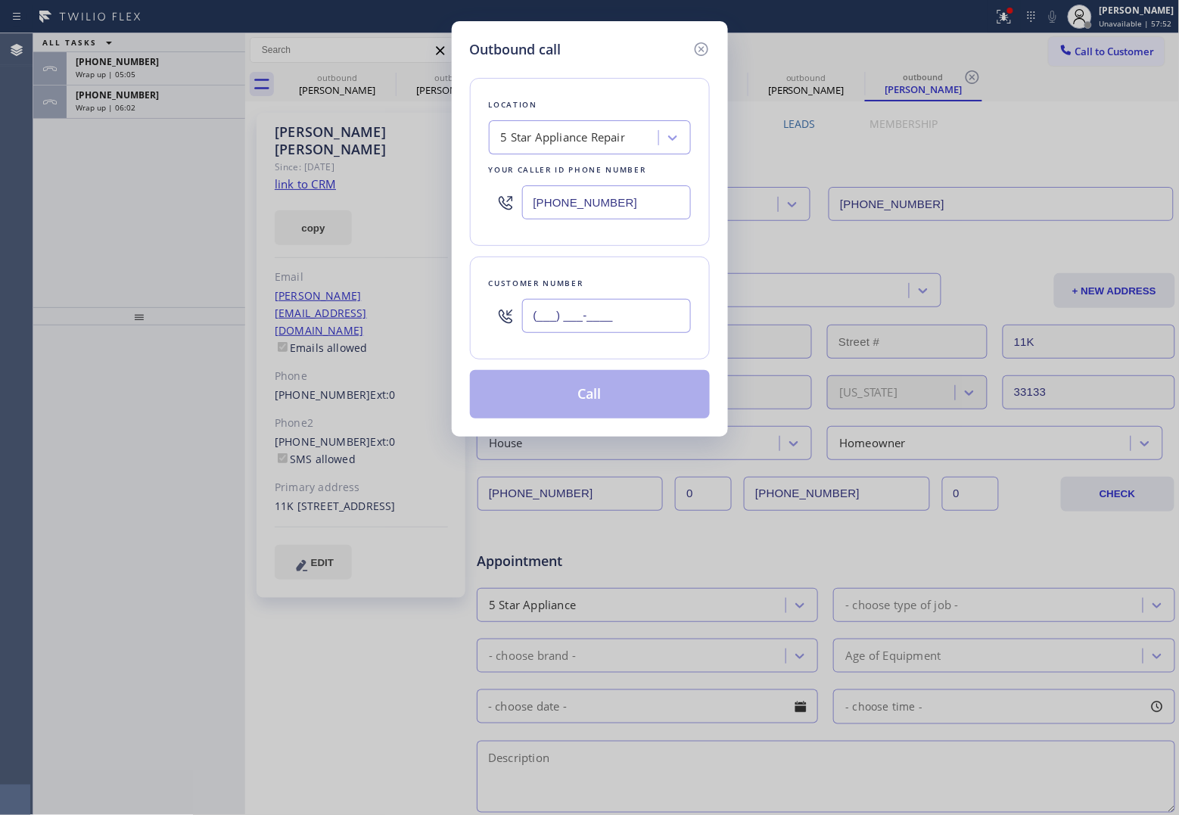
click at [617, 308] on input "(___) ___-____" at bounding box center [606, 316] width 169 height 34
paste input "760) 218-4054"
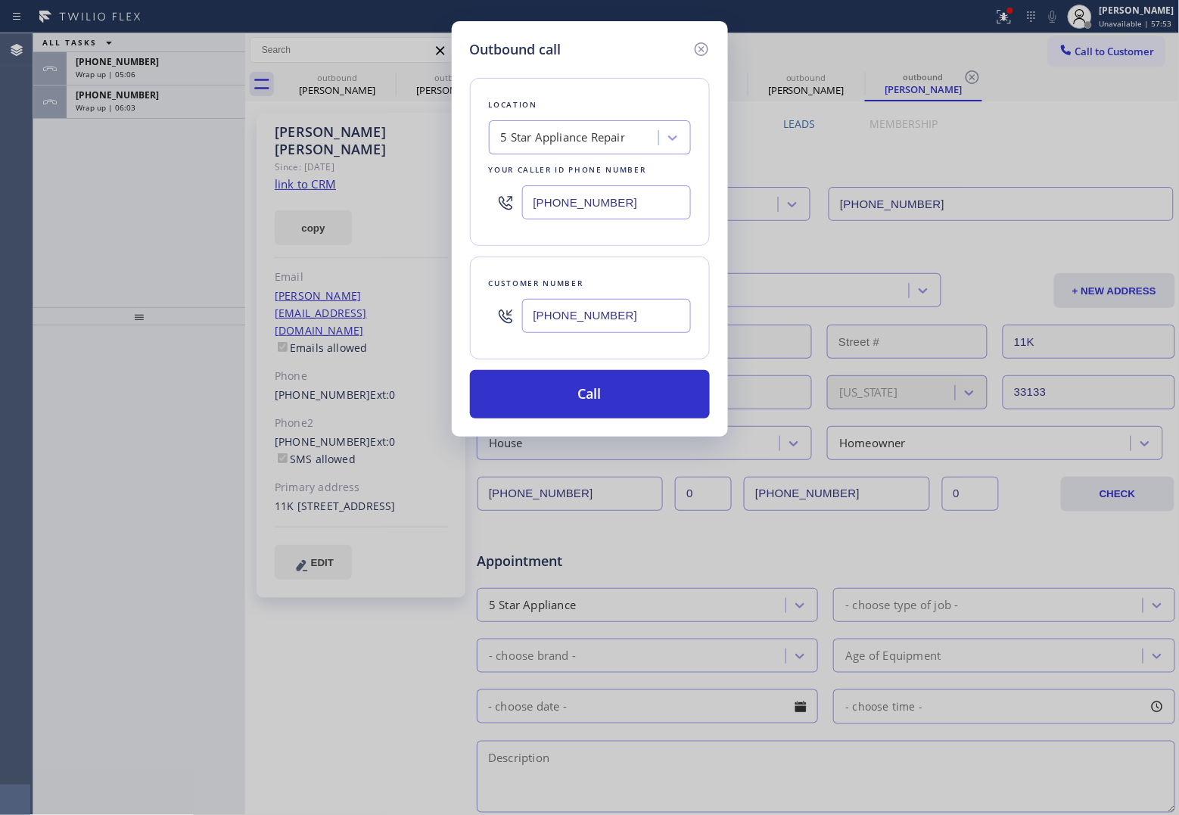
type input "(760) 218-4054"
click at [573, 191] on input "(855) 731-4952" at bounding box center [606, 202] width 169 height 34
paste input "33) 692-2271"
type input "[PHONE_NUMBER]"
click at [618, 397] on button "Call" at bounding box center [590, 394] width 240 height 48
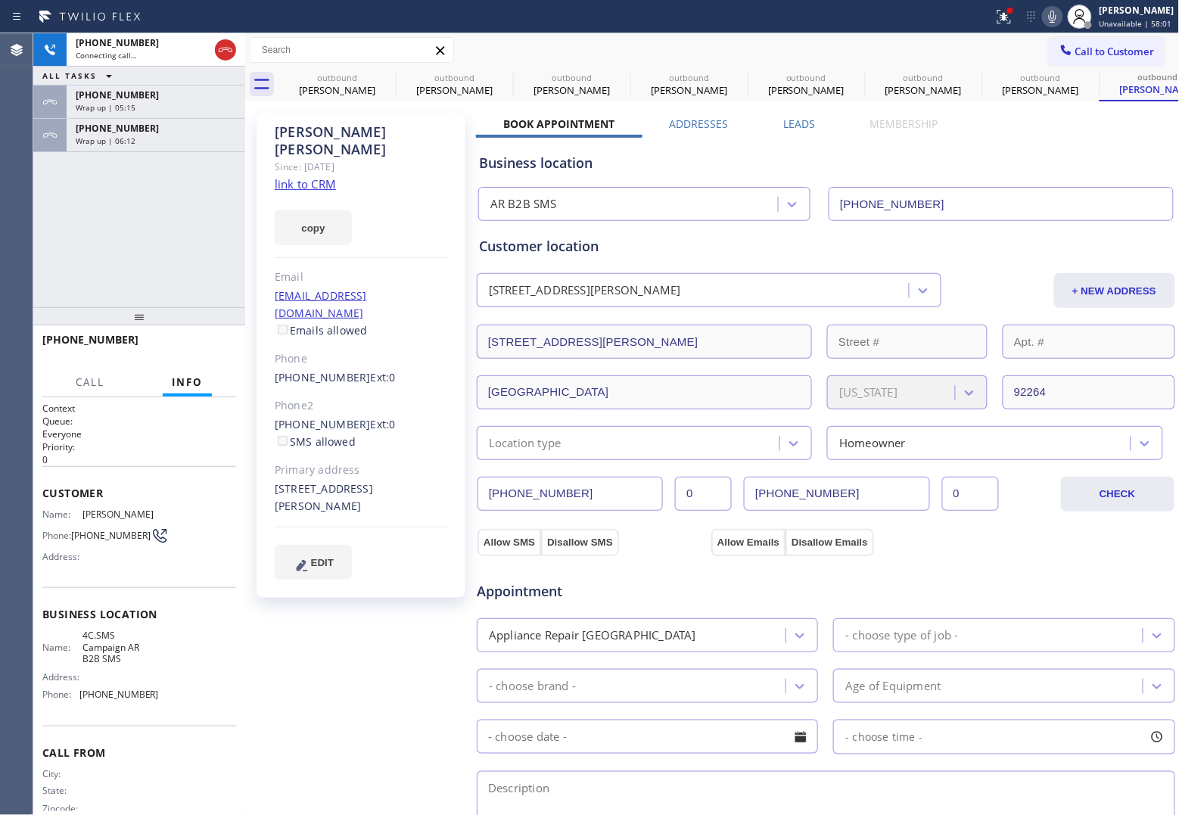
type input "[PHONE_NUMBER]"
click at [54, 242] on div "+17602184054 Connecting call… ALL TASKS ALL TASKS ACTIVE TASKS TASKS IN WRAP UP…" at bounding box center [139, 170] width 212 height 274
click at [134, 142] on div "Wrap up | 06:17" at bounding box center [156, 140] width 160 height 11
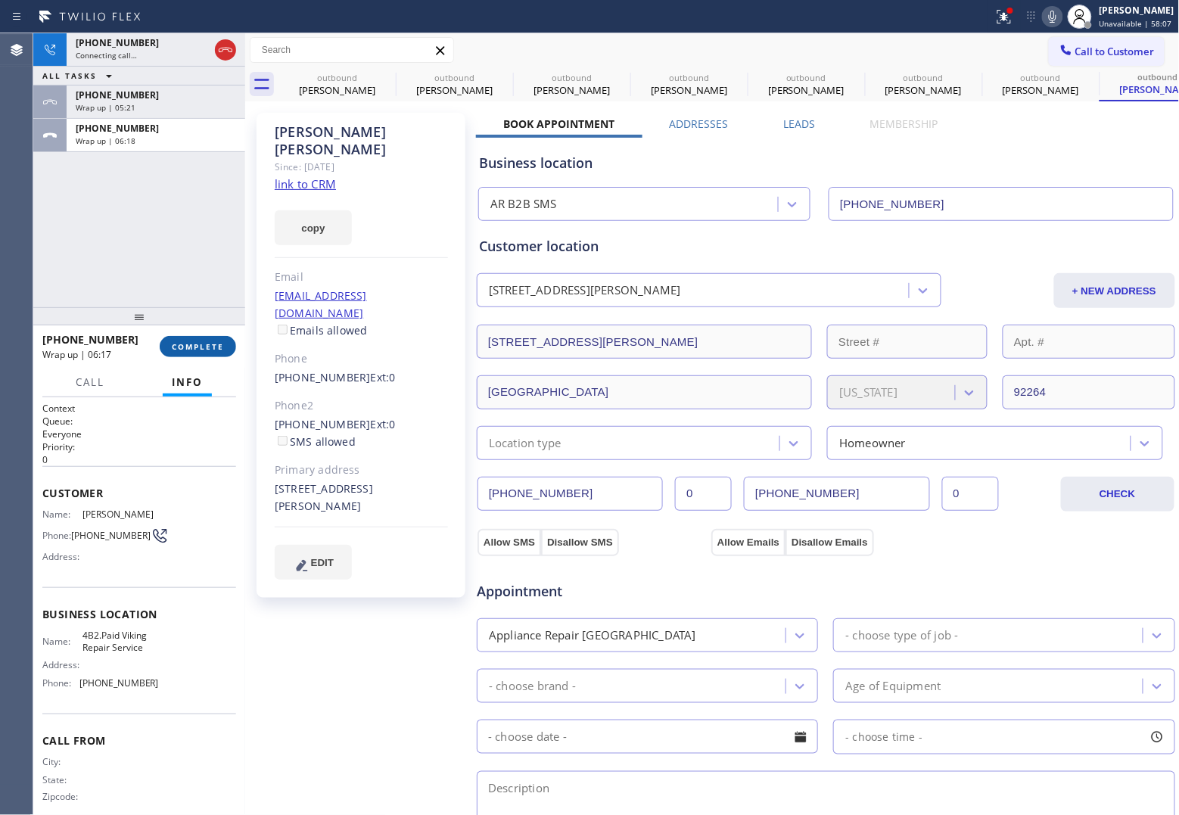
click at [206, 344] on span "COMPLETE" at bounding box center [198, 346] width 52 height 11
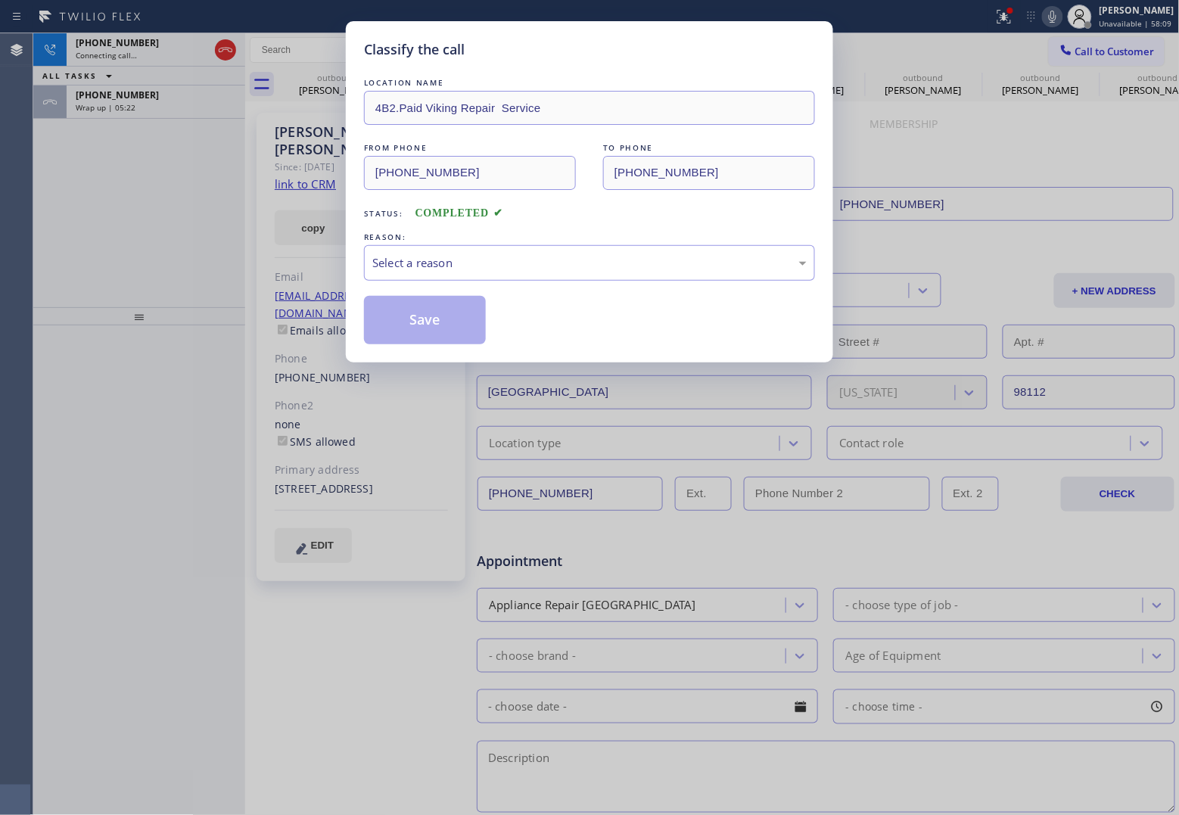
type input "(206) 557-6220"
click at [456, 263] on div "Select a reason" at bounding box center [589, 262] width 434 height 17
click at [426, 316] on button "Save" at bounding box center [425, 320] width 122 height 48
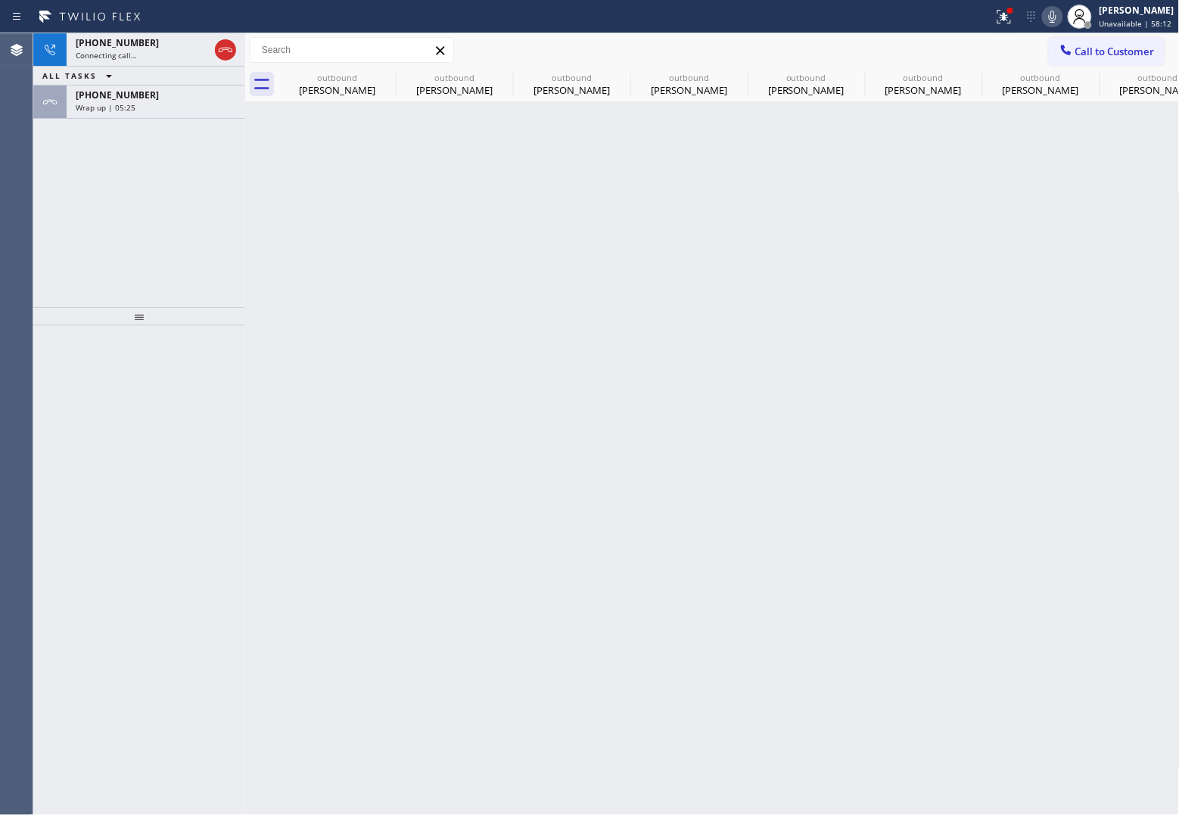
click at [129, 99] on span "+12063233354" at bounding box center [117, 95] width 83 height 13
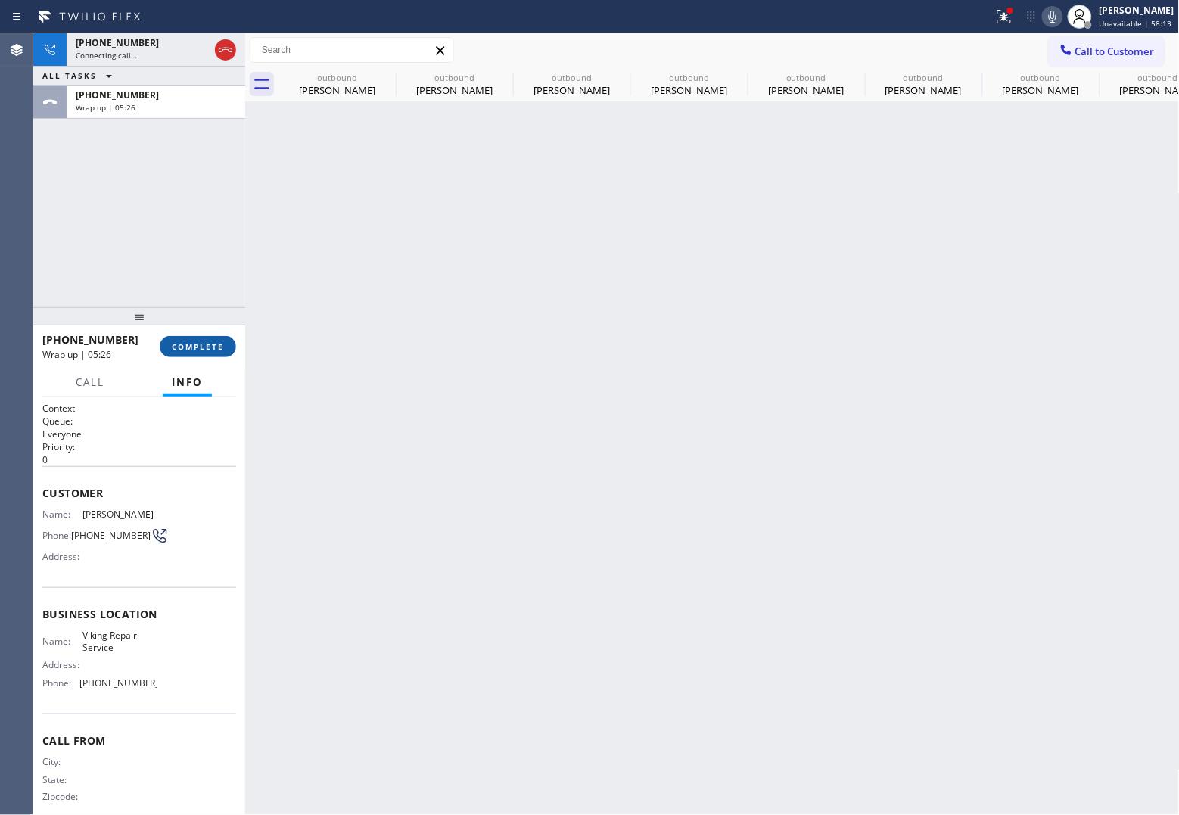
click at [210, 346] on span "COMPLETE" at bounding box center [198, 346] width 52 height 11
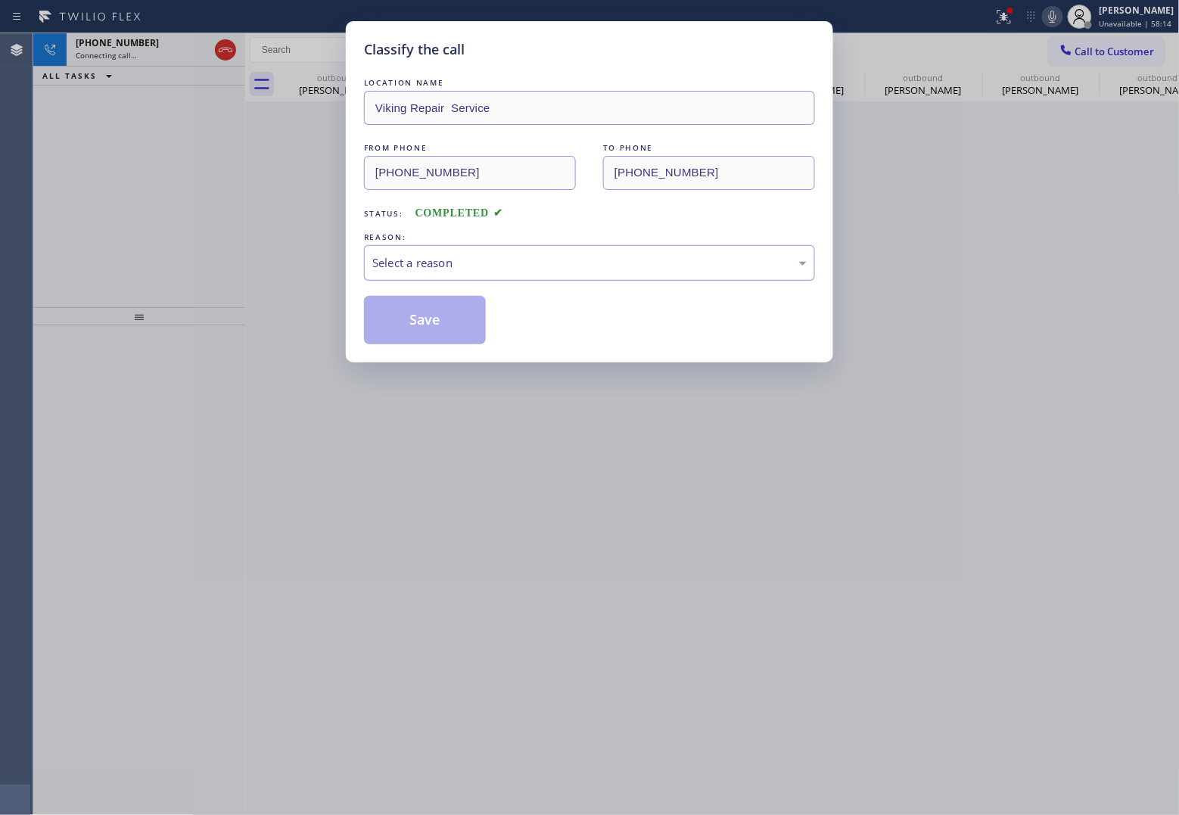
click at [441, 248] on div "Select a reason" at bounding box center [589, 263] width 451 height 36
click at [448, 329] on button "Save" at bounding box center [425, 320] width 122 height 48
type input "(206) 557-6220"
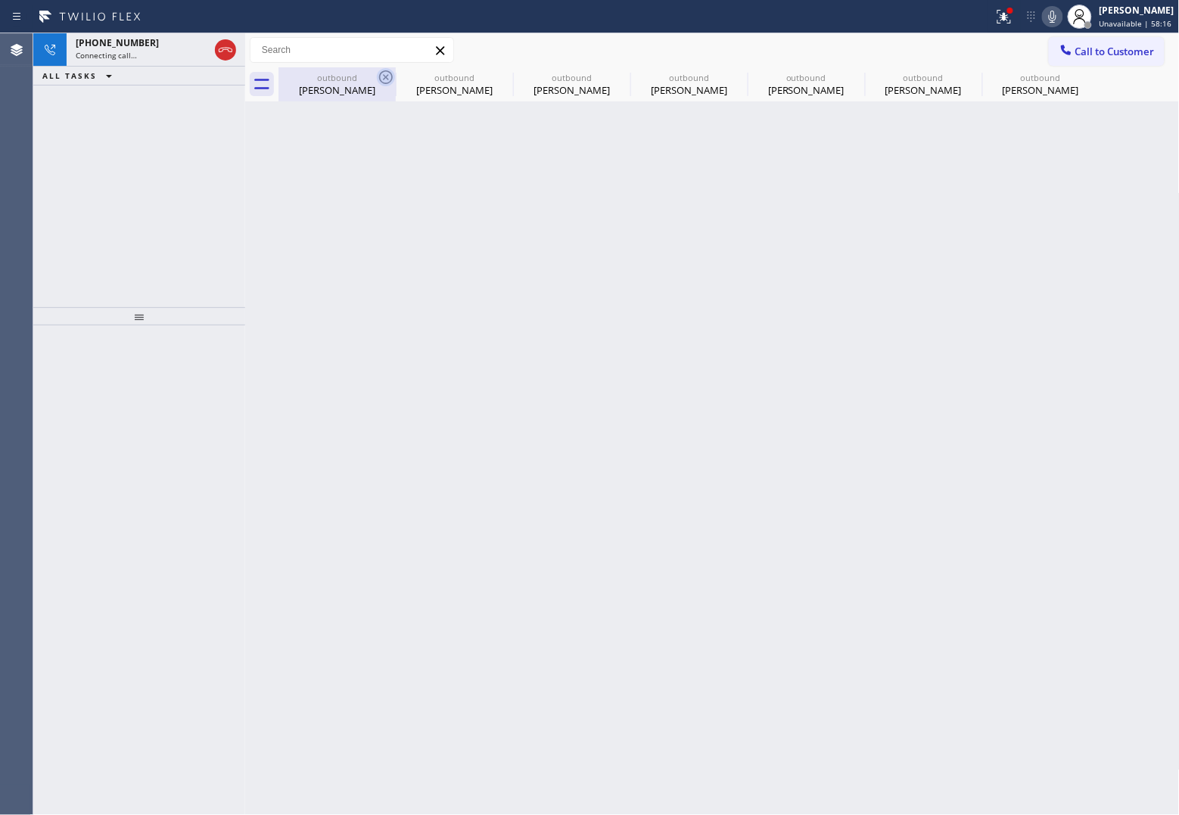
click at [381, 74] on icon at bounding box center [386, 77] width 18 height 18
click at [0, 0] on icon at bounding box center [0, 0] width 0 height 0
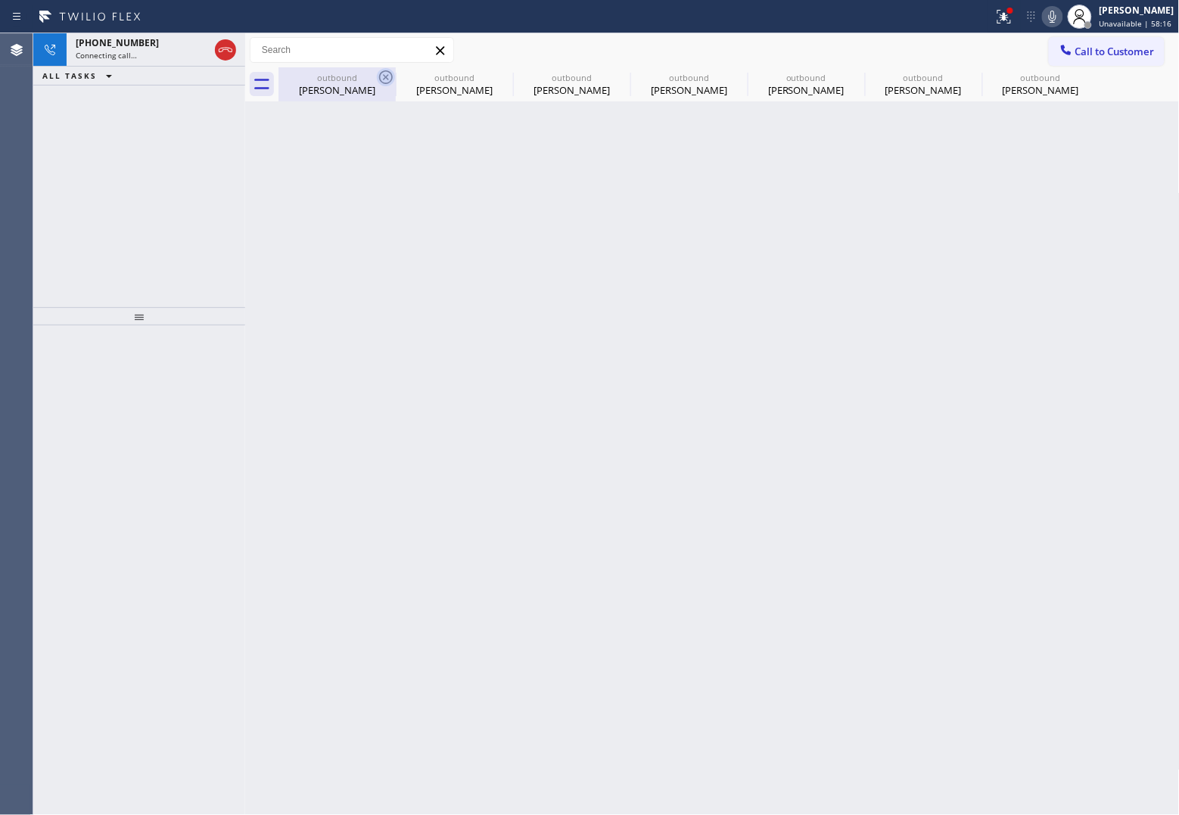
click at [0, 0] on icon at bounding box center [0, 0] width 0 height 0
click at [381, 74] on div "outbound Judy Davison outbound David Adler outbound David Adler outbound David …" at bounding box center [729, 84] width 901 height 34
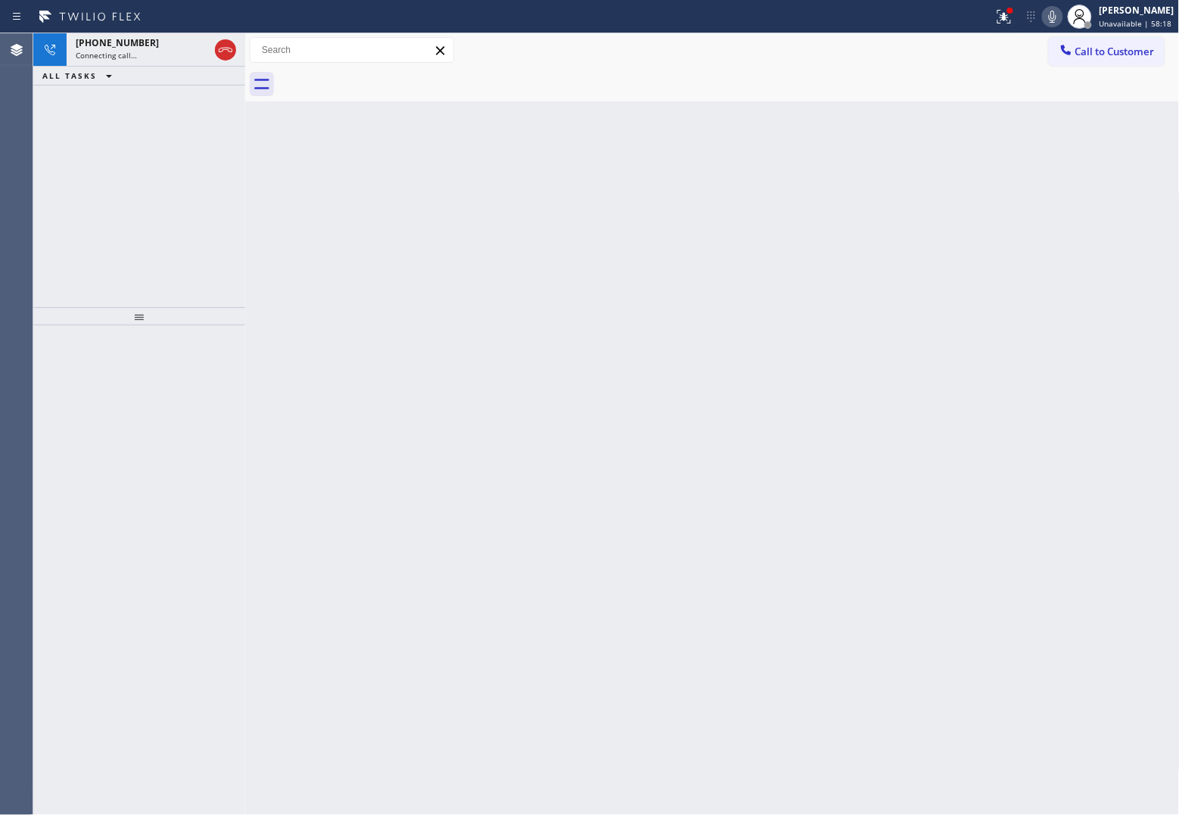
click at [381, 74] on div at bounding box center [729, 84] width 901 height 34
click at [1004, 19] on icon at bounding box center [1004, 17] width 18 height 18
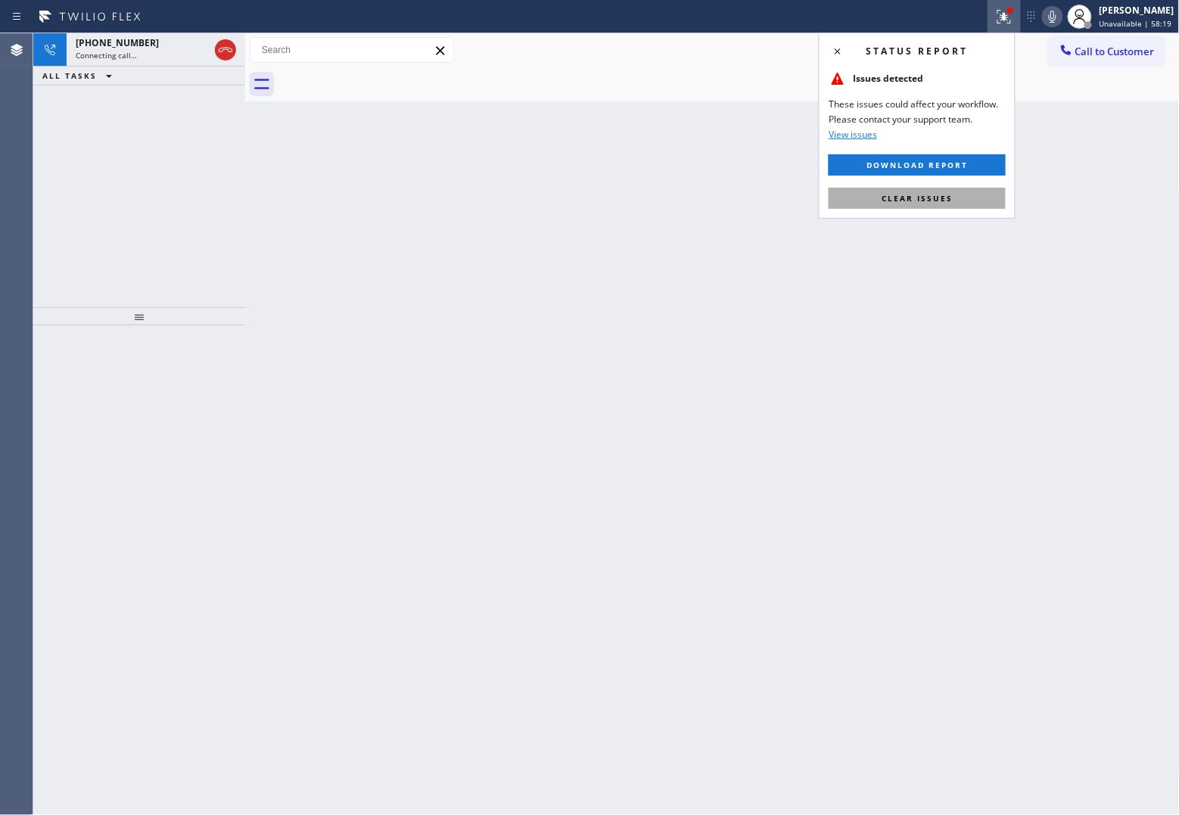
click at [943, 199] on span "Clear issues" at bounding box center [917, 198] width 71 height 11
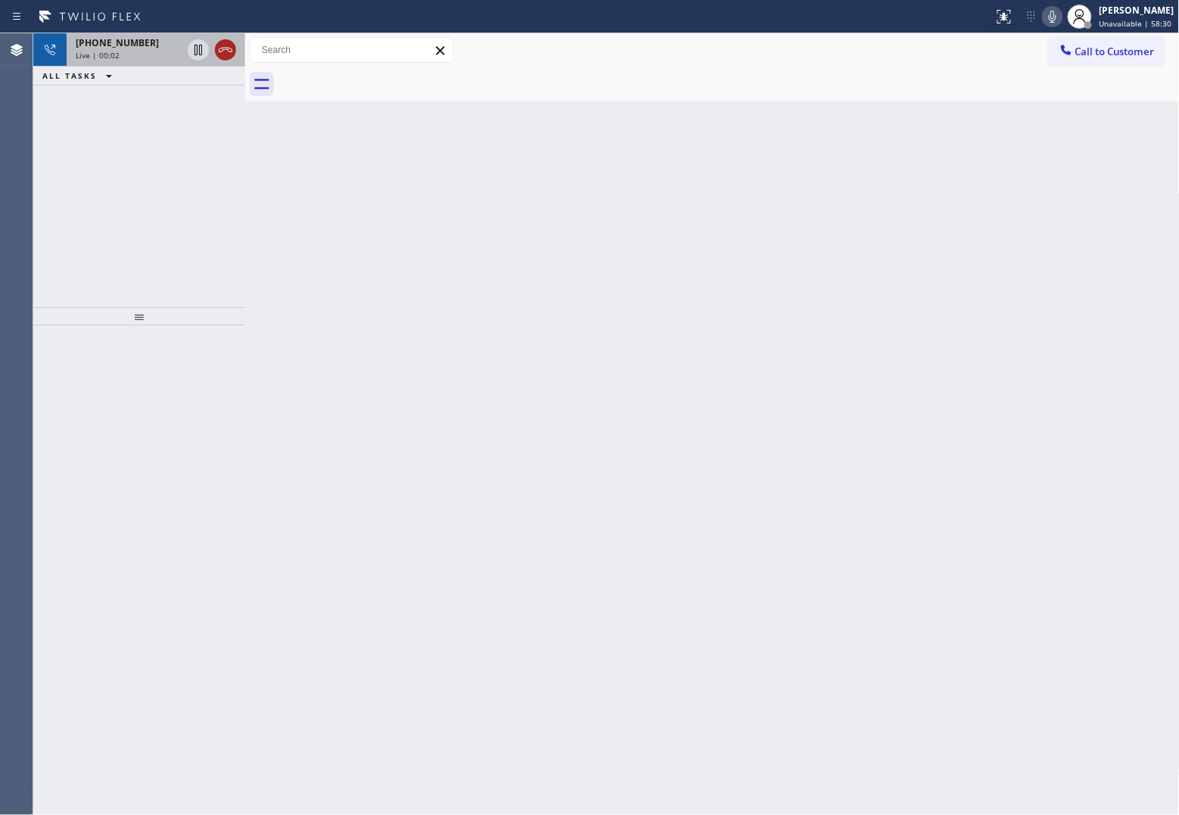
click at [222, 53] on icon at bounding box center [225, 50] width 18 height 18
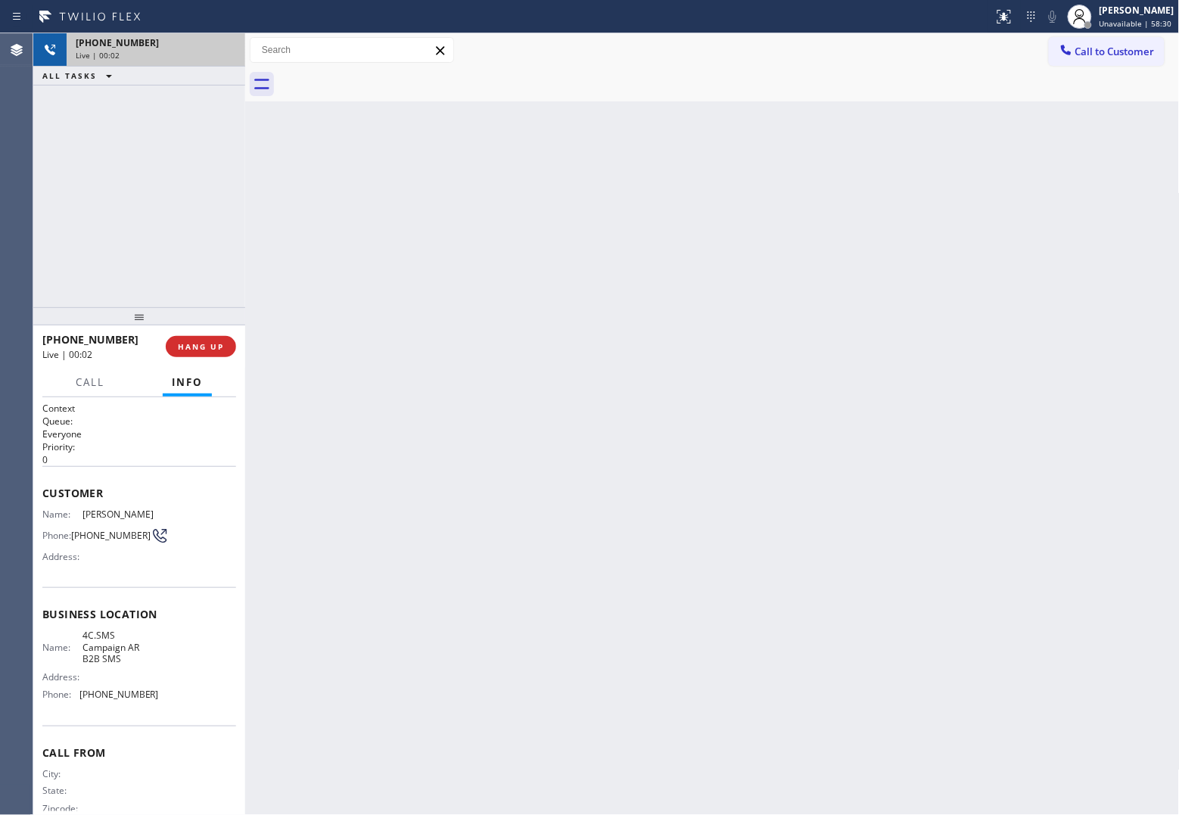
click at [129, 57] on div "Live | 00:02" at bounding box center [156, 55] width 160 height 11
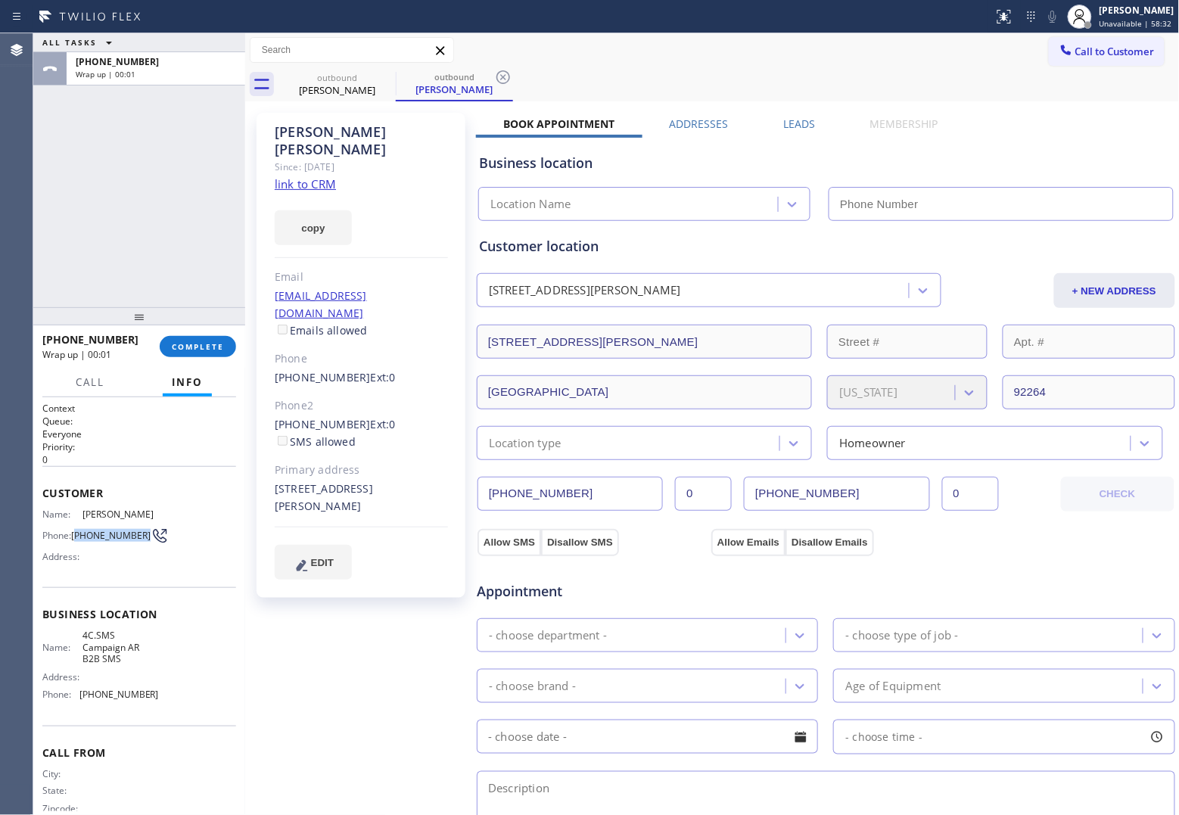
click at [76, 530] on span "(760) 218-4054" at bounding box center [110, 535] width 79 height 11
click at [1087, 53] on span "Call to Customer" at bounding box center [1115, 52] width 79 height 14
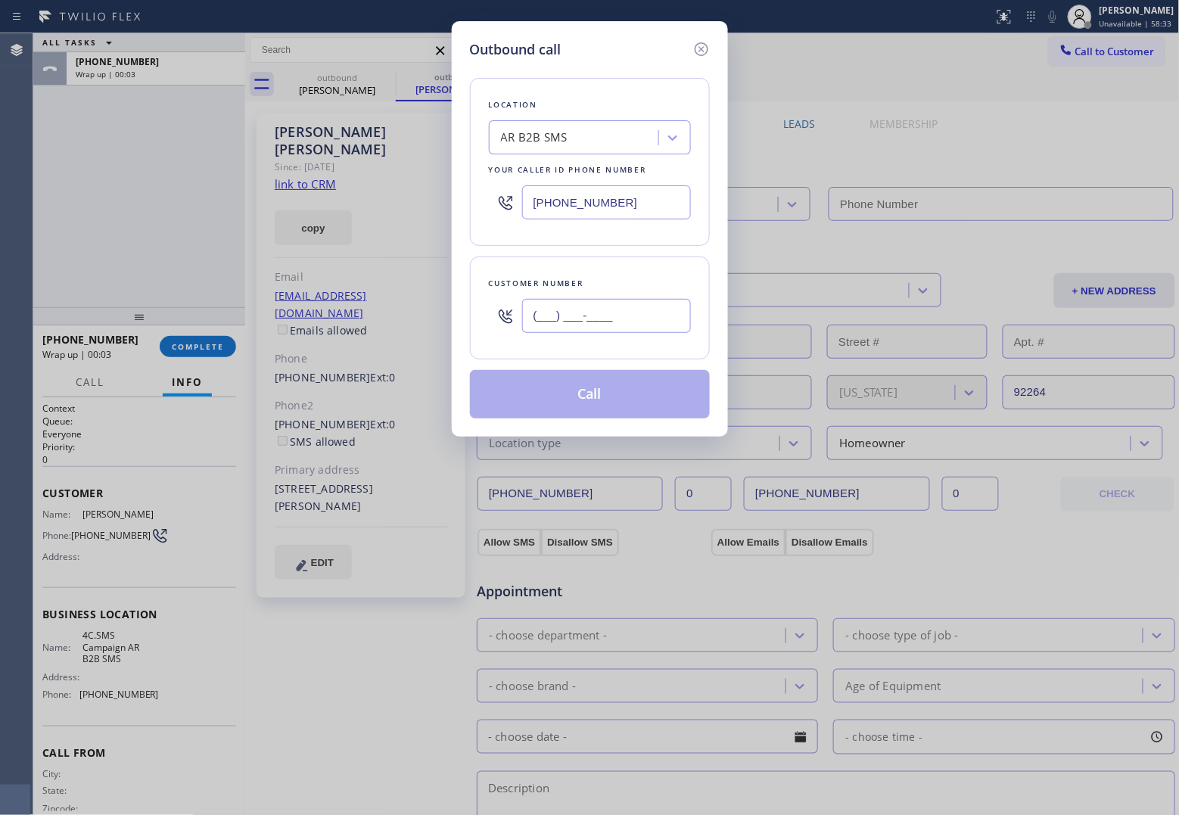
click at [628, 320] on input "(___) ___-____" at bounding box center [606, 316] width 169 height 34
paste input "760) 218-4054"
type input "(760) 218-4054"
type input "[PHONE_NUMBER]"
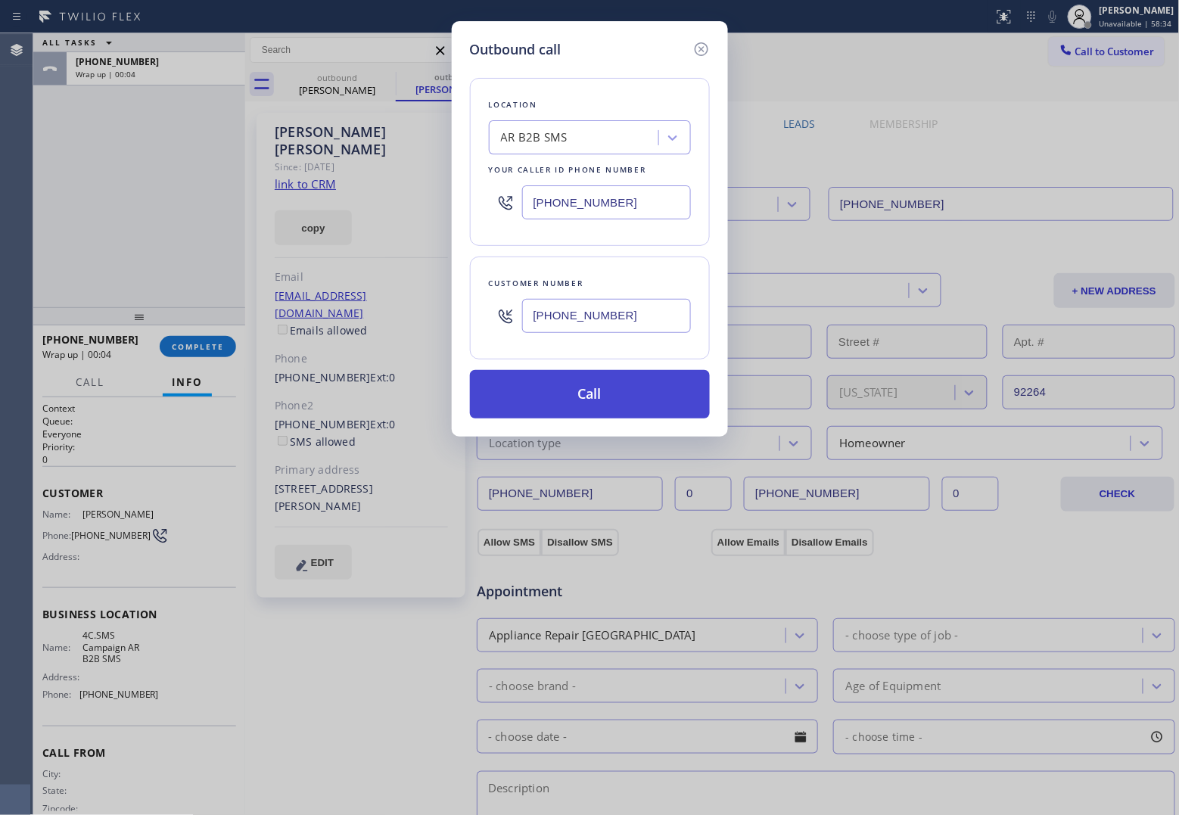
type input "(760) 218-4054"
click at [604, 403] on button "Call" at bounding box center [590, 394] width 240 height 48
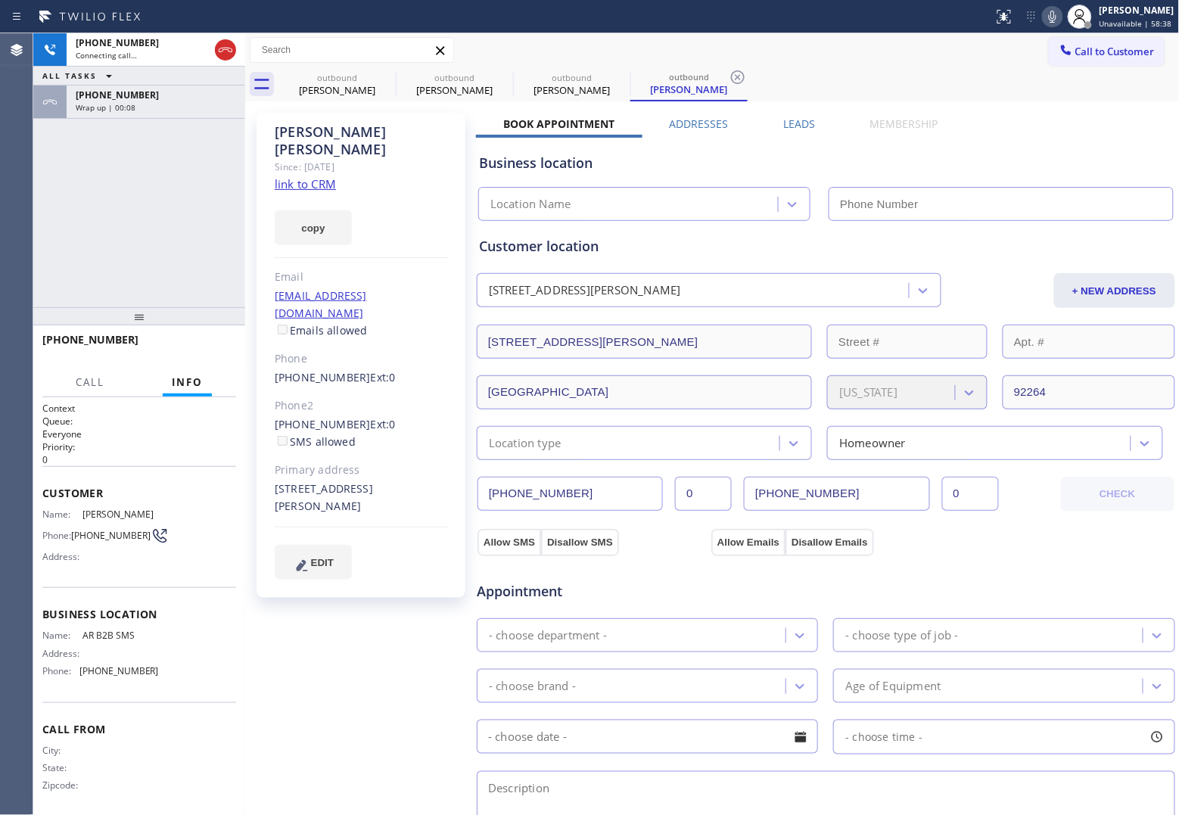
type input "[PHONE_NUMBER]"
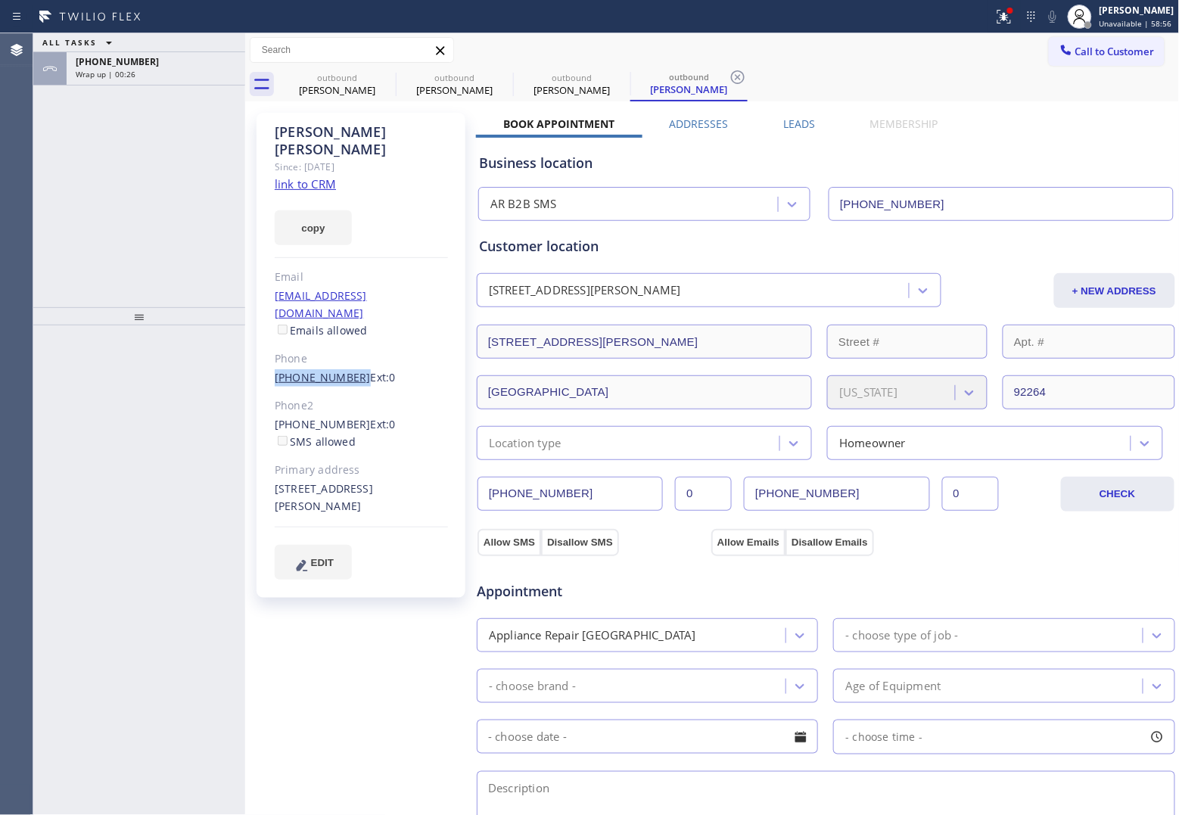
drag, startPoint x: 331, startPoint y: 342, endPoint x: 348, endPoint y: 346, distance: 17.8
click at [348, 346] on div "Michael Gomes Since: 20 may 2020 link to CRM copy Email mgomes1954@aol.com Emai…" at bounding box center [361, 355] width 209 height 485
drag, startPoint x: 157, startPoint y: 74, endPoint x: 292, endPoint y: 326, distance: 285.8
click at [159, 76] on div "Wrap up | 11:31" at bounding box center [156, 74] width 160 height 11
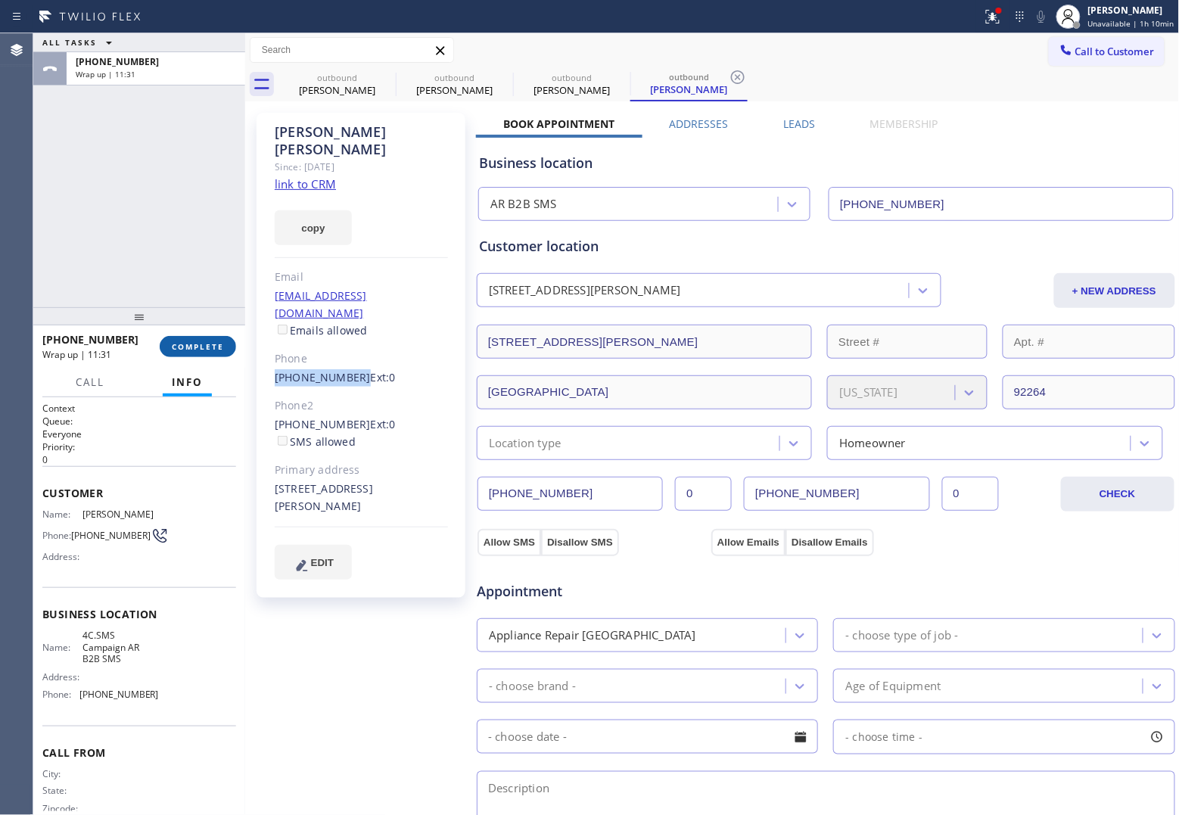
click at [212, 339] on button "COMPLETE" at bounding box center [198, 346] width 76 height 21
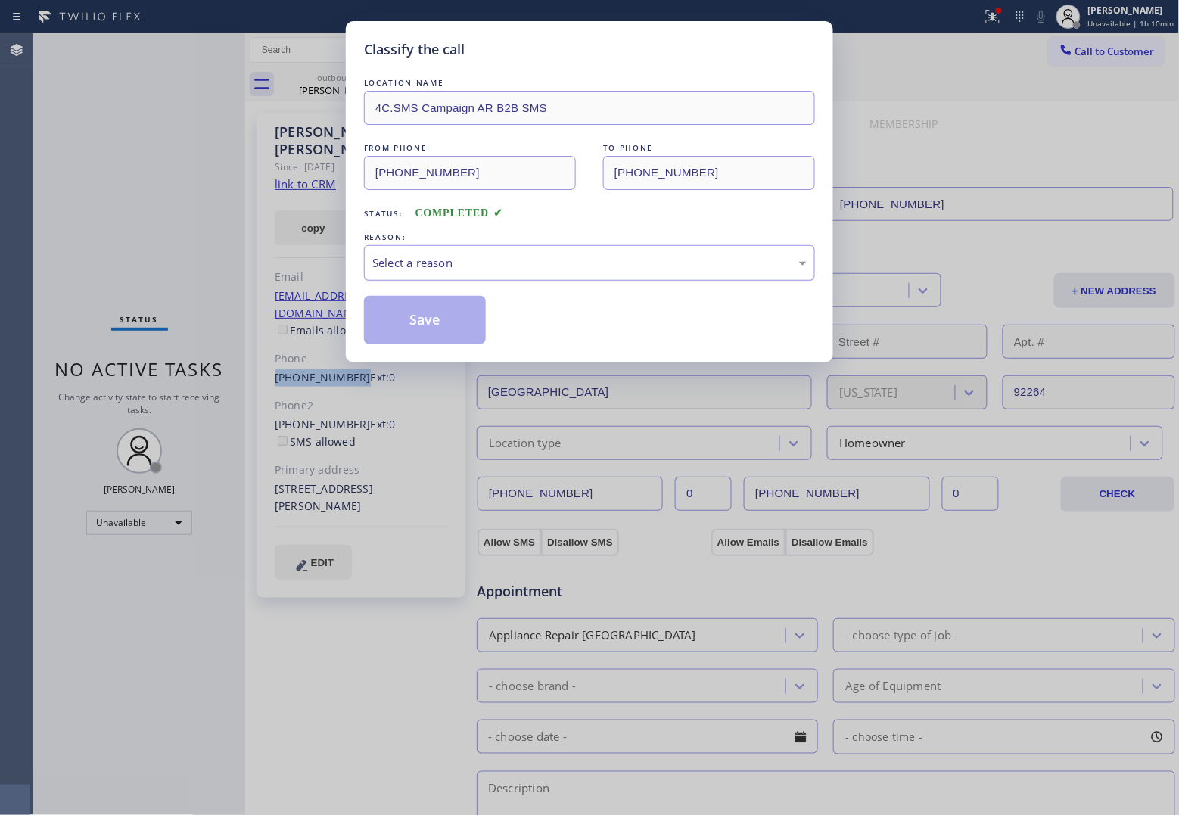
click at [466, 258] on div "Select a reason" at bounding box center [589, 262] width 434 height 17
click at [435, 319] on button "Save" at bounding box center [425, 320] width 122 height 48
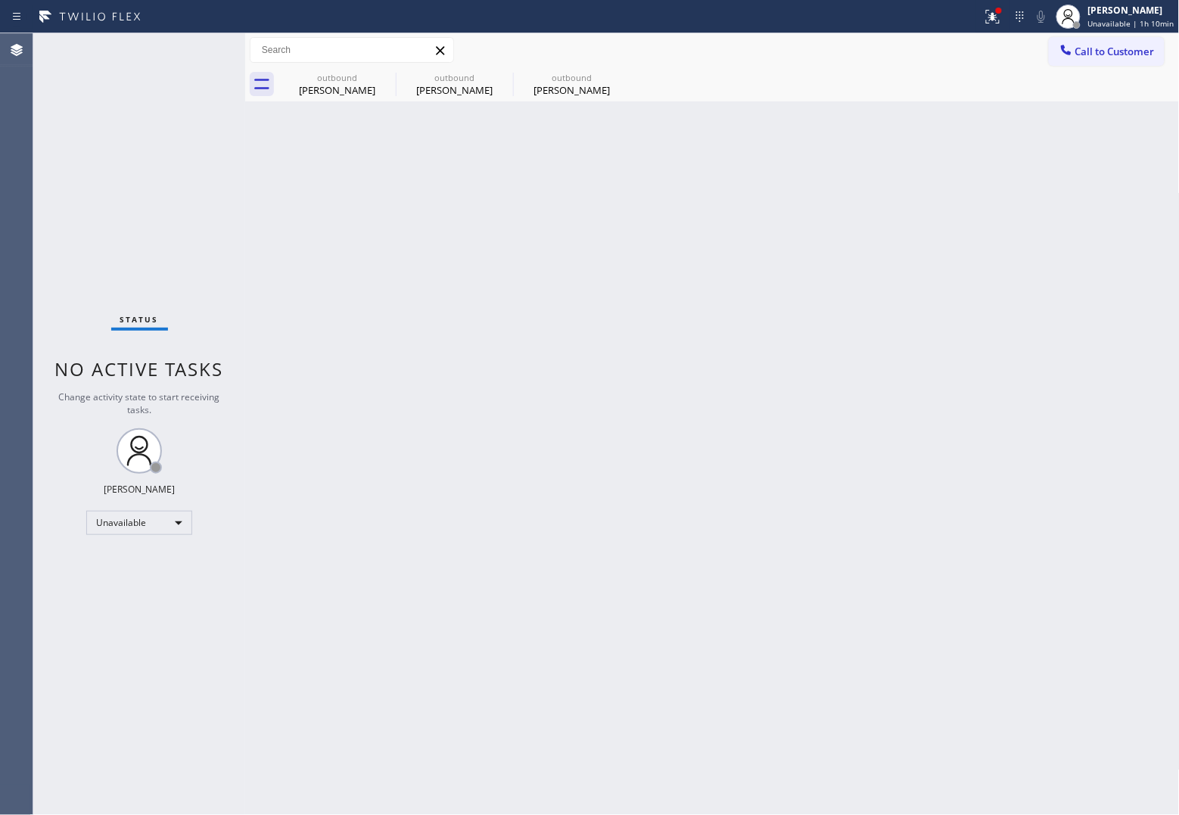
click at [58, 186] on div "Status No active tasks Change activity state to start receiving tasks. [PERSON_…" at bounding box center [139, 424] width 212 height 782
drag, startPoint x: 1122, startPoint y: 42, endPoint x: 638, endPoint y: 241, distance: 522.7
click at [1120, 42] on button "Call to Customer" at bounding box center [1107, 51] width 116 height 29
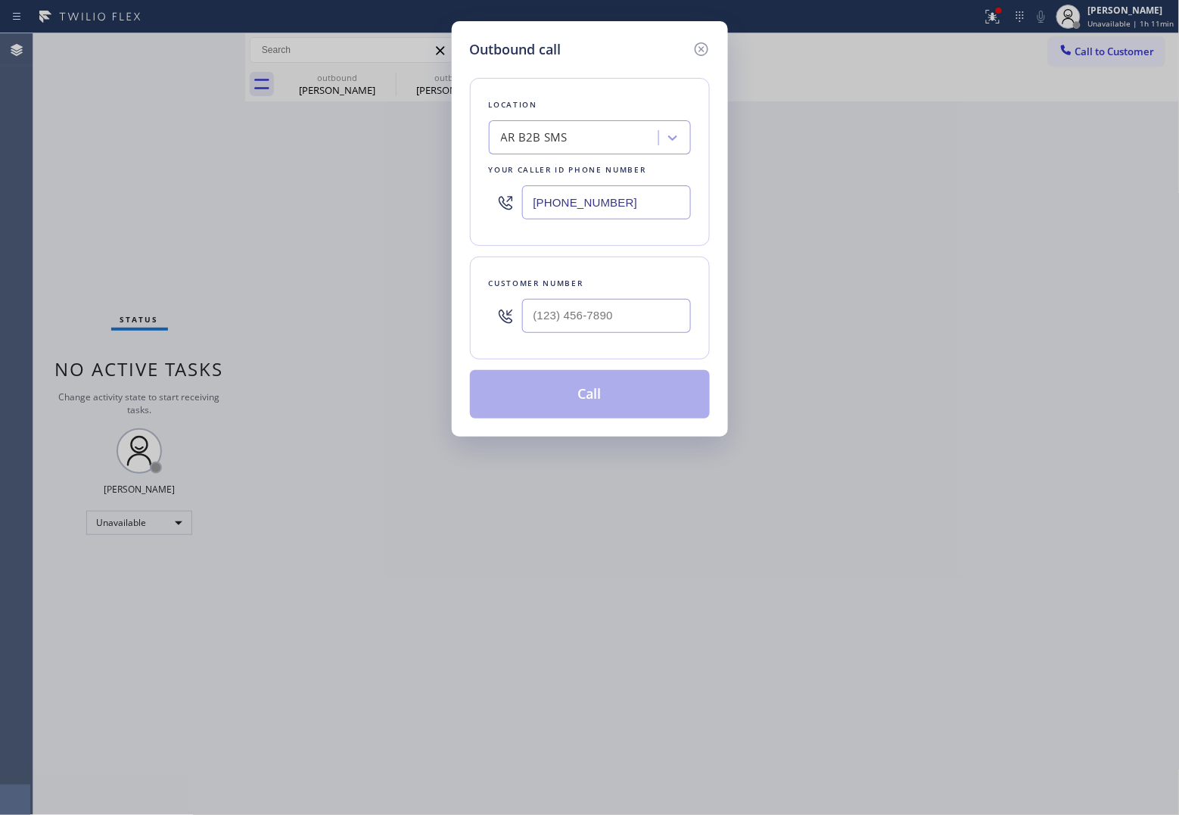
click at [634, 207] on input "[PHONE_NUMBER]" at bounding box center [606, 202] width 169 height 34
paste input "954) 807-2656"
type input "(954) 807-2656"
type input "(___) ___-____"
click at [543, 325] on input "(___) ___-____" at bounding box center [606, 316] width 169 height 34
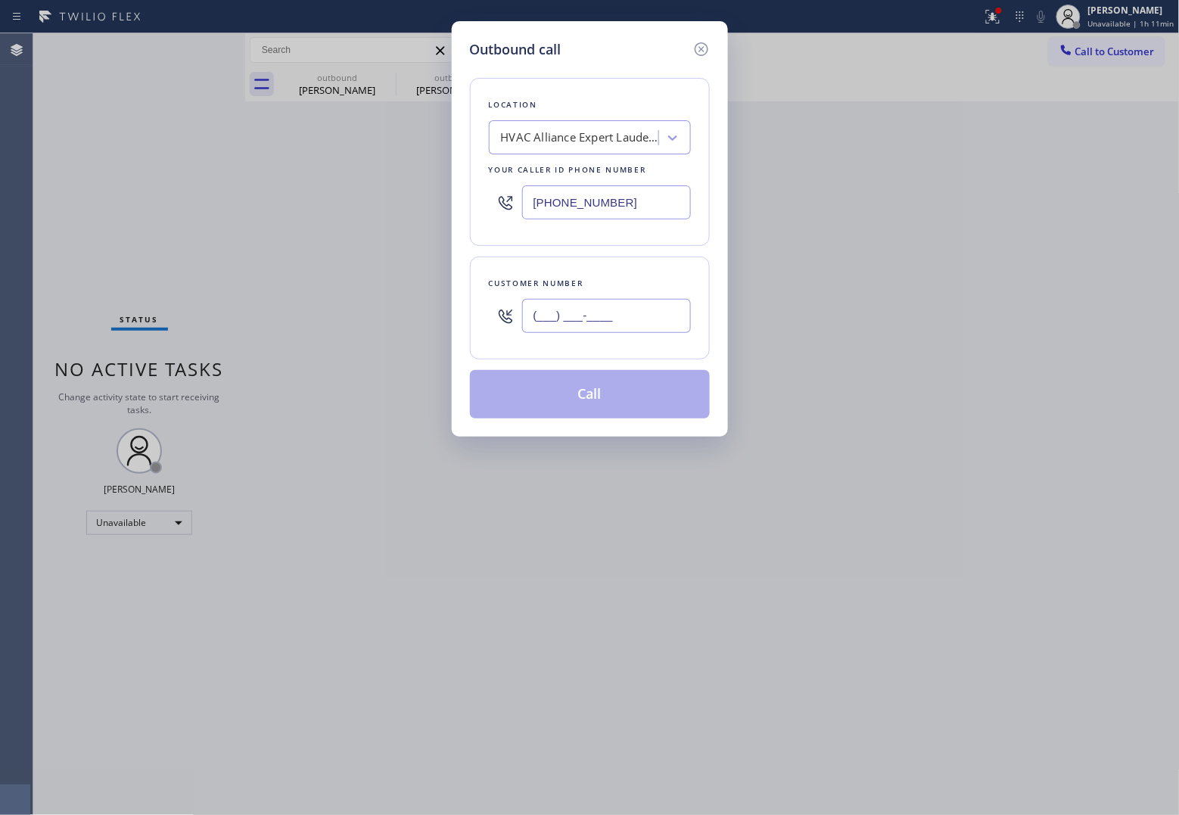
paste input "407) 310-1655"
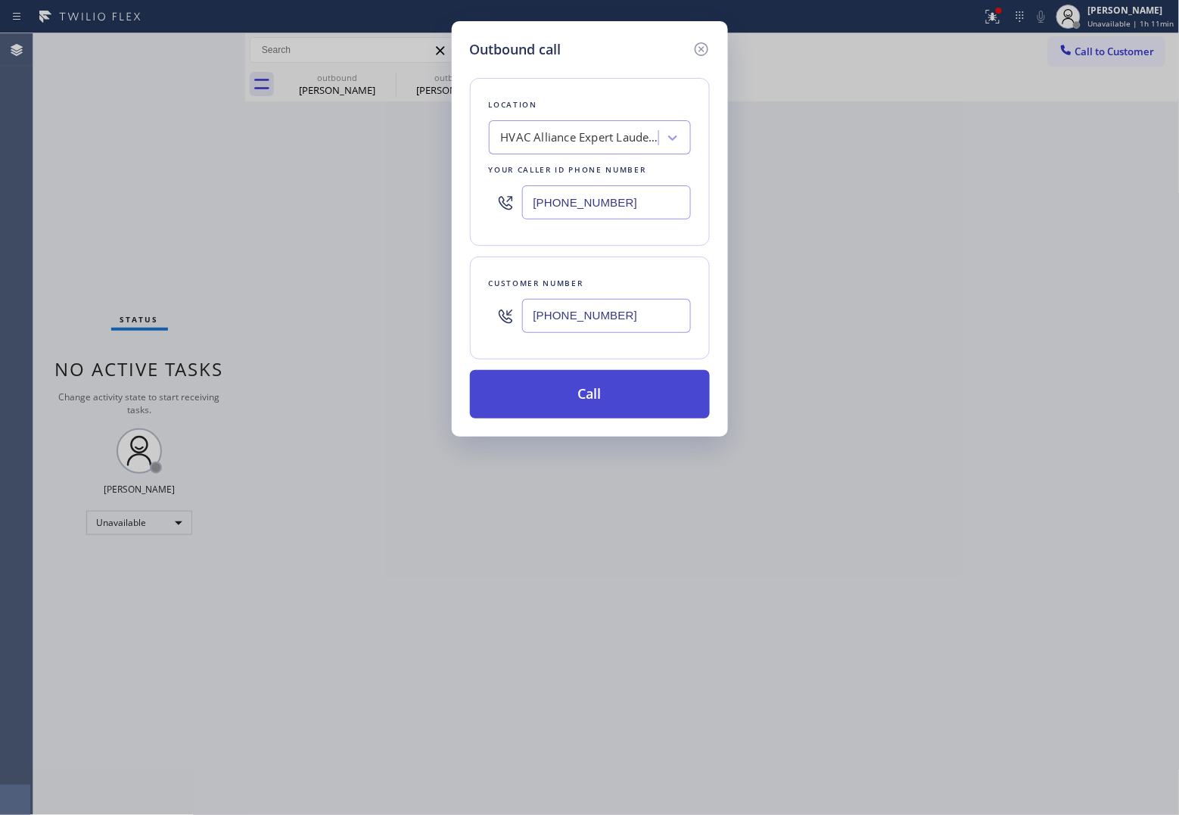
type input "(407) 310-1655"
click at [609, 405] on button "Call" at bounding box center [590, 394] width 240 height 48
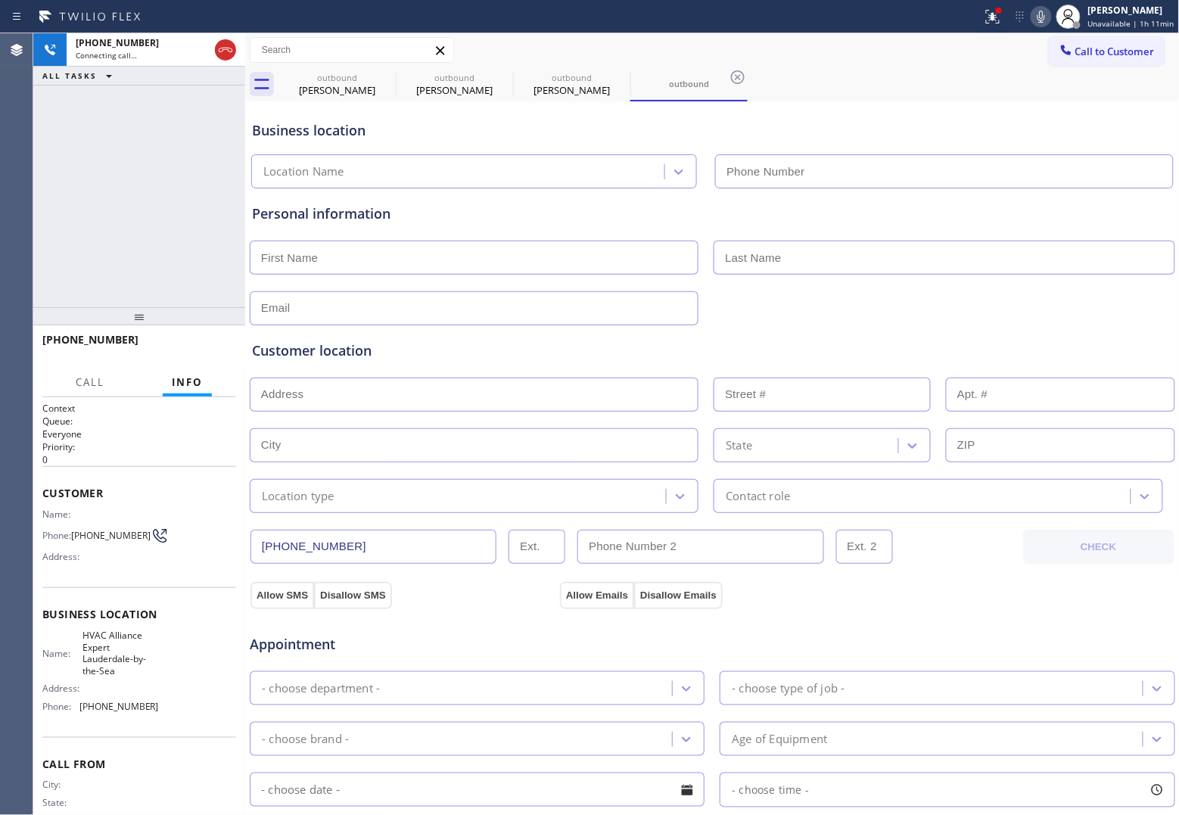
type input "(954) 807-2656"
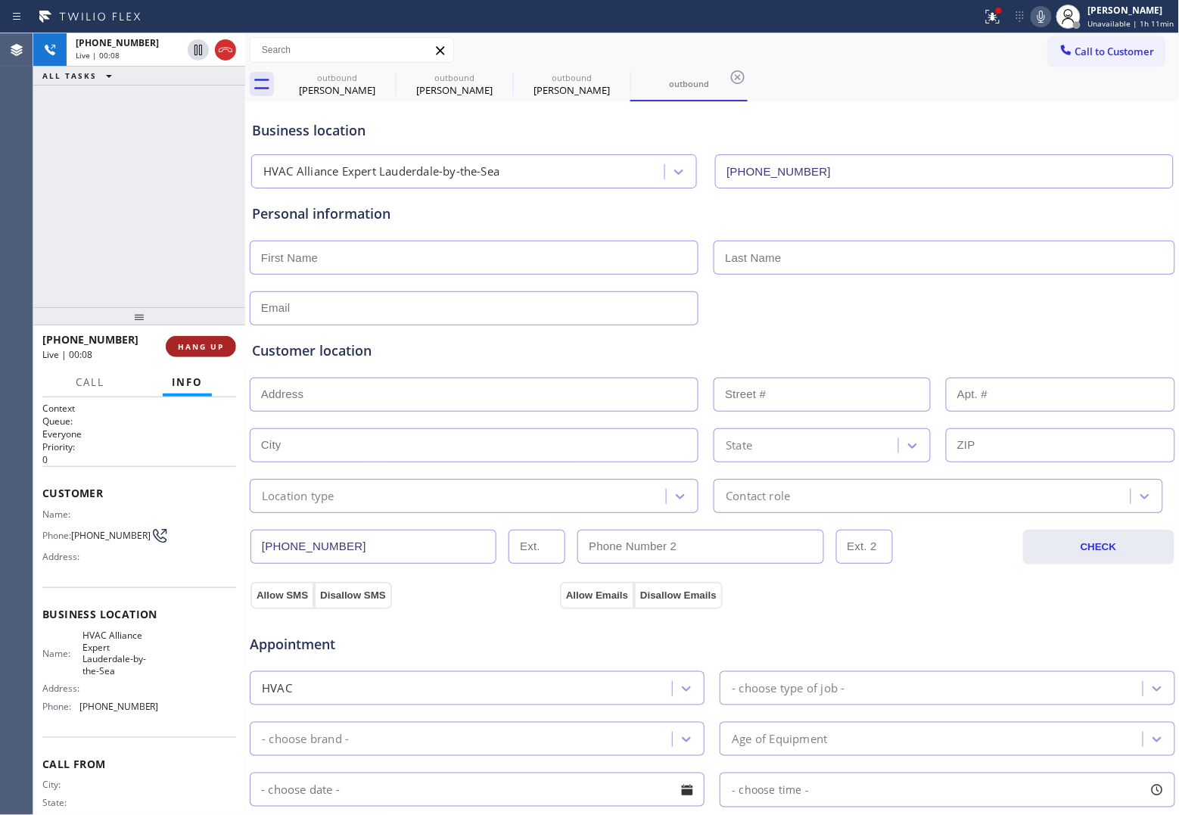
click at [209, 352] on button "HANG UP" at bounding box center [201, 346] width 70 height 21
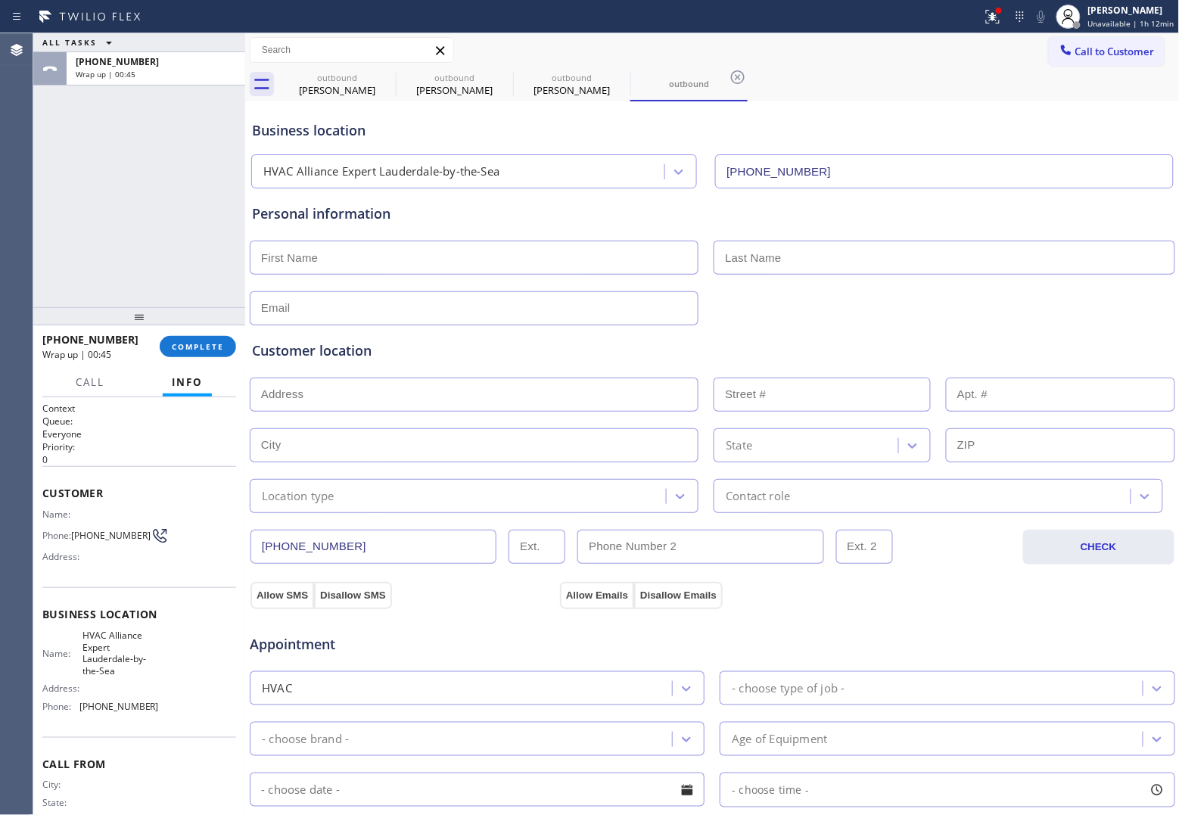
click at [203, 363] on div "+14073101655 Wrap up | 00:45 COMPLETE" at bounding box center [139, 346] width 194 height 39
click at [199, 350] on span "COMPLETE" at bounding box center [198, 346] width 52 height 11
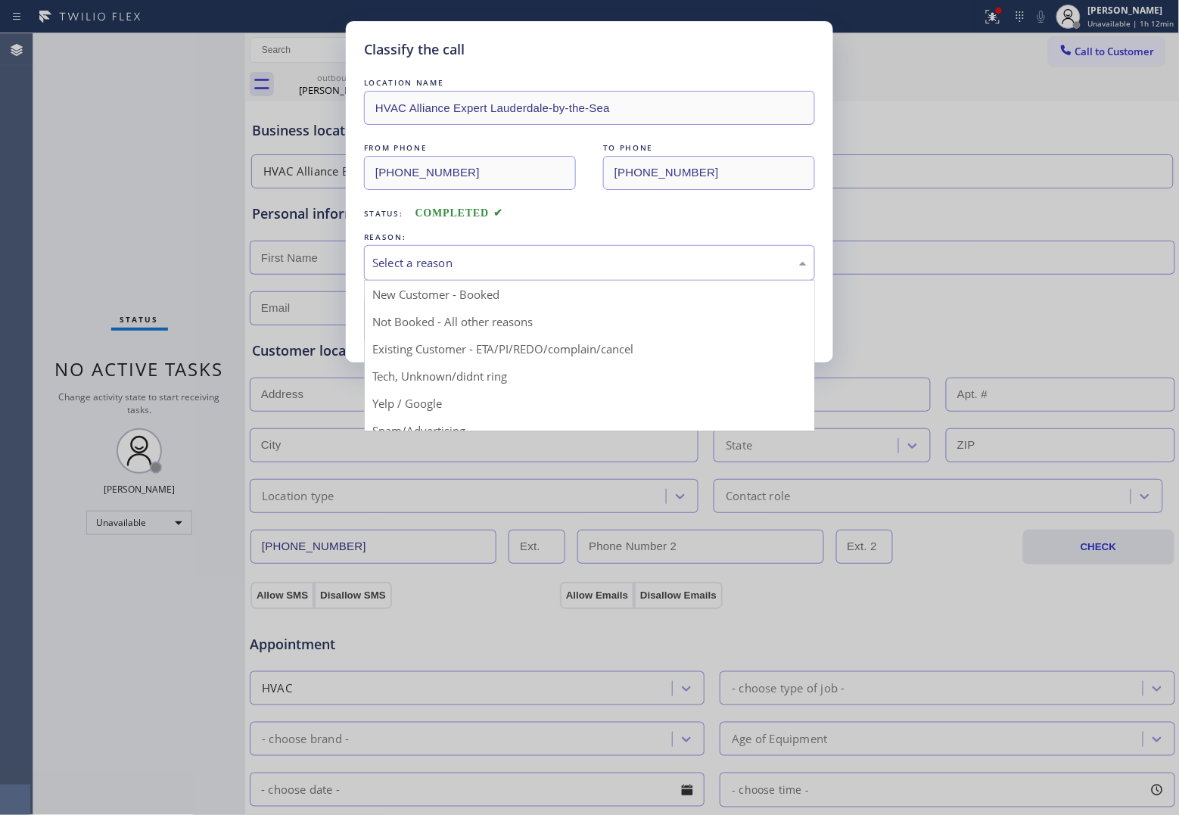
click at [447, 267] on div "Select a reason" at bounding box center [589, 262] width 434 height 17
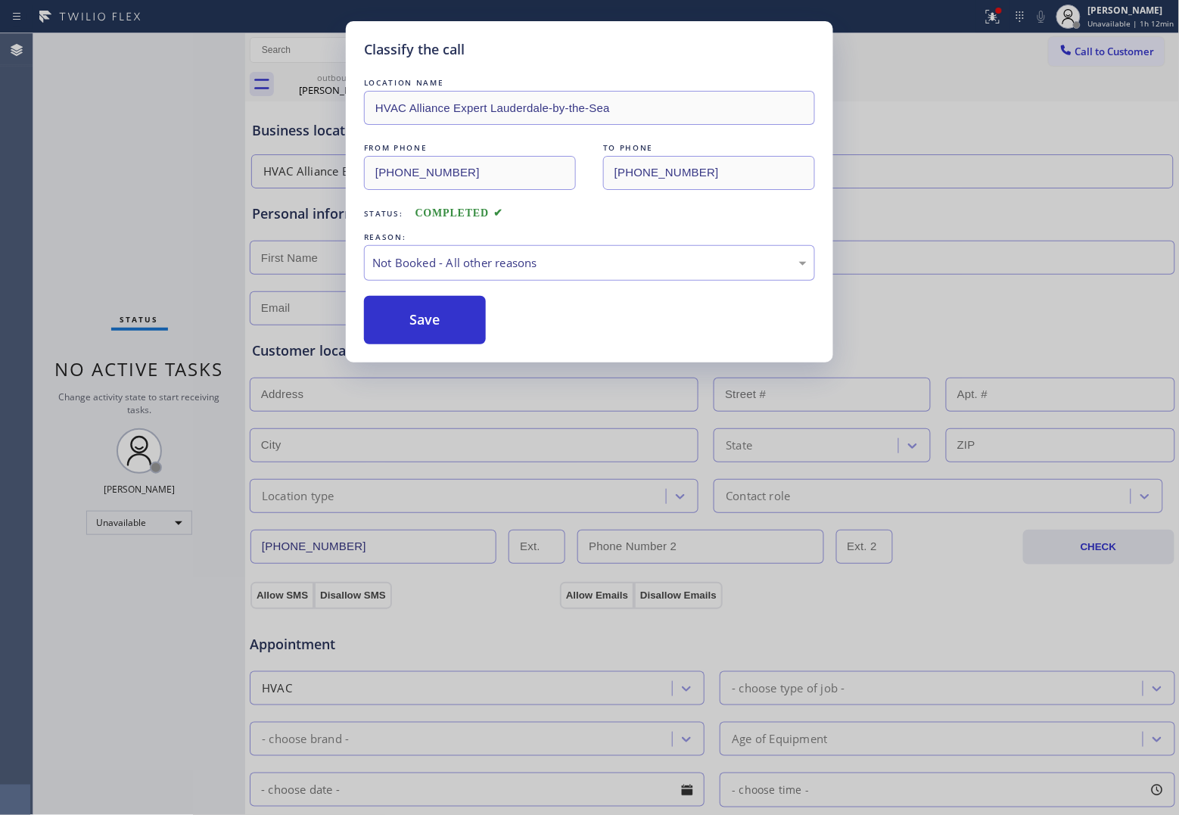
drag, startPoint x: 437, startPoint y: 331, endPoint x: 1007, endPoint y: 207, distance: 583.3
click at [436, 331] on button "Save" at bounding box center [425, 320] width 122 height 48
type input "[PHONE_NUMBER]"
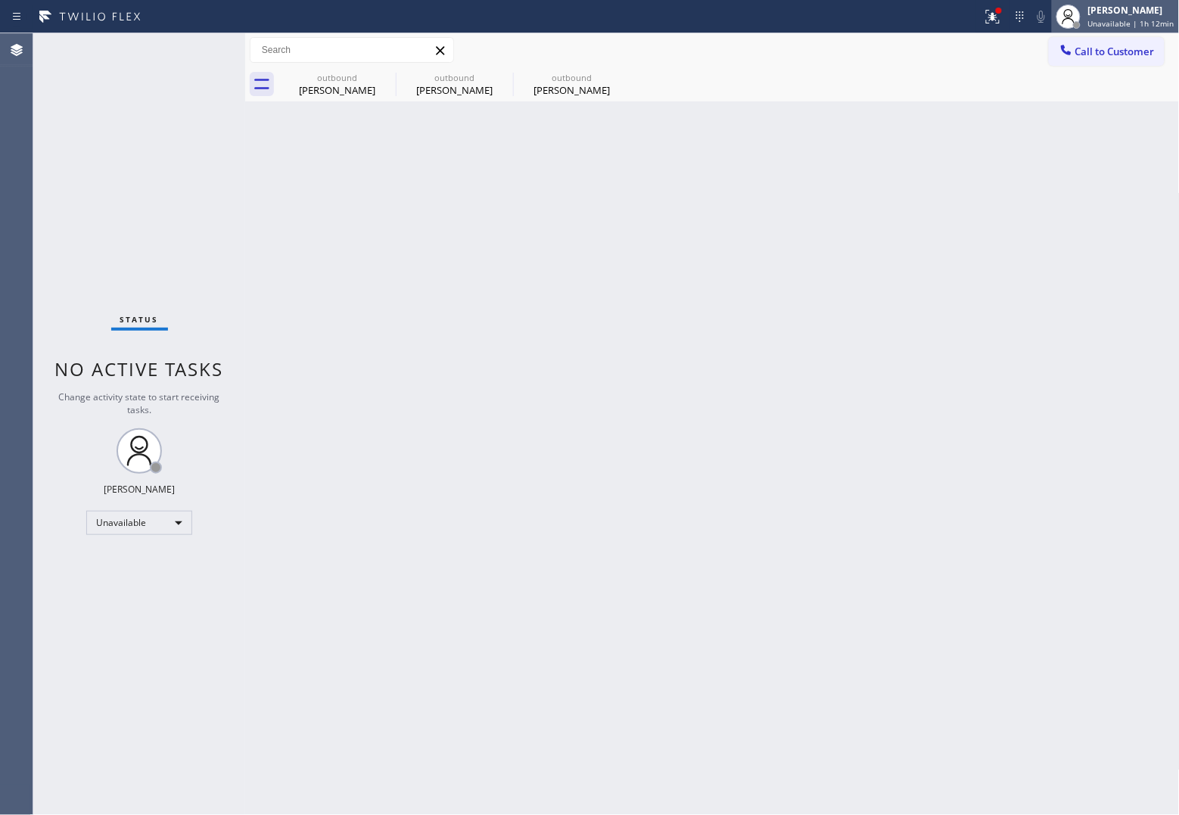
click at [1115, 15] on div "[PERSON_NAME]" at bounding box center [1131, 10] width 86 height 13
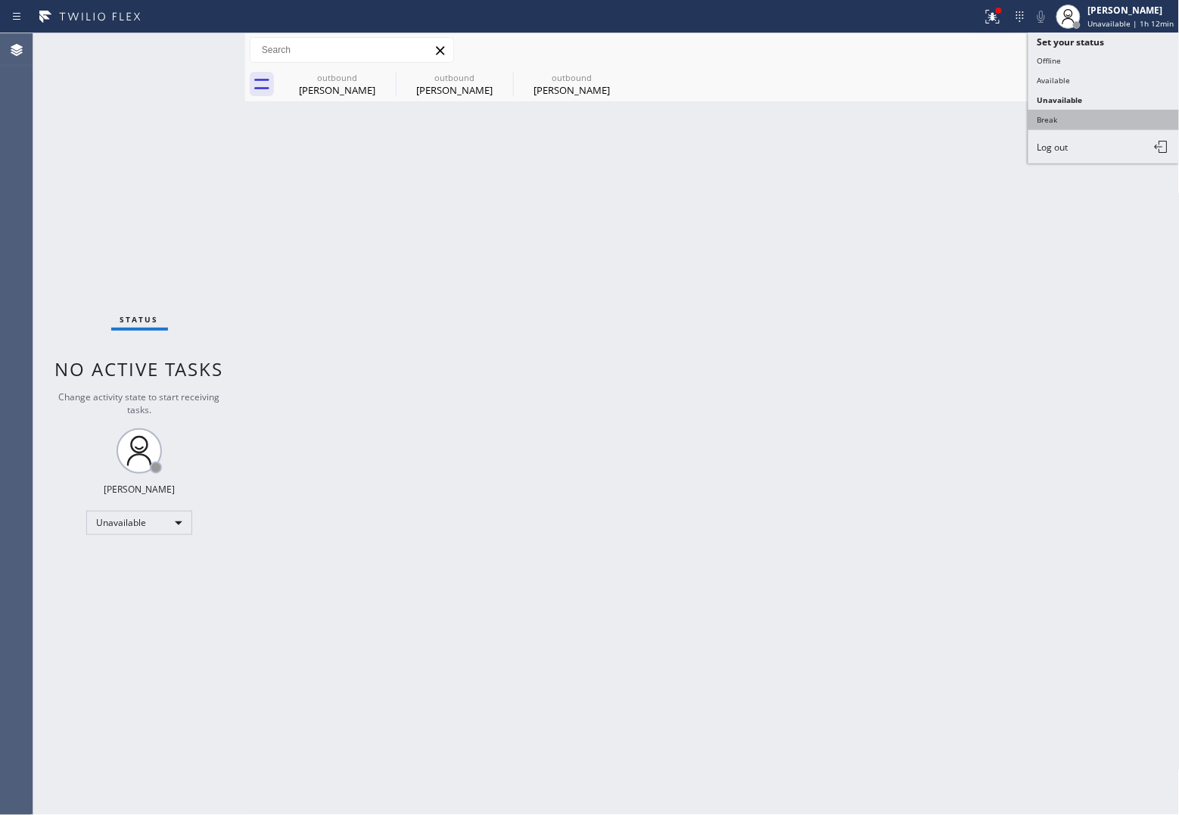
click at [1094, 114] on button "Break" at bounding box center [1104, 120] width 151 height 20
